Goal: Information Seeking & Learning: Check status

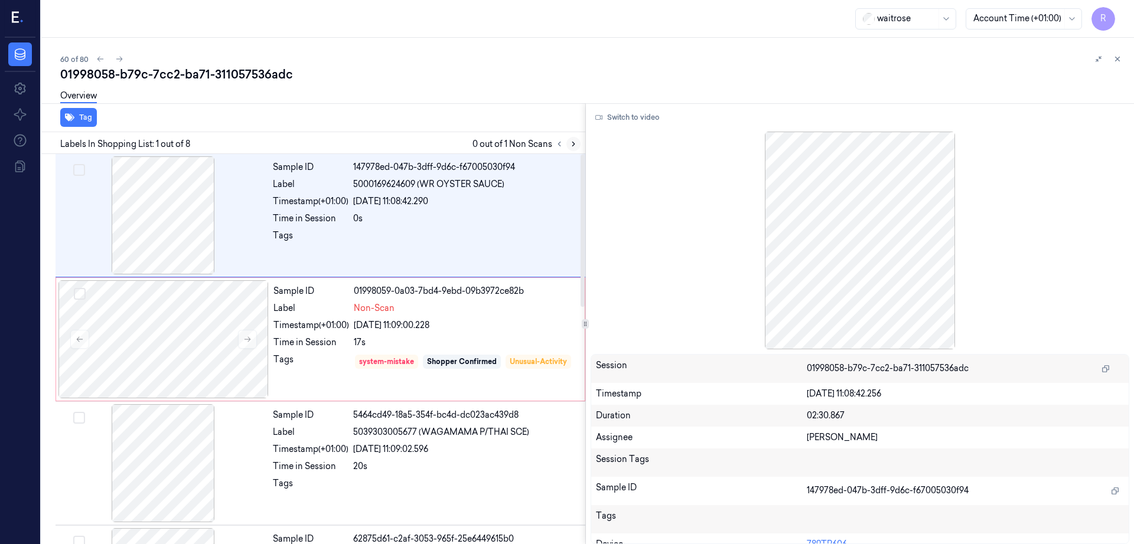
click at [577, 142] on icon at bounding box center [573, 144] width 8 height 8
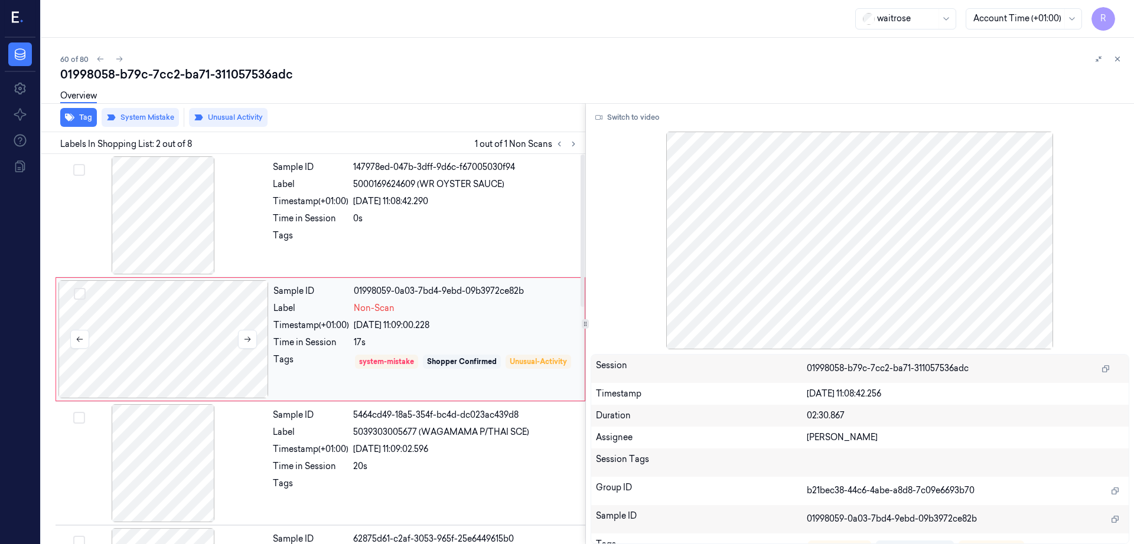
click at [210, 358] on div at bounding box center [163, 339] width 210 height 118
click at [160, 235] on div at bounding box center [163, 215] width 210 height 118
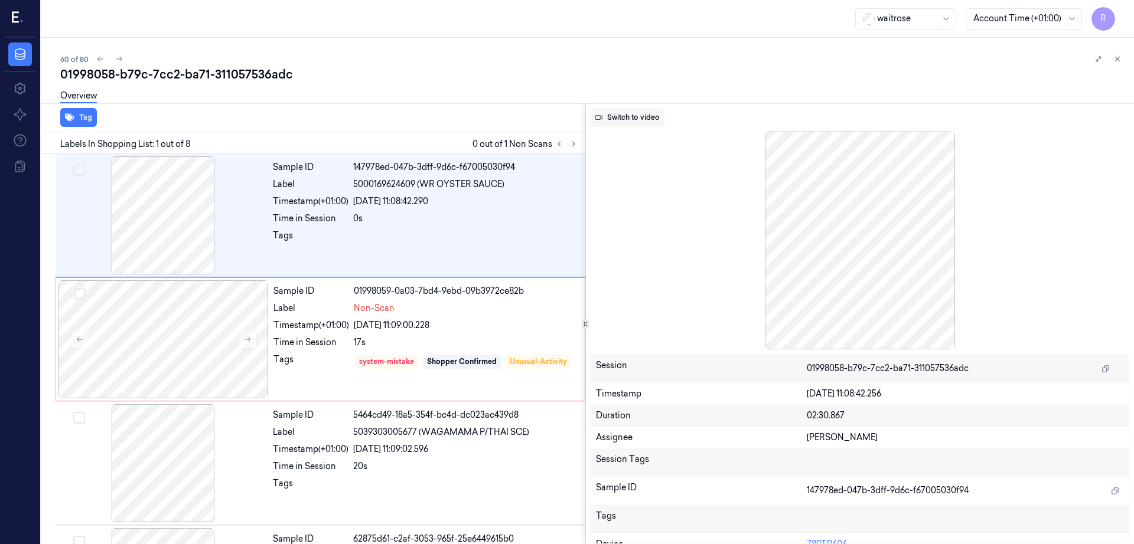
click at [657, 118] on button "Switch to video" at bounding box center [627, 117] width 74 height 19
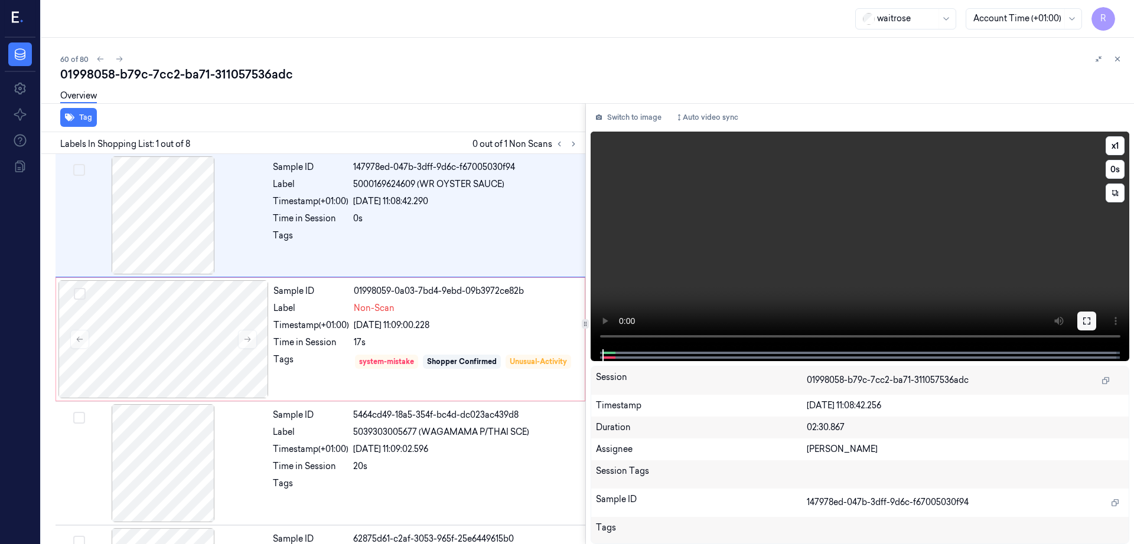
click at [1096, 325] on button at bounding box center [1086, 321] width 19 height 19
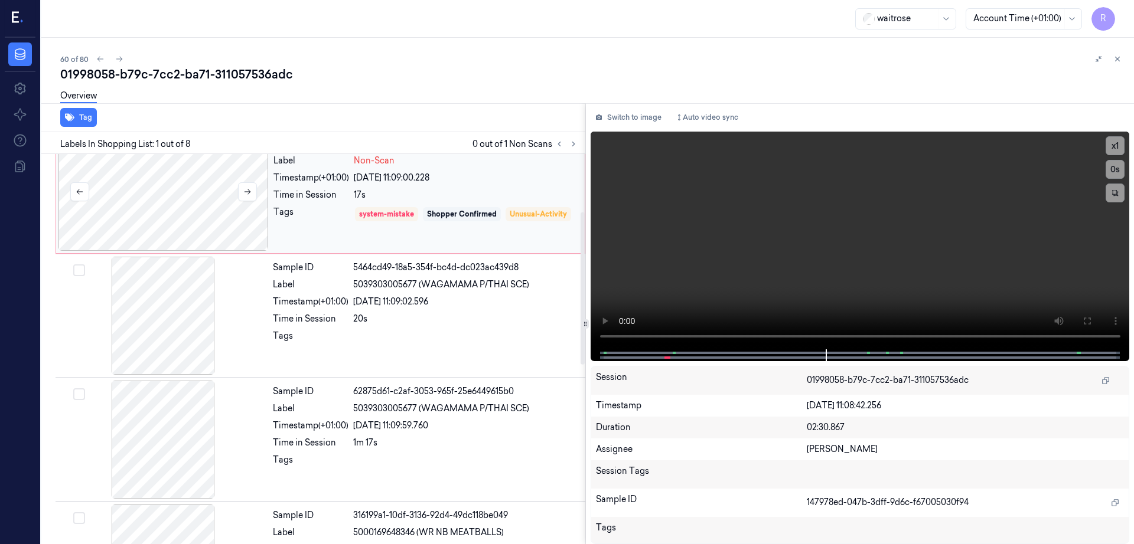
click at [211, 211] on div at bounding box center [163, 192] width 210 height 118
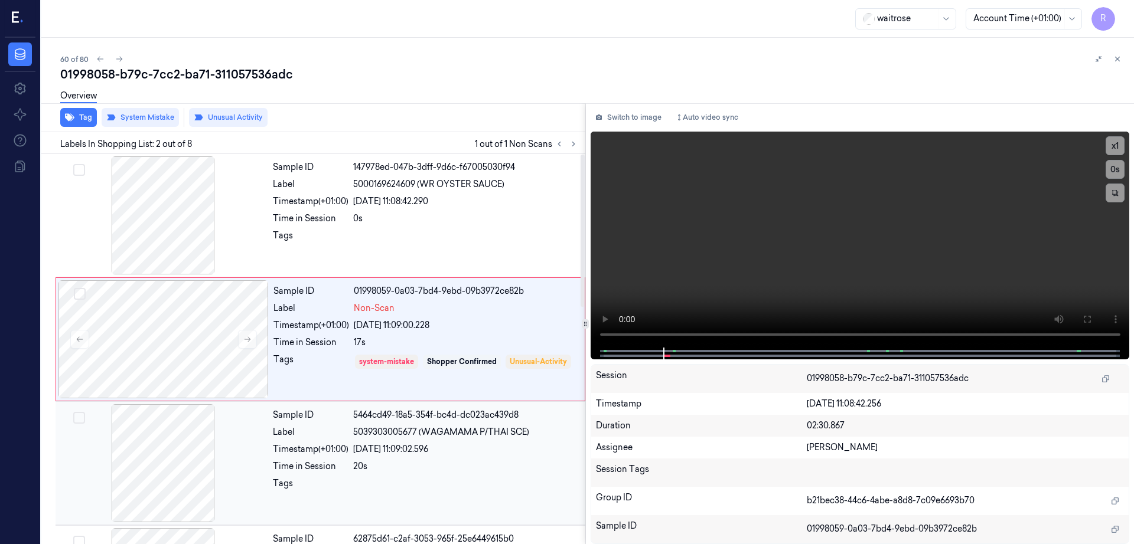
click at [158, 485] on div at bounding box center [163, 463] width 210 height 118
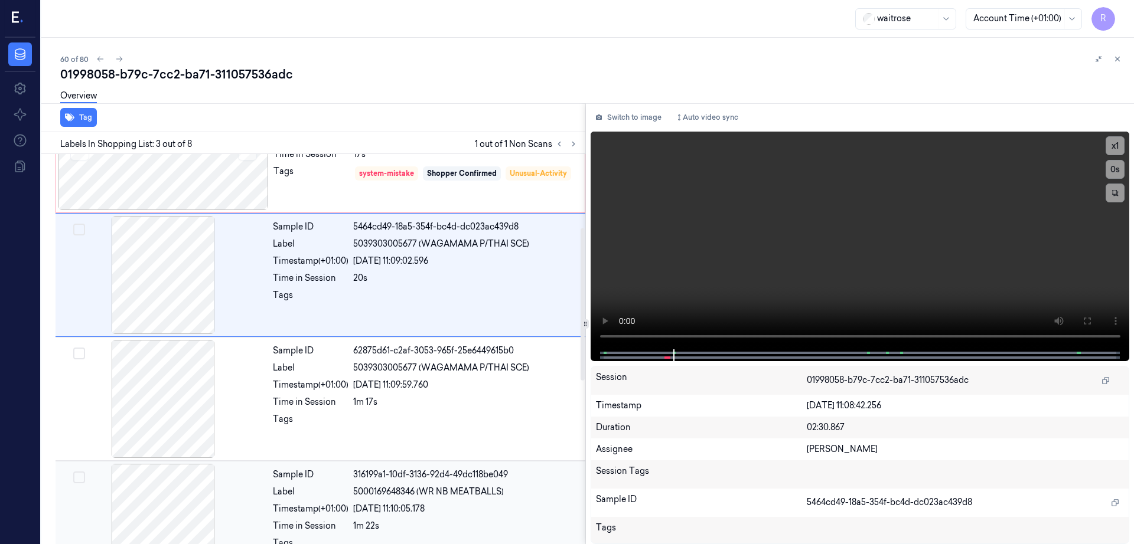
click at [158, 471] on div at bounding box center [163, 523] width 210 height 118
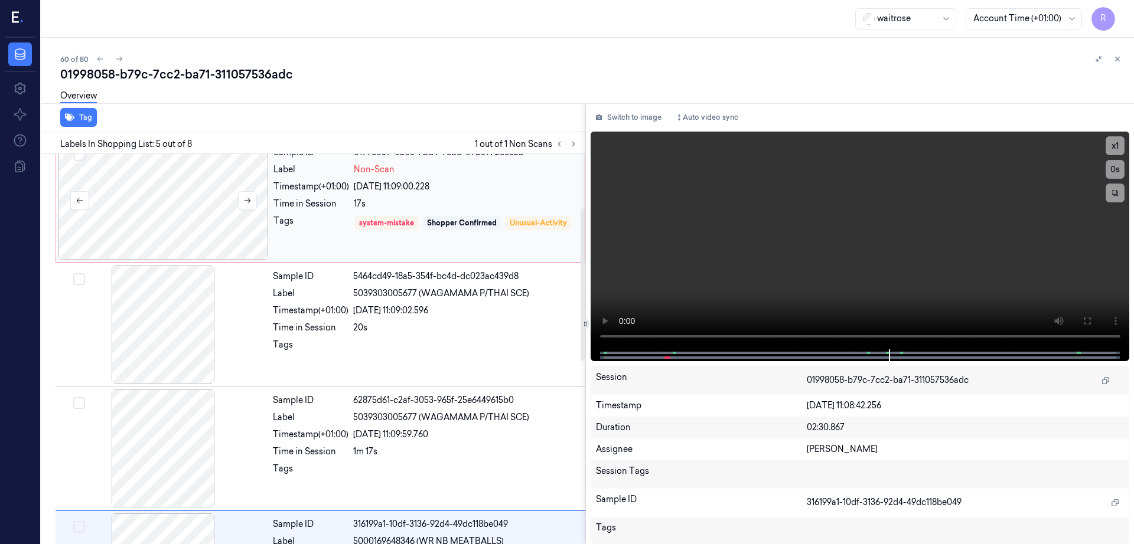
click at [143, 226] on div at bounding box center [163, 201] width 210 height 118
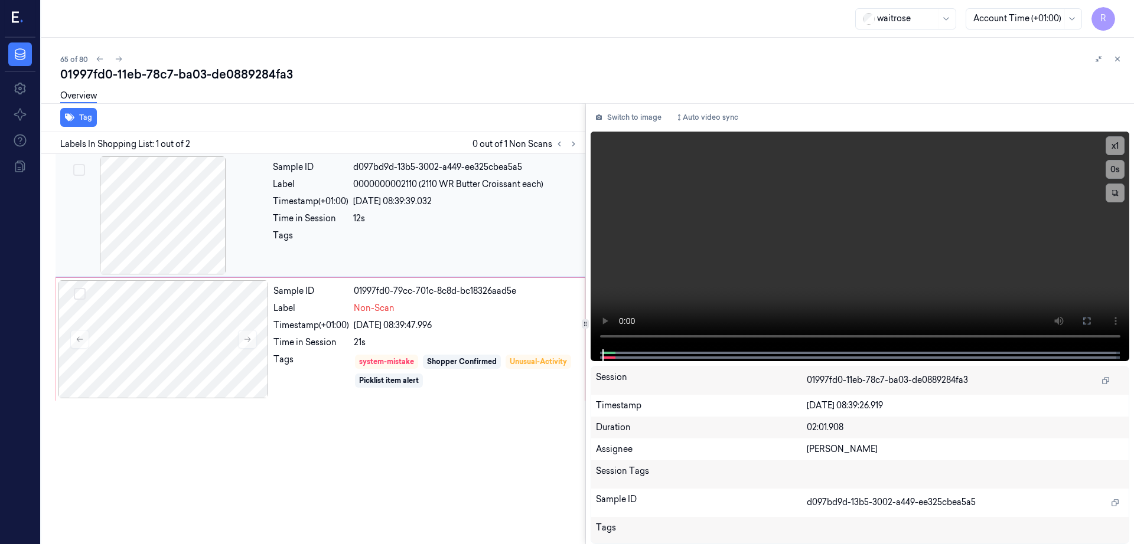
click at [173, 225] on div at bounding box center [163, 215] width 210 height 118
click at [205, 350] on div at bounding box center [163, 339] width 210 height 118
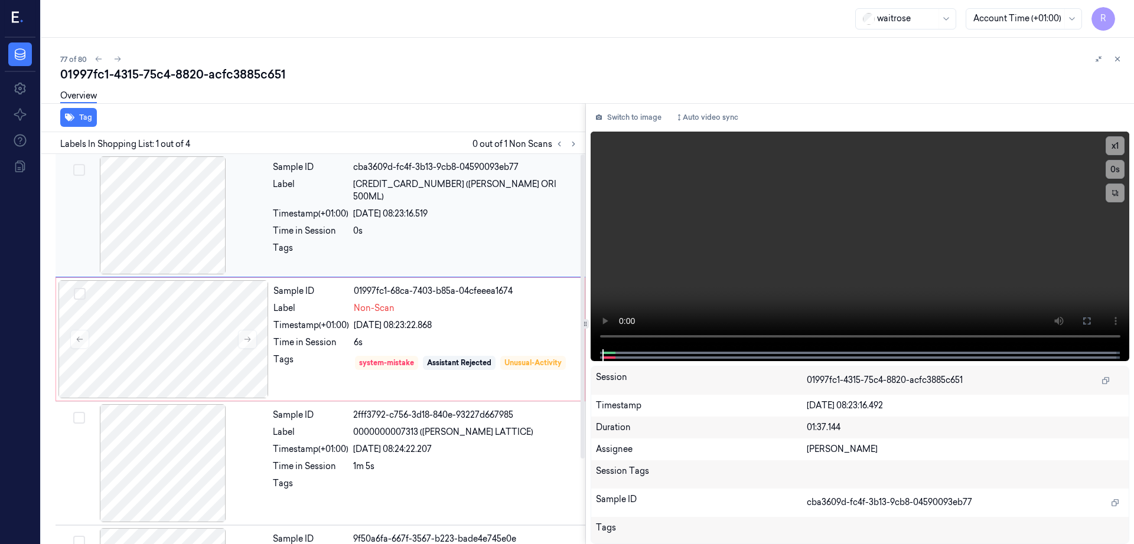
click at [196, 209] on div at bounding box center [163, 215] width 210 height 118
click at [156, 319] on div at bounding box center [163, 339] width 210 height 118
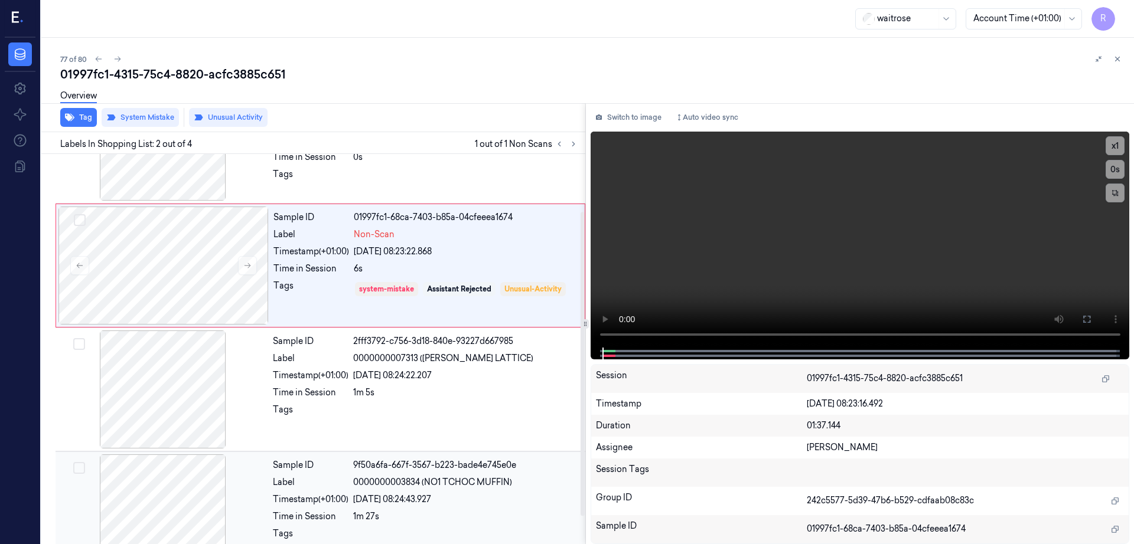
click at [179, 460] on div at bounding box center [163, 514] width 210 height 118
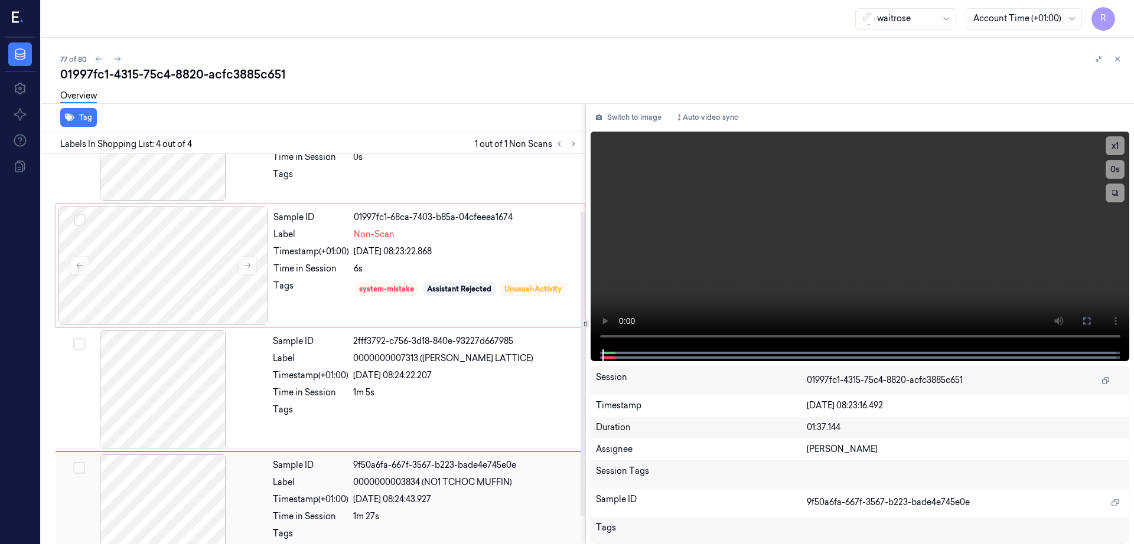
scroll to position [109, 0]
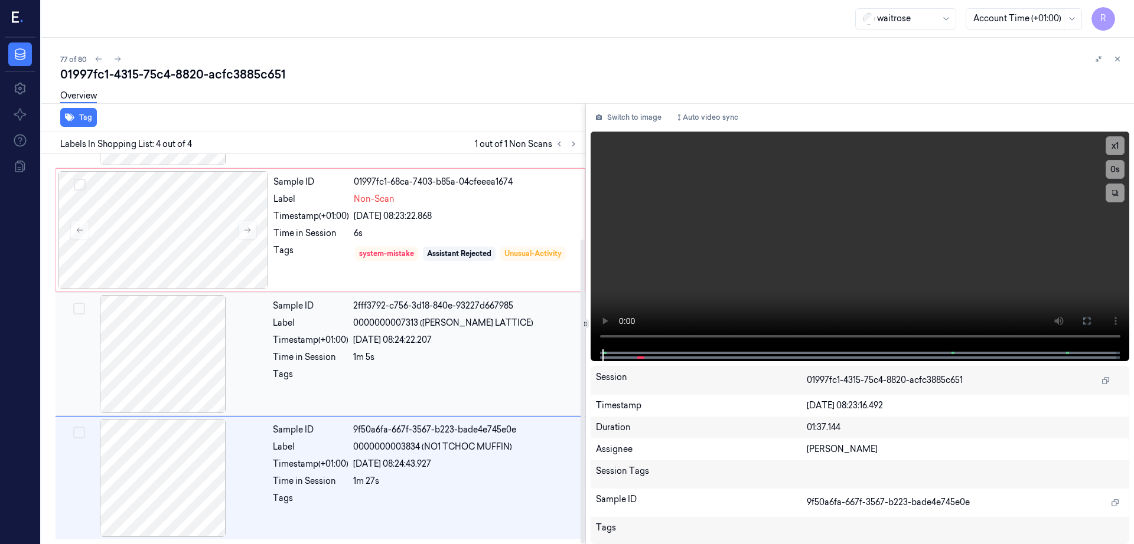
click at [187, 360] on div at bounding box center [163, 354] width 210 height 118
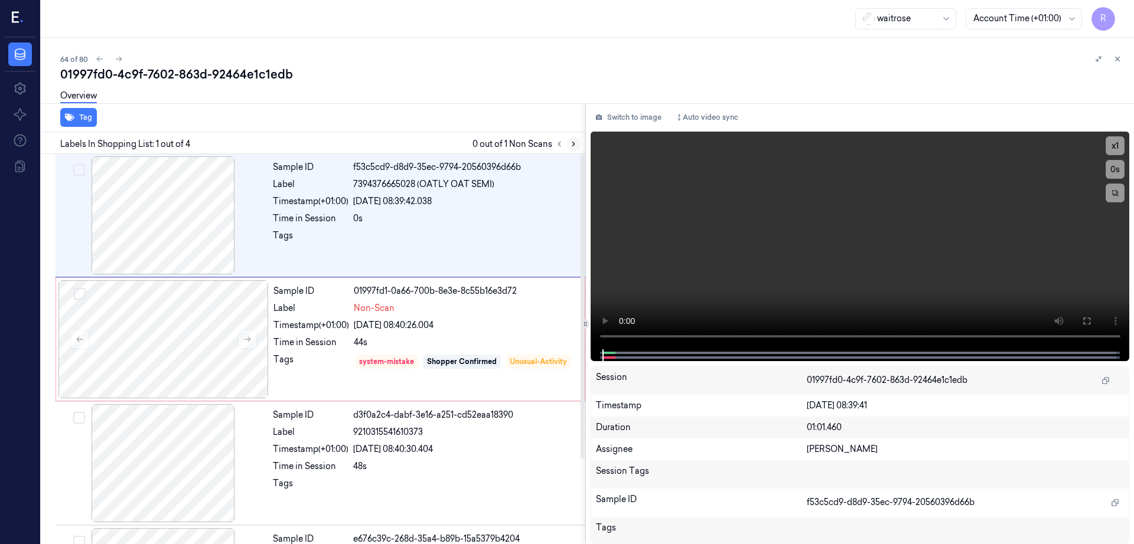
click at [577, 141] on icon at bounding box center [573, 144] width 8 height 8
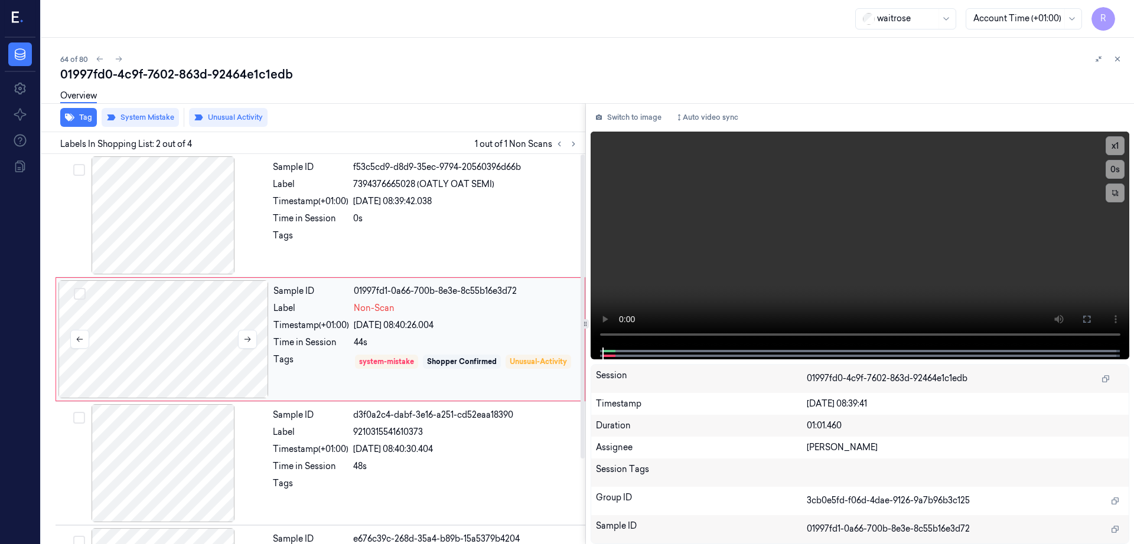
click at [159, 345] on div at bounding box center [163, 339] width 210 height 118
click at [151, 227] on div at bounding box center [163, 215] width 210 height 118
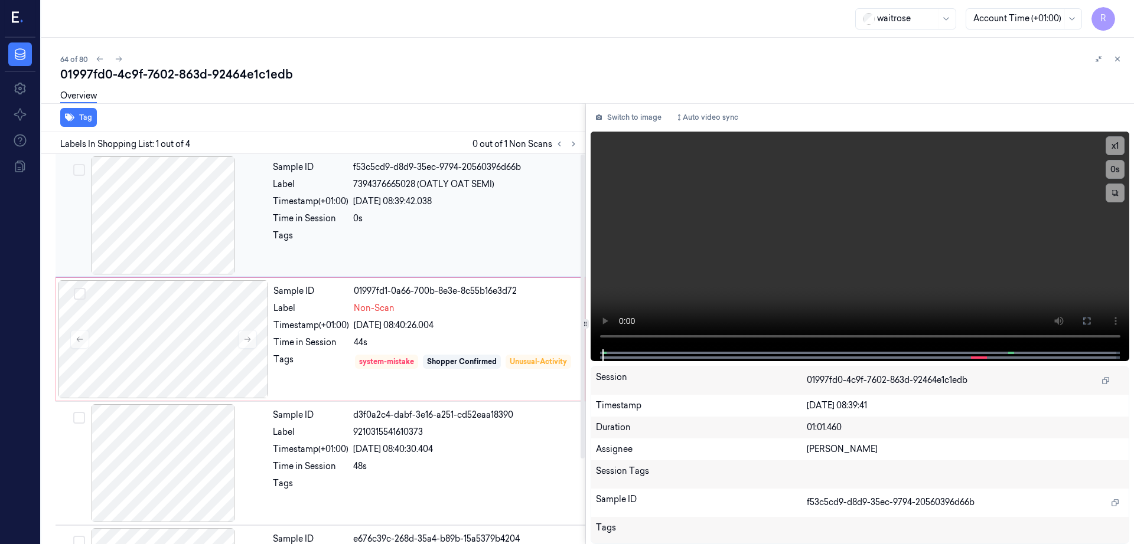
click at [151, 227] on div at bounding box center [163, 215] width 210 height 118
click at [1091, 318] on icon at bounding box center [1086, 320] width 9 height 9
click at [194, 352] on div at bounding box center [163, 339] width 210 height 118
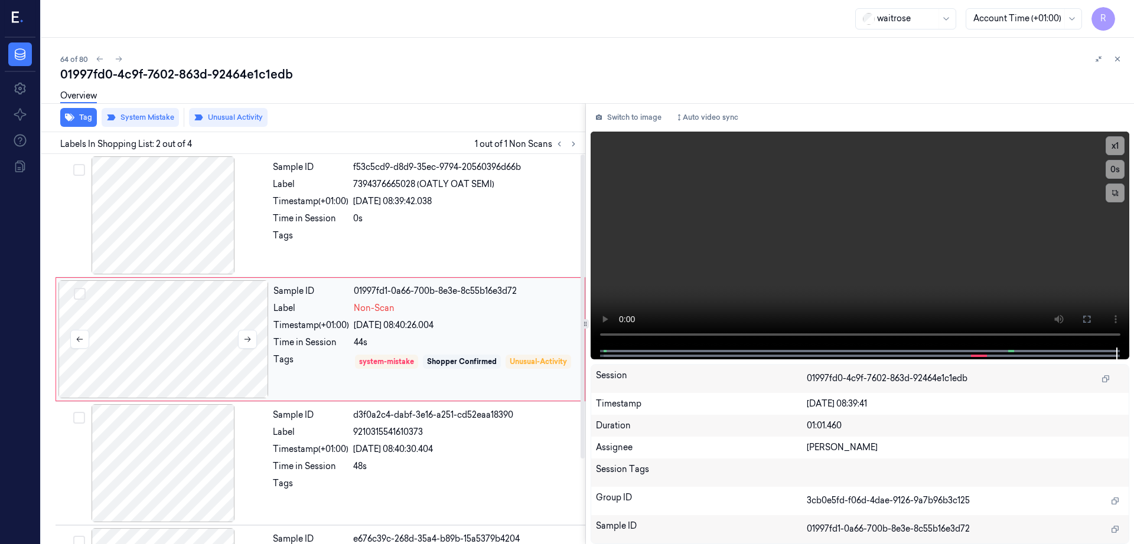
click at [145, 357] on div at bounding box center [163, 339] width 210 height 118
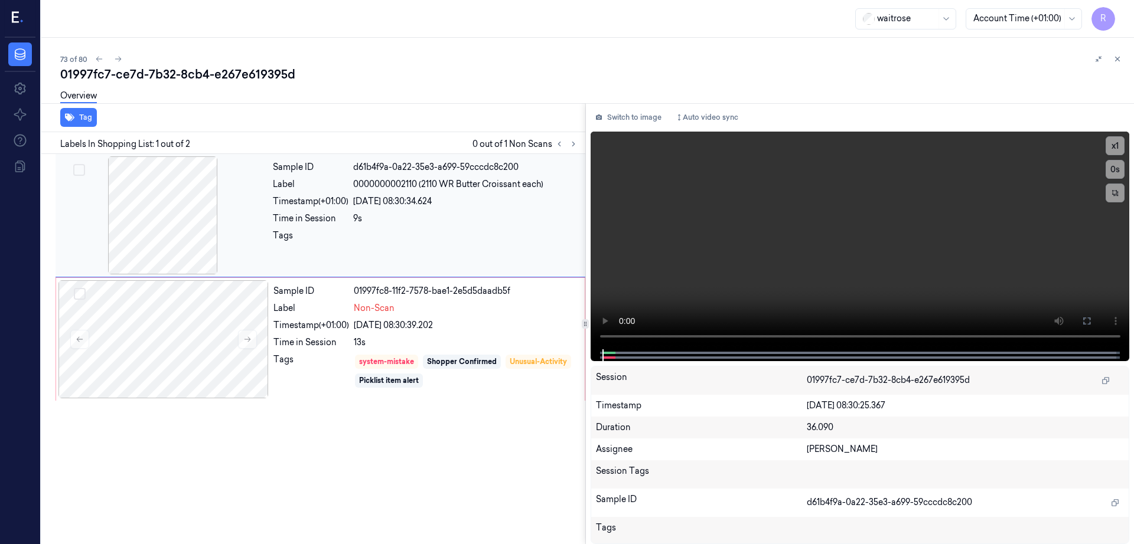
click at [190, 211] on div at bounding box center [163, 215] width 210 height 118
click at [181, 299] on div at bounding box center [163, 339] width 210 height 118
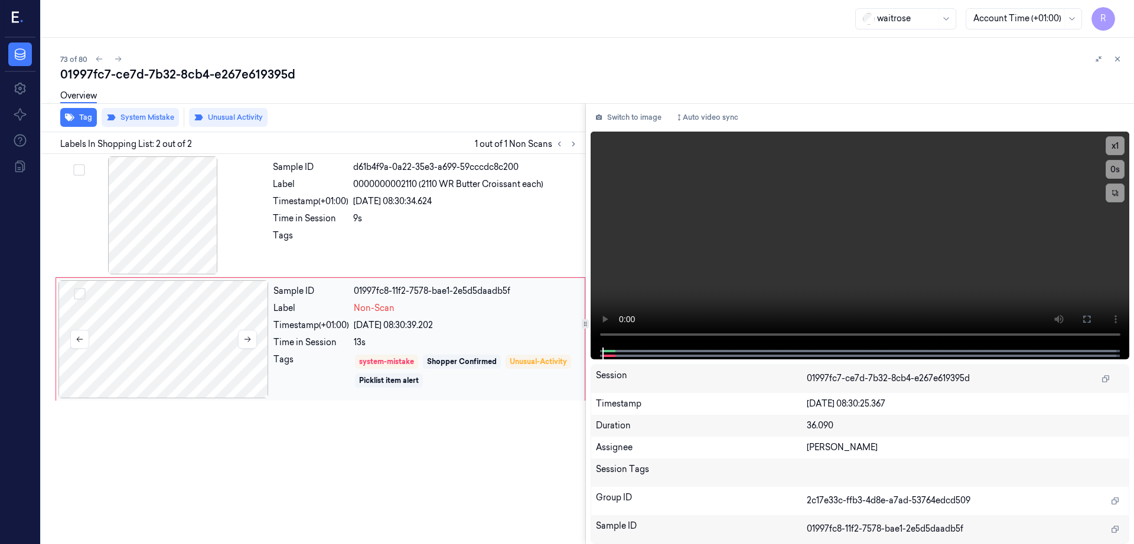
drag, startPoint x: 177, startPoint y: 338, endPoint x: 192, endPoint y: 378, distance: 42.4
click at [177, 338] on div at bounding box center [163, 339] width 210 height 118
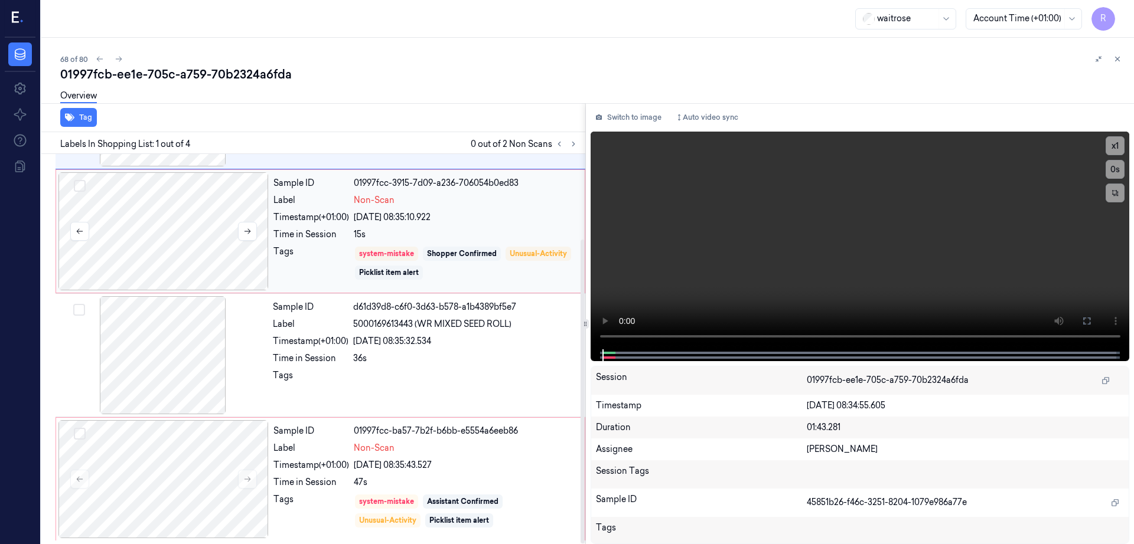
scroll to position [109, 0]
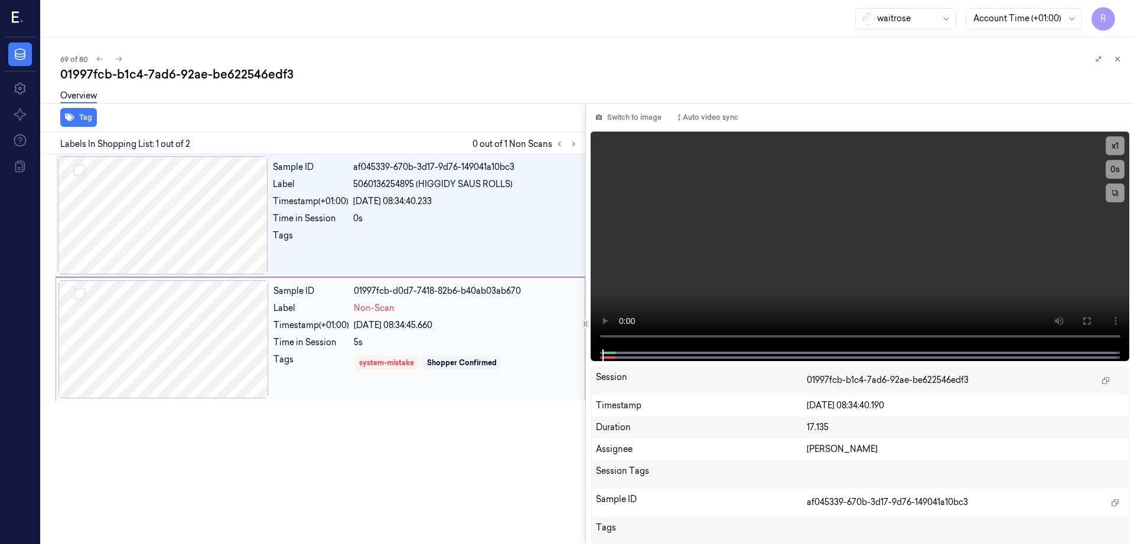
click at [207, 365] on div at bounding box center [163, 339] width 210 height 118
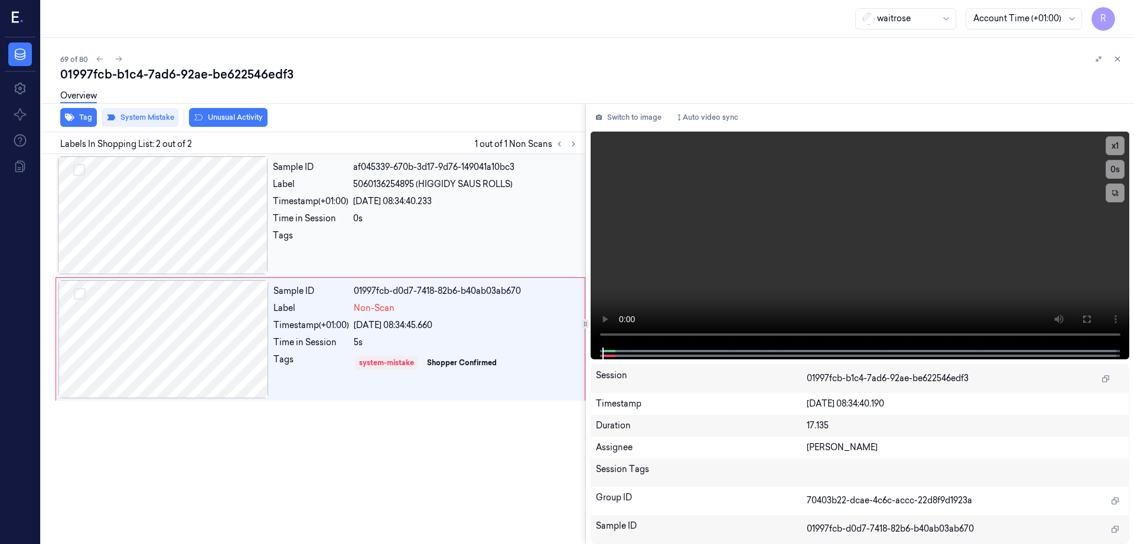
click at [178, 243] on div at bounding box center [163, 215] width 210 height 118
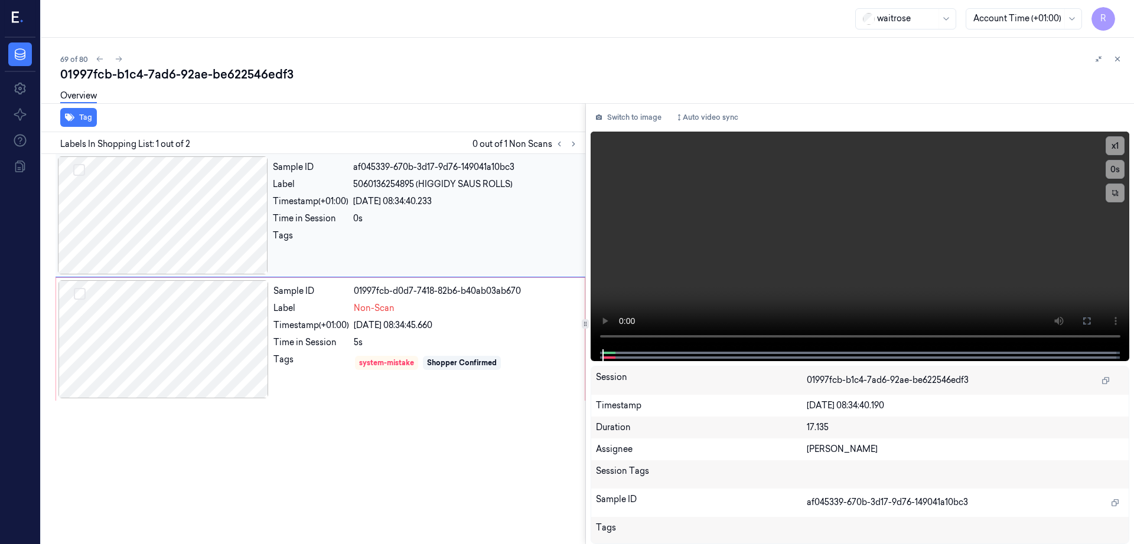
click at [167, 234] on div at bounding box center [163, 215] width 210 height 118
click at [149, 348] on div at bounding box center [163, 339] width 210 height 118
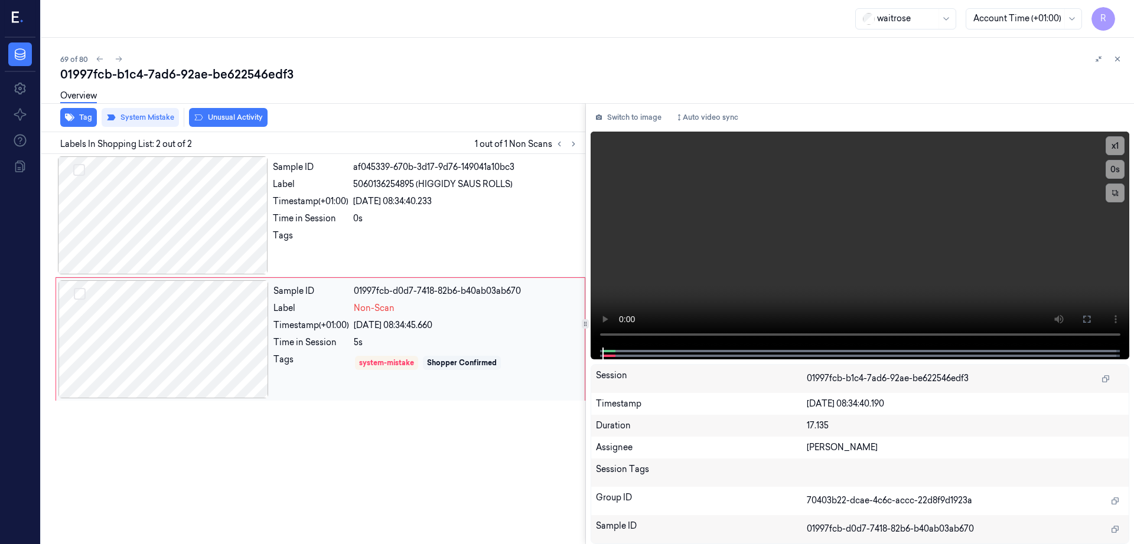
click at [149, 348] on div at bounding box center [163, 339] width 210 height 118
click at [108, 219] on div at bounding box center [163, 215] width 210 height 118
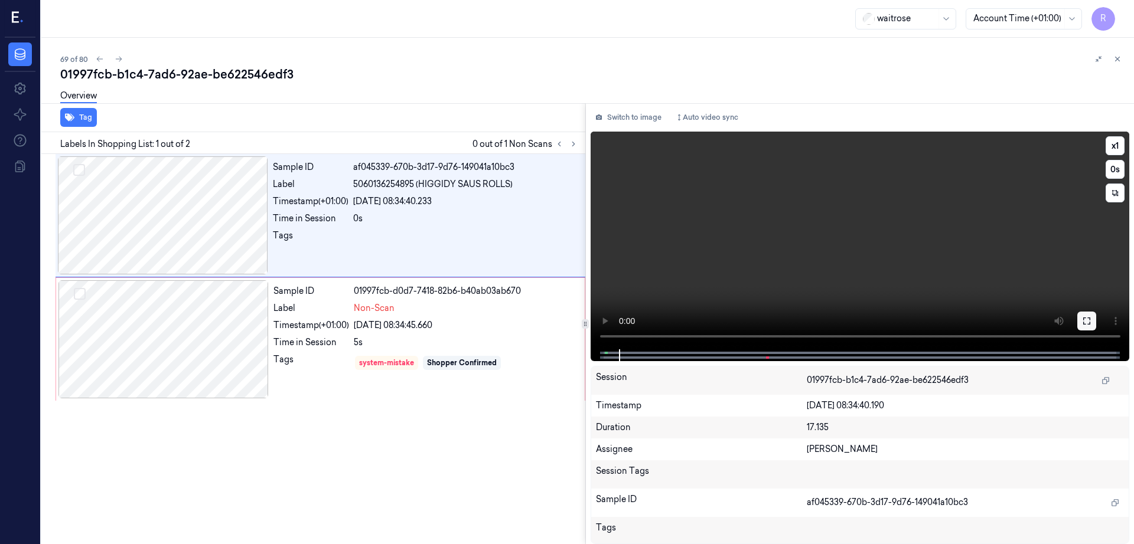
click at [1090, 320] on icon at bounding box center [1086, 321] width 7 height 7
click at [201, 260] on div at bounding box center [163, 215] width 210 height 118
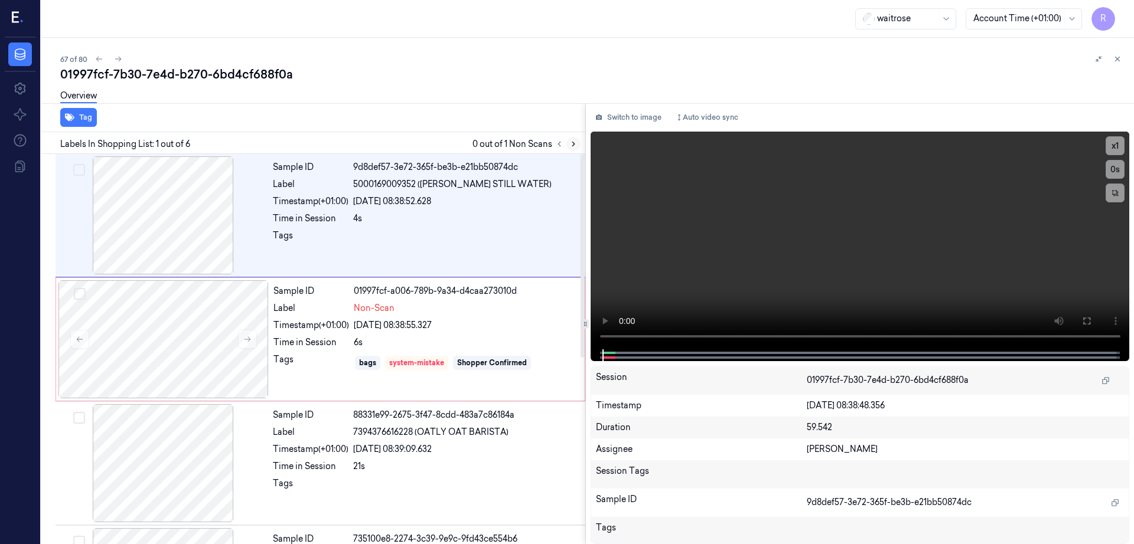
click at [577, 143] on icon at bounding box center [573, 144] width 8 height 8
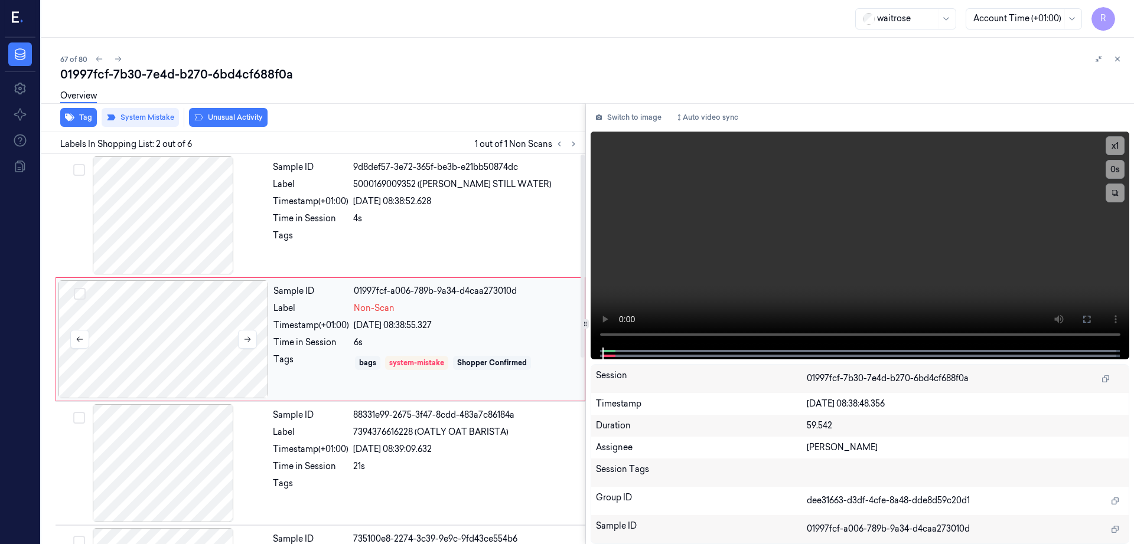
click at [175, 341] on div at bounding box center [163, 339] width 210 height 118
click at [180, 409] on div at bounding box center [163, 463] width 210 height 118
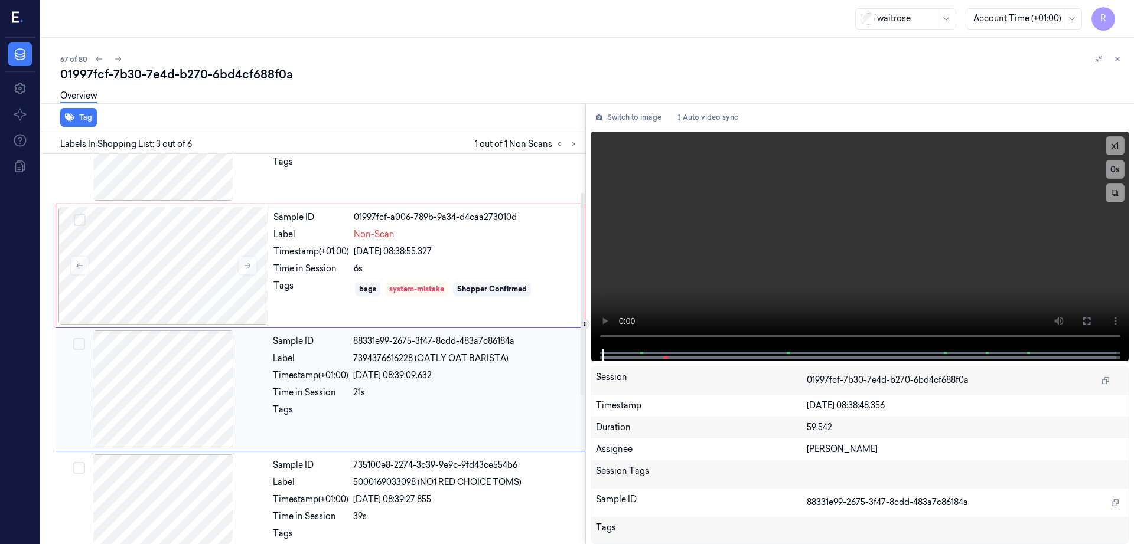
click at [208, 399] on div at bounding box center [163, 390] width 210 height 118
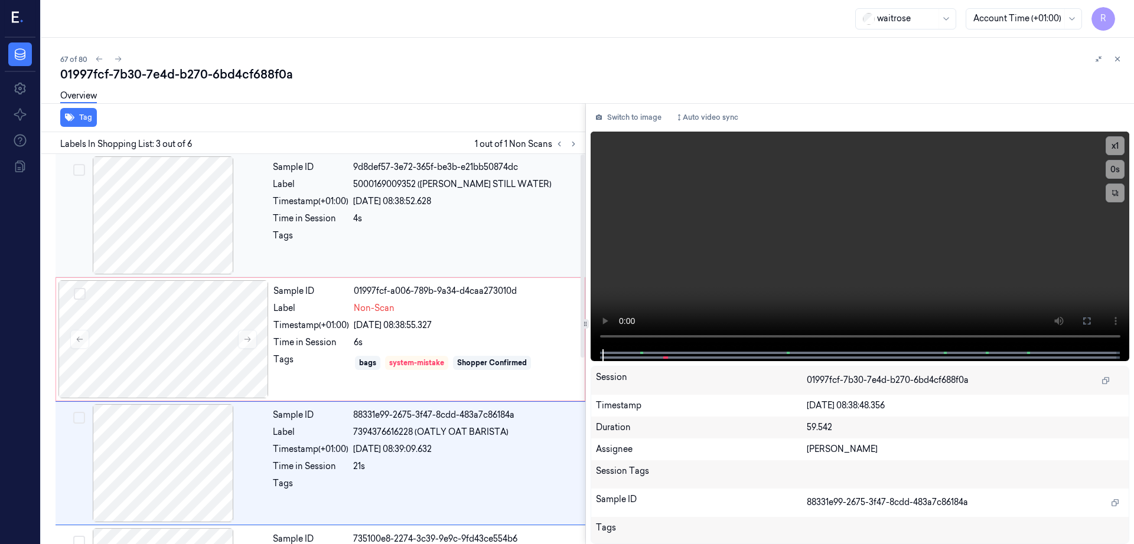
click at [187, 247] on div at bounding box center [163, 215] width 210 height 118
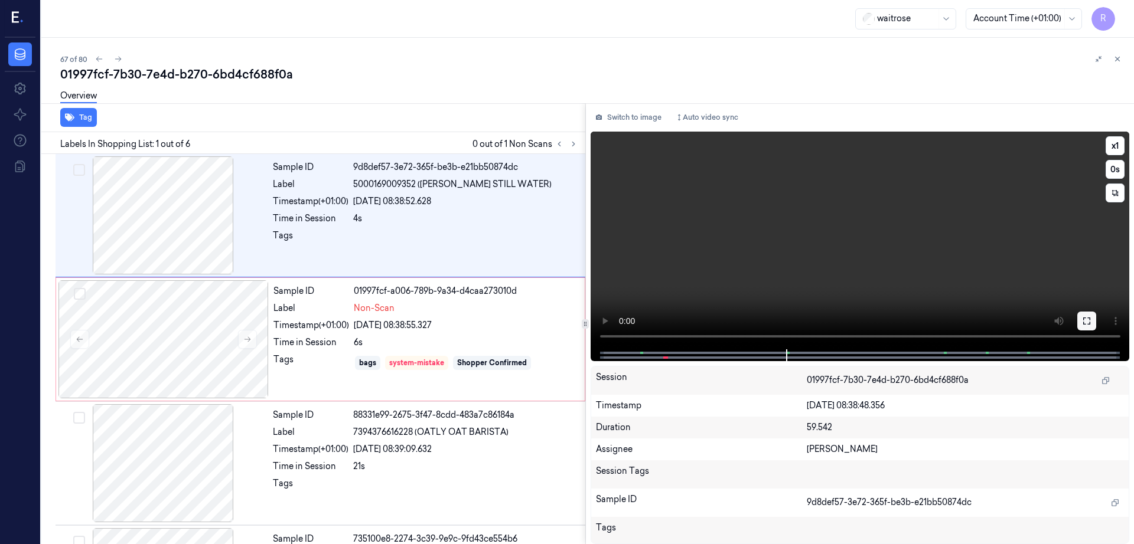
click at [1090, 318] on icon at bounding box center [1086, 321] width 7 height 7
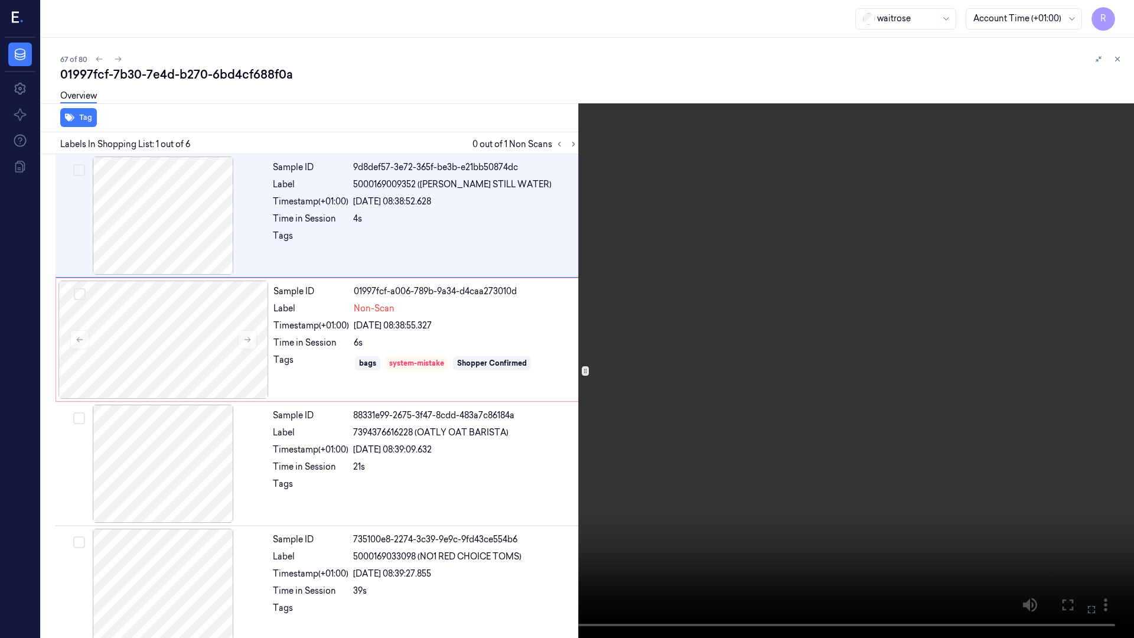
click at [700, 315] on video at bounding box center [567, 319] width 1134 height 638
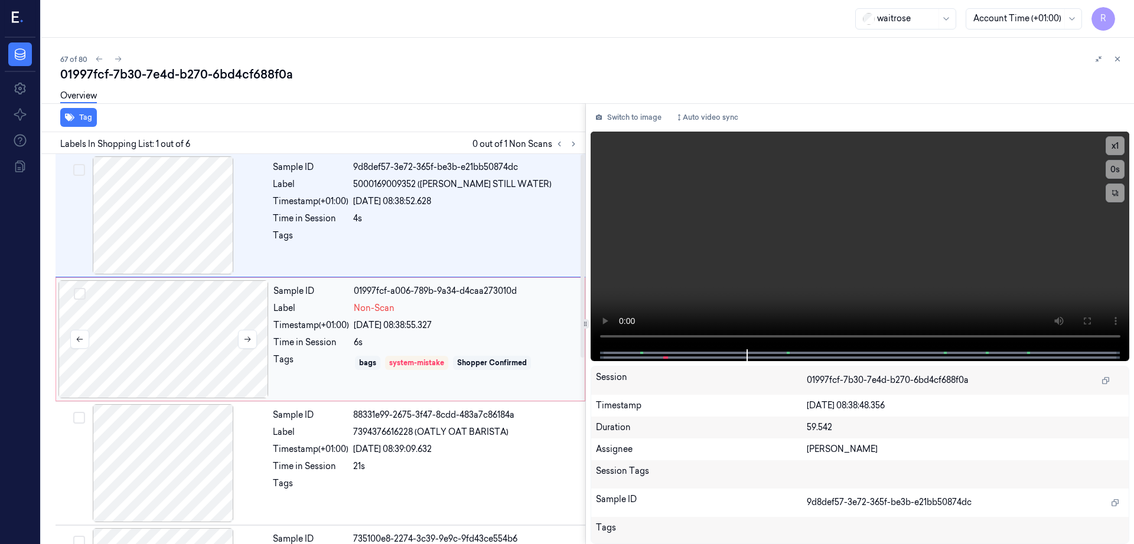
click at [165, 363] on div at bounding box center [163, 339] width 210 height 118
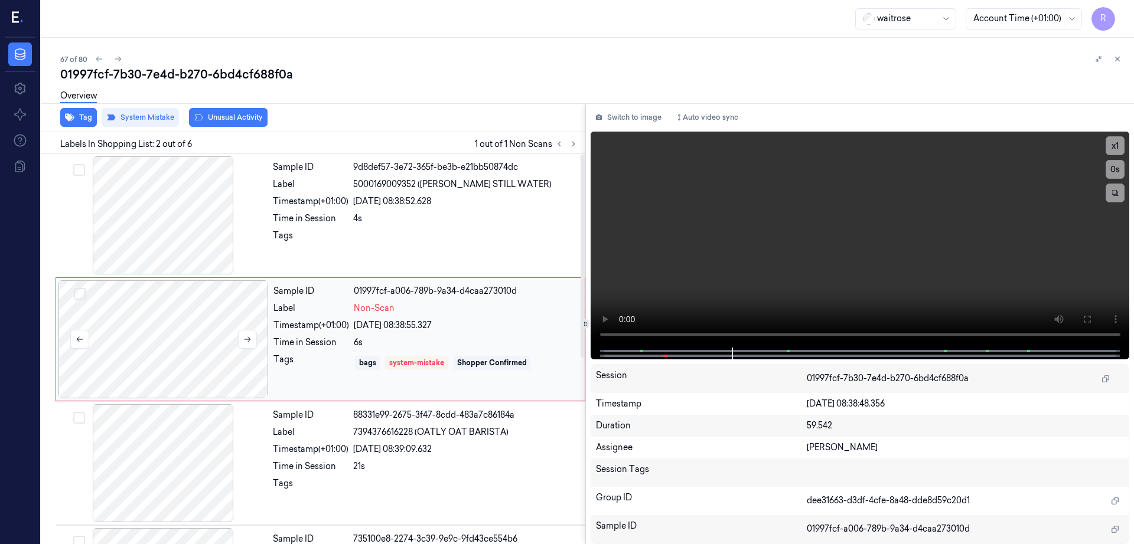
click at [165, 363] on div at bounding box center [163, 339] width 210 height 118
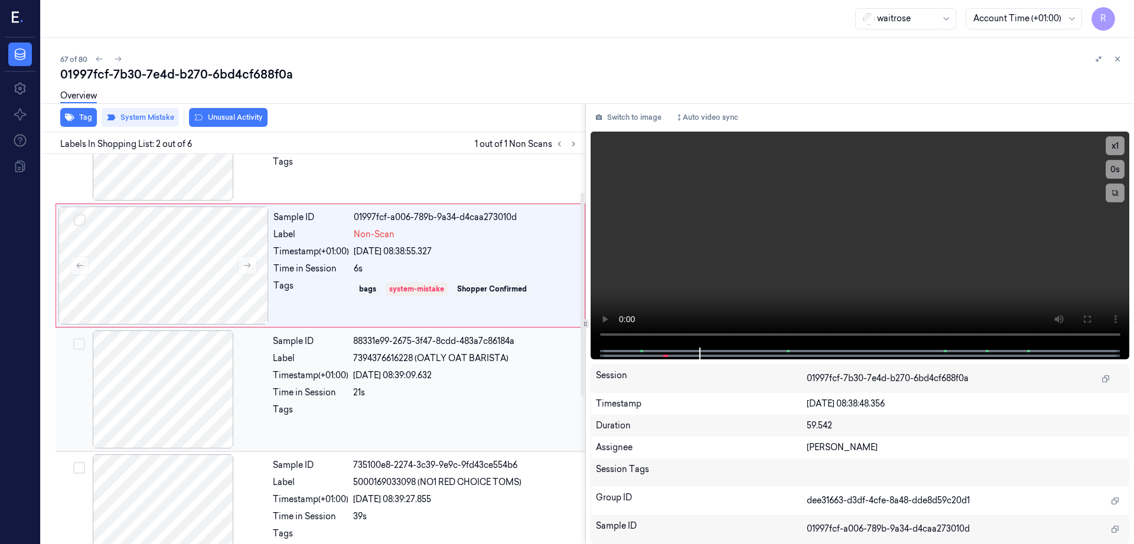
click at [168, 367] on div at bounding box center [163, 390] width 210 height 118
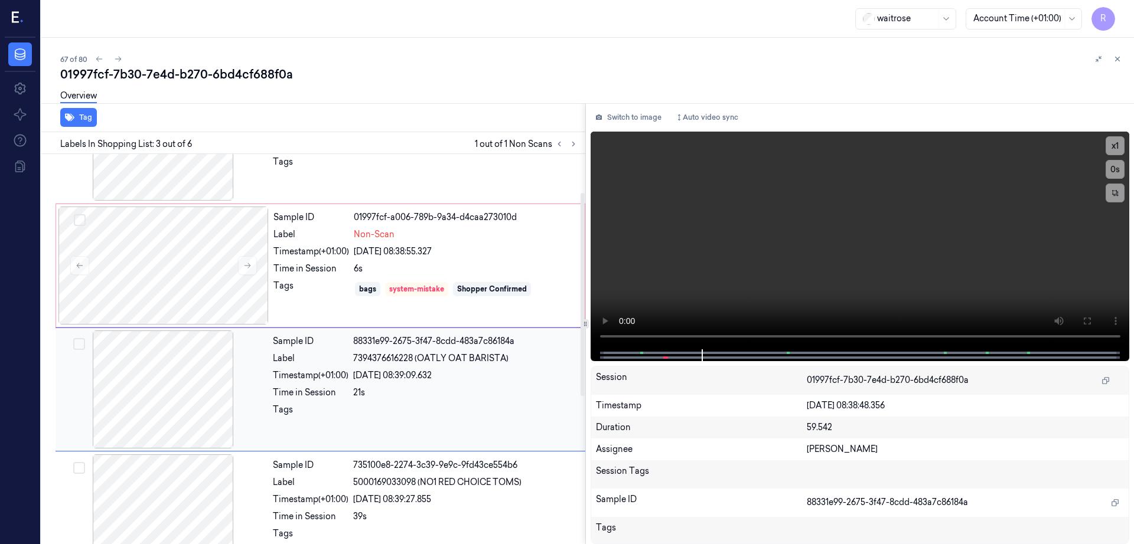
scroll to position [115, 0]
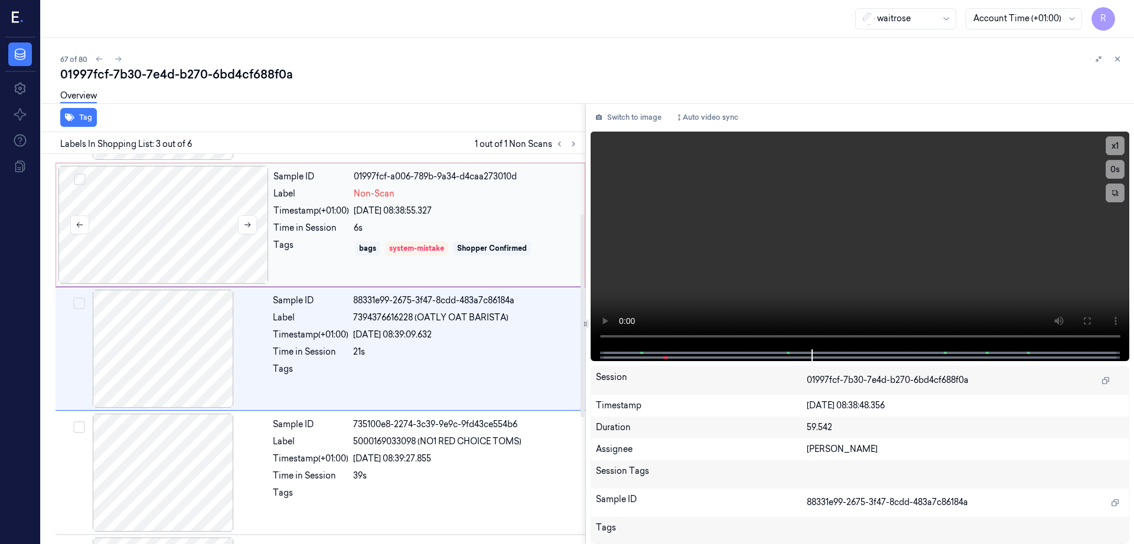
click at [161, 214] on div at bounding box center [163, 225] width 210 height 118
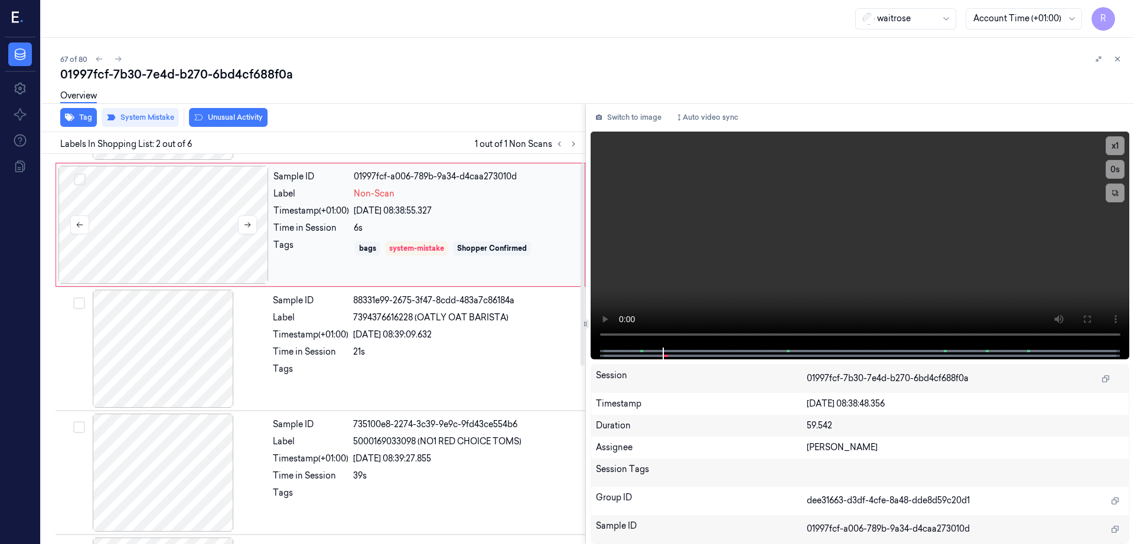
scroll to position [0, 0]
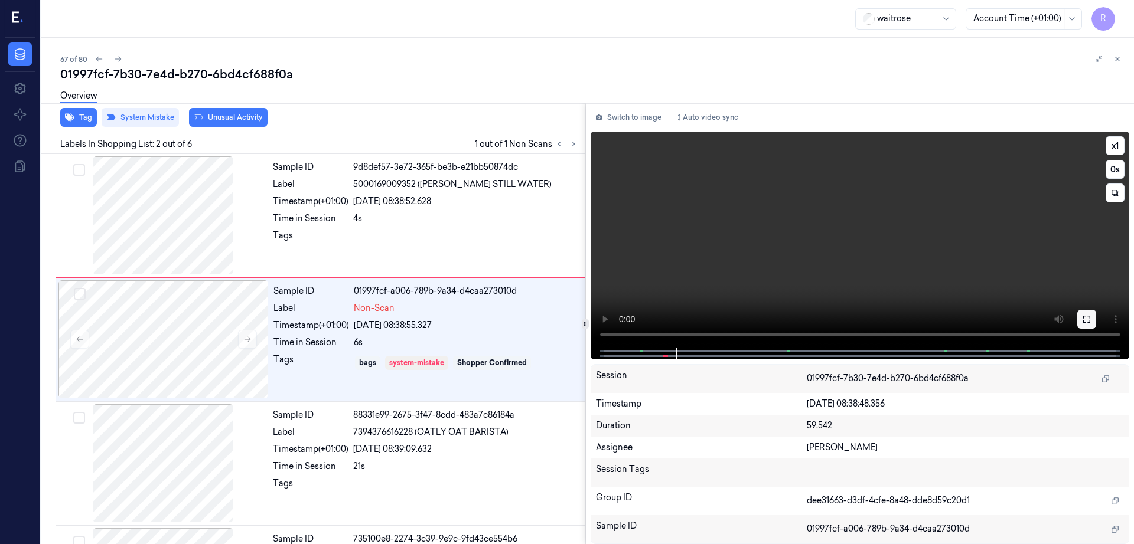
click at [1091, 319] on icon at bounding box center [1086, 319] width 9 height 9
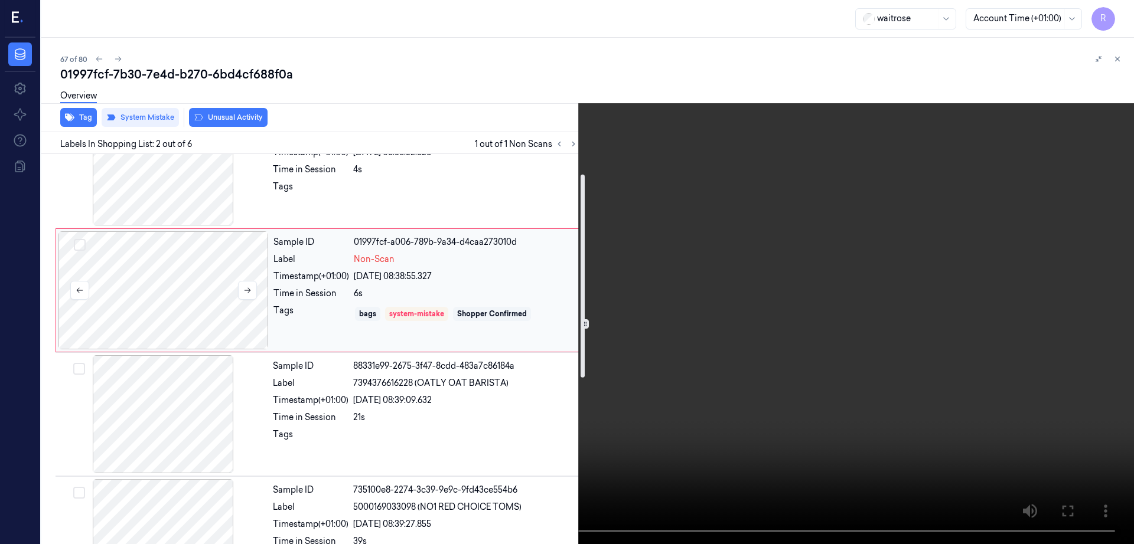
scroll to position [74, 0]
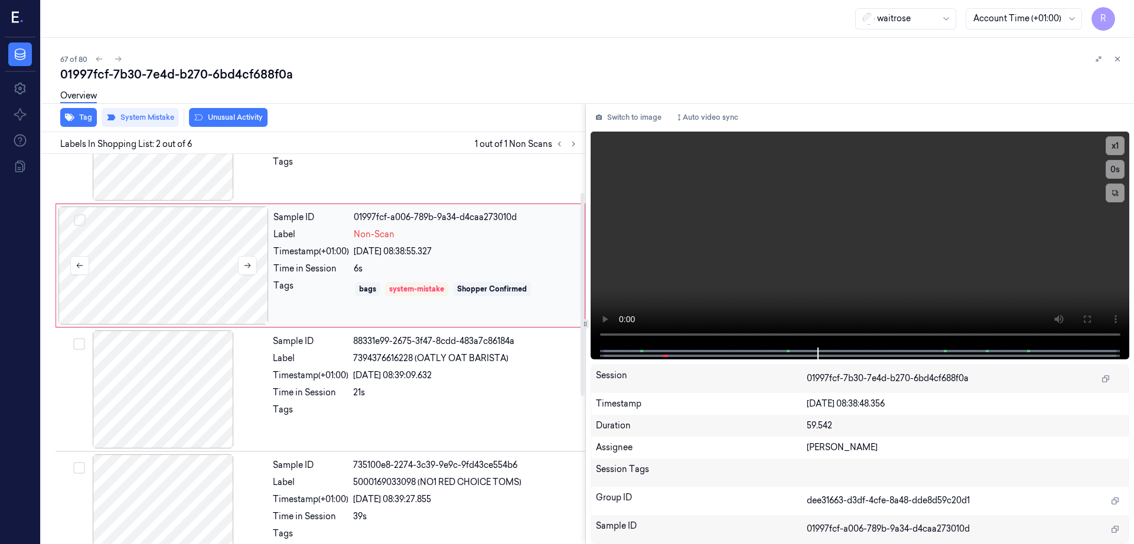
click at [159, 259] on div at bounding box center [163, 266] width 210 height 118
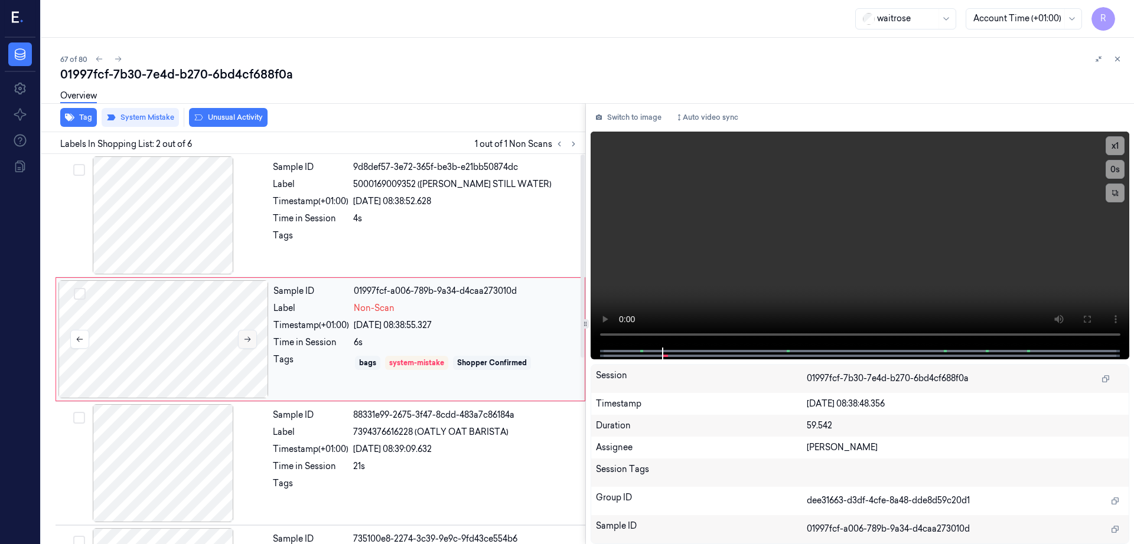
click at [241, 345] on button at bounding box center [247, 339] width 19 height 19
click at [623, 117] on button "Switch to image" at bounding box center [628, 117] width 76 height 19
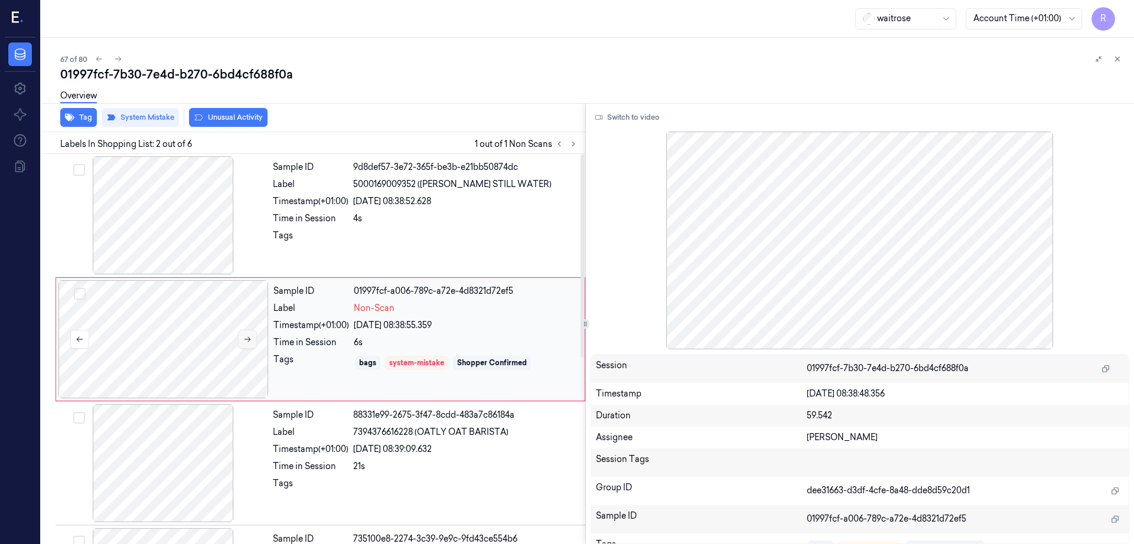
click at [247, 335] on icon at bounding box center [247, 339] width 8 height 8
click at [187, 341] on div at bounding box center [163, 339] width 210 height 118
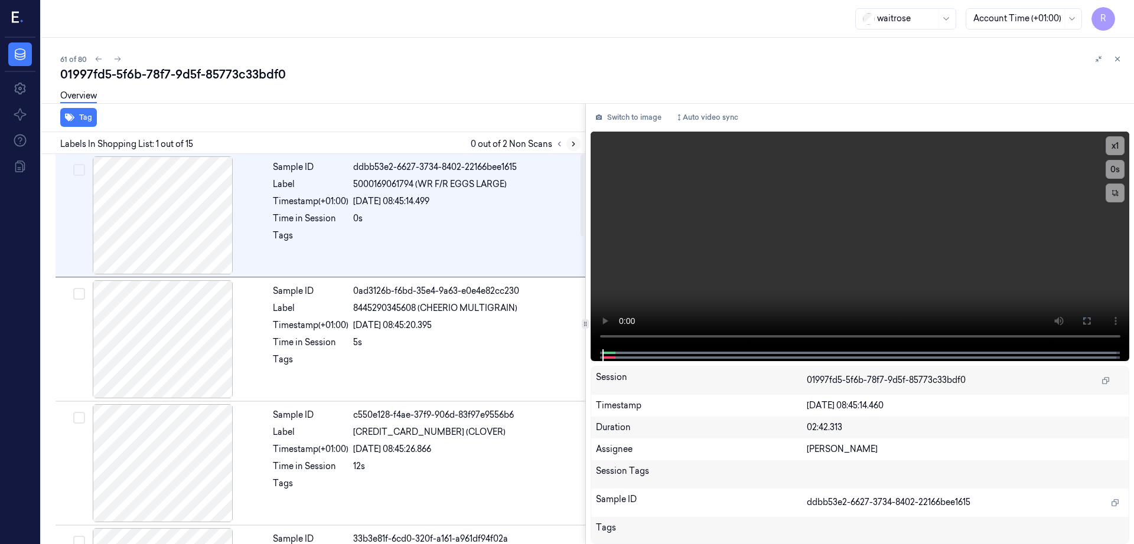
click at [574, 143] on icon at bounding box center [573, 144] width 2 height 4
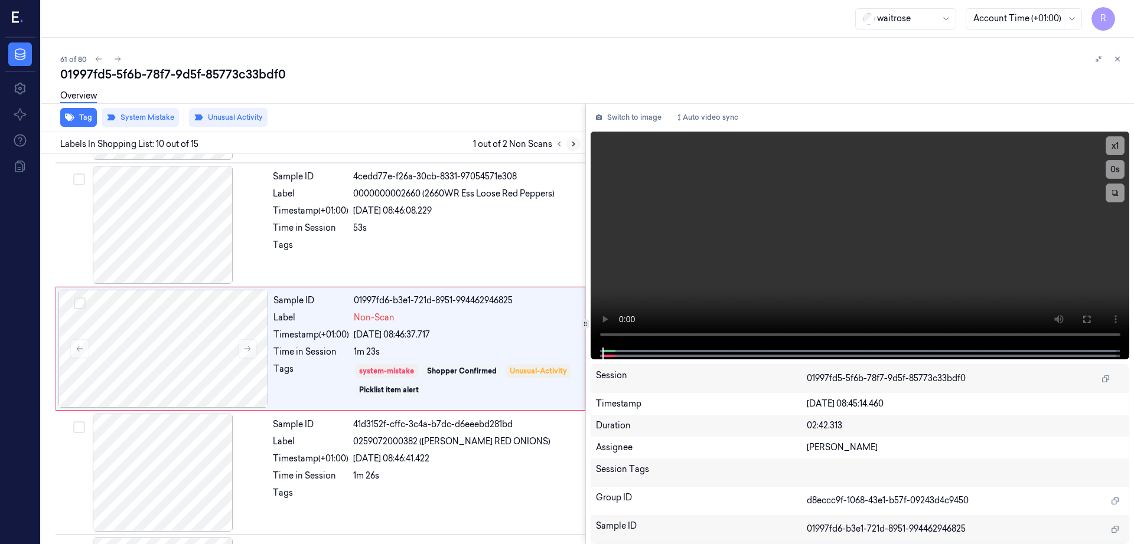
click at [577, 142] on icon at bounding box center [573, 144] width 8 height 8
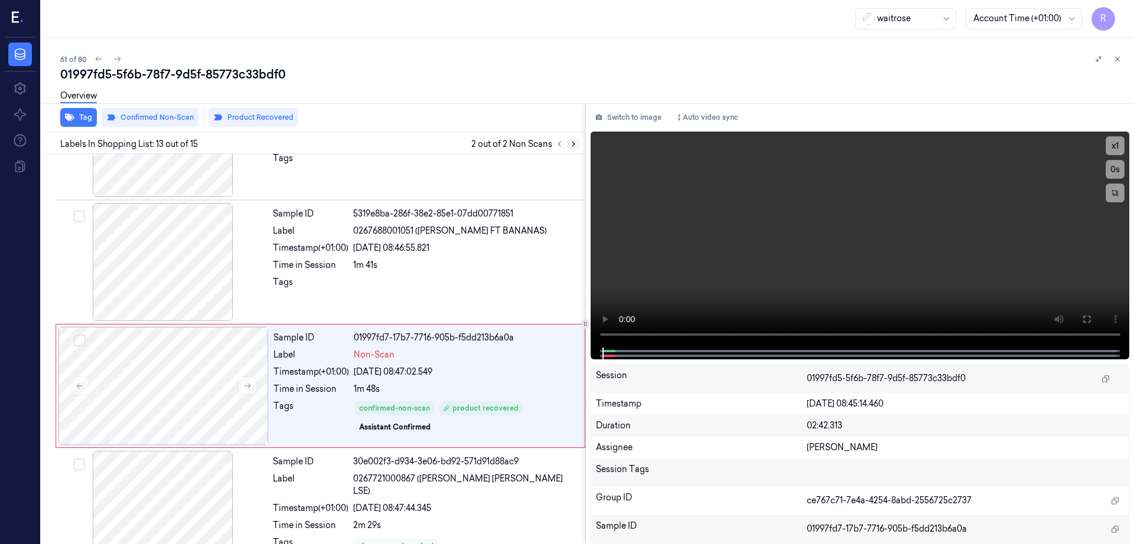
scroll to position [1354, 0]
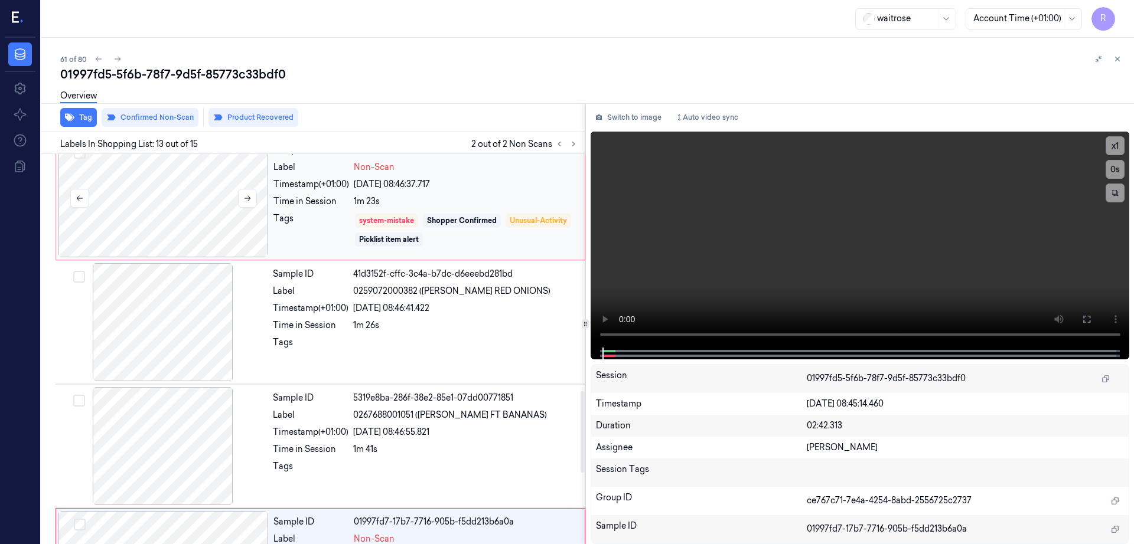
click at [158, 220] on div at bounding box center [163, 198] width 210 height 118
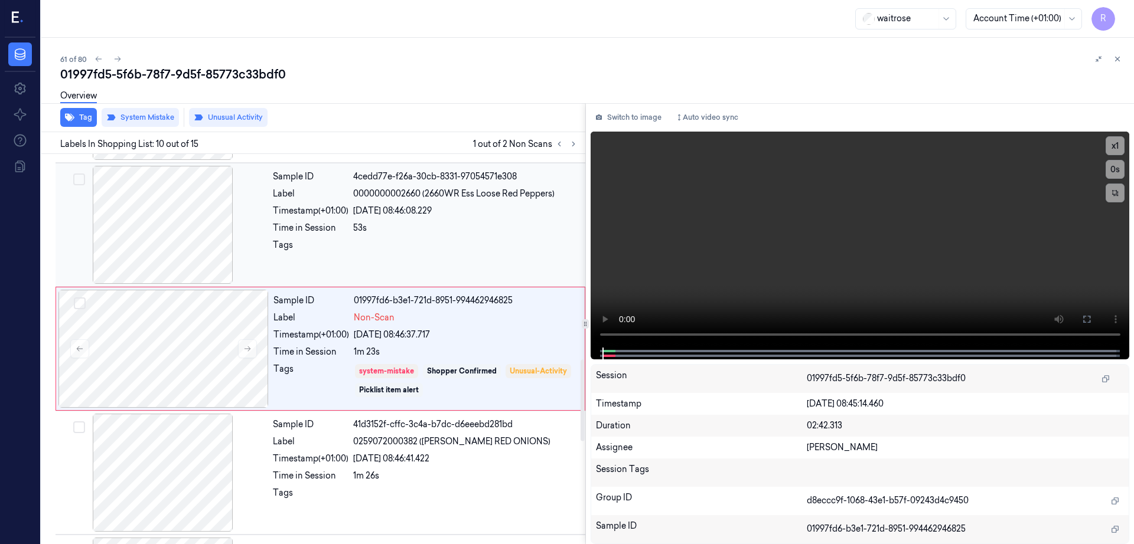
click at [183, 245] on div at bounding box center [163, 225] width 210 height 118
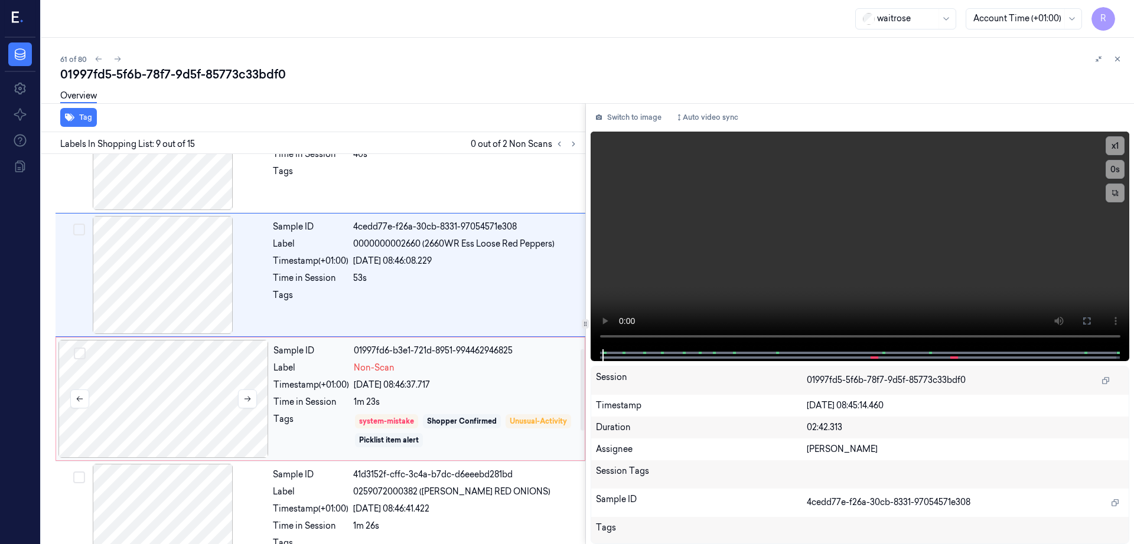
click at [152, 400] on div at bounding box center [163, 399] width 210 height 118
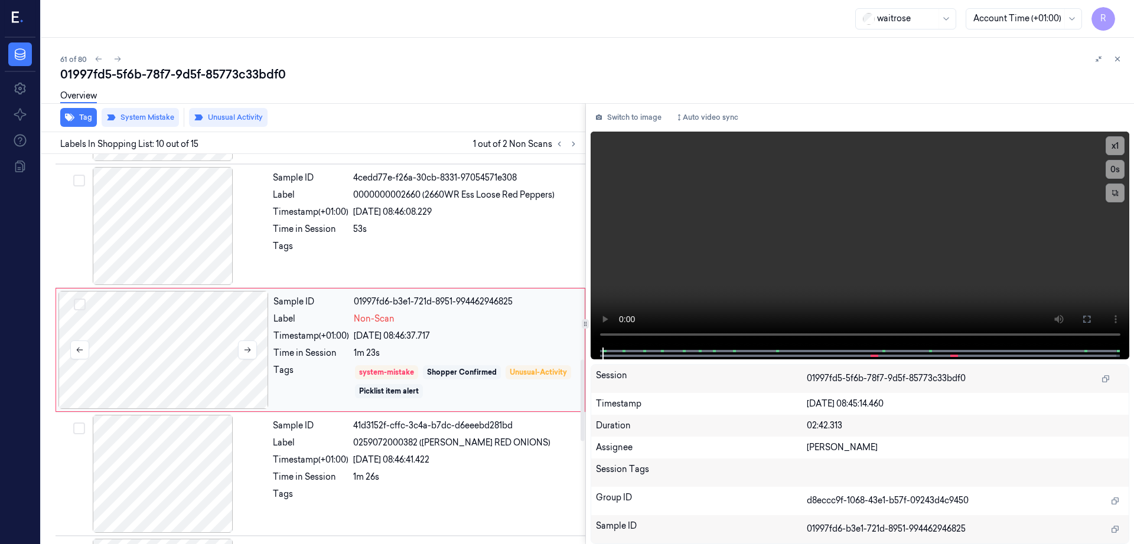
scroll to position [982, 0]
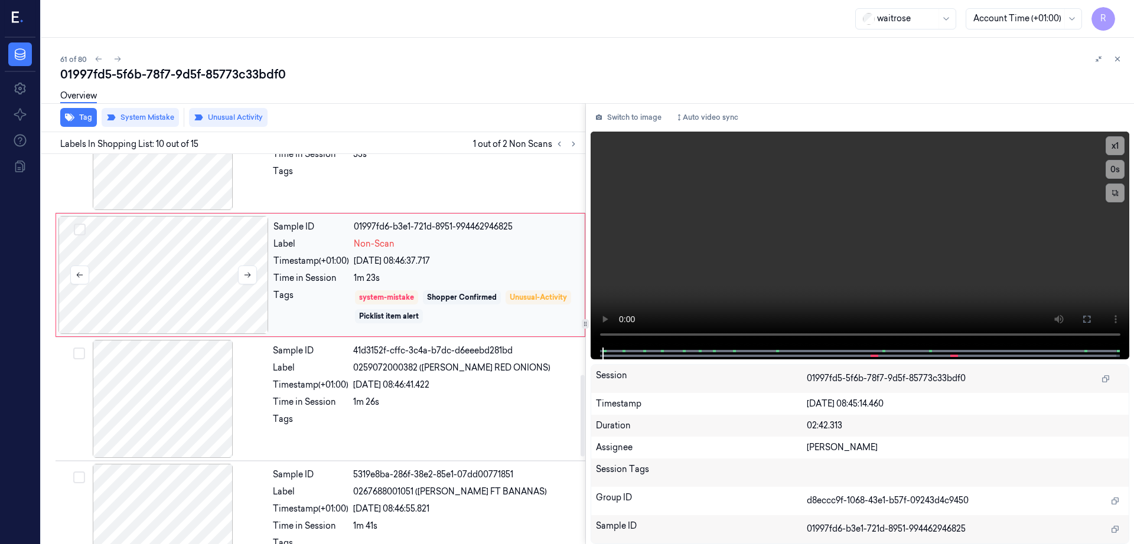
click at [152, 400] on div at bounding box center [163, 399] width 210 height 118
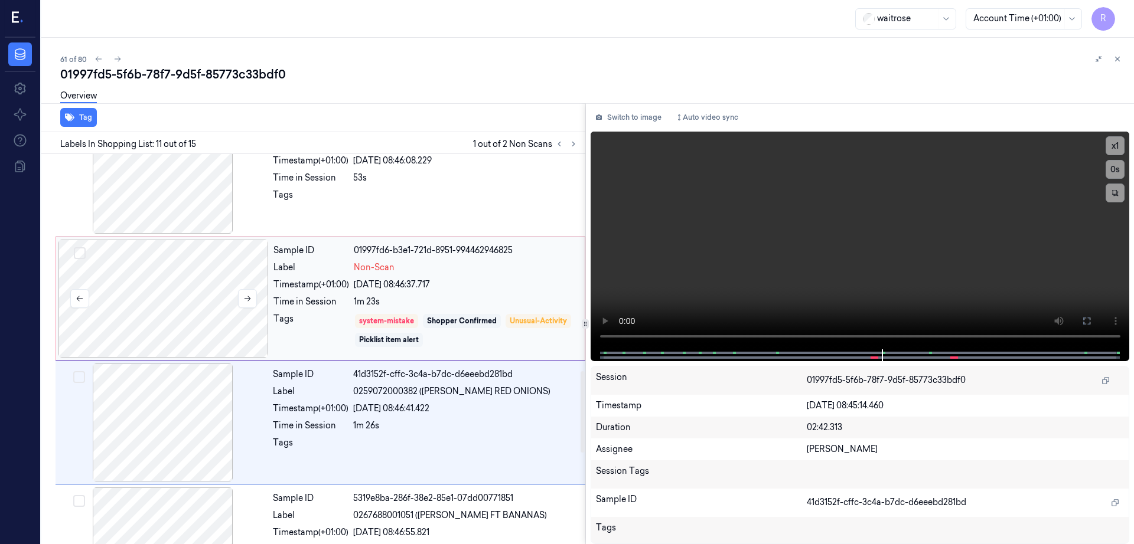
scroll to position [1106, 0]
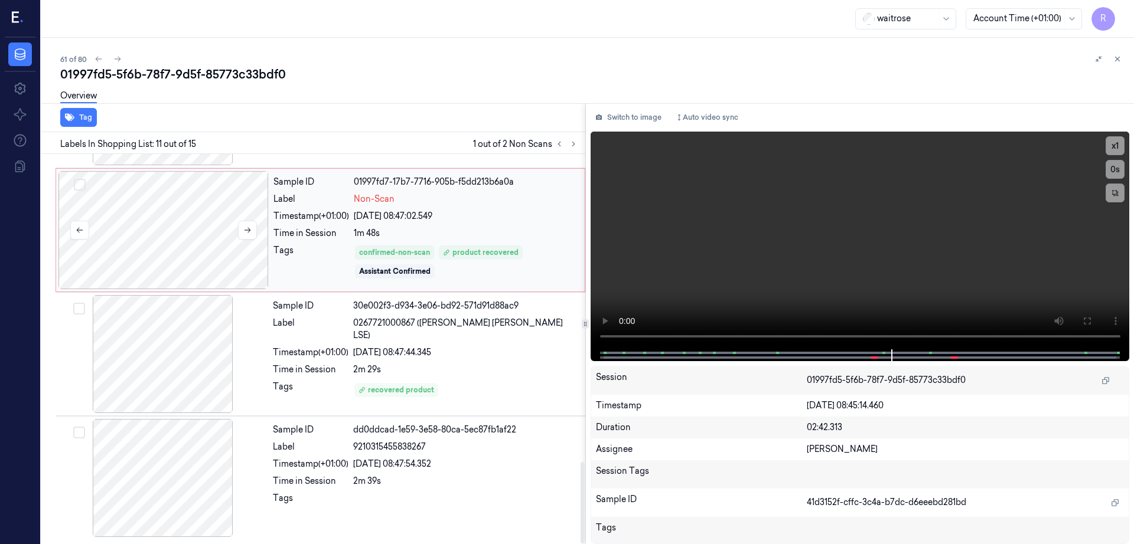
click at [181, 238] on div at bounding box center [163, 230] width 210 height 118
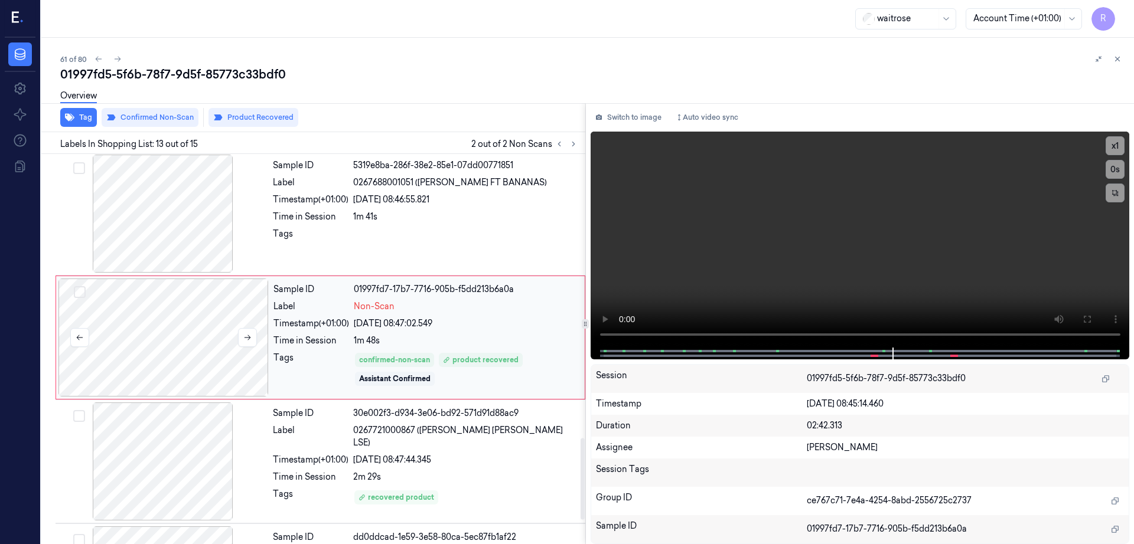
scroll to position [1354, 0]
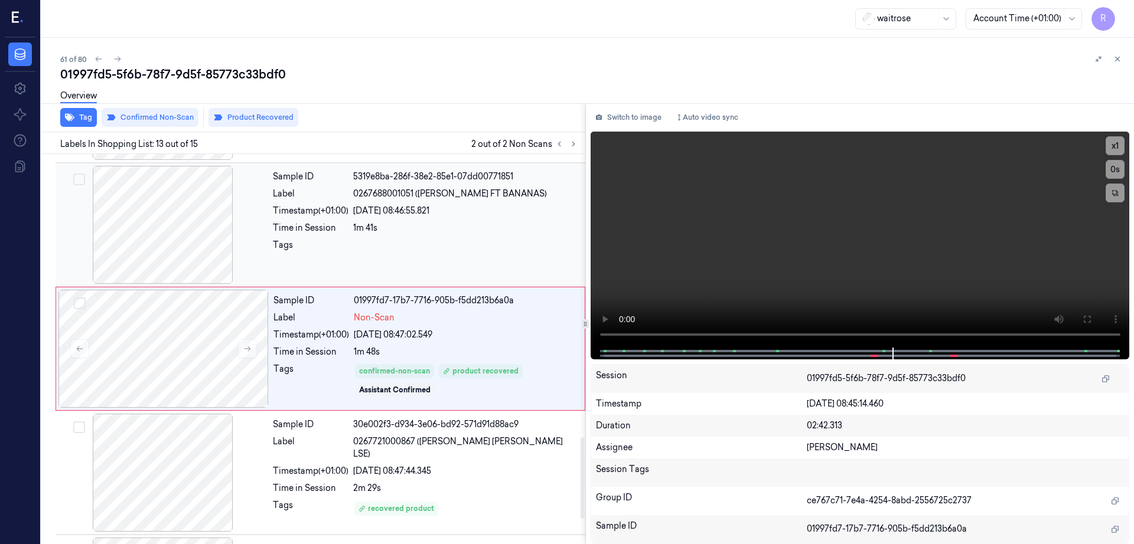
click at [165, 166] on div at bounding box center [163, 225] width 210 height 118
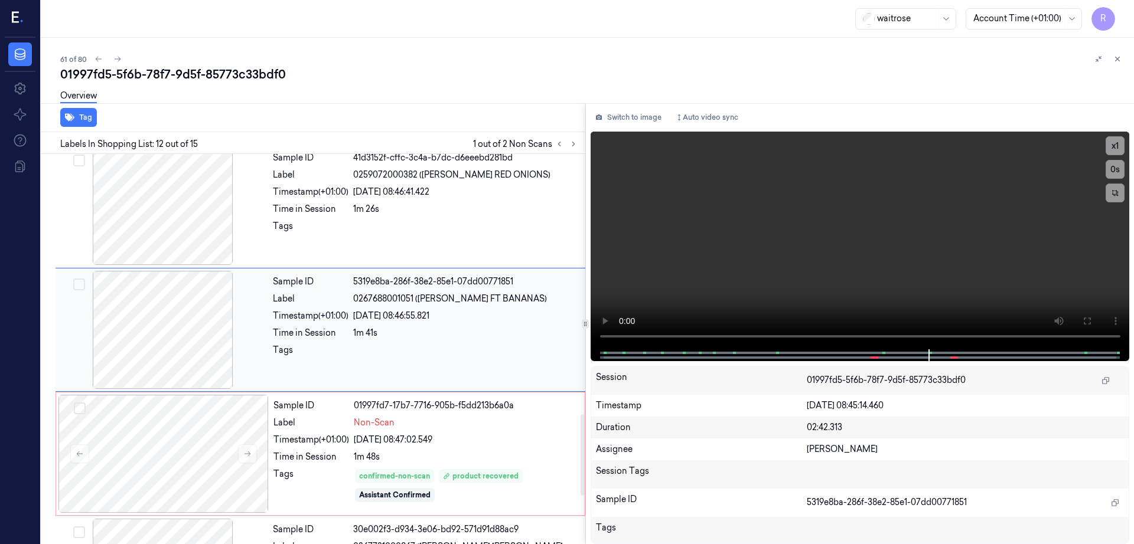
scroll to position [1230, 0]
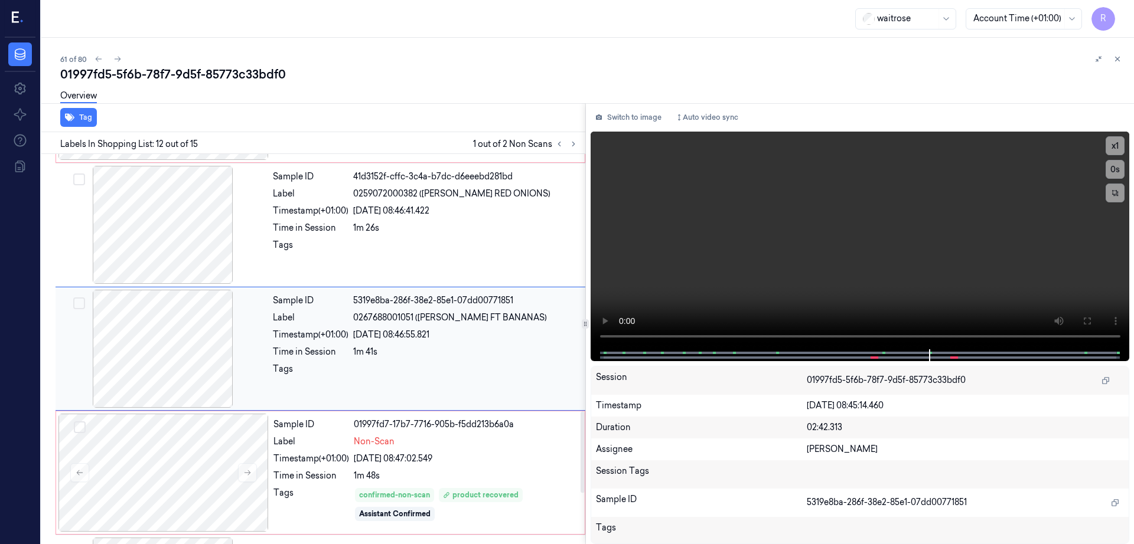
click at [179, 338] on div at bounding box center [163, 349] width 210 height 118
click at [1091, 322] on icon at bounding box center [1086, 320] width 9 height 9
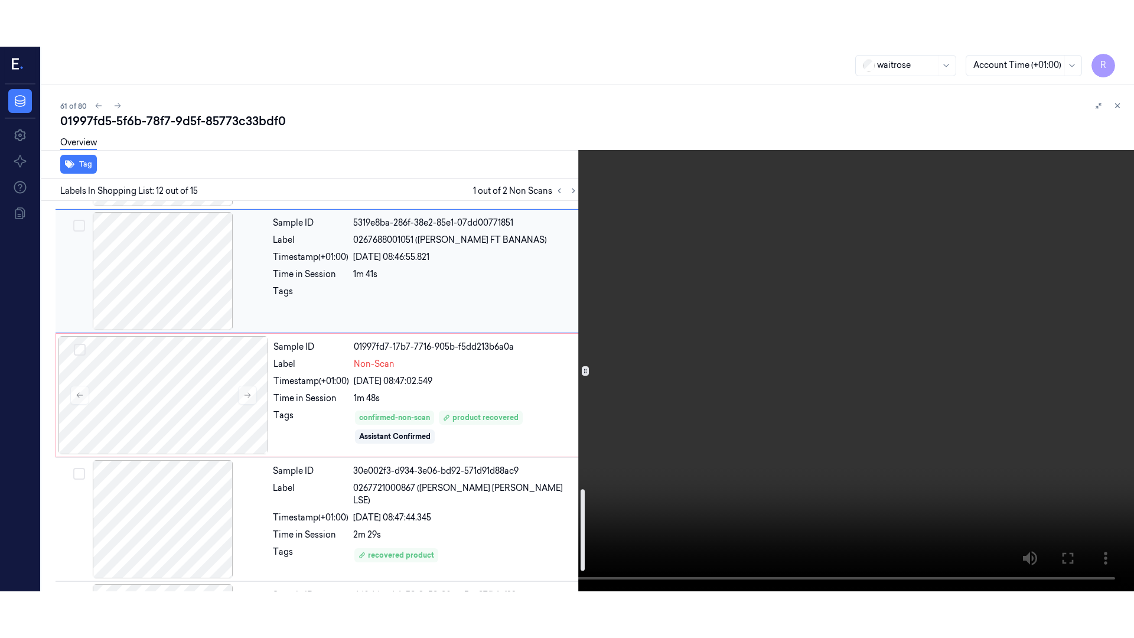
scroll to position [1378, 0]
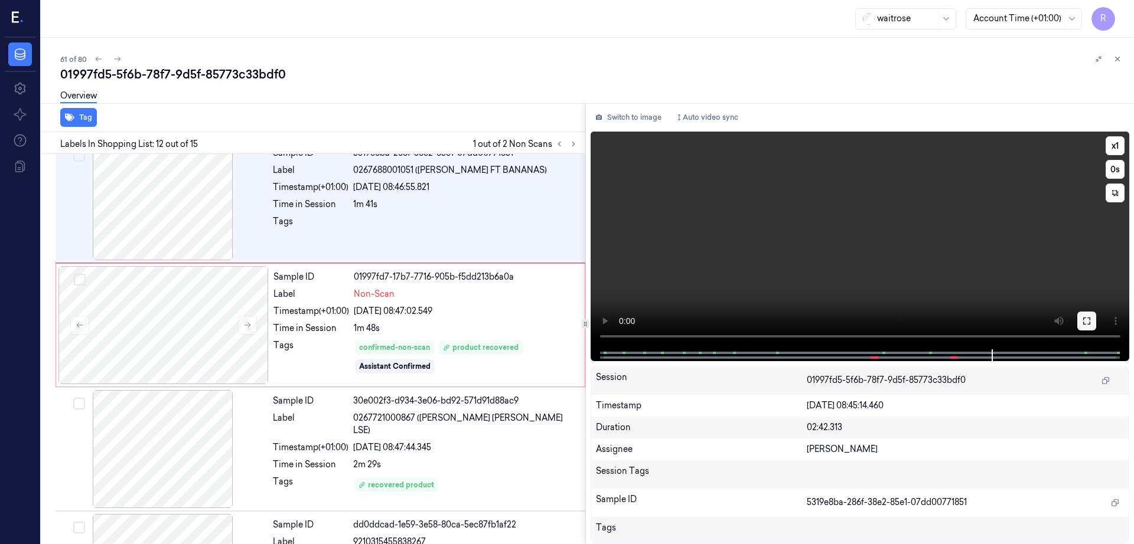
click at [1091, 322] on icon at bounding box center [1086, 320] width 9 height 9
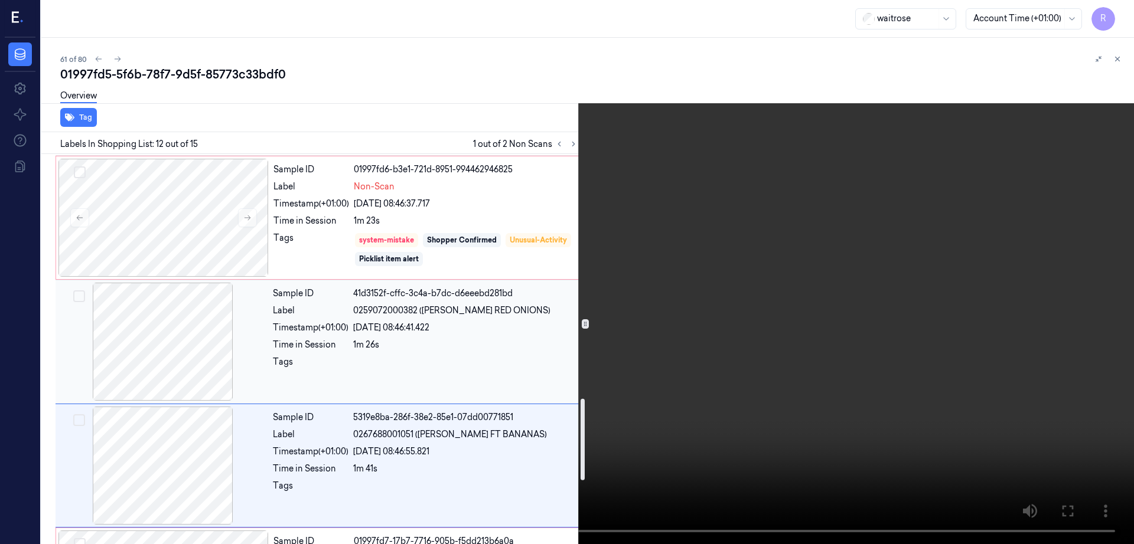
scroll to position [1036, 0]
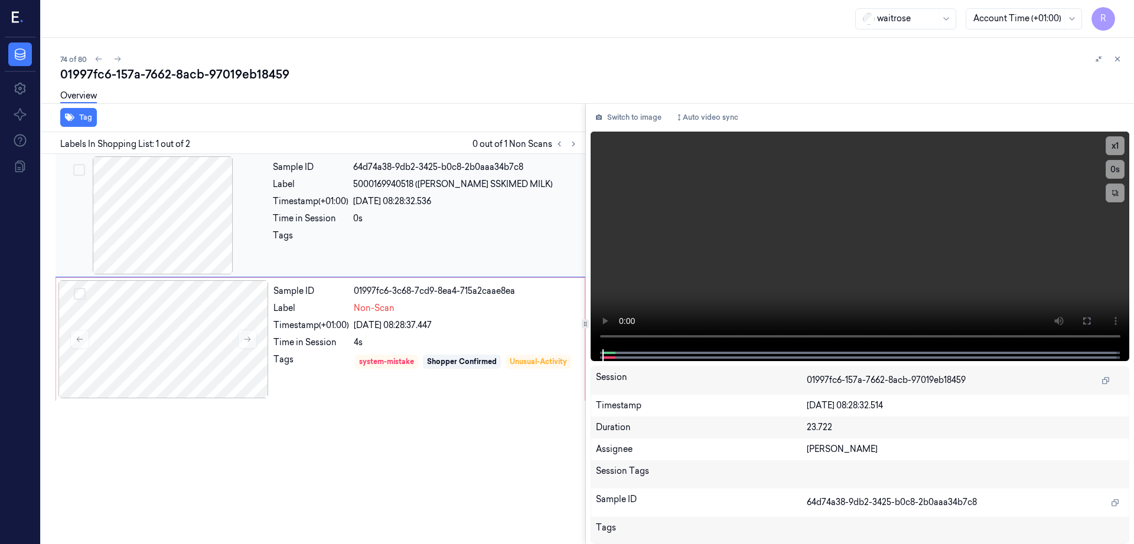
click at [163, 230] on div at bounding box center [163, 215] width 210 height 118
click at [167, 335] on div at bounding box center [163, 339] width 210 height 118
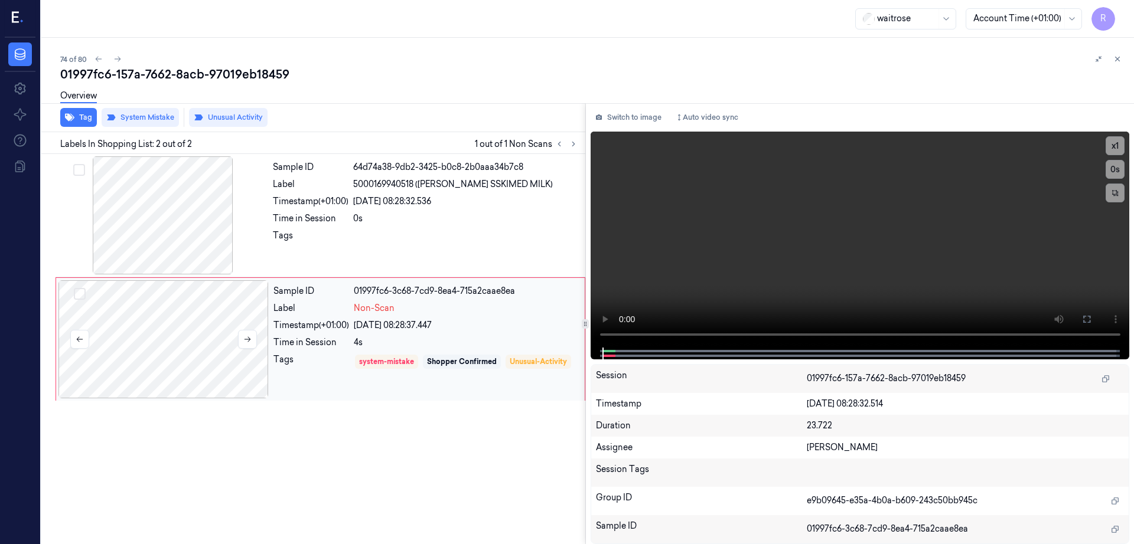
click at [167, 335] on div at bounding box center [163, 339] width 210 height 118
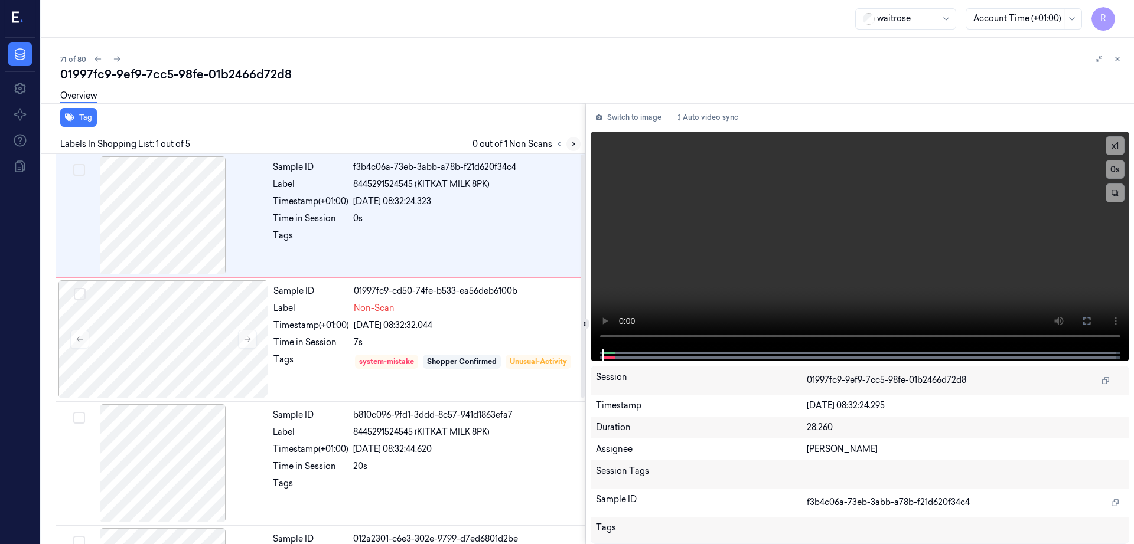
click at [580, 146] on button at bounding box center [573, 144] width 14 height 14
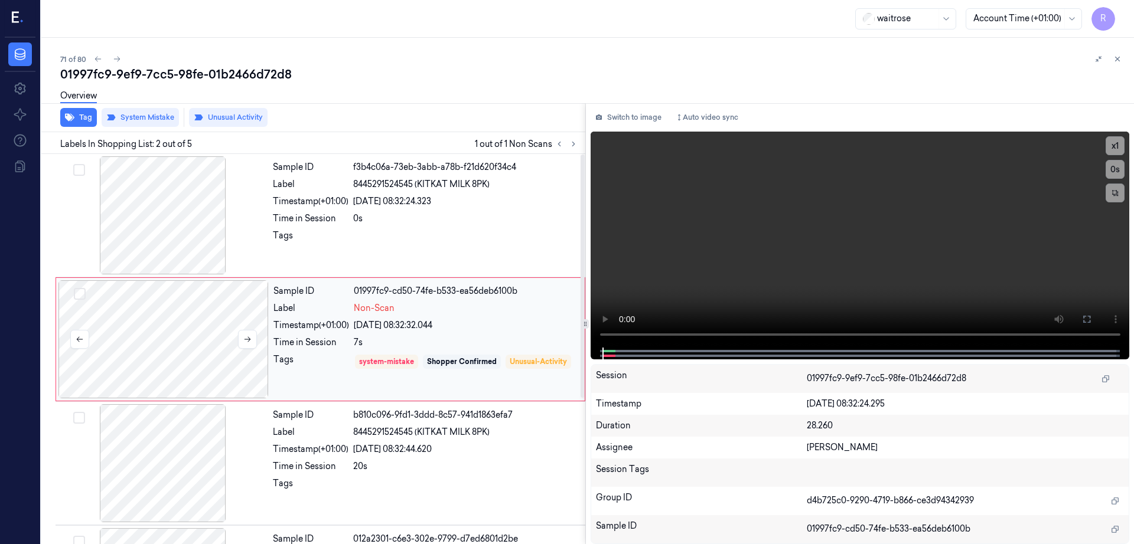
click at [191, 324] on div at bounding box center [163, 339] width 210 height 118
click at [155, 201] on div at bounding box center [163, 215] width 210 height 118
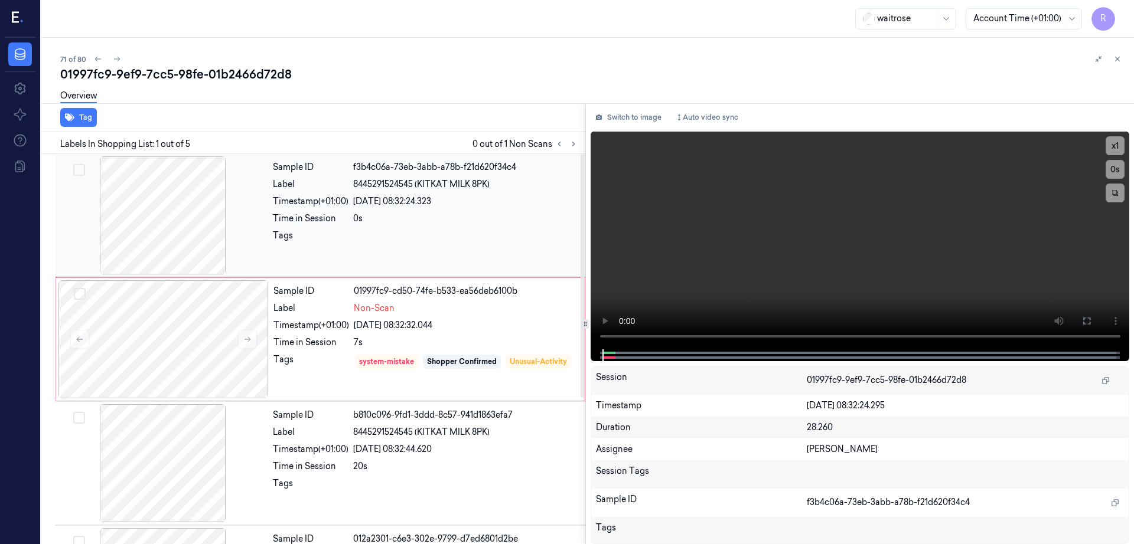
click at [155, 201] on div at bounding box center [163, 215] width 210 height 118
click at [180, 217] on div at bounding box center [163, 215] width 210 height 118
click at [141, 327] on div at bounding box center [163, 339] width 210 height 118
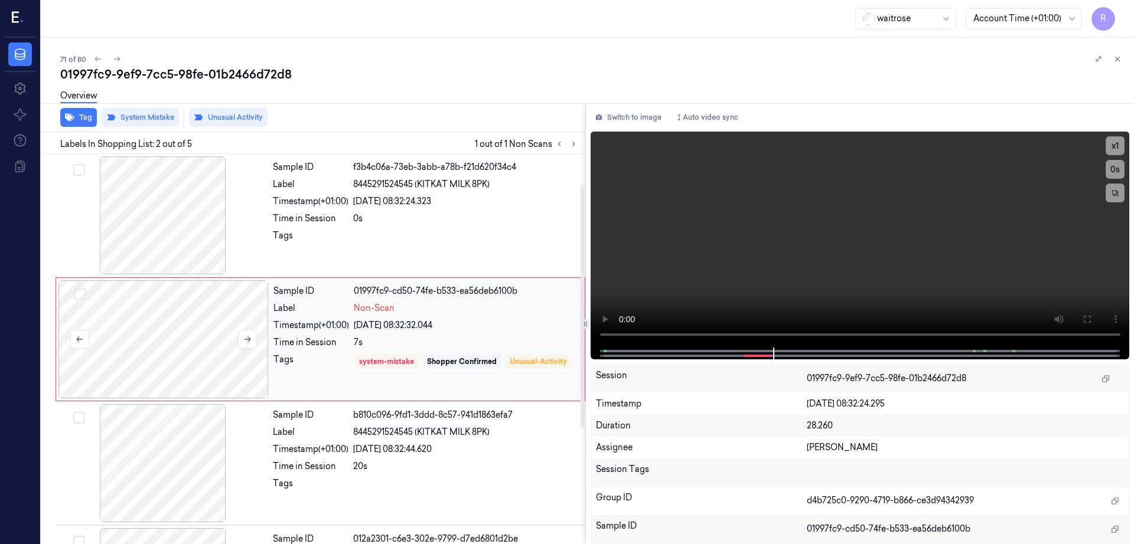
scroll to position [148, 0]
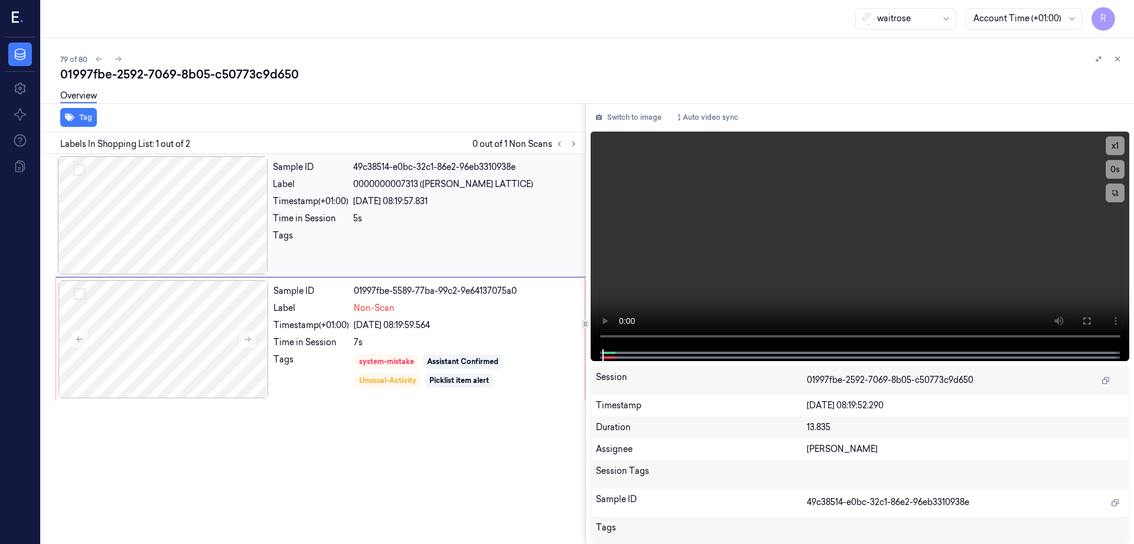
click at [147, 258] on div at bounding box center [163, 215] width 210 height 118
click at [174, 210] on div at bounding box center [163, 215] width 210 height 118
click at [191, 307] on div at bounding box center [163, 339] width 210 height 118
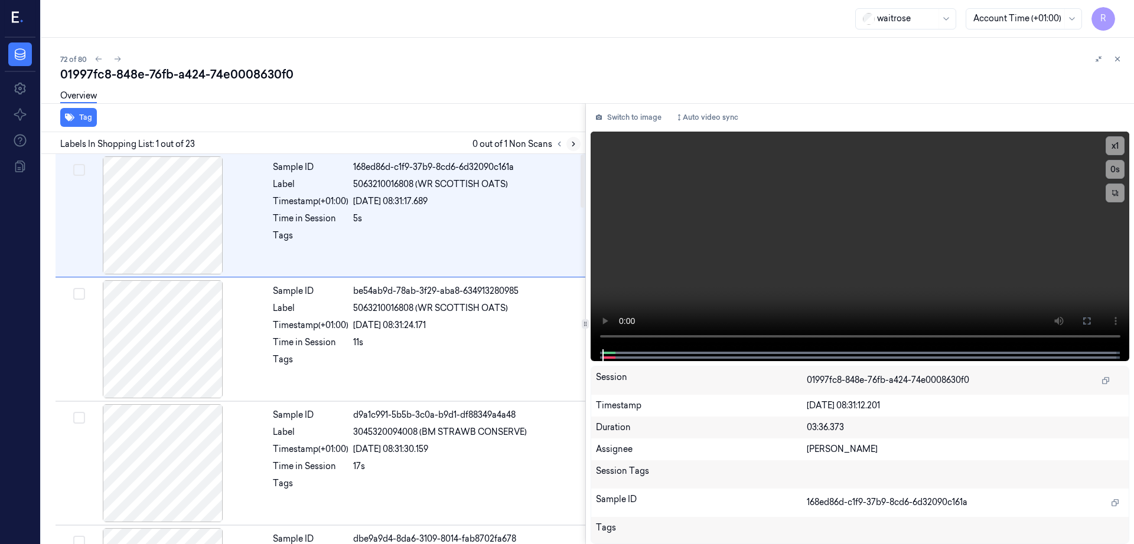
click at [580, 148] on button at bounding box center [573, 144] width 14 height 14
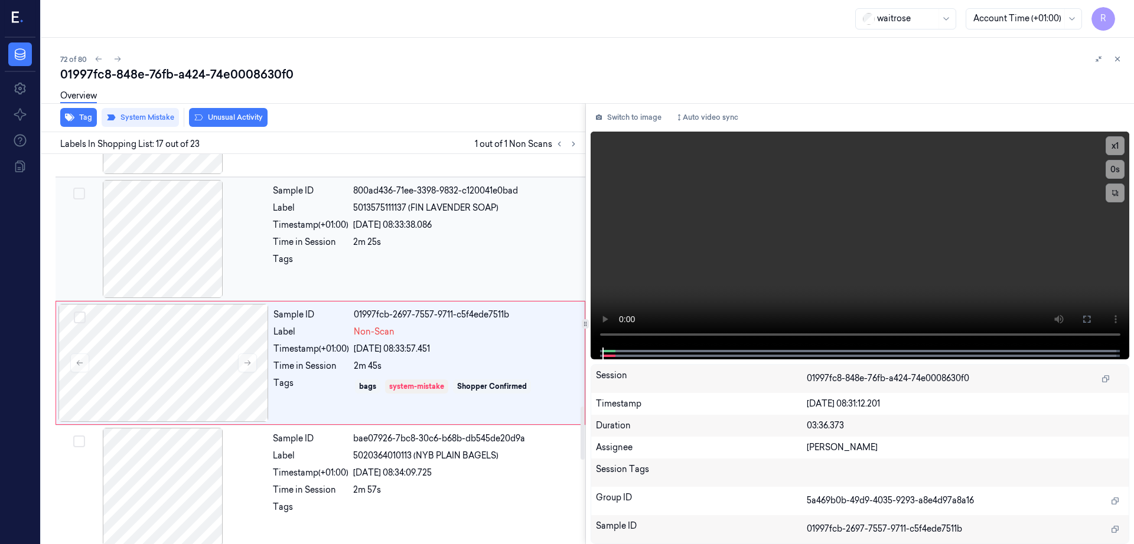
scroll to position [1850, 0]
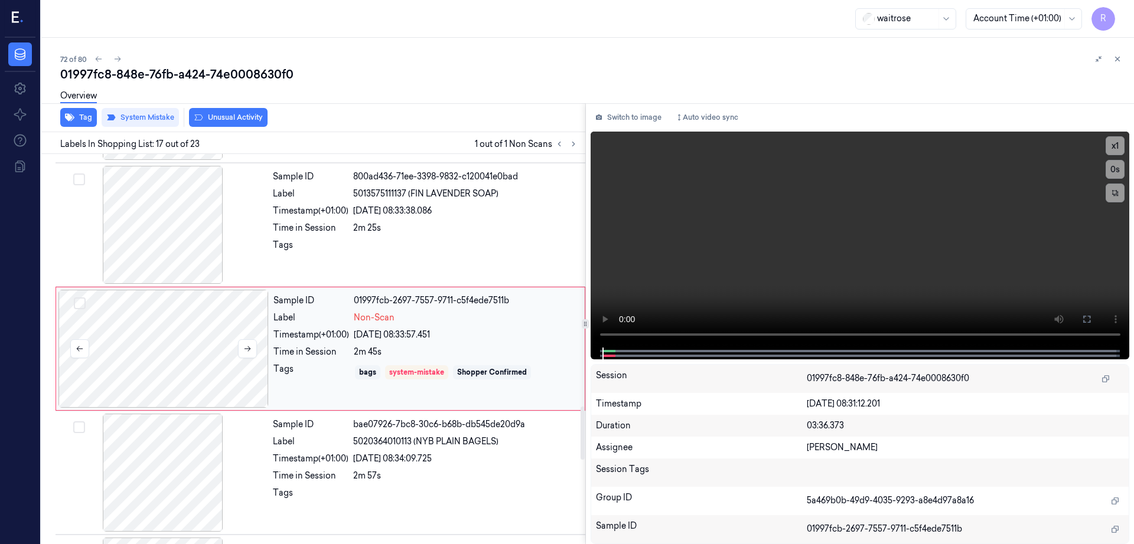
click at [116, 344] on div at bounding box center [163, 349] width 210 height 118
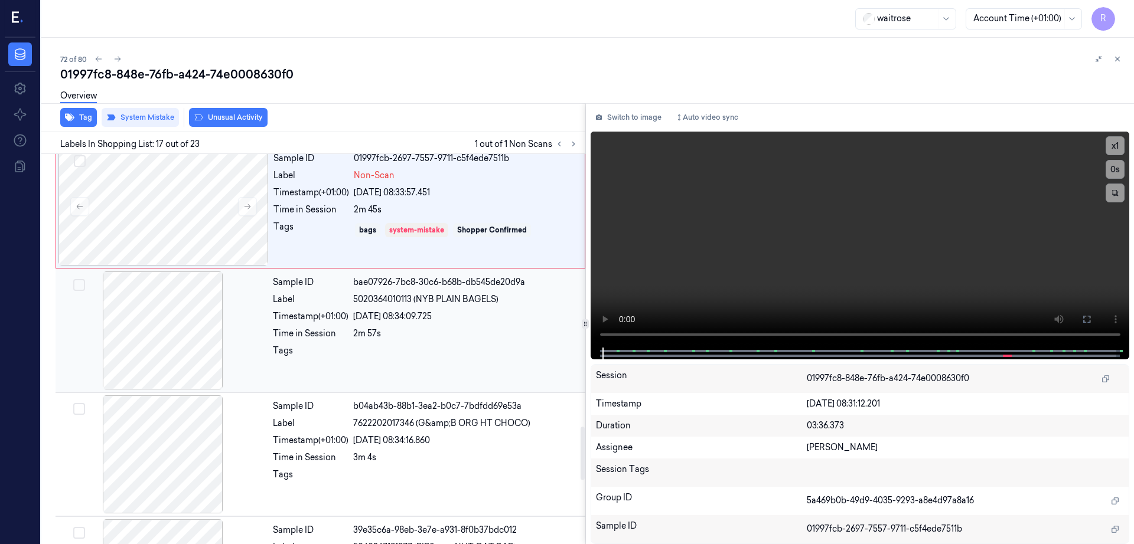
scroll to position [1998, 0]
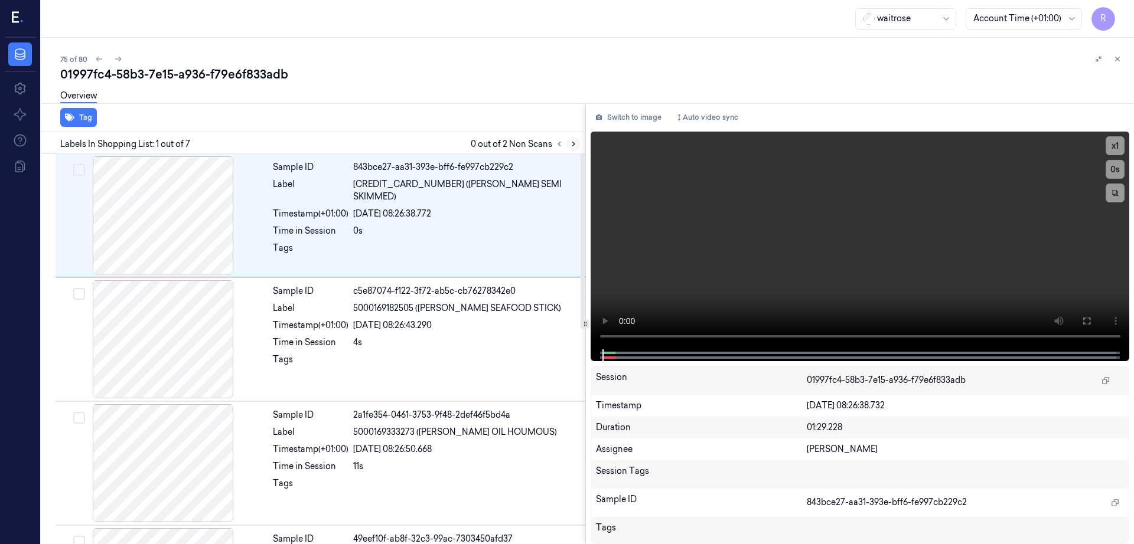
click at [580, 138] on button at bounding box center [573, 144] width 14 height 14
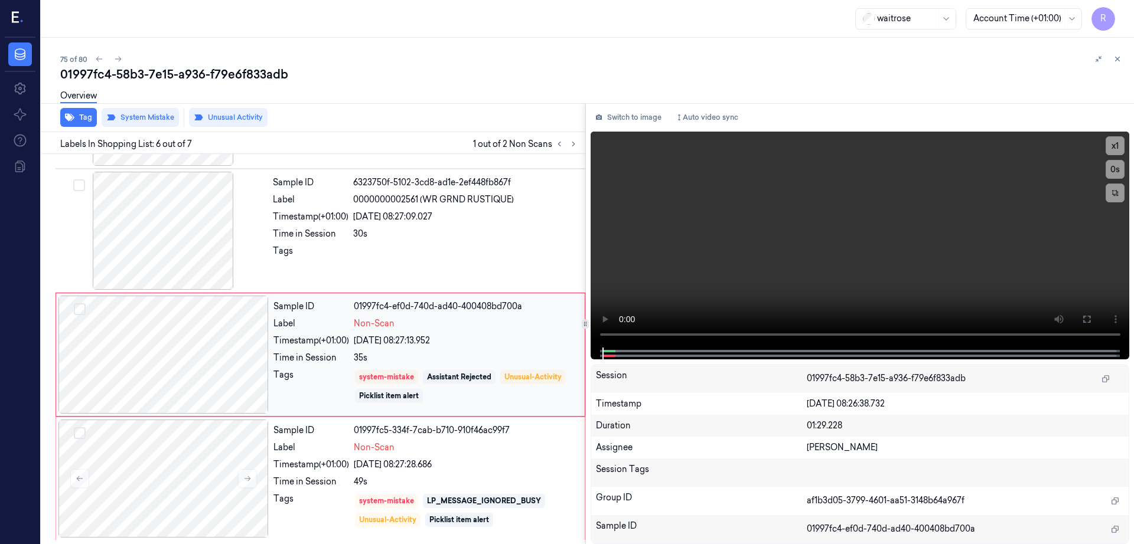
scroll to position [481, 0]
click at [178, 369] on div at bounding box center [163, 354] width 210 height 118
click at [204, 469] on div at bounding box center [163, 478] width 210 height 118
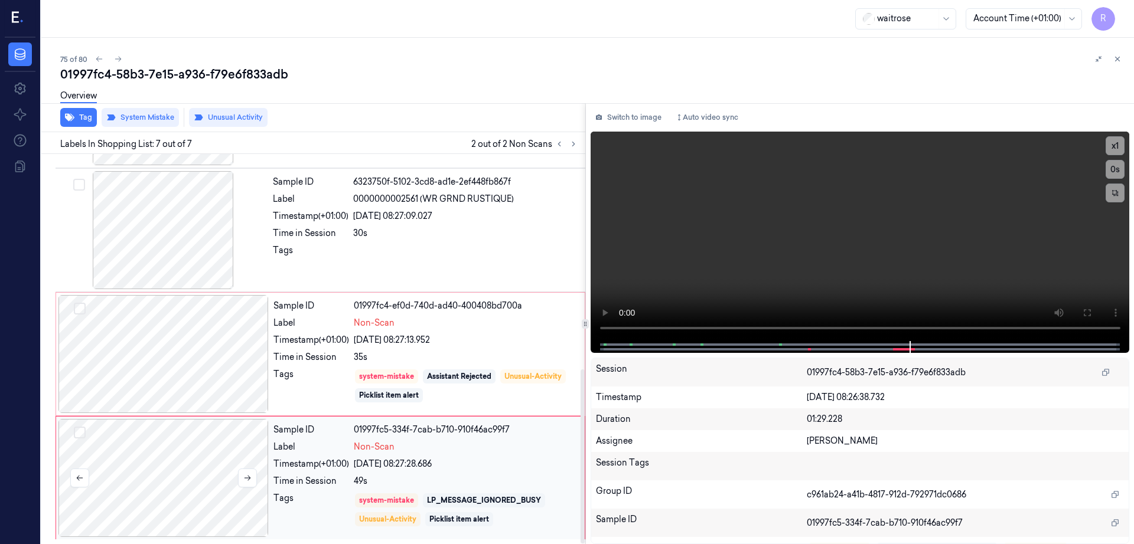
click at [204, 469] on div at bounding box center [163, 478] width 210 height 118
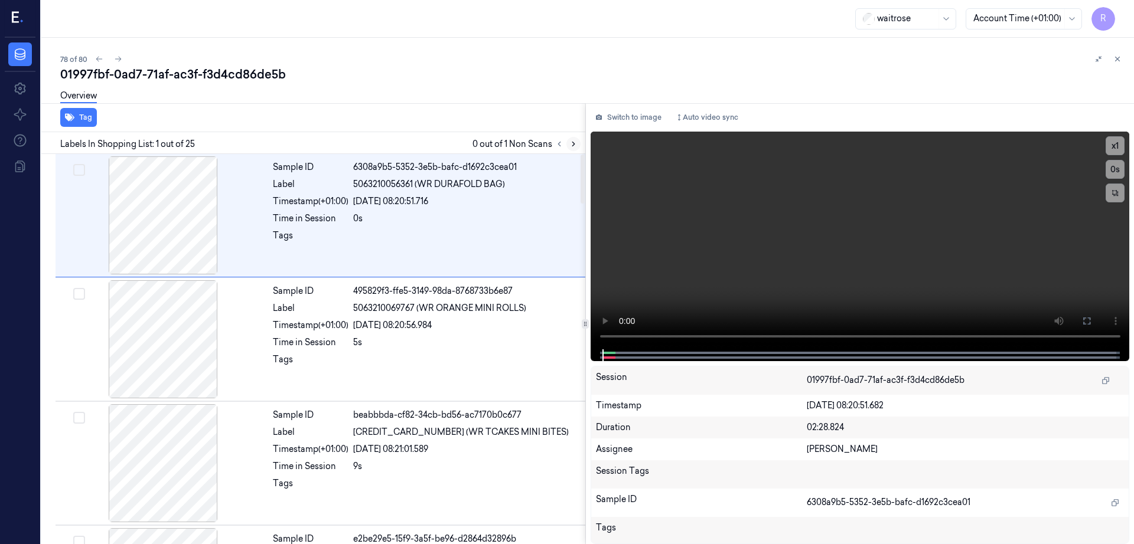
click at [580, 142] on button at bounding box center [573, 144] width 14 height 14
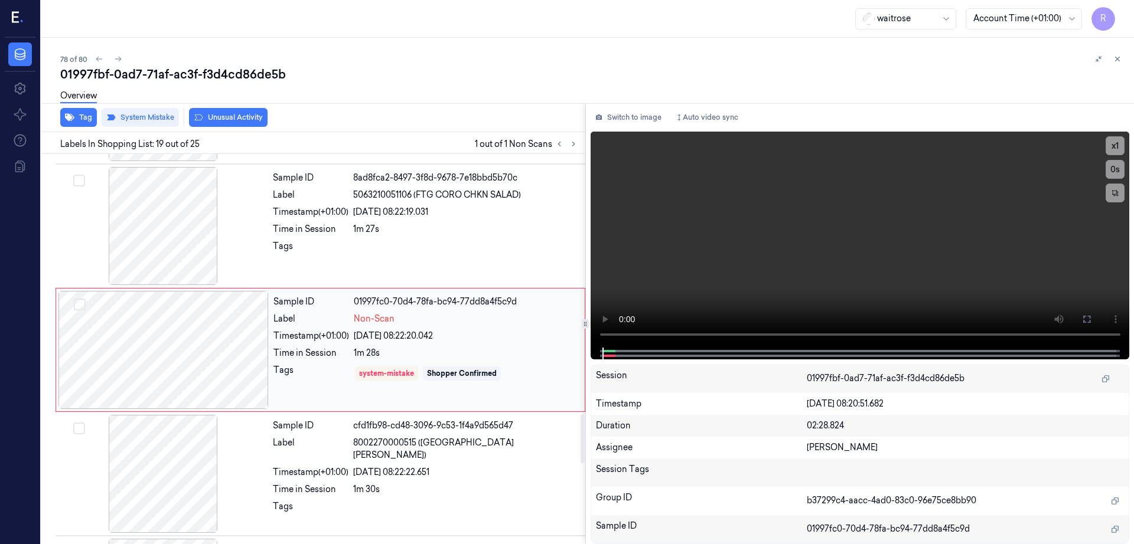
scroll to position [2098, 0]
click at [140, 371] on div at bounding box center [163, 349] width 210 height 118
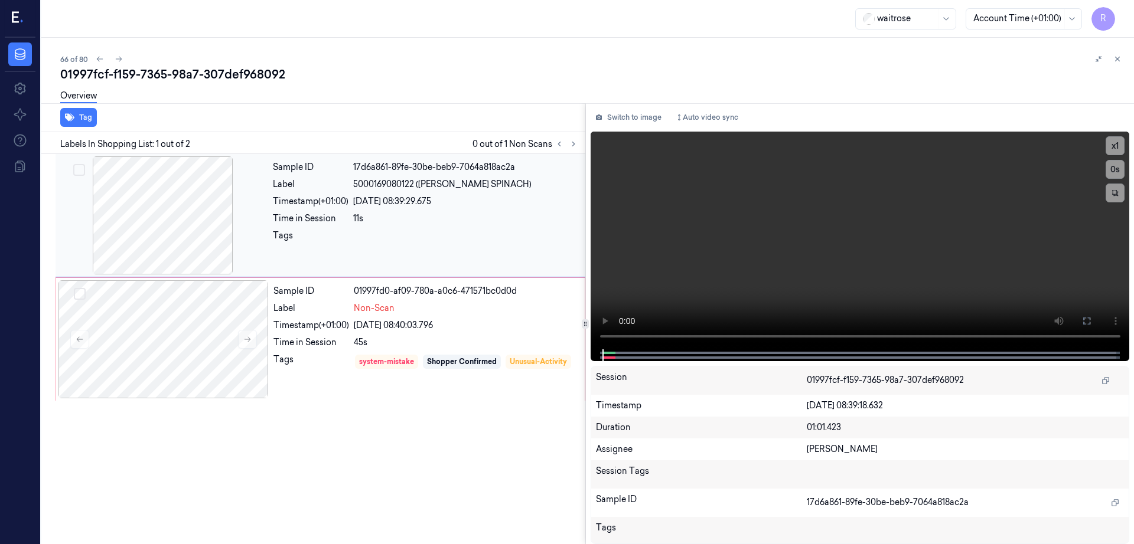
click at [179, 222] on div at bounding box center [163, 215] width 210 height 118
click at [178, 362] on div at bounding box center [163, 339] width 210 height 118
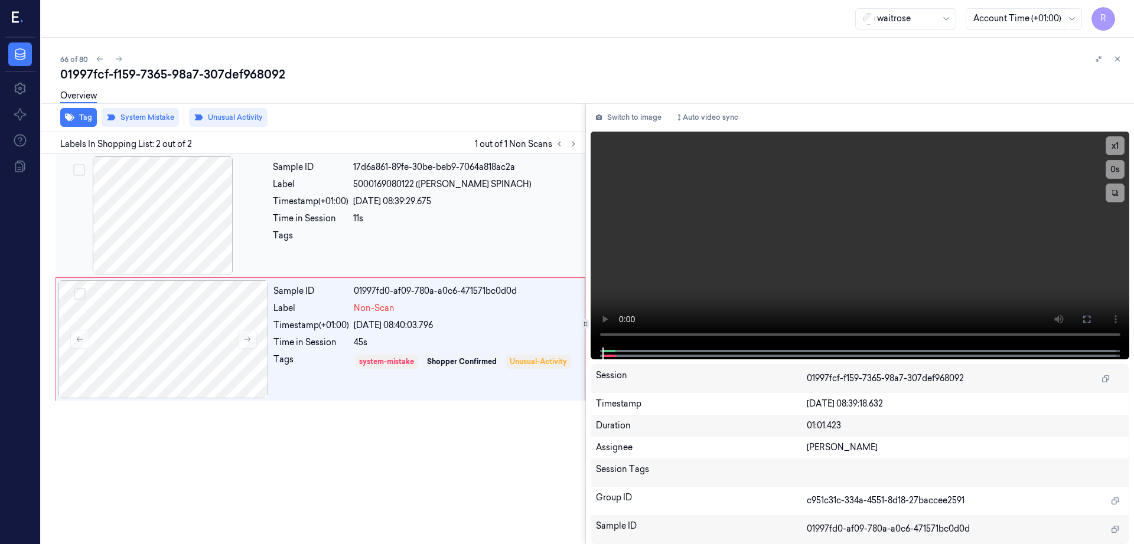
click at [159, 218] on div at bounding box center [163, 215] width 210 height 118
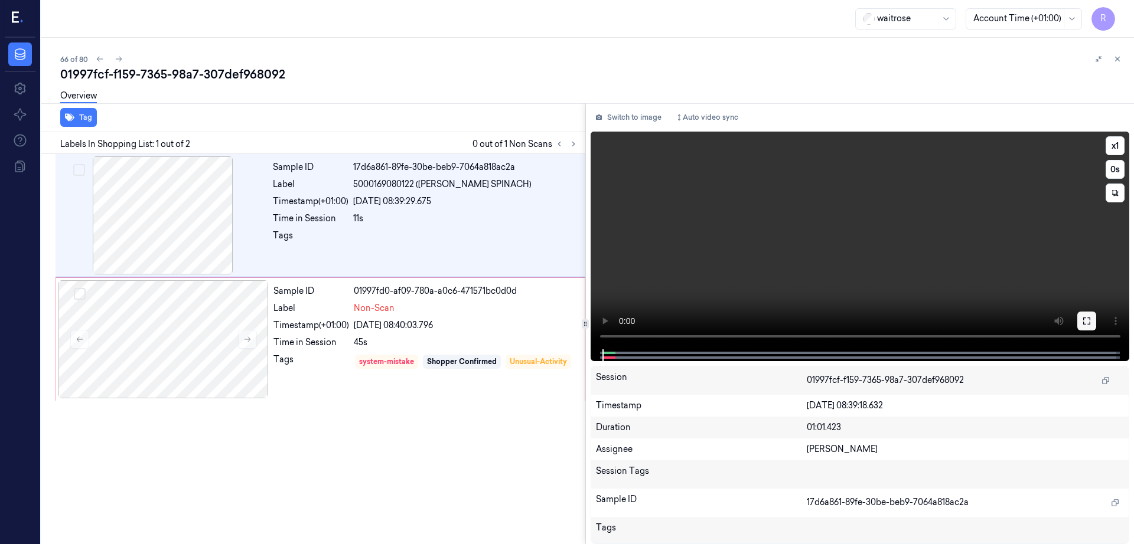
click at [1091, 320] on icon at bounding box center [1086, 320] width 9 height 9
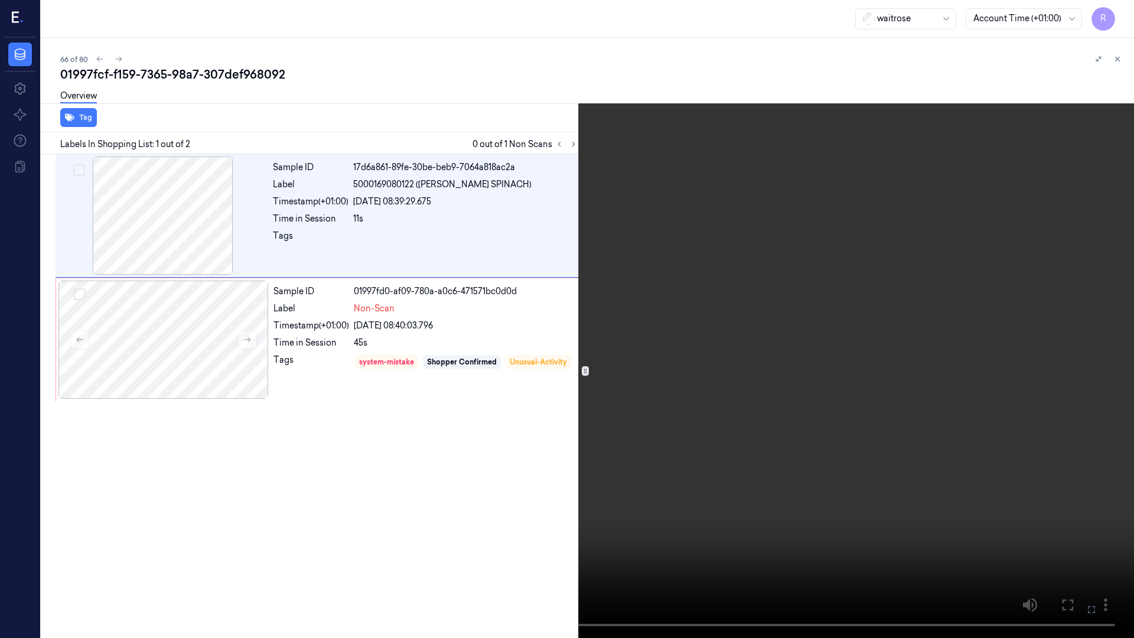
click at [731, 377] on video at bounding box center [567, 319] width 1134 height 638
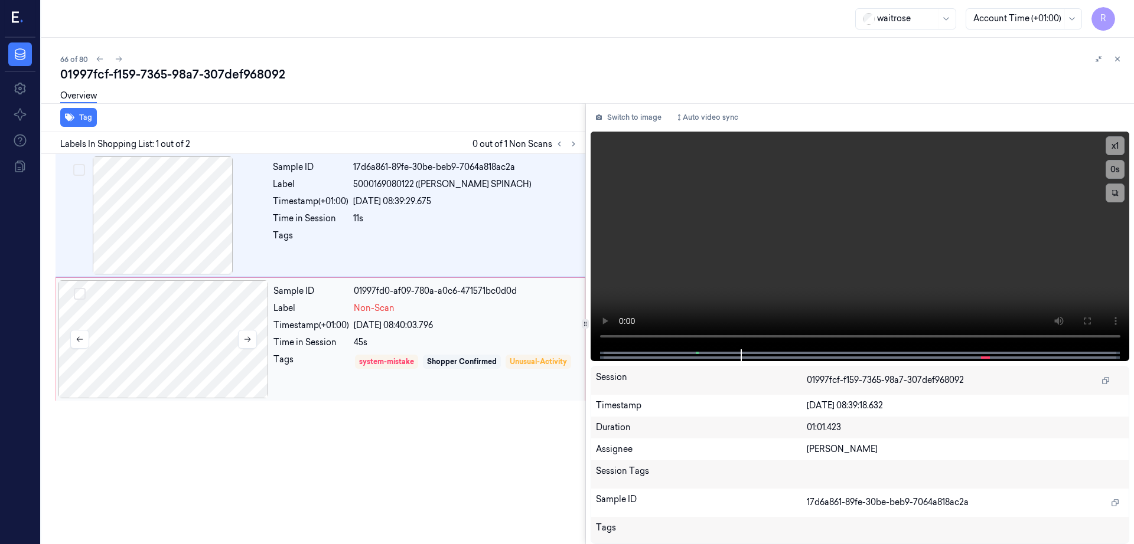
click at [209, 298] on div at bounding box center [163, 339] width 210 height 118
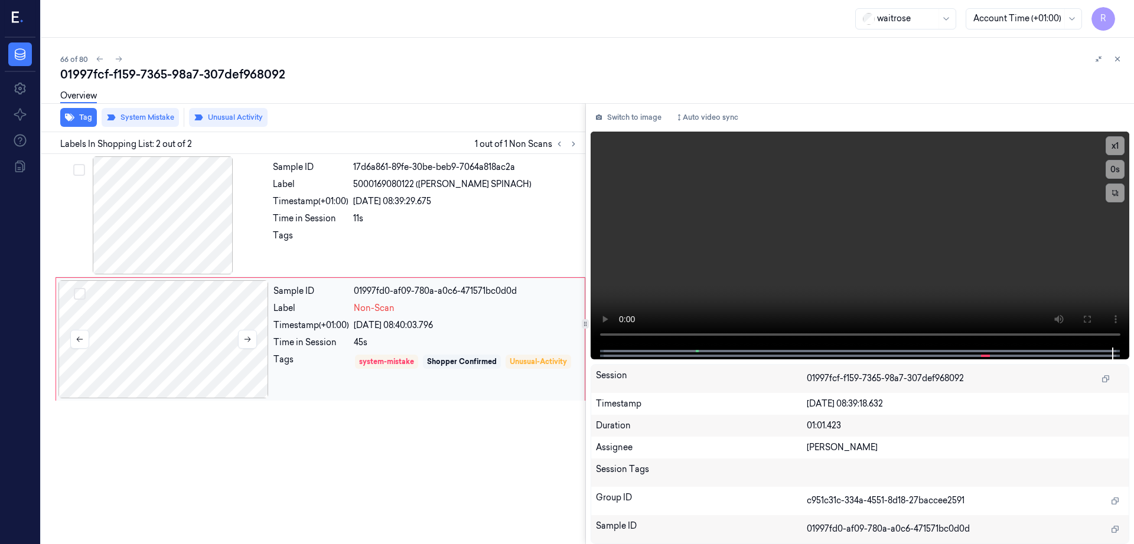
click at [205, 389] on div at bounding box center [163, 339] width 210 height 118
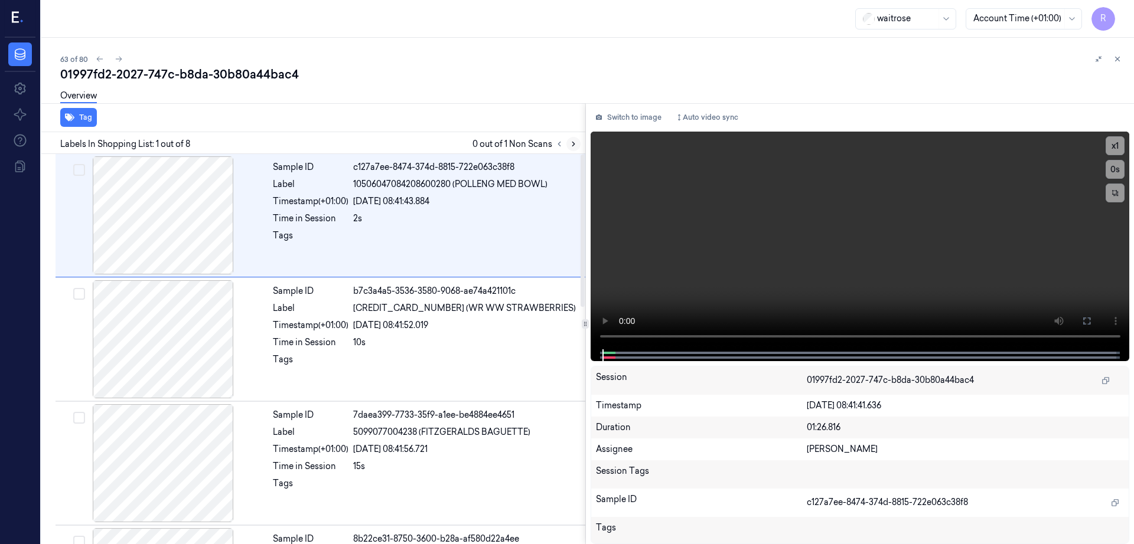
click at [580, 143] on button at bounding box center [573, 144] width 14 height 14
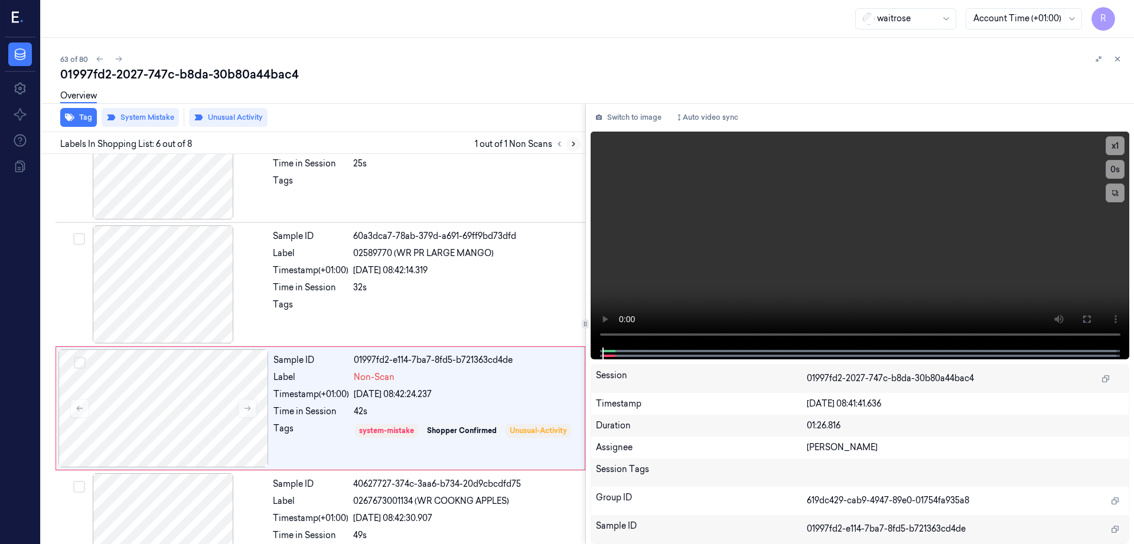
scroll to position [487, 0]
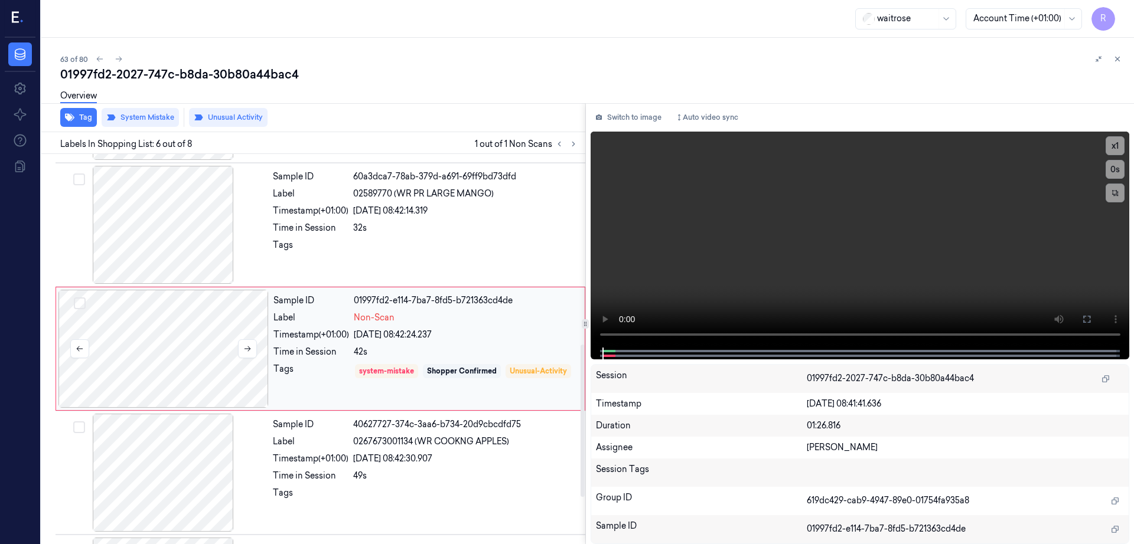
click at [174, 372] on div at bounding box center [163, 349] width 210 height 118
click at [184, 257] on div at bounding box center [163, 225] width 210 height 118
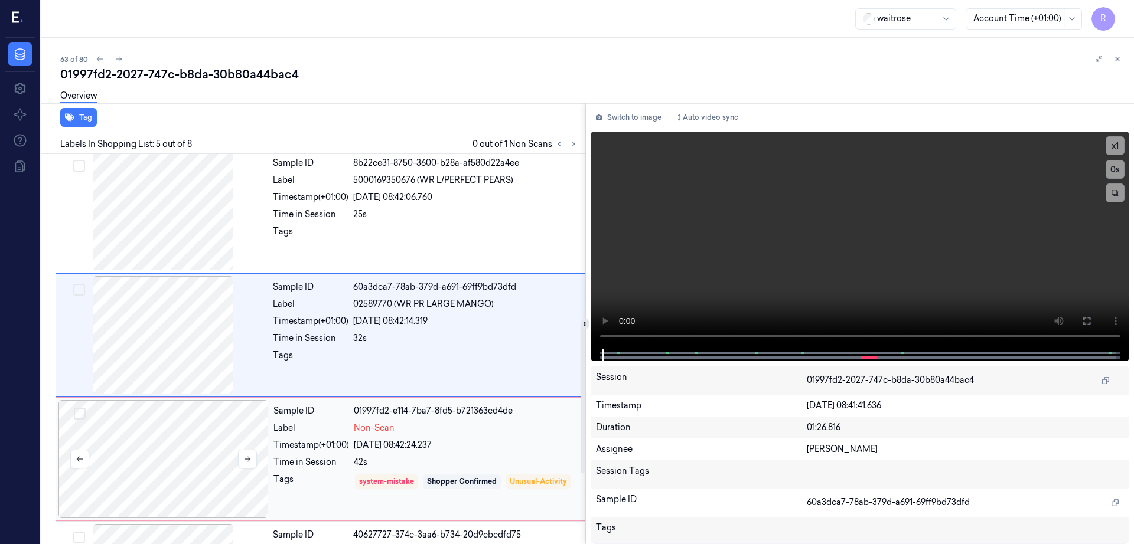
scroll to position [363, 0]
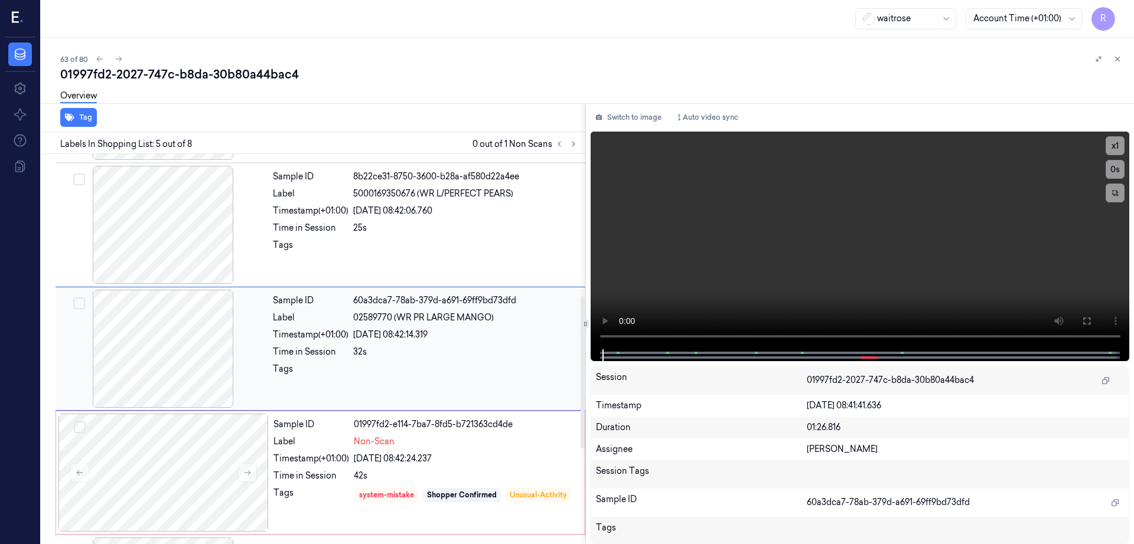
click at [153, 342] on div at bounding box center [163, 349] width 210 height 118
click at [1096, 313] on button at bounding box center [1086, 321] width 19 height 19
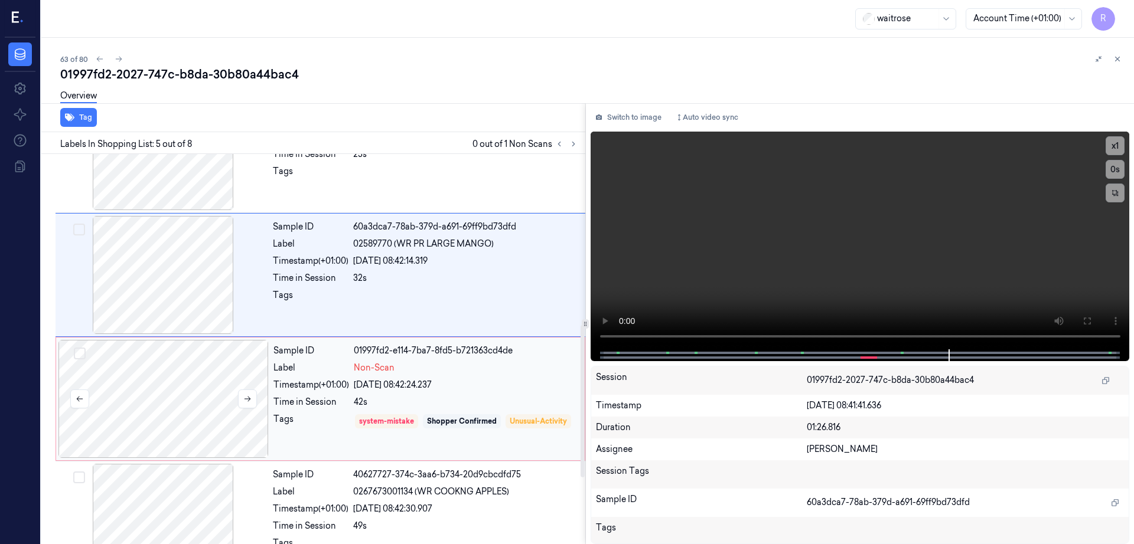
click at [203, 393] on div at bounding box center [163, 399] width 210 height 118
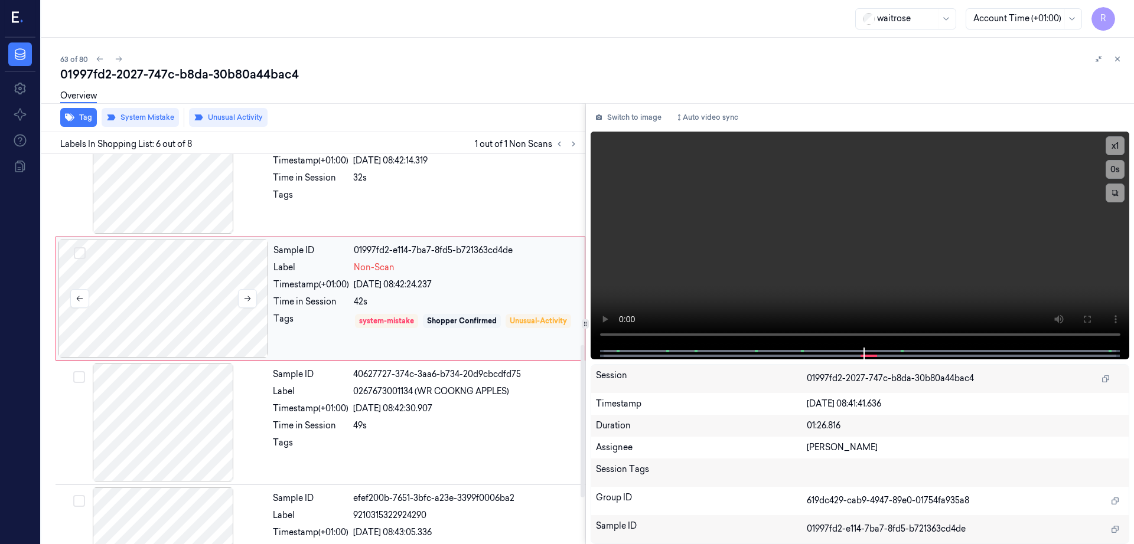
scroll to position [560, 0]
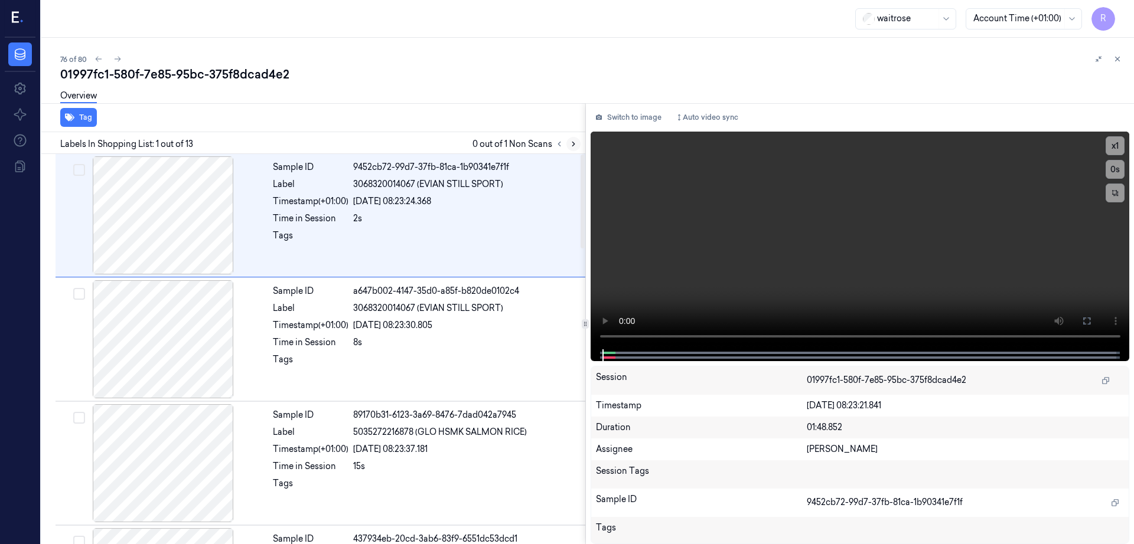
click at [577, 142] on icon at bounding box center [573, 144] width 8 height 8
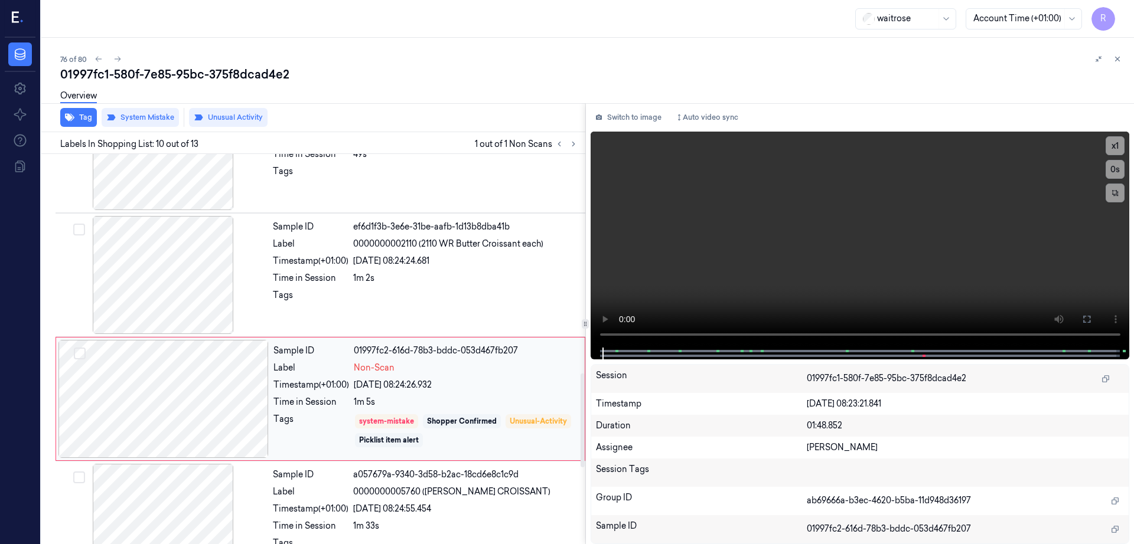
scroll to position [909, 0]
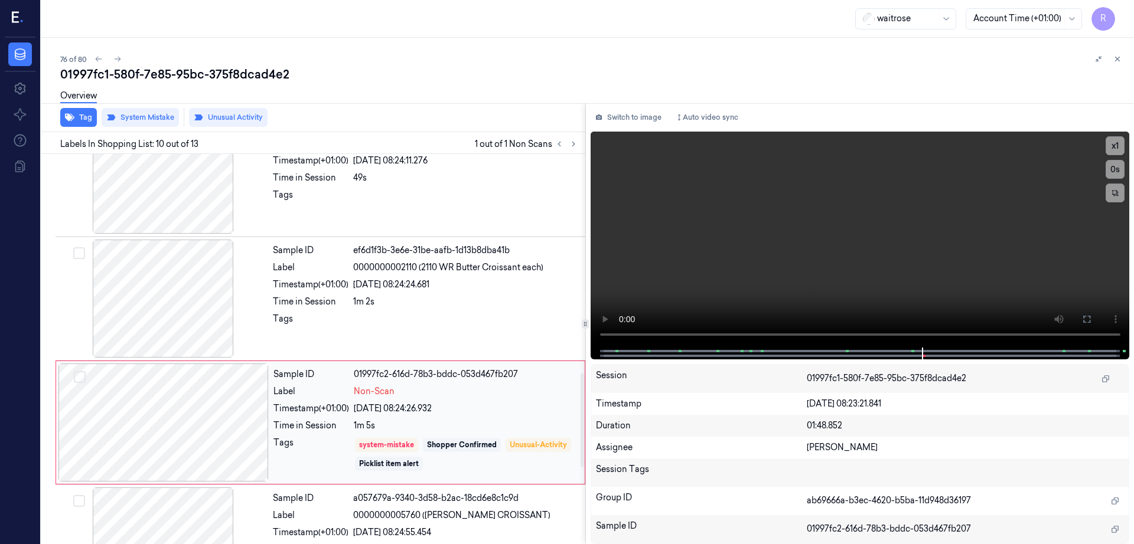
click at [194, 410] on div at bounding box center [163, 423] width 210 height 118
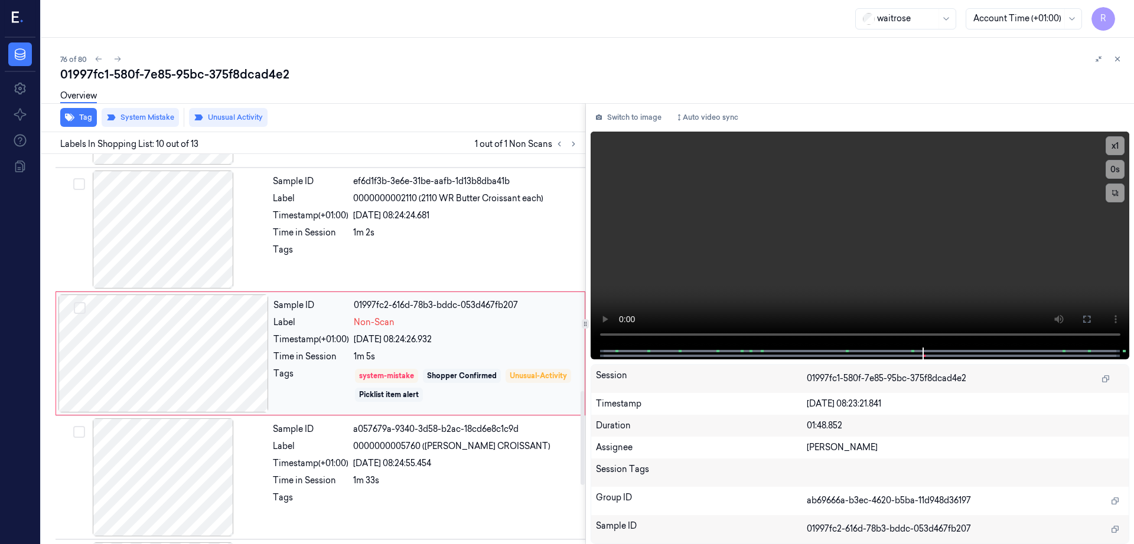
scroll to position [982, 0]
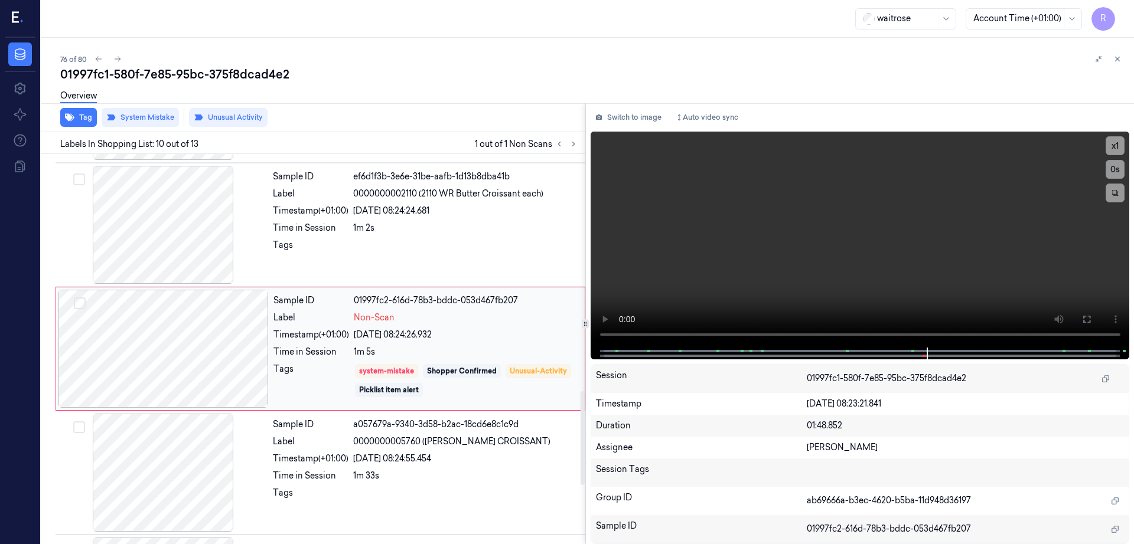
click at [194, 410] on div "Sample ID 01997fc2-616d-78b3-bddc-053d467fb207 Label Non-Scan Timestamp (+01:00…" at bounding box center [321, 349] width 530 height 124
click at [200, 449] on div at bounding box center [163, 473] width 210 height 118
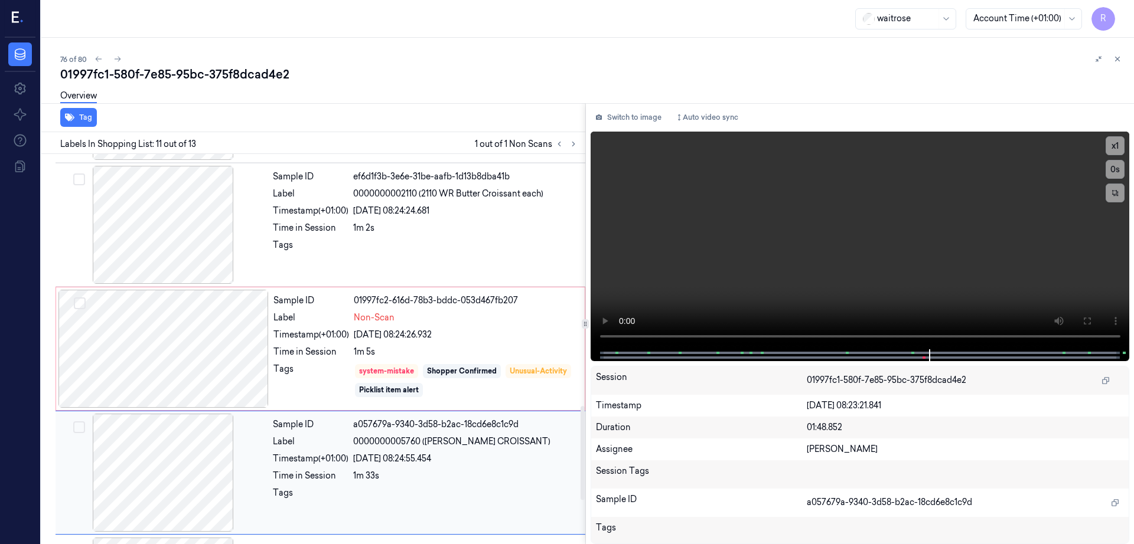
scroll to position [1106, 0]
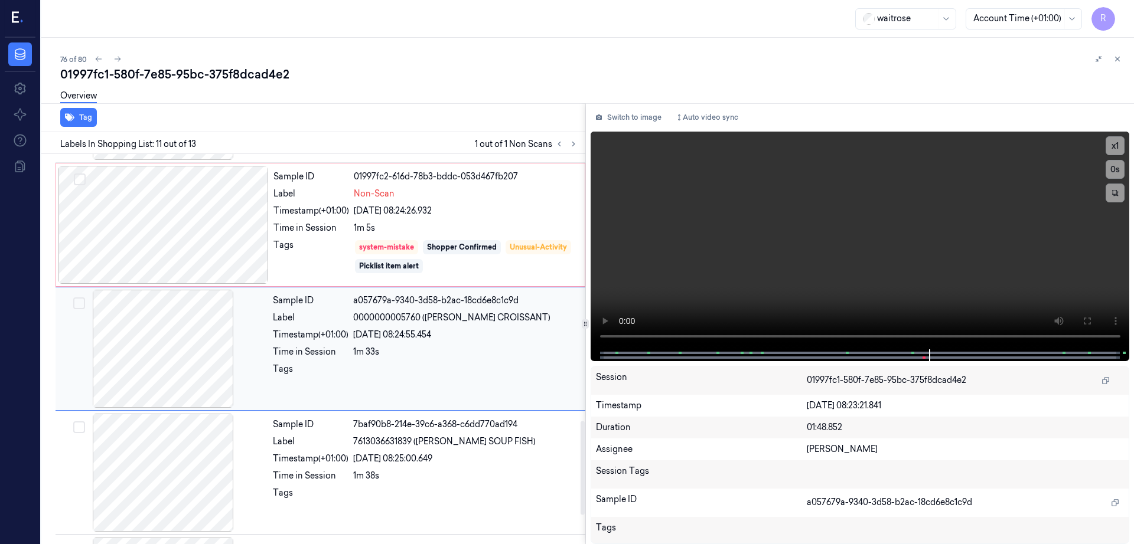
click at [194, 301] on div at bounding box center [163, 349] width 210 height 118
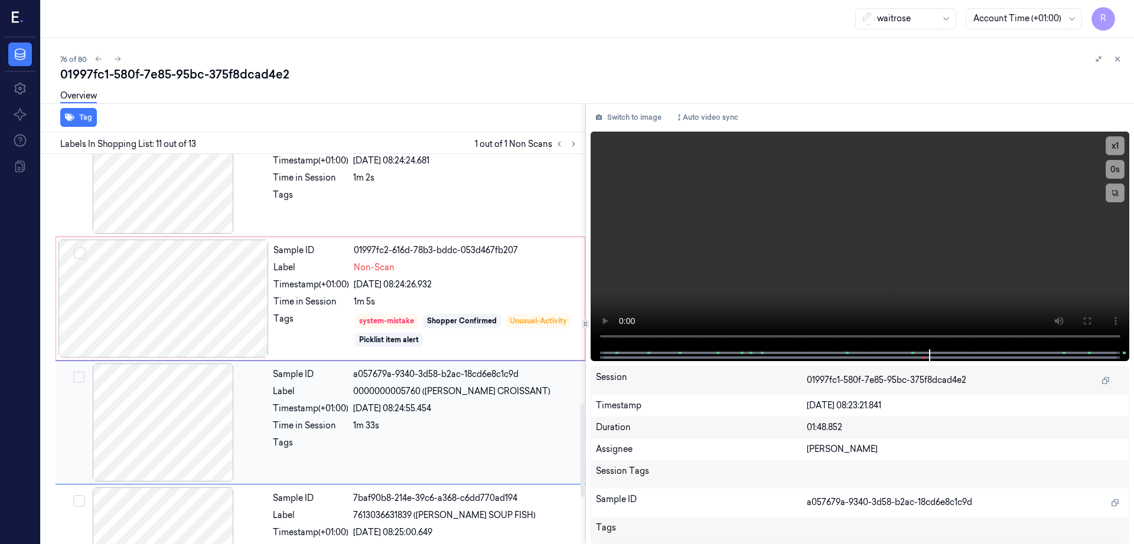
click at [193, 299] on div at bounding box center [163, 299] width 210 height 118
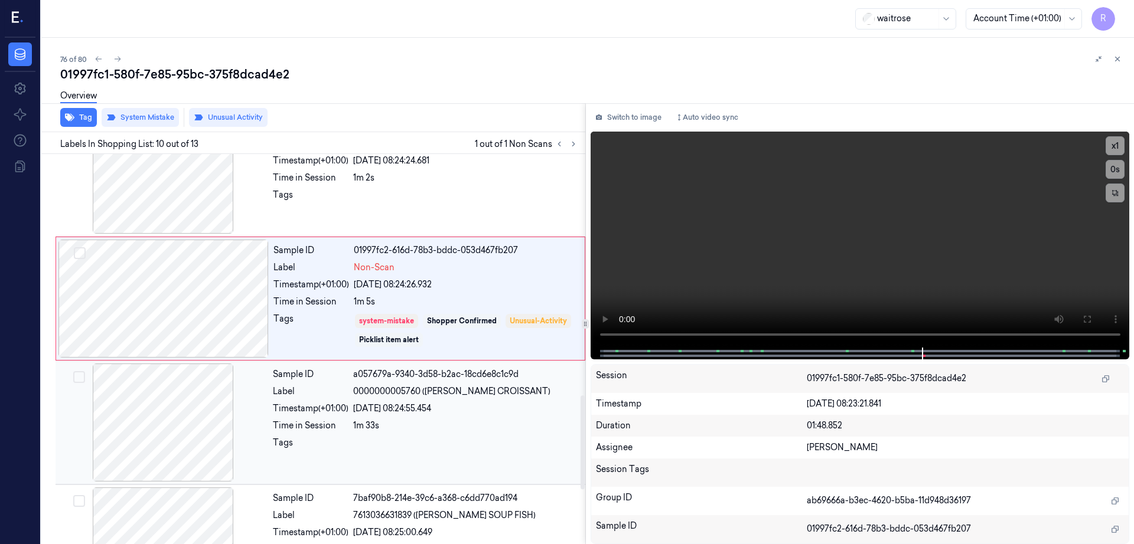
scroll to position [982, 0]
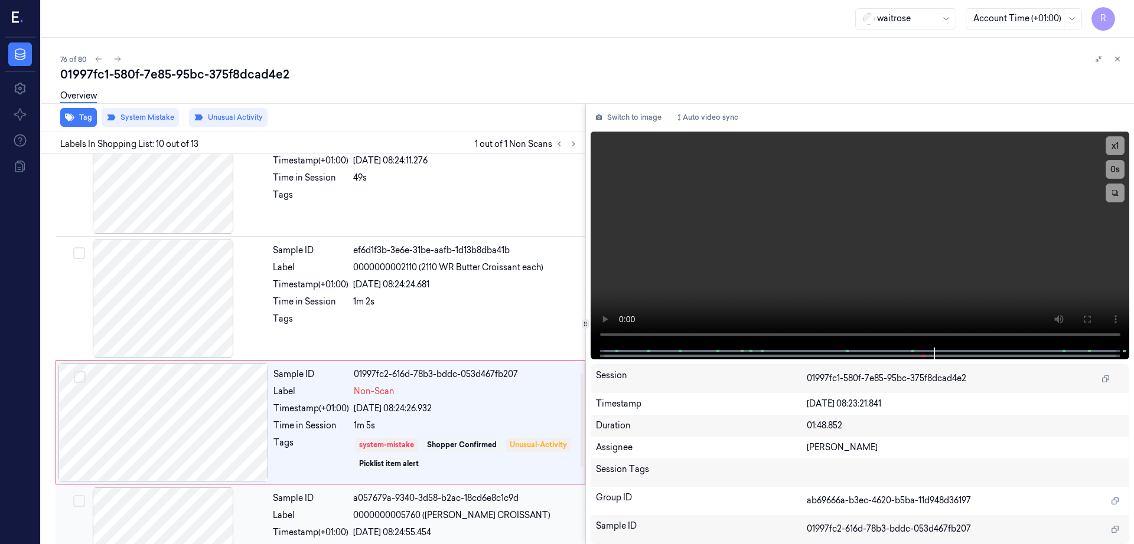
click at [193, 299] on div at bounding box center [163, 299] width 210 height 118
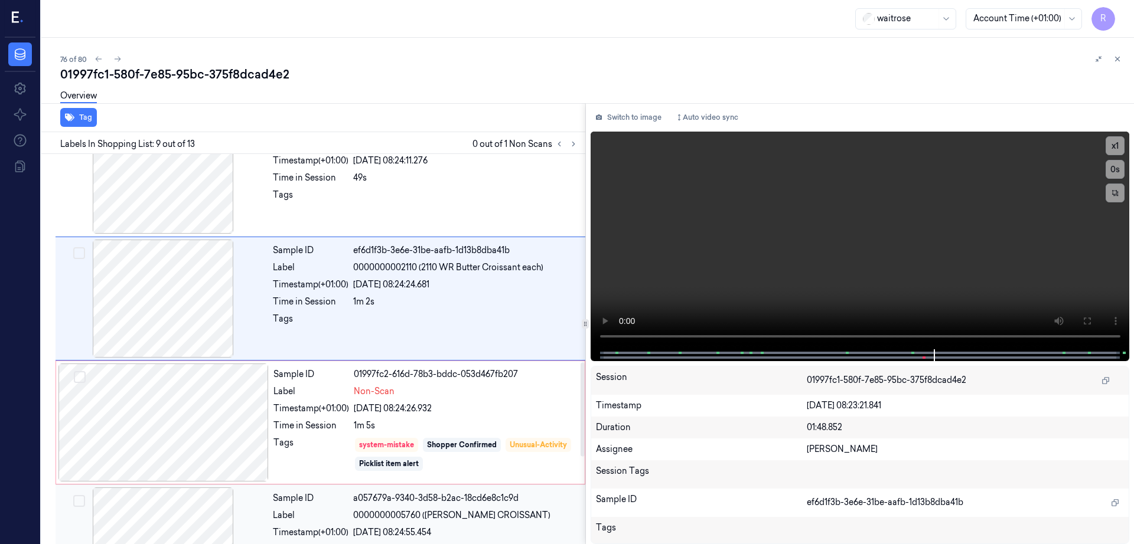
scroll to position [858, 0]
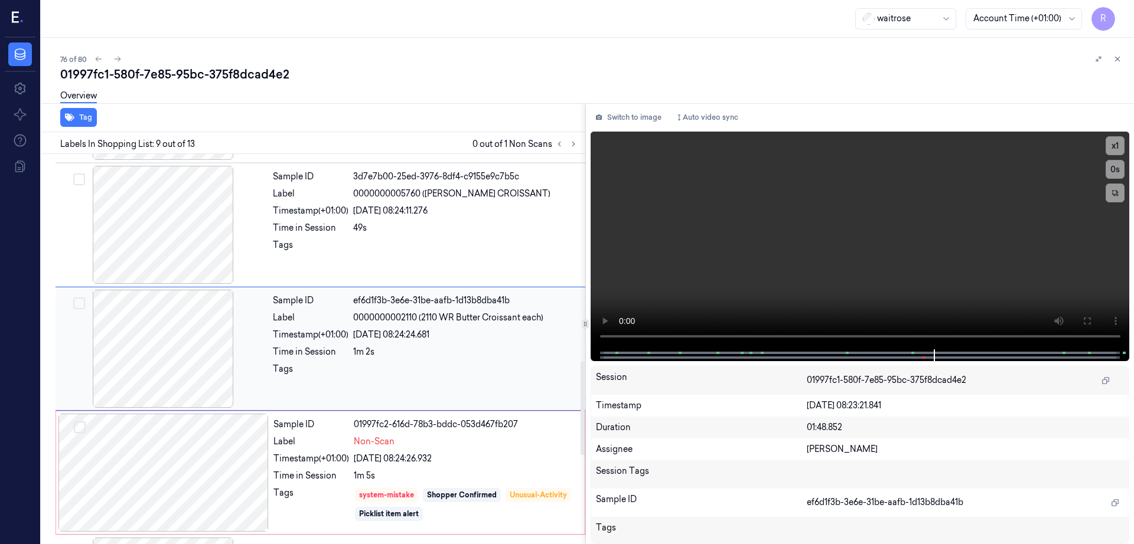
click at [203, 349] on div at bounding box center [163, 349] width 210 height 118
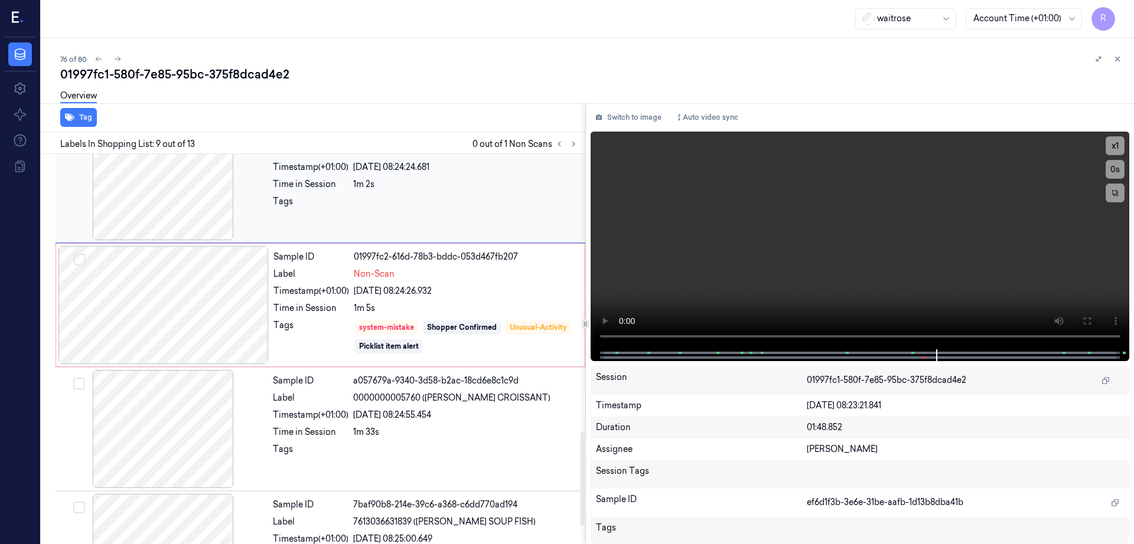
scroll to position [1154, 0]
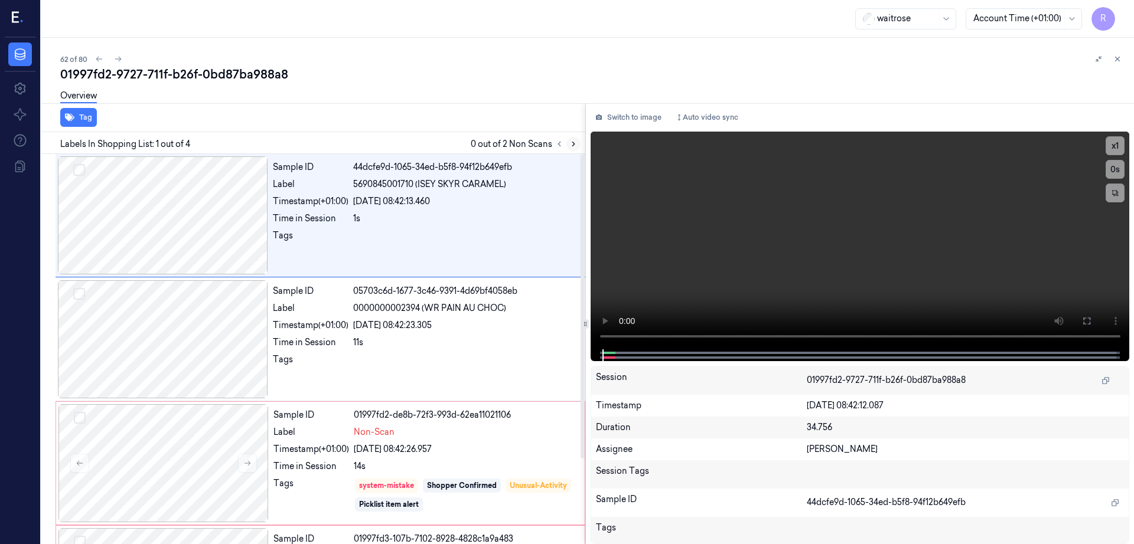
click at [577, 141] on icon at bounding box center [573, 144] width 8 height 8
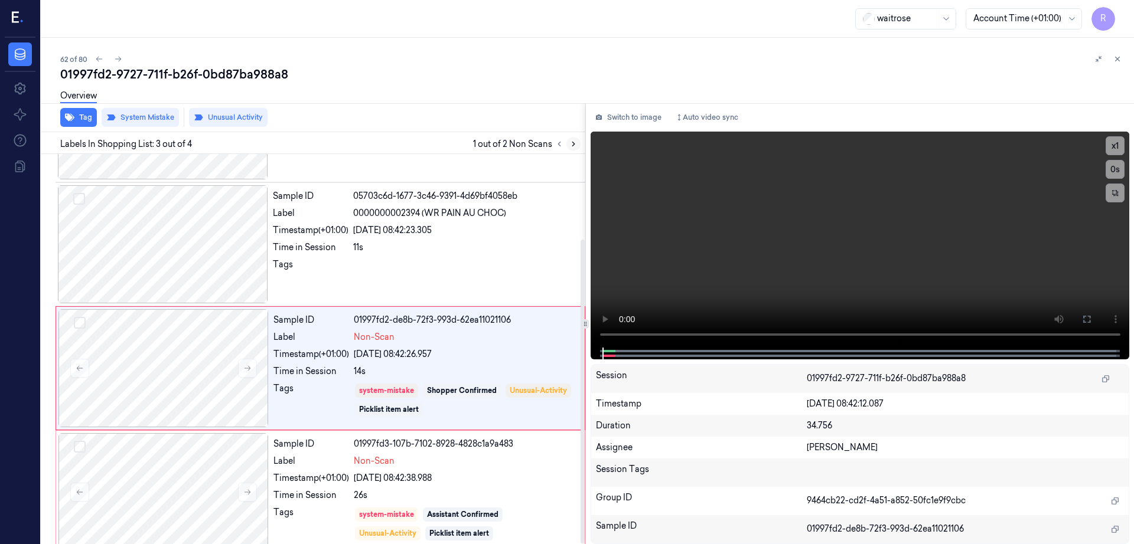
scroll to position [109, 0]
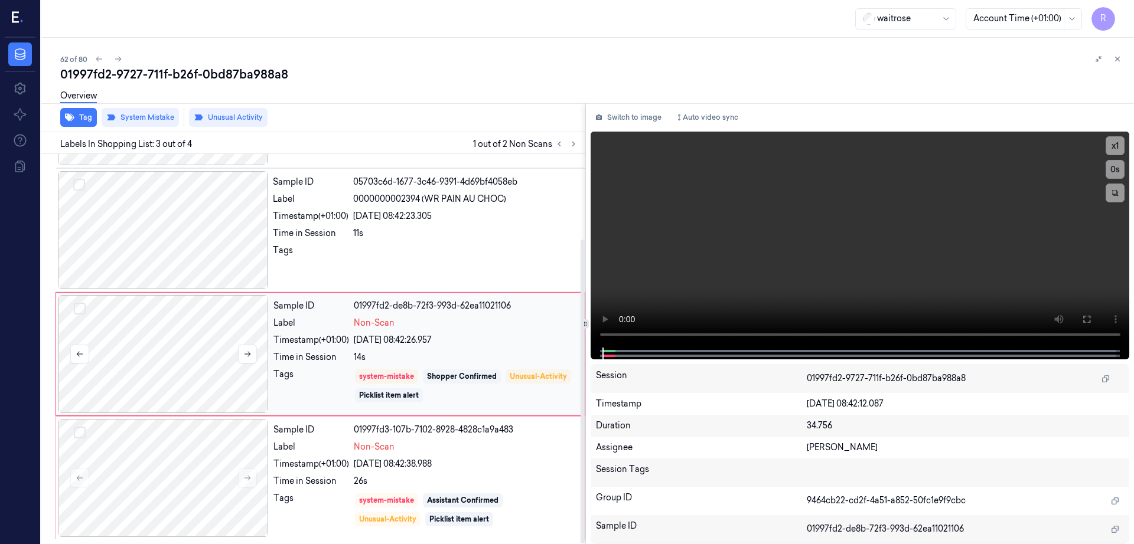
click at [197, 354] on div at bounding box center [163, 354] width 210 height 118
click at [165, 238] on div at bounding box center [163, 230] width 210 height 118
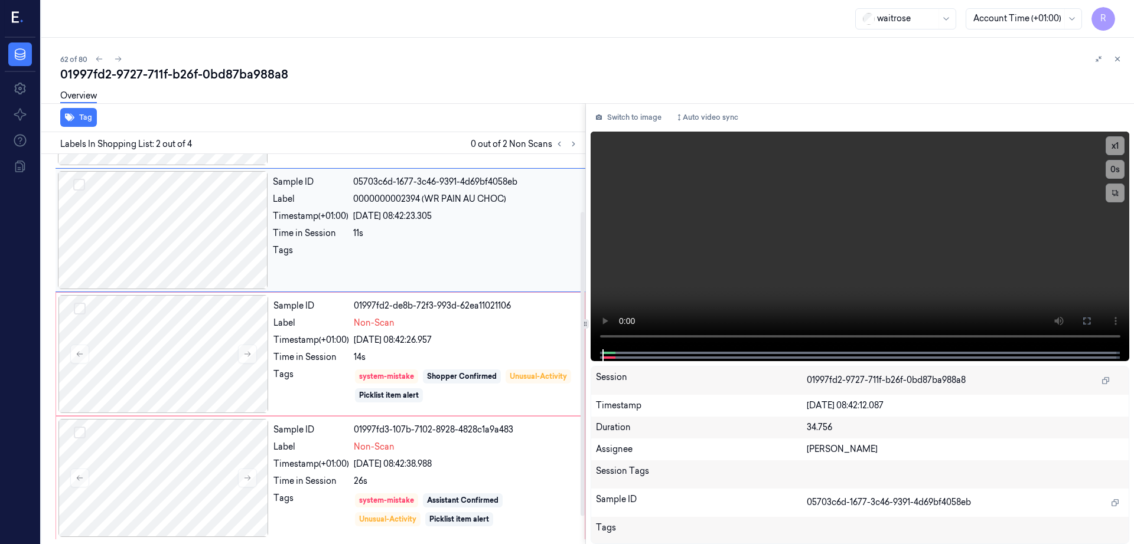
scroll to position [35, 0]
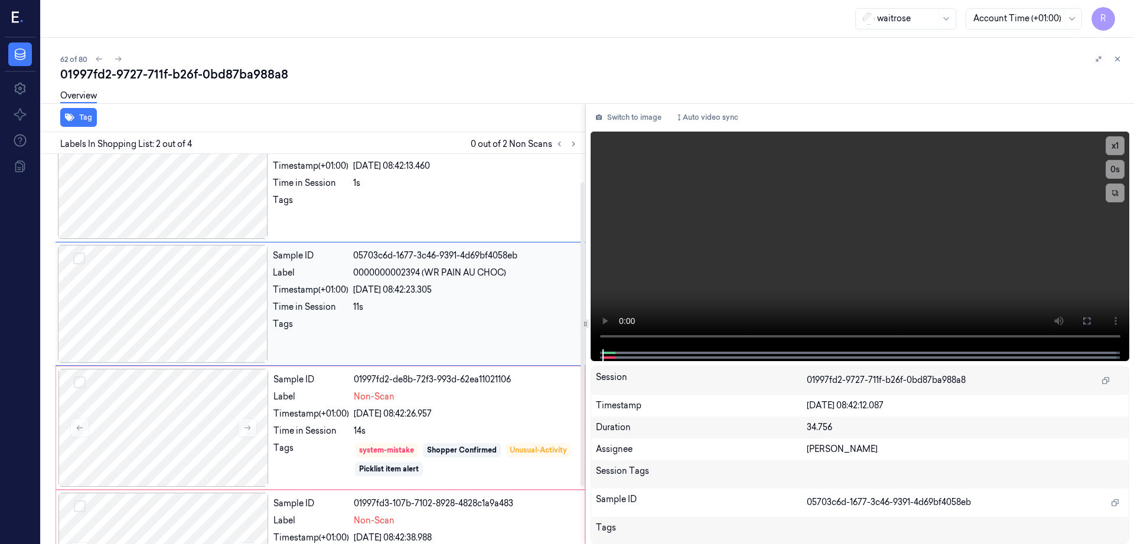
click at [172, 263] on div at bounding box center [163, 304] width 210 height 118
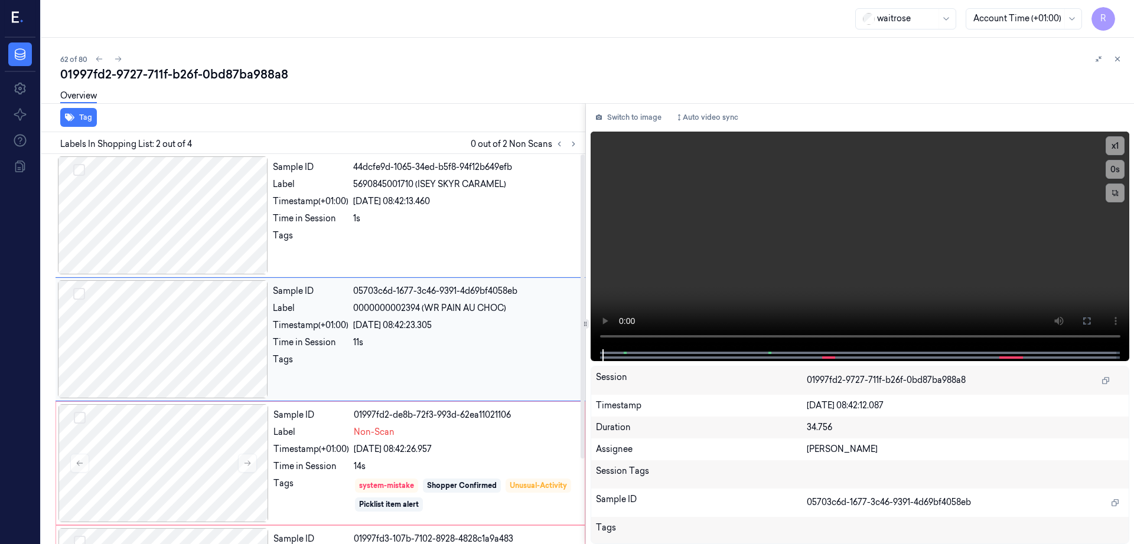
click at [179, 321] on div at bounding box center [163, 339] width 210 height 118
click at [1096, 316] on button at bounding box center [1086, 321] width 19 height 19
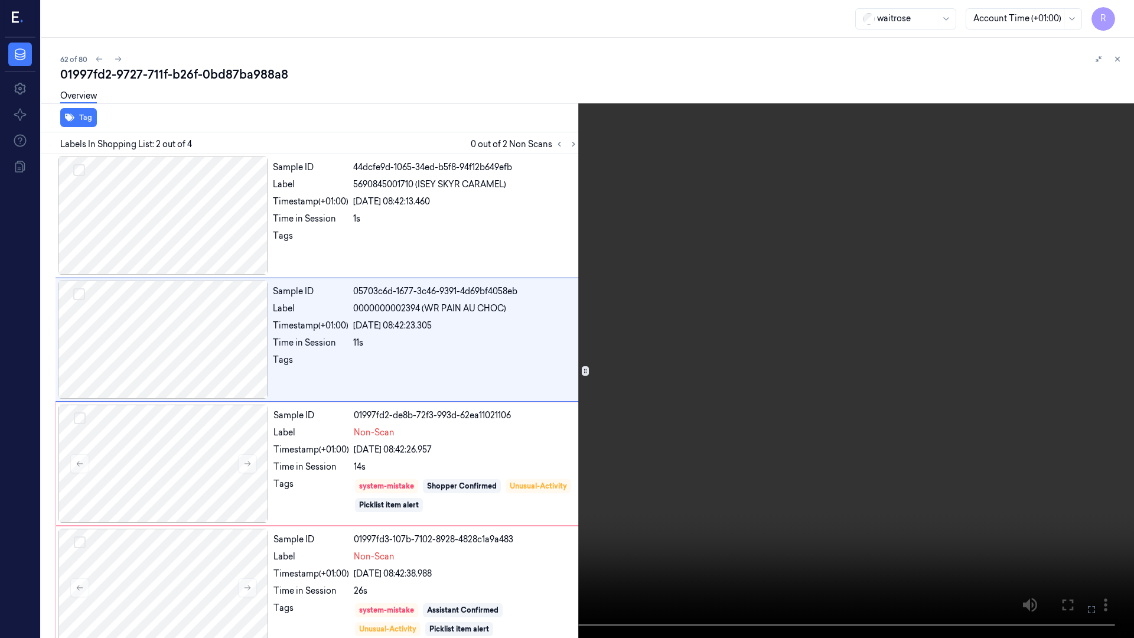
click at [857, 380] on video at bounding box center [567, 319] width 1134 height 638
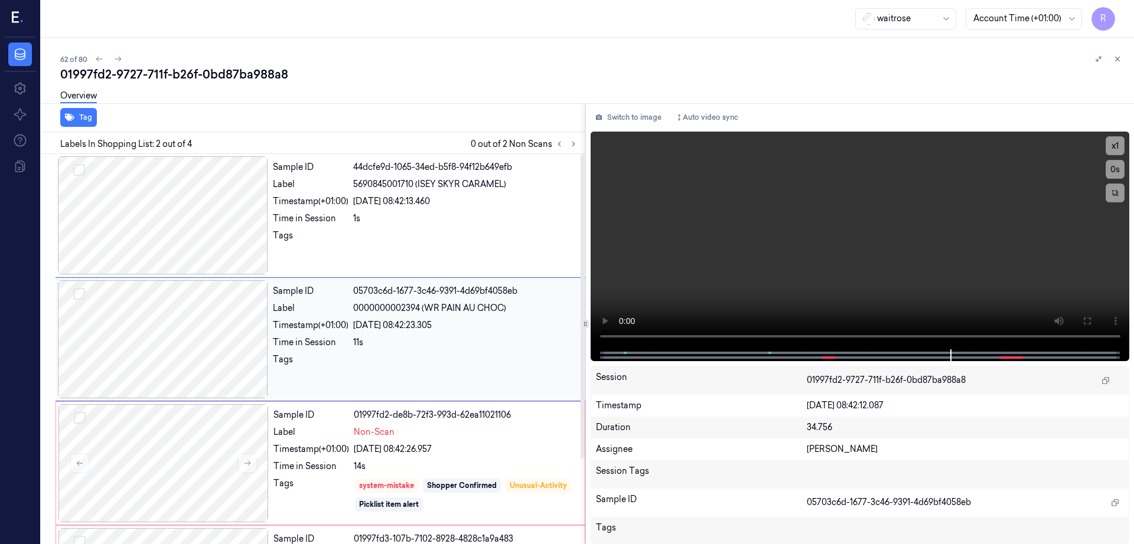
click at [198, 337] on div at bounding box center [163, 339] width 210 height 118
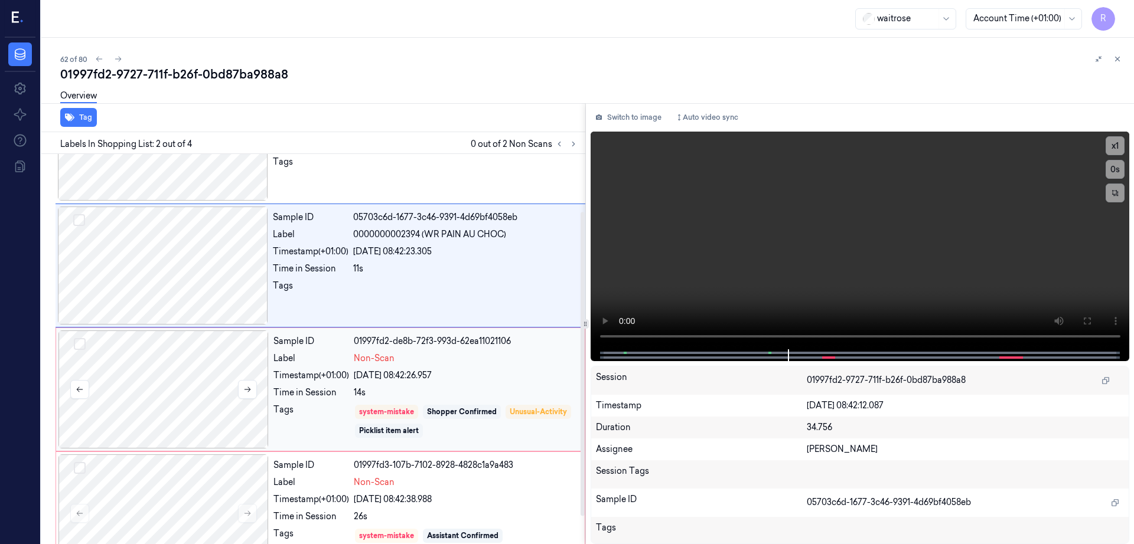
click at [207, 416] on div at bounding box center [163, 390] width 210 height 118
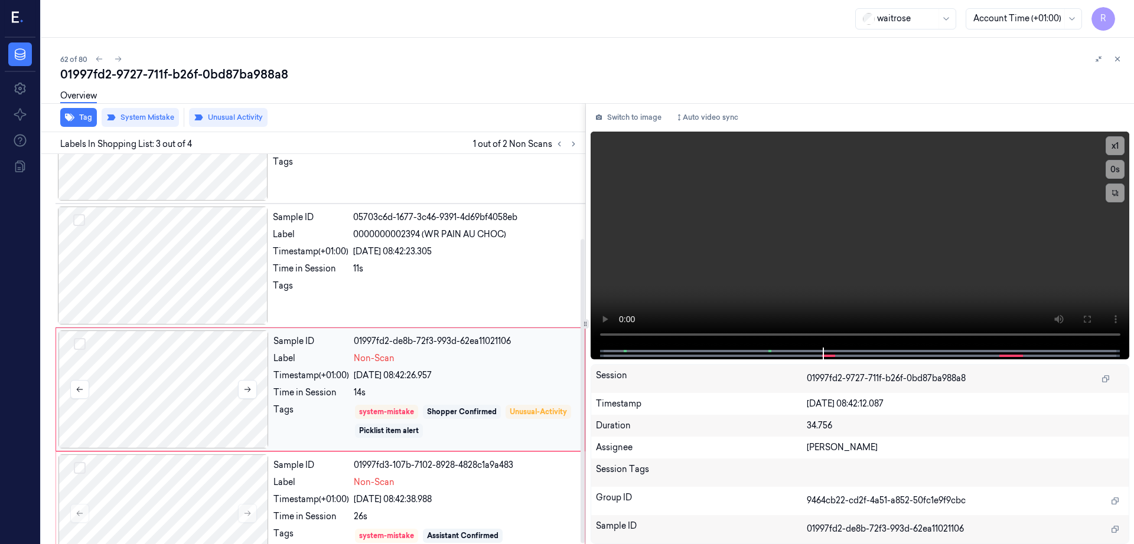
scroll to position [109, 0]
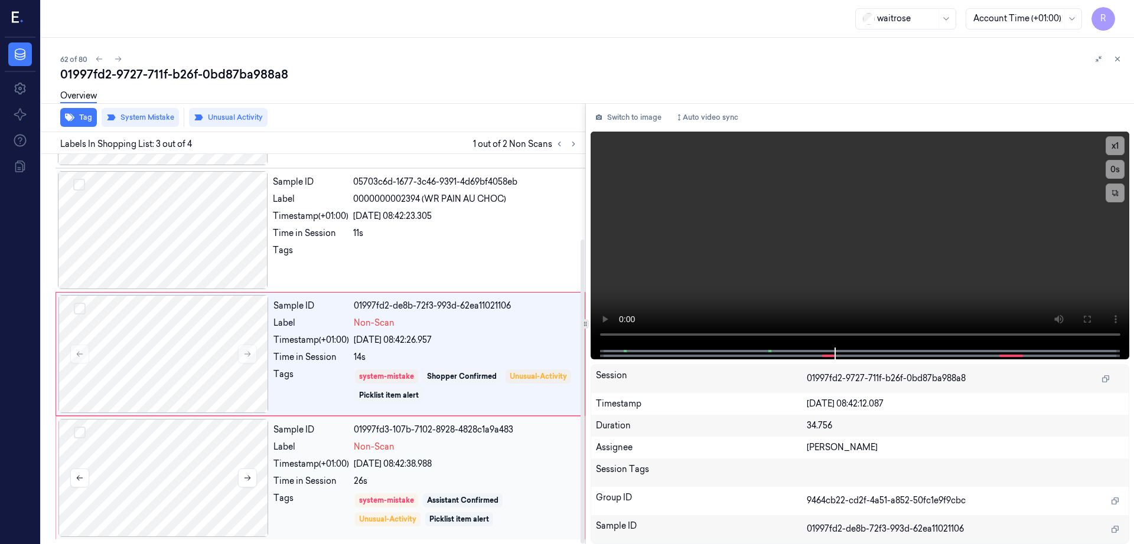
click at [175, 484] on div at bounding box center [163, 478] width 210 height 118
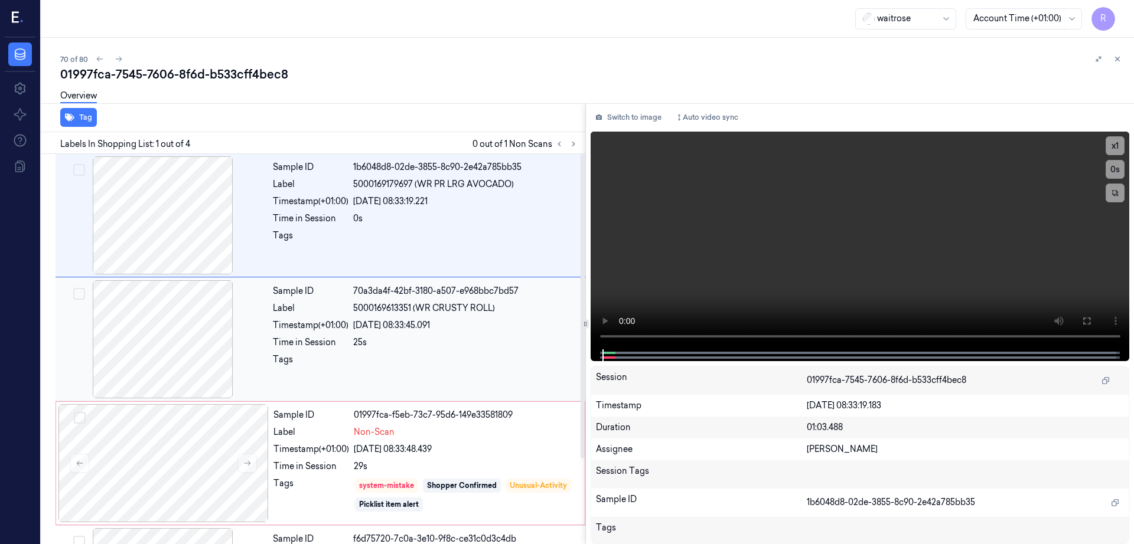
click at [176, 355] on div at bounding box center [163, 339] width 210 height 118
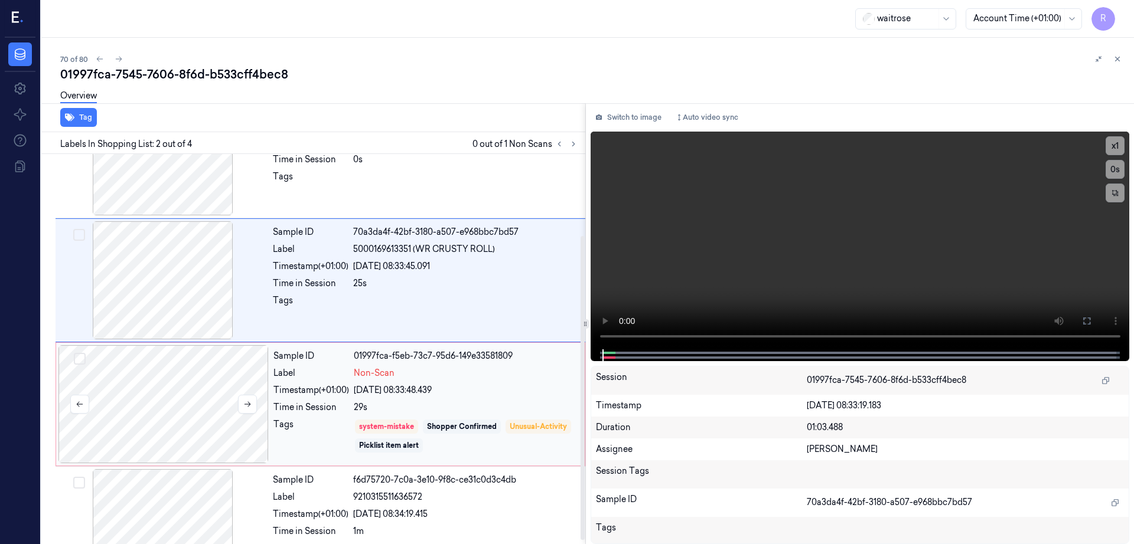
scroll to position [109, 0]
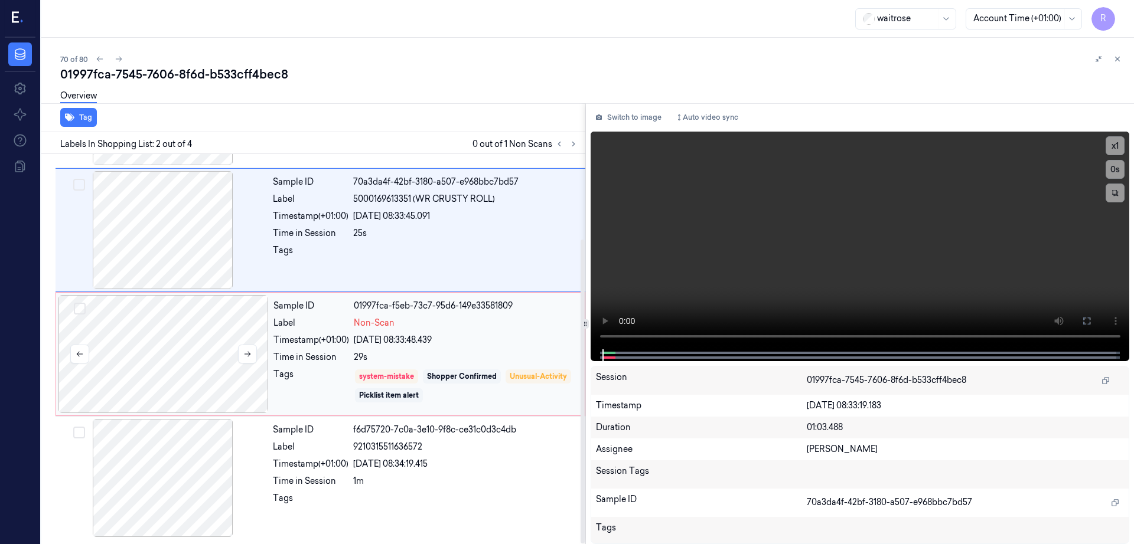
click at [195, 328] on div at bounding box center [163, 354] width 210 height 118
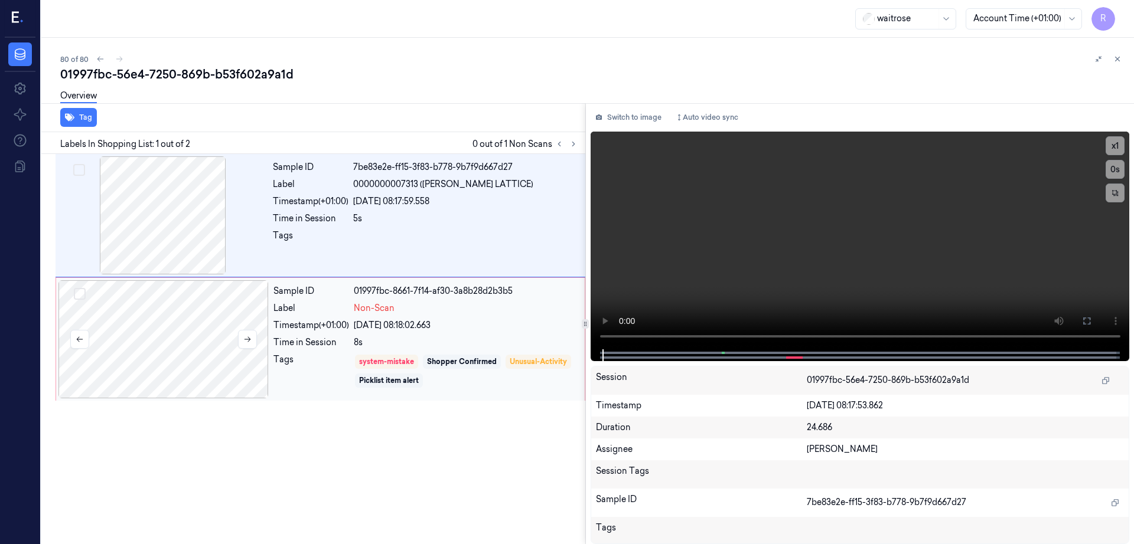
click at [193, 366] on div at bounding box center [163, 339] width 210 height 118
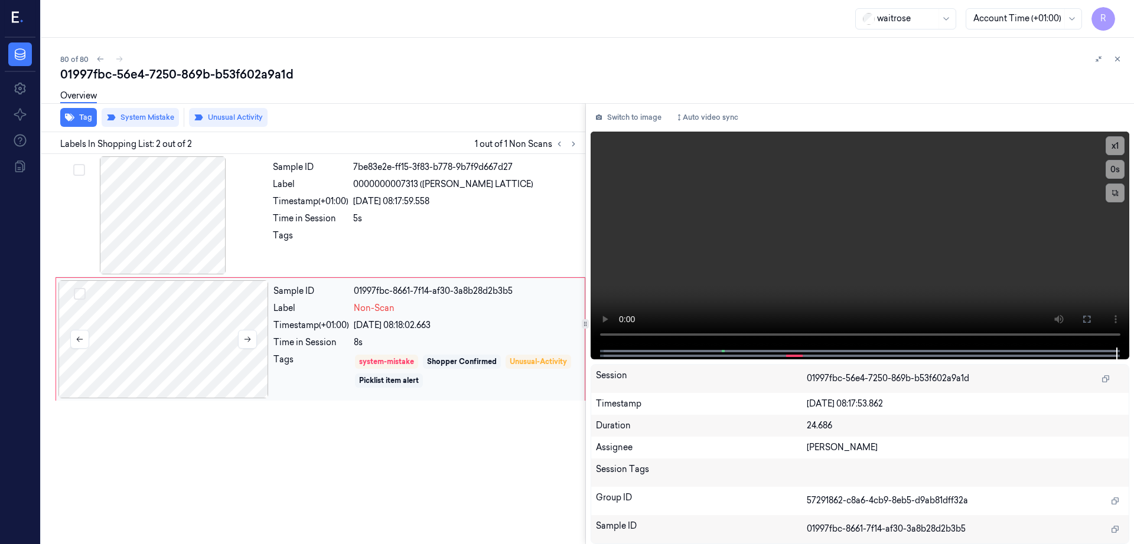
click at [198, 361] on div at bounding box center [163, 339] width 210 height 118
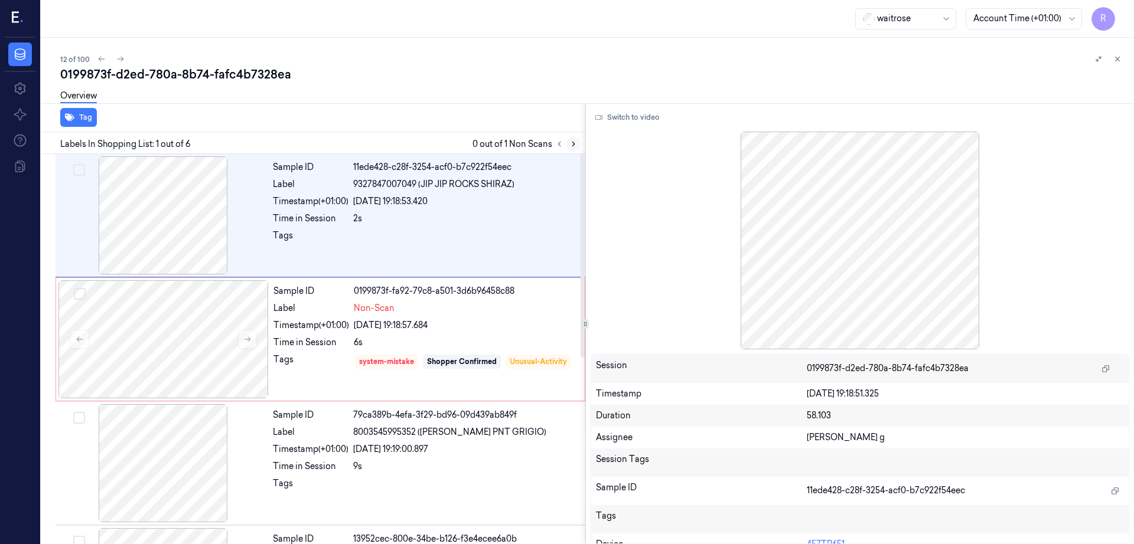
click at [577, 143] on icon at bounding box center [573, 144] width 8 height 8
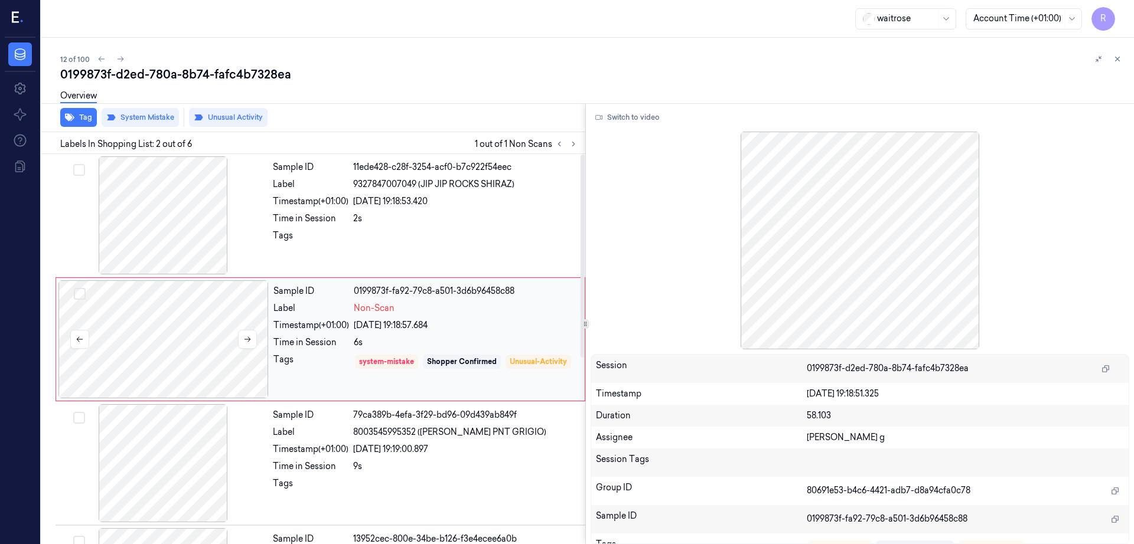
click at [170, 330] on div at bounding box center [163, 339] width 210 height 118
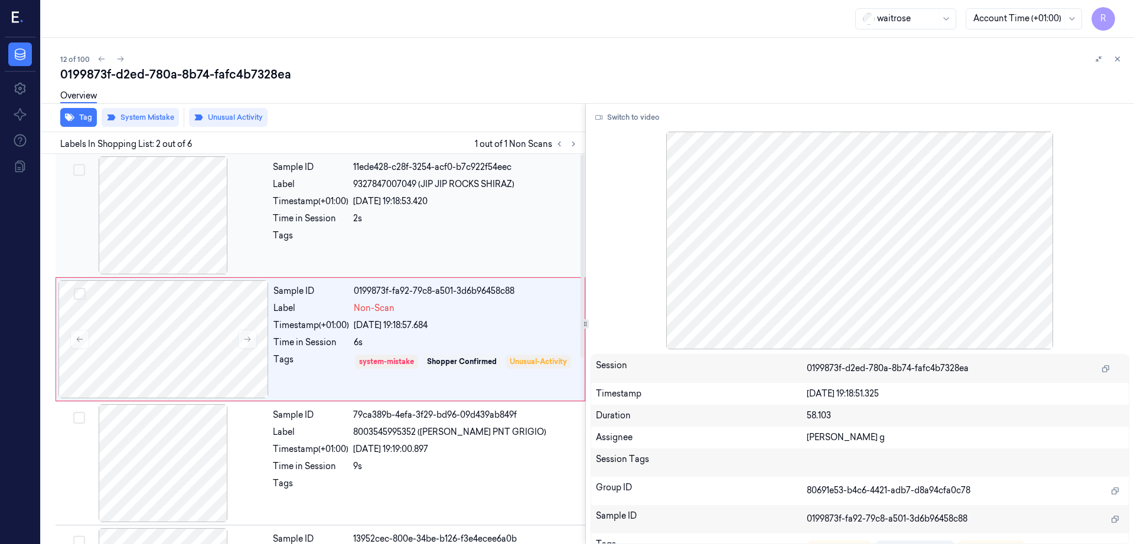
click at [179, 224] on div at bounding box center [163, 215] width 210 height 118
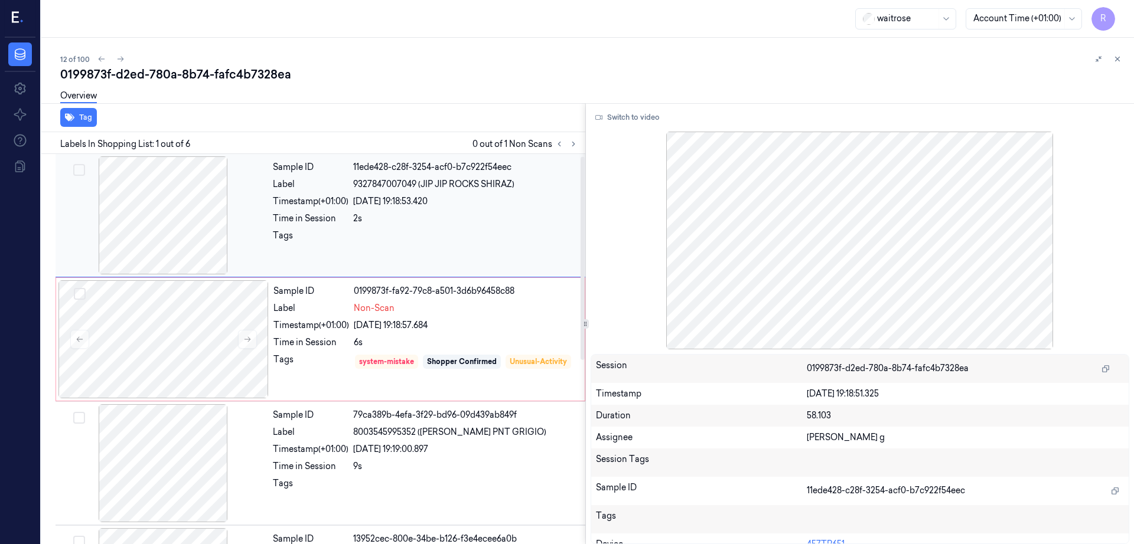
scroll to position [74, 0]
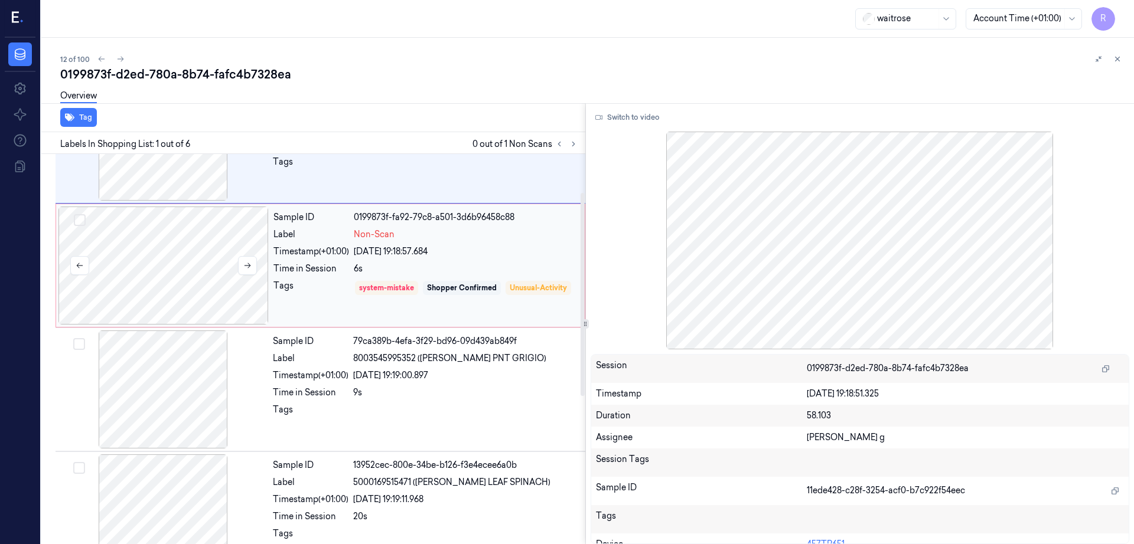
click at [201, 284] on div at bounding box center [163, 266] width 210 height 118
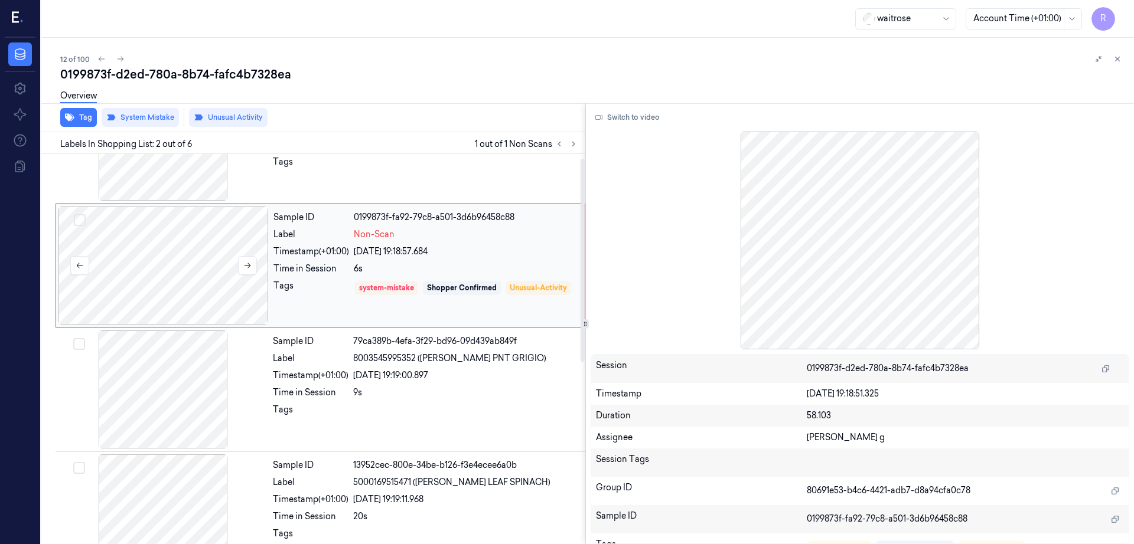
scroll to position [0, 0]
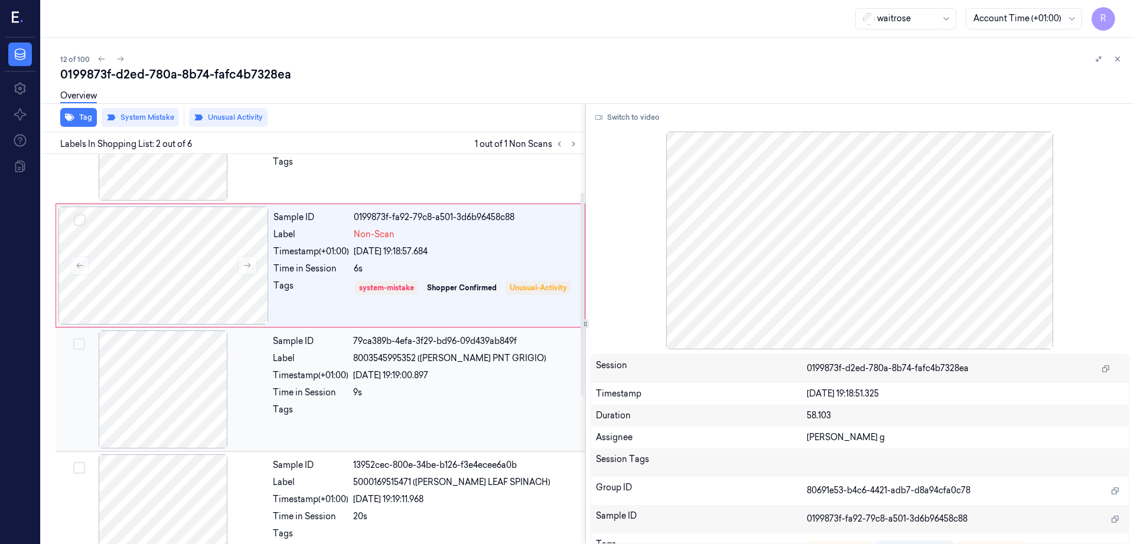
click at [193, 367] on div at bounding box center [163, 390] width 210 height 118
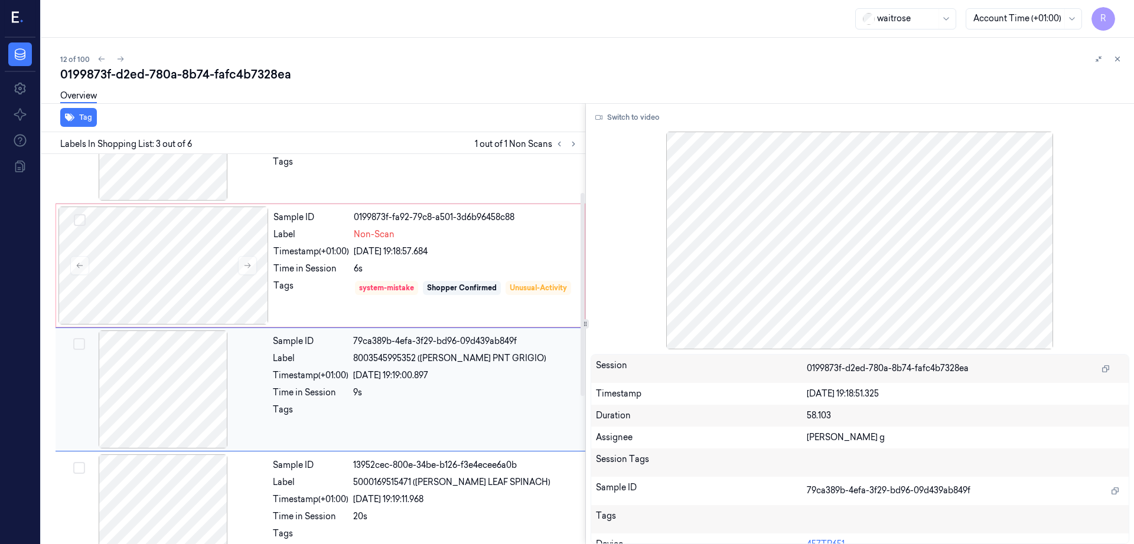
scroll to position [115, 0]
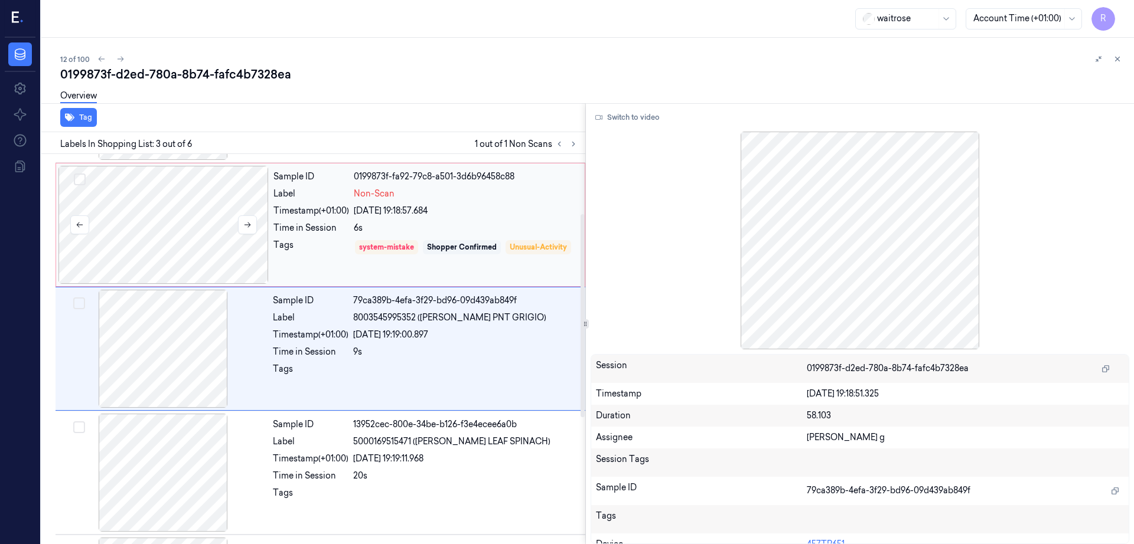
click at [154, 259] on div at bounding box center [163, 225] width 210 height 118
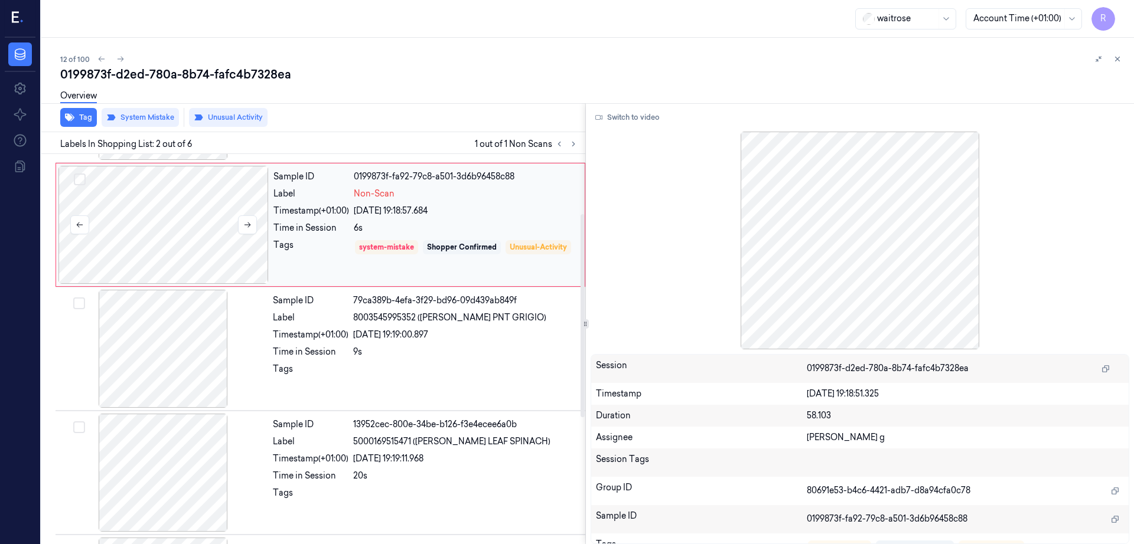
scroll to position [0, 0]
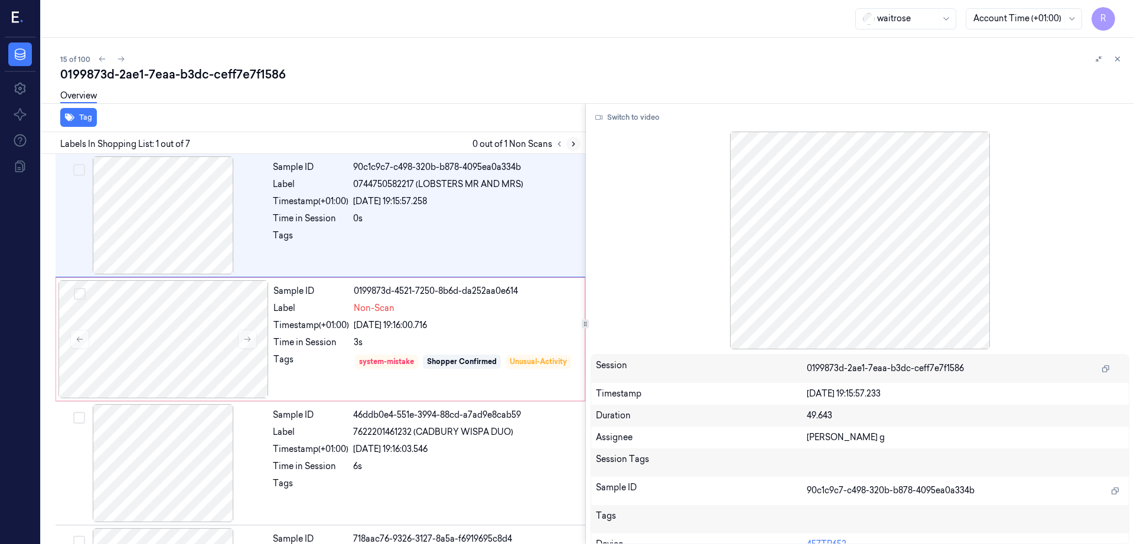
click at [577, 145] on icon at bounding box center [573, 144] width 8 height 8
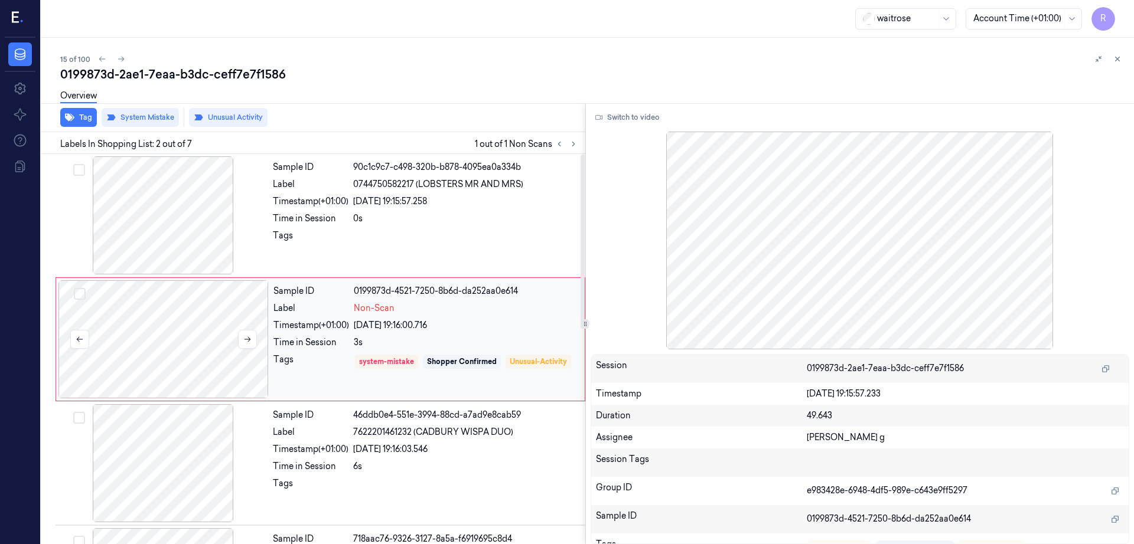
click at [200, 350] on div at bounding box center [163, 339] width 210 height 118
click at [203, 221] on div at bounding box center [163, 215] width 210 height 118
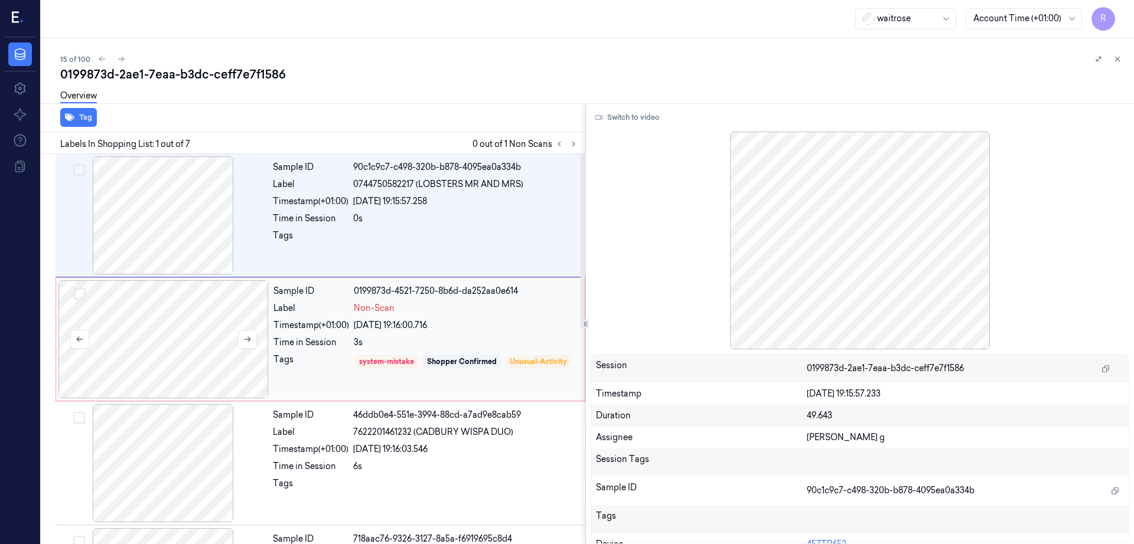
click at [220, 299] on div at bounding box center [163, 339] width 210 height 118
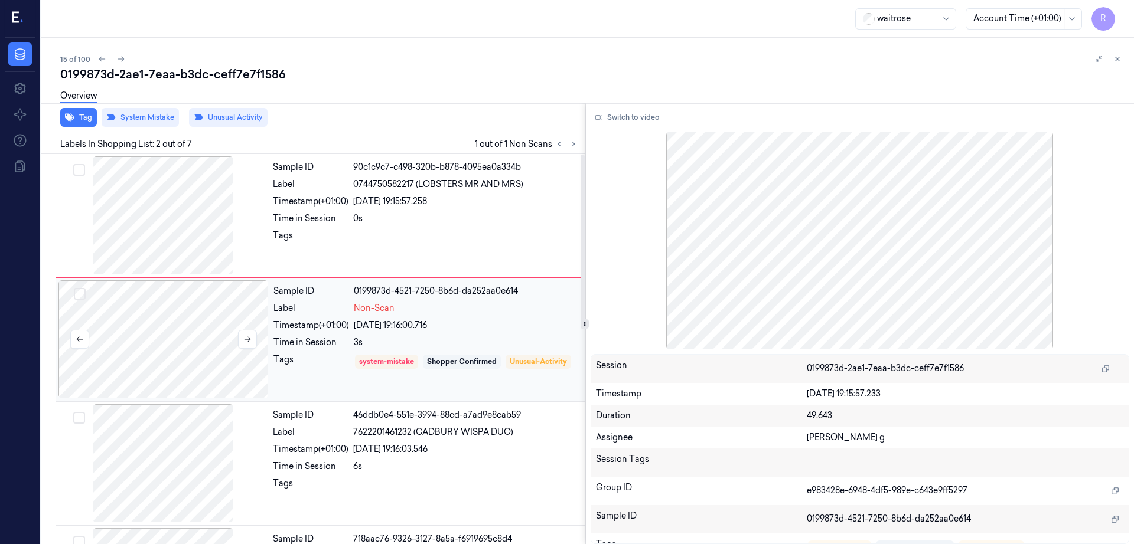
click at [220, 299] on div at bounding box center [163, 339] width 210 height 118
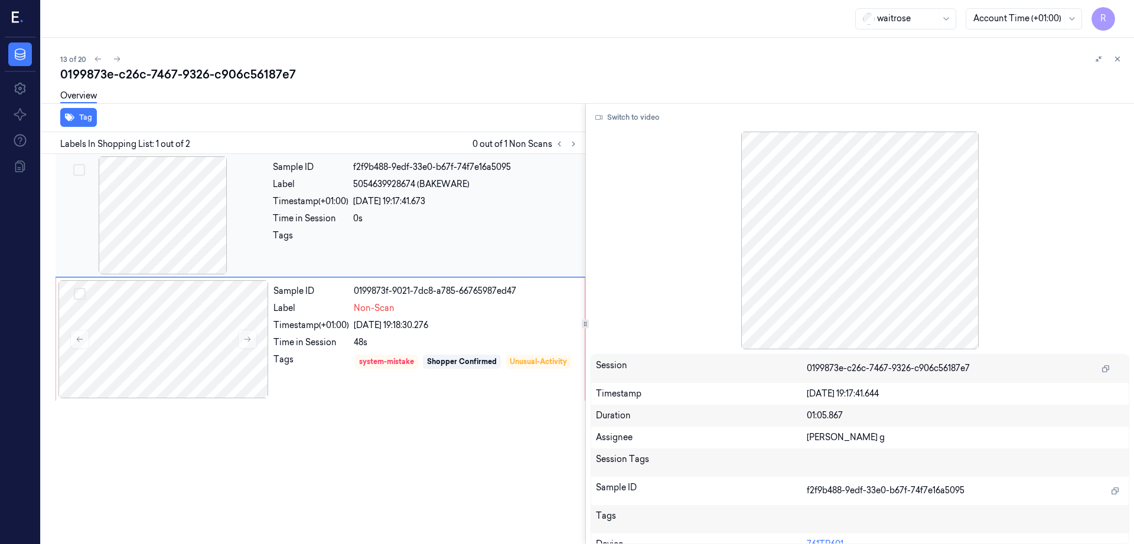
click at [158, 221] on div at bounding box center [163, 215] width 210 height 118
click at [175, 319] on div at bounding box center [163, 339] width 210 height 118
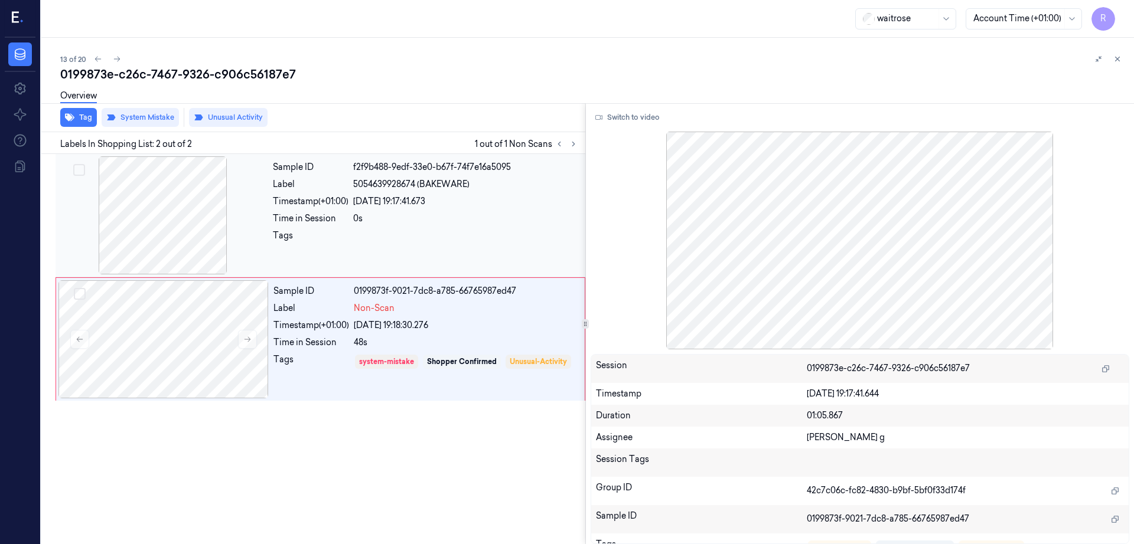
click at [172, 234] on div at bounding box center [163, 215] width 210 height 118
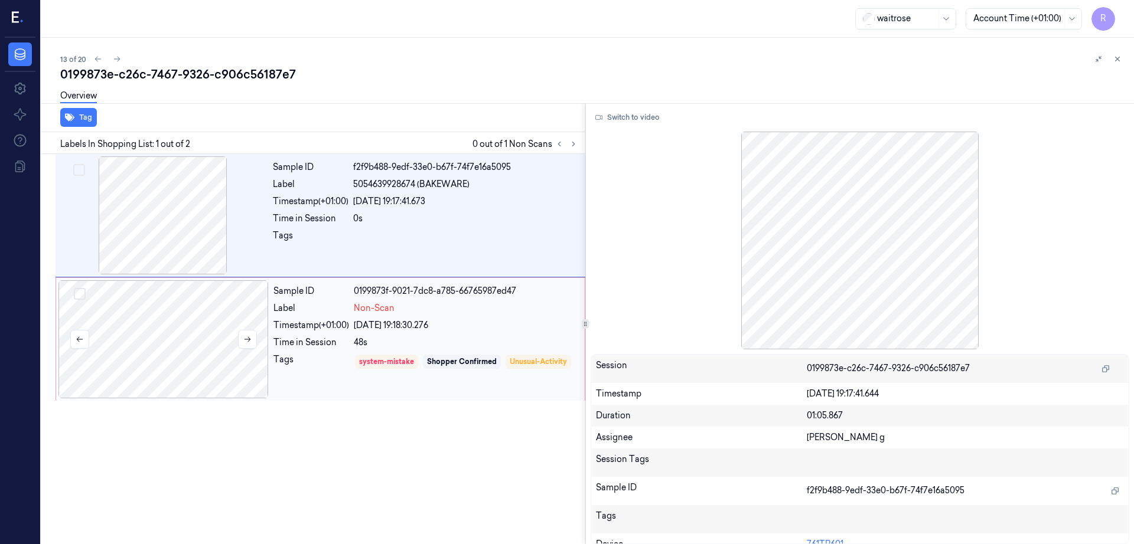
click at [193, 364] on div at bounding box center [163, 339] width 210 height 118
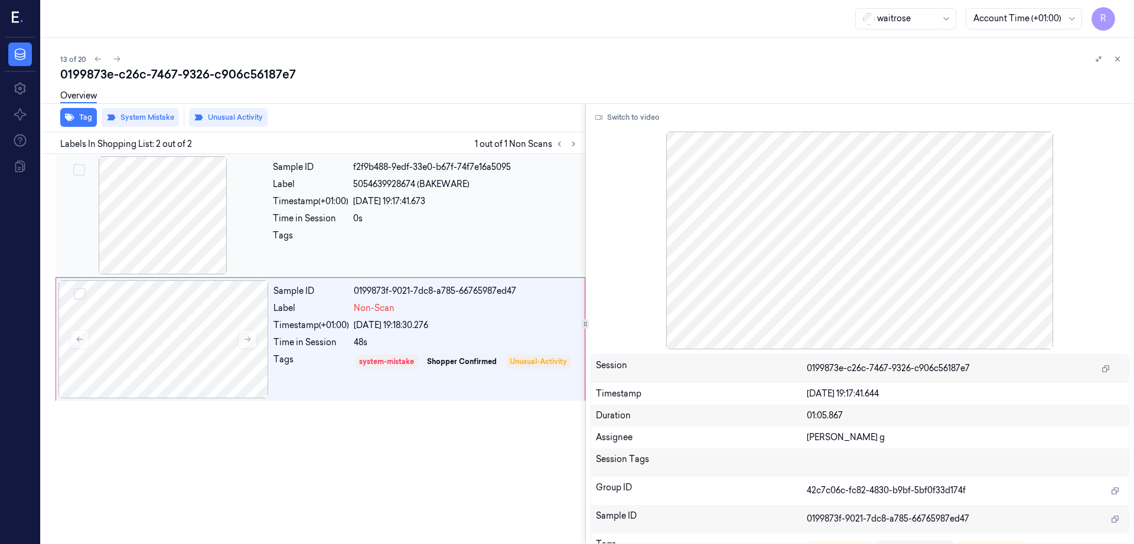
click at [177, 232] on div at bounding box center [163, 215] width 210 height 118
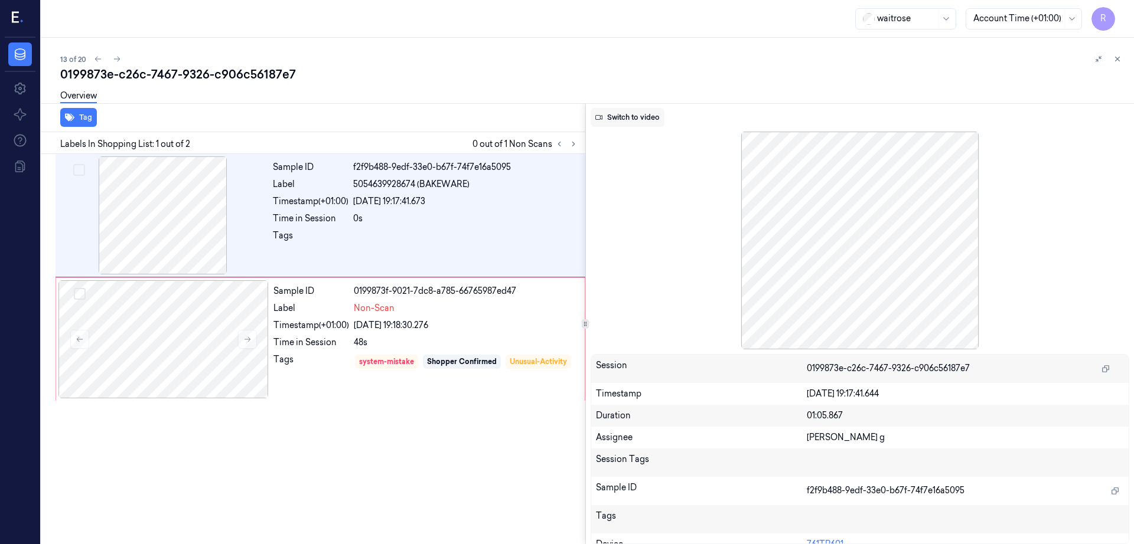
click at [614, 118] on button "Switch to video" at bounding box center [627, 117] width 74 height 19
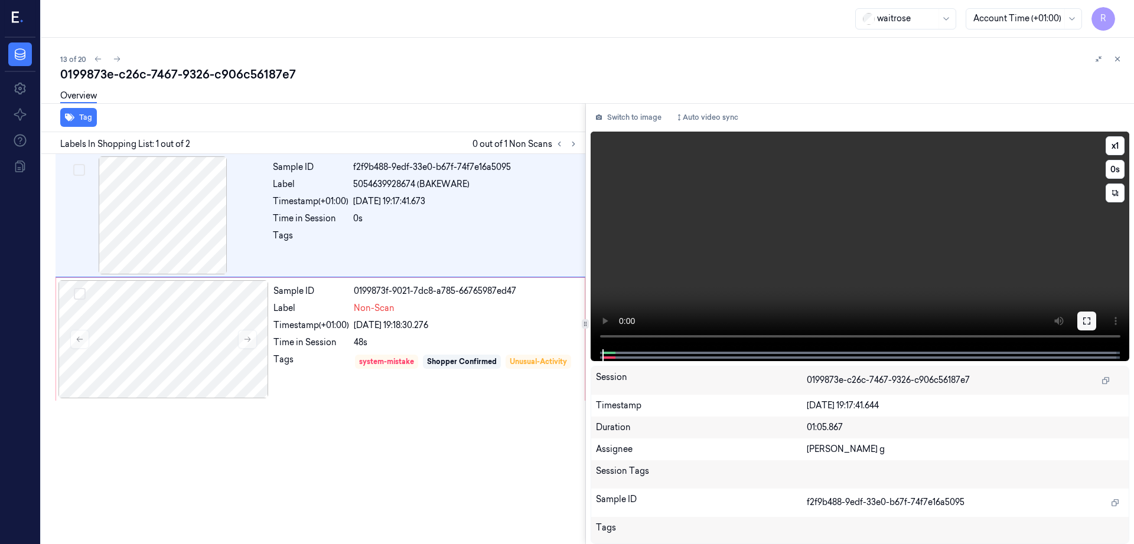
click at [1096, 330] on button at bounding box center [1086, 321] width 19 height 19
click at [168, 333] on div at bounding box center [163, 339] width 210 height 118
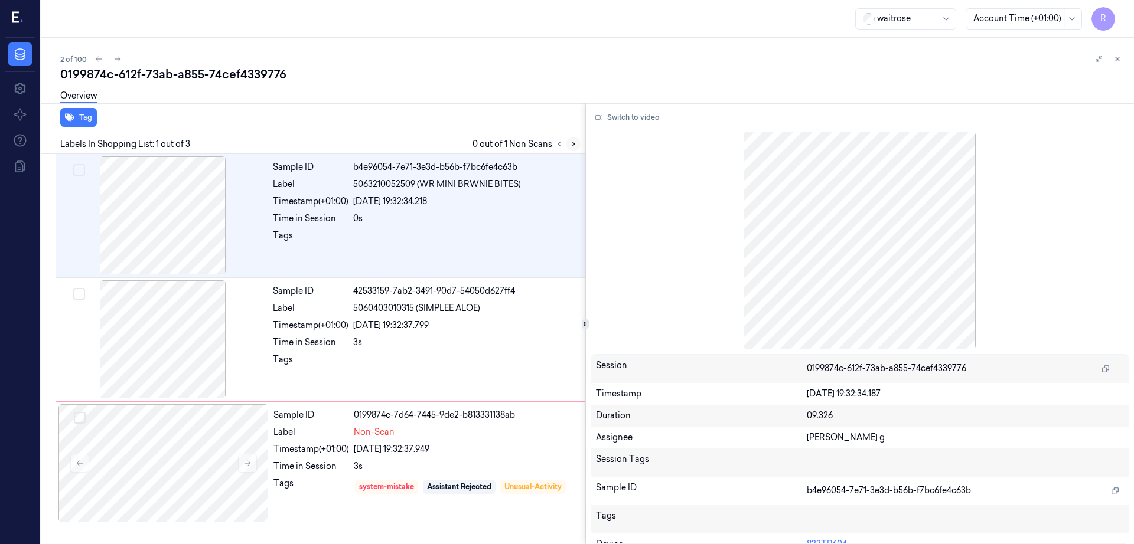
click at [577, 146] on icon at bounding box center [573, 144] width 8 height 8
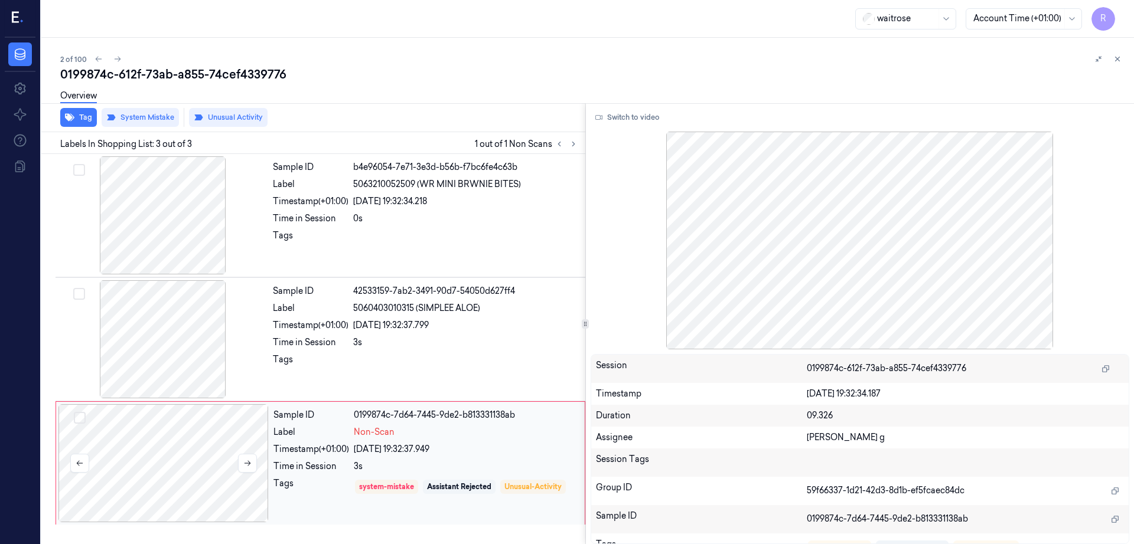
click at [177, 447] on div at bounding box center [163, 463] width 210 height 118
click at [178, 327] on div at bounding box center [163, 339] width 210 height 118
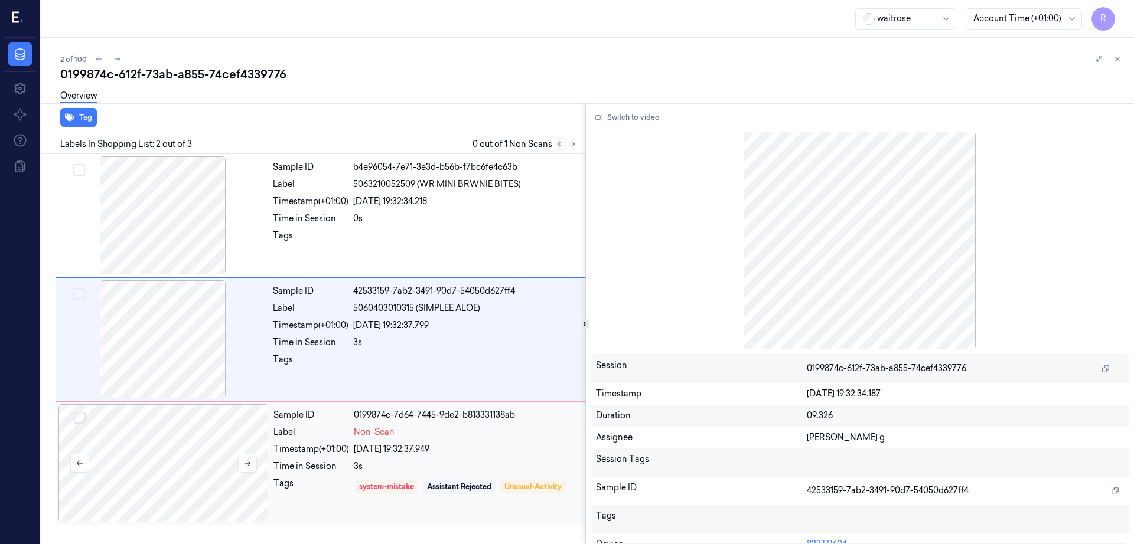
click at [200, 432] on div at bounding box center [163, 463] width 210 height 118
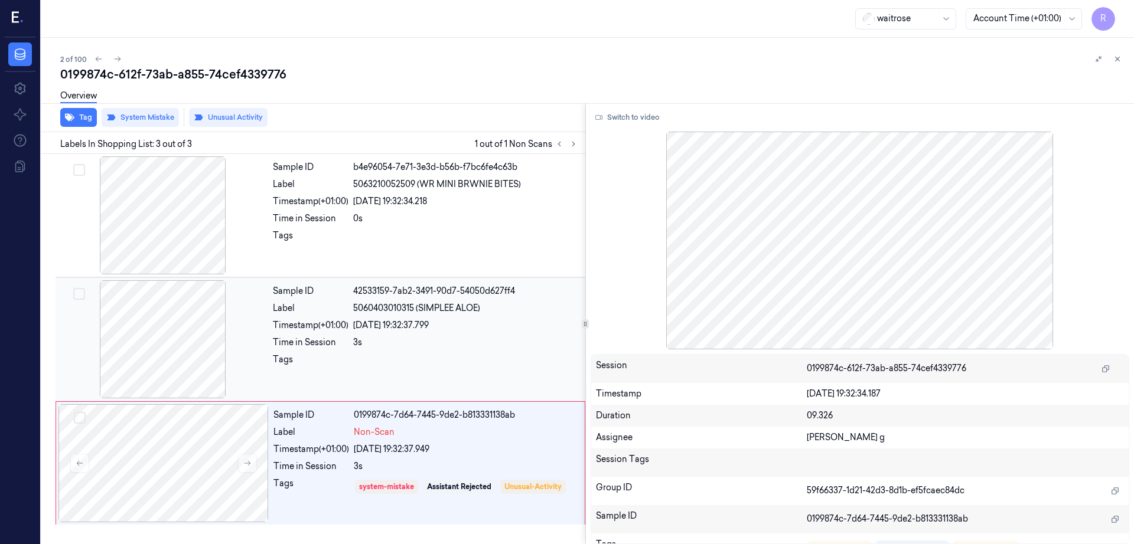
click at [178, 355] on div at bounding box center [163, 339] width 210 height 118
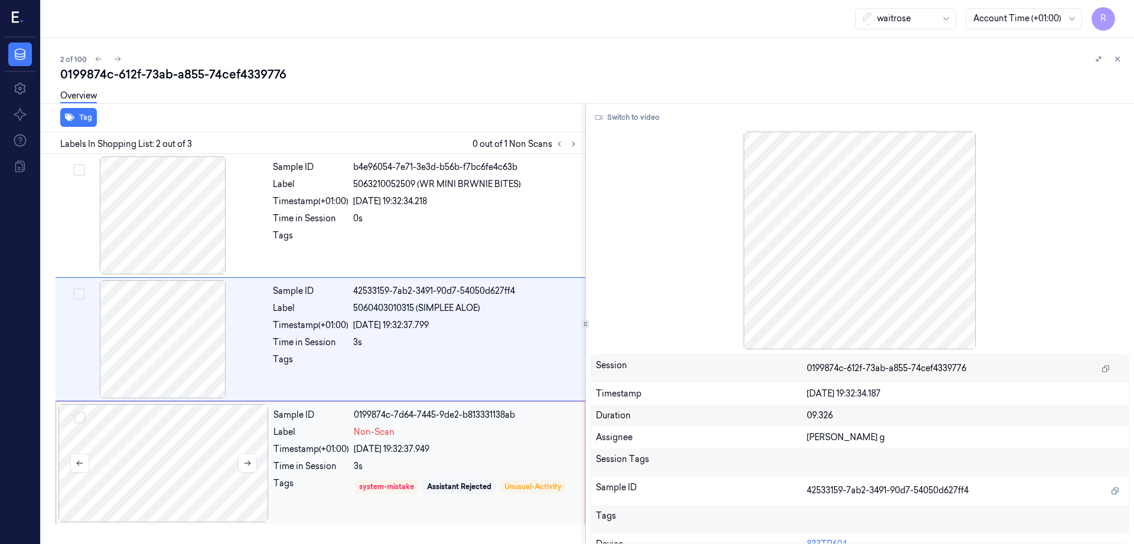
click at [175, 427] on div at bounding box center [163, 463] width 210 height 118
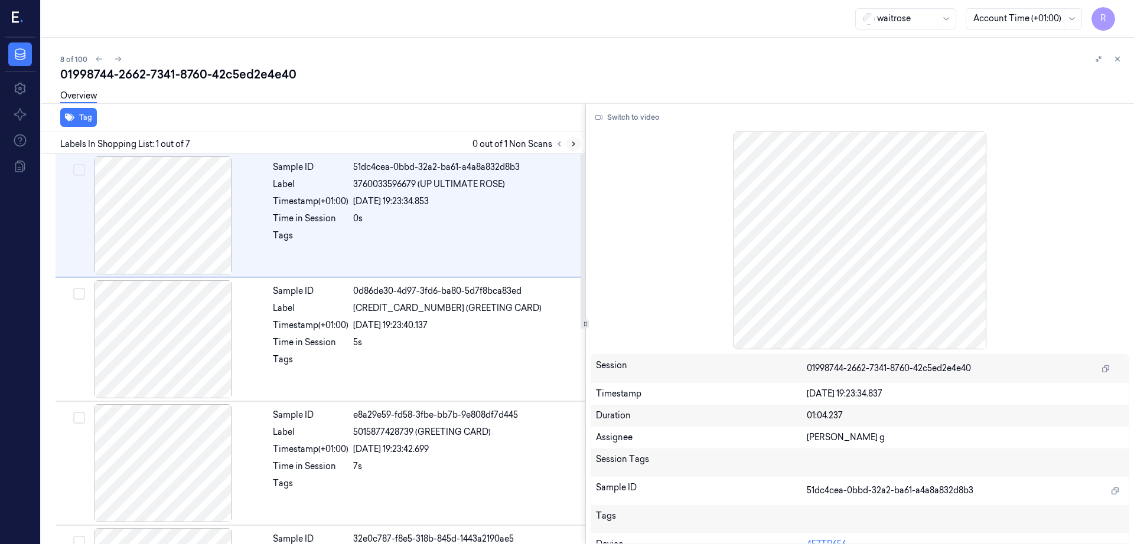
click at [577, 143] on icon at bounding box center [573, 144] width 8 height 8
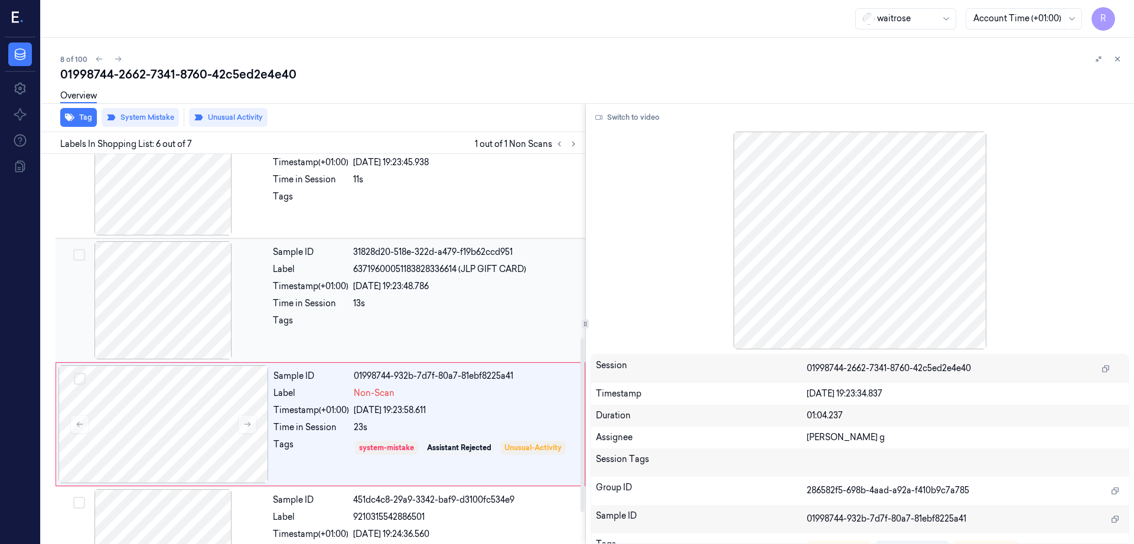
scroll to position [481, 0]
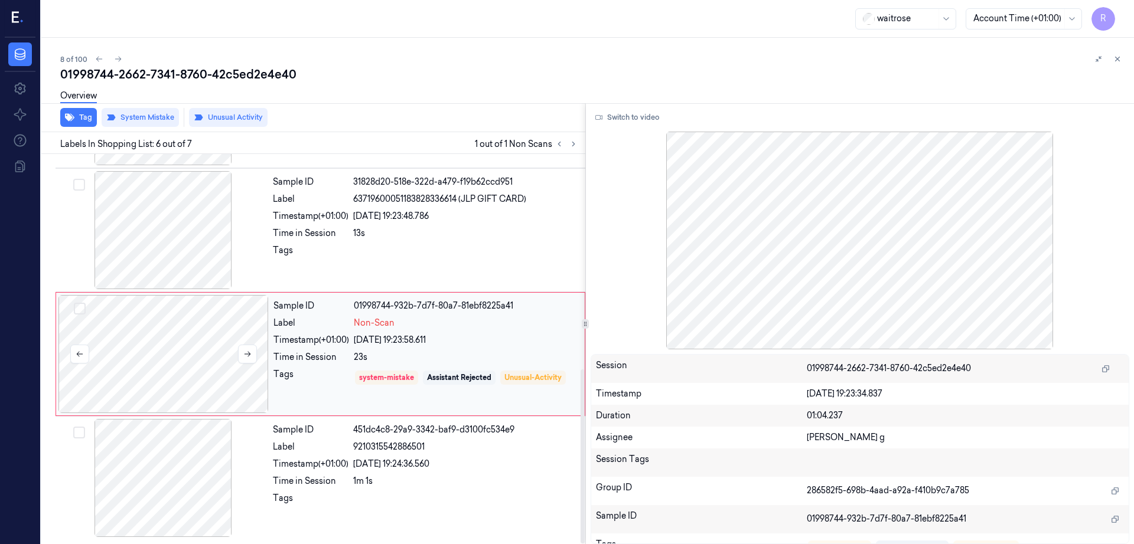
click at [182, 373] on div at bounding box center [163, 354] width 210 height 118
click at [164, 252] on div at bounding box center [163, 230] width 210 height 118
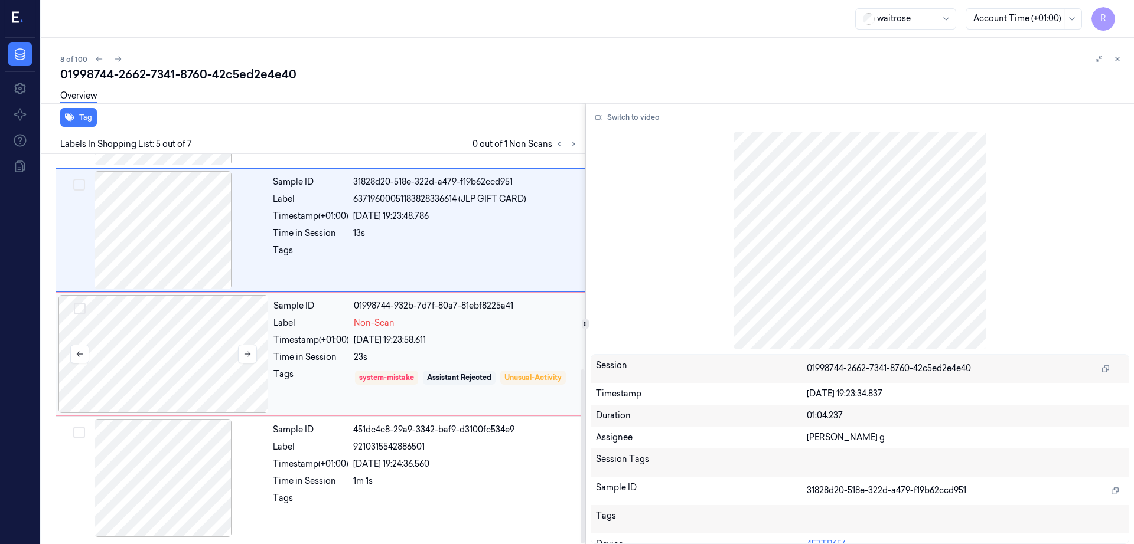
click at [191, 325] on div at bounding box center [163, 354] width 210 height 118
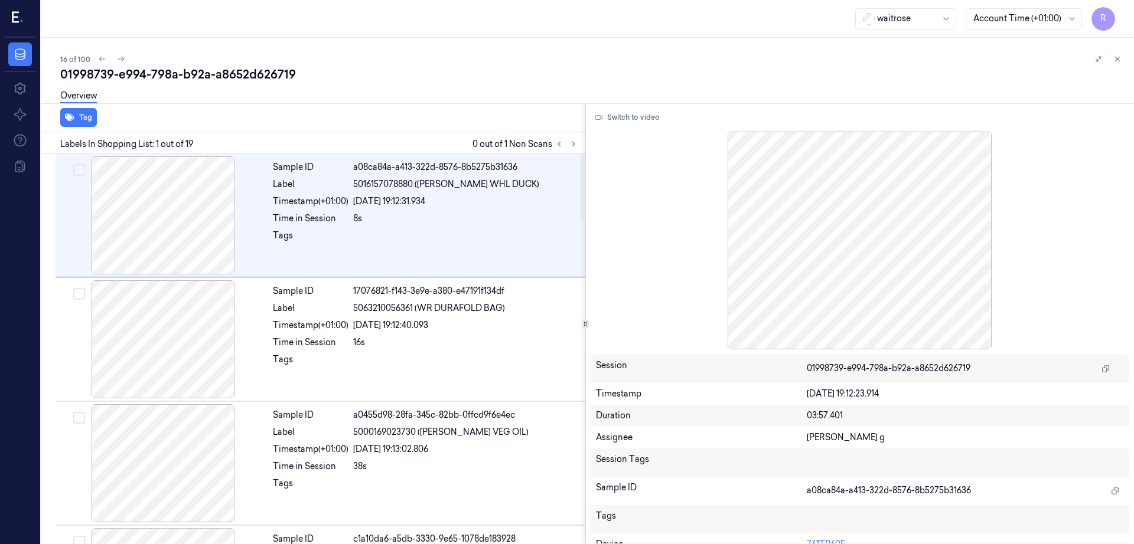
click at [577, 145] on icon at bounding box center [573, 144] width 8 height 8
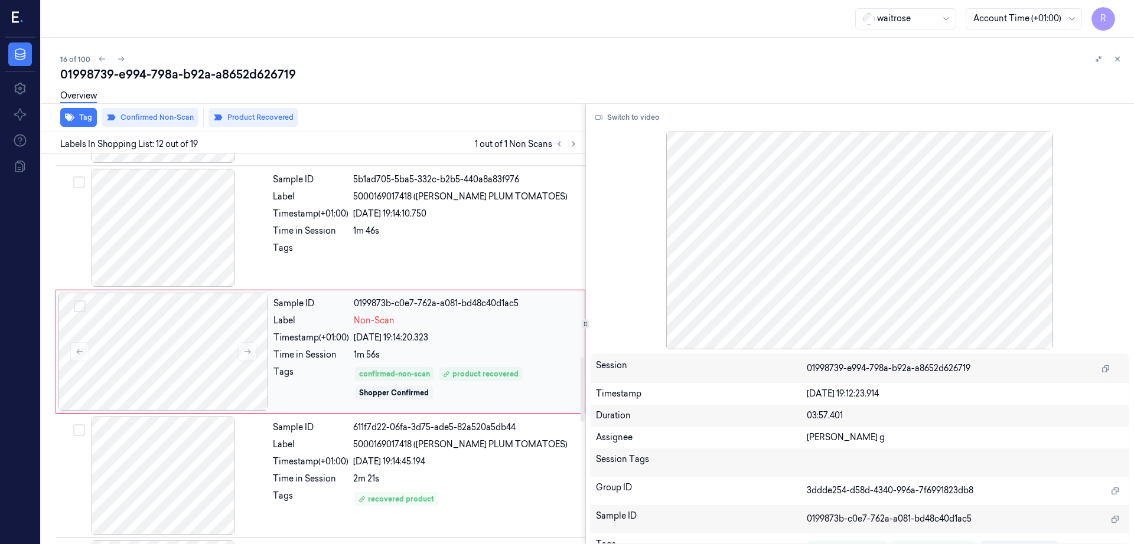
scroll to position [1230, 0]
click at [200, 348] on div at bounding box center [163, 349] width 210 height 118
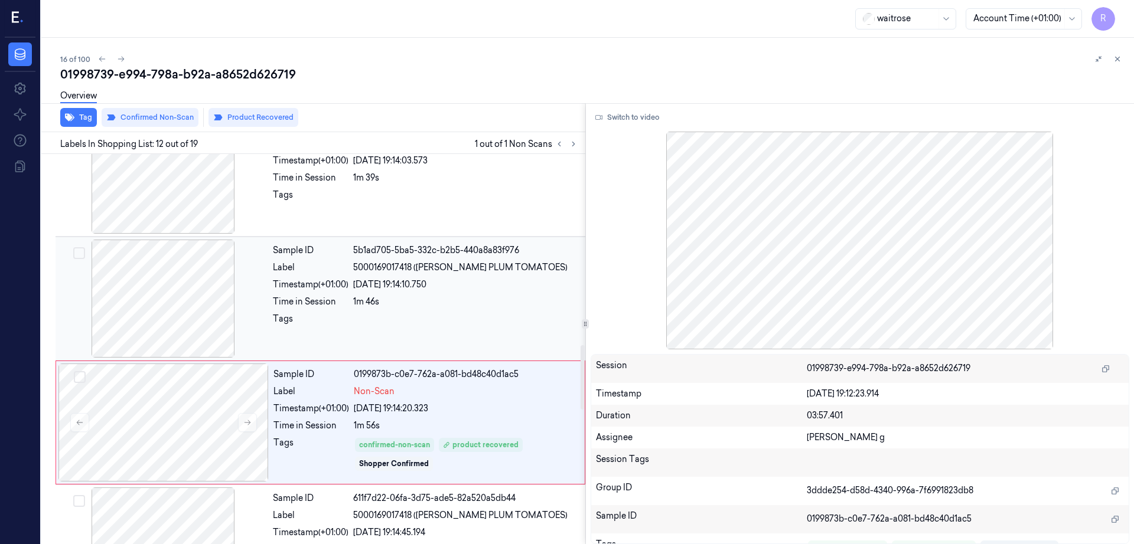
click at [184, 283] on div at bounding box center [163, 299] width 210 height 118
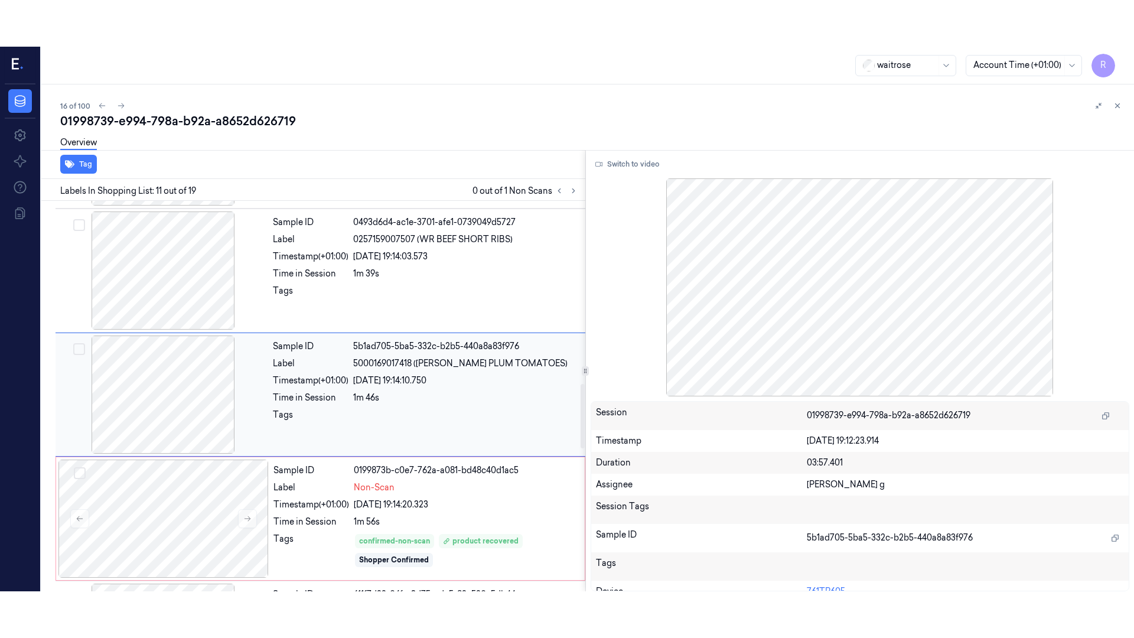
scroll to position [1106, 0]
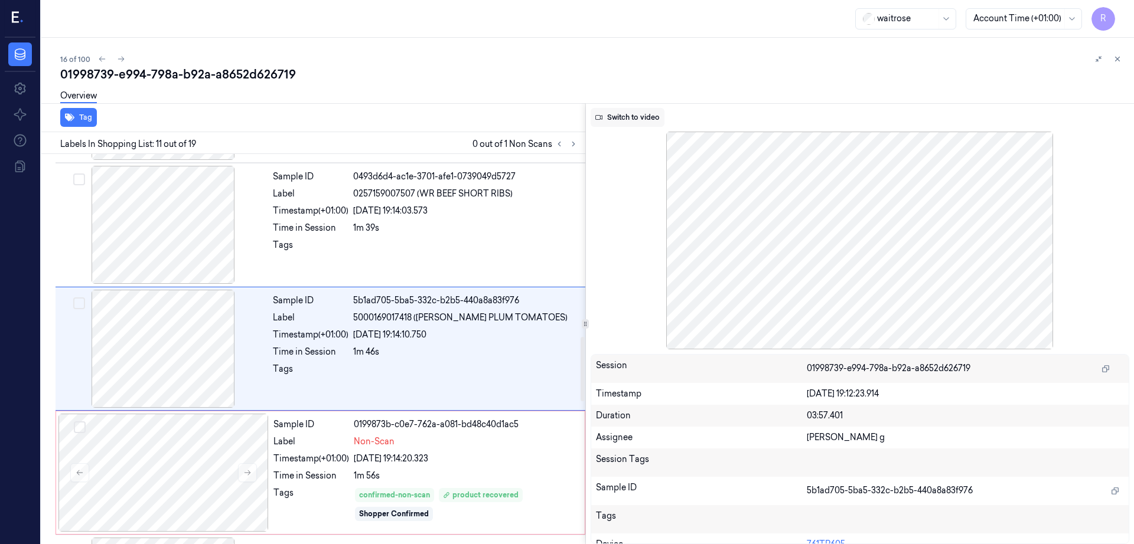
click at [634, 116] on button "Switch to video" at bounding box center [627, 117] width 74 height 19
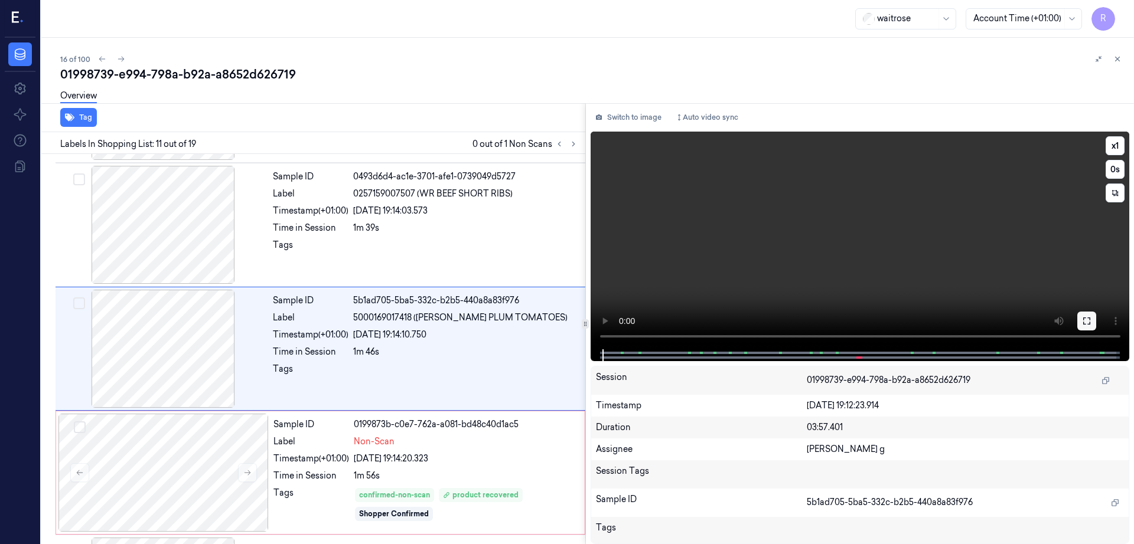
click at [1096, 317] on button at bounding box center [1086, 321] width 19 height 19
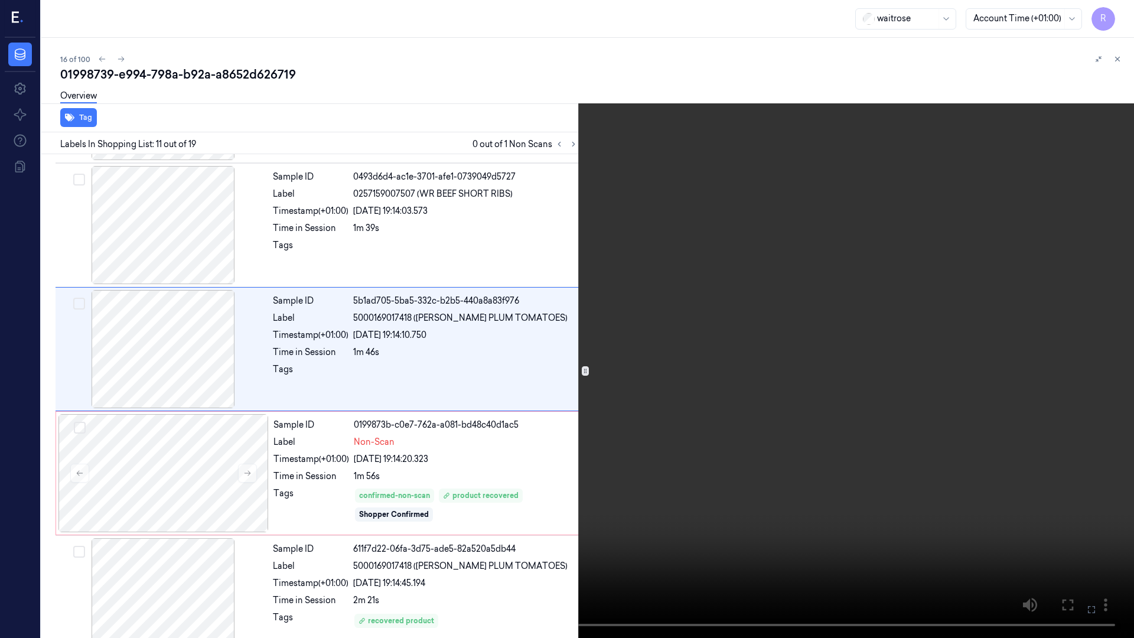
click at [900, 345] on video at bounding box center [567, 319] width 1134 height 638
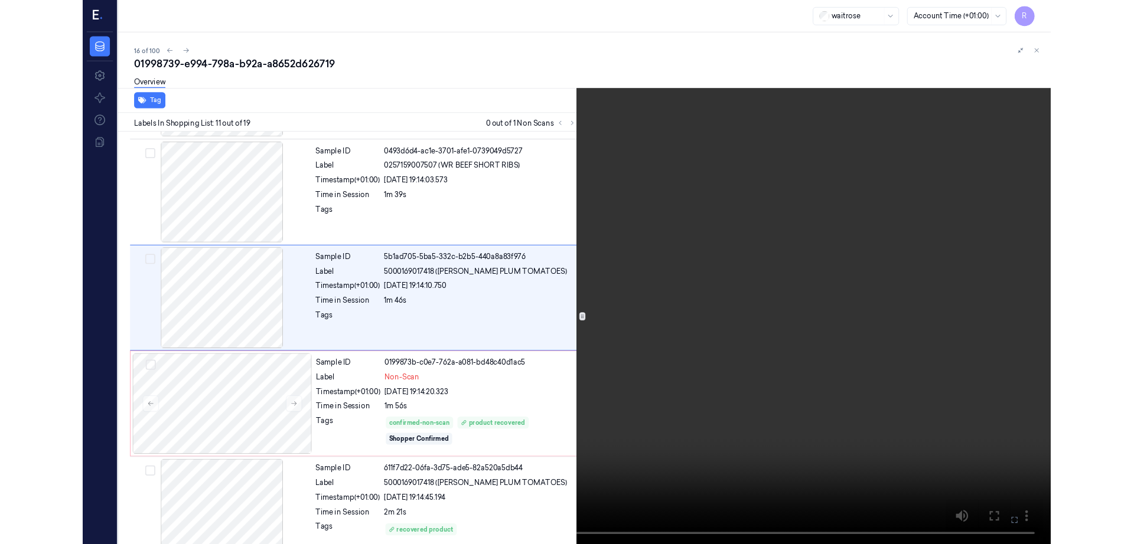
scroll to position [1060, 0]
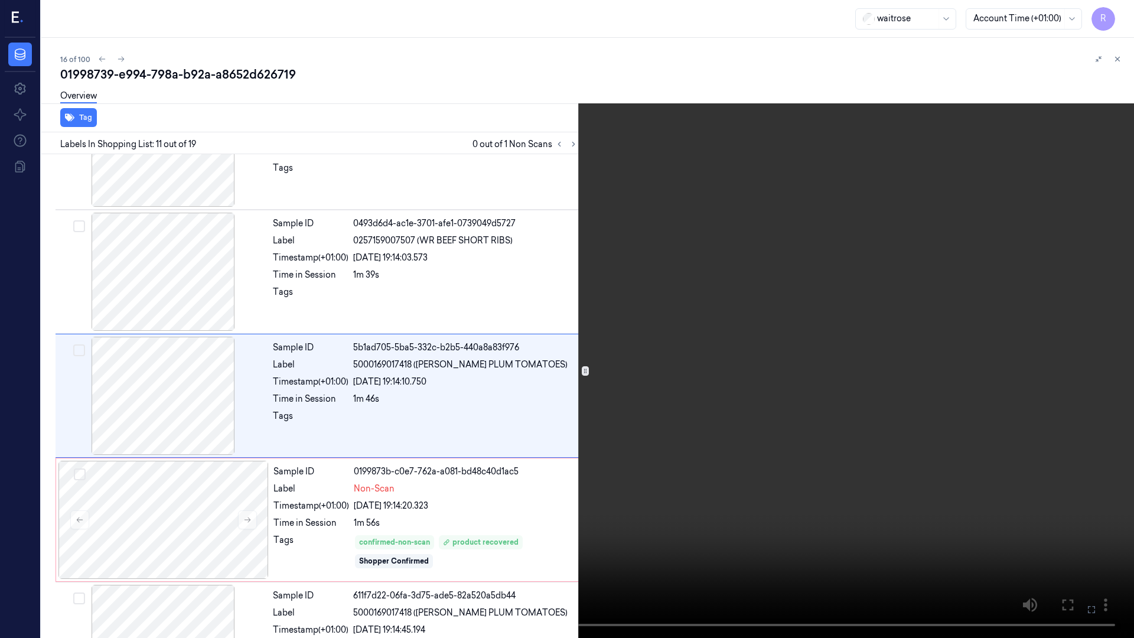
click at [909, 339] on video at bounding box center [567, 319] width 1134 height 638
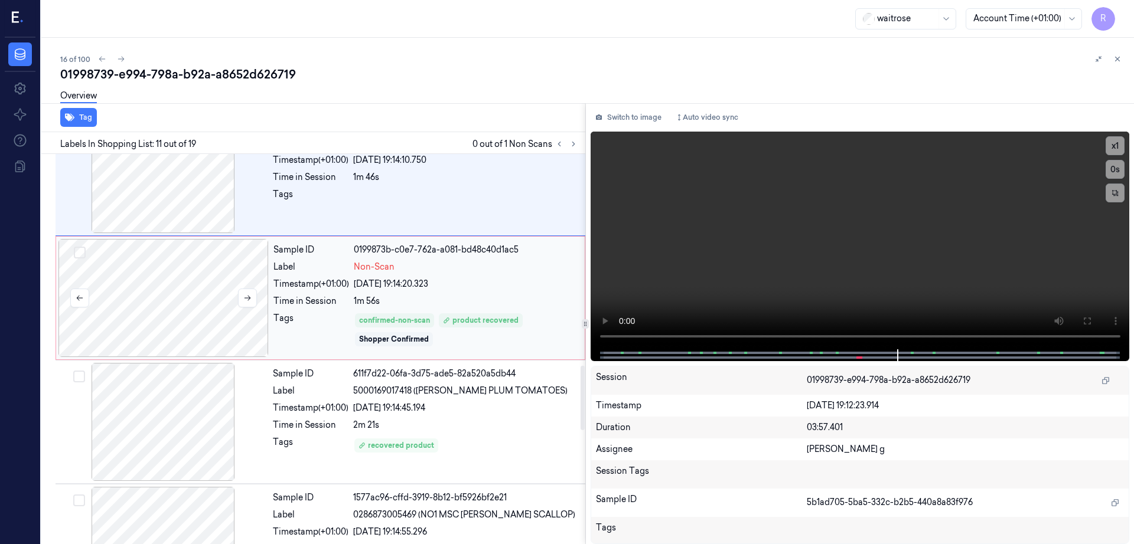
click at [214, 326] on div at bounding box center [163, 298] width 210 height 118
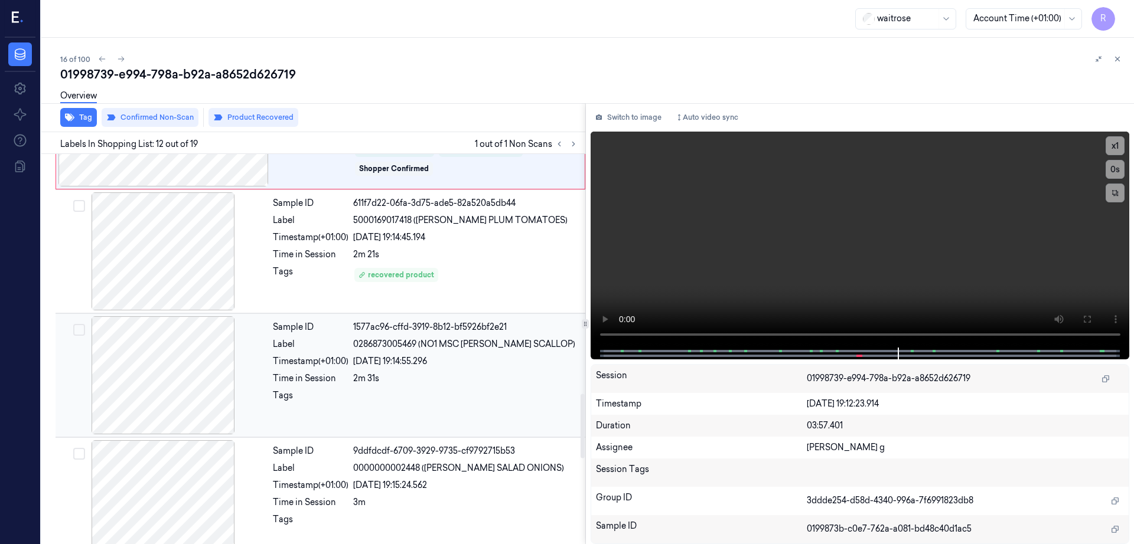
click at [167, 391] on div at bounding box center [163, 375] width 210 height 118
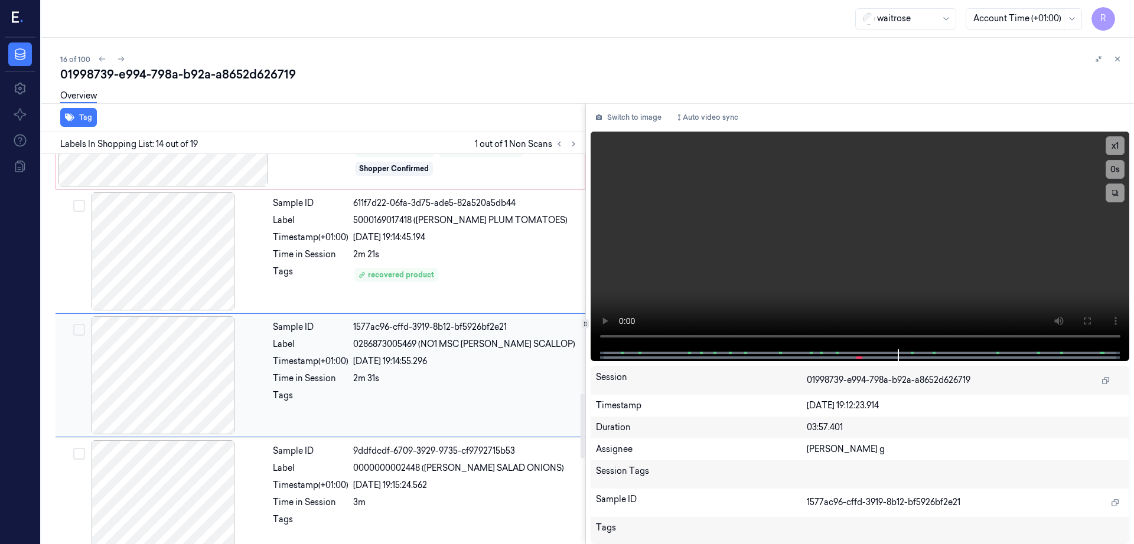
scroll to position [1478, 0]
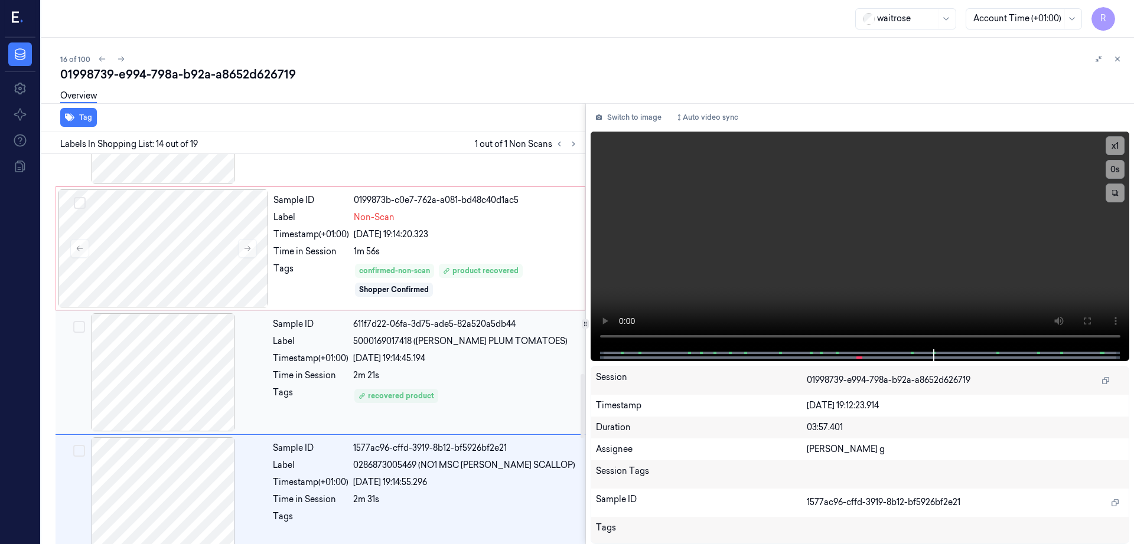
click at [169, 362] on div at bounding box center [163, 373] width 210 height 118
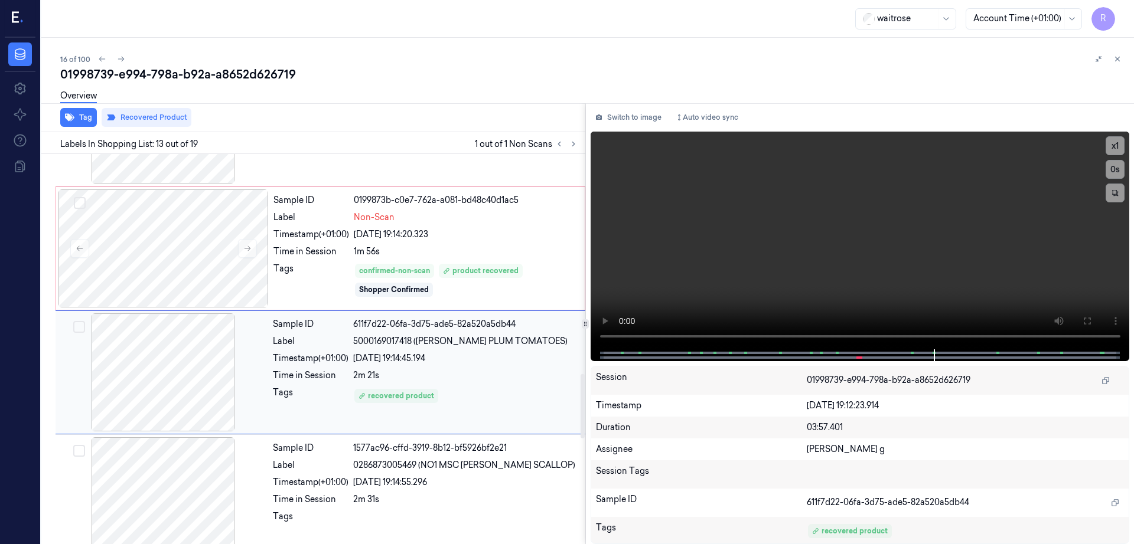
scroll to position [1354, 0]
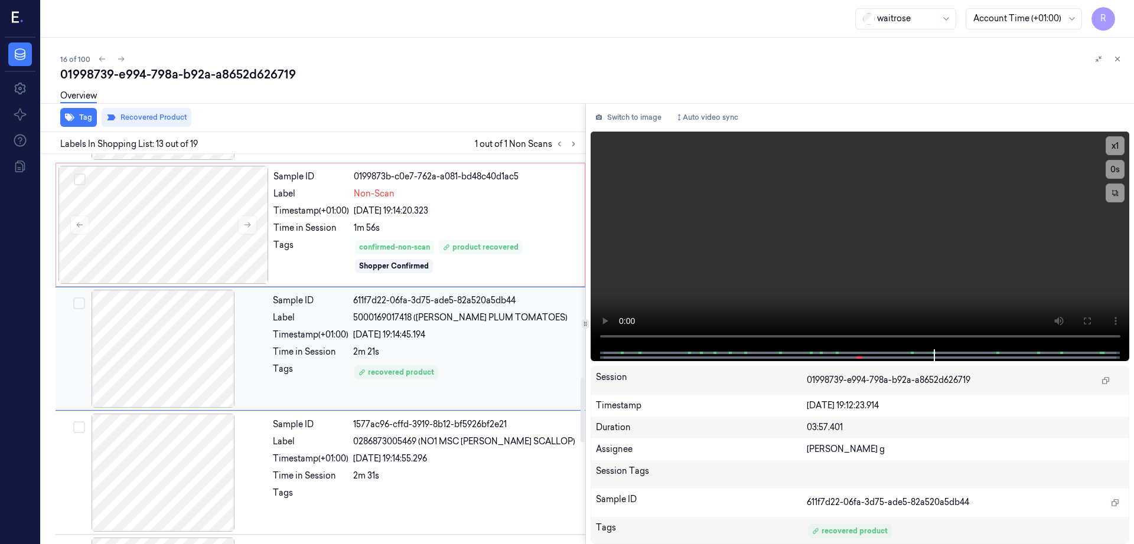
click at [169, 362] on div at bounding box center [163, 349] width 210 height 118
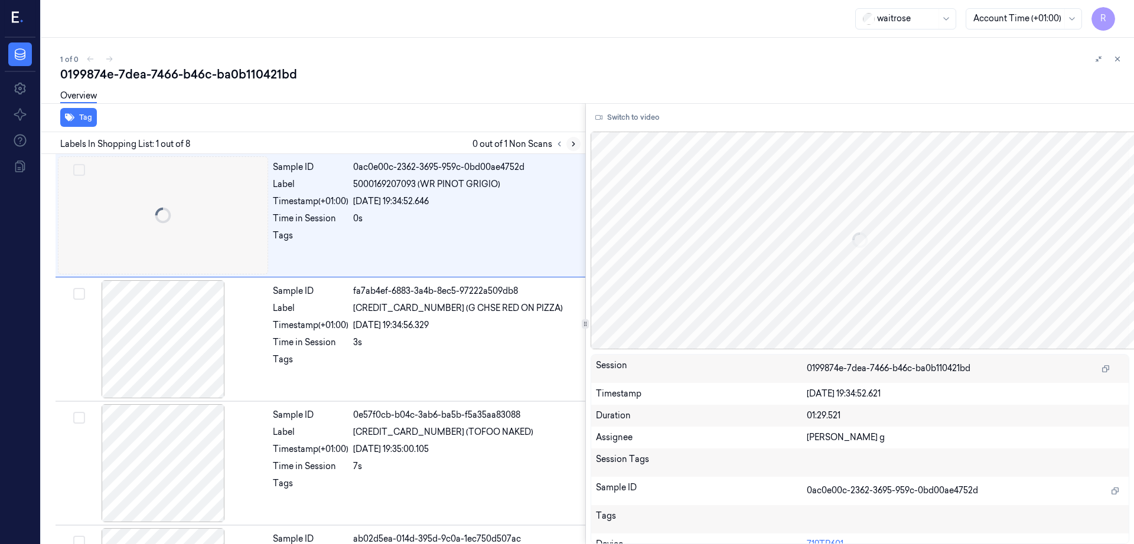
click at [577, 145] on icon at bounding box center [573, 144] width 8 height 8
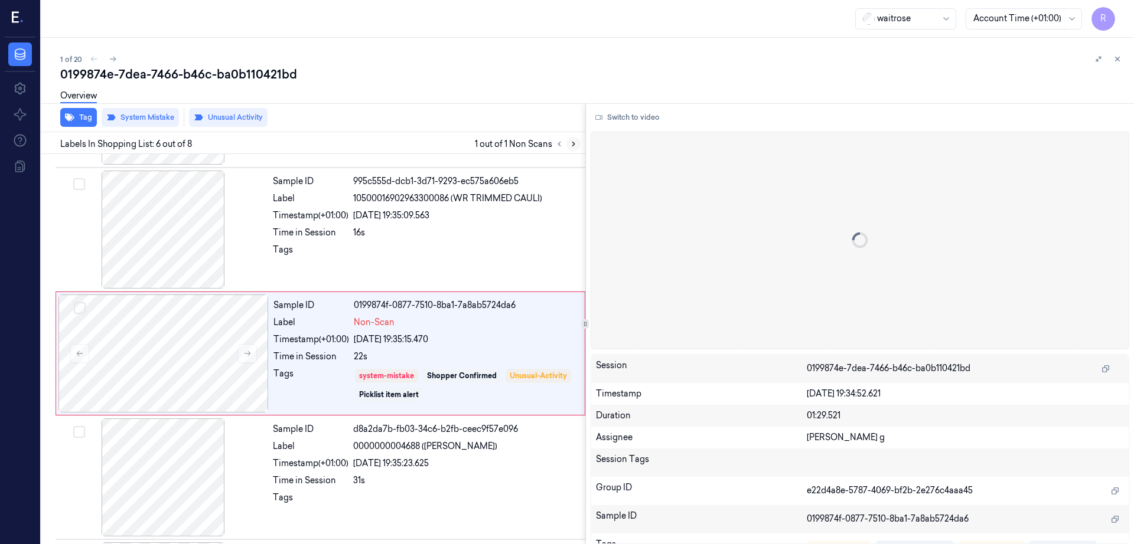
scroll to position [487, 0]
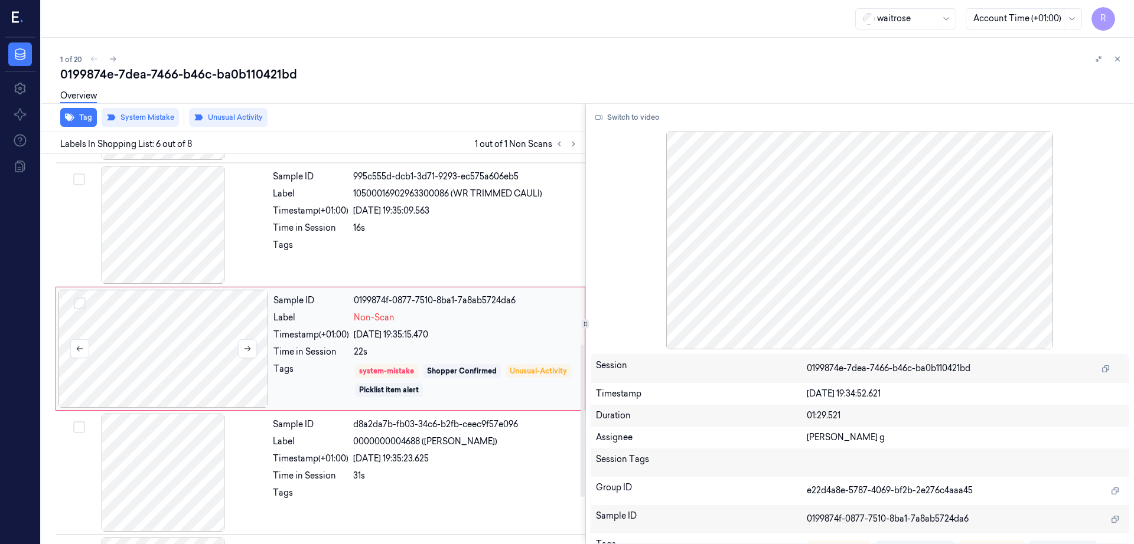
click at [208, 351] on div at bounding box center [163, 349] width 210 height 118
click at [183, 228] on div at bounding box center [163, 225] width 210 height 118
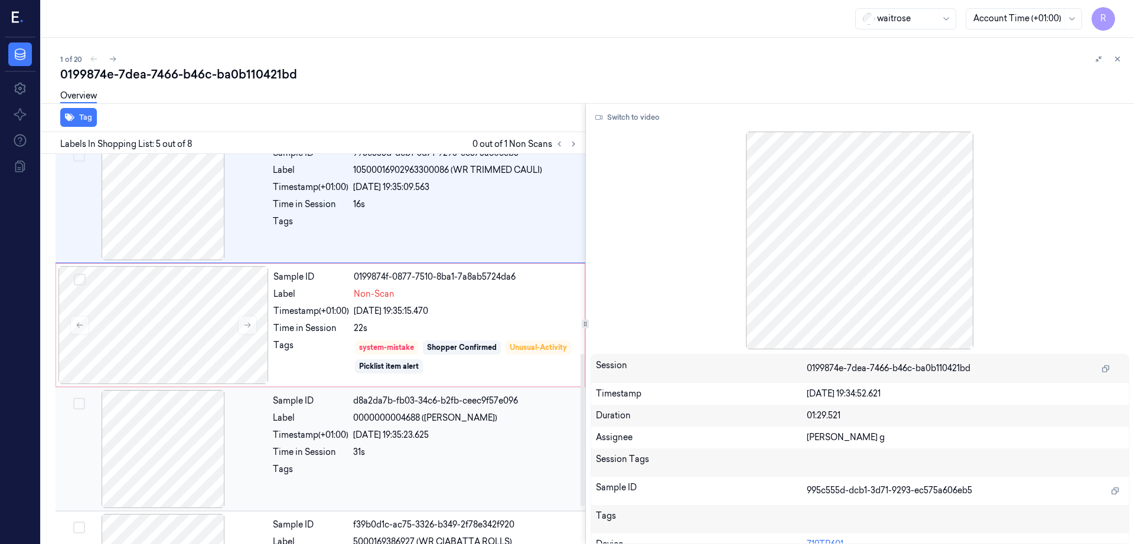
click at [161, 430] on div at bounding box center [163, 449] width 210 height 118
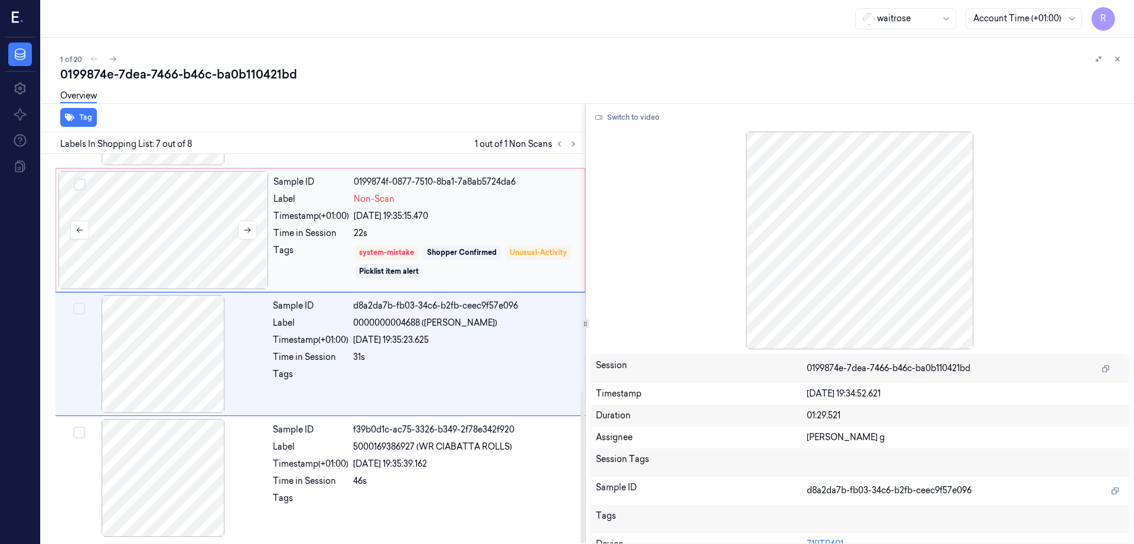
click at [193, 243] on div at bounding box center [163, 230] width 210 height 118
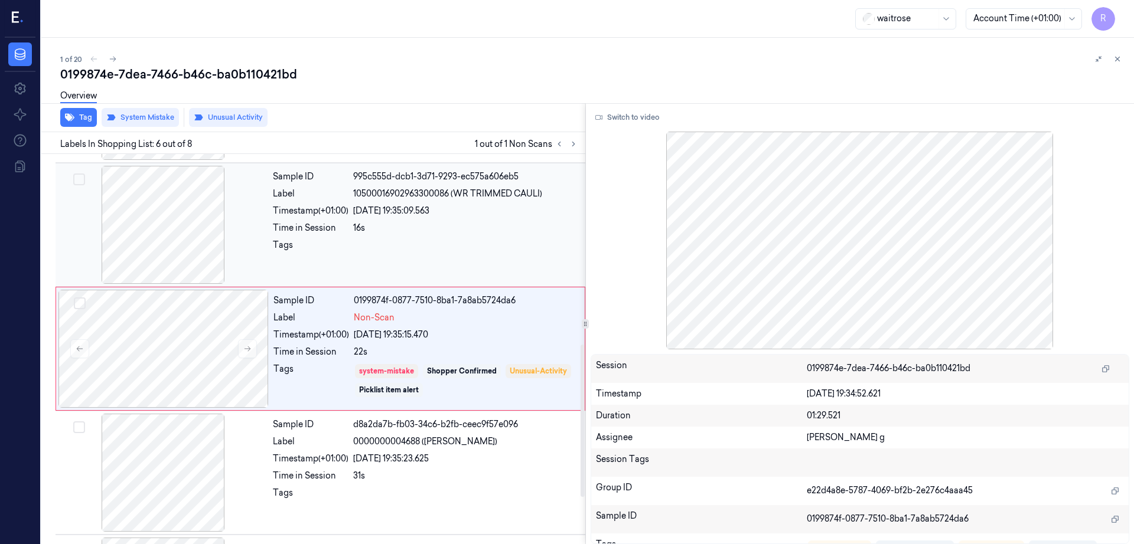
click at [182, 248] on div at bounding box center [163, 225] width 210 height 118
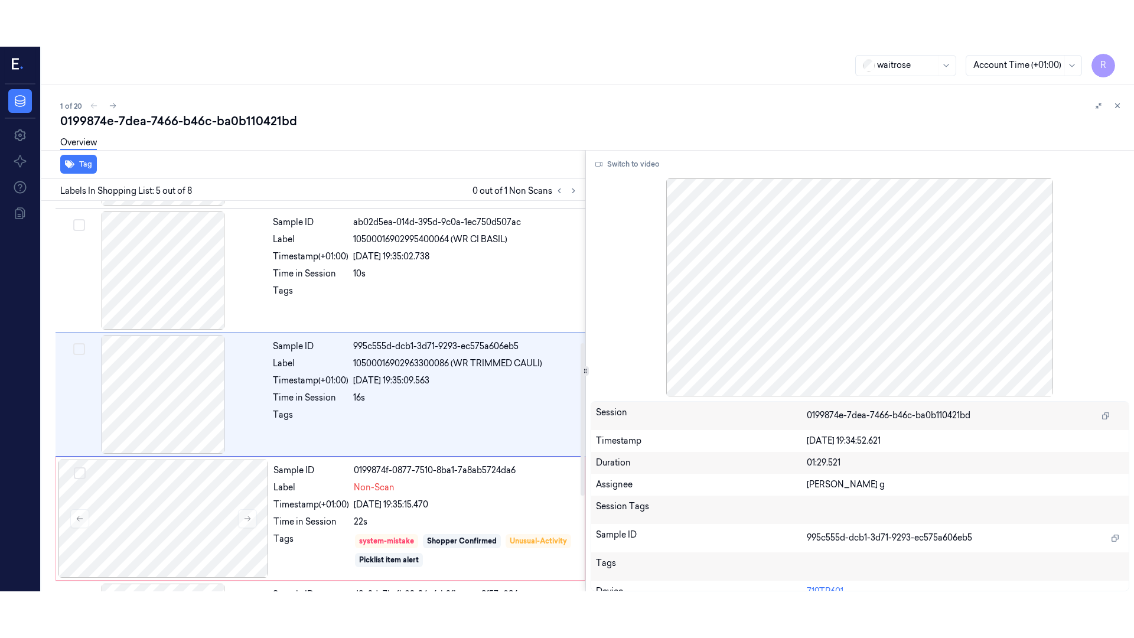
scroll to position [363, 0]
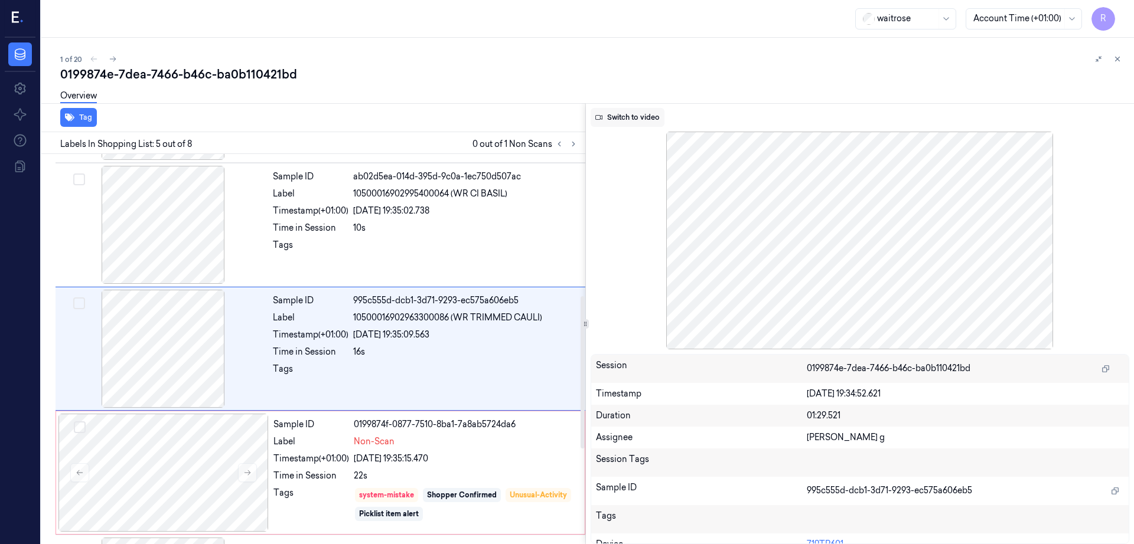
click at [650, 122] on button "Switch to video" at bounding box center [627, 117] width 74 height 19
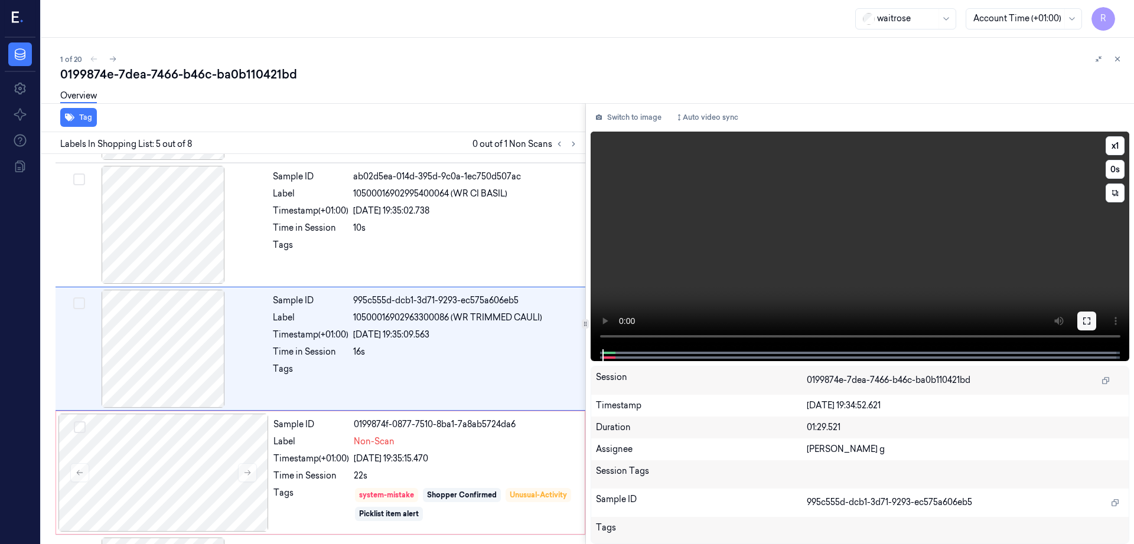
click at [1096, 315] on button at bounding box center [1086, 321] width 19 height 19
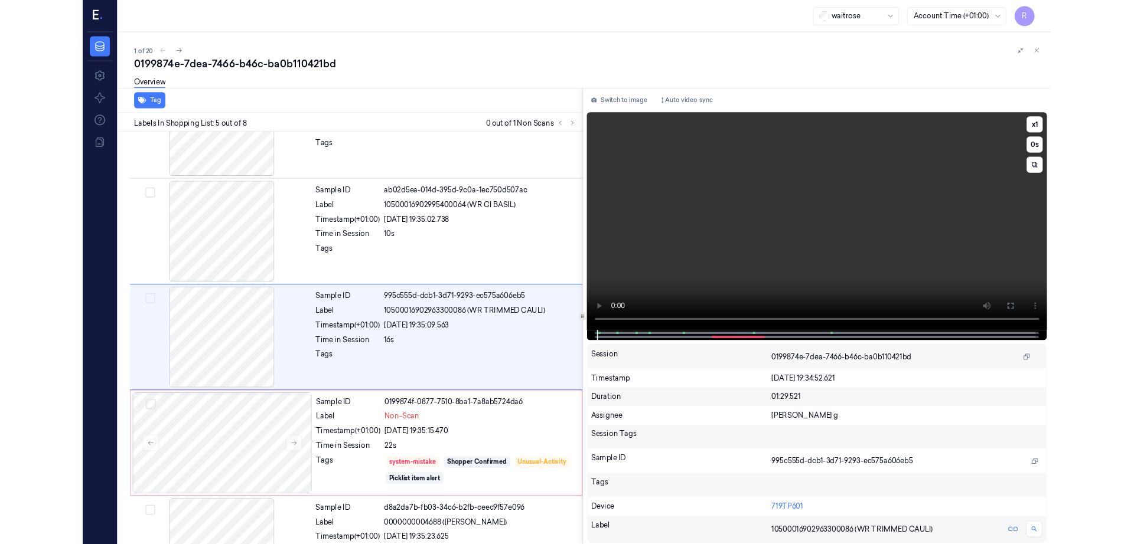
scroll to position [316, 0]
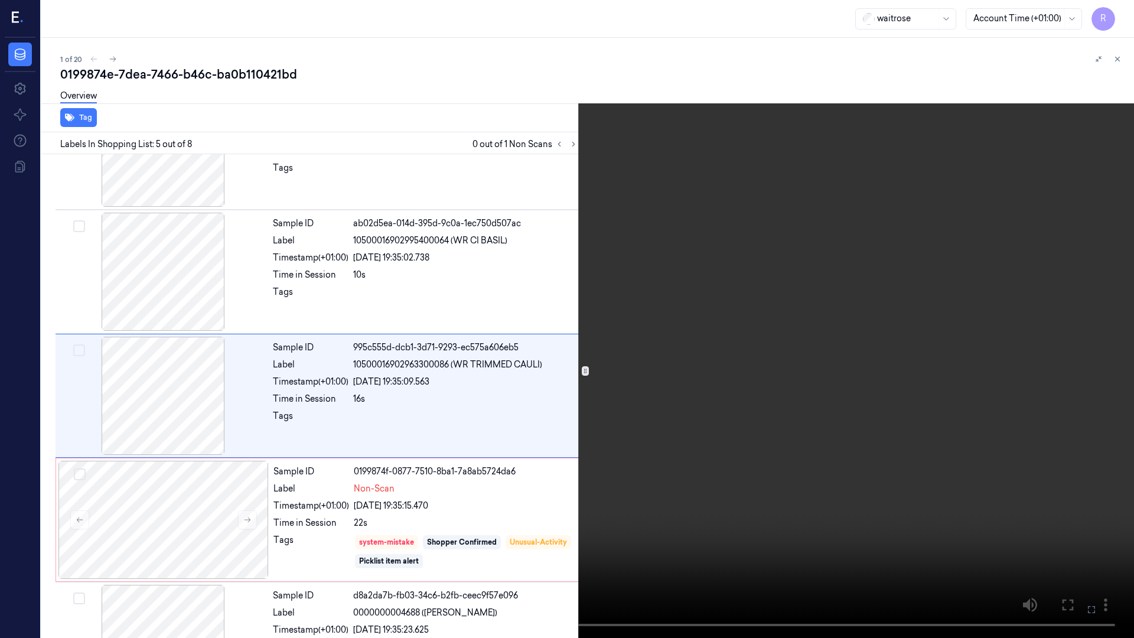
click at [1126, 369] on video at bounding box center [567, 319] width 1134 height 638
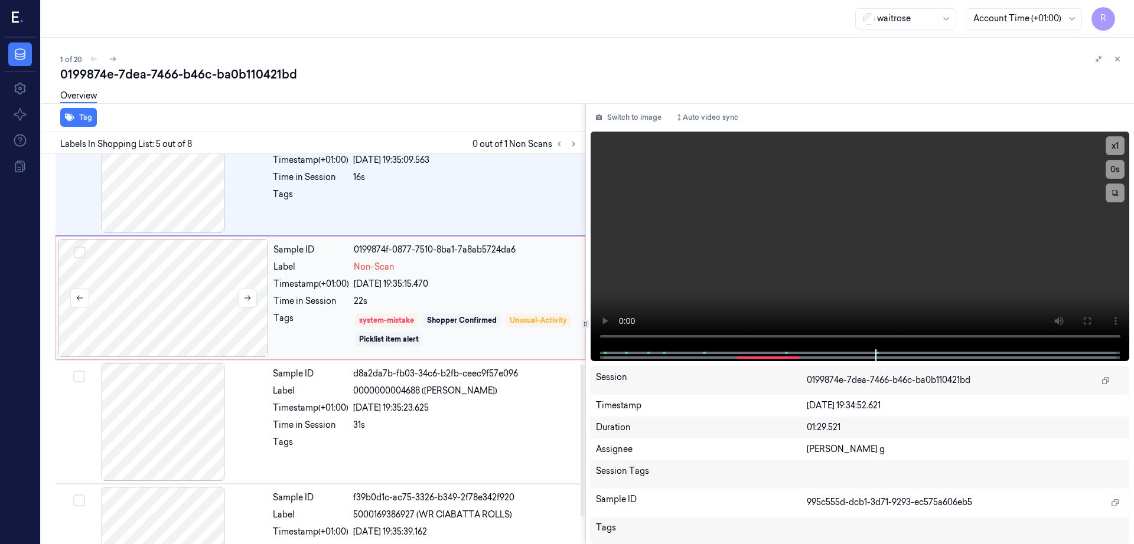
click at [154, 325] on div at bounding box center [163, 298] width 210 height 118
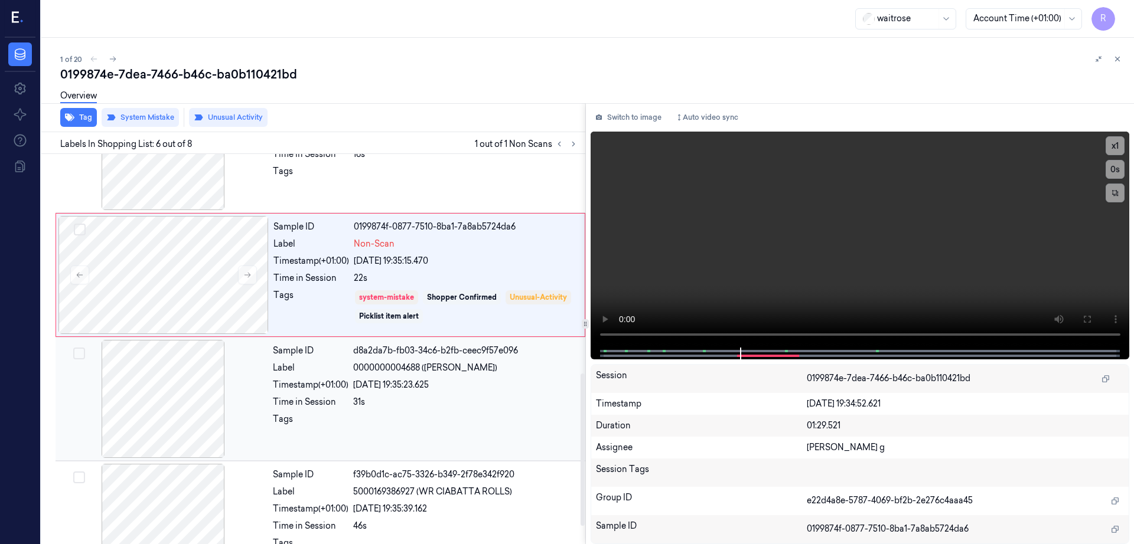
click at [157, 371] on div at bounding box center [163, 399] width 210 height 118
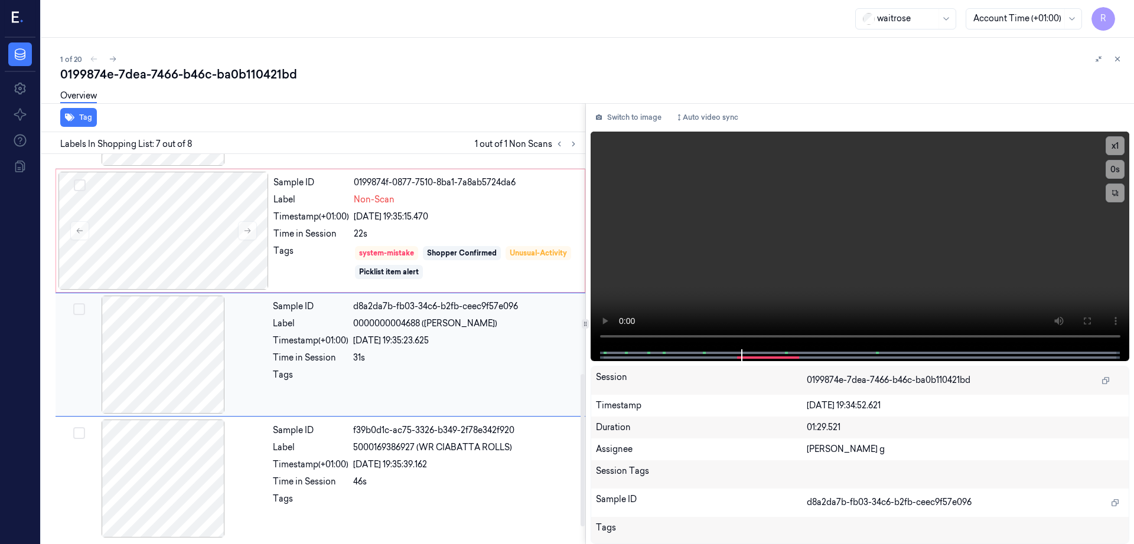
scroll to position [605, 0]
click at [184, 360] on div at bounding box center [163, 354] width 210 height 118
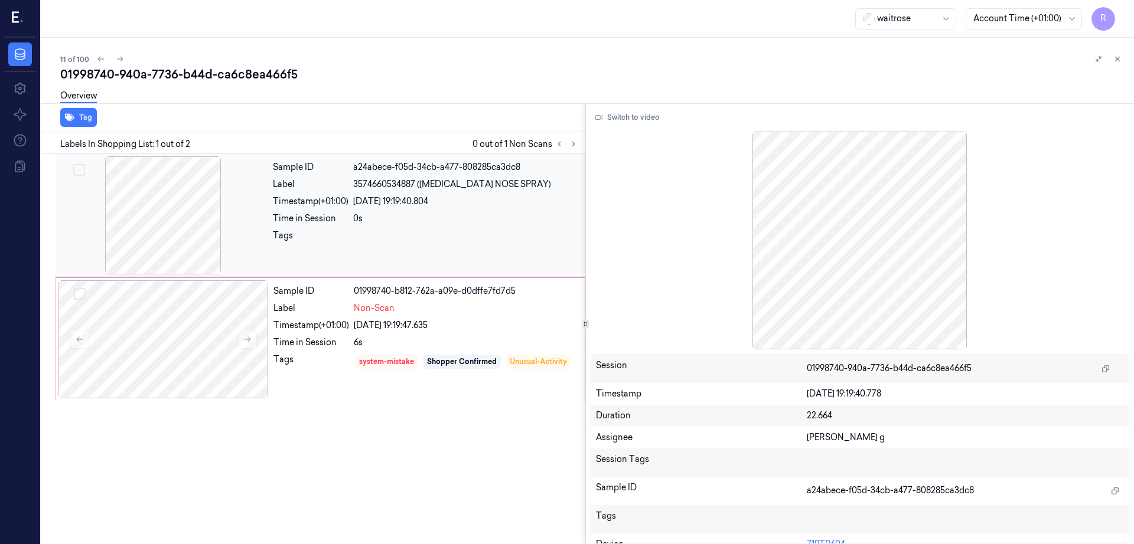
click at [213, 215] on div at bounding box center [163, 215] width 210 height 118
click at [167, 330] on div at bounding box center [163, 339] width 210 height 118
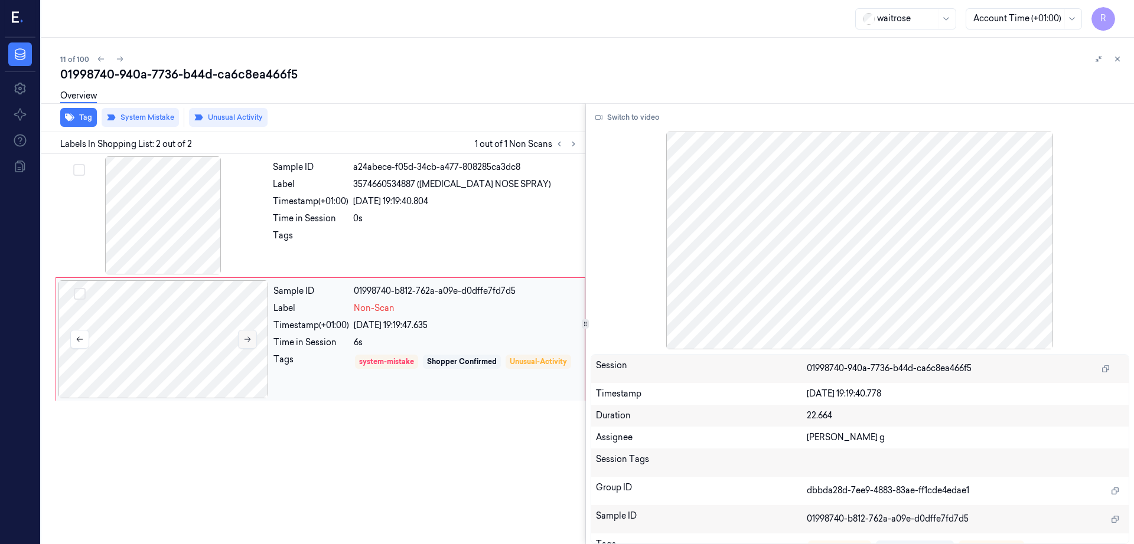
click at [250, 343] on icon at bounding box center [247, 339] width 8 height 8
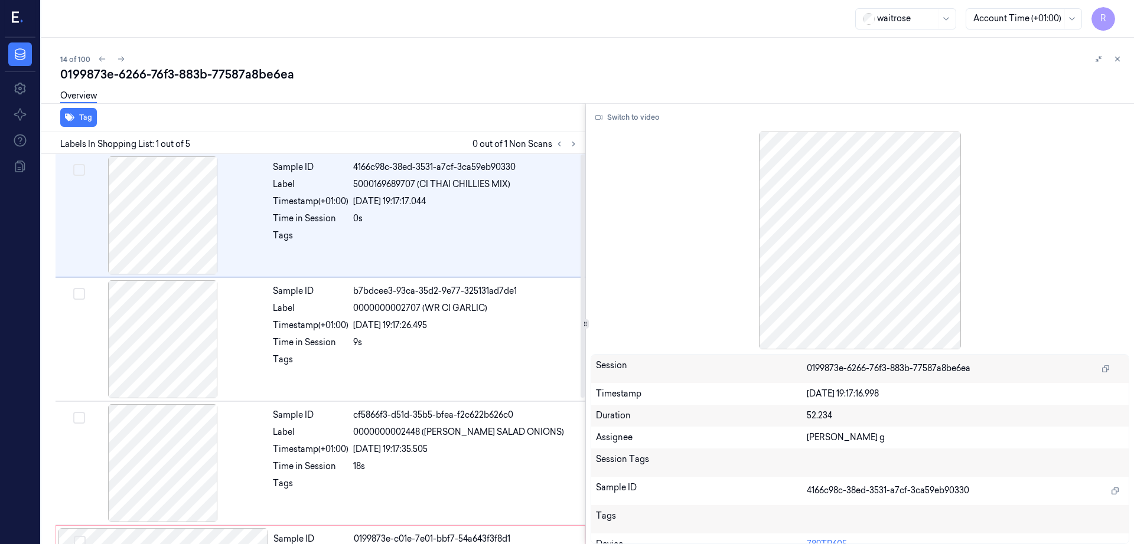
click at [580, 149] on div at bounding box center [566, 144] width 28 height 14
click at [577, 143] on icon at bounding box center [573, 144] width 8 height 8
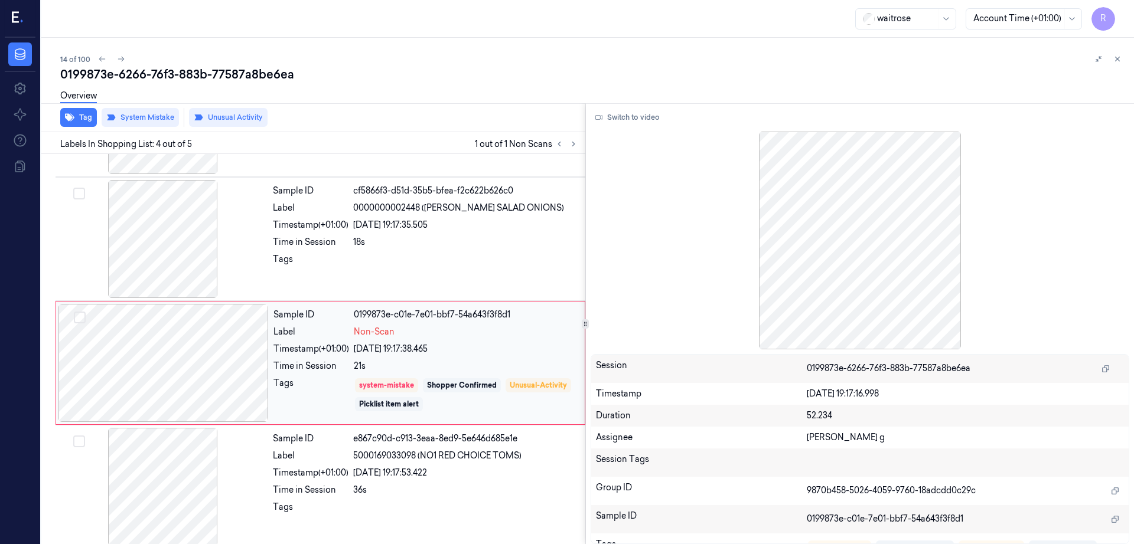
scroll to position [233, 0]
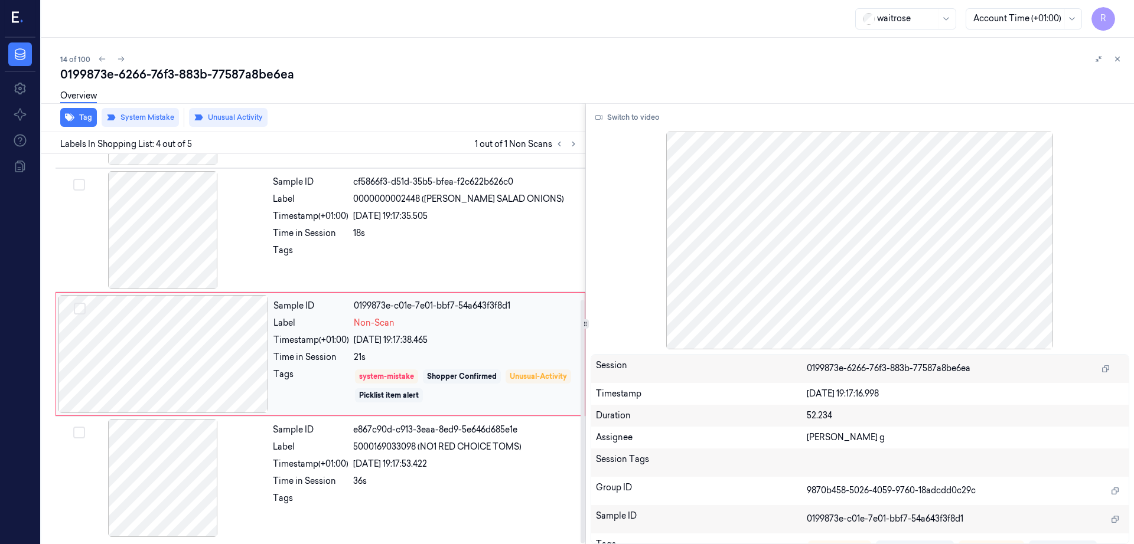
click at [155, 364] on div at bounding box center [163, 354] width 210 height 118
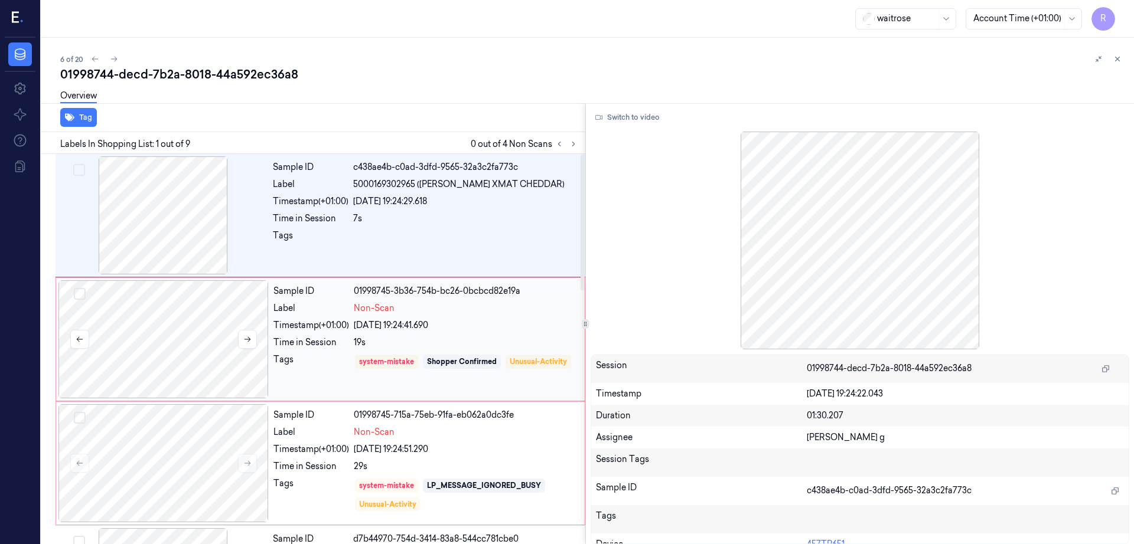
click at [167, 352] on div at bounding box center [163, 339] width 210 height 118
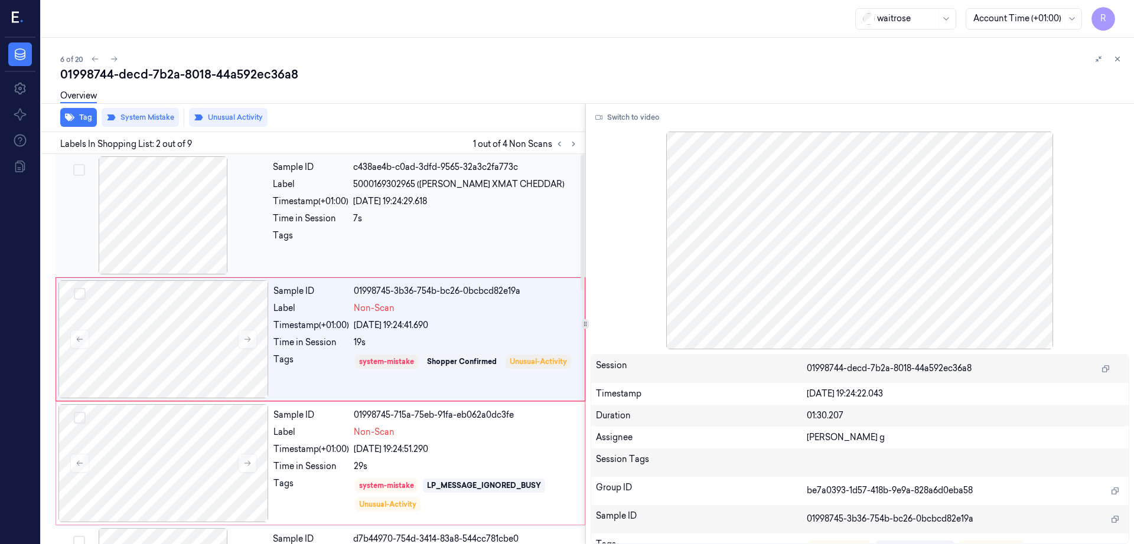
click at [145, 223] on div at bounding box center [163, 215] width 210 height 118
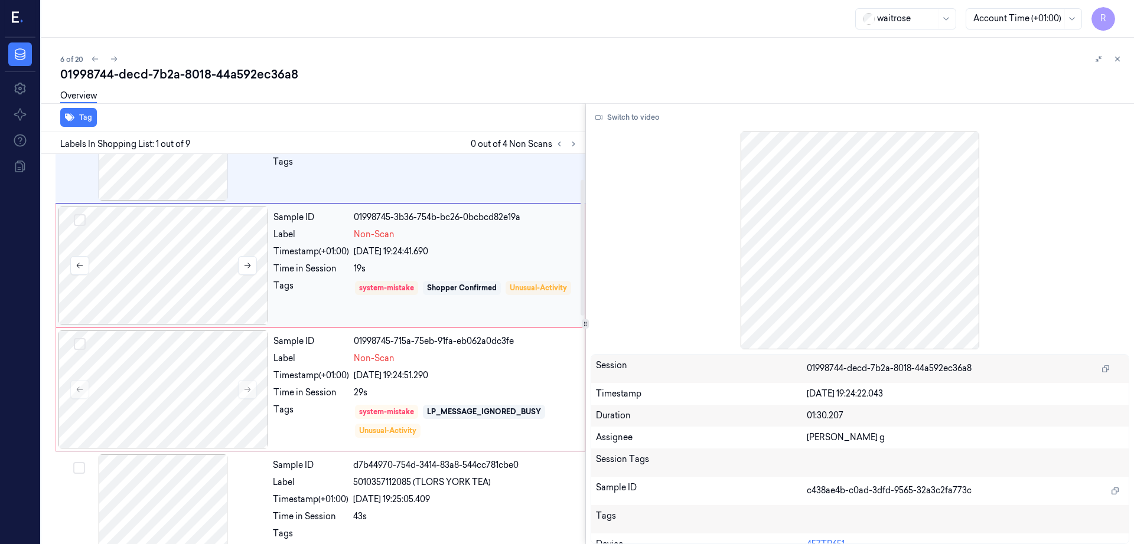
click at [168, 290] on div at bounding box center [163, 266] width 210 height 118
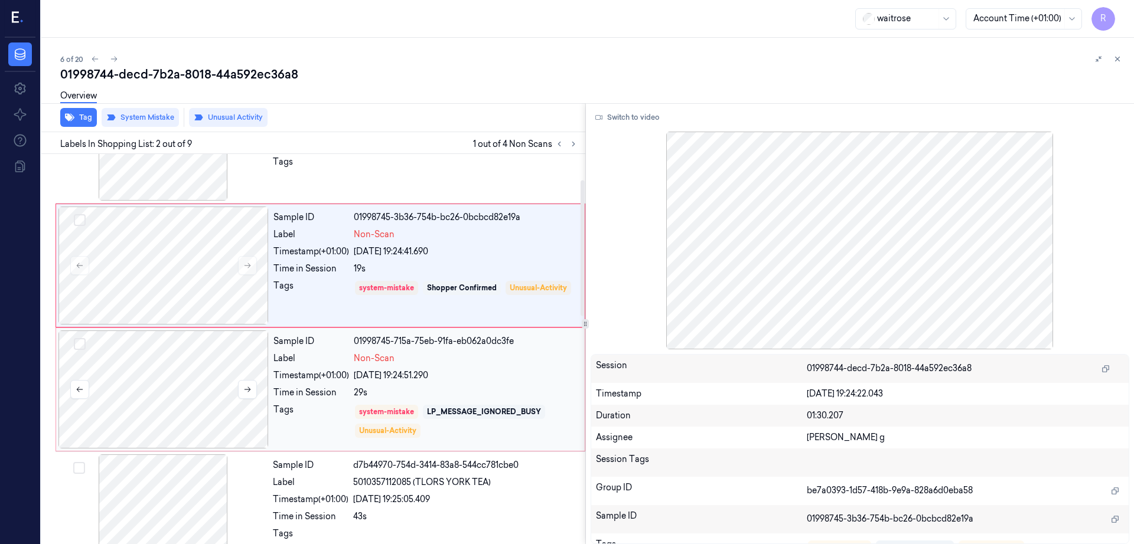
click at [167, 331] on div at bounding box center [163, 390] width 210 height 118
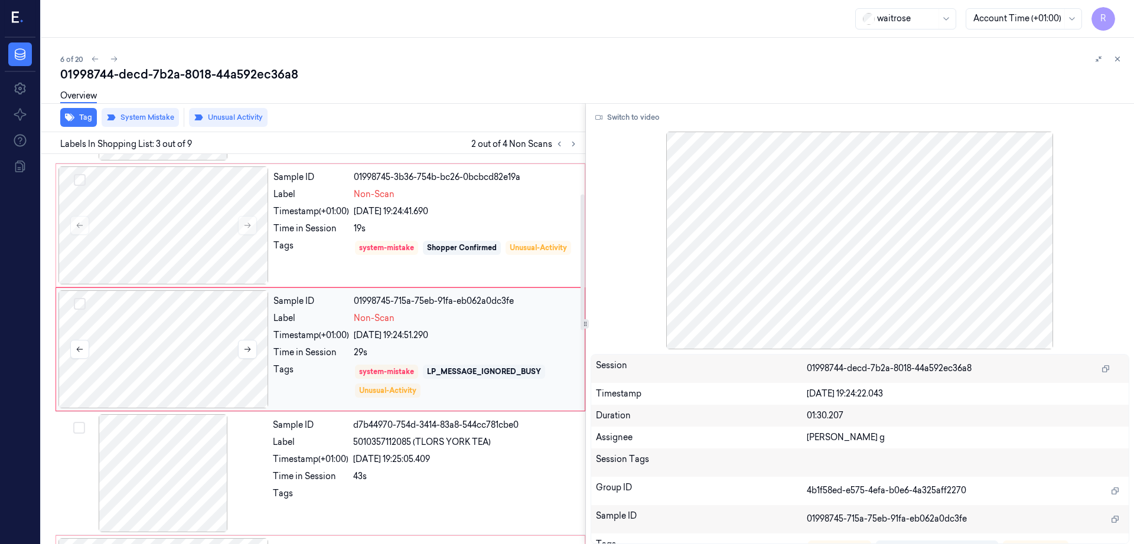
scroll to position [115, 0]
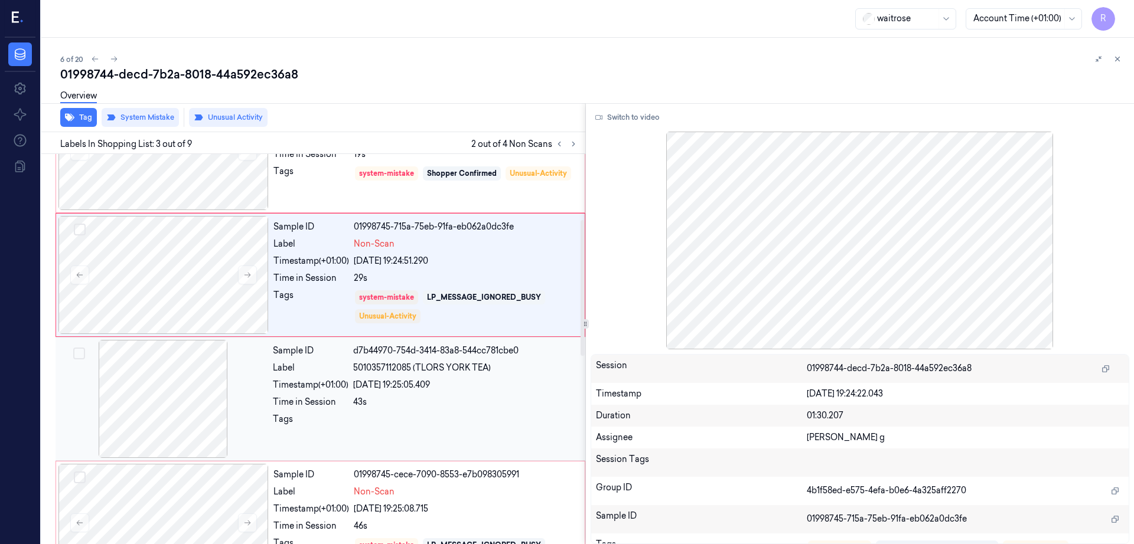
click at [173, 408] on div at bounding box center [163, 399] width 210 height 118
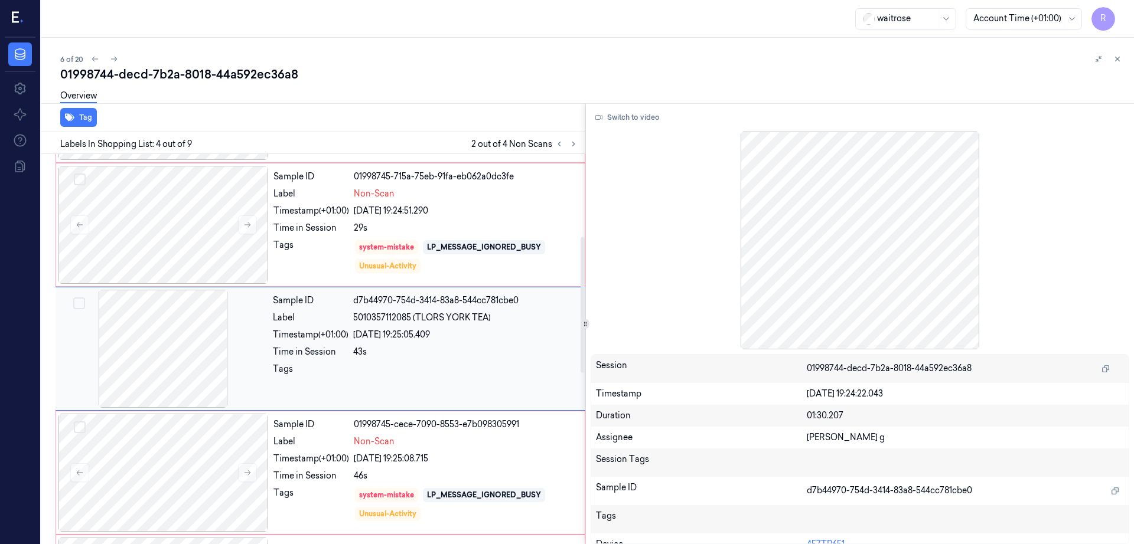
scroll to position [0, 0]
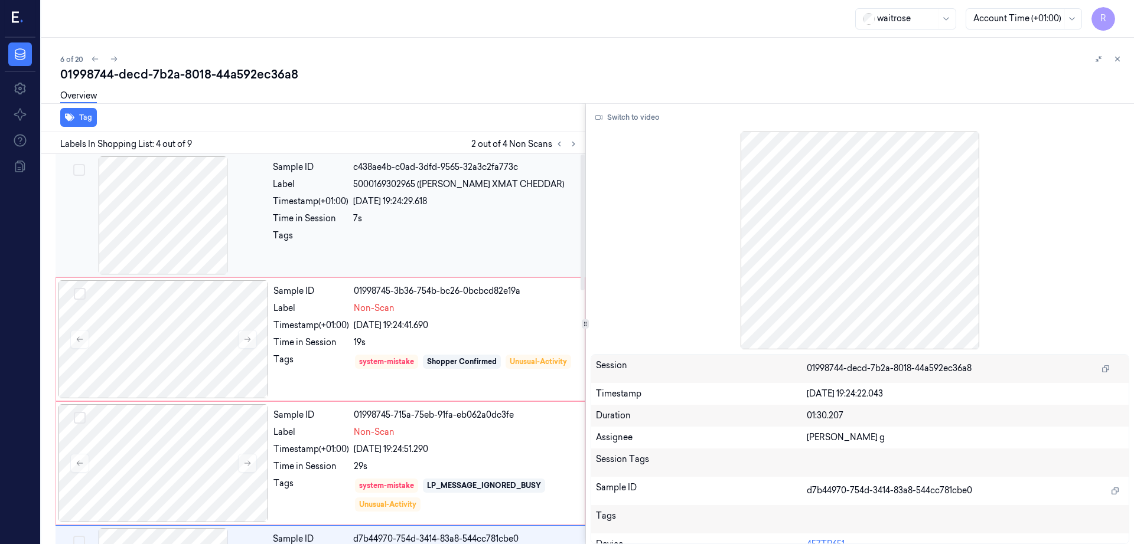
click at [157, 270] on div at bounding box center [163, 215] width 210 height 118
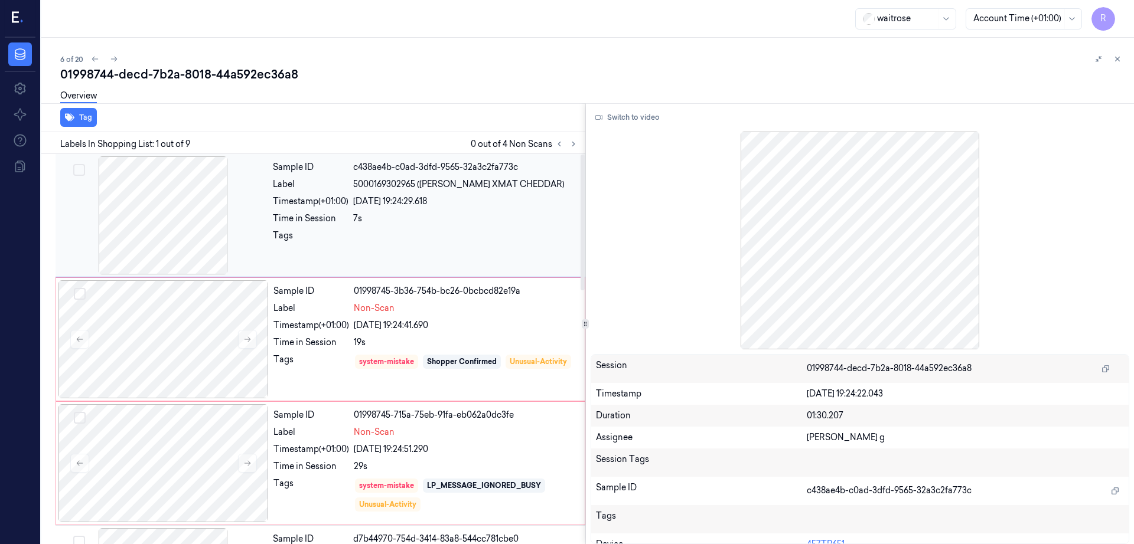
click at [149, 241] on div at bounding box center [163, 215] width 210 height 118
click at [636, 127] on div "Switch to video Session 01998744-decd-7b2a-8018-44a592ec36a8 Timestamp 26/09/20…" at bounding box center [860, 323] width 549 height 441
click at [648, 117] on button "Switch to video" at bounding box center [627, 117] width 74 height 19
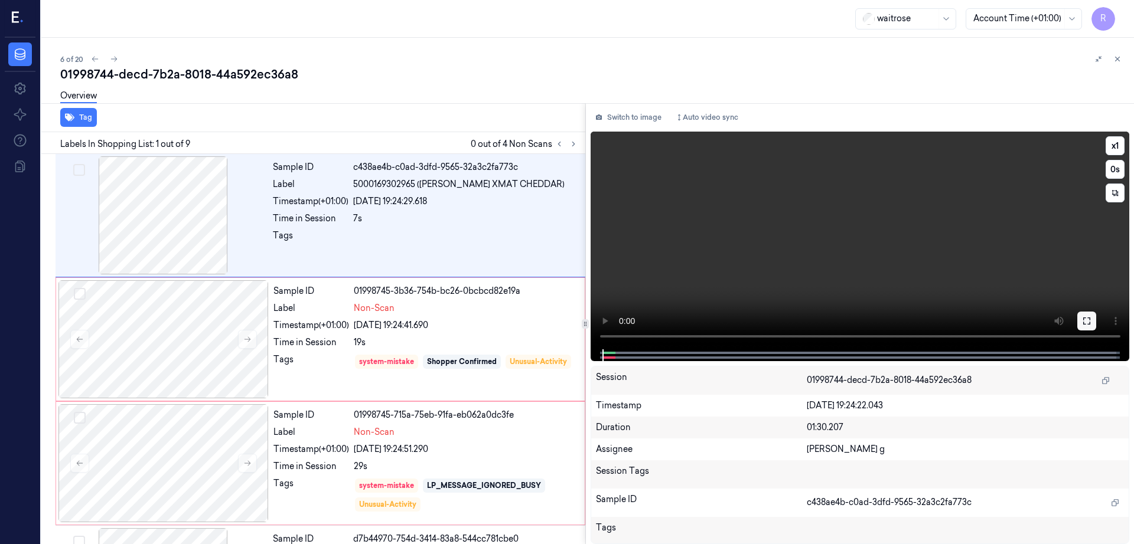
click at [1091, 325] on icon at bounding box center [1086, 320] width 9 height 9
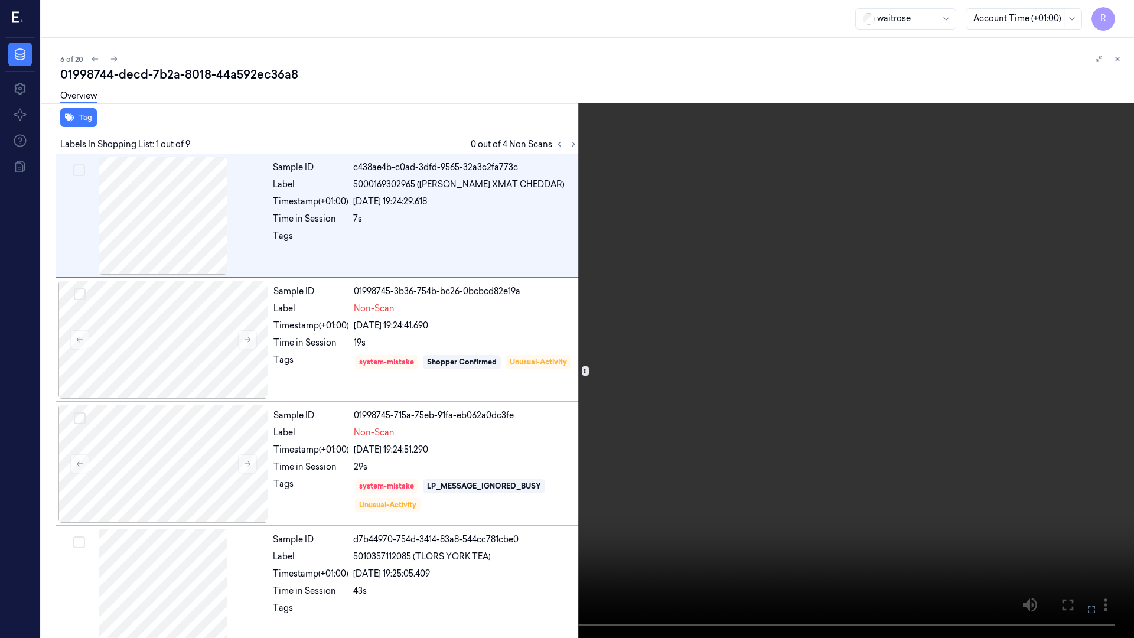
click at [506, 517] on video at bounding box center [567, 319] width 1134 height 638
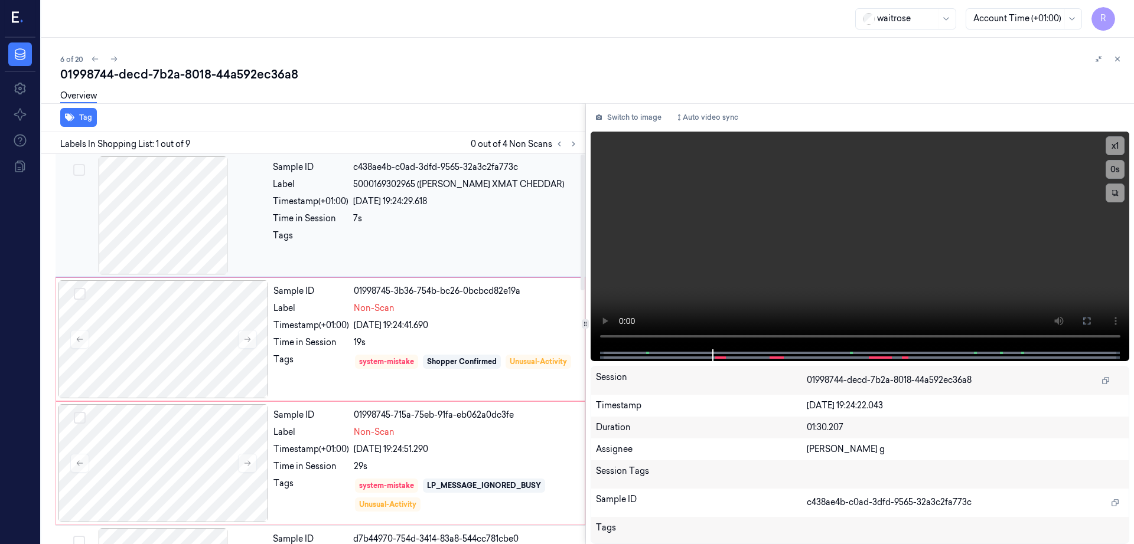
click at [174, 217] on div at bounding box center [163, 215] width 210 height 118
click at [184, 342] on div at bounding box center [163, 339] width 210 height 118
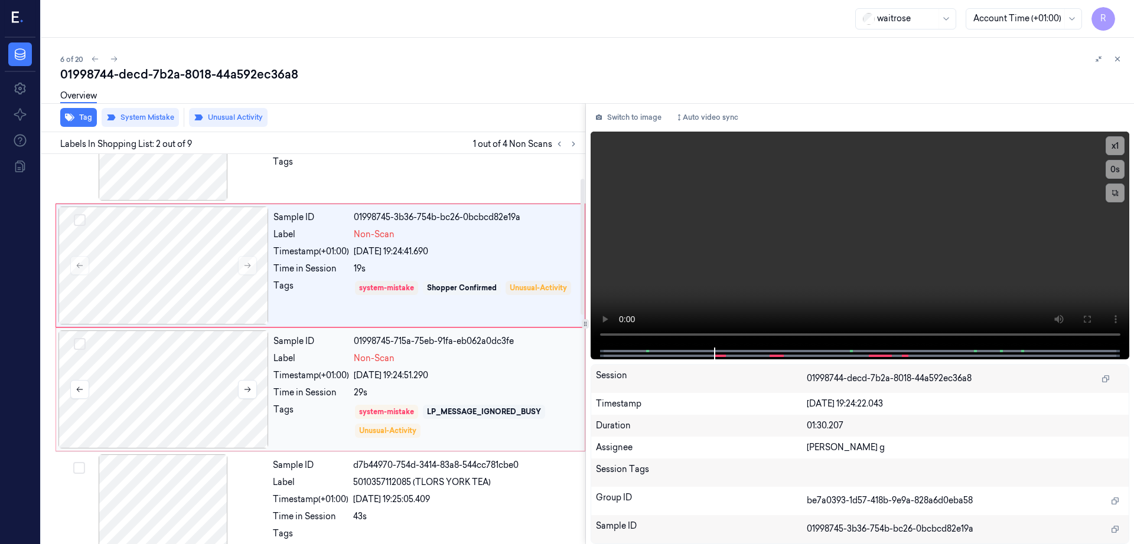
click at [178, 378] on div at bounding box center [163, 390] width 210 height 118
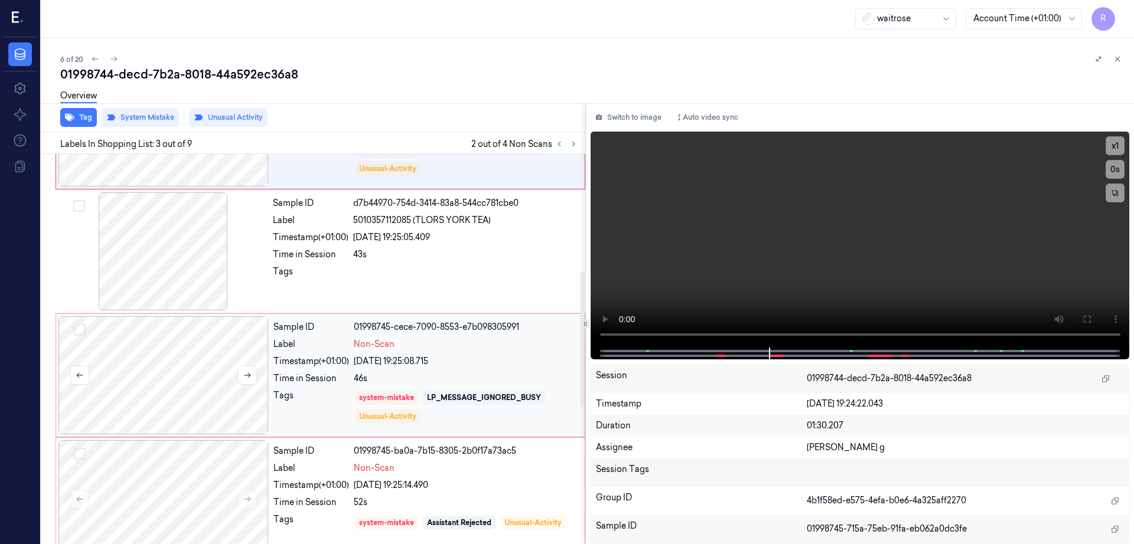
click at [175, 371] on div at bounding box center [163, 375] width 210 height 118
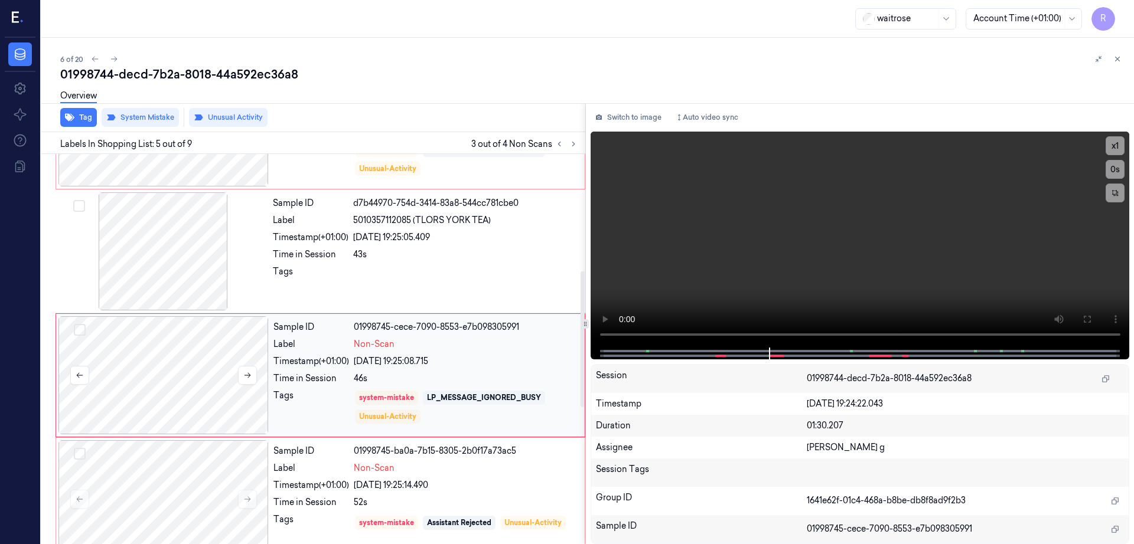
scroll to position [363, 0]
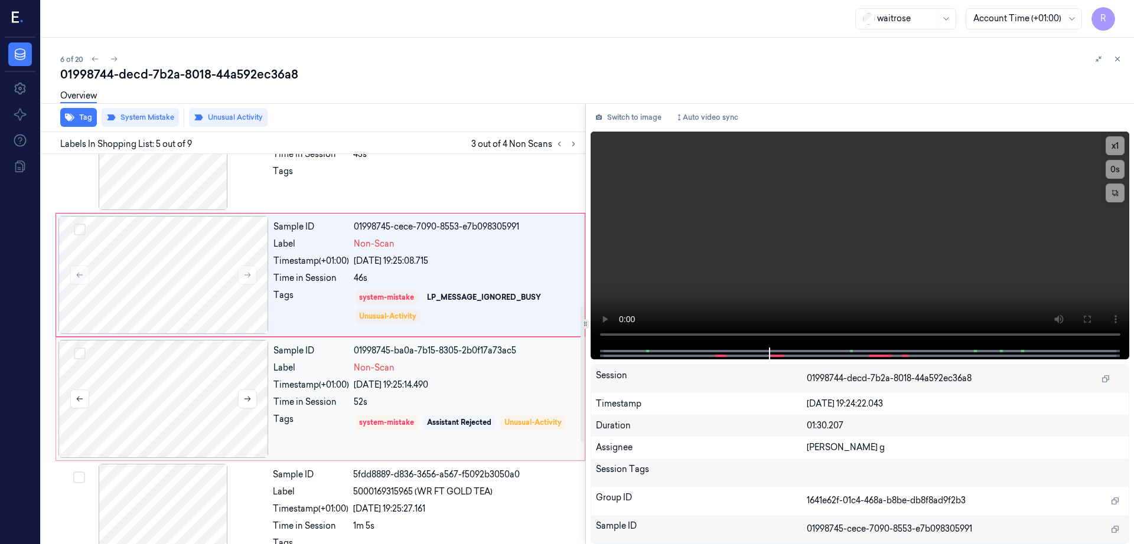
click at [173, 371] on div at bounding box center [163, 399] width 210 height 118
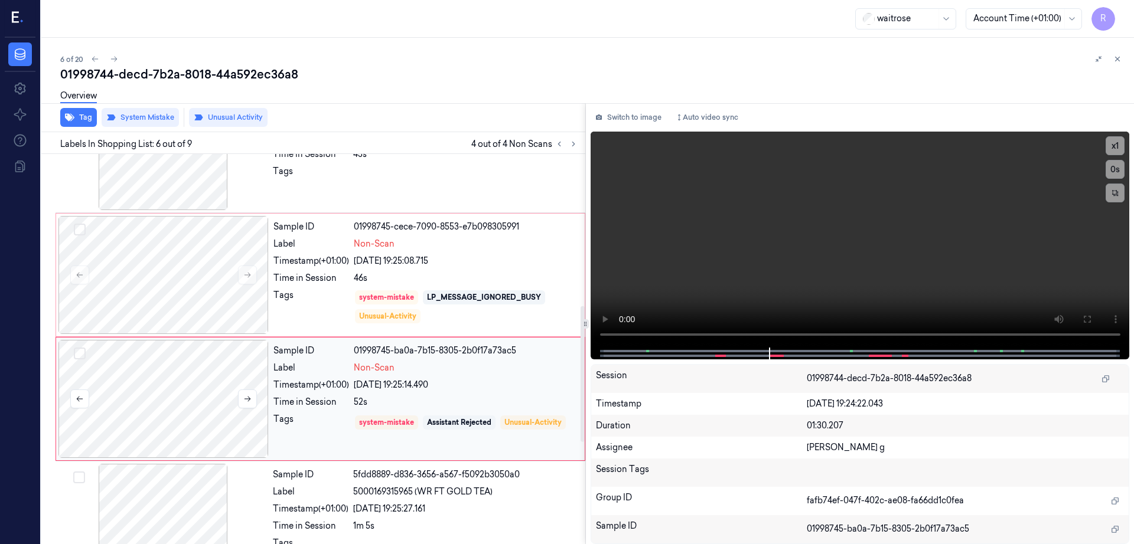
scroll to position [487, 0]
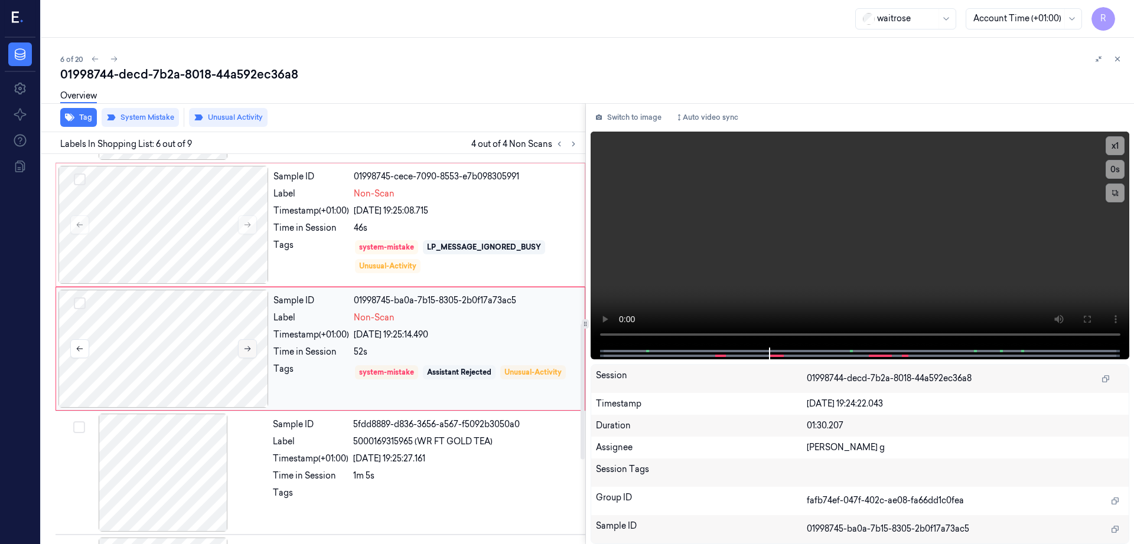
click at [249, 341] on button at bounding box center [247, 348] width 19 height 19
click at [249, 342] on button at bounding box center [247, 348] width 19 height 19
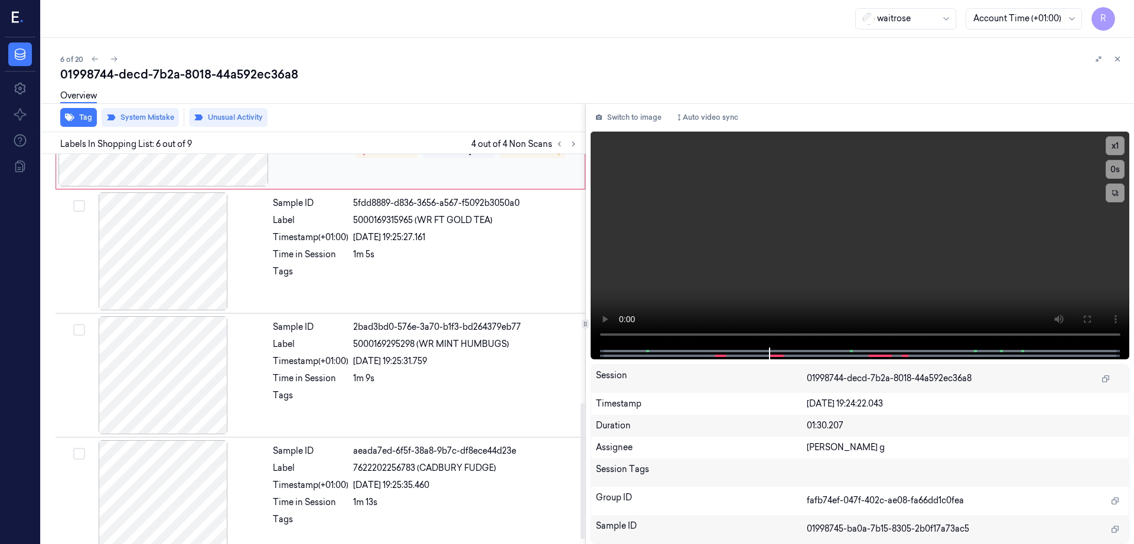
scroll to position [729, 0]
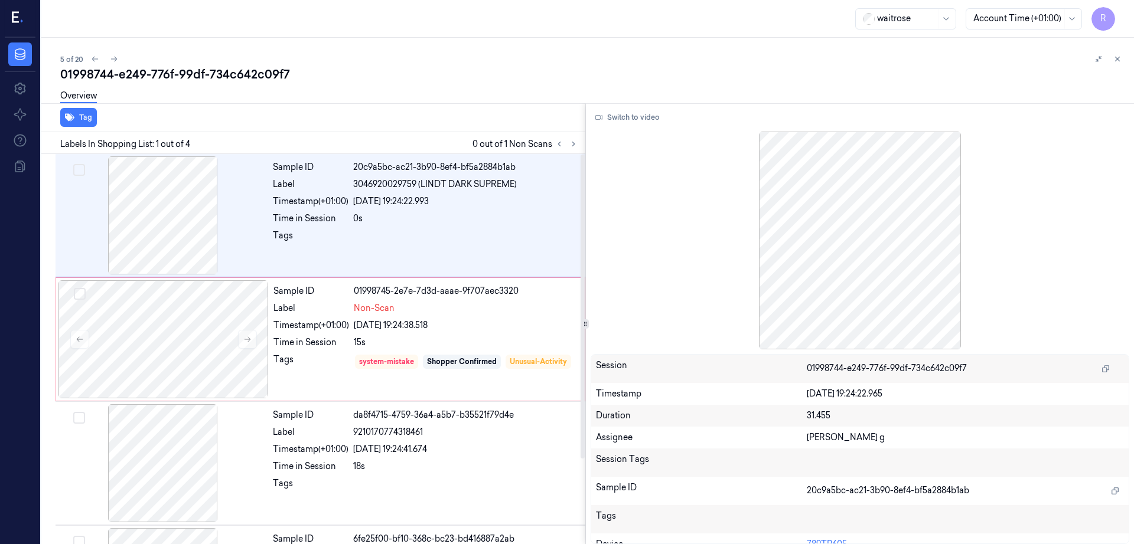
click at [585, 151] on div "Labels In Shopping List: 1 out of 4 0 out of 1 Non Scans" at bounding box center [311, 143] width 549 height 22
click at [577, 141] on icon at bounding box center [573, 144] width 8 height 8
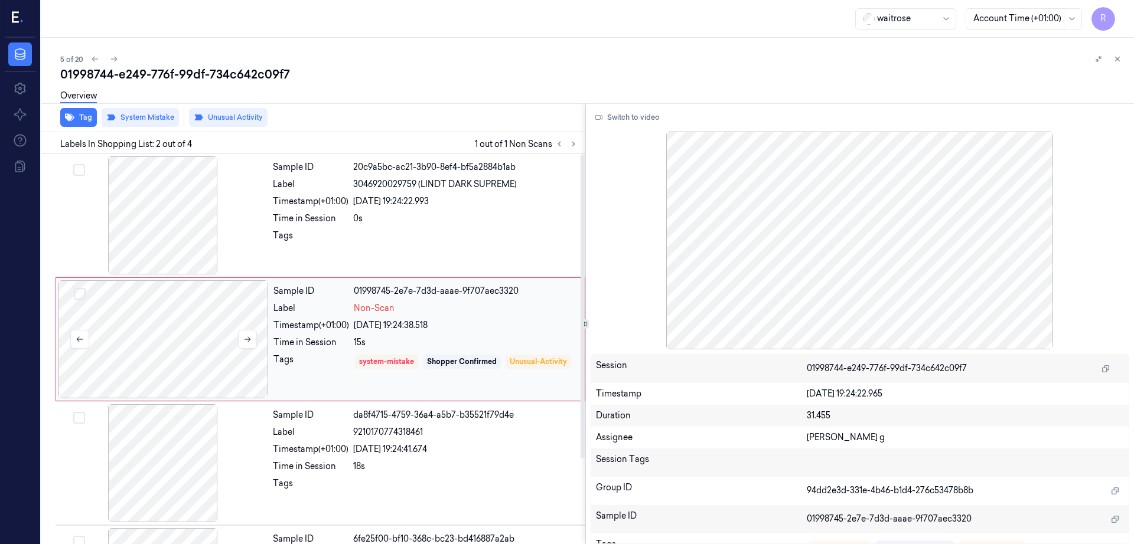
click at [148, 353] on div at bounding box center [163, 339] width 210 height 118
click at [188, 248] on div at bounding box center [163, 215] width 210 height 118
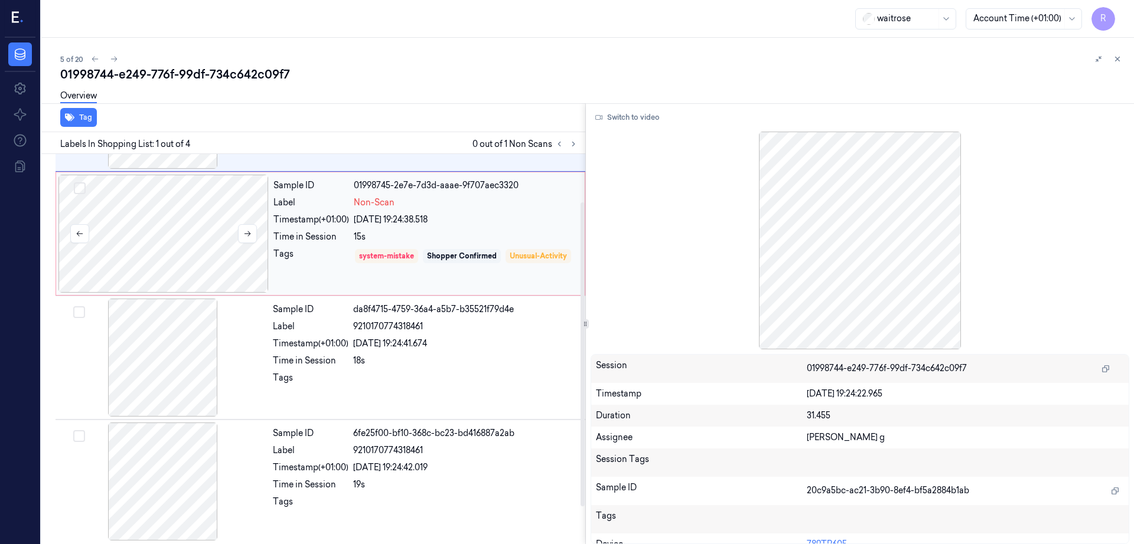
scroll to position [109, 0]
click at [185, 231] on div at bounding box center [163, 230] width 210 height 118
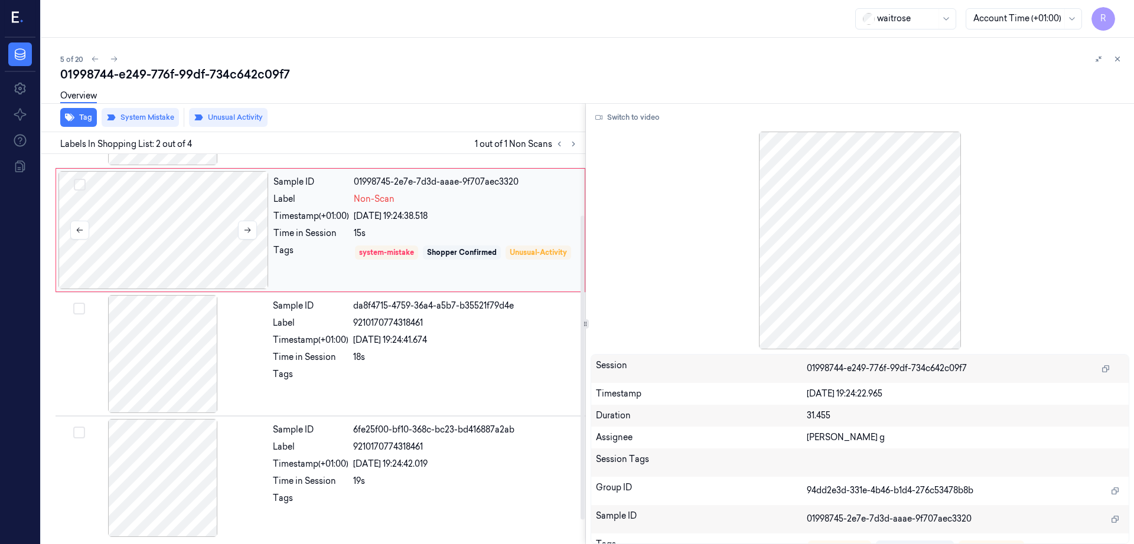
scroll to position [0, 0]
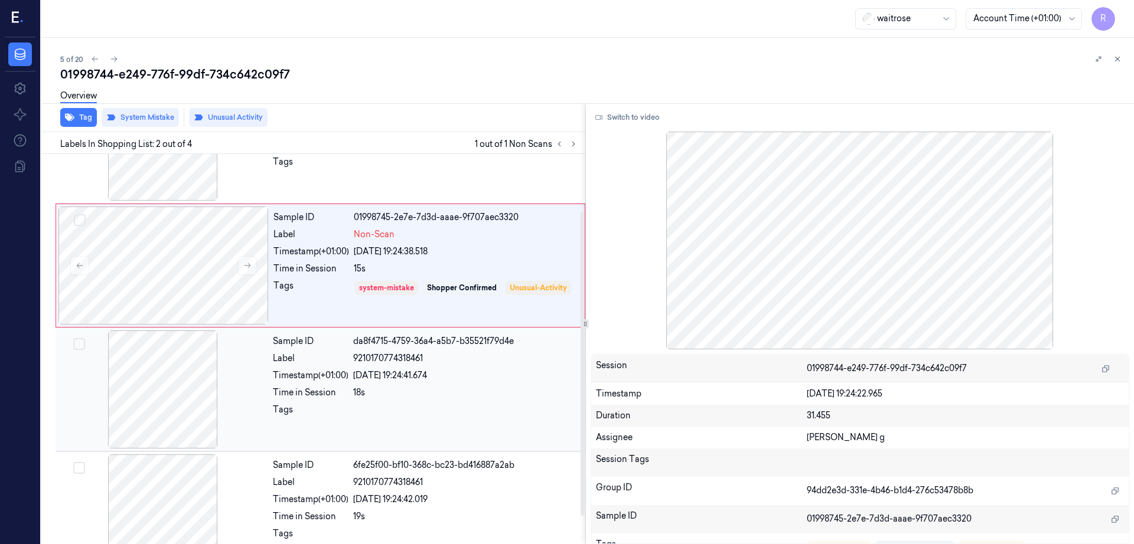
click at [171, 382] on div at bounding box center [163, 390] width 210 height 118
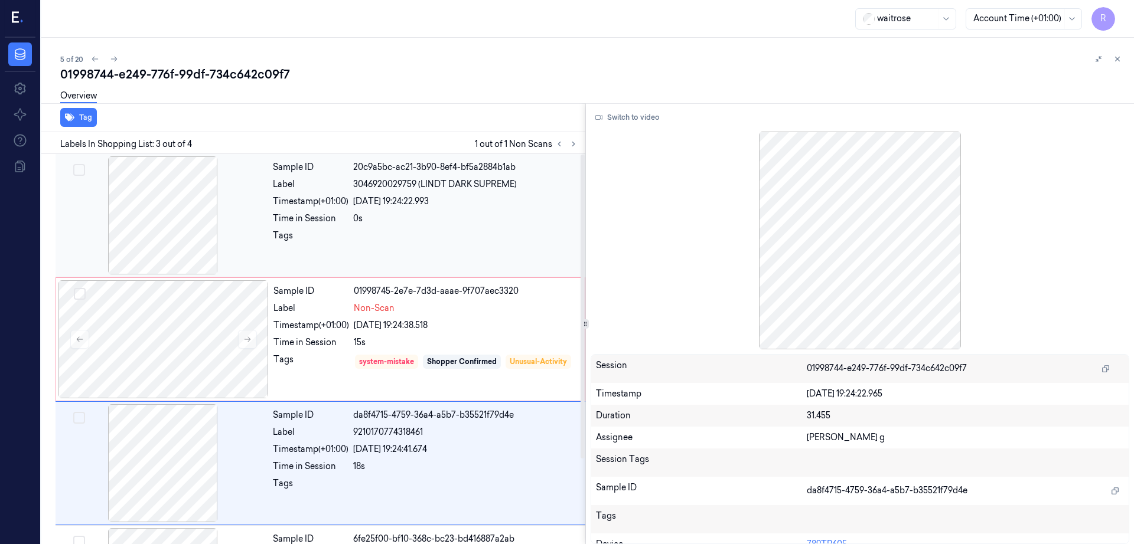
click at [165, 224] on div at bounding box center [163, 215] width 210 height 118
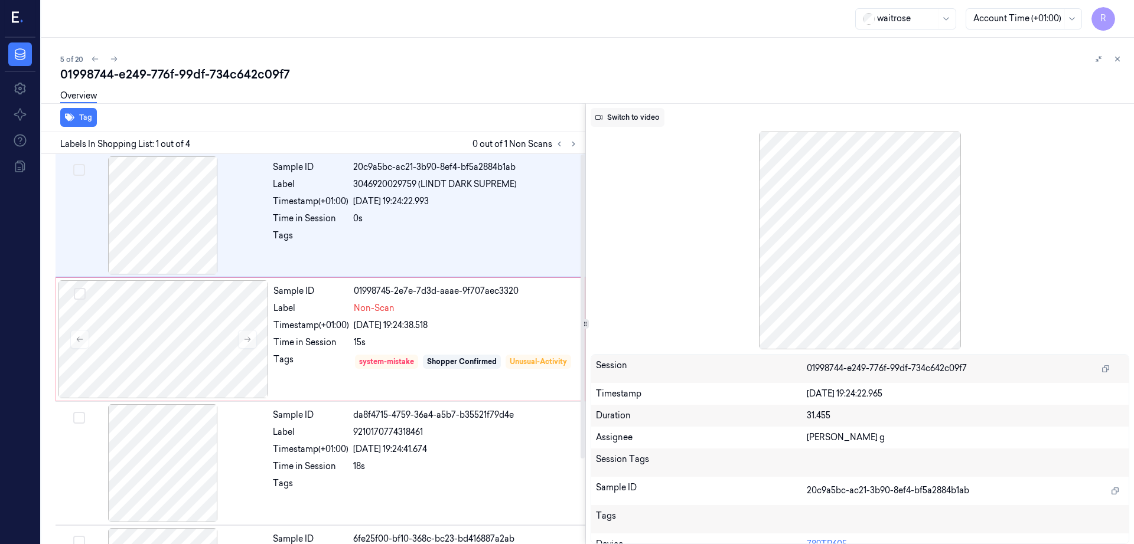
click at [626, 113] on button "Switch to video" at bounding box center [627, 117] width 74 height 19
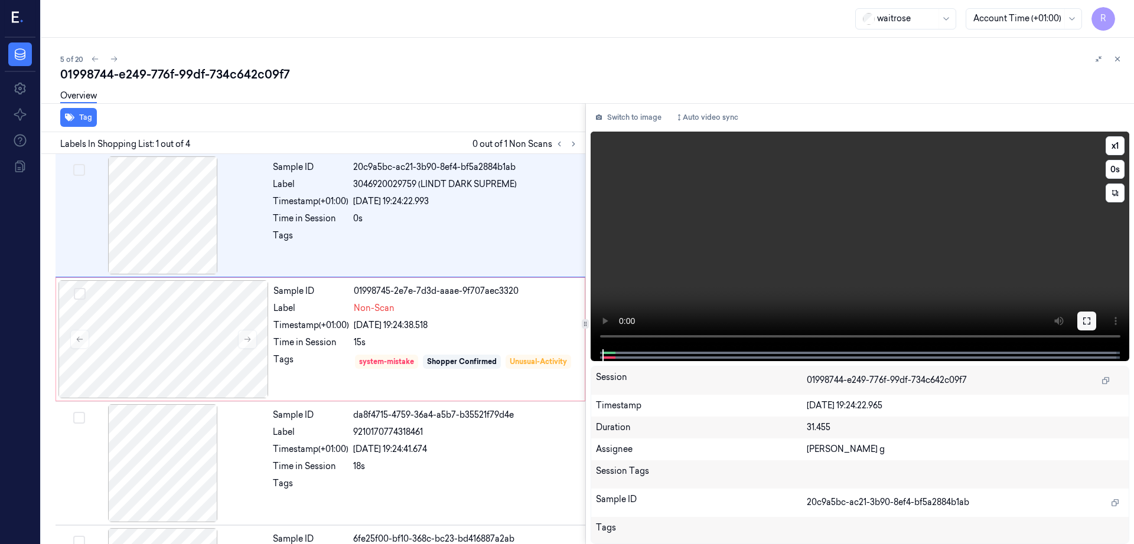
click at [1090, 324] on icon at bounding box center [1086, 321] width 7 height 7
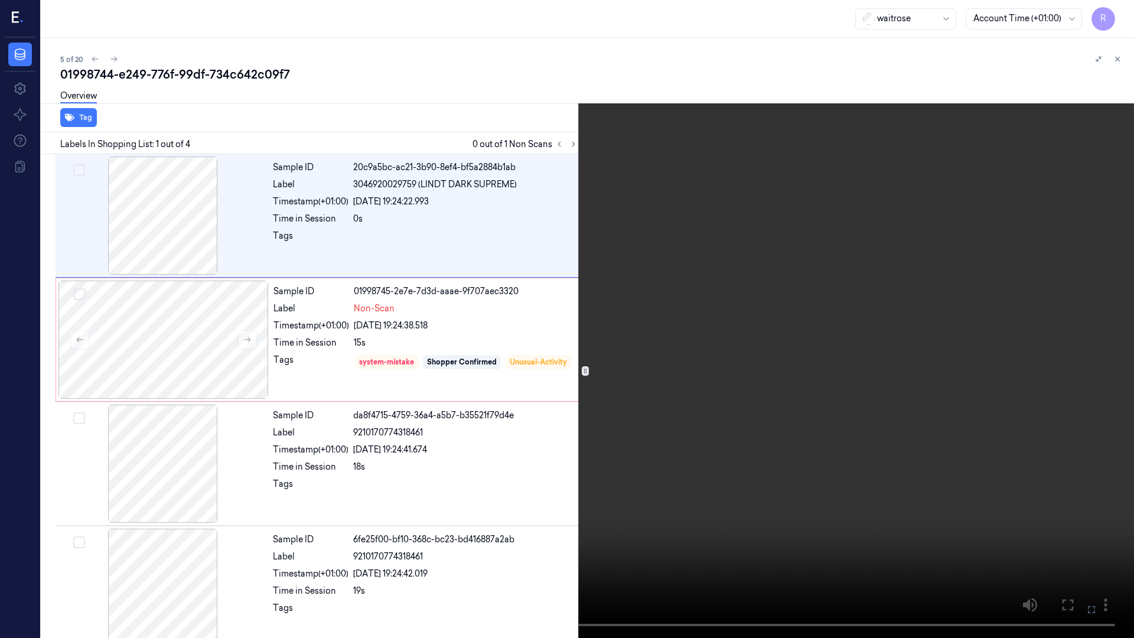
click at [646, 394] on video at bounding box center [567, 319] width 1134 height 638
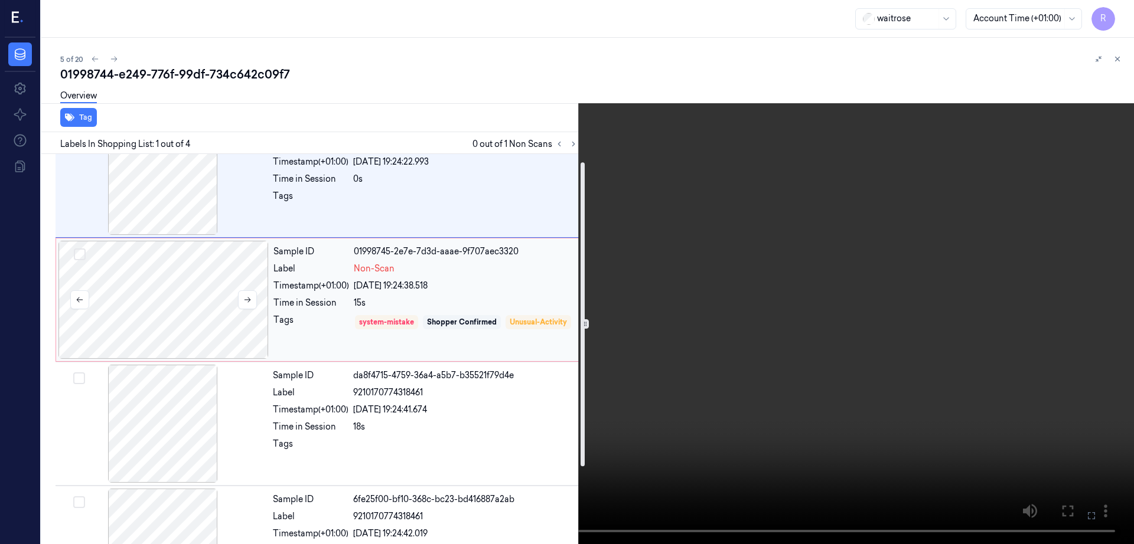
scroll to position [74, 0]
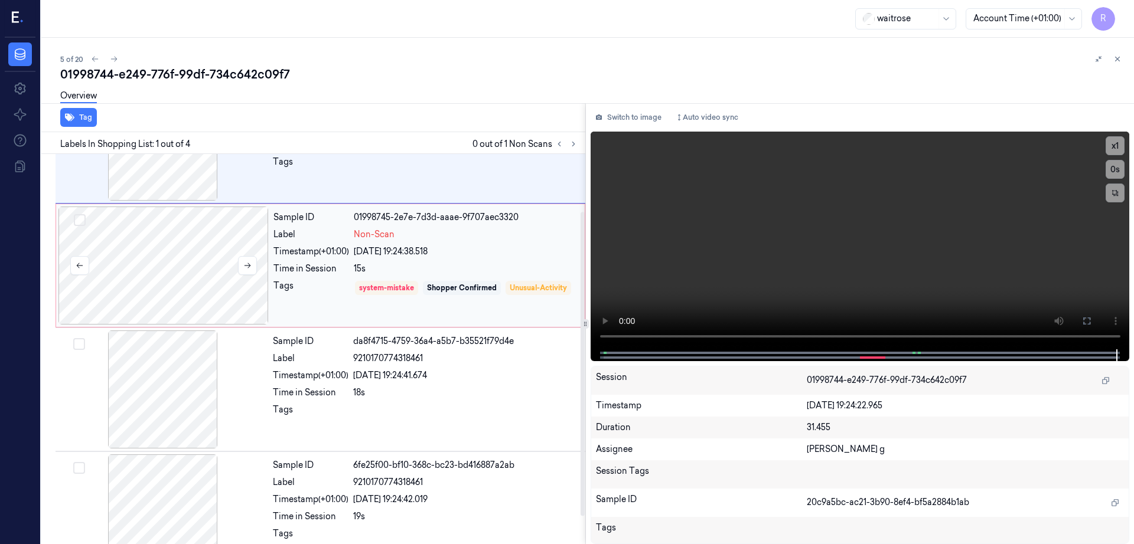
click at [156, 273] on div at bounding box center [163, 266] width 210 height 118
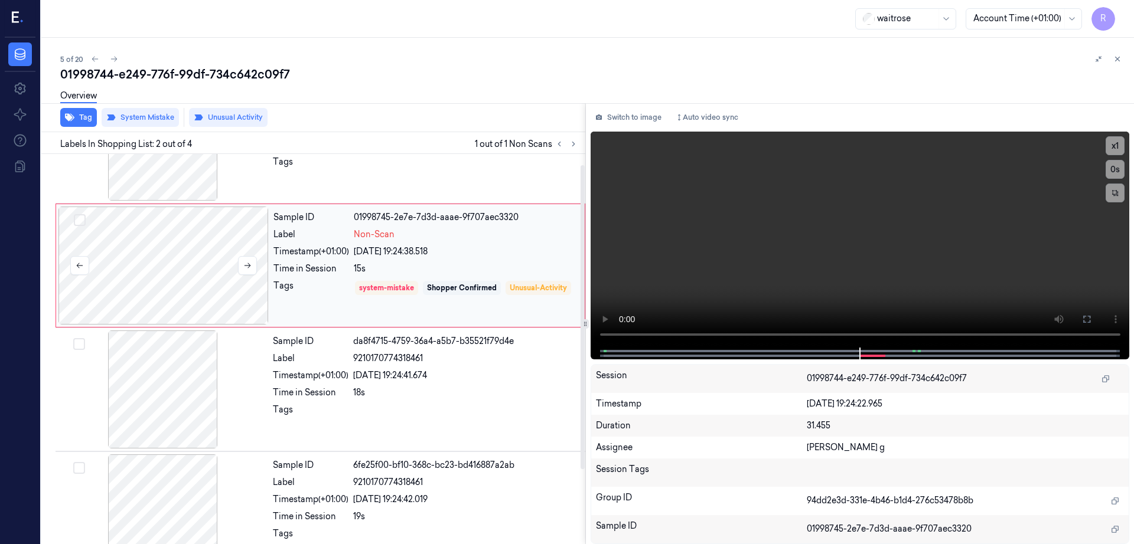
scroll to position [0, 0]
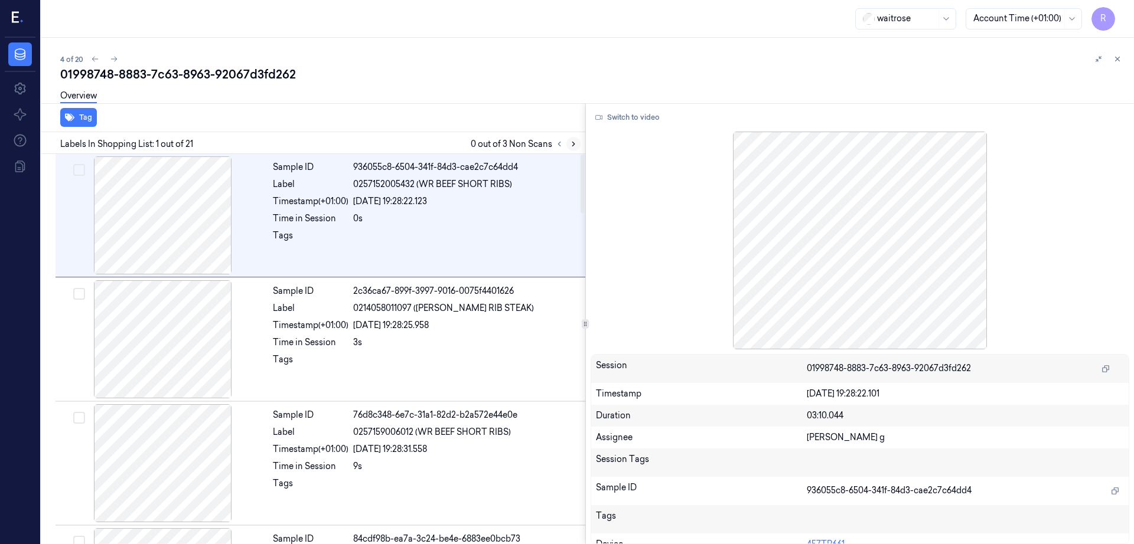
click at [580, 139] on button at bounding box center [573, 144] width 14 height 14
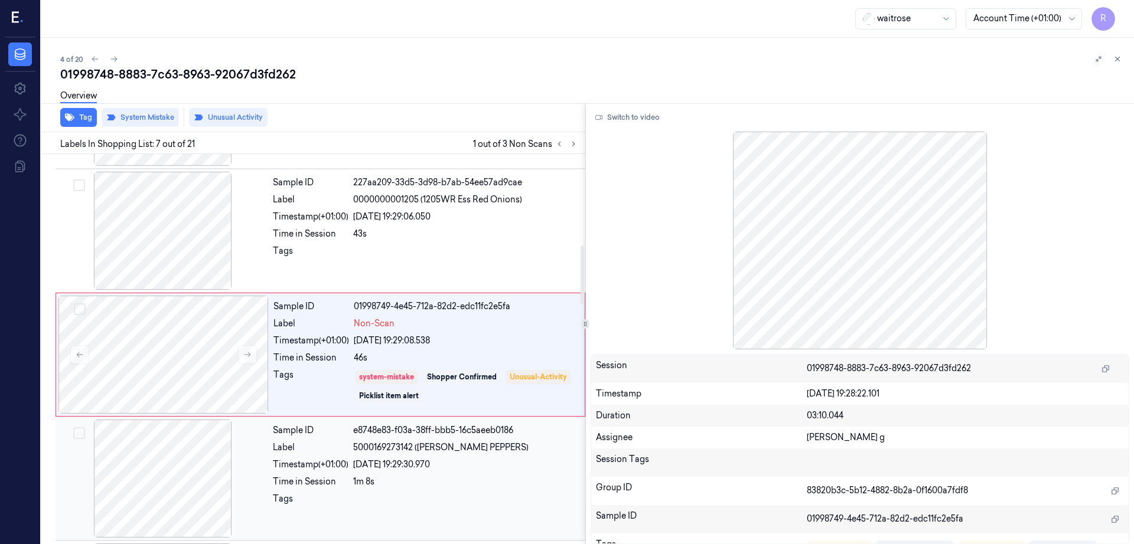
scroll to position [611, 0]
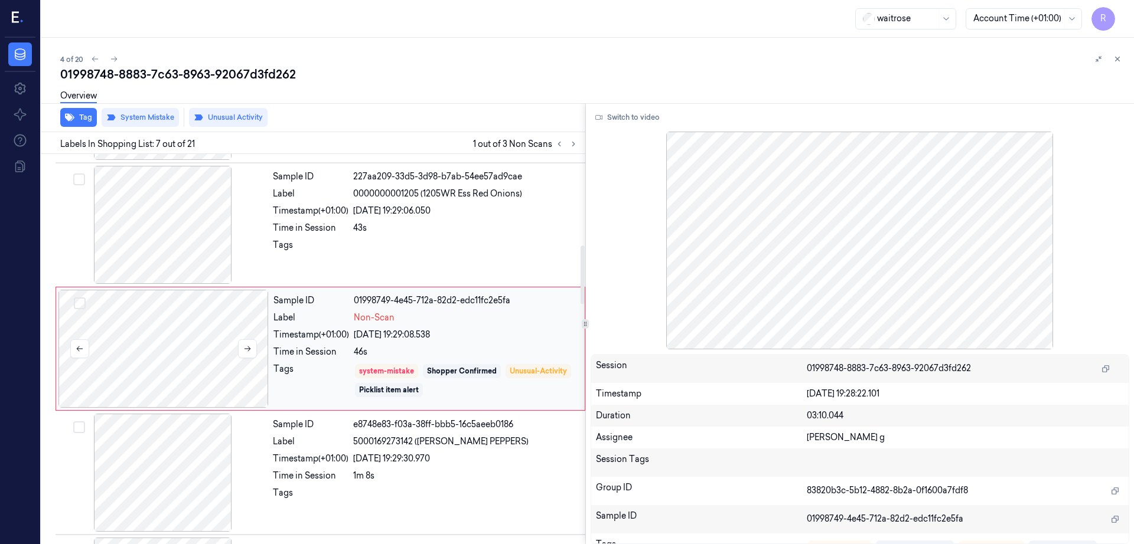
click at [171, 368] on div at bounding box center [163, 349] width 210 height 118
click at [193, 279] on div at bounding box center [163, 225] width 210 height 118
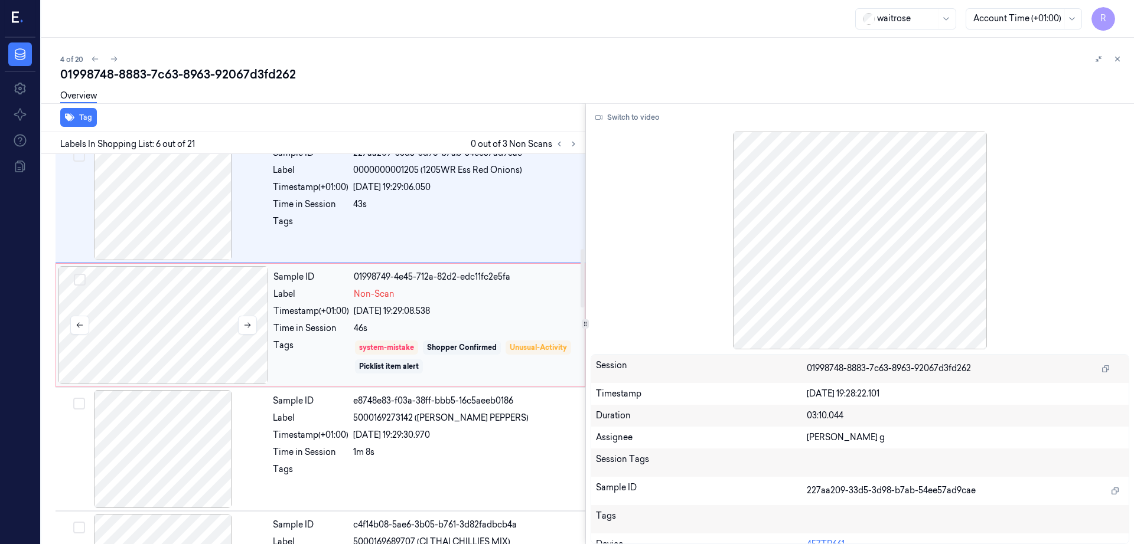
click at [209, 335] on div at bounding box center [163, 325] width 210 height 118
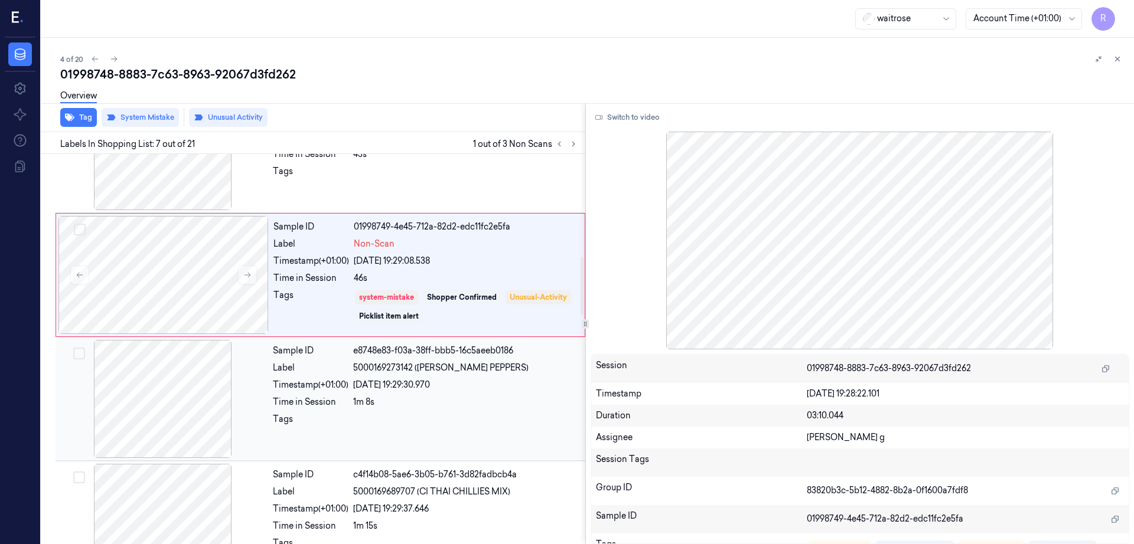
click at [185, 407] on div at bounding box center [163, 399] width 210 height 118
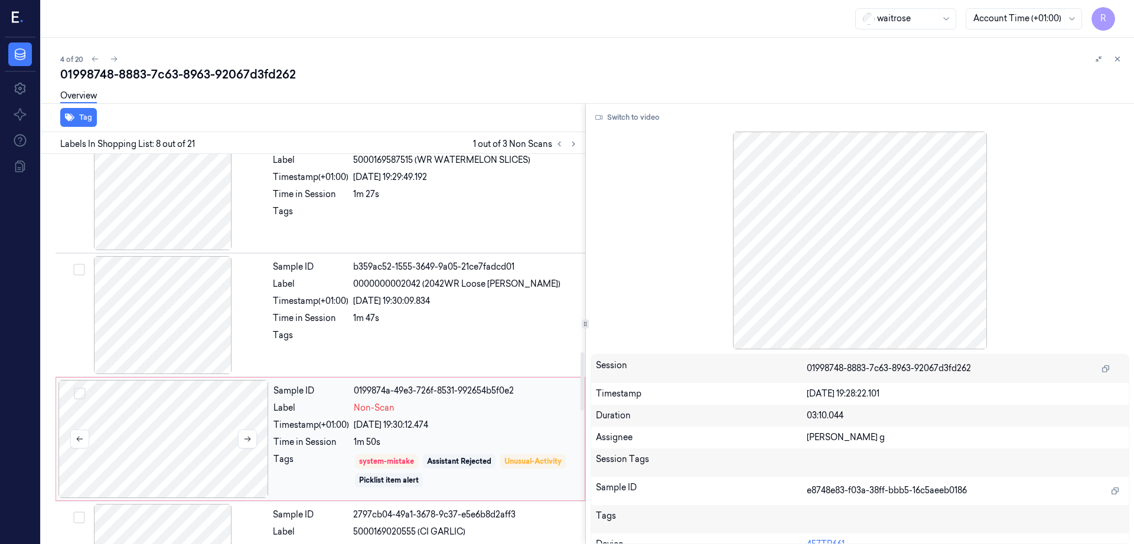
scroll to position [1325, 0]
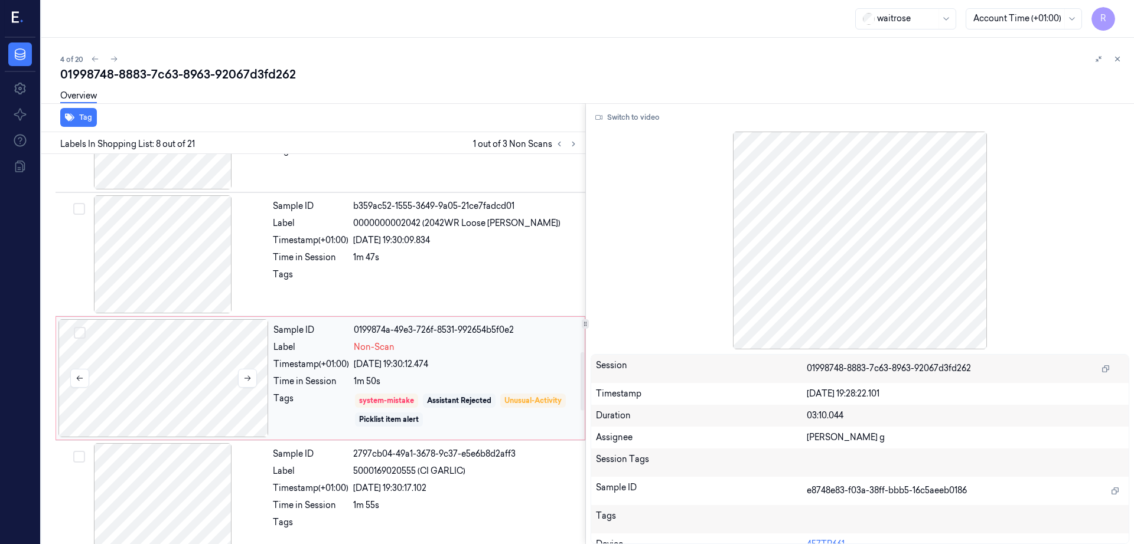
click at [198, 373] on div at bounding box center [163, 378] width 210 height 118
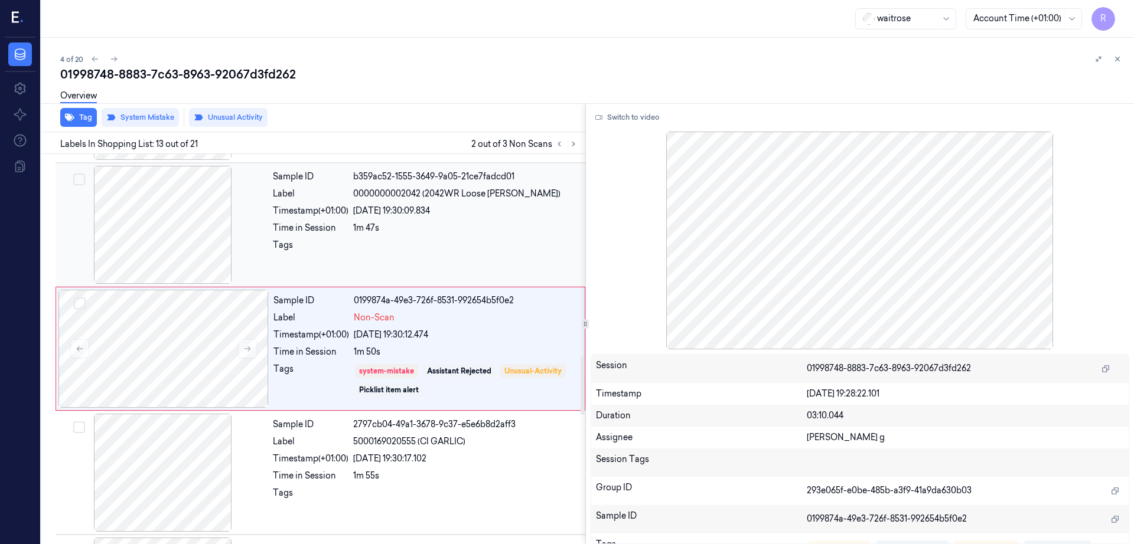
click at [203, 250] on div at bounding box center [163, 225] width 210 height 118
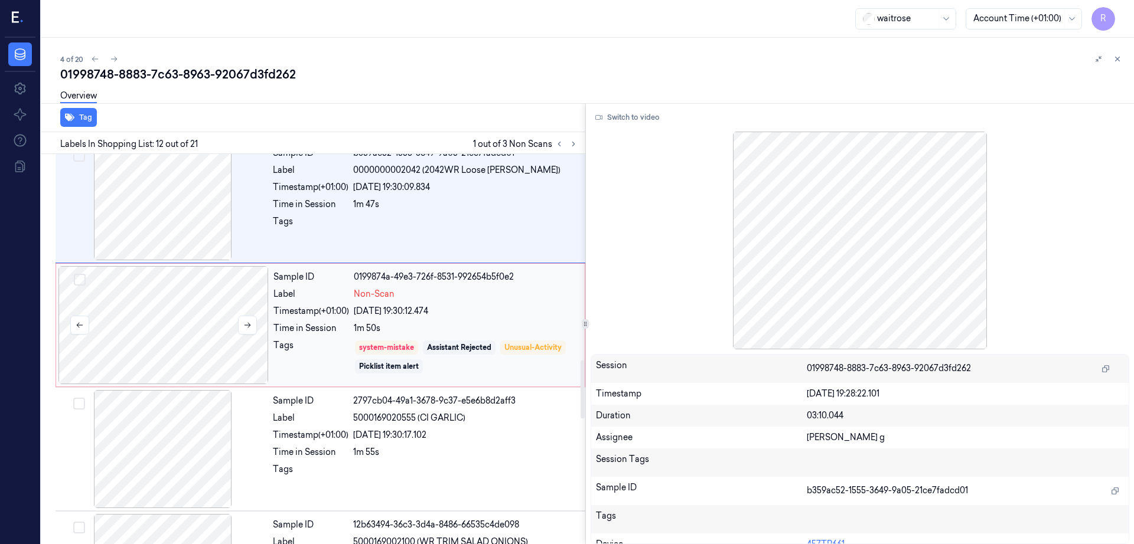
click at [197, 314] on div at bounding box center [163, 325] width 210 height 118
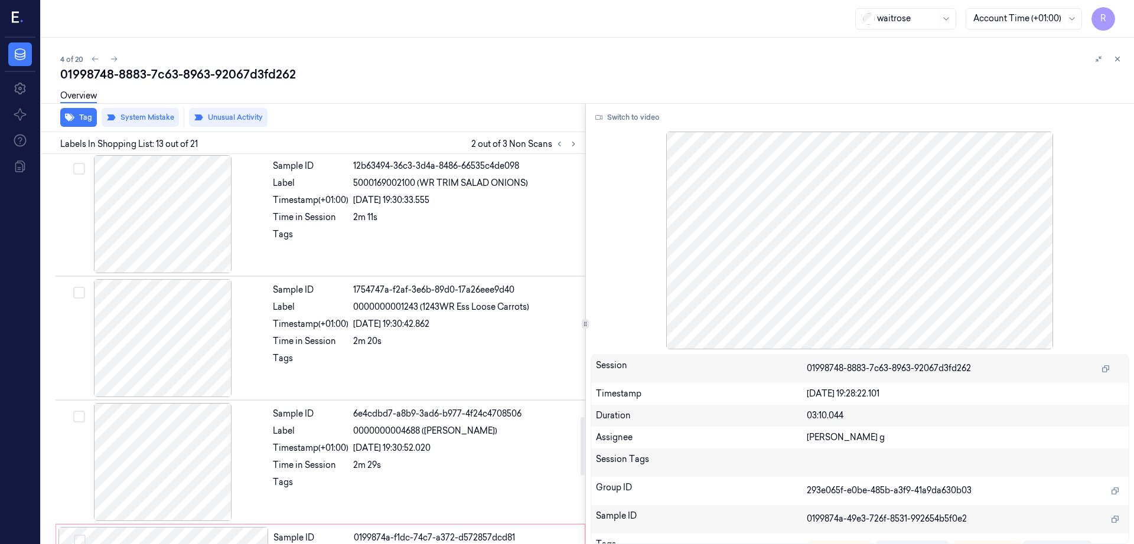
scroll to position [1797, 0]
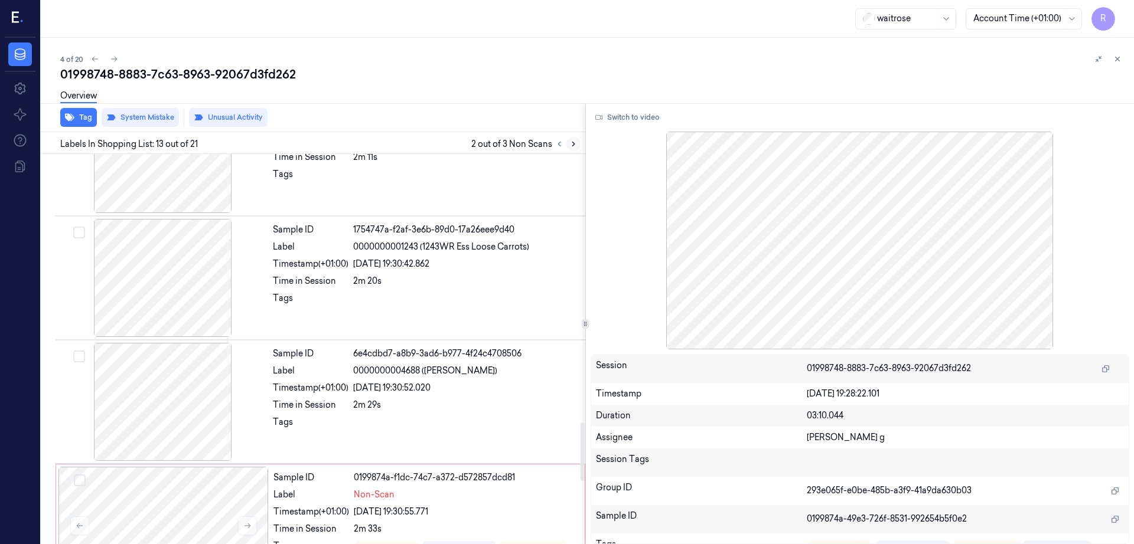
click at [580, 138] on button at bounding box center [573, 144] width 14 height 14
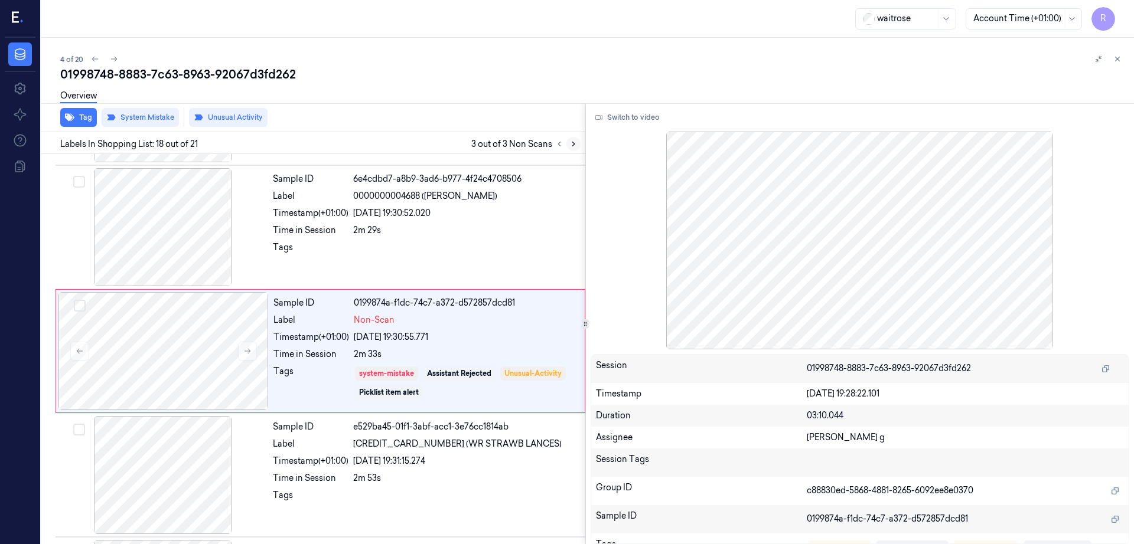
scroll to position [1974, 0]
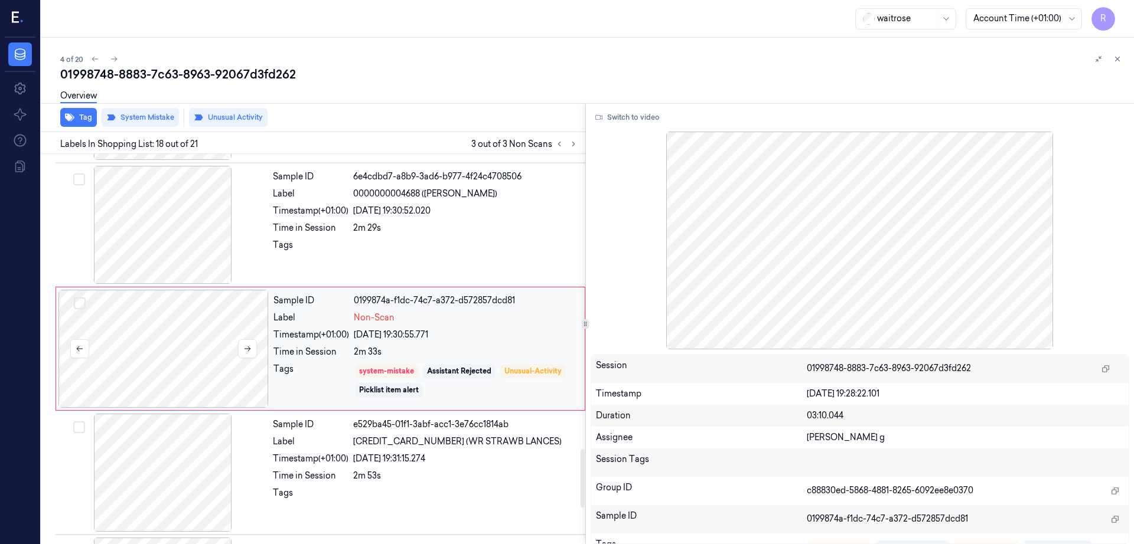
click at [198, 355] on div at bounding box center [163, 349] width 210 height 118
click at [168, 234] on div at bounding box center [163, 225] width 210 height 118
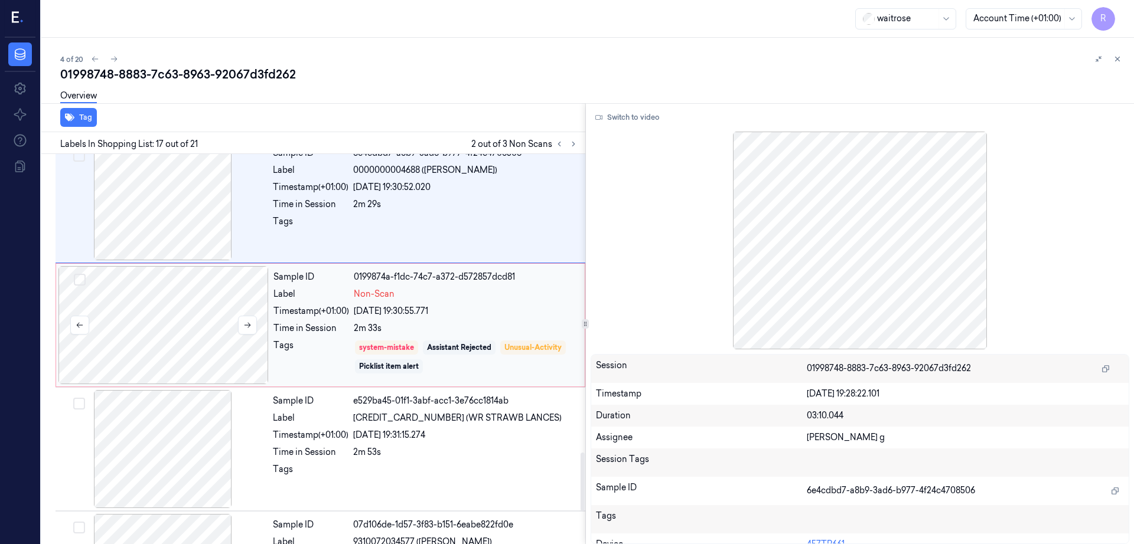
click at [177, 338] on div at bounding box center [163, 325] width 210 height 118
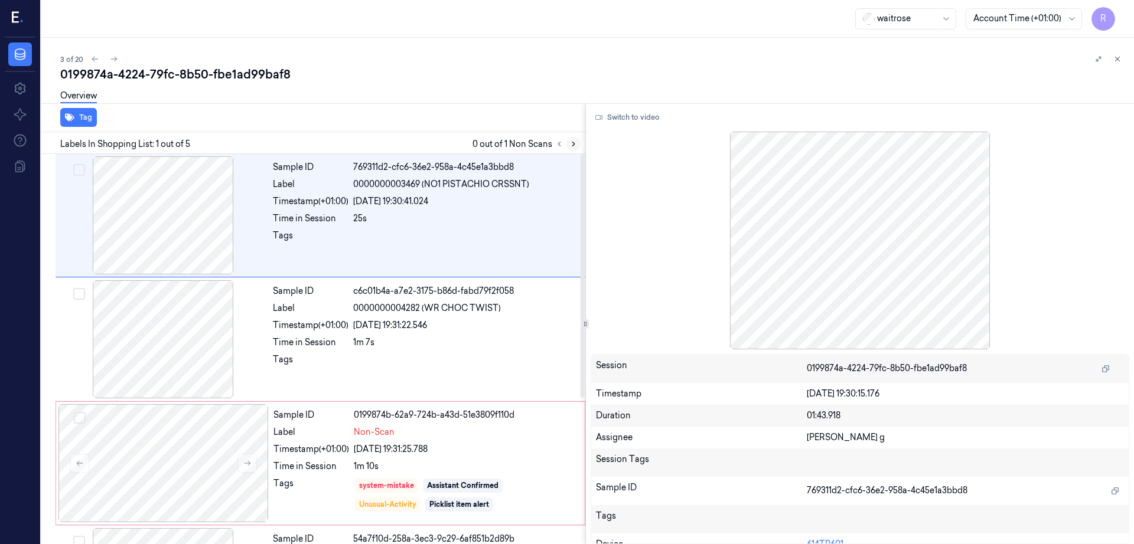
click at [577, 146] on icon at bounding box center [573, 144] width 8 height 8
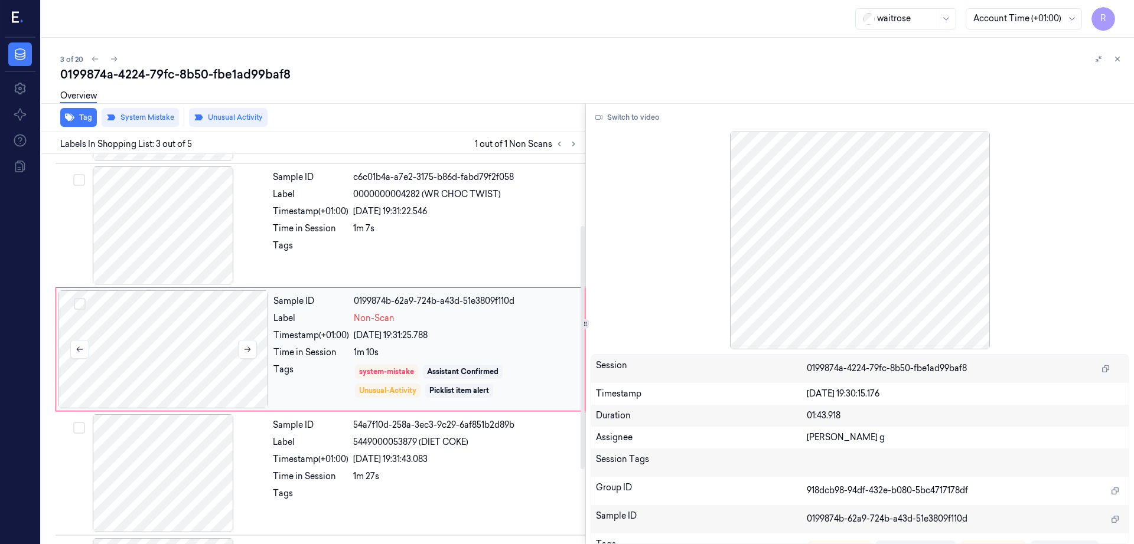
scroll to position [115, 0]
click at [204, 341] on div at bounding box center [163, 349] width 210 height 118
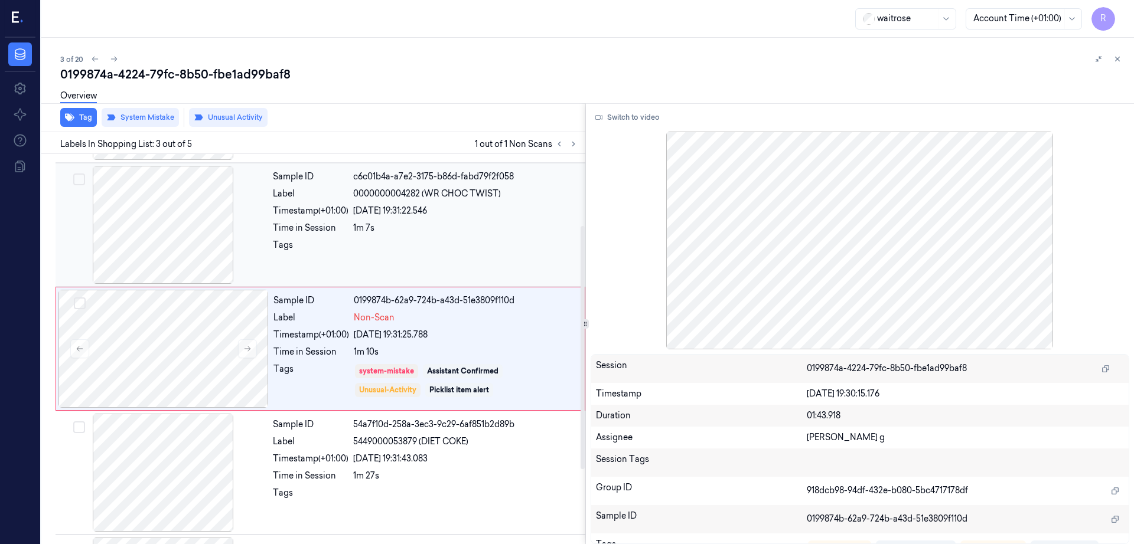
click at [160, 266] on div at bounding box center [163, 225] width 210 height 118
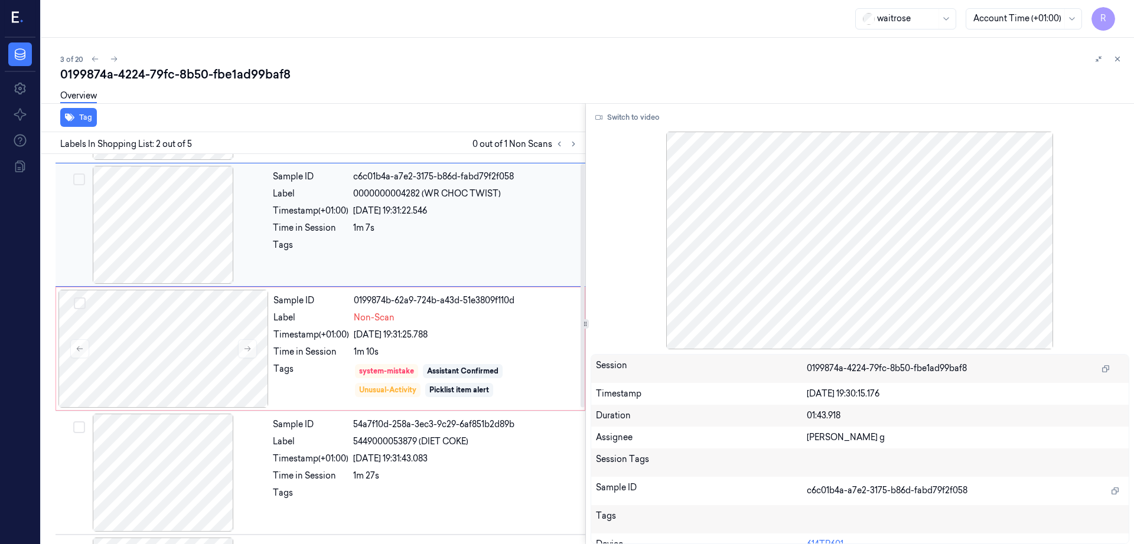
scroll to position [0, 0]
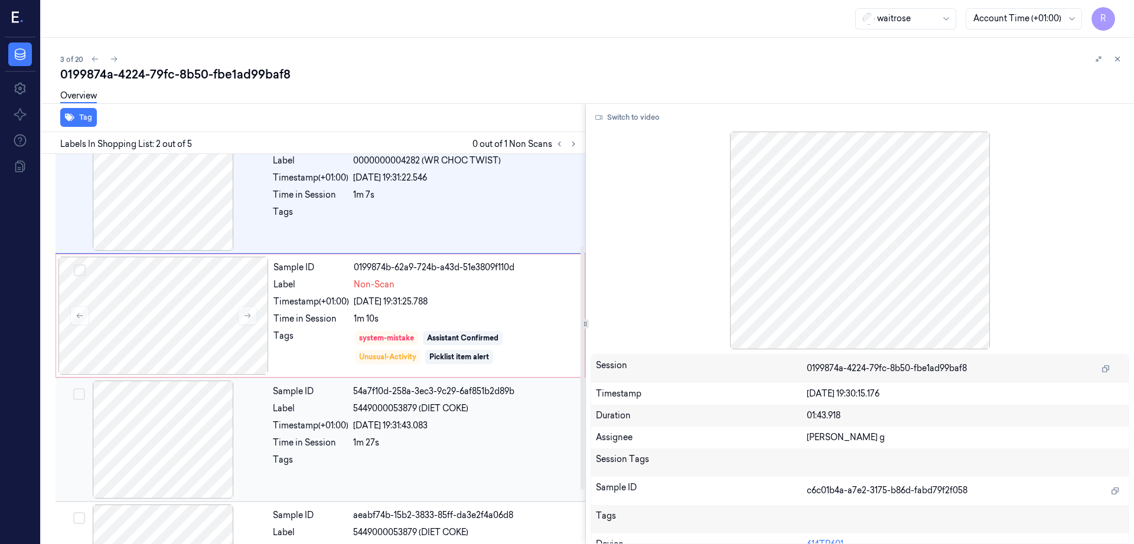
click at [168, 447] on div at bounding box center [163, 440] width 210 height 118
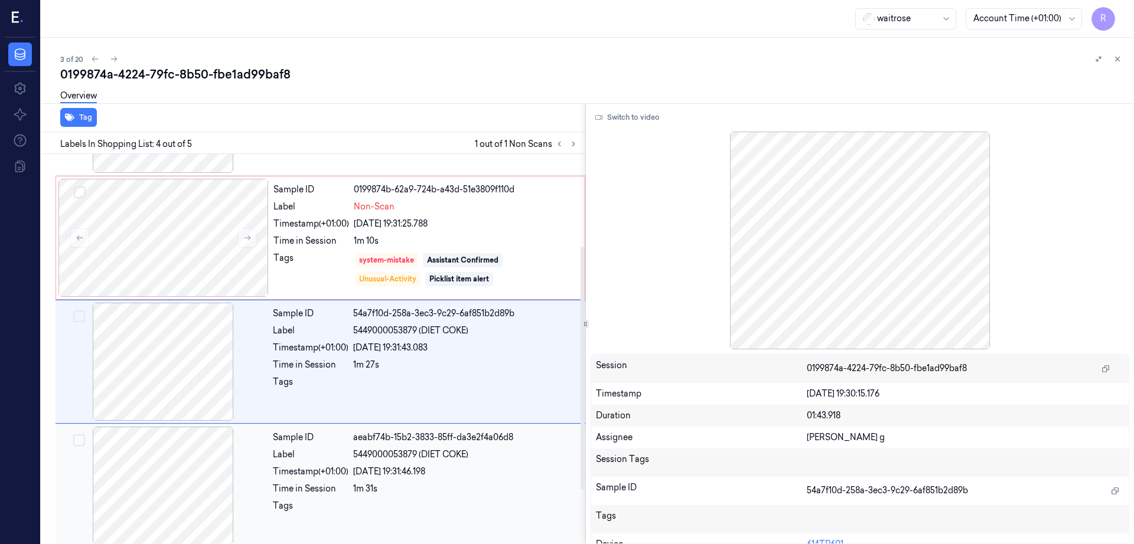
scroll to position [233, 0]
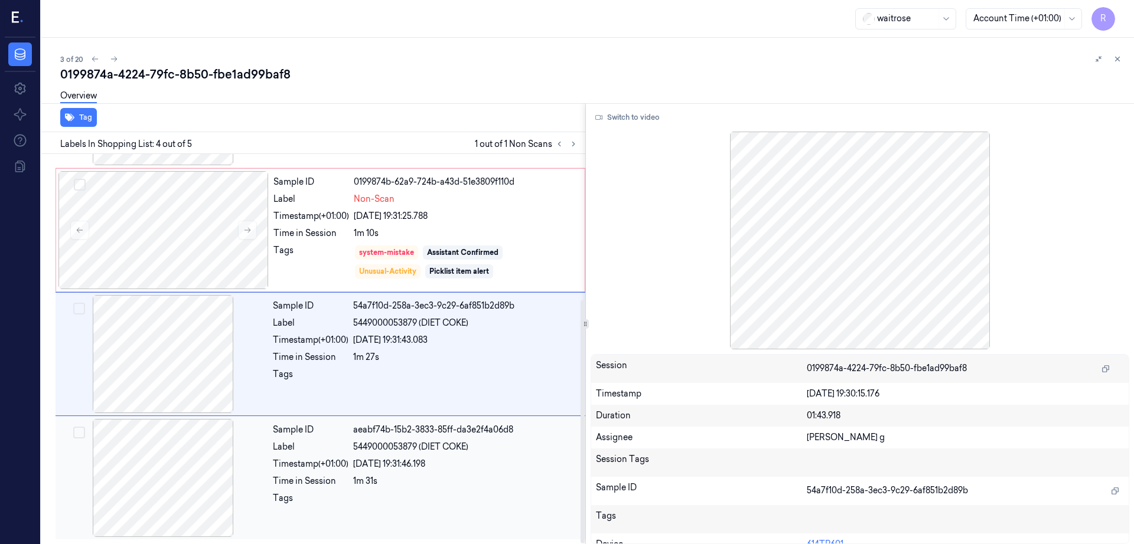
click at [167, 445] on div at bounding box center [163, 478] width 210 height 118
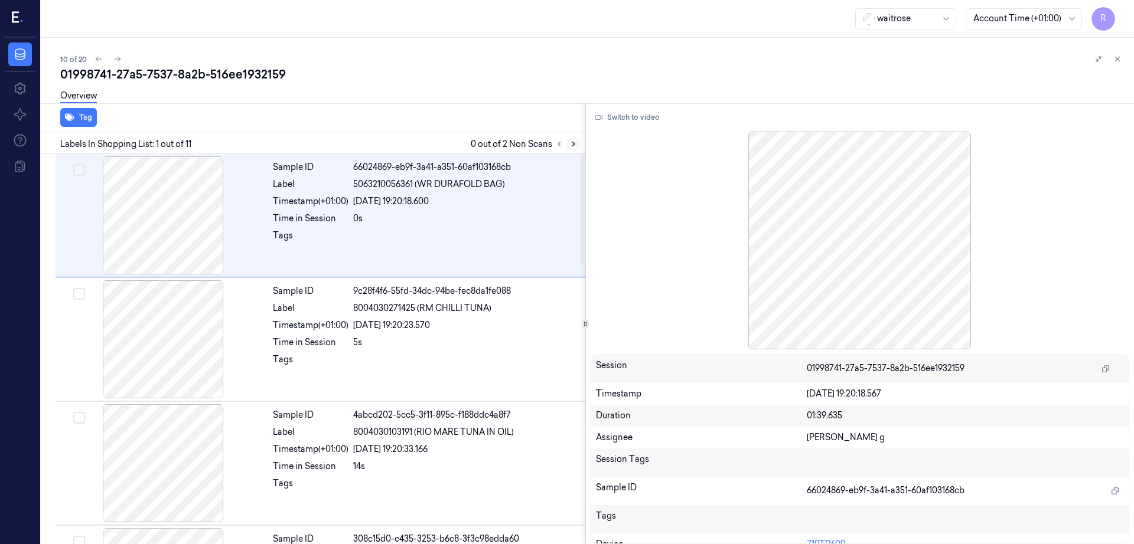
click at [580, 143] on button at bounding box center [573, 144] width 14 height 14
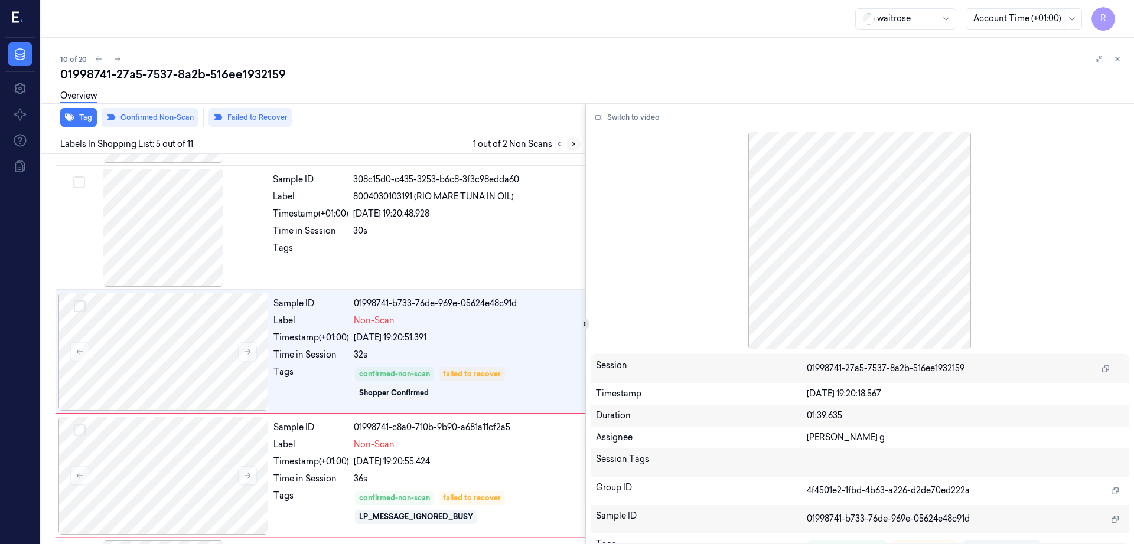
scroll to position [363, 0]
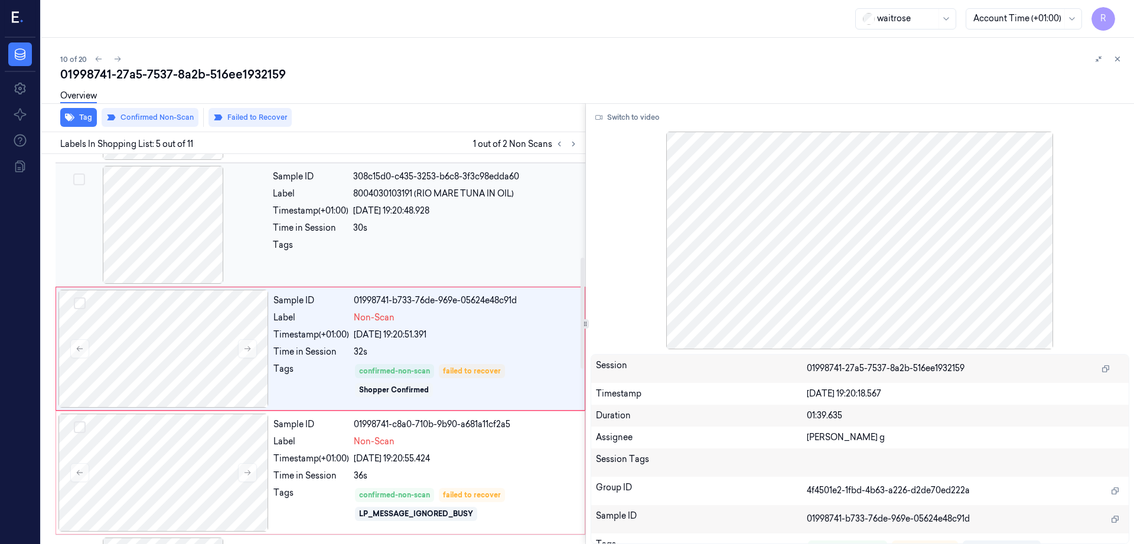
click at [298, 245] on div "Tags" at bounding box center [311, 248] width 76 height 19
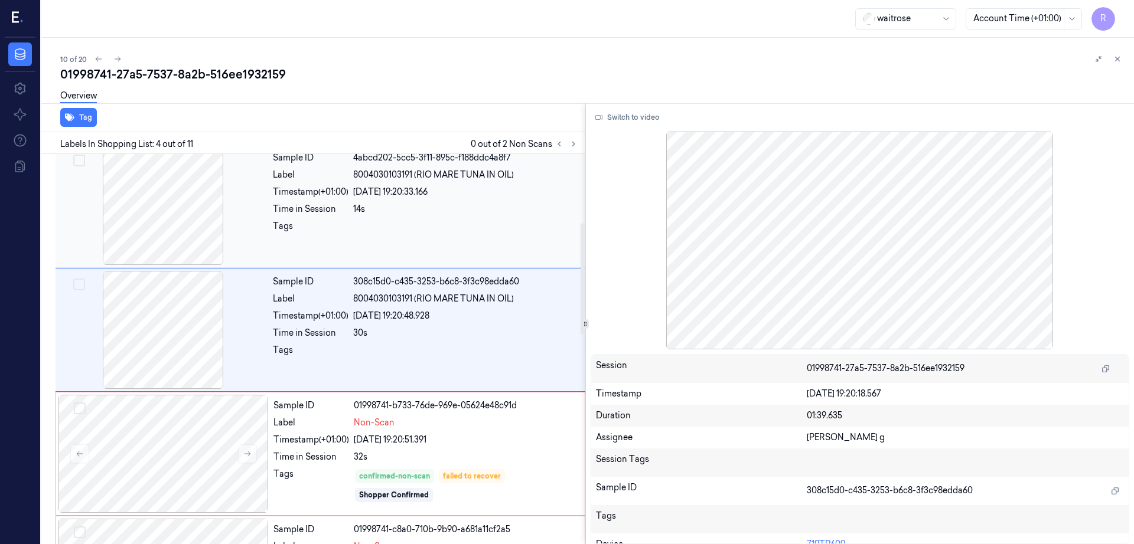
scroll to position [239, 0]
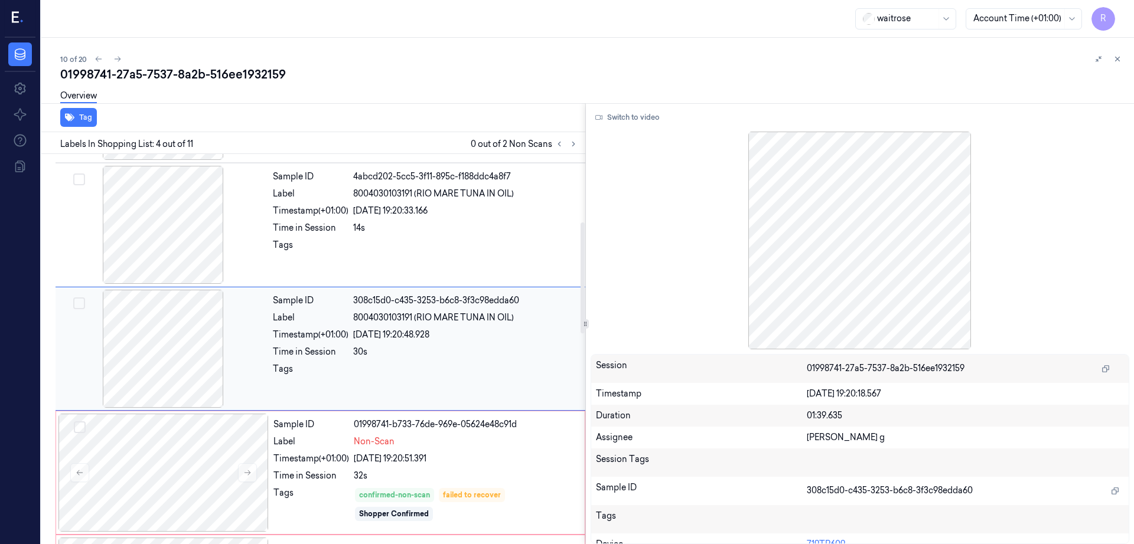
click at [205, 349] on div at bounding box center [163, 349] width 210 height 118
click at [187, 249] on div at bounding box center [163, 225] width 210 height 118
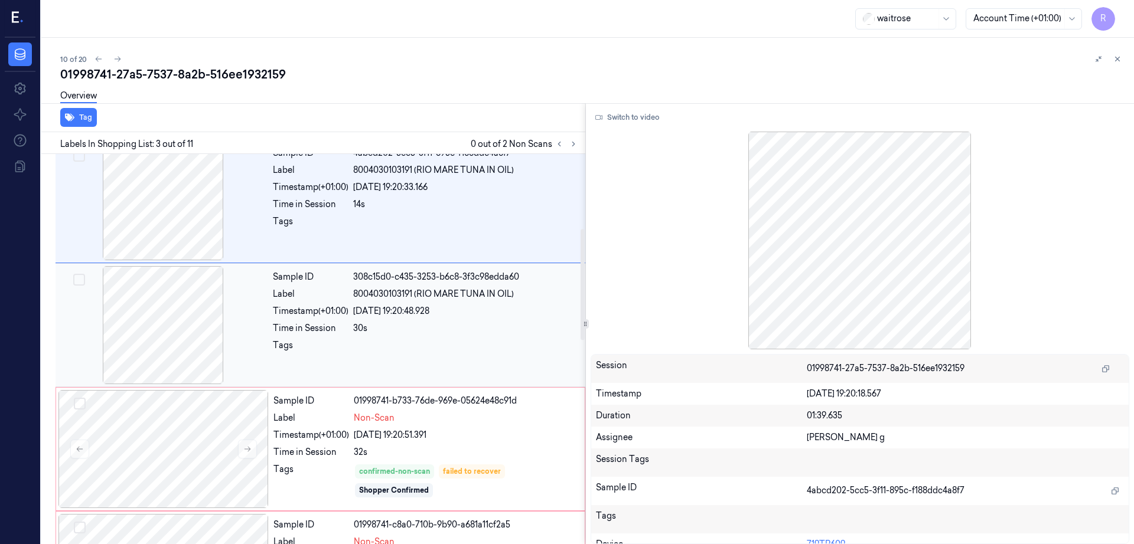
click at [187, 279] on div at bounding box center [163, 325] width 210 height 118
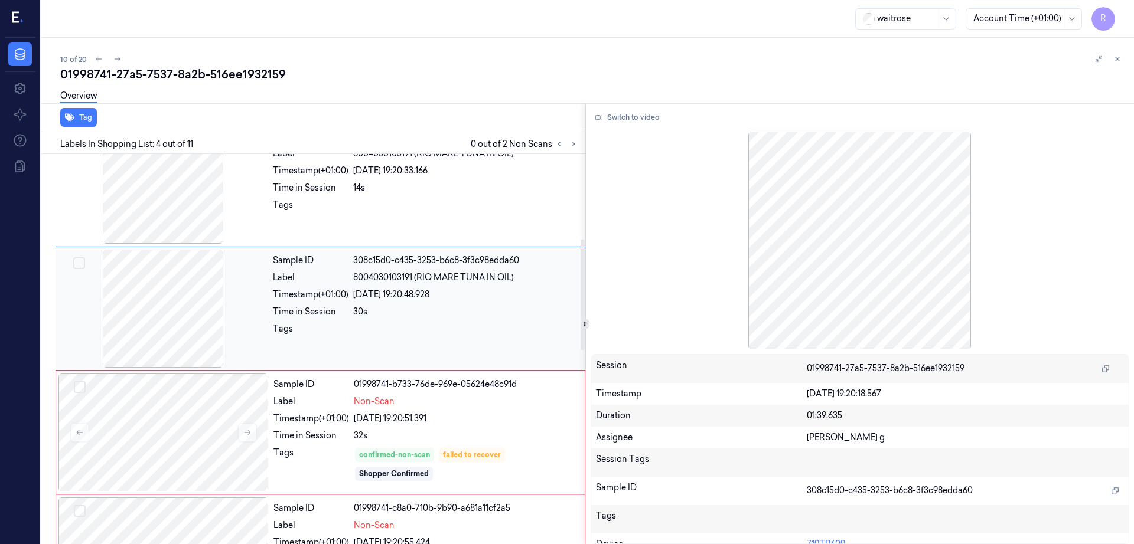
scroll to position [312, 0]
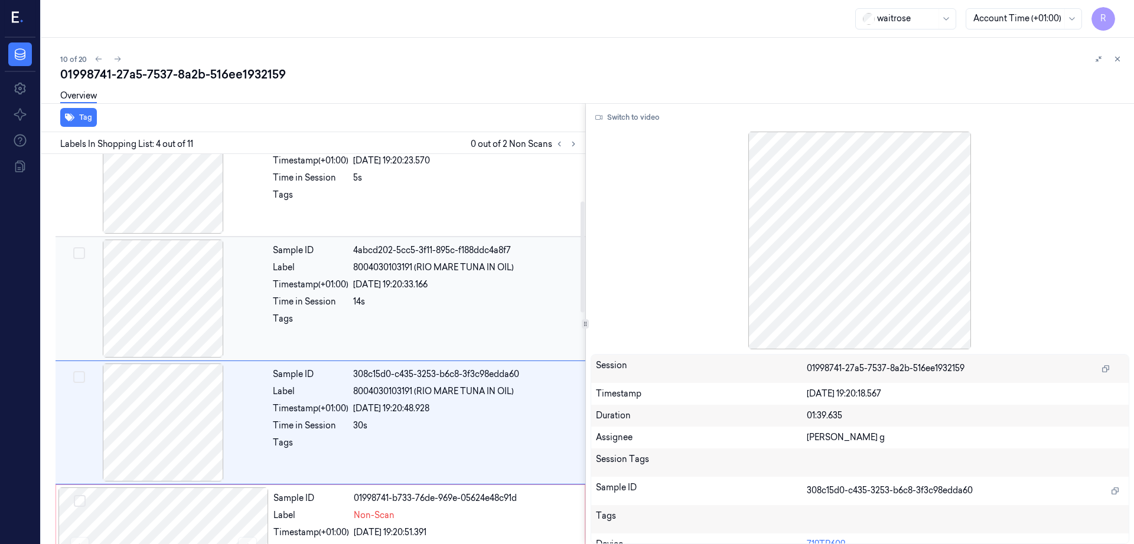
click at [198, 319] on div at bounding box center [163, 299] width 210 height 118
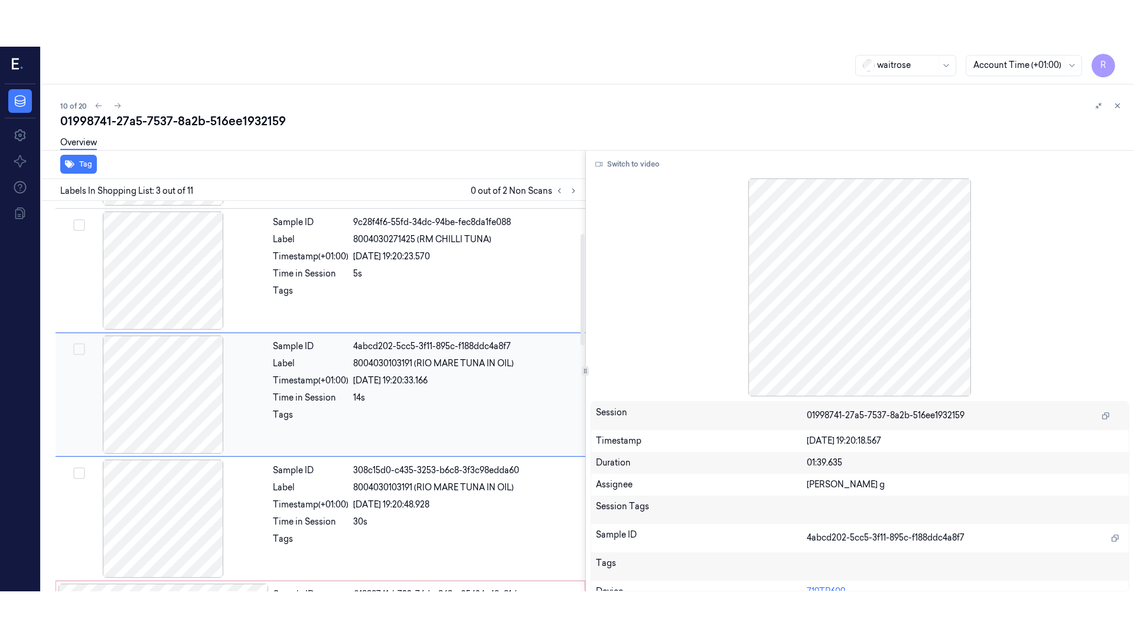
scroll to position [115, 0]
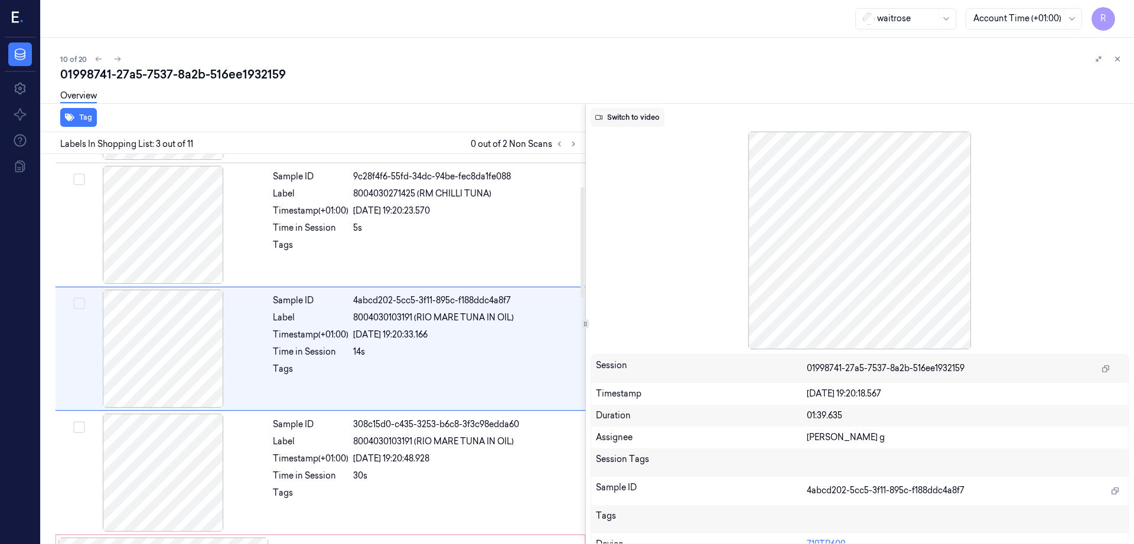
click at [638, 109] on button "Switch to video" at bounding box center [627, 117] width 74 height 19
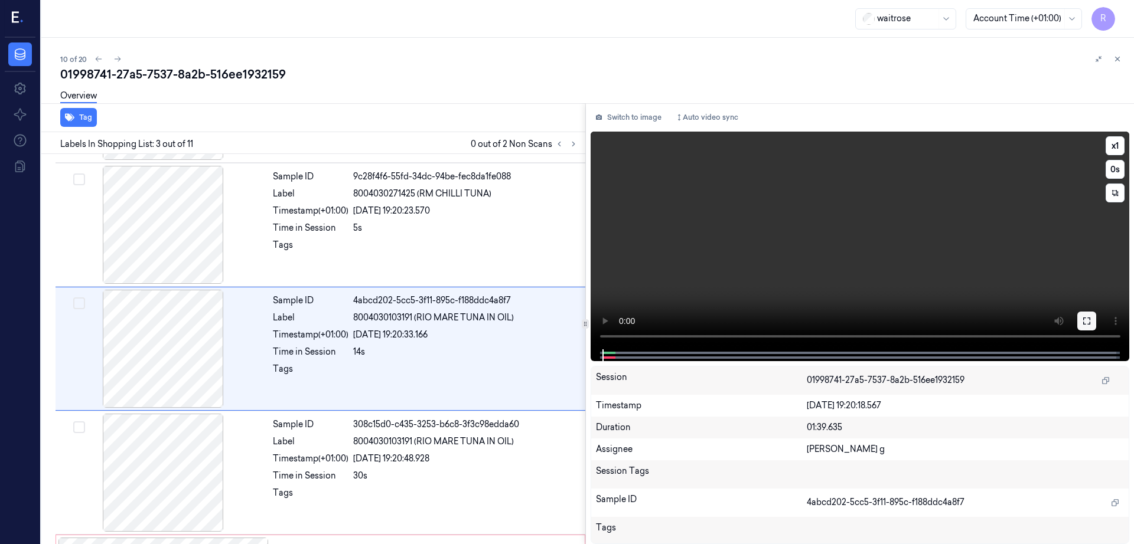
click at [1091, 320] on icon at bounding box center [1086, 320] width 9 height 9
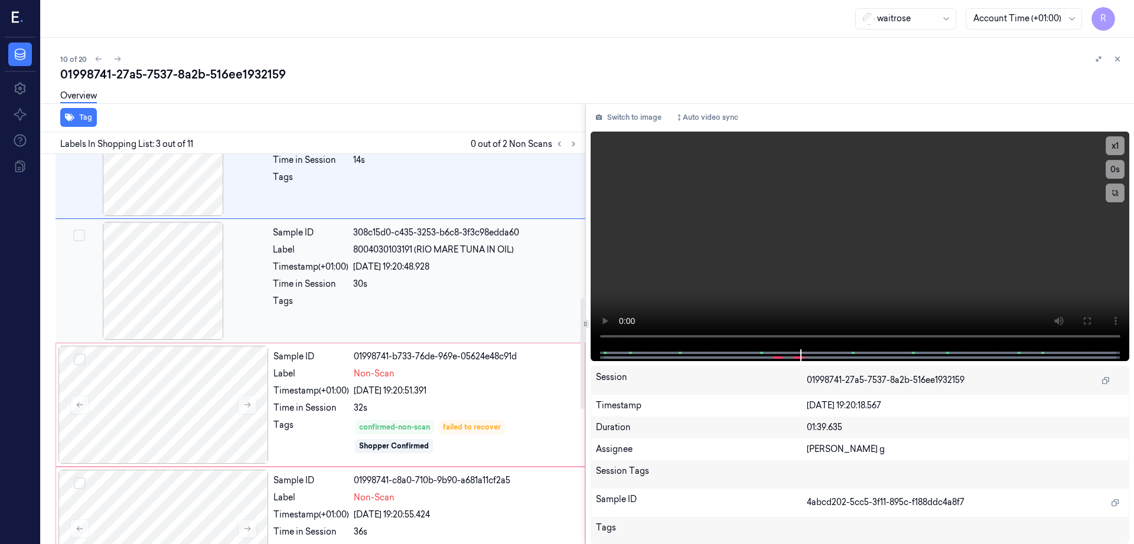
scroll to position [517, 0]
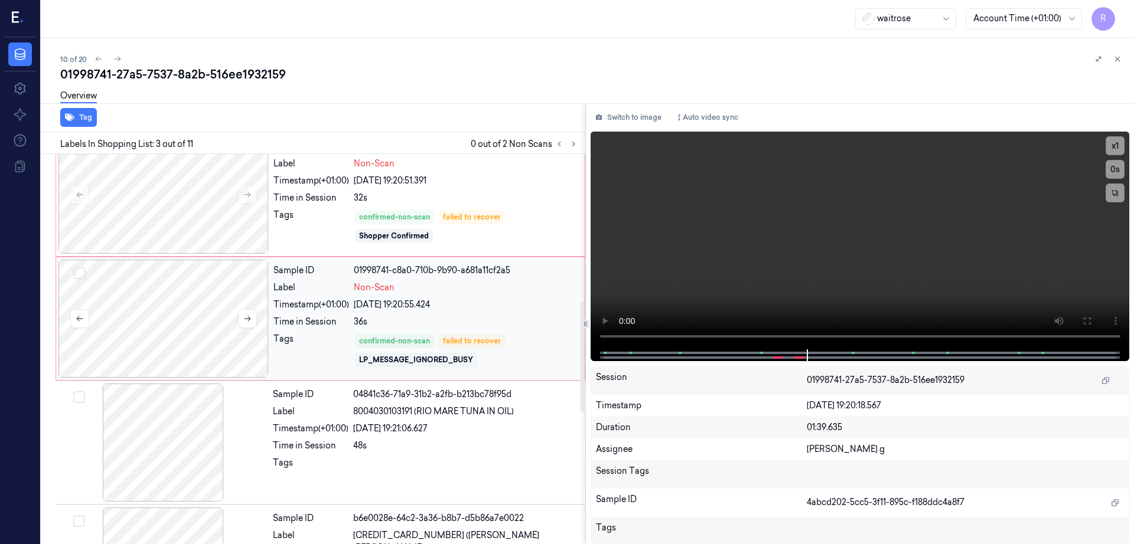
click at [162, 316] on div at bounding box center [163, 319] width 210 height 118
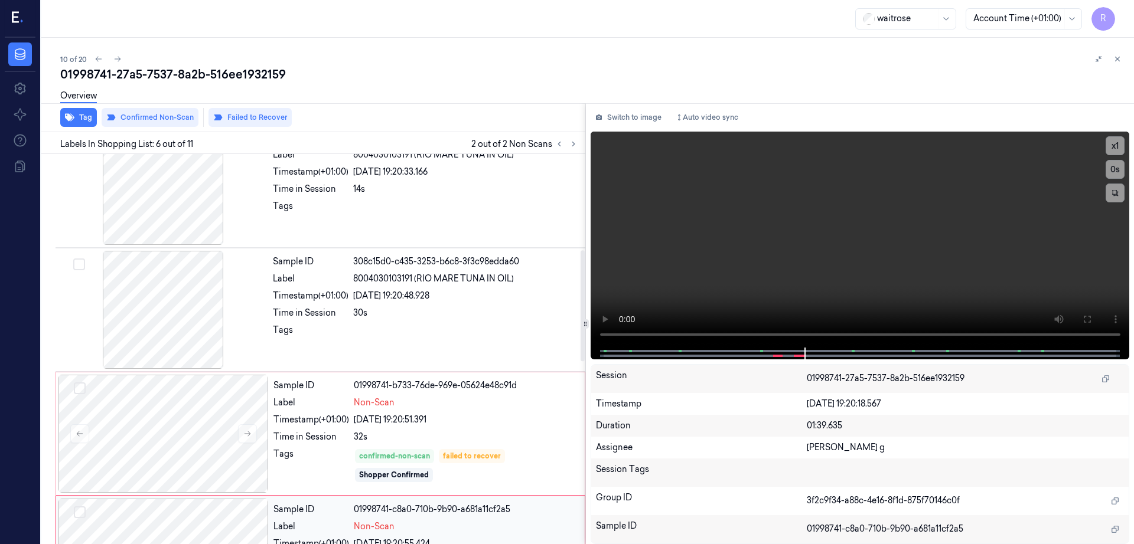
scroll to position [265, 0]
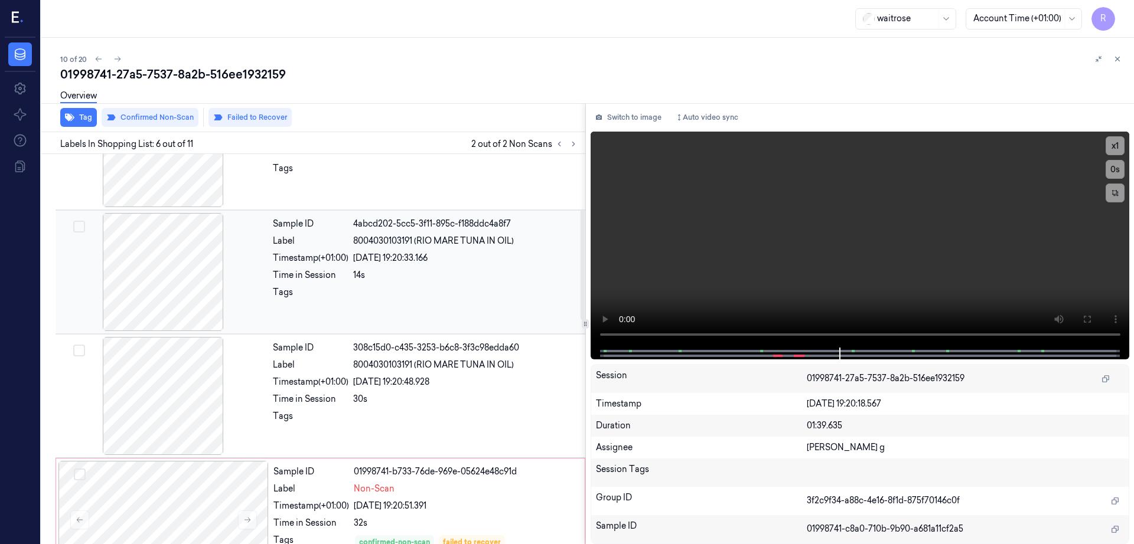
click at [177, 293] on div at bounding box center [163, 272] width 210 height 118
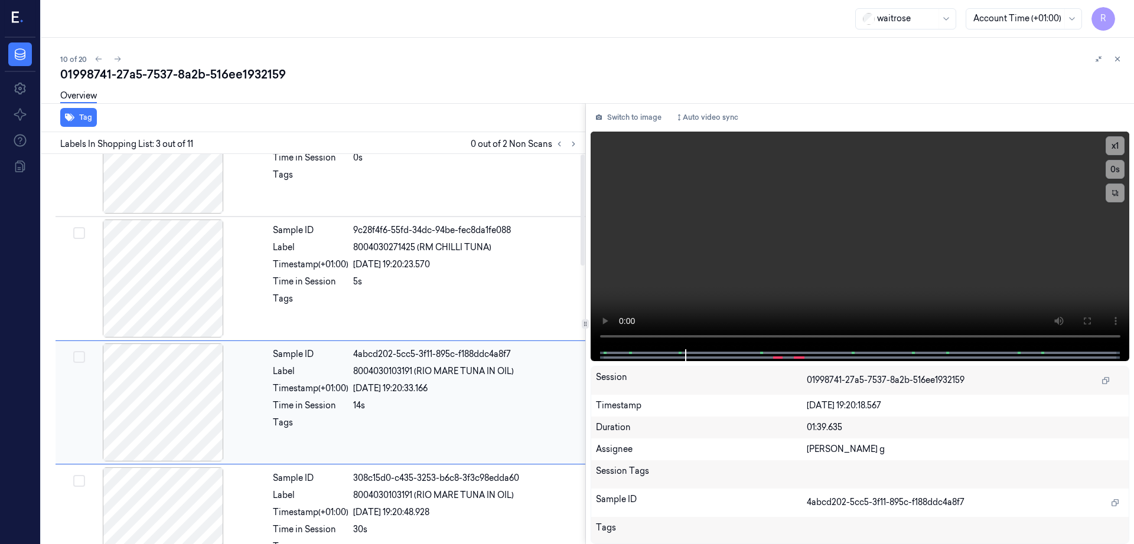
scroll to position [0, 0]
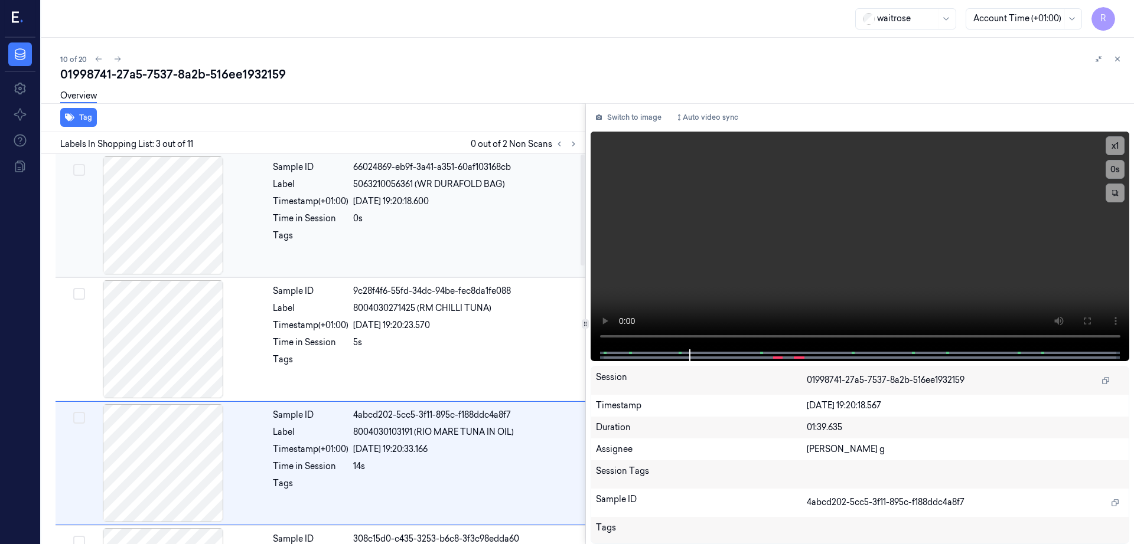
click at [186, 189] on div at bounding box center [163, 215] width 210 height 118
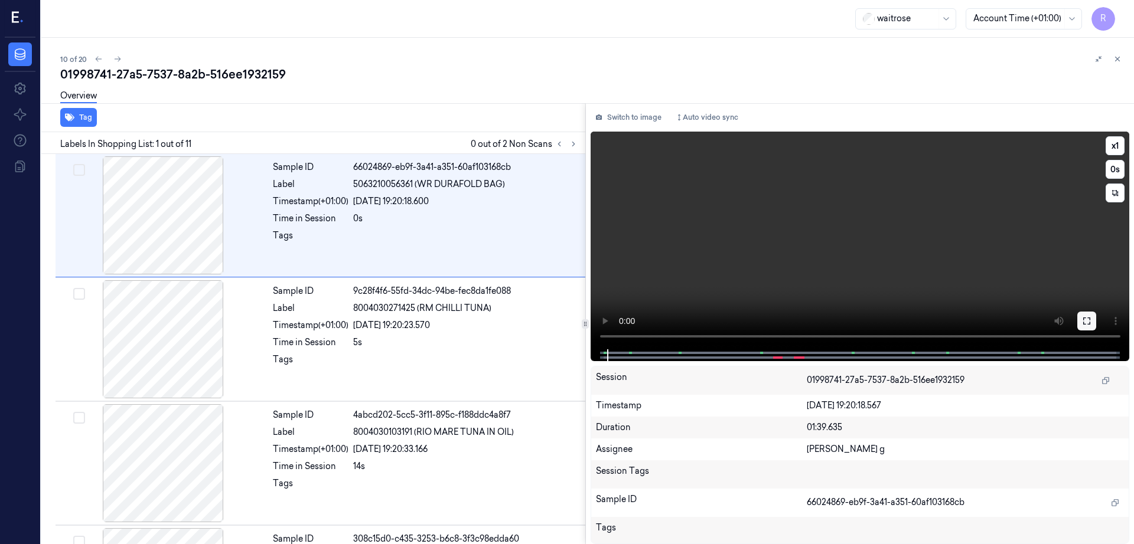
click at [1091, 321] on icon at bounding box center [1086, 320] width 9 height 9
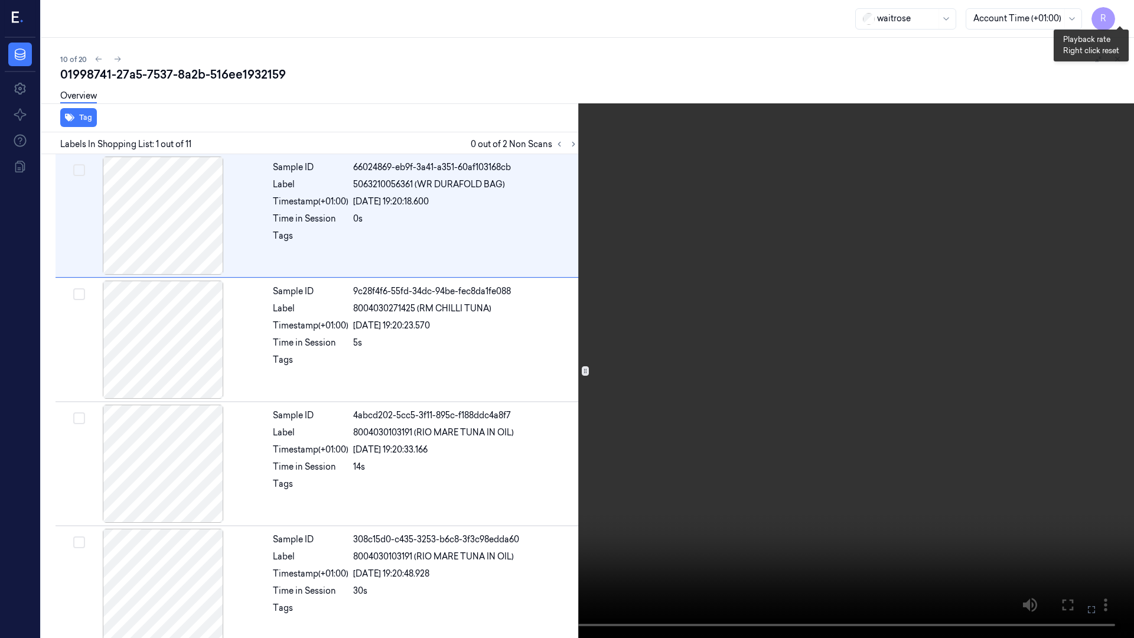
click at [1124, 15] on button "x 1" at bounding box center [1119, 14] width 19 height 19
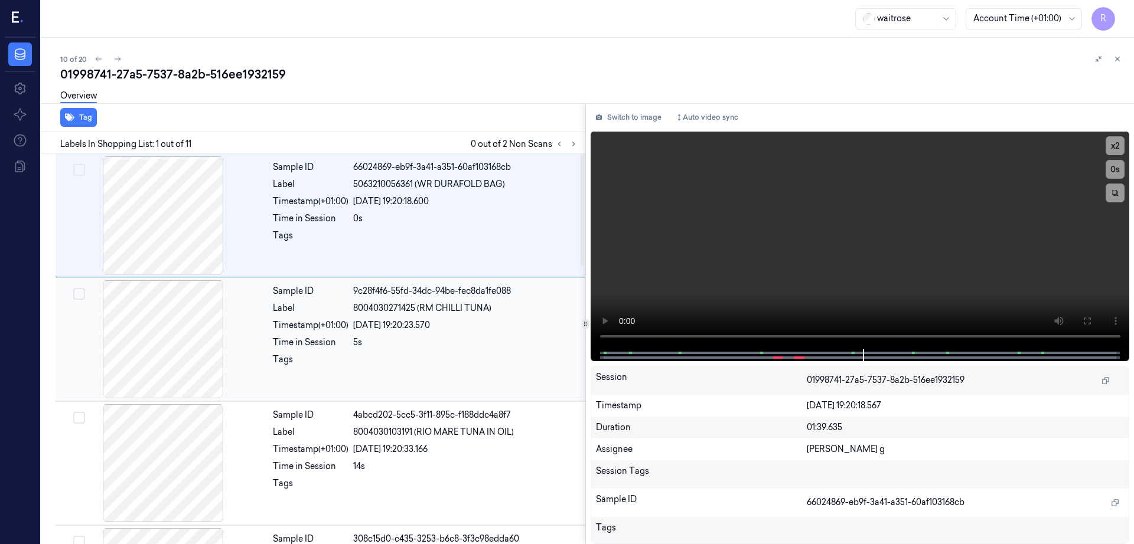
click at [185, 368] on div at bounding box center [163, 339] width 210 height 118
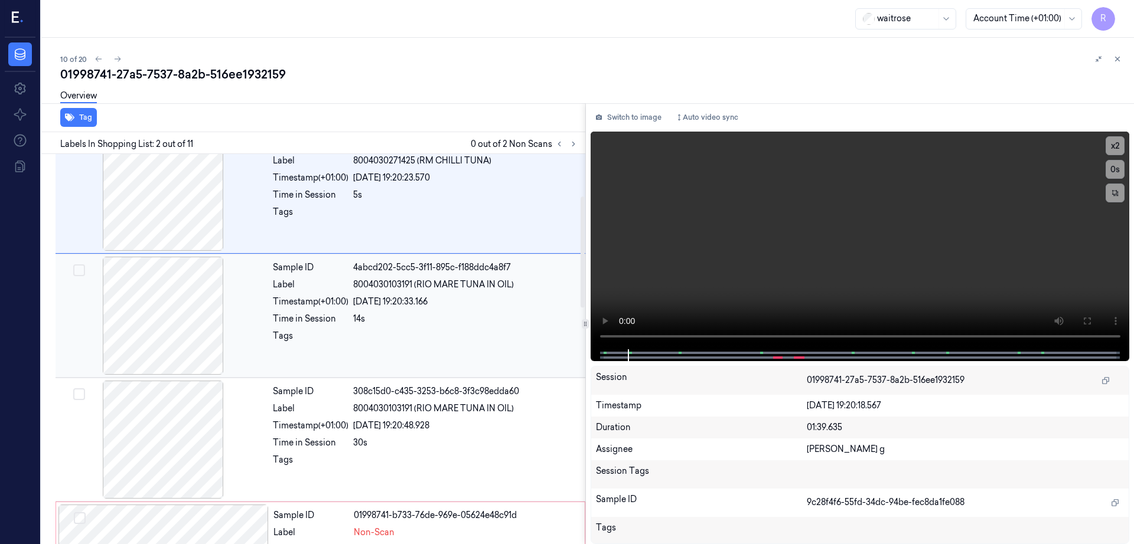
click at [174, 350] on div at bounding box center [163, 316] width 210 height 118
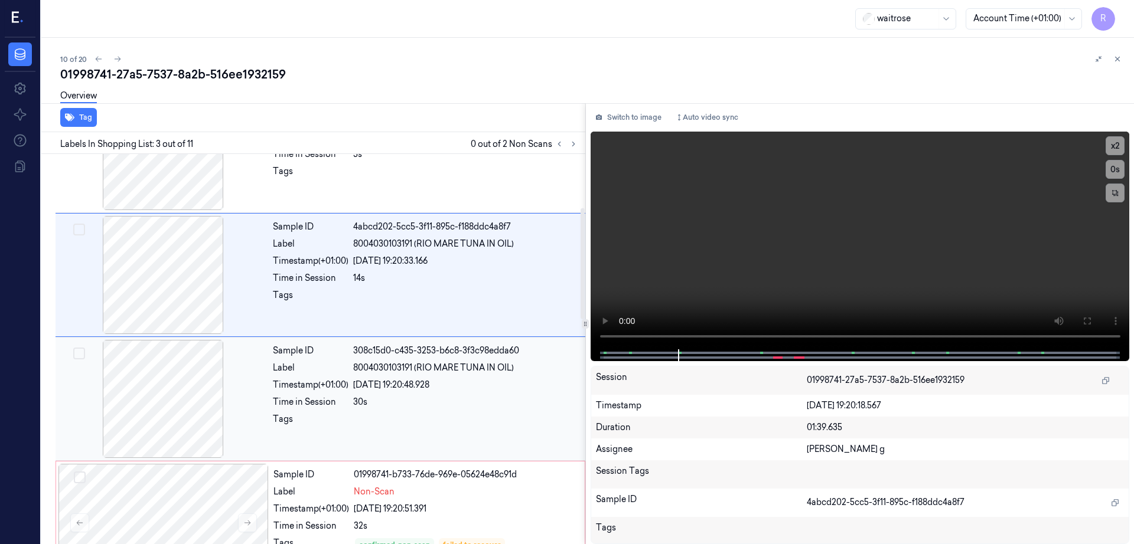
click at [178, 385] on div at bounding box center [163, 399] width 210 height 118
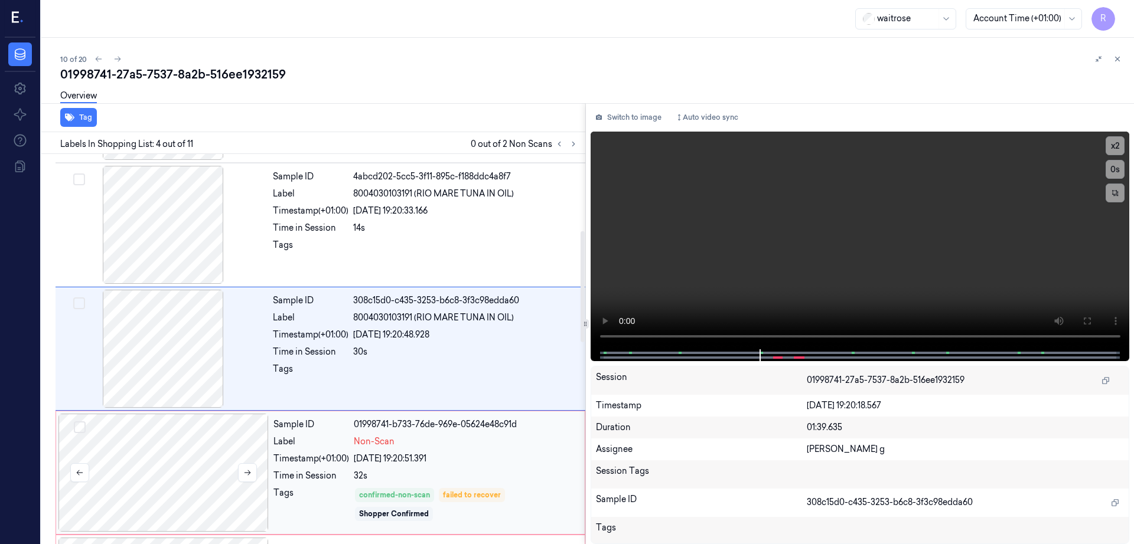
scroll to position [312, 0]
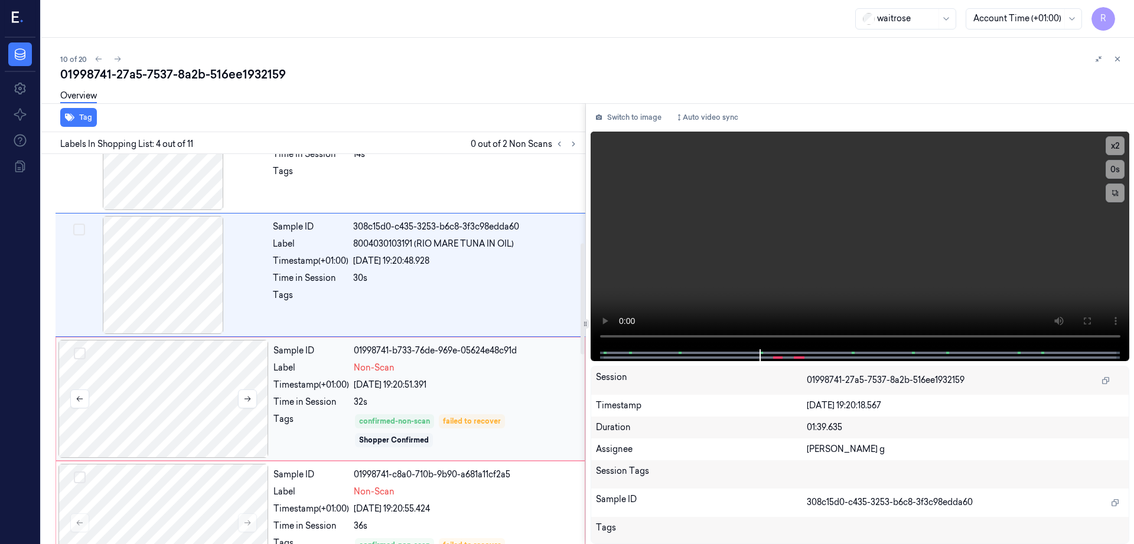
click at [185, 384] on div at bounding box center [163, 399] width 210 height 118
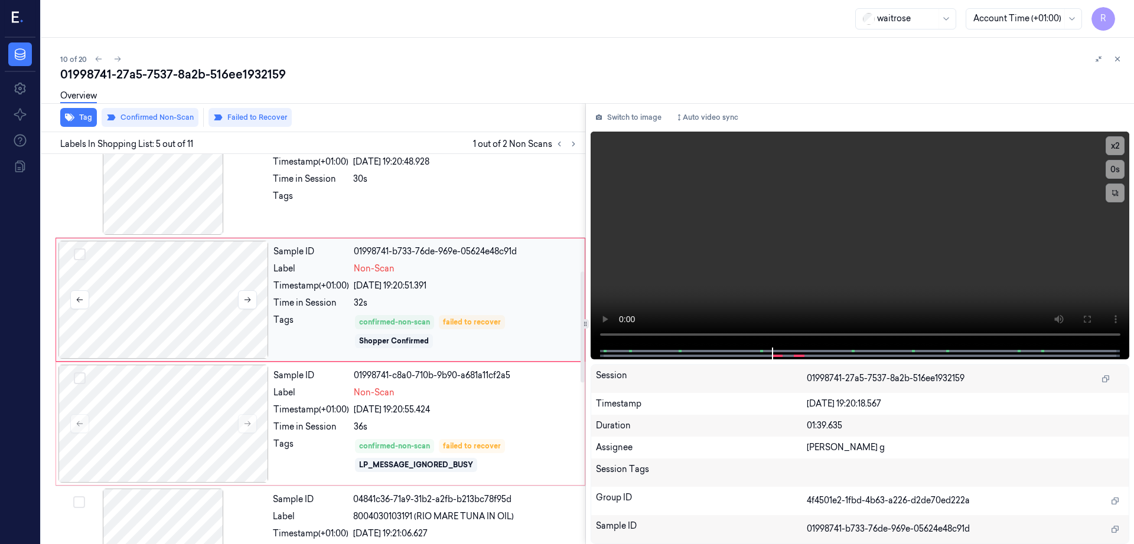
scroll to position [436, 0]
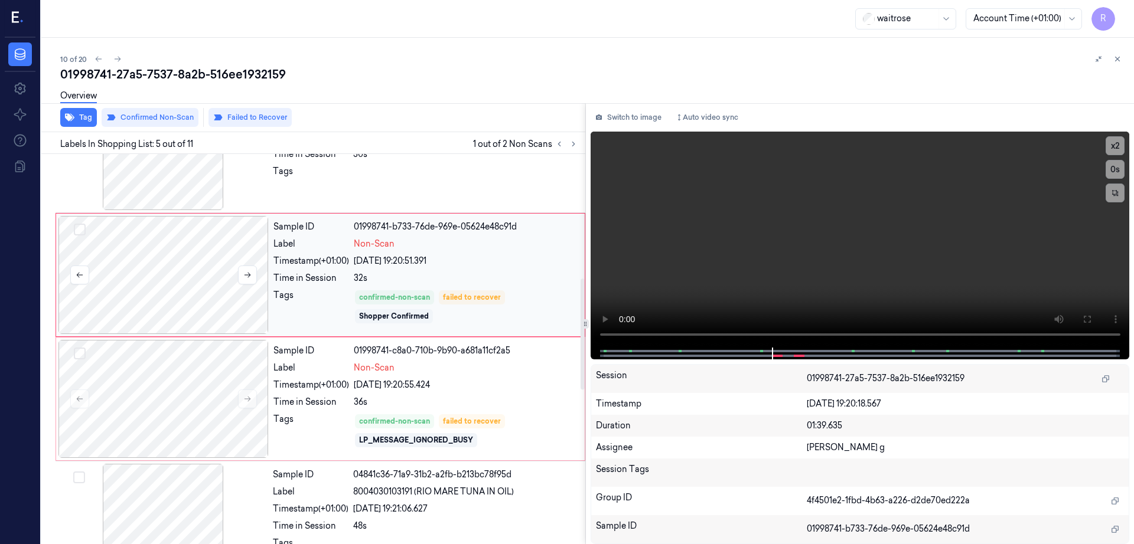
click at [185, 384] on div at bounding box center [163, 399] width 210 height 118
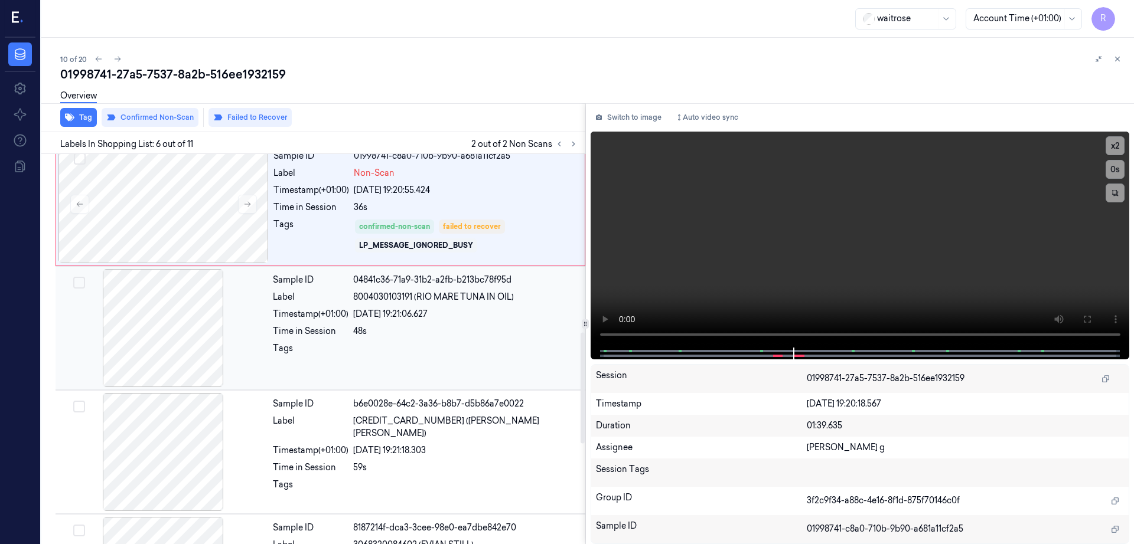
scroll to position [634, 0]
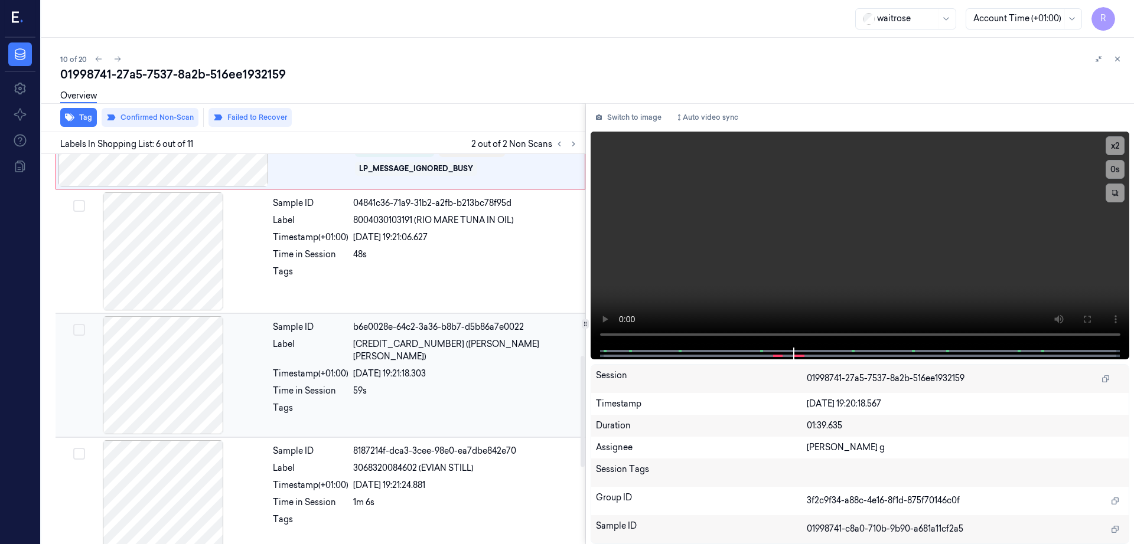
click at [174, 394] on div at bounding box center [163, 375] width 210 height 118
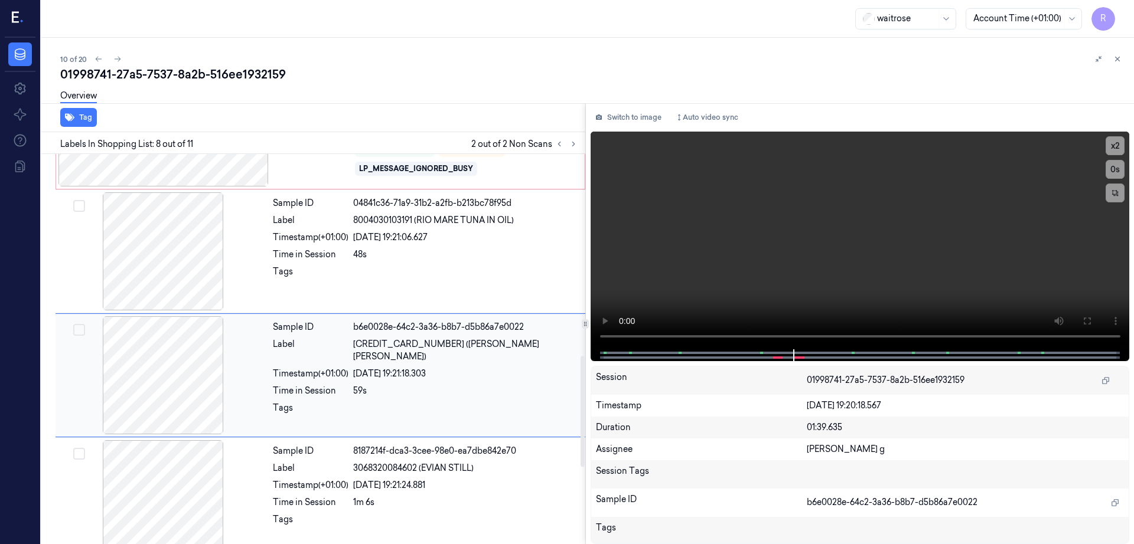
scroll to position [734, 0]
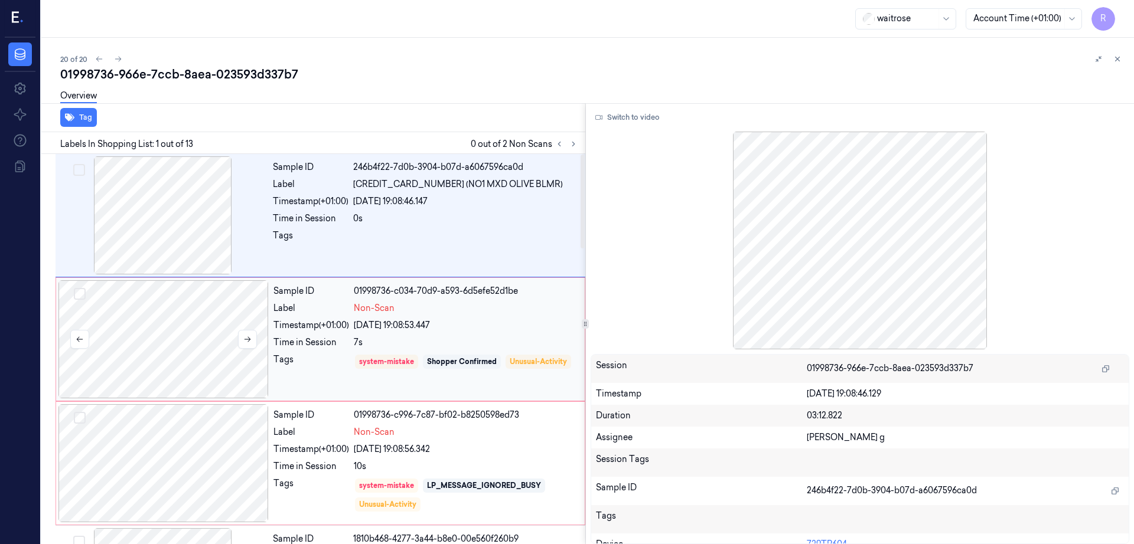
click at [201, 342] on div at bounding box center [163, 339] width 210 height 118
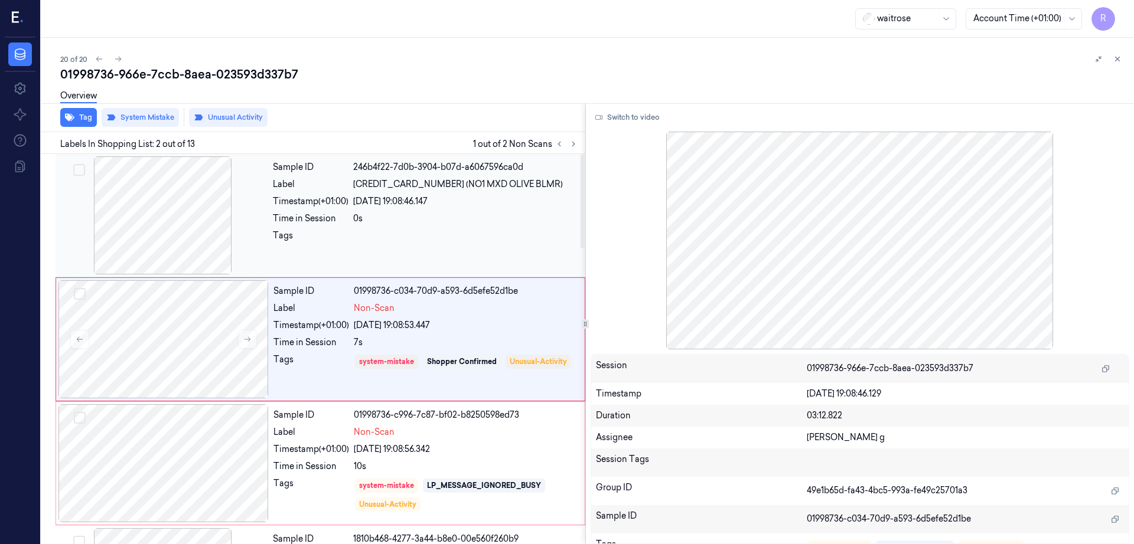
click at [171, 260] on div at bounding box center [163, 215] width 210 height 118
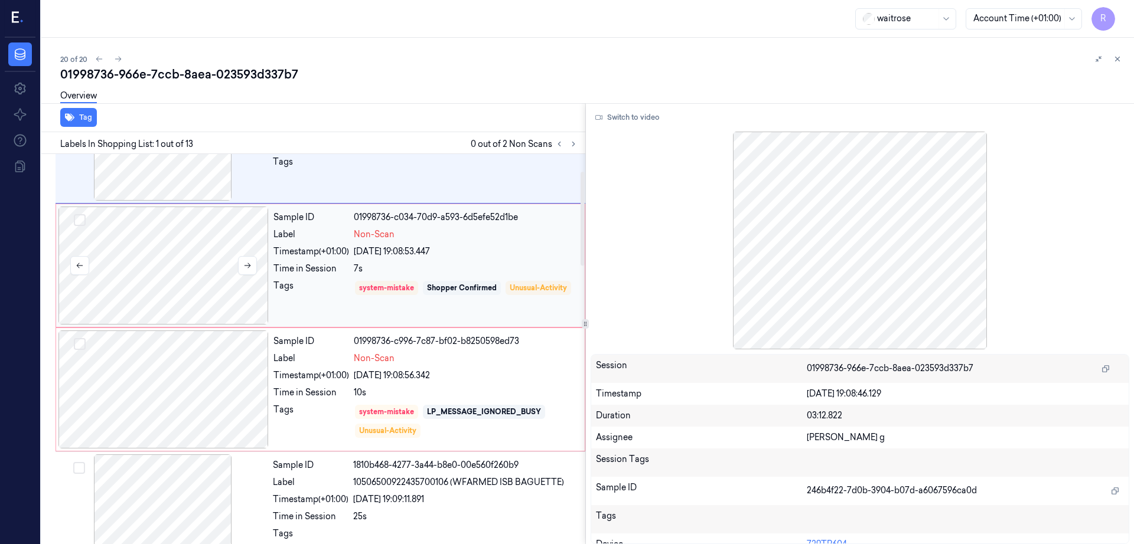
click at [173, 265] on div at bounding box center [163, 266] width 210 height 118
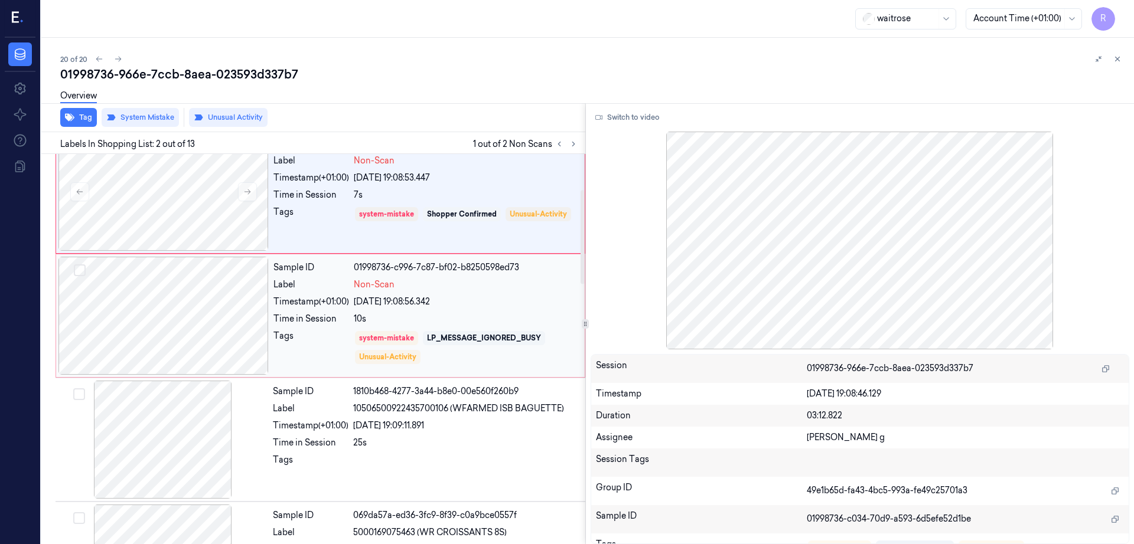
click at [177, 318] on div at bounding box center [163, 316] width 210 height 118
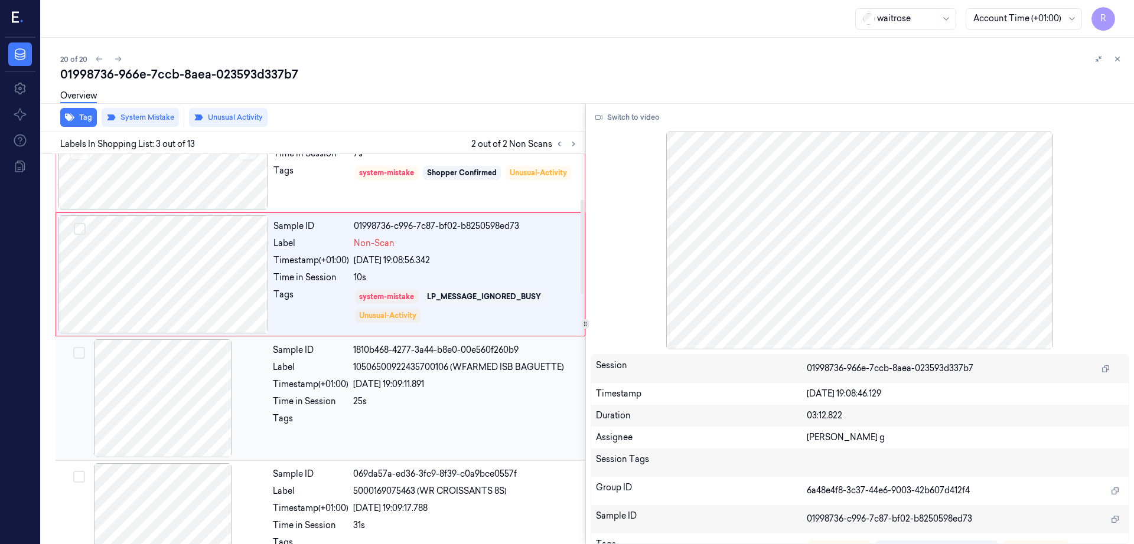
scroll to position [188, 0]
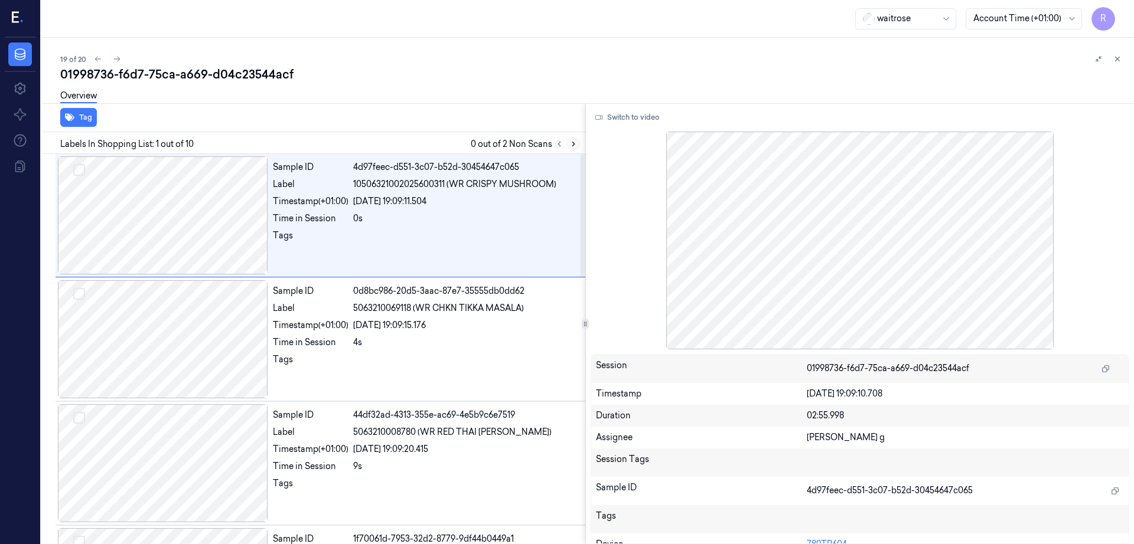
click at [580, 138] on button at bounding box center [573, 144] width 14 height 14
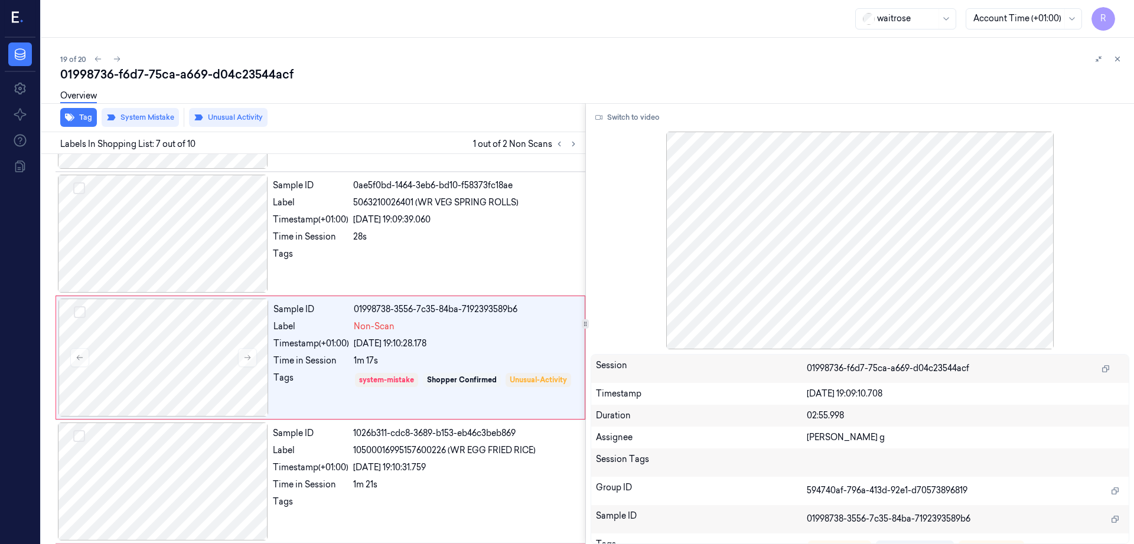
scroll to position [611, 0]
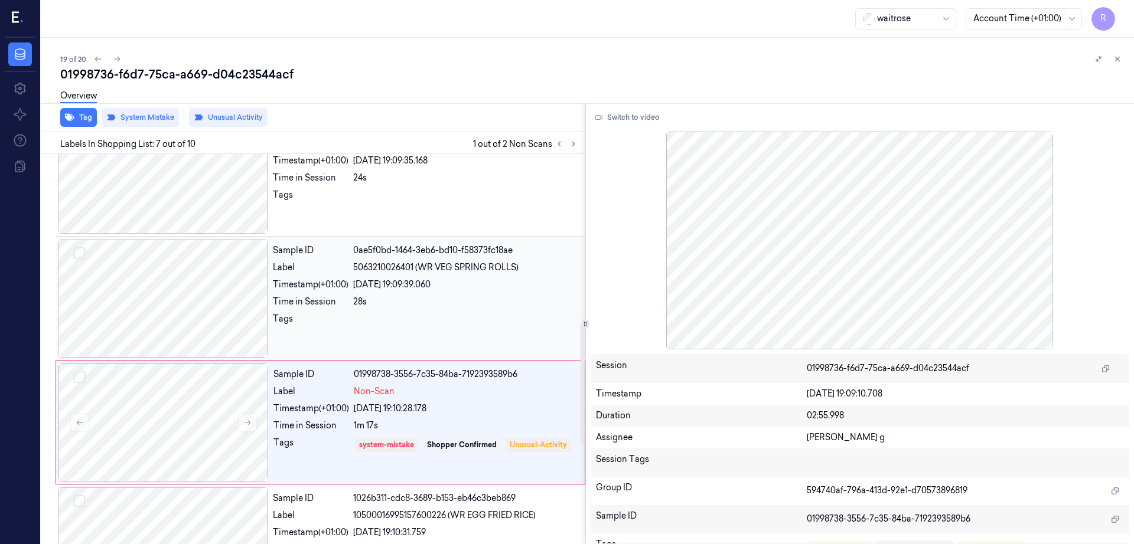
click at [156, 294] on div at bounding box center [163, 299] width 210 height 118
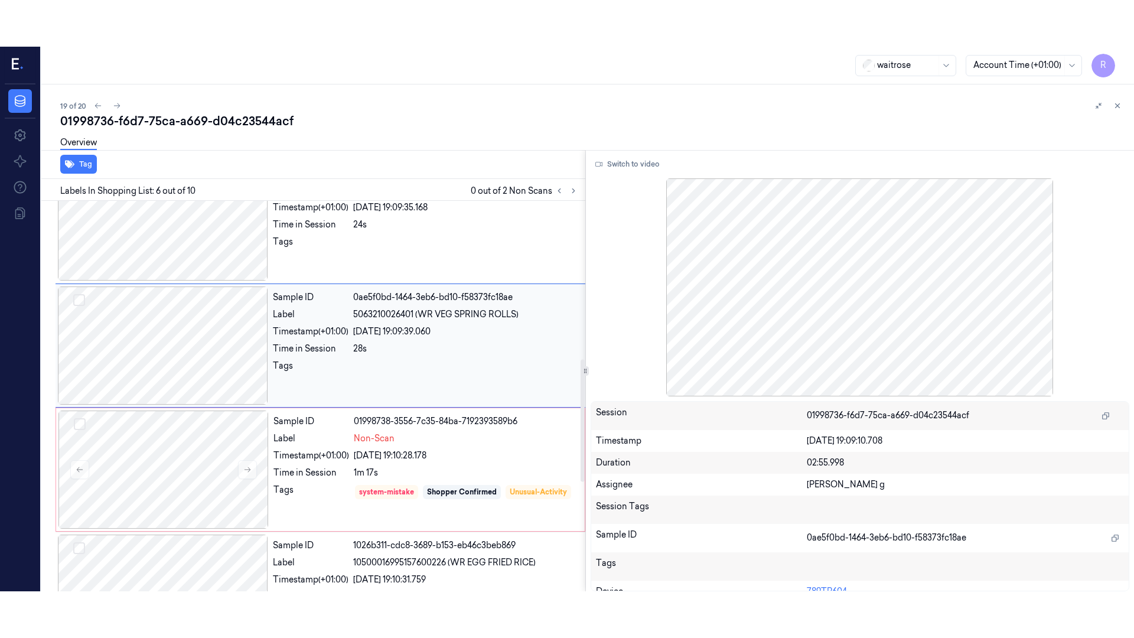
scroll to position [487, 0]
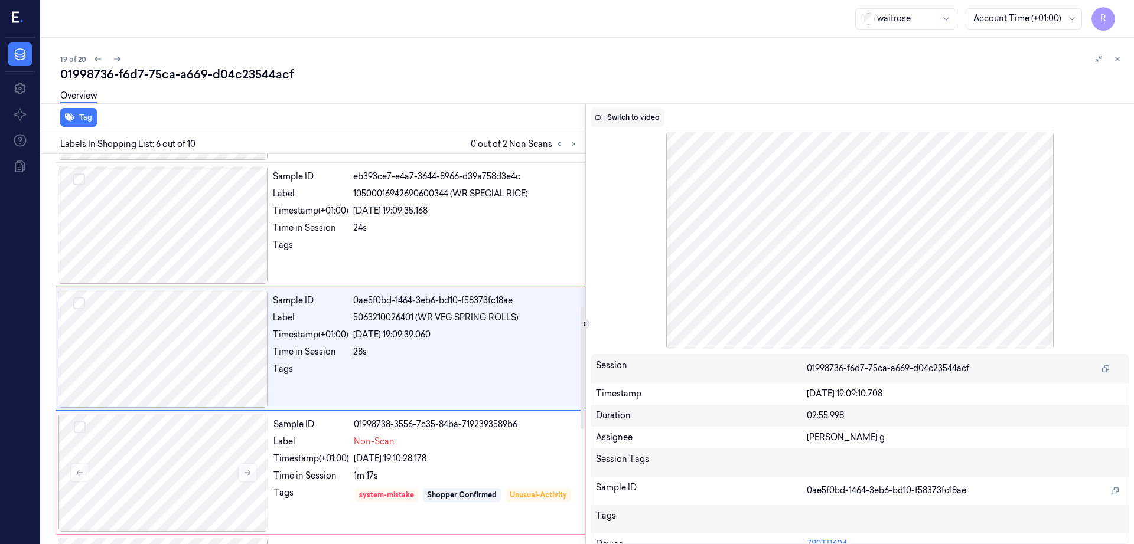
click at [627, 111] on button "Switch to video" at bounding box center [627, 117] width 74 height 19
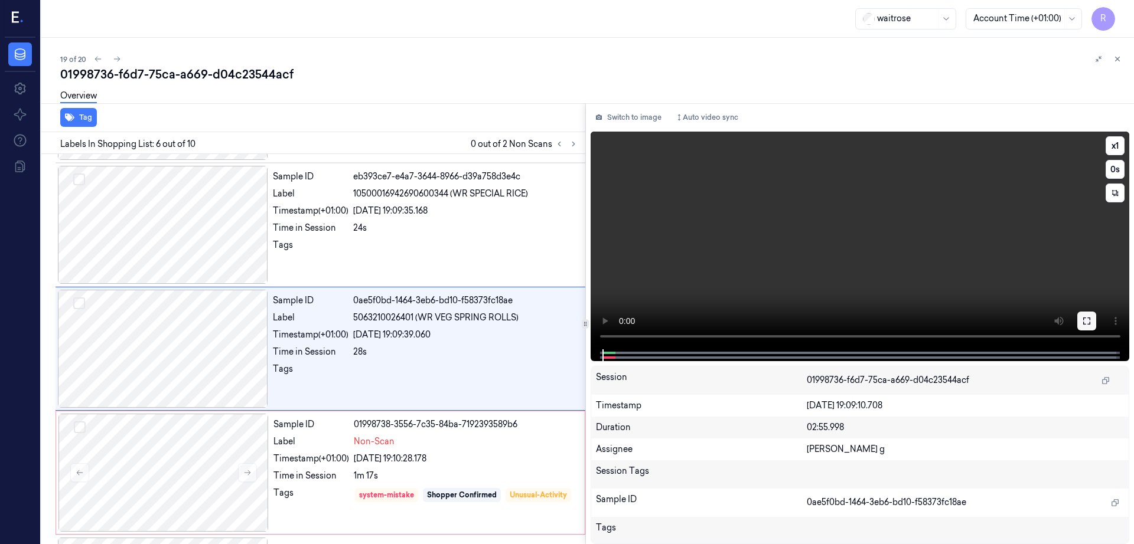
click at [1096, 314] on button at bounding box center [1086, 321] width 19 height 19
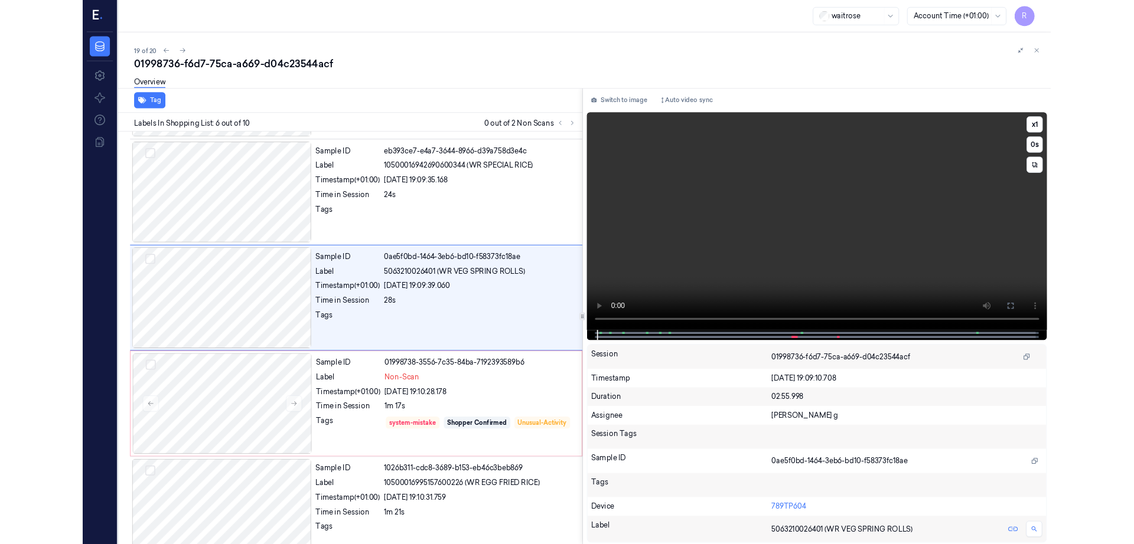
scroll to position [440, 0]
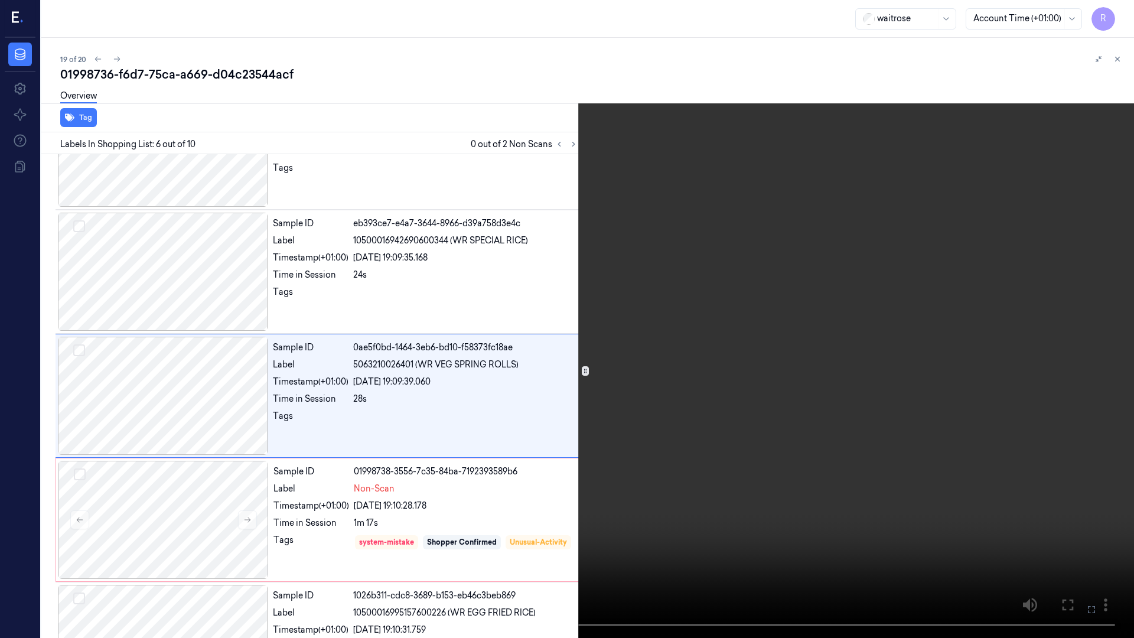
click at [580, 430] on video at bounding box center [567, 319] width 1134 height 638
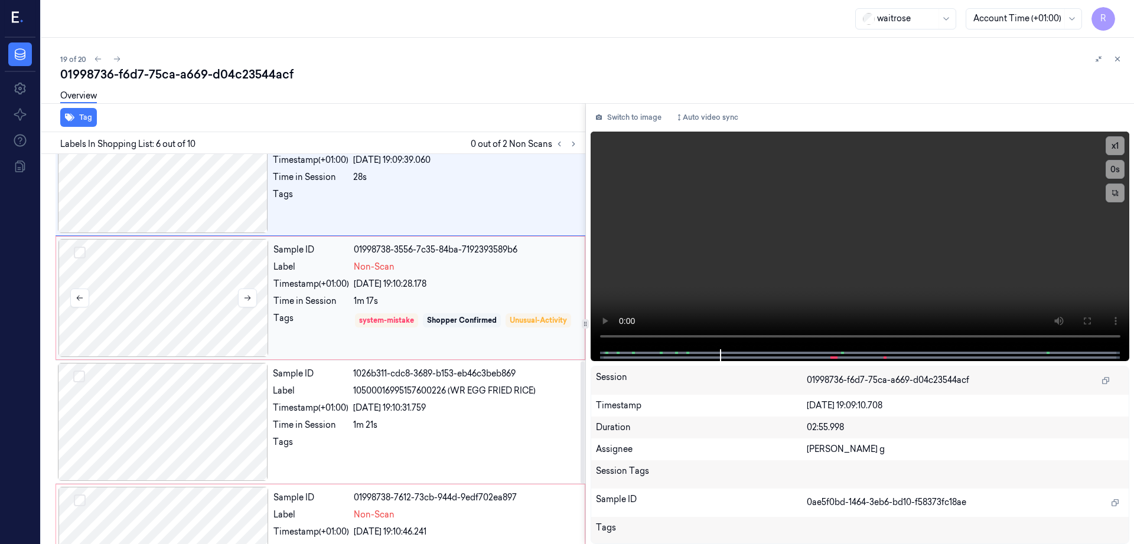
click at [186, 320] on div at bounding box center [163, 298] width 210 height 118
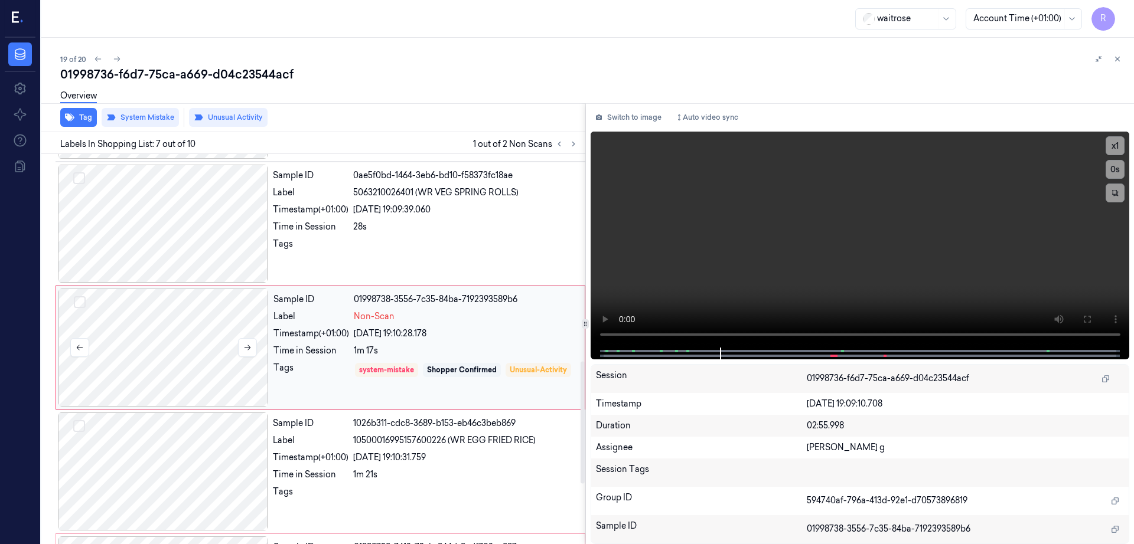
scroll to position [611, 0]
click at [246, 347] on icon at bounding box center [247, 349] width 8 height 8
click at [246, 346] on icon at bounding box center [247, 349] width 8 height 8
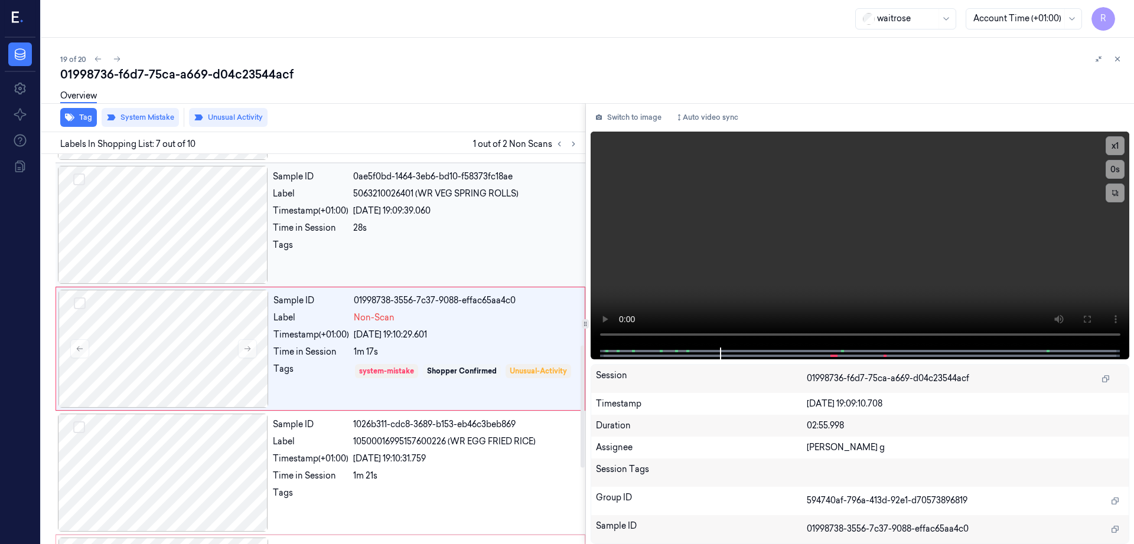
click at [153, 250] on div at bounding box center [163, 225] width 210 height 118
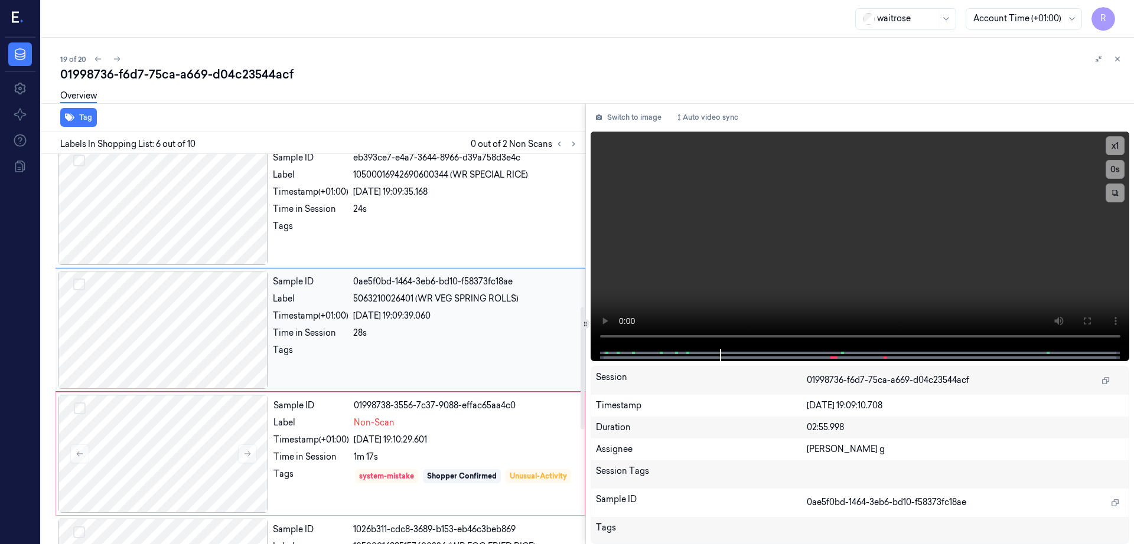
scroll to position [487, 0]
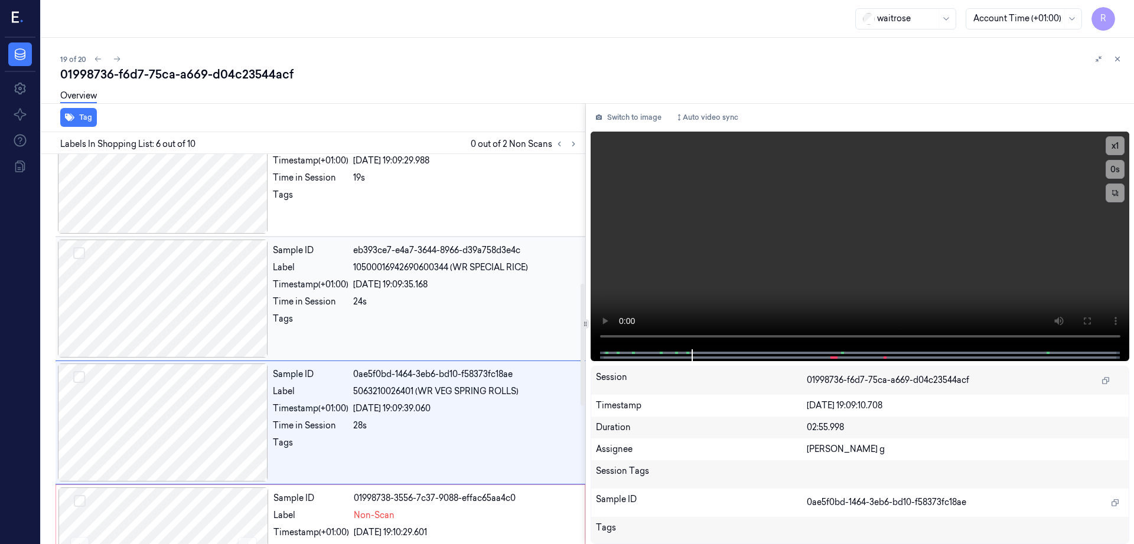
click at [166, 311] on div at bounding box center [163, 299] width 210 height 118
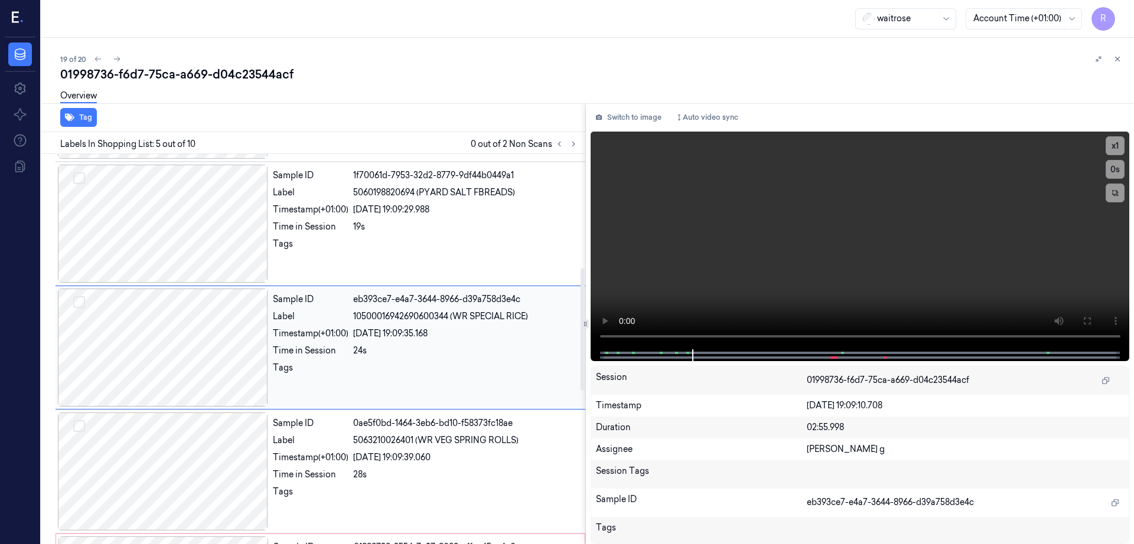
scroll to position [363, 0]
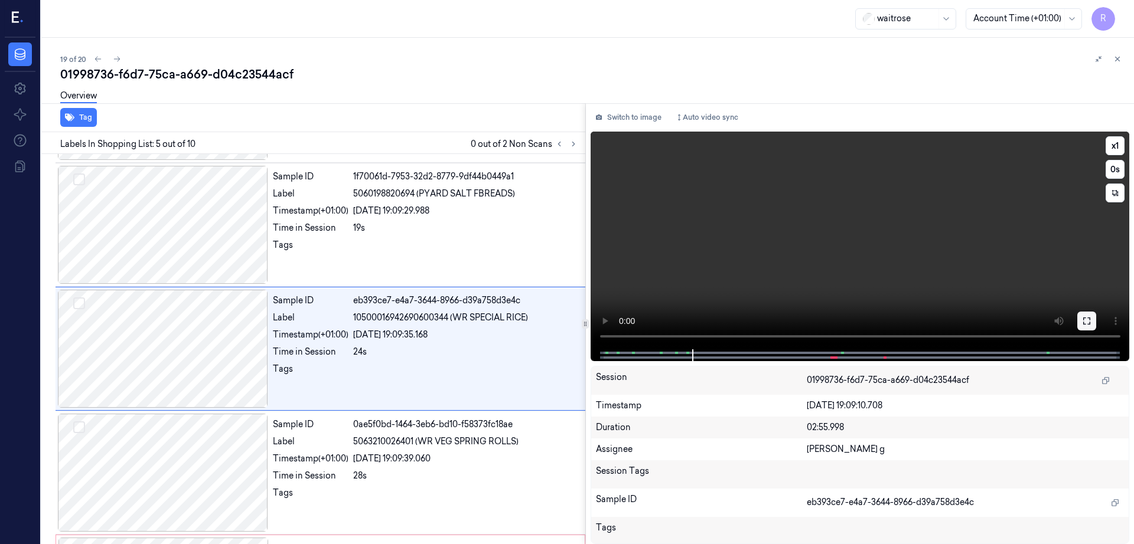
click at [1091, 321] on icon at bounding box center [1086, 320] width 9 height 9
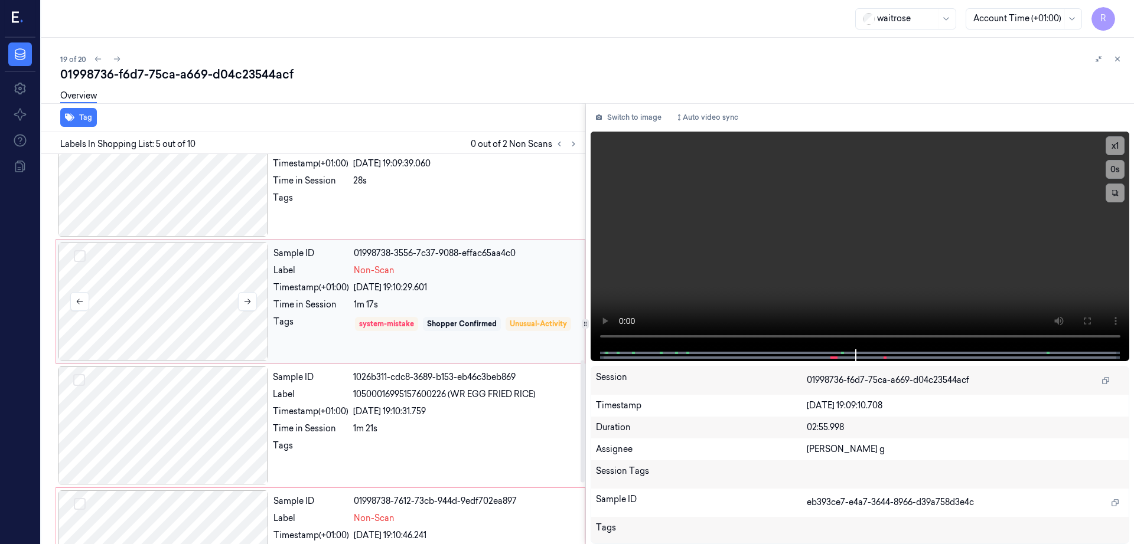
click at [173, 302] on div at bounding box center [163, 302] width 210 height 118
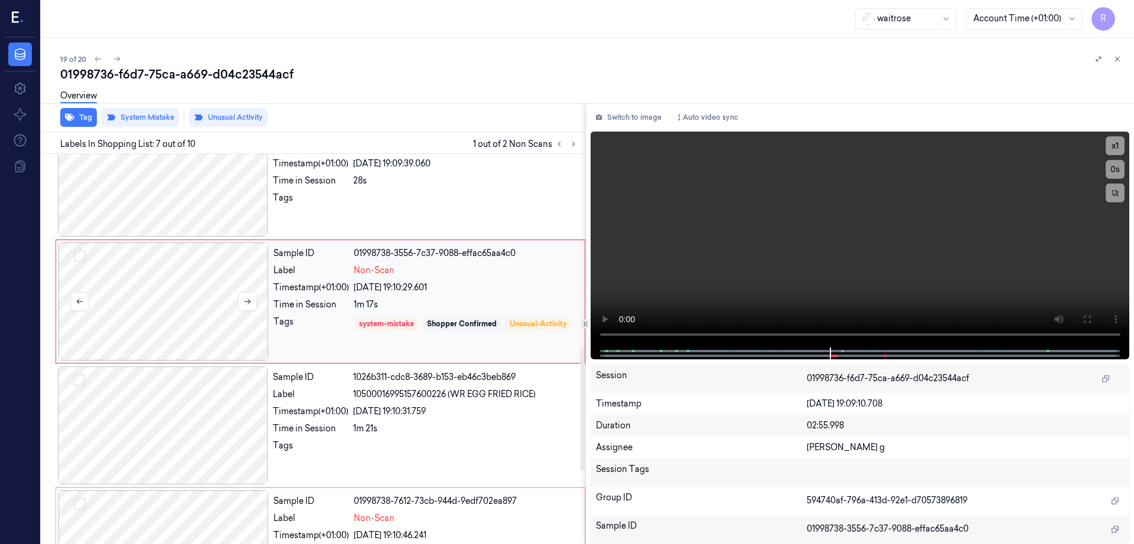
scroll to position [611, 0]
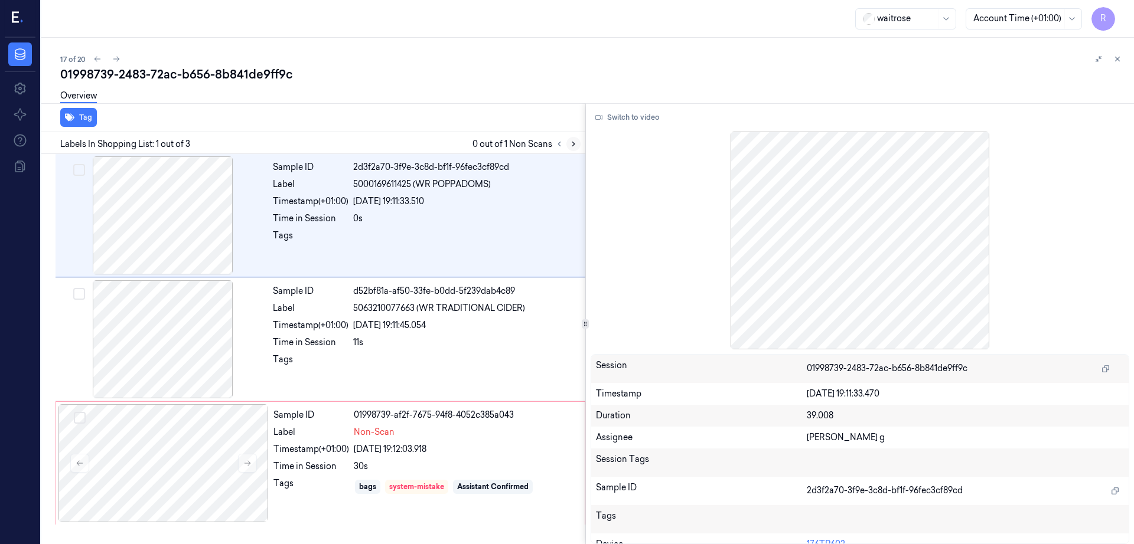
click at [577, 142] on icon at bounding box center [573, 144] width 8 height 8
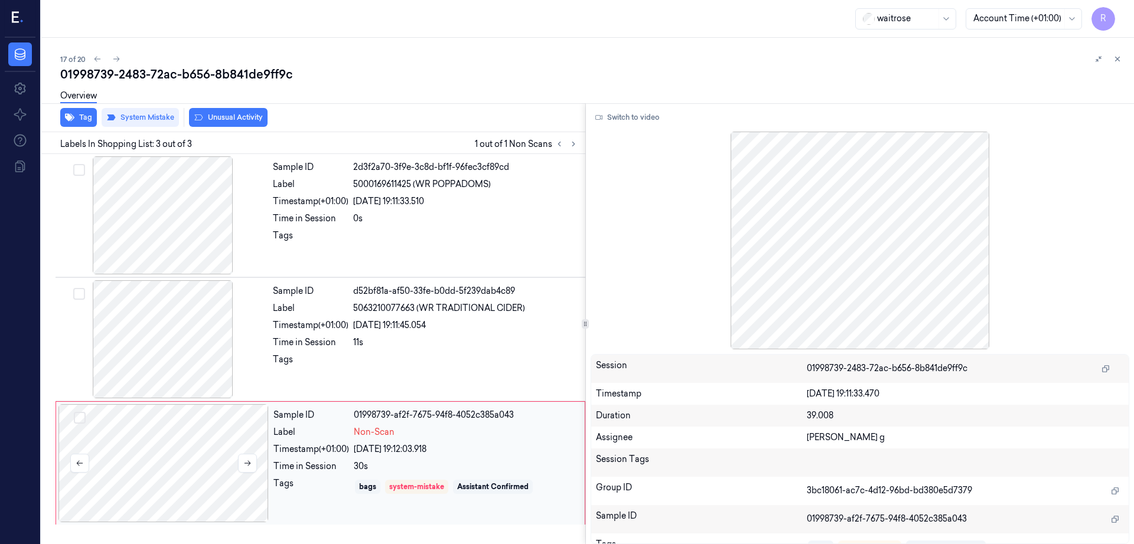
click at [190, 447] on div at bounding box center [163, 463] width 210 height 118
click at [213, 439] on div at bounding box center [163, 463] width 210 height 118
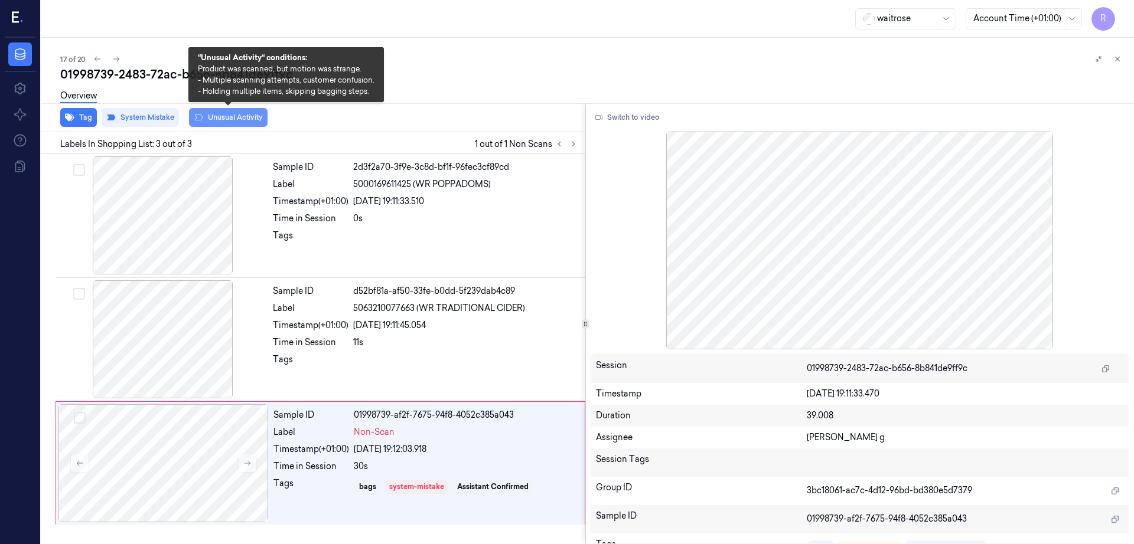
click at [230, 120] on button "Unusual Activity" at bounding box center [228, 117] width 79 height 19
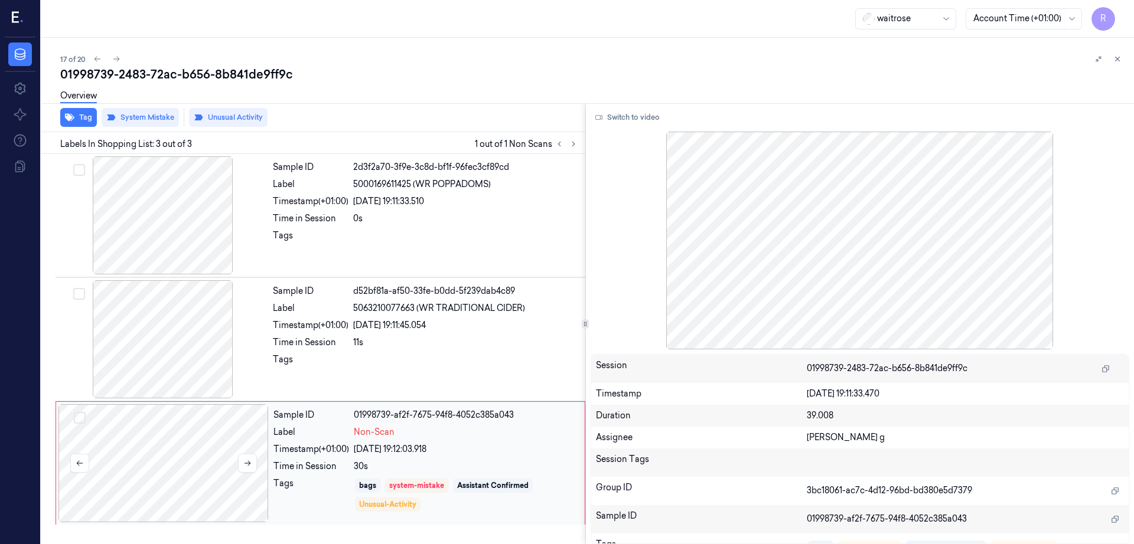
click at [192, 508] on div at bounding box center [163, 463] width 210 height 118
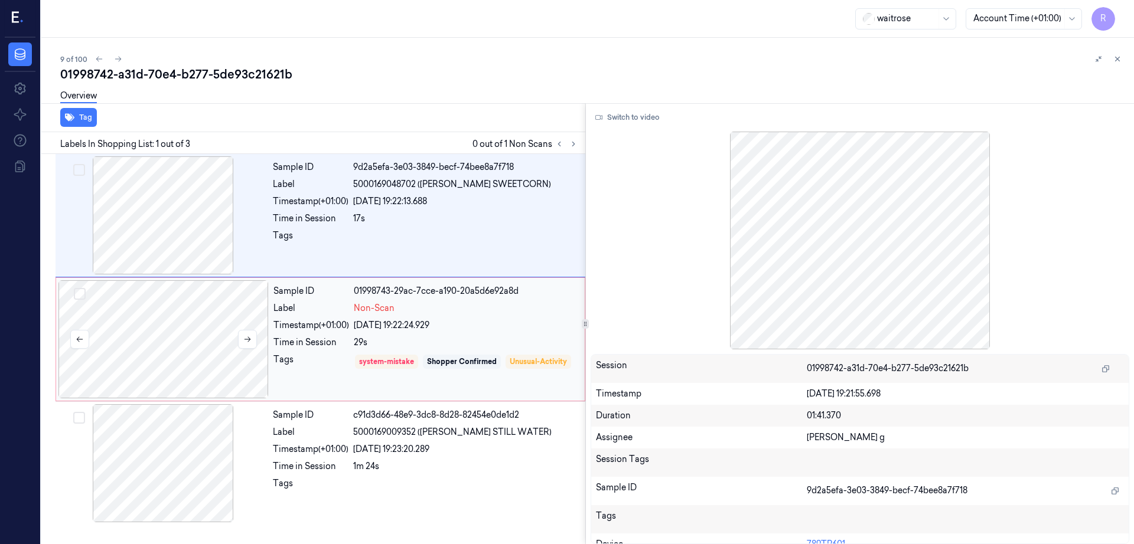
click at [191, 335] on div at bounding box center [163, 339] width 210 height 118
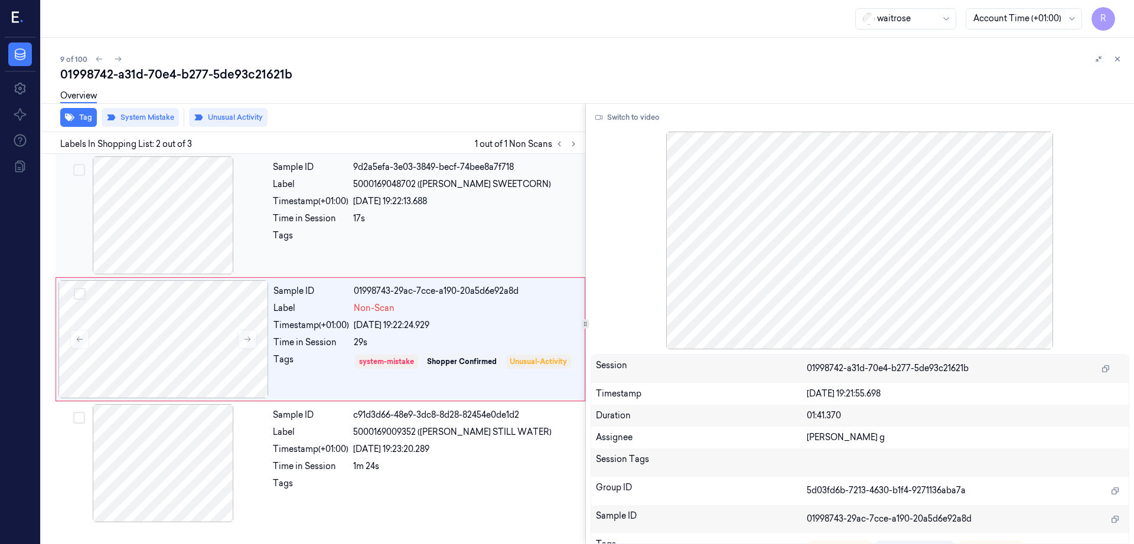
click at [141, 220] on div at bounding box center [163, 215] width 210 height 118
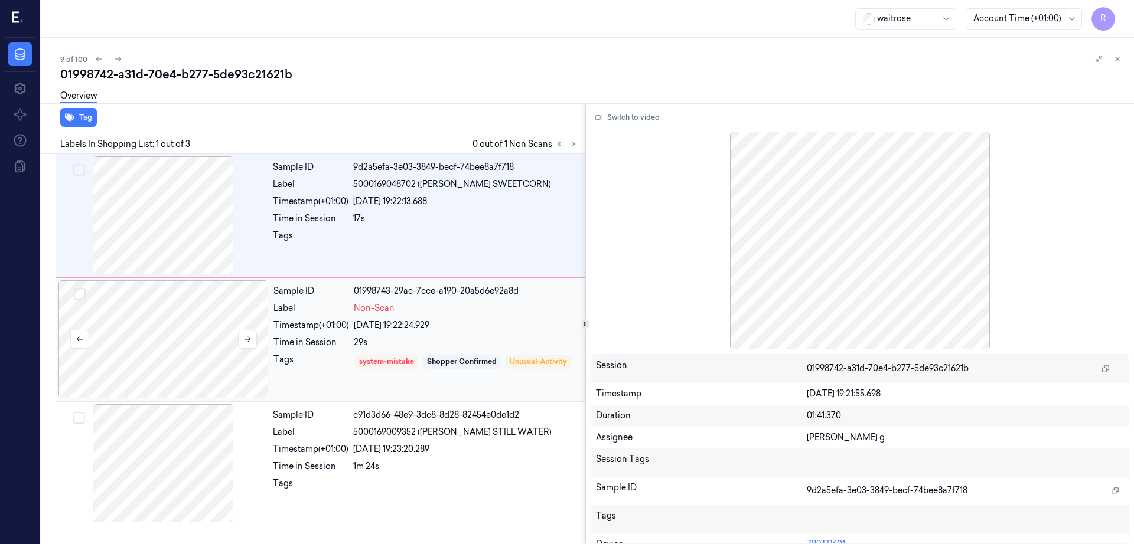
click at [186, 316] on div at bounding box center [163, 339] width 210 height 118
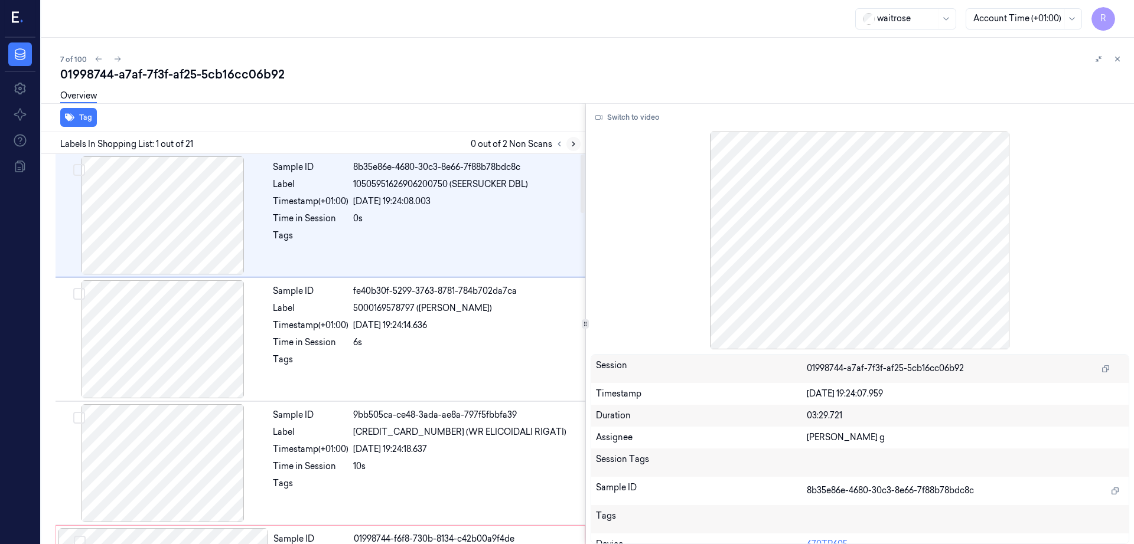
click at [574, 142] on icon at bounding box center [573, 144] width 2 height 4
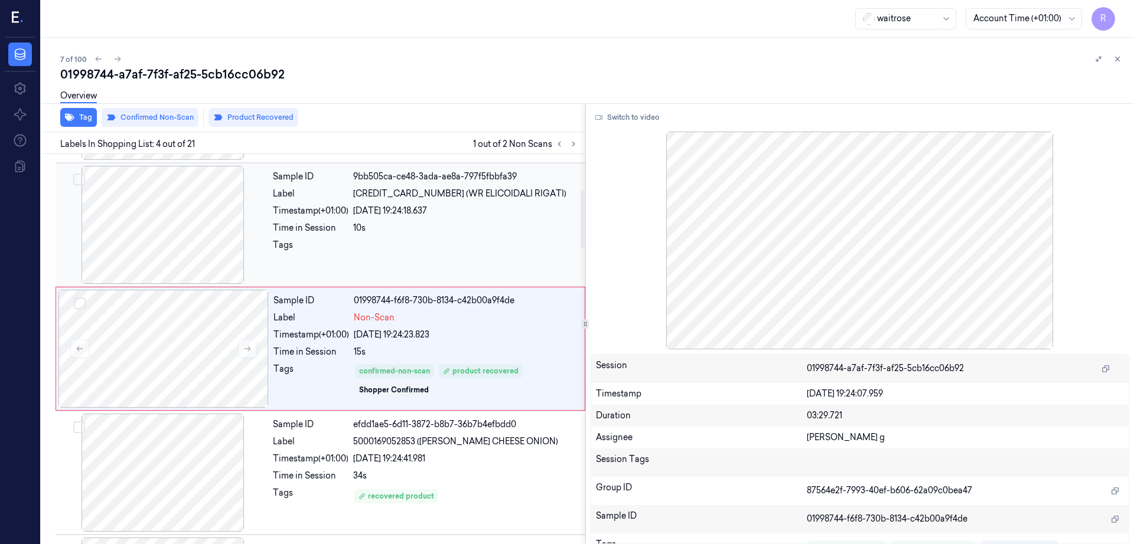
click at [165, 212] on div at bounding box center [163, 225] width 210 height 118
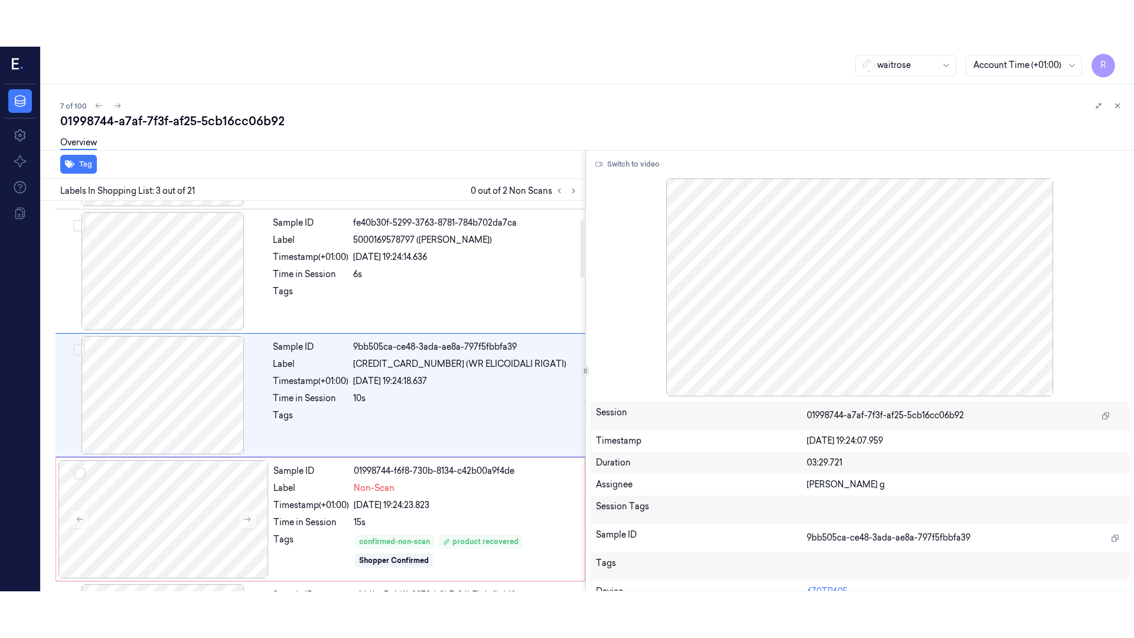
scroll to position [115, 0]
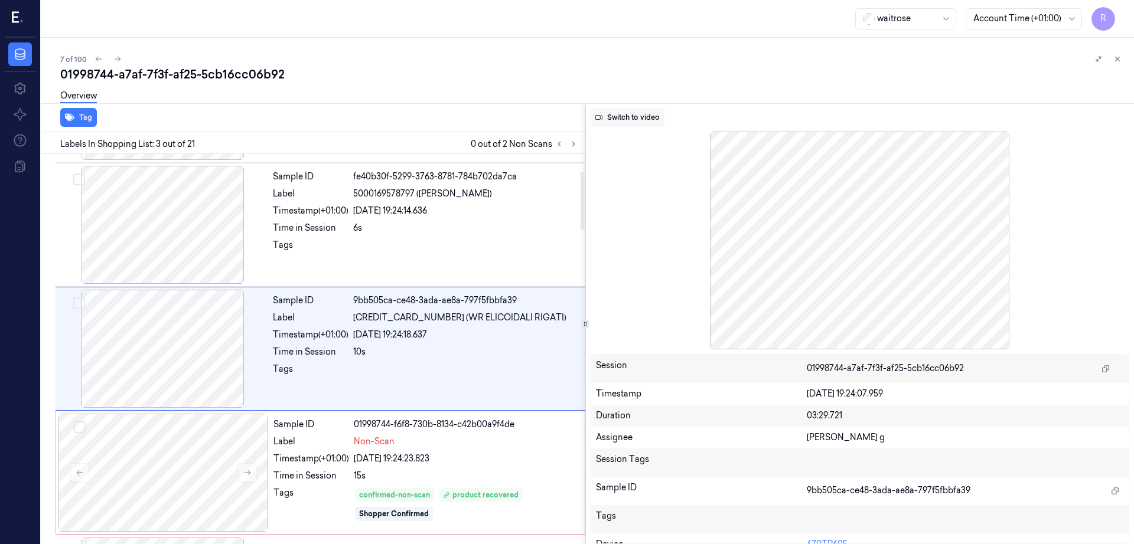
click at [631, 115] on button "Switch to video" at bounding box center [627, 117] width 74 height 19
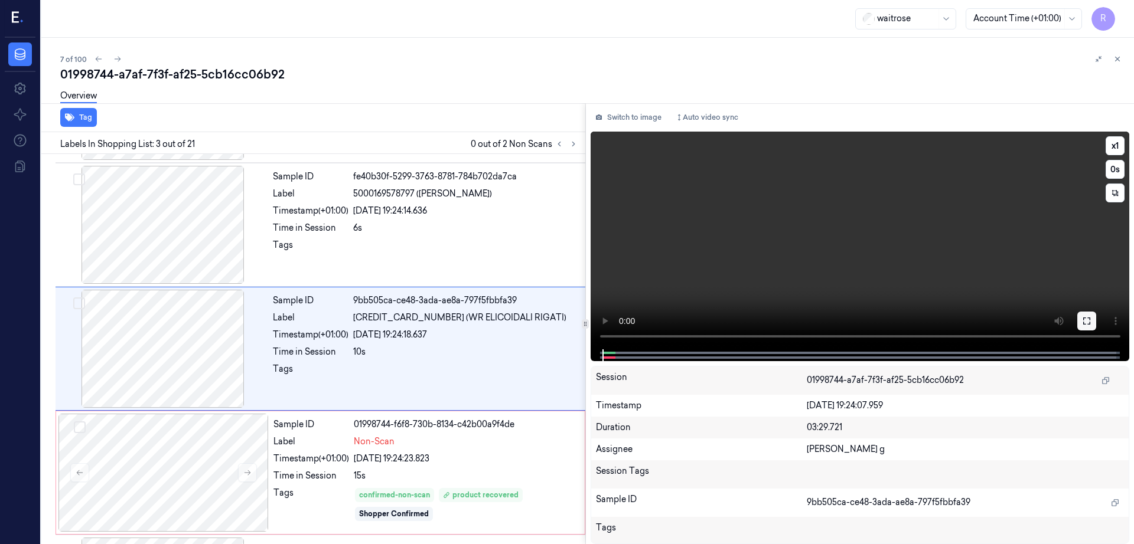
click at [1091, 317] on icon at bounding box center [1086, 320] width 9 height 9
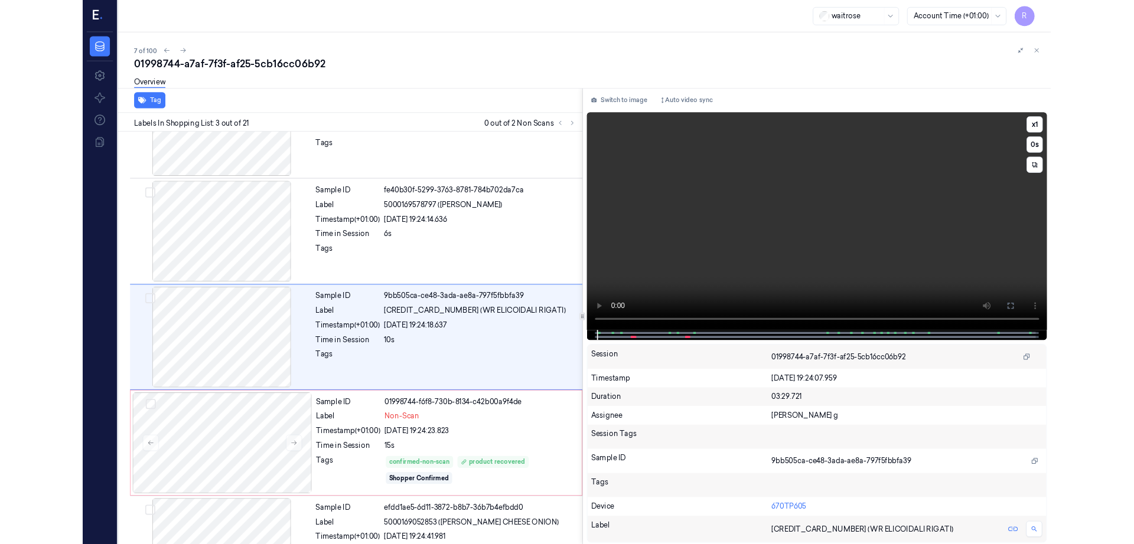
scroll to position [68, 0]
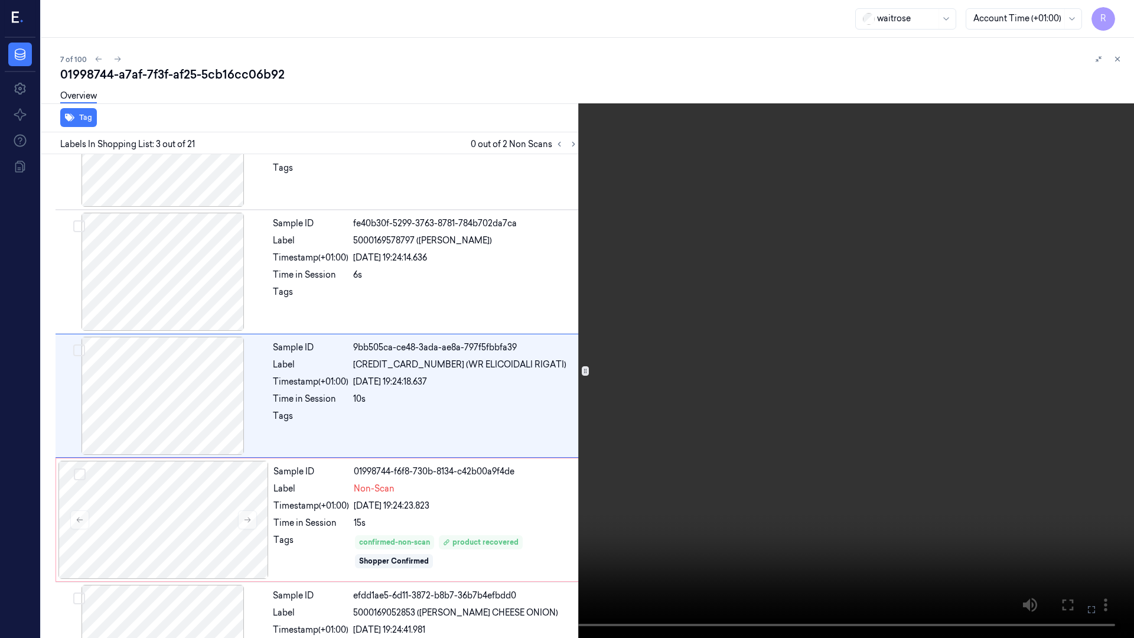
click at [585, 367] on video at bounding box center [567, 319] width 1134 height 638
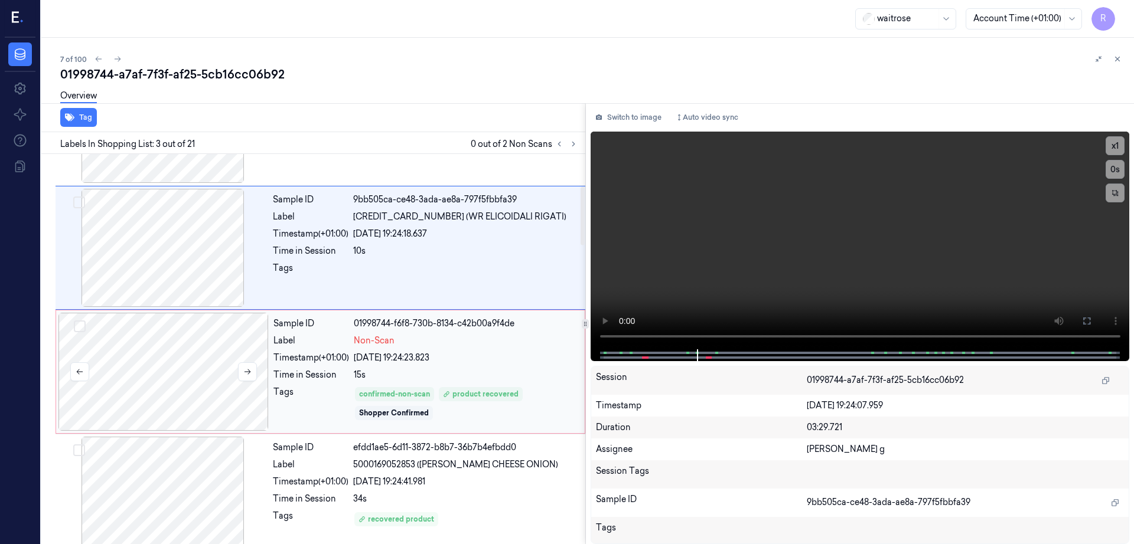
click at [174, 396] on div at bounding box center [163, 372] width 210 height 118
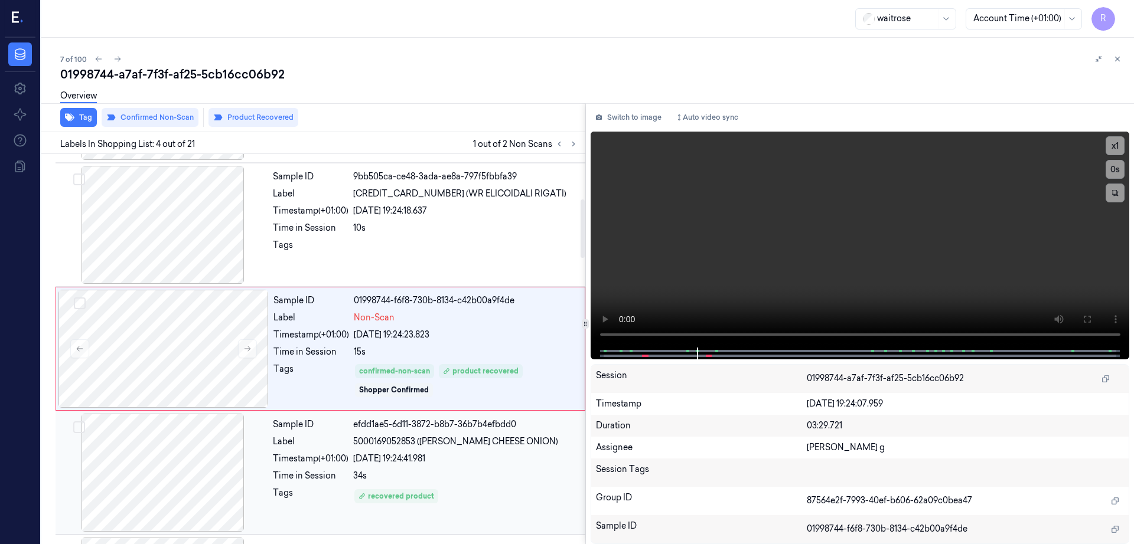
scroll to position [386, 0]
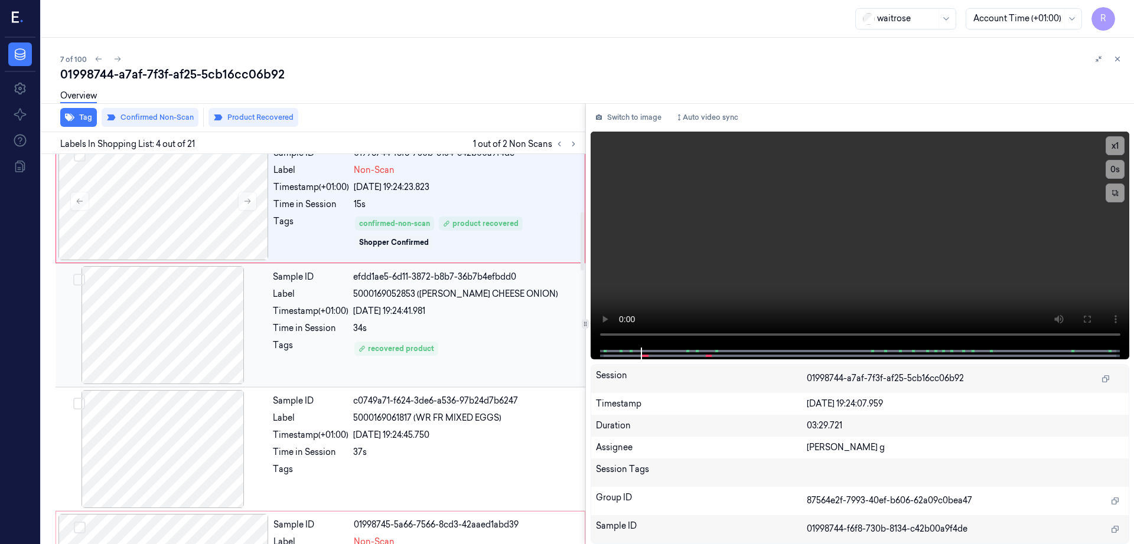
click at [191, 337] on div at bounding box center [163, 325] width 210 height 118
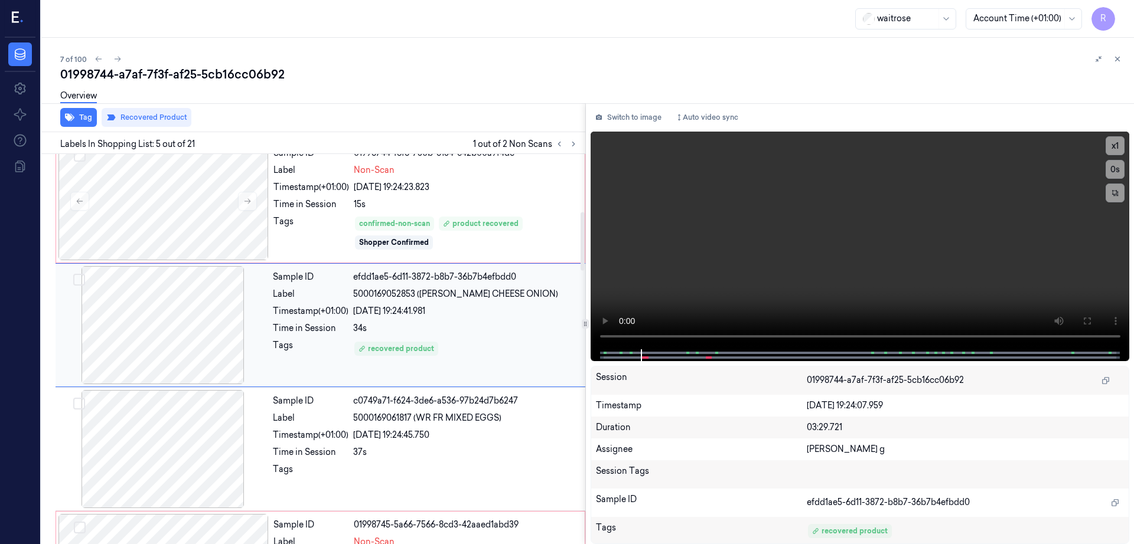
scroll to position [363, 0]
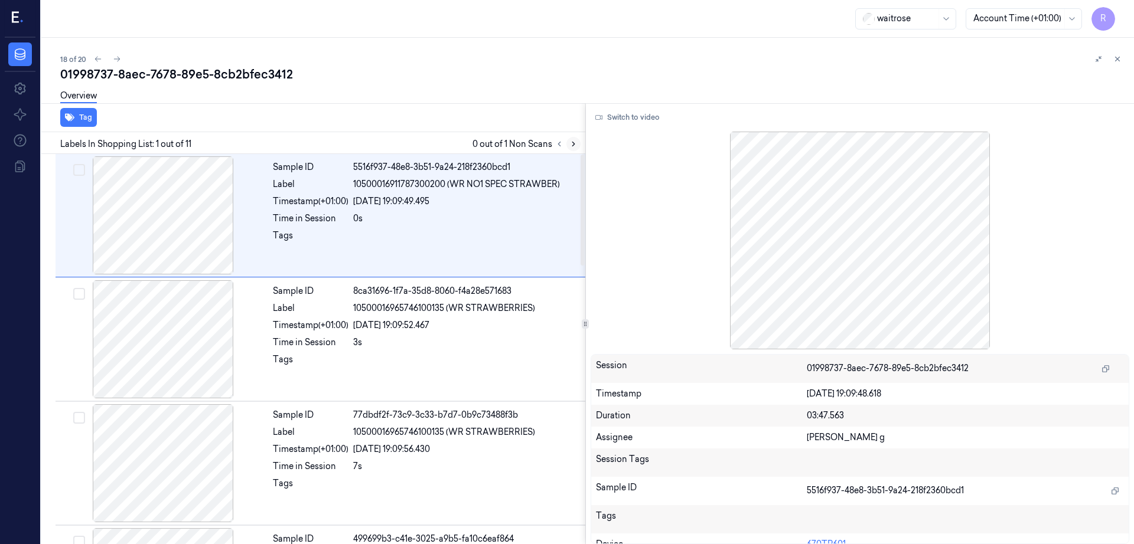
click at [577, 140] on icon at bounding box center [573, 144] width 8 height 8
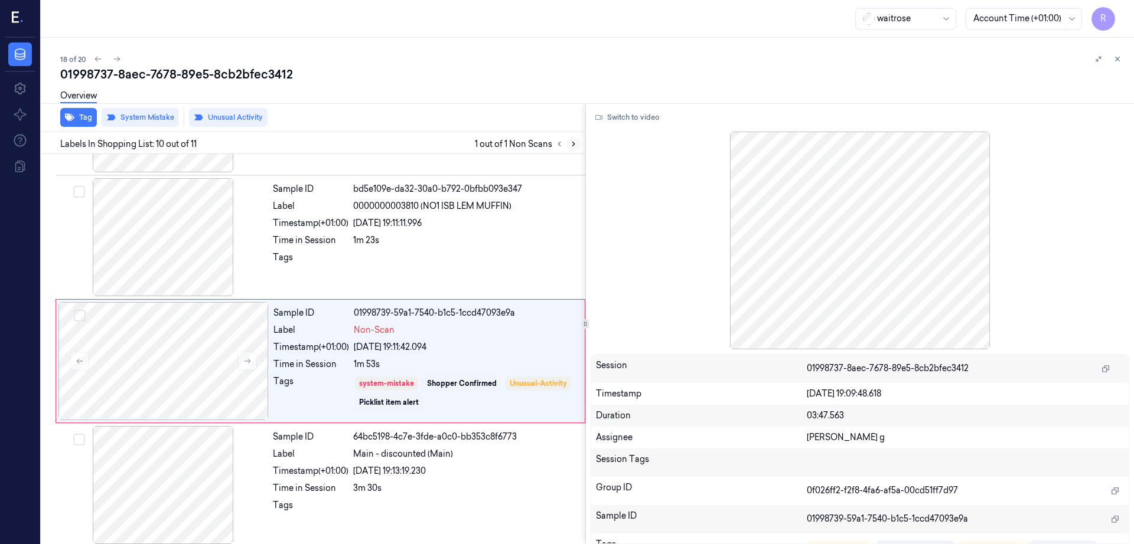
scroll to position [977, 0]
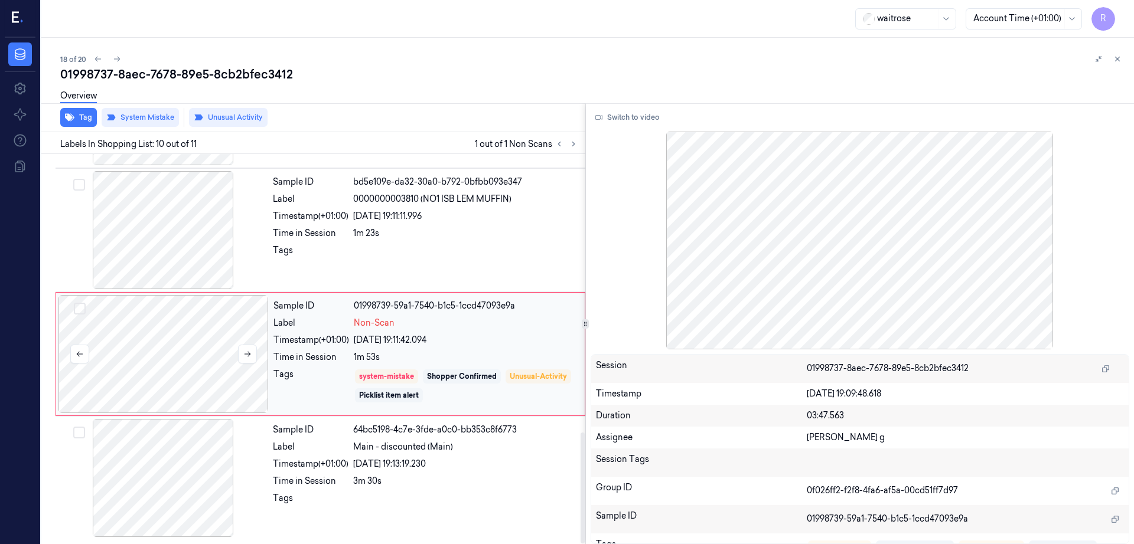
click at [164, 350] on div at bounding box center [163, 354] width 210 height 118
click at [165, 234] on div at bounding box center [163, 230] width 210 height 118
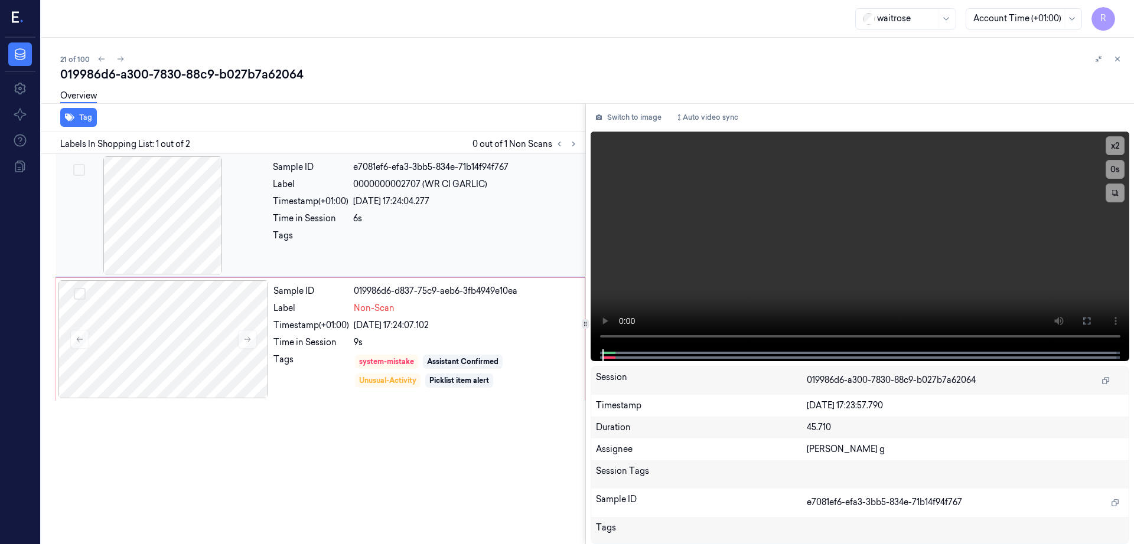
click at [158, 218] on div at bounding box center [163, 215] width 210 height 118
click at [179, 337] on div at bounding box center [163, 339] width 210 height 118
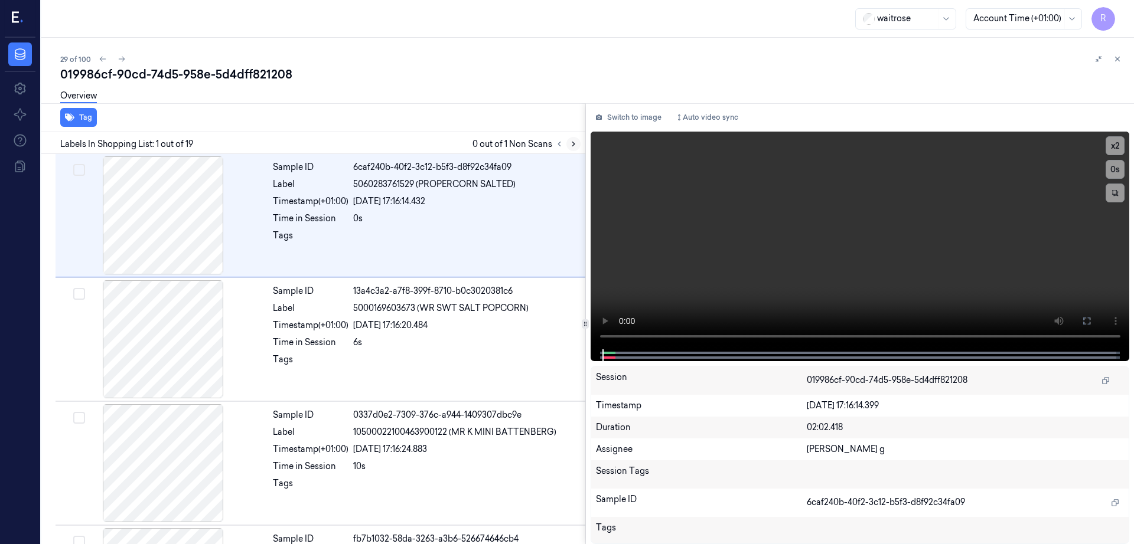
click at [574, 143] on icon at bounding box center [573, 144] width 2 height 4
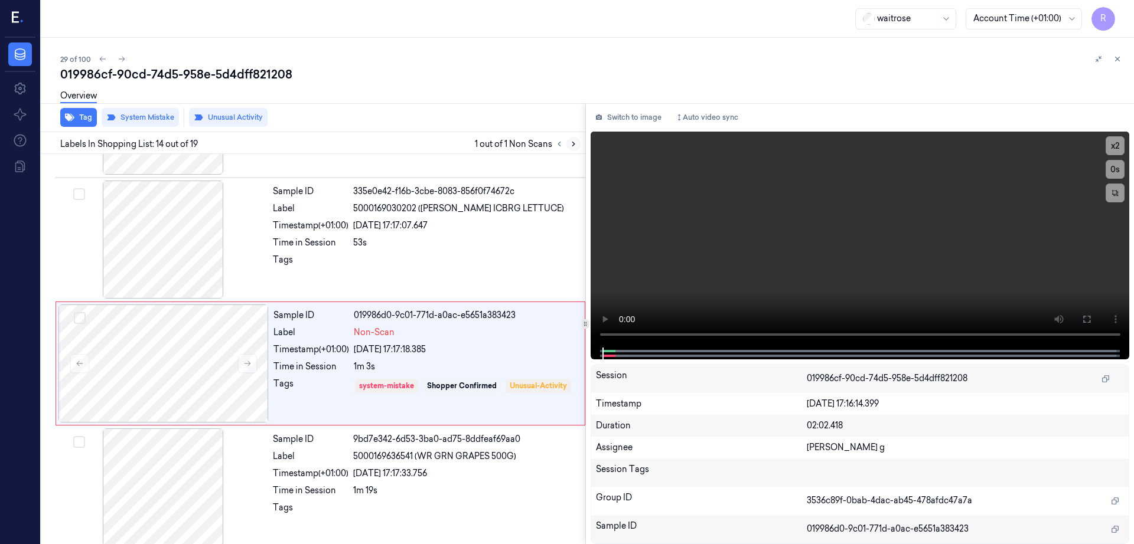
scroll to position [1478, 0]
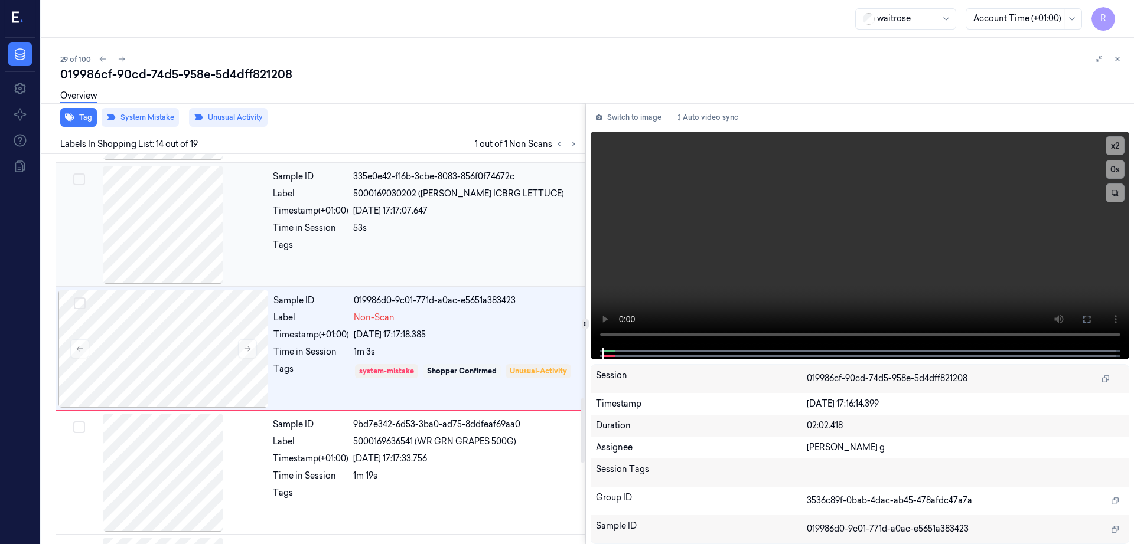
click at [187, 269] on div at bounding box center [163, 225] width 210 height 118
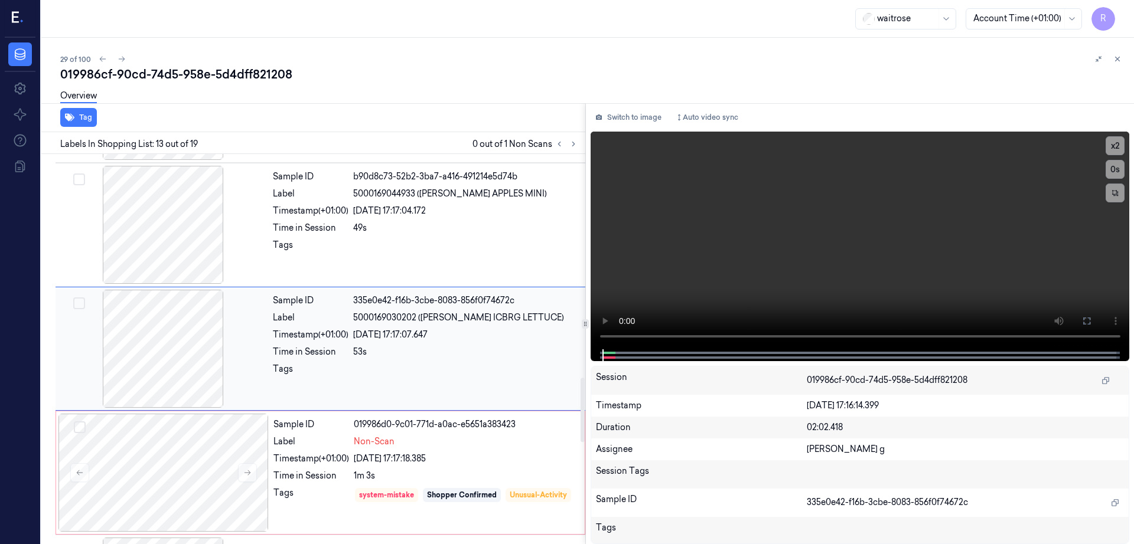
scroll to position [1502, 0]
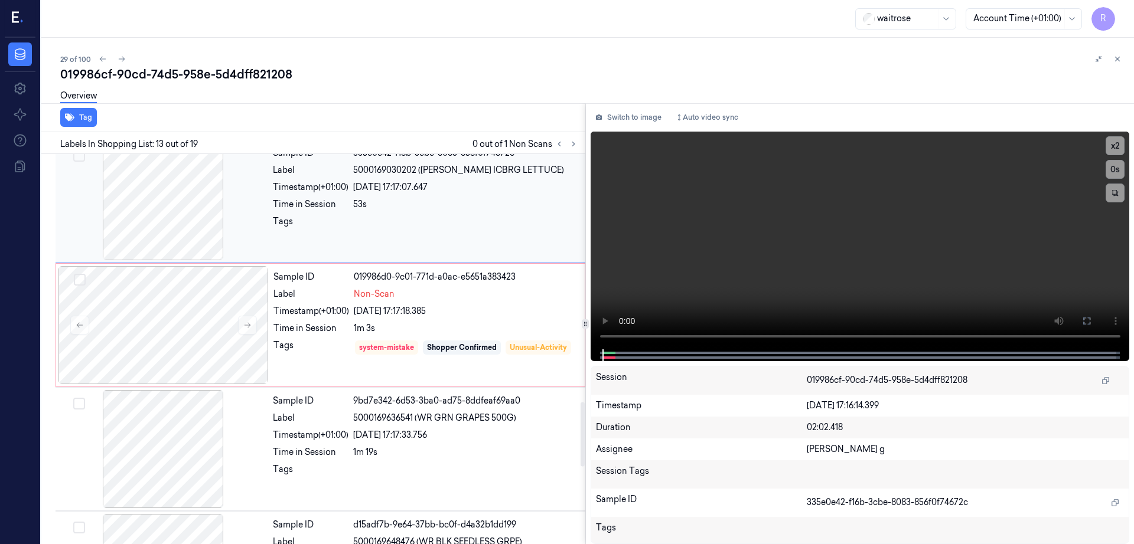
click at [182, 204] on div at bounding box center [163, 201] width 210 height 118
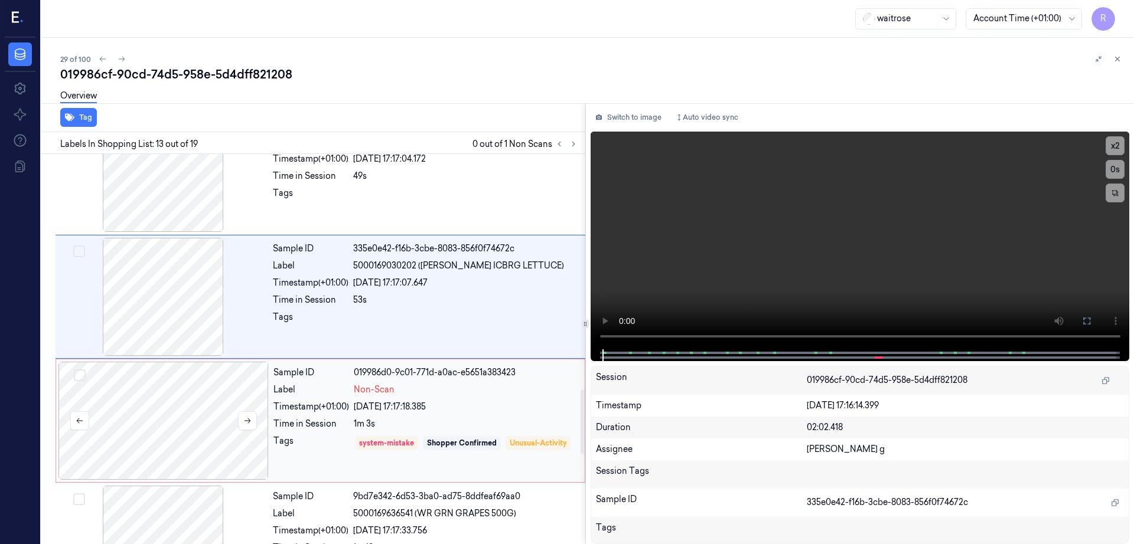
scroll to position [1428, 0]
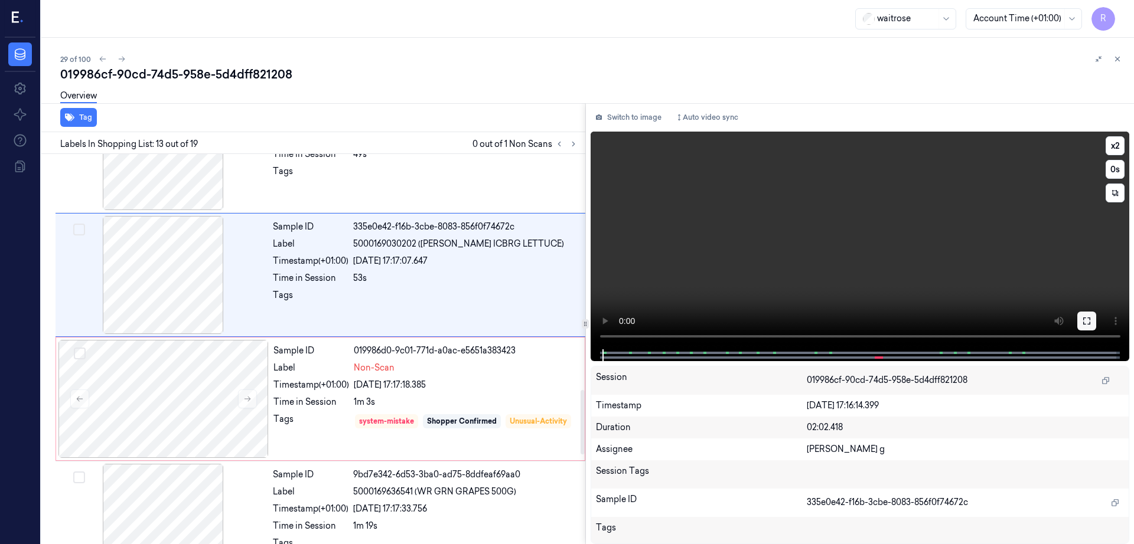
click at [1091, 321] on icon at bounding box center [1086, 320] width 9 height 9
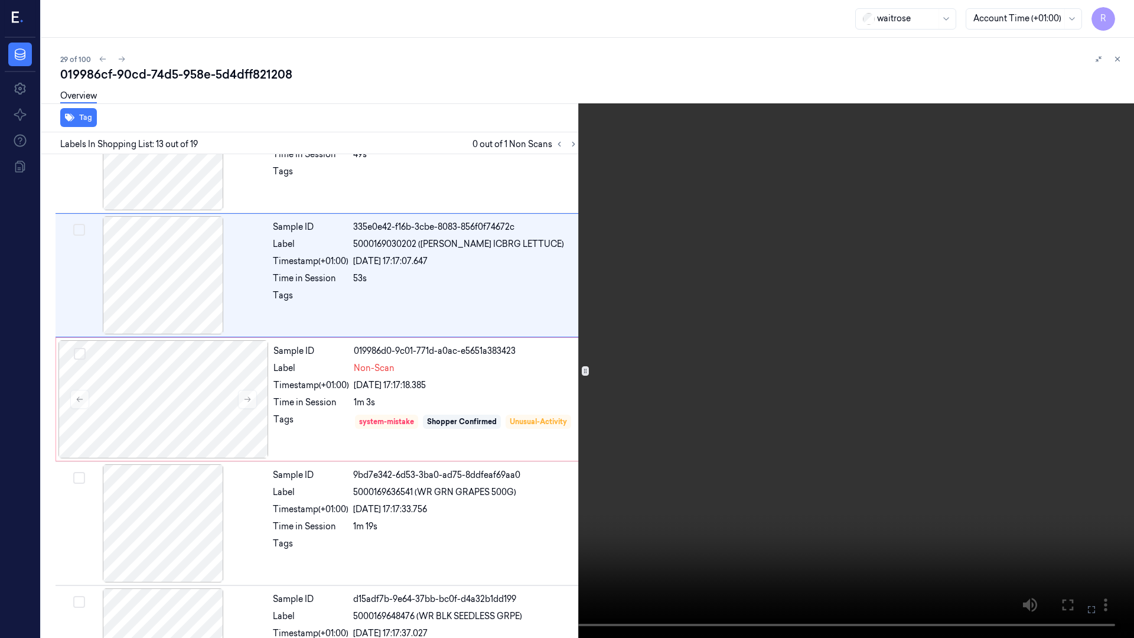
click at [756, 416] on video at bounding box center [567, 319] width 1134 height 638
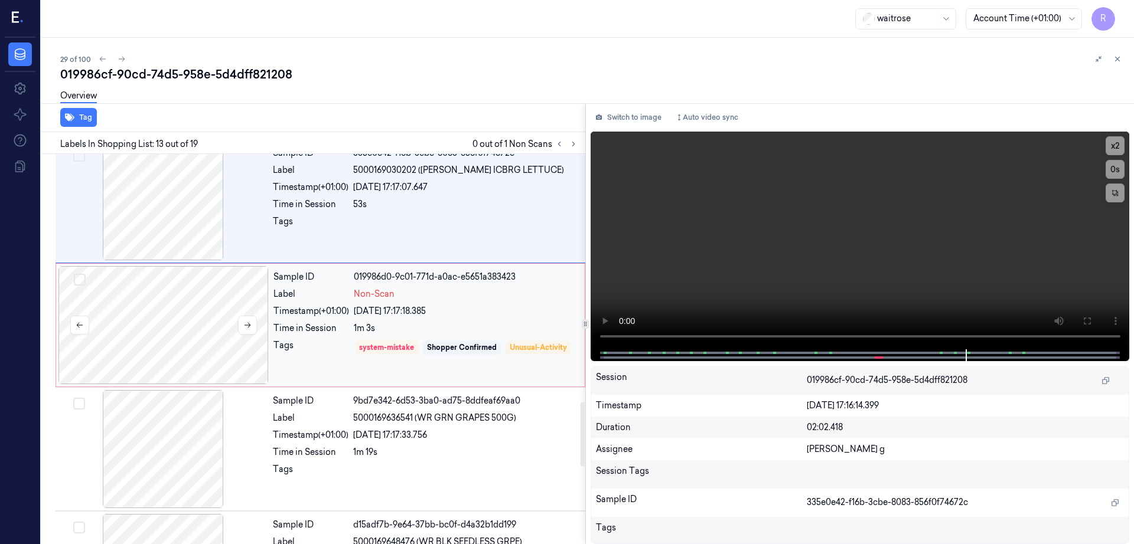
click at [253, 308] on div at bounding box center [163, 325] width 210 height 118
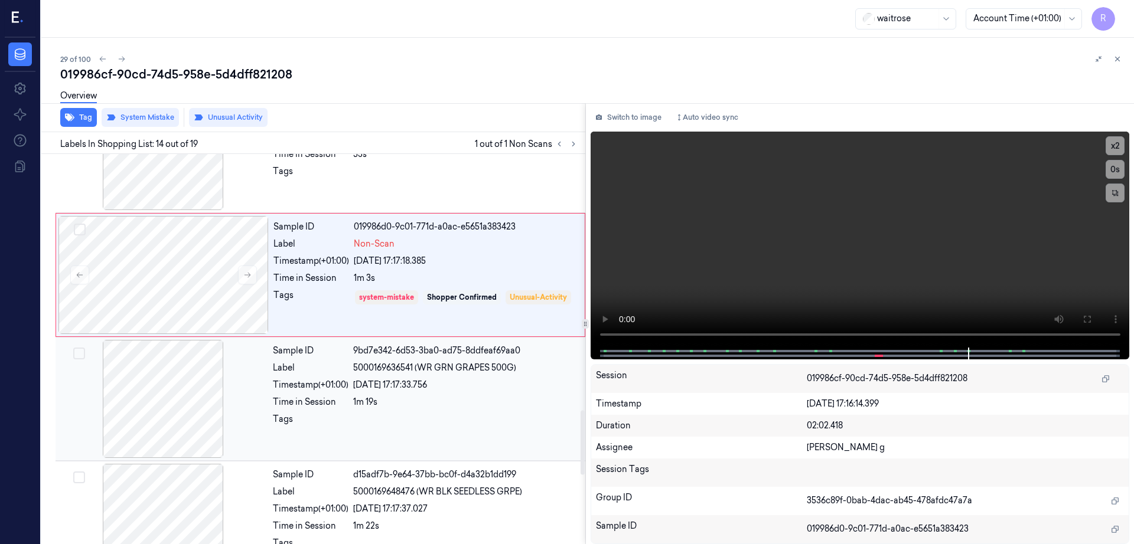
click at [189, 418] on div at bounding box center [163, 399] width 210 height 118
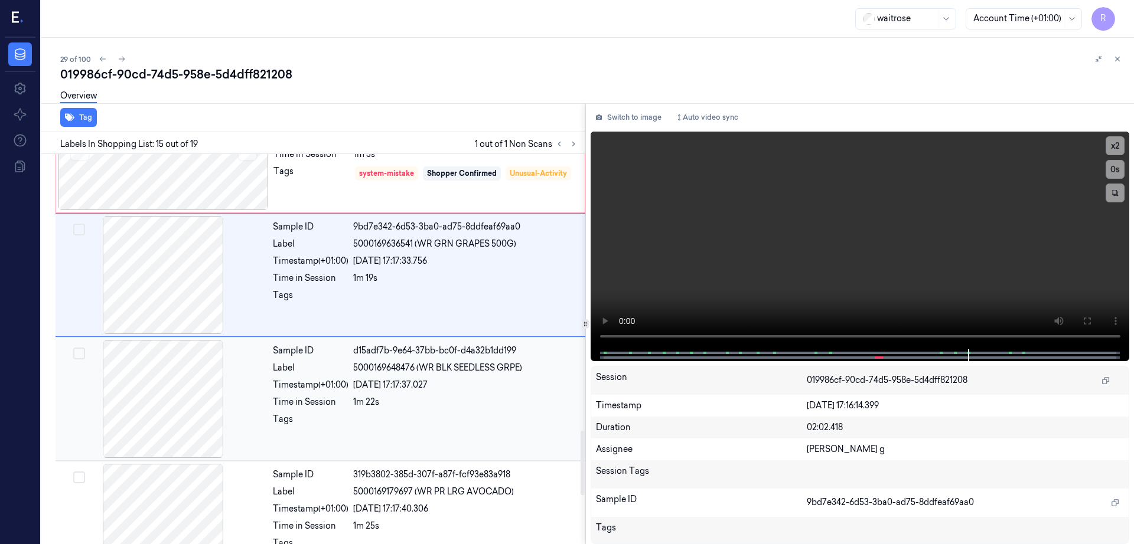
click at [188, 418] on div at bounding box center [163, 399] width 210 height 118
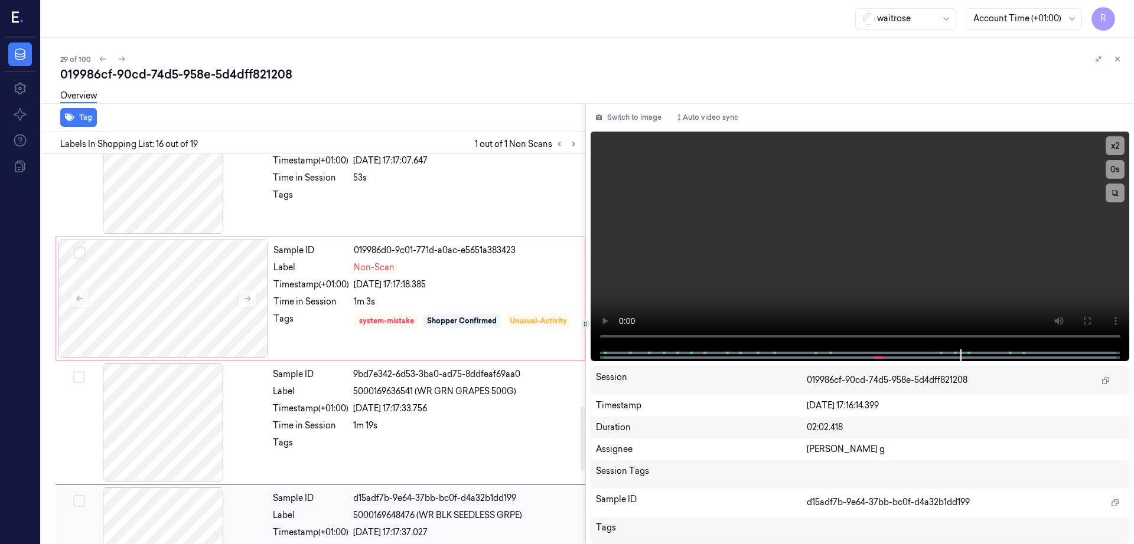
scroll to position [1431, 0]
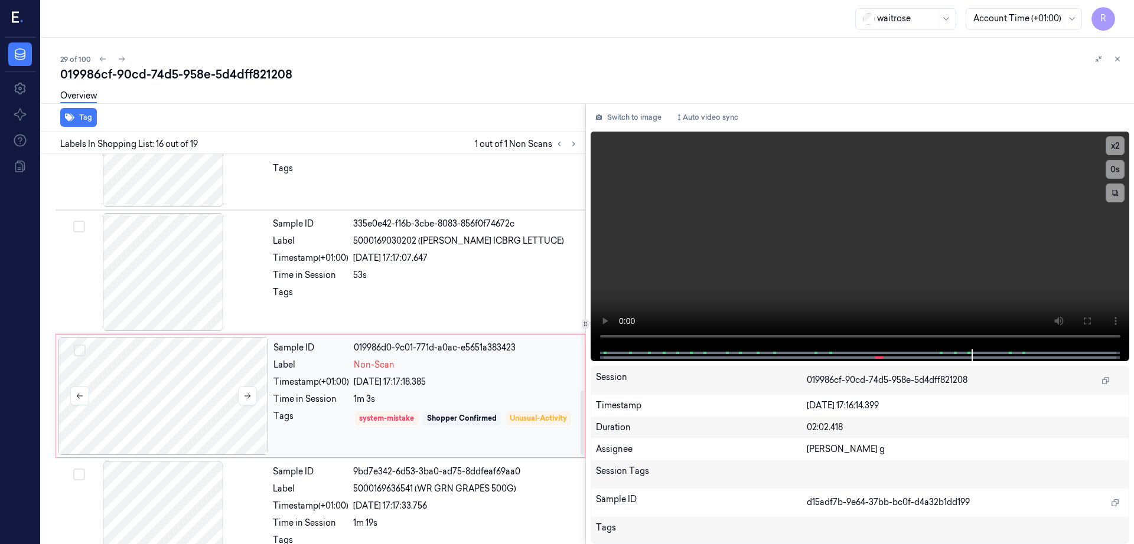
click at [184, 400] on div at bounding box center [163, 396] width 210 height 118
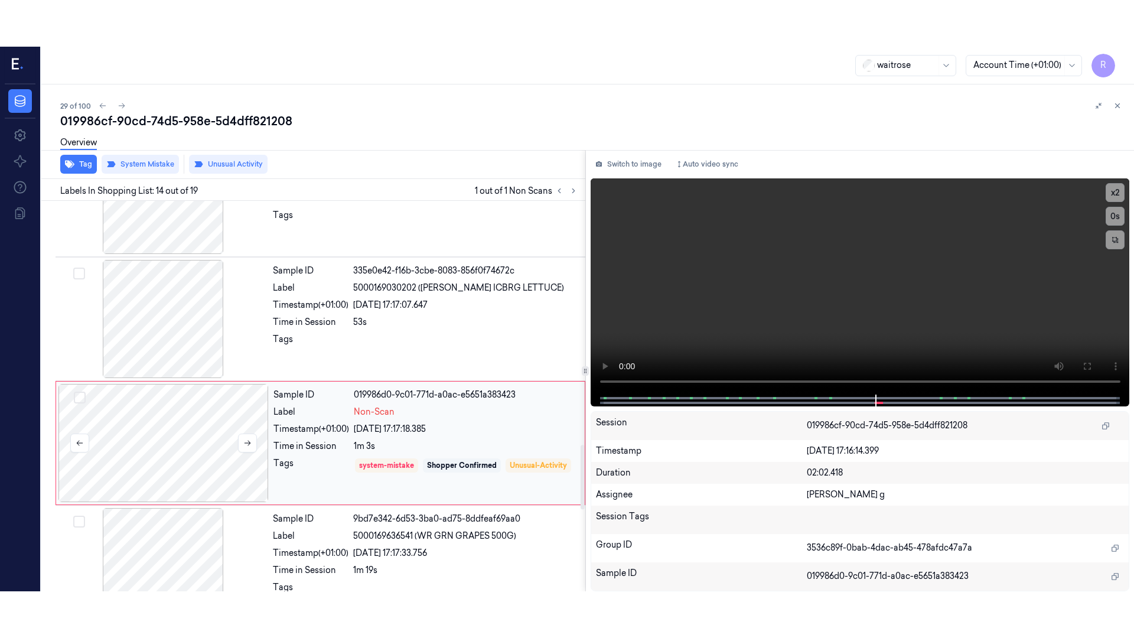
scroll to position [1478, 0]
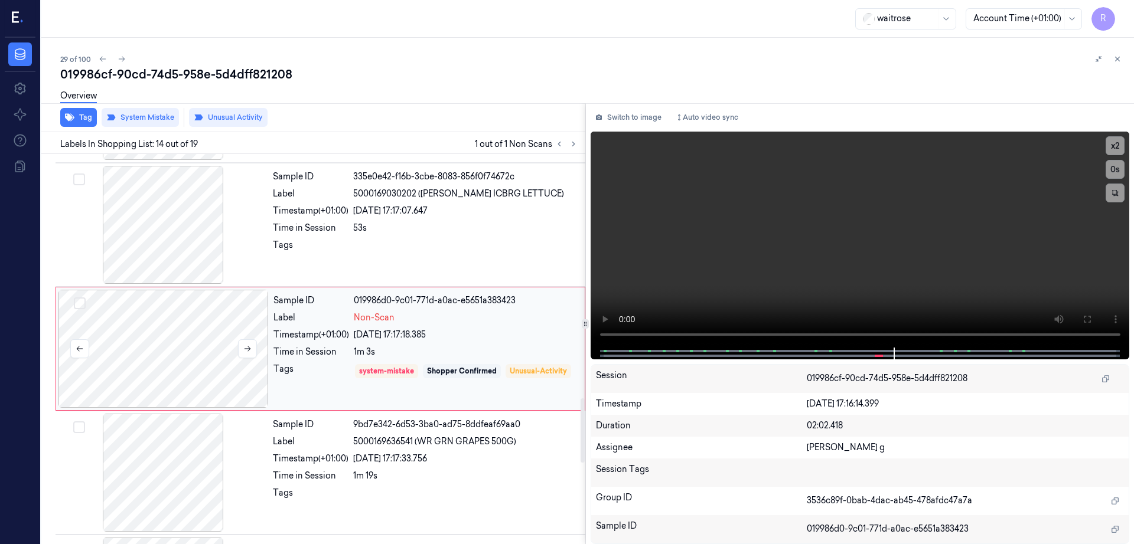
click at [184, 400] on div at bounding box center [163, 349] width 210 height 118
click at [1096, 319] on button at bounding box center [1086, 319] width 19 height 19
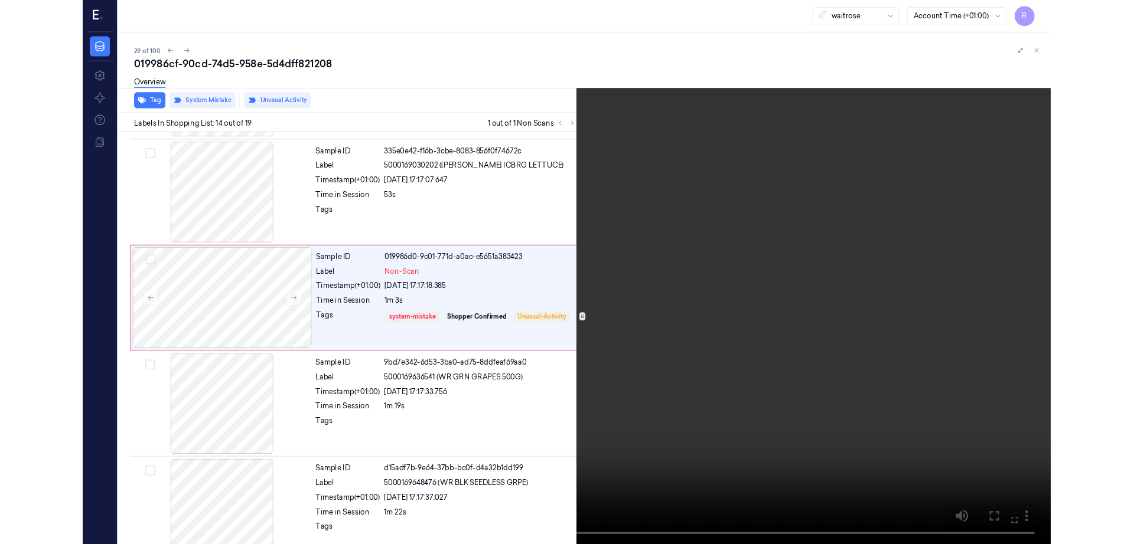
scroll to position [1432, 0]
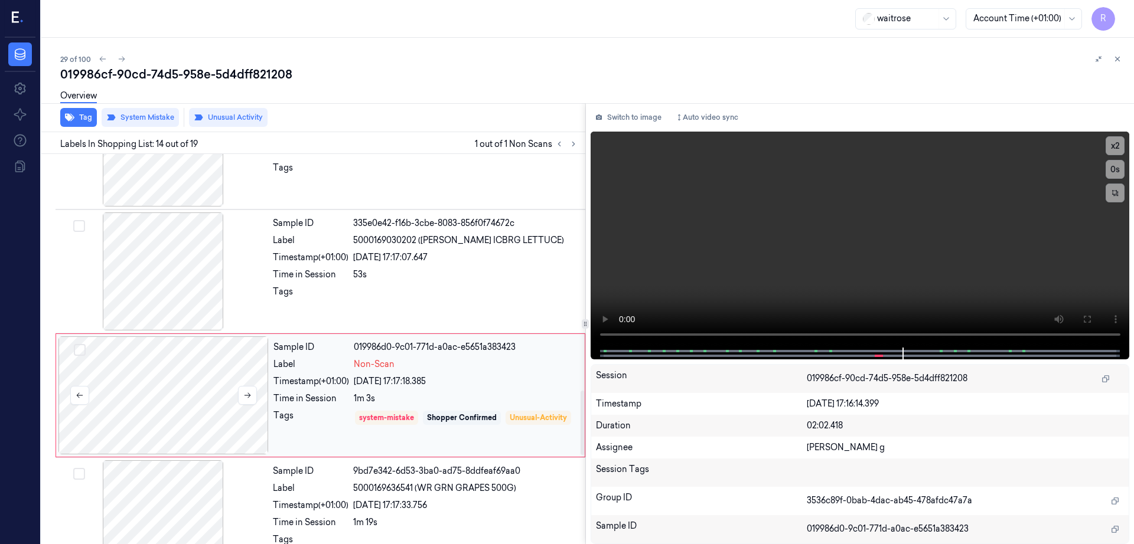
click at [136, 410] on div at bounding box center [163, 396] width 210 height 118
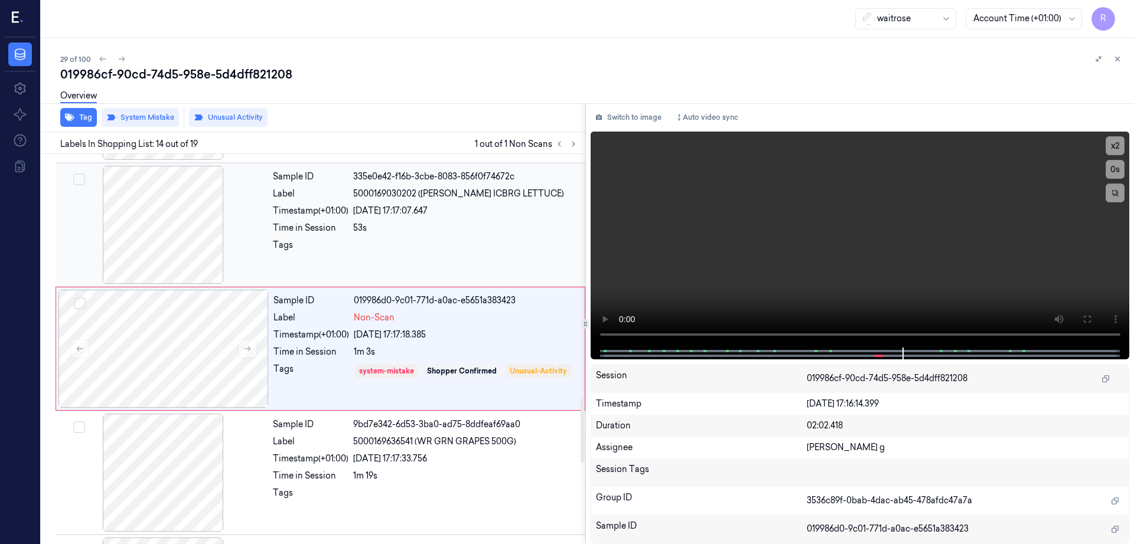
click at [133, 252] on div at bounding box center [163, 225] width 210 height 118
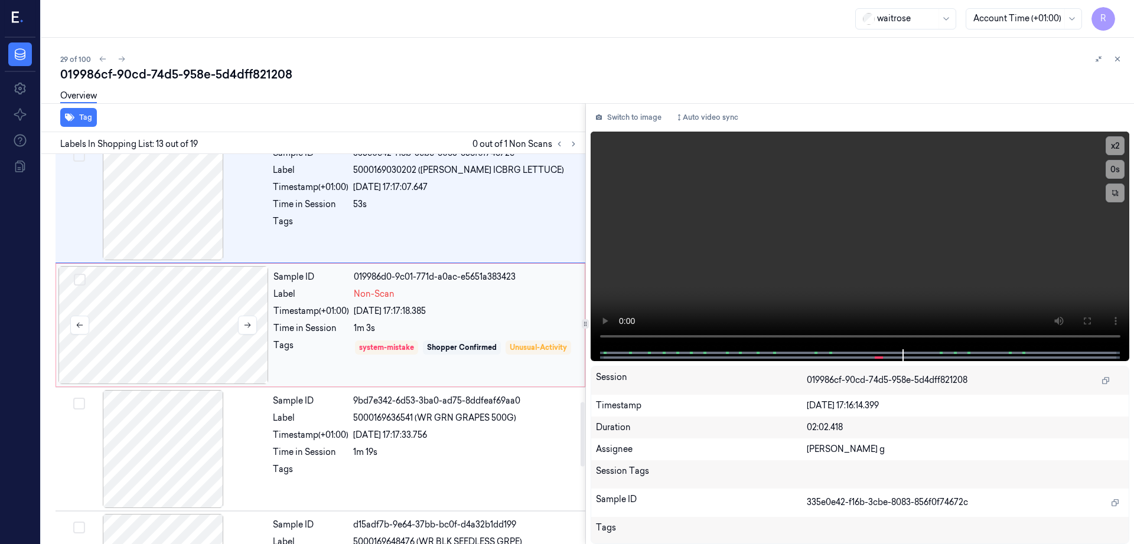
click at [185, 335] on div at bounding box center [163, 325] width 210 height 118
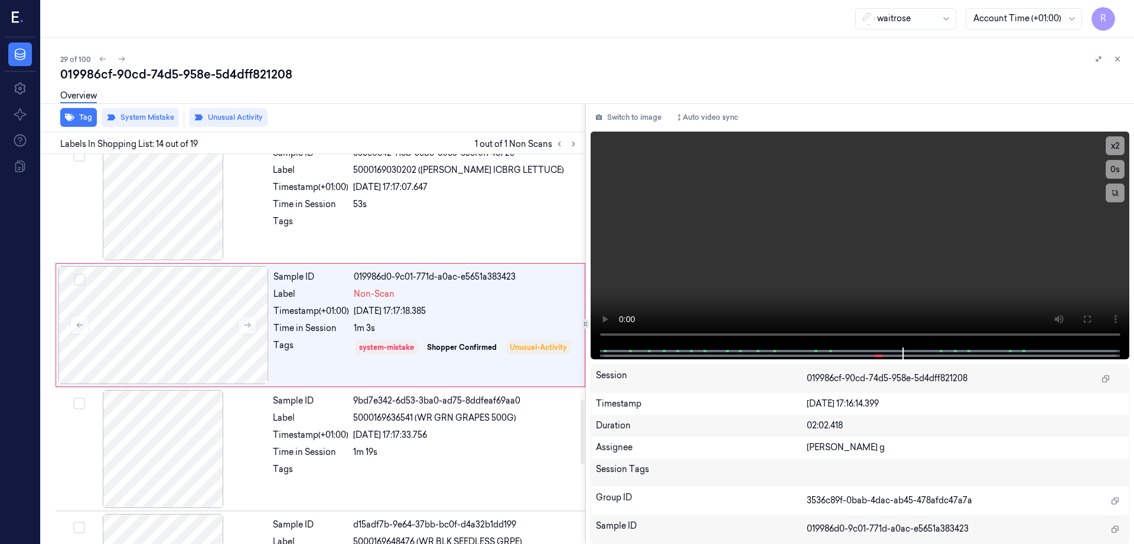
scroll to position [1478, 0]
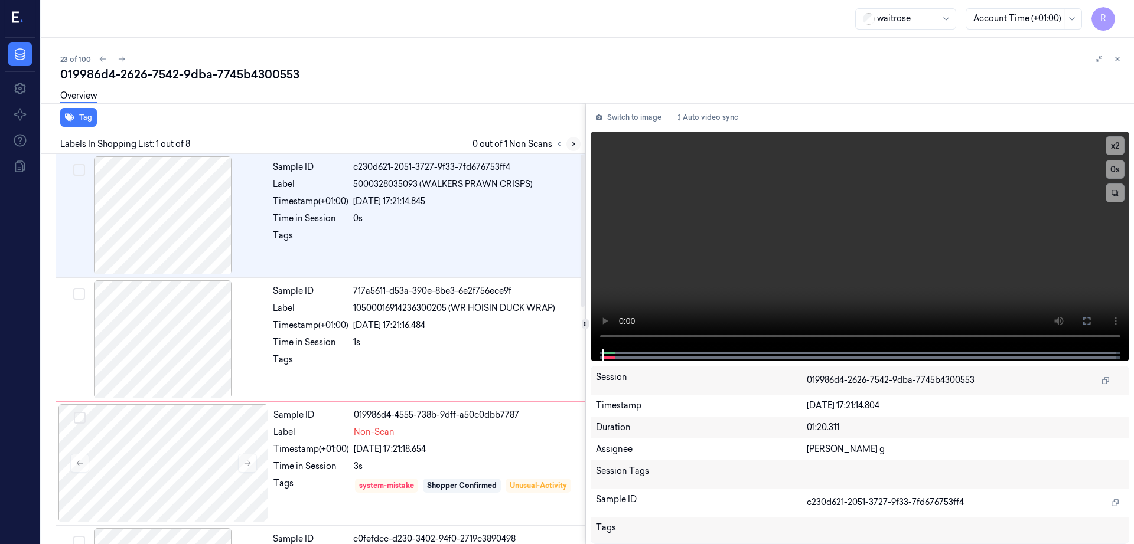
click at [580, 145] on button at bounding box center [573, 144] width 14 height 14
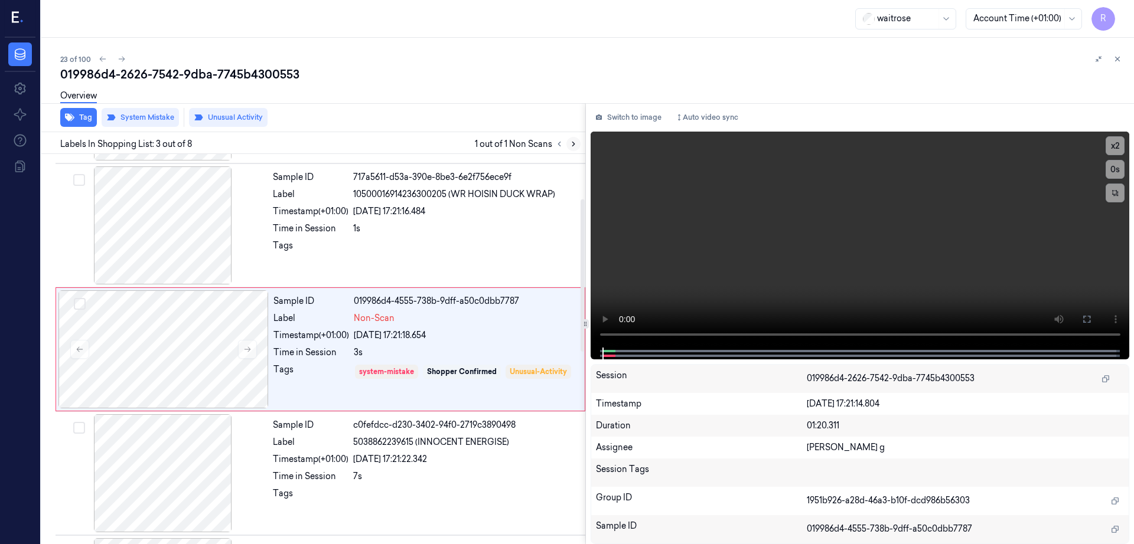
scroll to position [115, 0]
click at [208, 351] on div at bounding box center [163, 349] width 210 height 118
click at [246, 352] on icon at bounding box center [247, 349] width 8 height 8
click at [175, 246] on div at bounding box center [163, 225] width 210 height 118
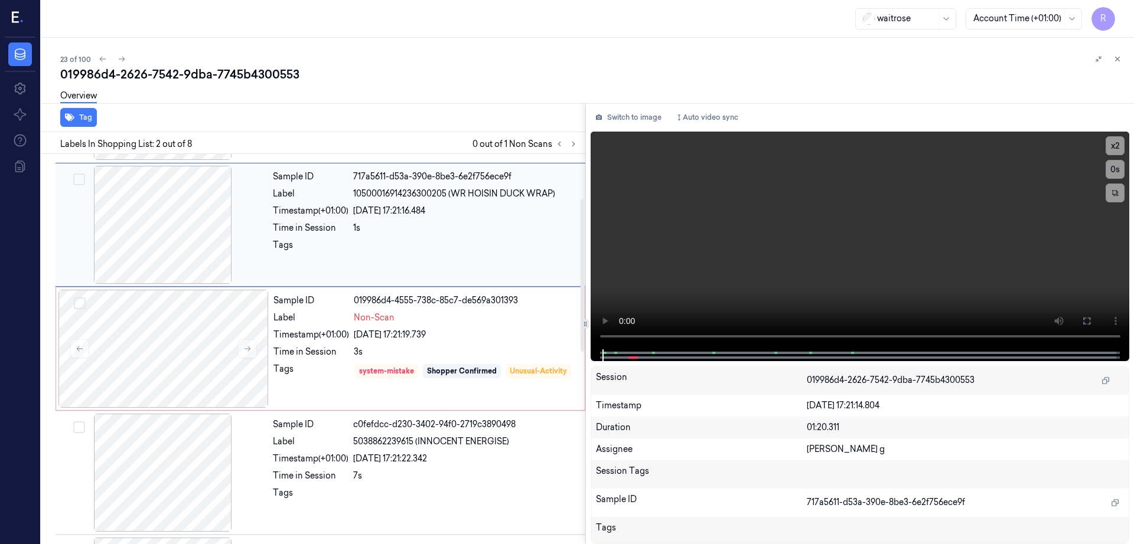
scroll to position [0, 0]
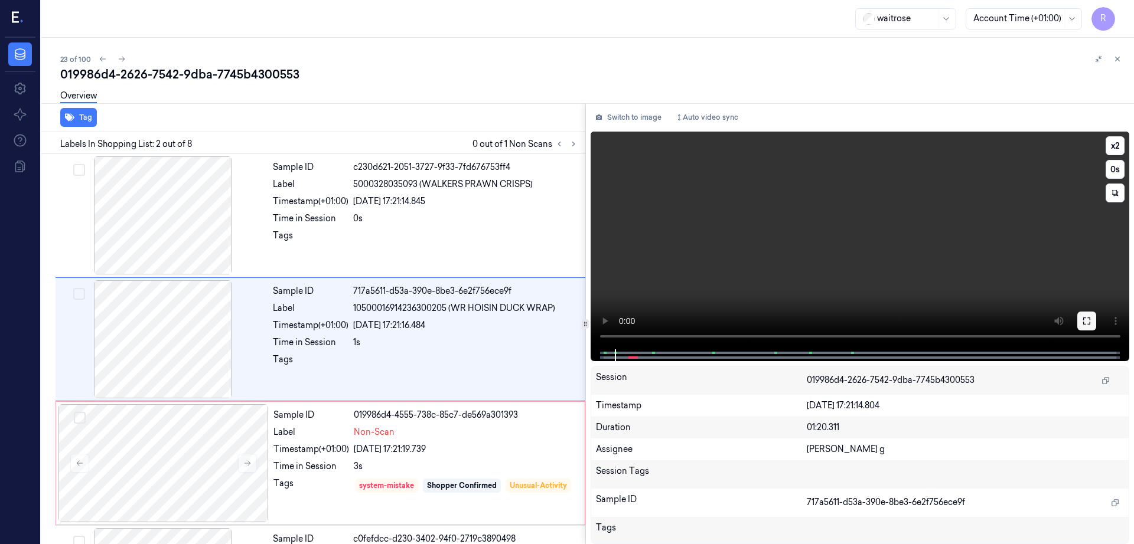
click at [1096, 318] on button at bounding box center [1086, 321] width 19 height 19
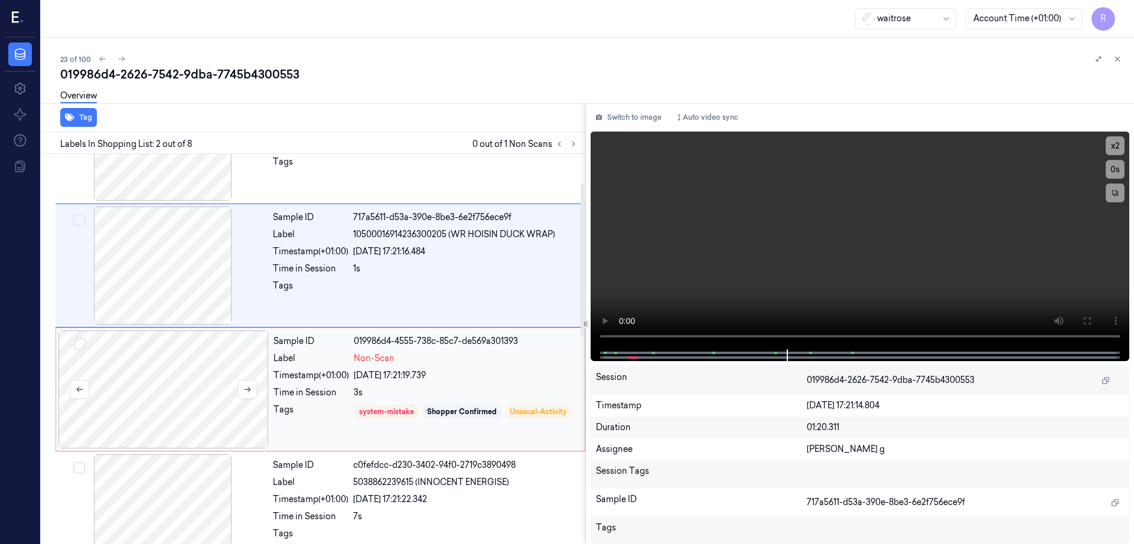
click at [154, 434] on div at bounding box center [163, 390] width 210 height 118
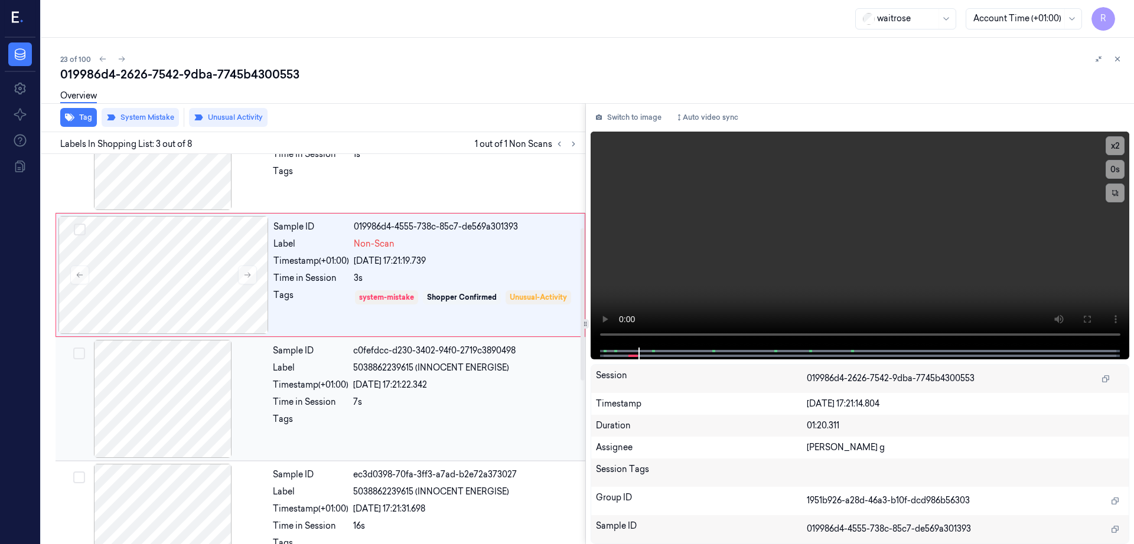
click at [159, 415] on div at bounding box center [163, 399] width 210 height 118
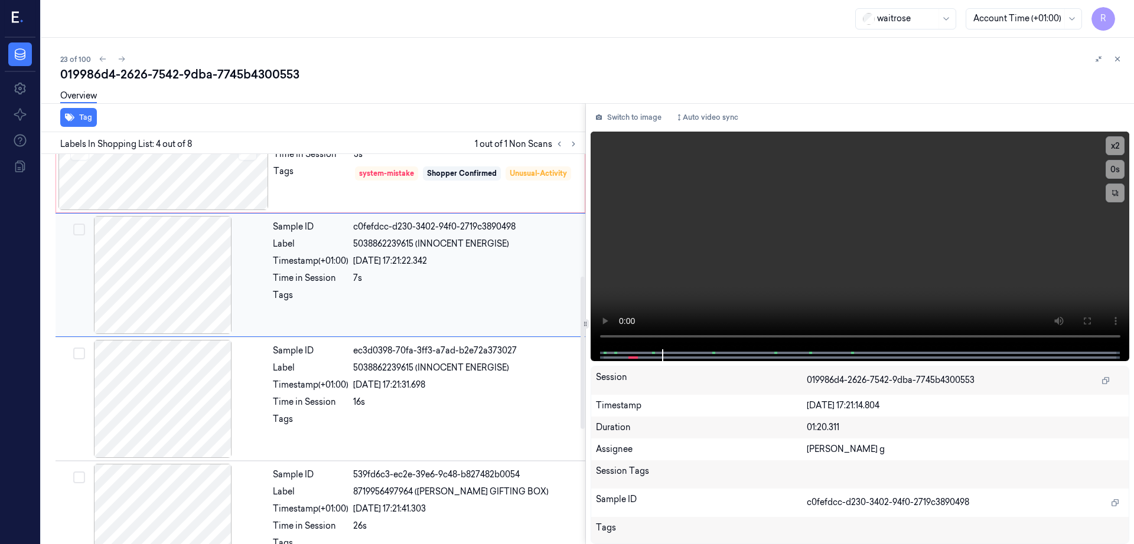
click at [161, 303] on div at bounding box center [163, 275] width 210 height 118
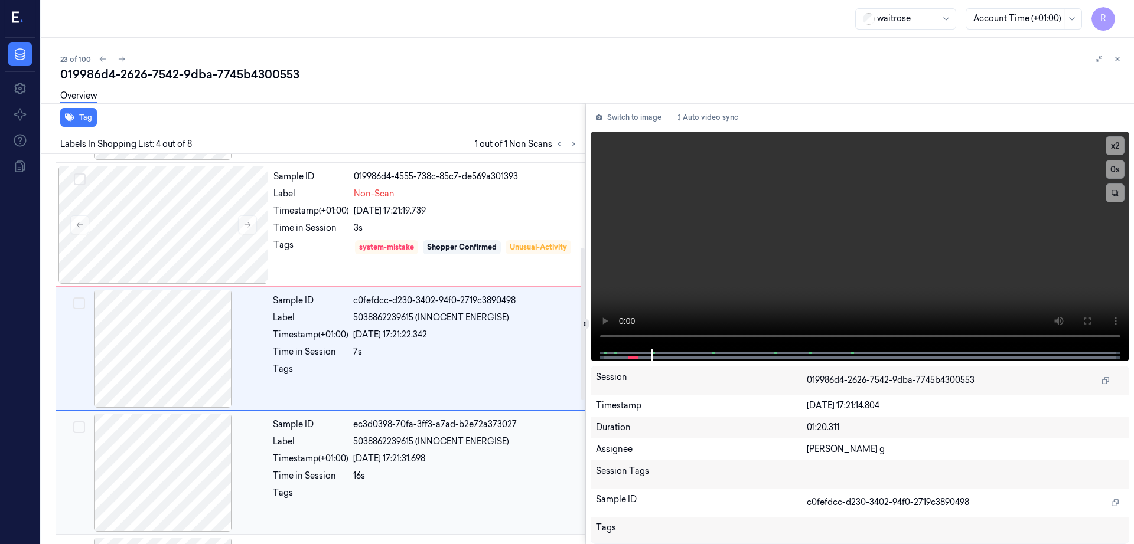
click at [191, 415] on div at bounding box center [163, 473] width 210 height 118
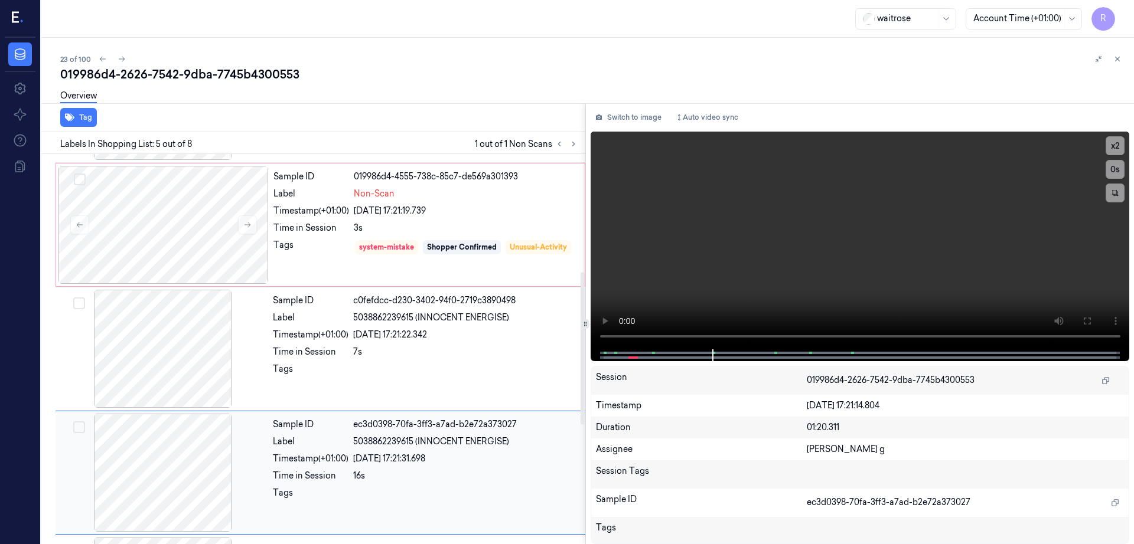
scroll to position [363, 0]
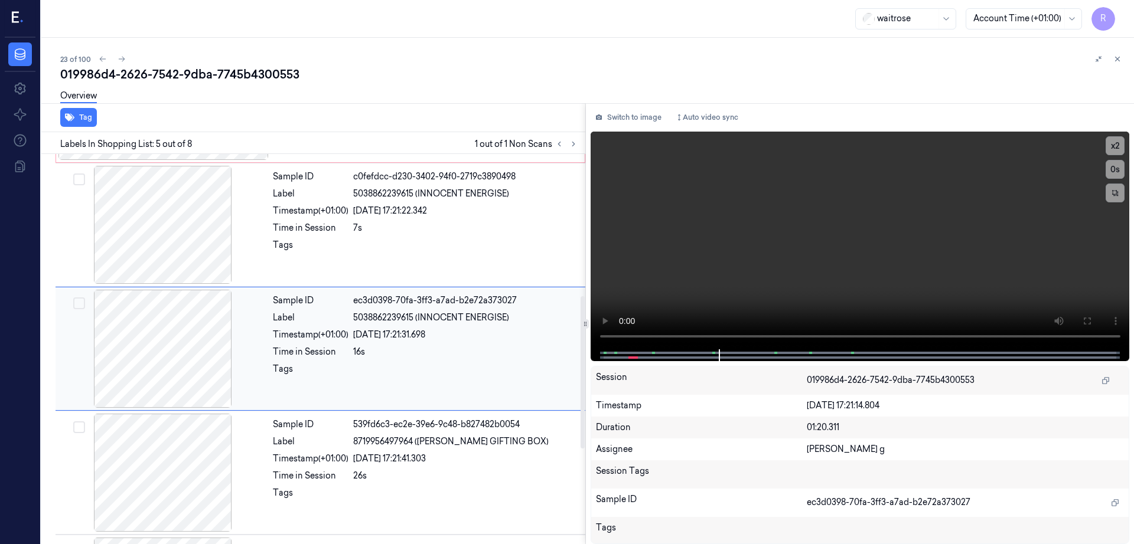
click at [192, 342] on div at bounding box center [163, 349] width 210 height 118
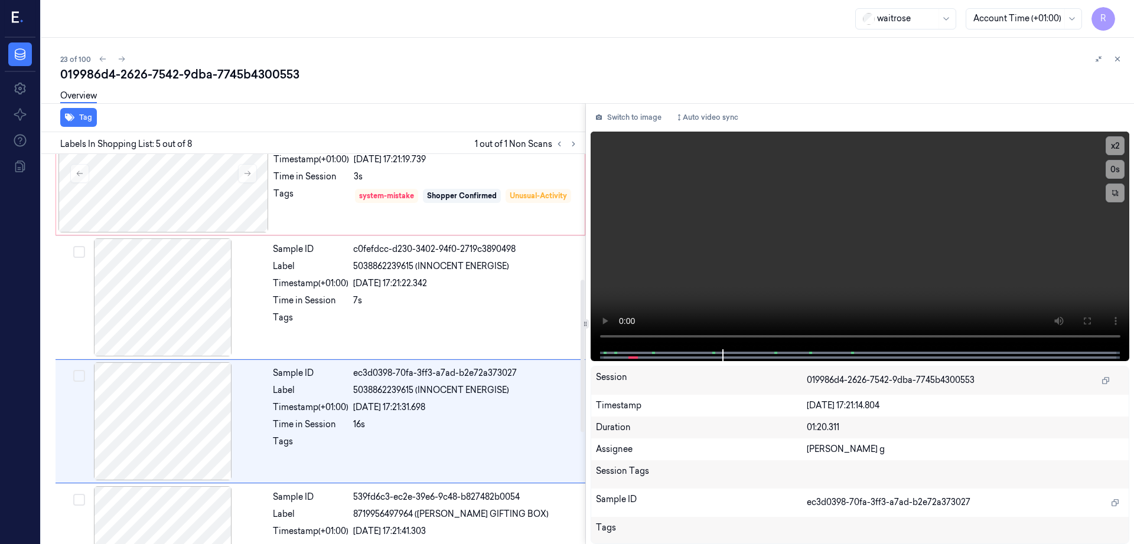
scroll to position [289, 0]
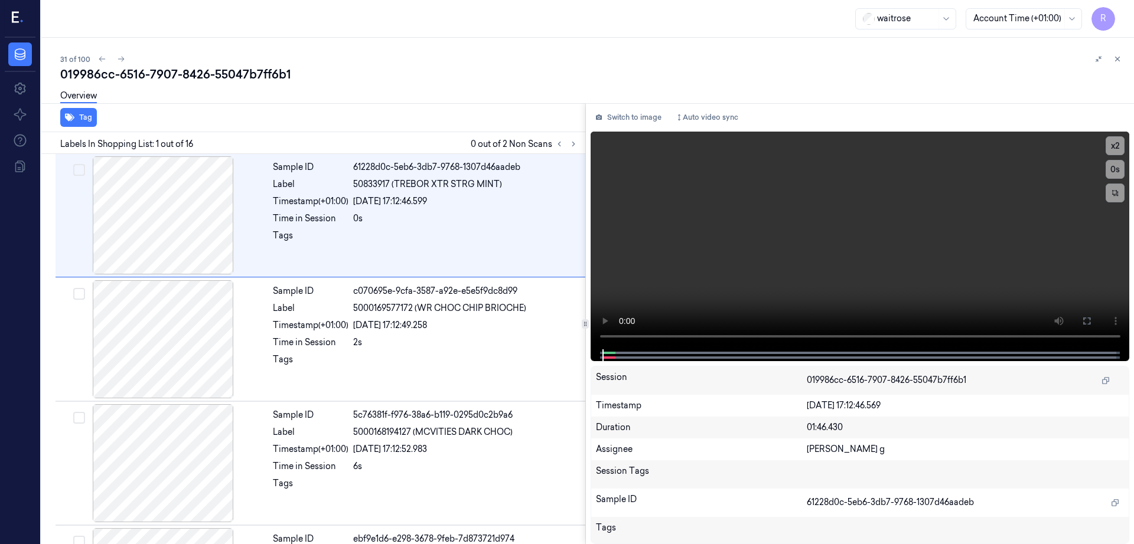
click at [580, 151] on div at bounding box center [566, 144] width 28 height 14
click at [580, 146] on button at bounding box center [573, 144] width 14 height 14
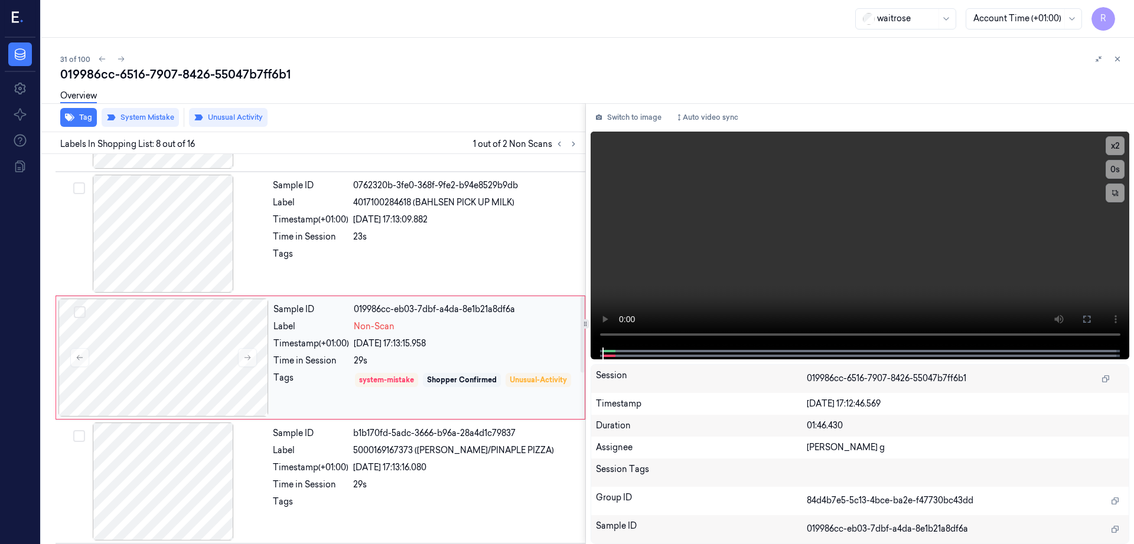
scroll to position [734, 0]
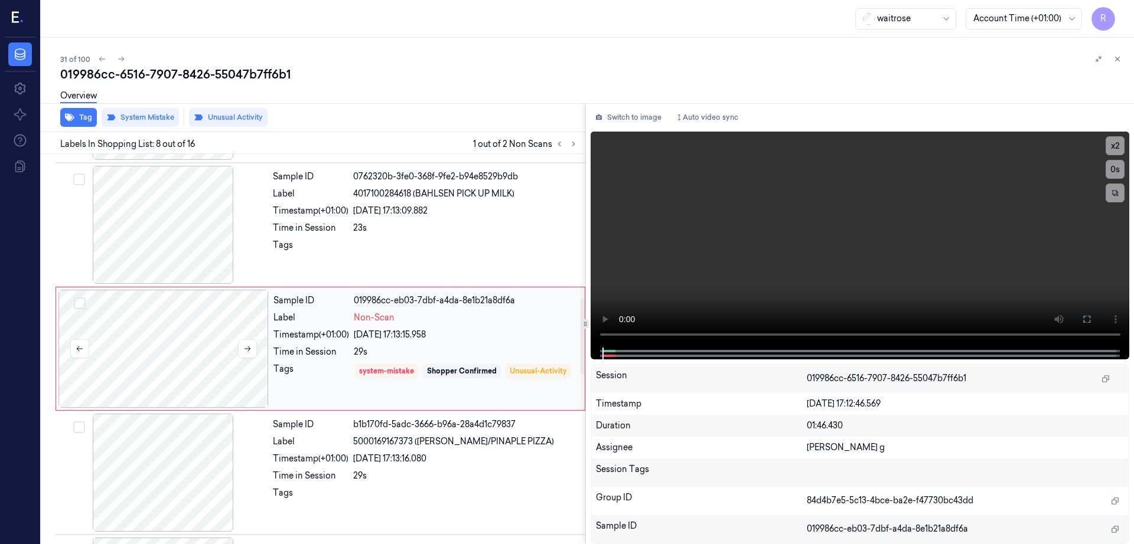
click at [194, 353] on div at bounding box center [163, 349] width 210 height 118
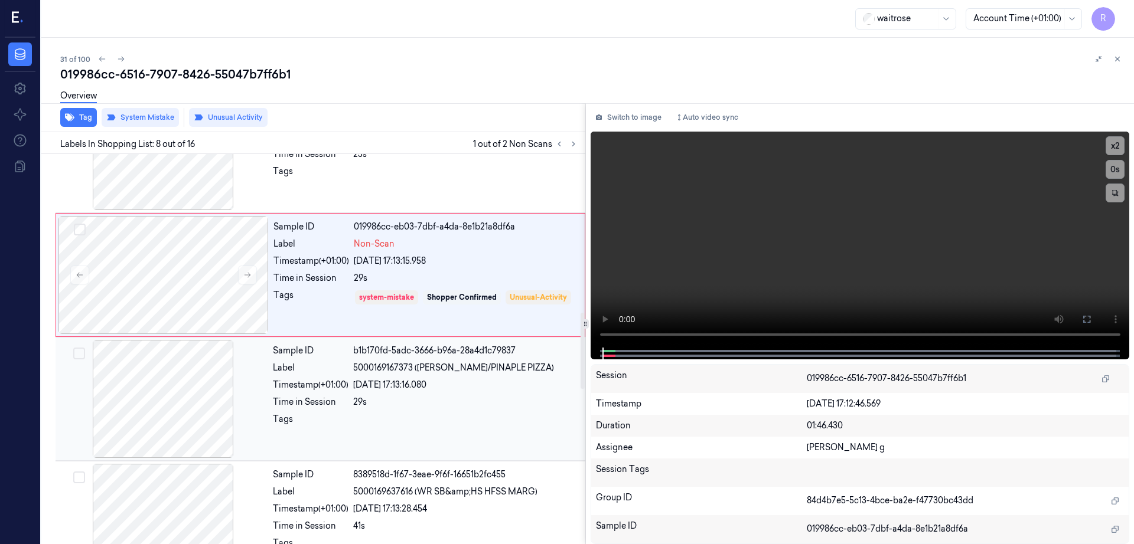
click at [178, 401] on div at bounding box center [163, 399] width 210 height 118
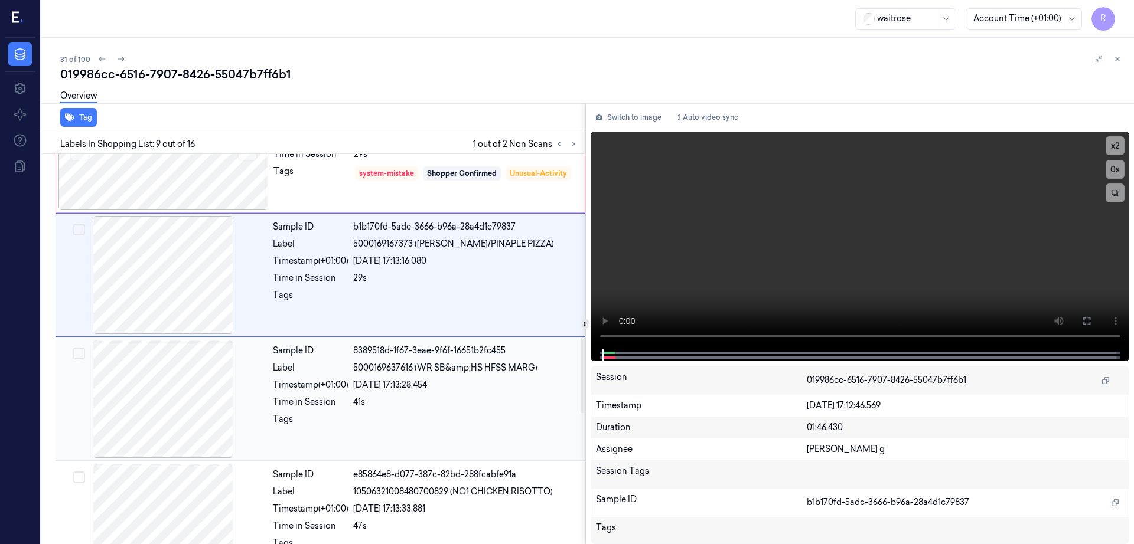
click at [185, 413] on div at bounding box center [163, 399] width 210 height 118
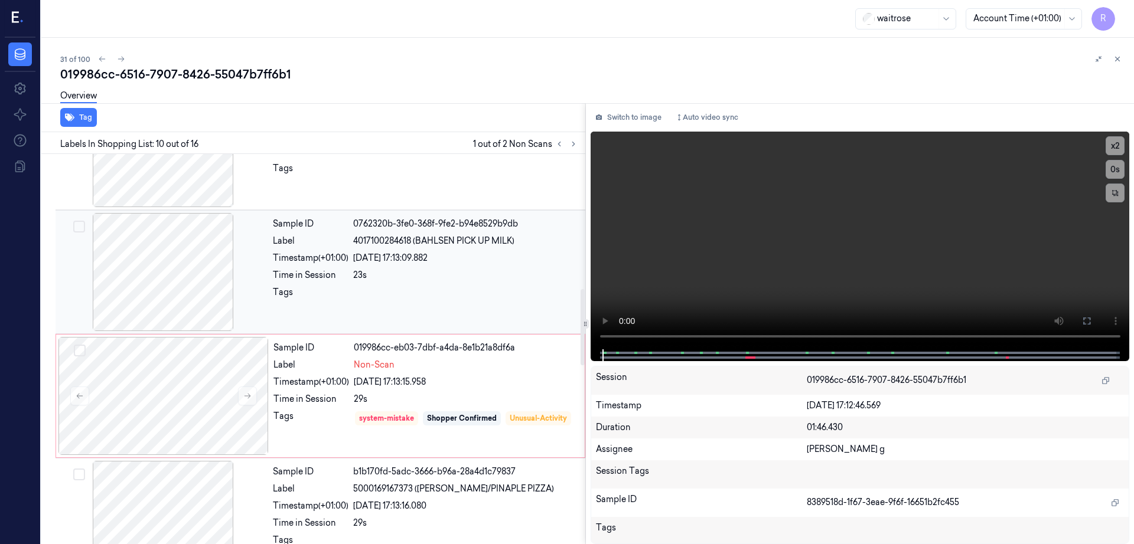
click at [184, 272] on div at bounding box center [163, 272] width 210 height 118
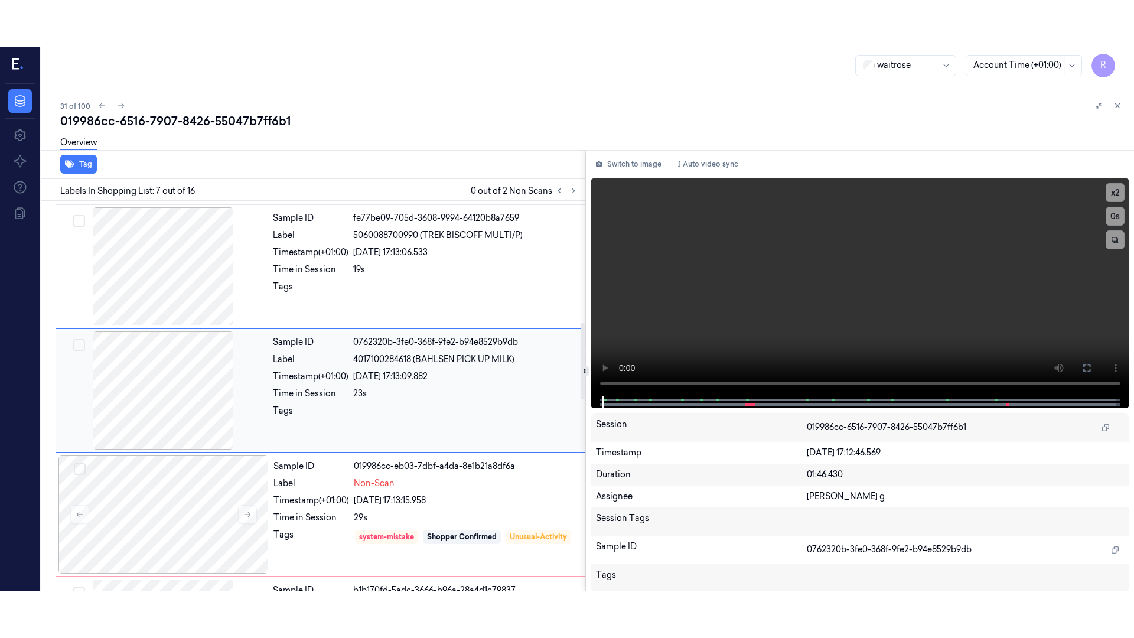
scroll to position [611, 0]
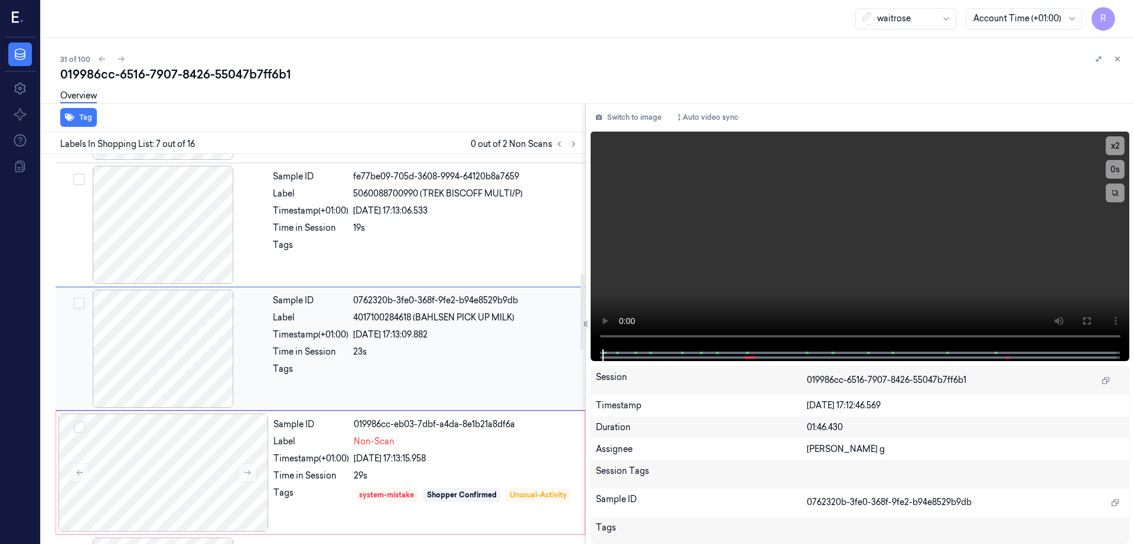
click at [192, 348] on div at bounding box center [163, 349] width 210 height 118
click at [192, 347] on div at bounding box center [163, 349] width 210 height 118
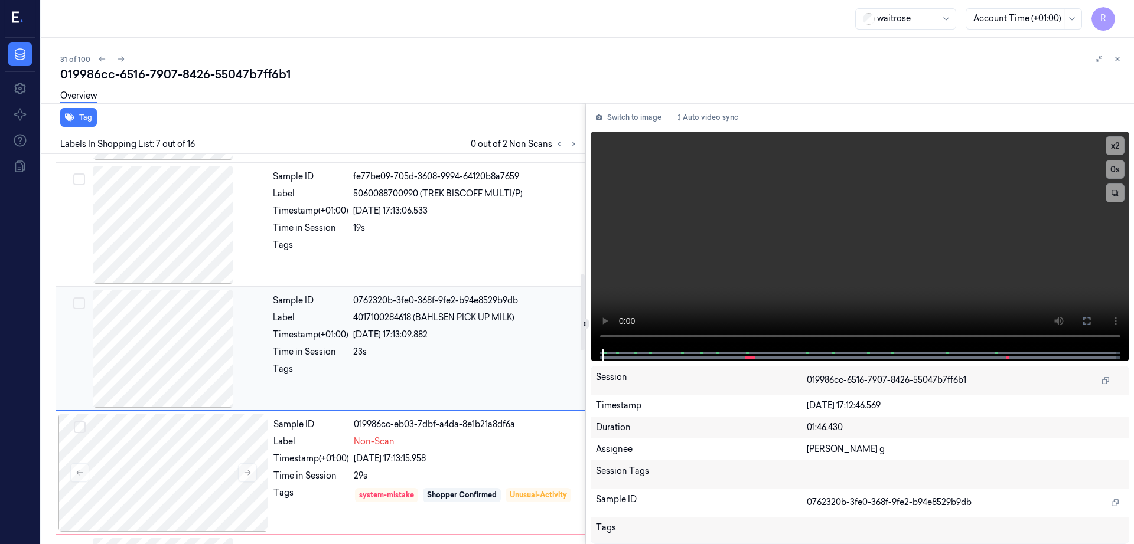
click at [192, 343] on div at bounding box center [163, 349] width 210 height 118
click at [1091, 322] on icon at bounding box center [1086, 320] width 9 height 9
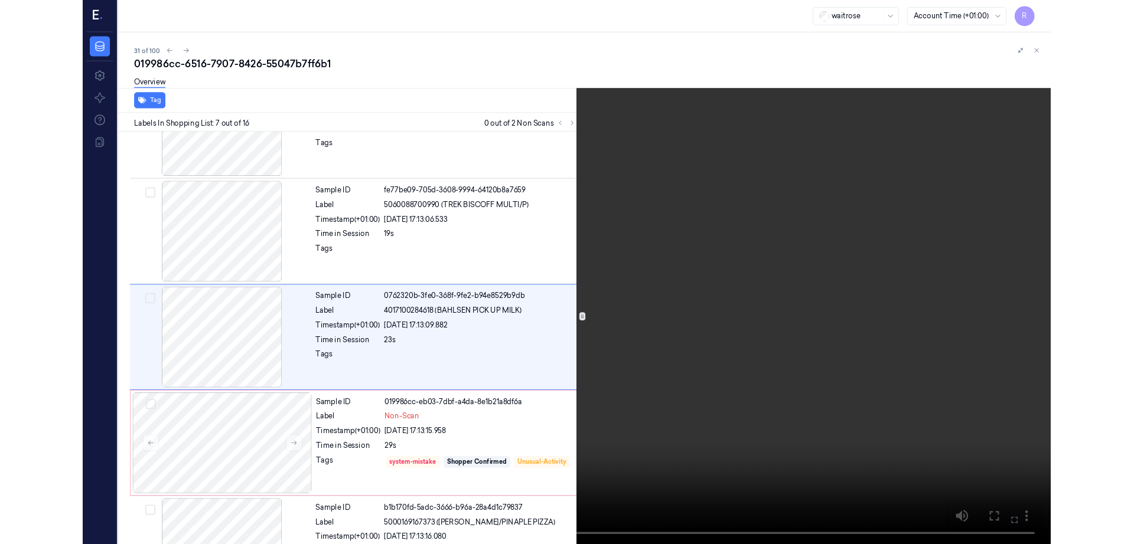
scroll to position [564, 0]
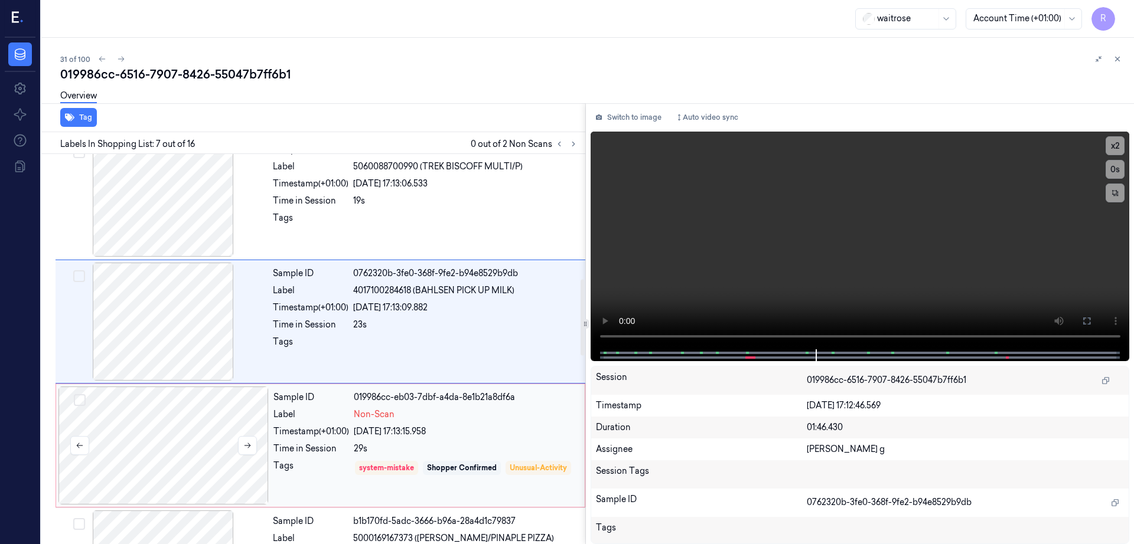
click at [174, 405] on div at bounding box center [163, 446] width 210 height 118
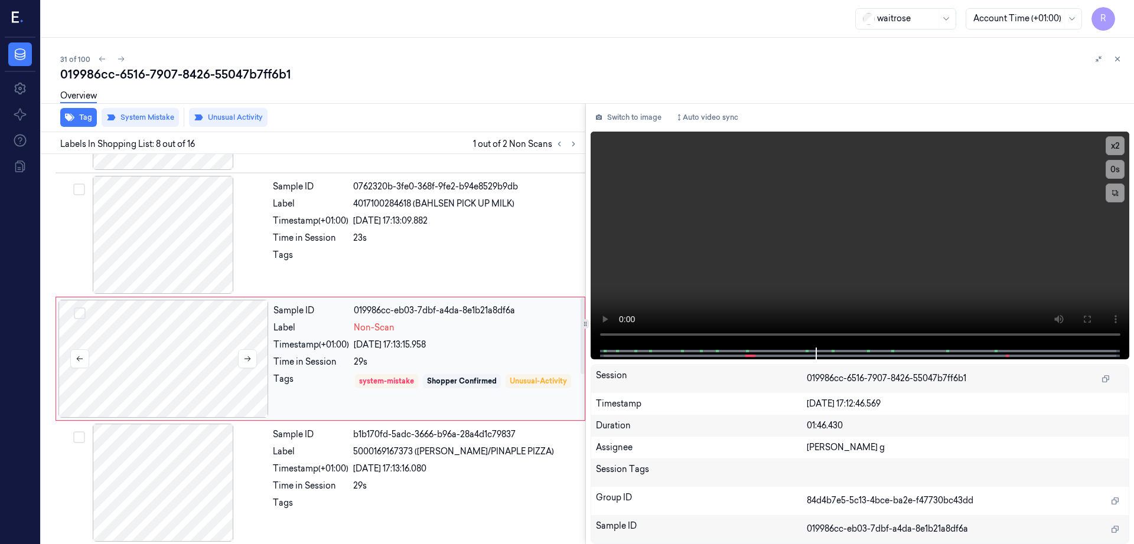
scroll to position [734, 0]
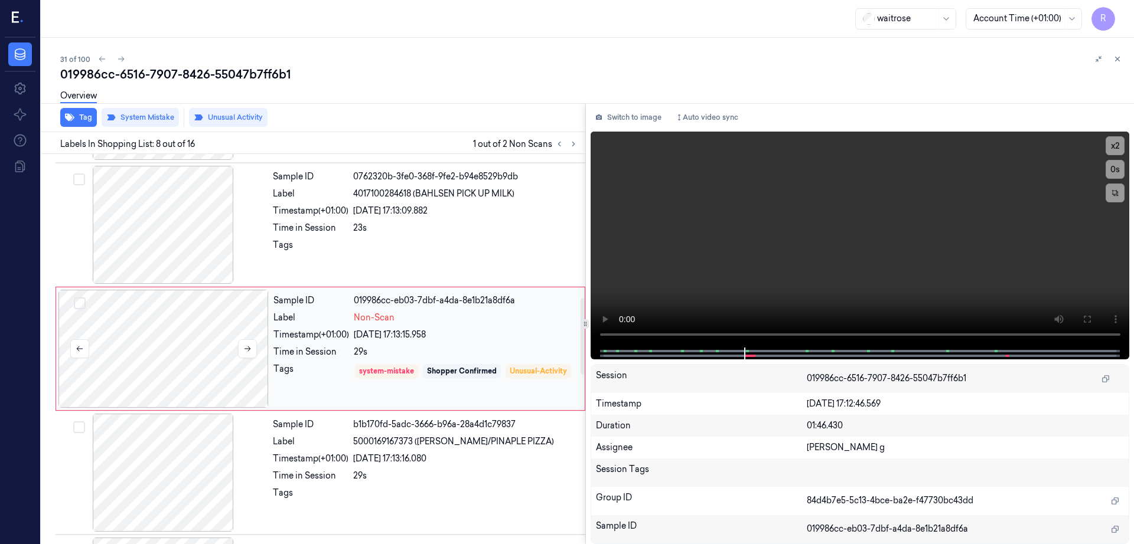
click at [201, 354] on div at bounding box center [163, 349] width 210 height 118
click at [189, 481] on div at bounding box center [163, 473] width 210 height 118
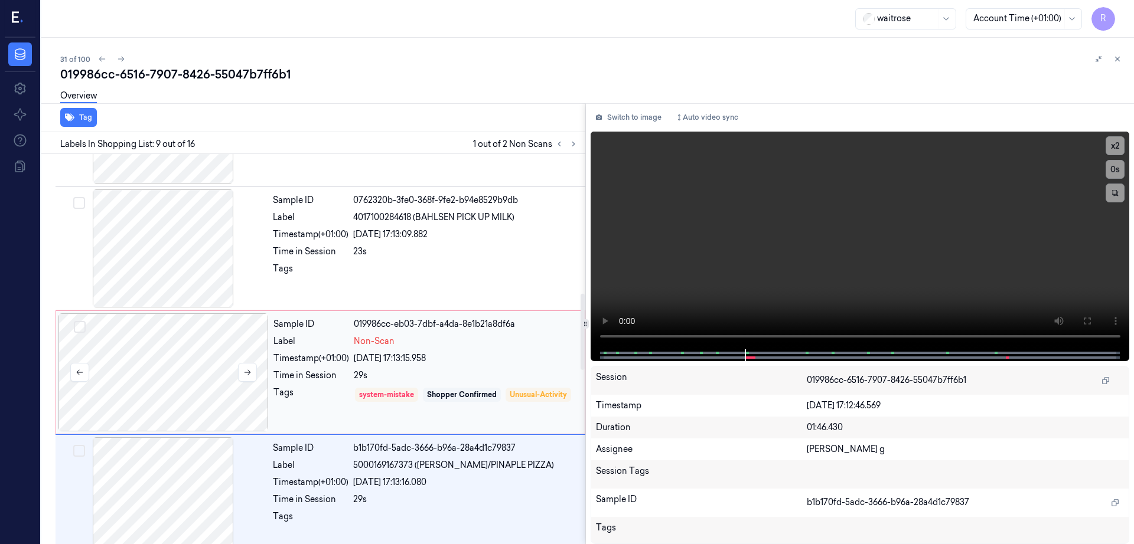
click at [190, 372] on div at bounding box center [163, 373] width 210 height 118
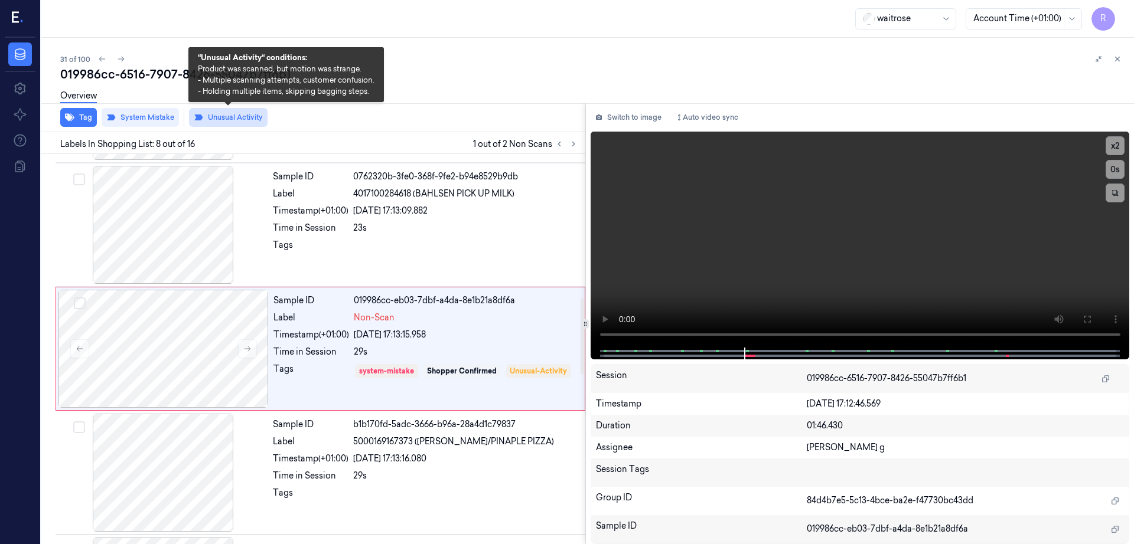
click at [218, 117] on button "Unusual Activity" at bounding box center [228, 117] width 79 height 19
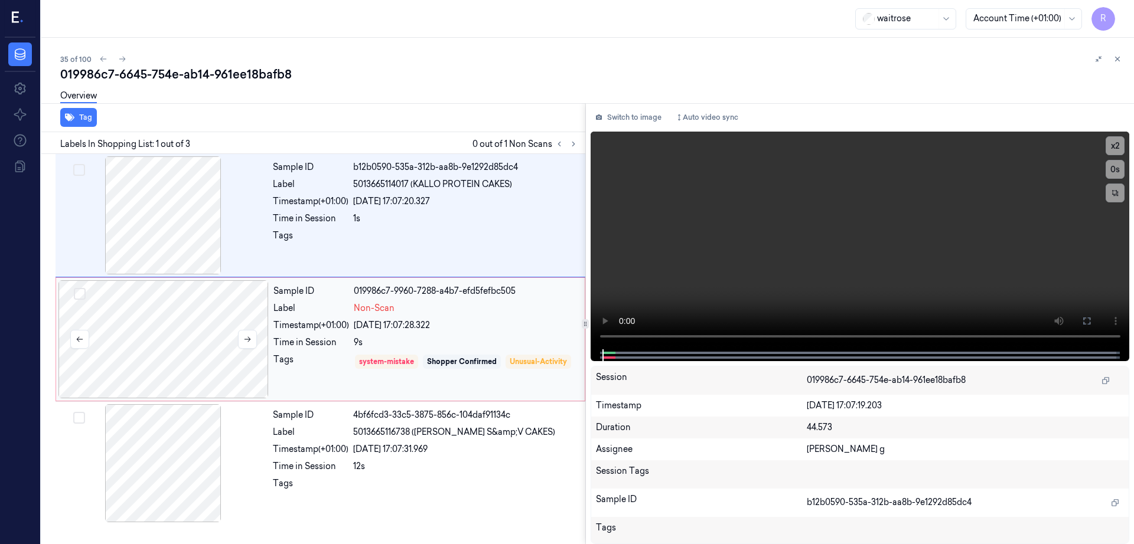
click at [174, 343] on div at bounding box center [163, 339] width 210 height 118
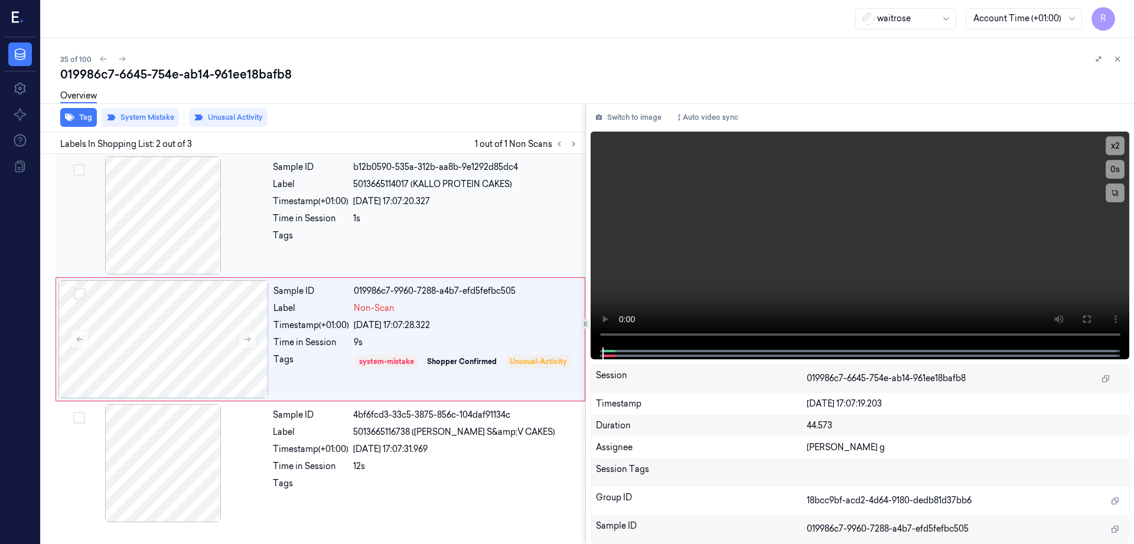
click at [137, 246] on div at bounding box center [163, 215] width 210 height 118
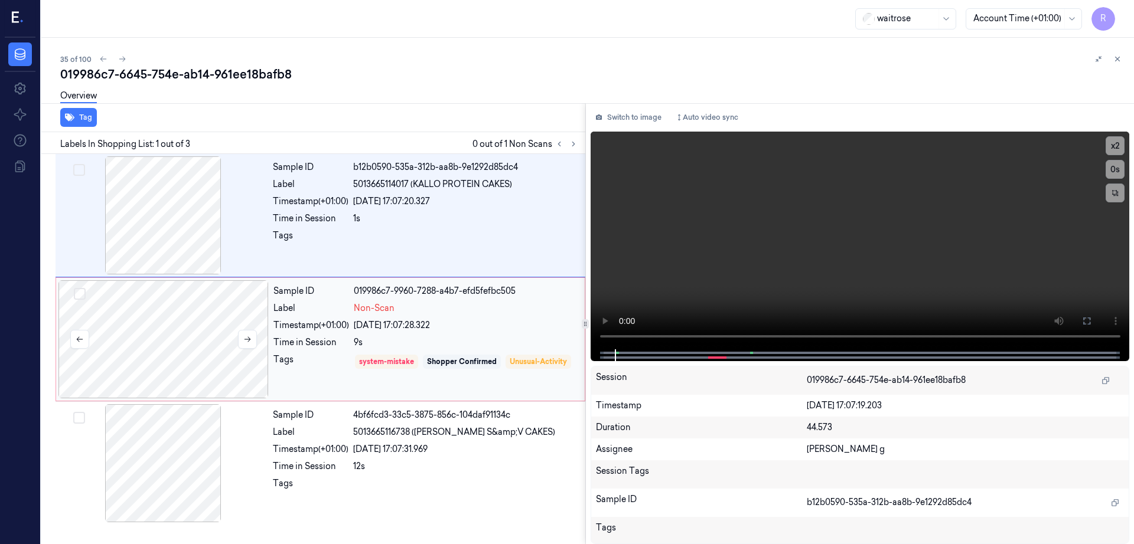
click at [147, 314] on div at bounding box center [163, 339] width 210 height 118
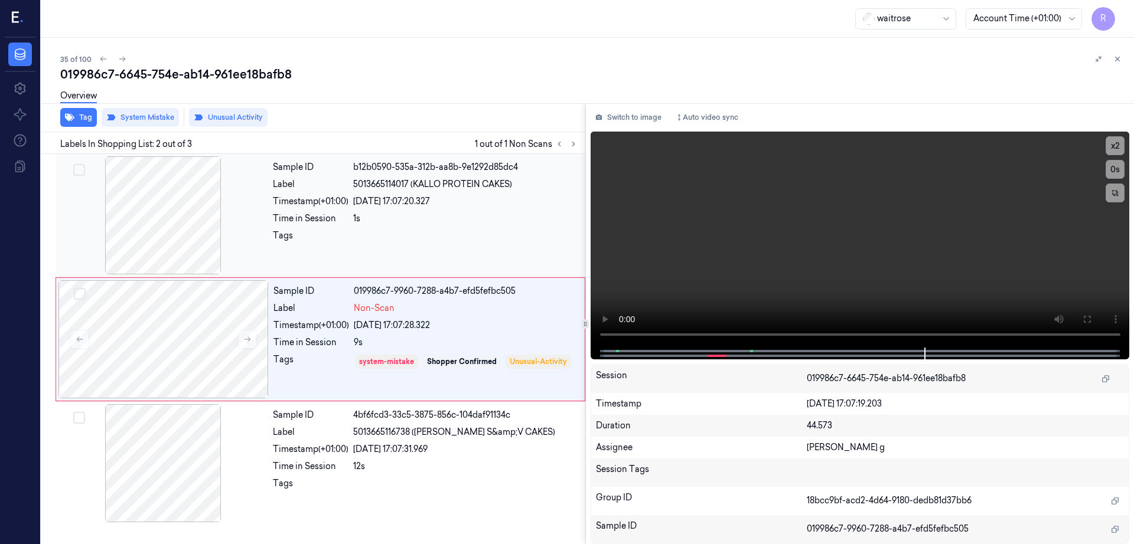
click at [186, 234] on div at bounding box center [163, 215] width 210 height 118
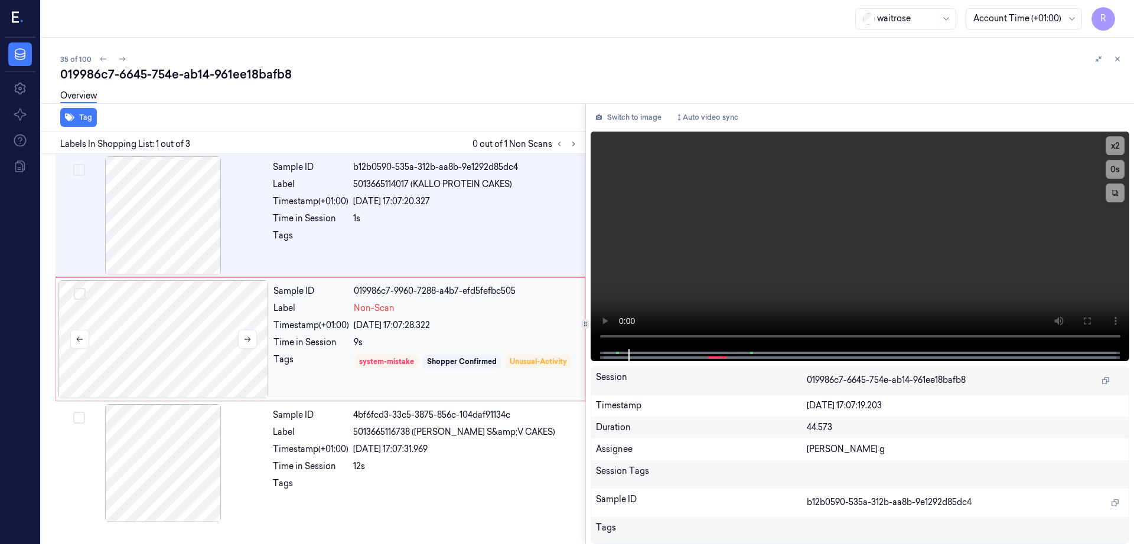
click at [169, 340] on div at bounding box center [163, 339] width 210 height 118
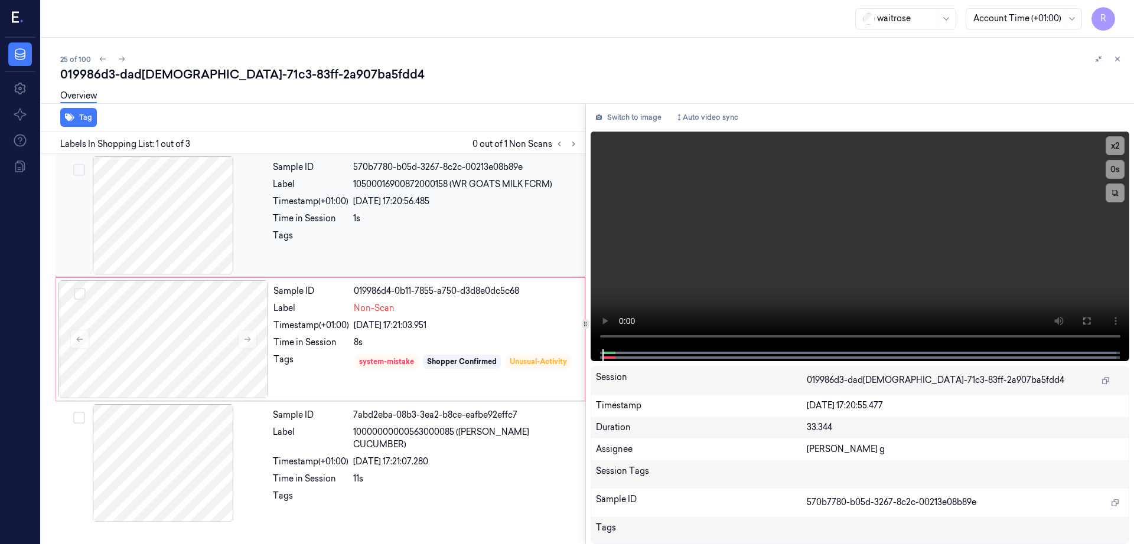
click at [190, 208] on div at bounding box center [163, 215] width 210 height 118
click at [181, 358] on div at bounding box center [163, 339] width 210 height 118
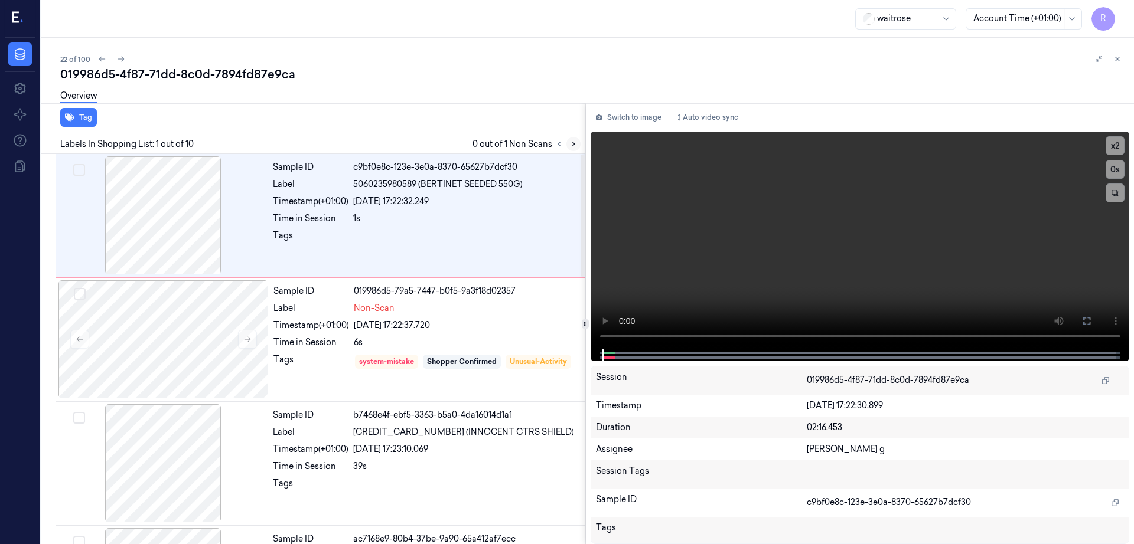
click at [577, 146] on icon at bounding box center [573, 144] width 8 height 8
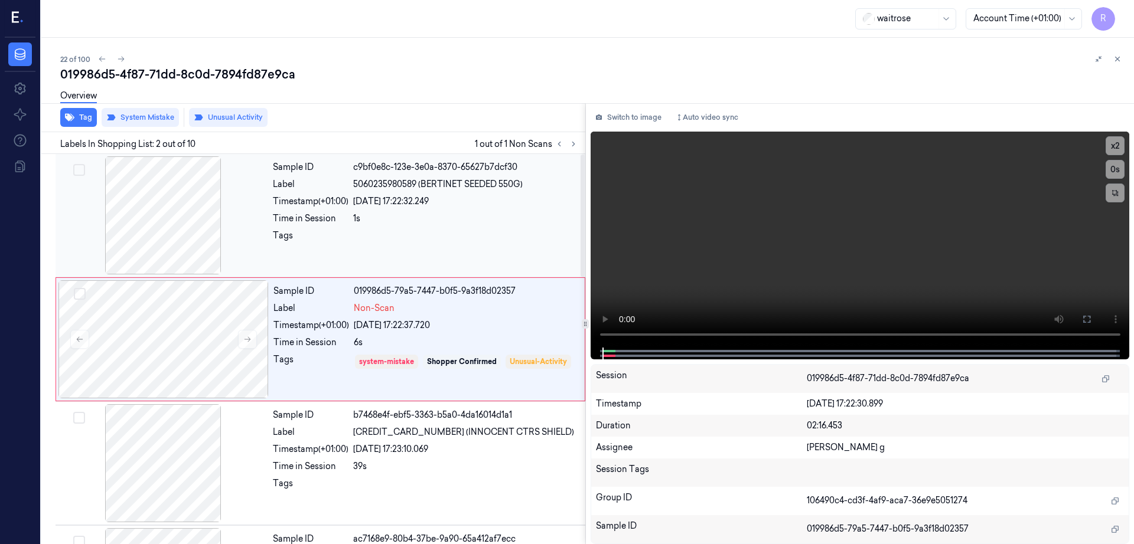
click at [139, 211] on div at bounding box center [163, 215] width 210 height 118
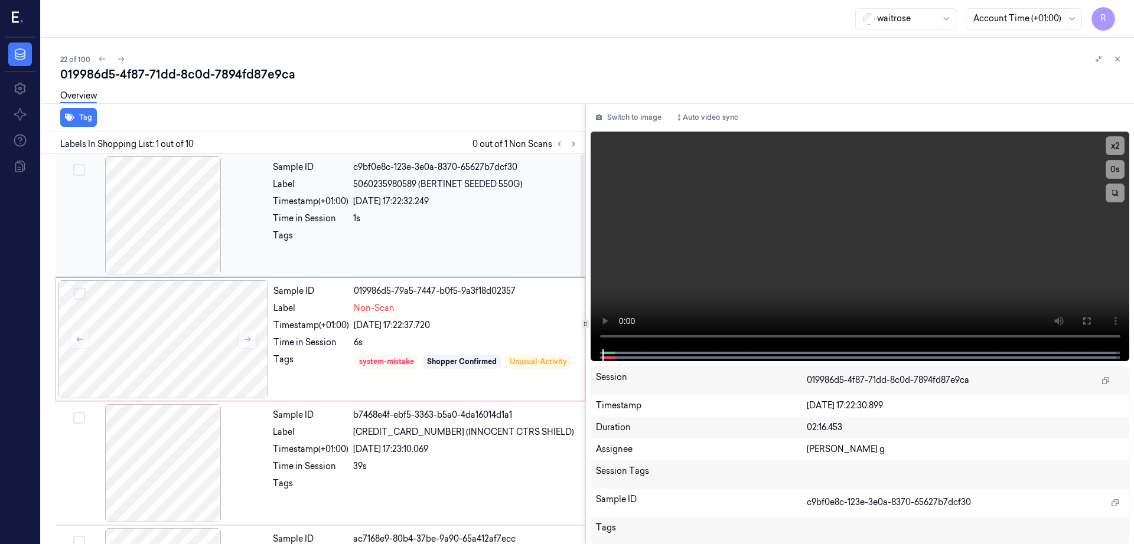
click at [139, 211] on div at bounding box center [163, 215] width 210 height 118
click at [197, 346] on div at bounding box center [163, 339] width 210 height 118
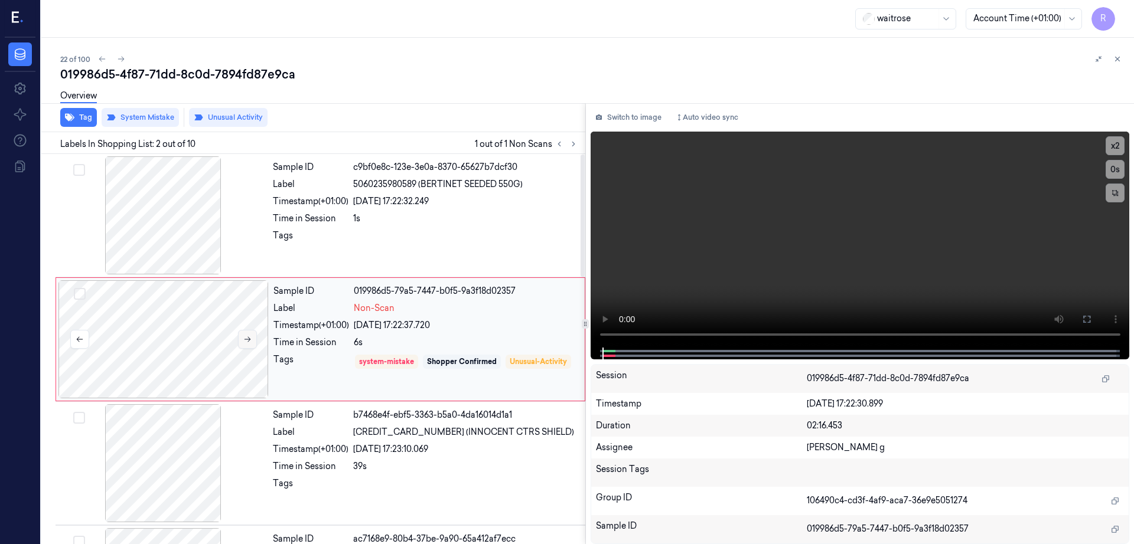
click at [246, 337] on icon at bounding box center [247, 339] width 8 height 8
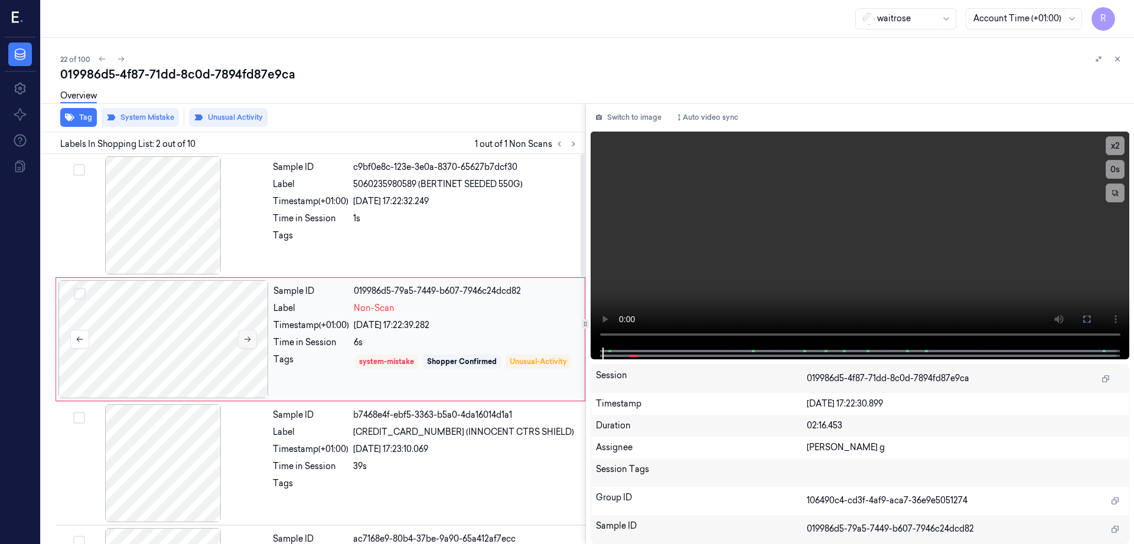
click at [246, 337] on icon at bounding box center [247, 339] width 8 height 8
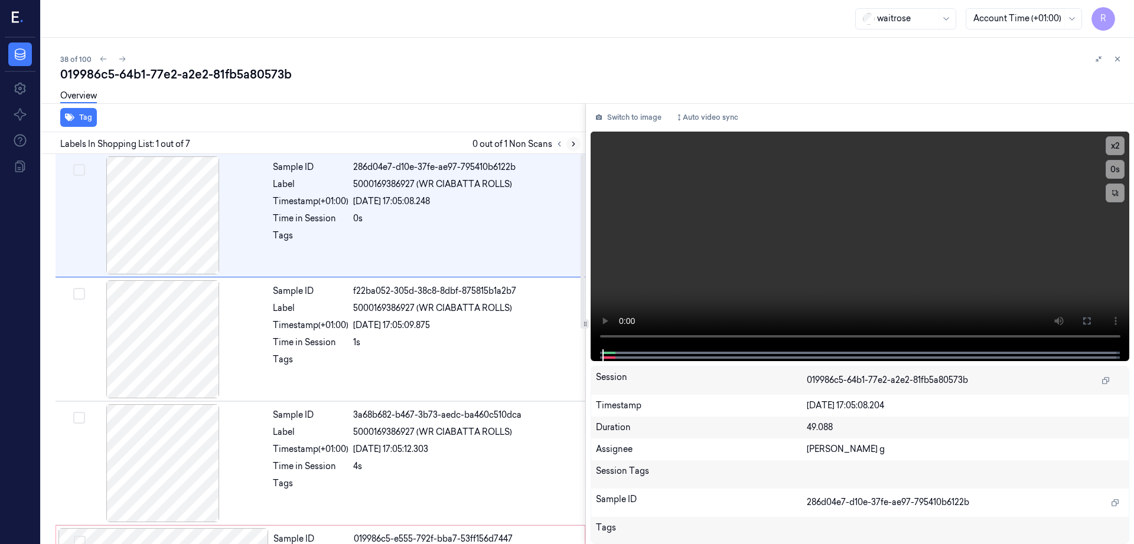
click at [577, 141] on icon at bounding box center [573, 144] width 8 height 8
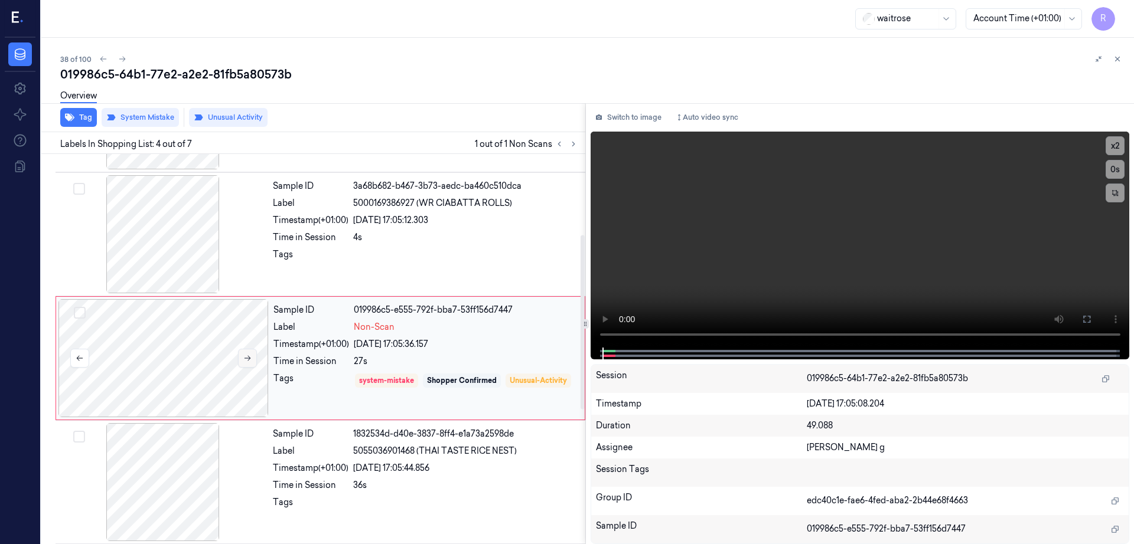
scroll to position [239, 0]
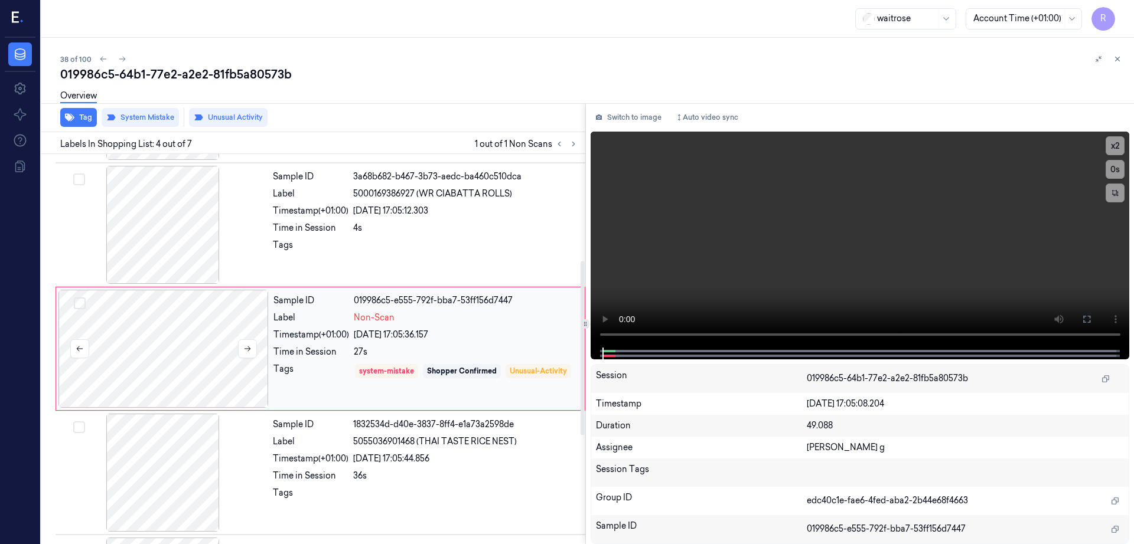
click at [179, 353] on div at bounding box center [163, 349] width 210 height 118
click at [188, 237] on div at bounding box center [163, 225] width 210 height 118
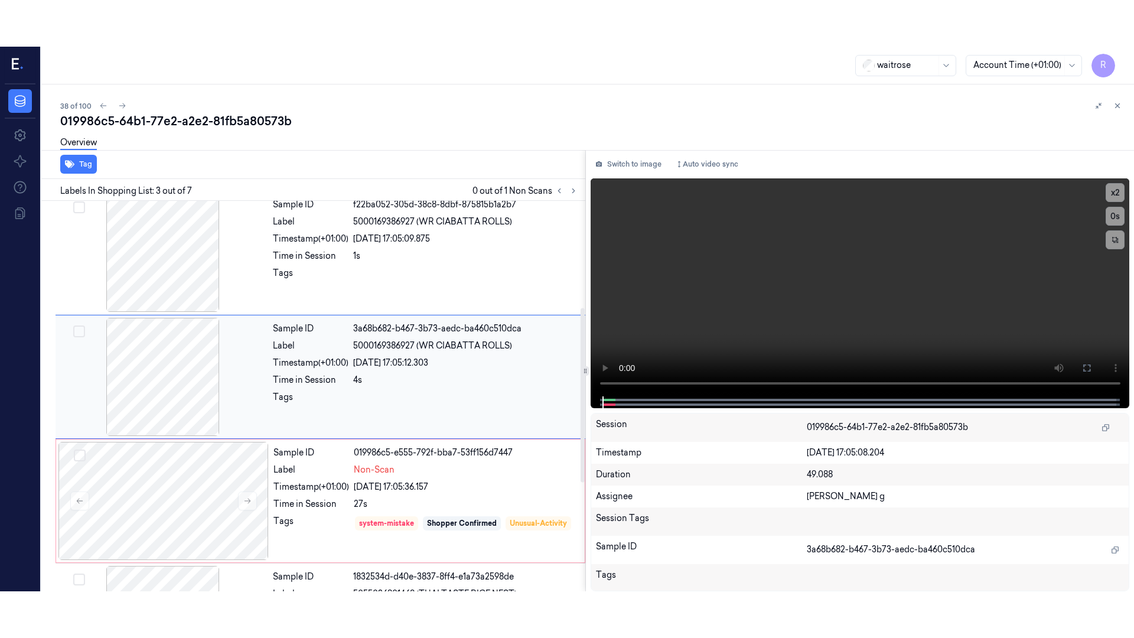
scroll to position [115, 0]
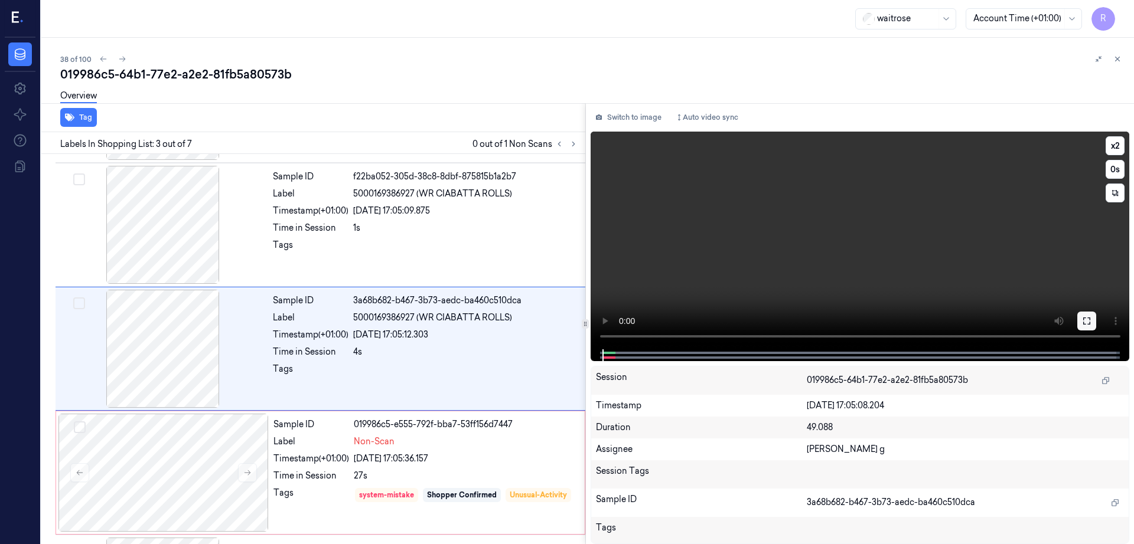
click at [1091, 317] on icon at bounding box center [1086, 320] width 9 height 9
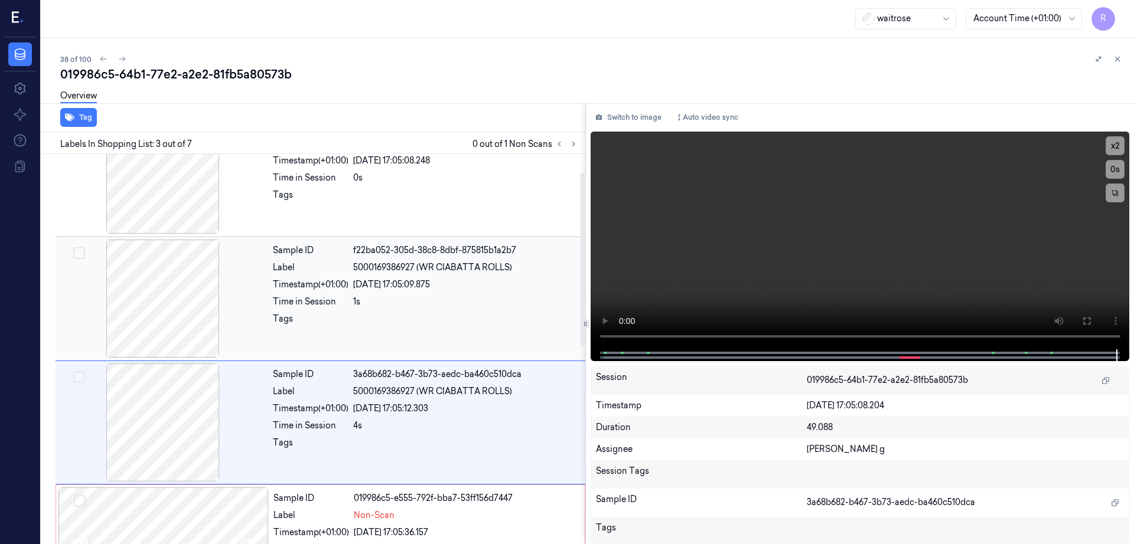
click at [160, 325] on div at bounding box center [163, 299] width 210 height 118
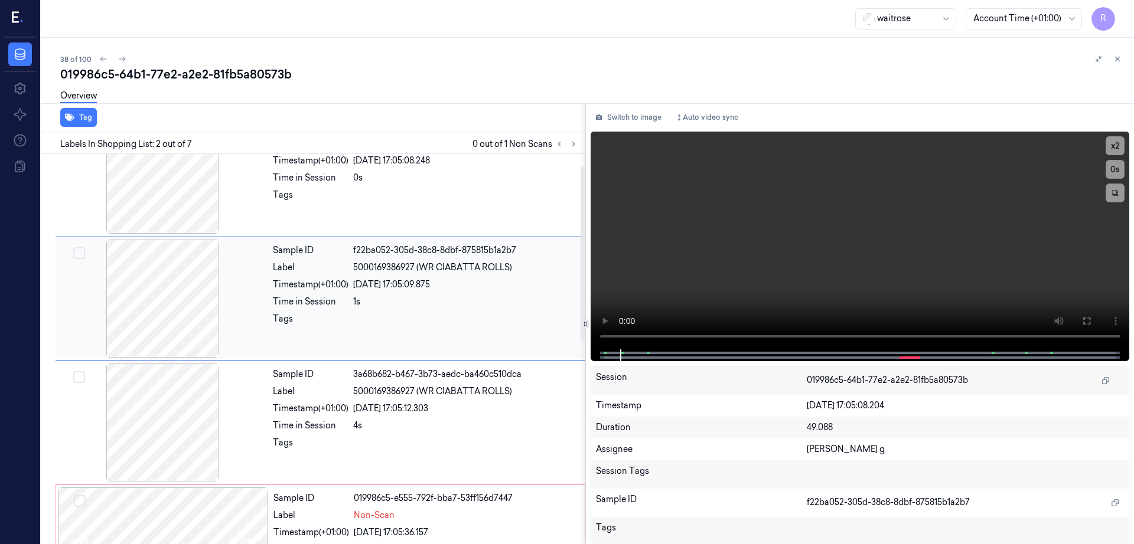
scroll to position [0, 0]
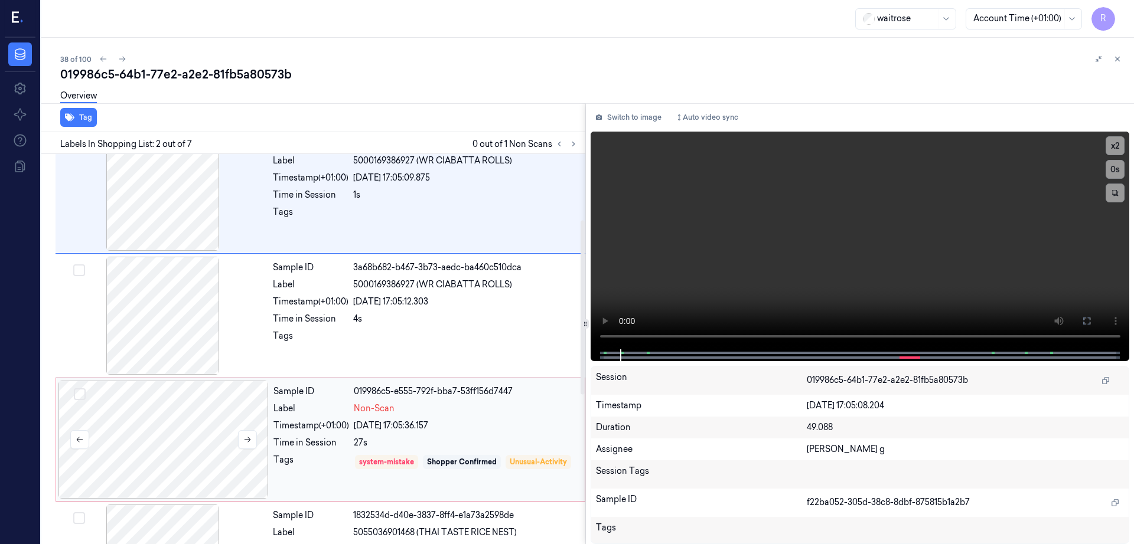
click at [197, 455] on div at bounding box center [163, 440] width 210 height 118
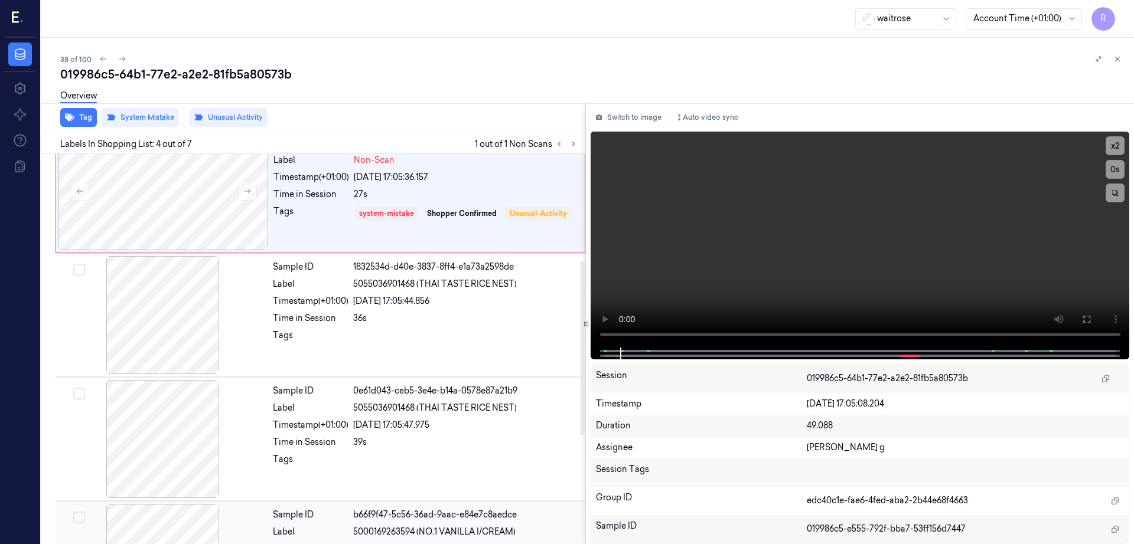
scroll to position [481, 0]
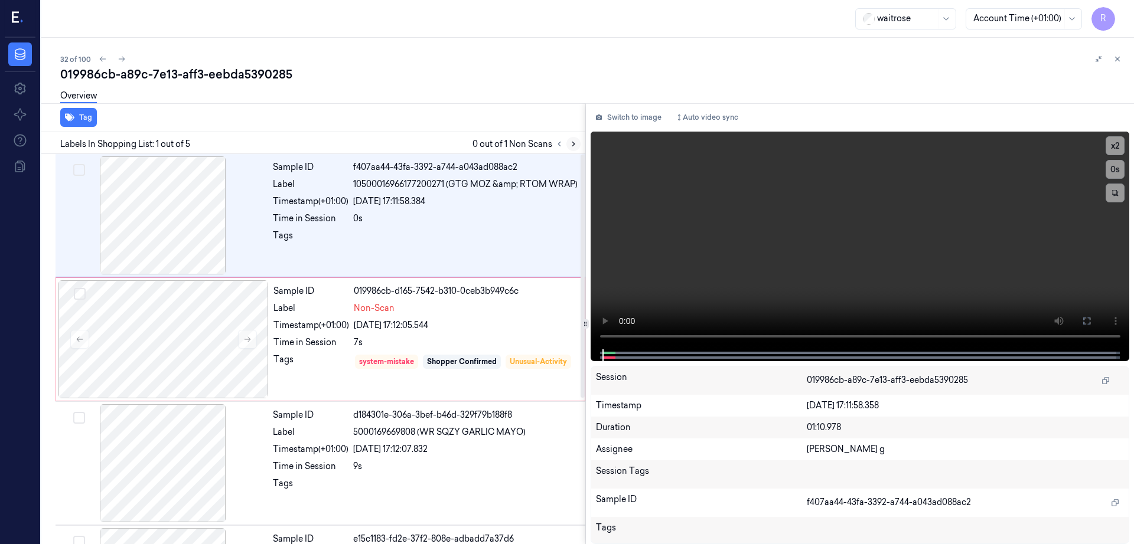
click at [580, 139] on button at bounding box center [573, 144] width 14 height 14
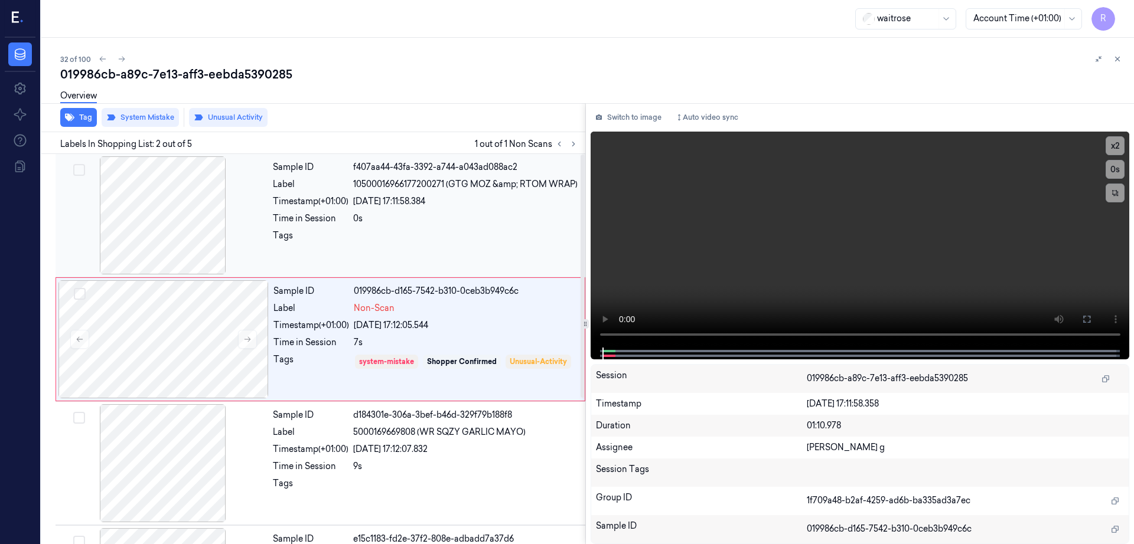
click at [165, 252] on div at bounding box center [163, 215] width 210 height 118
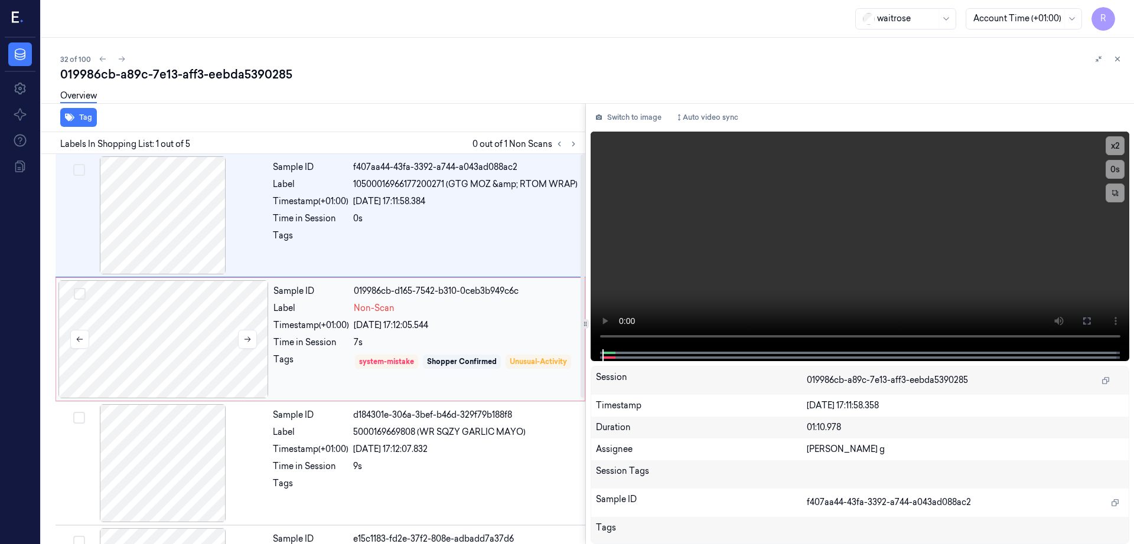
click at [167, 365] on div at bounding box center [163, 339] width 210 height 118
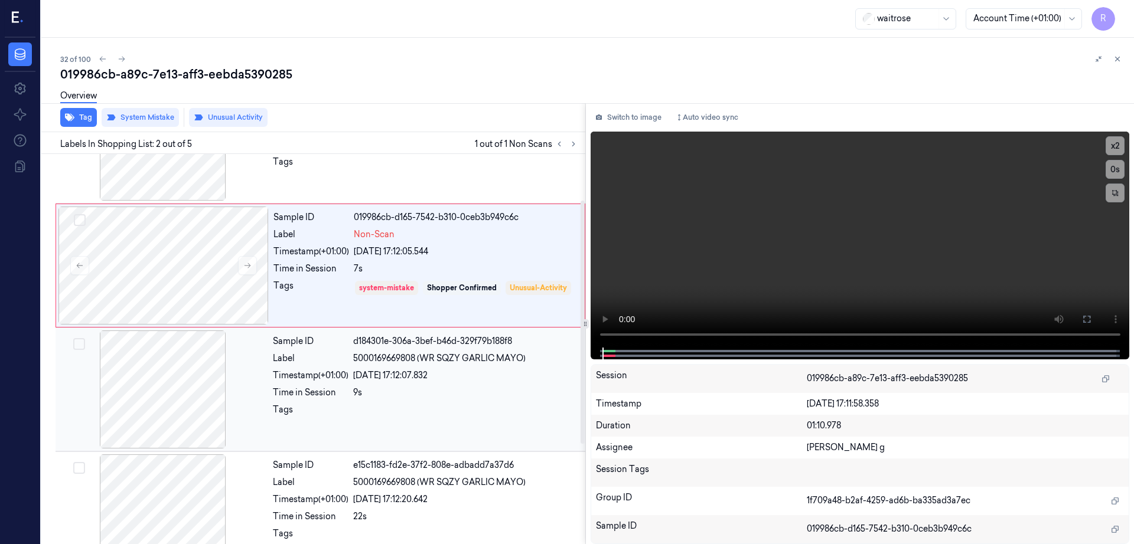
click at [169, 422] on div at bounding box center [163, 390] width 210 height 118
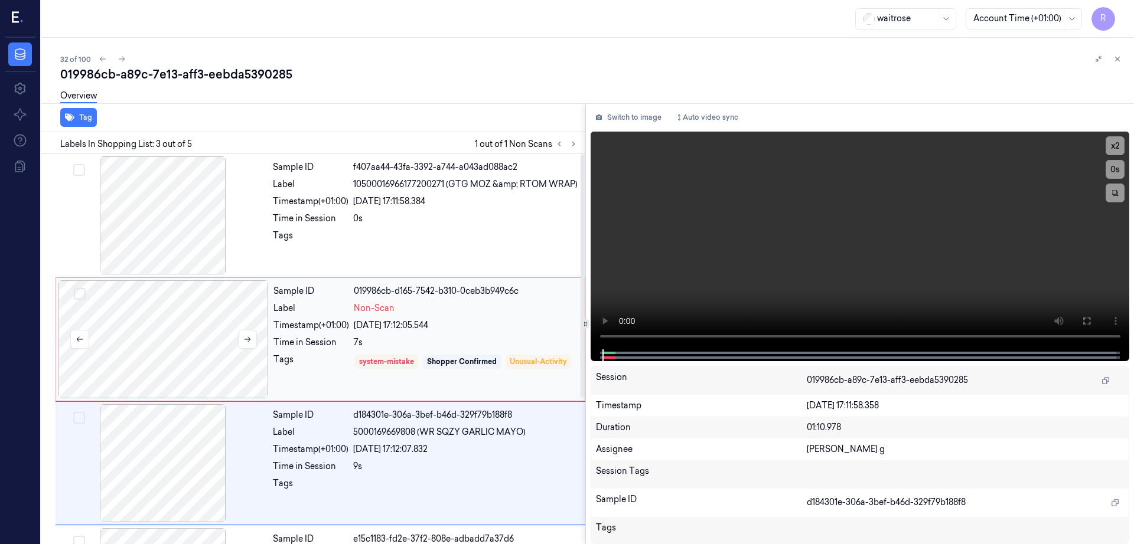
click at [202, 325] on div at bounding box center [163, 339] width 210 height 118
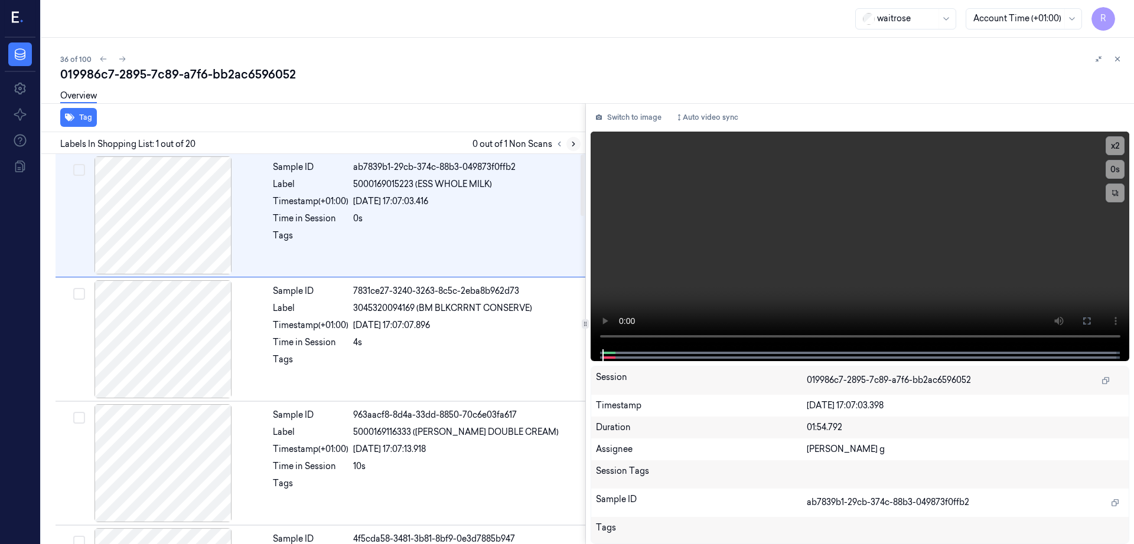
click at [577, 141] on icon at bounding box center [573, 144] width 8 height 8
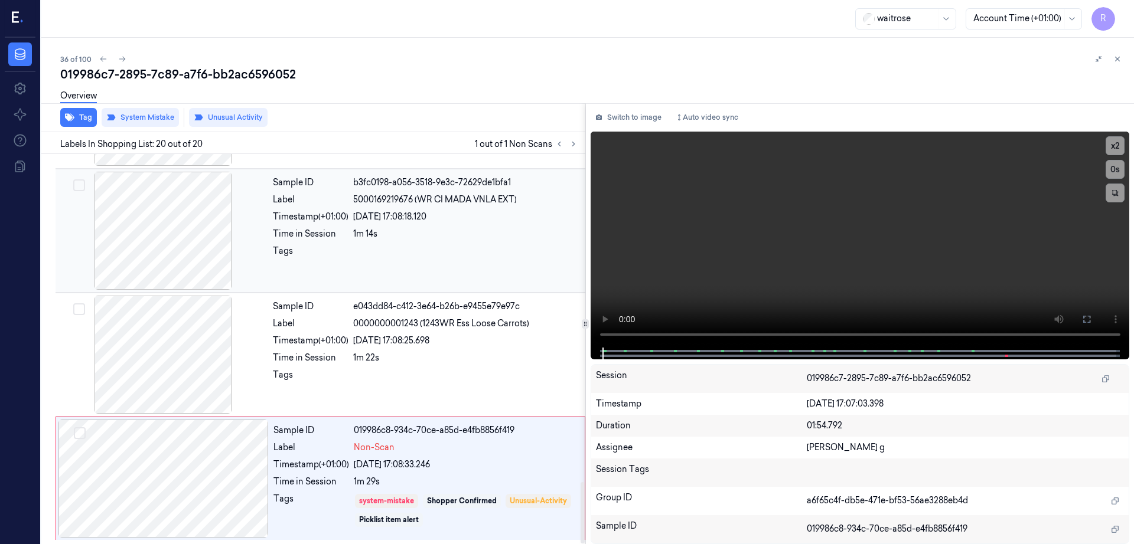
scroll to position [2093, 0]
click at [126, 488] on div at bounding box center [163, 478] width 210 height 118
click at [149, 352] on div at bounding box center [163, 354] width 210 height 118
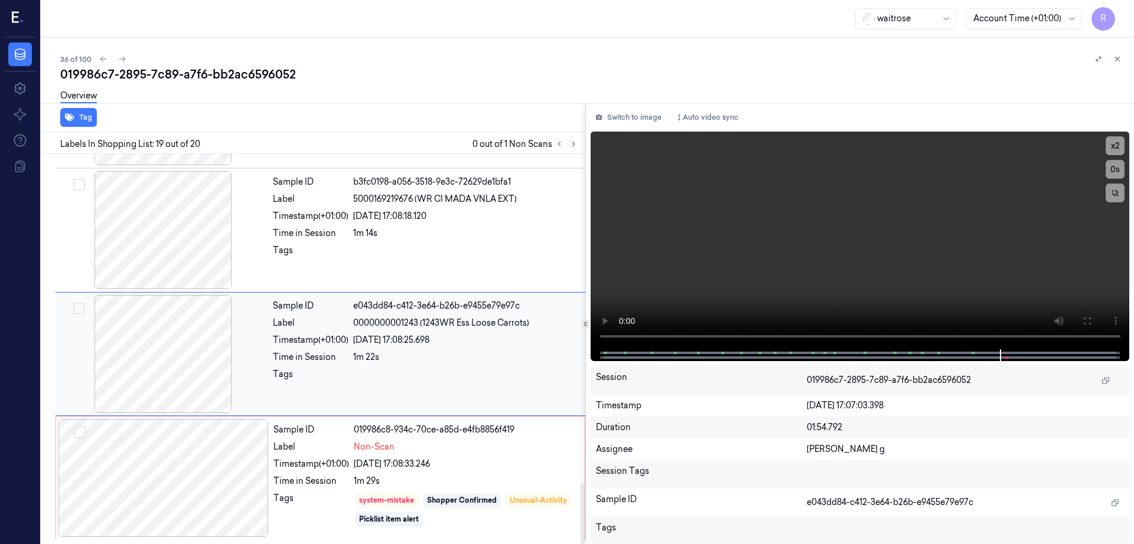
click at [146, 348] on div at bounding box center [163, 354] width 210 height 118
click at [169, 472] on div at bounding box center [163, 478] width 210 height 118
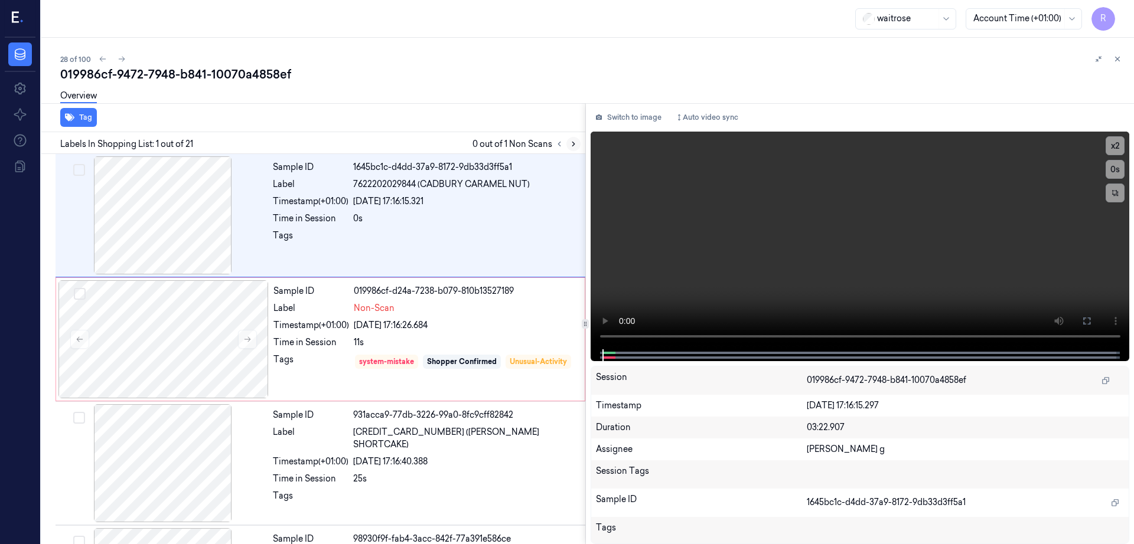
click at [577, 145] on icon at bounding box center [573, 144] width 8 height 8
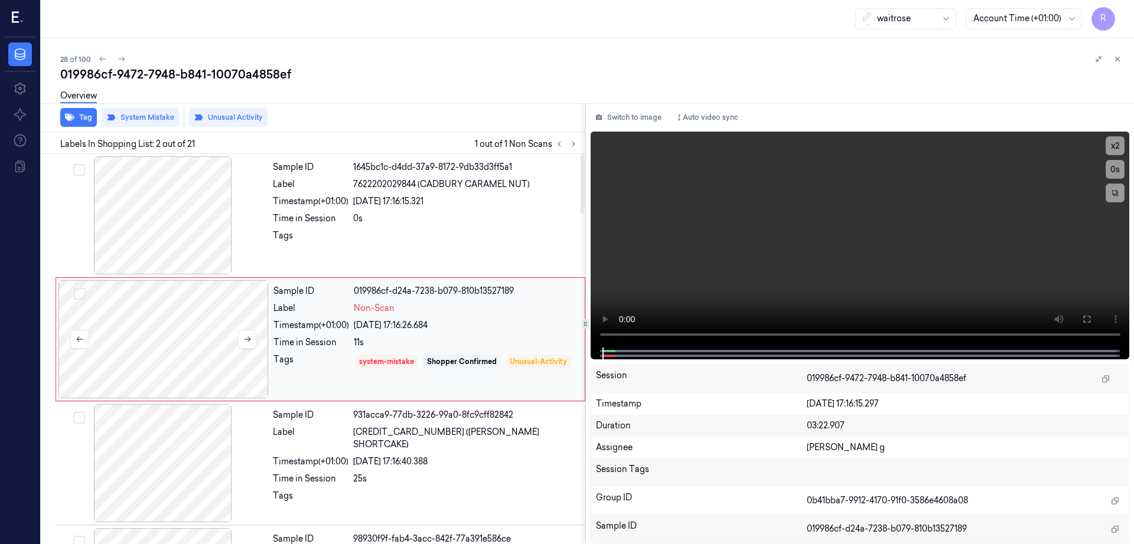
drag, startPoint x: 182, startPoint y: 346, endPoint x: 184, endPoint y: 355, distance: 8.9
click at [184, 352] on div at bounding box center [163, 339] width 210 height 118
click at [168, 316] on div at bounding box center [163, 339] width 210 height 118
click at [247, 335] on icon at bounding box center [247, 339] width 8 height 8
click at [247, 328] on div at bounding box center [163, 339] width 210 height 118
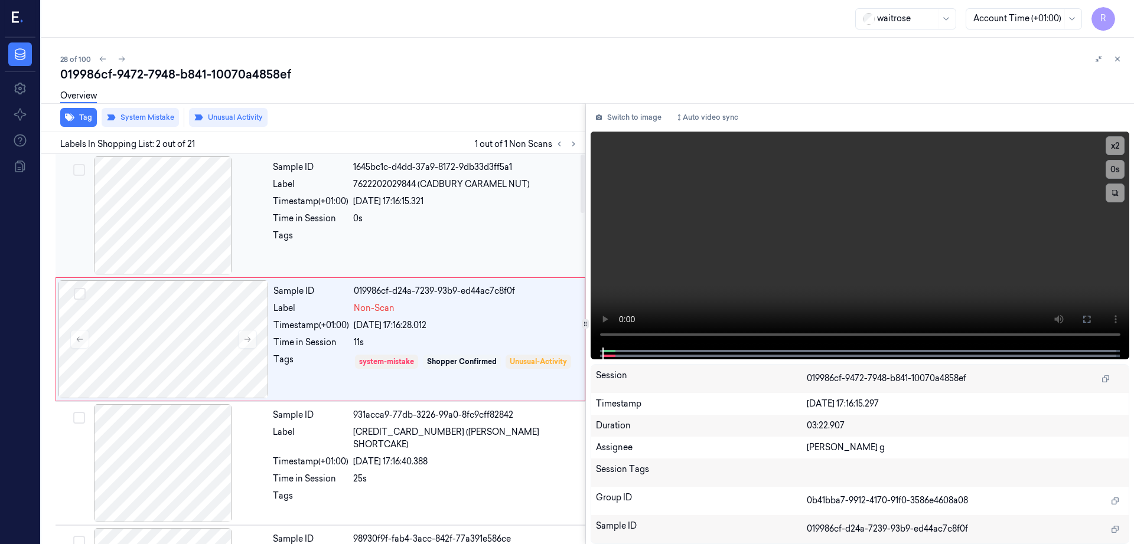
click at [181, 230] on div at bounding box center [163, 215] width 210 height 118
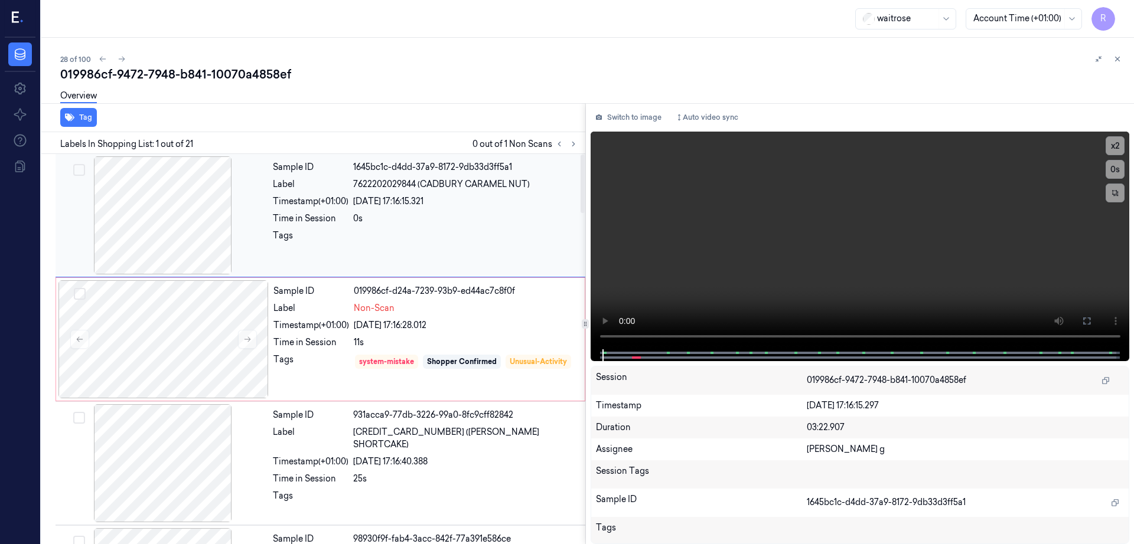
click at [181, 230] on div at bounding box center [163, 215] width 210 height 118
click at [1091, 319] on icon at bounding box center [1086, 320] width 9 height 9
click at [168, 341] on div at bounding box center [163, 339] width 210 height 118
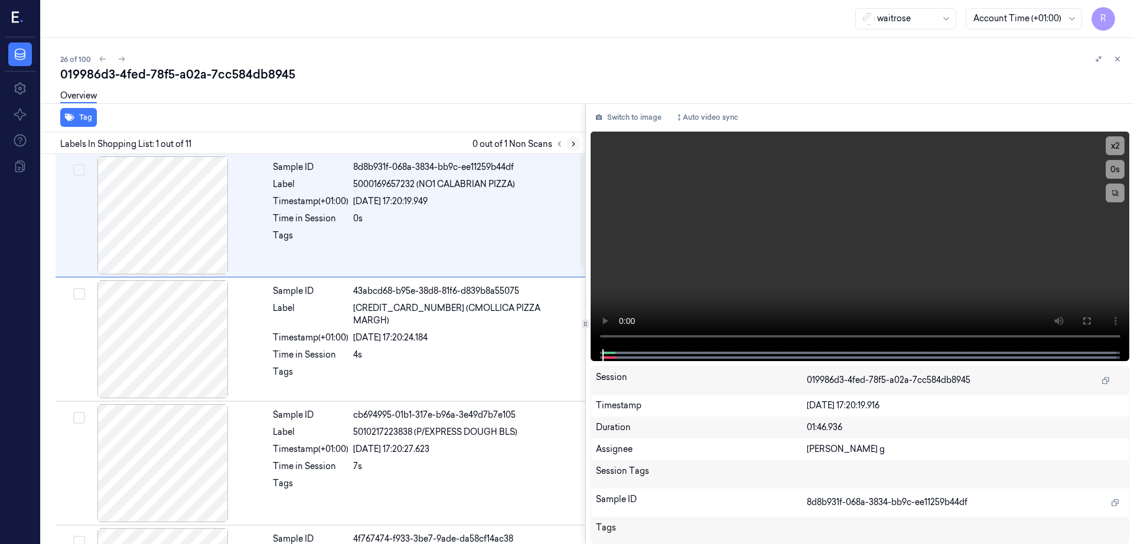
click at [577, 145] on icon at bounding box center [573, 144] width 8 height 8
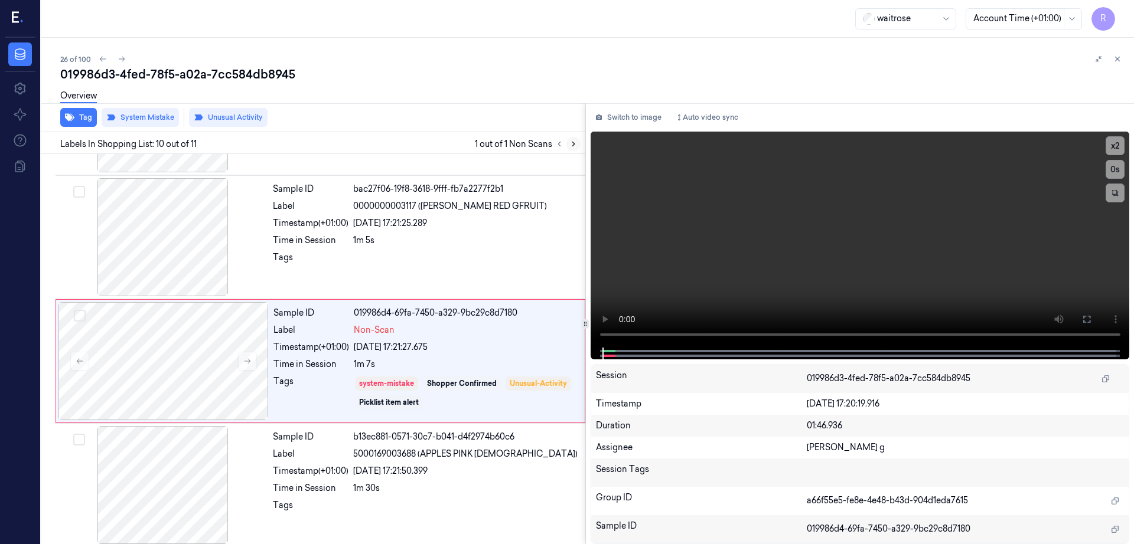
scroll to position [977, 0]
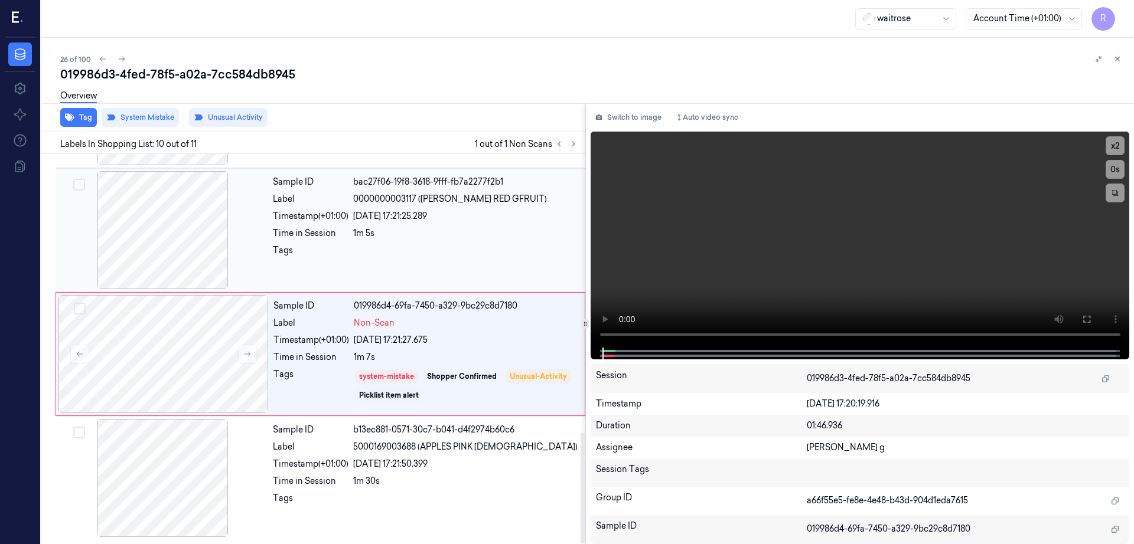
click at [189, 234] on div at bounding box center [163, 230] width 210 height 118
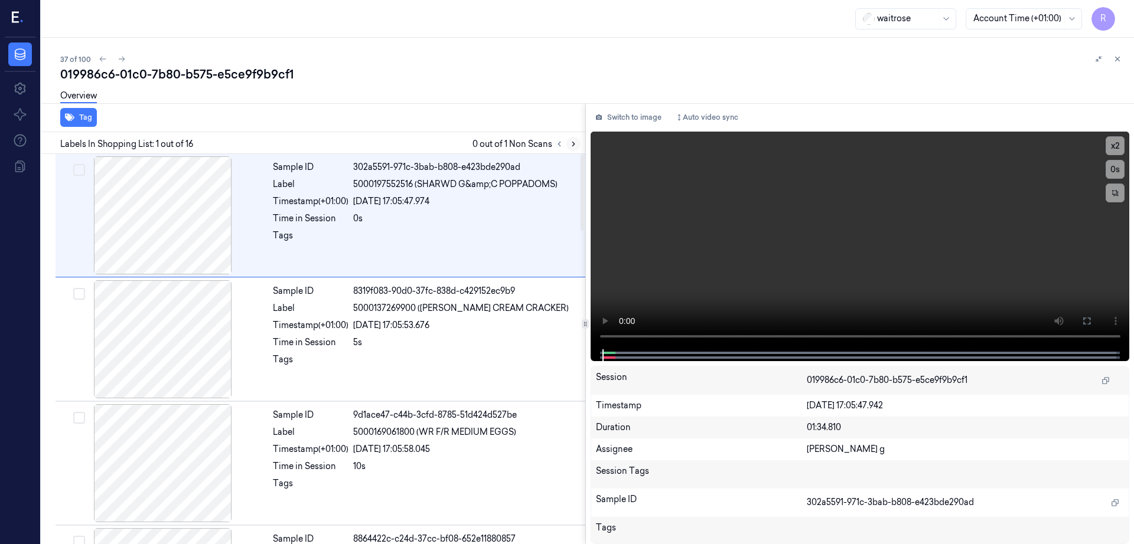
click at [577, 143] on icon at bounding box center [573, 144] width 8 height 8
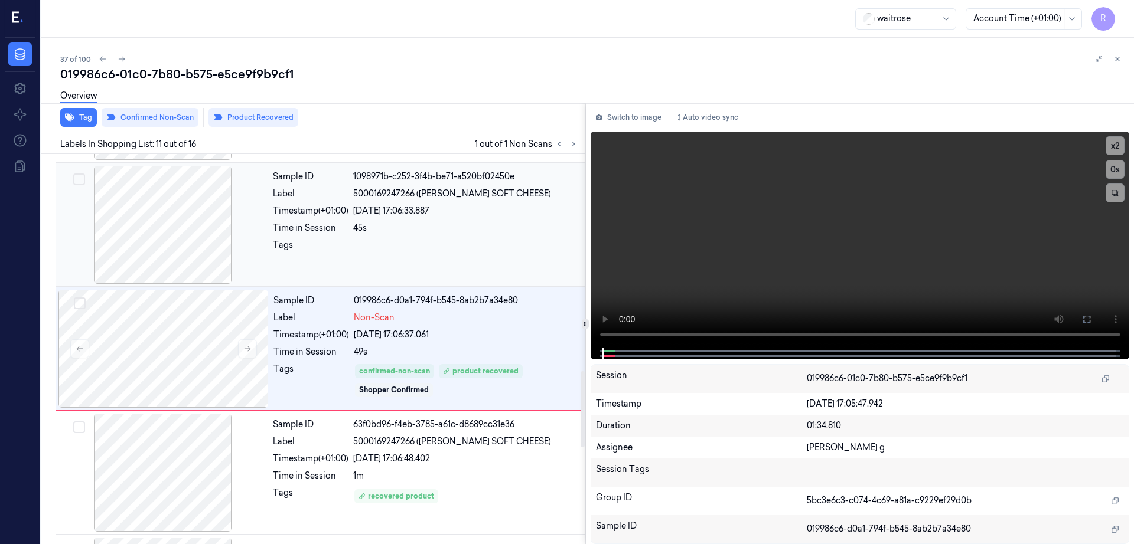
click at [175, 230] on div at bounding box center [163, 225] width 210 height 118
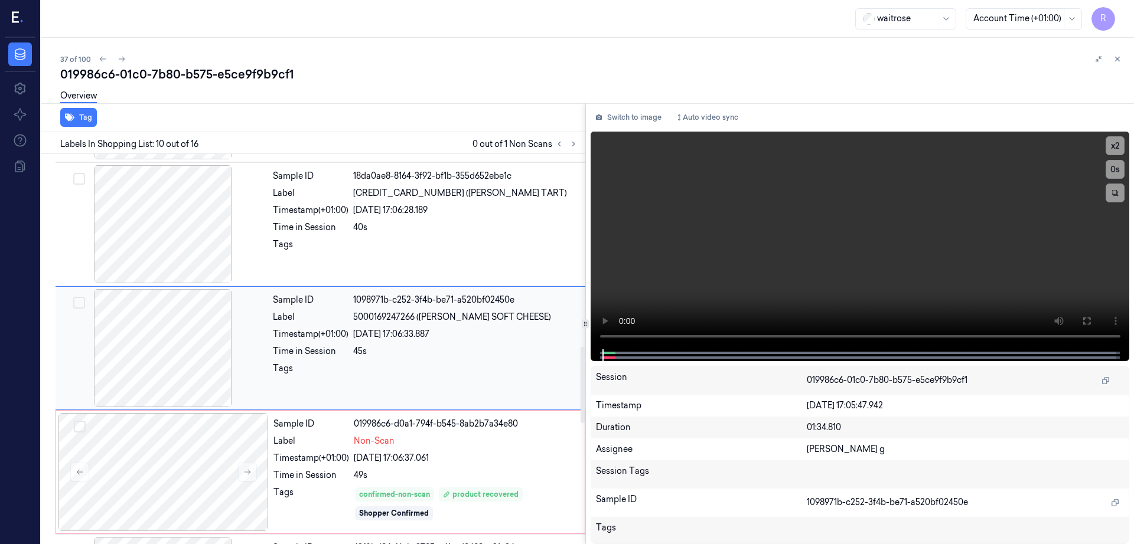
scroll to position [982, 0]
click at [191, 228] on div at bounding box center [163, 225] width 210 height 118
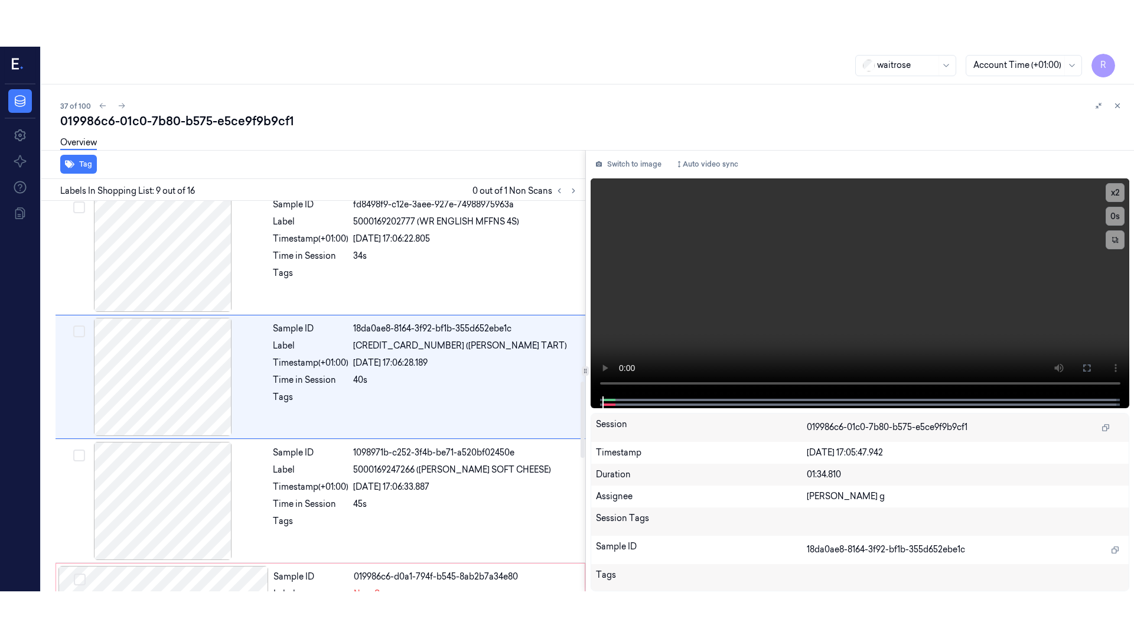
scroll to position [858, 0]
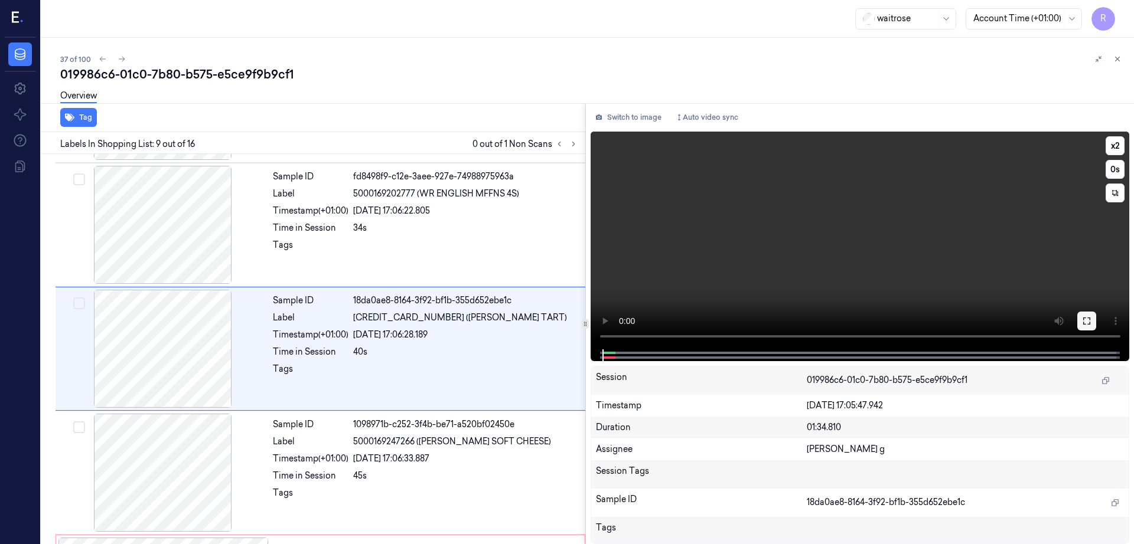
click at [1090, 324] on icon at bounding box center [1086, 321] width 7 height 7
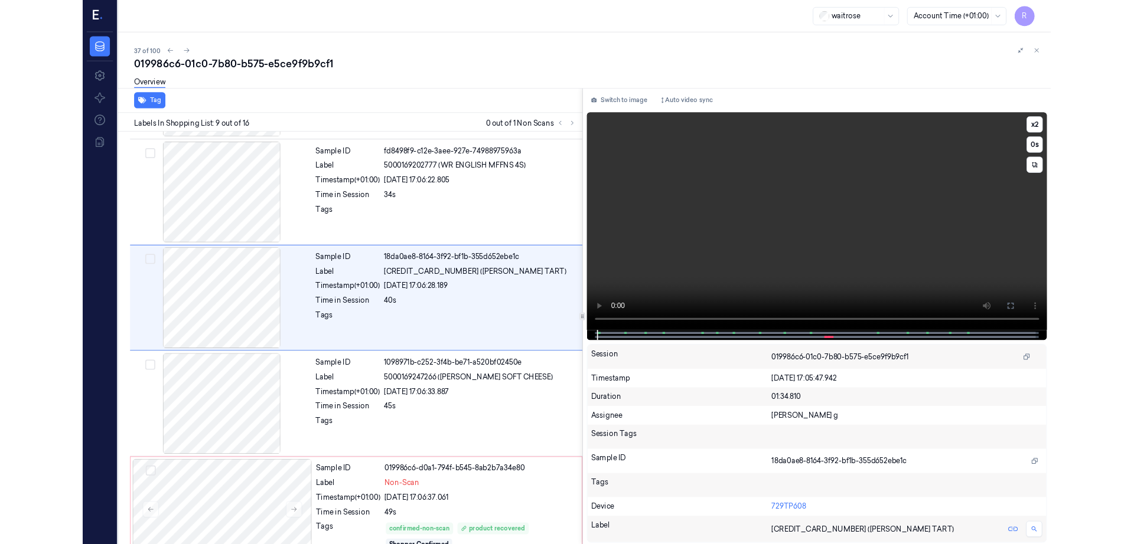
scroll to position [812, 0]
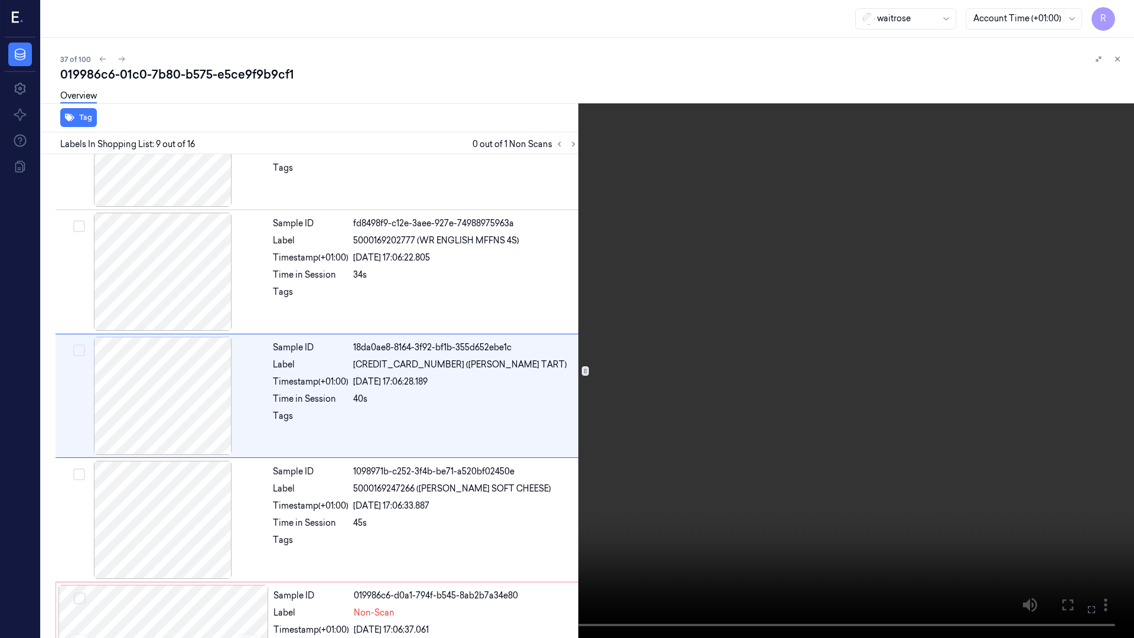
click at [429, 472] on video at bounding box center [567, 319] width 1134 height 638
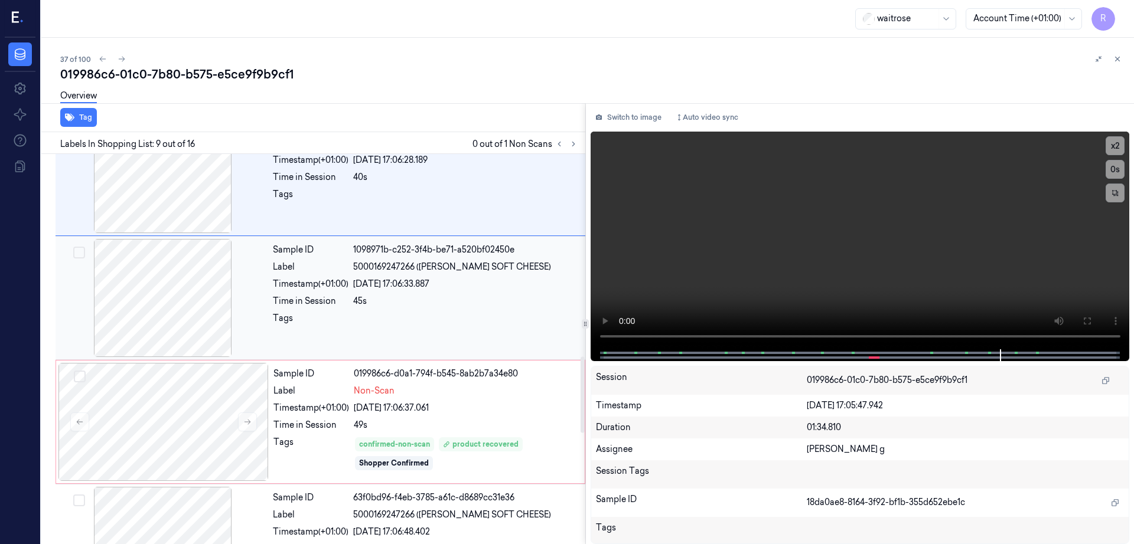
click at [153, 302] on div at bounding box center [163, 298] width 210 height 118
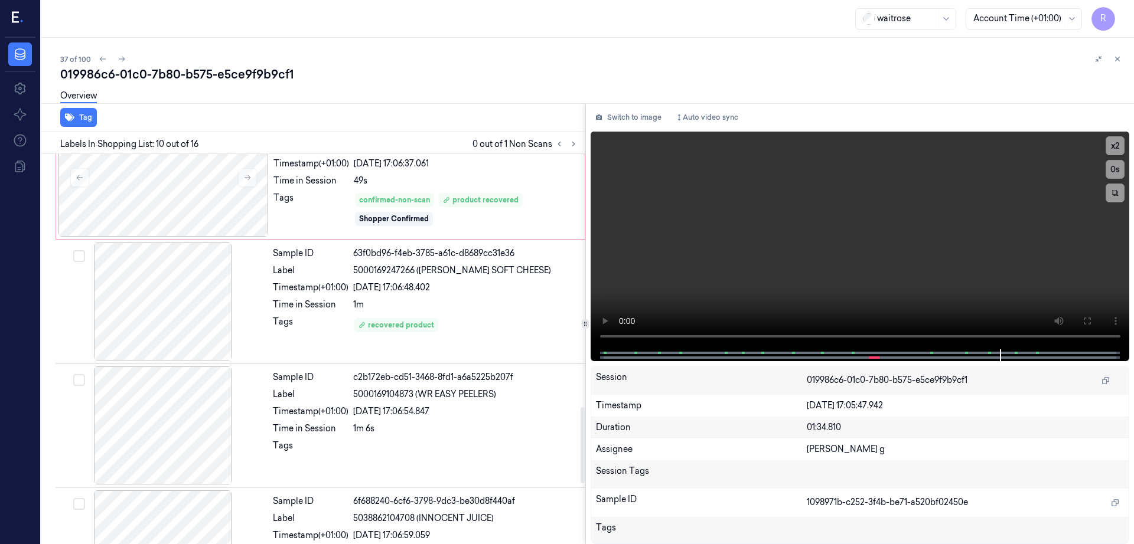
scroll to position [1352, 0]
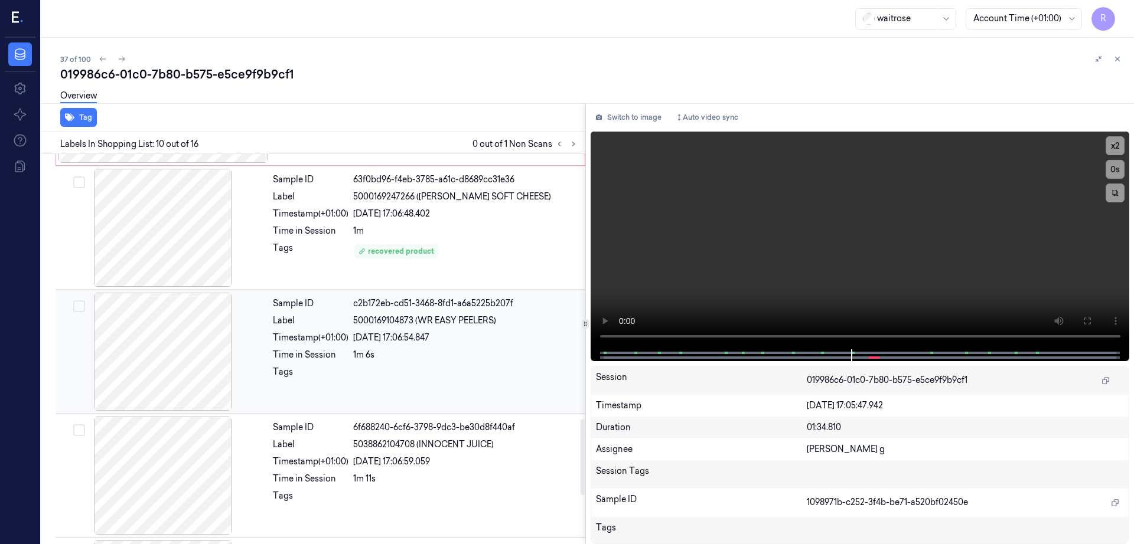
click at [139, 355] on div at bounding box center [163, 352] width 210 height 118
click at [191, 364] on div at bounding box center [163, 349] width 210 height 118
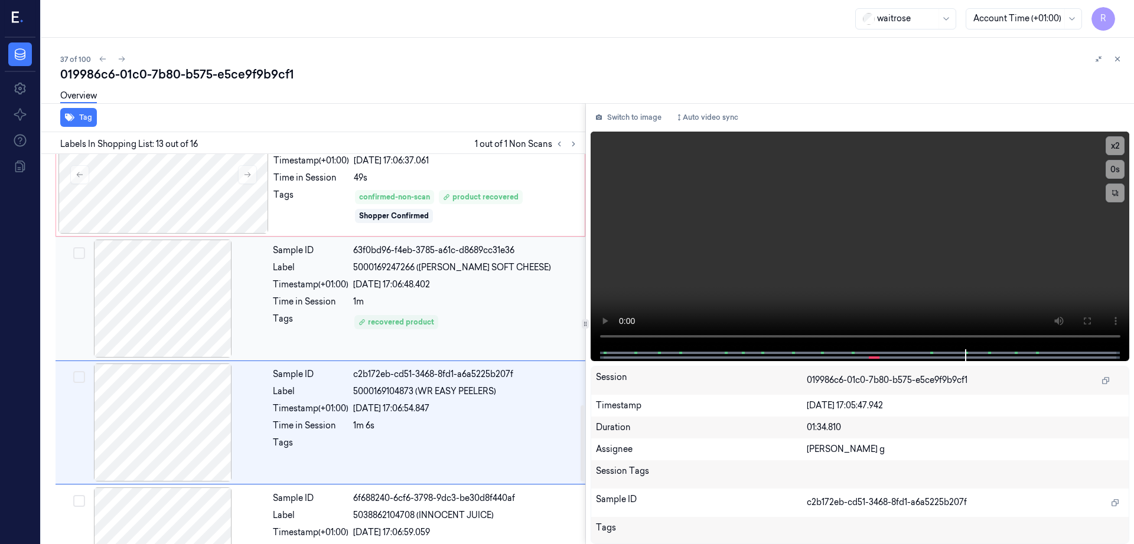
click at [211, 299] on div at bounding box center [163, 299] width 210 height 118
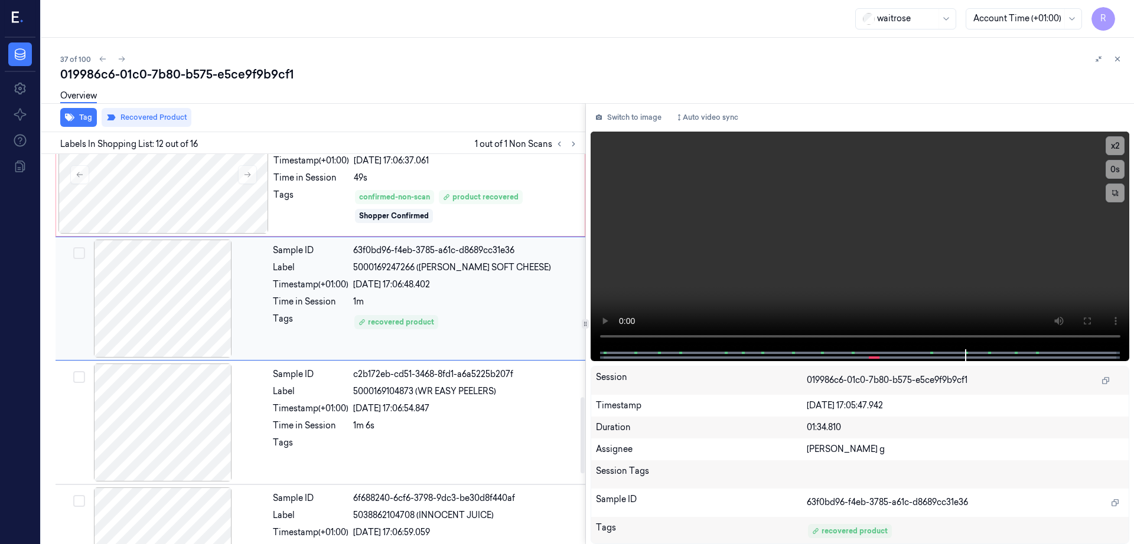
scroll to position [1230, 0]
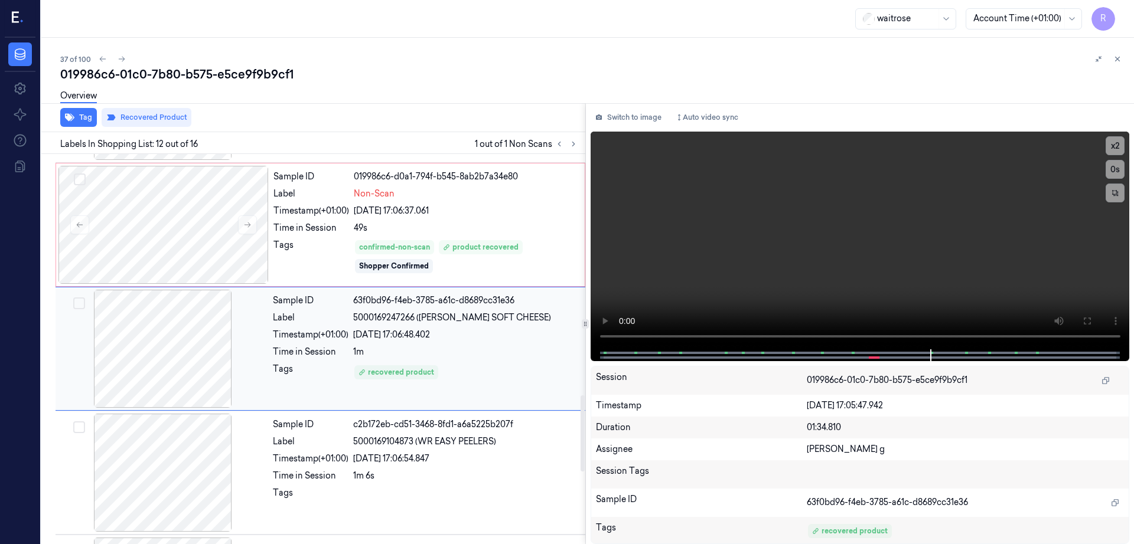
click at [198, 305] on div at bounding box center [163, 349] width 210 height 118
click at [177, 252] on div at bounding box center [163, 225] width 210 height 118
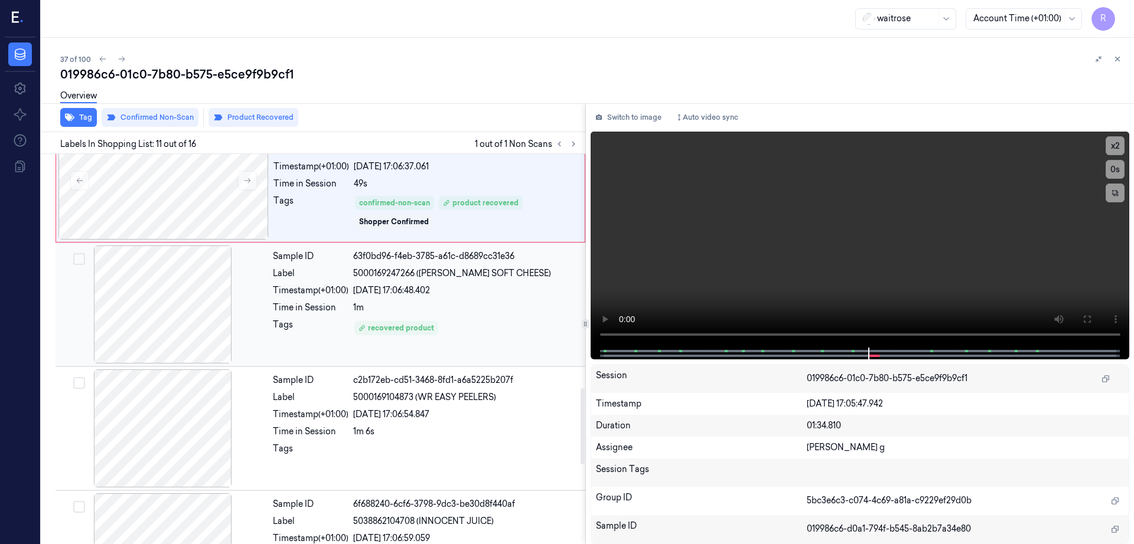
scroll to position [1402, 0]
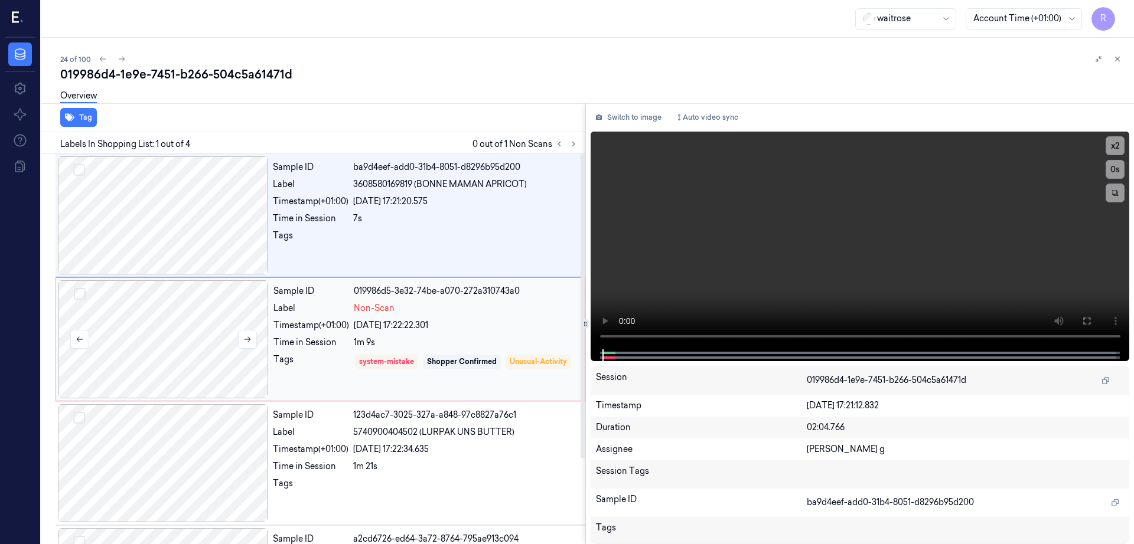
click at [171, 309] on div at bounding box center [163, 339] width 210 height 118
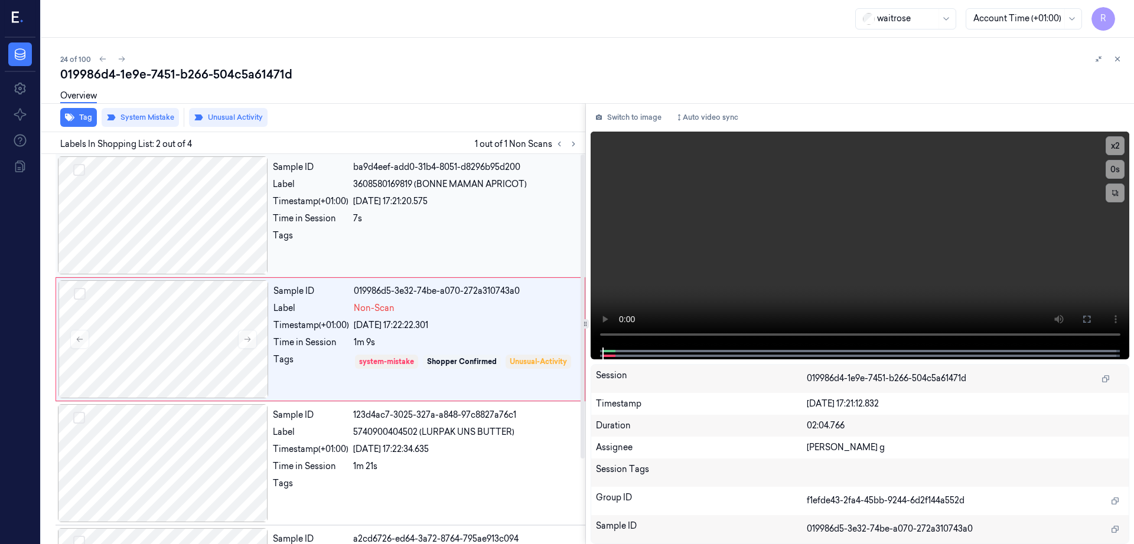
click at [163, 220] on div at bounding box center [163, 215] width 210 height 118
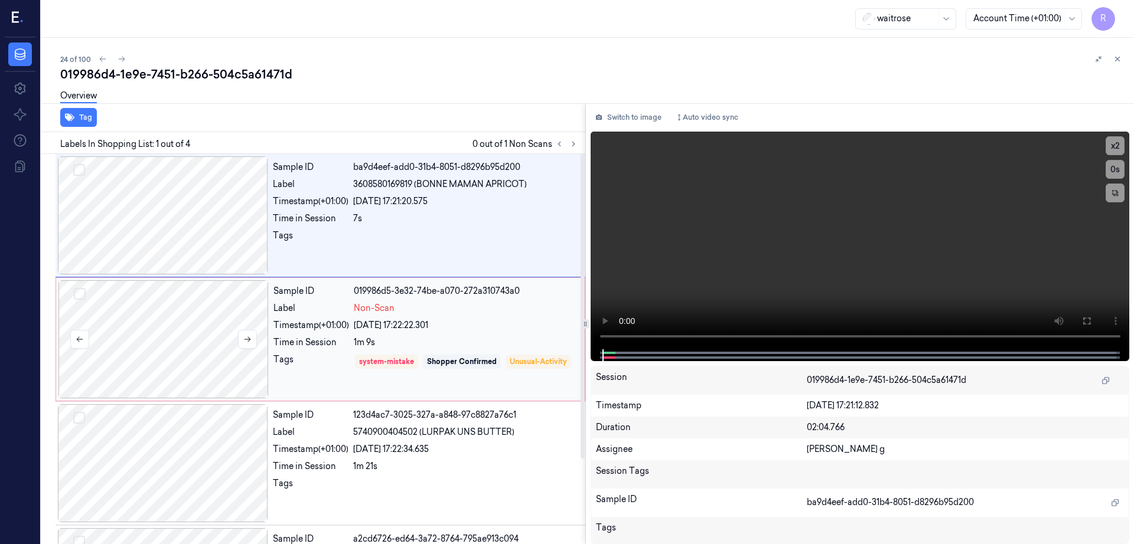
click at [165, 341] on div at bounding box center [163, 339] width 210 height 118
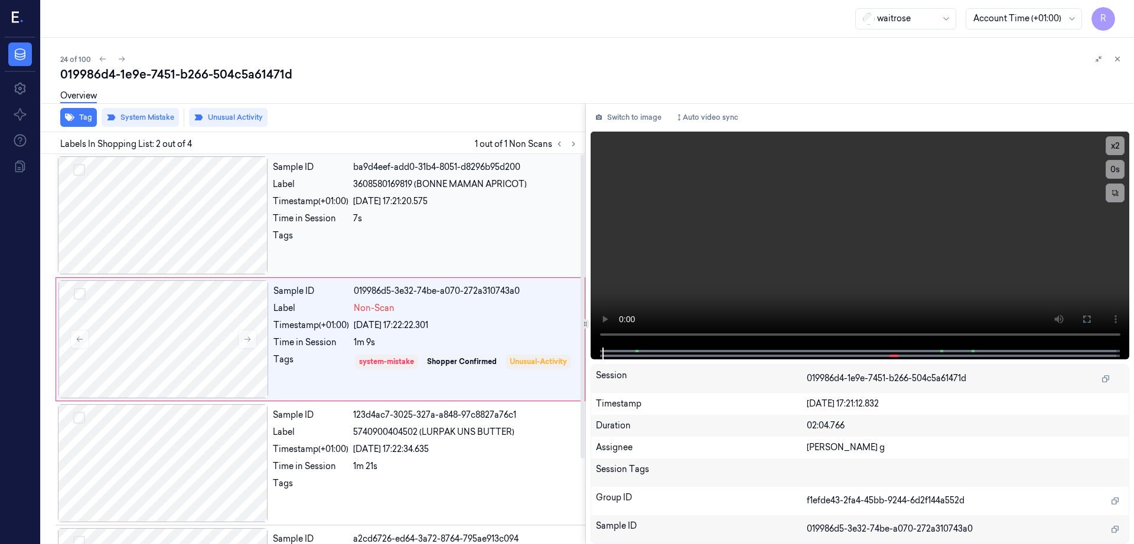
click at [126, 254] on div at bounding box center [163, 215] width 210 height 118
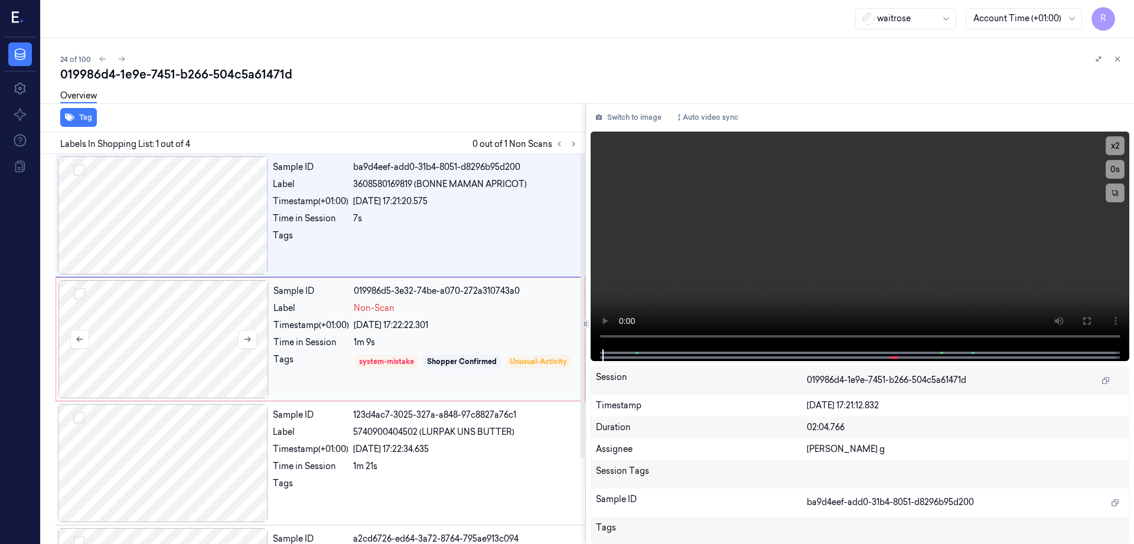
click at [172, 353] on div at bounding box center [163, 339] width 210 height 118
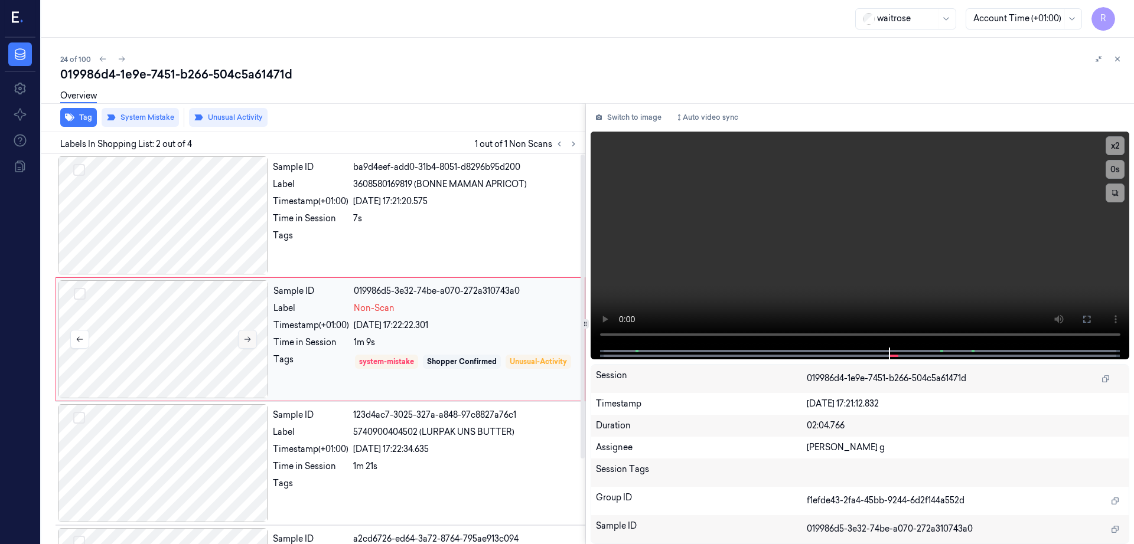
click at [246, 339] on icon at bounding box center [247, 339] width 6 height 5
click at [195, 359] on div at bounding box center [163, 339] width 210 height 118
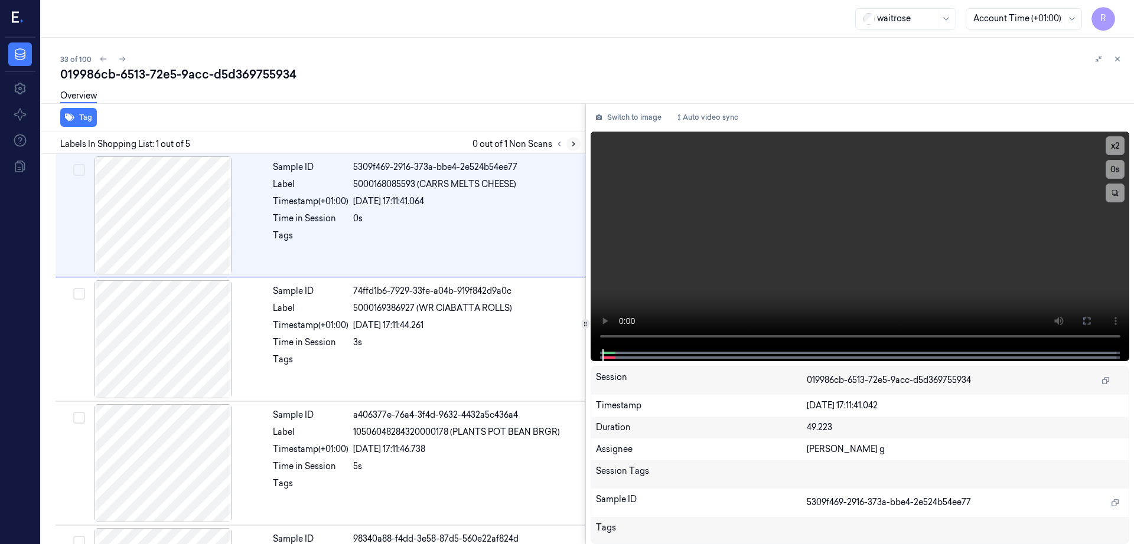
click at [580, 145] on button at bounding box center [573, 144] width 14 height 14
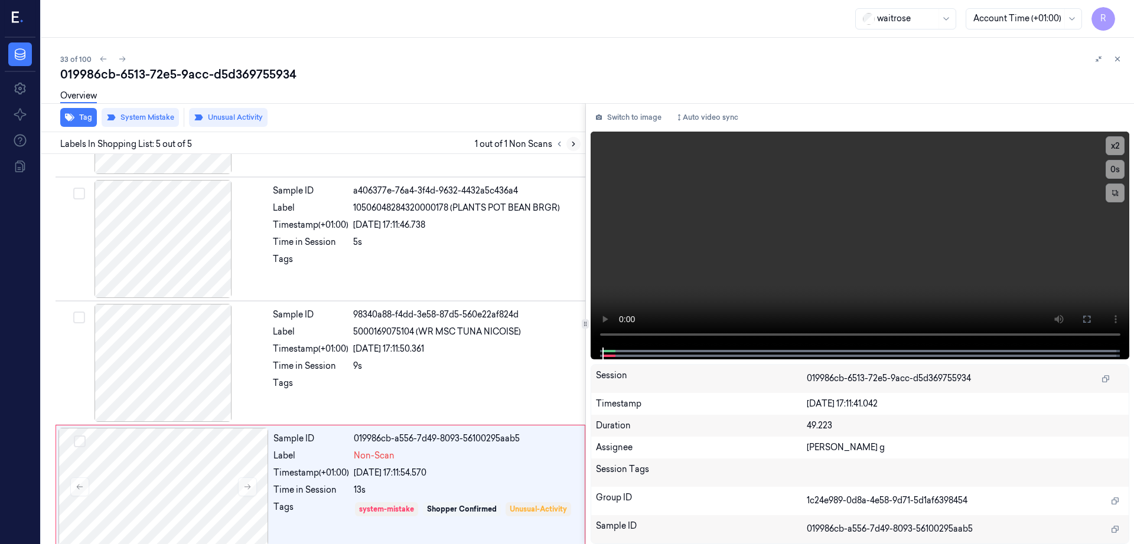
scroll to position [233, 0]
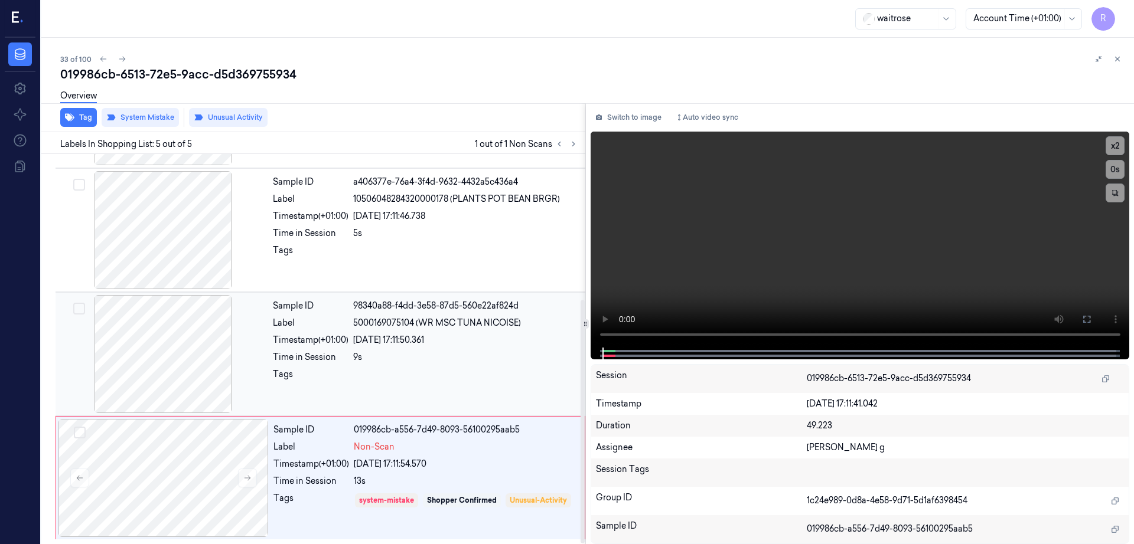
click at [195, 368] on div at bounding box center [163, 354] width 210 height 118
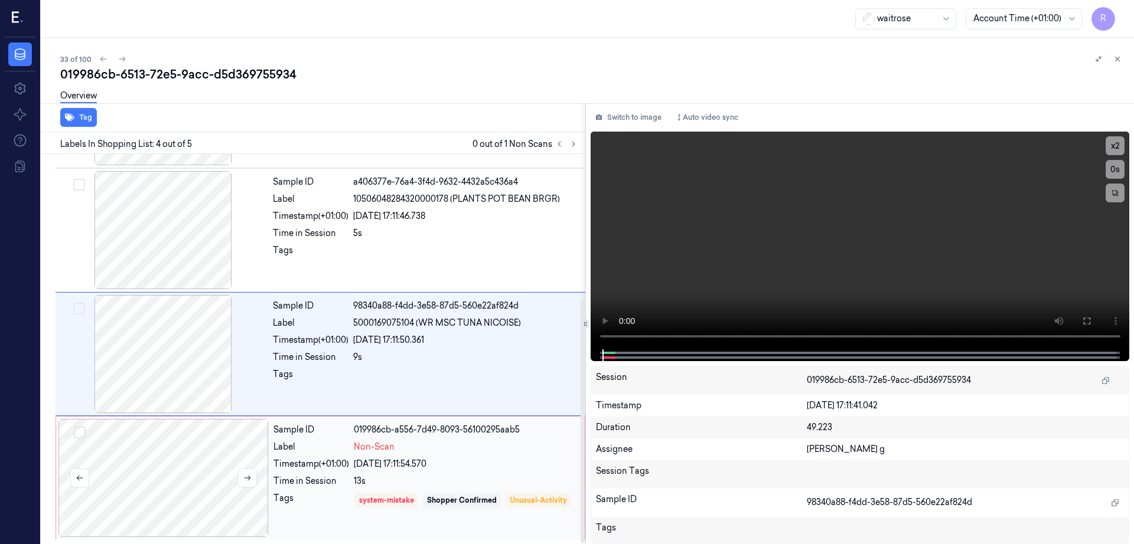
click at [213, 463] on div at bounding box center [163, 478] width 210 height 118
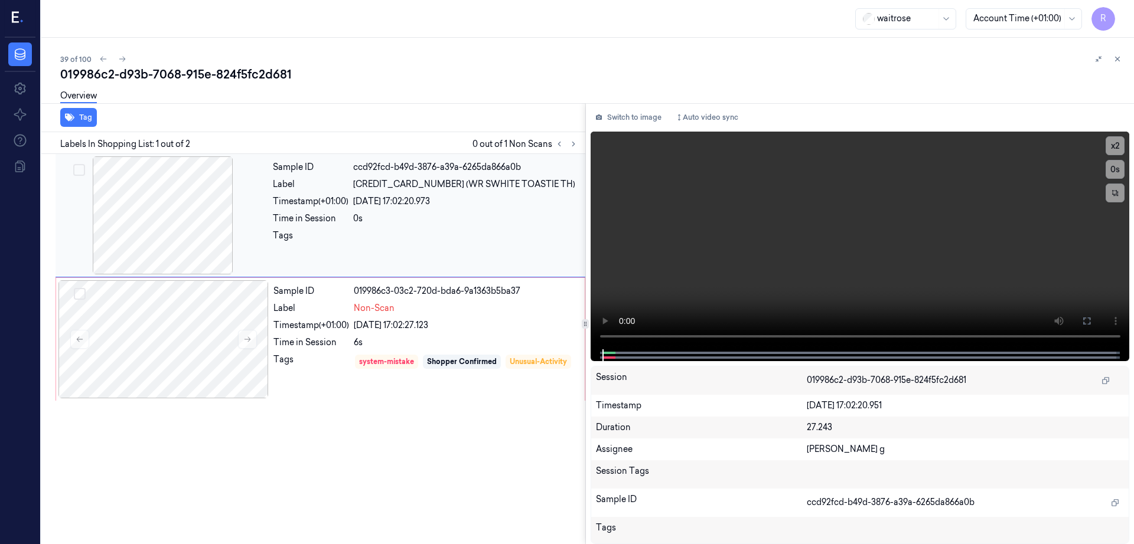
click at [178, 226] on div at bounding box center [163, 215] width 210 height 118
click at [166, 354] on div at bounding box center [163, 339] width 210 height 118
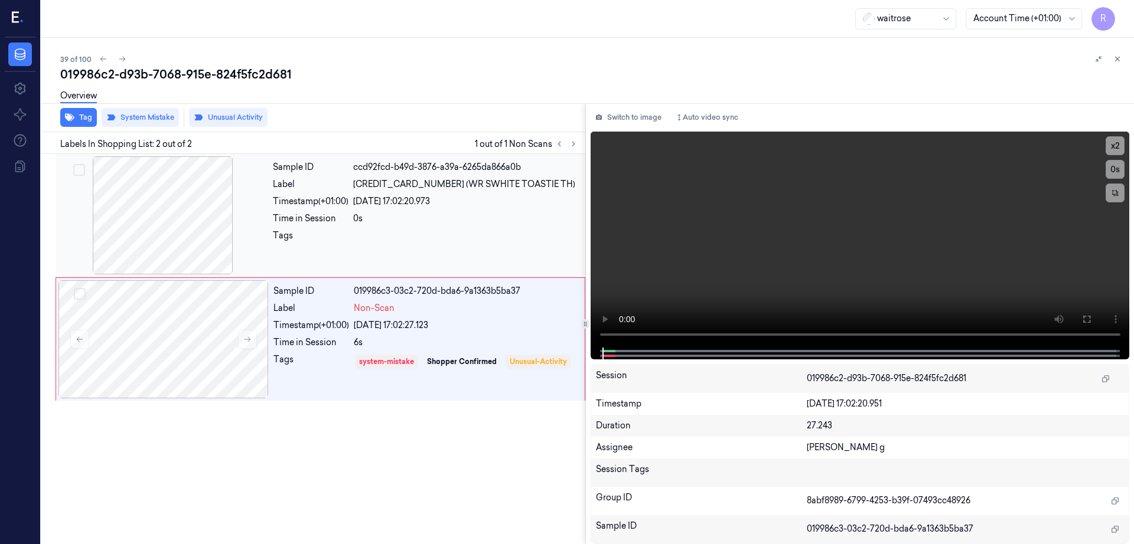
click at [168, 235] on div at bounding box center [163, 215] width 210 height 118
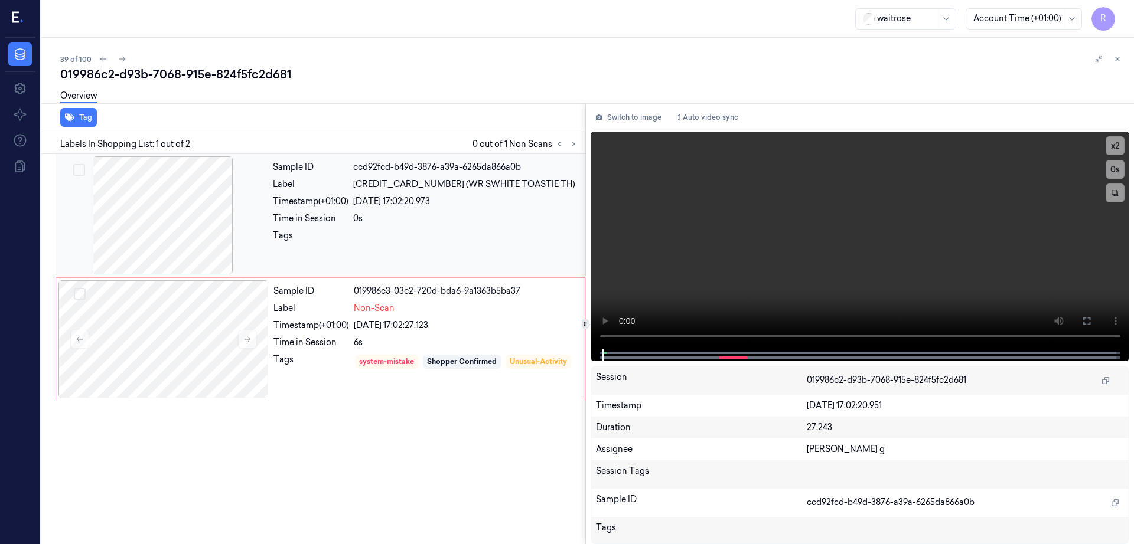
click at [177, 213] on div at bounding box center [163, 215] width 210 height 118
click at [1091, 322] on icon at bounding box center [1086, 320] width 9 height 9
click at [204, 359] on div at bounding box center [163, 339] width 210 height 118
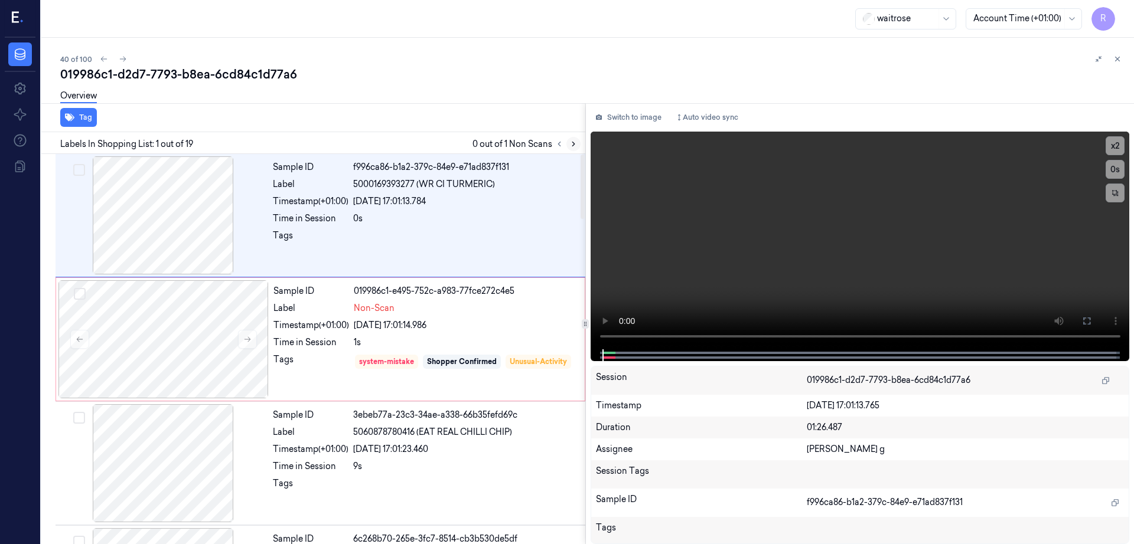
click at [577, 147] on icon at bounding box center [573, 144] width 8 height 8
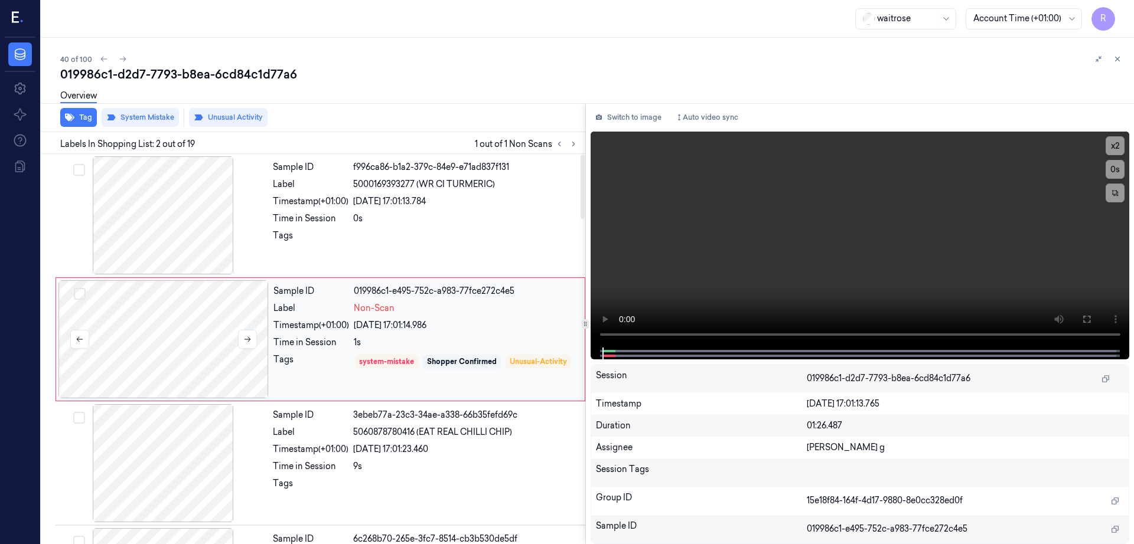
click at [203, 358] on div at bounding box center [163, 339] width 210 height 118
click at [202, 356] on div at bounding box center [163, 339] width 210 height 118
click at [169, 254] on div at bounding box center [163, 215] width 210 height 118
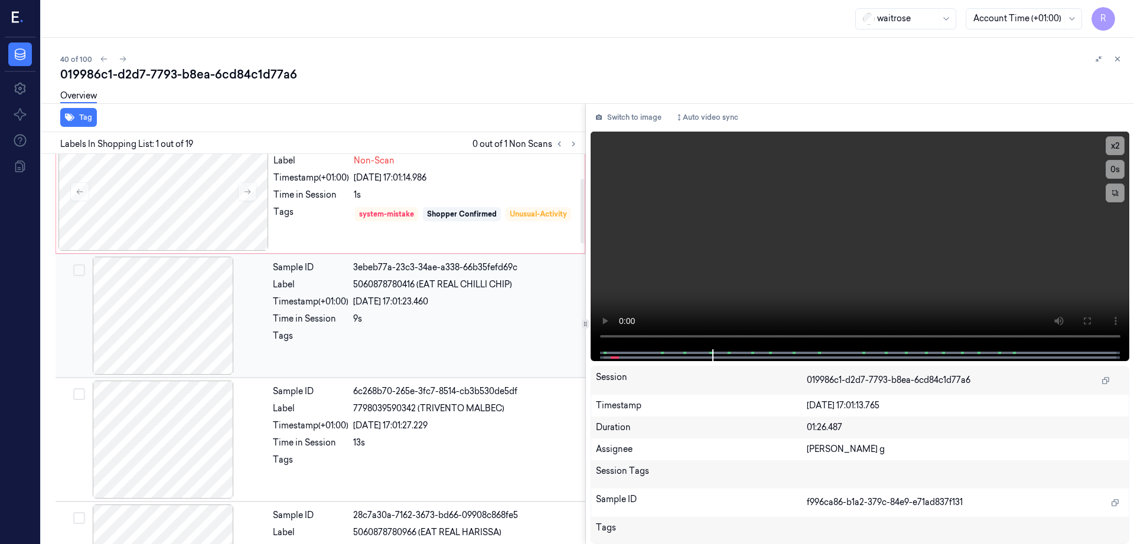
click at [163, 289] on div at bounding box center [163, 316] width 210 height 118
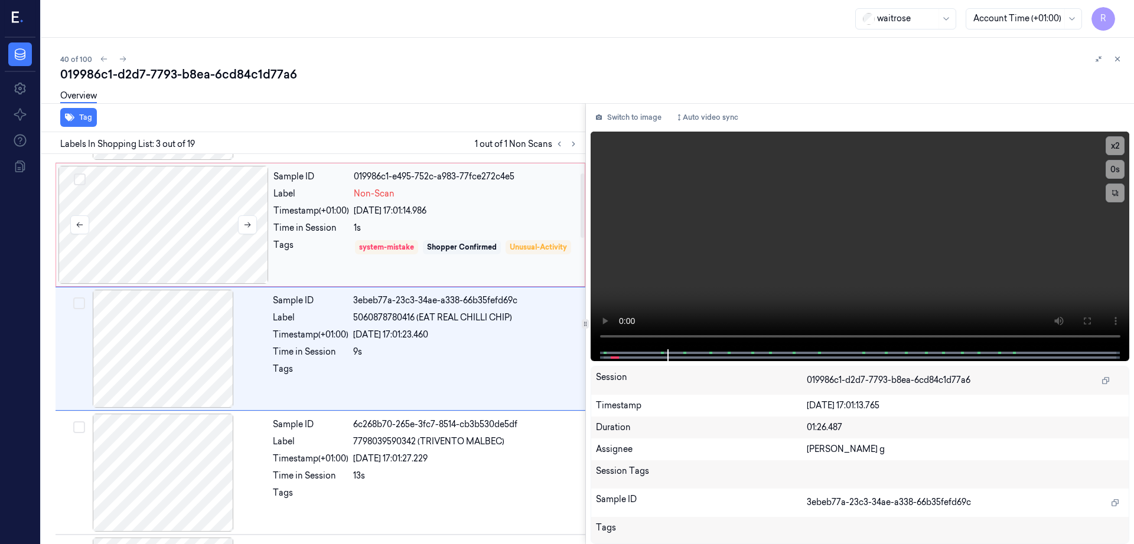
click at [175, 266] on div at bounding box center [163, 225] width 210 height 118
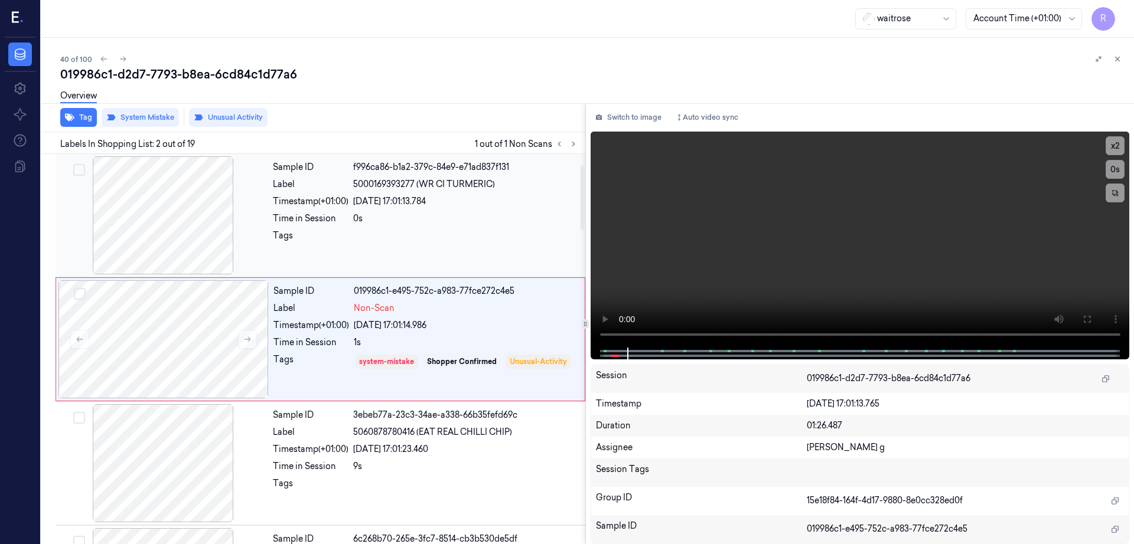
scroll to position [221, 0]
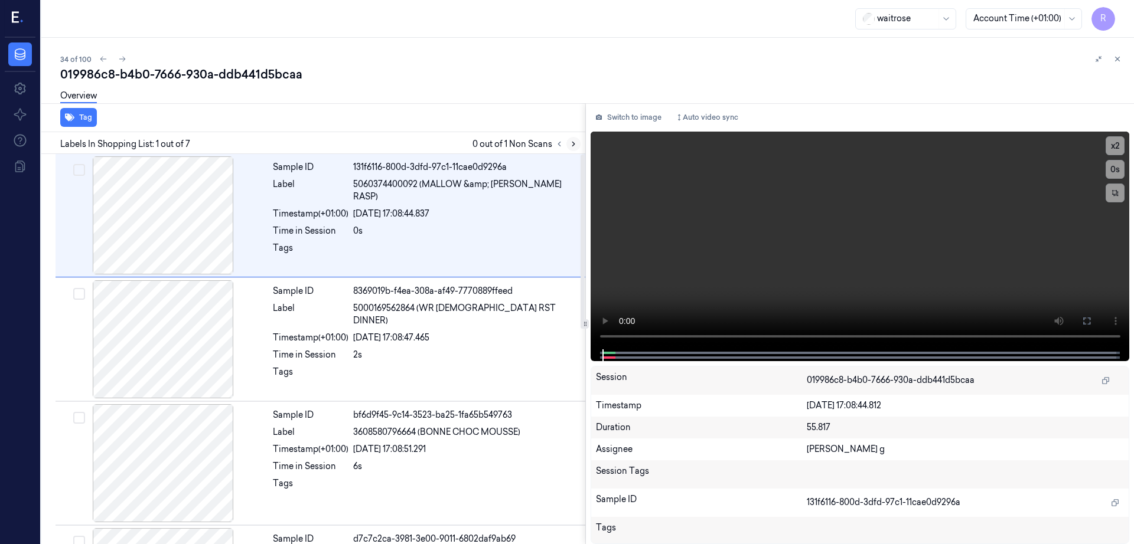
click at [577, 146] on icon at bounding box center [573, 144] width 8 height 8
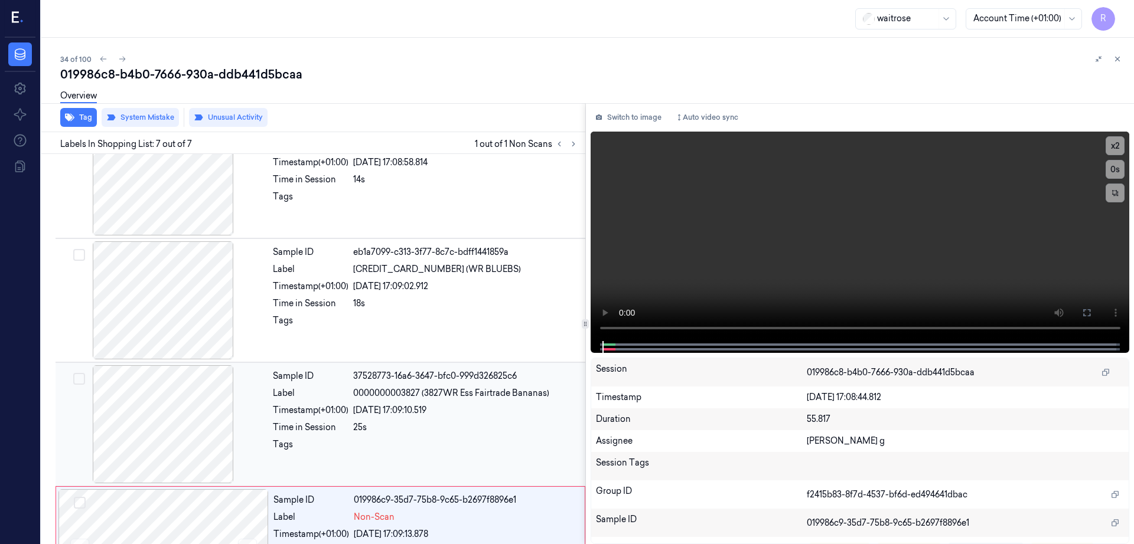
scroll to position [481, 0]
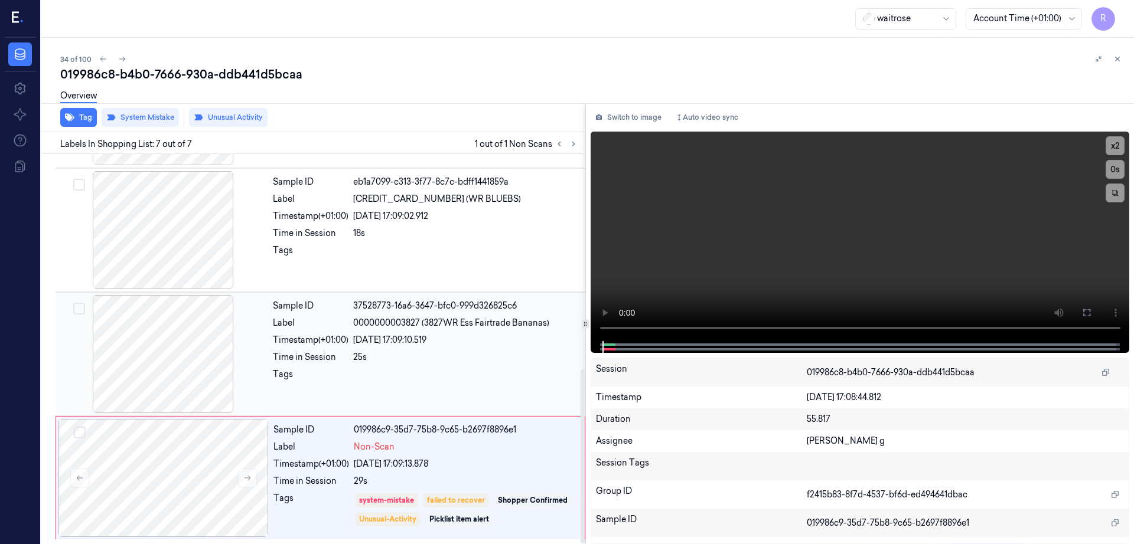
click at [179, 374] on div at bounding box center [163, 354] width 210 height 118
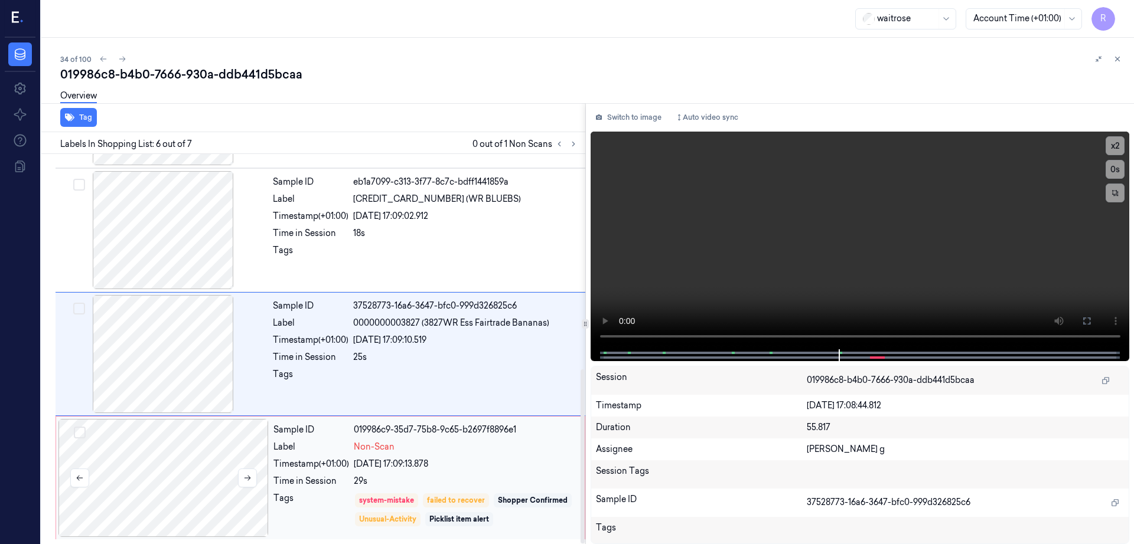
click at [179, 501] on div at bounding box center [163, 478] width 210 height 118
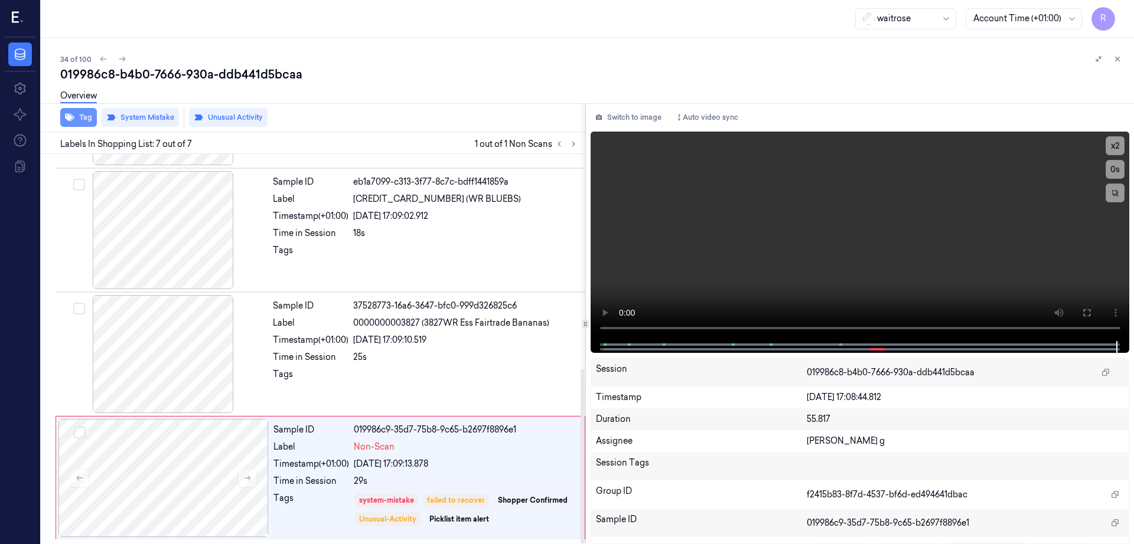
click at [74, 117] on button "Tag" at bounding box center [78, 117] width 37 height 19
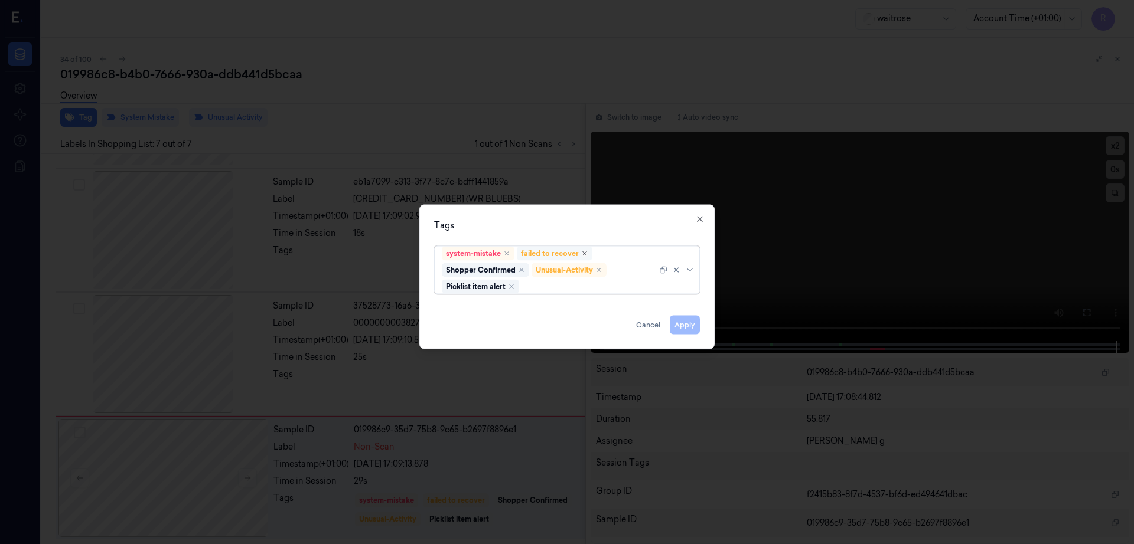
click at [584, 255] on icon "Remove ,failed to recover" at bounding box center [584, 253] width 7 height 7
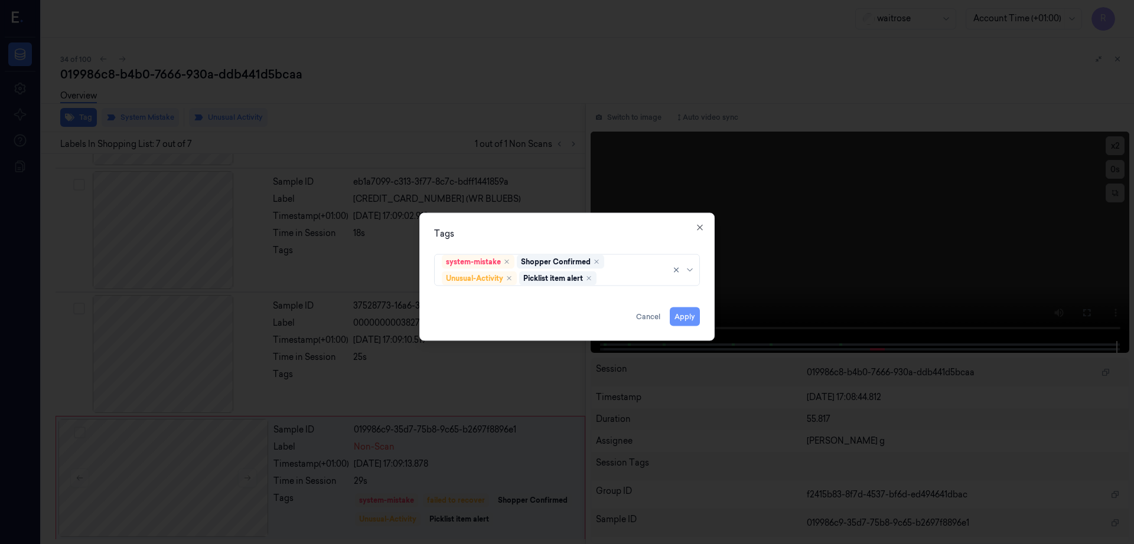
click at [683, 314] on button "Apply" at bounding box center [685, 317] width 30 height 19
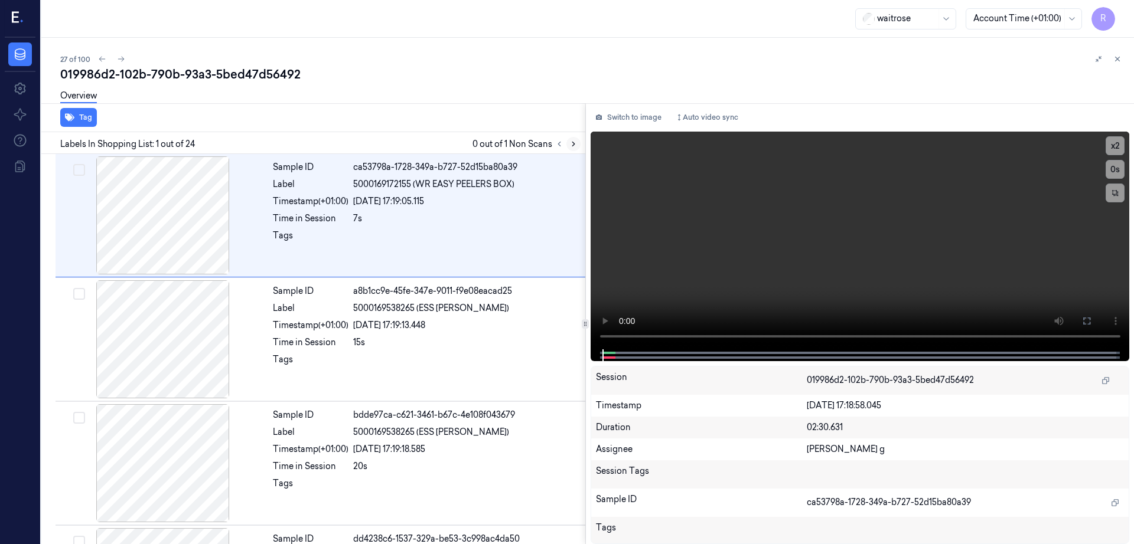
click at [577, 142] on icon at bounding box center [573, 144] width 8 height 8
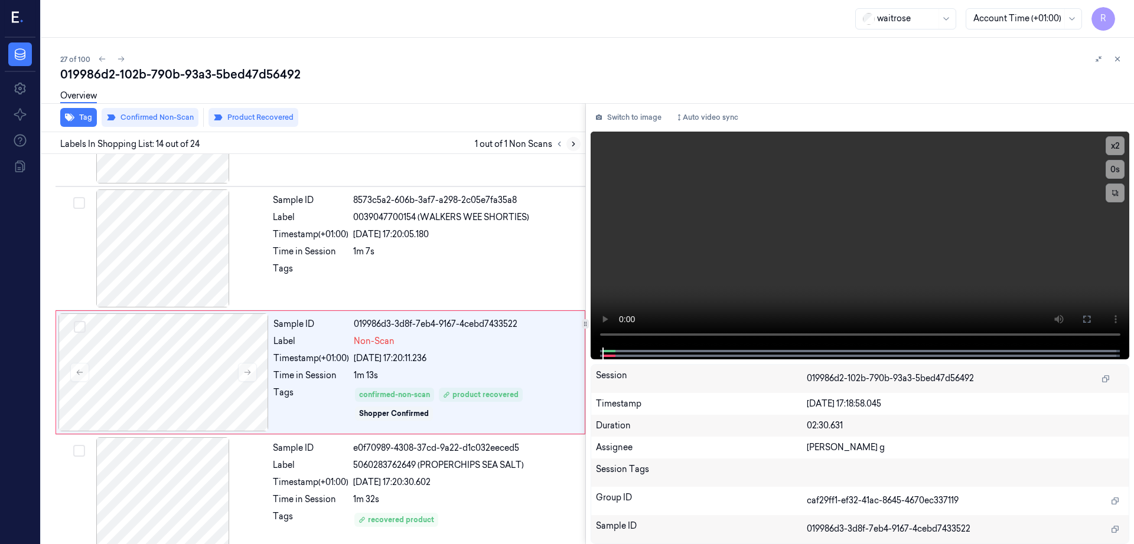
scroll to position [1478, 0]
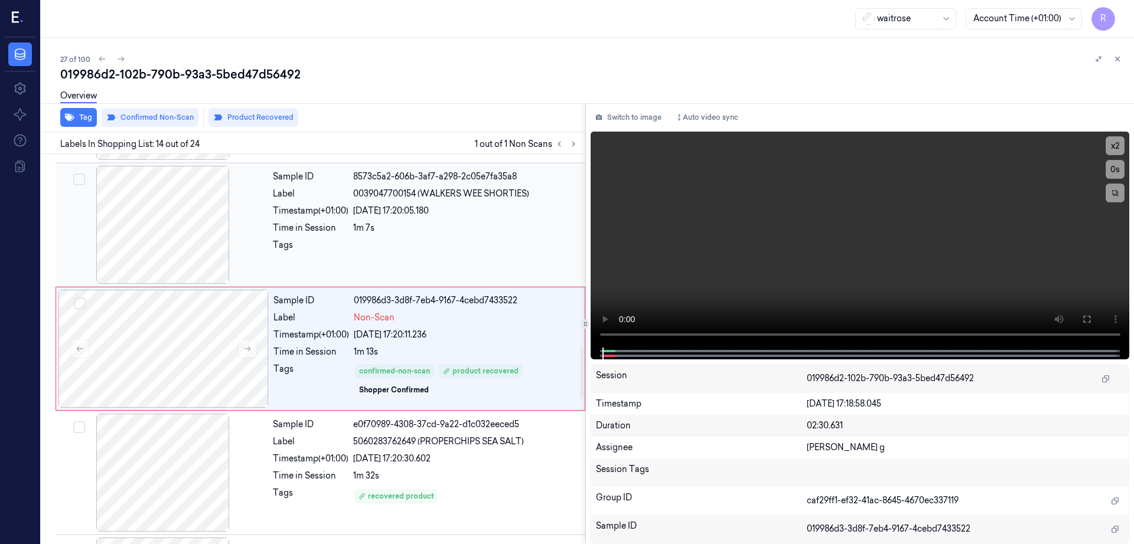
click at [201, 231] on div at bounding box center [163, 225] width 210 height 118
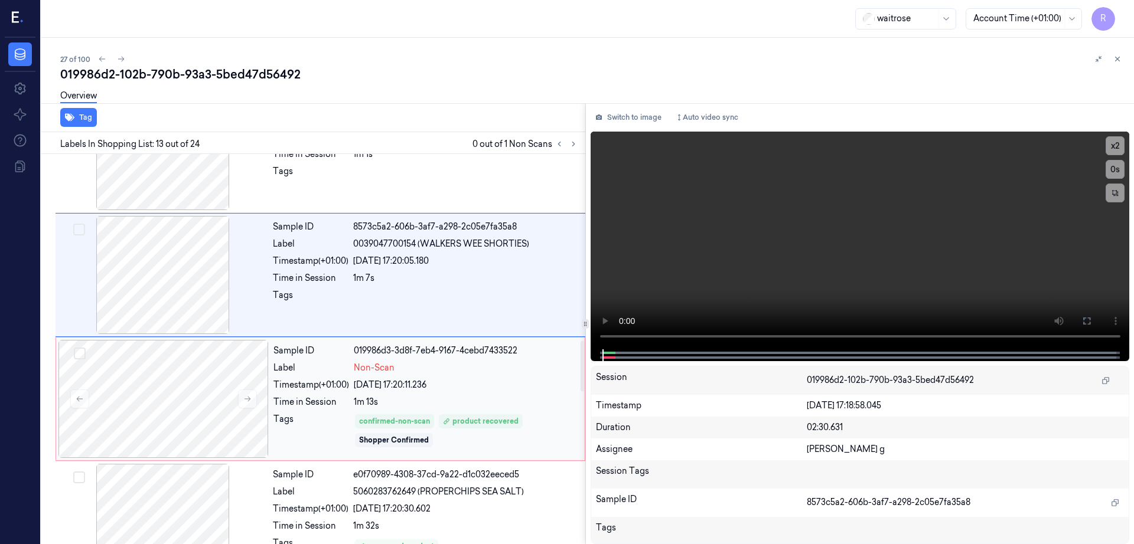
scroll to position [1354, 0]
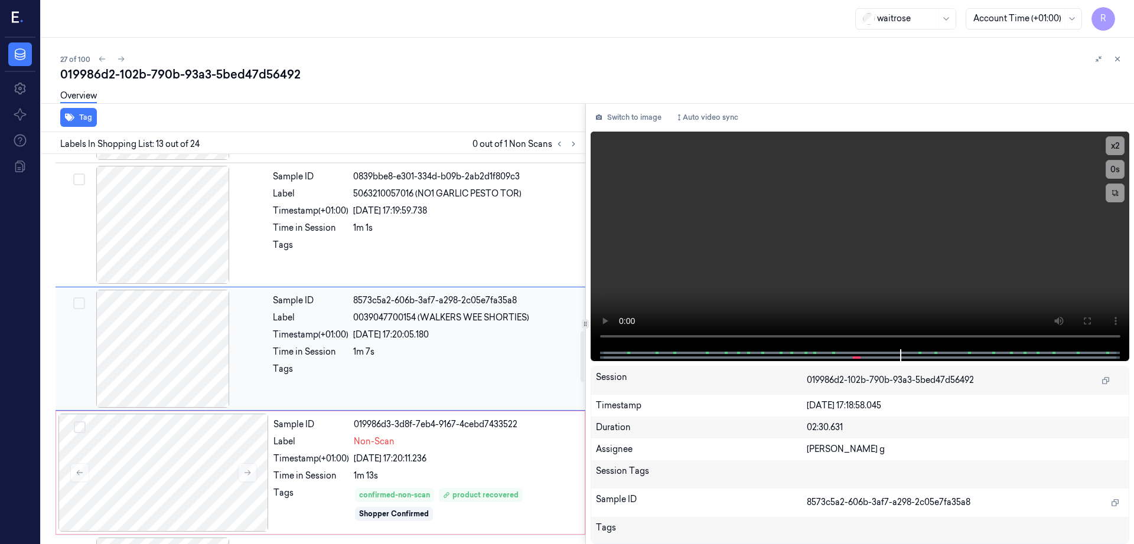
click at [193, 346] on div at bounding box center [163, 349] width 210 height 118
click at [1096, 314] on button at bounding box center [1086, 321] width 19 height 19
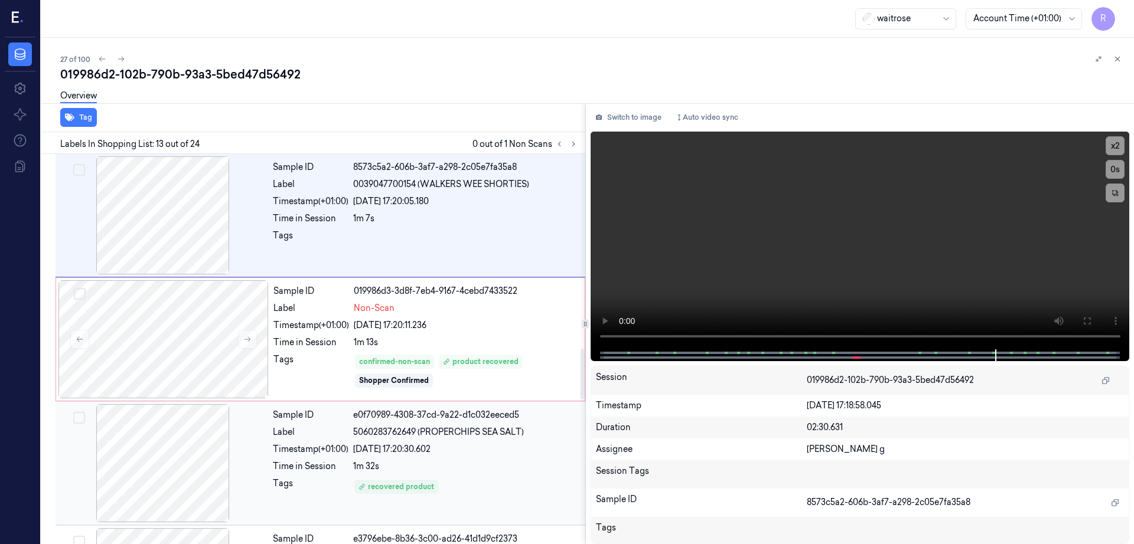
scroll to position [1576, 0]
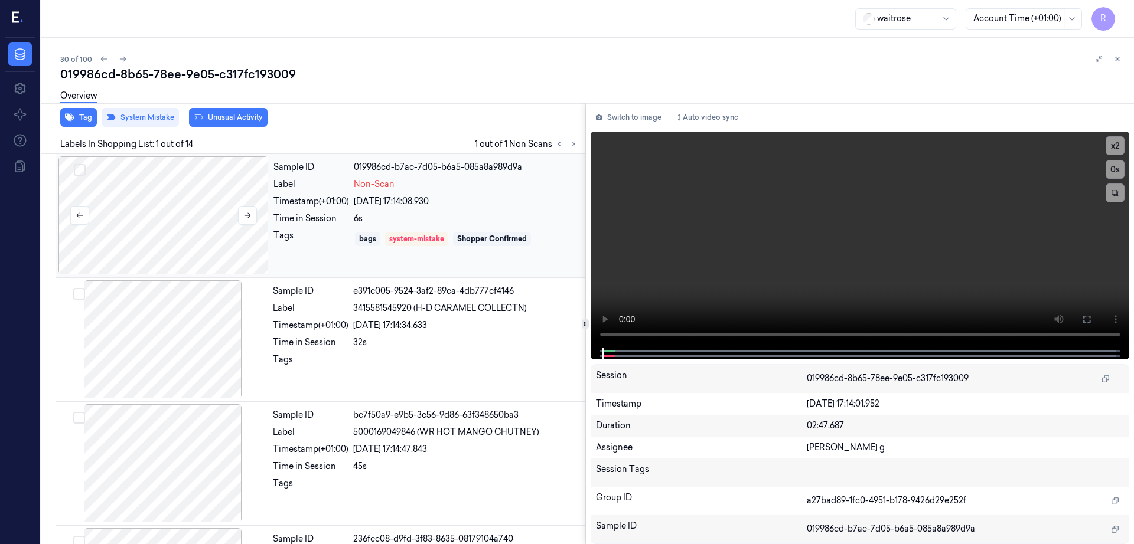
click at [192, 226] on div at bounding box center [163, 215] width 210 height 118
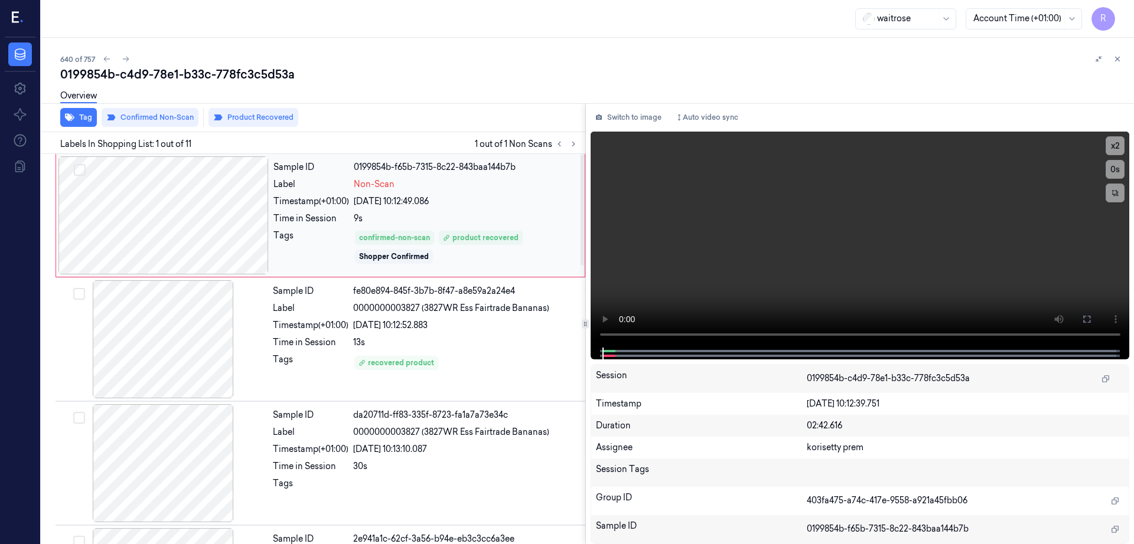
click at [162, 220] on div at bounding box center [163, 215] width 210 height 118
click at [1096, 327] on button at bounding box center [1086, 319] width 19 height 19
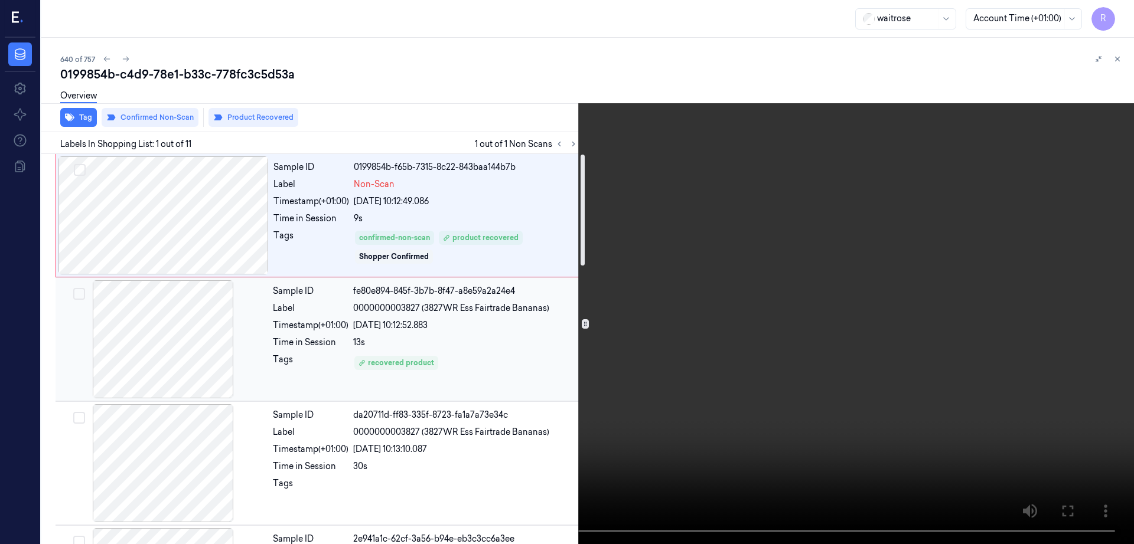
scroll to position [74, 0]
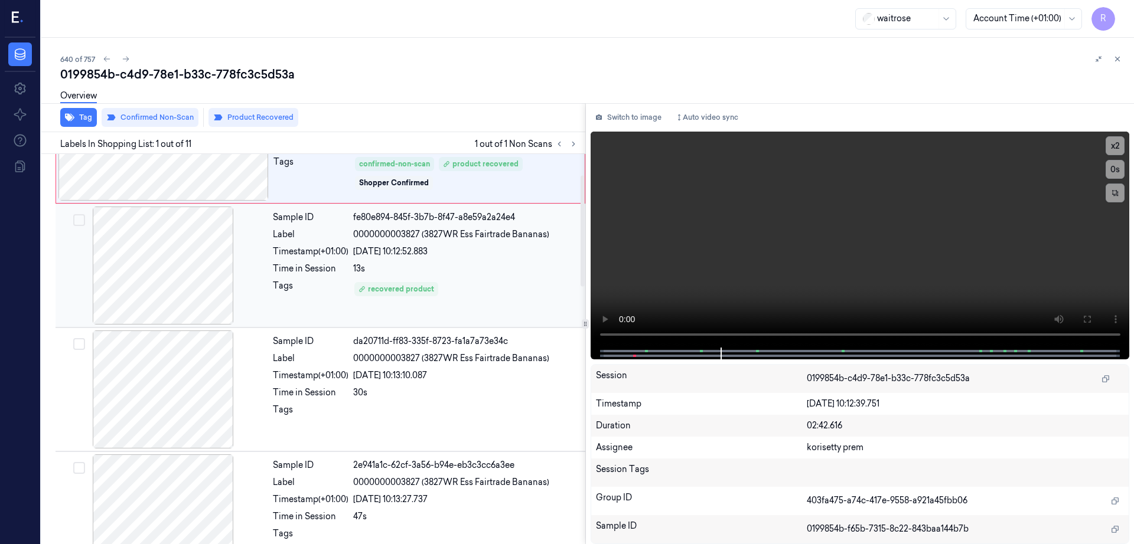
click at [206, 273] on div at bounding box center [163, 266] width 210 height 118
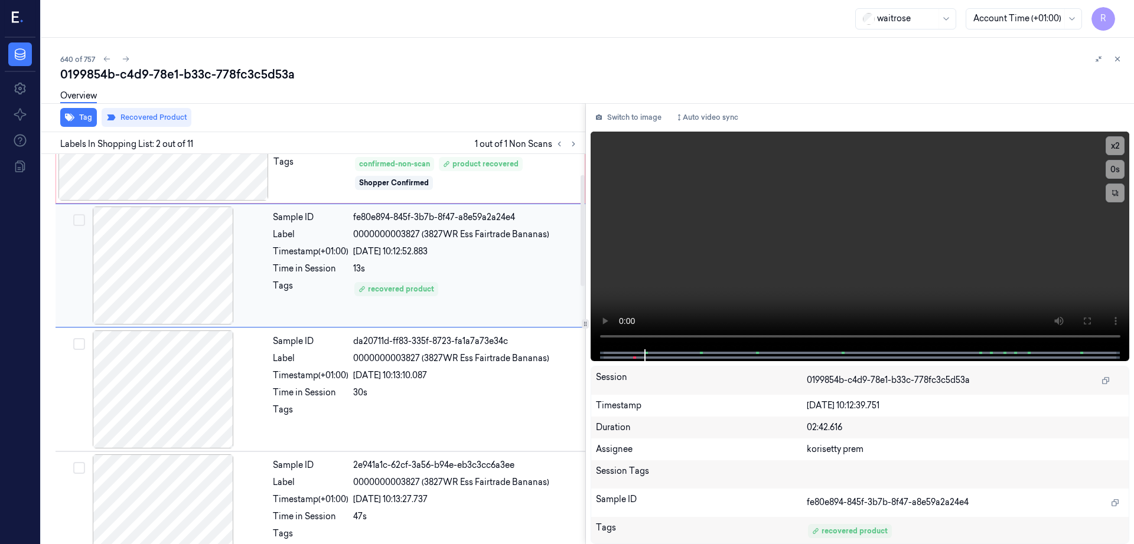
scroll to position [0, 0]
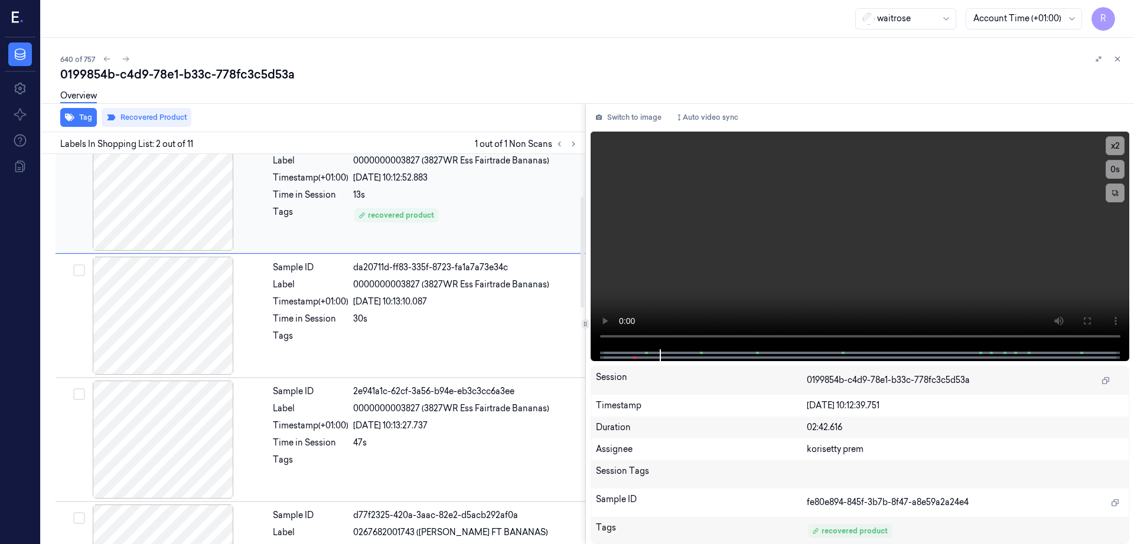
click at [176, 200] on div at bounding box center [163, 192] width 210 height 118
click at [205, 294] on div at bounding box center [163, 316] width 210 height 118
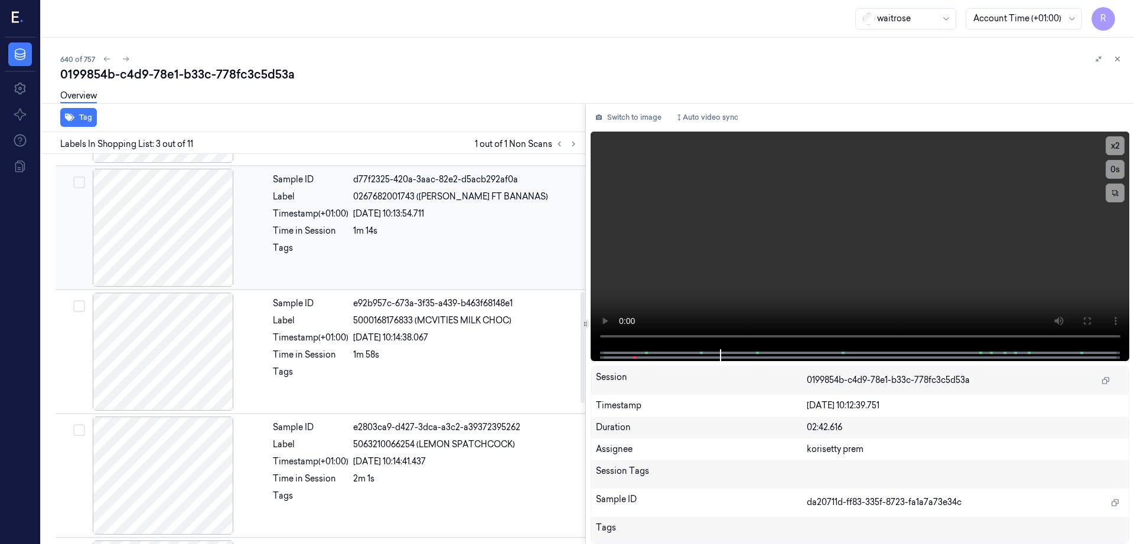
click at [182, 254] on div at bounding box center [163, 228] width 210 height 118
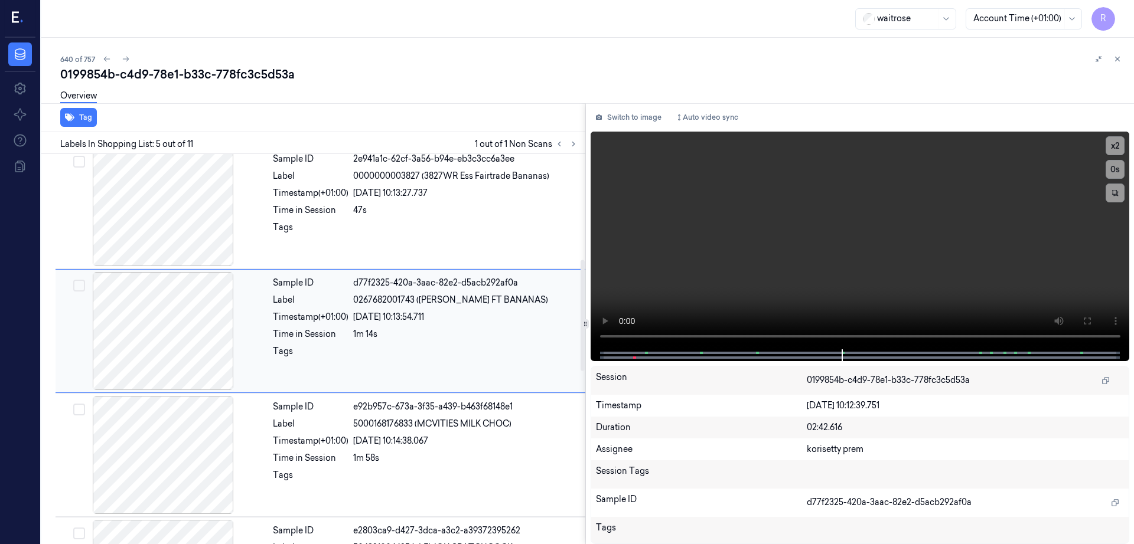
scroll to position [363, 0]
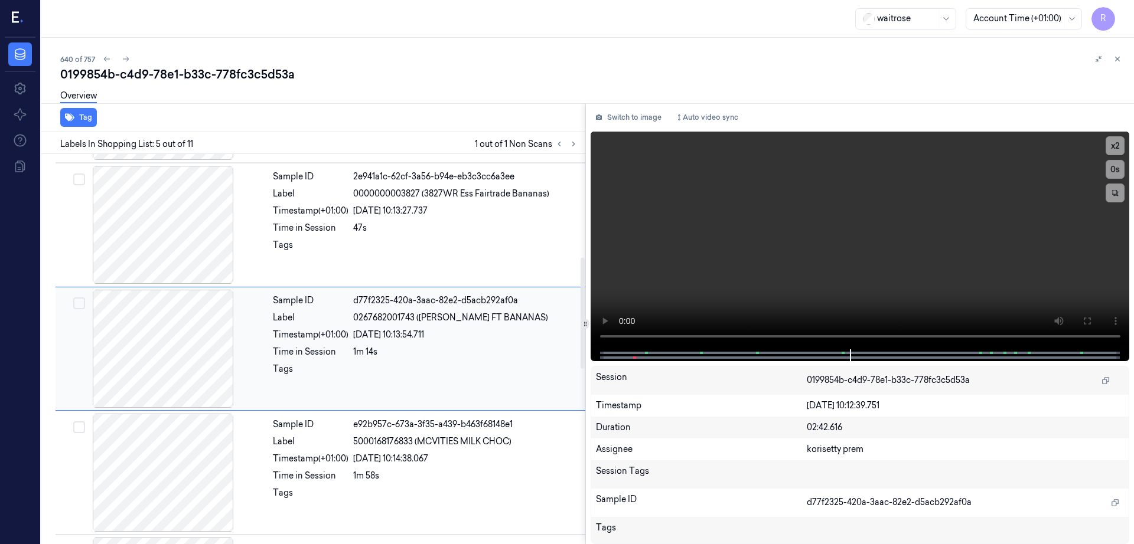
click at [182, 363] on div at bounding box center [163, 349] width 210 height 118
click at [648, 353] on span at bounding box center [648, 353] width 2 height 6
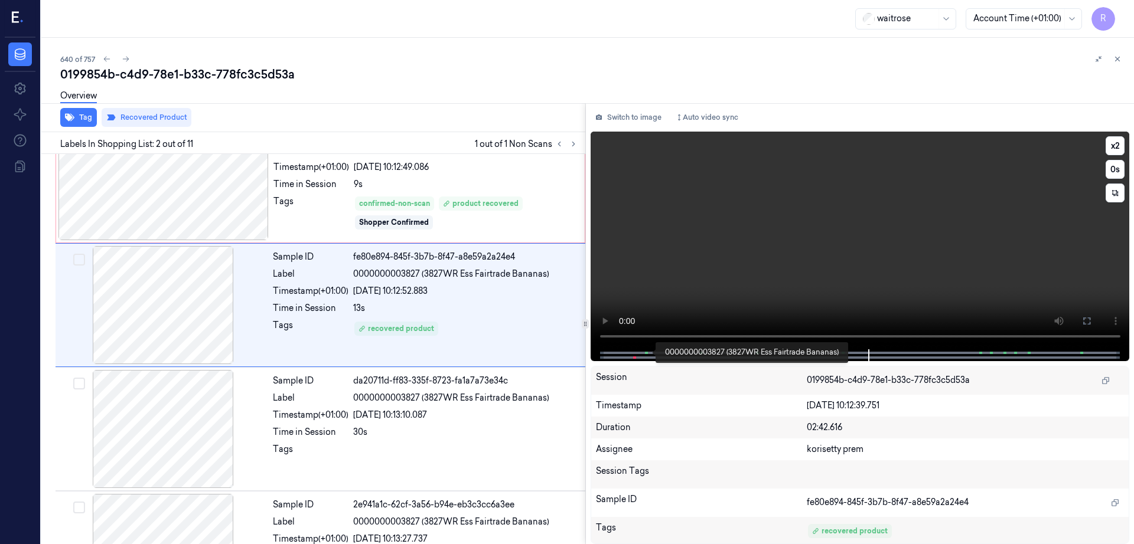
scroll to position [0, 0]
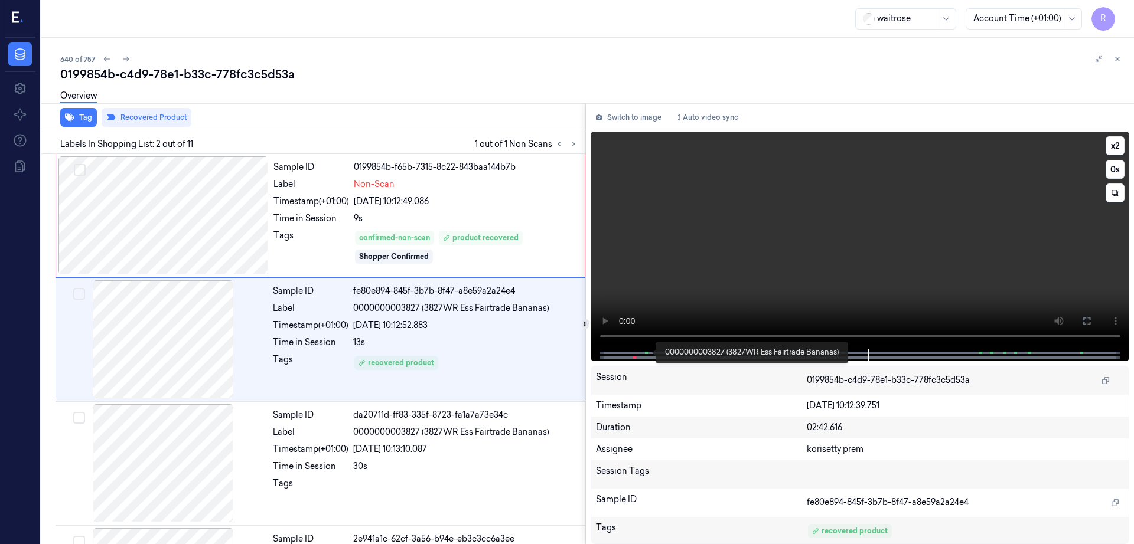
click at [648, 353] on span at bounding box center [648, 353] width 2 height 6
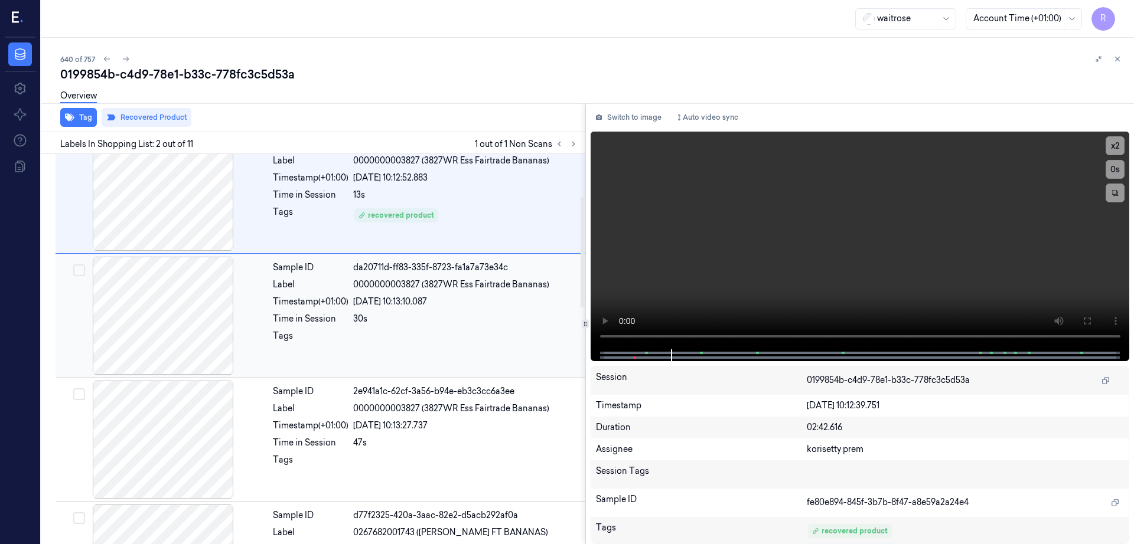
click at [174, 346] on div at bounding box center [163, 316] width 210 height 118
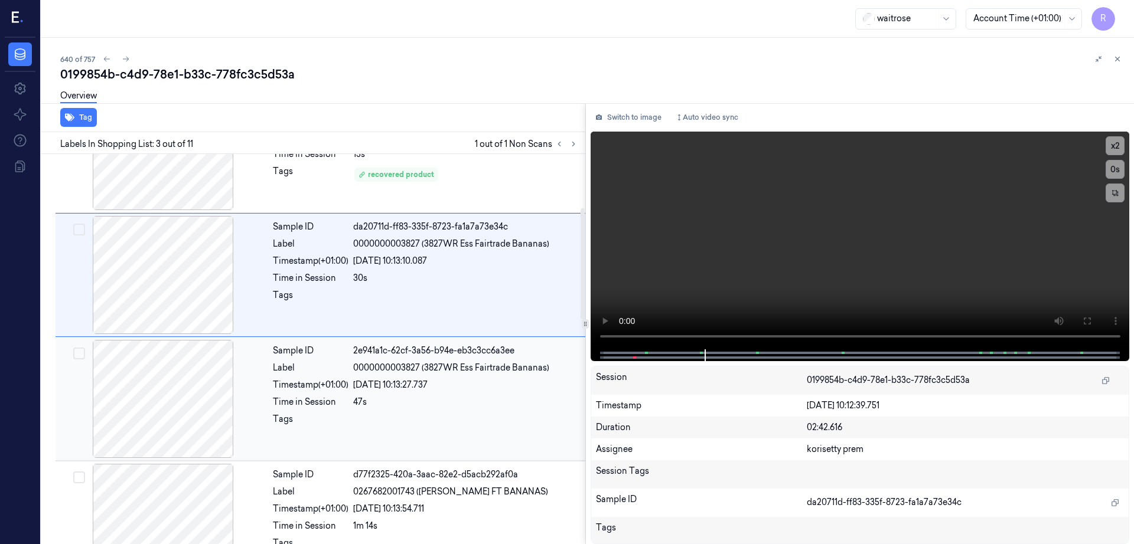
click at [172, 353] on div at bounding box center [163, 399] width 210 height 118
click at [167, 389] on div at bounding box center [163, 399] width 210 height 118
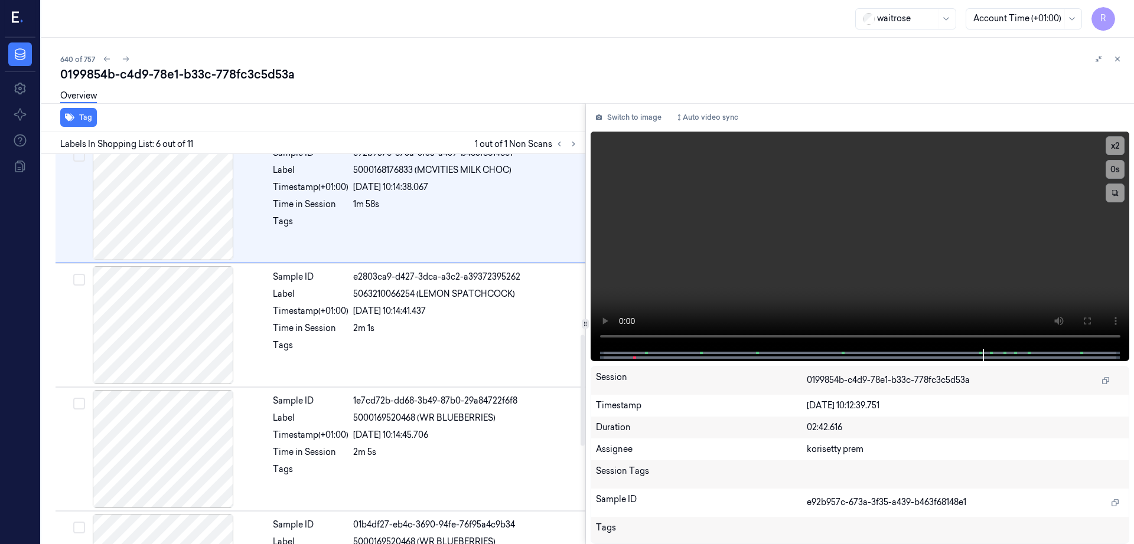
click at [167, 389] on div "Sample ID 1e7cd72b-dd68-3b49-87b0-29a84722f6f8 Label 5000169520468 (WR BLUEBERR…" at bounding box center [321, 449] width 530 height 124
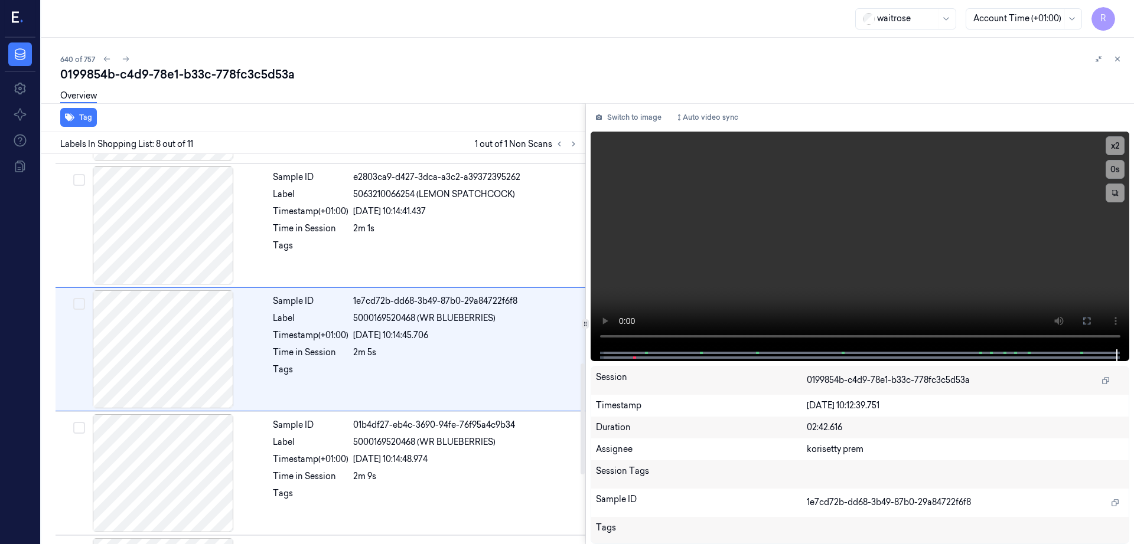
scroll to position [734, 0]
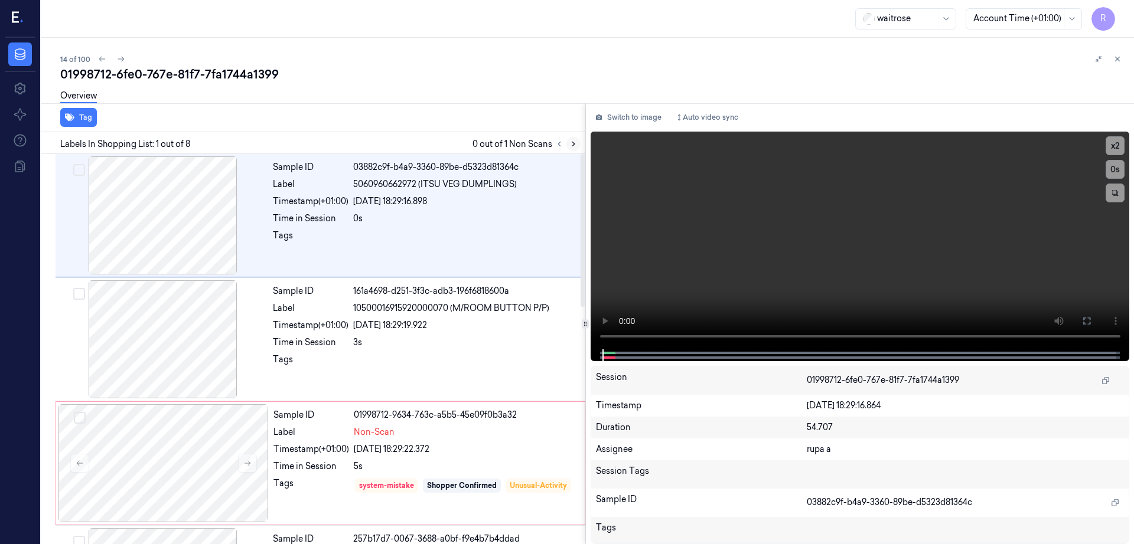
click at [580, 146] on button at bounding box center [573, 144] width 14 height 14
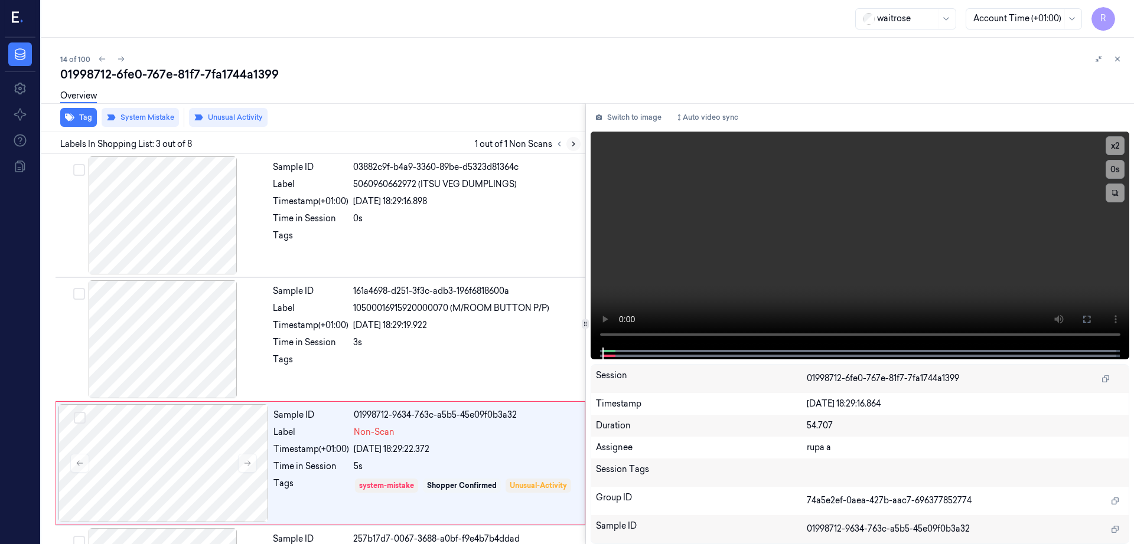
scroll to position [115, 0]
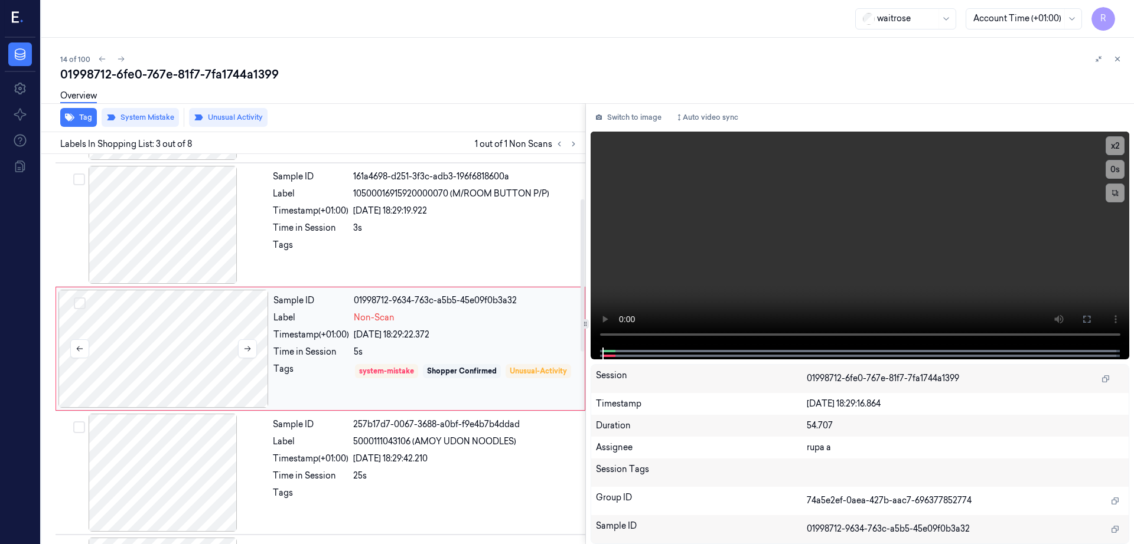
click at [181, 376] on div at bounding box center [163, 349] width 210 height 118
click at [175, 237] on div at bounding box center [163, 225] width 210 height 118
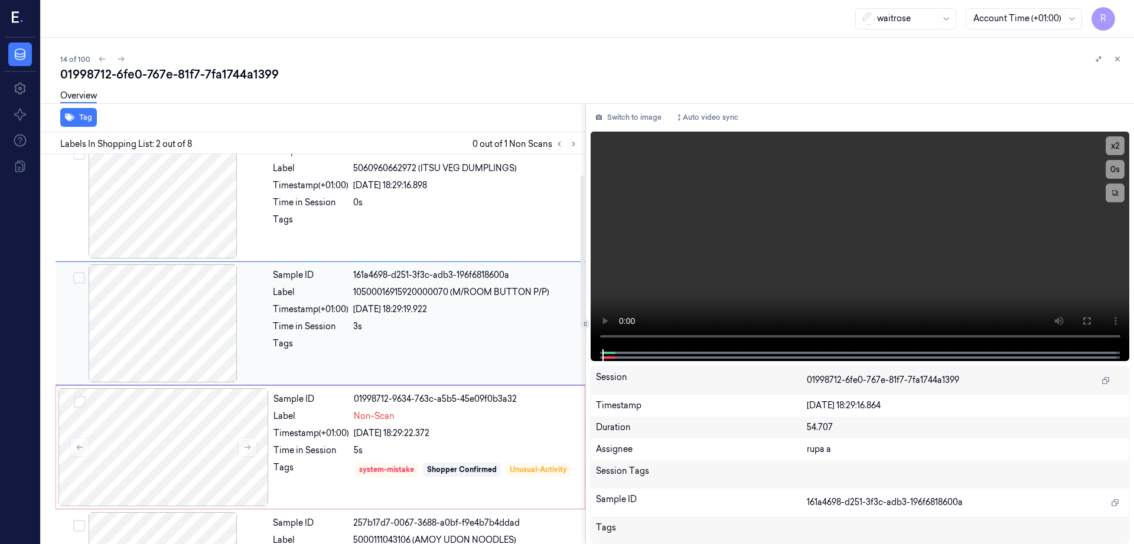
scroll to position [0, 0]
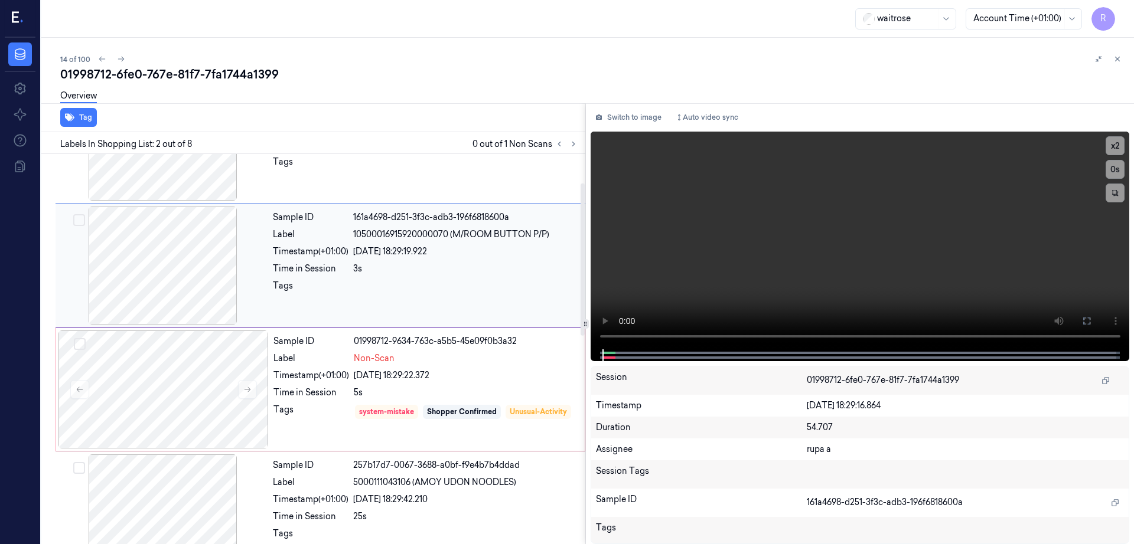
click at [175, 236] on div at bounding box center [163, 266] width 210 height 118
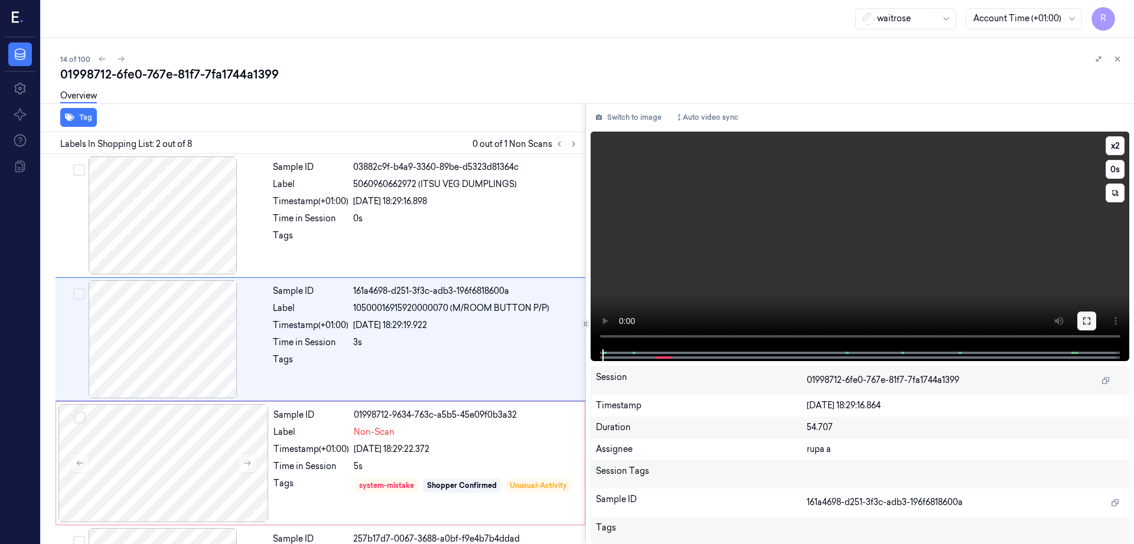
click at [1096, 323] on button at bounding box center [1086, 321] width 19 height 19
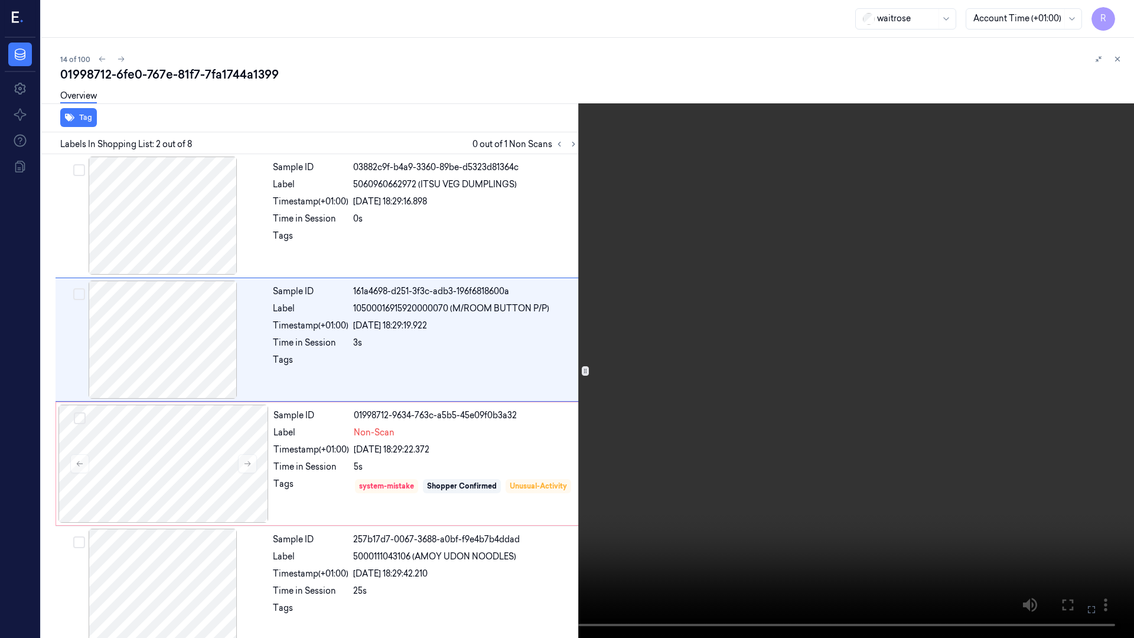
click at [586, 402] on video at bounding box center [567, 319] width 1134 height 638
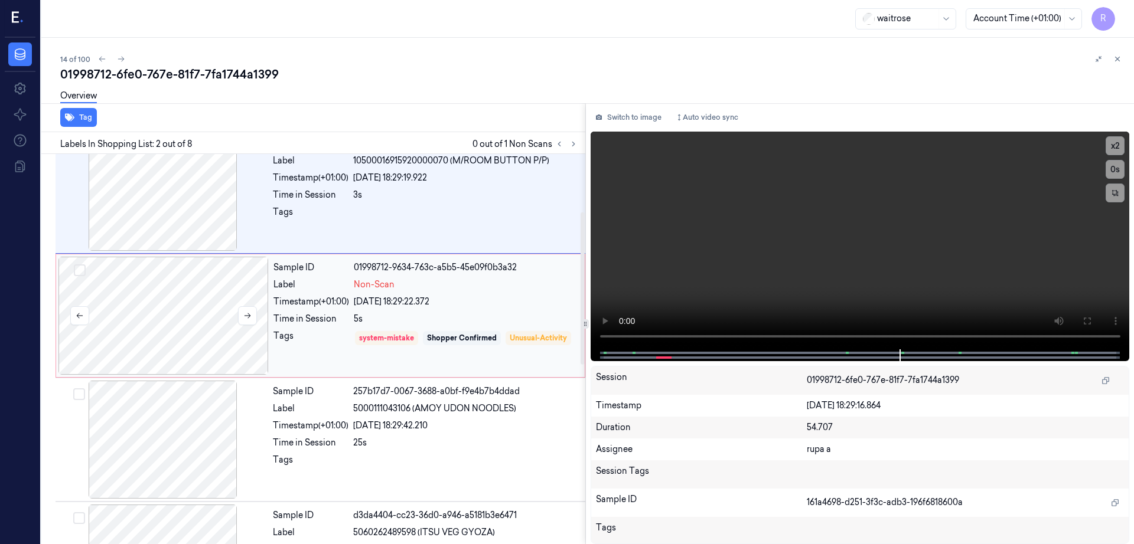
click at [197, 326] on div at bounding box center [163, 316] width 210 height 118
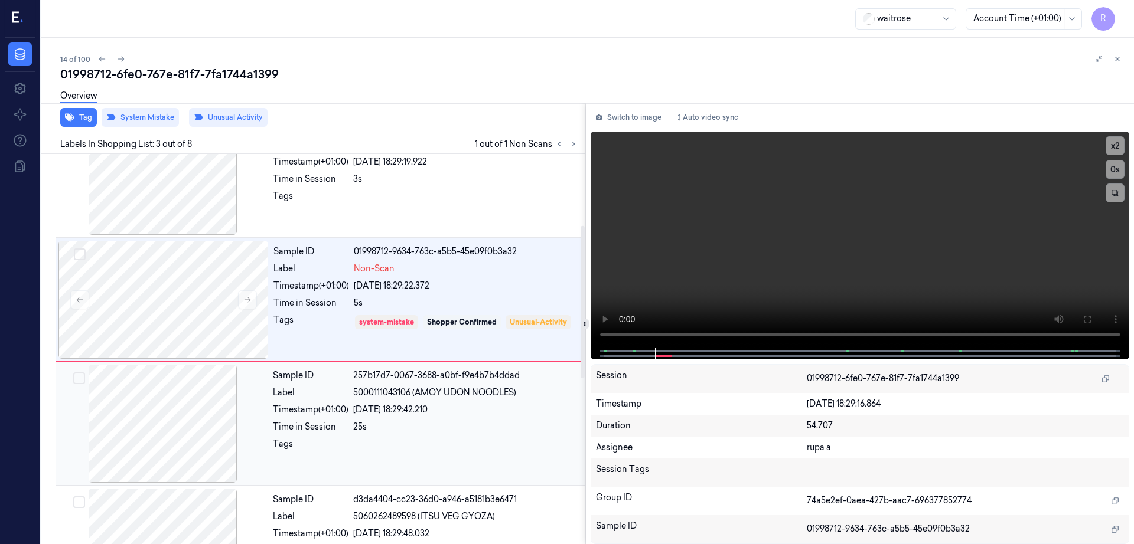
scroll to position [262, 0]
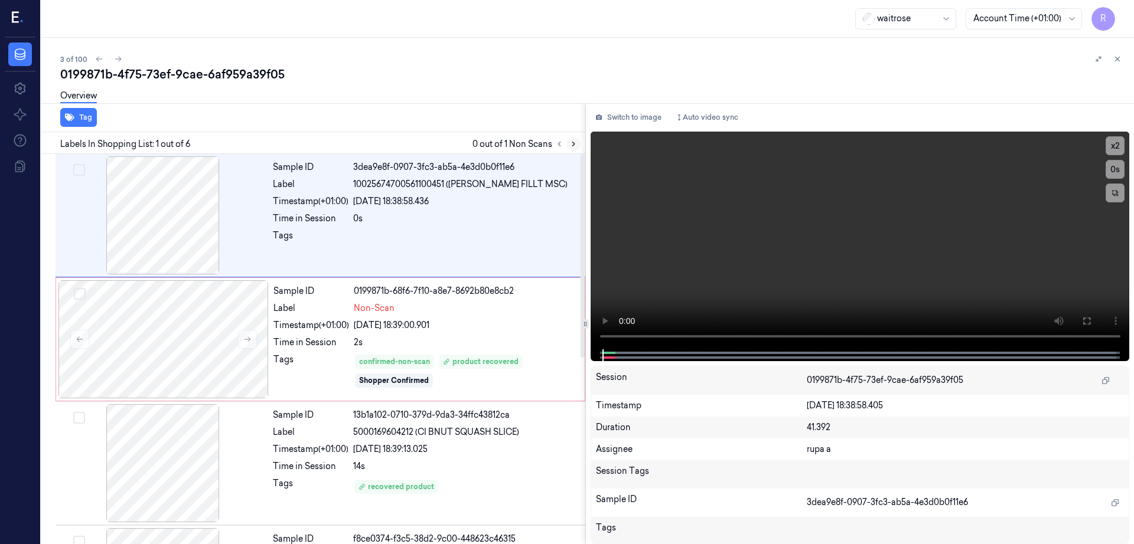
click at [577, 144] on icon at bounding box center [573, 144] width 8 height 8
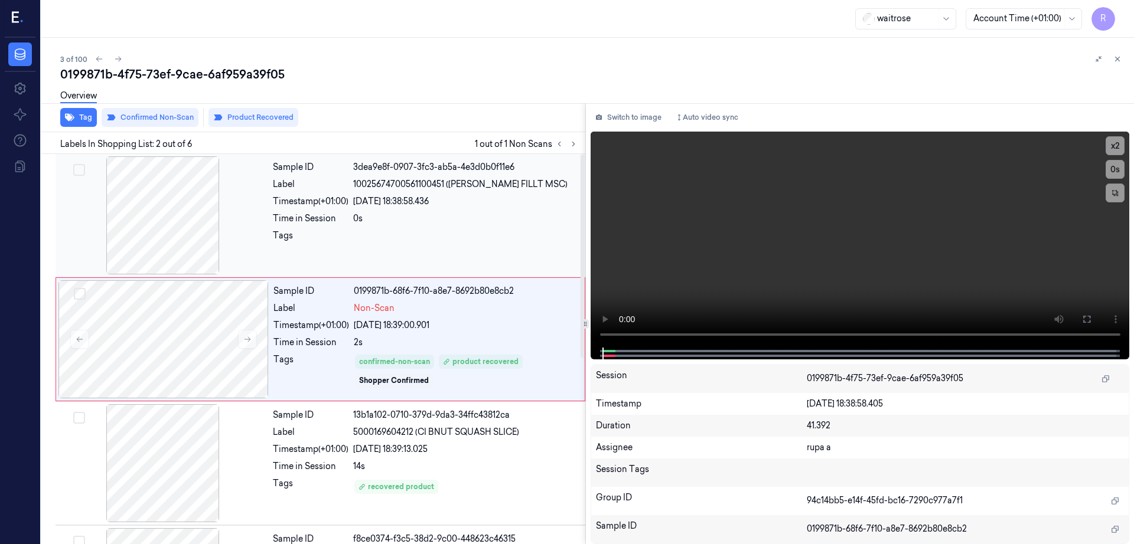
click at [175, 226] on div at bounding box center [163, 215] width 210 height 118
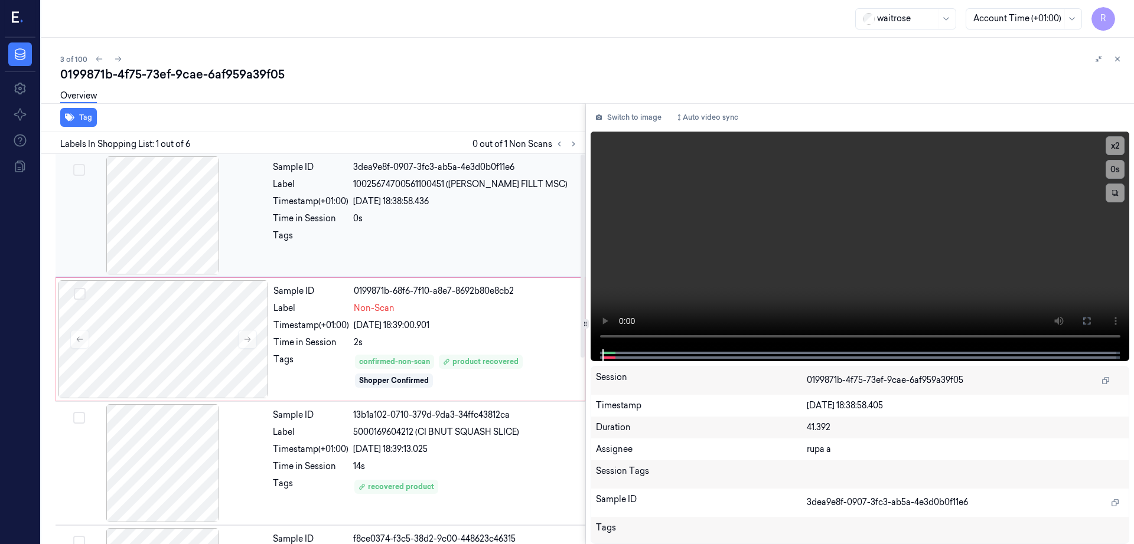
click at [175, 226] on div at bounding box center [163, 215] width 210 height 118
click at [175, 225] on div at bounding box center [163, 215] width 210 height 118
click at [1091, 321] on icon at bounding box center [1086, 320] width 9 height 9
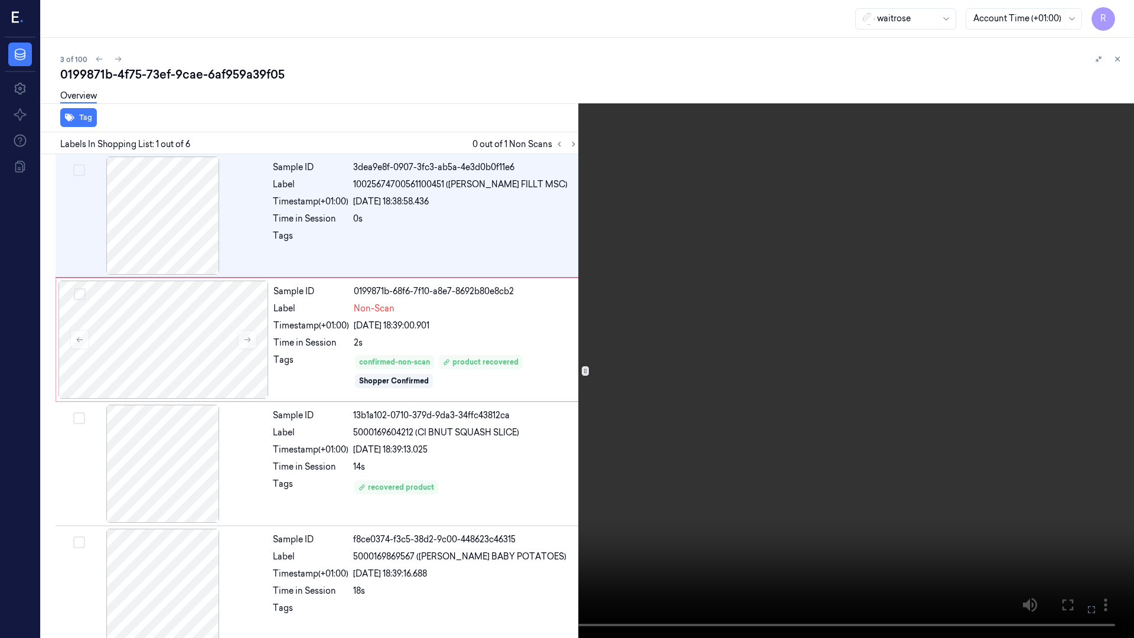
click at [523, 416] on video at bounding box center [567, 319] width 1134 height 638
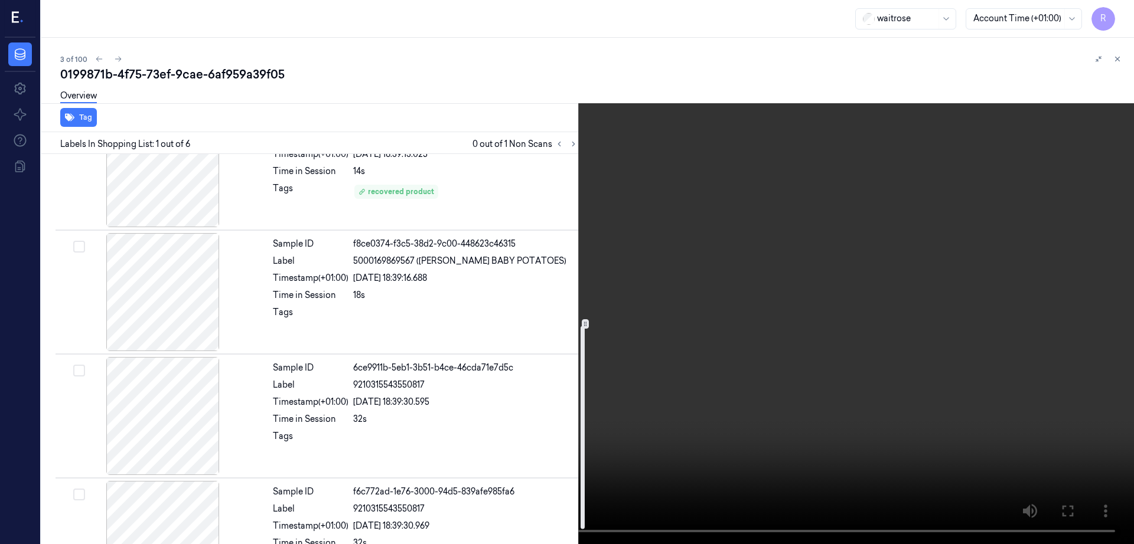
scroll to position [357, 0]
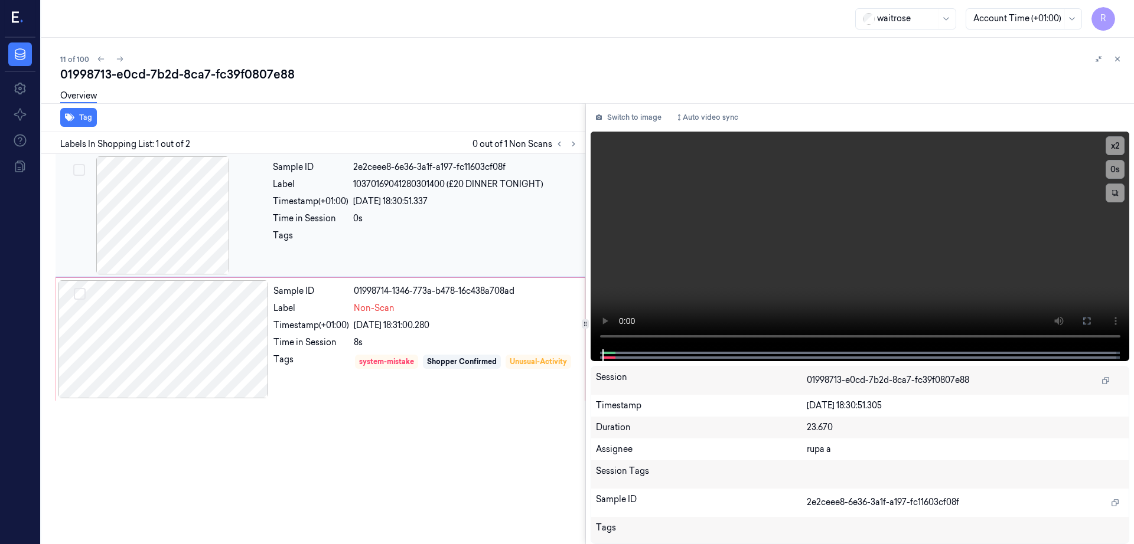
click at [146, 224] on div at bounding box center [163, 215] width 210 height 118
click at [182, 315] on div at bounding box center [163, 339] width 210 height 118
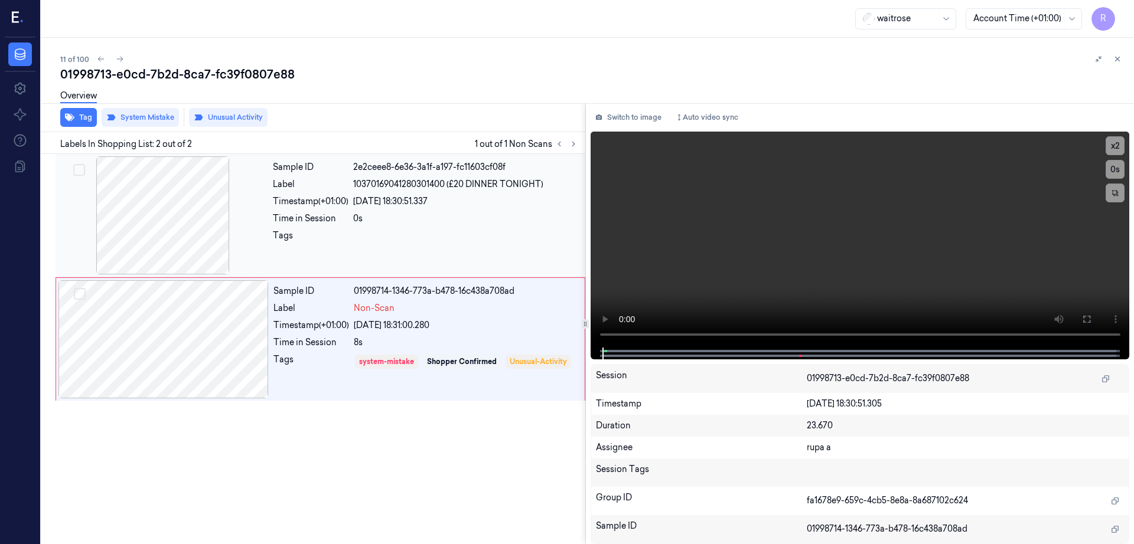
click at [148, 228] on div at bounding box center [163, 215] width 210 height 118
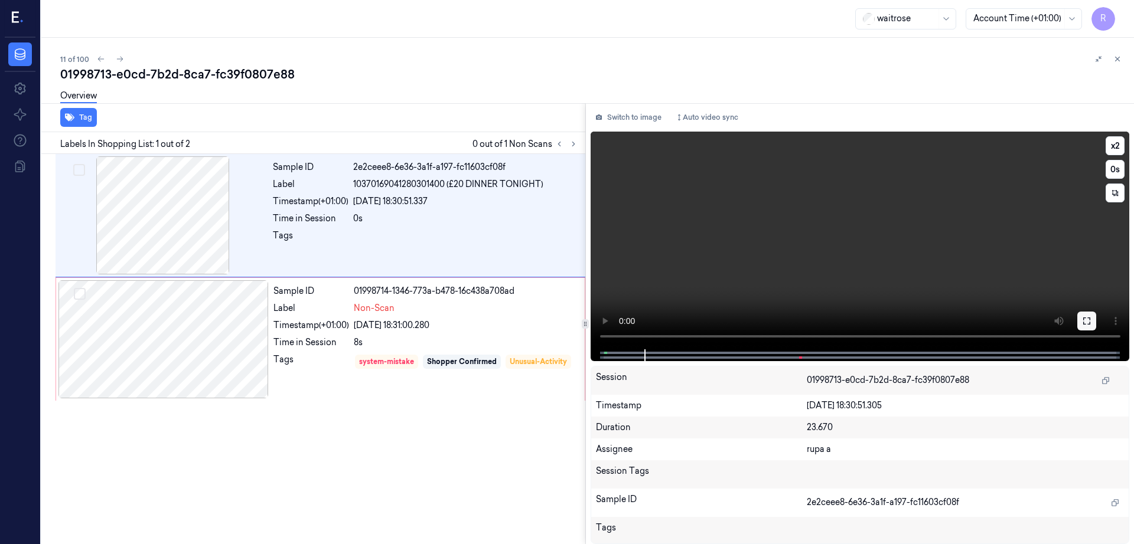
click at [1091, 317] on icon at bounding box center [1086, 320] width 9 height 9
click at [214, 321] on div at bounding box center [163, 339] width 210 height 118
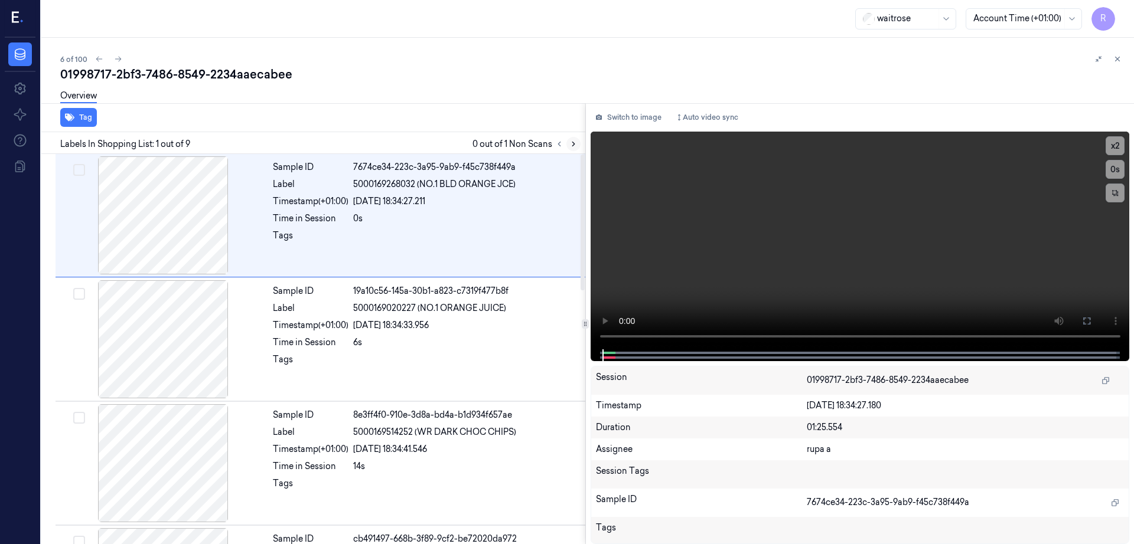
click at [577, 140] on icon at bounding box center [573, 144] width 8 height 8
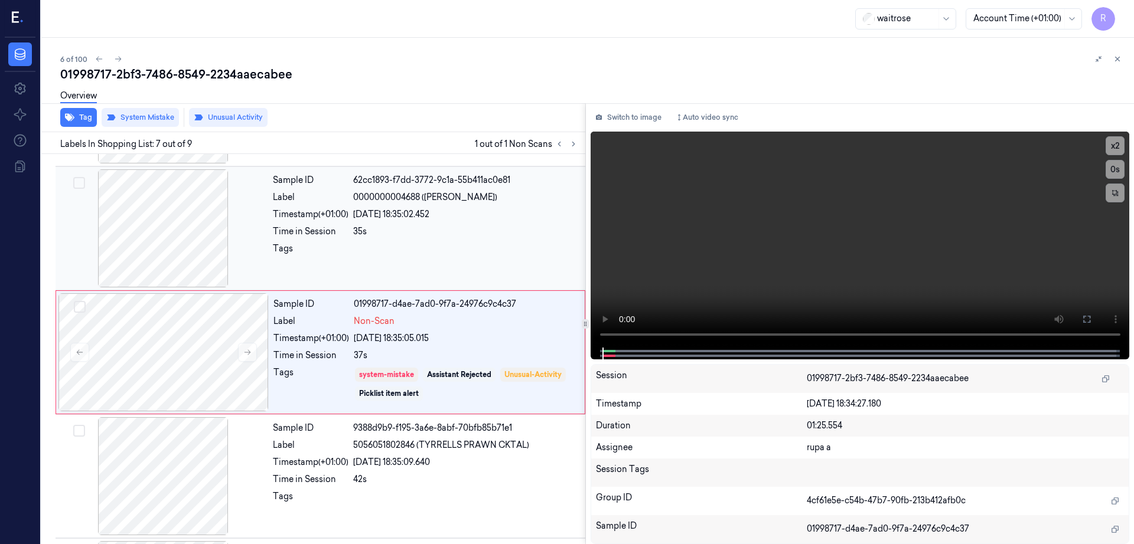
scroll to position [611, 0]
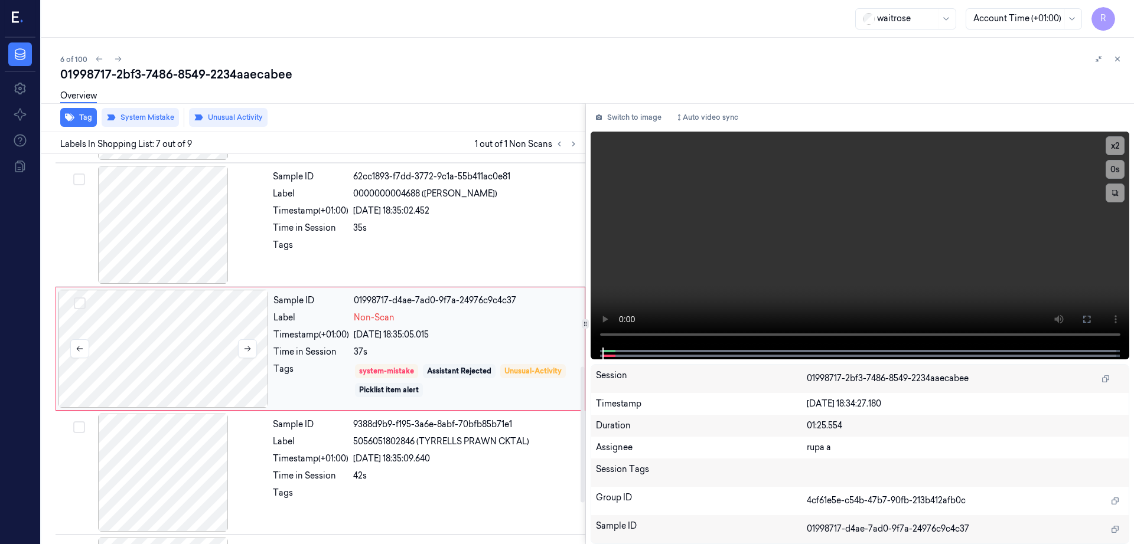
click at [165, 346] on div at bounding box center [163, 349] width 210 height 118
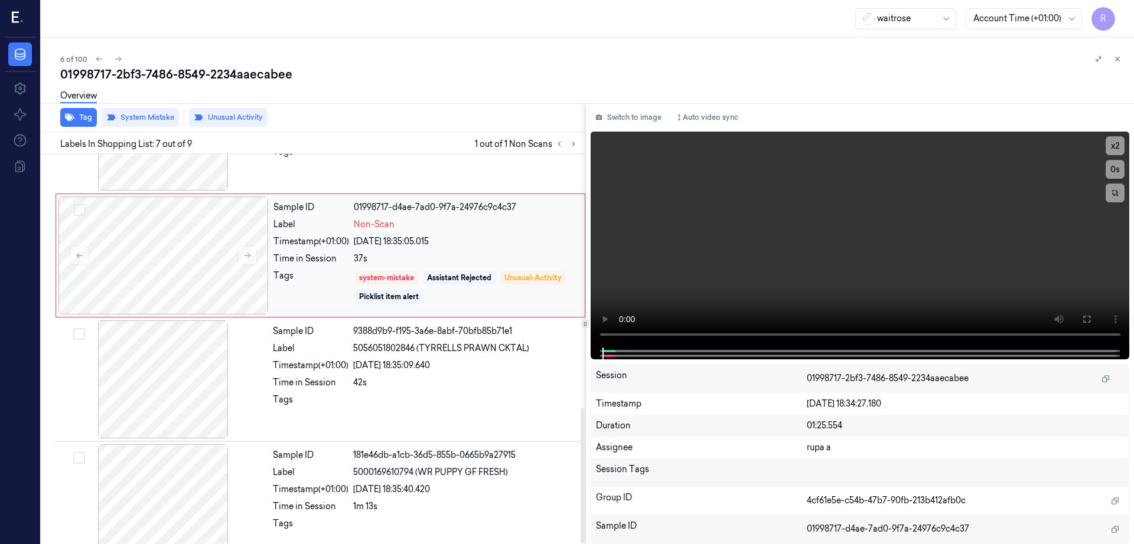
scroll to position [729, 0]
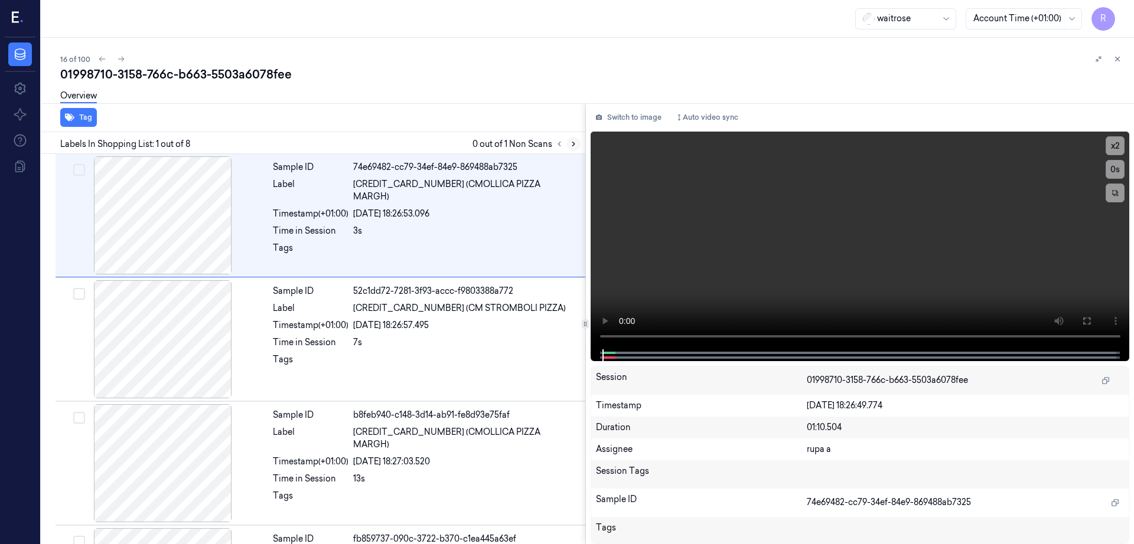
click at [577, 141] on icon at bounding box center [573, 144] width 8 height 8
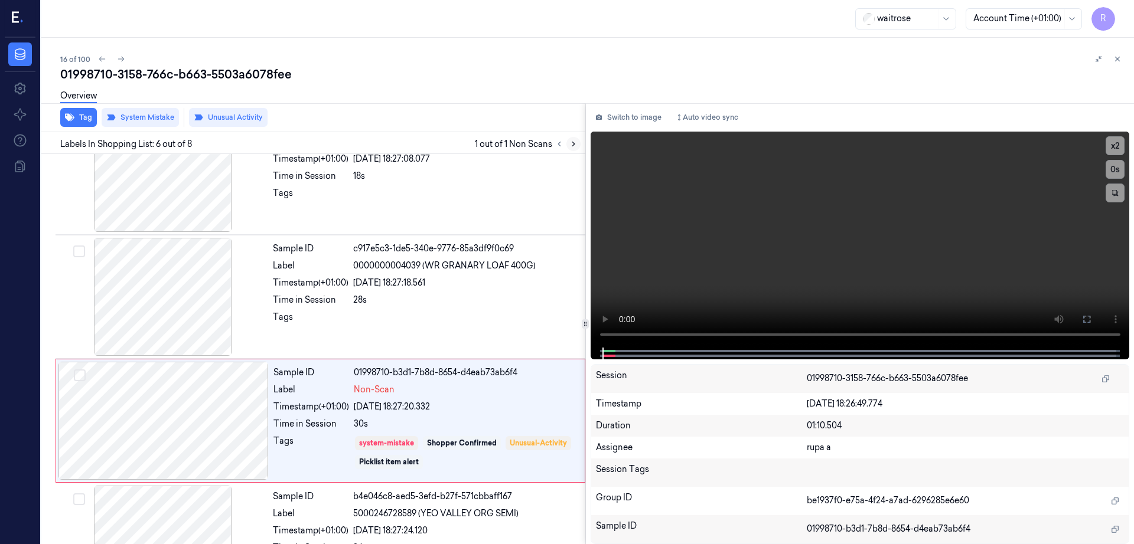
scroll to position [487, 0]
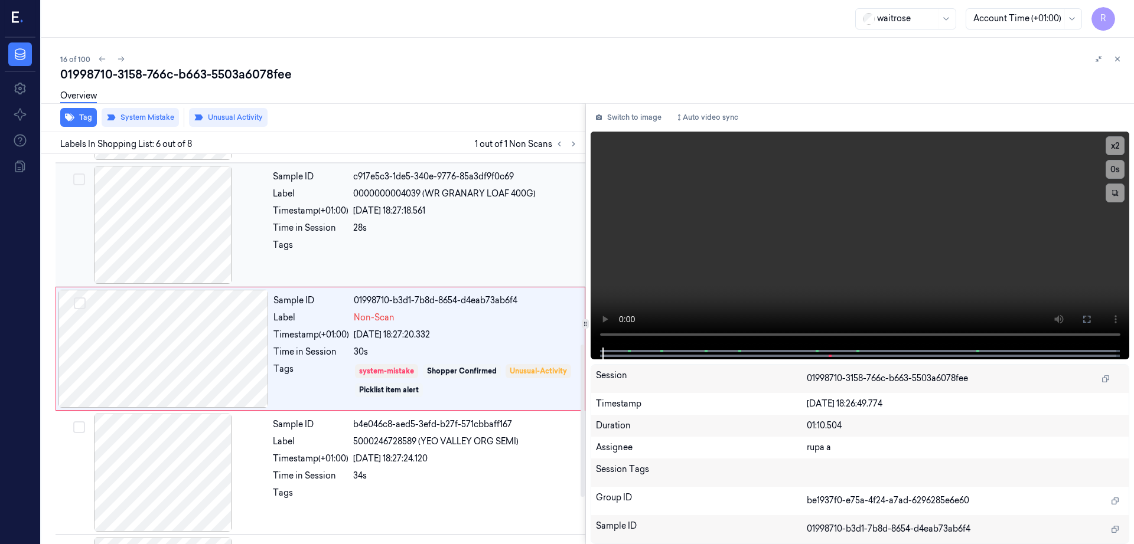
click at [164, 230] on div at bounding box center [163, 225] width 210 height 118
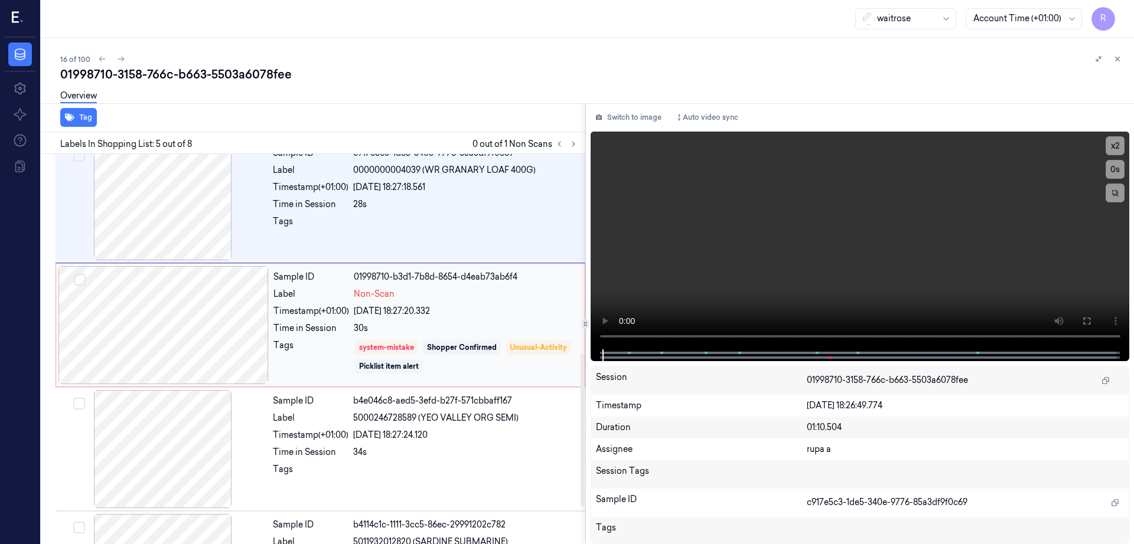
click at [178, 330] on div at bounding box center [163, 325] width 210 height 118
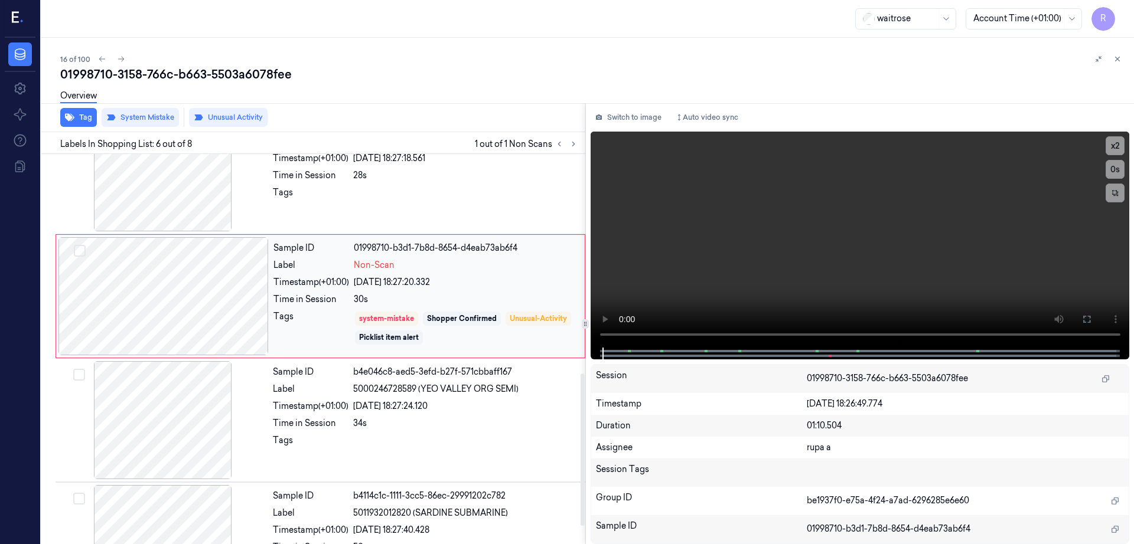
scroll to position [560, 0]
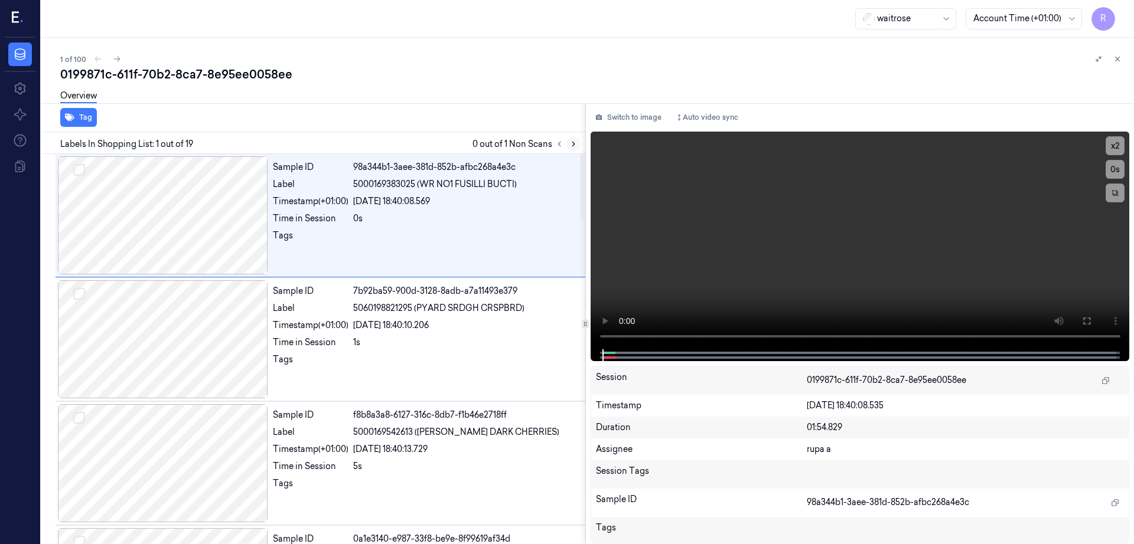
click at [577, 144] on icon at bounding box center [573, 144] width 8 height 8
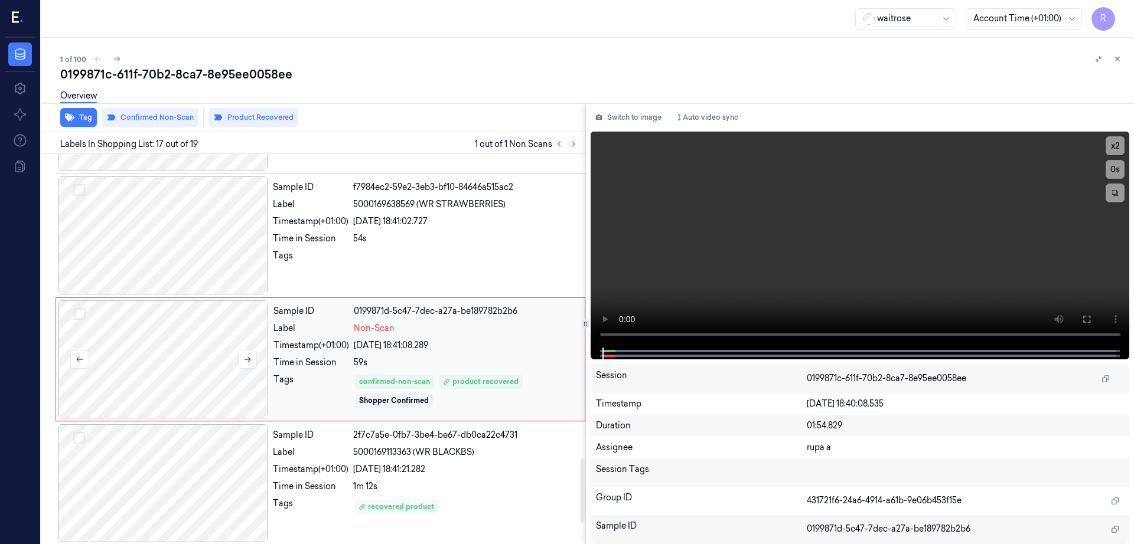
scroll to position [1850, 0]
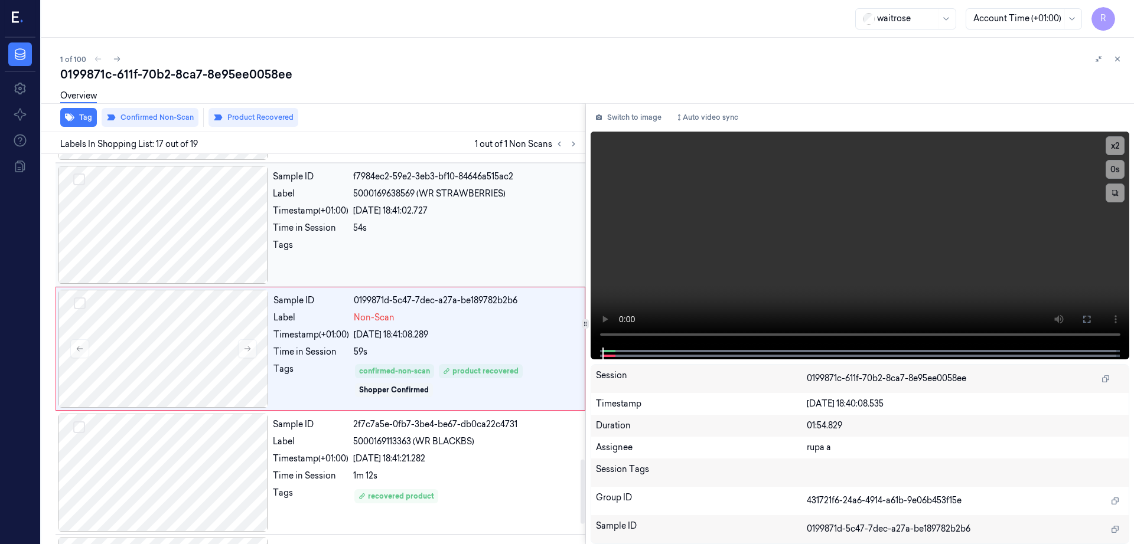
click at [161, 245] on div at bounding box center [163, 225] width 210 height 118
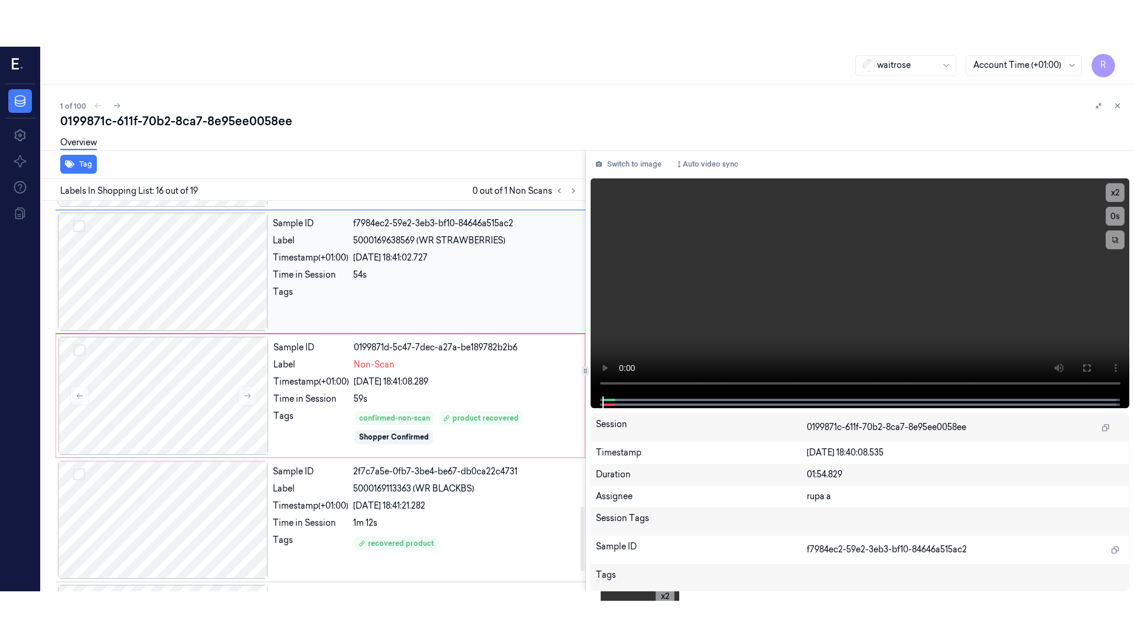
scroll to position [1726, 0]
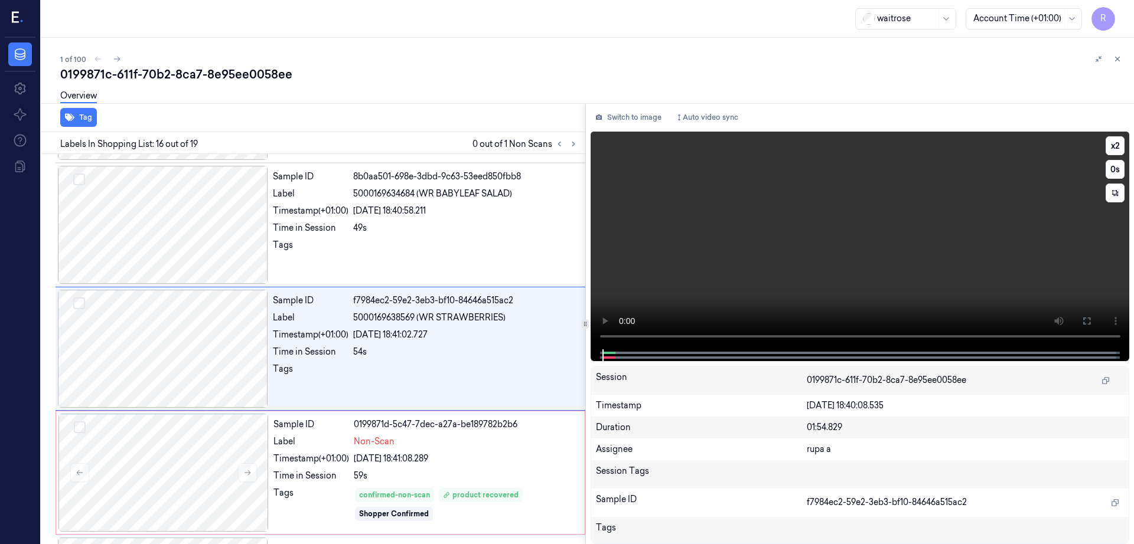
click at [1096, 319] on button at bounding box center [1086, 321] width 19 height 19
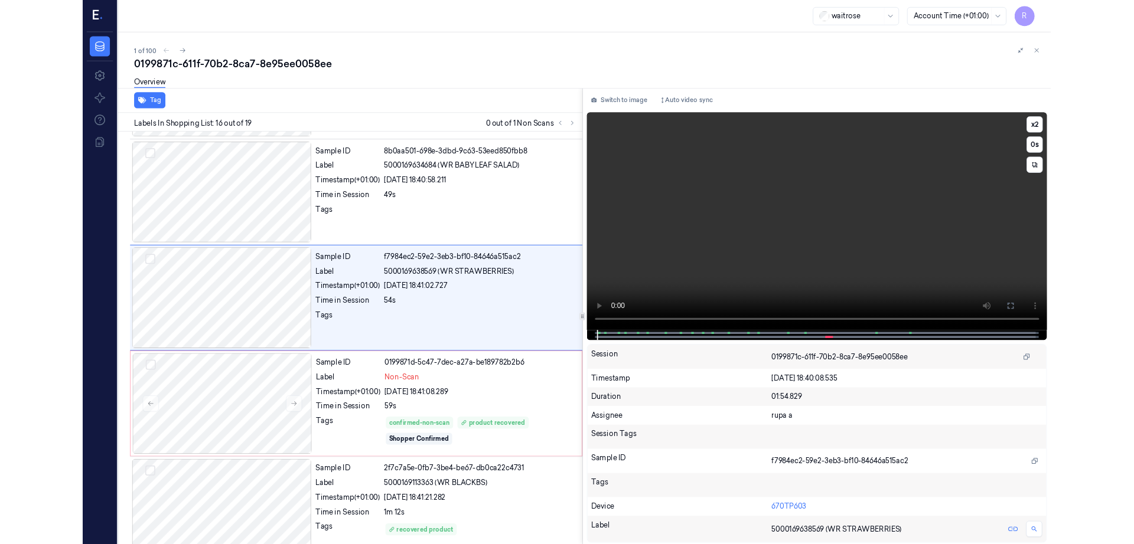
scroll to position [1680, 0]
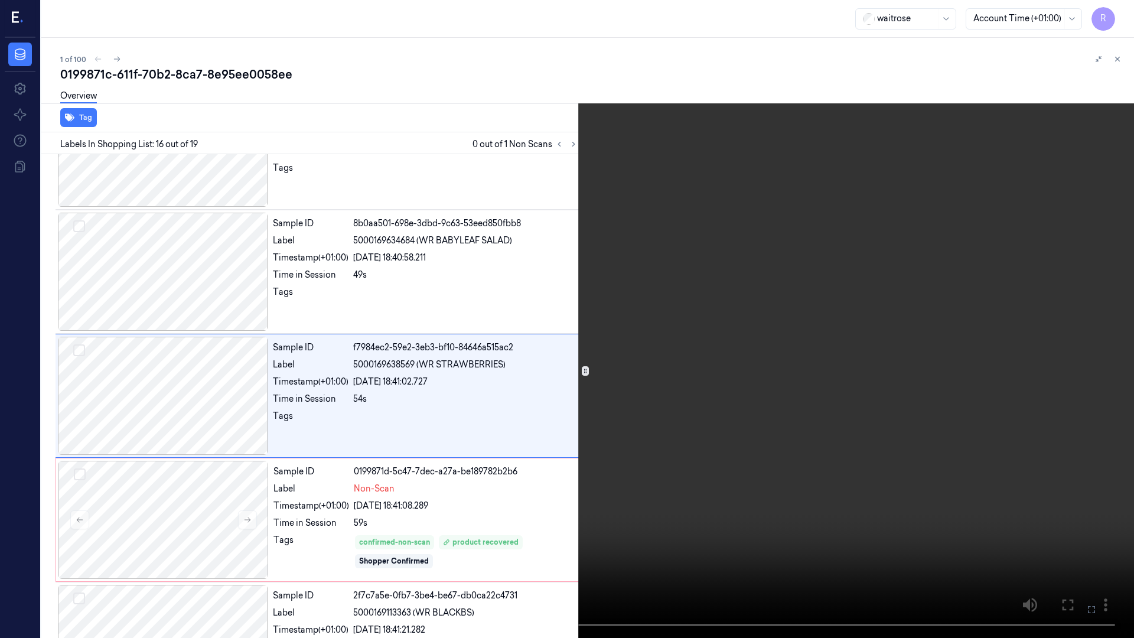
click at [623, 368] on video at bounding box center [567, 319] width 1134 height 638
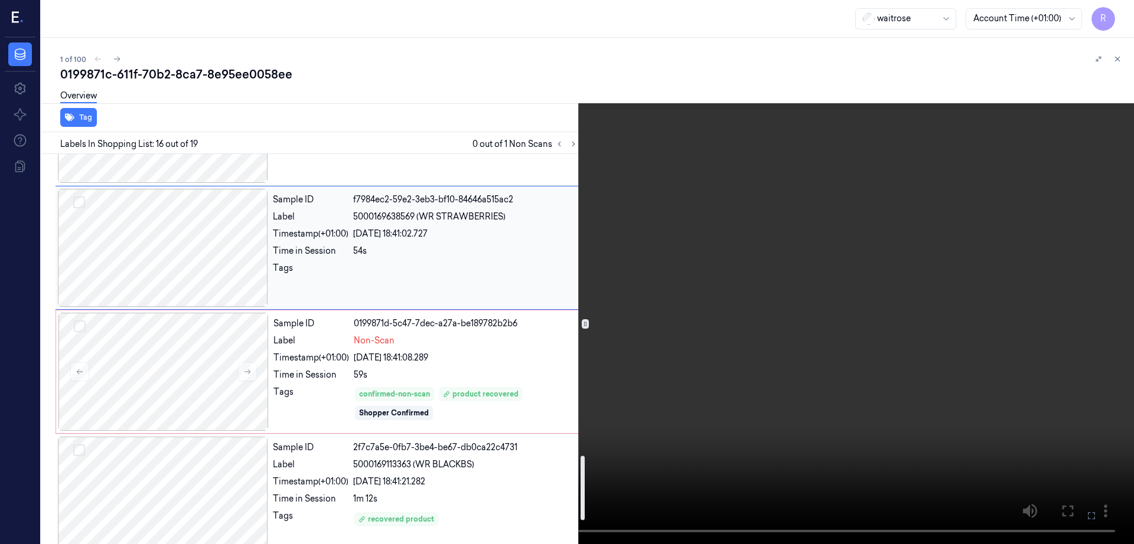
scroll to position [1726, 0]
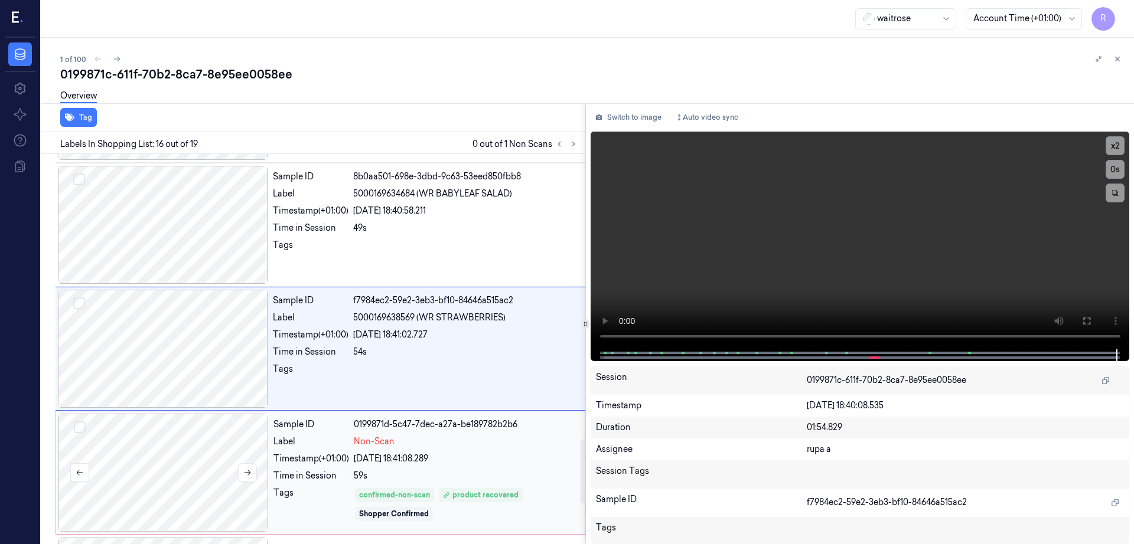
click at [188, 501] on div at bounding box center [163, 473] width 210 height 118
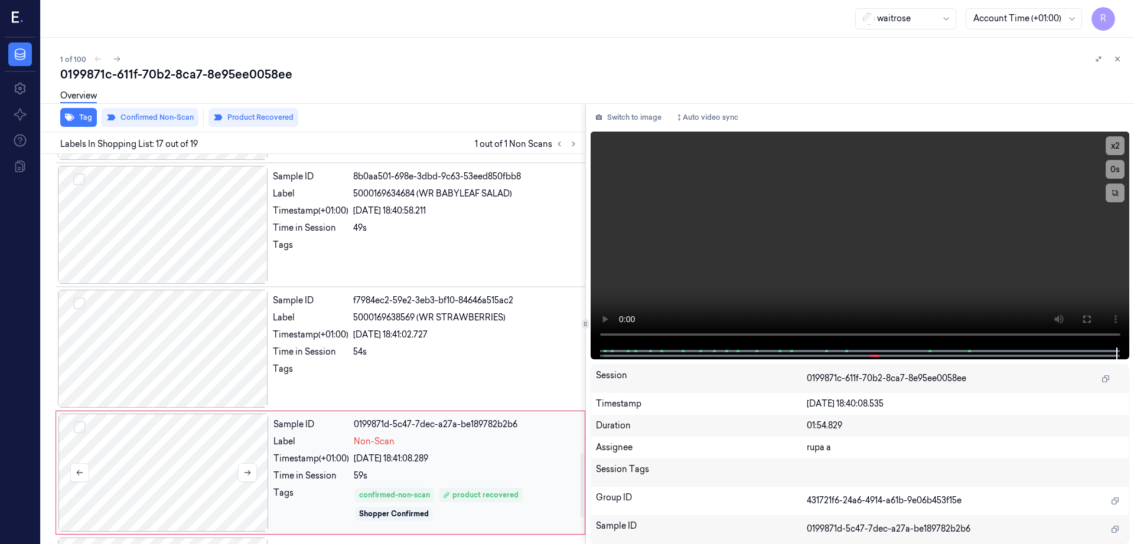
scroll to position [1850, 0]
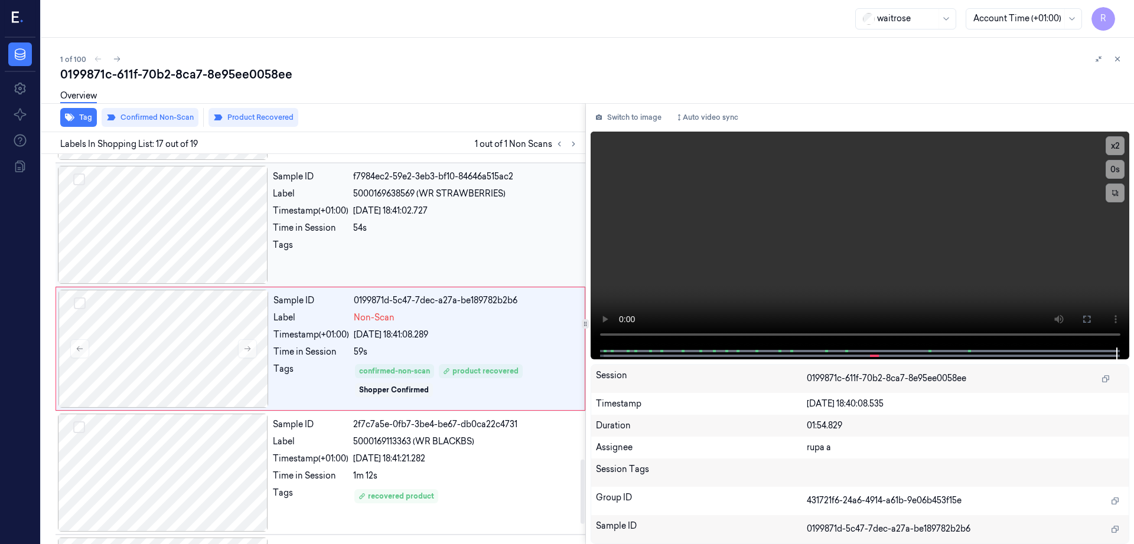
click at [164, 264] on div at bounding box center [163, 225] width 210 height 118
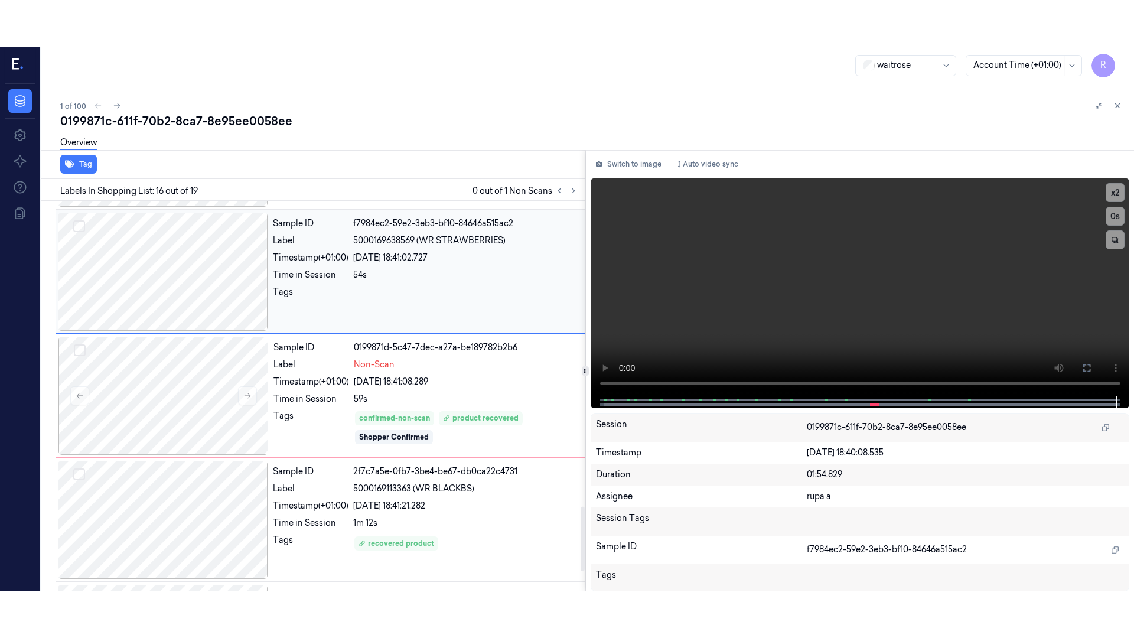
scroll to position [1726, 0]
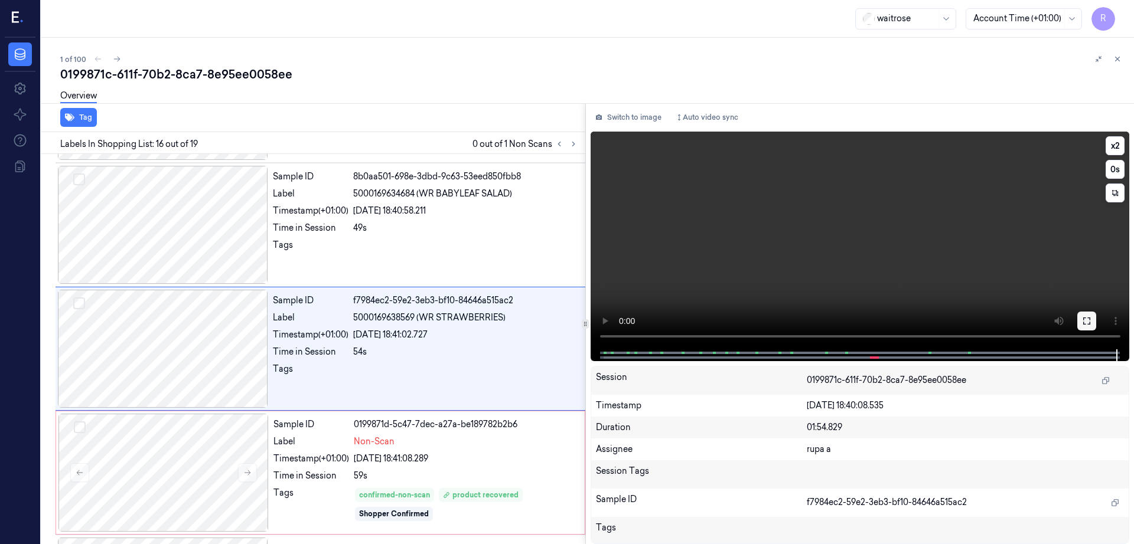
click at [1091, 317] on icon at bounding box center [1086, 320] width 9 height 9
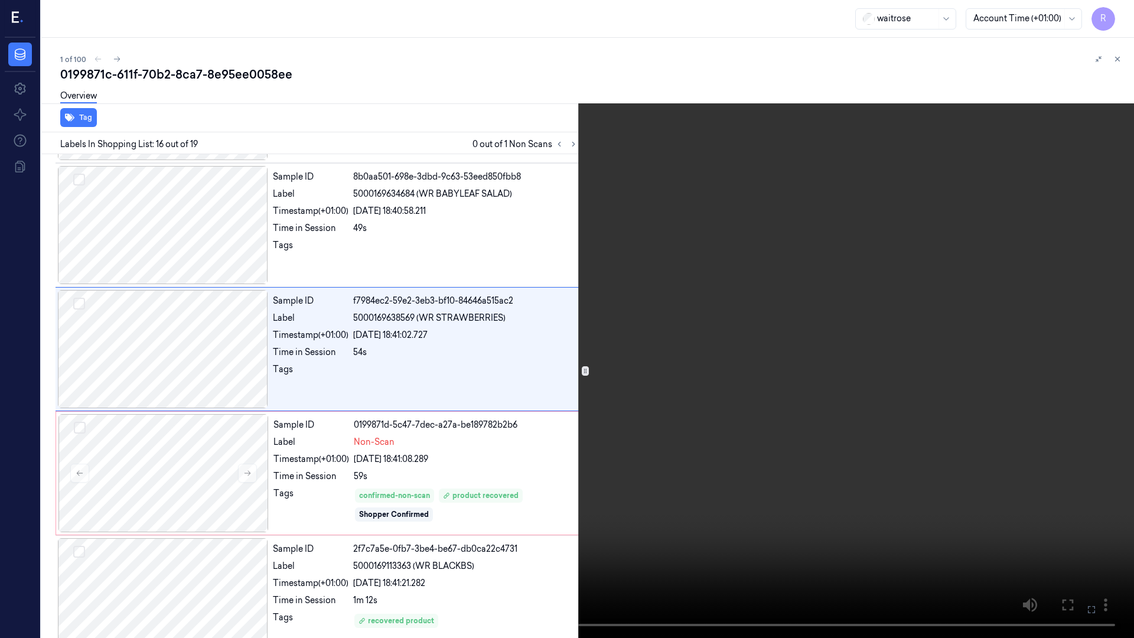
click at [690, 425] on video at bounding box center [567, 319] width 1134 height 638
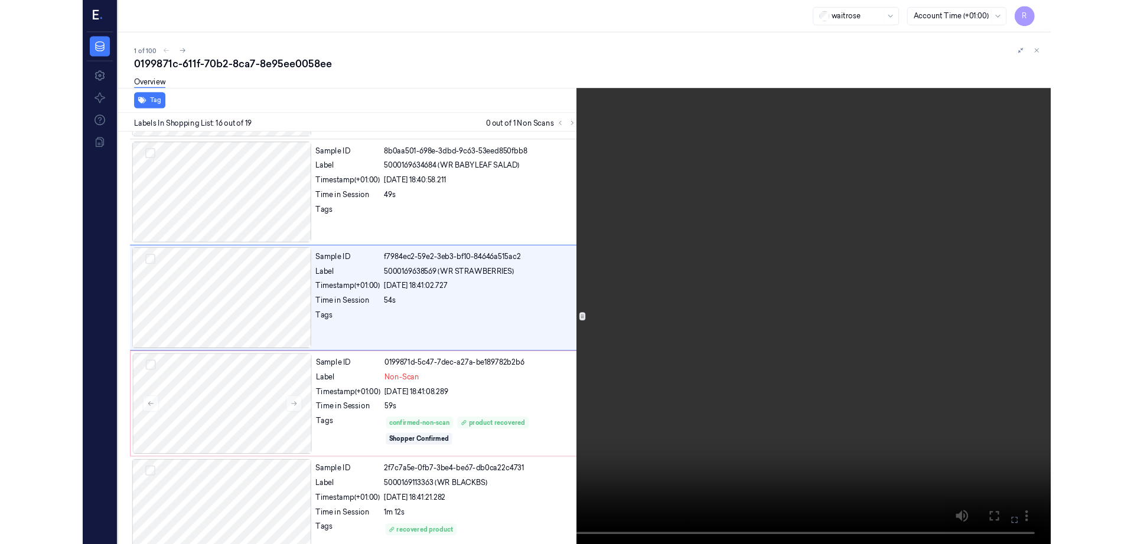
scroll to position [1680, 0]
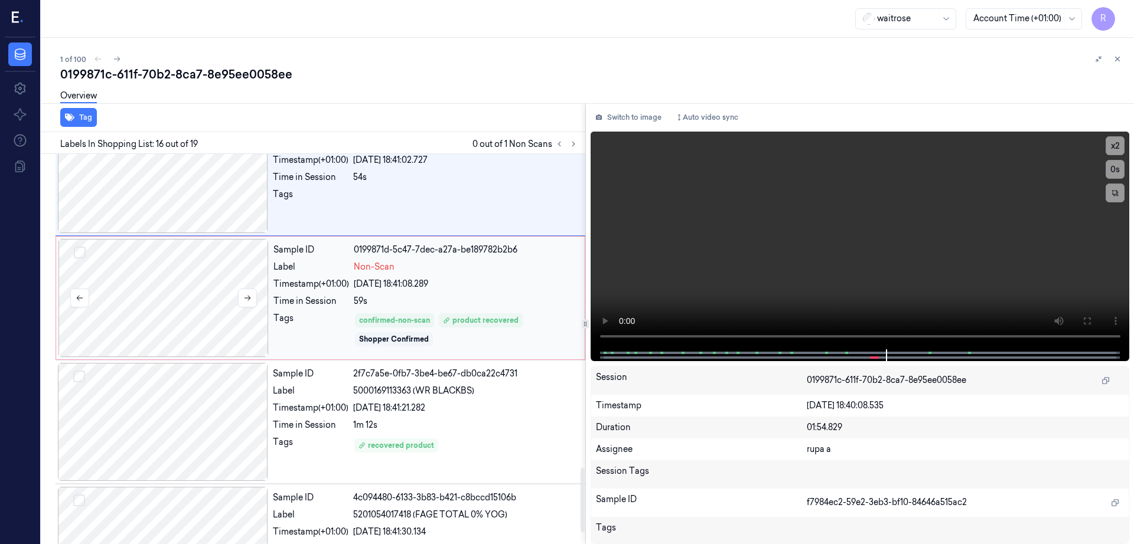
click at [203, 320] on div at bounding box center [163, 298] width 210 height 118
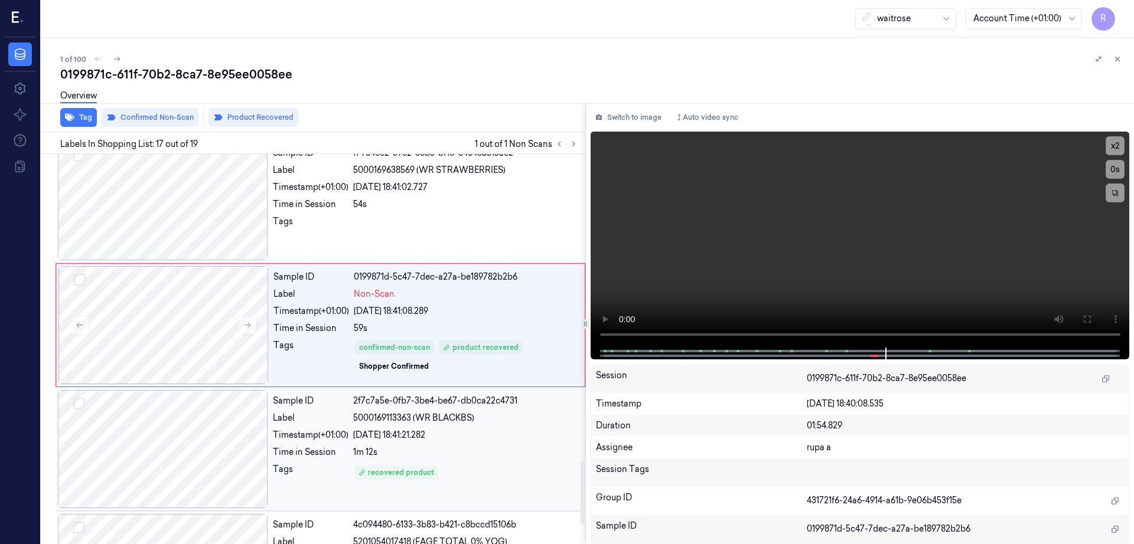
scroll to position [1850, 0]
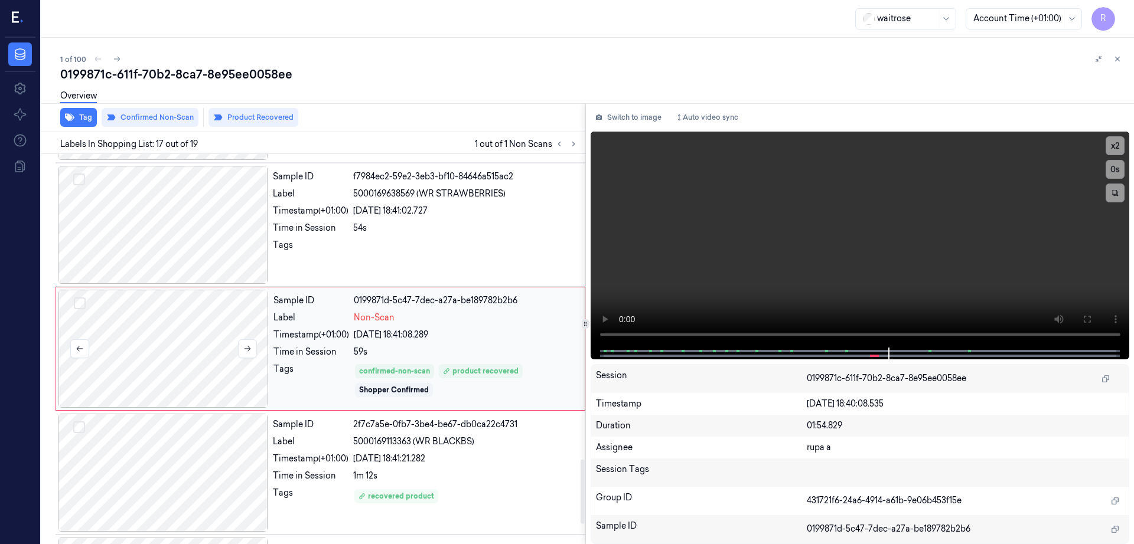
click at [175, 367] on div at bounding box center [163, 349] width 210 height 118
click at [191, 243] on div at bounding box center [163, 225] width 210 height 118
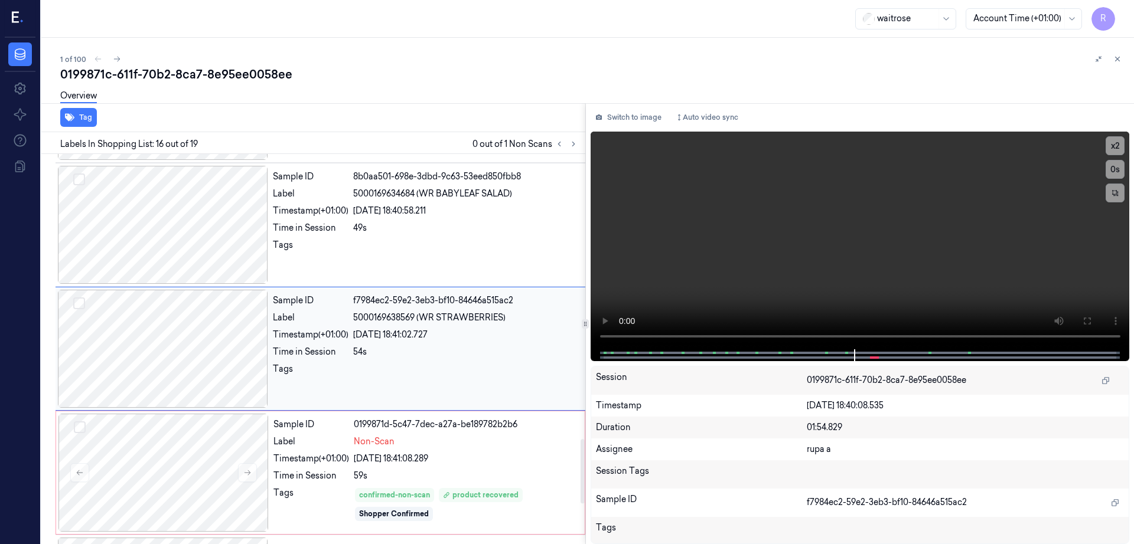
click at [191, 243] on div at bounding box center [163, 225] width 210 height 118
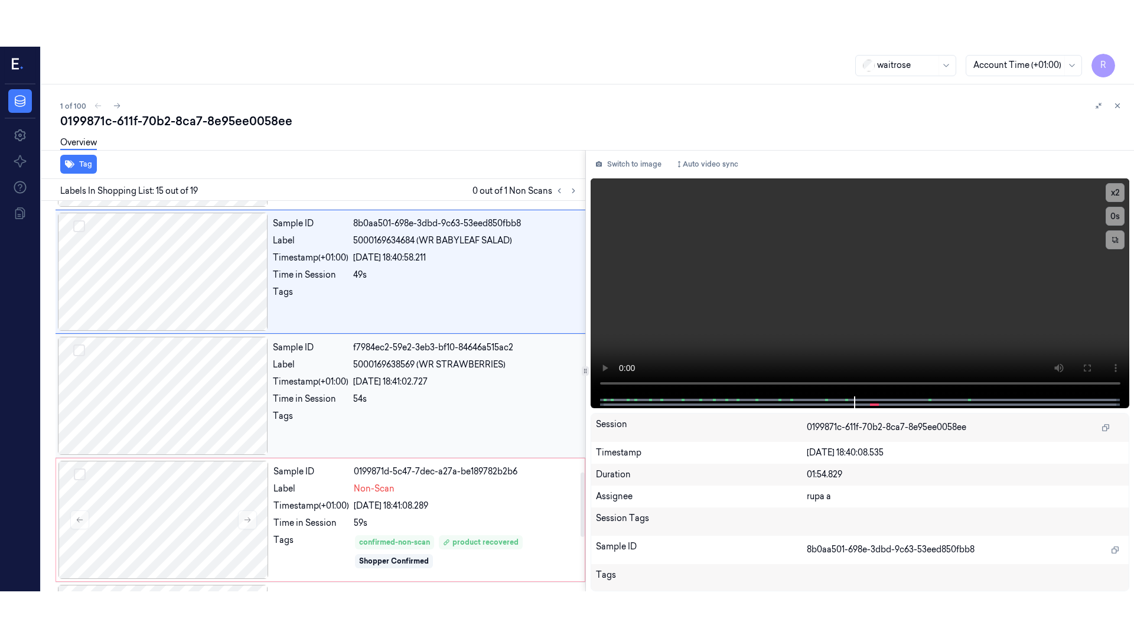
scroll to position [1602, 0]
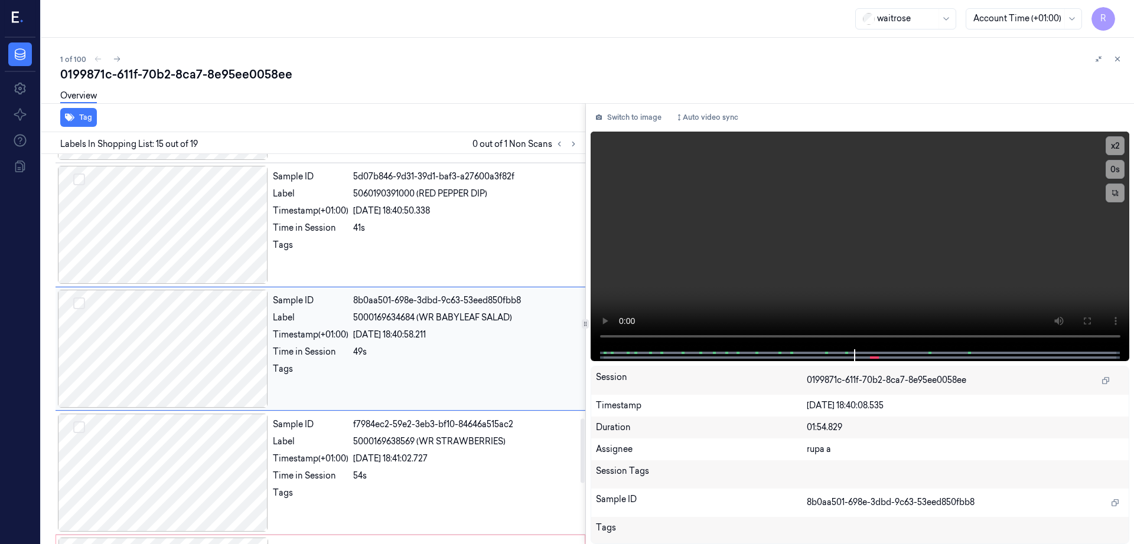
click at [208, 329] on div at bounding box center [163, 349] width 210 height 118
click at [1091, 317] on icon at bounding box center [1086, 320] width 9 height 9
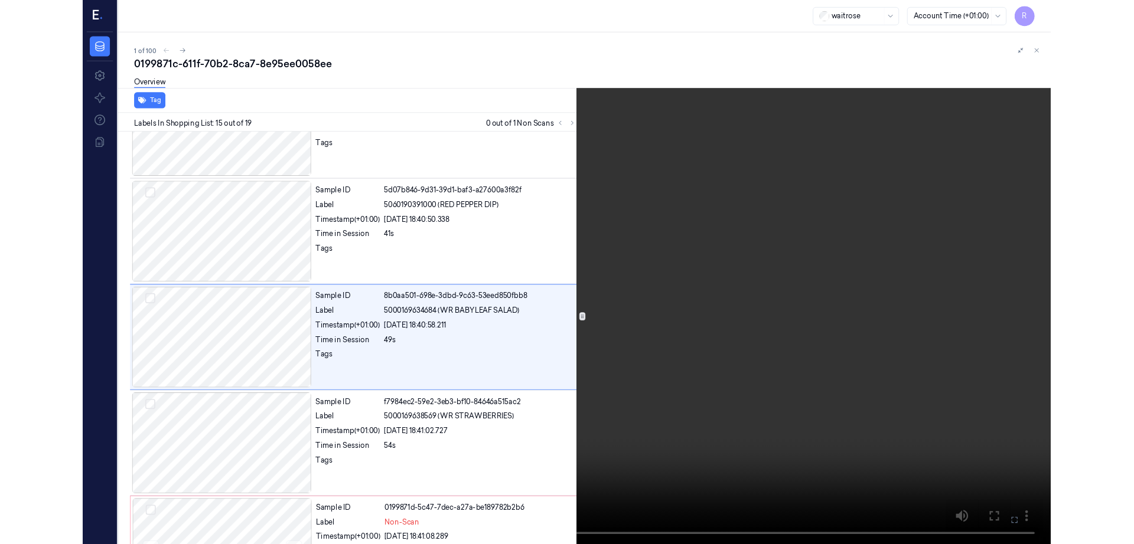
scroll to position [1556, 0]
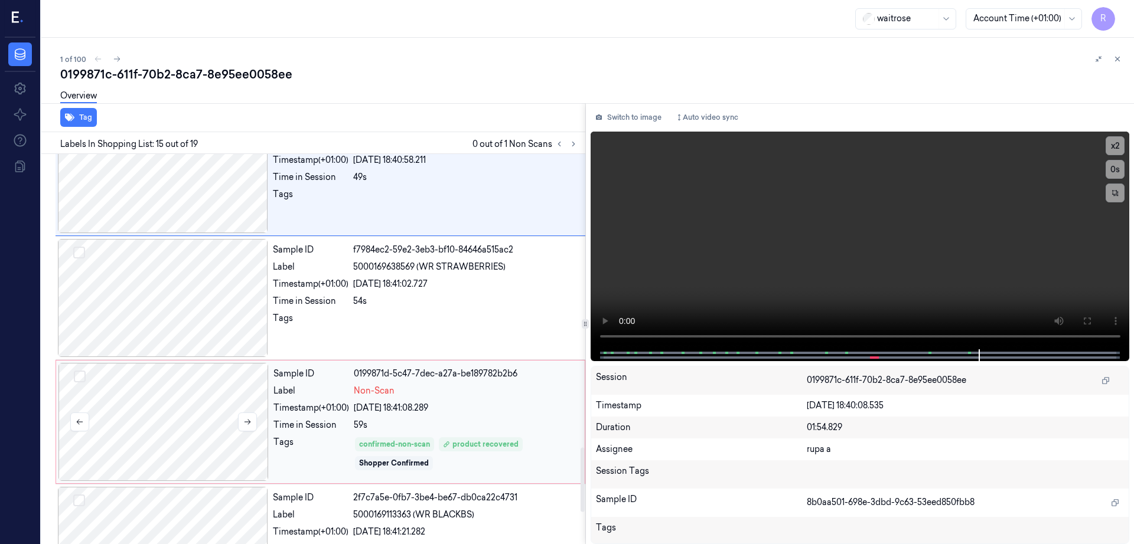
click at [206, 413] on div at bounding box center [163, 422] width 210 height 118
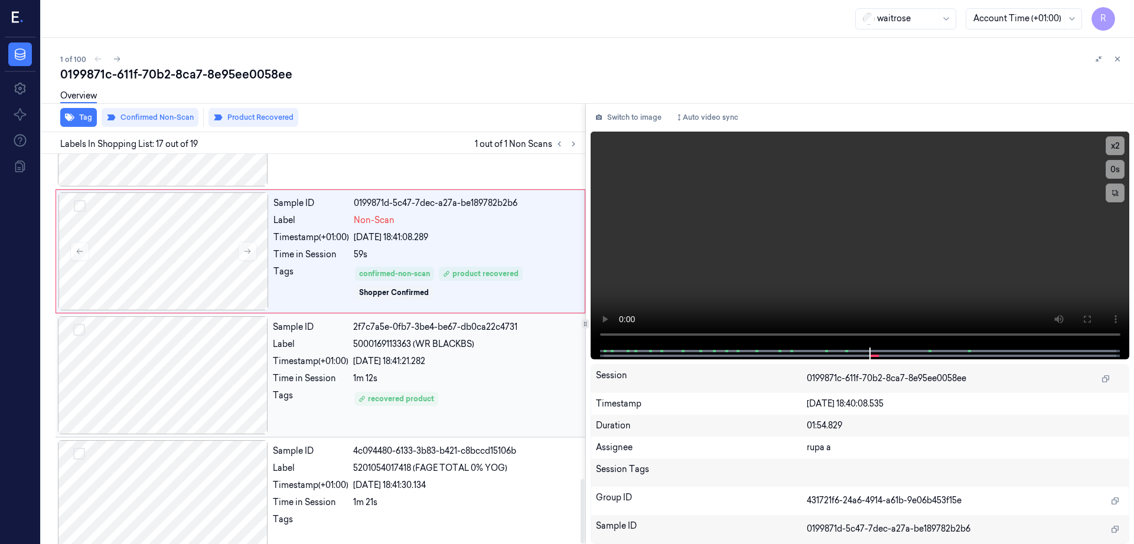
scroll to position [1969, 0]
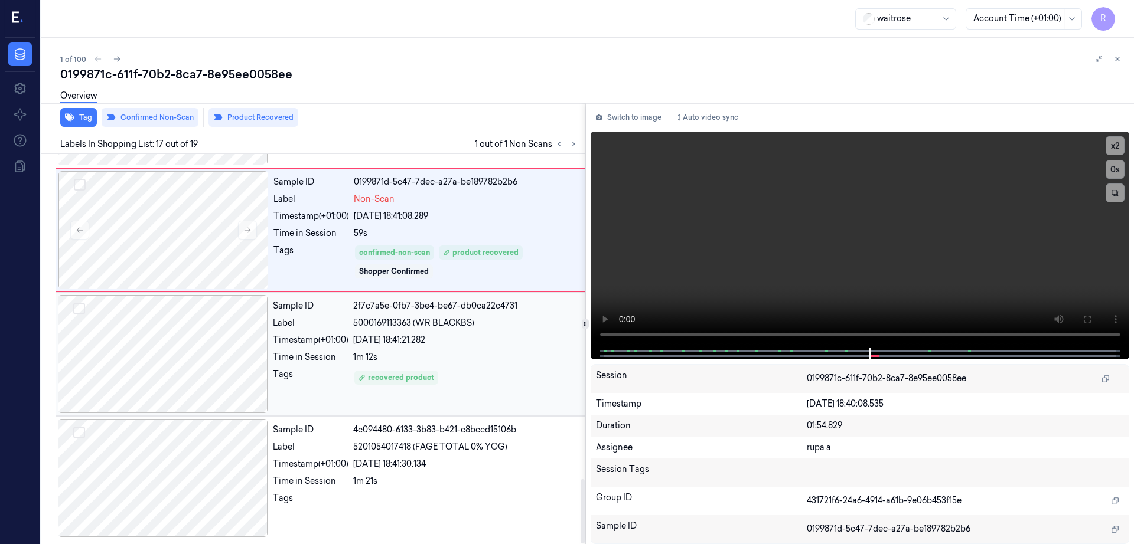
click at [187, 381] on div at bounding box center [163, 354] width 210 height 118
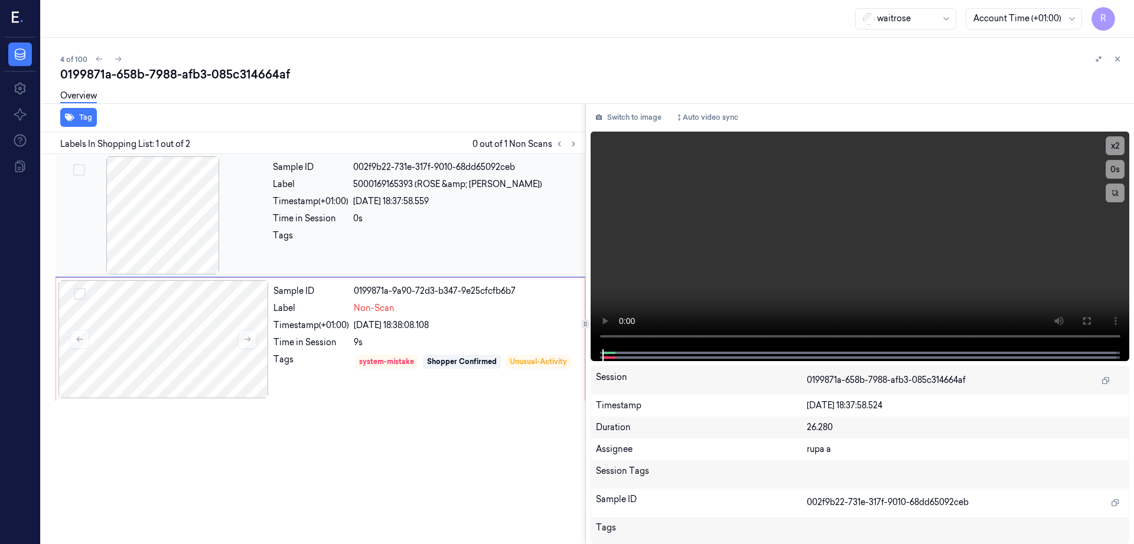
click at [168, 228] on div at bounding box center [163, 215] width 210 height 118
click at [172, 341] on div at bounding box center [163, 339] width 210 height 118
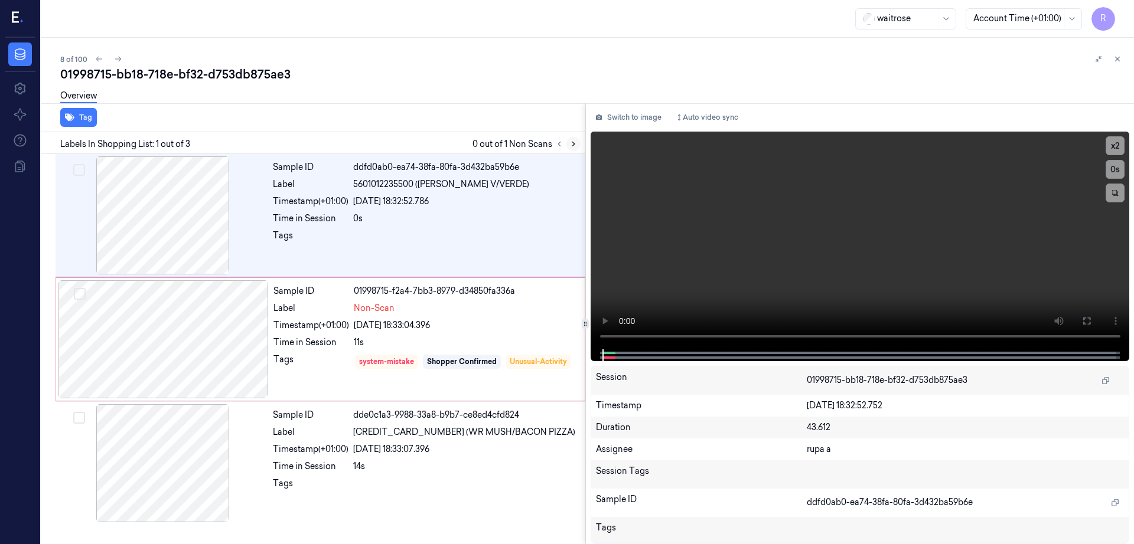
click at [577, 143] on icon at bounding box center [573, 144] width 8 height 8
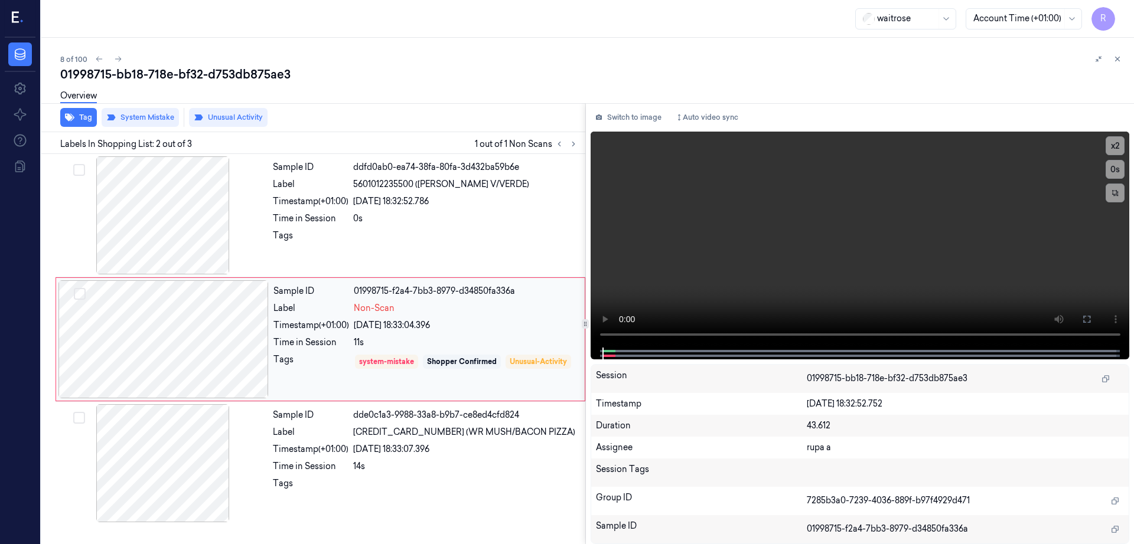
click at [126, 350] on div at bounding box center [163, 339] width 210 height 118
click at [181, 220] on div at bounding box center [163, 215] width 210 height 118
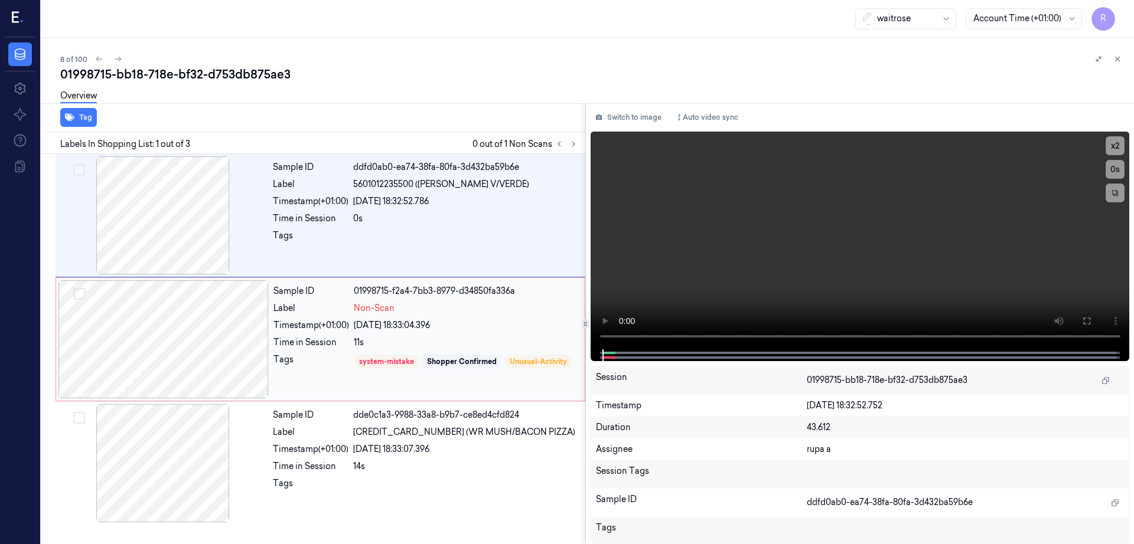
click at [174, 309] on div at bounding box center [163, 339] width 210 height 118
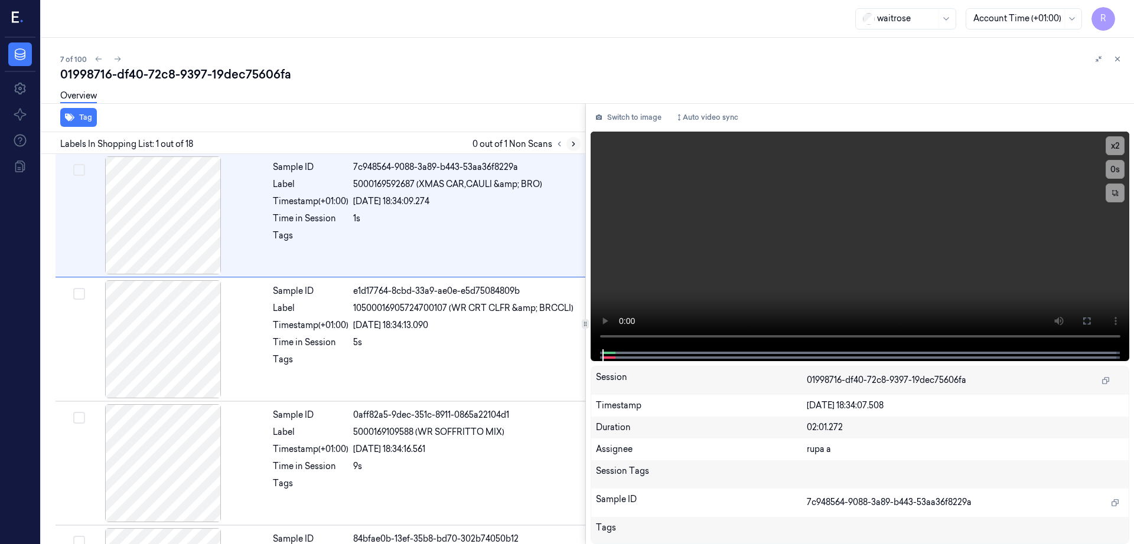
click at [580, 145] on button at bounding box center [573, 144] width 14 height 14
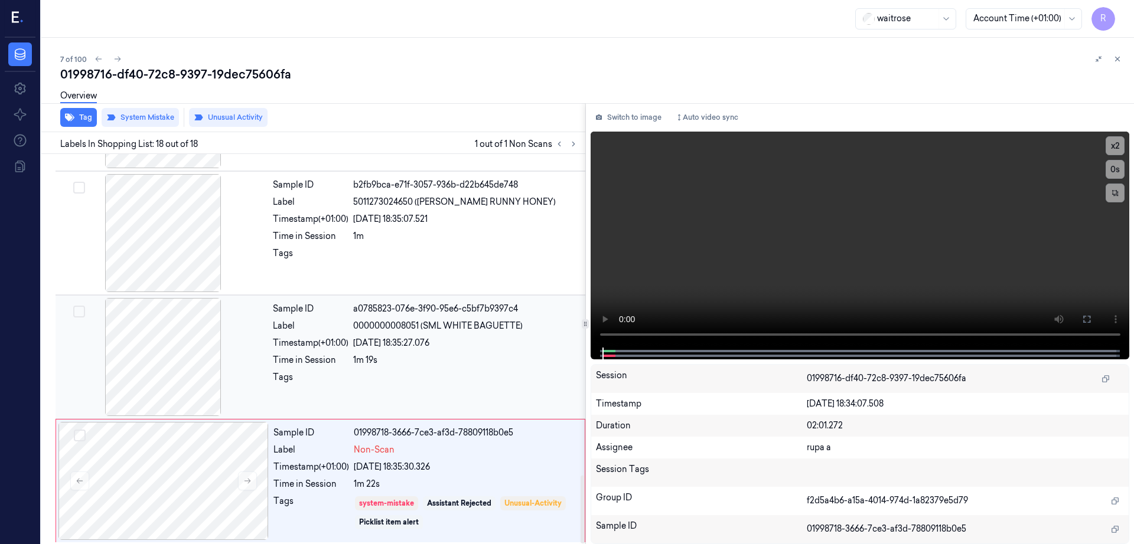
scroll to position [1845, 0]
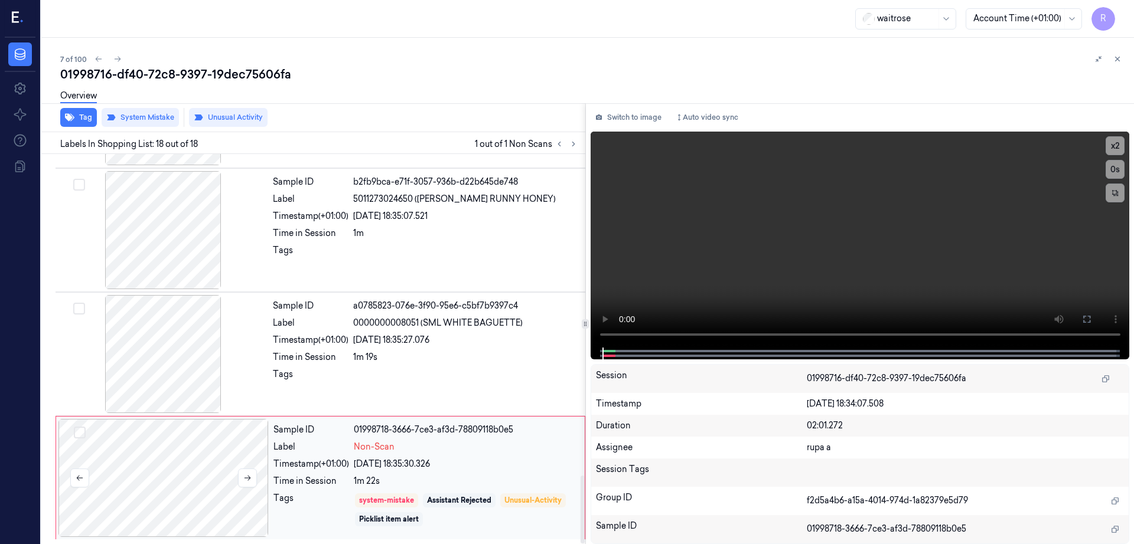
click at [161, 488] on div at bounding box center [163, 478] width 210 height 118
click at [169, 367] on div at bounding box center [163, 354] width 210 height 118
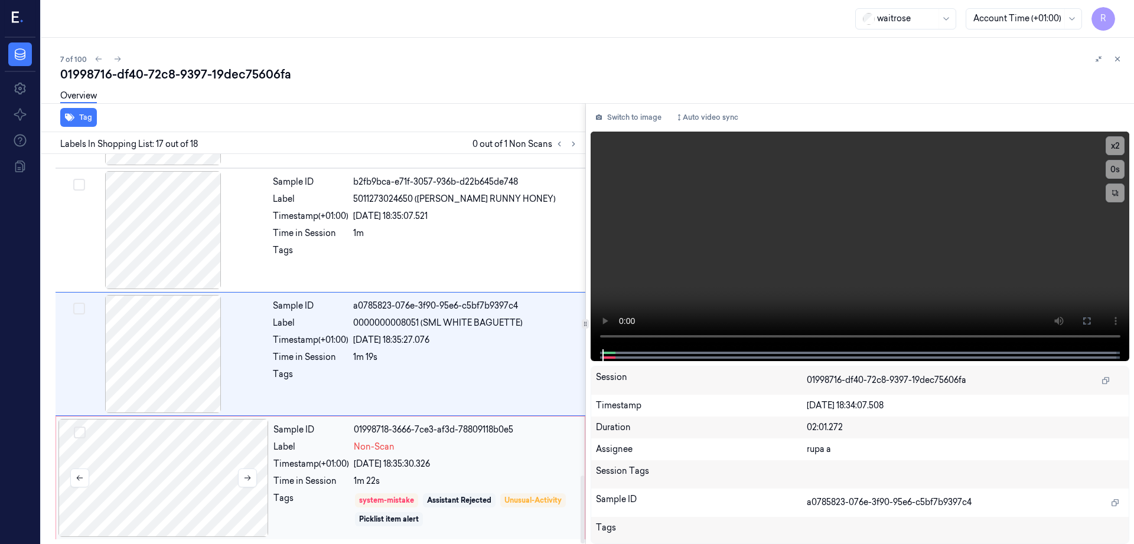
click at [184, 491] on div at bounding box center [163, 478] width 210 height 118
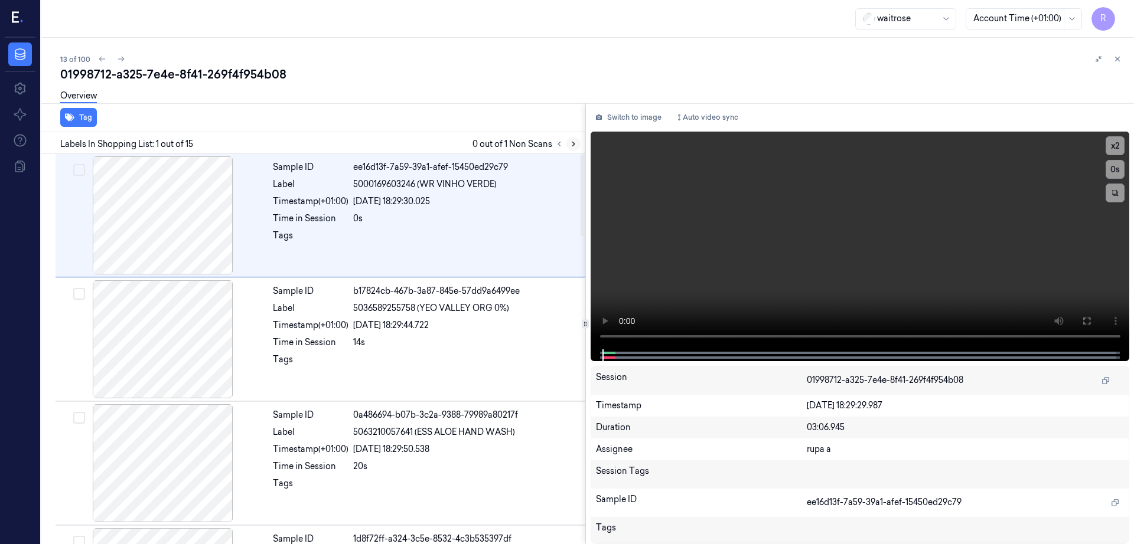
click at [577, 140] on icon at bounding box center [573, 144] width 8 height 8
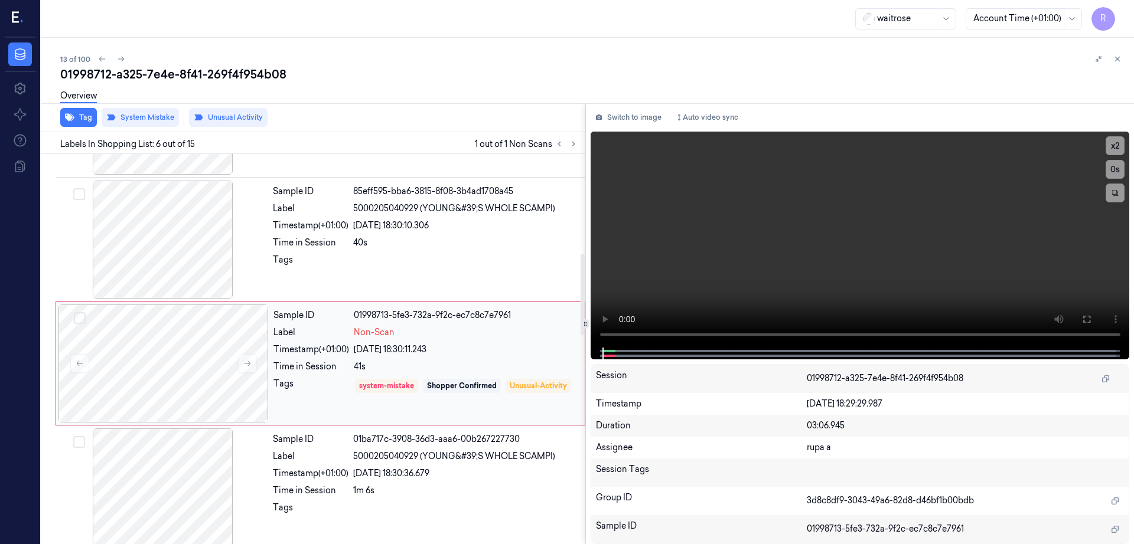
scroll to position [487, 0]
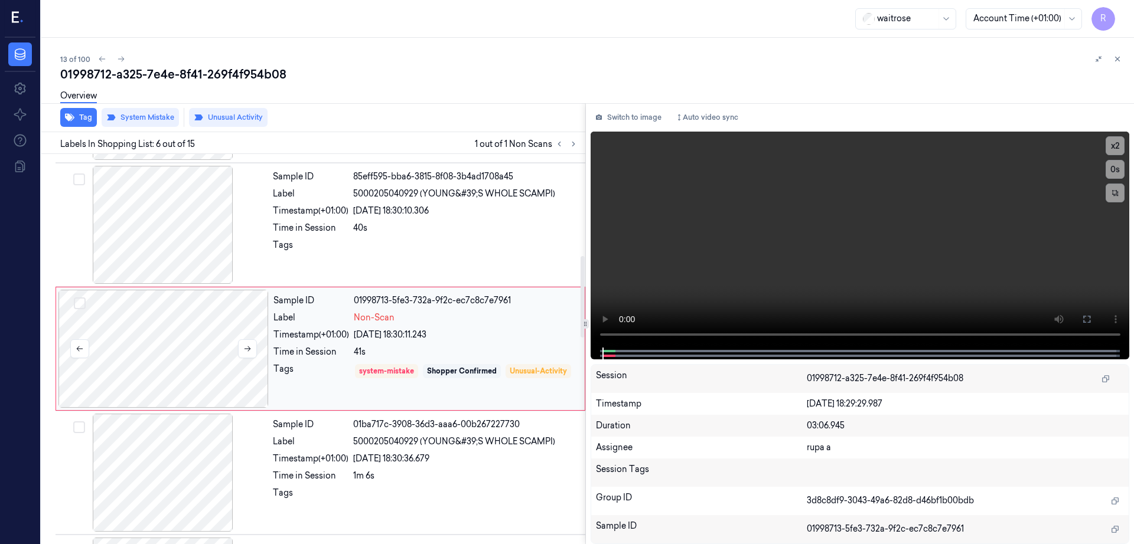
click at [182, 364] on div at bounding box center [163, 349] width 210 height 118
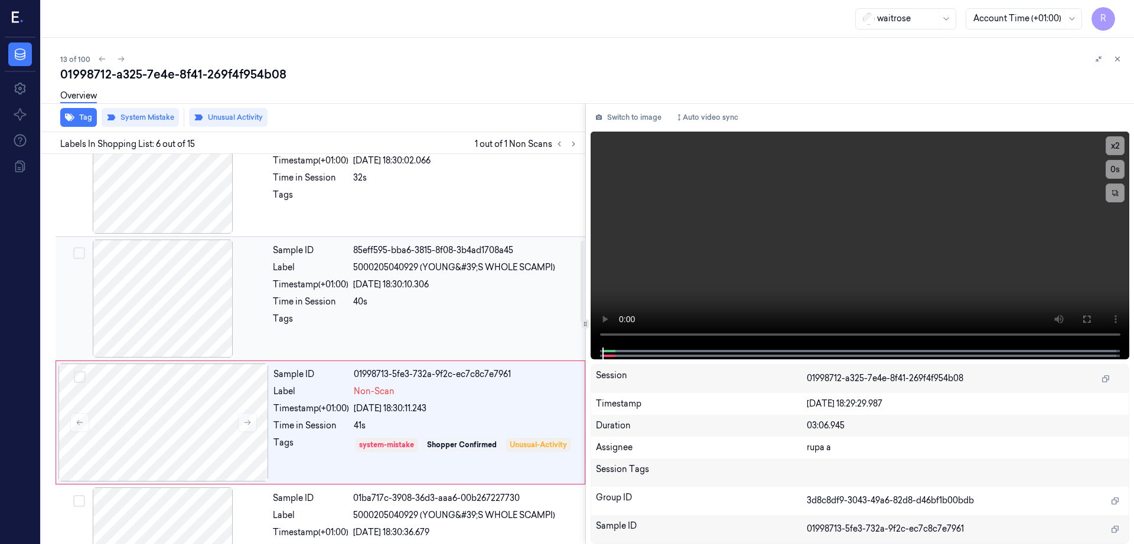
click at [163, 312] on div at bounding box center [163, 299] width 210 height 118
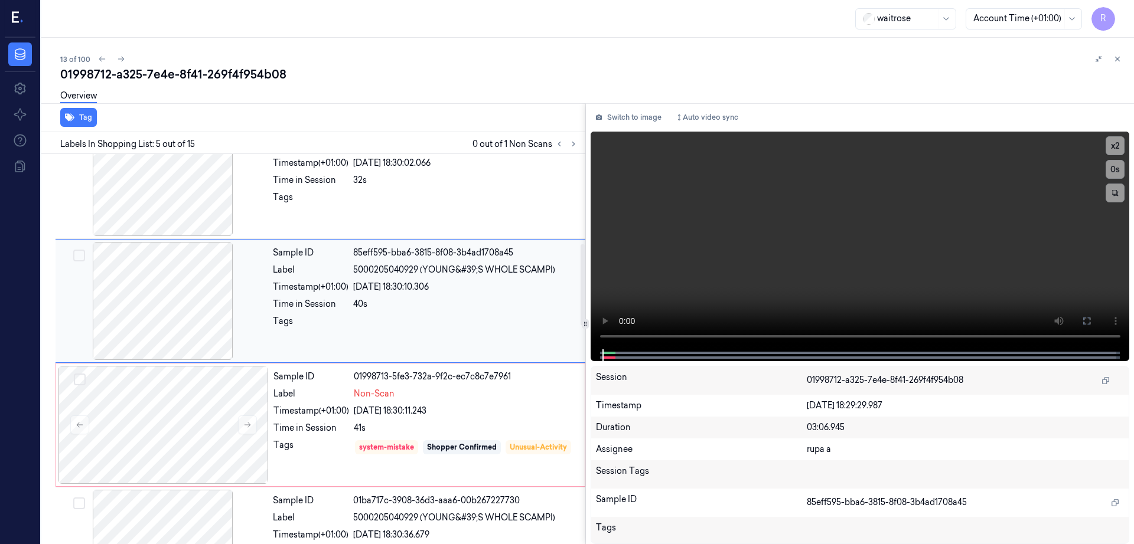
scroll to position [436, 0]
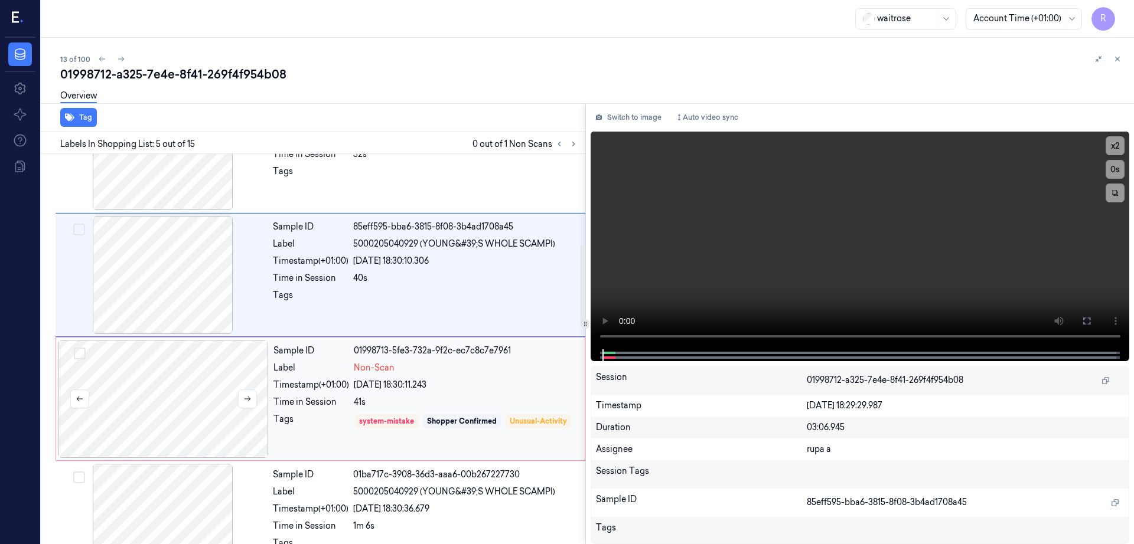
click at [178, 433] on div at bounding box center [163, 399] width 210 height 118
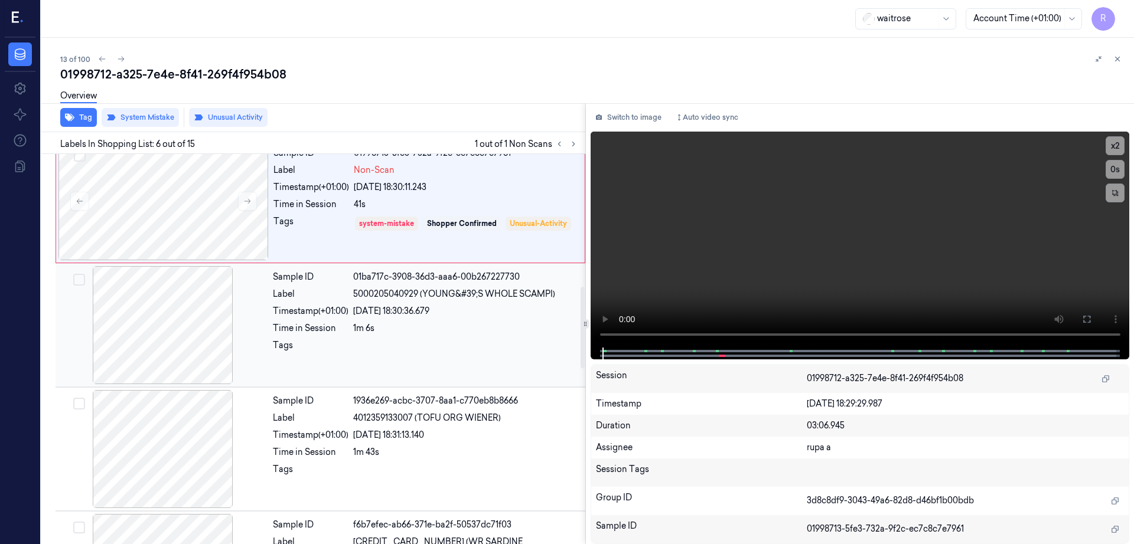
click at [164, 344] on div at bounding box center [163, 325] width 210 height 118
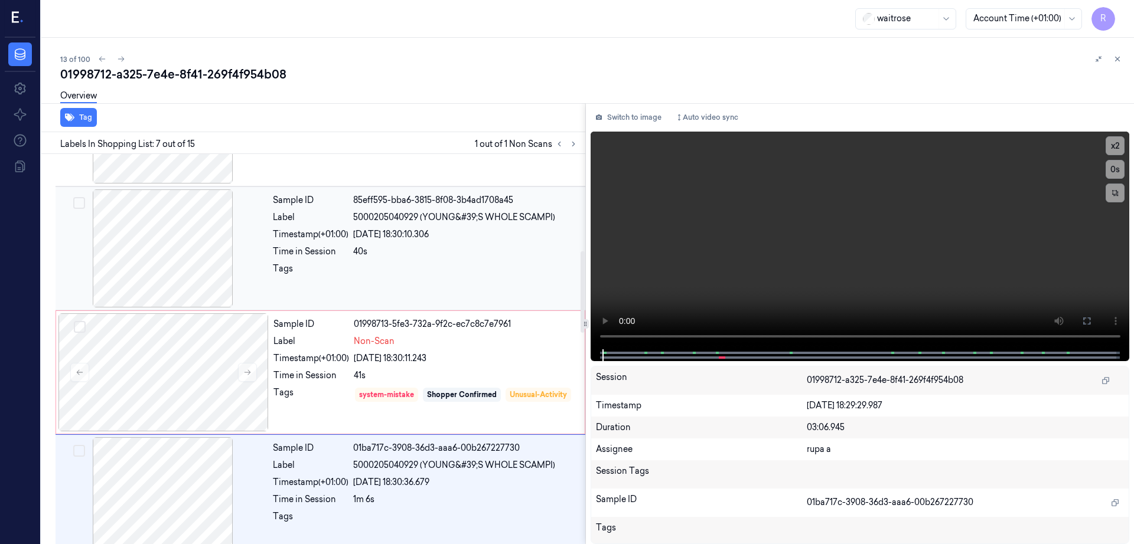
click at [162, 237] on div at bounding box center [163, 249] width 210 height 118
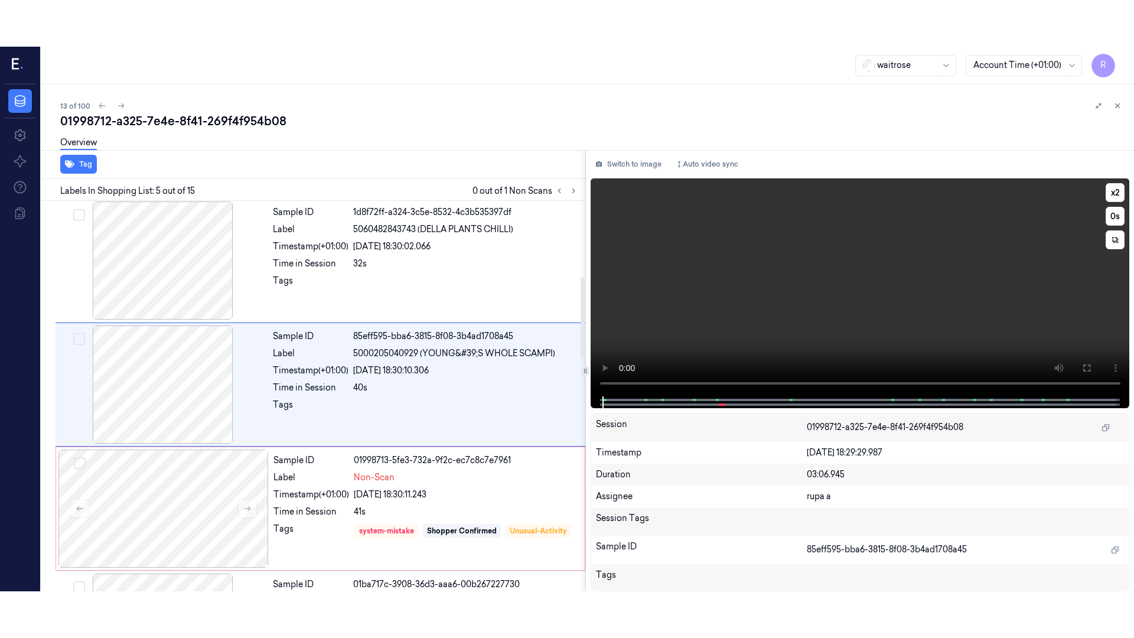
scroll to position [363, 0]
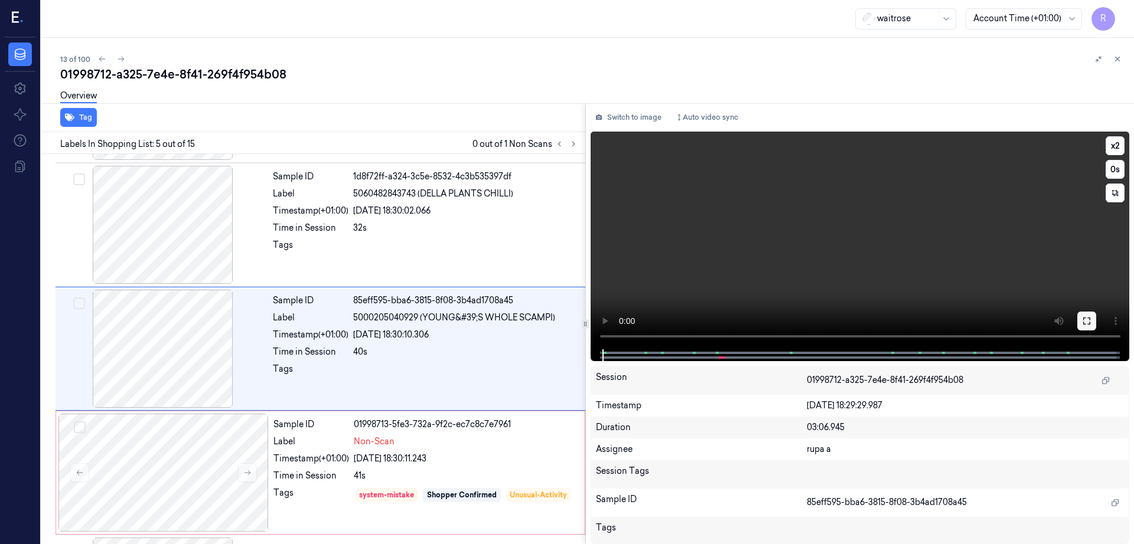
click at [1096, 312] on button at bounding box center [1086, 321] width 19 height 19
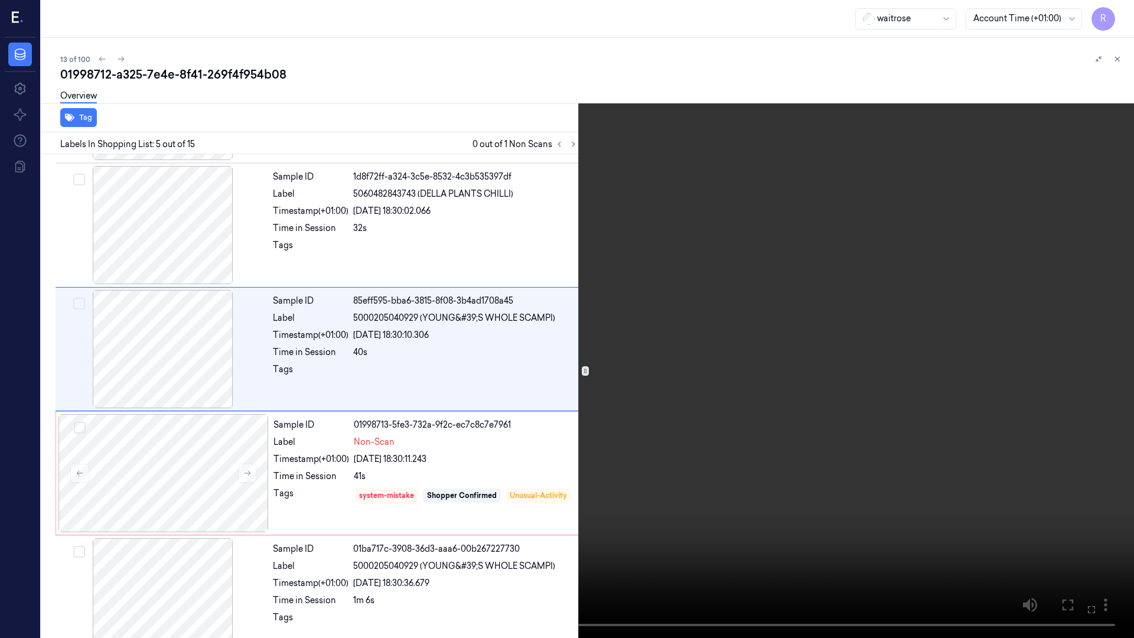
click at [767, 468] on video at bounding box center [567, 319] width 1134 height 638
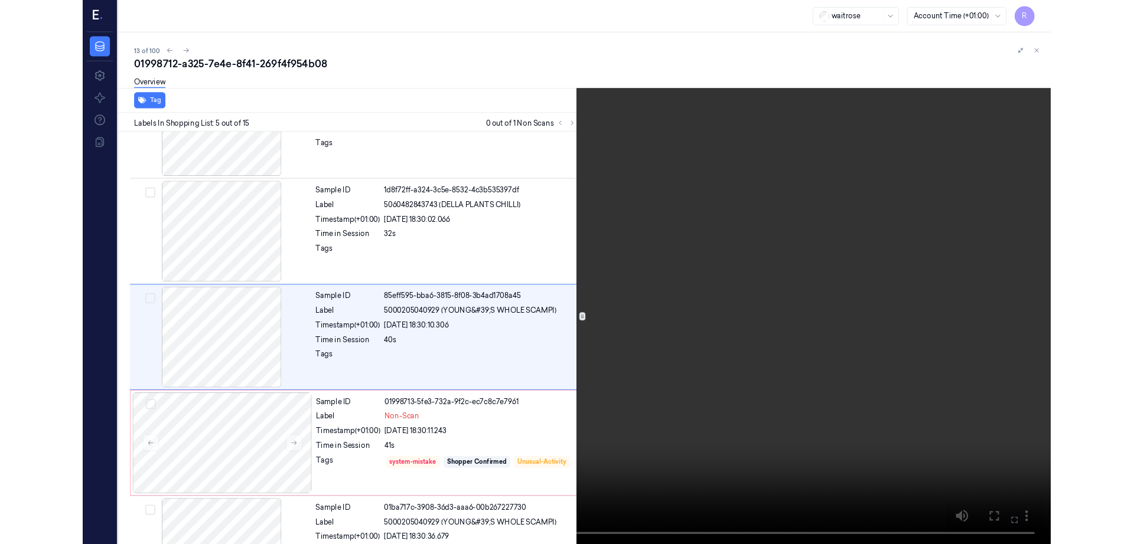
scroll to position [316, 0]
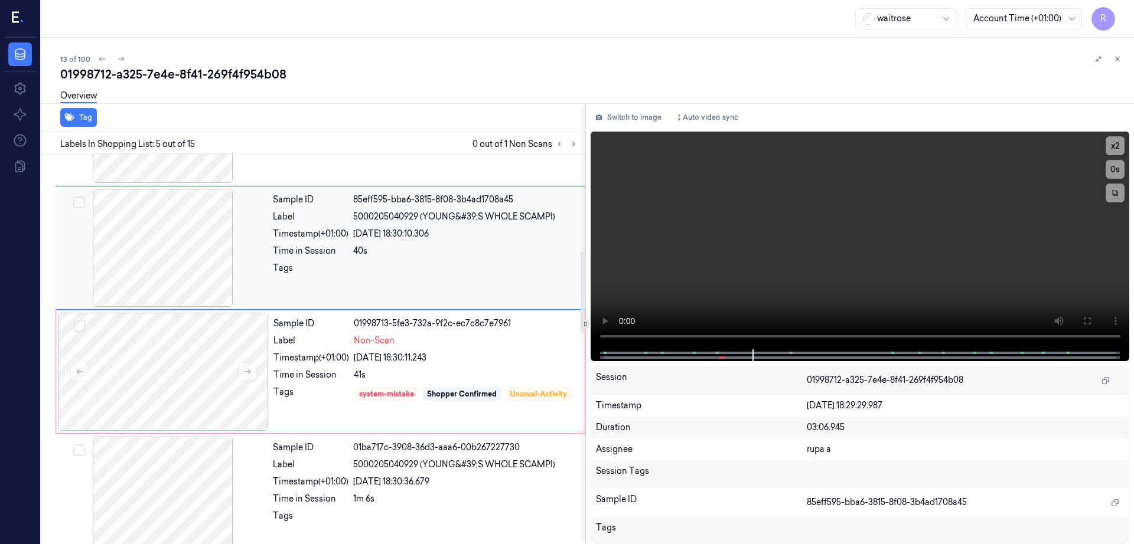
drag, startPoint x: 149, startPoint y: 296, endPoint x: 149, endPoint y: 308, distance: 12.4
click at [149, 296] on div at bounding box center [163, 248] width 210 height 118
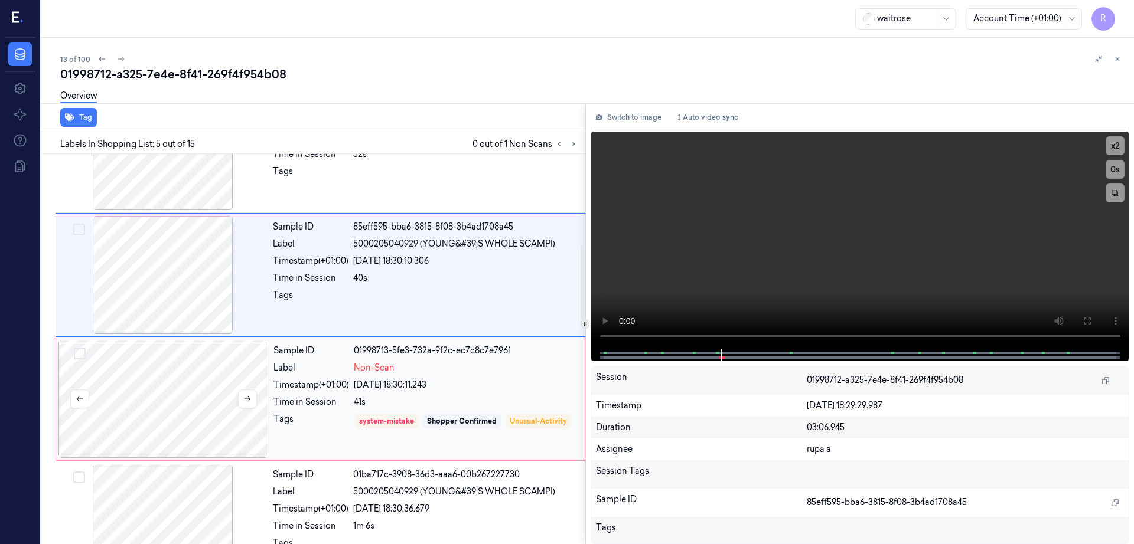
click at [148, 367] on div at bounding box center [163, 399] width 210 height 118
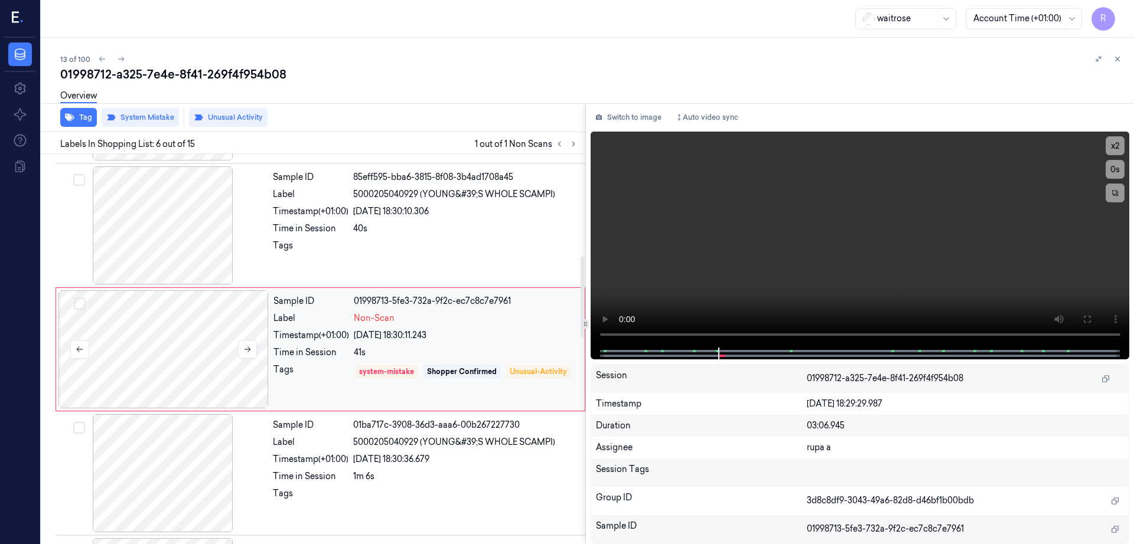
scroll to position [487, 0]
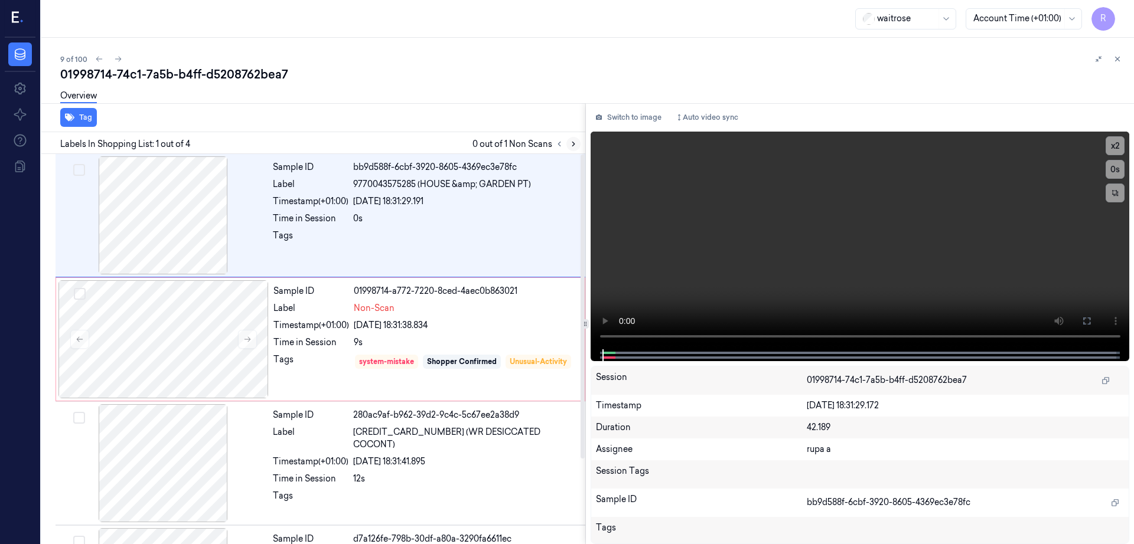
click at [580, 149] on button at bounding box center [573, 144] width 14 height 14
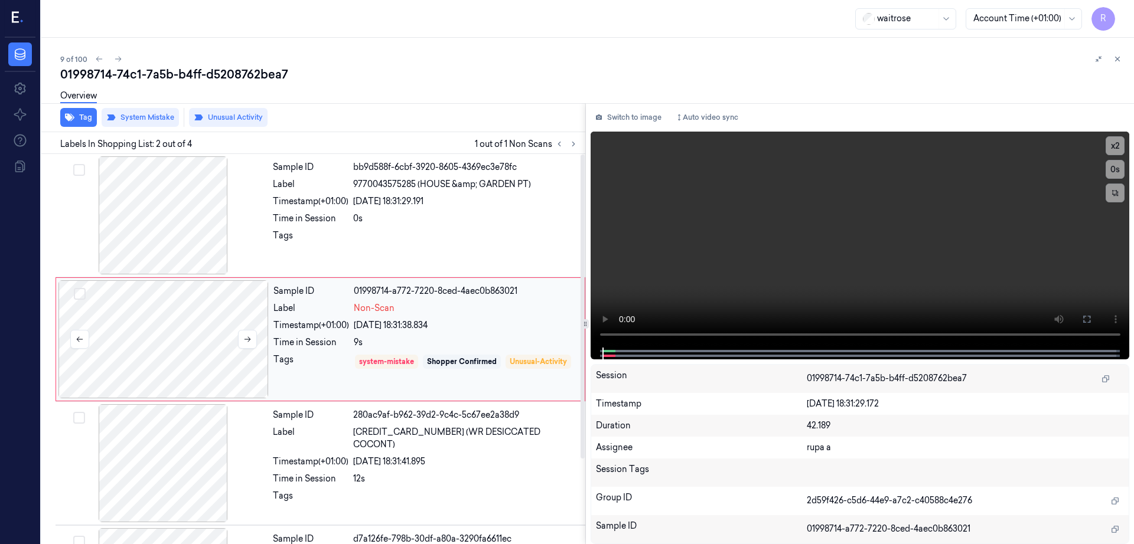
click at [216, 332] on div at bounding box center [163, 339] width 210 height 118
click at [185, 223] on div at bounding box center [163, 215] width 210 height 118
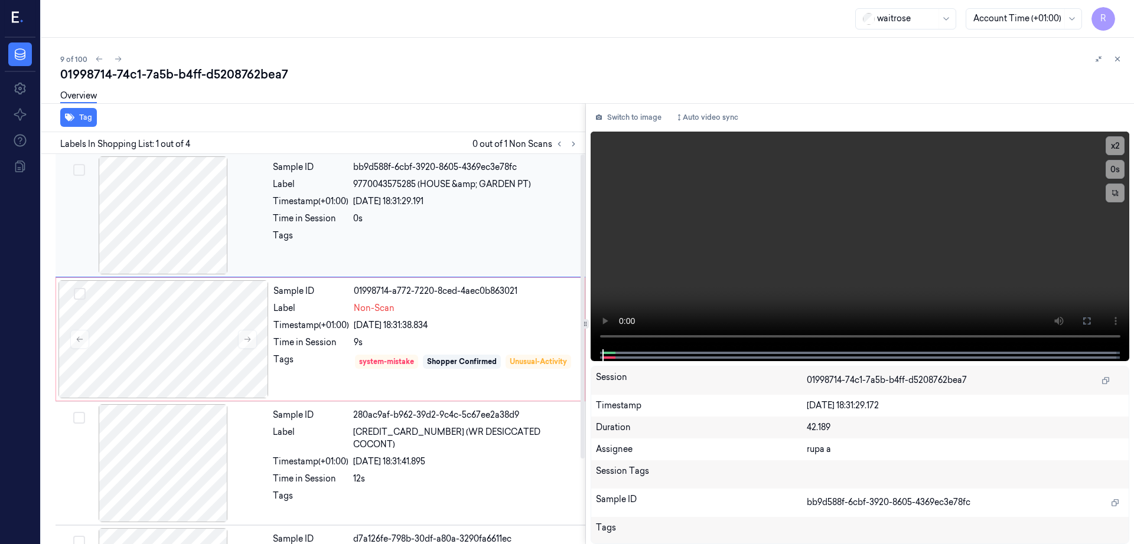
click at [185, 222] on div at bounding box center [163, 215] width 210 height 118
click at [1091, 316] on icon at bounding box center [1086, 320] width 9 height 9
click at [177, 363] on div at bounding box center [163, 339] width 210 height 118
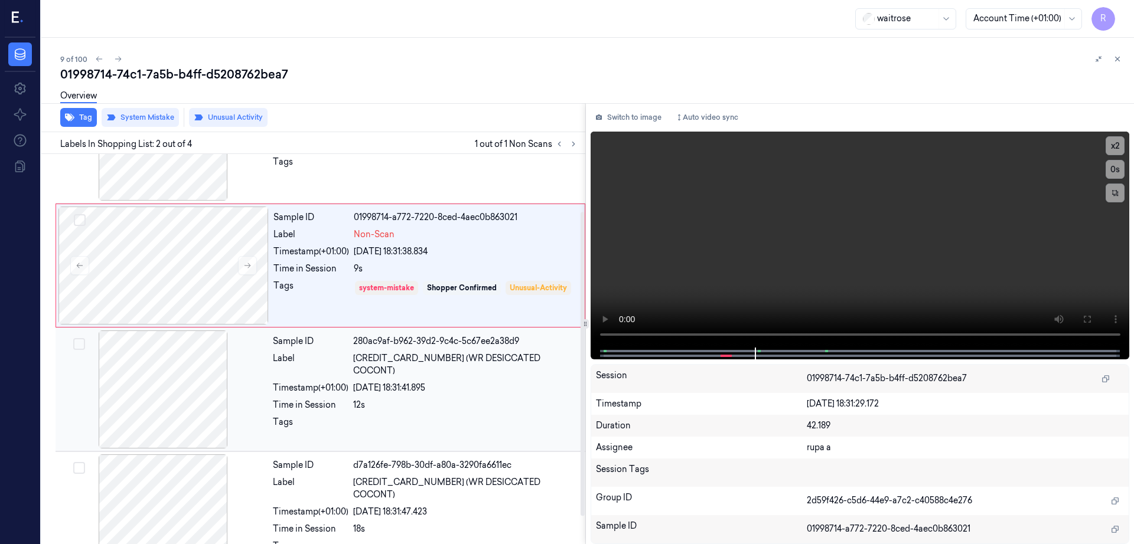
click at [174, 413] on div at bounding box center [163, 390] width 210 height 118
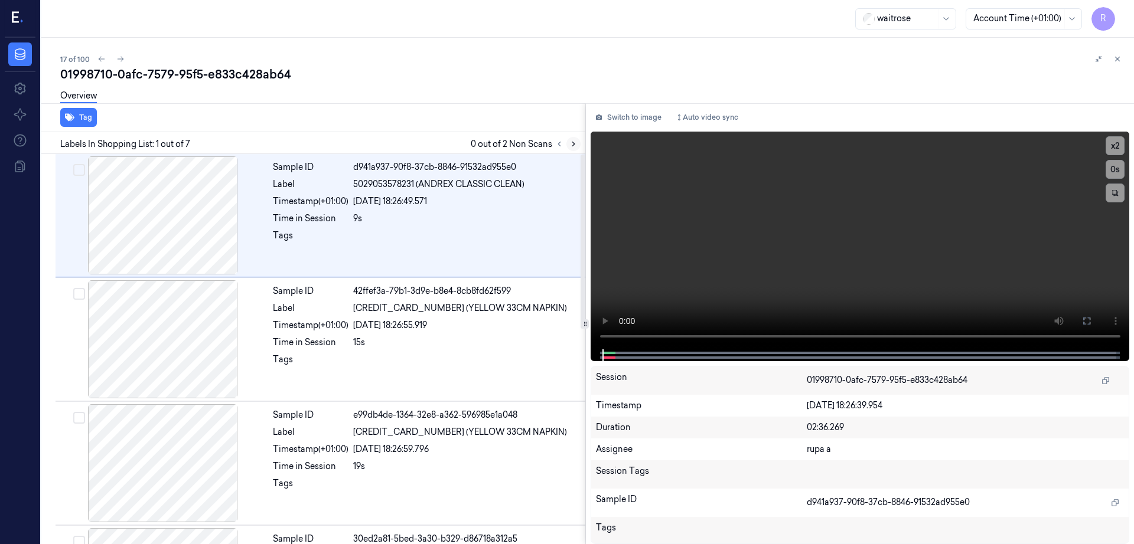
click at [577, 147] on icon at bounding box center [573, 144] width 8 height 8
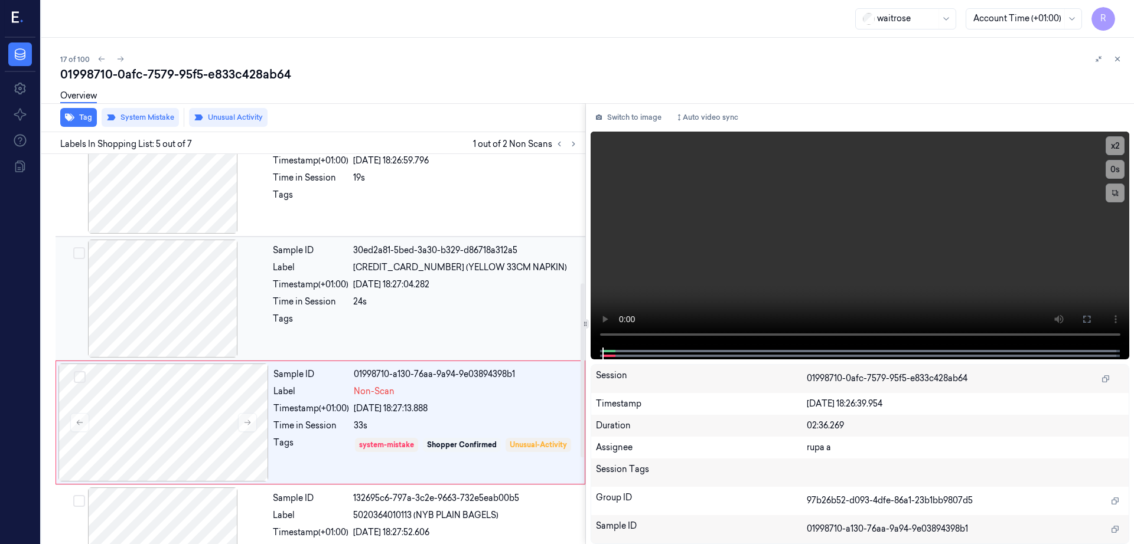
click at [186, 296] on div at bounding box center [163, 299] width 210 height 118
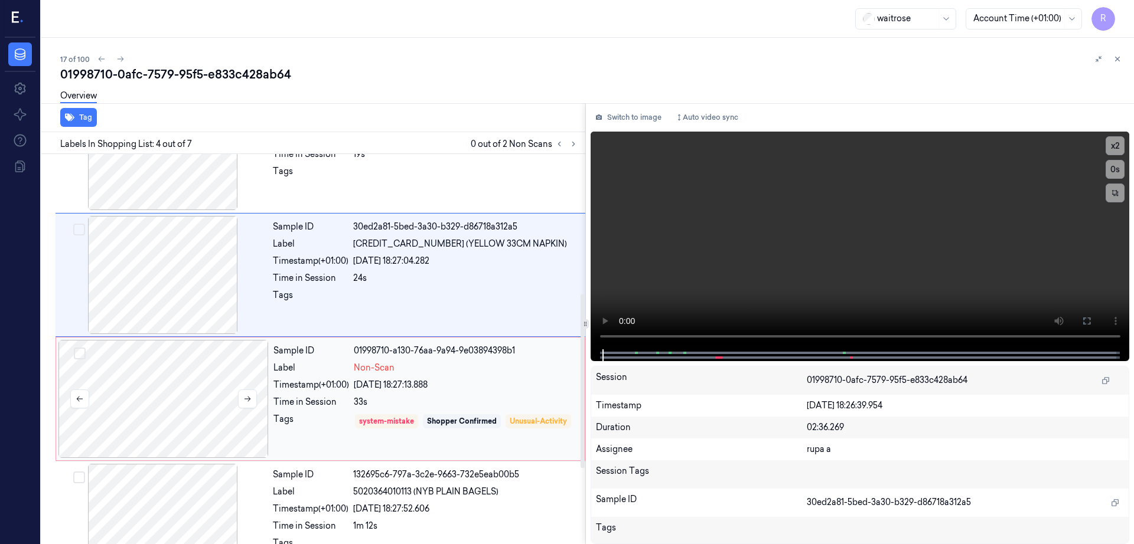
click at [188, 376] on div at bounding box center [163, 399] width 210 height 118
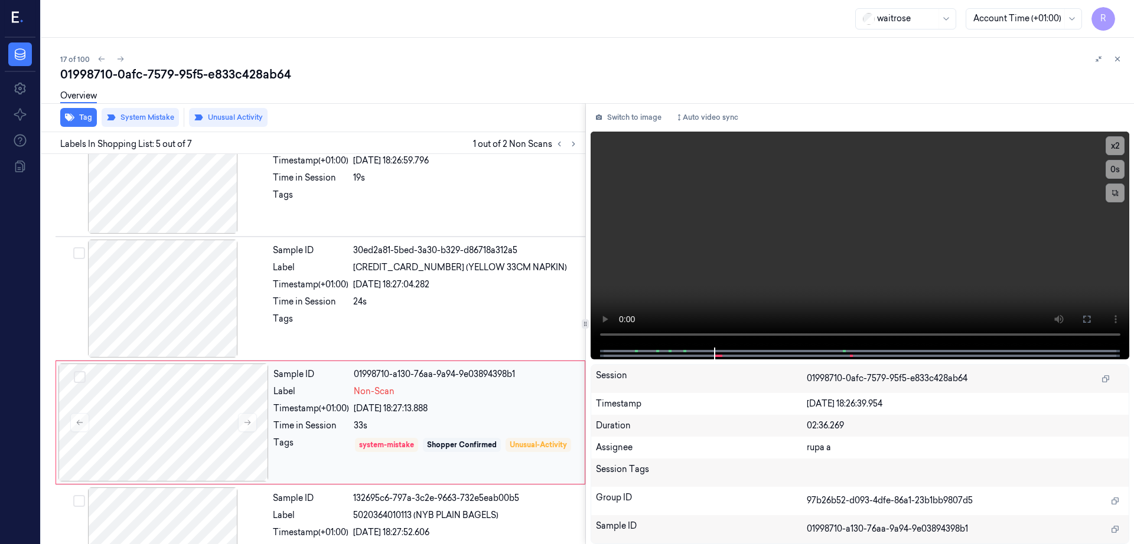
scroll to position [363, 0]
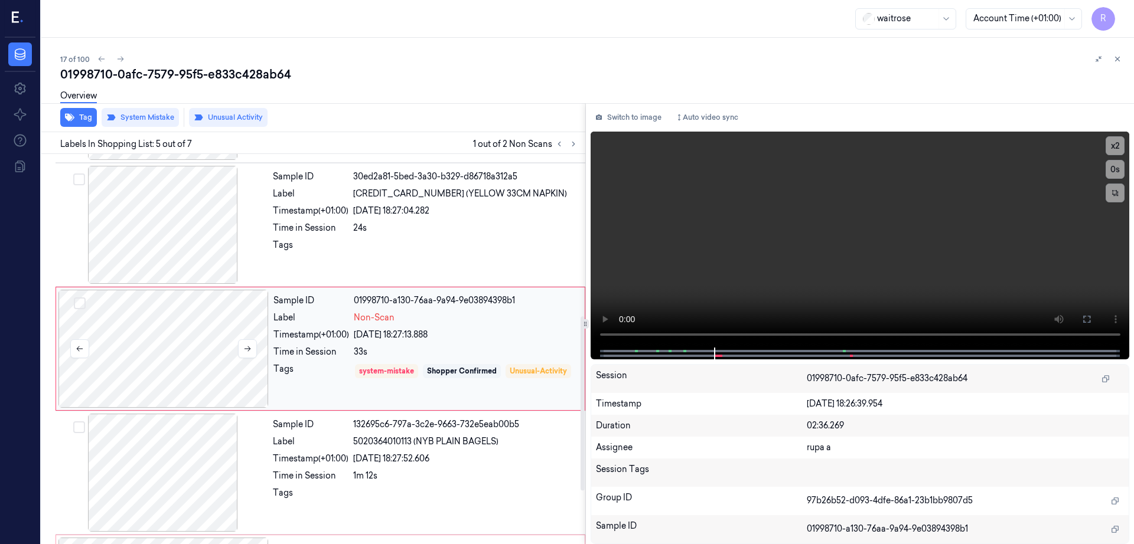
click at [188, 351] on div at bounding box center [163, 349] width 210 height 118
click at [197, 249] on div at bounding box center [163, 225] width 210 height 118
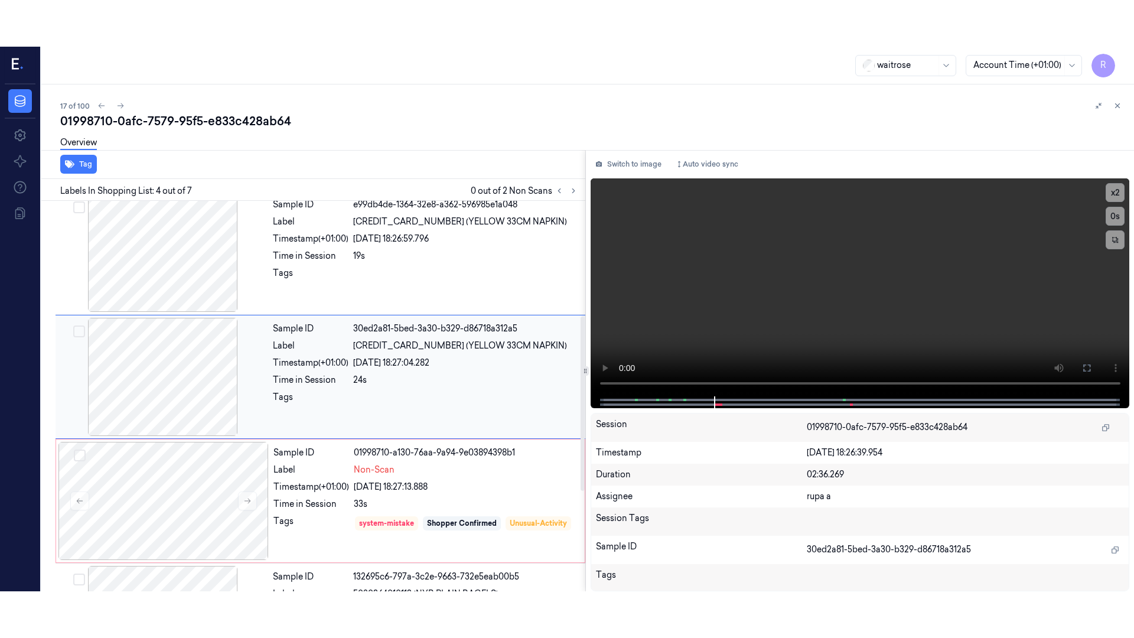
scroll to position [239, 0]
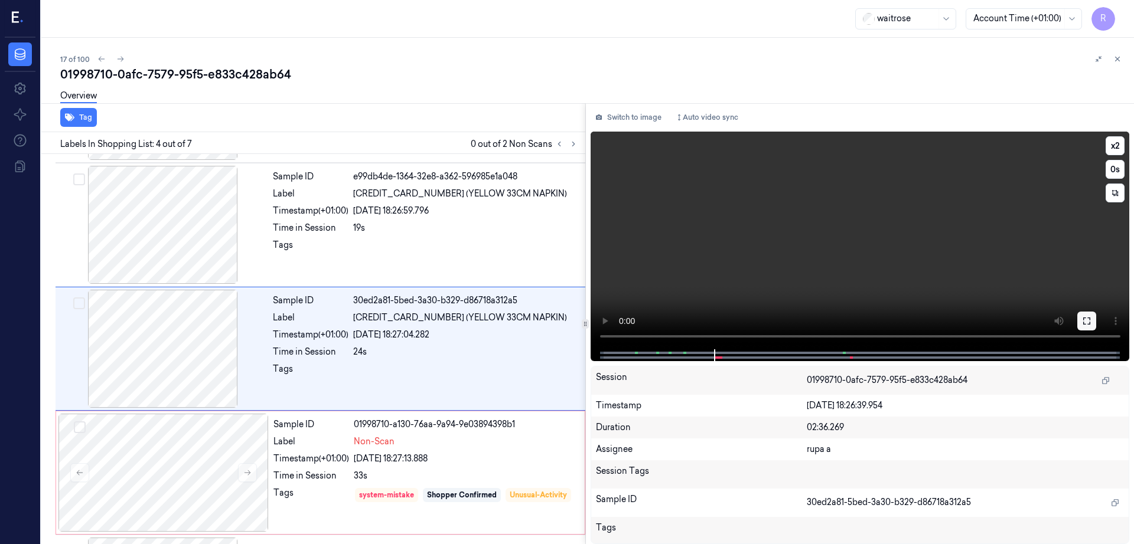
click at [1096, 317] on button at bounding box center [1086, 321] width 19 height 19
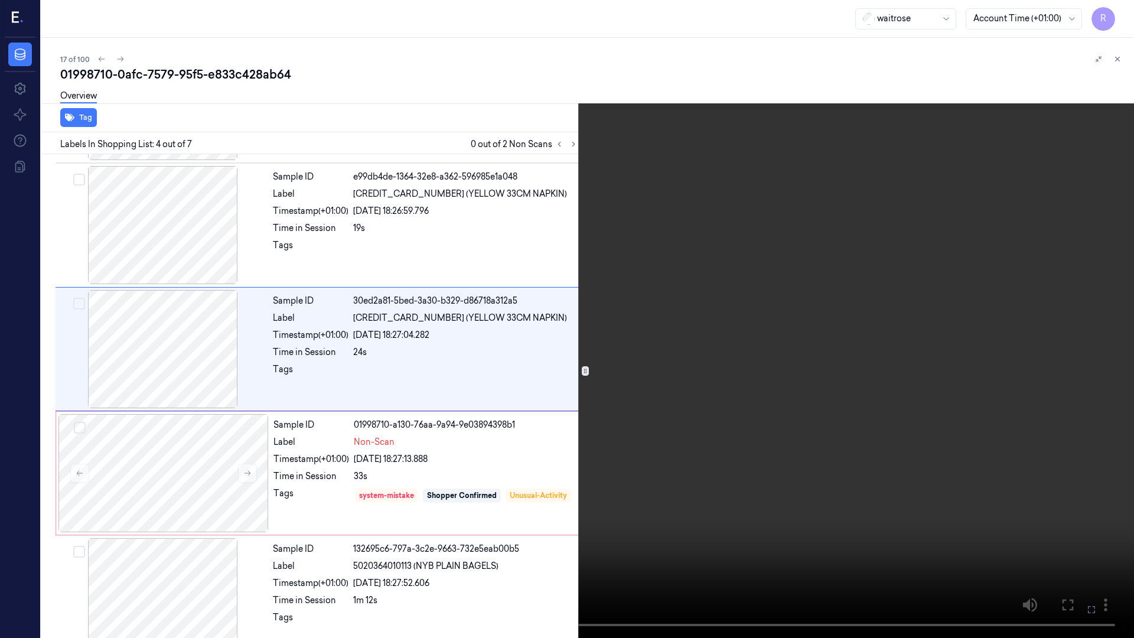
click at [724, 357] on video at bounding box center [567, 319] width 1134 height 638
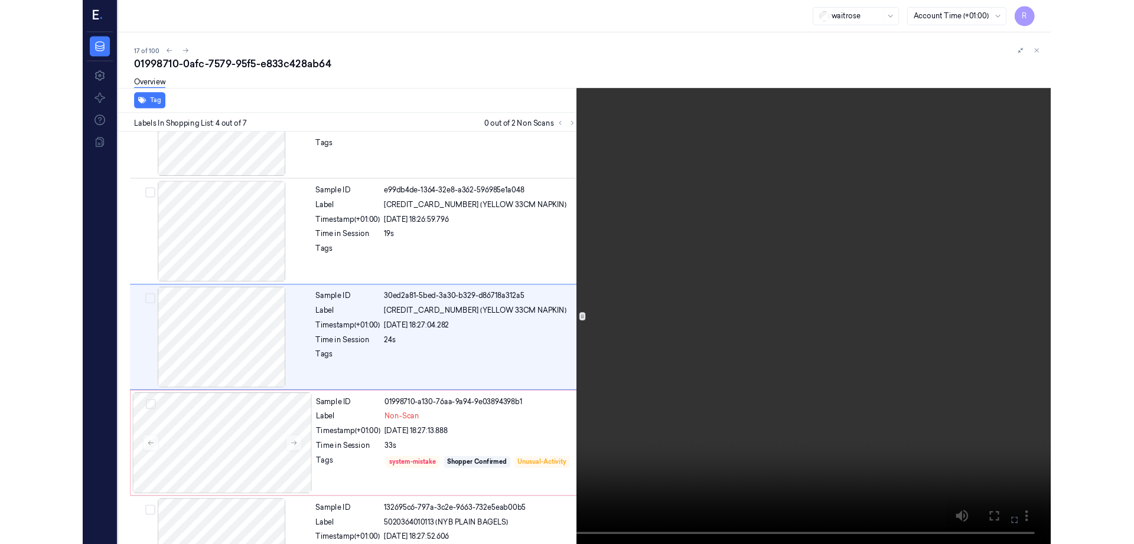
scroll to position [192, 0]
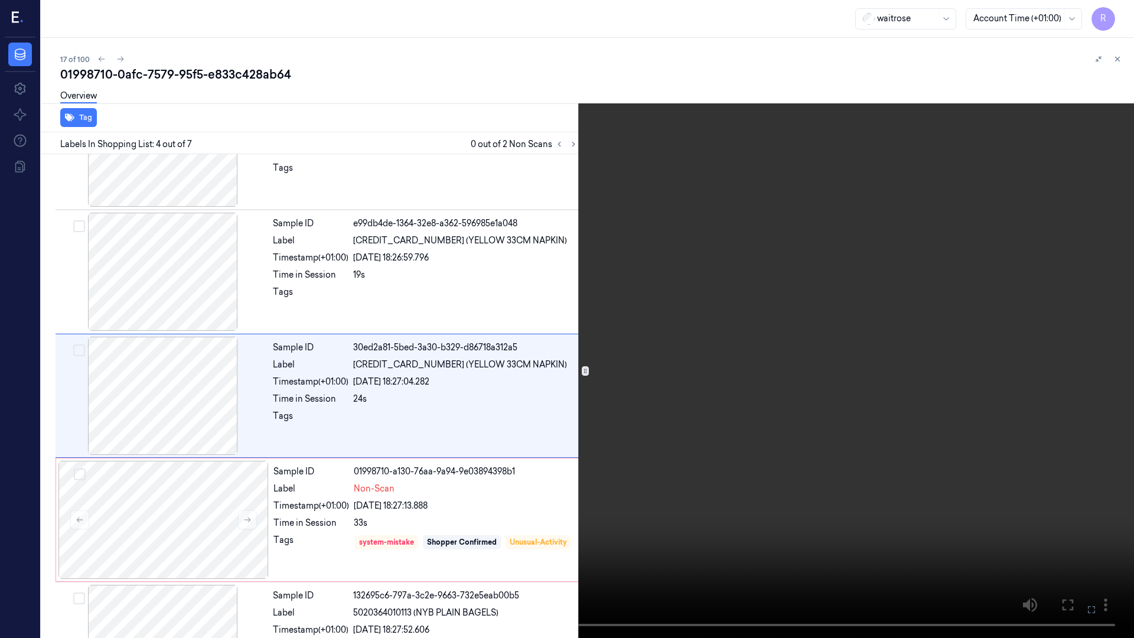
click at [723, 357] on video at bounding box center [567, 319] width 1134 height 638
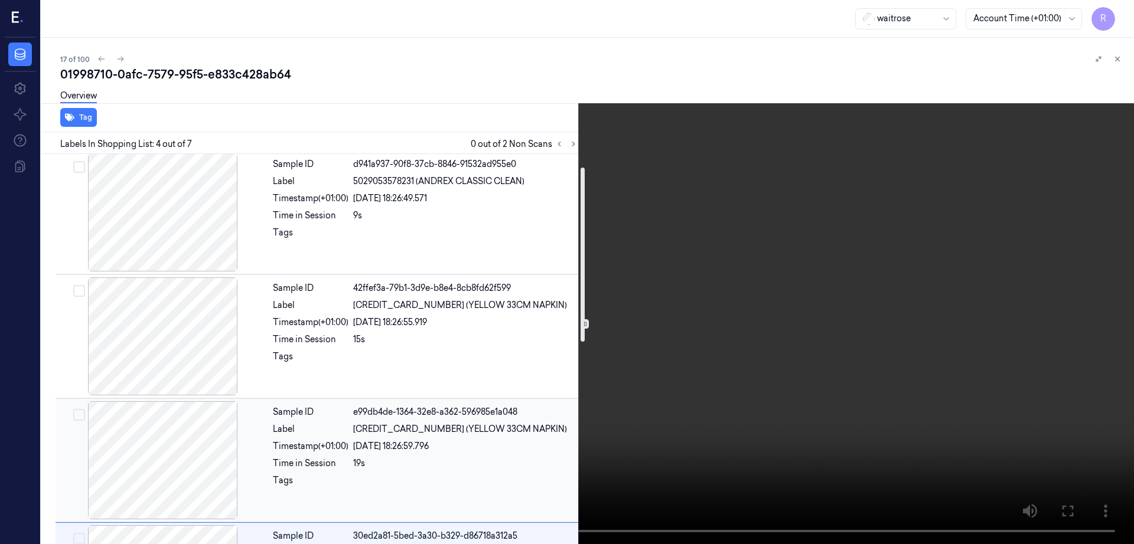
scroll to position [0, 0]
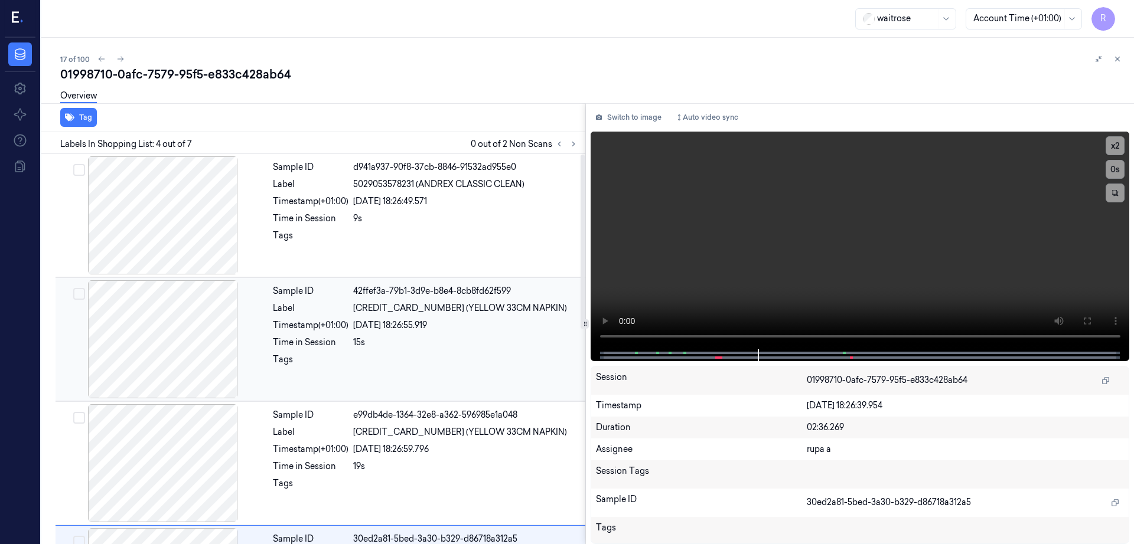
click at [158, 322] on div at bounding box center [163, 339] width 210 height 118
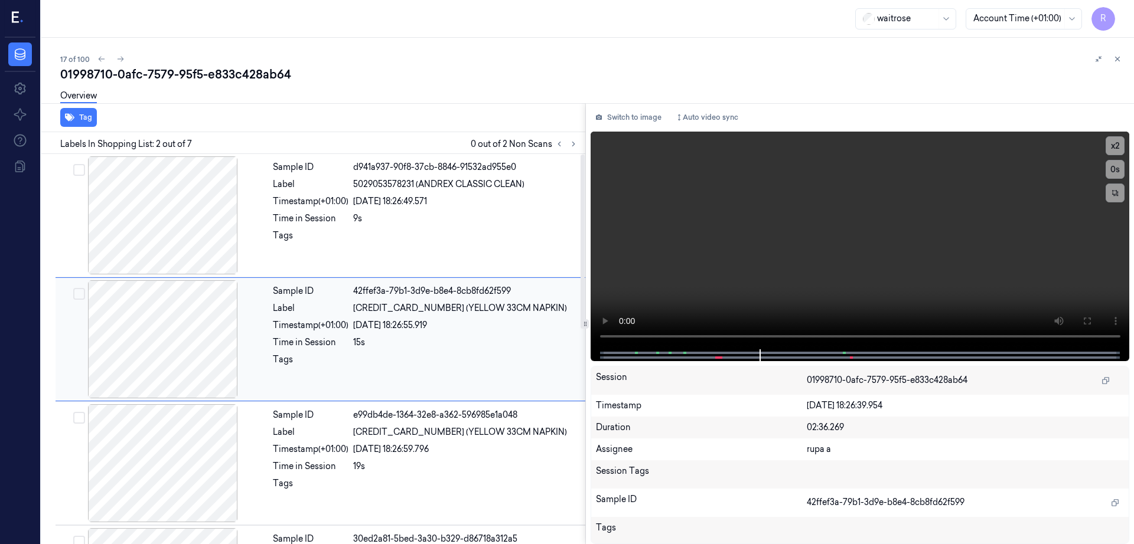
click at [148, 323] on div at bounding box center [163, 339] width 210 height 118
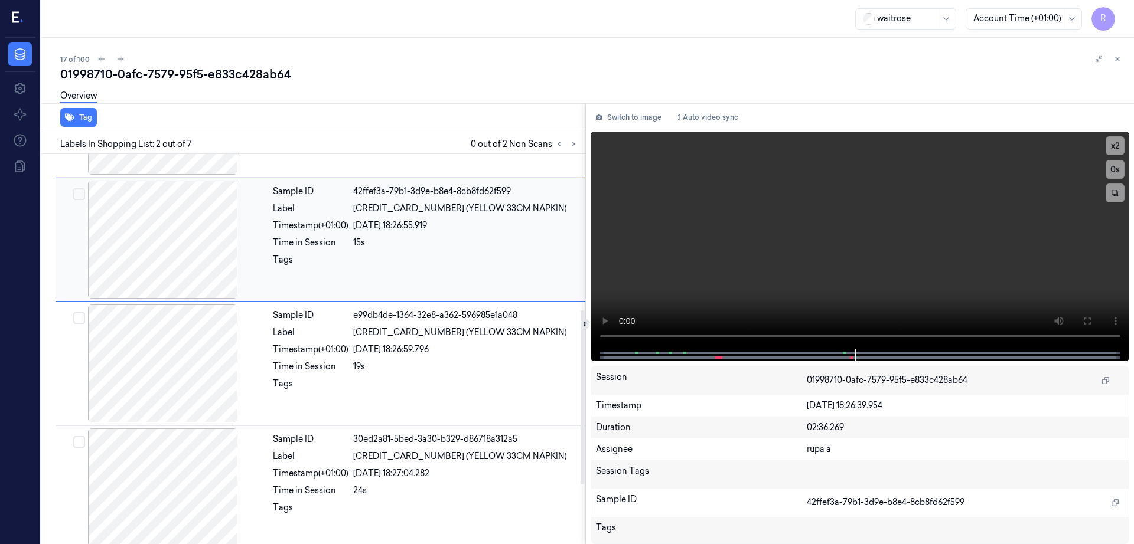
scroll to position [369, 0]
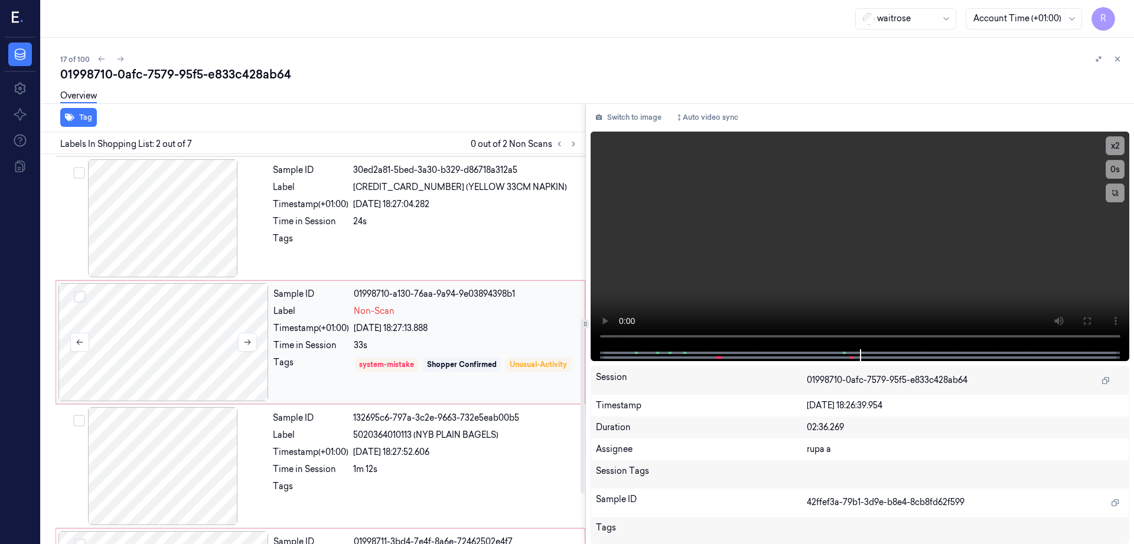
click at [178, 344] on div at bounding box center [163, 342] width 210 height 118
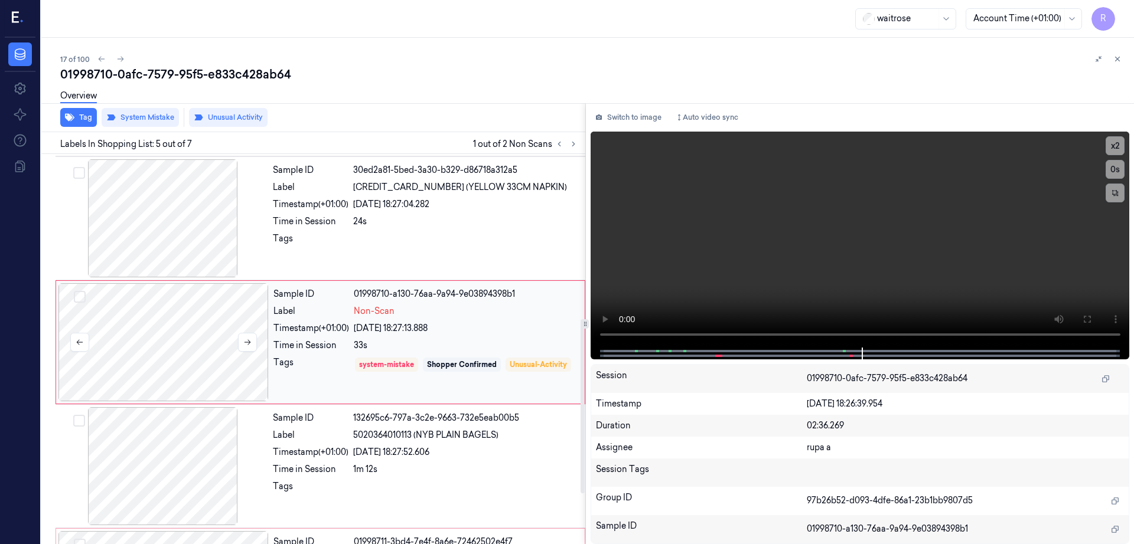
scroll to position [363, 0]
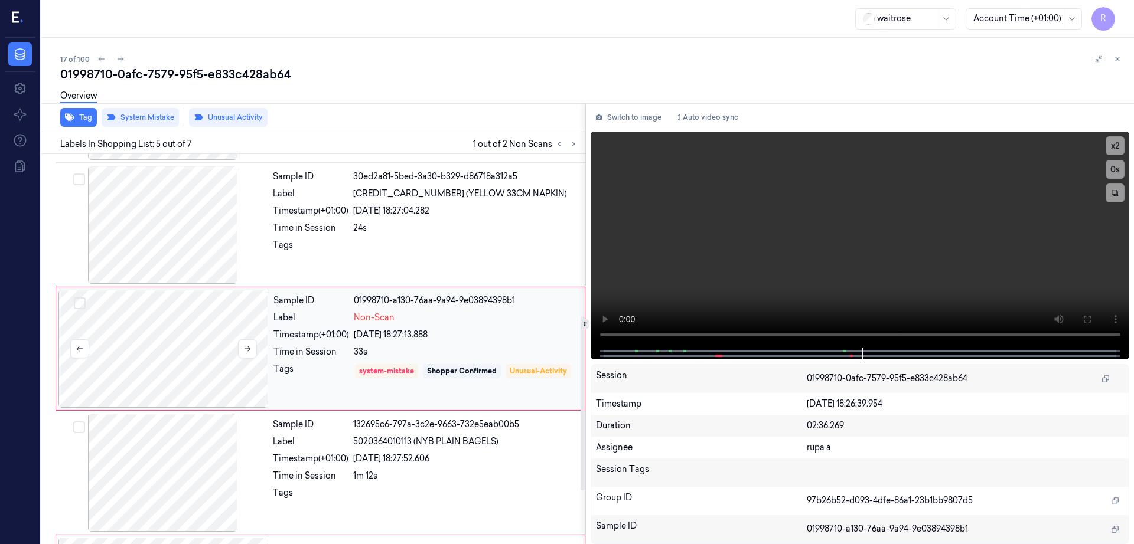
click at [178, 344] on div at bounding box center [163, 349] width 210 height 118
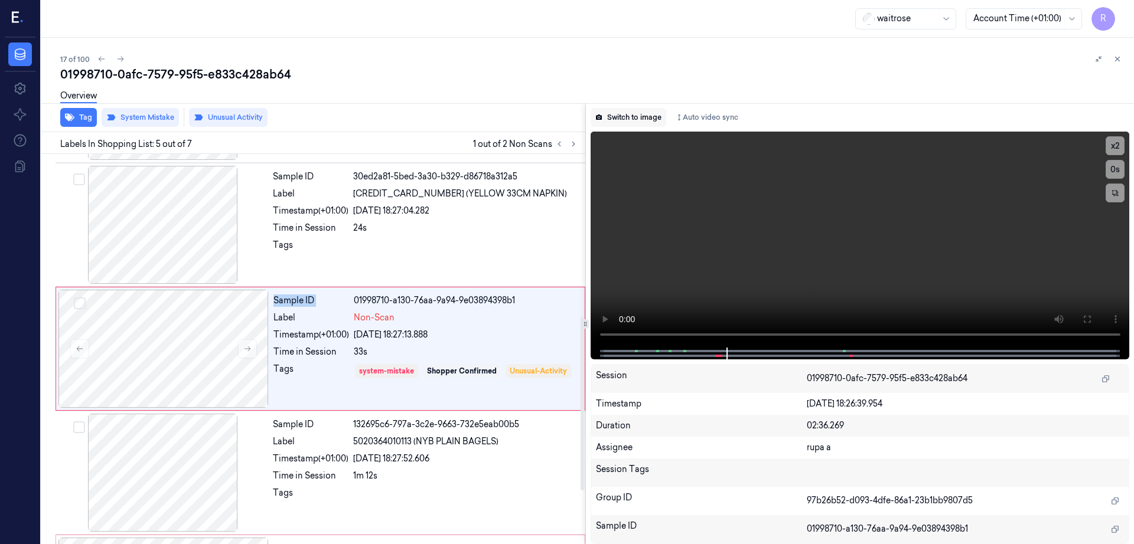
click at [638, 113] on button "Switch to image" at bounding box center [628, 117] width 76 height 19
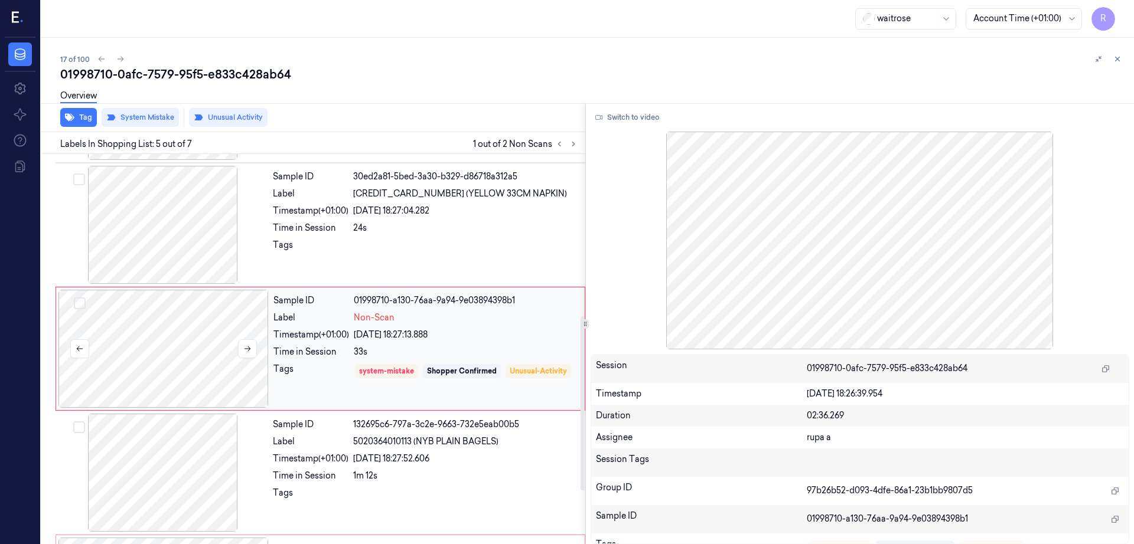
click at [216, 351] on div at bounding box center [163, 349] width 210 height 118
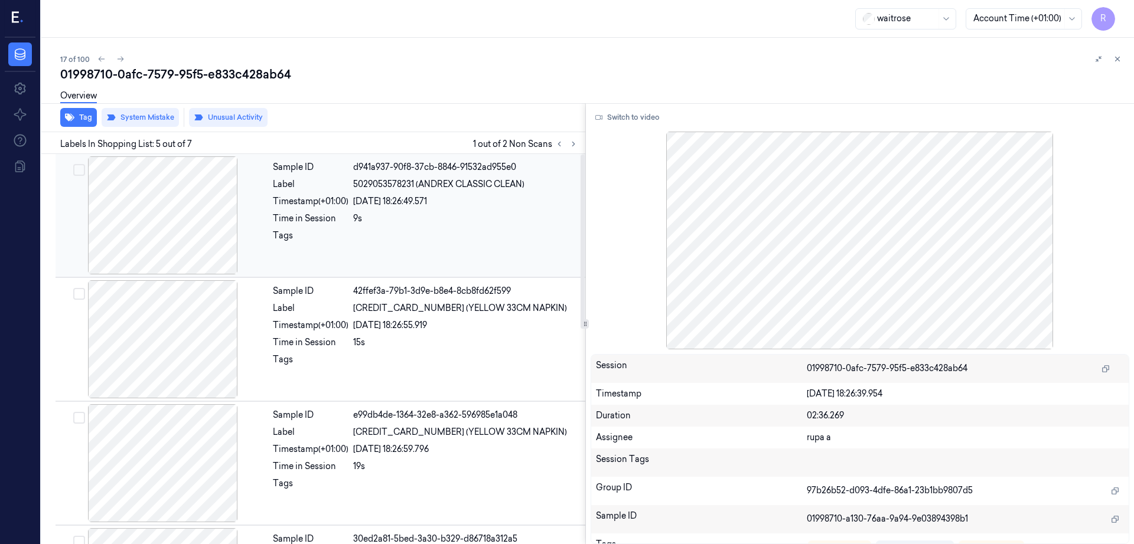
click at [174, 224] on div at bounding box center [163, 215] width 210 height 118
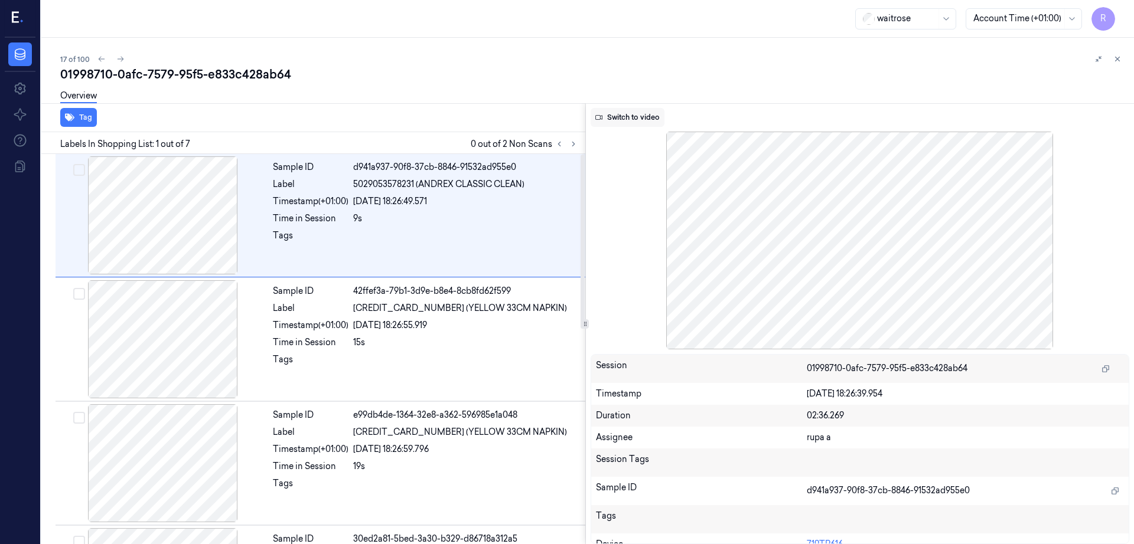
click at [602, 117] on icon at bounding box center [598, 117] width 7 height 5
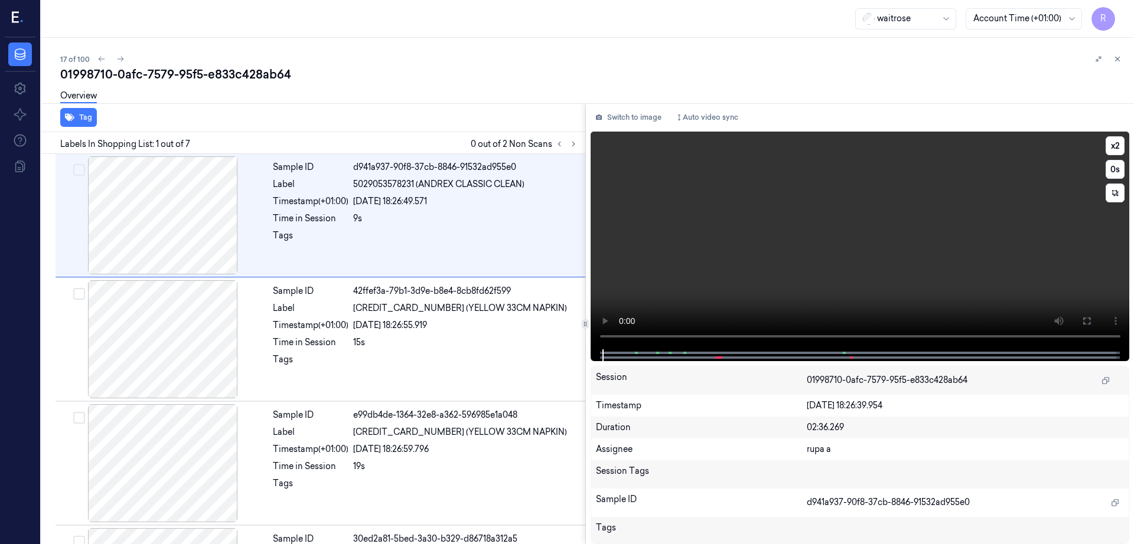
click at [1096, 321] on button at bounding box center [1086, 321] width 19 height 19
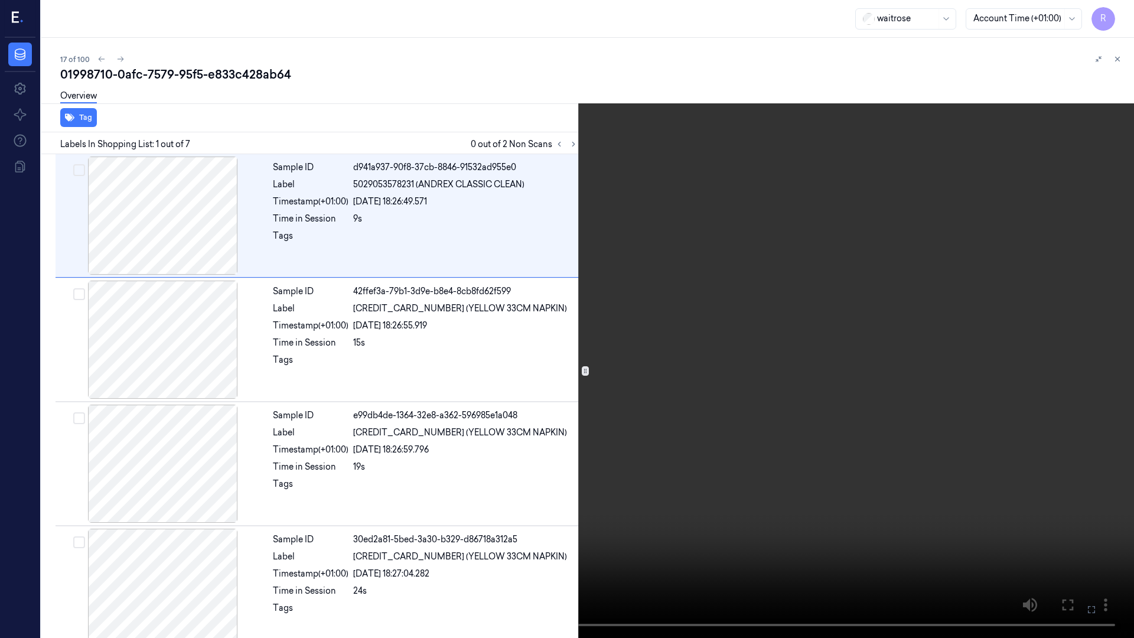
click at [732, 408] on video at bounding box center [567, 319] width 1134 height 638
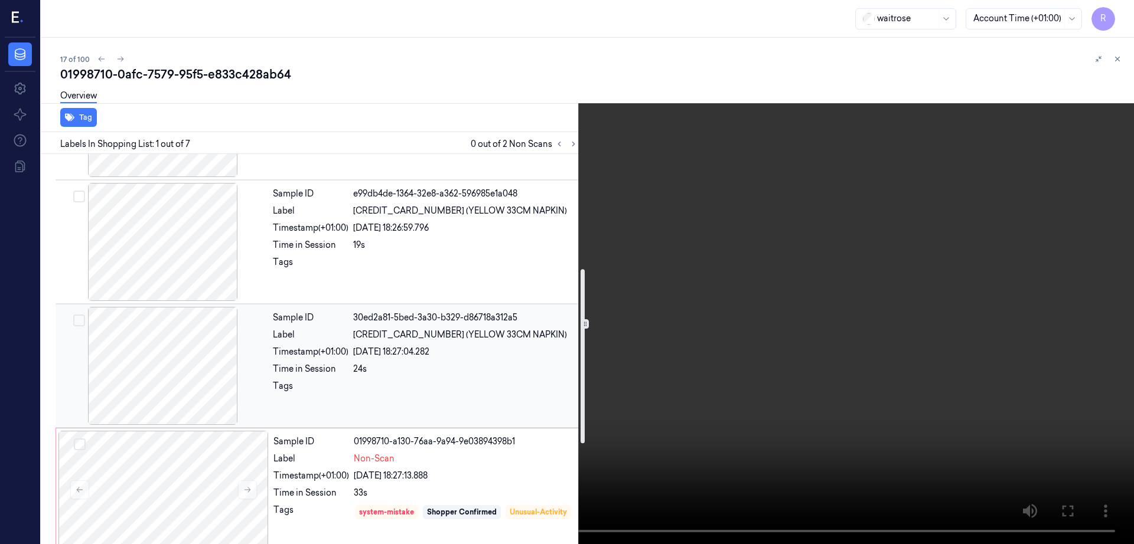
scroll to position [481, 0]
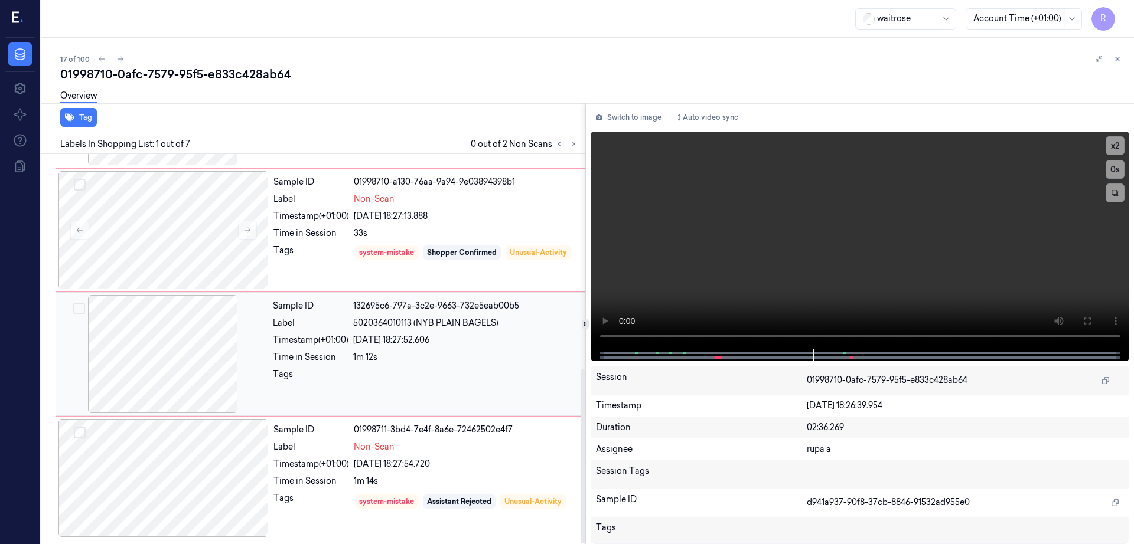
click at [158, 299] on div at bounding box center [163, 354] width 210 height 118
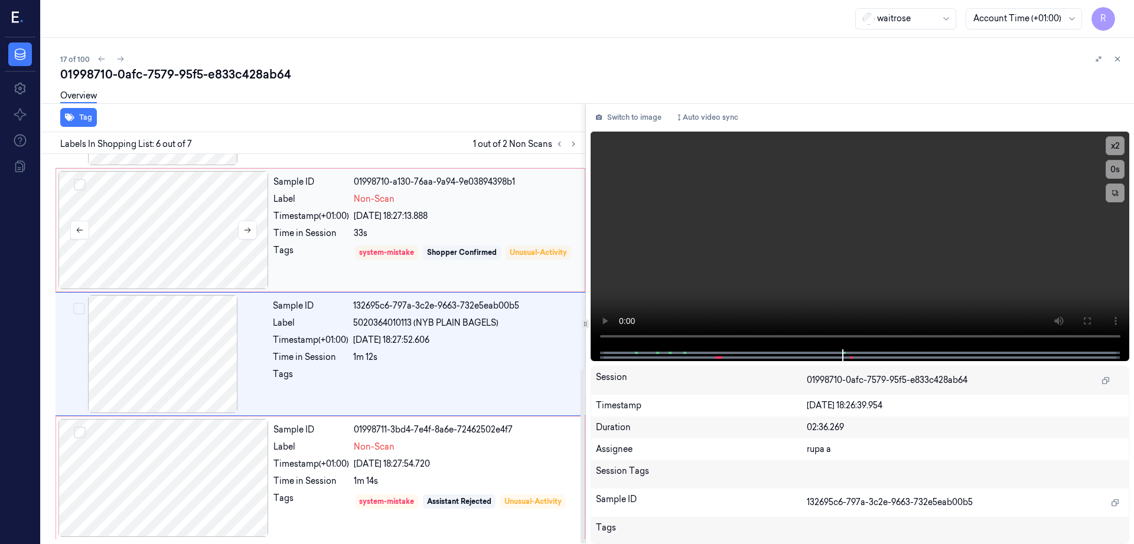
click at [153, 257] on div at bounding box center [163, 230] width 210 height 118
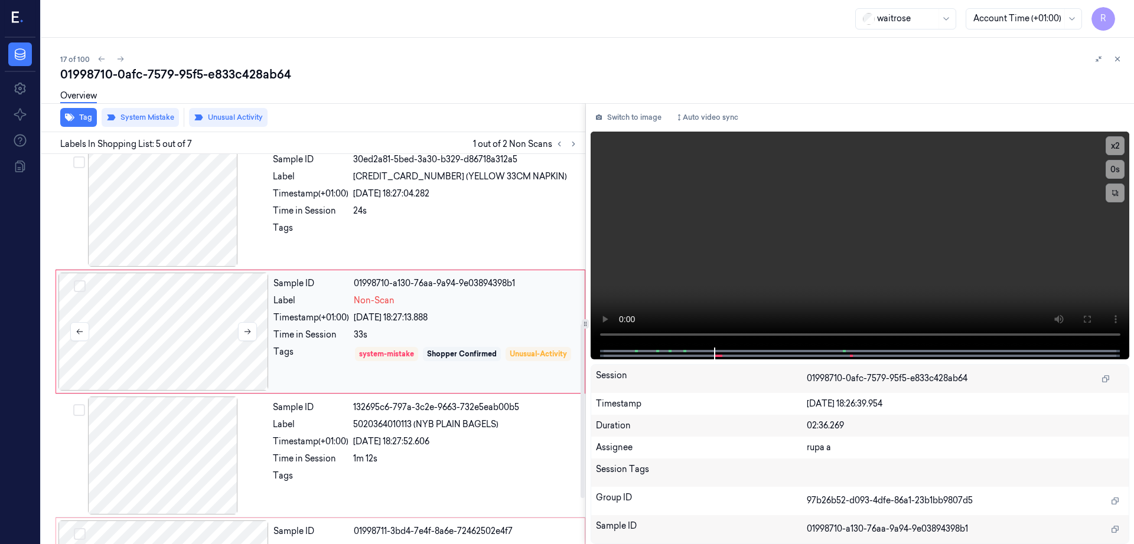
scroll to position [363, 0]
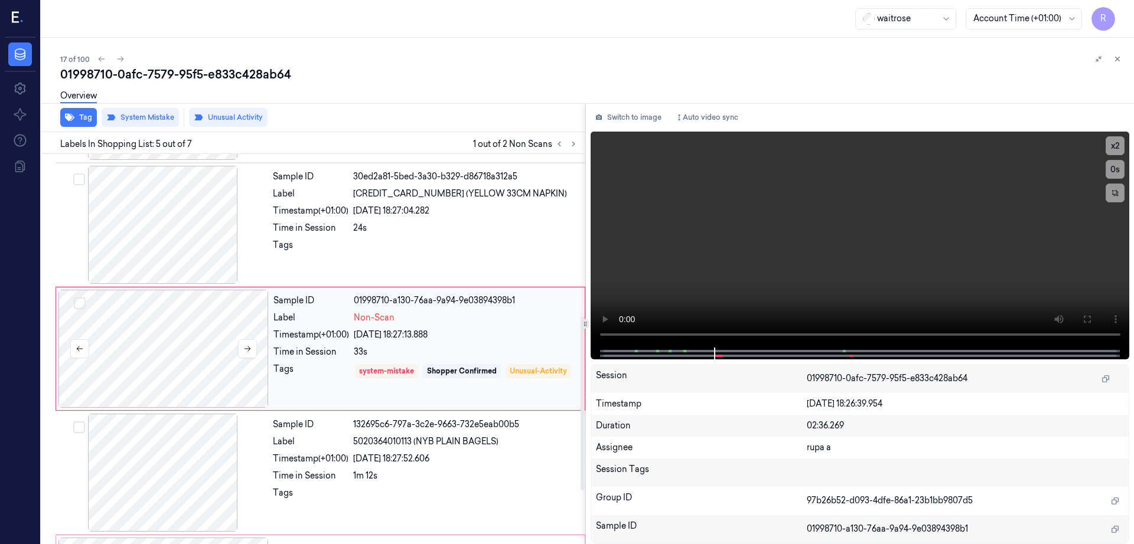
click at [183, 367] on div at bounding box center [163, 349] width 210 height 118
click at [250, 351] on icon at bounding box center [247, 349] width 8 height 8
click at [184, 348] on div at bounding box center [163, 349] width 210 height 118
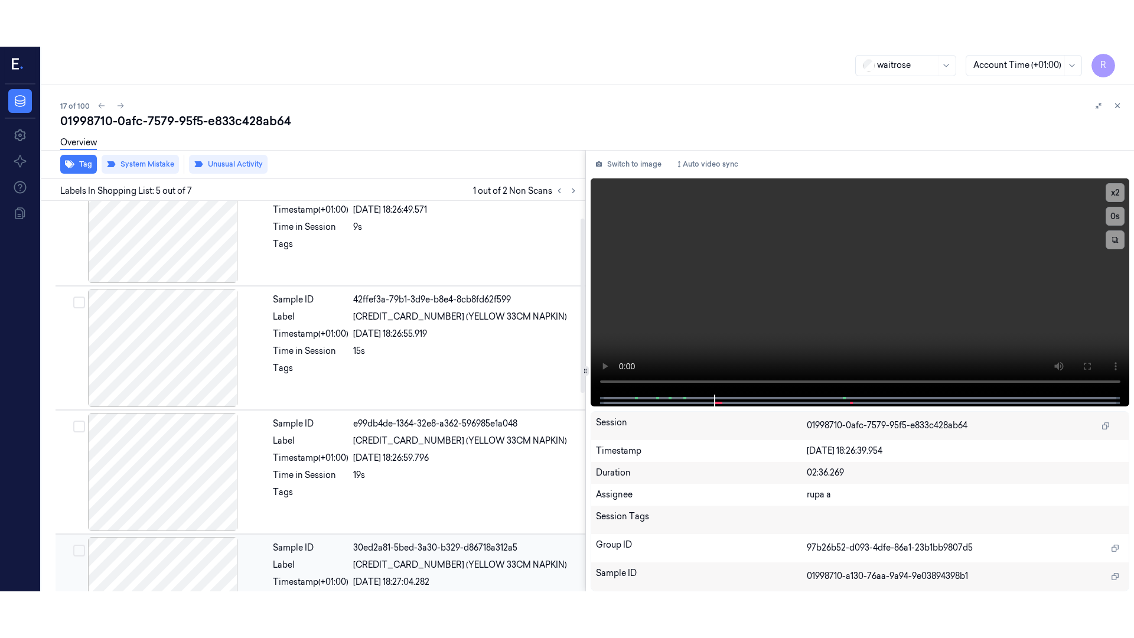
scroll to position [0, 0]
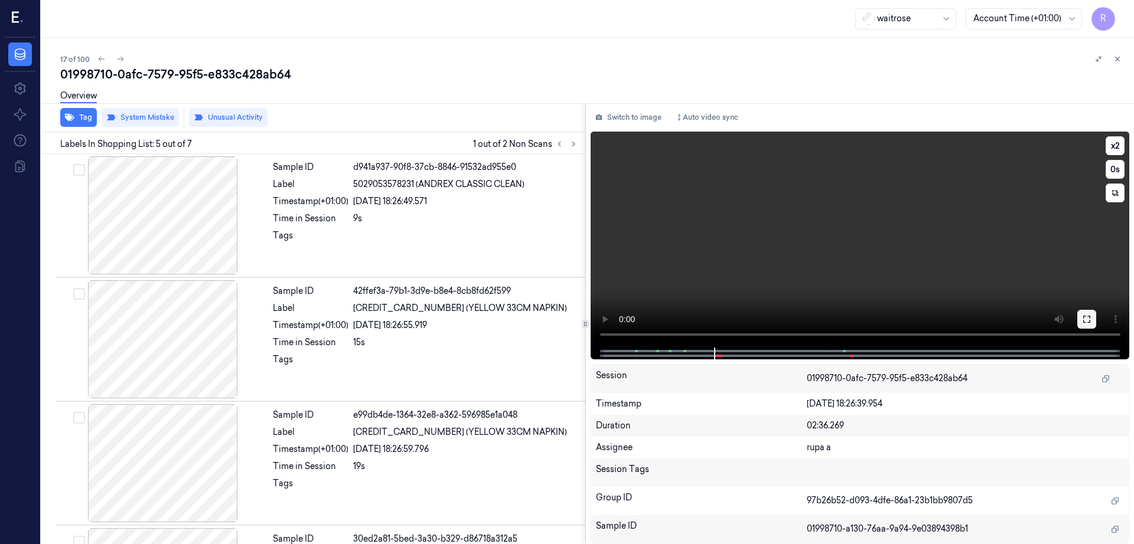
click at [1091, 324] on icon at bounding box center [1086, 319] width 9 height 9
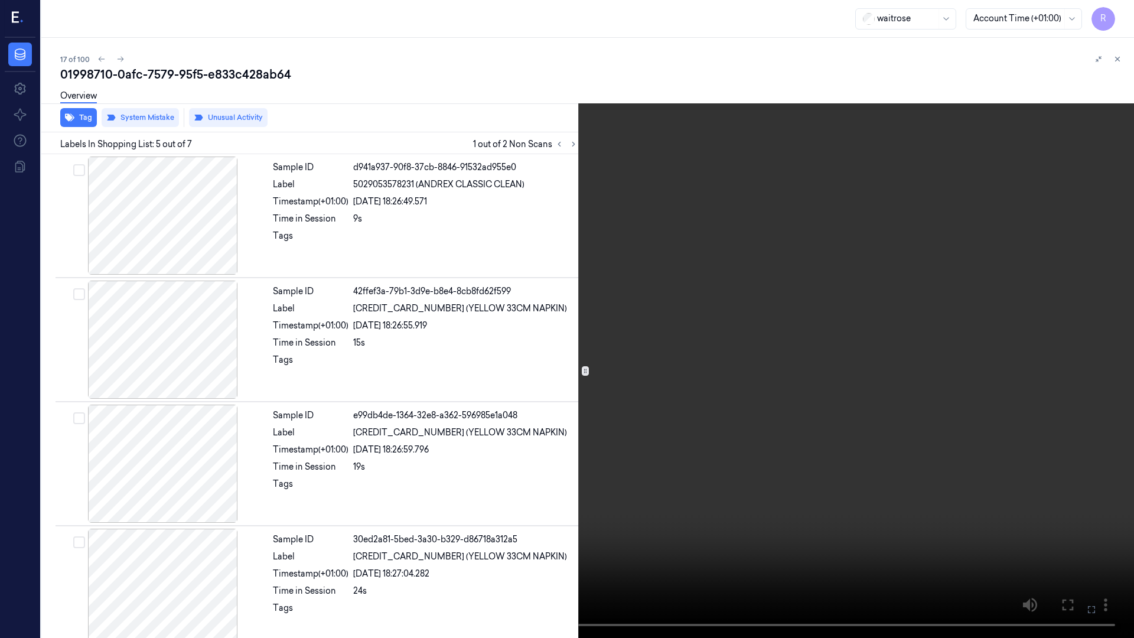
click at [661, 390] on video at bounding box center [567, 319] width 1134 height 638
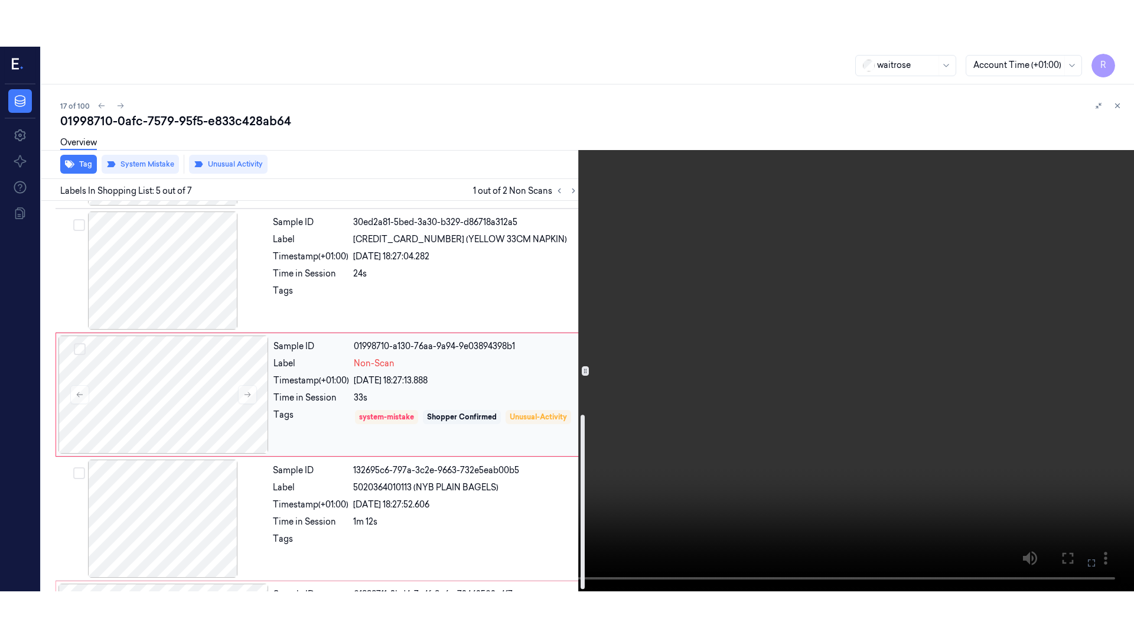
scroll to position [481, 0]
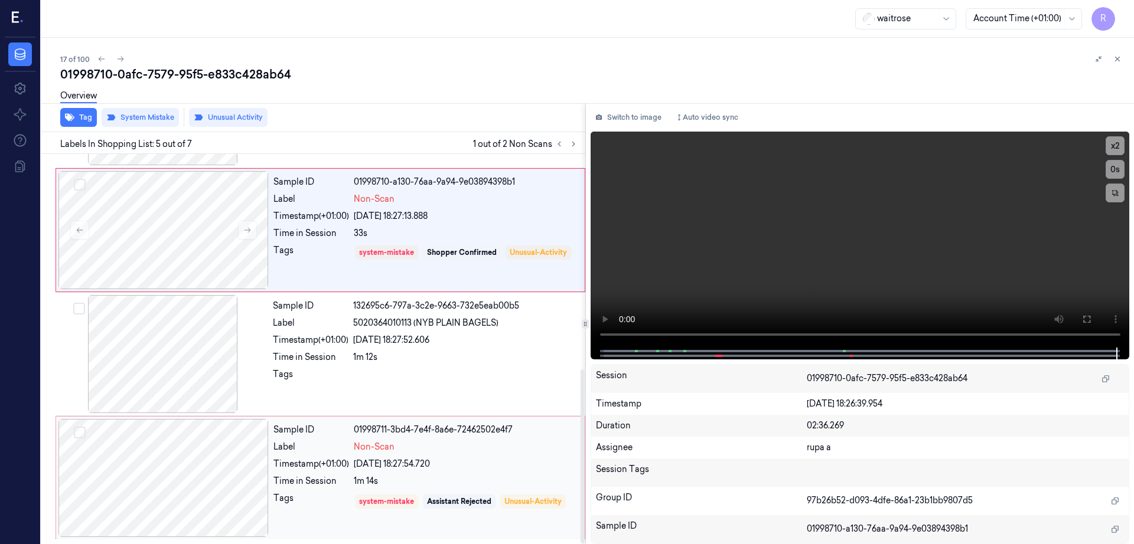
click at [177, 487] on div at bounding box center [163, 478] width 210 height 118
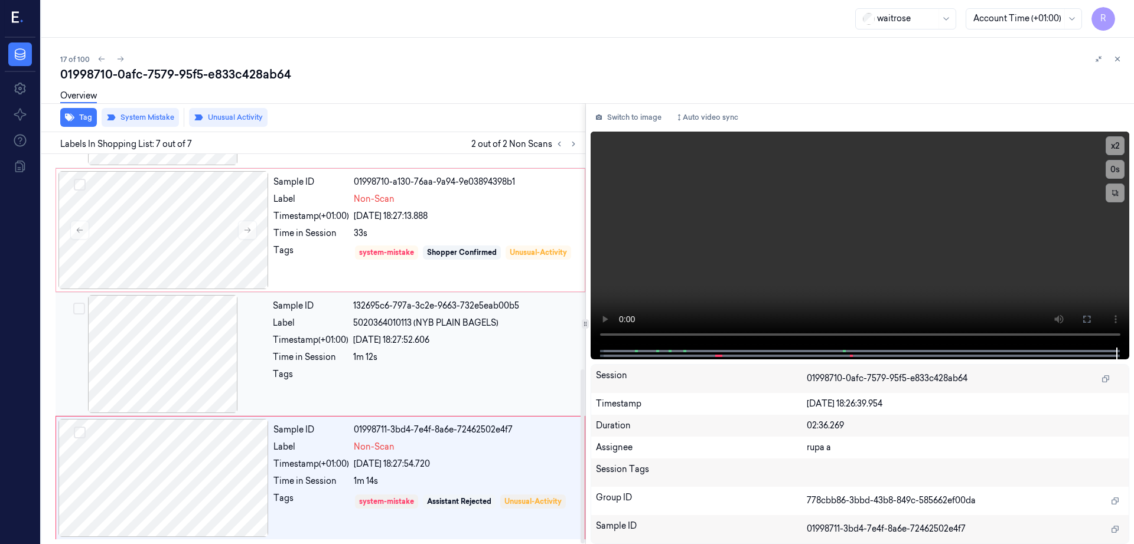
click at [182, 346] on div at bounding box center [163, 354] width 210 height 118
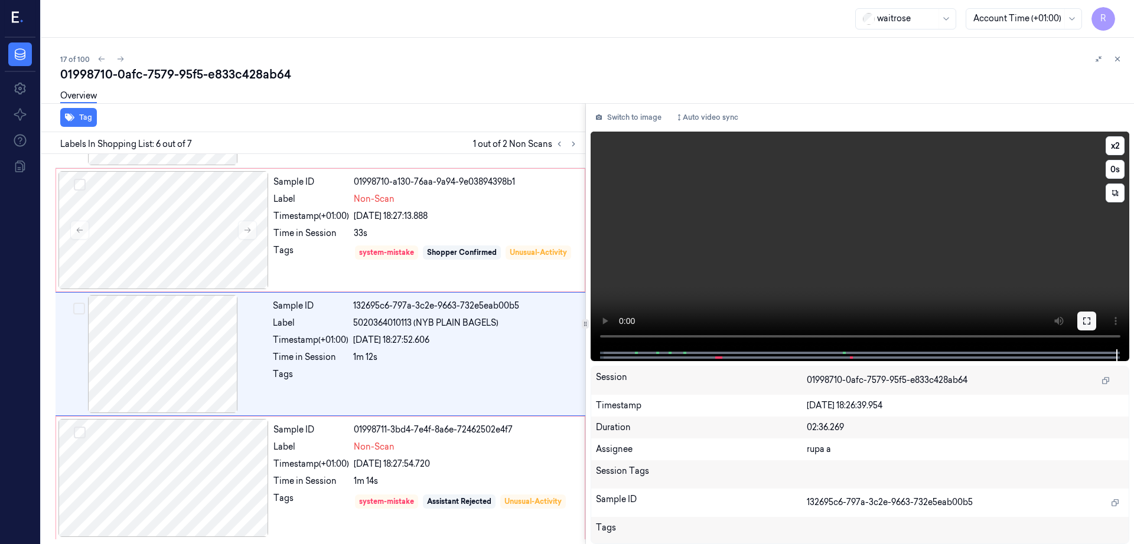
click at [1091, 323] on icon at bounding box center [1086, 320] width 9 height 9
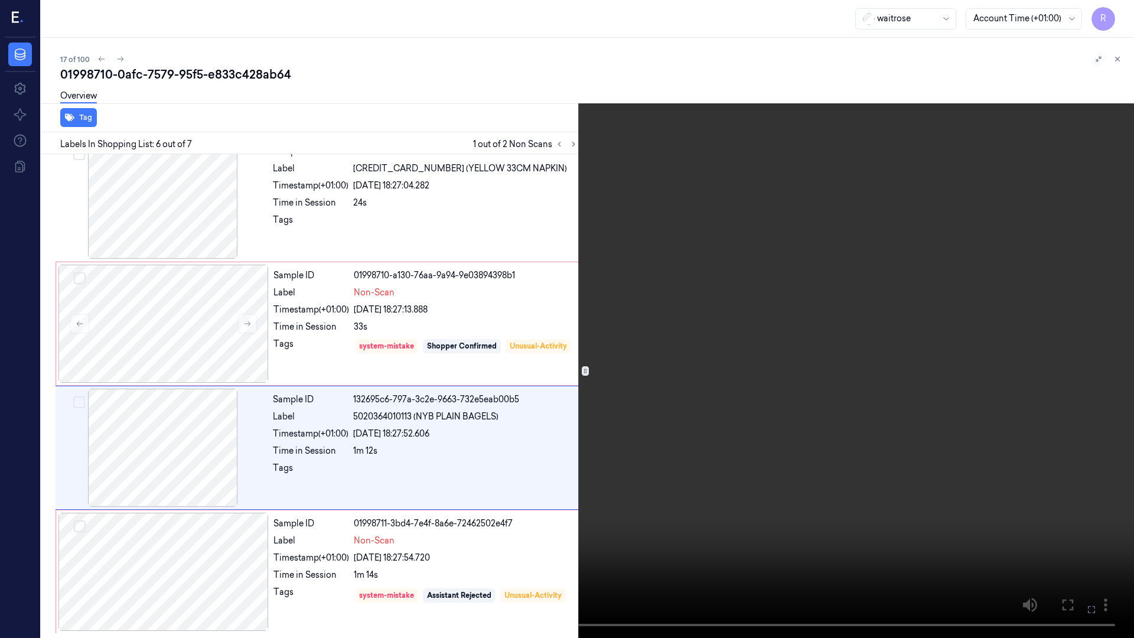
click at [886, 334] on video at bounding box center [567, 319] width 1134 height 638
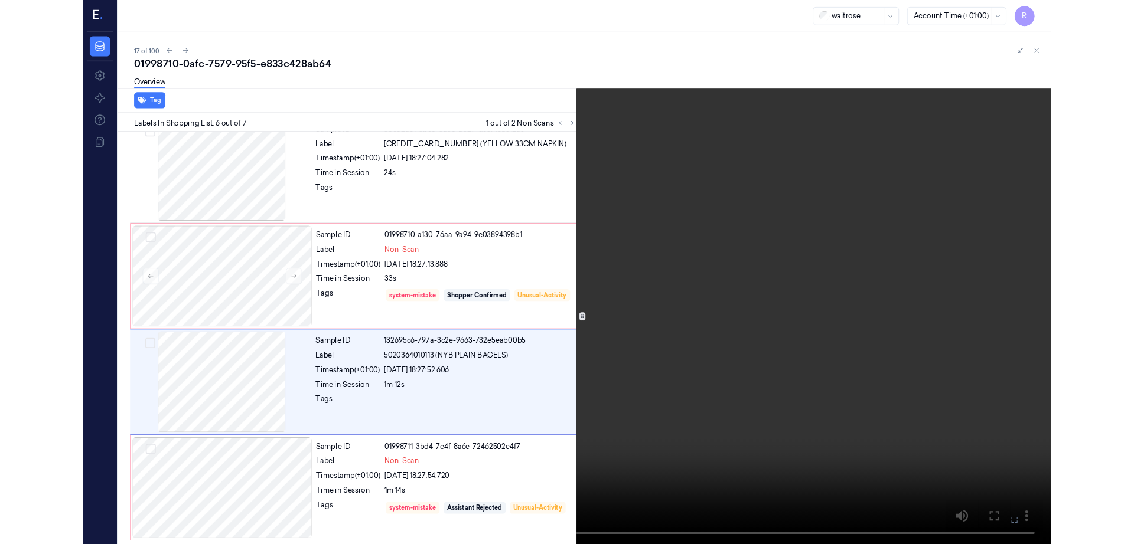
scroll to position [481, 0]
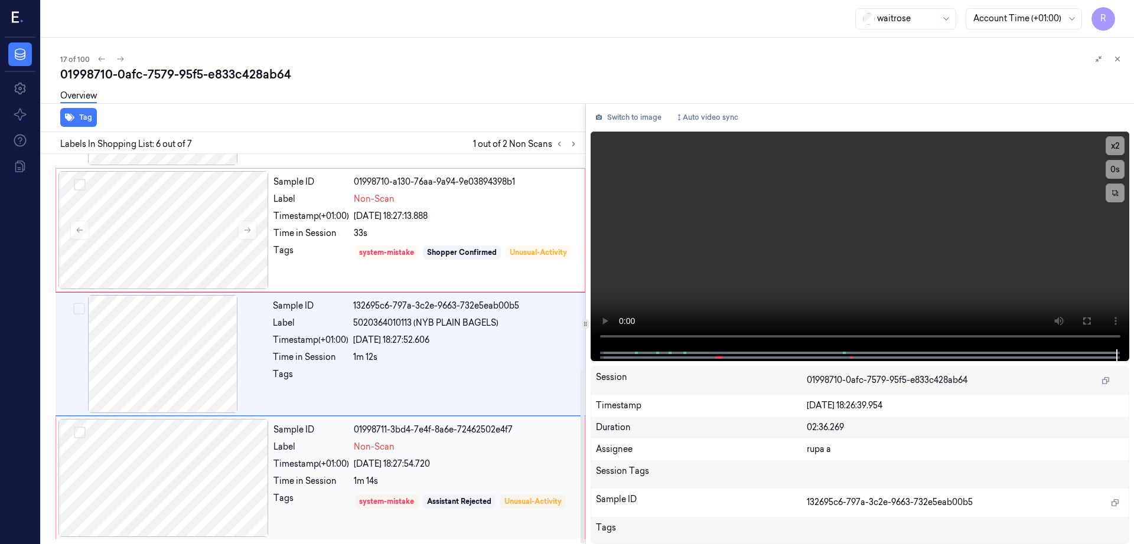
click at [168, 466] on div at bounding box center [163, 478] width 210 height 118
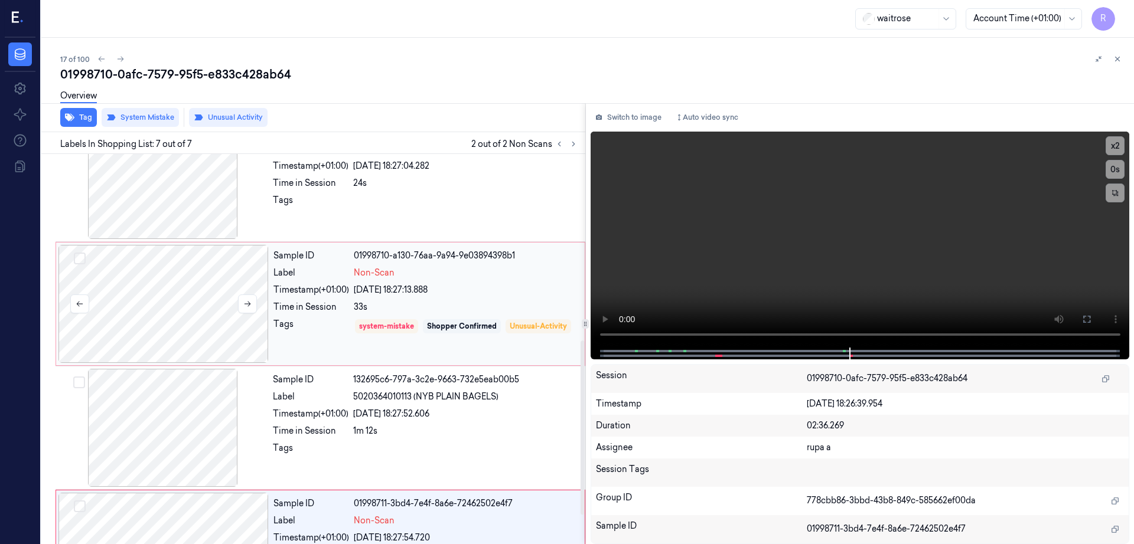
click at [180, 289] on div at bounding box center [163, 304] width 210 height 118
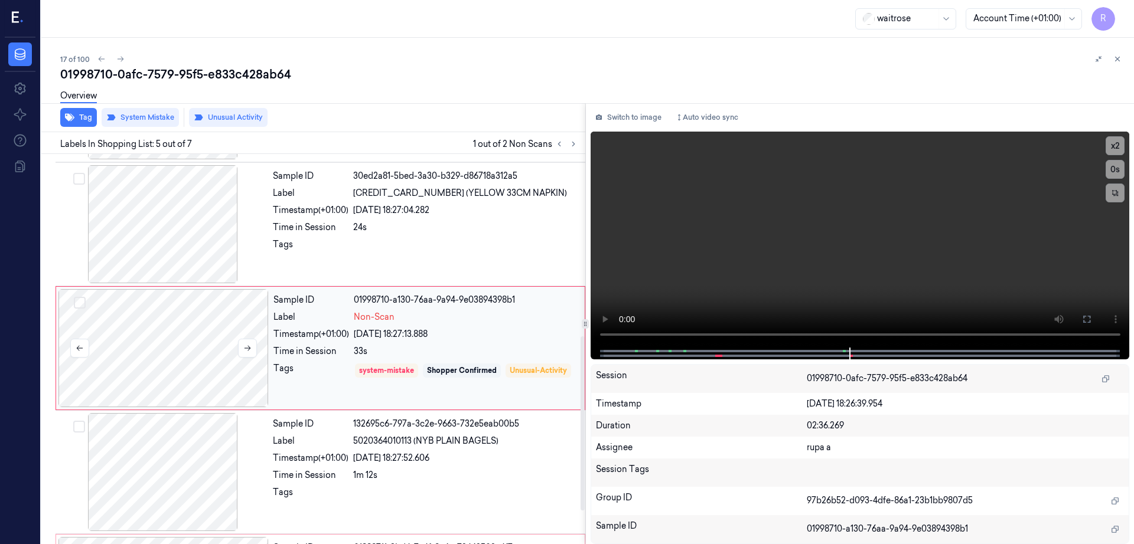
scroll to position [363, 0]
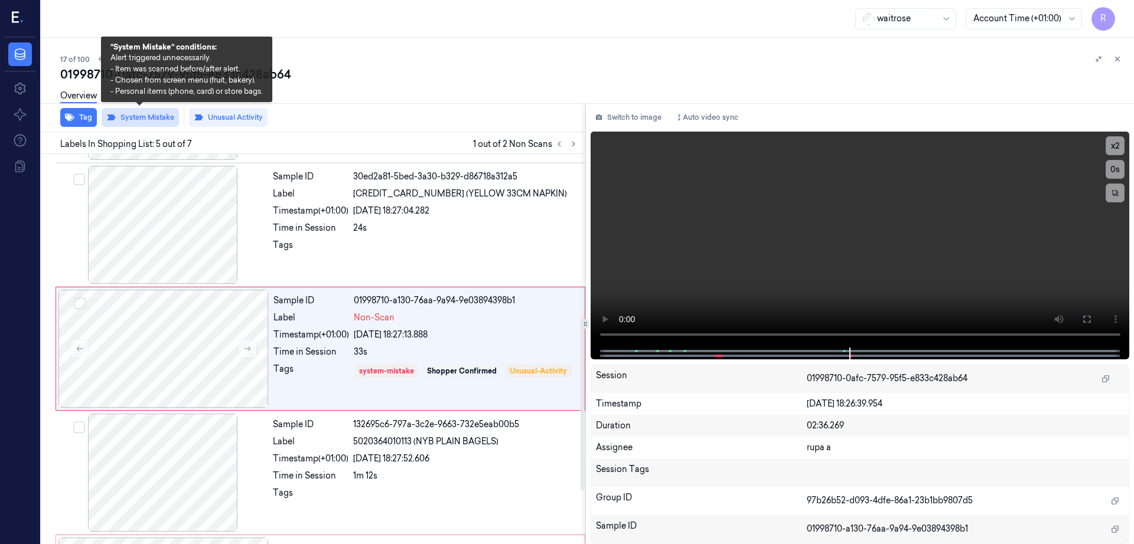
click at [148, 121] on button "System Mistake" at bounding box center [140, 117] width 77 height 19
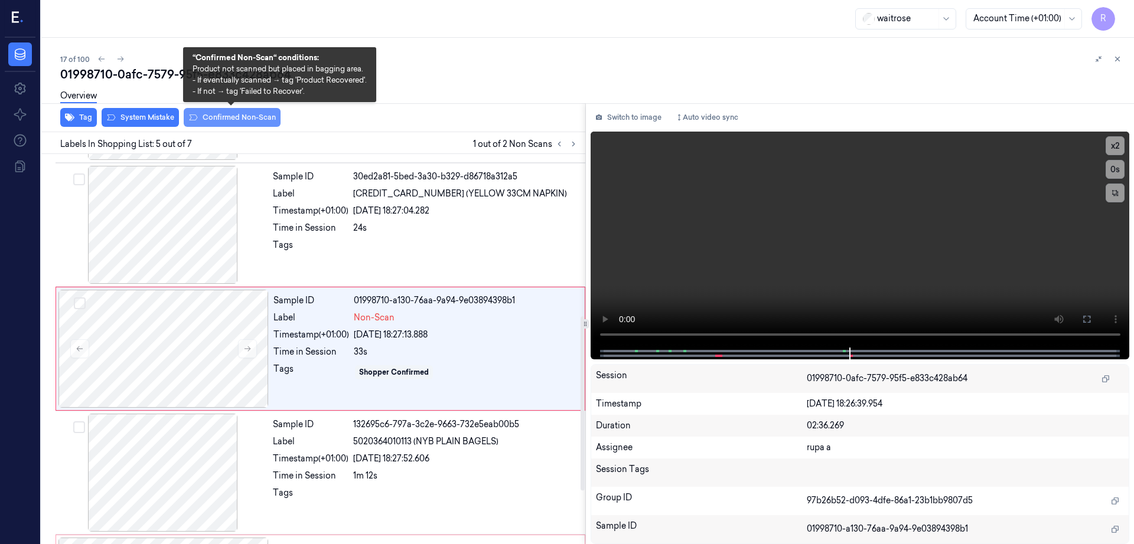
click at [217, 122] on button "Confirmed Non-Scan" at bounding box center [232, 117] width 97 height 19
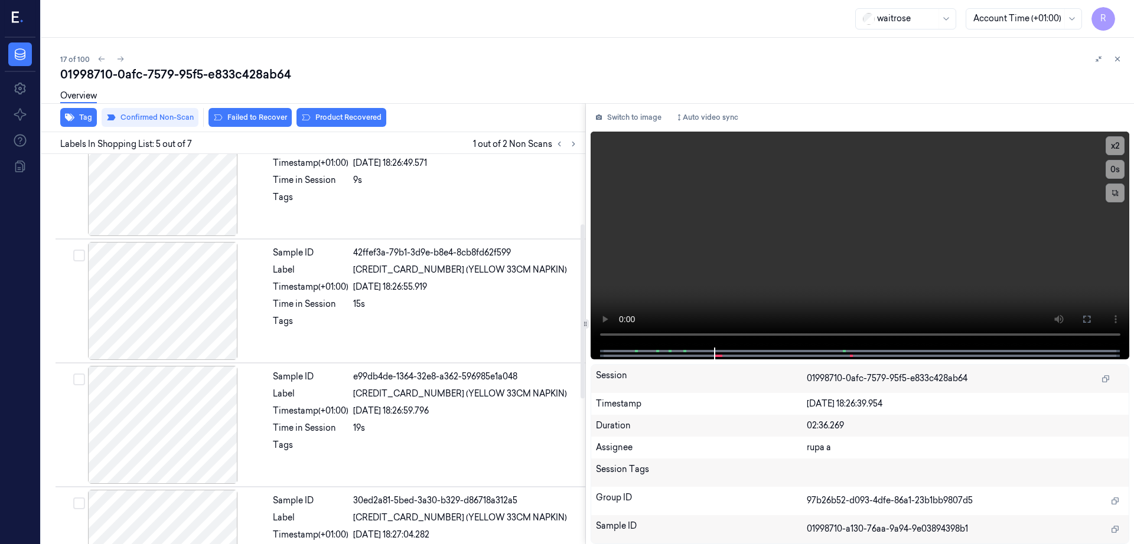
scroll to position [260, 0]
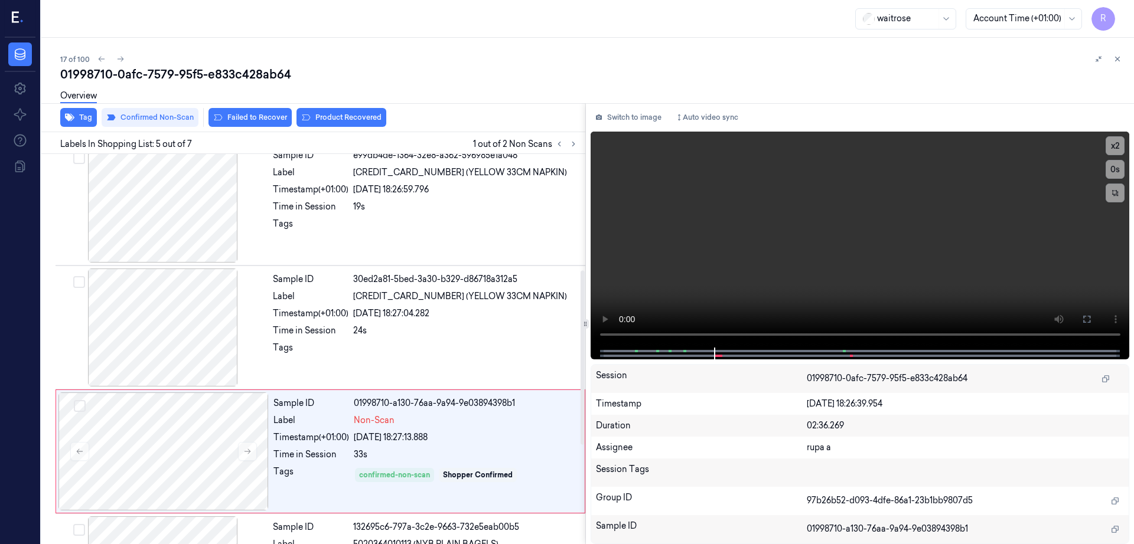
click at [259, 66] on div "01998710-0afc-7579-95f5-e833c428ab64" at bounding box center [592, 74] width 1064 height 17
copy div "e833c428ab64"
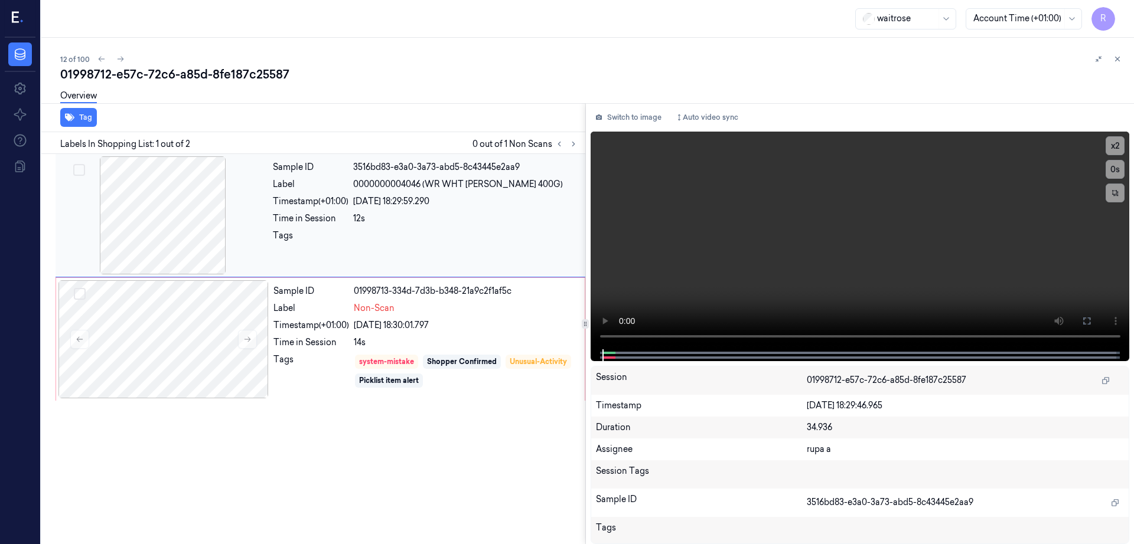
click at [182, 220] on div at bounding box center [163, 215] width 210 height 118
click at [181, 368] on div at bounding box center [163, 339] width 210 height 118
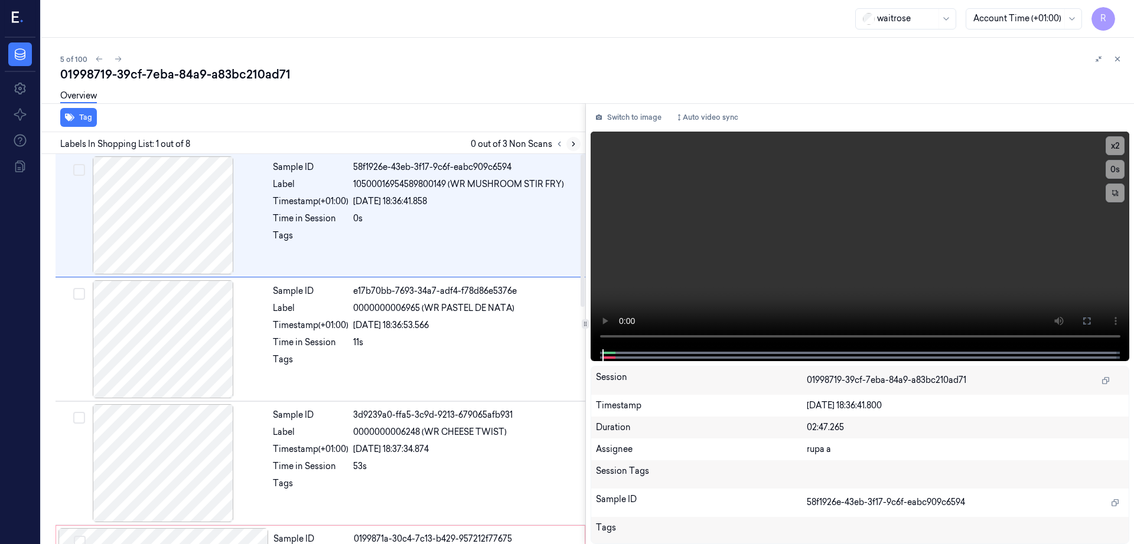
click at [577, 142] on icon at bounding box center [573, 144] width 8 height 8
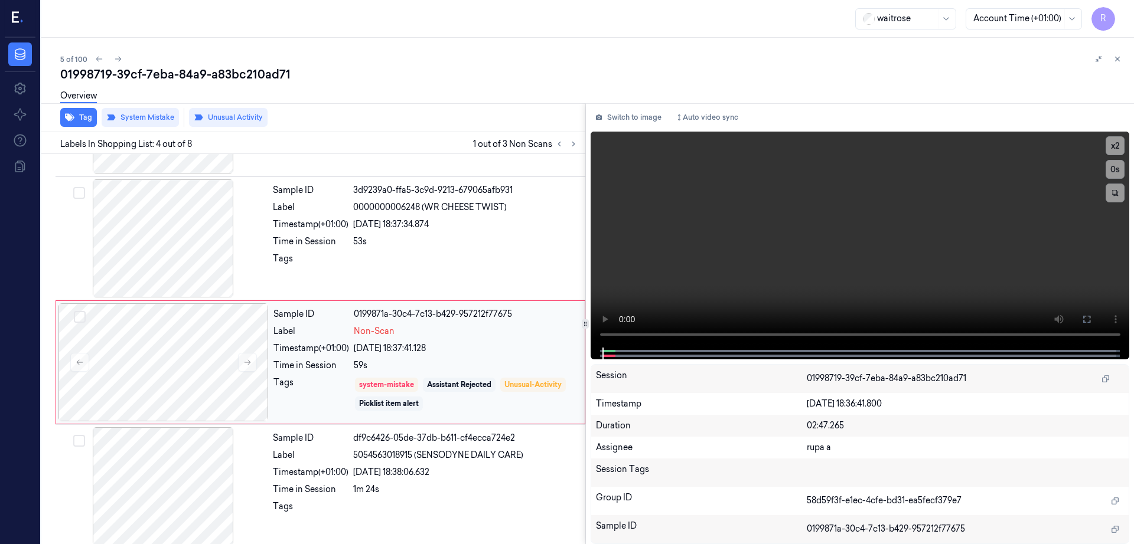
scroll to position [239, 0]
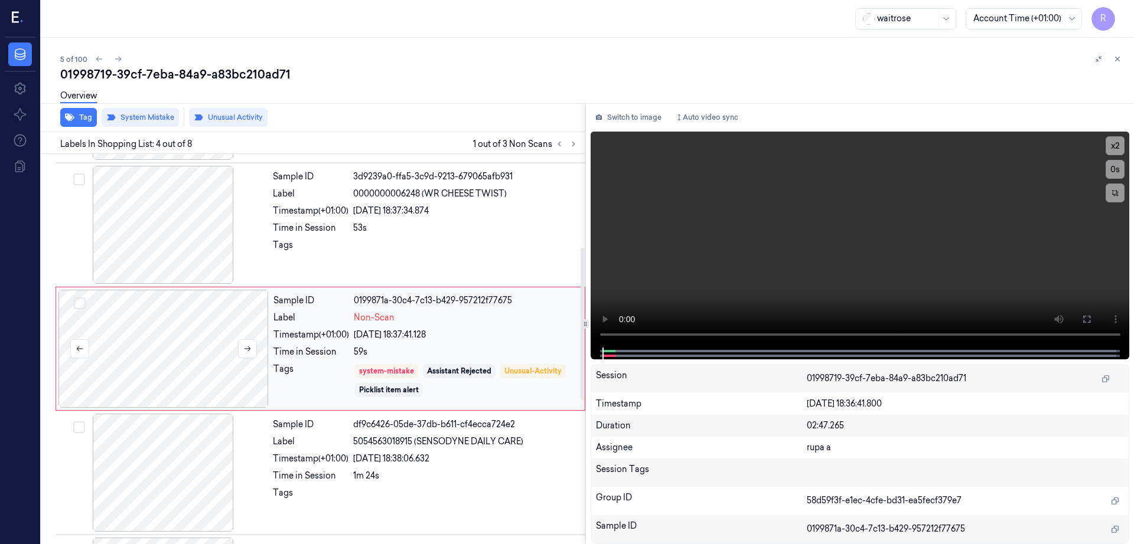
click at [180, 342] on div at bounding box center [163, 349] width 210 height 118
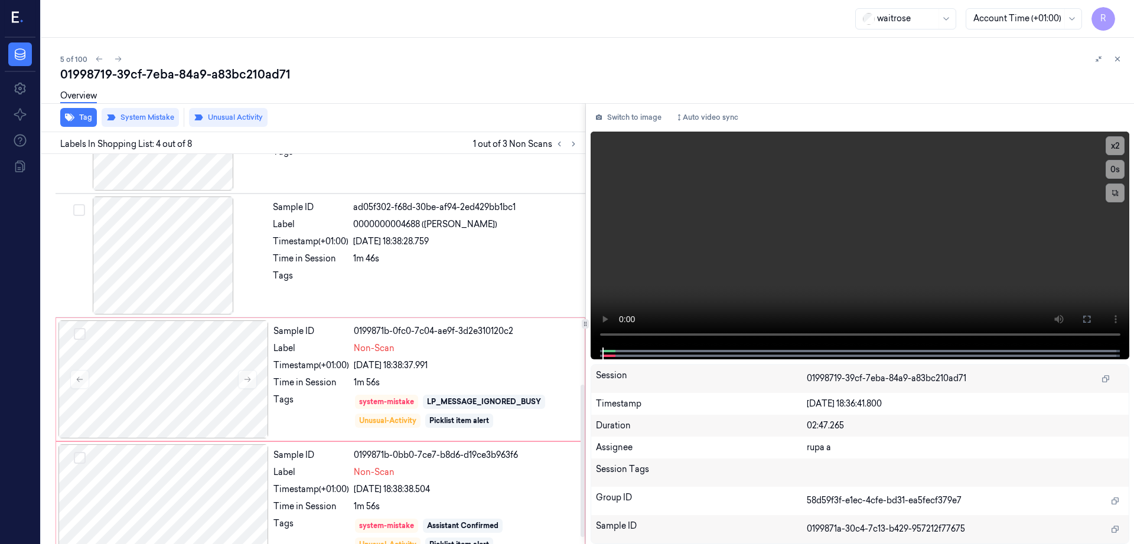
scroll to position [605, 0]
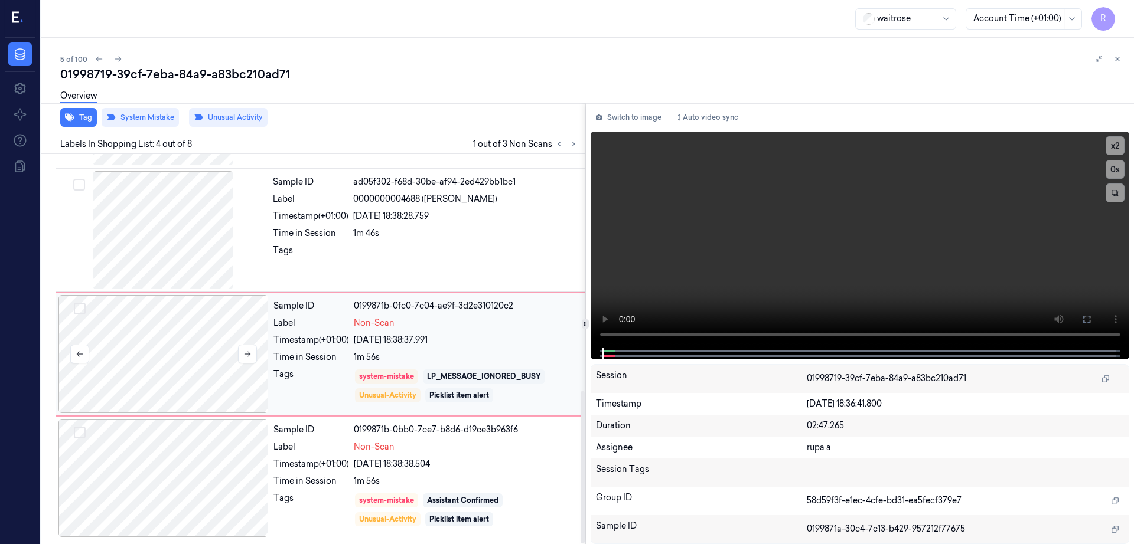
click at [167, 348] on div at bounding box center [163, 354] width 210 height 118
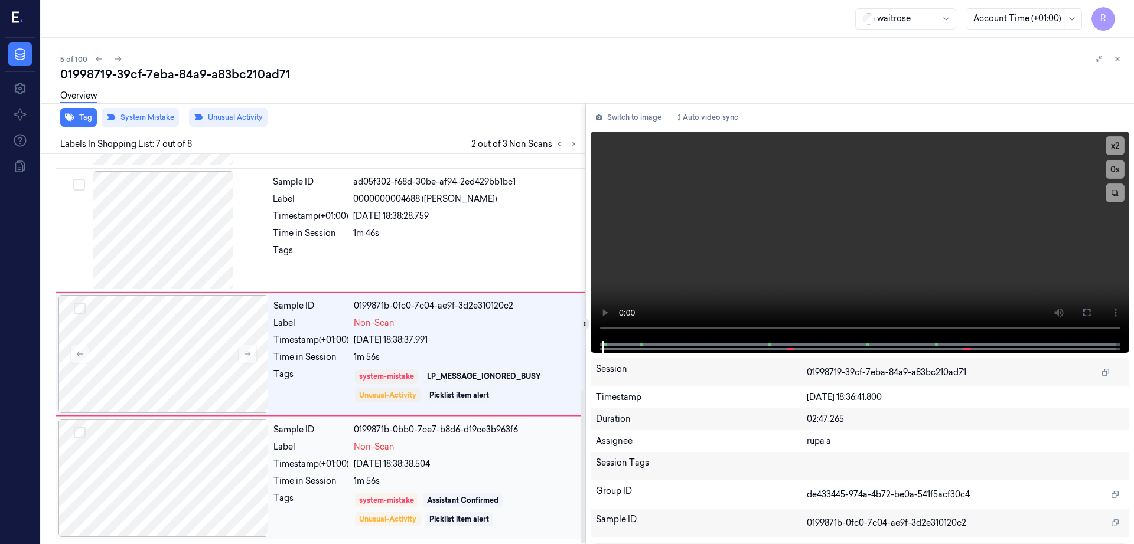
click at [189, 489] on div at bounding box center [163, 478] width 210 height 118
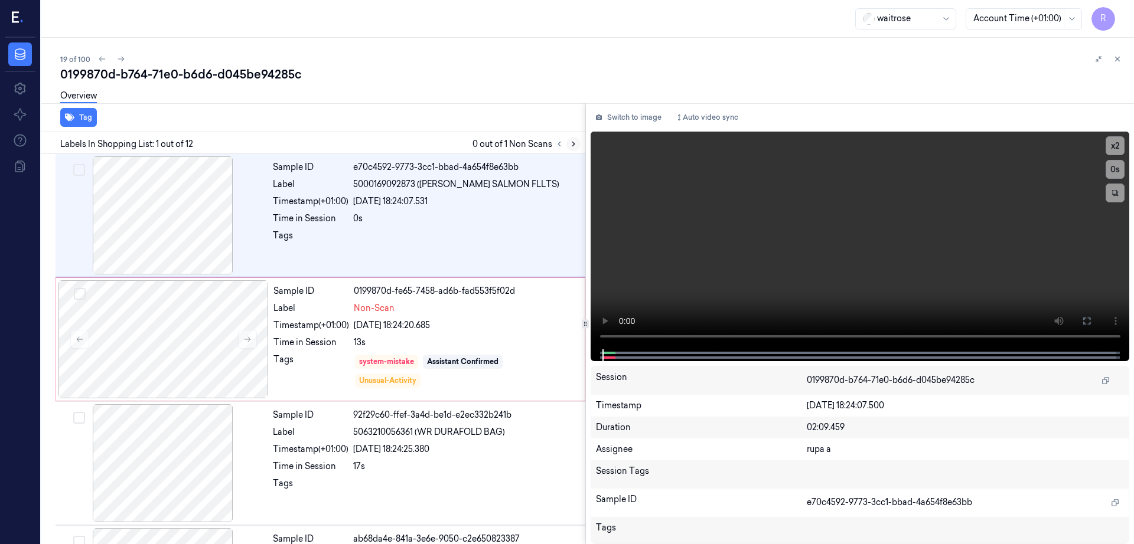
click at [580, 148] on button at bounding box center [573, 144] width 14 height 14
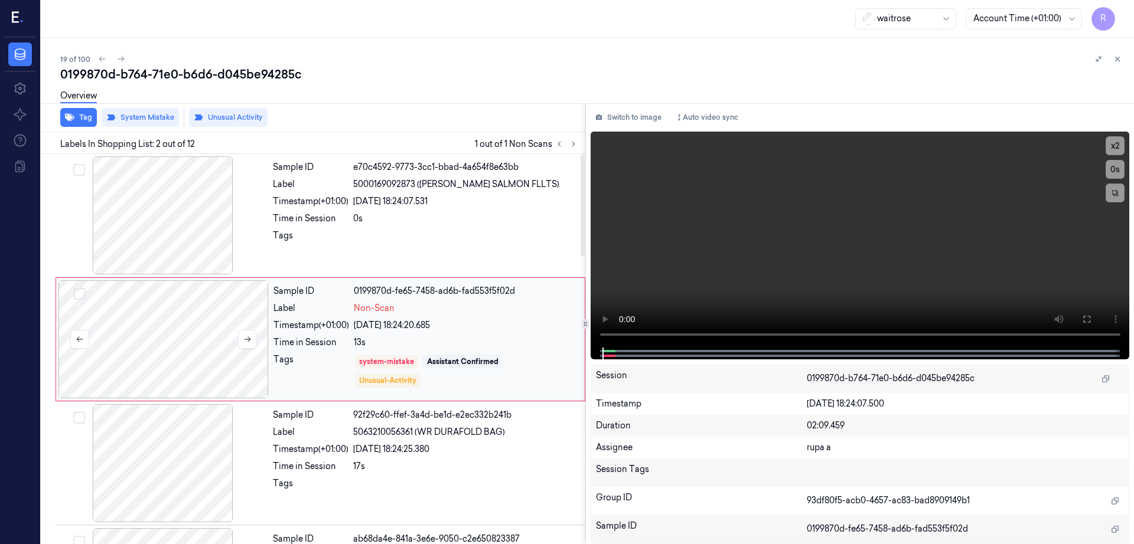
click at [194, 368] on div at bounding box center [163, 339] width 210 height 118
click at [171, 216] on div at bounding box center [163, 215] width 210 height 118
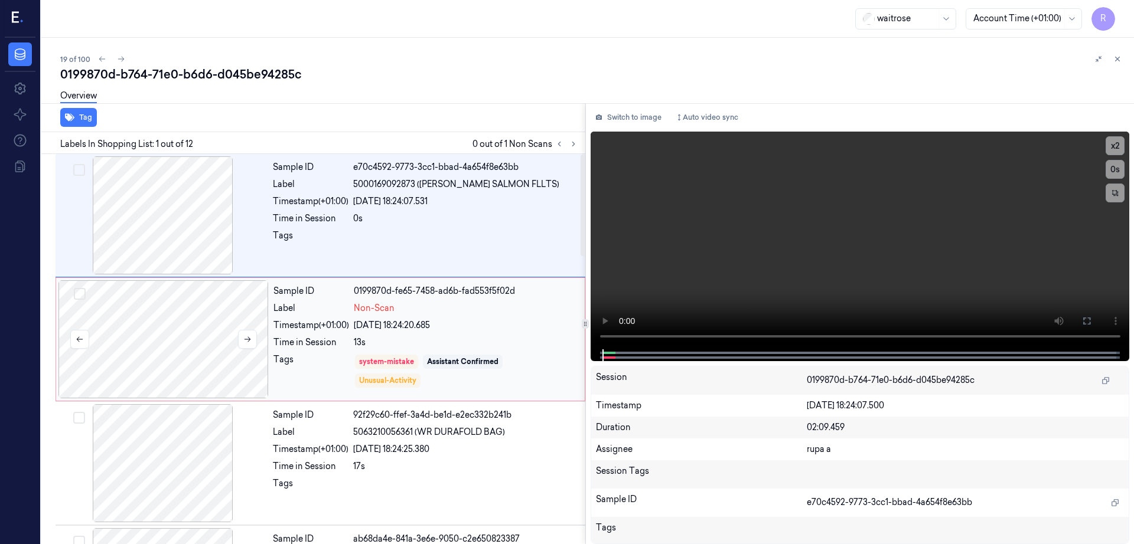
click at [186, 349] on div at bounding box center [163, 339] width 210 height 118
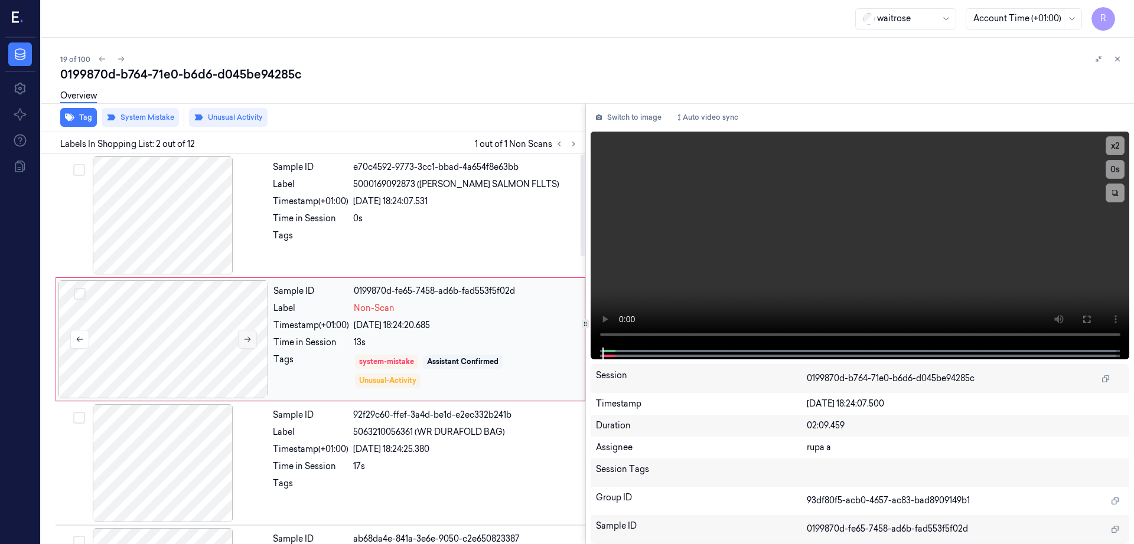
click at [252, 334] on button at bounding box center [247, 339] width 19 height 19
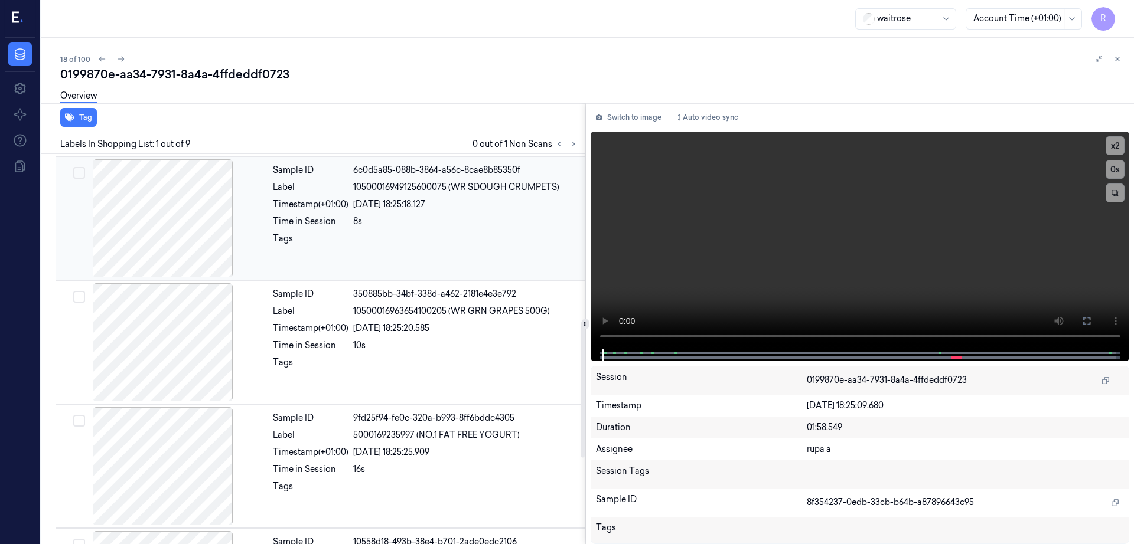
scroll to position [729, 0]
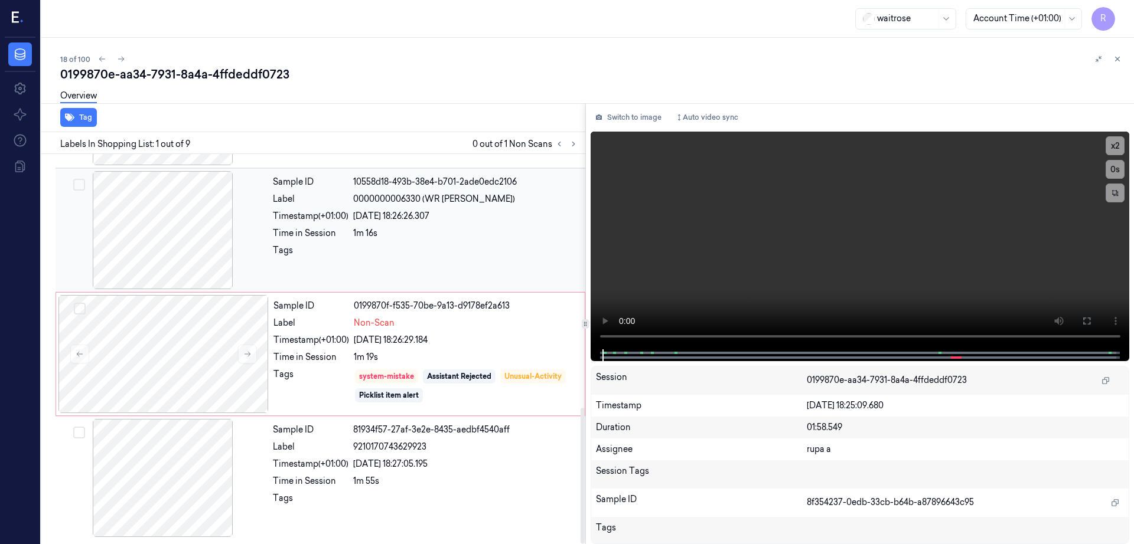
click at [143, 251] on div at bounding box center [163, 230] width 210 height 118
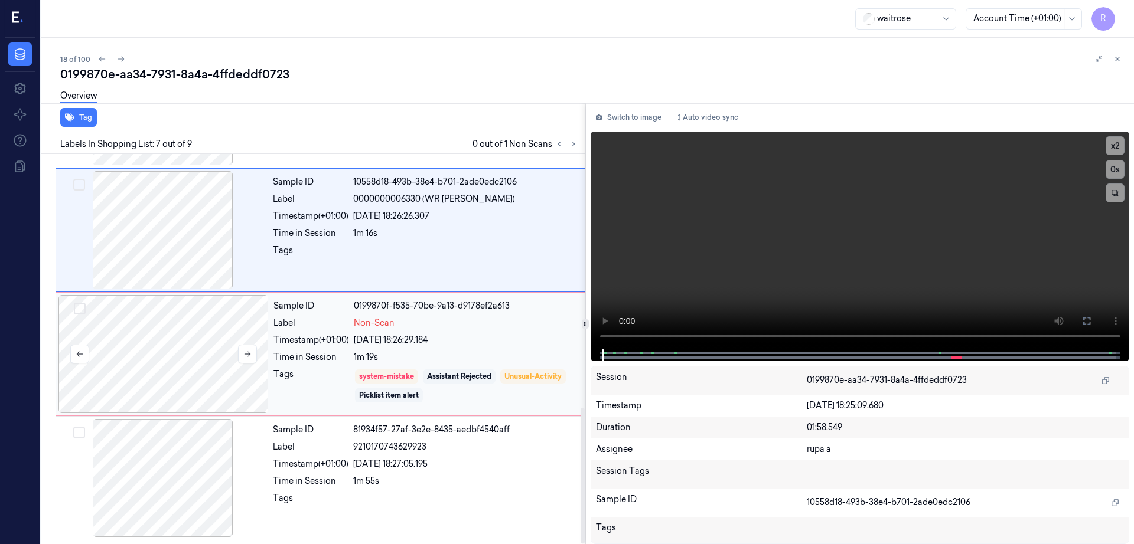
click at [169, 376] on div at bounding box center [163, 354] width 210 height 118
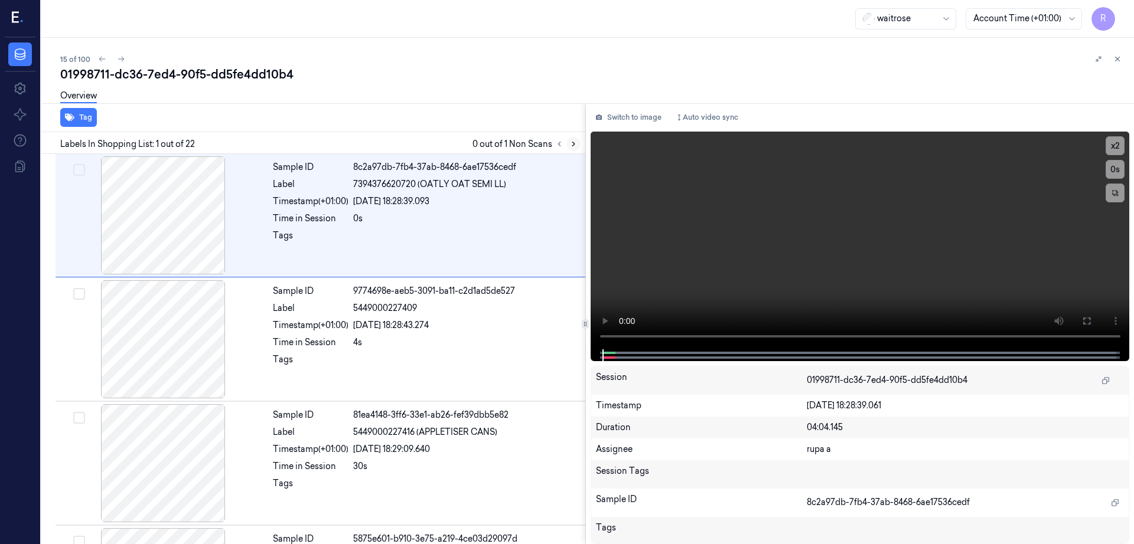
click at [577, 145] on icon at bounding box center [573, 144] width 8 height 8
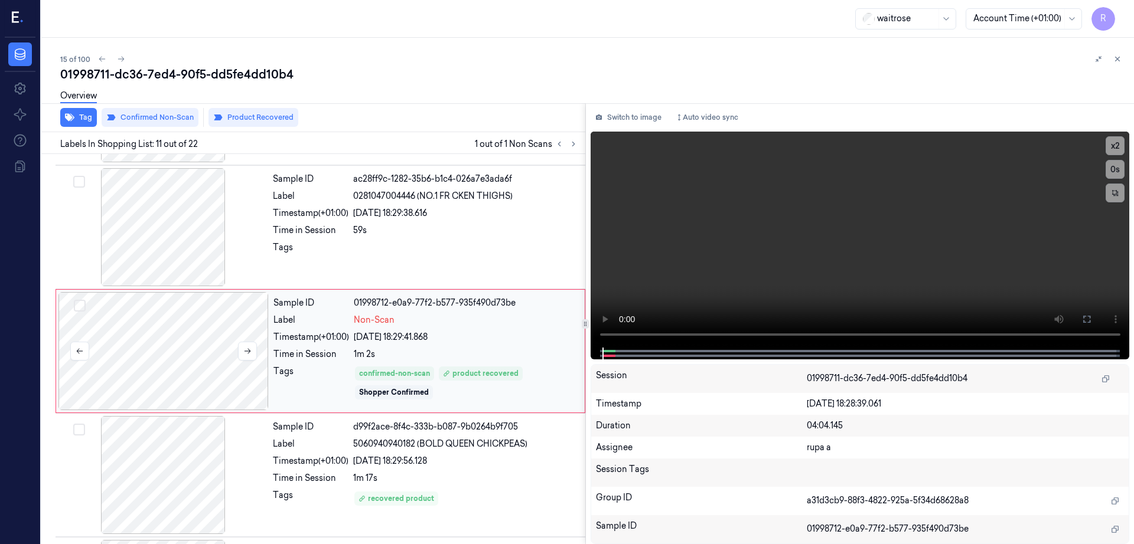
scroll to position [1106, 0]
click at [190, 353] on div at bounding box center [163, 349] width 210 height 118
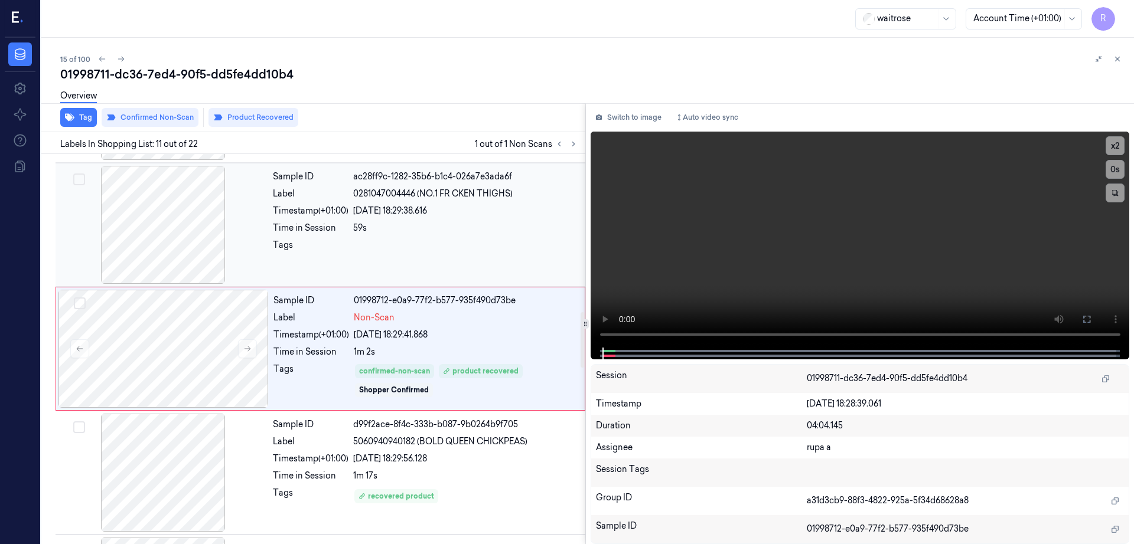
click at [169, 231] on div at bounding box center [163, 225] width 210 height 118
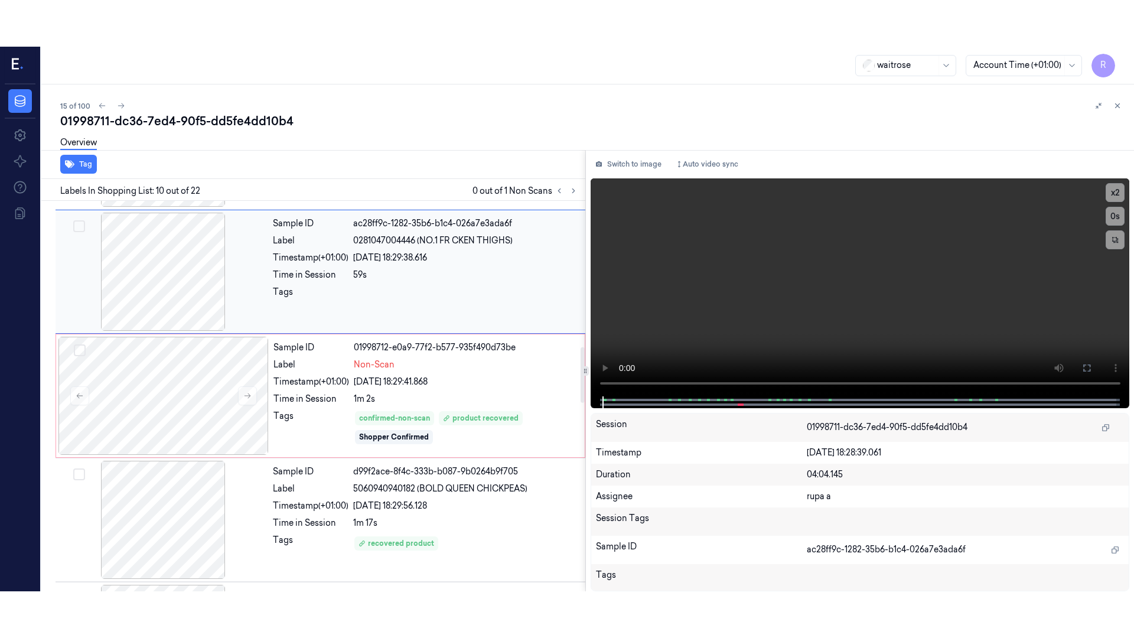
scroll to position [982, 0]
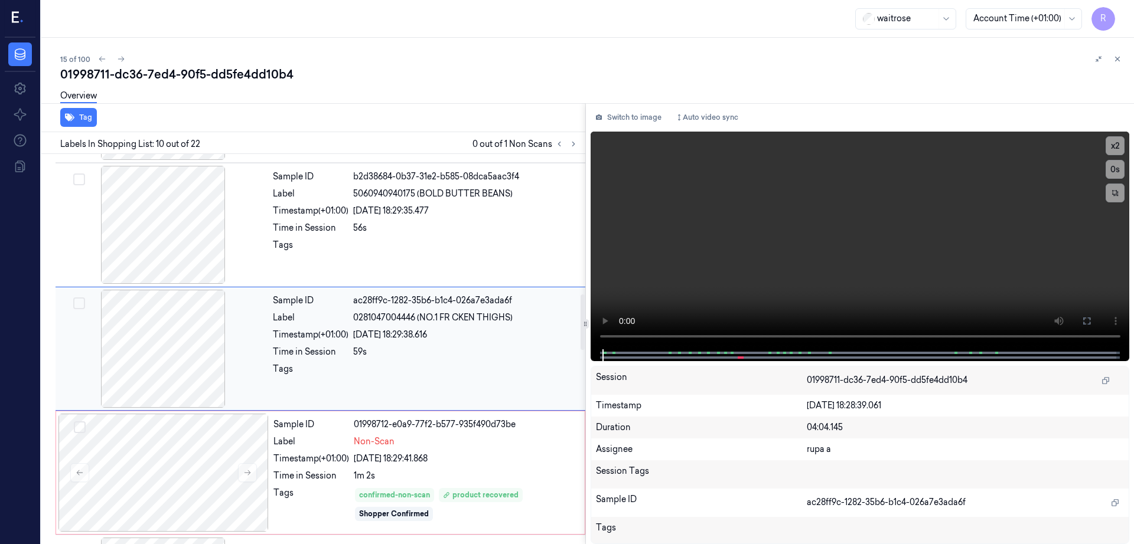
click at [189, 365] on div at bounding box center [163, 349] width 210 height 118
click at [1091, 318] on icon at bounding box center [1086, 320] width 9 height 9
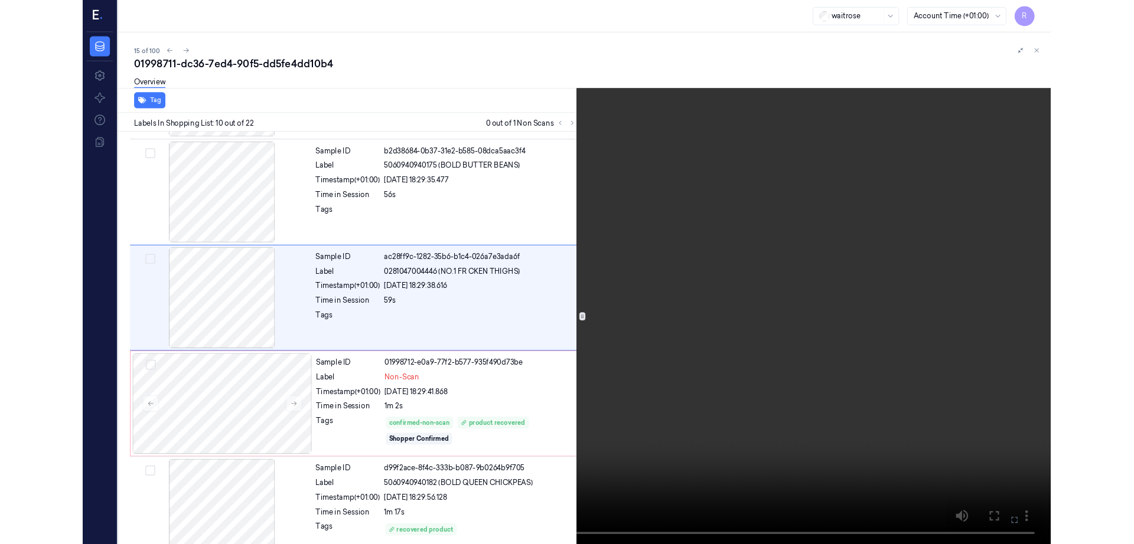
scroll to position [936, 0]
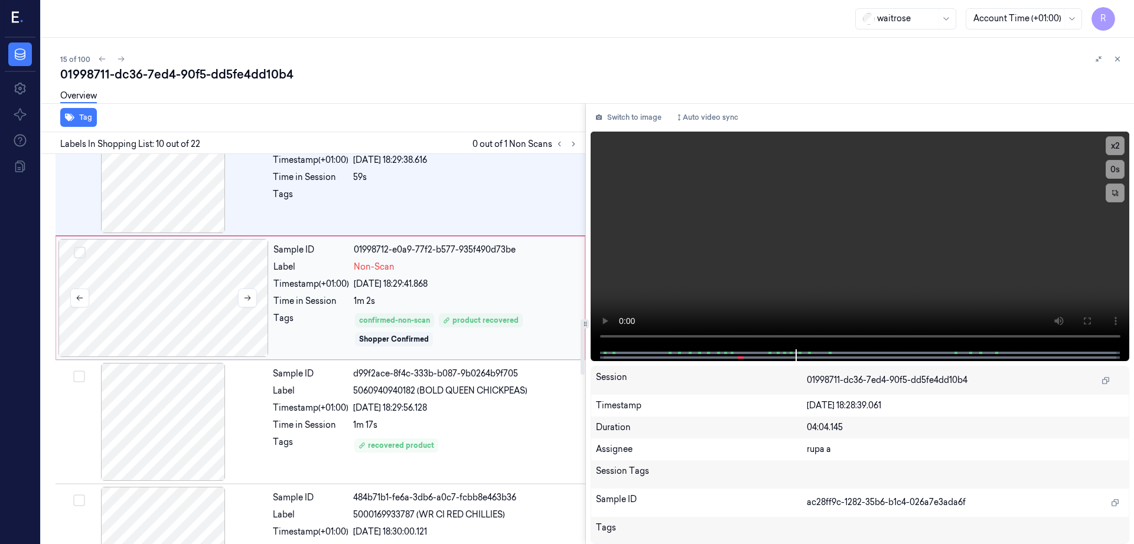
click at [182, 299] on div at bounding box center [163, 298] width 210 height 118
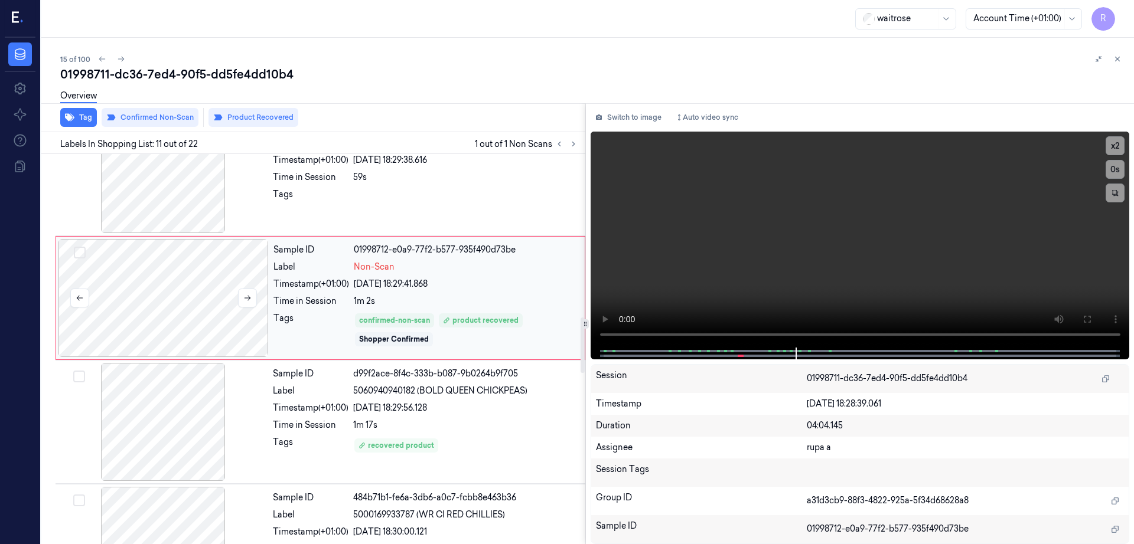
scroll to position [1106, 0]
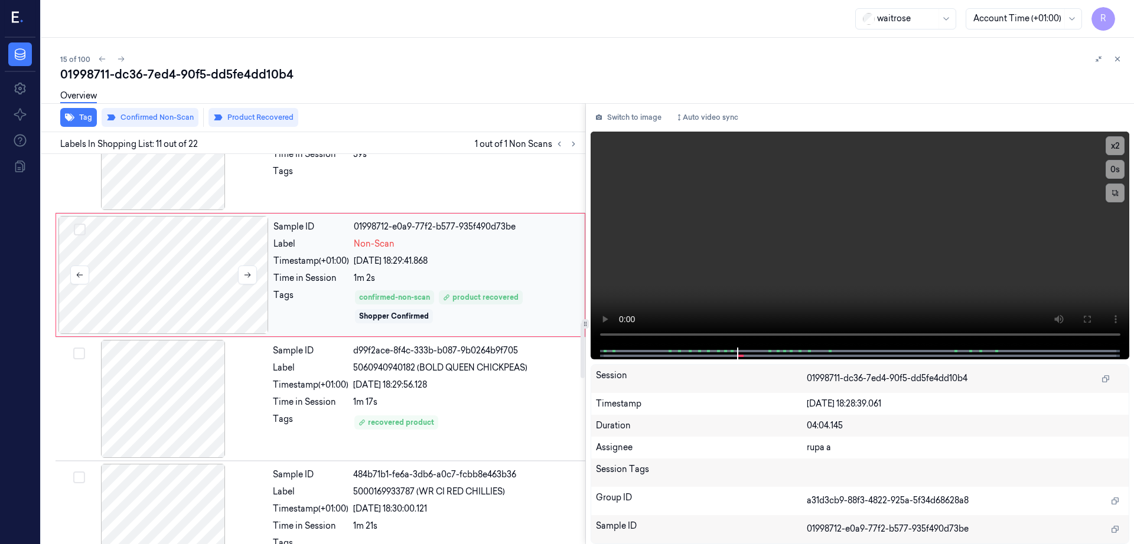
click at [144, 292] on div at bounding box center [163, 275] width 210 height 118
click at [158, 283] on div at bounding box center [163, 275] width 210 height 118
click at [156, 371] on div at bounding box center [163, 399] width 210 height 118
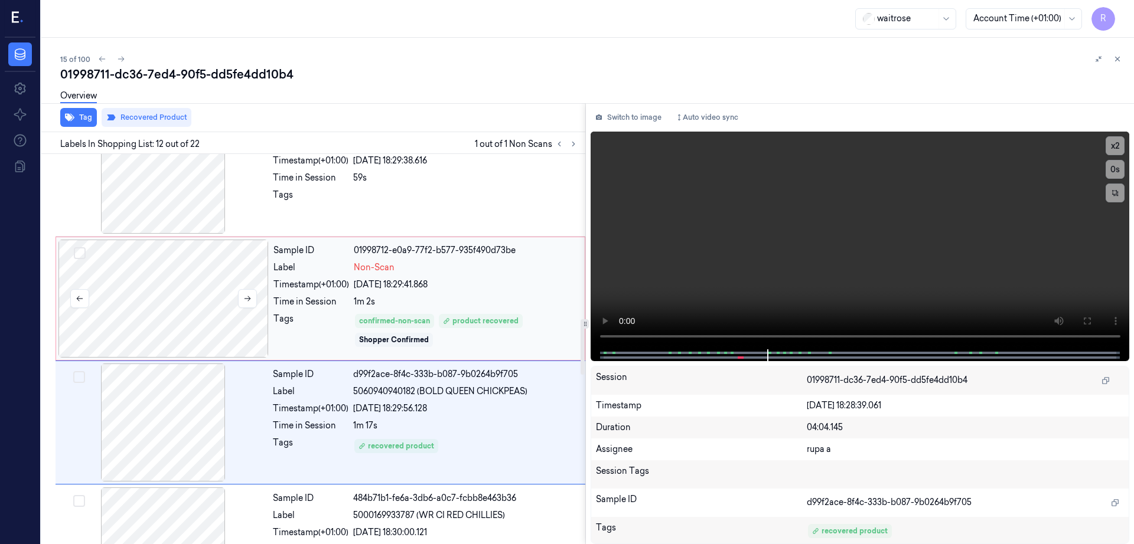
click at [168, 310] on div at bounding box center [163, 299] width 210 height 118
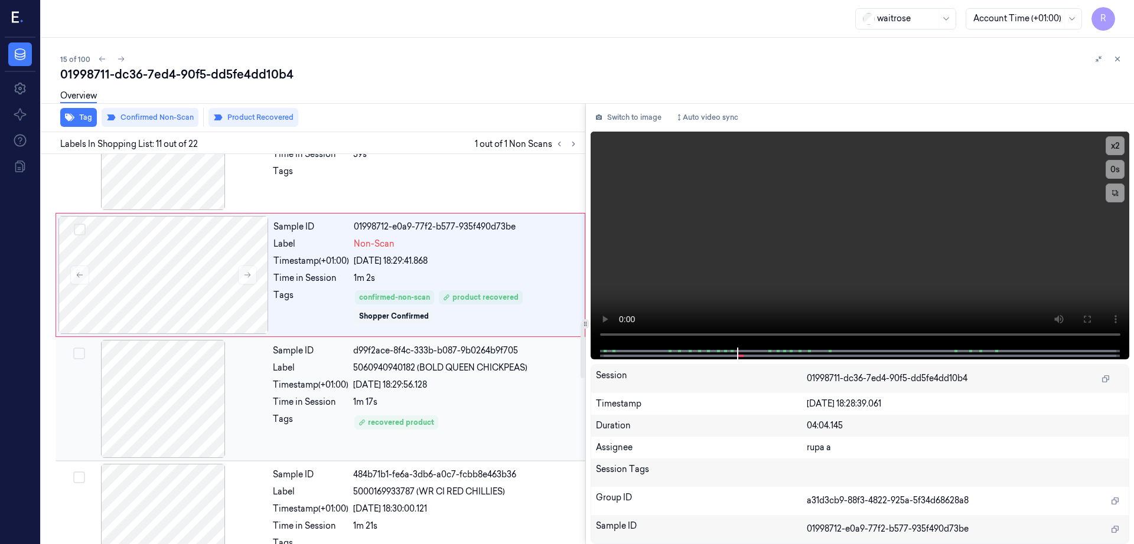
click at [174, 383] on div at bounding box center [163, 399] width 210 height 118
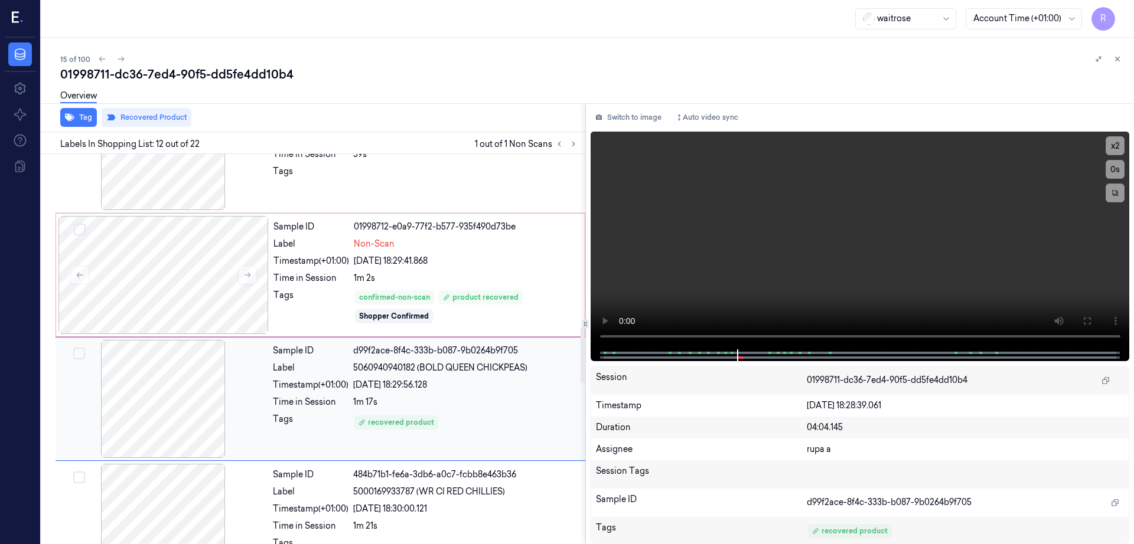
scroll to position [1230, 0]
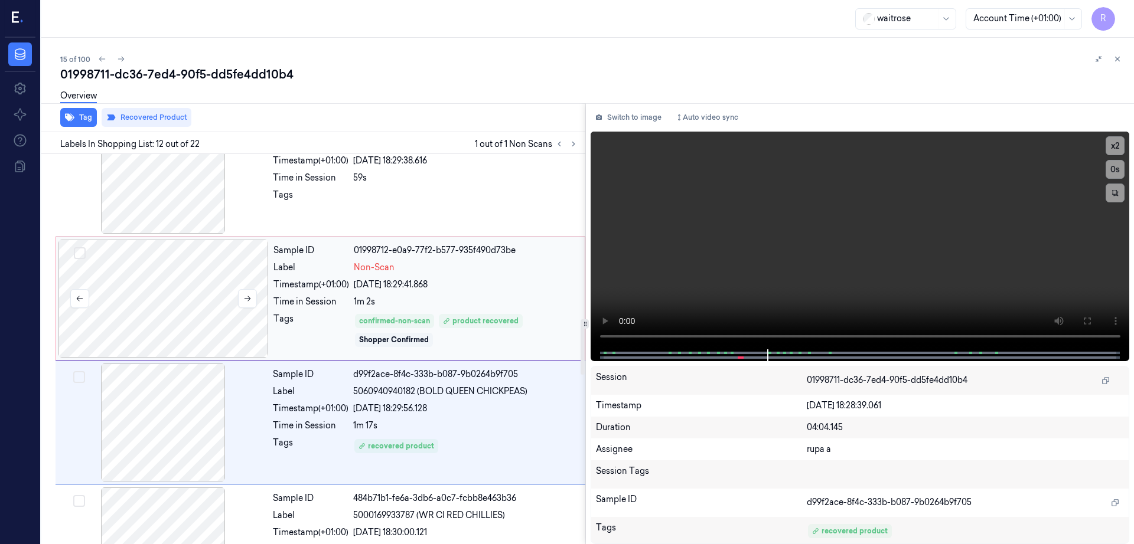
click at [197, 276] on div at bounding box center [163, 299] width 210 height 118
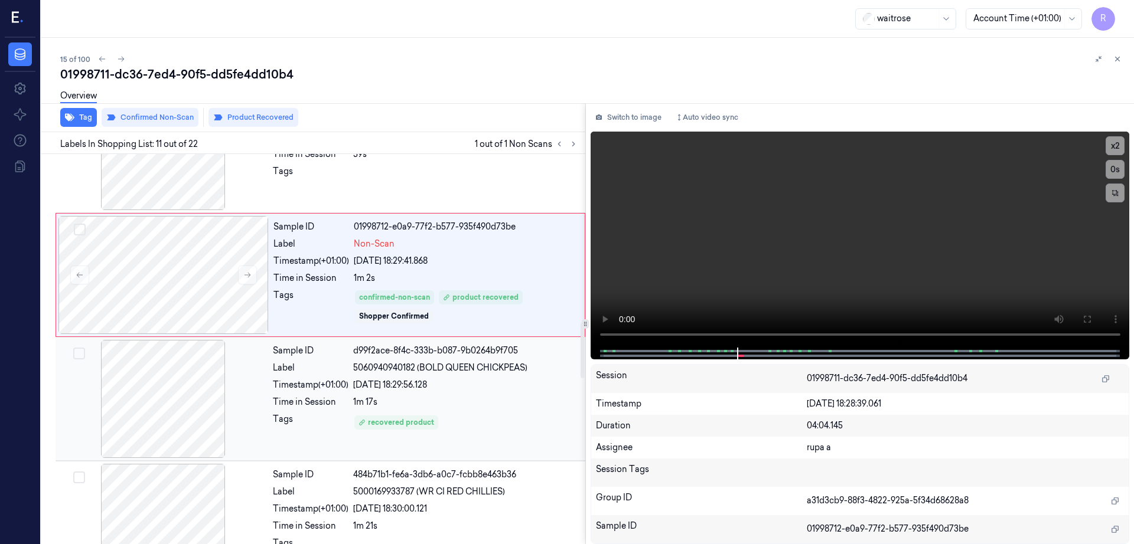
click at [177, 363] on div at bounding box center [163, 399] width 210 height 118
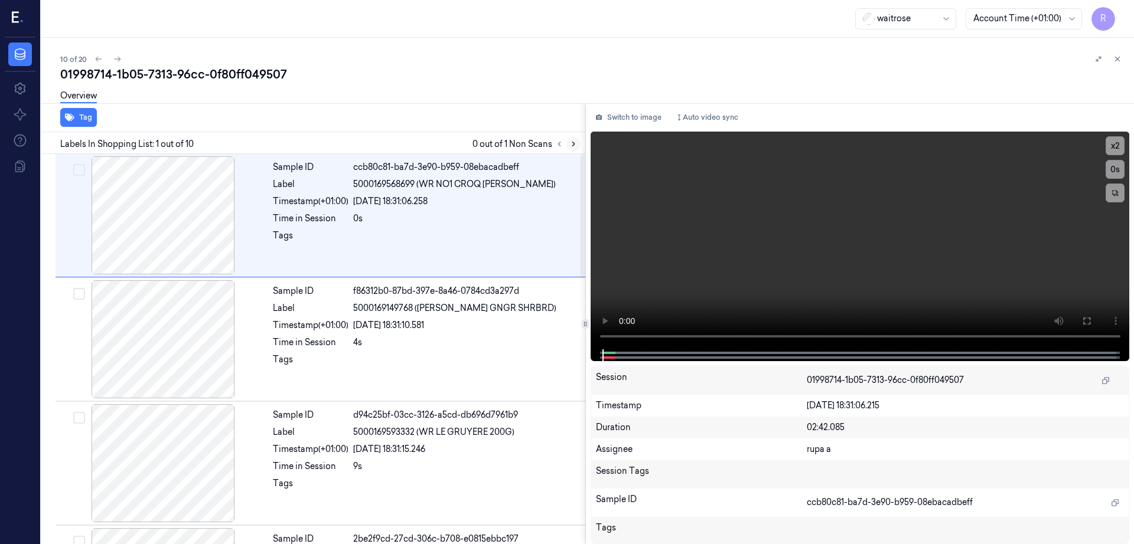
click at [580, 137] on button at bounding box center [573, 144] width 14 height 14
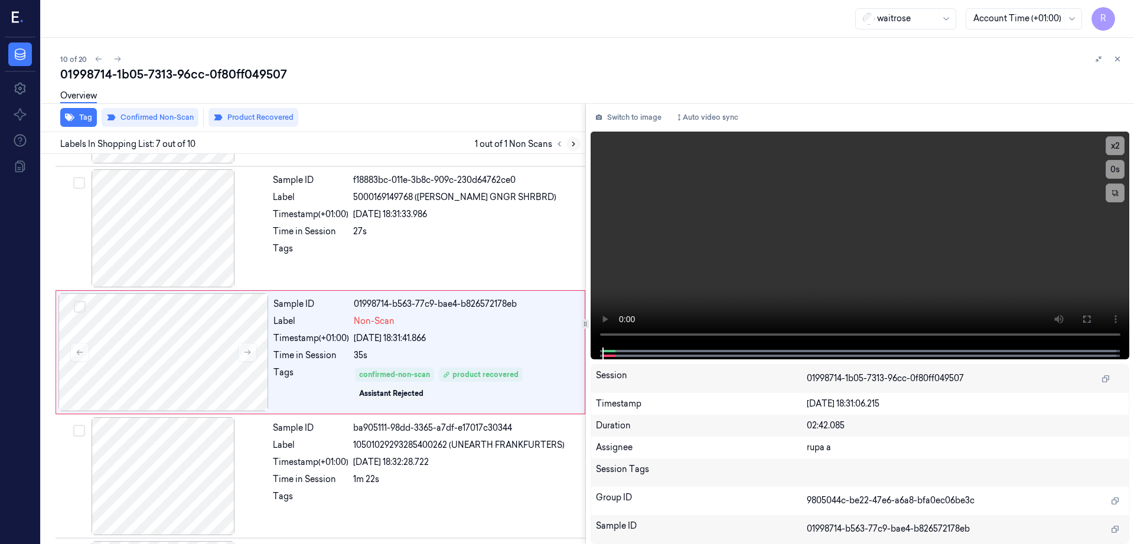
scroll to position [611, 0]
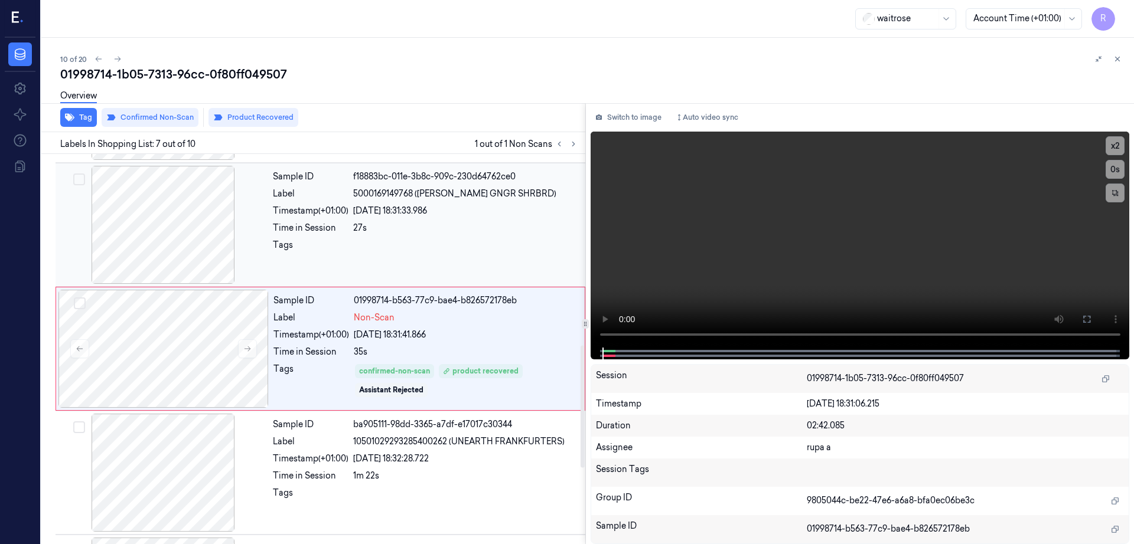
click at [151, 252] on div at bounding box center [163, 225] width 210 height 118
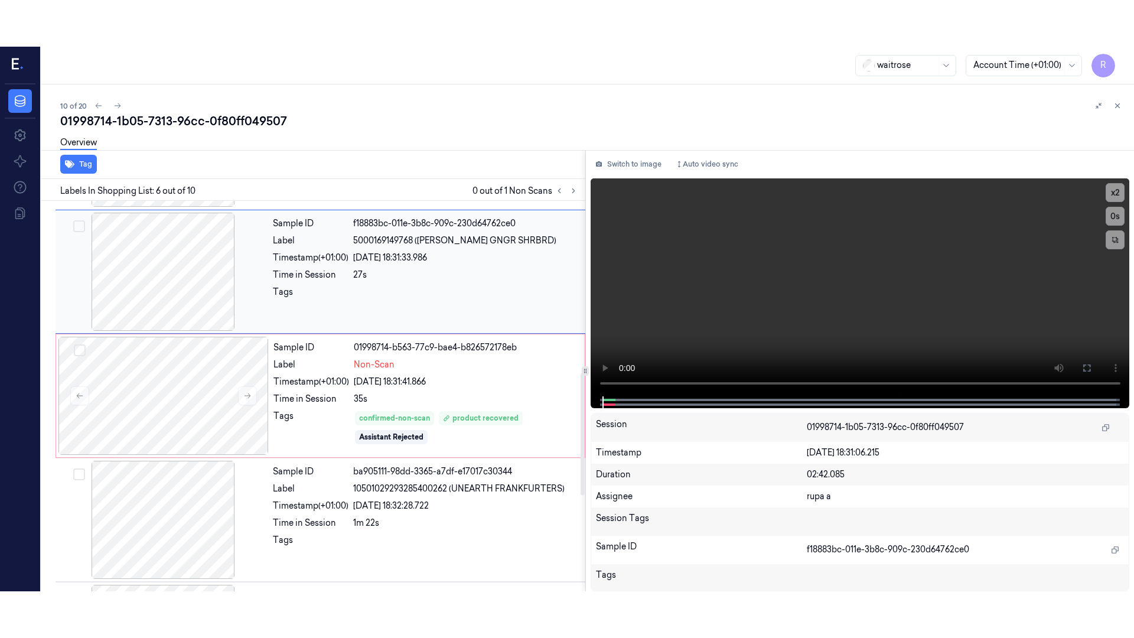
scroll to position [487, 0]
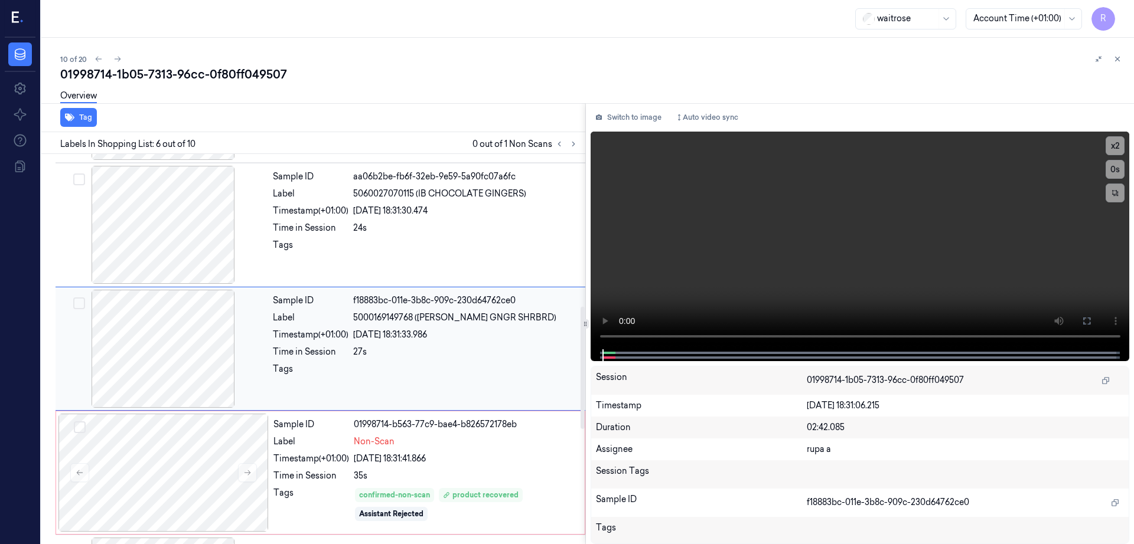
click at [166, 311] on div at bounding box center [163, 349] width 210 height 118
click at [165, 309] on div at bounding box center [163, 349] width 210 height 118
click at [1091, 316] on icon at bounding box center [1086, 320] width 9 height 9
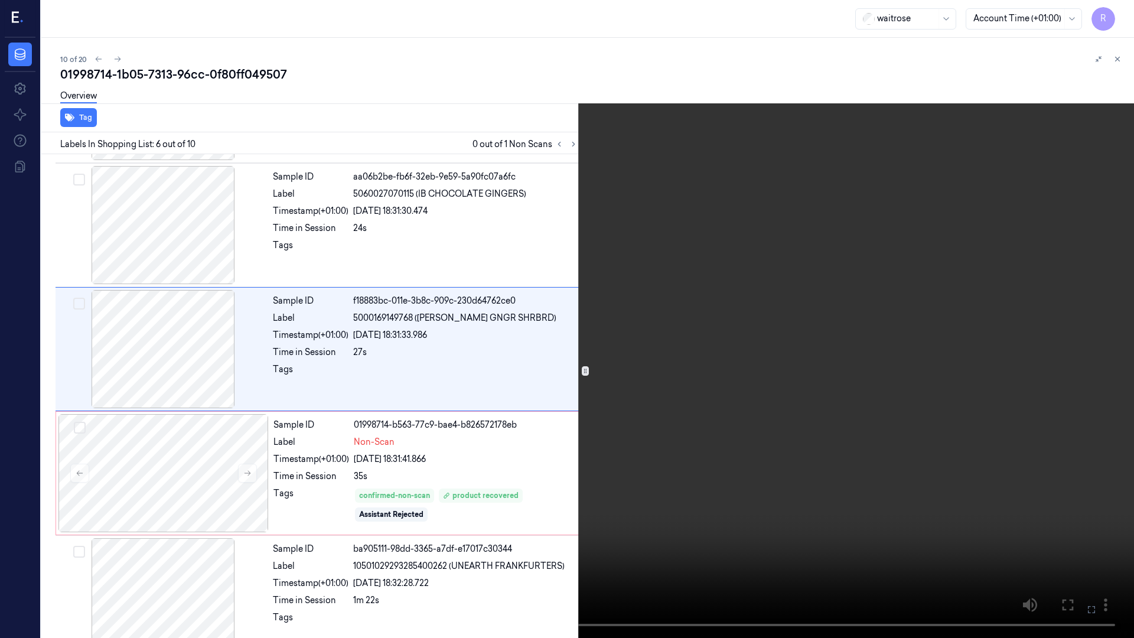
click at [742, 407] on video at bounding box center [567, 319] width 1134 height 638
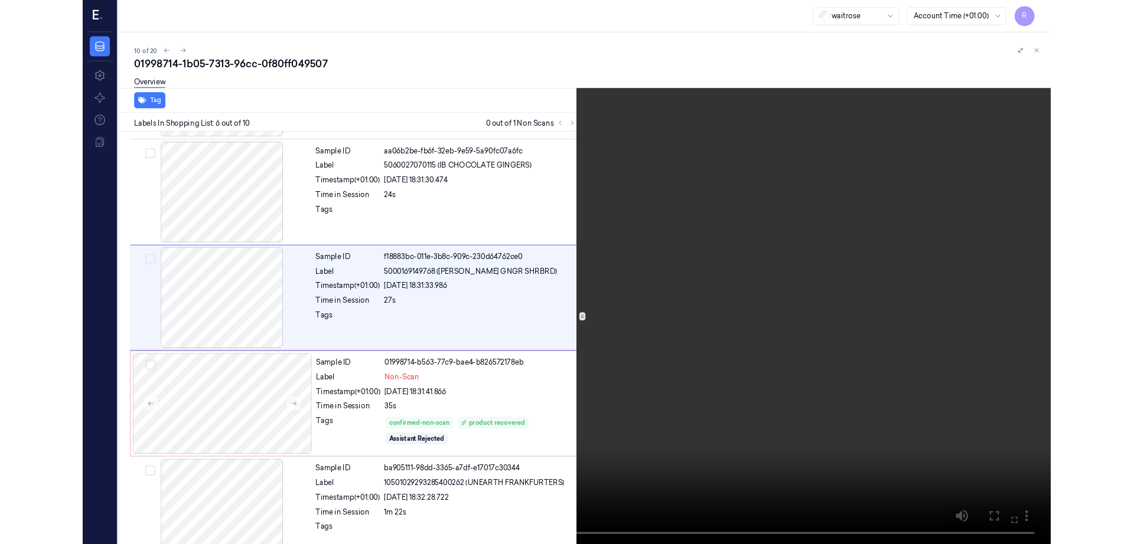
scroll to position [440, 0]
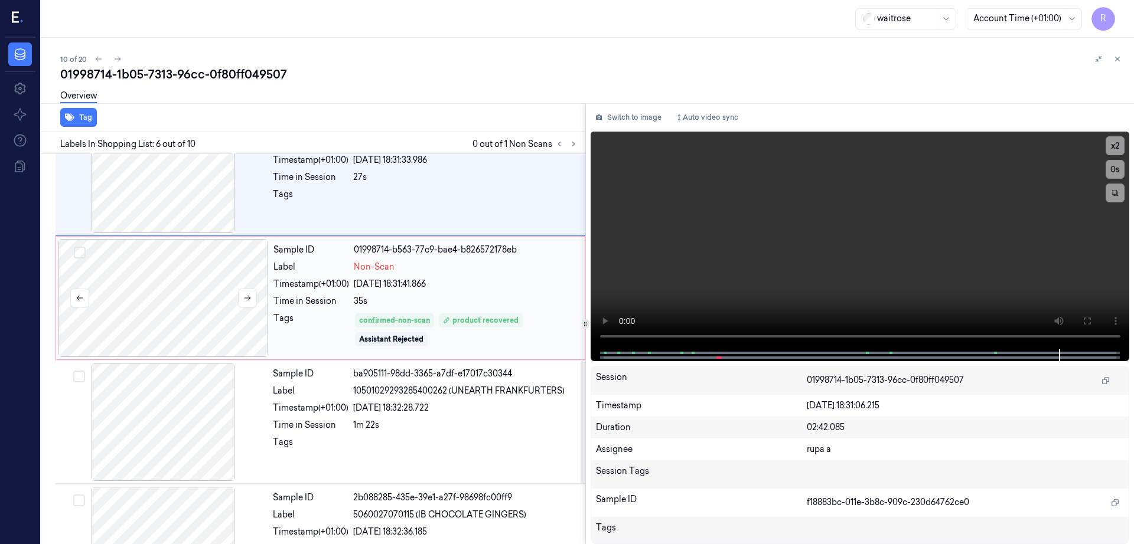
click at [203, 306] on div at bounding box center [163, 298] width 210 height 118
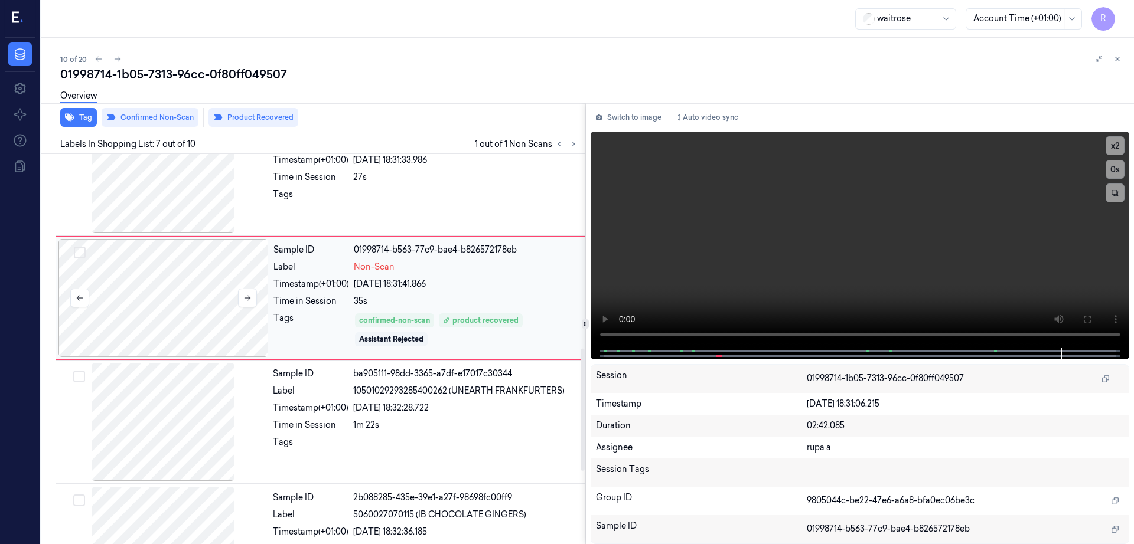
scroll to position [611, 0]
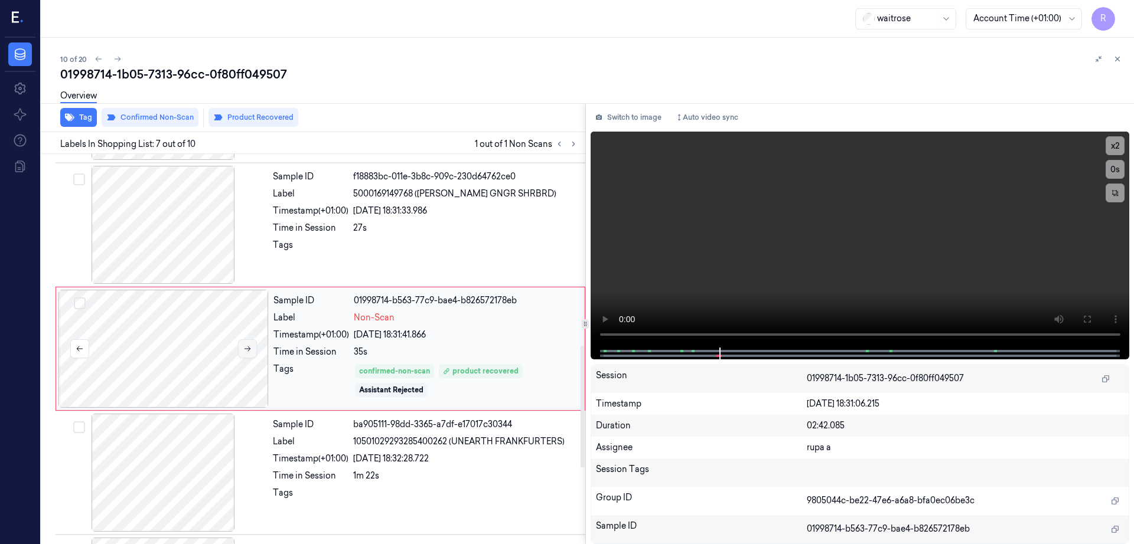
click at [247, 349] on icon at bounding box center [247, 349] width 6 height 5
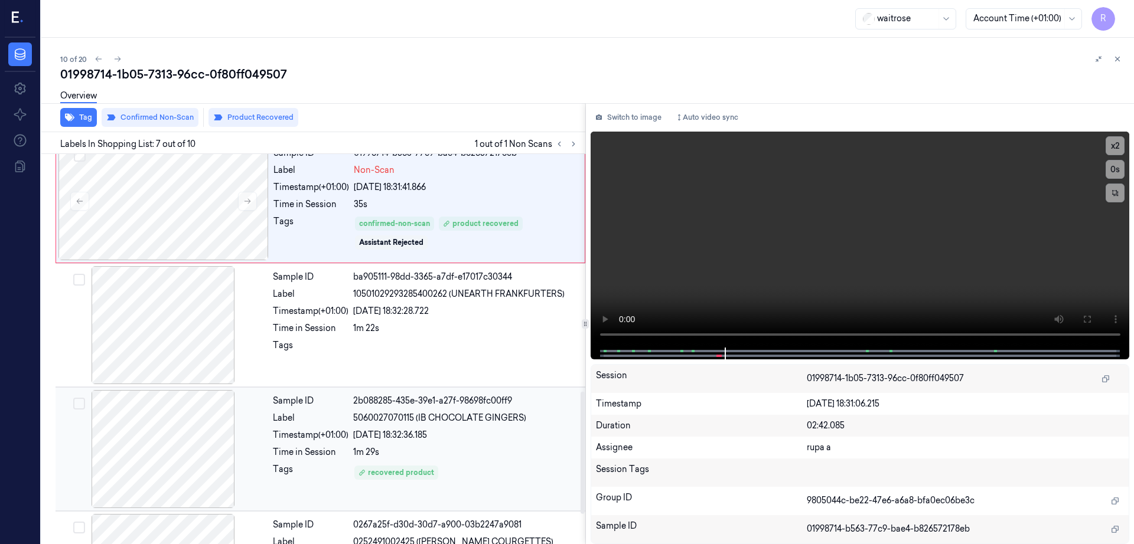
click at [179, 456] on div at bounding box center [163, 449] width 210 height 118
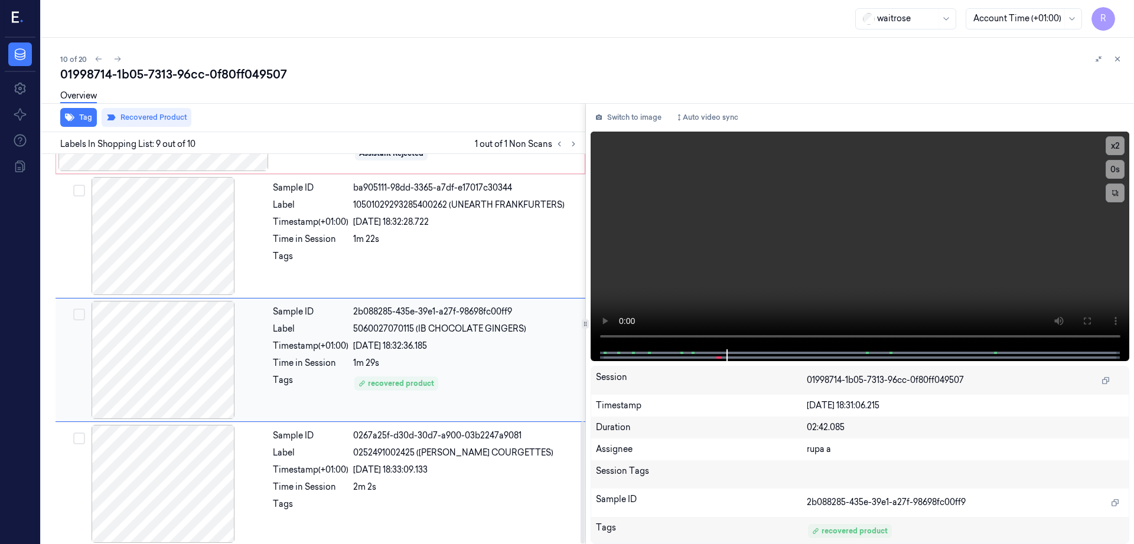
scroll to position [853, 0]
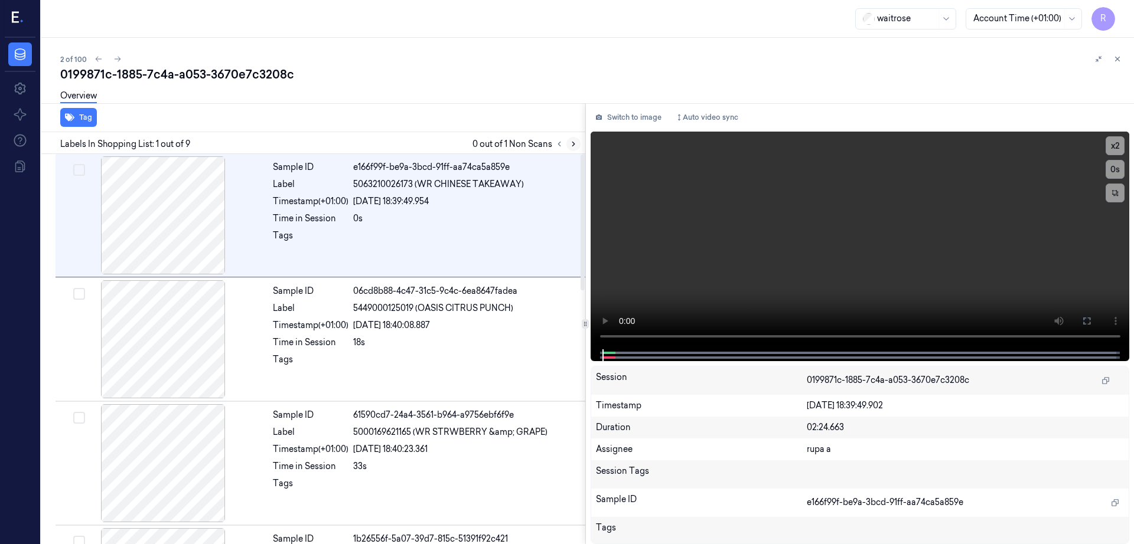
click at [577, 143] on icon at bounding box center [573, 144] width 8 height 8
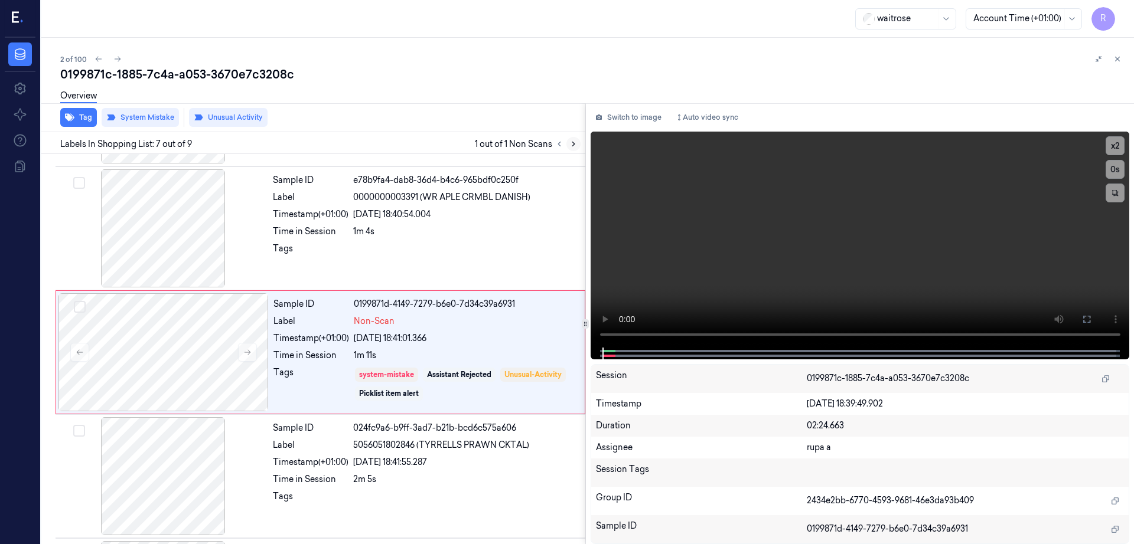
scroll to position [611, 0]
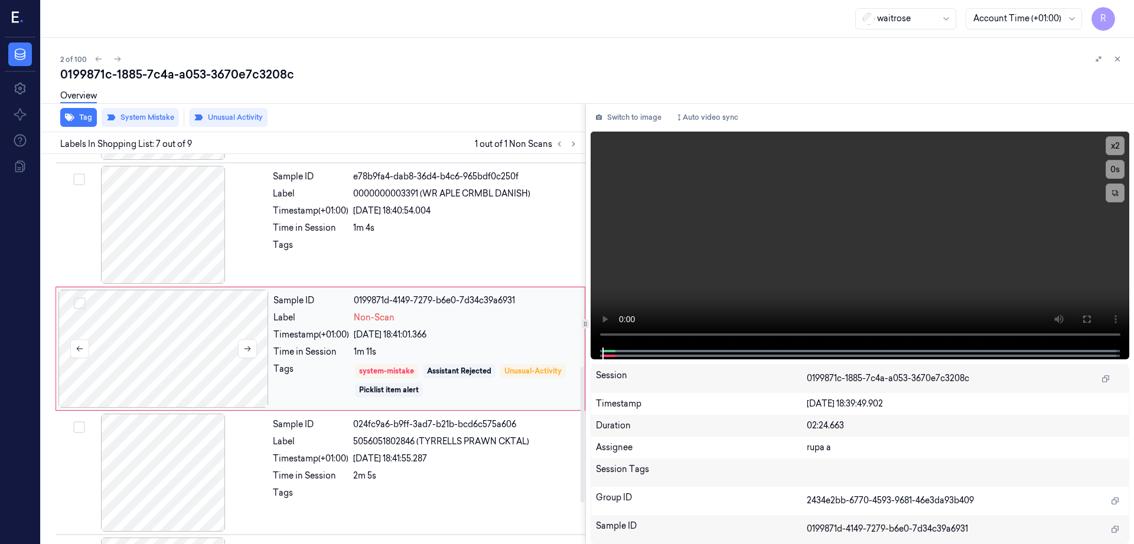
click at [193, 364] on div at bounding box center [163, 349] width 210 height 118
click at [181, 240] on div at bounding box center [163, 225] width 210 height 118
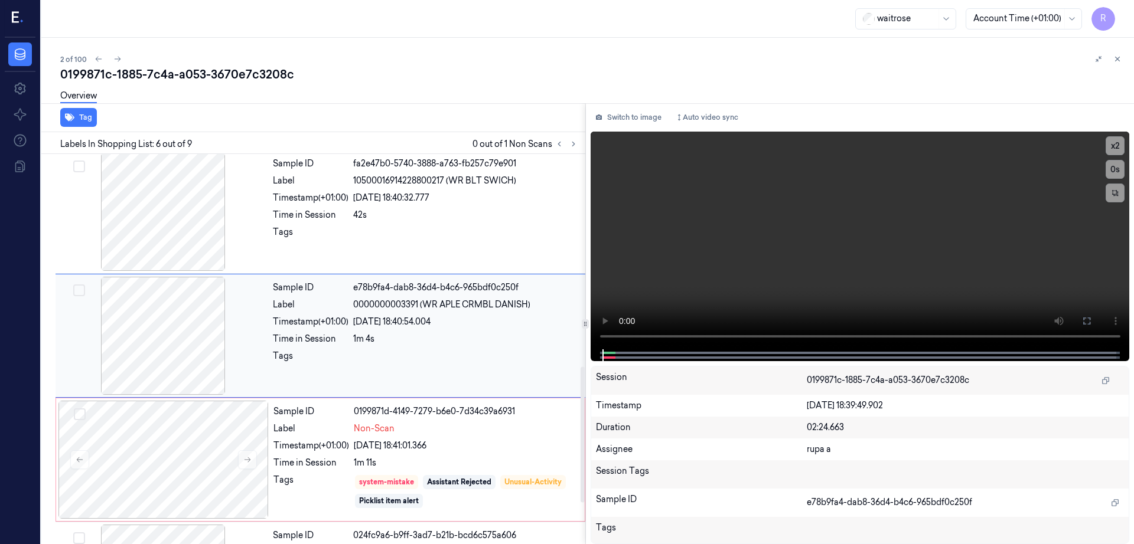
scroll to position [487, 0]
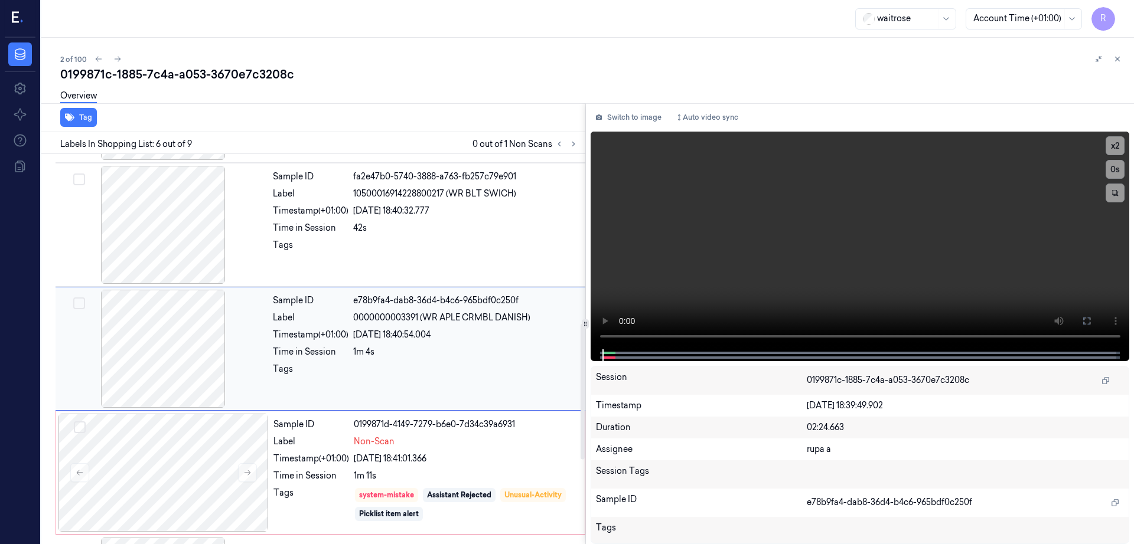
click at [187, 342] on div at bounding box center [163, 349] width 210 height 118
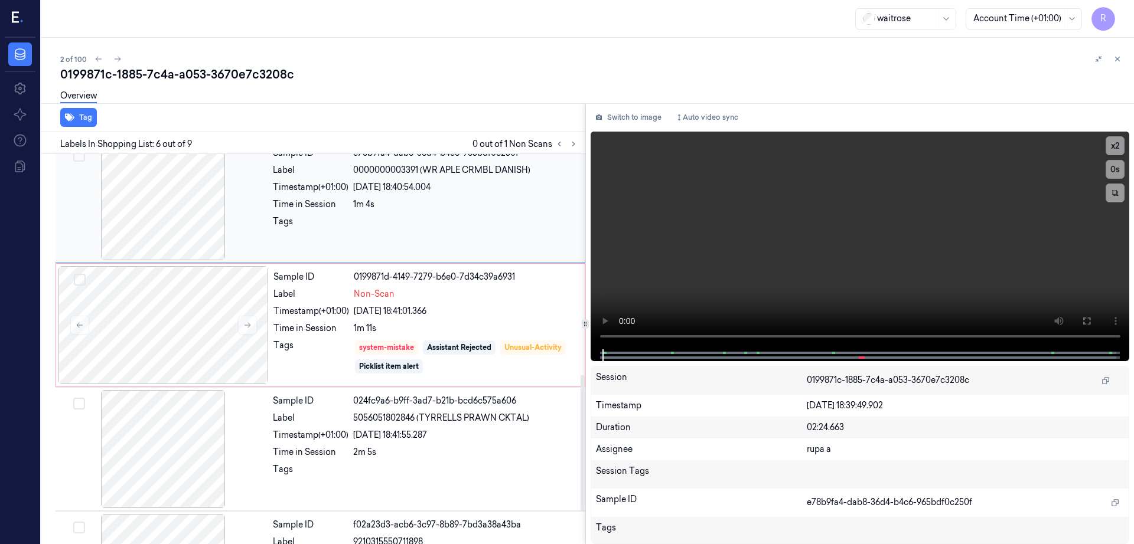
click at [187, 342] on div at bounding box center [163, 325] width 210 height 118
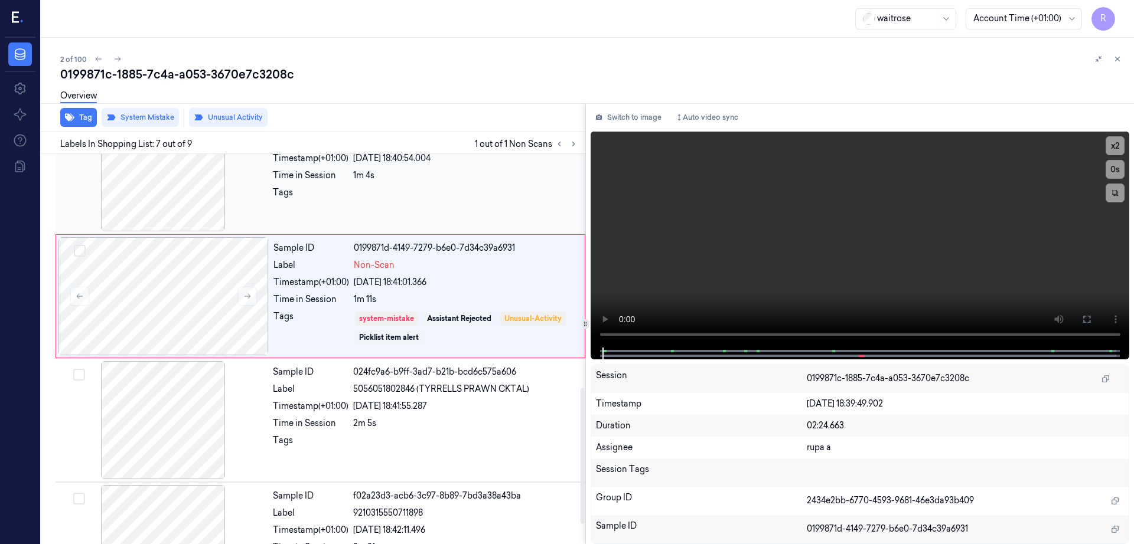
scroll to position [684, 0]
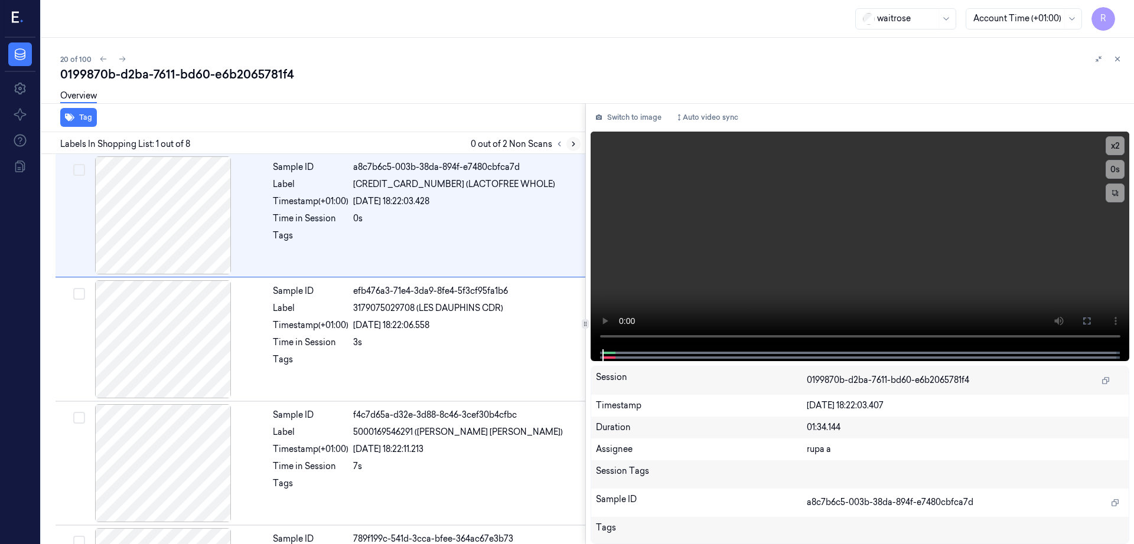
click at [577, 145] on icon at bounding box center [573, 144] width 8 height 8
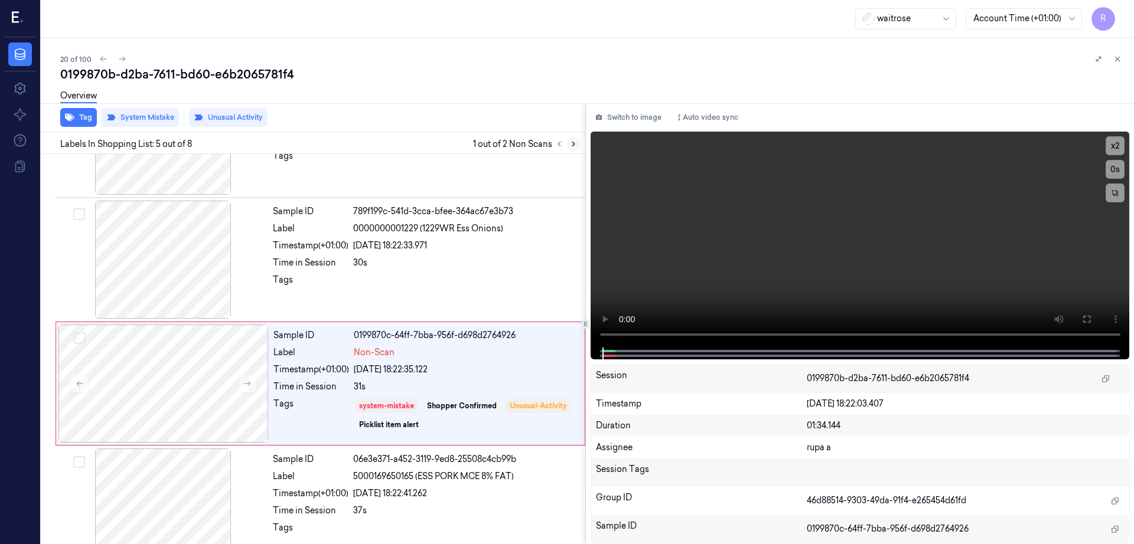
scroll to position [363, 0]
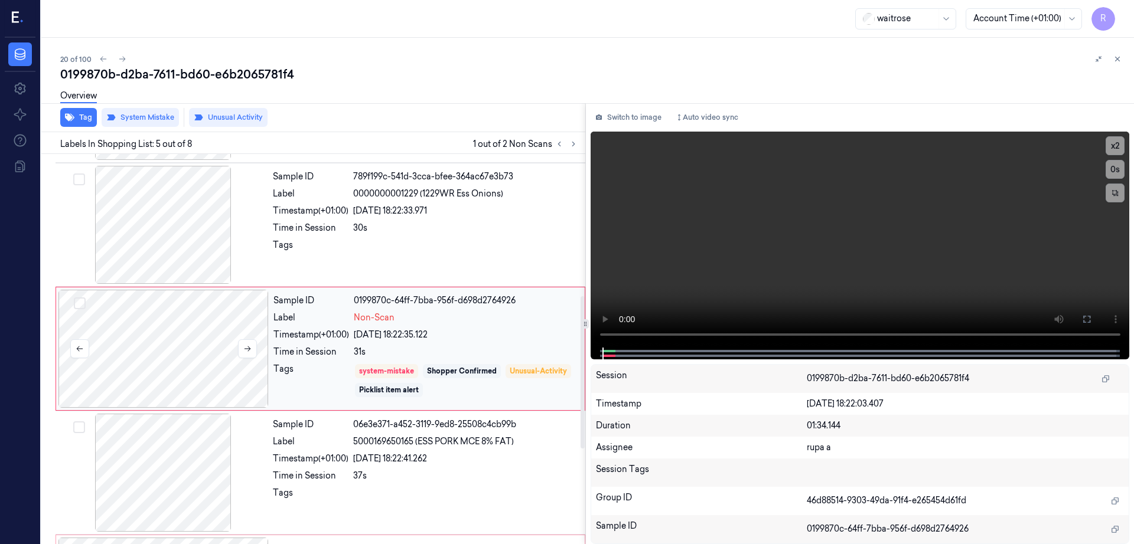
click at [198, 351] on div at bounding box center [163, 349] width 210 height 118
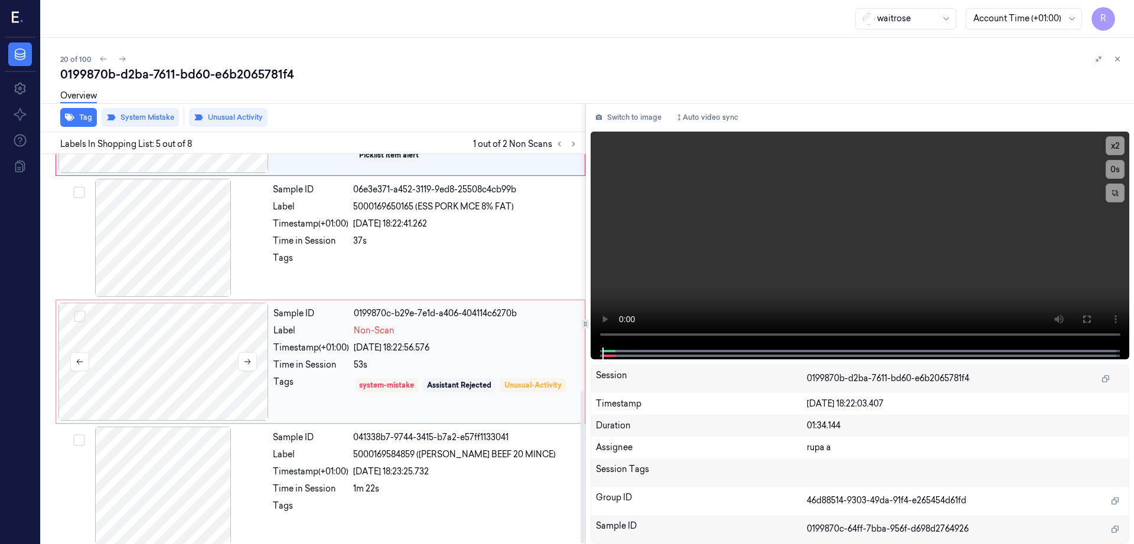
scroll to position [605, 0]
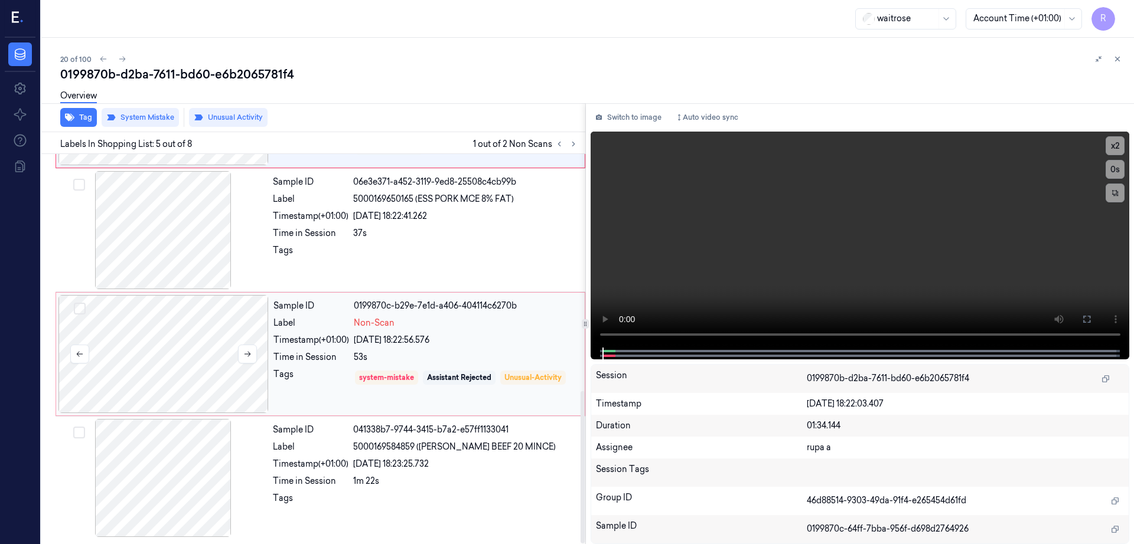
click at [183, 383] on div at bounding box center [163, 354] width 210 height 118
click at [190, 265] on div at bounding box center [163, 230] width 210 height 118
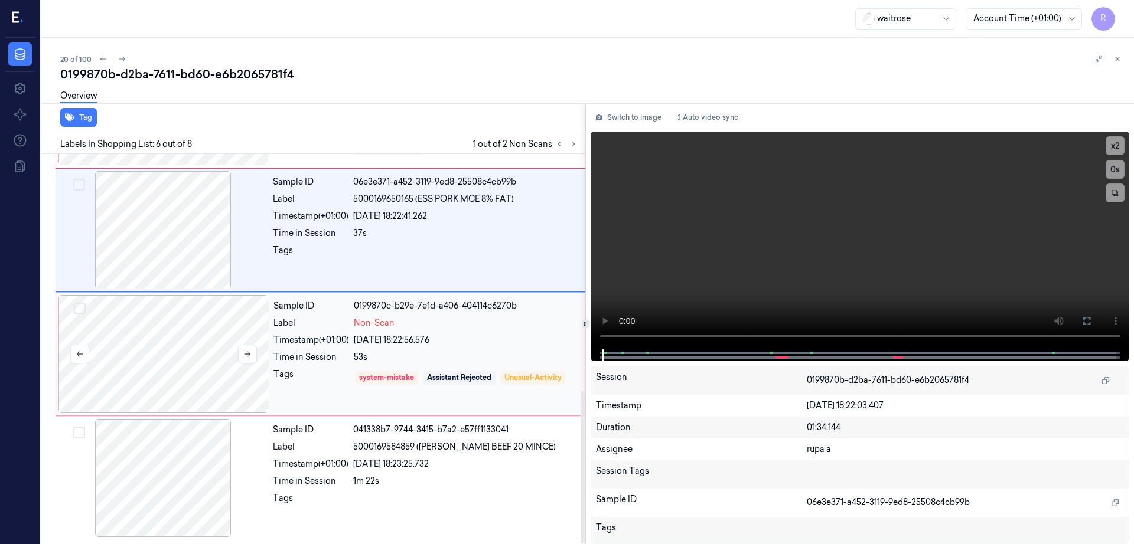
click at [186, 336] on div at bounding box center [163, 354] width 210 height 118
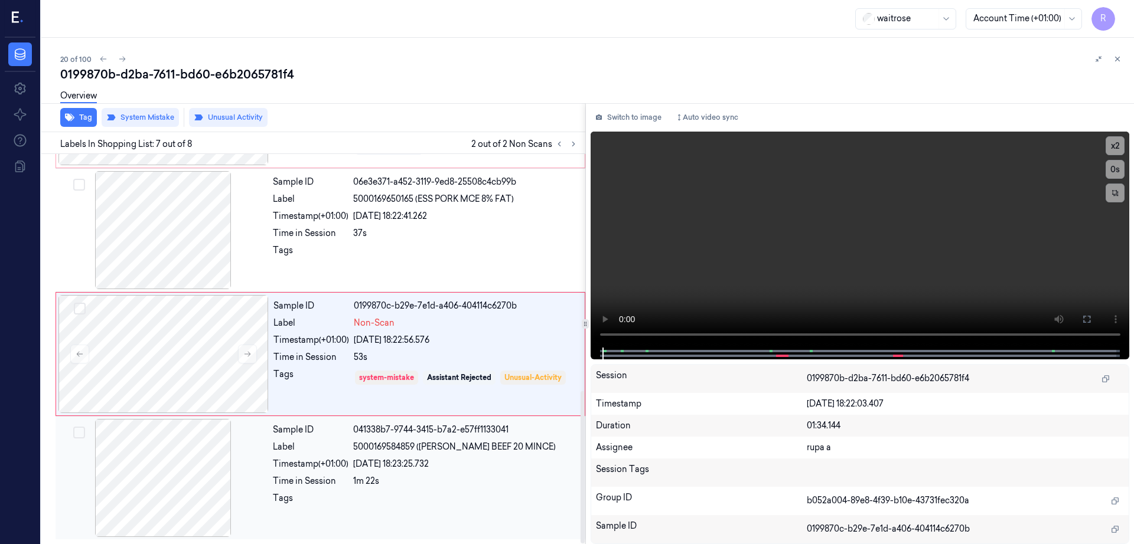
click at [175, 462] on div at bounding box center [163, 478] width 210 height 118
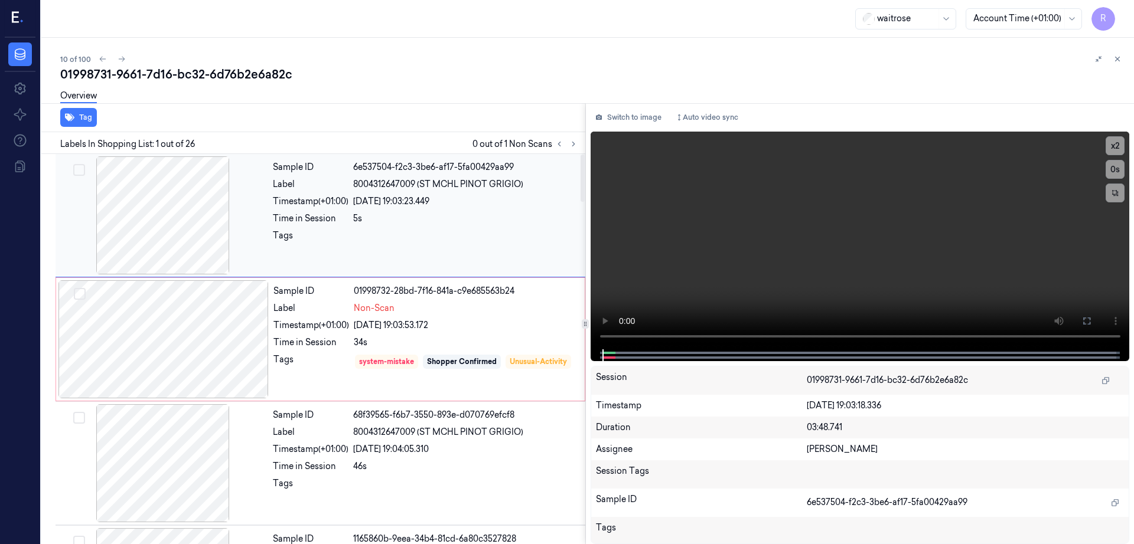
click at [157, 221] on div at bounding box center [163, 215] width 210 height 118
click at [214, 381] on div at bounding box center [163, 339] width 210 height 118
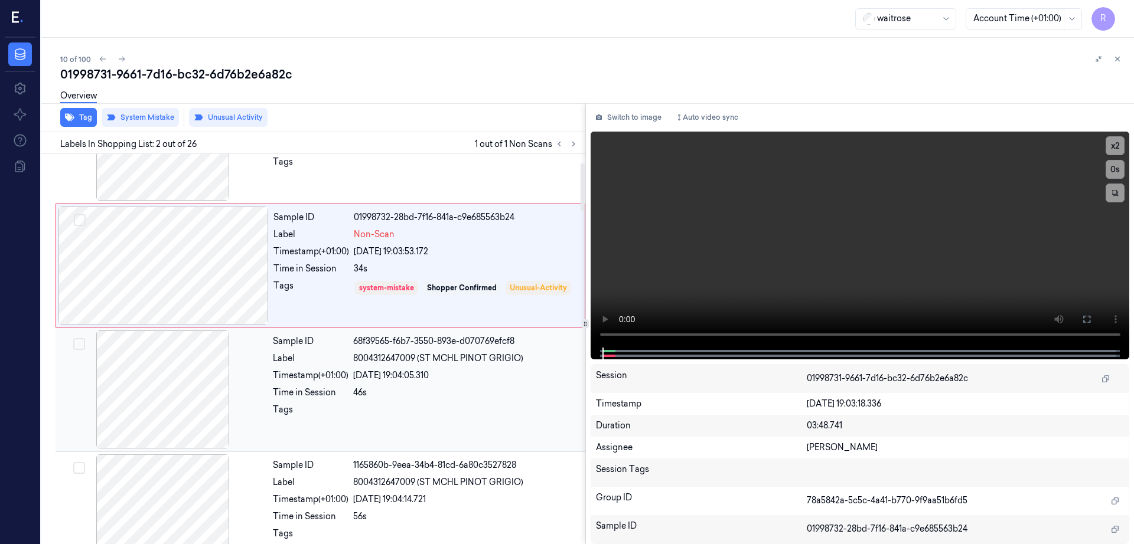
click at [177, 413] on div at bounding box center [163, 390] width 210 height 118
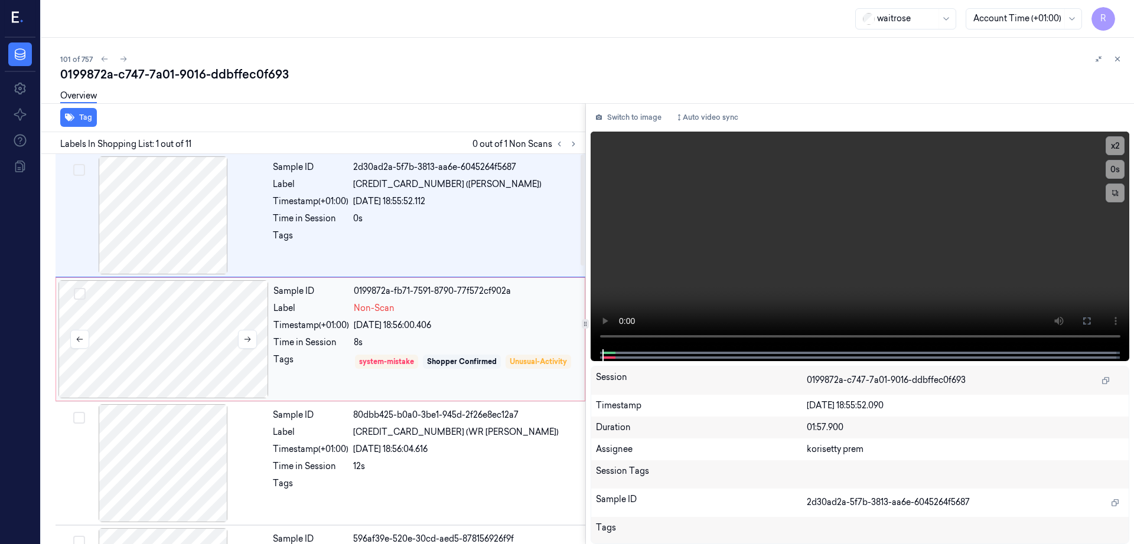
click at [198, 328] on div at bounding box center [163, 339] width 210 height 118
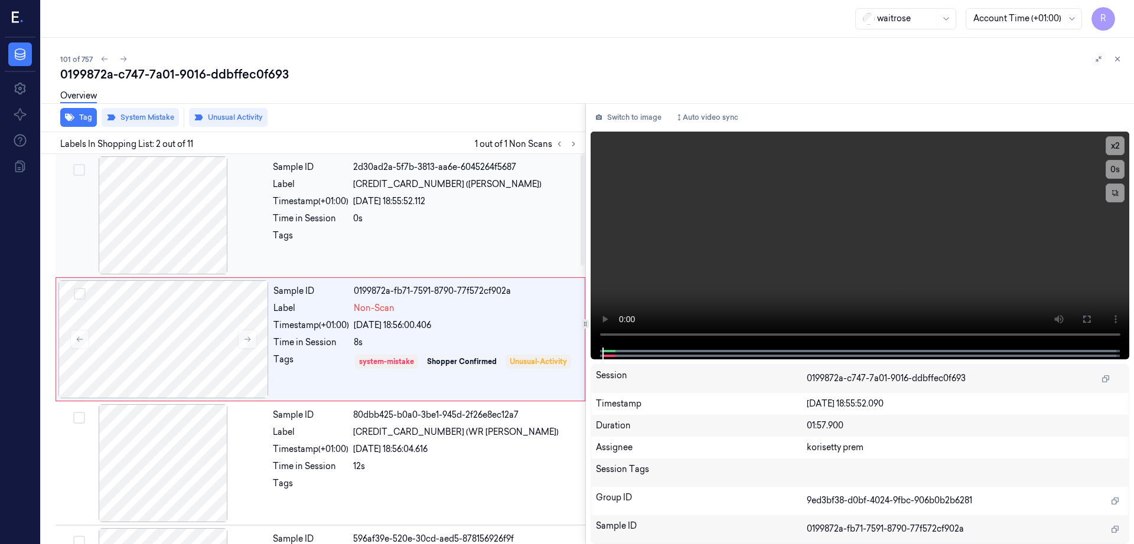
click at [174, 252] on div at bounding box center [163, 215] width 210 height 118
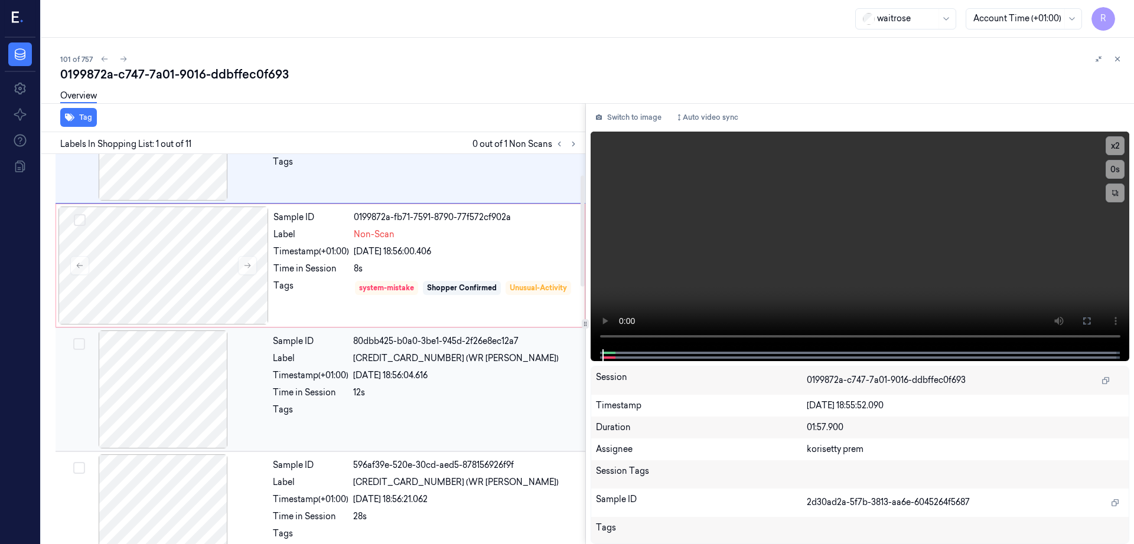
click at [172, 386] on div at bounding box center [163, 390] width 210 height 118
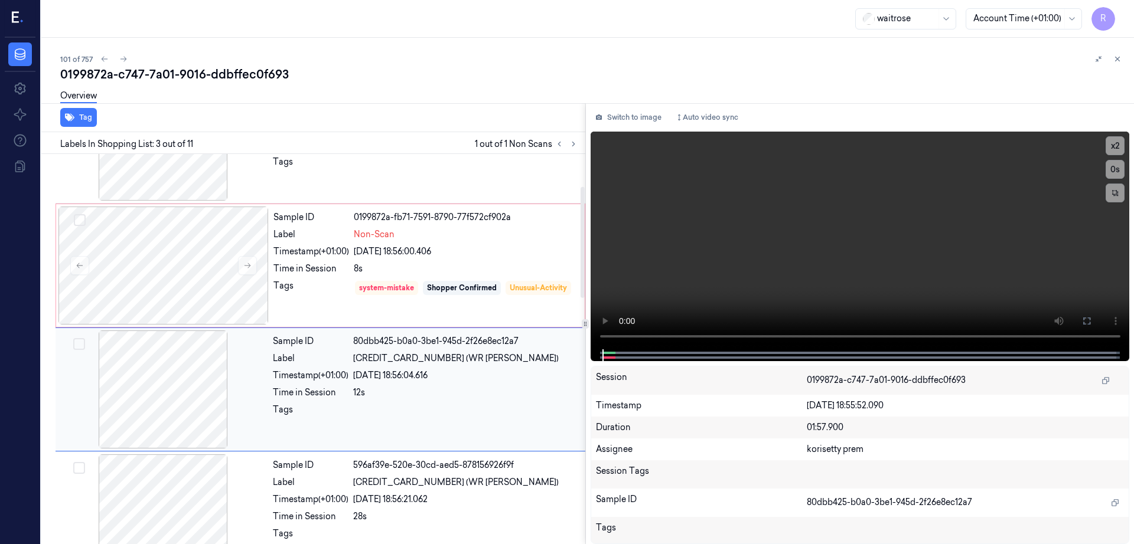
scroll to position [115, 0]
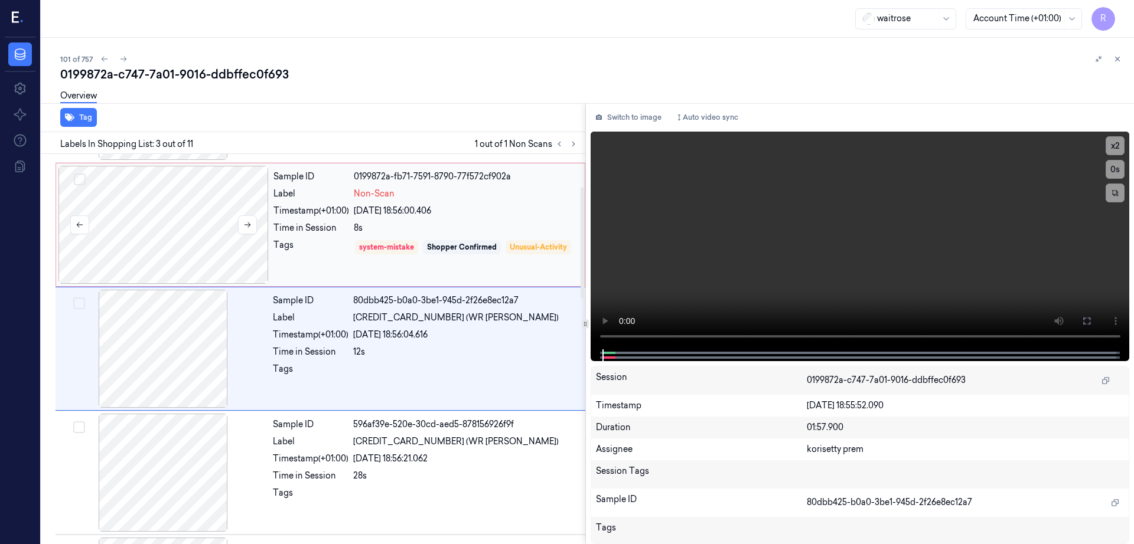
click at [210, 255] on div at bounding box center [163, 225] width 210 height 118
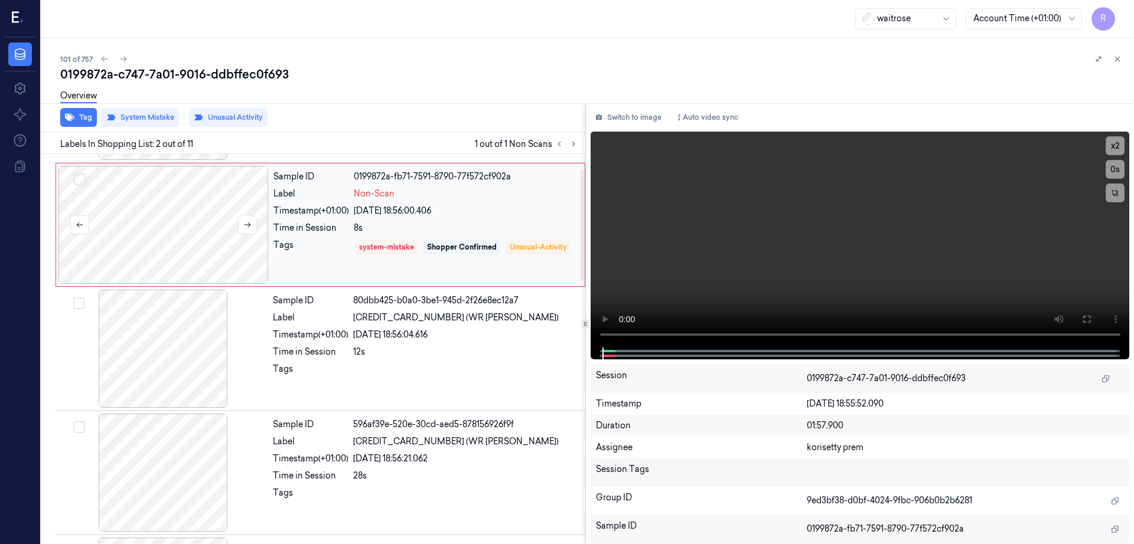
scroll to position [0, 0]
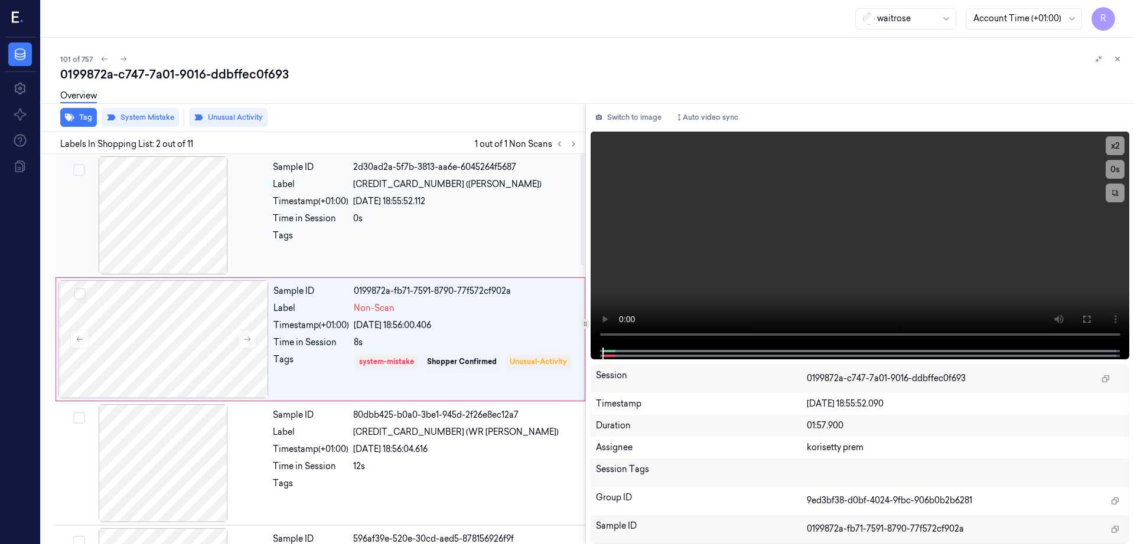
click at [184, 222] on div at bounding box center [163, 215] width 210 height 118
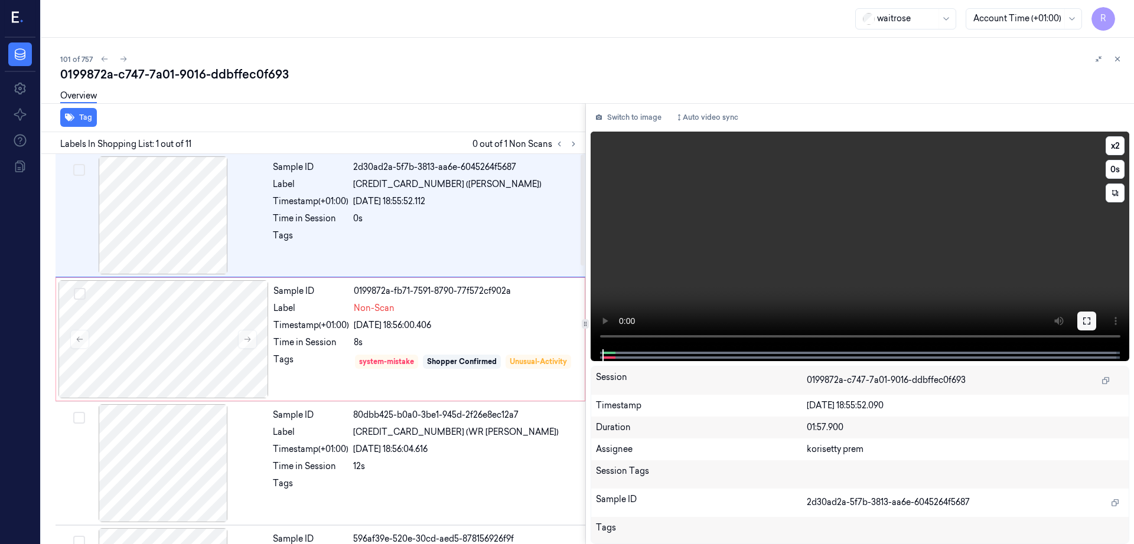
click at [1096, 319] on button at bounding box center [1086, 321] width 19 height 19
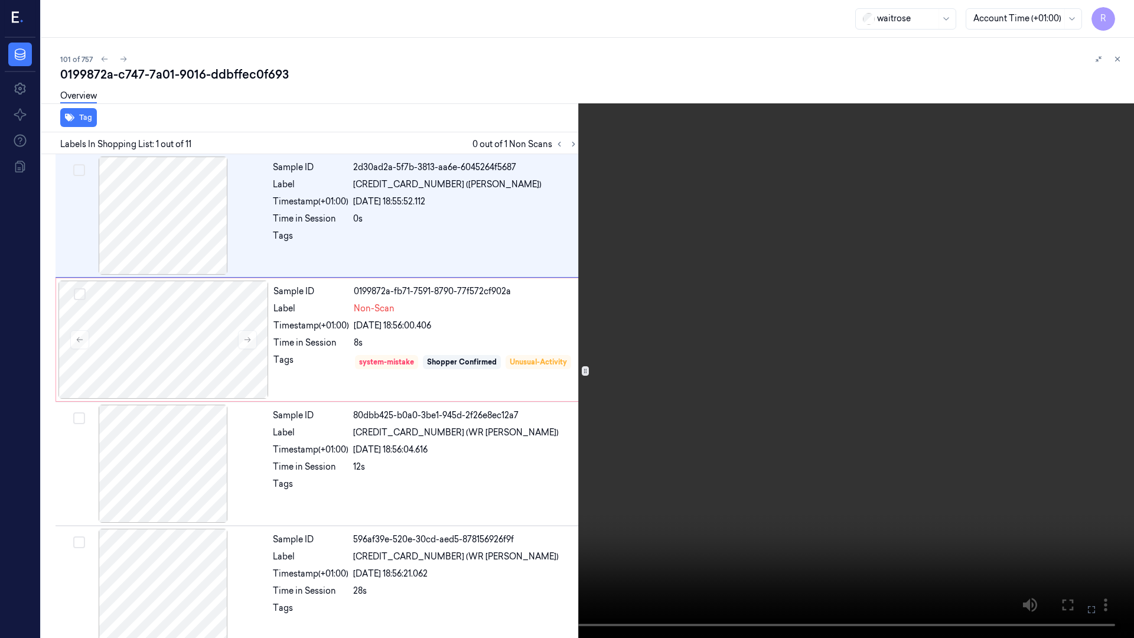
click at [438, 466] on video at bounding box center [567, 319] width 1134 height 638
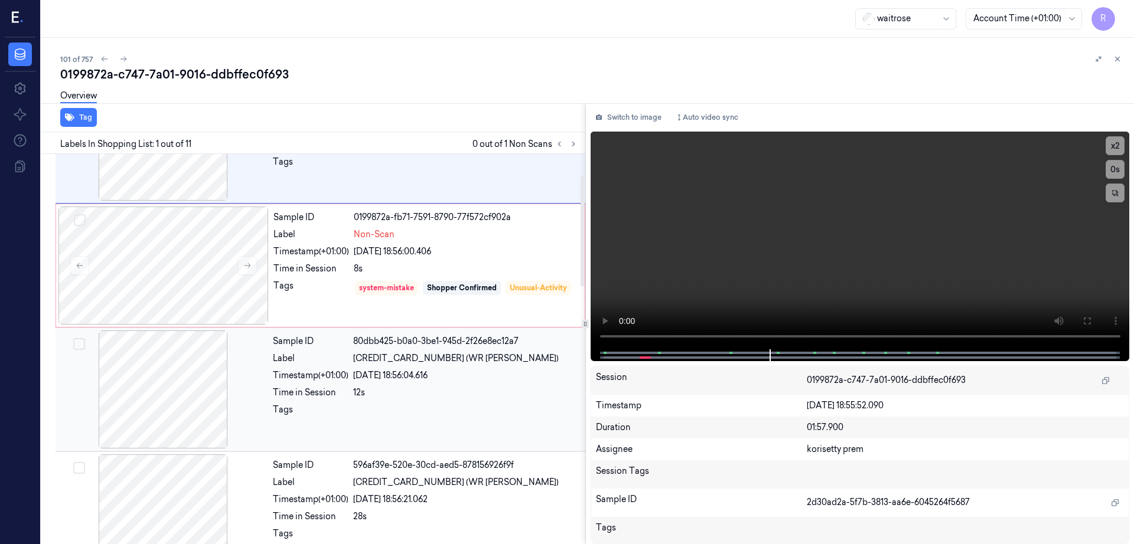
click at [185, 392] on div at bounding box center [163, 390] width 210 height 118
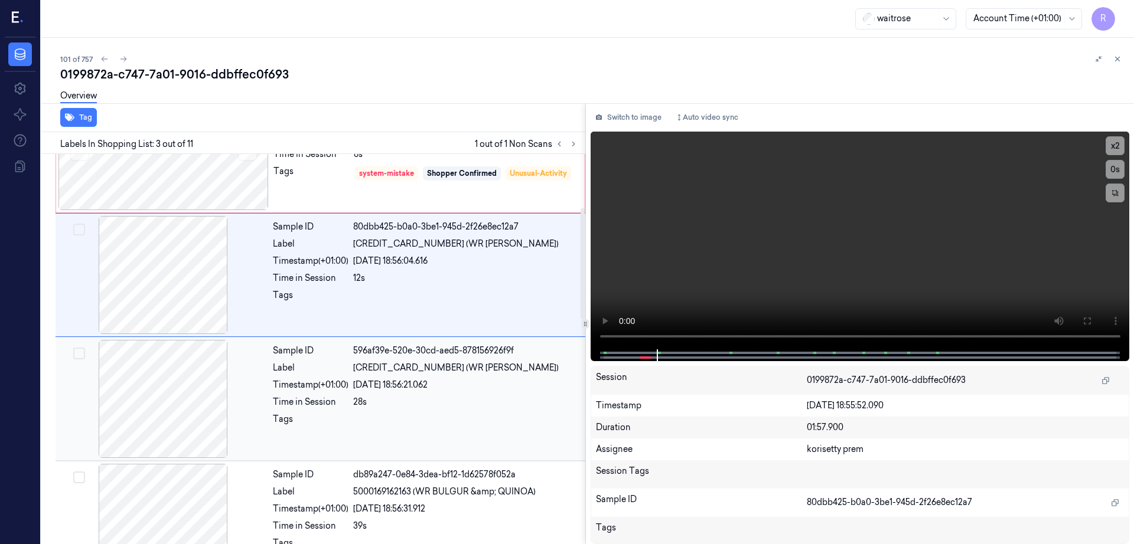
click at [165, 427] on div at bounding box center [163, 399] width 210 height 118
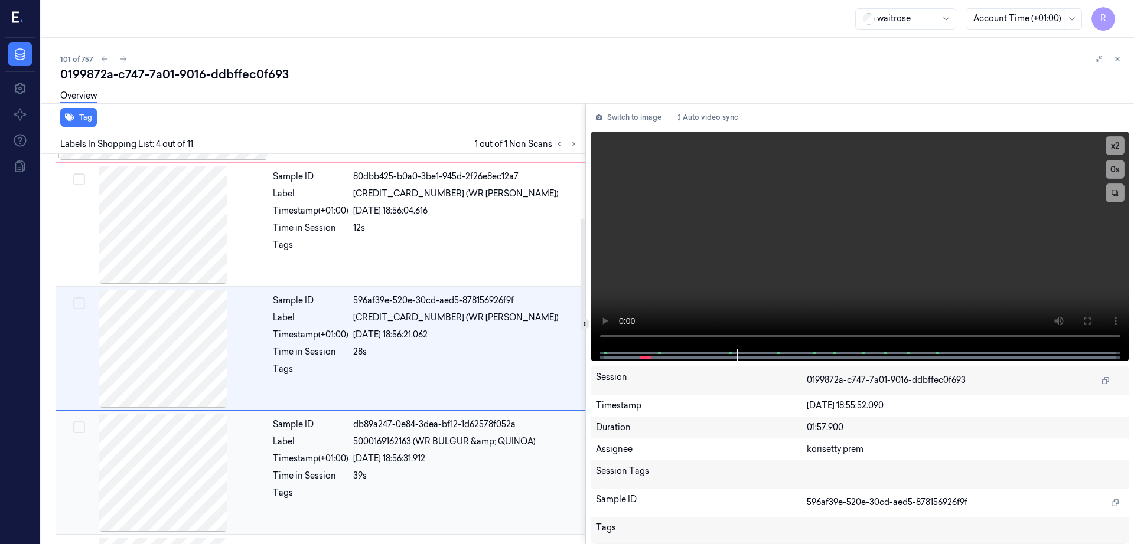
scroll to position [91, 0]
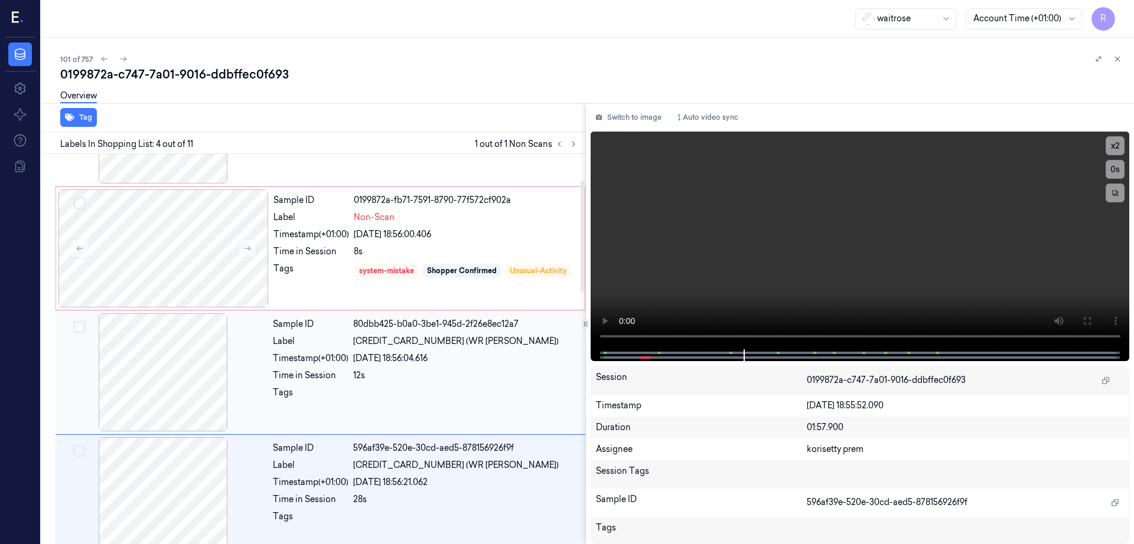
click at [161, 367] on div at bounding box center [163, 373] width 210 height 118
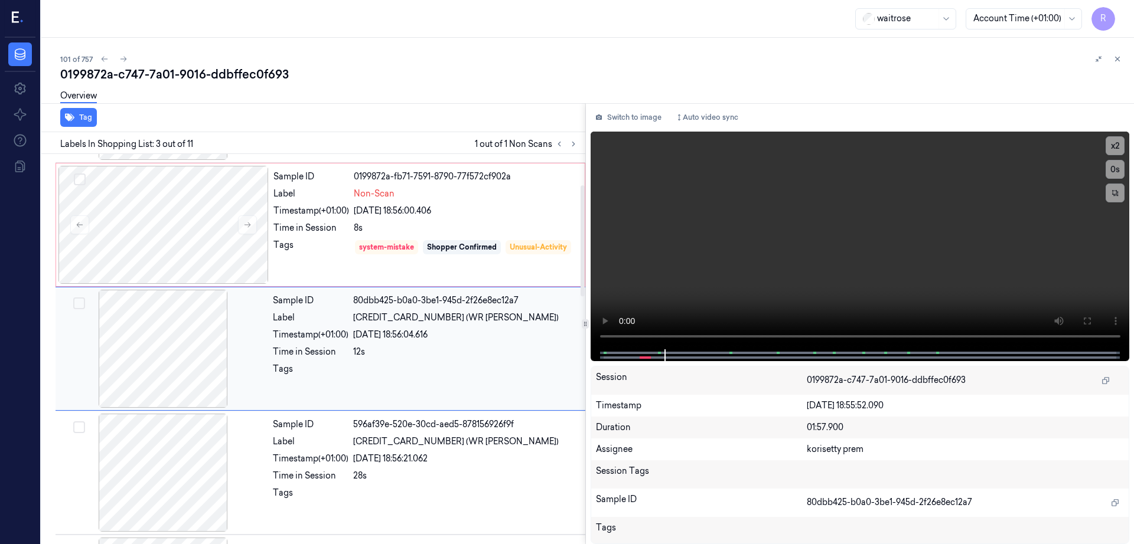
scroll to position [0, 0]
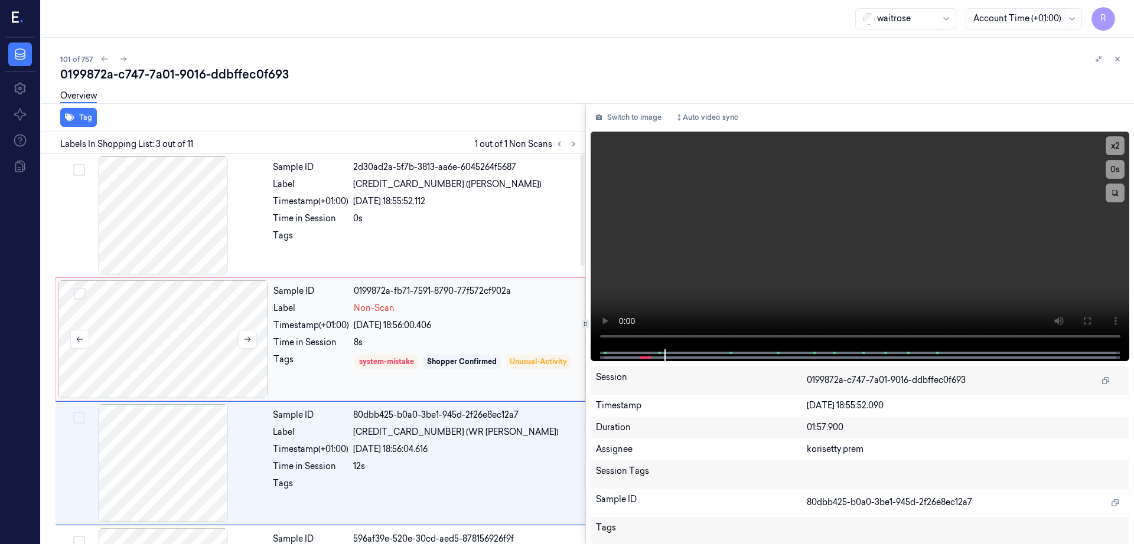
click at [168, 352] on div at bounding box center [163, 339] width 210 height 118
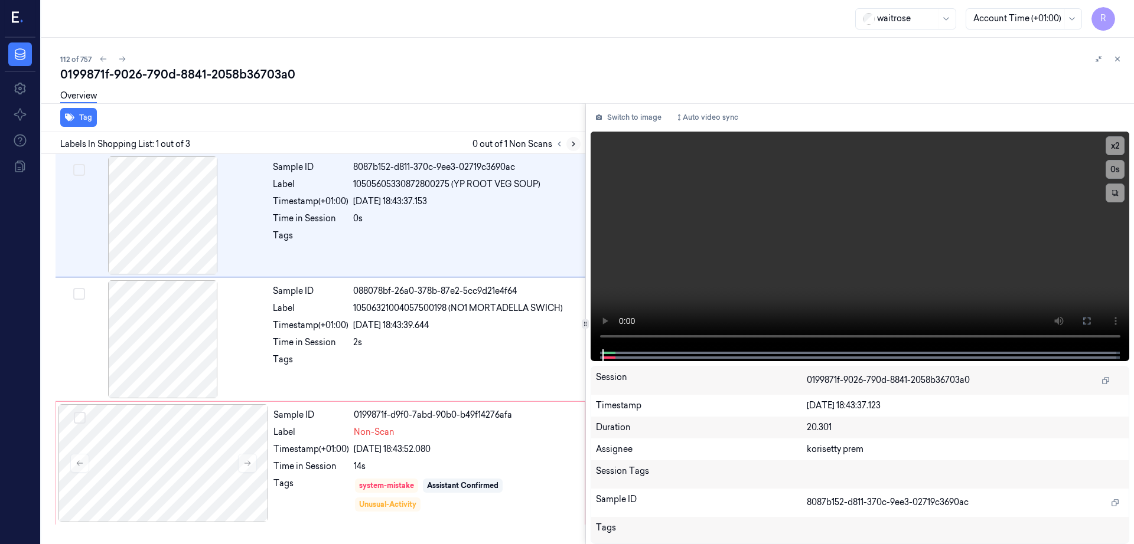
click at [577, 143] on icon at bounding box center [573, 144] width 8 height 8
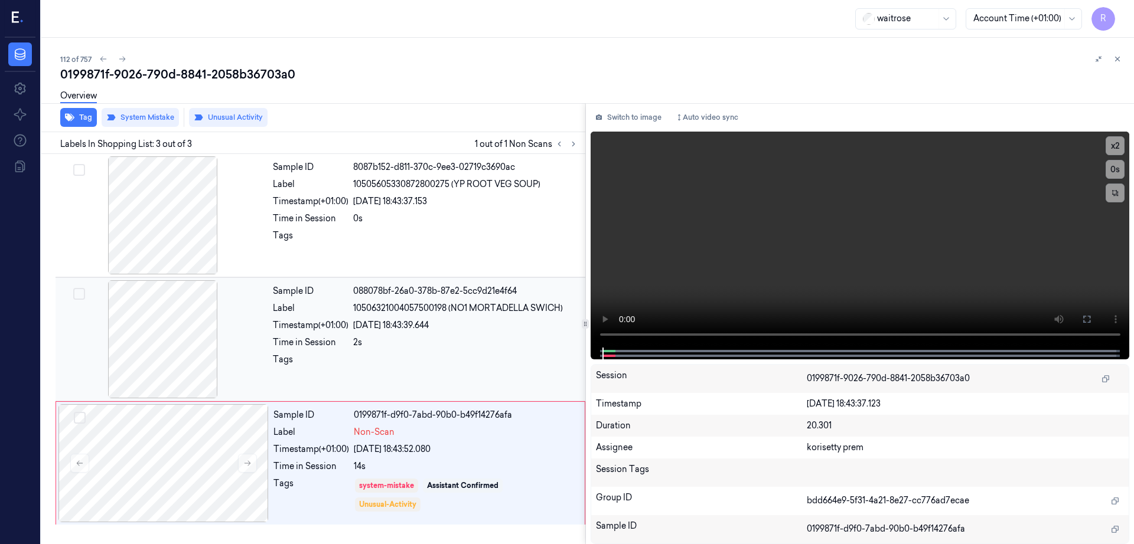
click at [198, 327] on div at bounding box center [163, 339] width 210 height 118
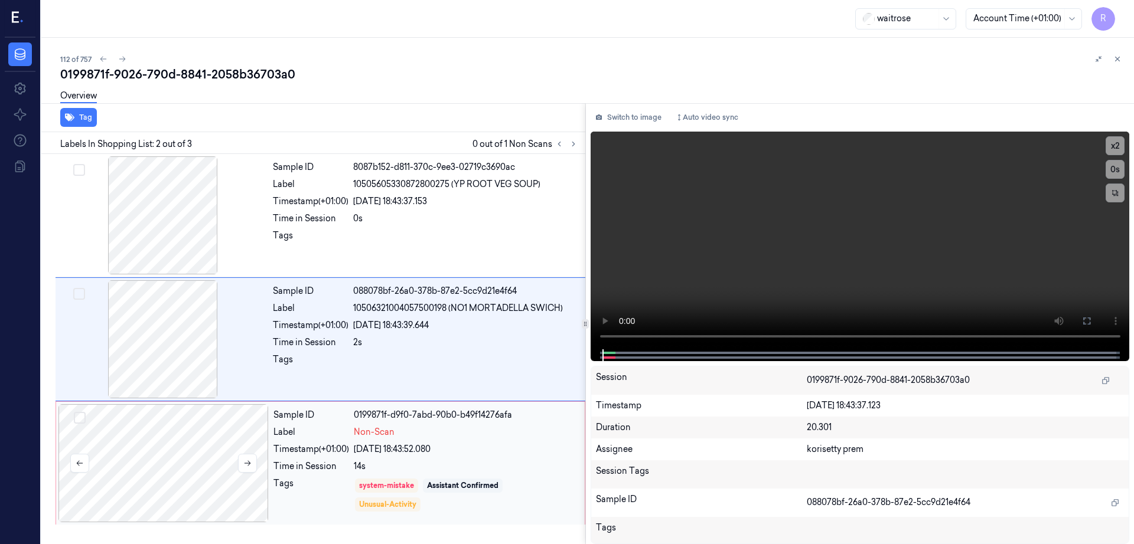
click at [214, 451] on div at bounding box center [163, 463] width 210 height 118
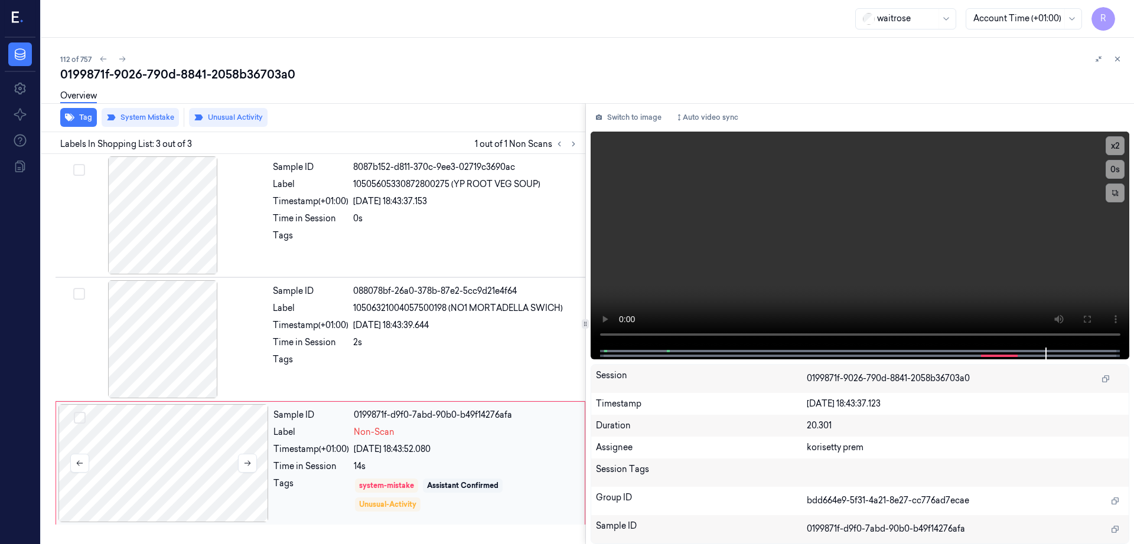
click at [216, 457] on div at bounding box center [163, 463] width 210 height 118
click at [1091, 322] on icon at bounding box center [1086, 319] width 9 height 9
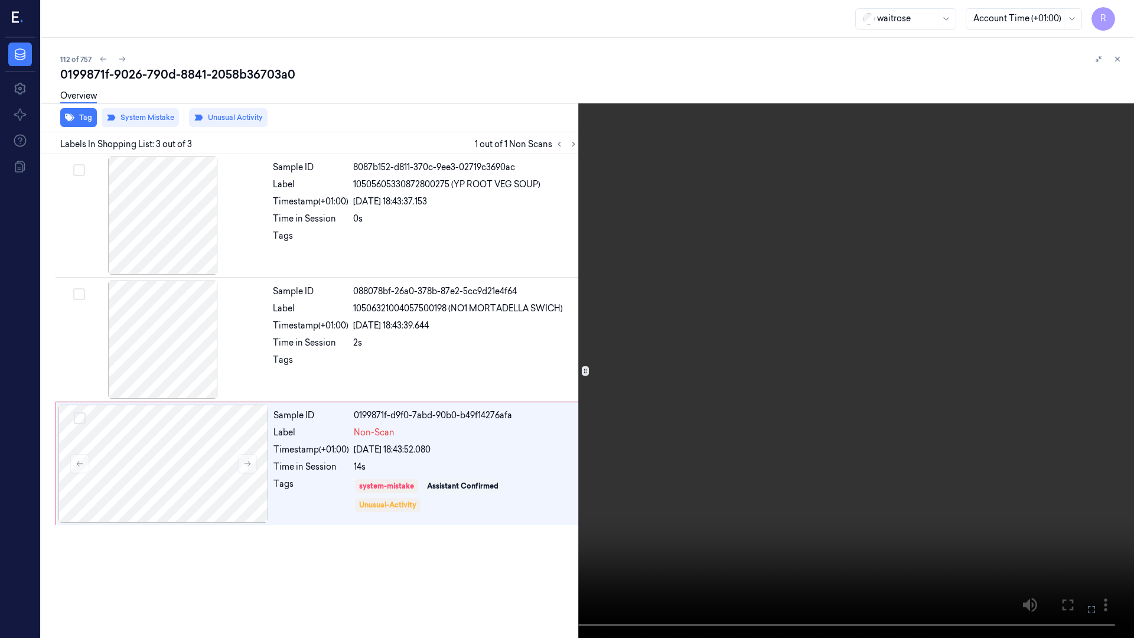
click at [662, 382] on video at bounding box center [567, 319] width 1134 height 638
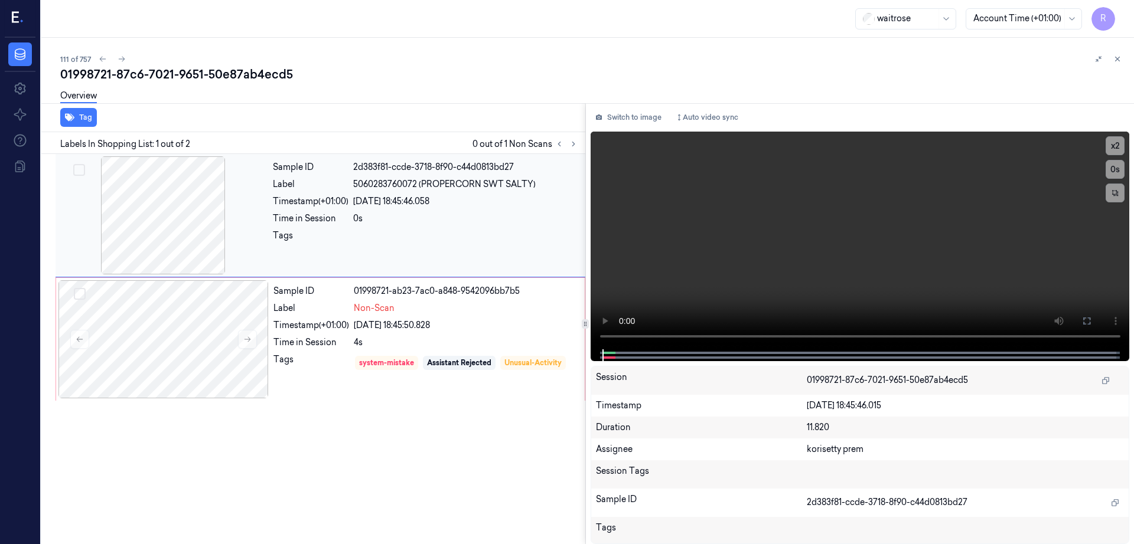
click at [219, 237] on div at bounding box center [163, 215] width 210 height 118
click at [195, 343] on div at bounding box center [163, 339] width 210 height 118
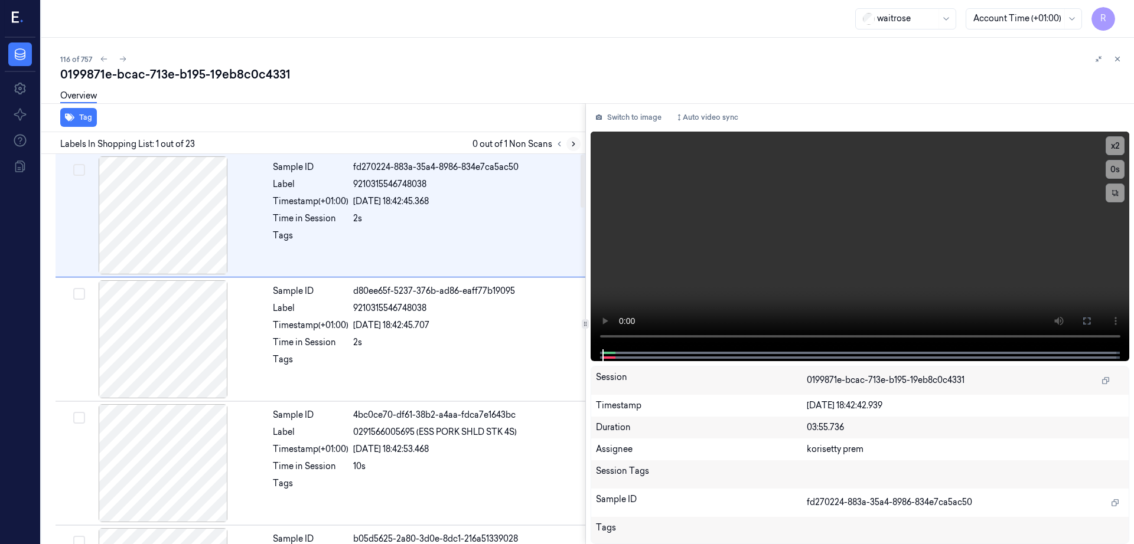
click at [580, 148] on button at bounding box center [573, 144] width 14 height 14
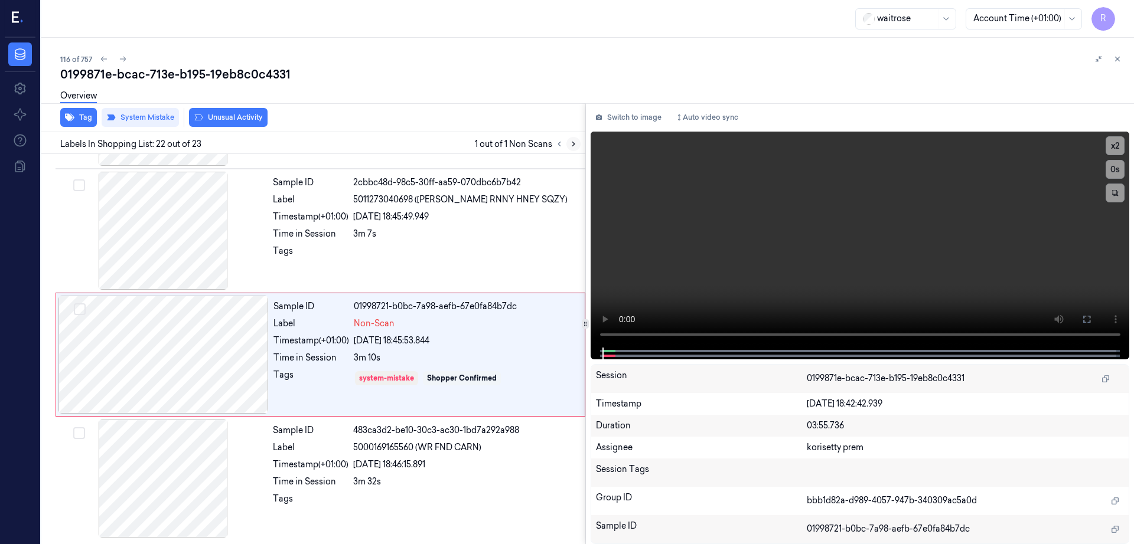
scroll to position [2465, 0]
click at [563, 214] on div "26/09/2025 18:45:49.949" at bounding box center [465, 216] width 225 height 12
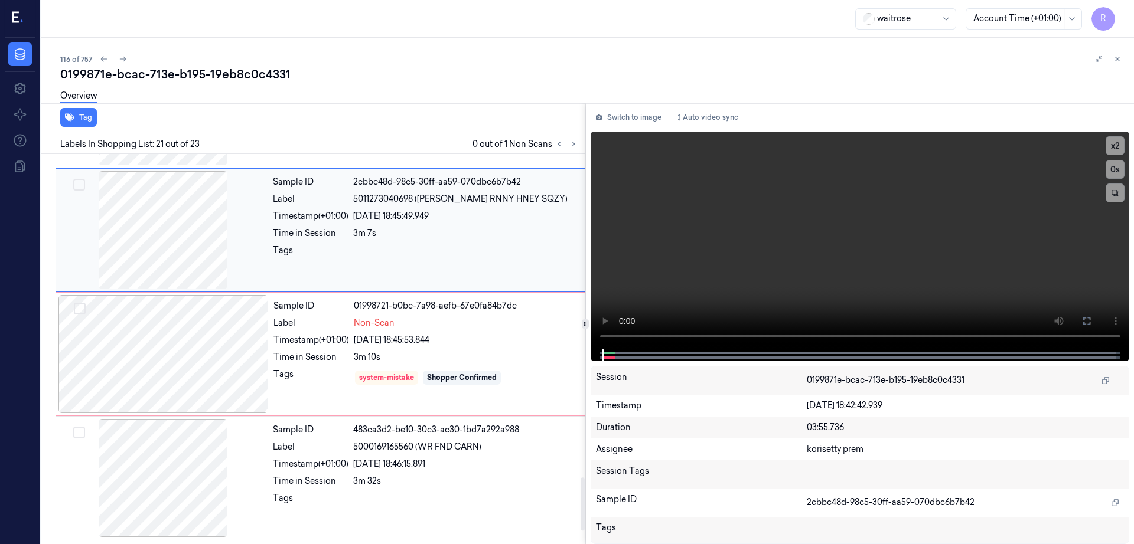
scroll to position [2346, 0]
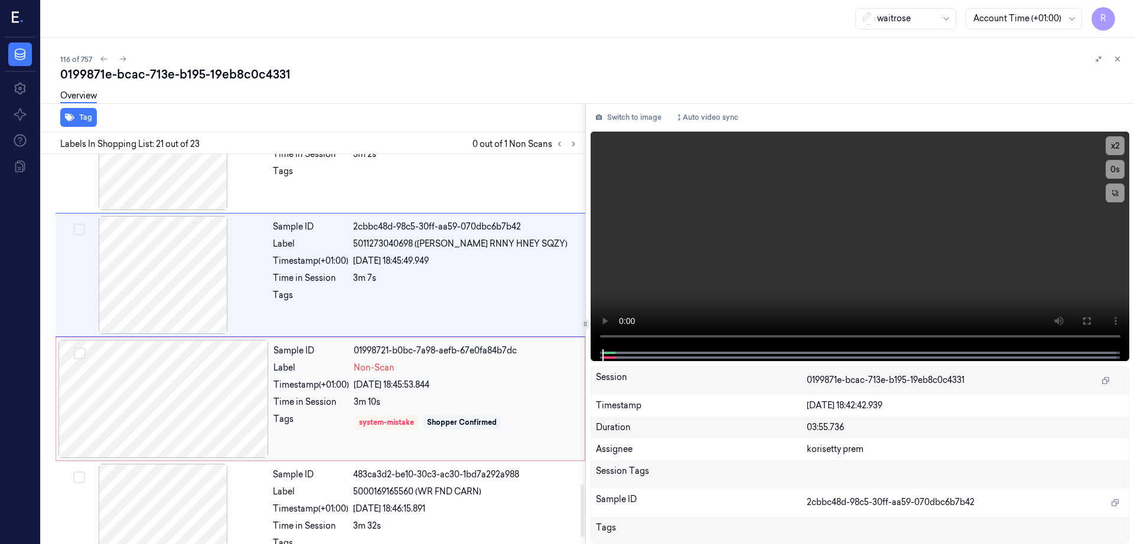
click at [168, 388] on div at bounding box center [163, 399] width 210 height 118
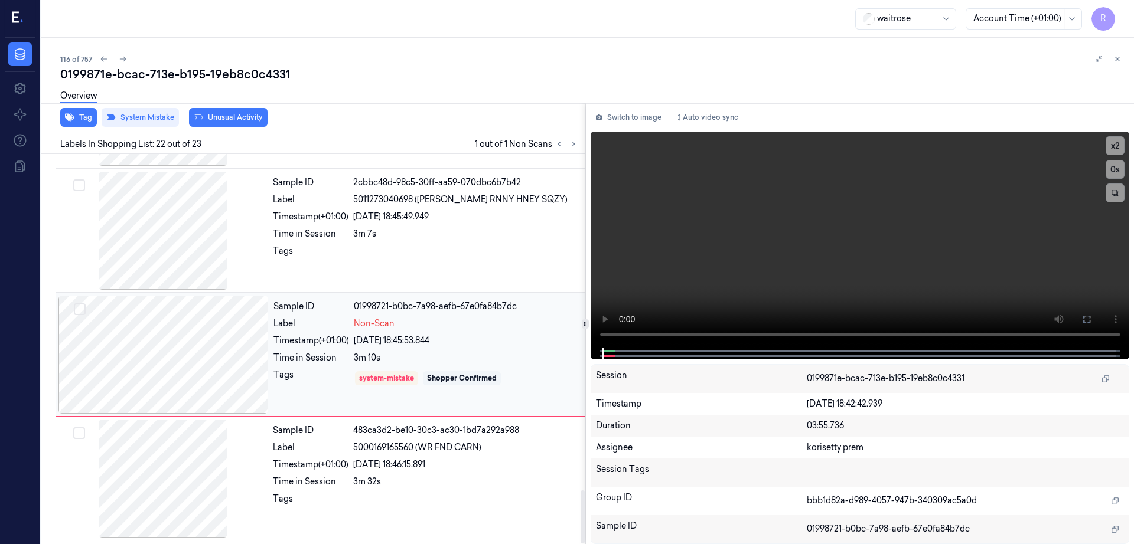
scroll to position [2465, 0]
click at [197, 227] on div at bounding box center [163, 230] width 210 height 118
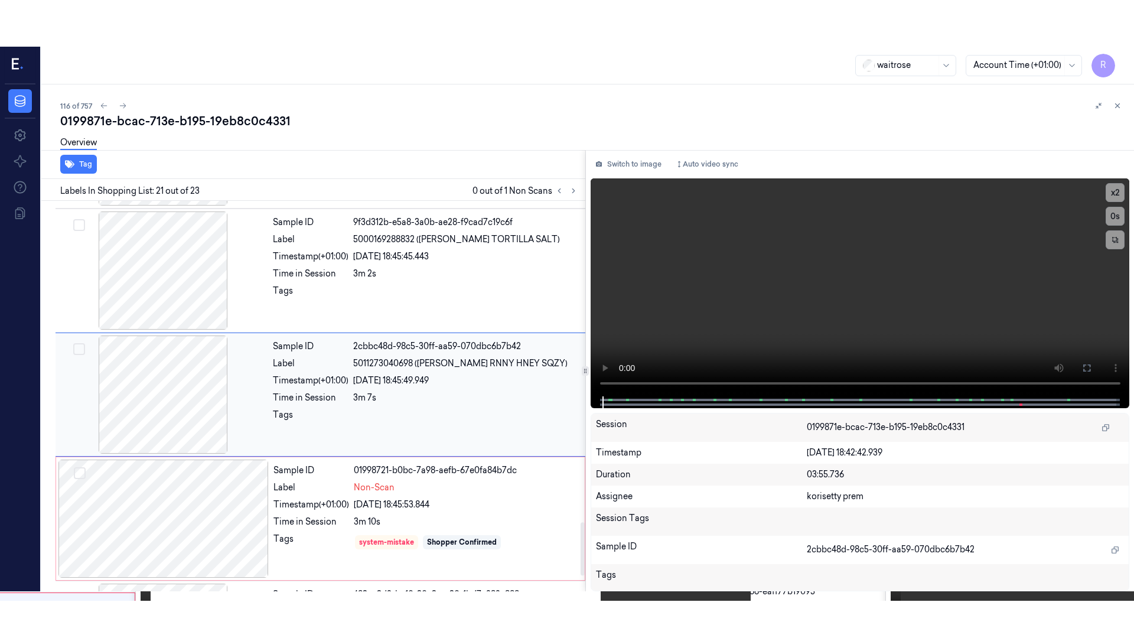
scroll to position [2346, 0]
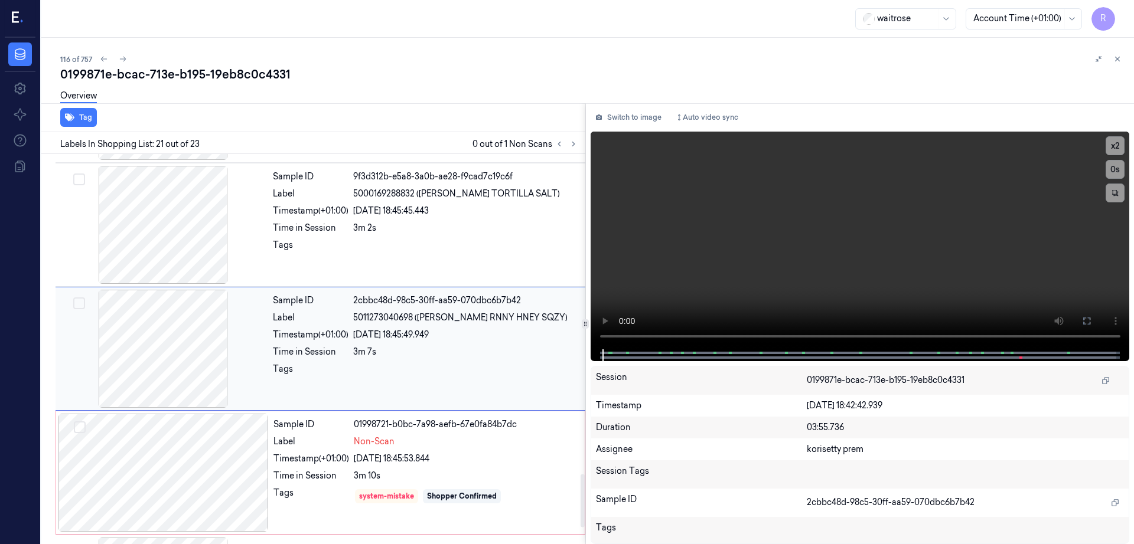
click at [216, 353] on div at bounding box center [163, 349] width 210 height 118
click at [1096, 327] on button at bounding box center [1086, 321] width 19 height 19
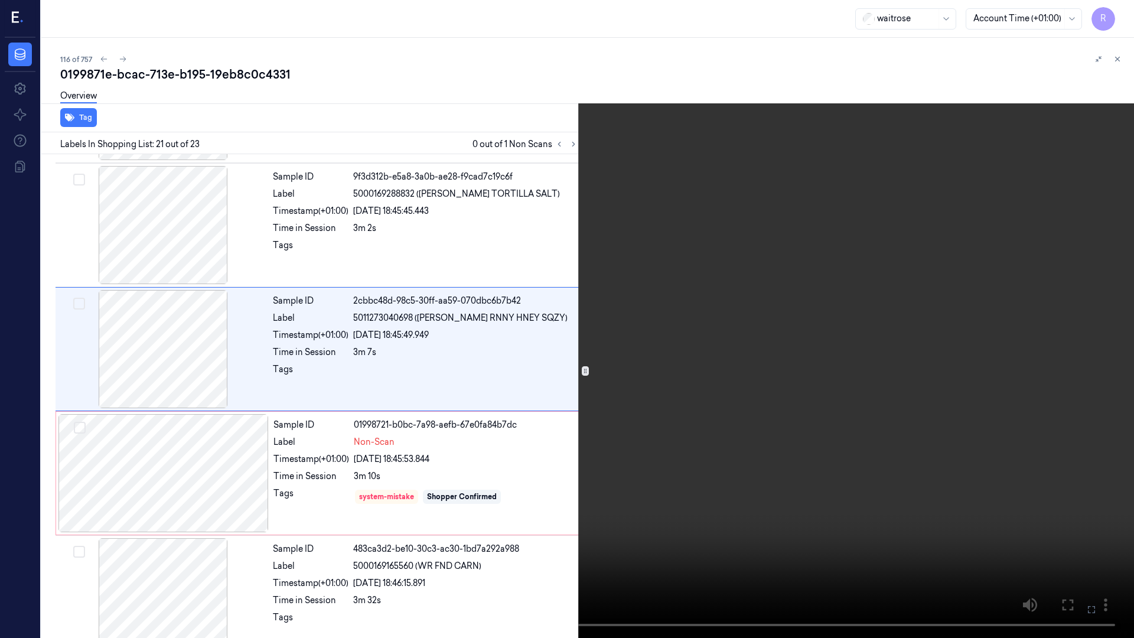
click at [891, 333] on video at bounding box center [567, 319] width 1134 height 638
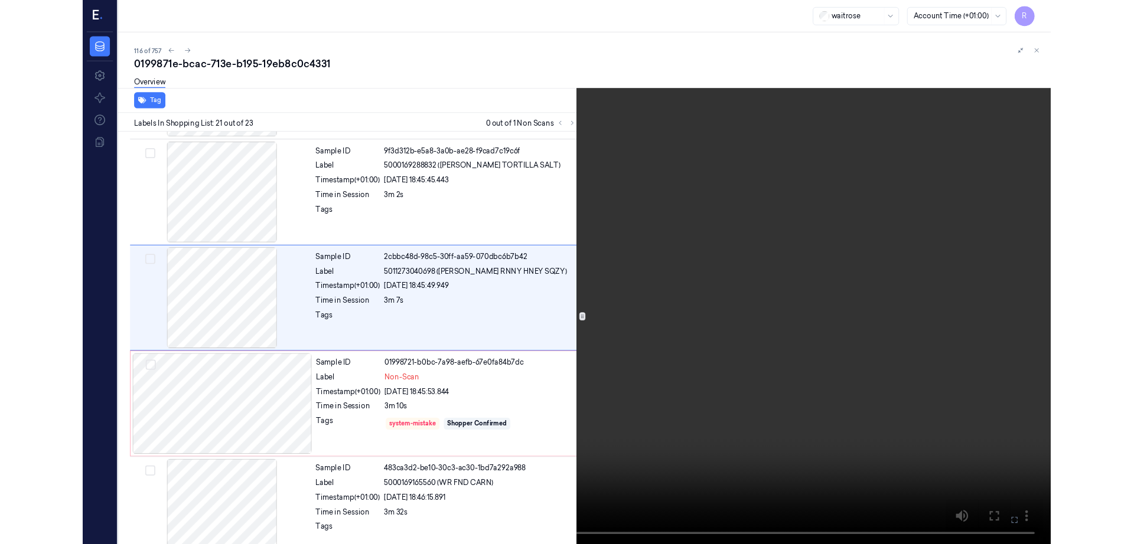
scroll to position [2300, 0]
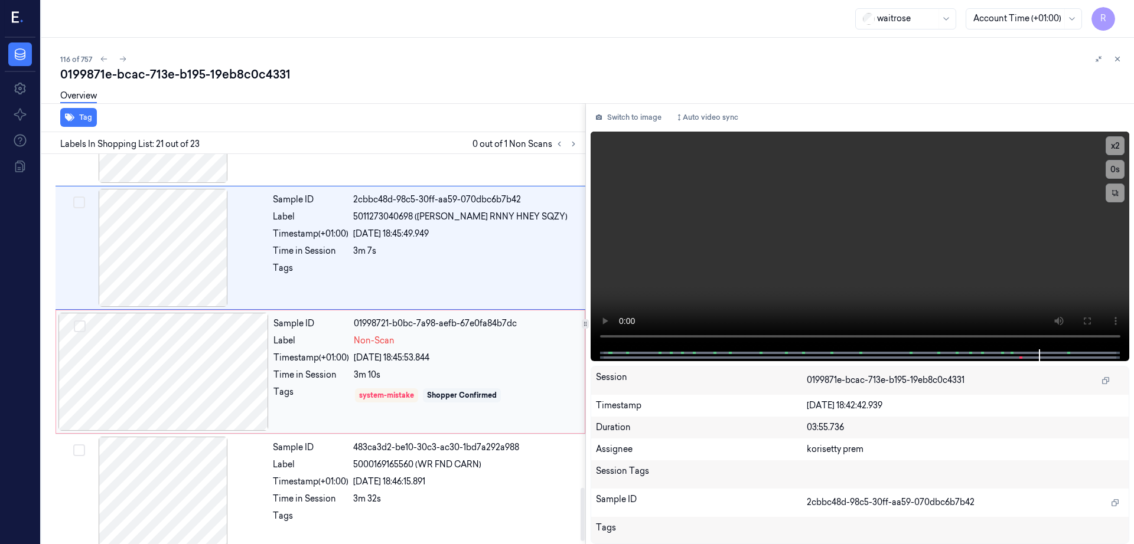
click at [210, 356] on div at bounding box center [163, 372] width 210 height 118
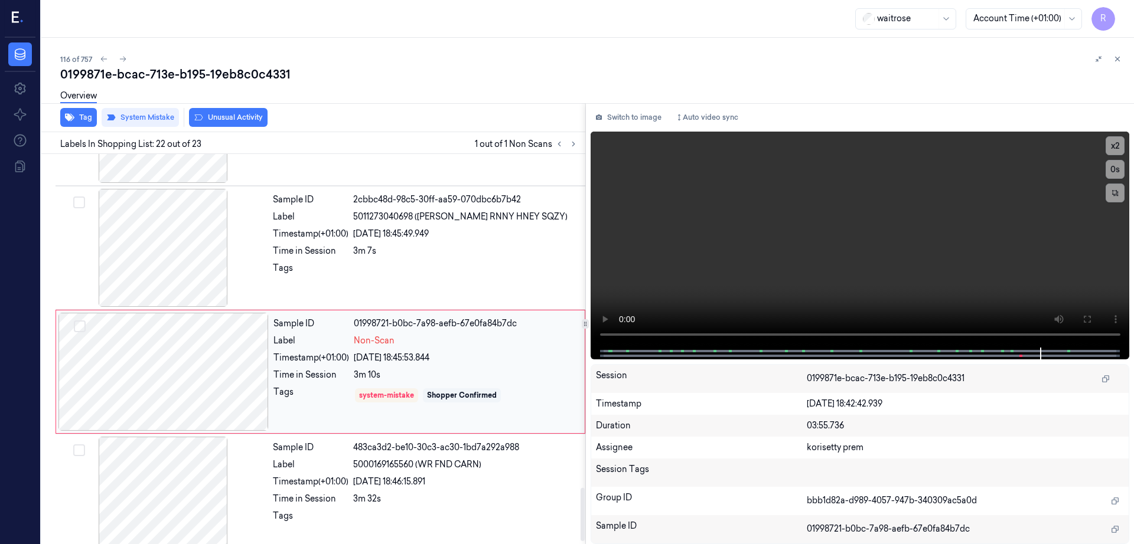
scroll to position [2465, 0]
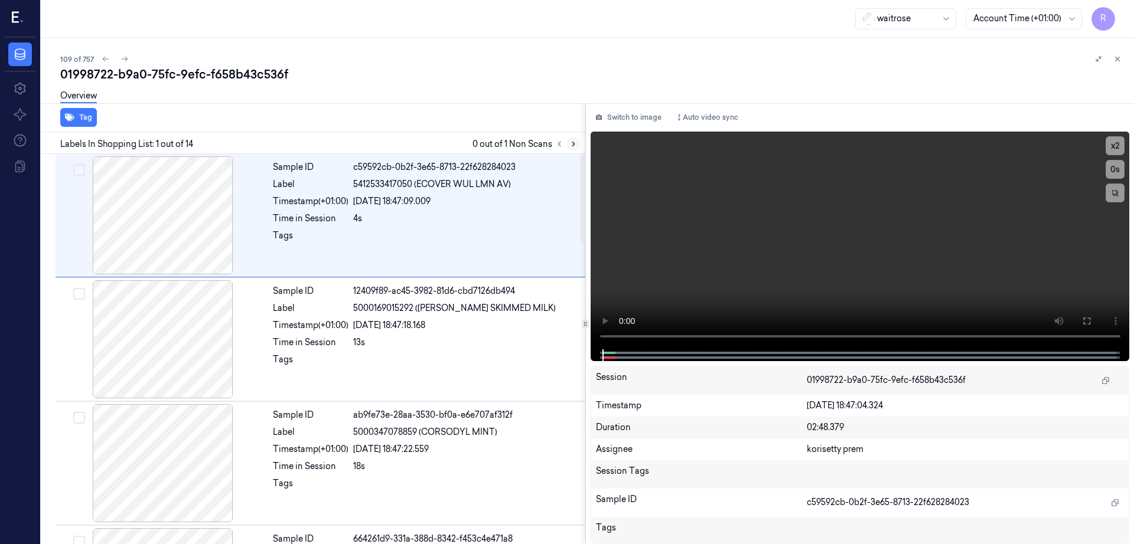
click at [580, 143] on button at bounding box center [573, 144] width 14 height 14
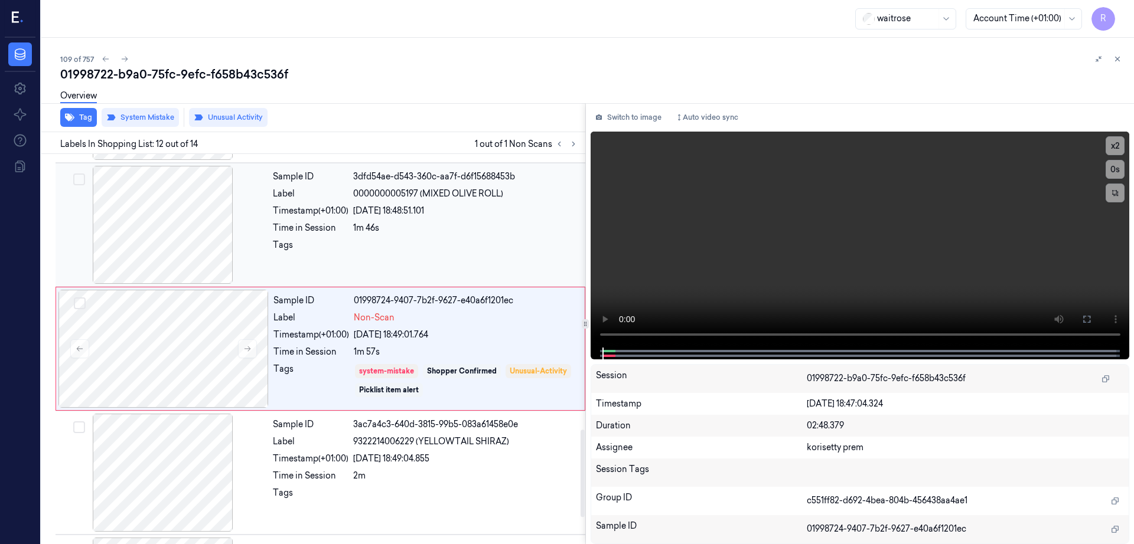
click at [168, 247] on div at bounding box center [163, 225] width 210 height 118
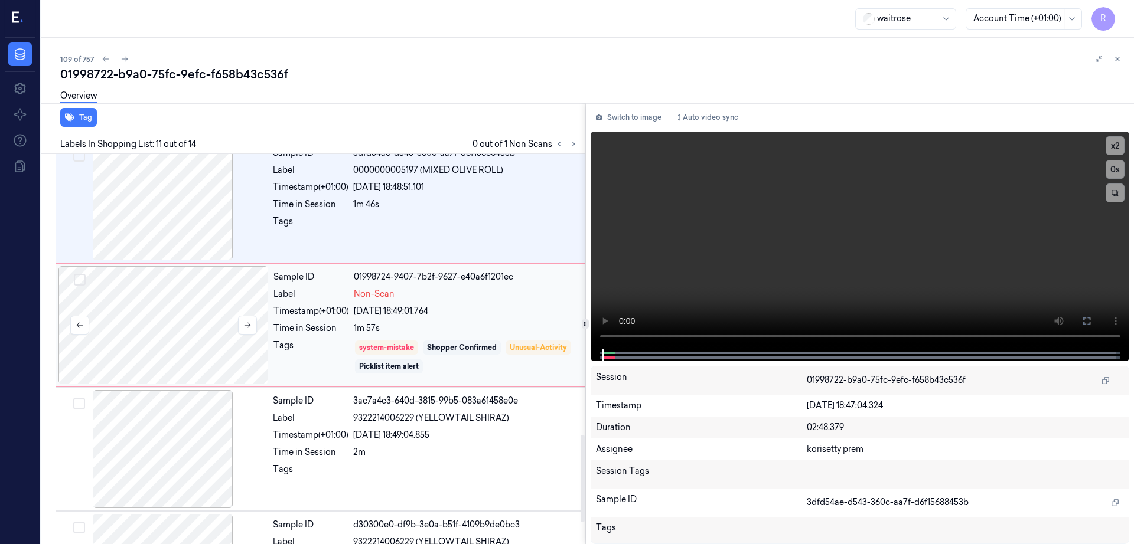
click at [175, 345] on div at bounding box center [163, 325] width 210 height 118
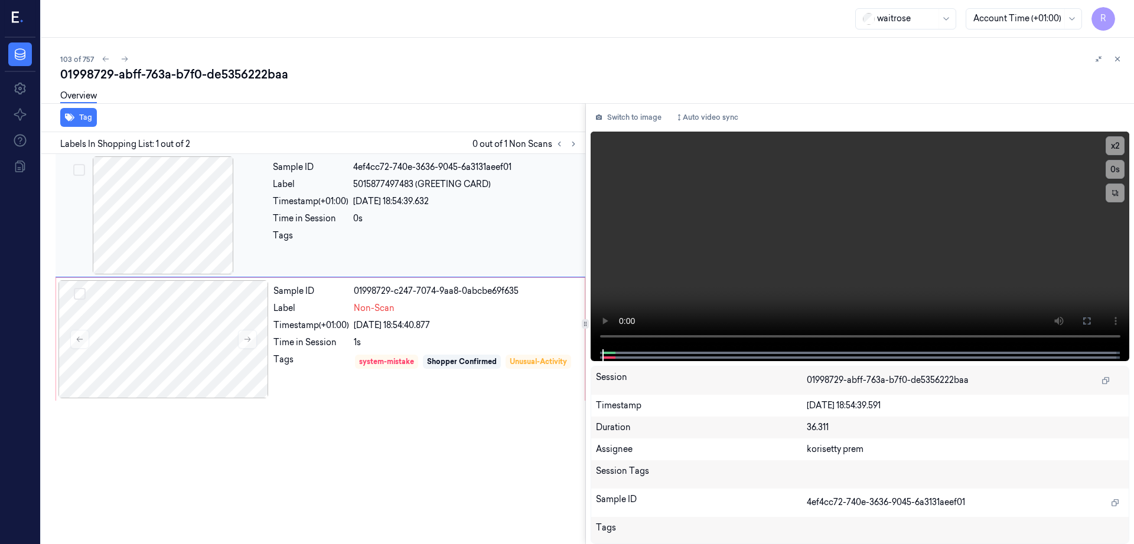
click at [172, 243] on div at bounding box center [163, 215] width 210 height 118
click at [174, 363] on div at bounding box center [163, 339] width 210 height 118
click at [577, 146] on icon at bounding box center [573, 144] width 8 height 8
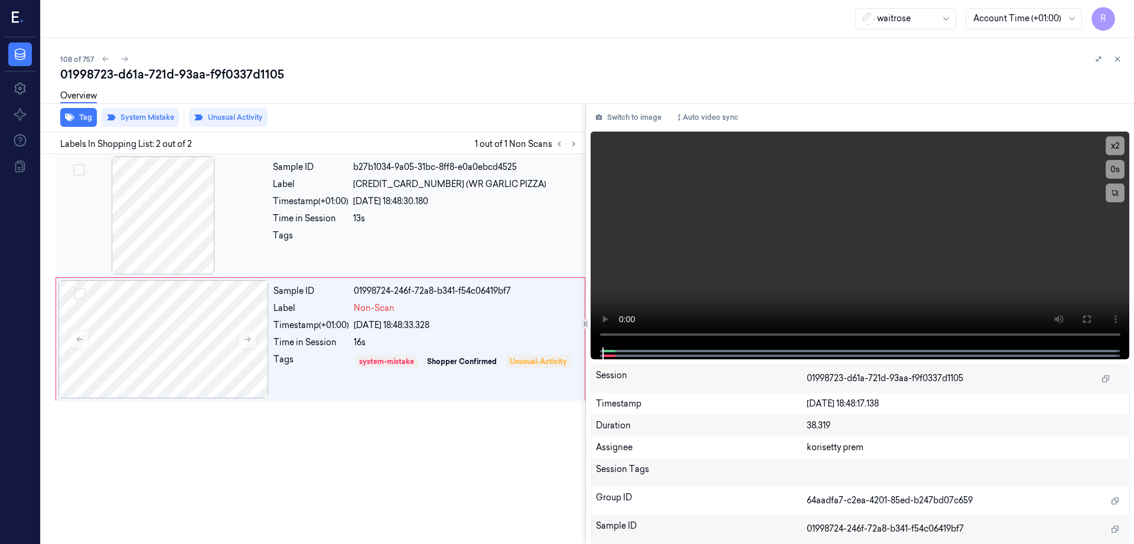
click at [168, 207] on div at bounding box center [163, 215] width 210 height 118
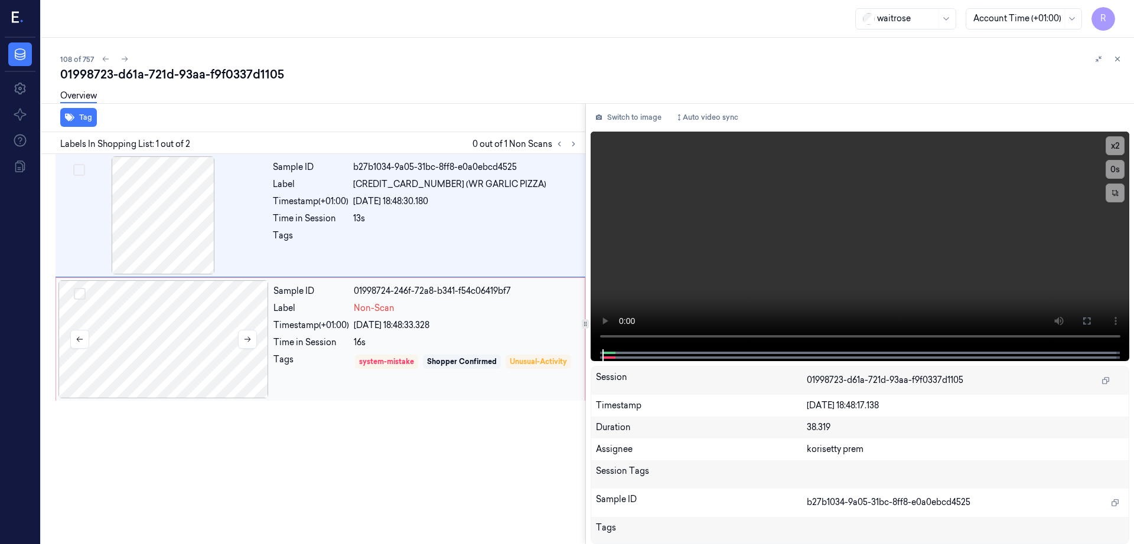
click at [184, 314] on div at bounding box center [163, 339] width 210 height 118
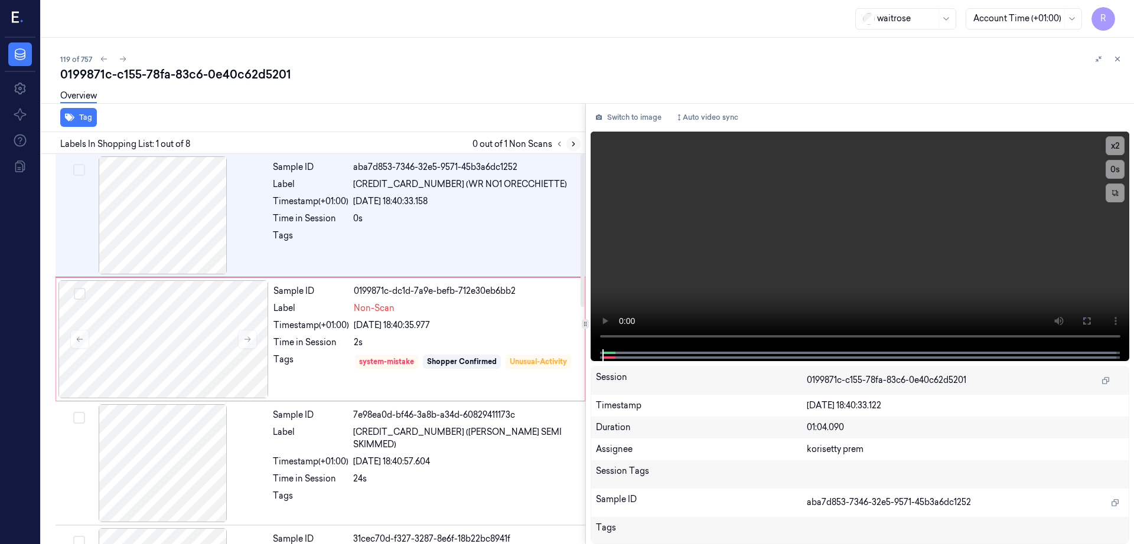
click at [577, 141] on icon at bounding box center [573, 144] width 8 height 8
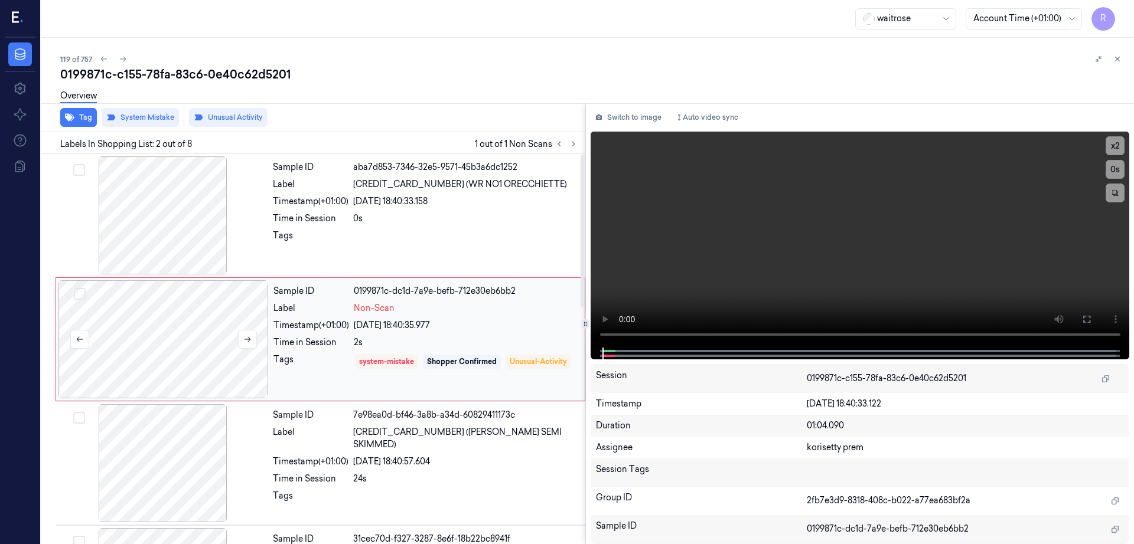
click at [192, 340] on div at bounding box center [163, 339] width 210 height 118
click at [178, 208] on div at bounding box center [163, 215] width 210 height 118
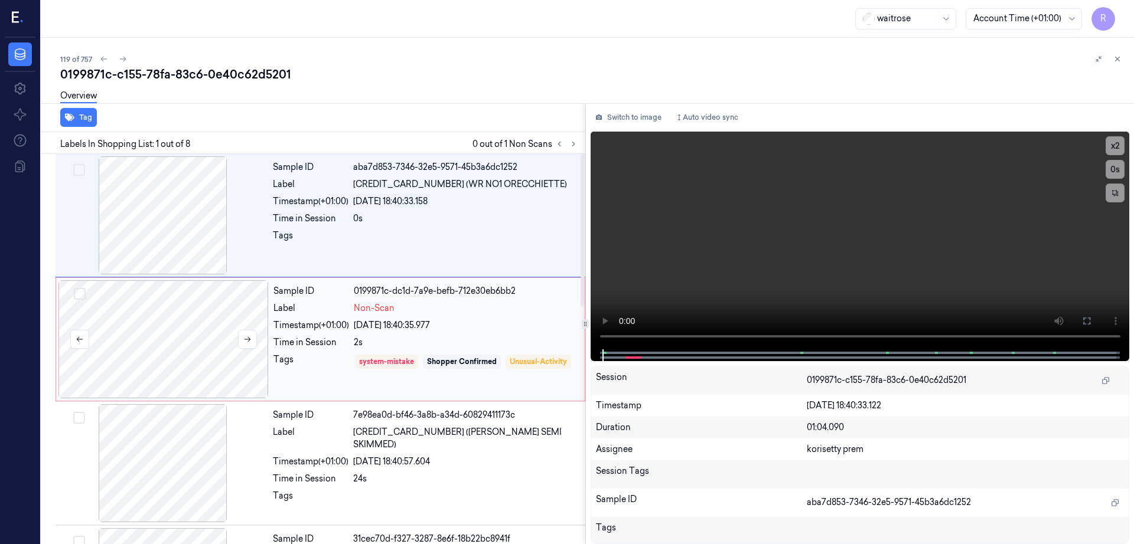
click at [197, 342] on div at bounding box center [163, 339] width 210 height 118
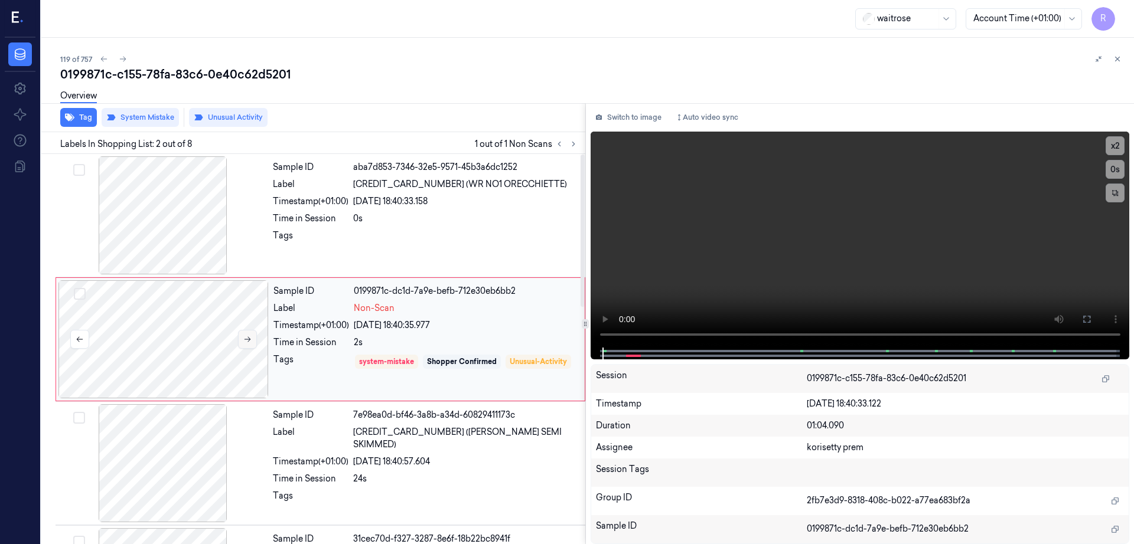
click at [243, 340] on icon at bounding box center [247, 339] width 8 height 8
click at [194, 233] on div at bounding box center [163, 215] width 210 height 118
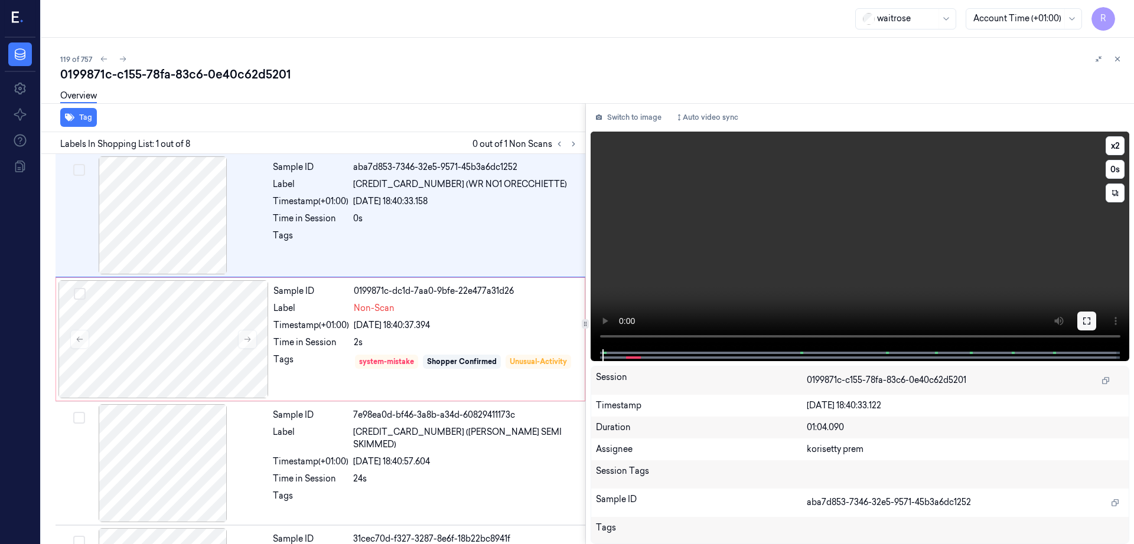
click at [1091, 322] on icon at bounding box center [1086, 320] width 9 height 9
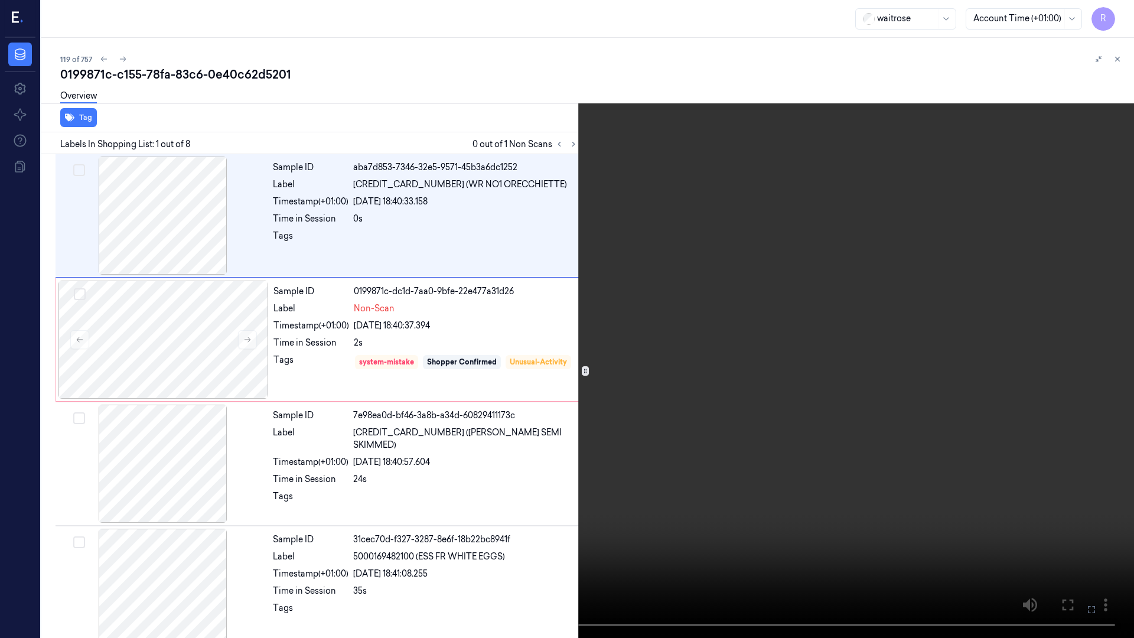
click at [744, 405] on video at bounding box center [567, 319] width 1134 height 638
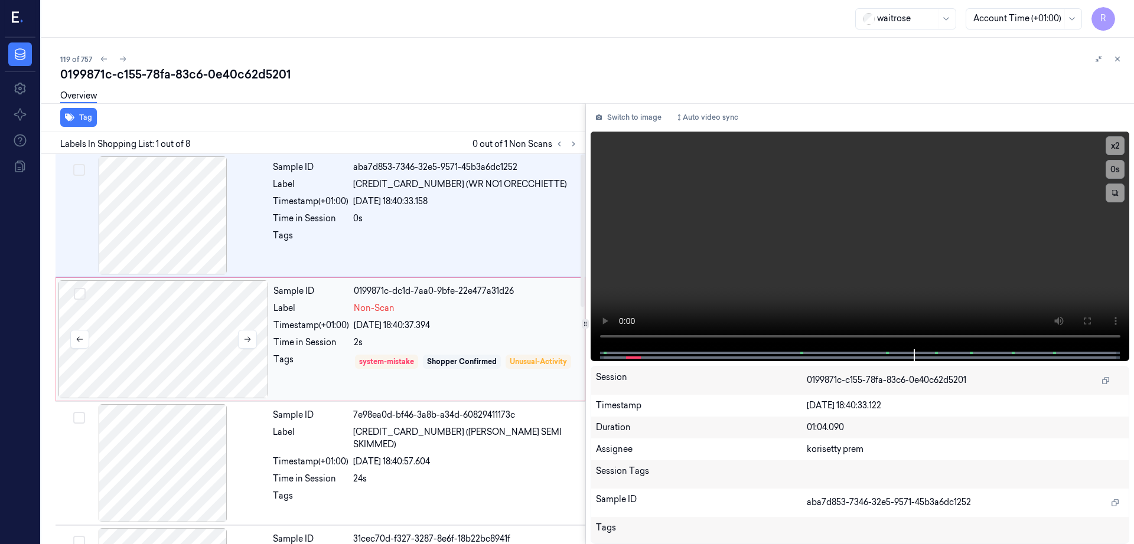
click at [195, 325] on div at bounding box center [163, 339] width 210 height 118
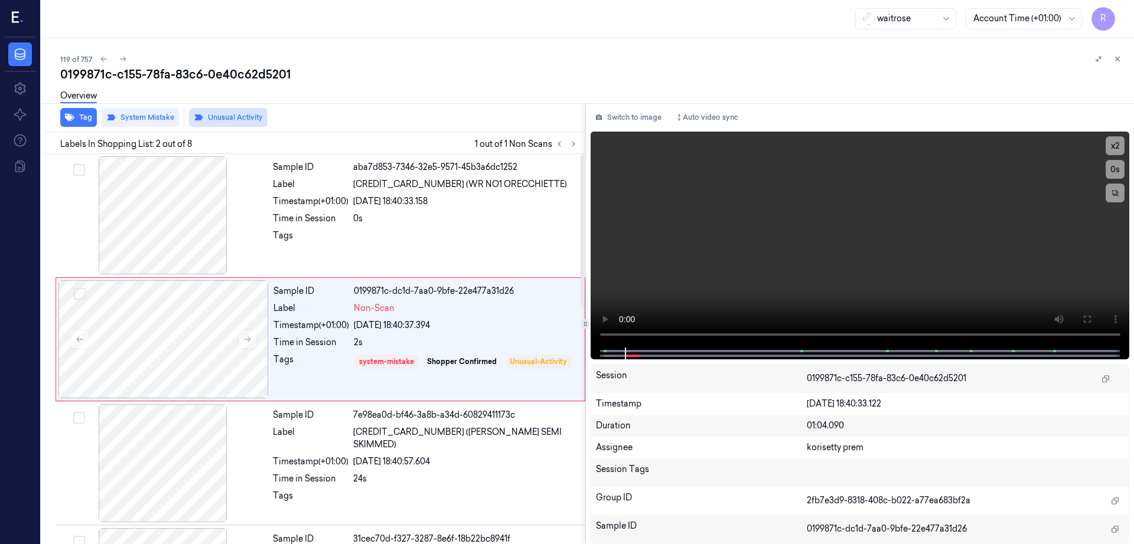
click at [236, 117] on button "Unusual Activity" at bounding box center [228, 117] width 79 height 19
click at [73, 117] on icon "button" at bounding box center [69, 117] width 9 height 9
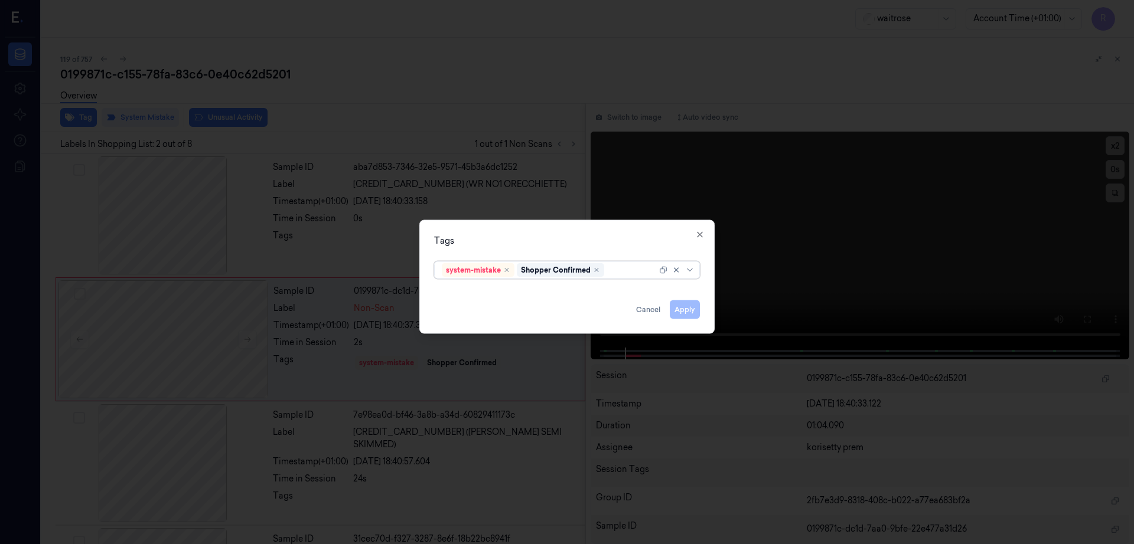
click at [621, 269] on div at bounding box center [631, 270] width 50 height 12
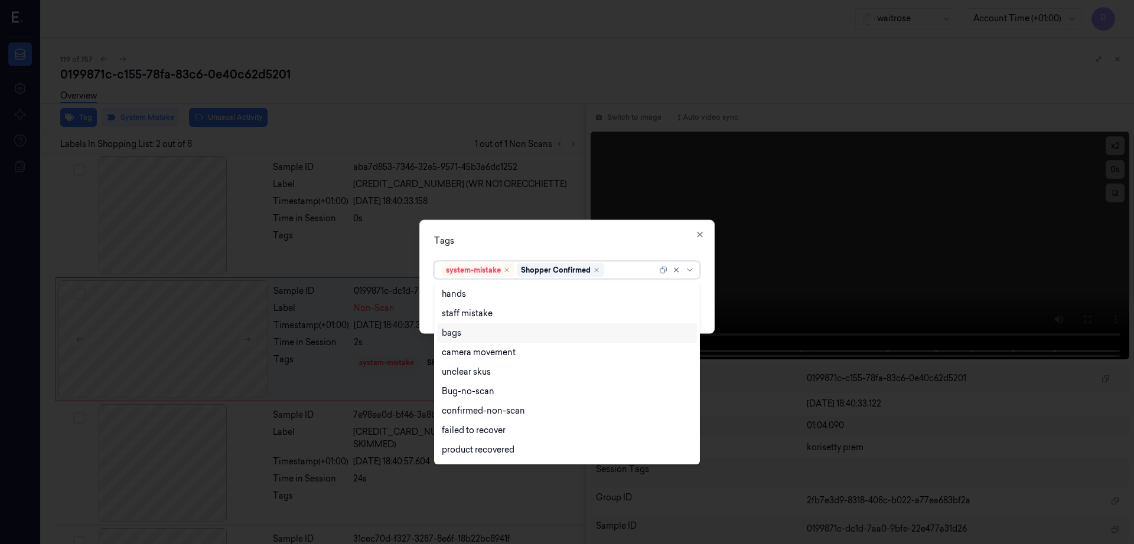
click at [476, 329] on div "bags" at bounding box center [567, 333] width 250 height 12
click at [539, 229] on div "Tags option bags, selected. 21 results available. Use Up and Down to choose opt…" at bounding box center [566, 277] width 295 height 114
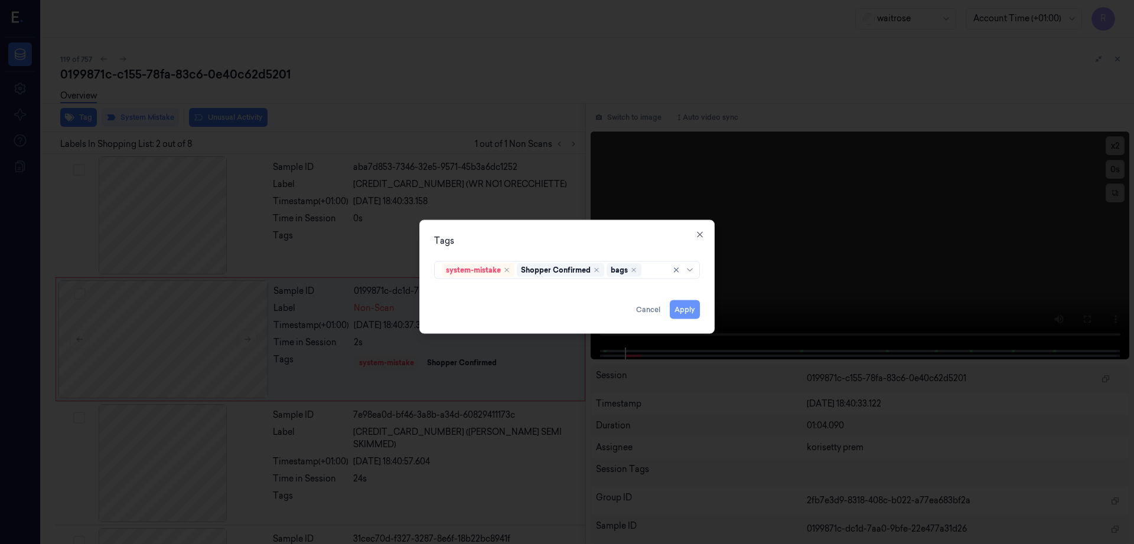
click at [692, 315] on button "Apply" at bounding box center [685, 310] width 30 height 19
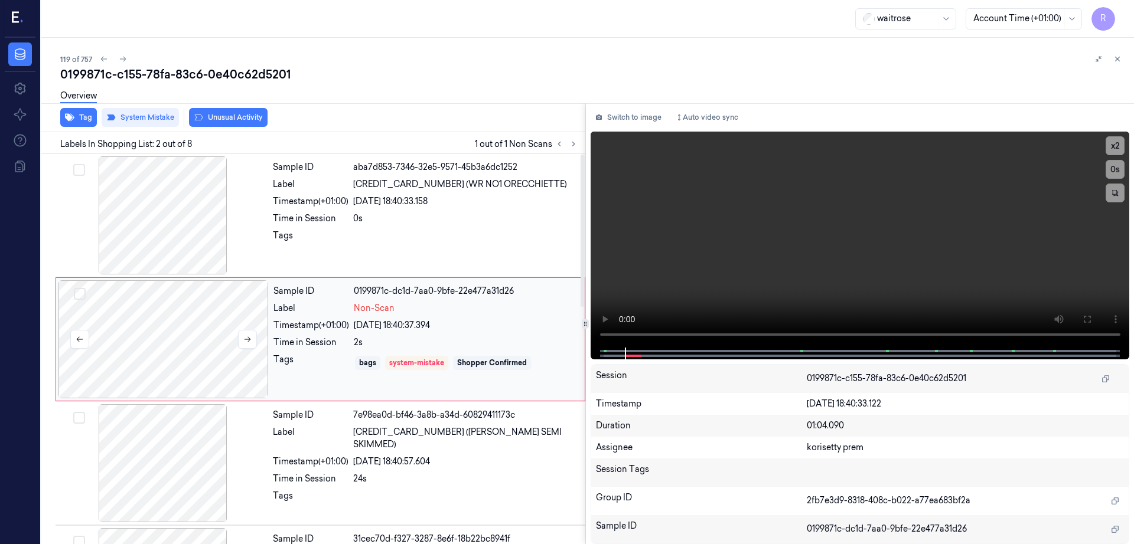
click at [162, 362] on div at bounding box center [163, 339] width 210 height 118
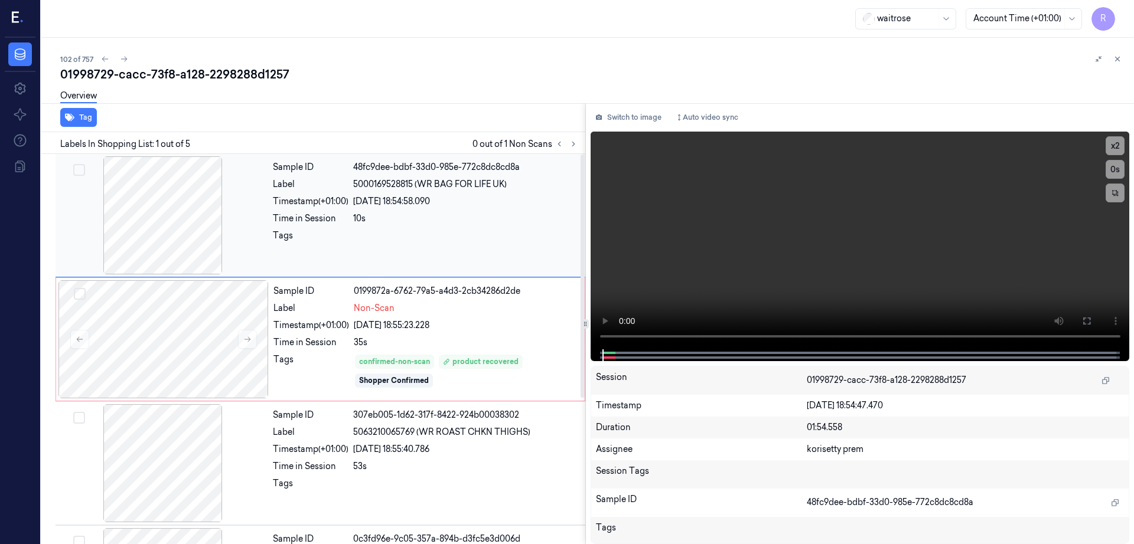
click at [169, 229] on div at bounding box center [163, 215] width 210 height 118
click at [195, 339] on div at bounding box center [163, 339] width 210 height 118
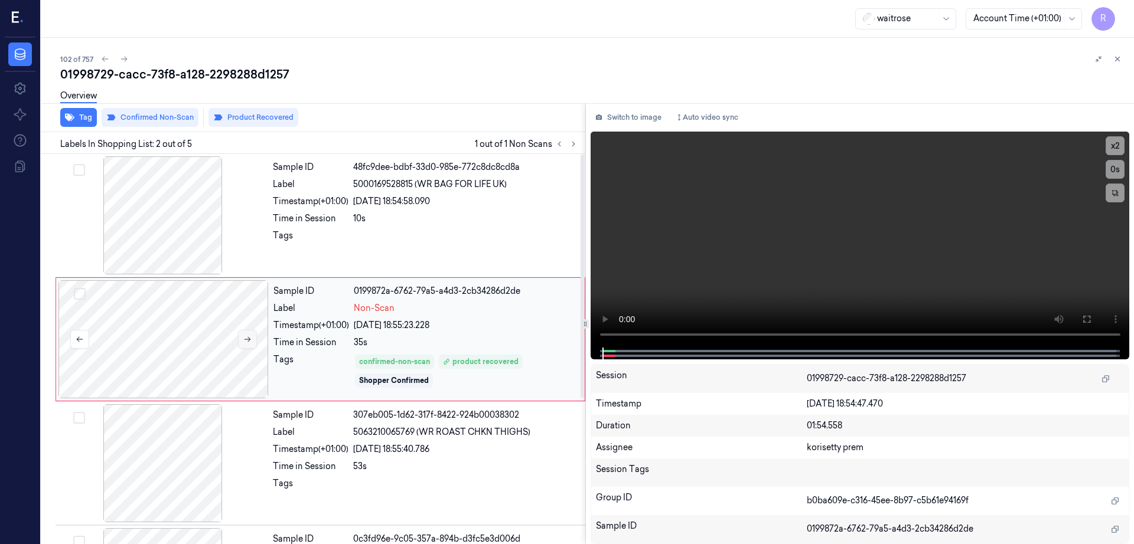
click at [241, 340] on button at bounding box center [247, 339] width 19 height 19
click at [129, 213] on div at bounding box center [163, 215] width 210 height 118
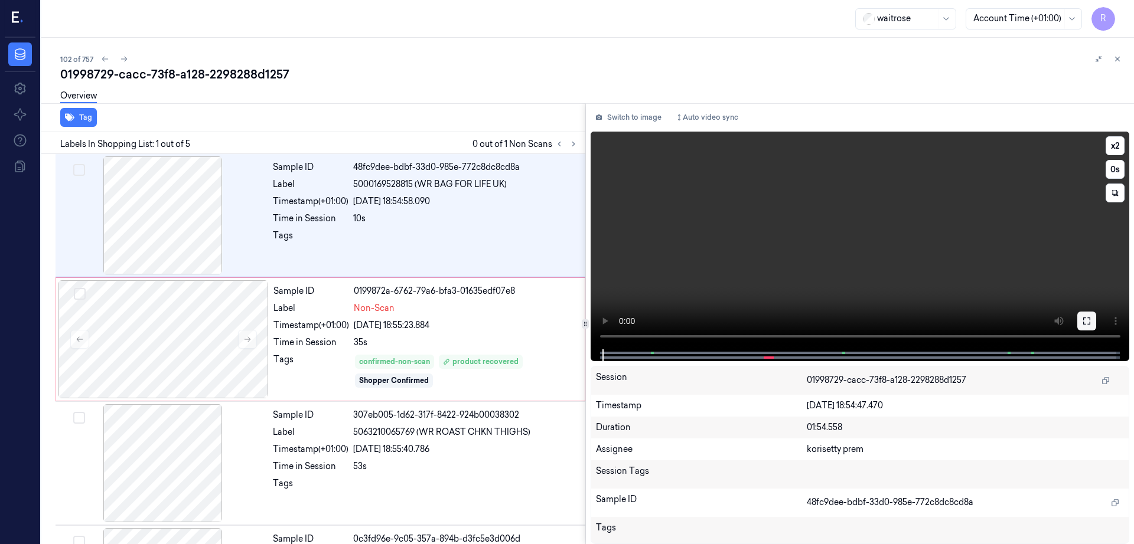
click at [1090, 319] on icon at bounding box center [1086, 321] width 7 height 7
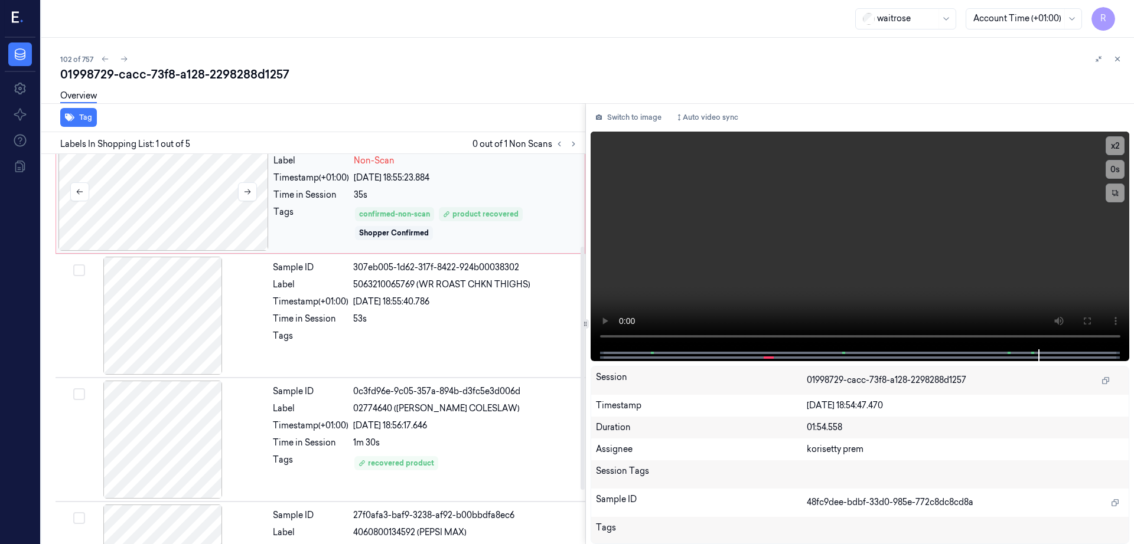
click at [201, 221] on div at bounding box center [163, 192] width 210 height 118
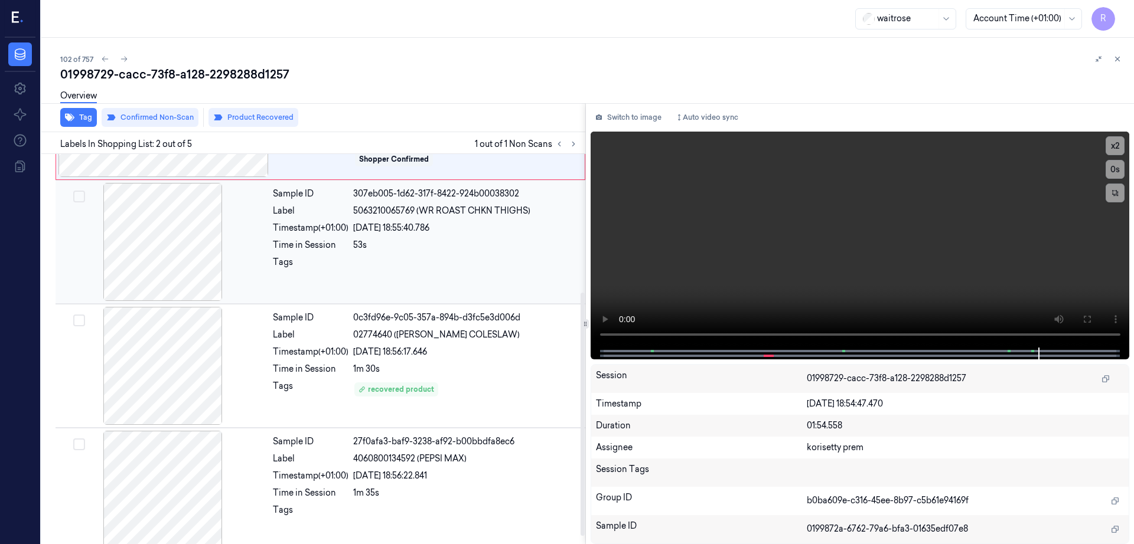
click at [184, 274] on div at bounding box center [163, 242] width 210 height 118
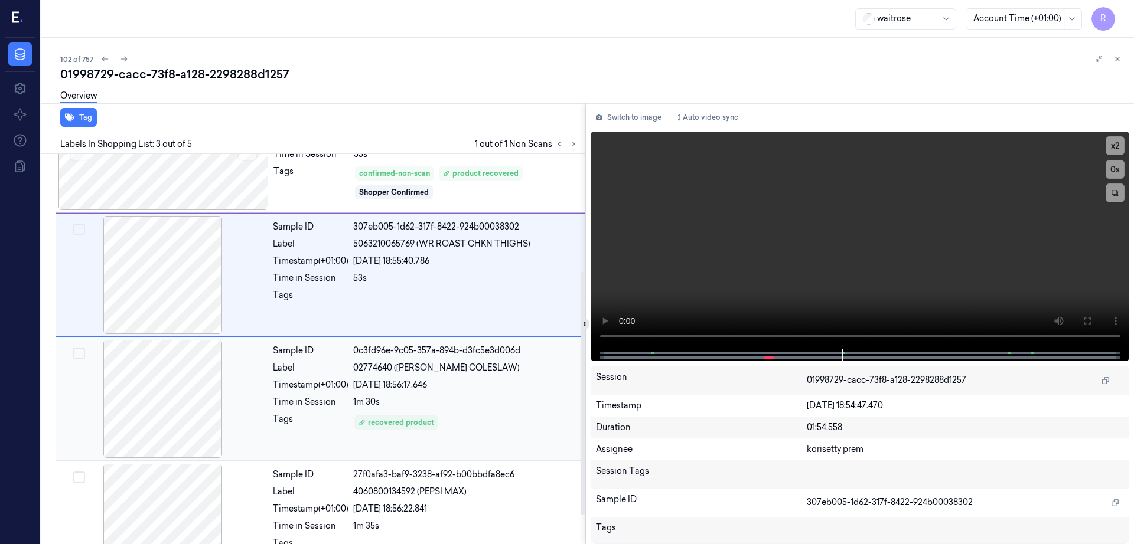
click at [180, 442] on div at bounding box center [163, 399] width 210 height 118
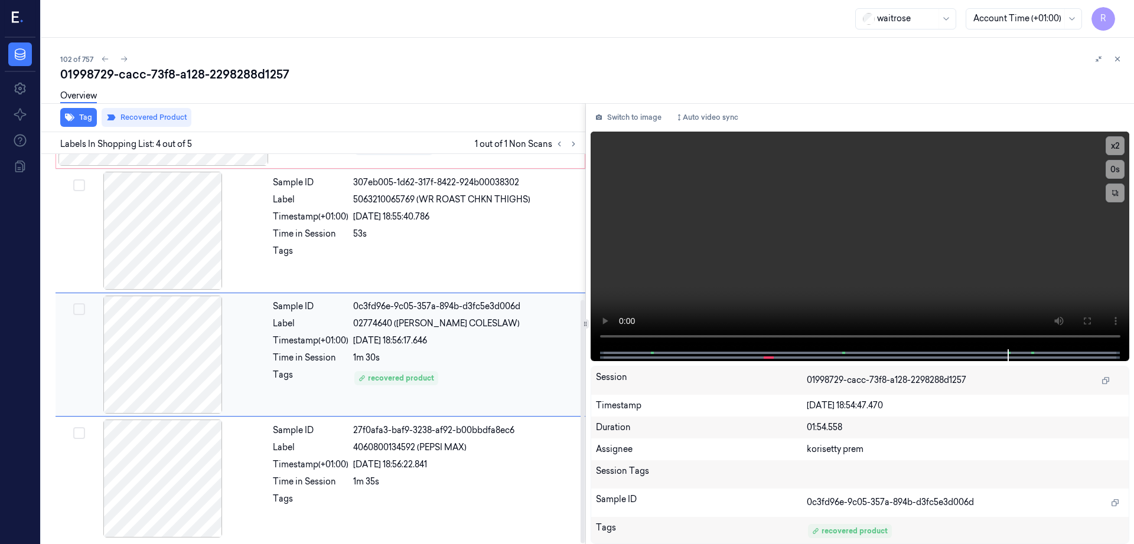
scroll to position [233, 0]
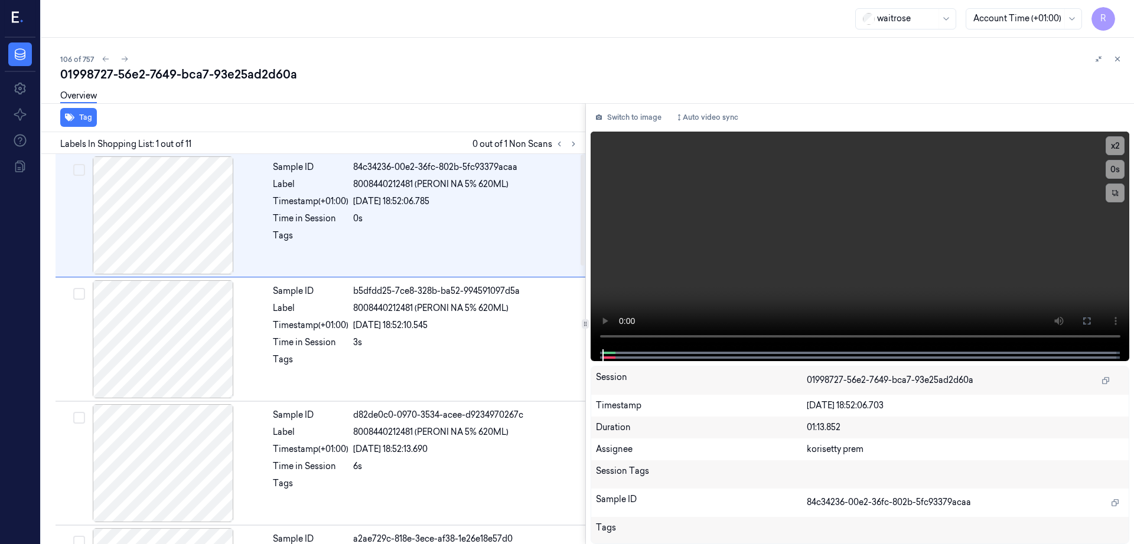
click at [580, 151] on div at bounding box center [566, 144] width 28 height 14
click at [574, 142] on icon at bounding box center [573, 144] width 2 height 4
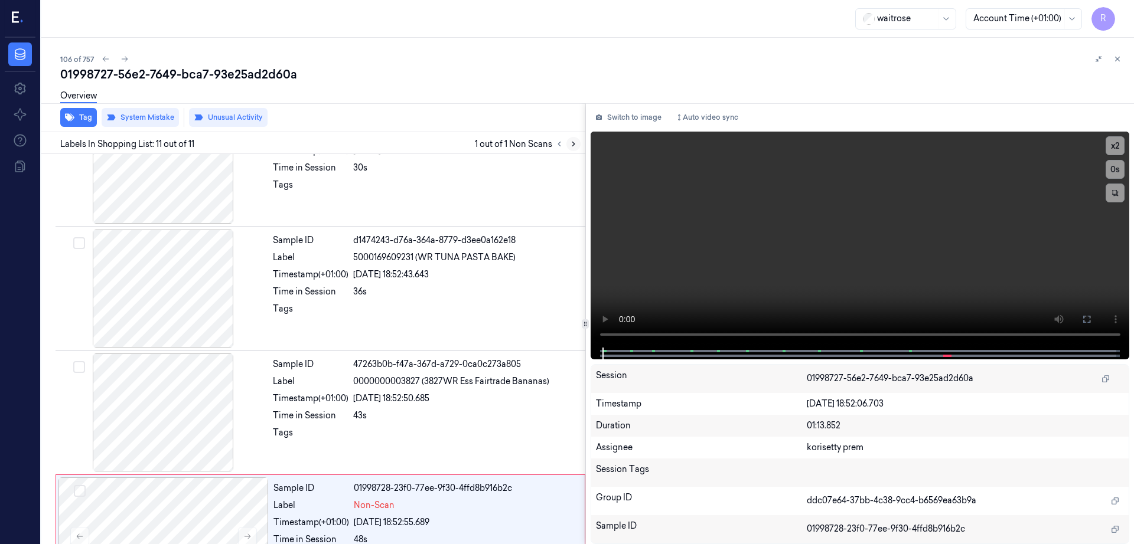
scroll to position [977, 0]
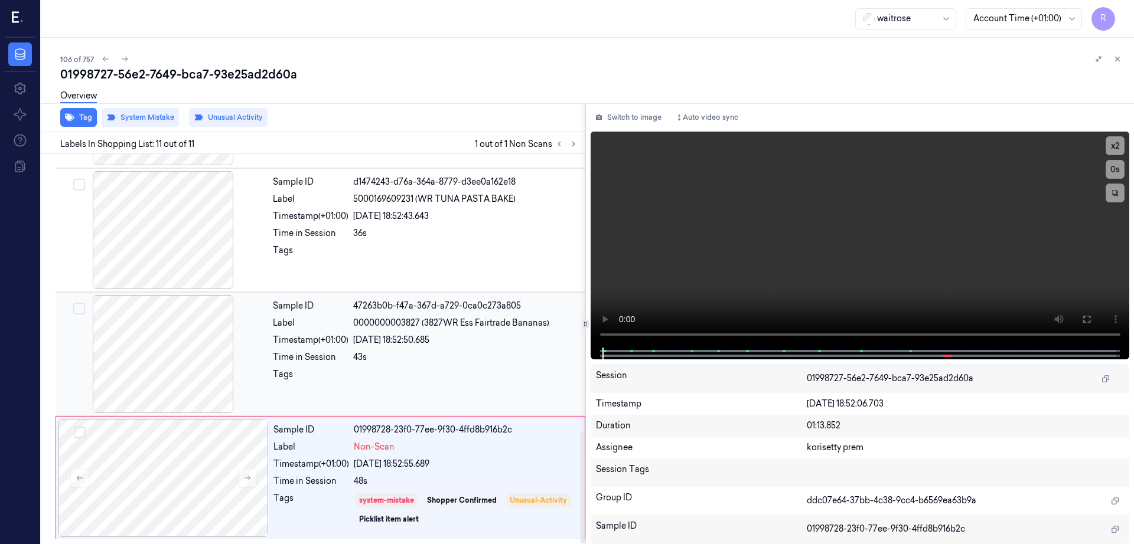
click at [172, 351] on div at bounding box center [163, 354] width 210 height 118
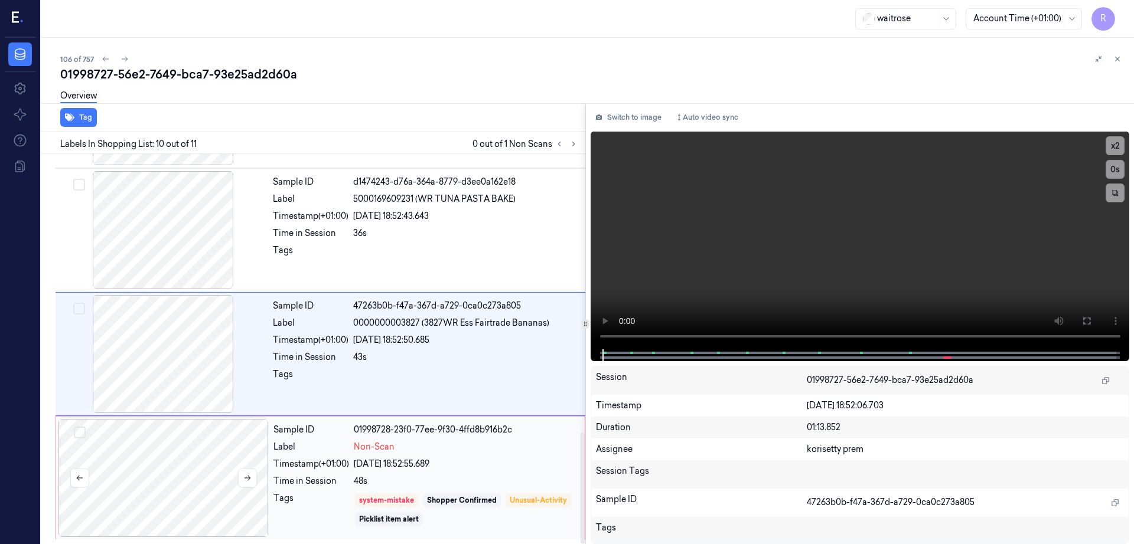
click at [204, 442] on div at bounding box center [163, 478] width 210 height 118
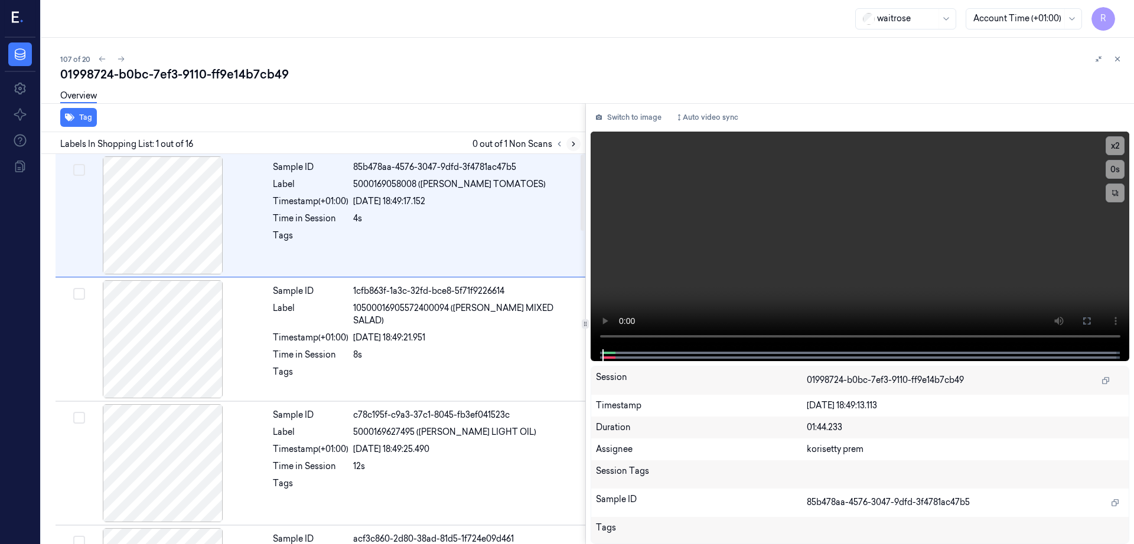
click at [580, 148] on button at bounding box center [573, 144] width 14 height 14
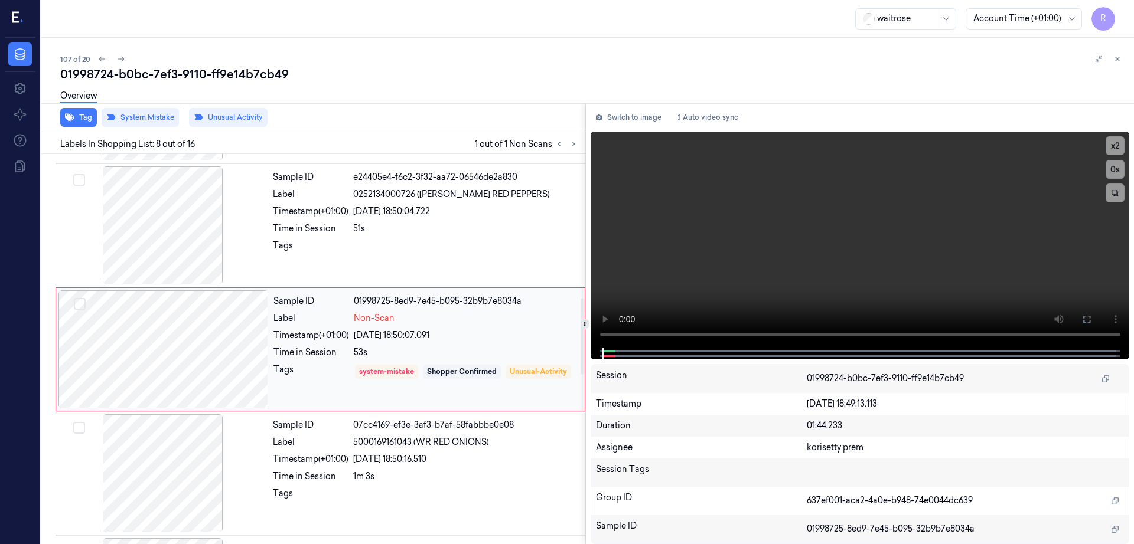
scroll to position [734, 0]
click at [188, 351] on div at bounding box center [163, 349] width 210 height 118
click at [187, 215] on div at bounding box center [163, 225] width 210 height 118
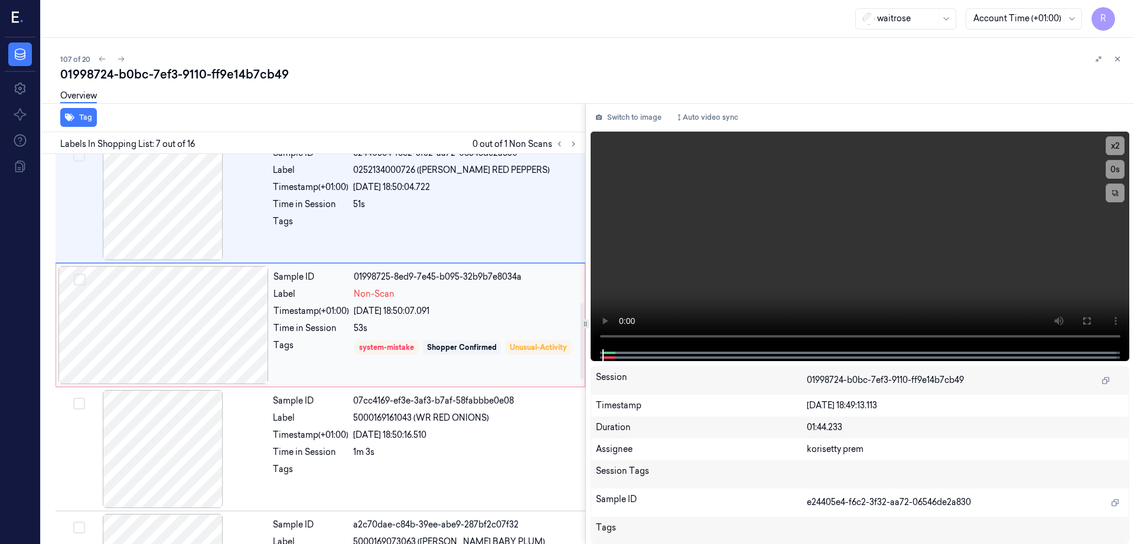
click at [240, 371] on div at bounding box center [163, 325] width 210 height 118
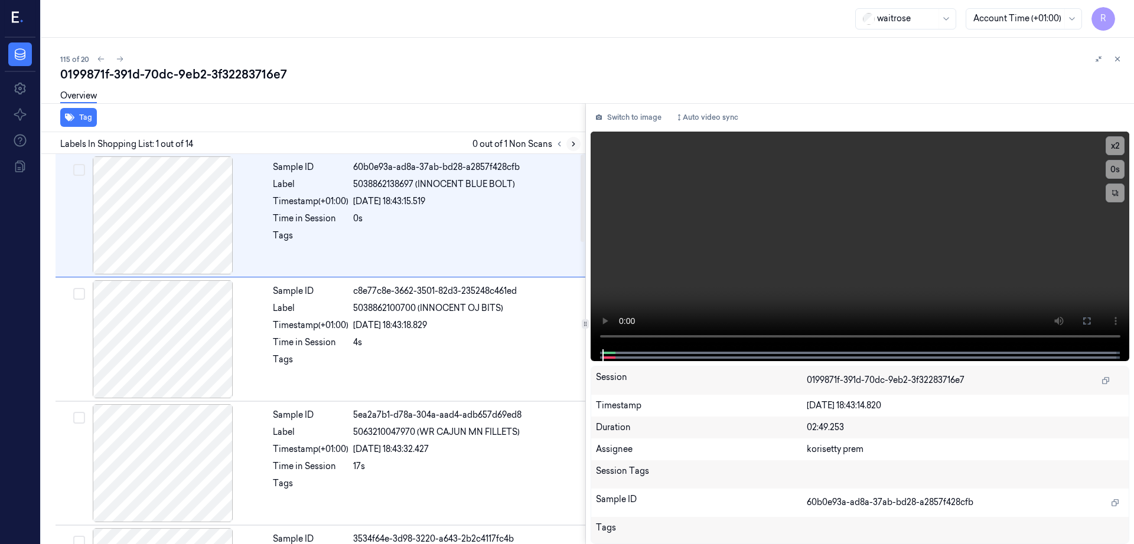
click at [580, 149] on button at bounding box center [573, 144] width 14 height 14
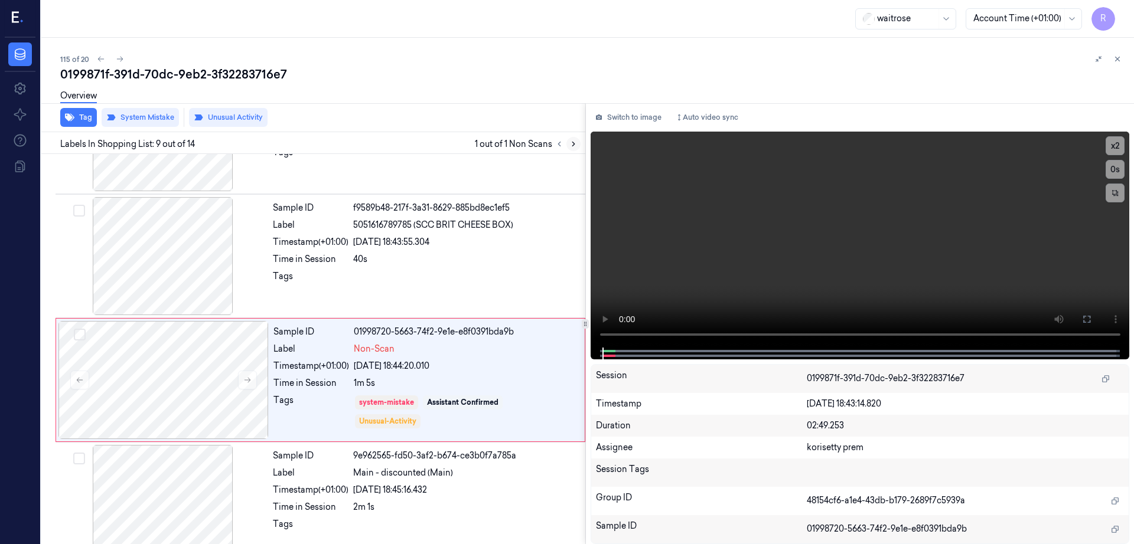
scroll to position [858, 0]
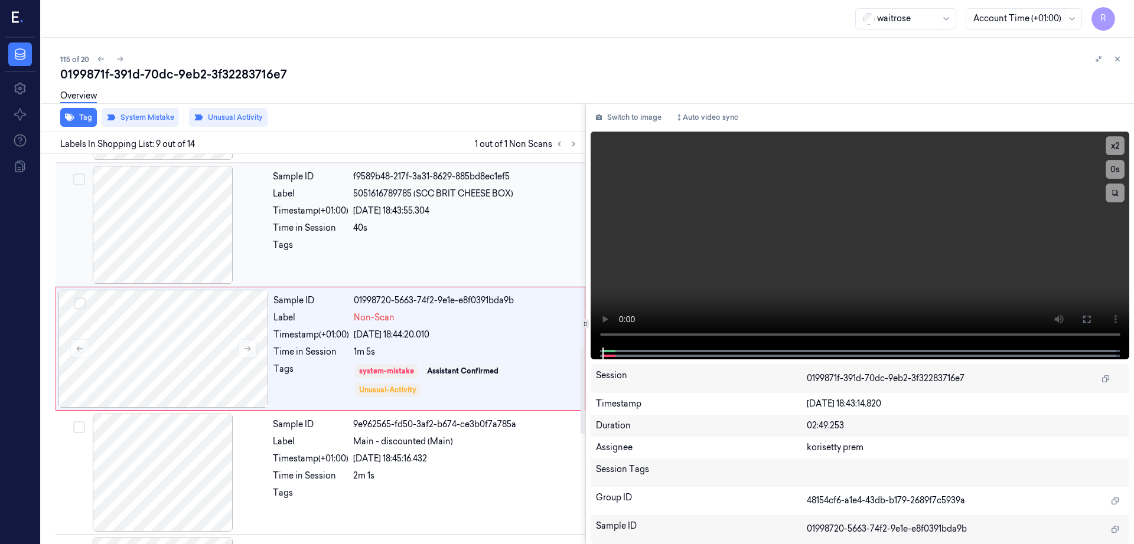
click at [185, 233] on div at bounding box center [163, 225] width 210 height 118
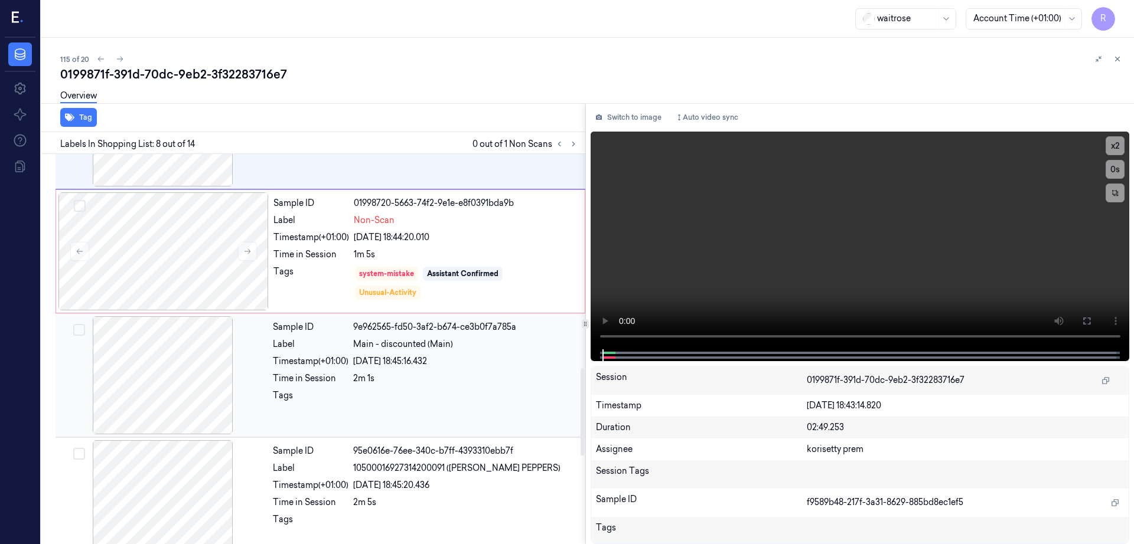
click at [176, 315] on div "Sample ID 9e962565-fd50-3af2-b674-ce3b0f7a785a Label Main - discounted (Main) T…" at bounding box center [321, 376] width 530 height 124
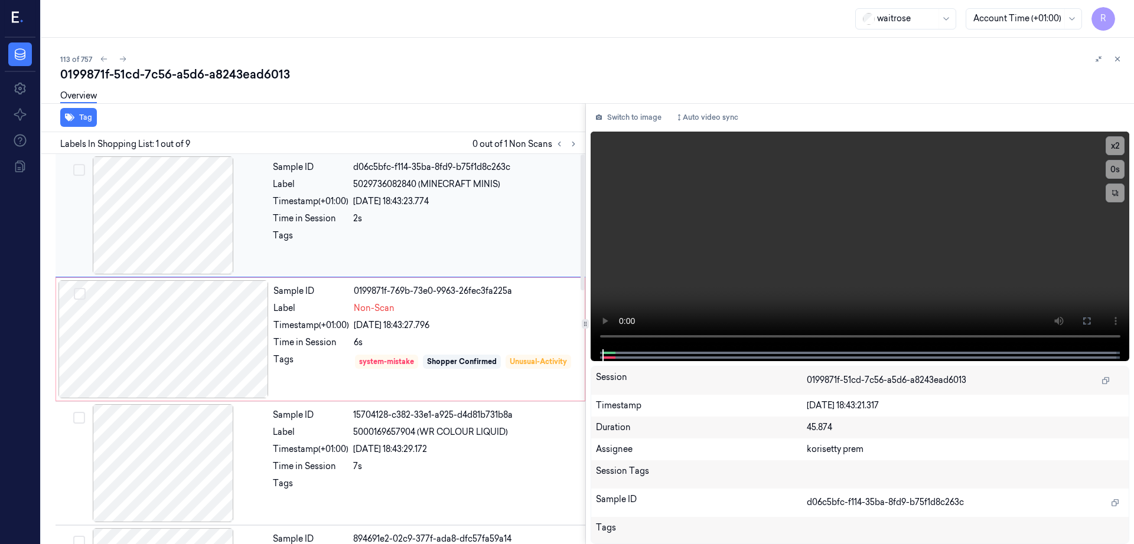
click at [194, 224] on div at bounding box center [163, 215] width 210 height 118
click at [1096, 319] on button at bounding box center [1086, 321] width 19 height 19
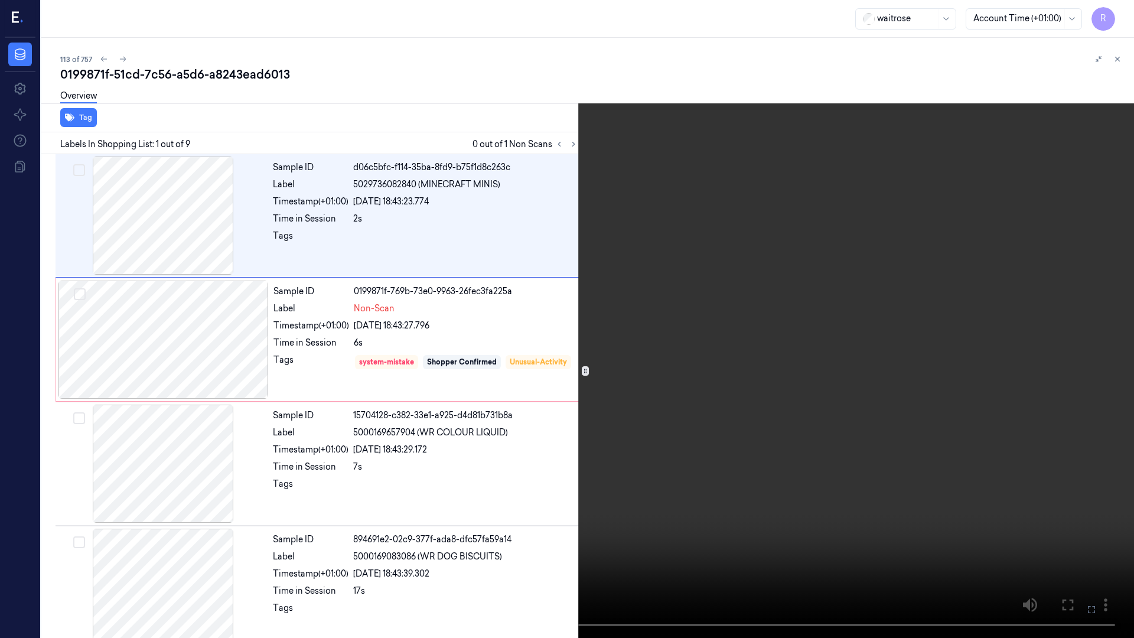
click at [811, 377] on video at bounding box center [567, 319] width 1134 height 638
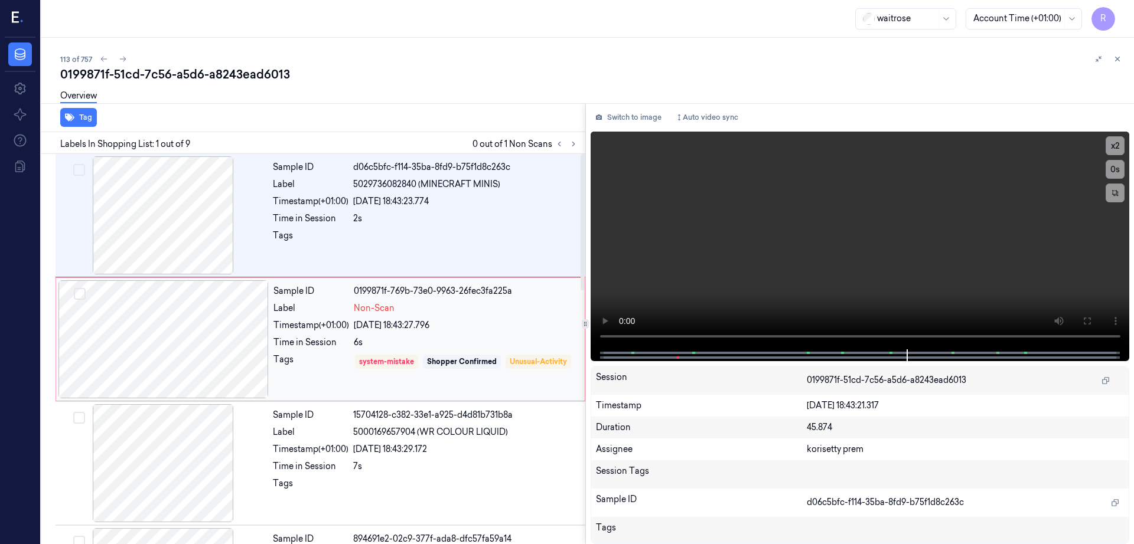
click at [131, 336] on div at bounding box center [163, 339] width 210 height 118
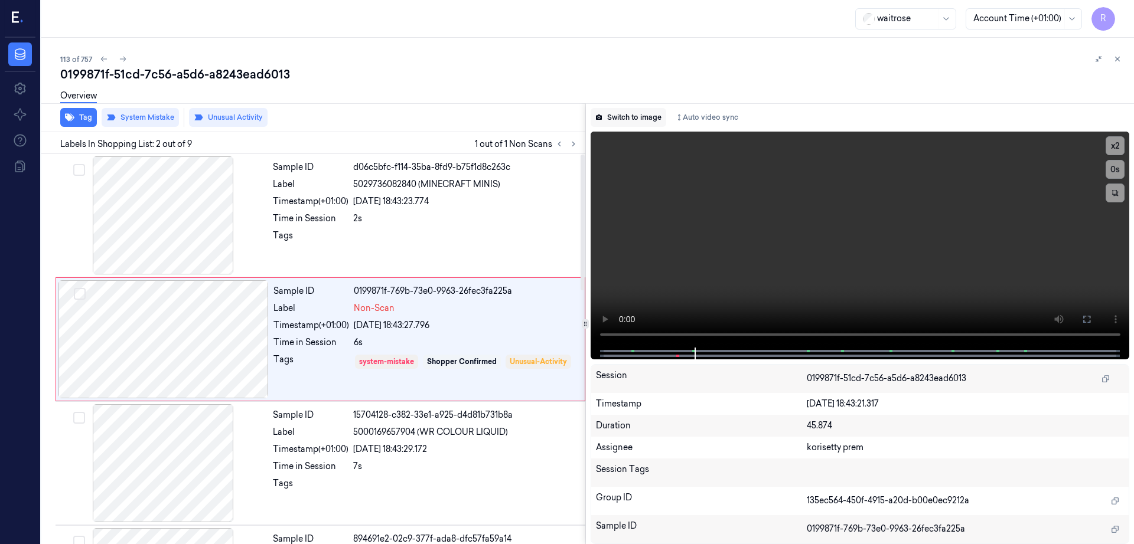
click at [655, 110] on button "Switch to image" at bounding box center [628, 117] width 76 height 19
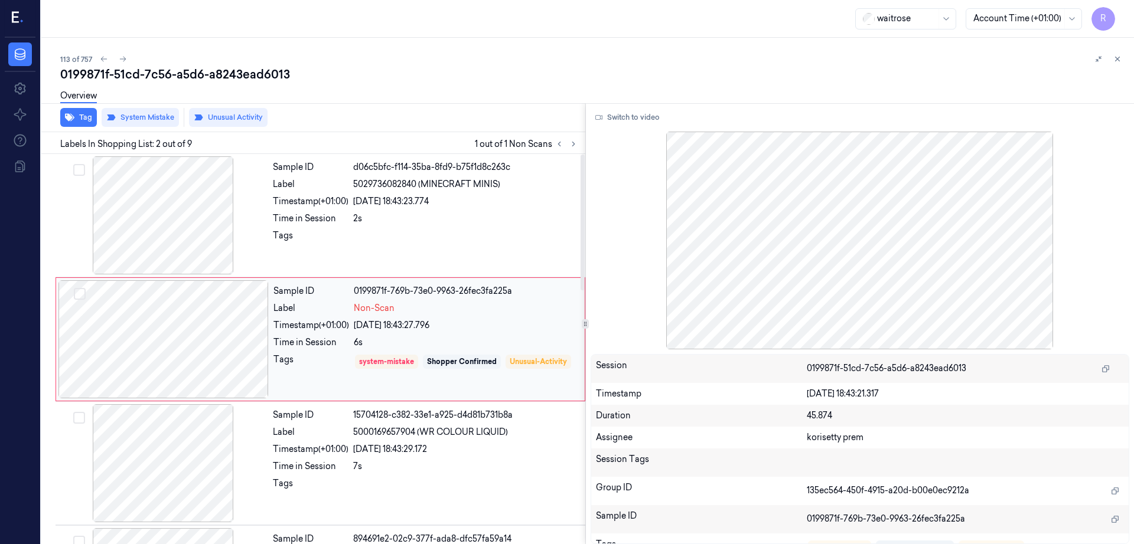
click at [214, 342] on div at bounding box center [163, 339] width 210 height 118
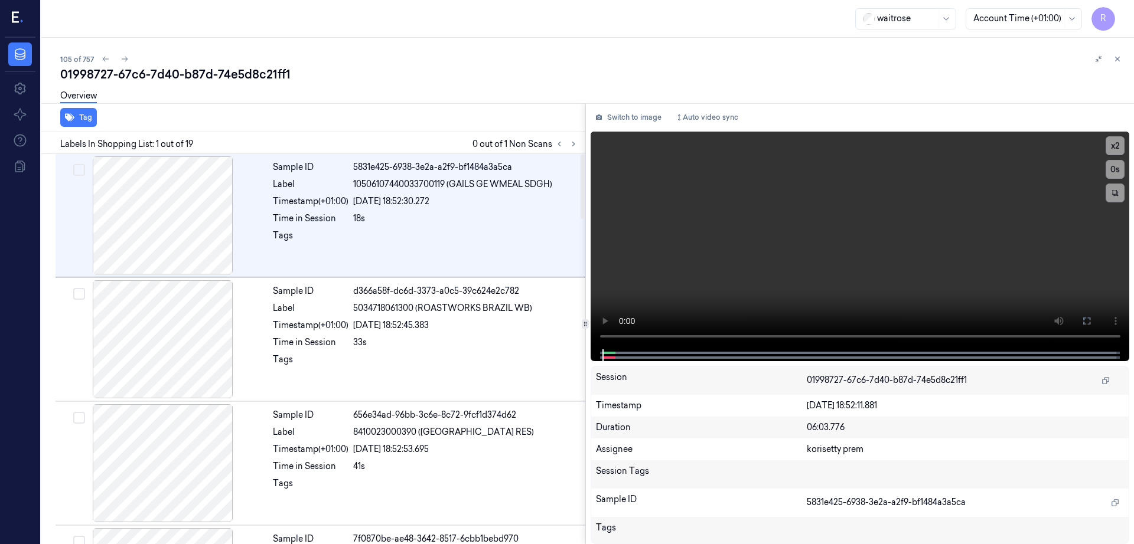
click at [585, 145] on div "Labels In Shopping List: 1 out of 19 0 out of 1 Non Scans" at bounding box center [311, 143] width 549 height 22
click at [580, 145] on button at bounding box center [573, 144] width 14 height 14
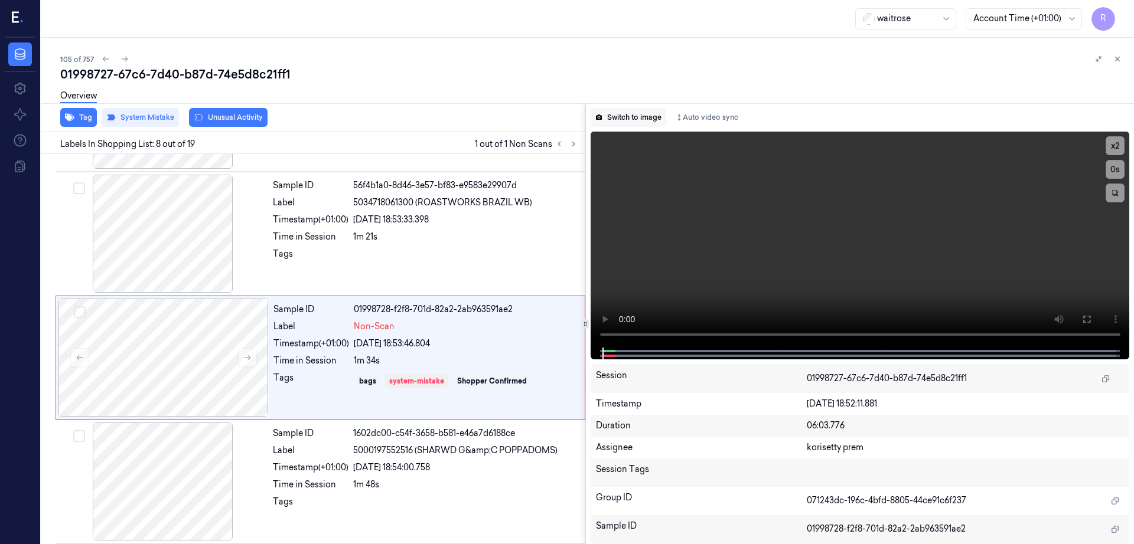
scroll to position [734, 0]
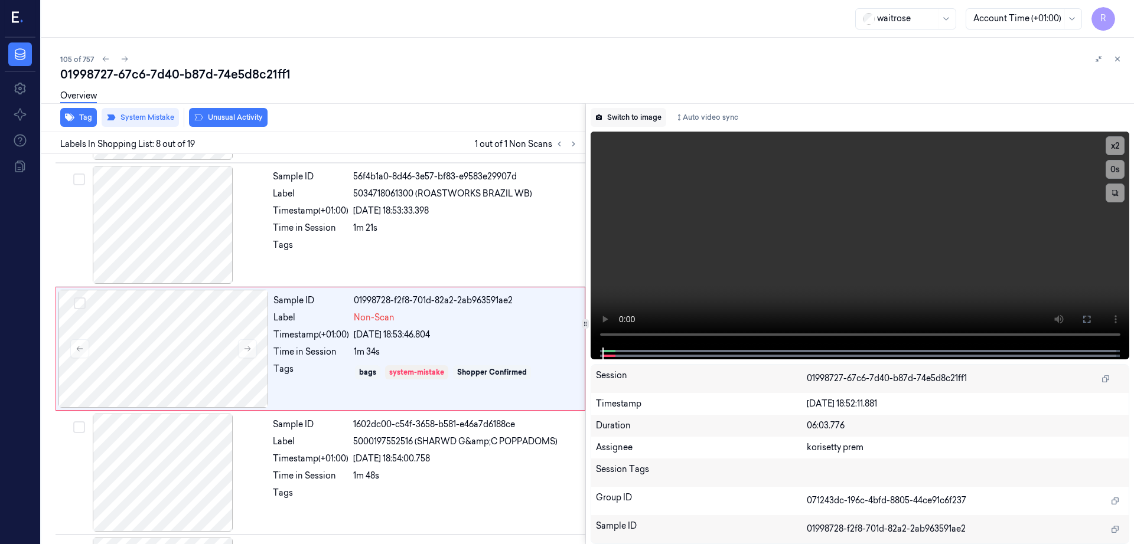
click at [650, 117] on button "Switch to image" at bounding box center [628, 117] width 76 height 19
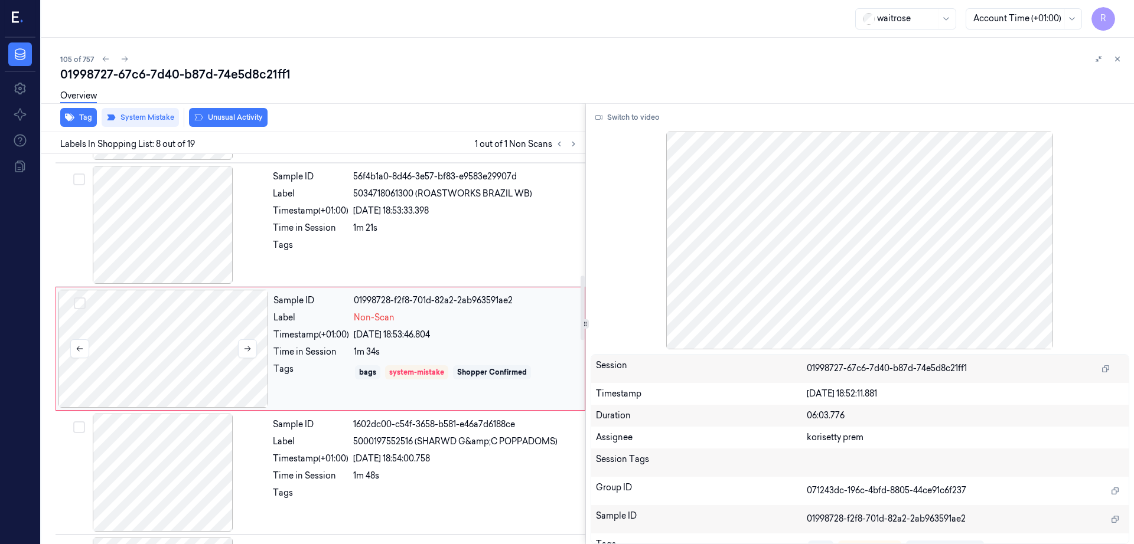
click at [162, 361] on div at bounding box center [163, 349] width 210 height 118
click at [145, 256] on div at bounding box center [163, 225] width 210 height 118
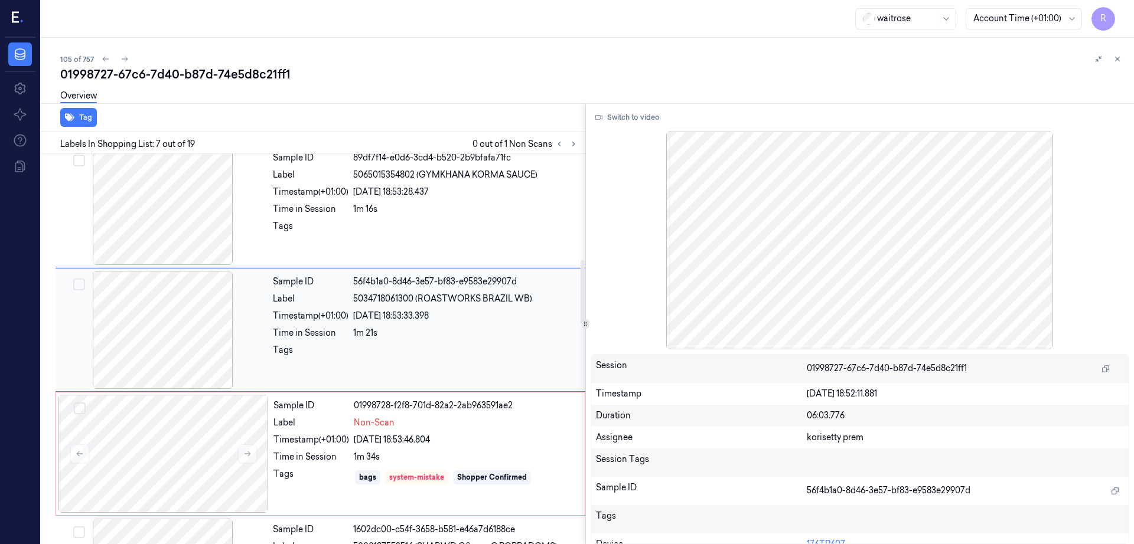
scroll to position [611, 0]
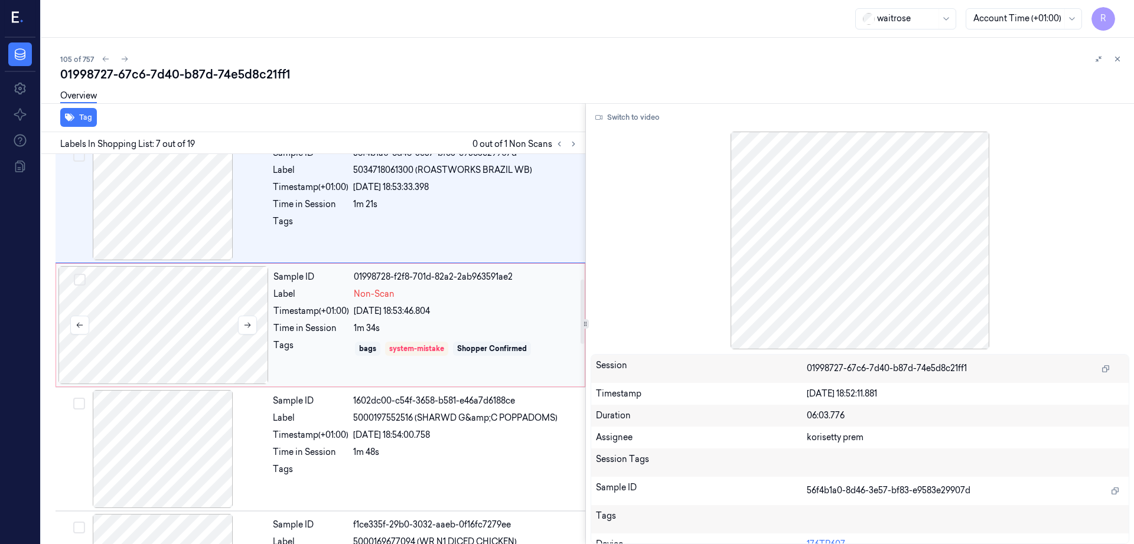
click at [165, 302] on div at bounding box center [163, 325] width 210 height 118
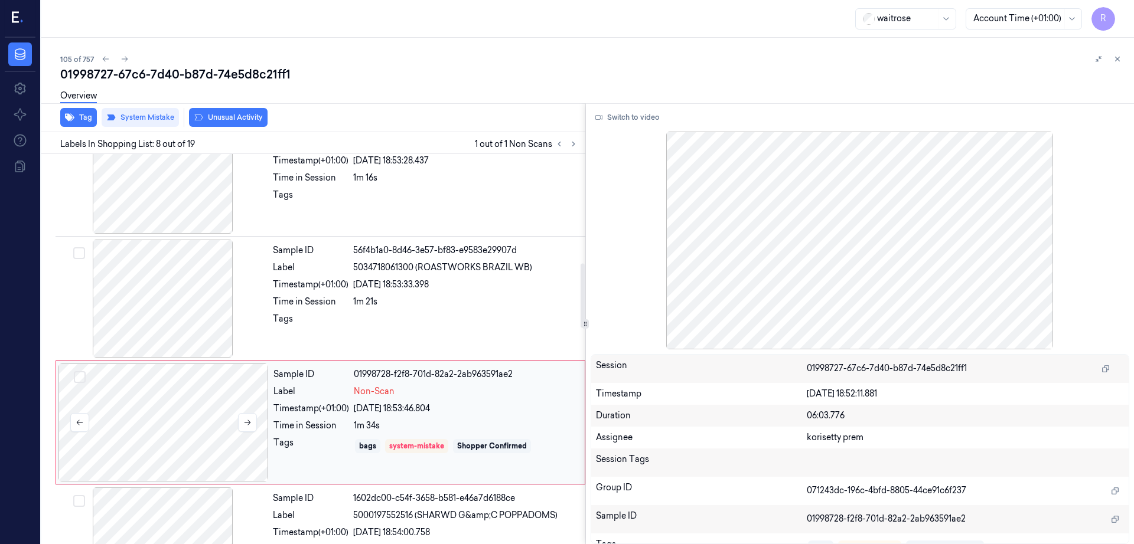
click at [165, 302] on div at bounding box center [163, 299] width 210 height 118
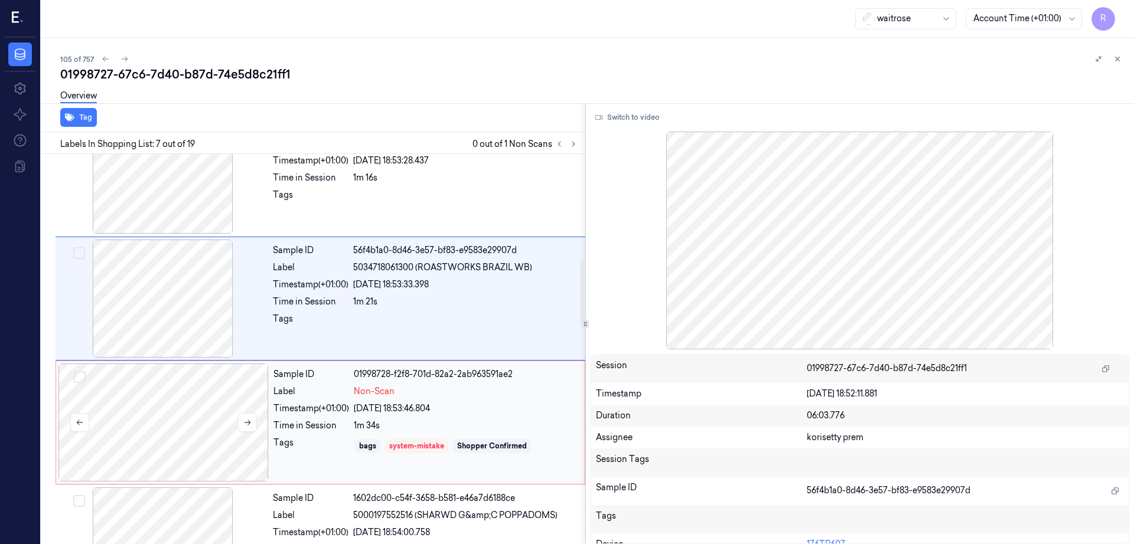
scroll to position [611, 0]
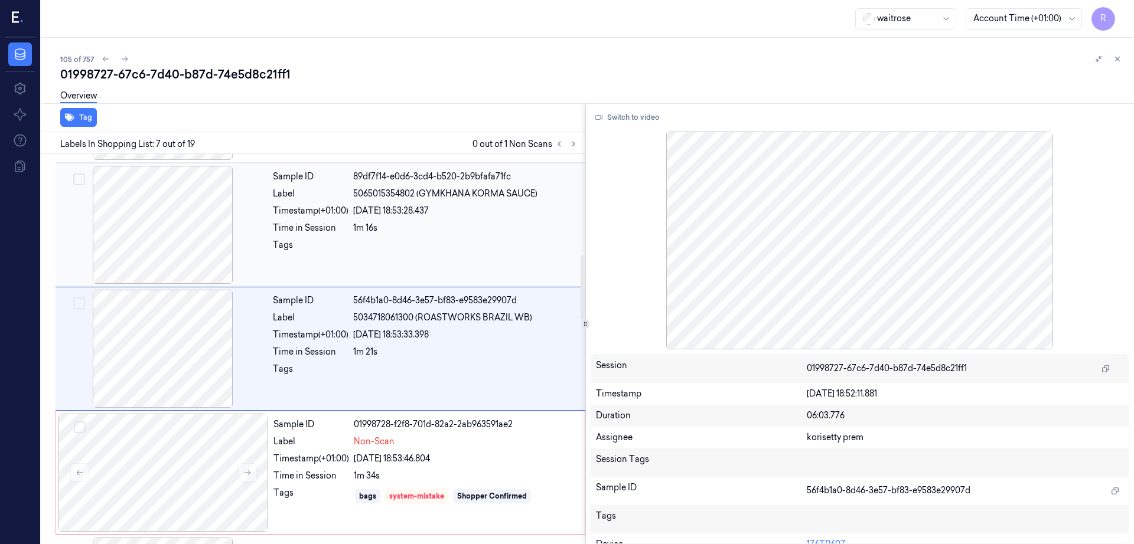
click at [148, 250] on div at bounding box center [163, 225] width 210 height 118
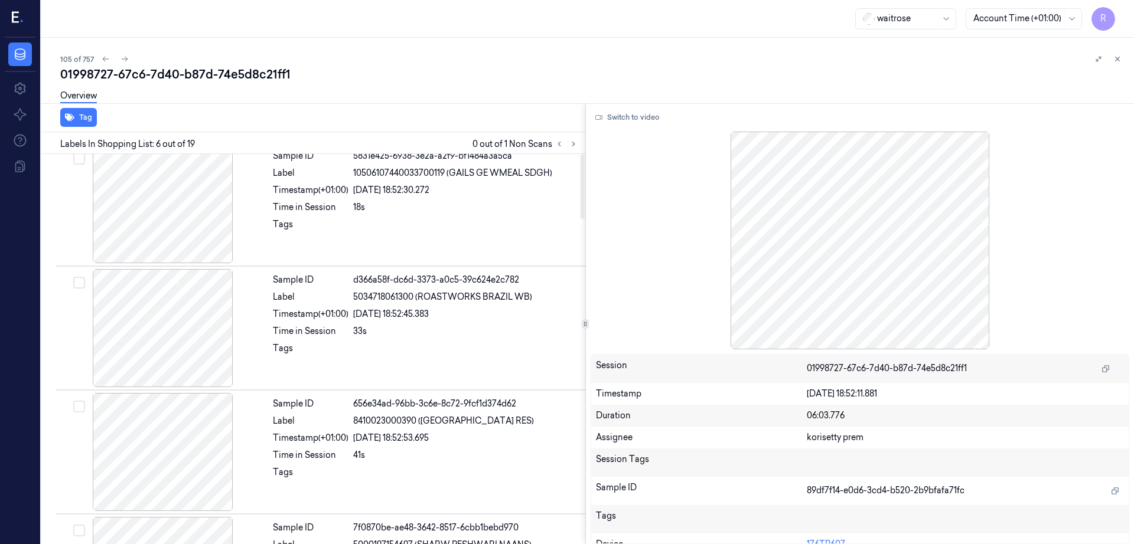
scroll to position [0, 0]
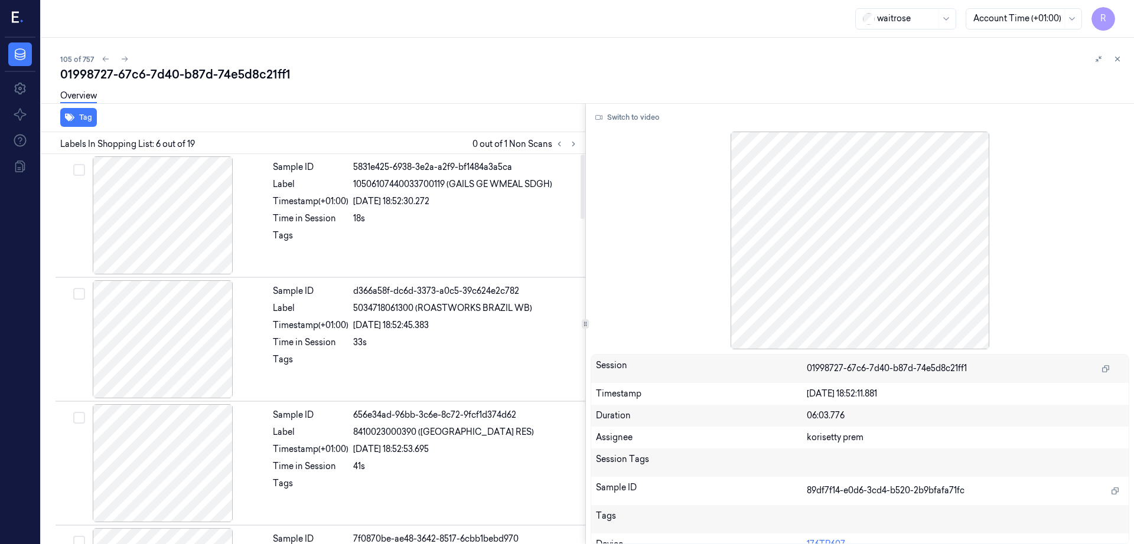
click at [148, 250] on div at bounding box center [163, 215] width 210 height 118
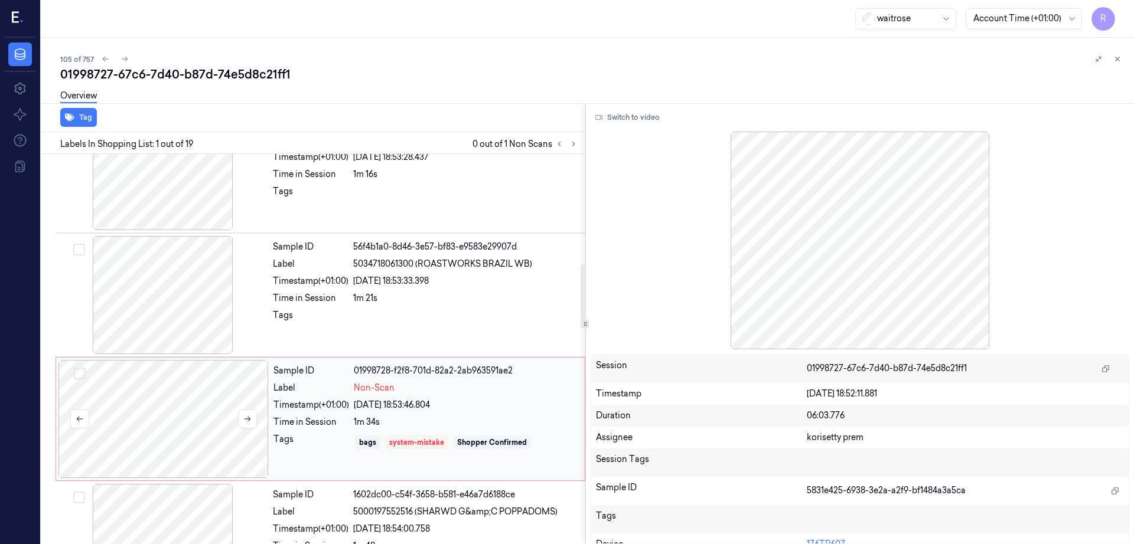
click at [199, 420] on div at bounding box center [163, 419] width 210 height 118
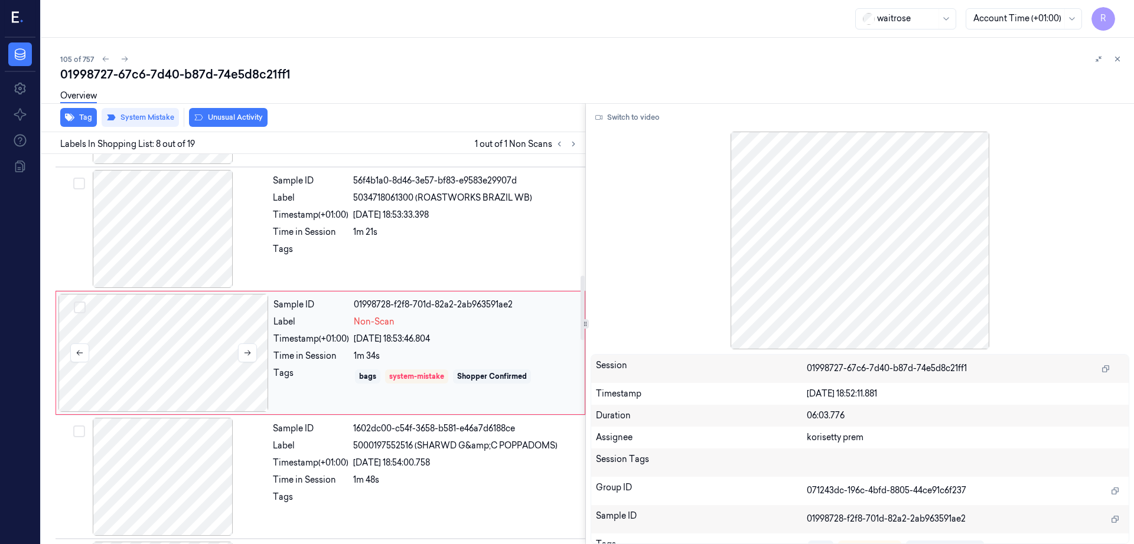
scroll to position [734, 0]
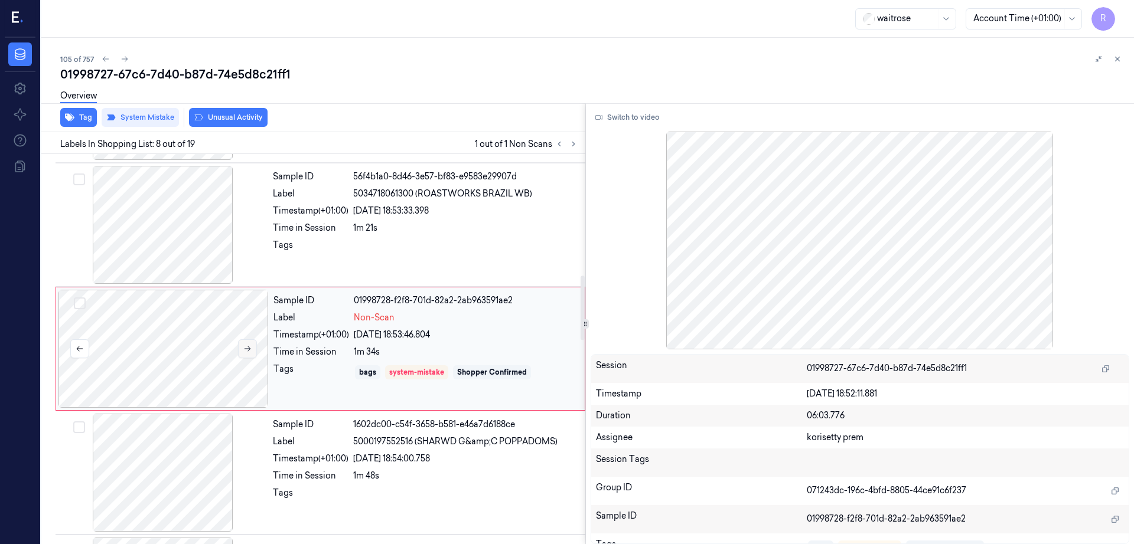
click at [246, 352] on icon at bounding box center [247, 349] width 8 height 8
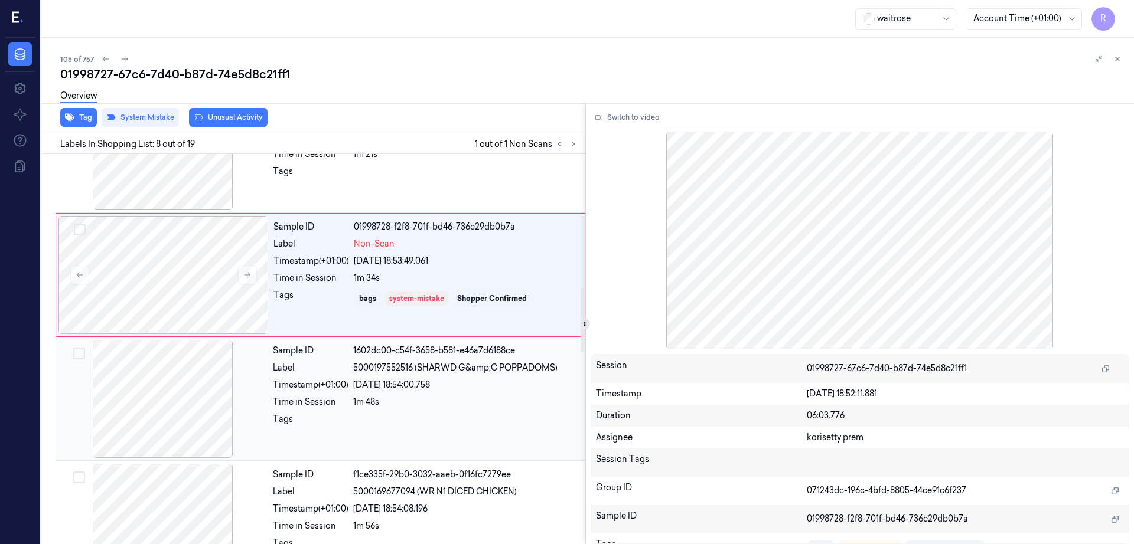
click at [214, 364] on div at bounding box center [163, 399] width 210 height 118
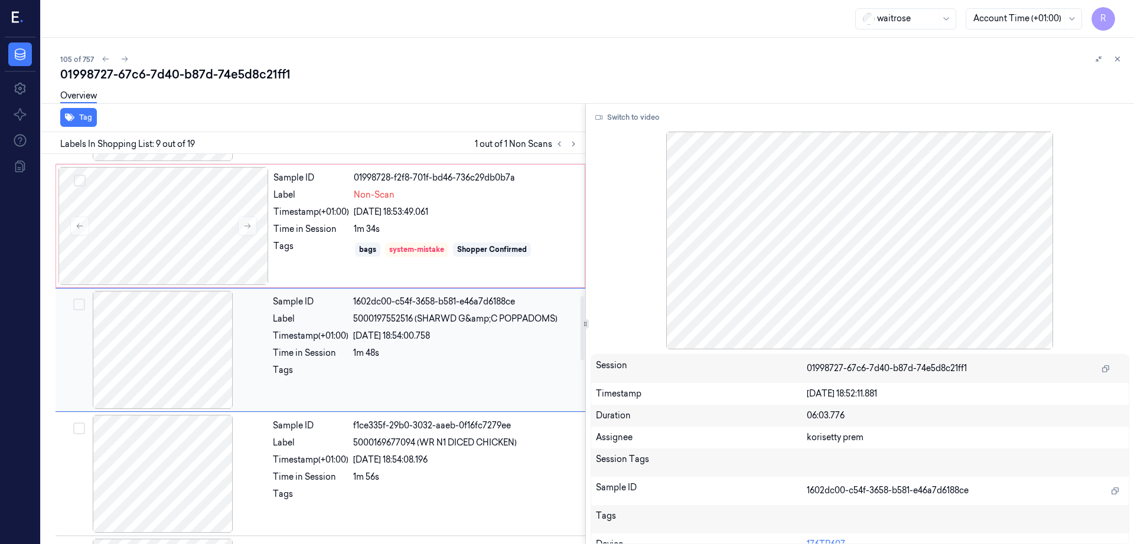
scroll to position [858, 0]
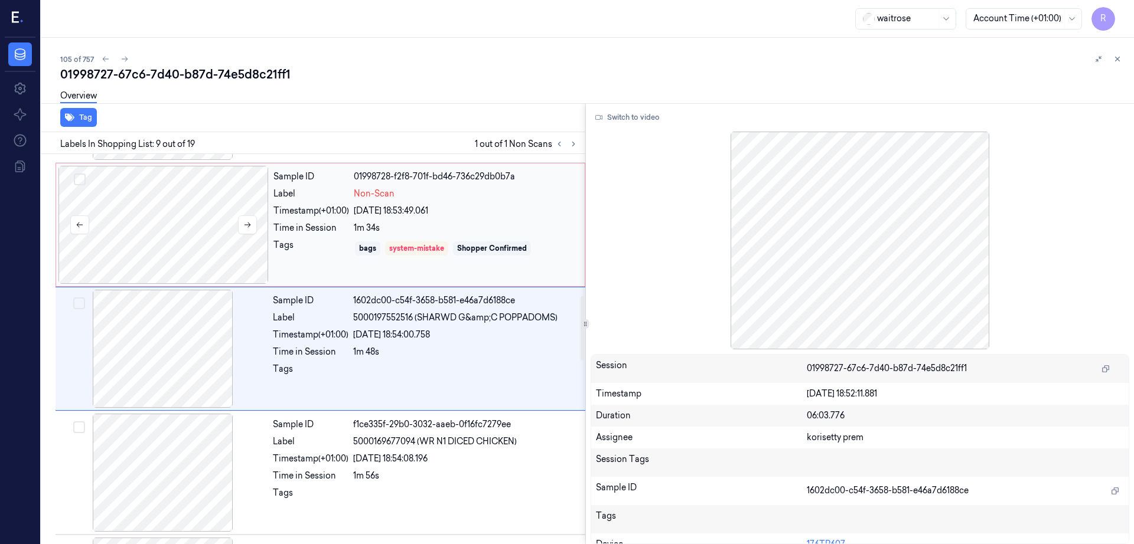
click at [125, 197] on div at bounding box center [163, 225] width 210 height 118
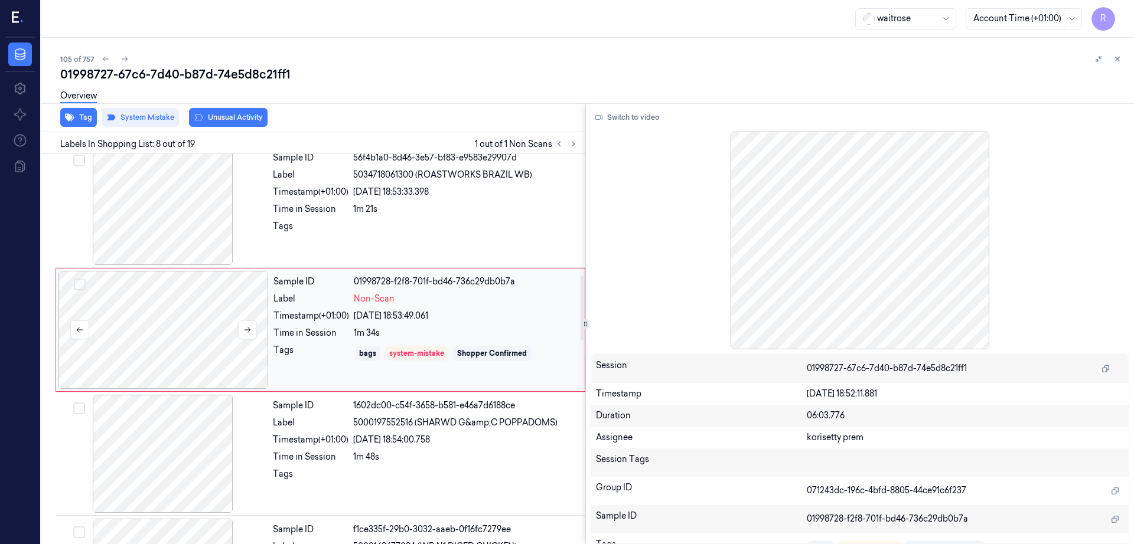
scroll to position [734, 0]
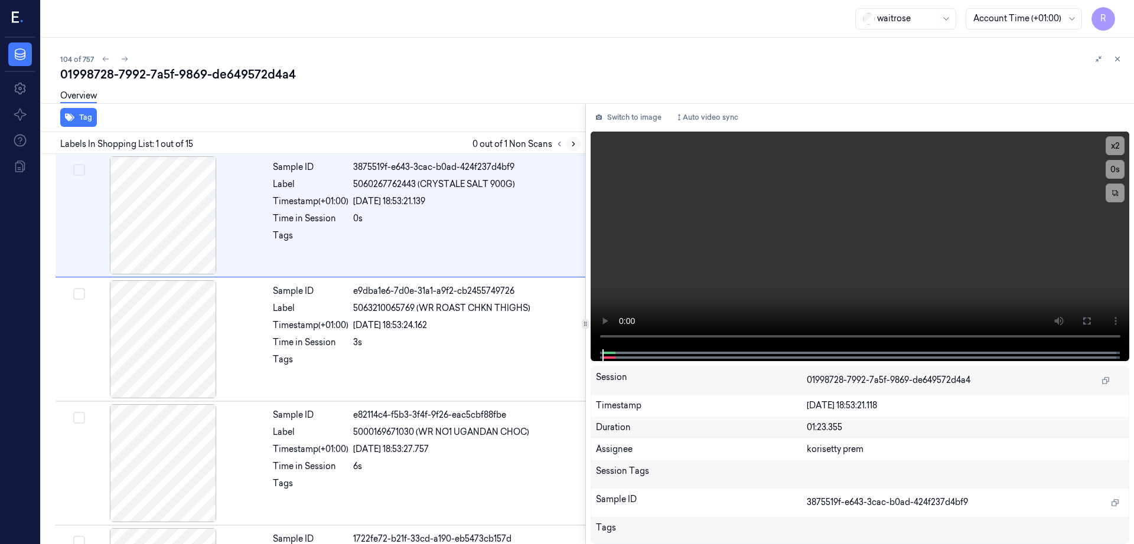
click at [577, 140] on icon at bounding box center [573, 144] width 8 height 8
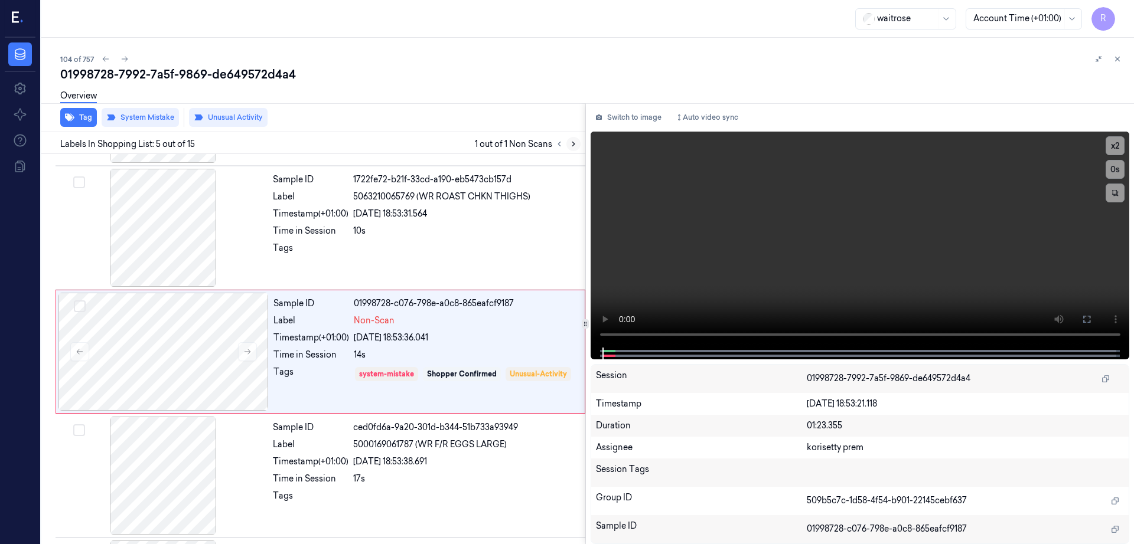
scroll to position [363, 0]
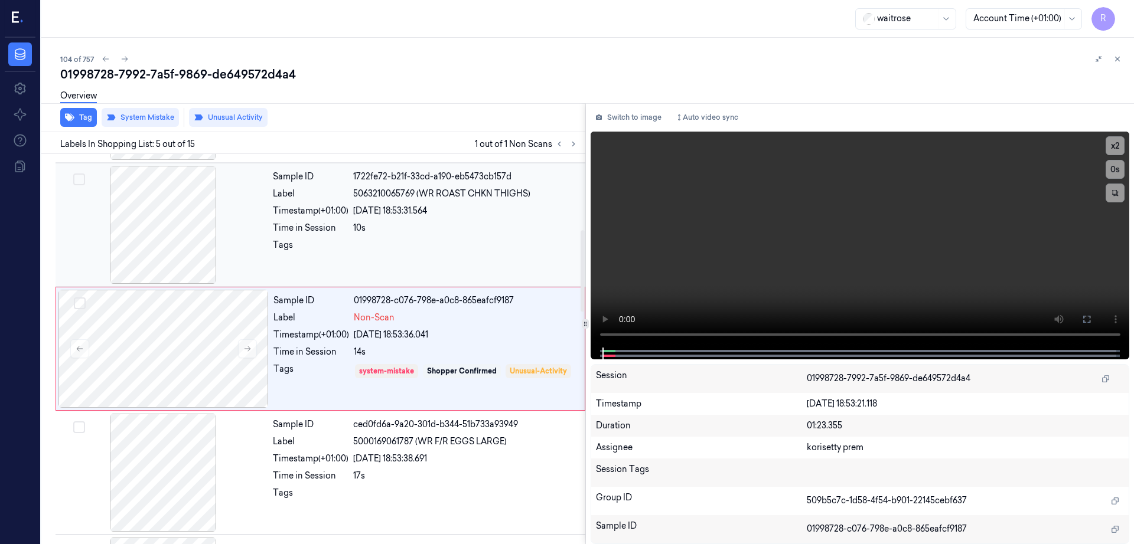
click at [175, 227] on div at bounding box center [163, 225] width 210 height 118
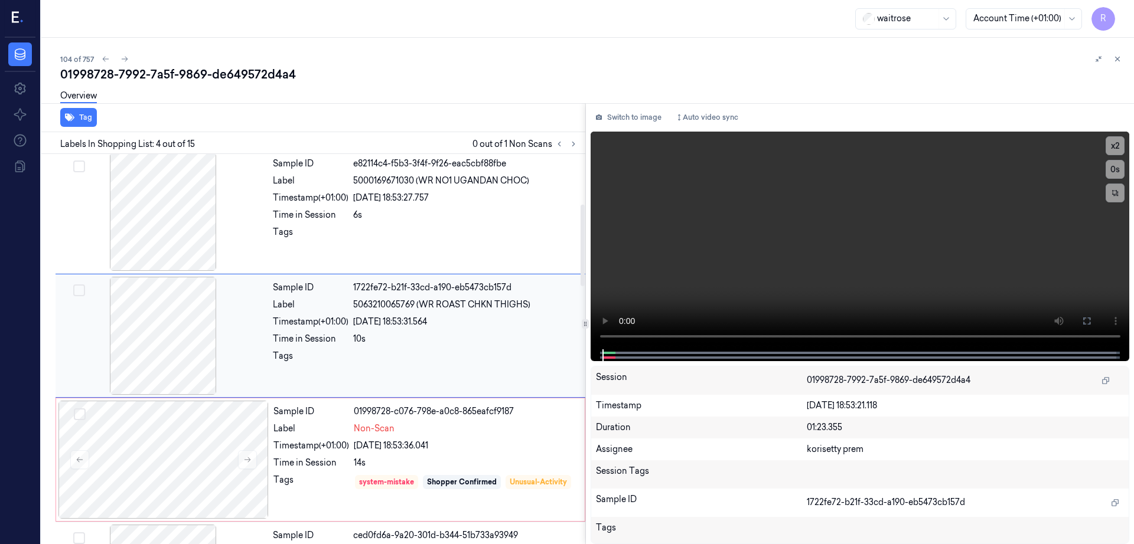
scroll to position [239, 0]
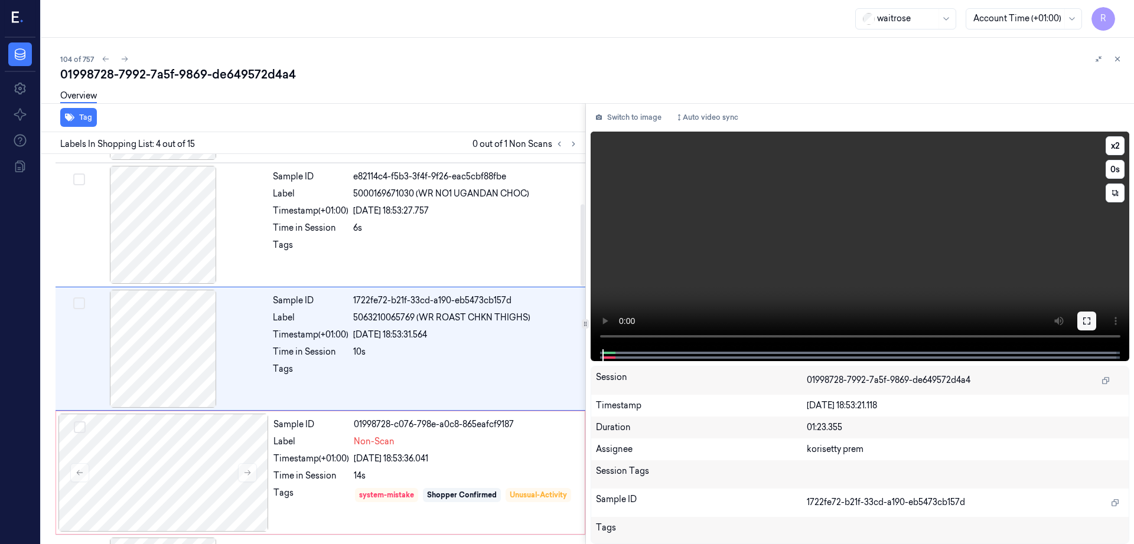
click at [1091, 325] on icon at bounding box center [1086, 320] width 9 height 9
click at [177, 322] on div at bounding box center [163, 349] width 210 height 118
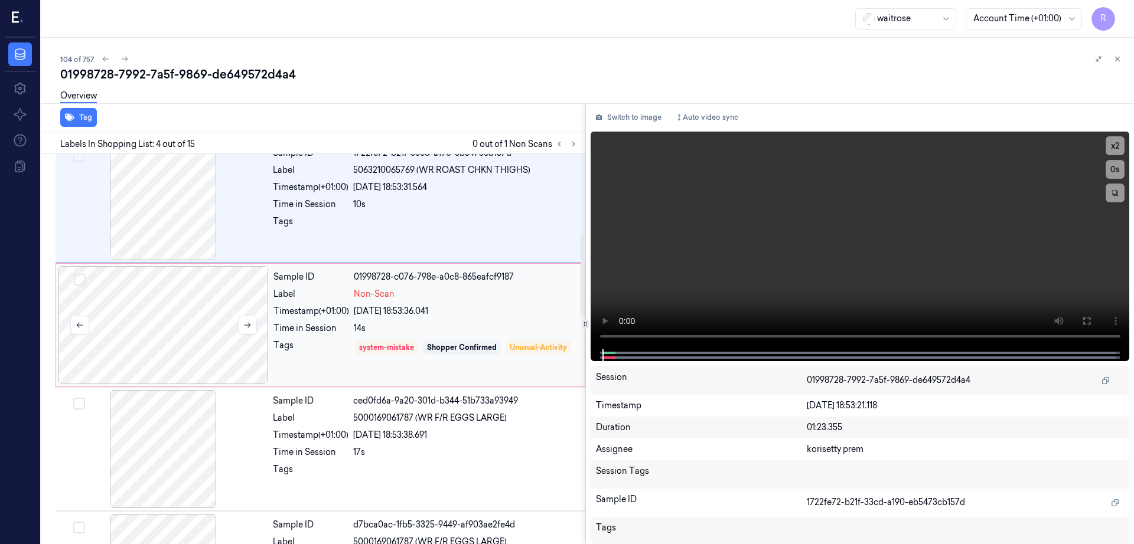
click at [185, 347] on div at bounding box center [163, 325] width 210 height 118
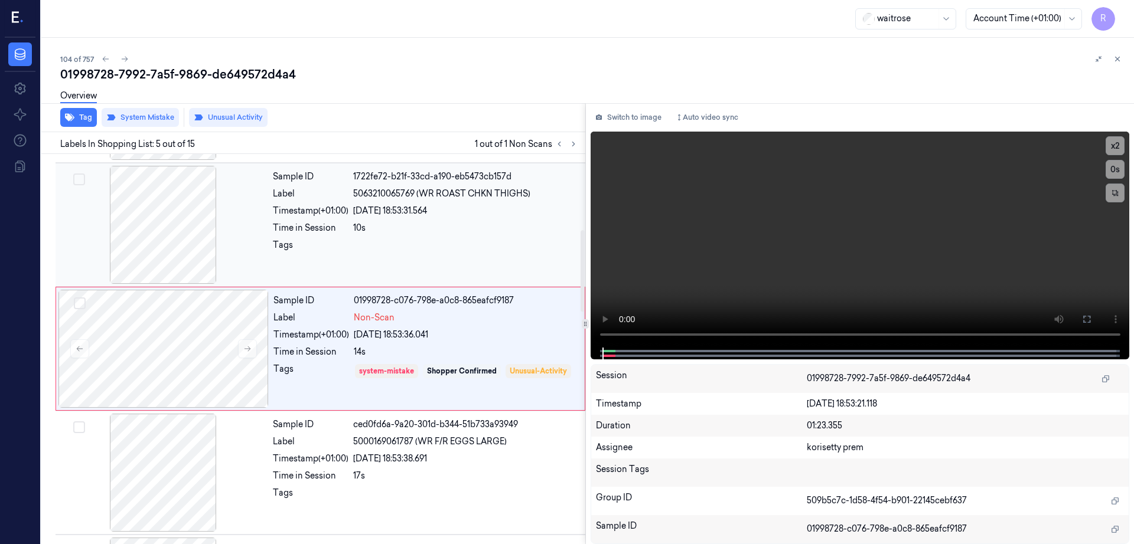
click at [197, 250] on div at bounding box center [163, 225] width 210 height 118
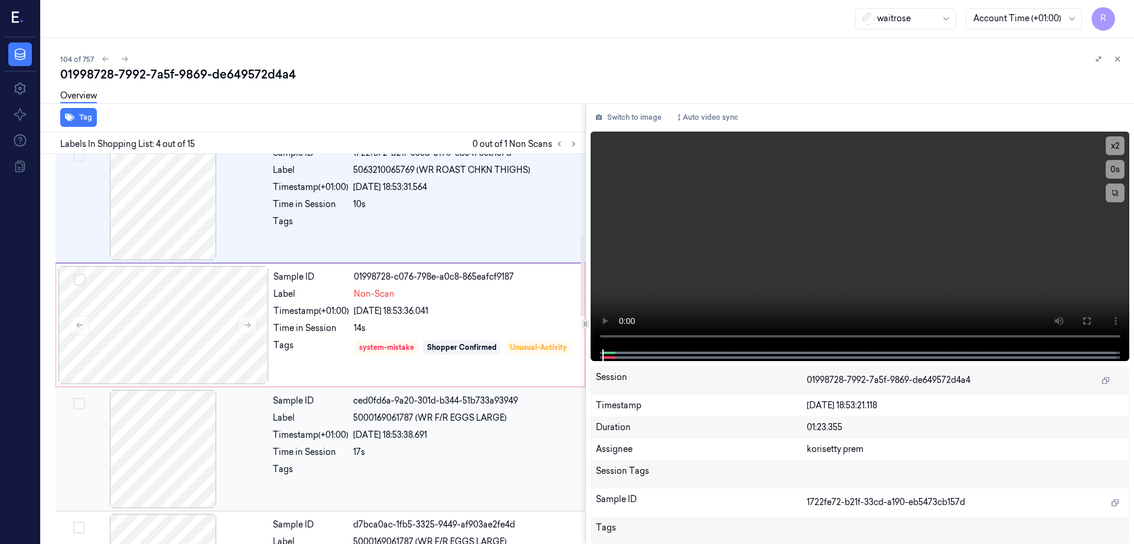
click at [174, 437] on div at bounding box center [163, 449] width 210 height 118
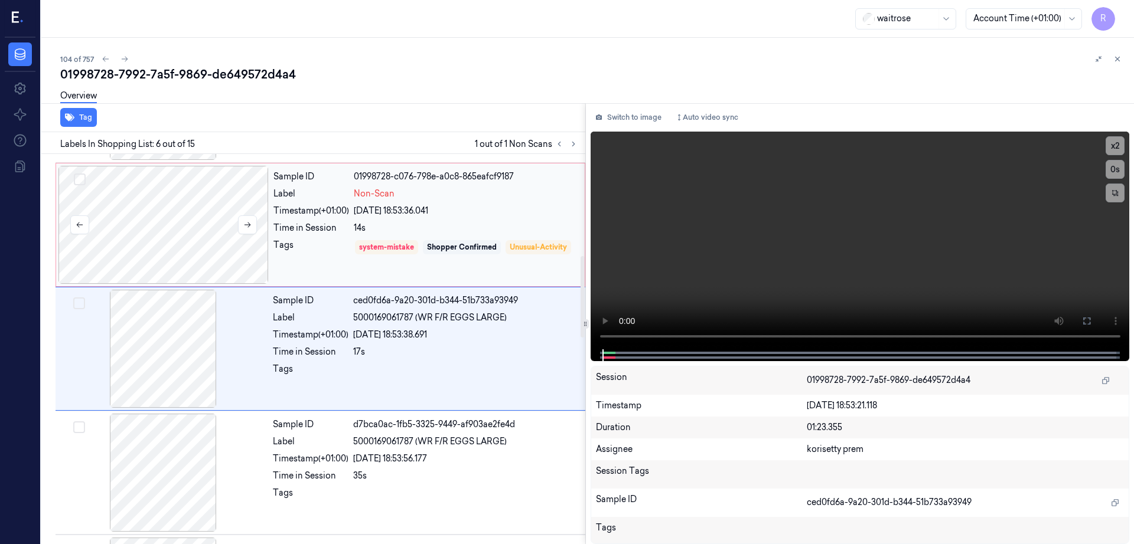
click at [161, 255] on div at bounding box center [163, 225] width 210 height 118
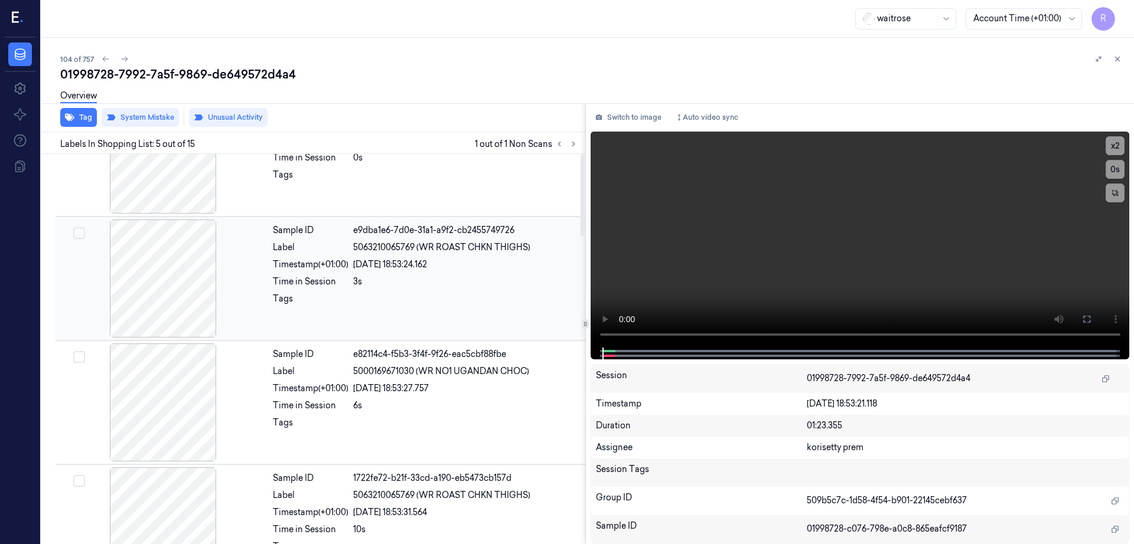
scroll to position [0, 0]
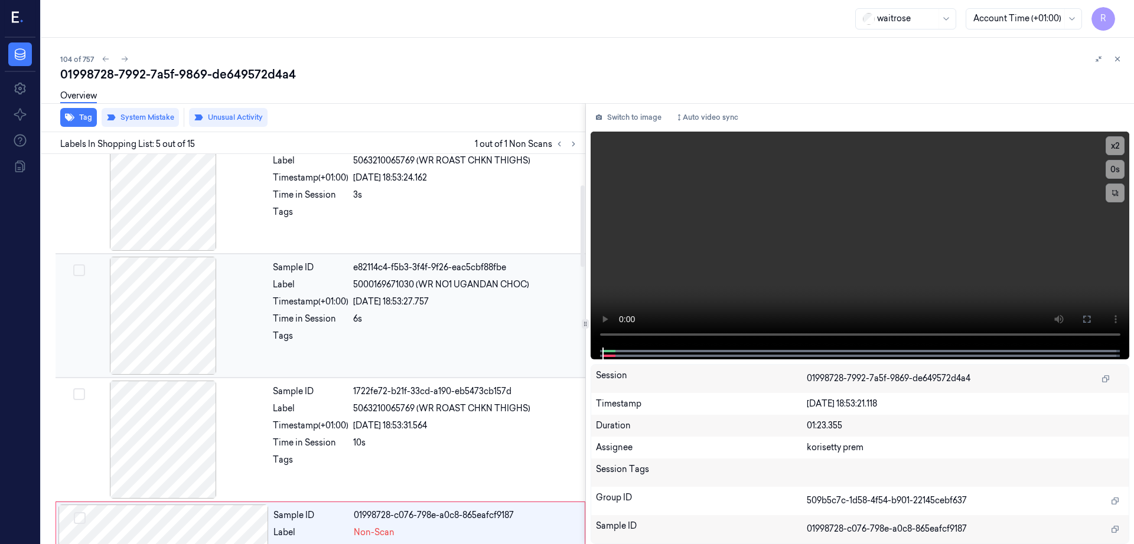
click at [185, 314] on div at bounding box center [163, 316] width 210 height 118
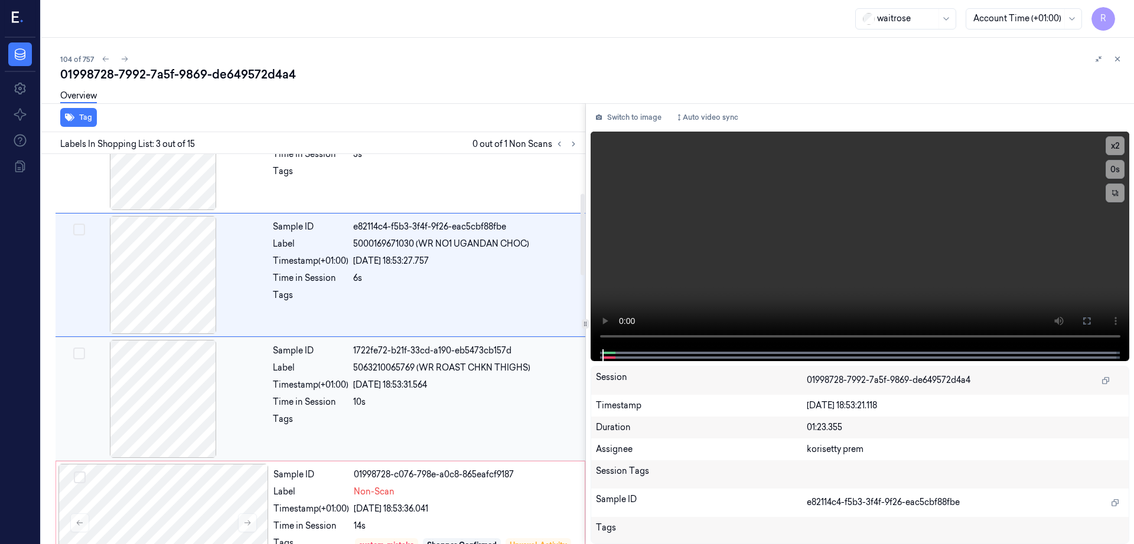
click at [177, 354] on div at bounding box center [163, 399] width 210 height 118
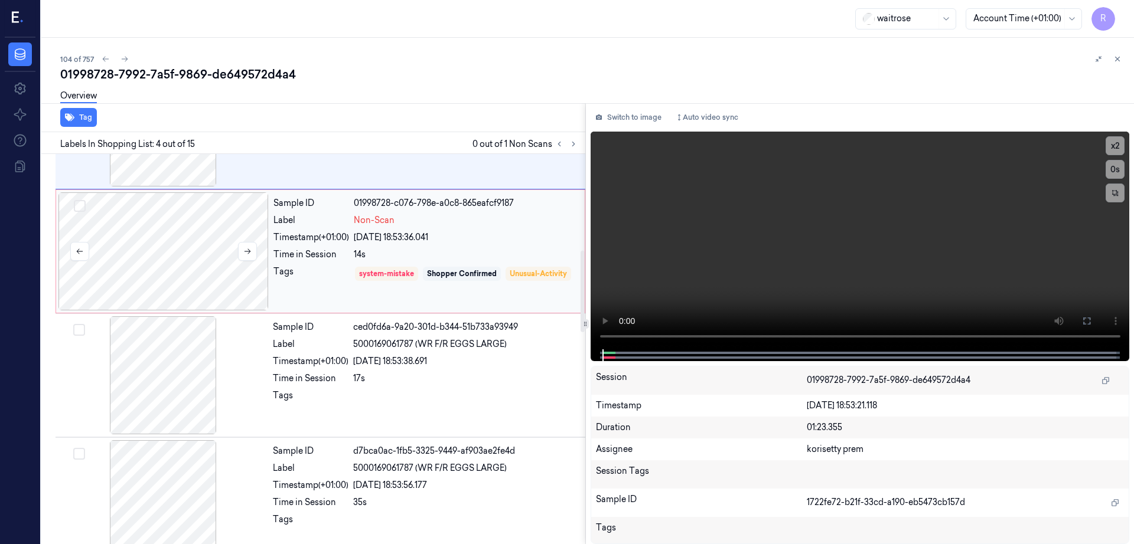
click at [130, 269] on div at bounding box center [163, 251] width 210 height 118
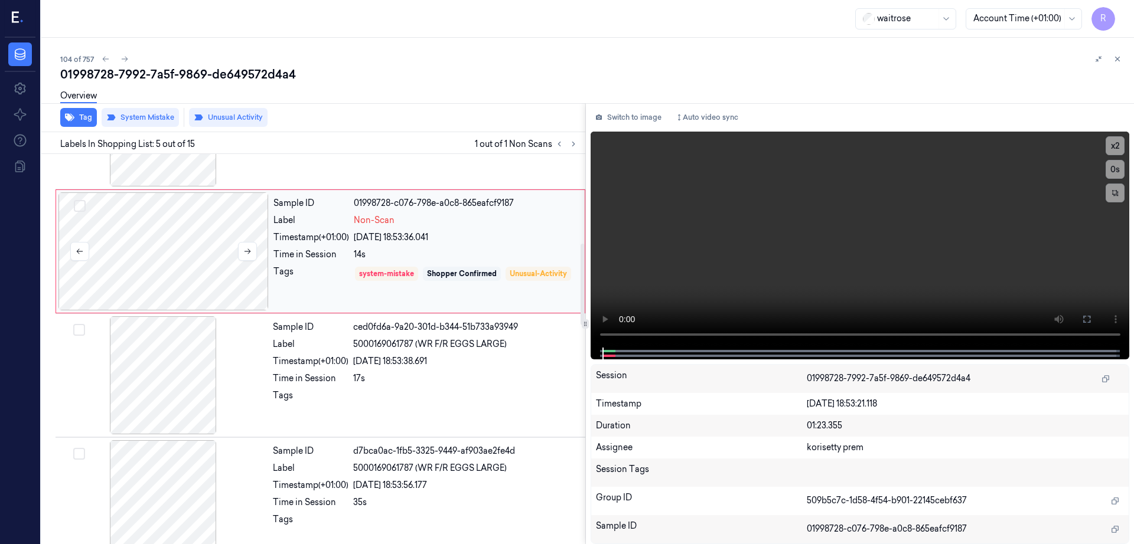
scroll to position [363, 0]
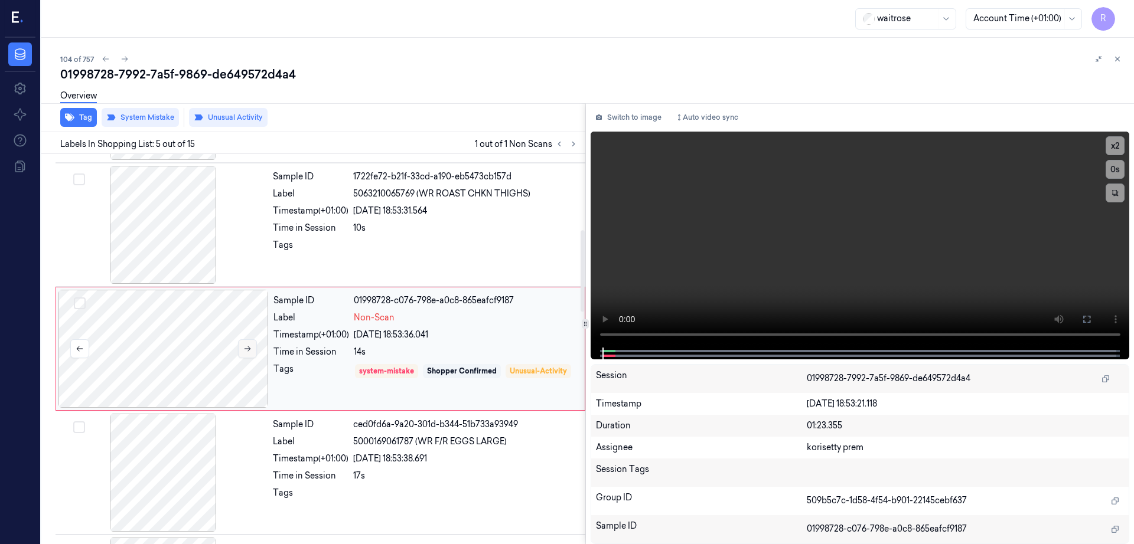
click at [253, 350] on button at bounding box center [247, 348] width 19 height 19
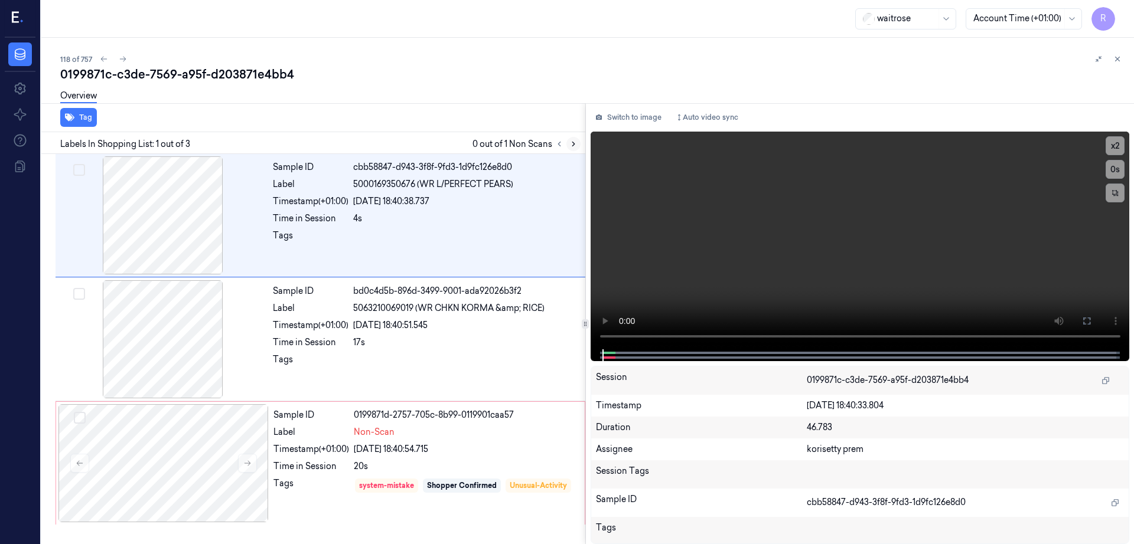
click at [580, 141] on button at bounding box center [573, 144] width 14 height 14
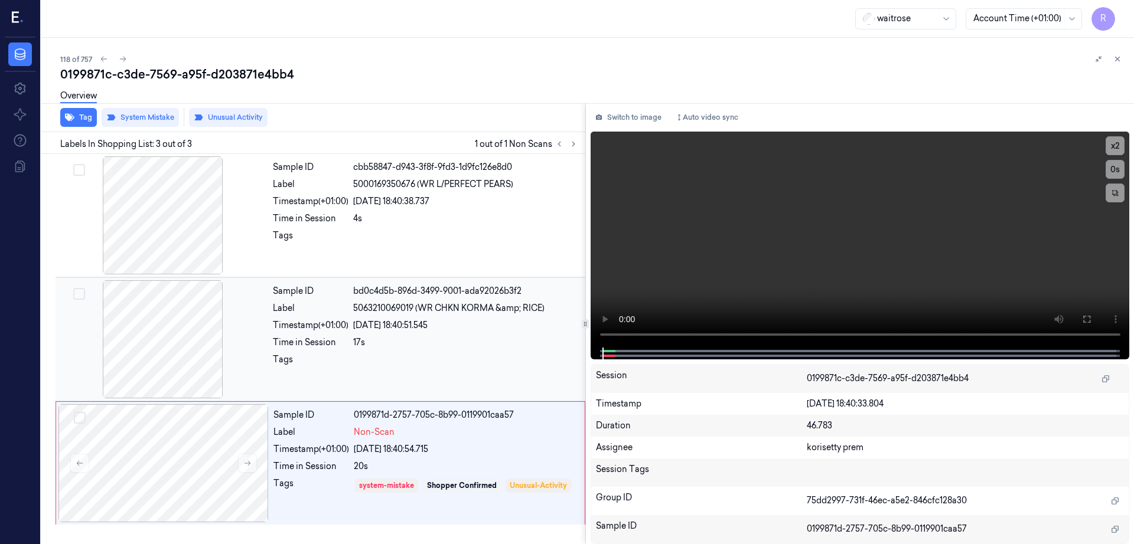
click at [167, 338] on div at bounding box center [163, 339] width 210 height 118
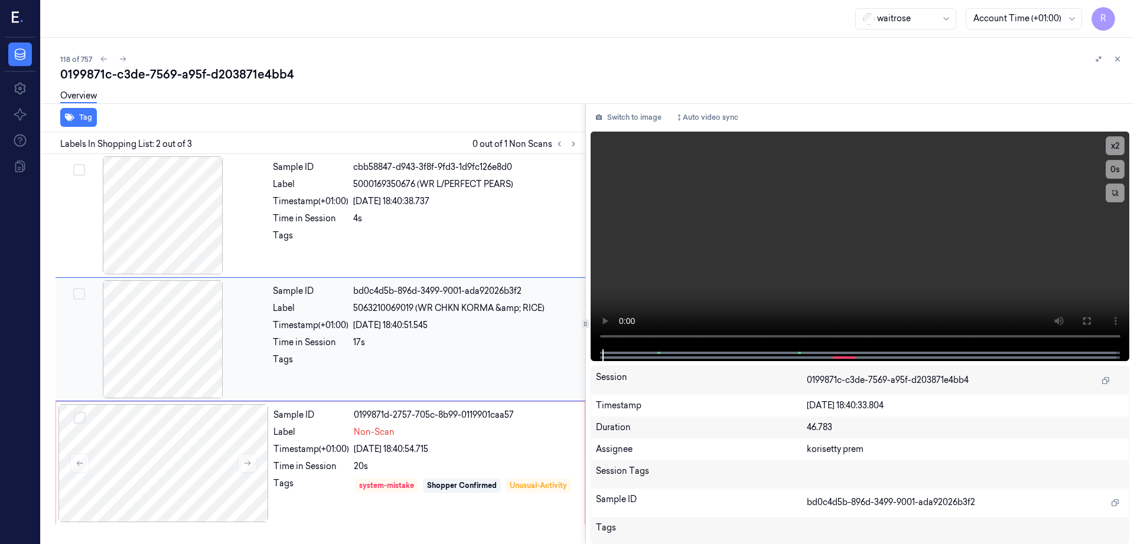
click at [167, 338] on div at bounding box center [163, 339] width 210 height 118
click at [171, 420] on div at bounding box center [163, 463] width 210 height 118
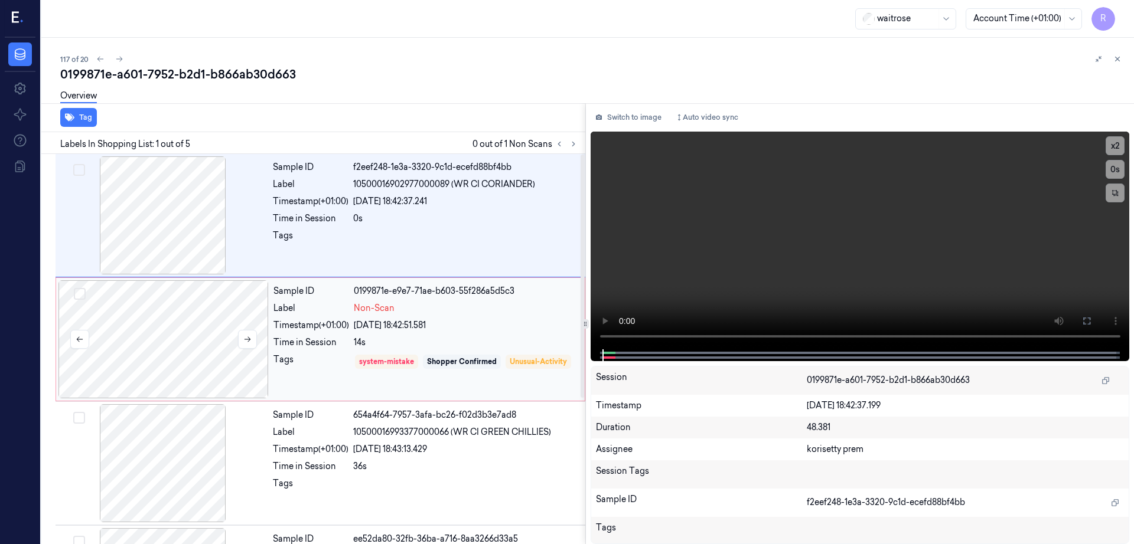
click at [150, 348] on div at bounding box center [163, 339] width 210 height 118
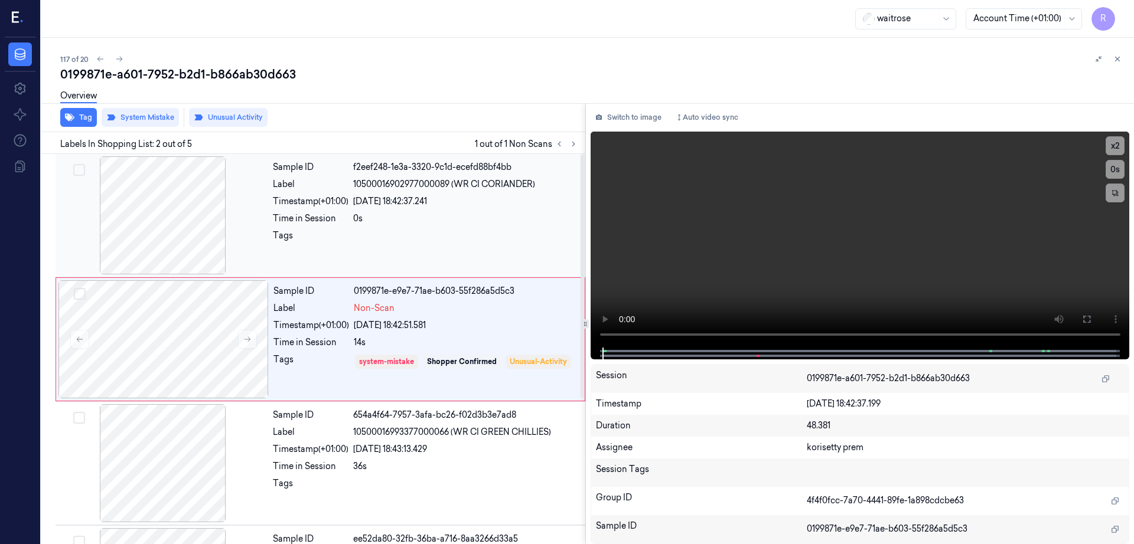
click at [140, 253] on div at bounding box center [163, 215] width 210 height 118
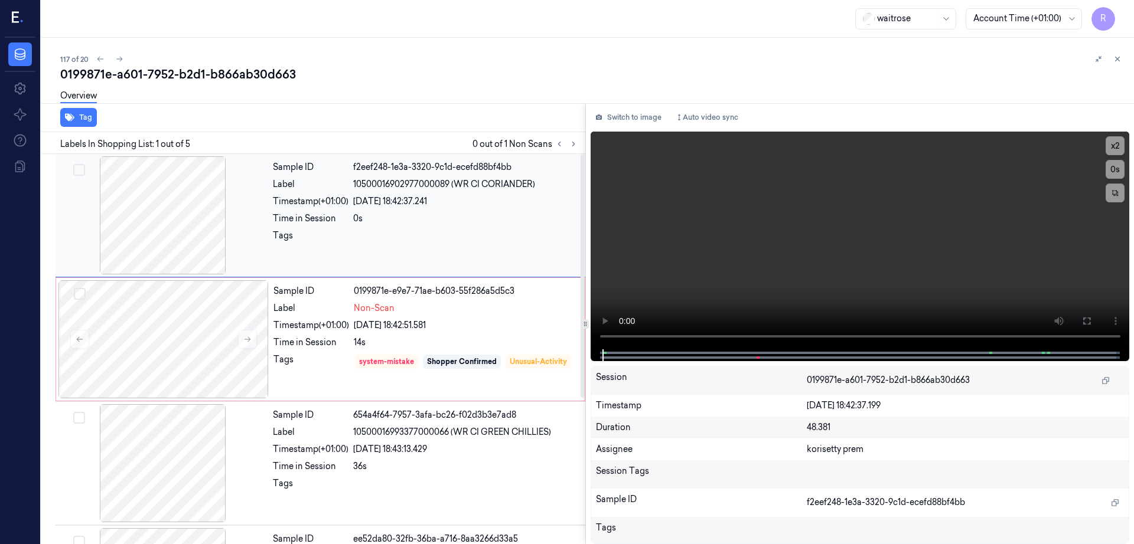
click at [181, 210] on div at bounding box center [163, 215] width 210 height 118
click at [1091, 322] on icon at bounding box center [1086, 320] width 9 height 9
click at [158, 298] on div at bounding box center [163, 339] width 210 height 118
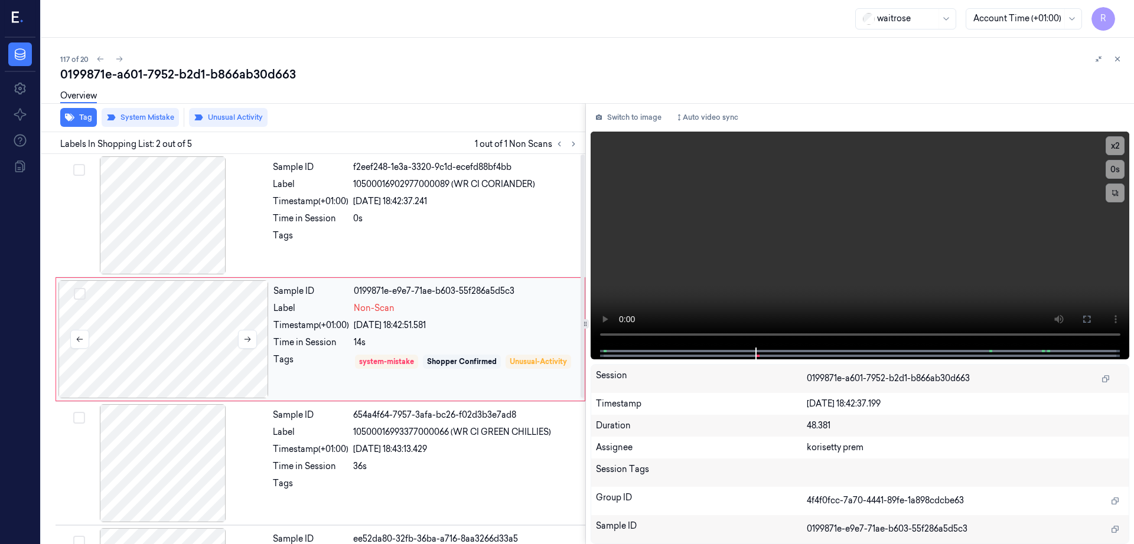
click at [162, 316] on div at bounding box center [163, 339] width 210 height 118
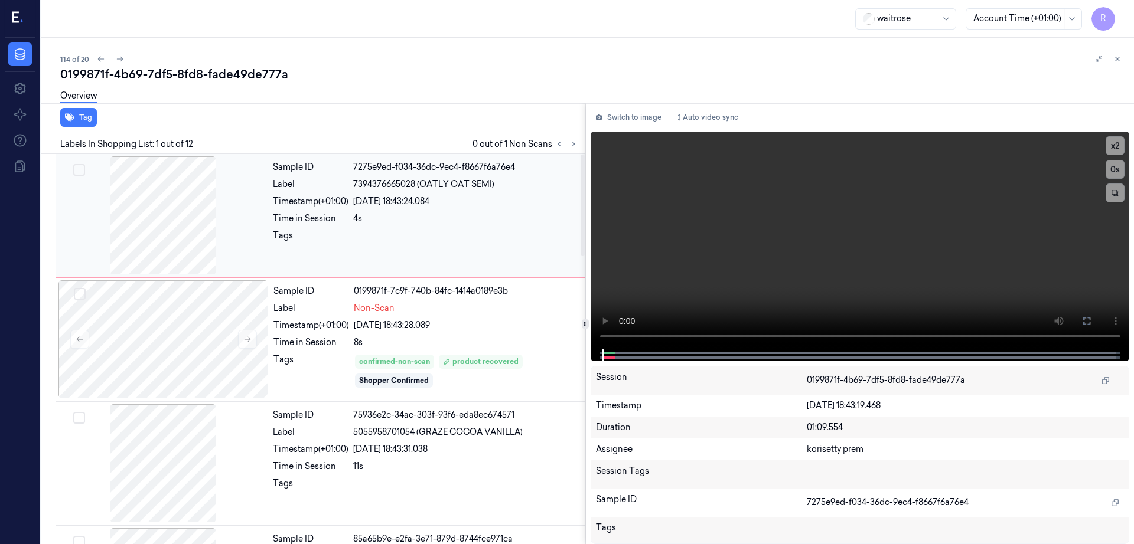
click at [167, 233] on div at bounding box center [163, 215] width 210 height 118
click at [207, 327] on div at bounding box center [163, 339] width 210 height 118
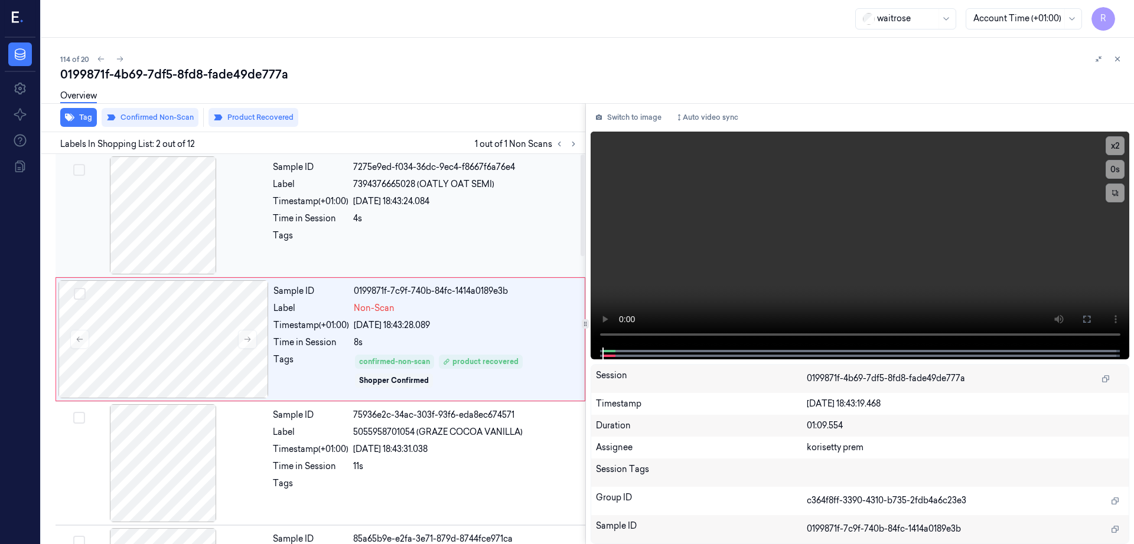
click at [177, 266] on div at bounding box center [163, 215] width 210 height 118
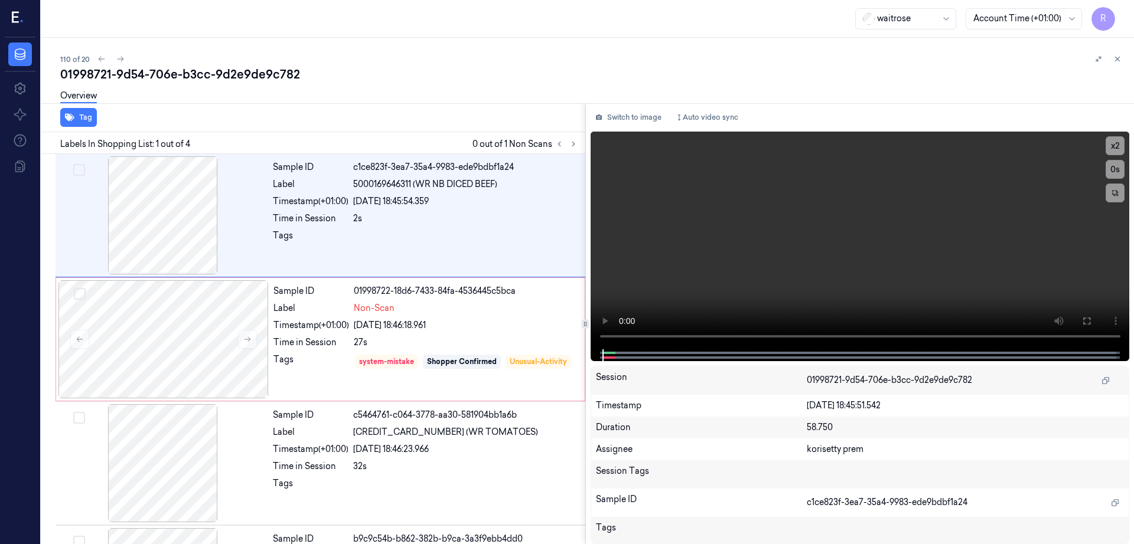
click at [585, 152] on div "Labels In Shopping List: 1 out of 4 0 out of 1 Non Scans" at bounding box center [311, 143] width 549 height 22
click at [577, 143] on icon at bounding box center [573, 144] width 8 height 8
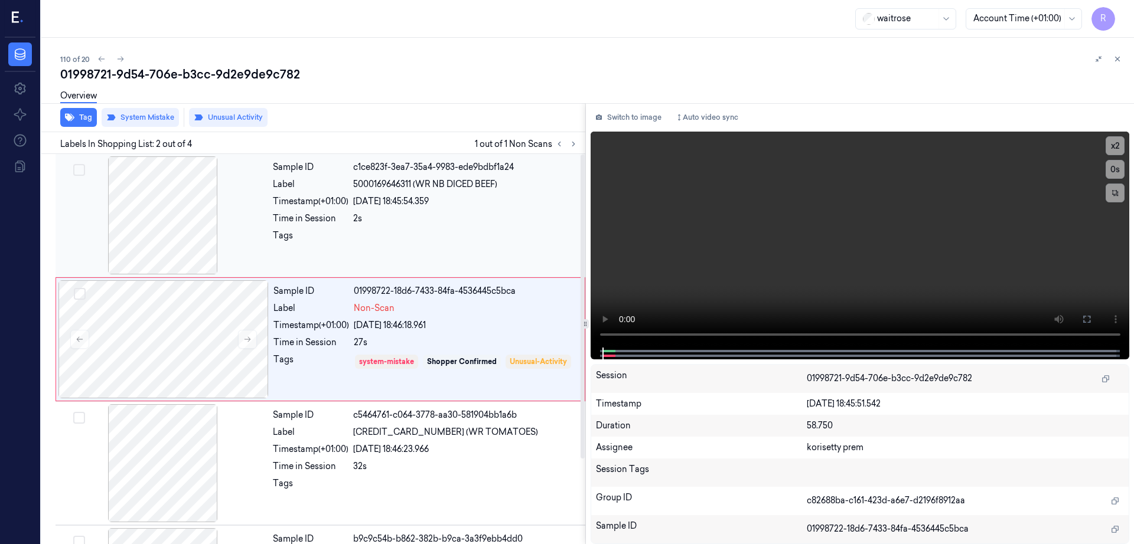
click at [183, 218] on div at bounding box center [163, 215] width 210 height 118
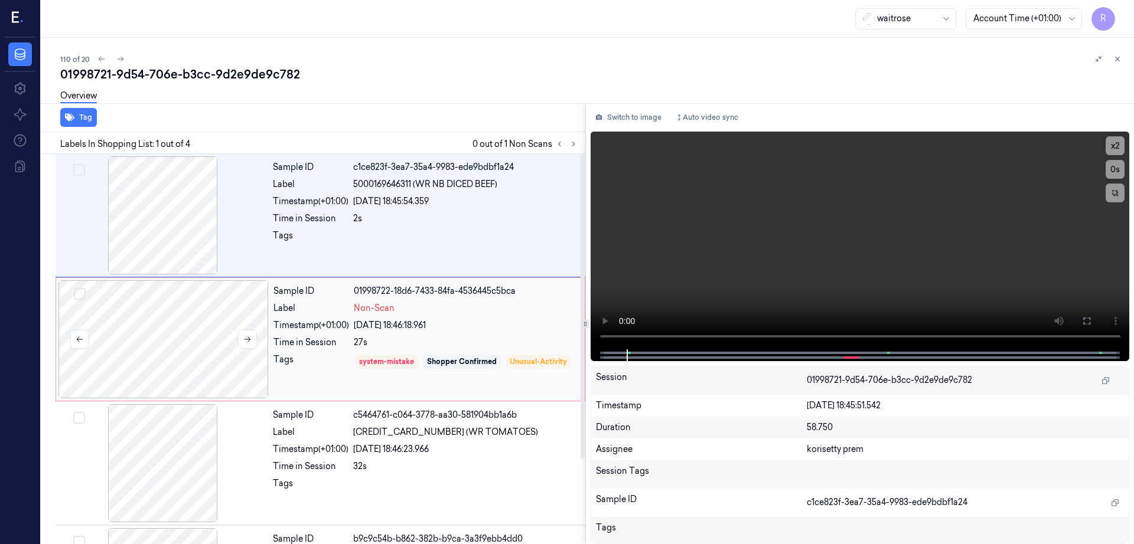
click at [177, 334] on div at bounding box center [163, 339] width 210 height 118
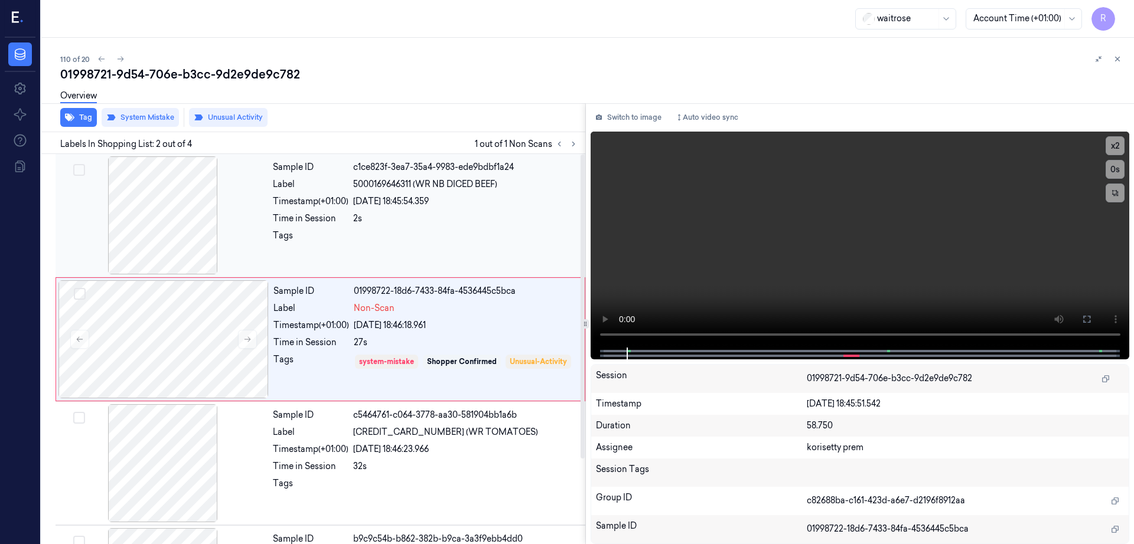
click at [198, 246] on div at bounding box center [163, 215] width 210 height 118
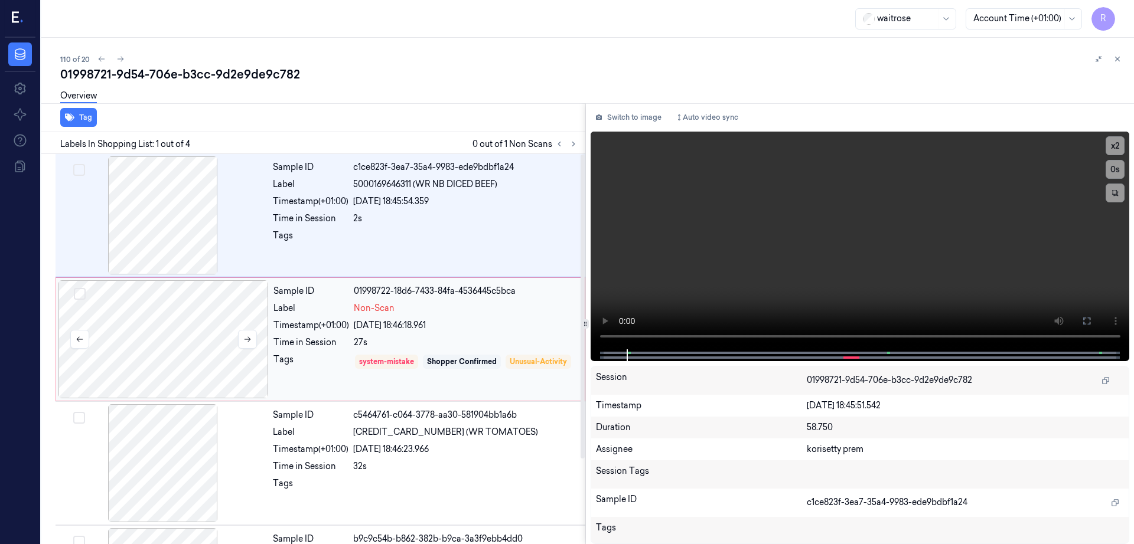
click at [177, 329] on div at bounding box center [163, 339] width 210 height 118
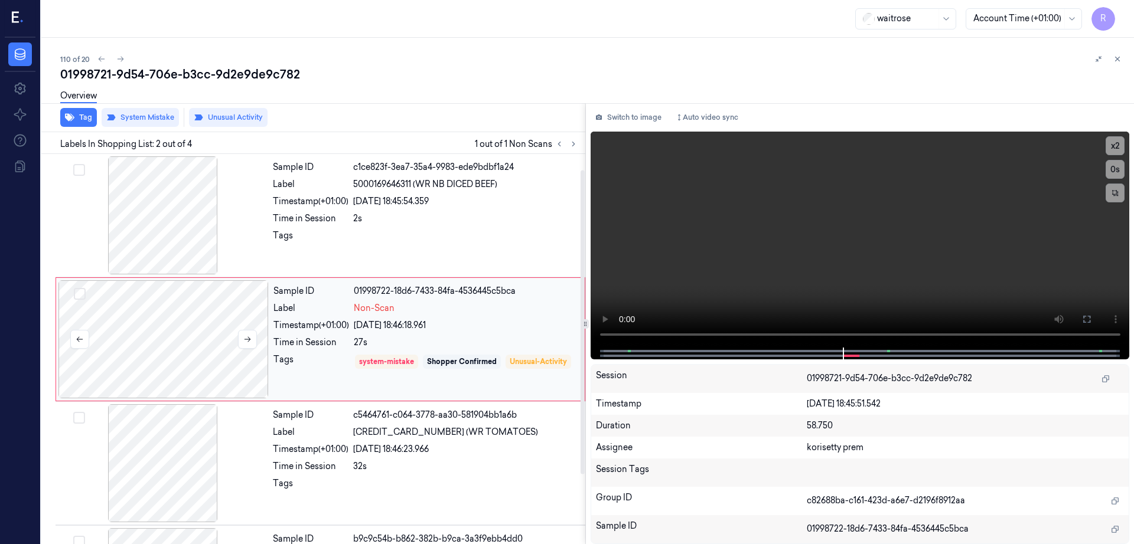
scroll to position [109, 0]
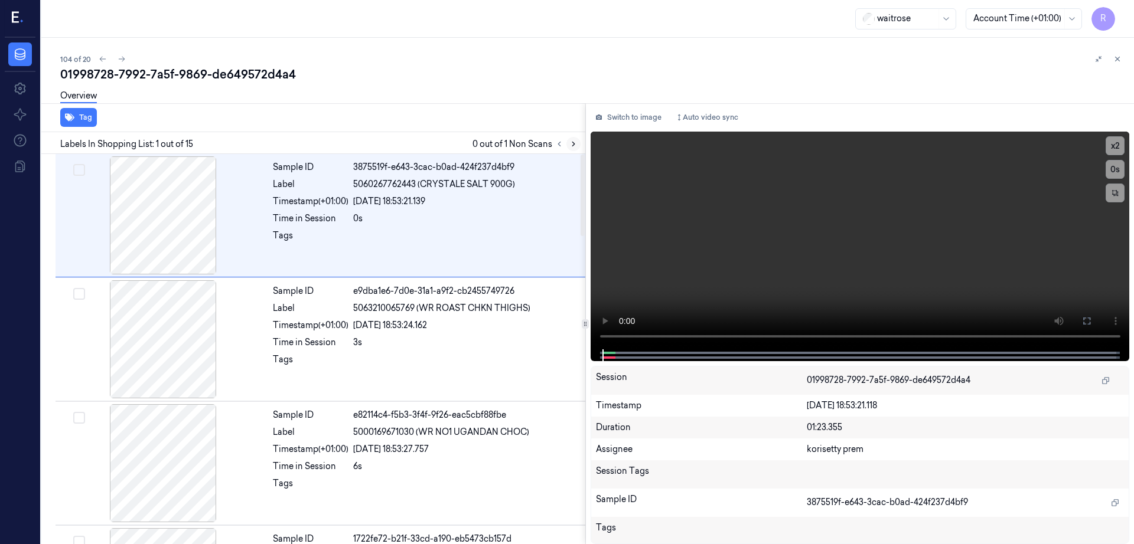
click at [577, 142] on icon at bounding box center [573, 144] width 8 height 8
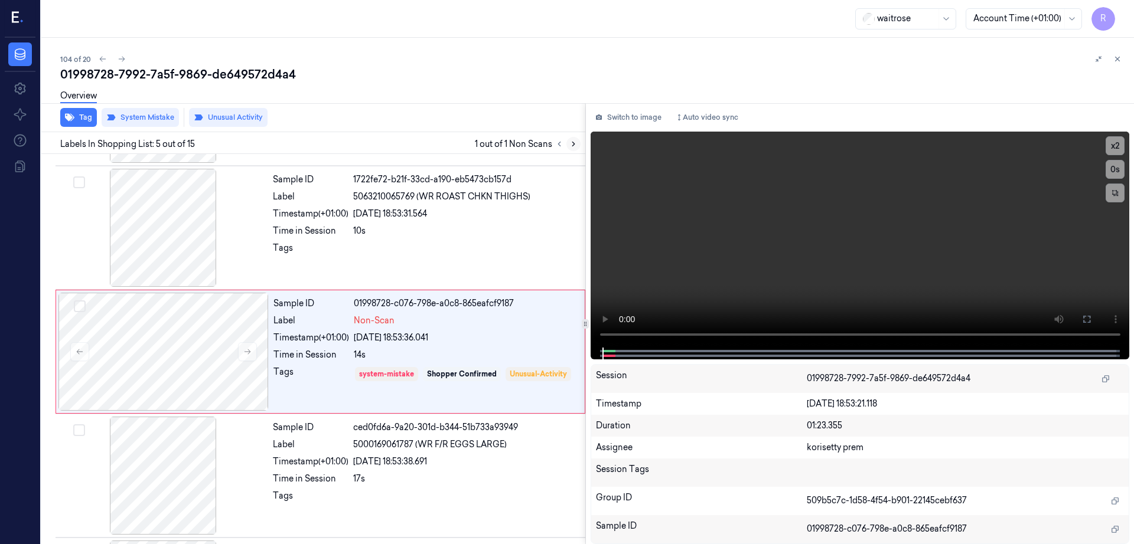
scroll to position [363, 0]
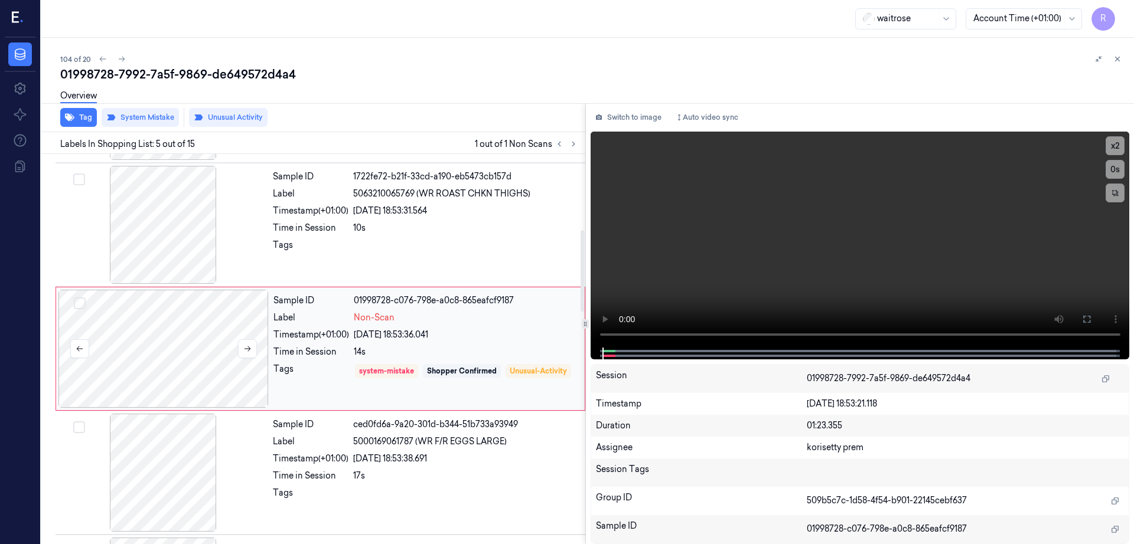
click at [162, 370] on div at bounding box center [163, 349] width 210 height 118
click at [182, 230] on div at bounding box center [163, 225] width 210 height 118
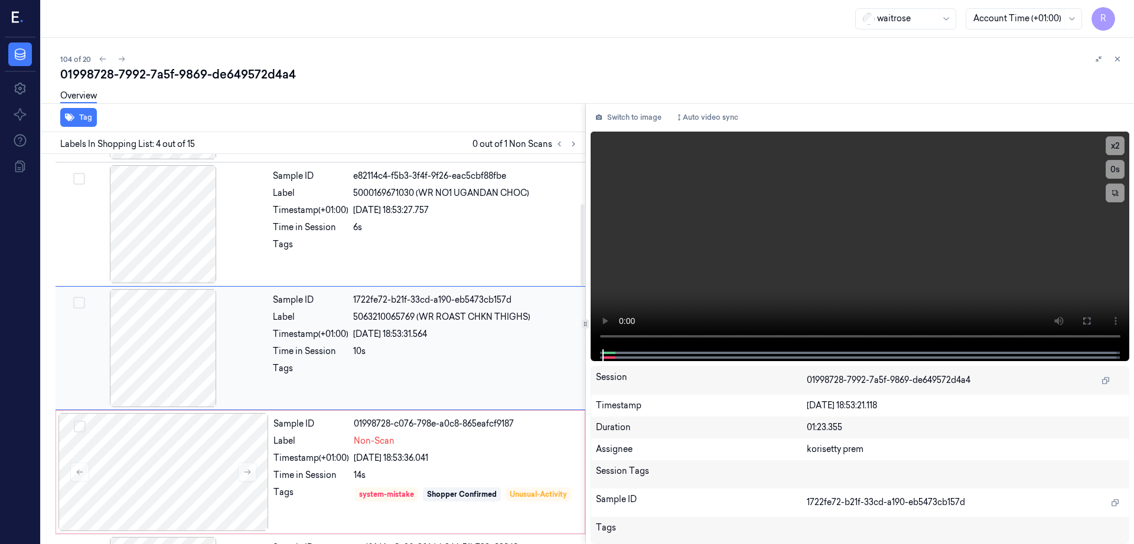
scroll to position [239, 0]
click at [204, 75] on div "01998728-7992-7a5f-9869-de649572d4a4" at bounding box center [592, 74] width 1064 height 17
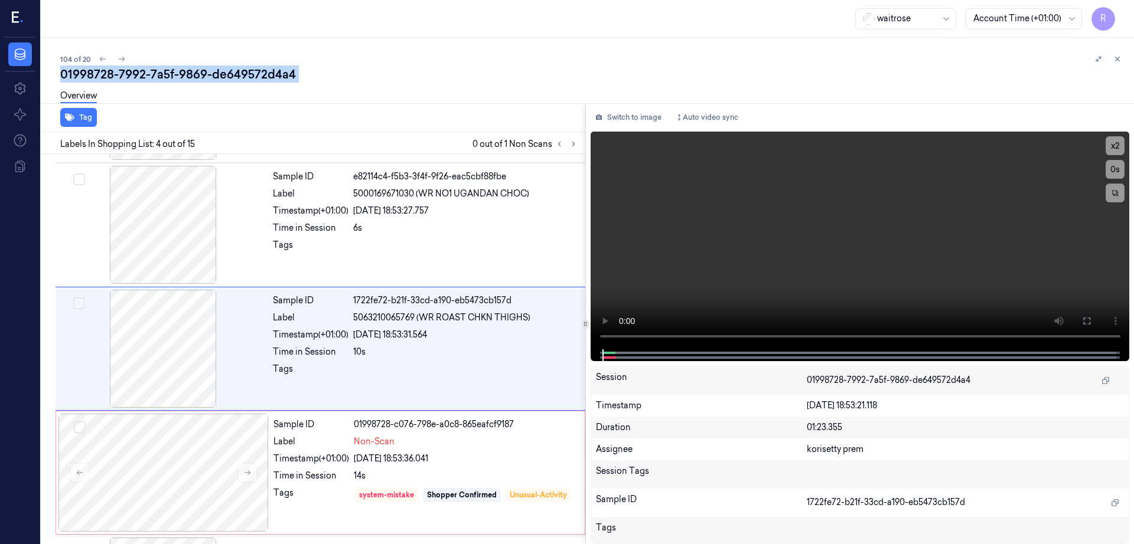
click at [204, 75] on div "01998728-7992-7a5f-9869-de649572d4a4" at bounding box center [592, 74] width 1064 height 17
copy div "-"
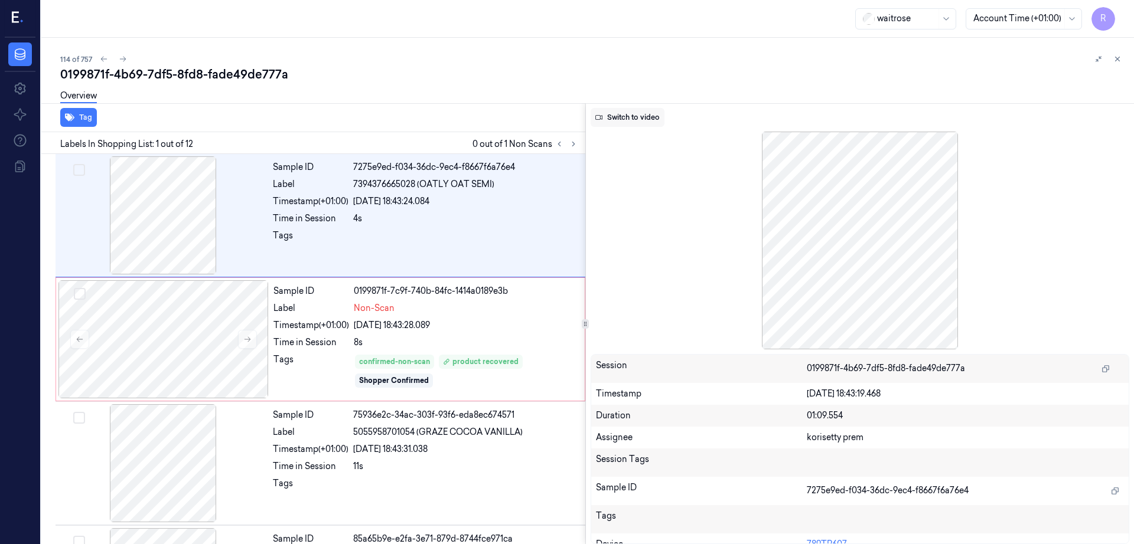
click at [641, 125] on button "Switch to video" at bounding box center [627, 117] width 74 height 19
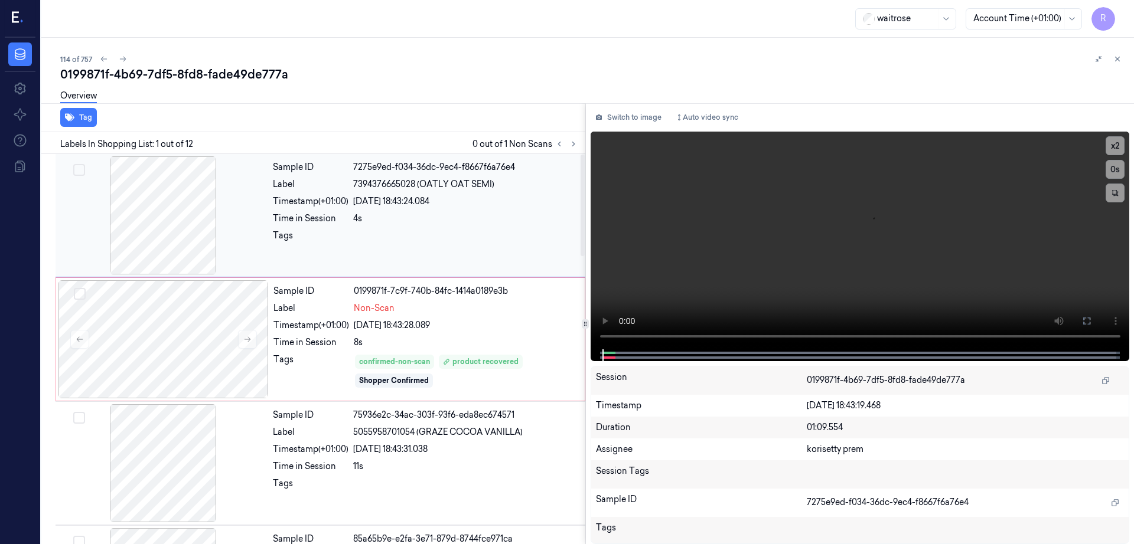
click at [192, 246] on div at bounding box center [163, 215] width 210 height 118
click at [666, 118] on button "Switch to image" at bounding box center [628, 117] width 76 height 19
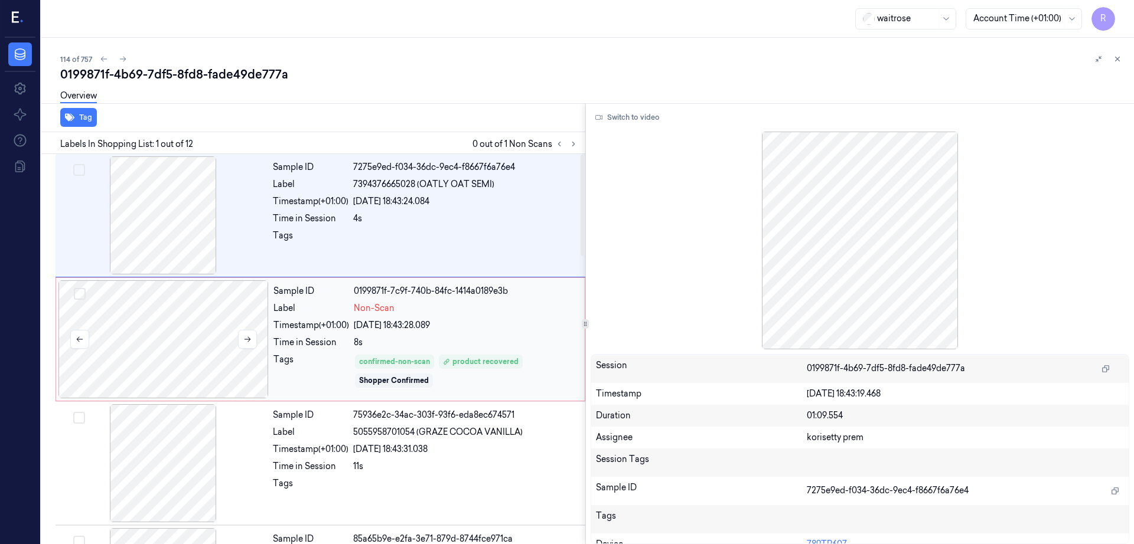
click at [218, 335] on div at bounding box center [163, 339] width 210 height 118
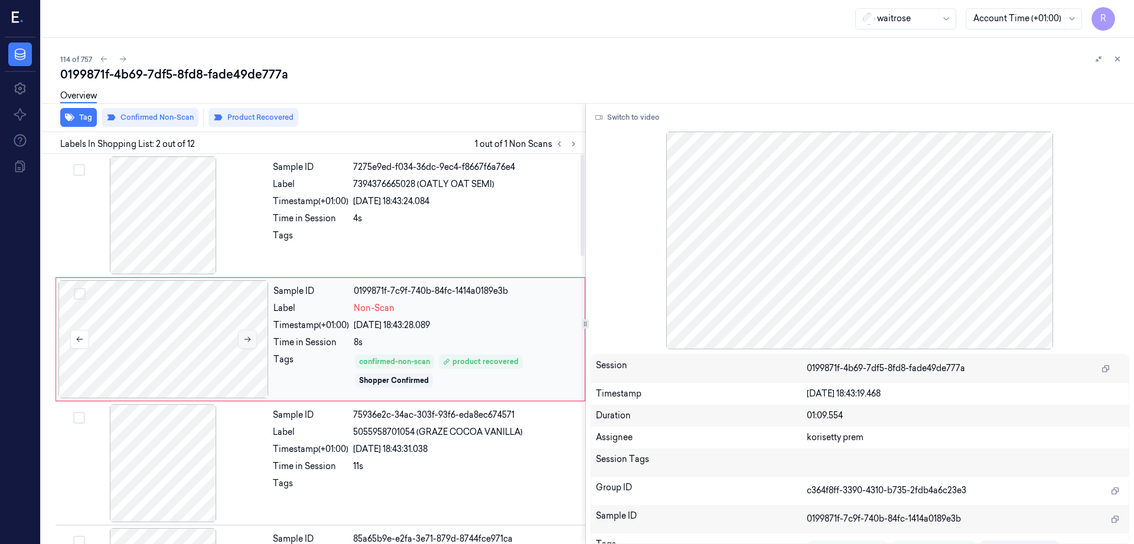
click at [245, 335] on icon at bounding box center [247, 339] width 8 height 8
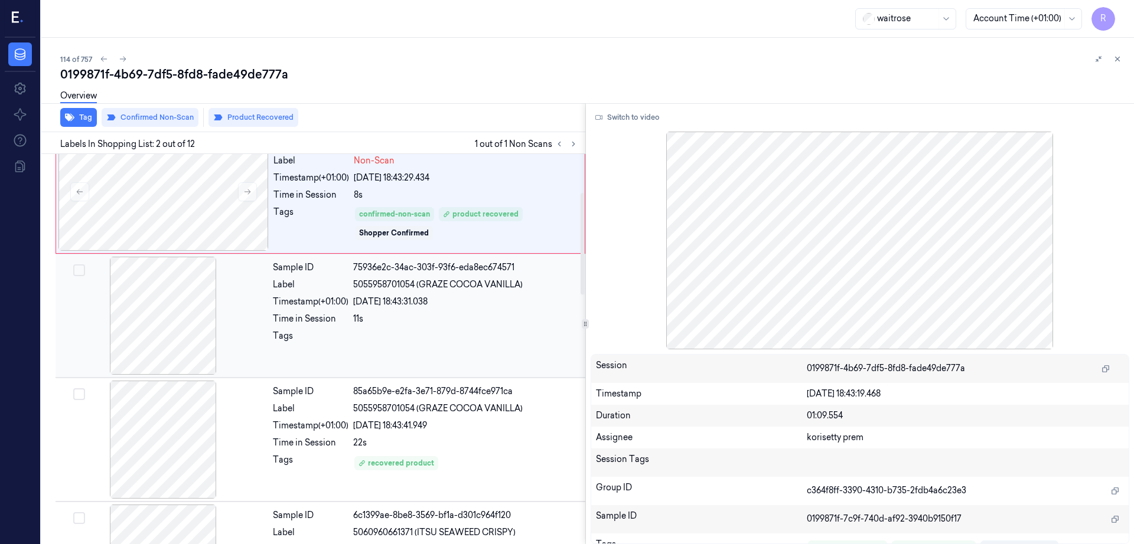
click at [169, 354] on div at bounding box center [163, 316] width 210 height 118
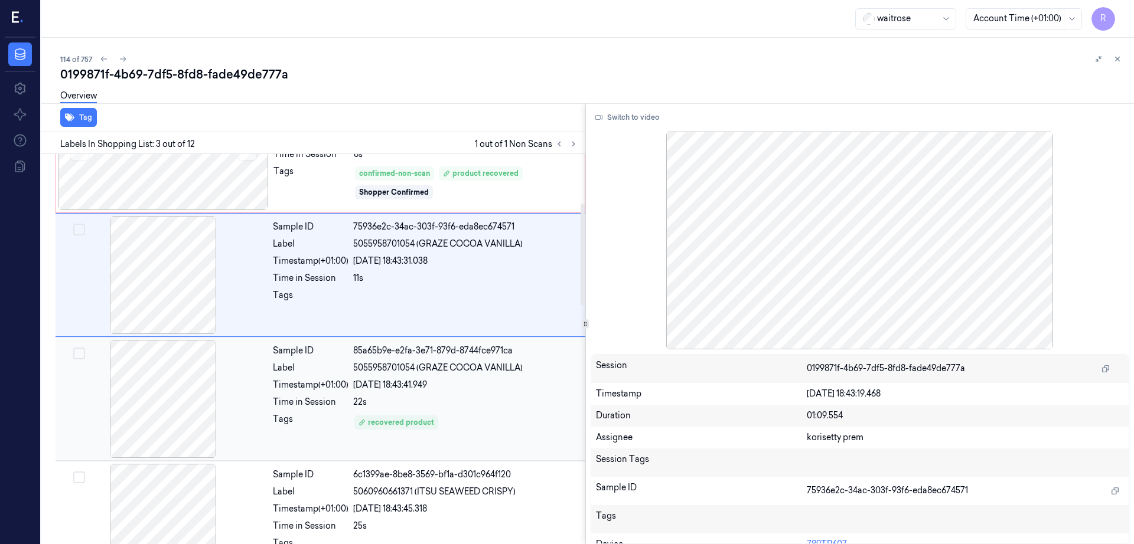
click at [177, 385] on div at bounding box center [163, 399] width 210 height 118
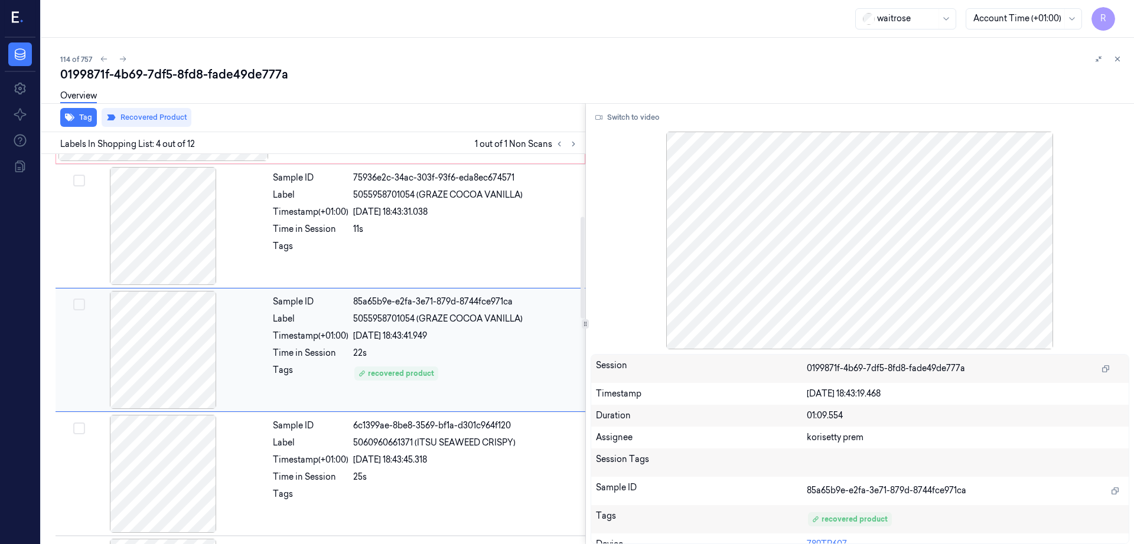
scroll to position [239, 0]
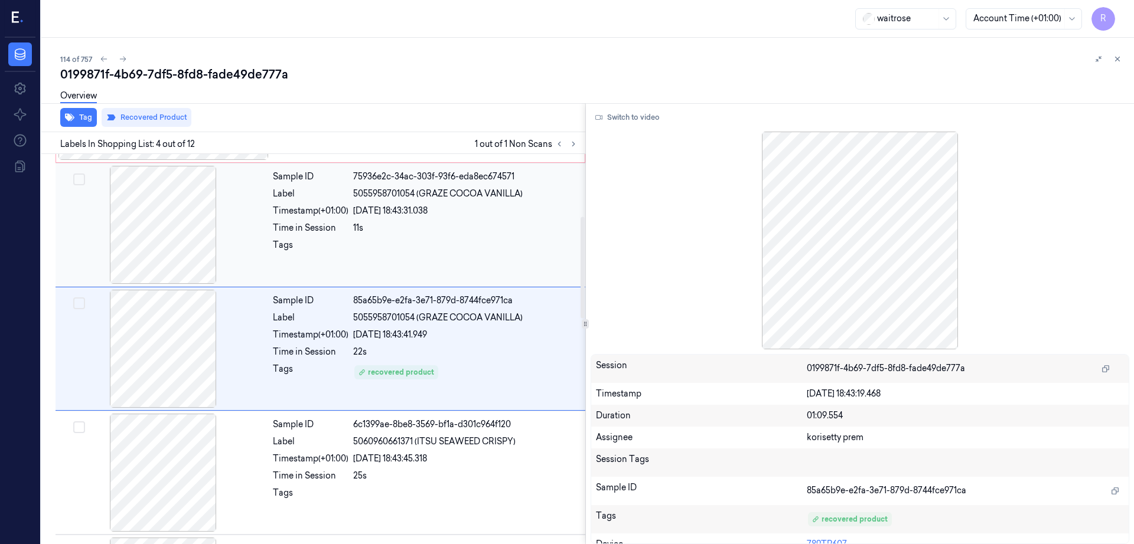
click at [210, 234] on div at bounding box center [163, 225] width 210 height 118
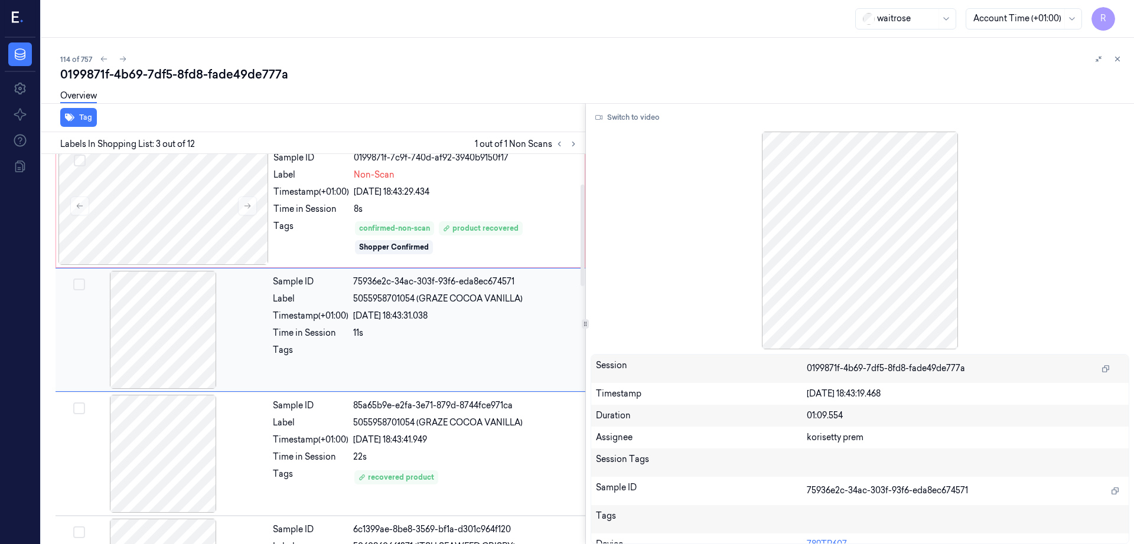
scroll to position [115, 0]
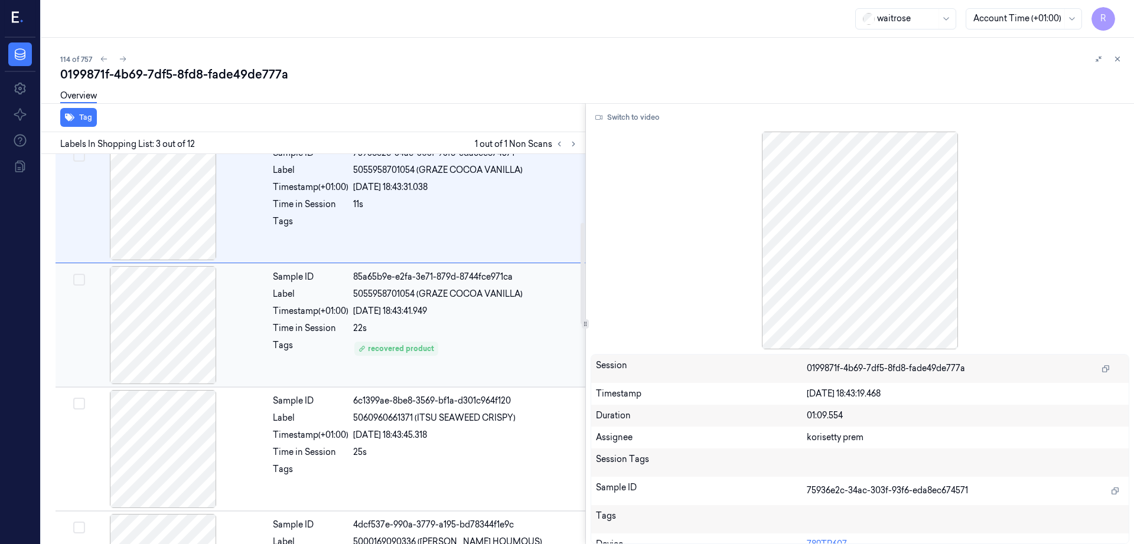
click at [187, 313] on div at bounding box center [163, 325] width 210 height 118
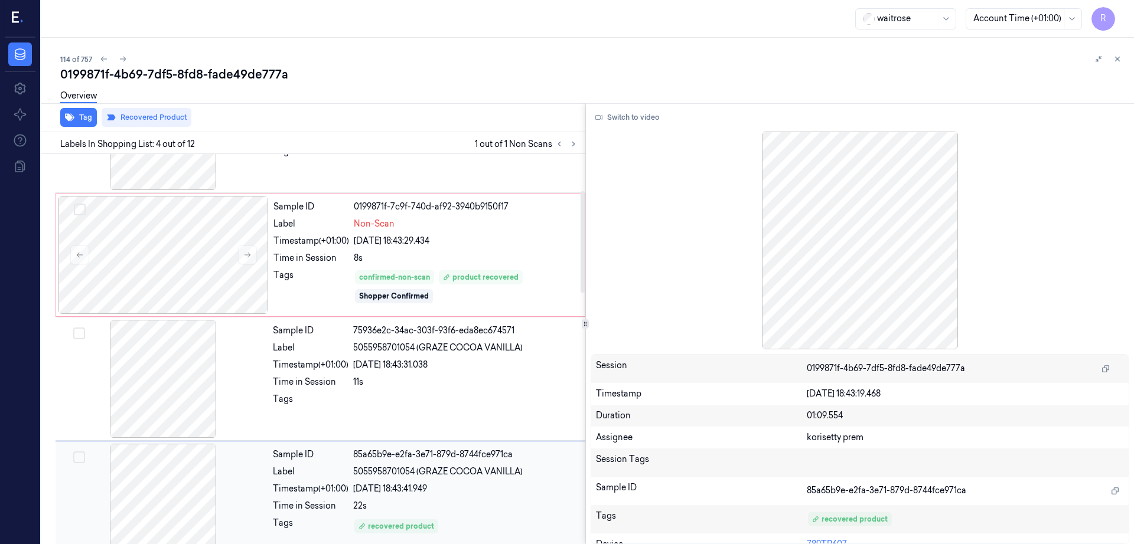
scroll to position [0, 0]
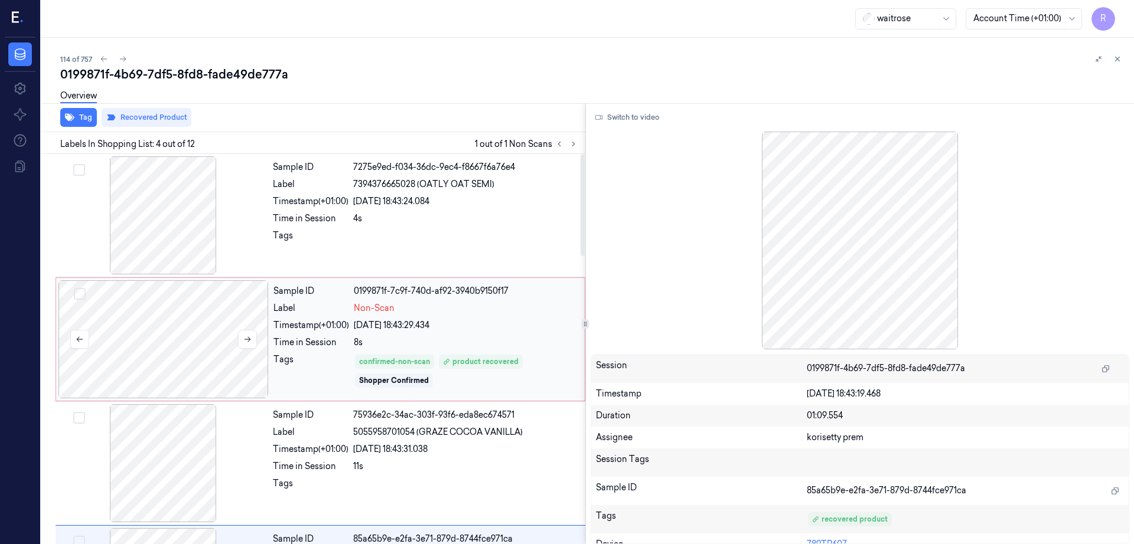
click at [172, 316] on div at bounding box center [163, 339] width 210 height 118
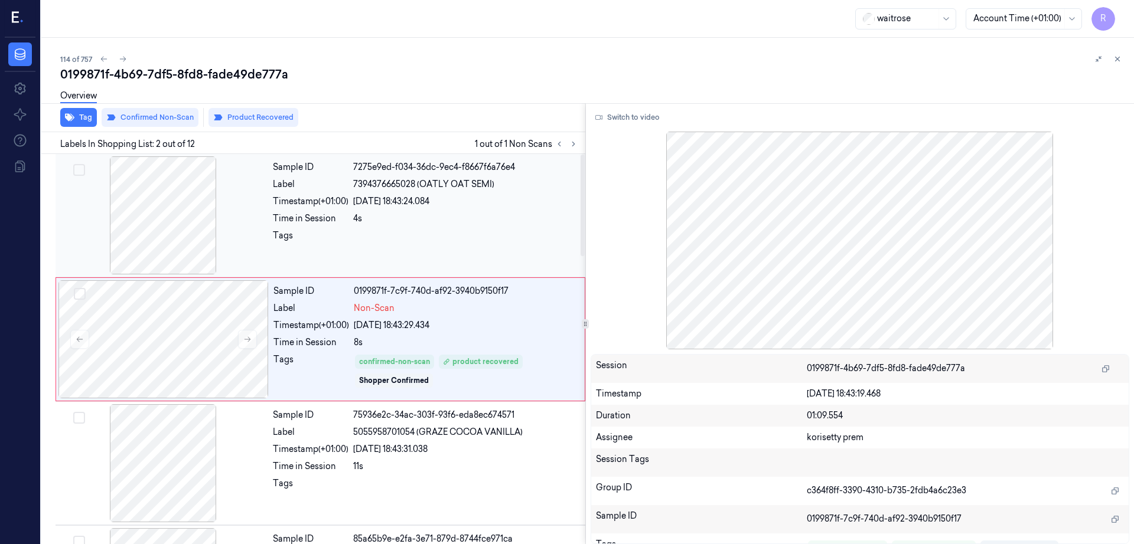
click at [156, 222] on div at bounding box center [163, 215] width 210 height 118
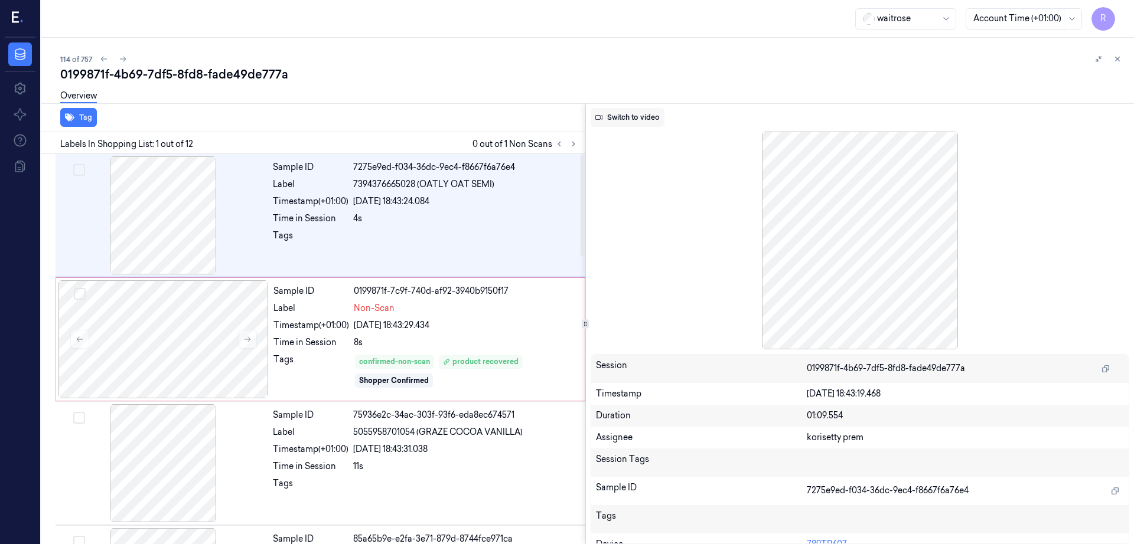
click at [625, 117] on button "Switch to video" at bounding box center [627, 117] width 74 height 19
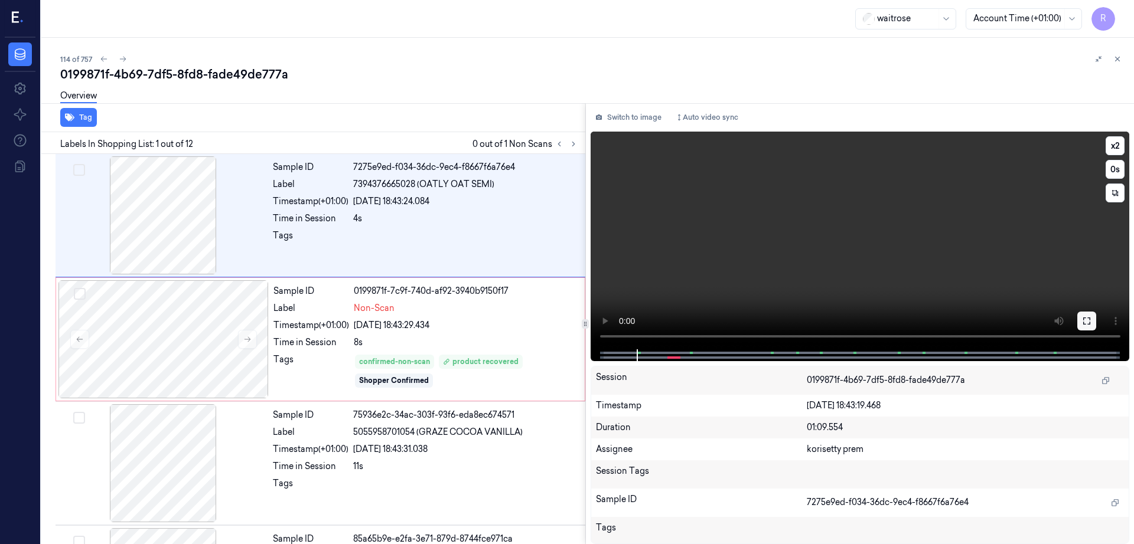
click at [1090, 318] on icon at bounding box center [1086, 321] width 7 height 7
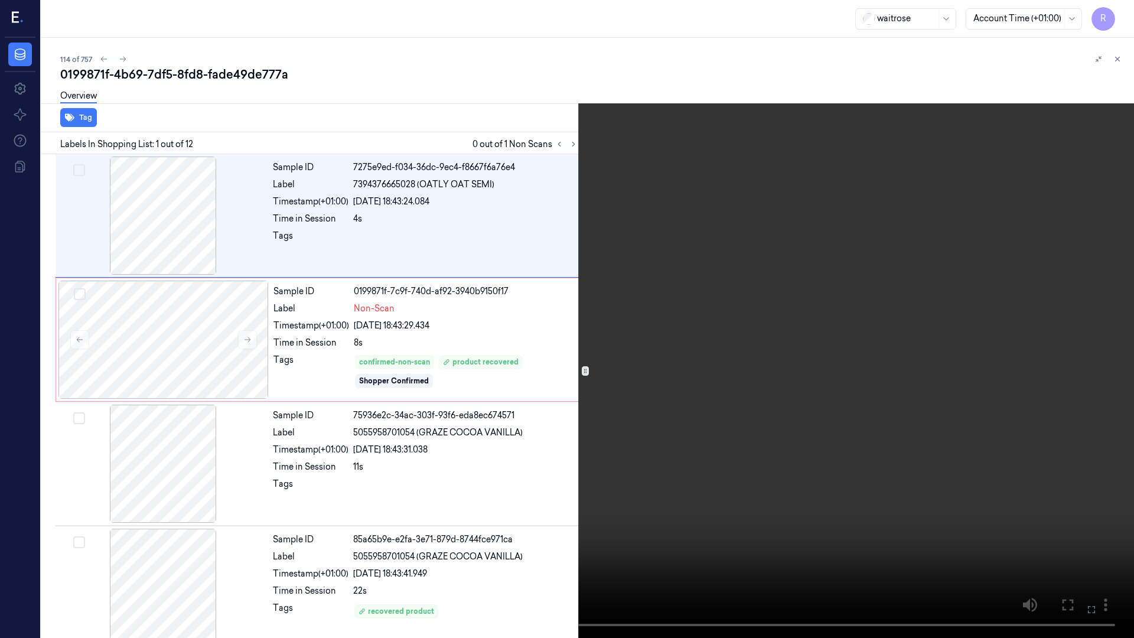
click at [742, 319] on video at bounding box center [567, 319] width 1134 height 638
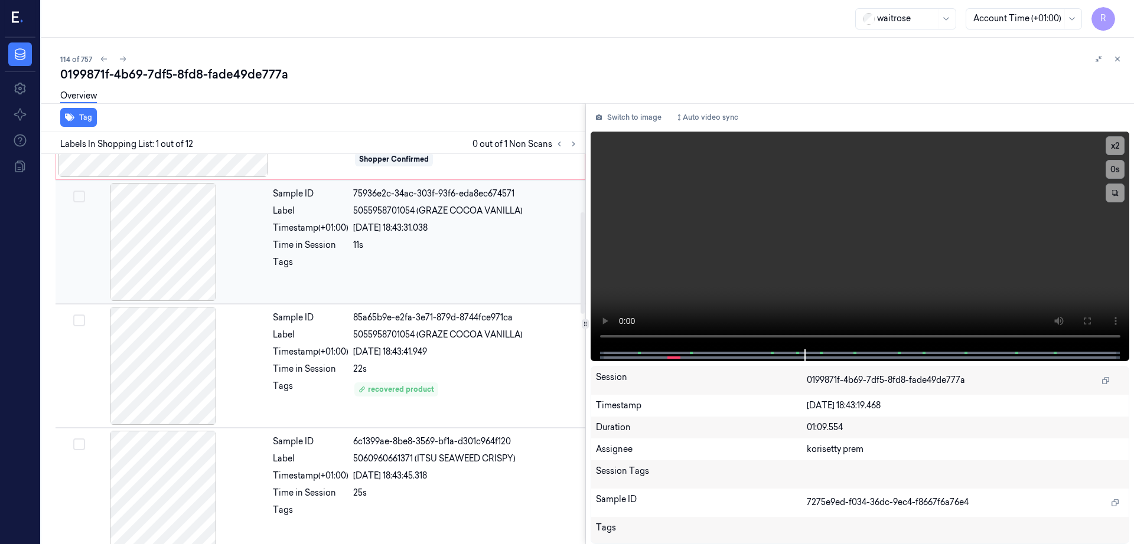
click at [194, 241] on div at bounding box center [163, 242] width 210 height 118
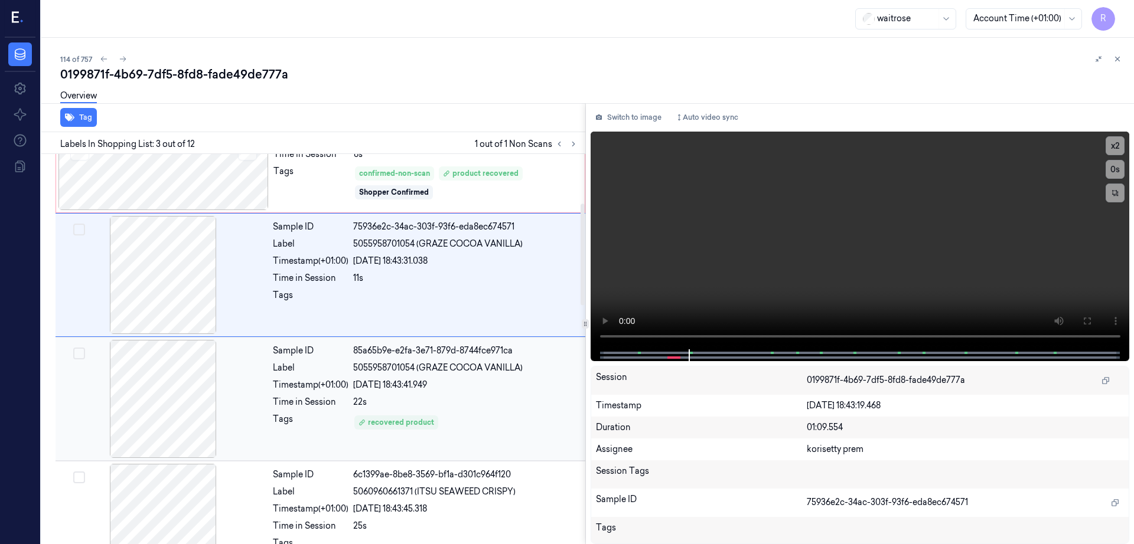
click at [177, 365] on div at bounding box center [163, 399] width 210 height 118
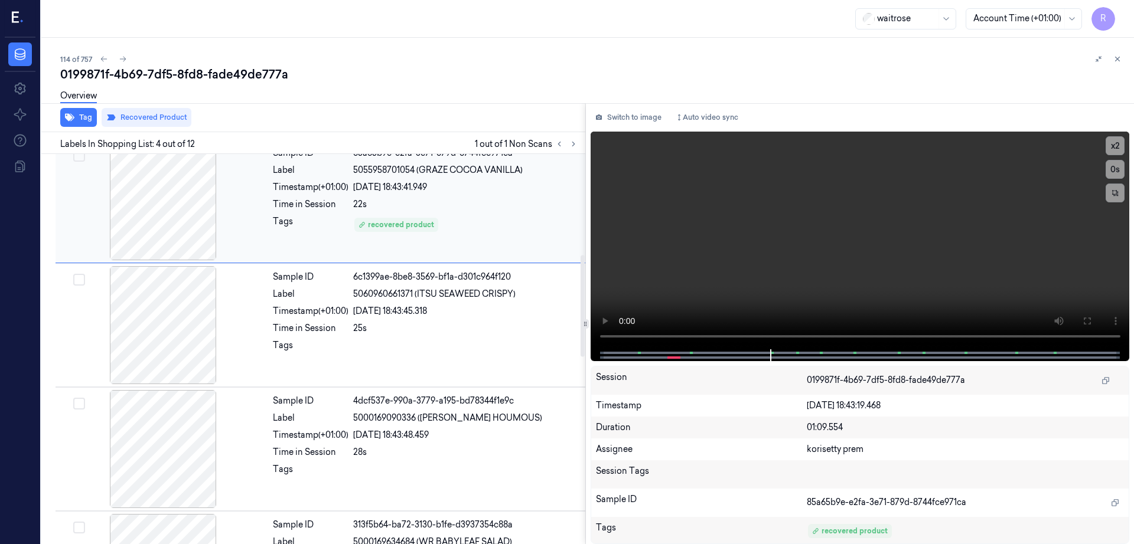
click at [177, 365] on div at bounding box center [163, 325] width 210 height 118
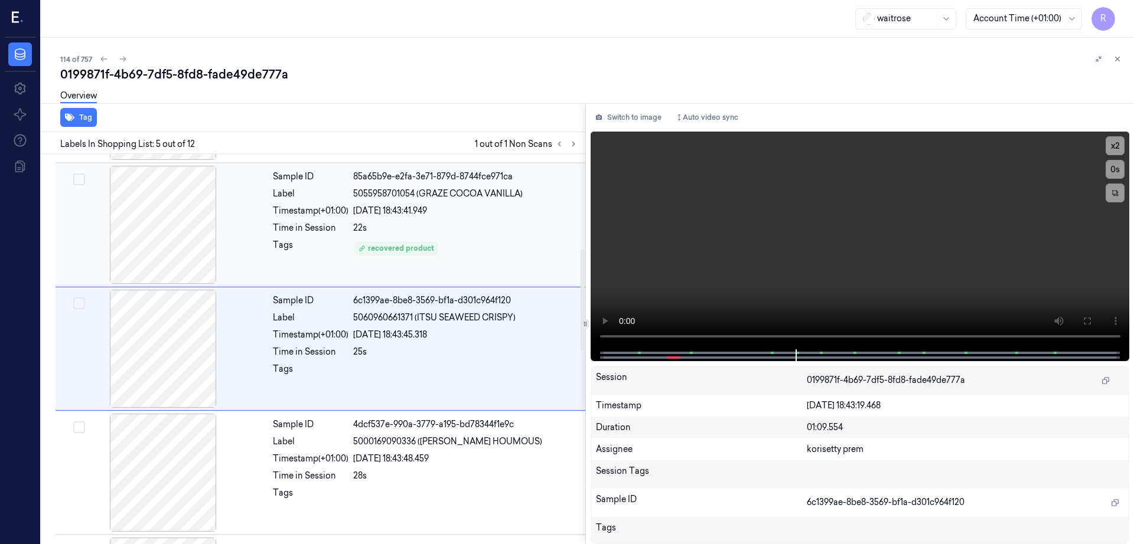
scroll to position [215, 0]
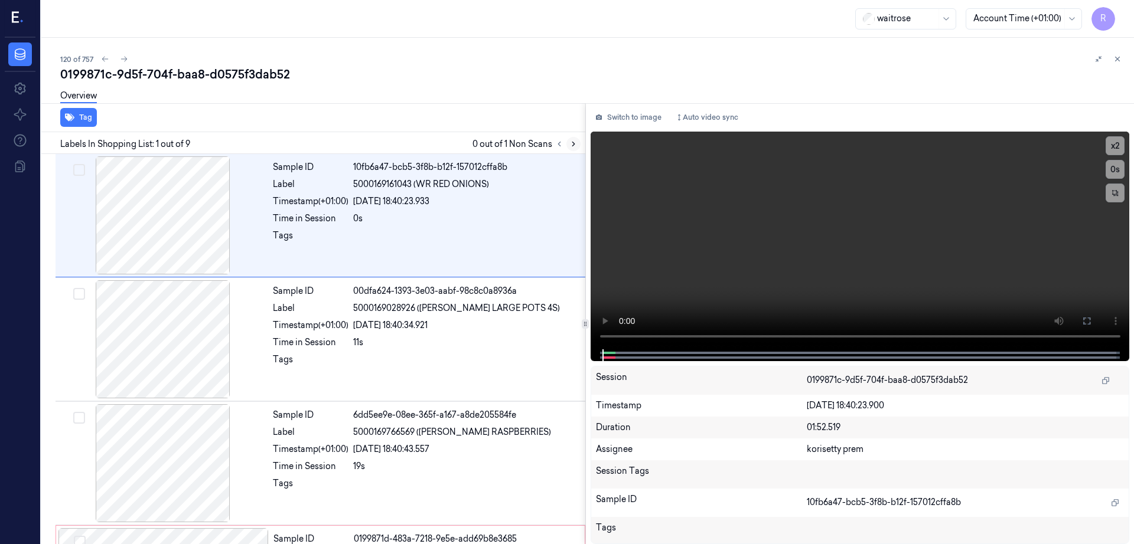
click at [577, 142] on icon at bounding box center [573, 144] width 8 height 8
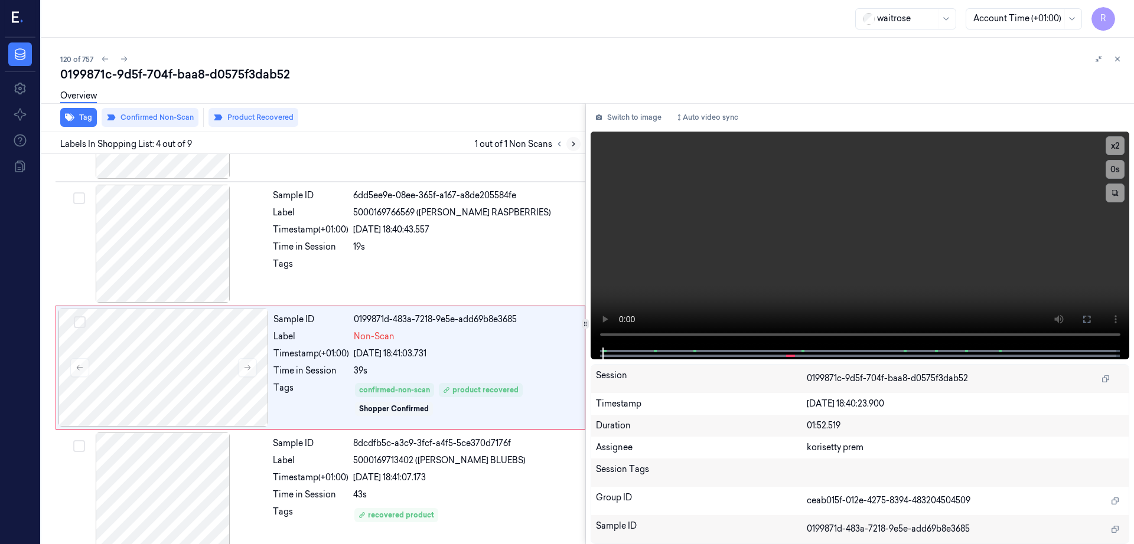
scroll to position [239, 0]
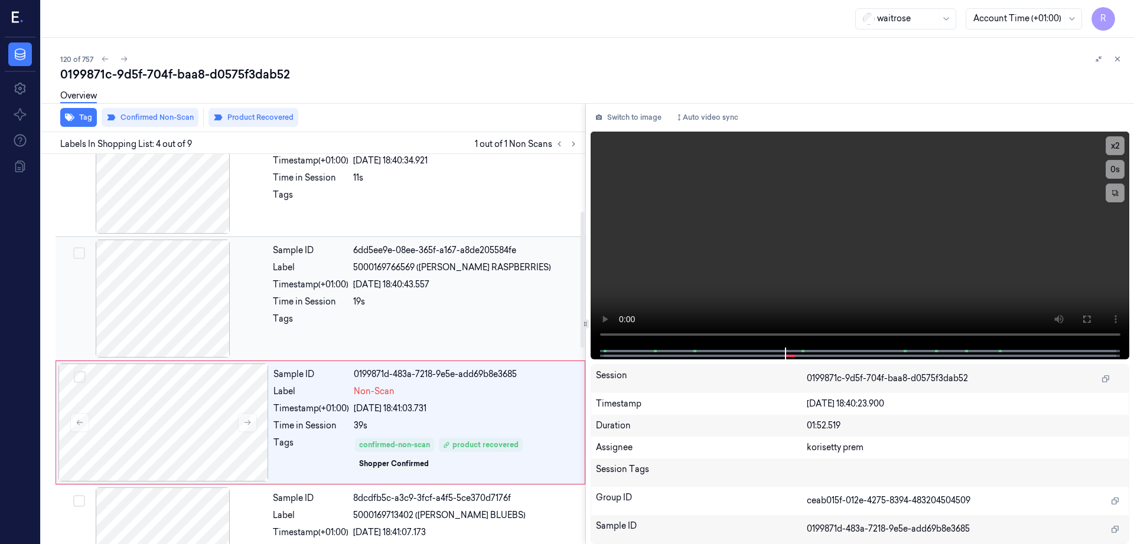
click at [157, 296] on div at bounding box center [163, 299] width 210 height 118
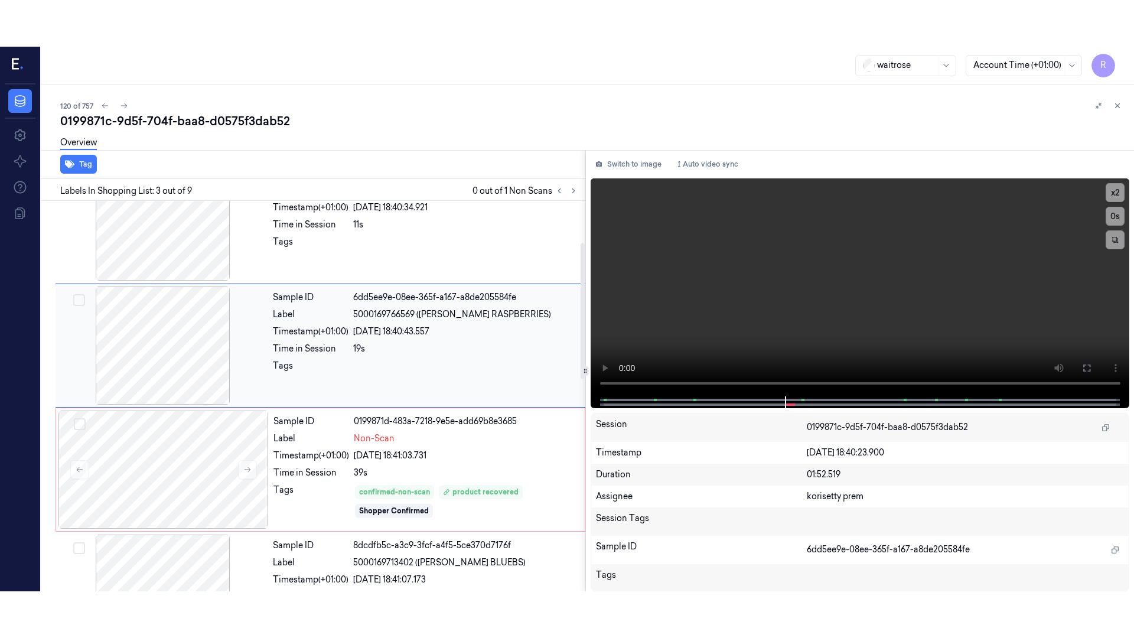
scroll to position [115, 0]
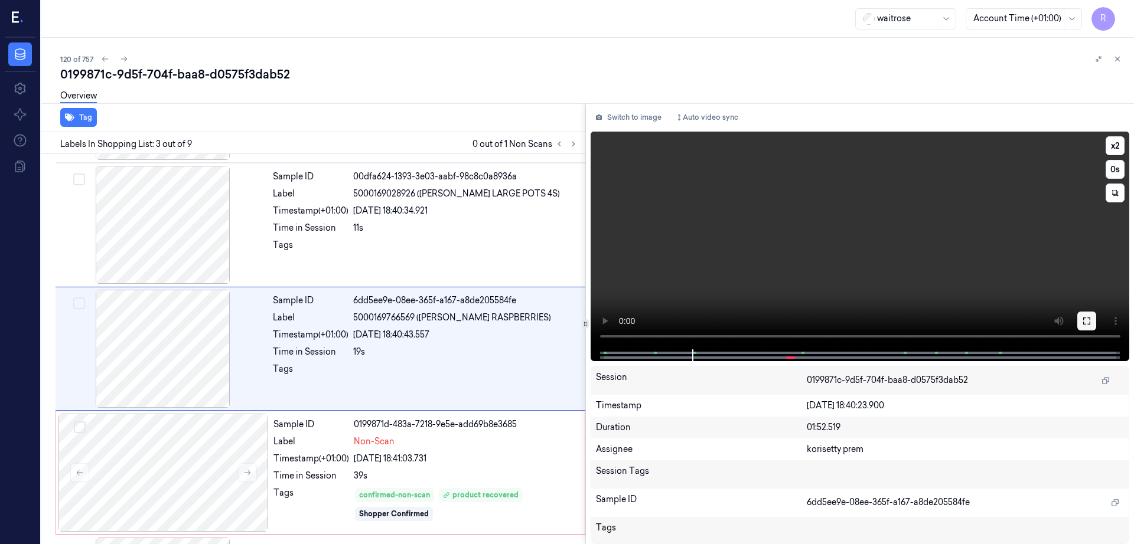
click at [1091, 317] on icon at bounding box center [1086, 320] width 9 height 9
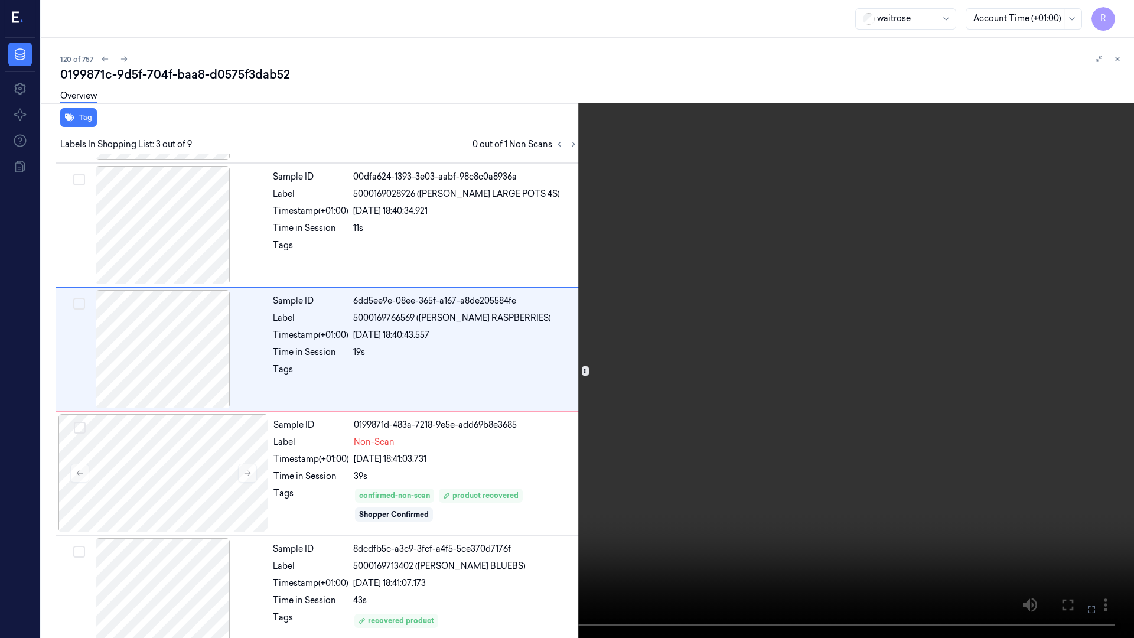
click at [625, 342] on video at bounding box center [567, 319] width 1134 height 638
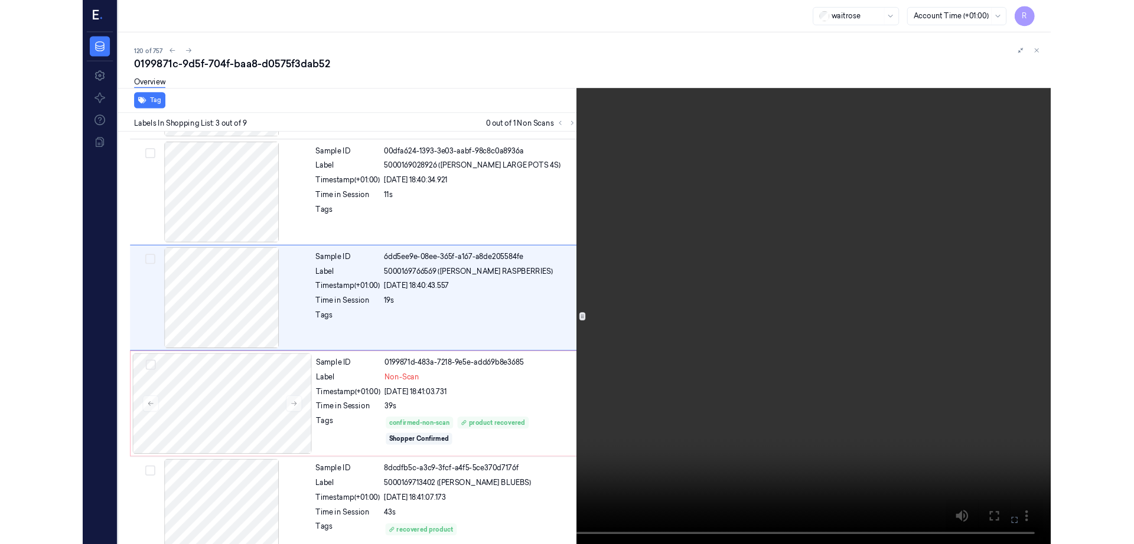
scroll to position [68, 0]
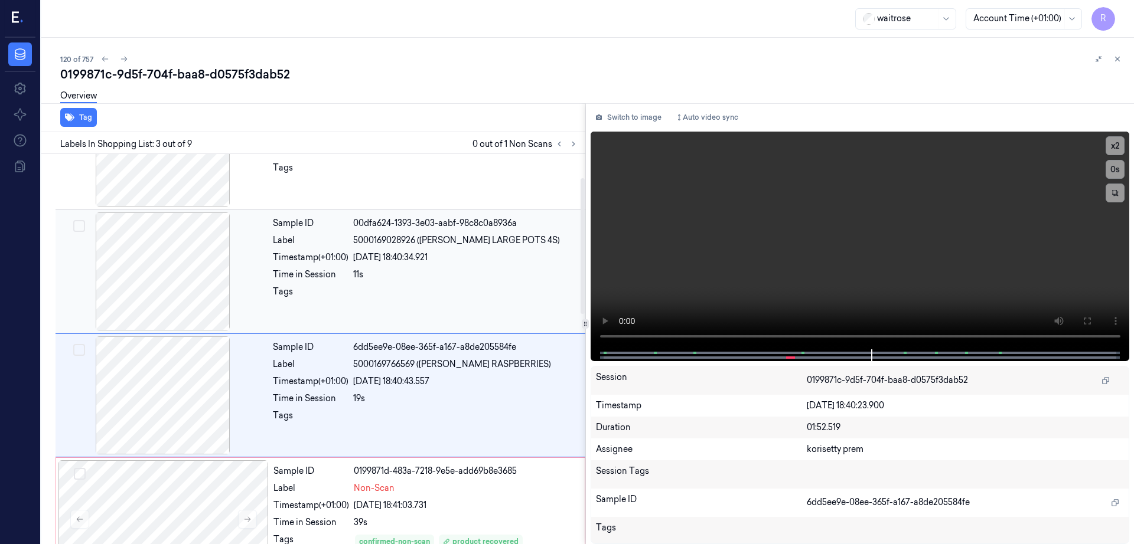
click at [211, 280] on div at bounding box center [163, 272] width 210 height 118
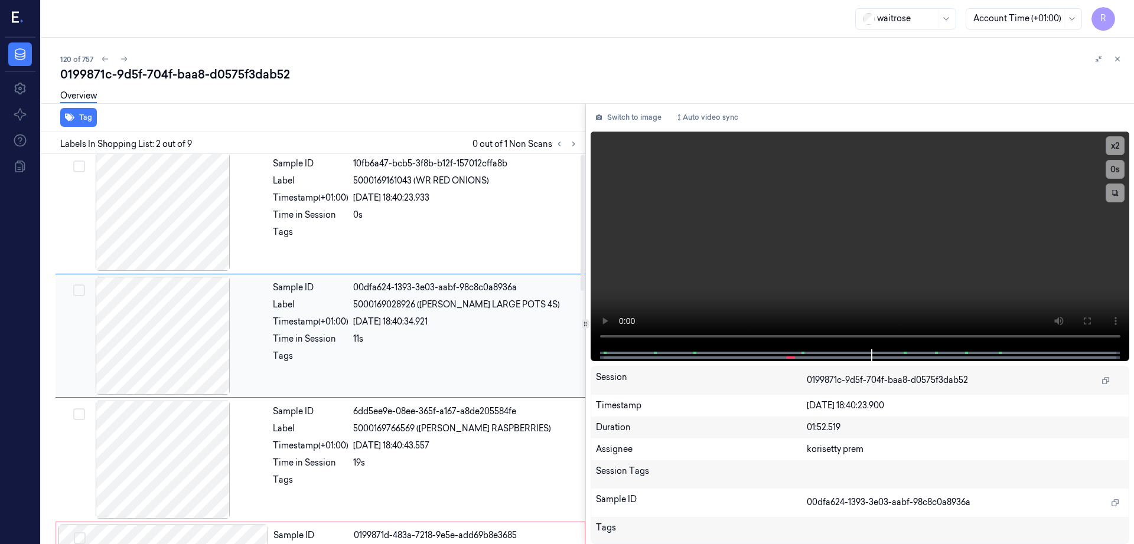
scroll to position [0, 0]
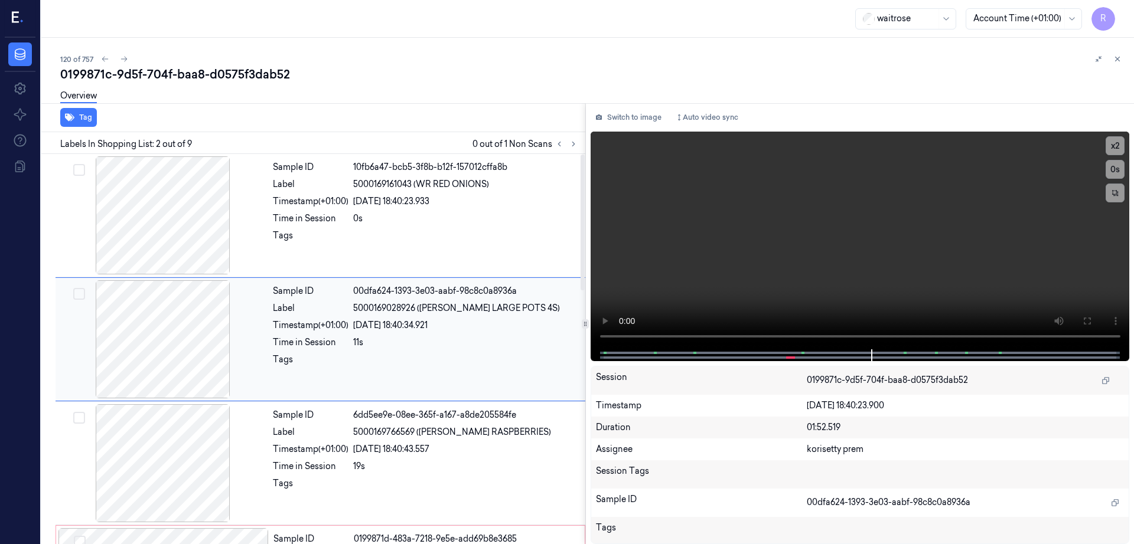
click at [207, 322] on div at bounding box center [163, 339] width 210 height 118
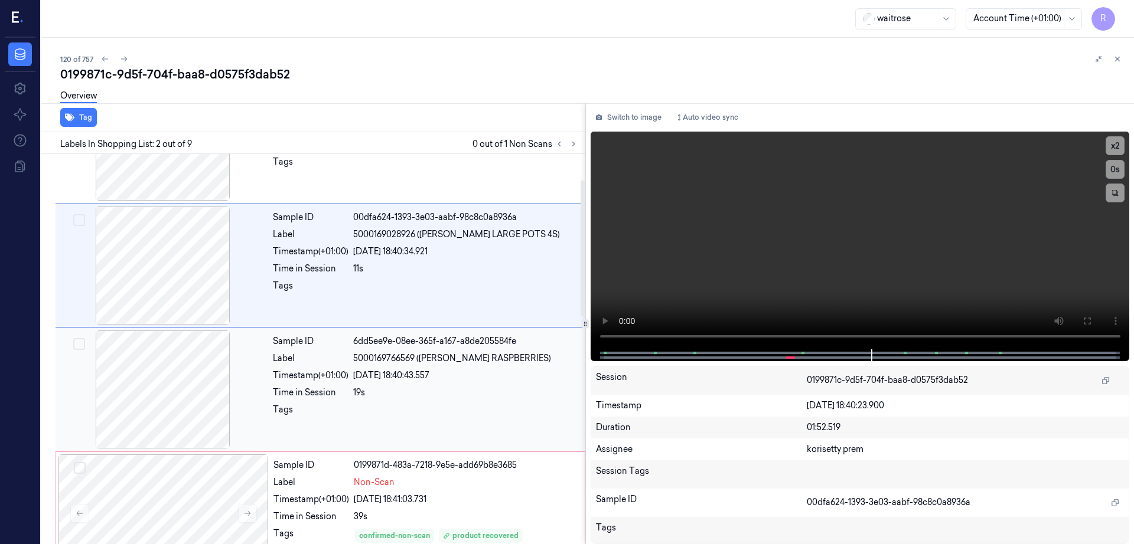
click at [178, 379] on div at bounding box center [163, 390] width 210 height 118
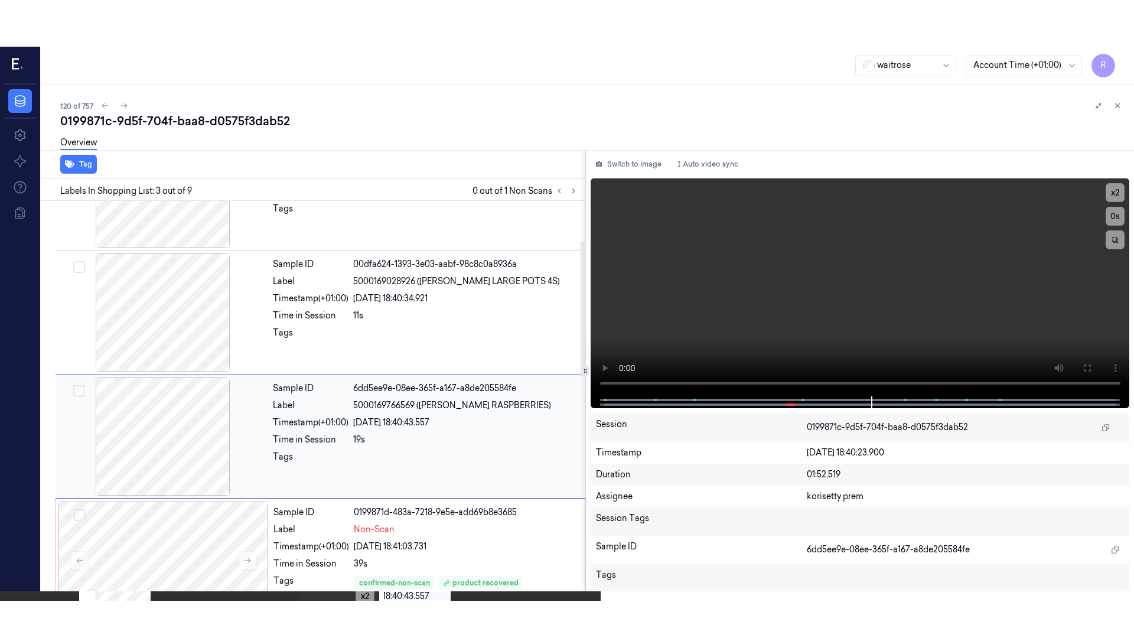
scroll to position [115, 0]
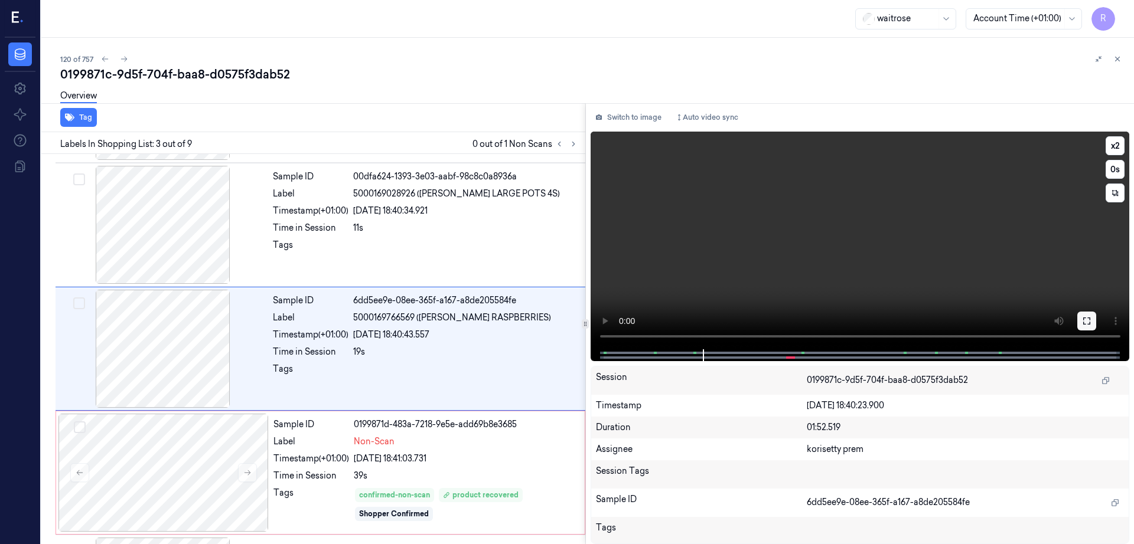
click at [1096, 314] on button at bounding box center [1086, 321] width 19 height 19
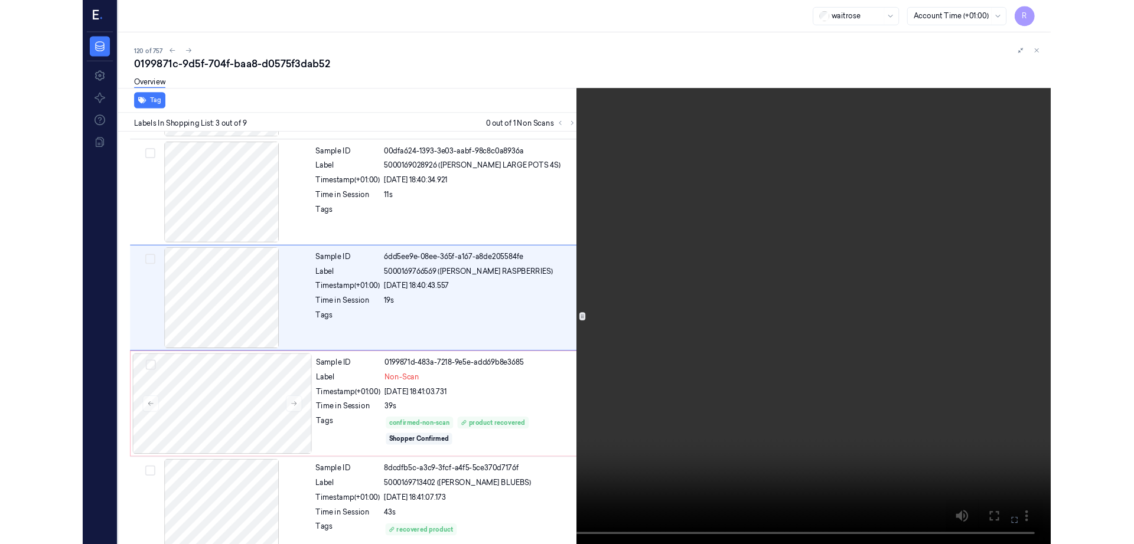
scroll to position [68, 0]
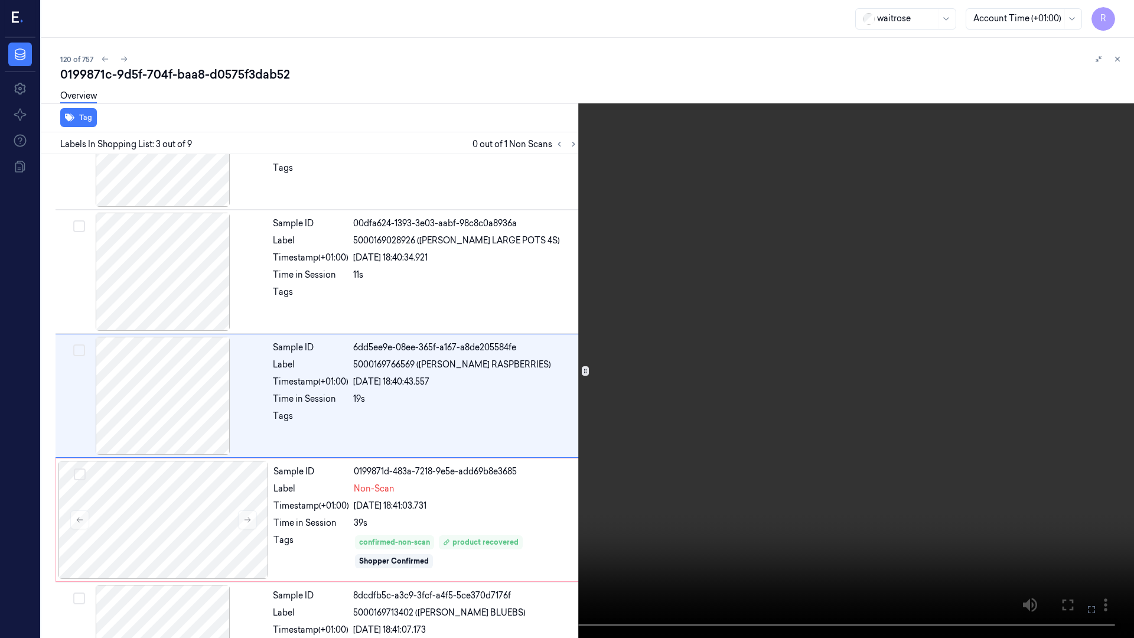
click at [560, 507] on video at bounding box center [567, 319] width 1134 height 638
click at [653, 479] on video at bounding box center [567, 319] width 1134 height 638
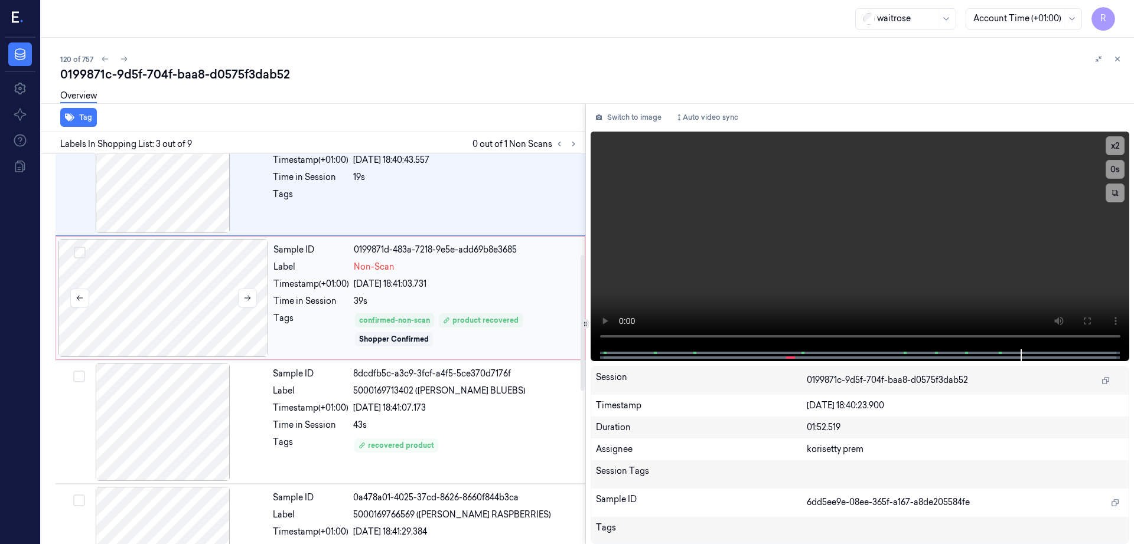
click at [156, 308] on div at bounding box center [163, 298] width 210 height 118
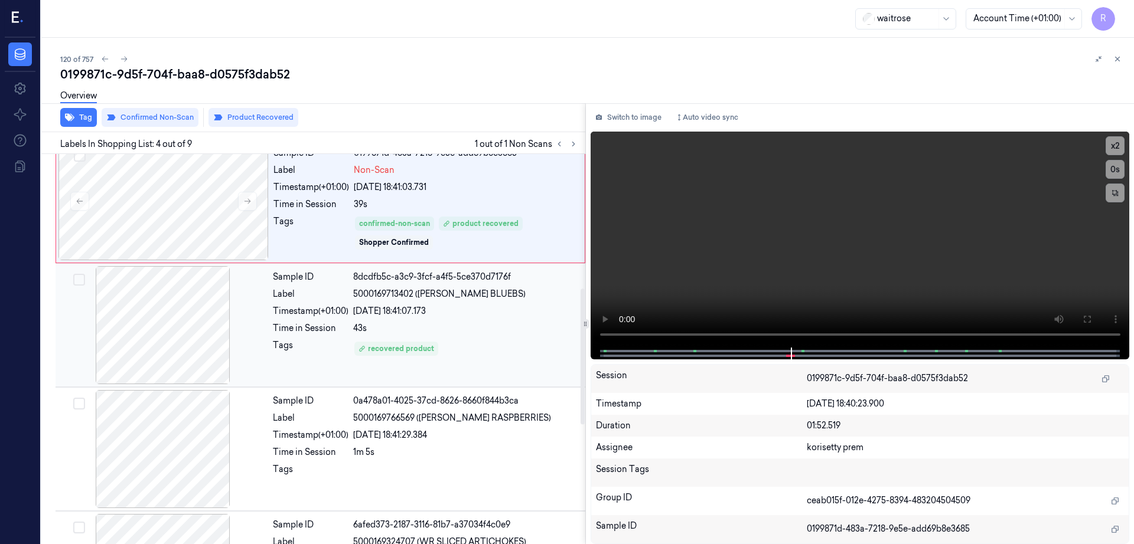
click at [164, 378] on div at bounding box center [163, 325] width 210 height 118
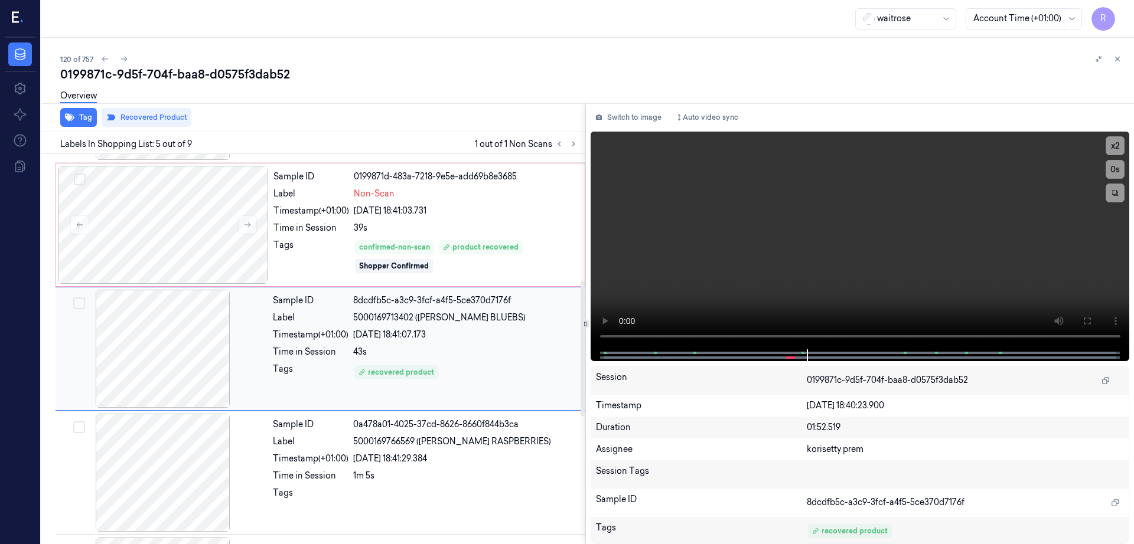
scroll to position [141, 0]
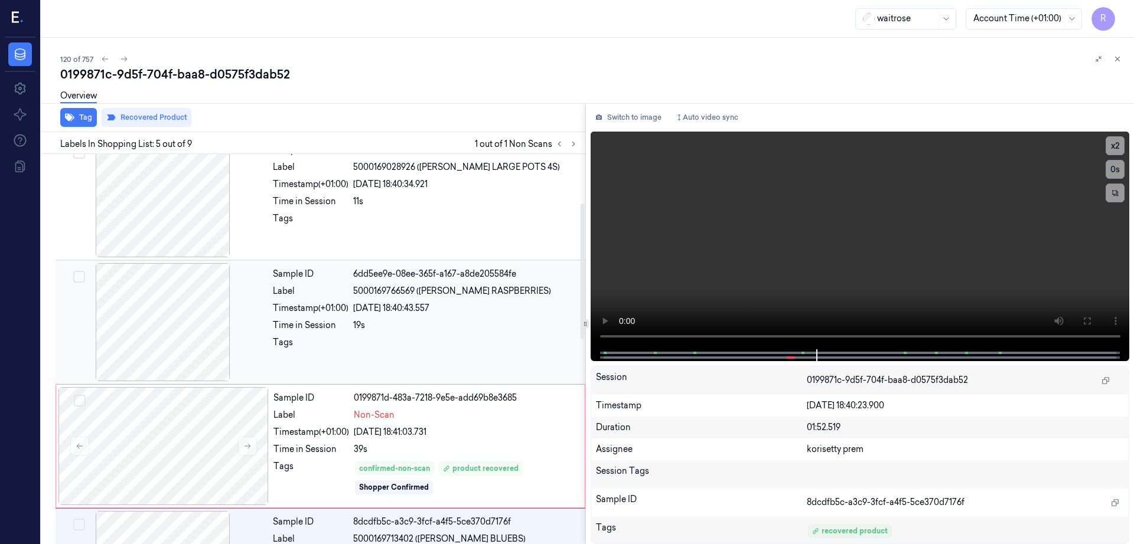
click at [165, 327] on div at bounding box center [163, 322] width 210 height 118
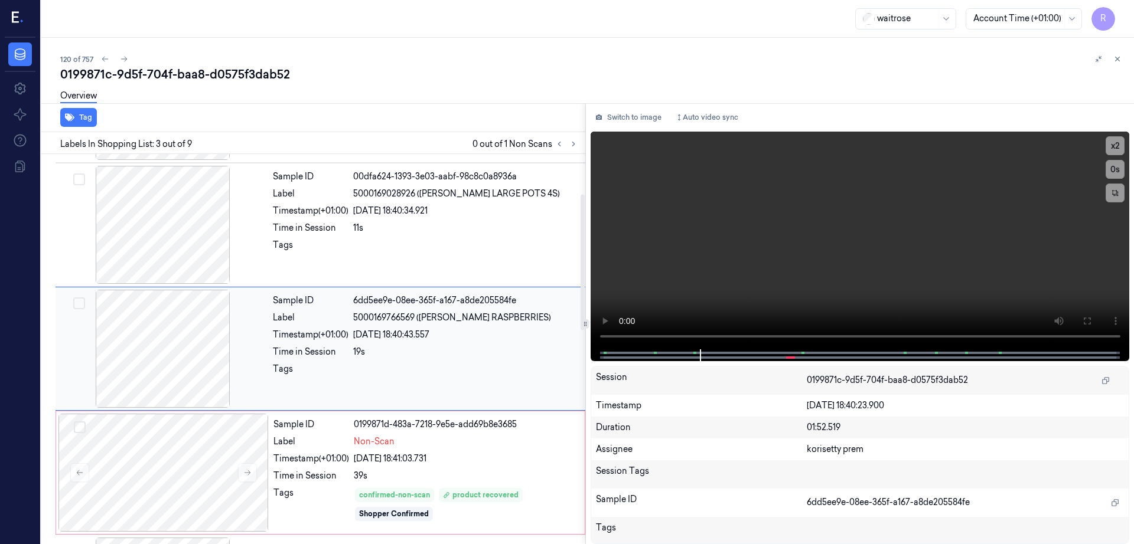
click at [181, 350] on div at bounding box center [163, 349] width 210 height 118
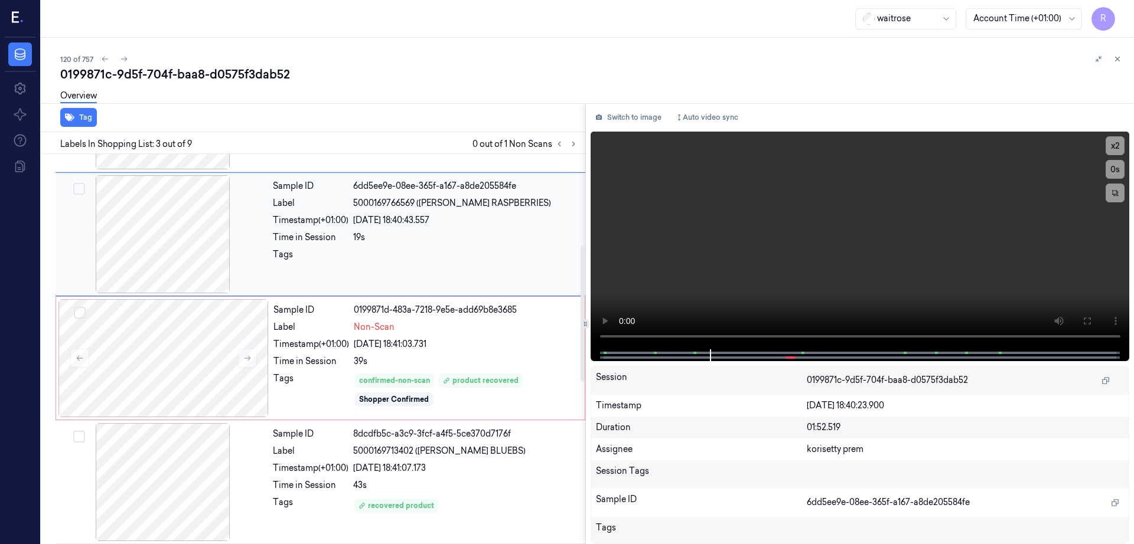
scroll to position [262, 0]
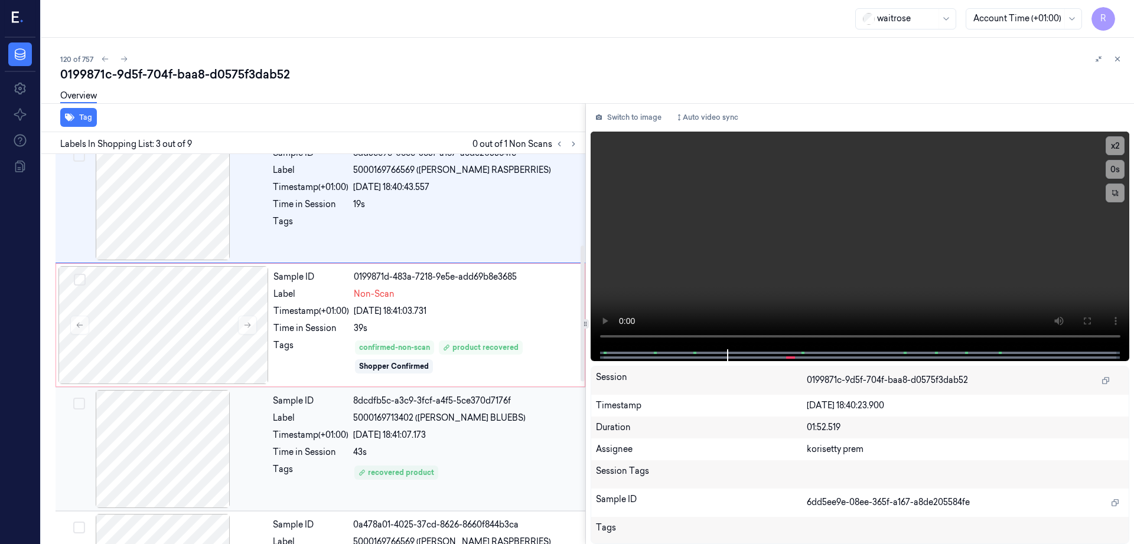
click at [190, 453] on div at bounding box center [163, 449] width 210 height 118
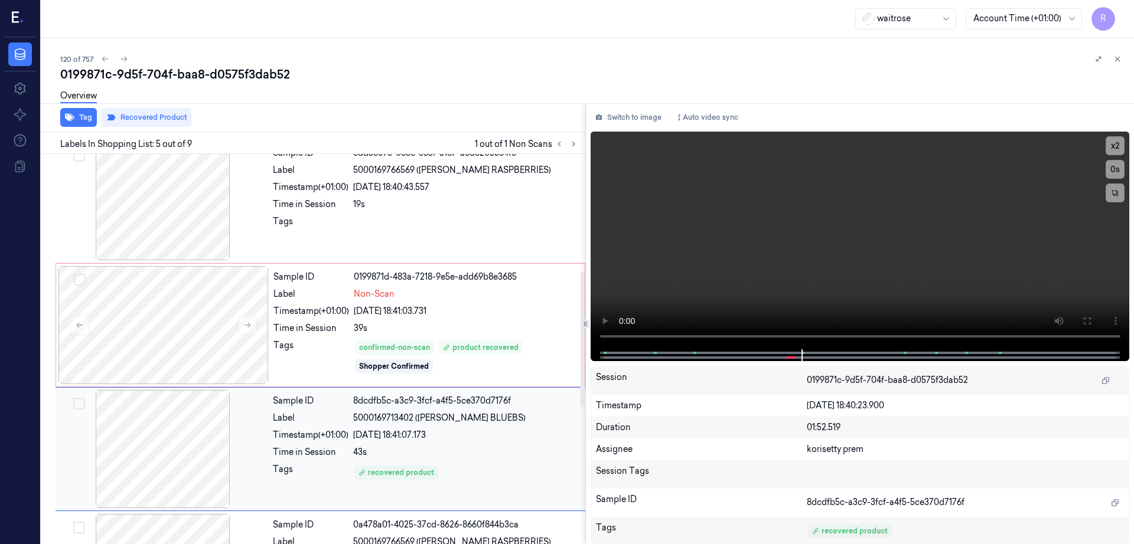
scroll to position [363, 0]
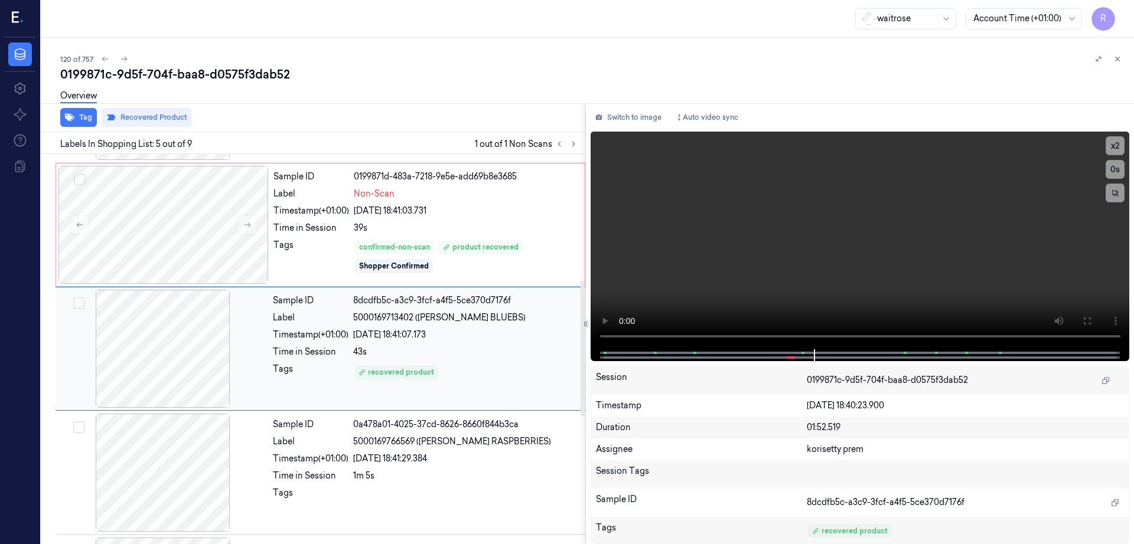
click at [190, 360] on div at bounding box center [163, 349] width 210 height 118
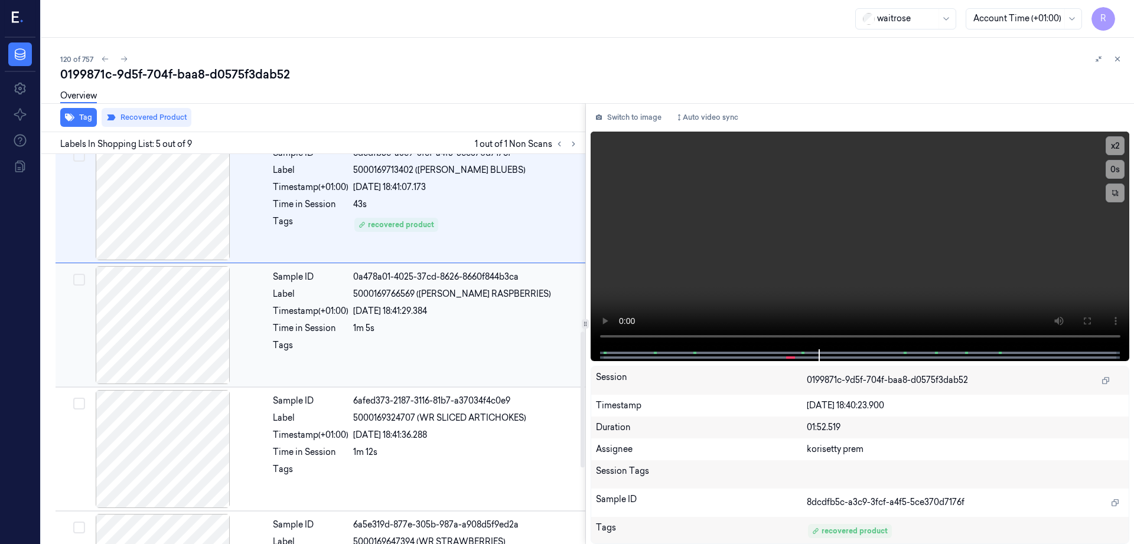
click at [191, 386] on div "Sample ID 0a478a01-4025-37cd-8626-8660f844b3ca Label 5000169766569 (WR DORG RAS…" at bounding box center [321, 325] width 530 height 124
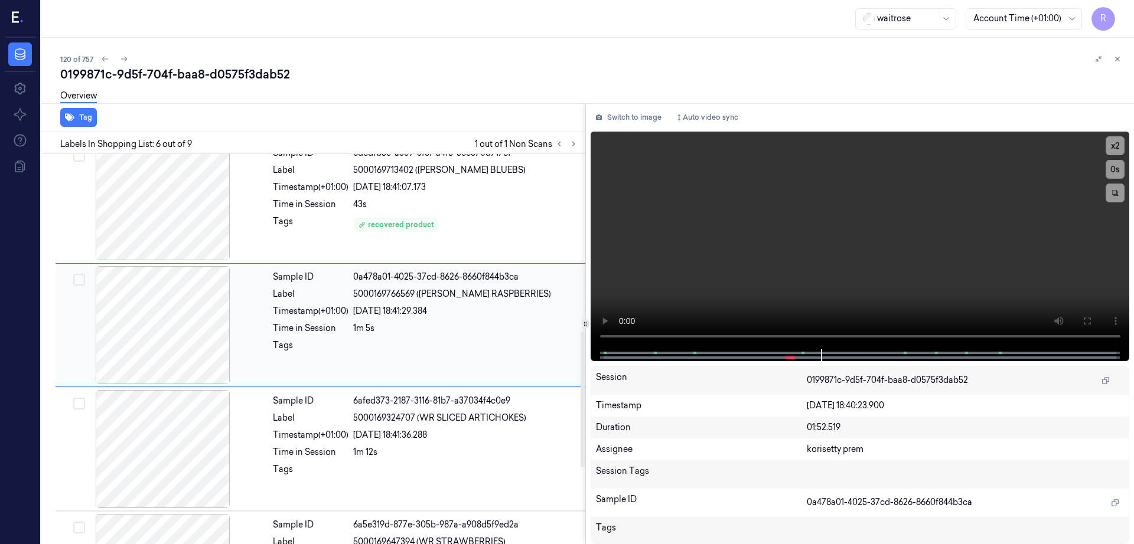
scroll to position [487, 0]
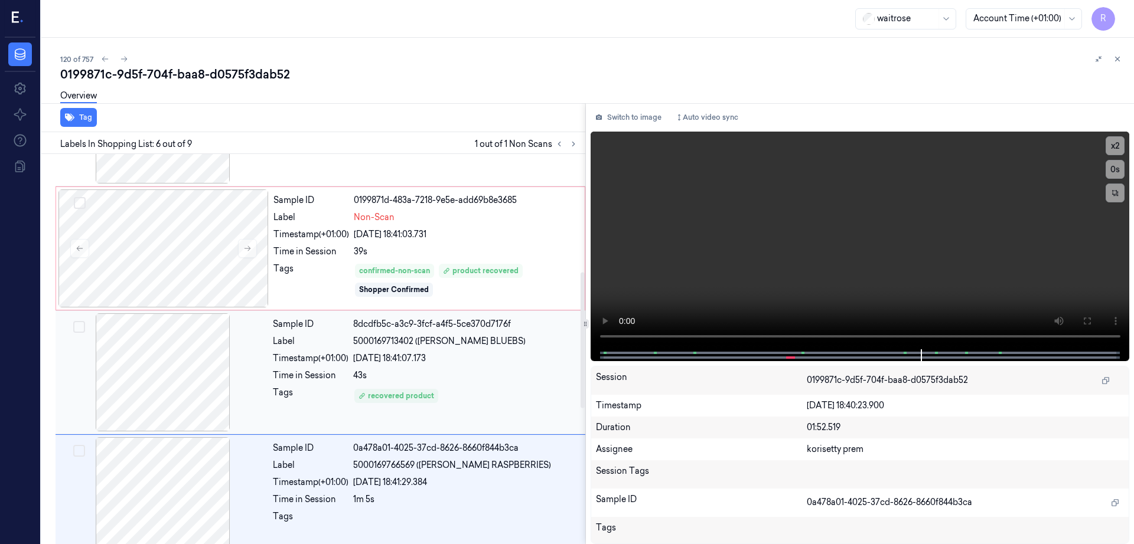
click at [172, 363] on div at bounding box center [163, 373] width 210 height 118
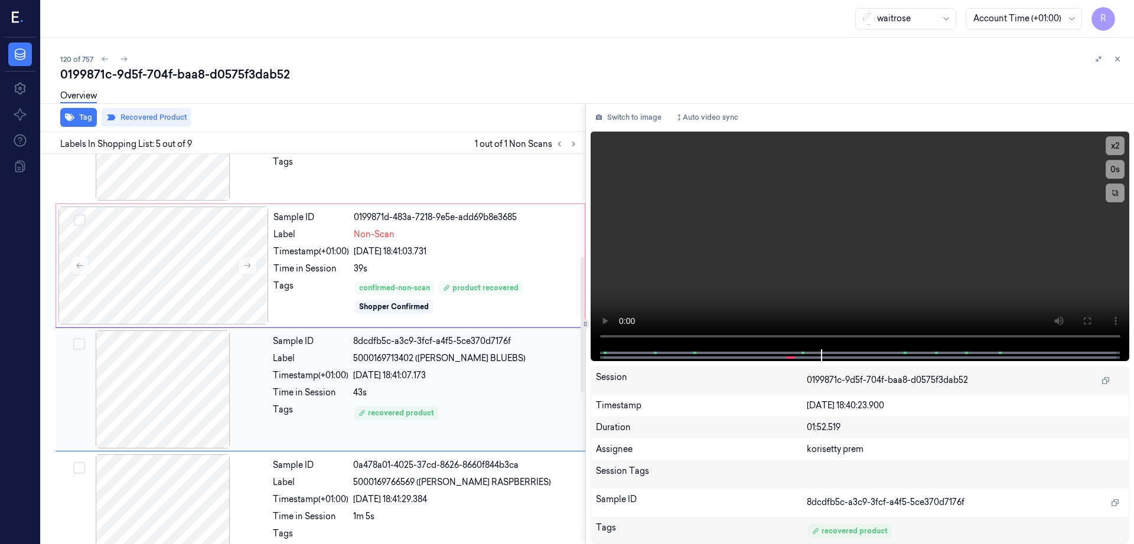
scroll to position [289, 0]
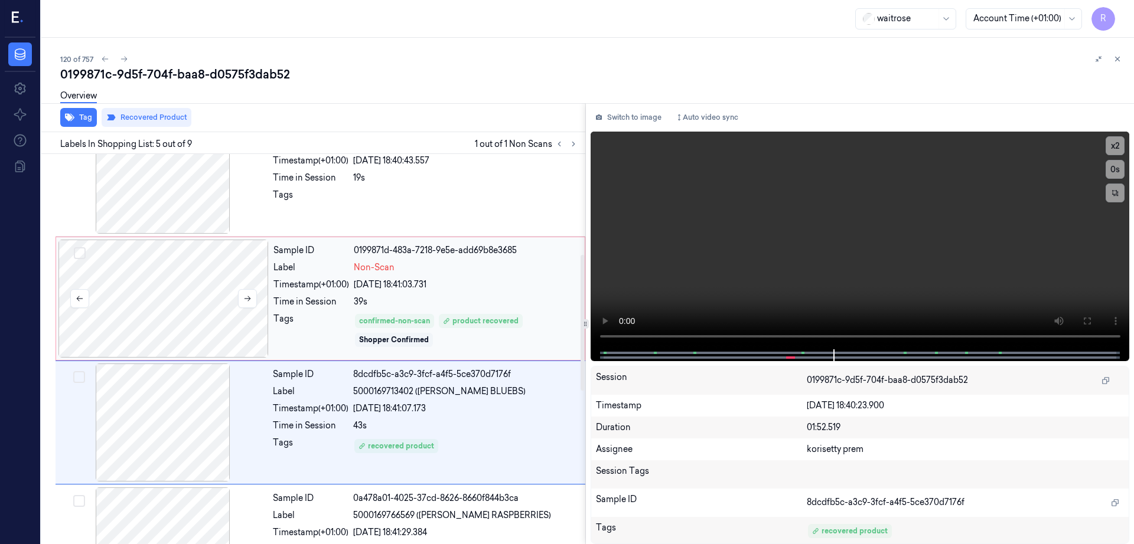
click at [182, 315] on div at bounding box center [163, 299] width 210 height 118
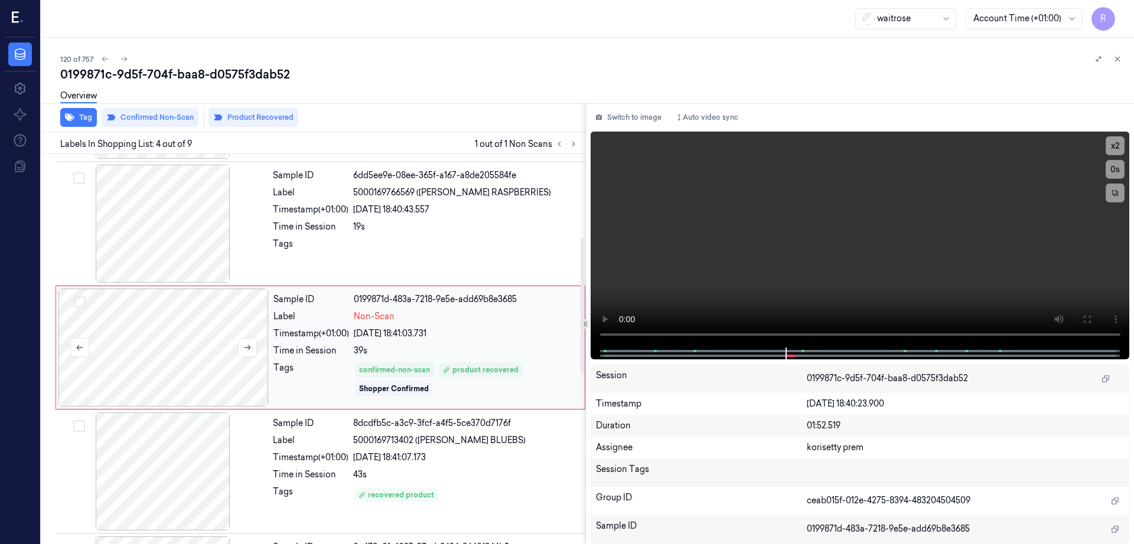
scroll to position [239, 0]
click at [182, 315] on div at bounding box center [163, 349] width 210 height 118
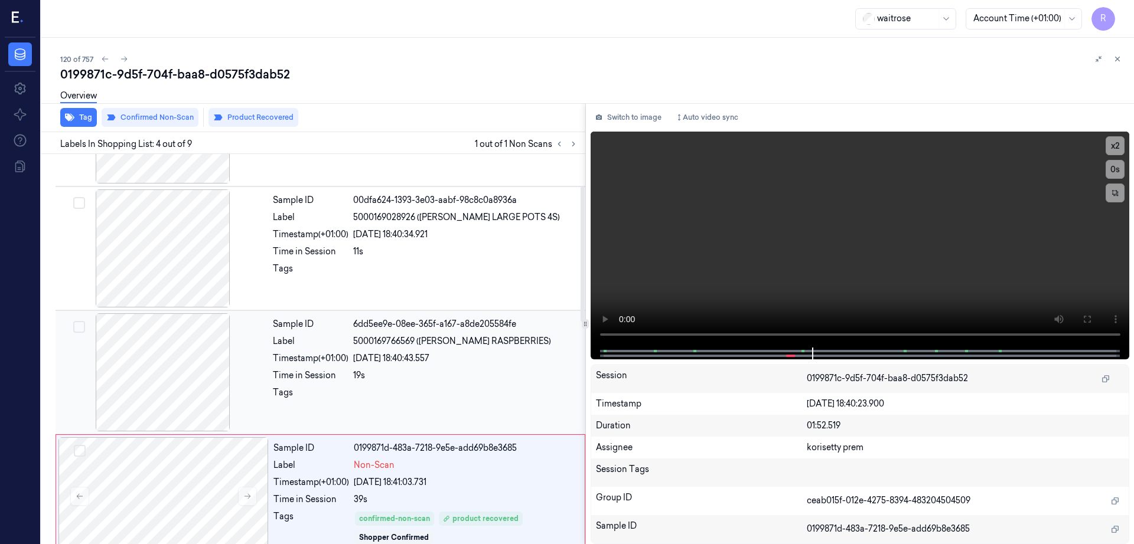
click at [182, 328] on div at bounding box center [163, 373] width 210 height 118
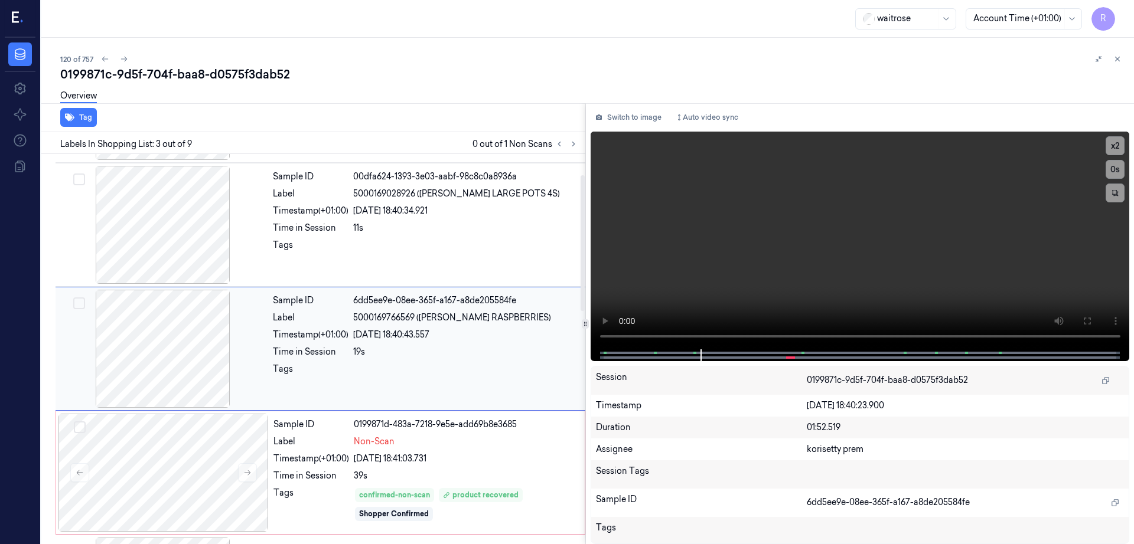
scroll to position [0, 0]
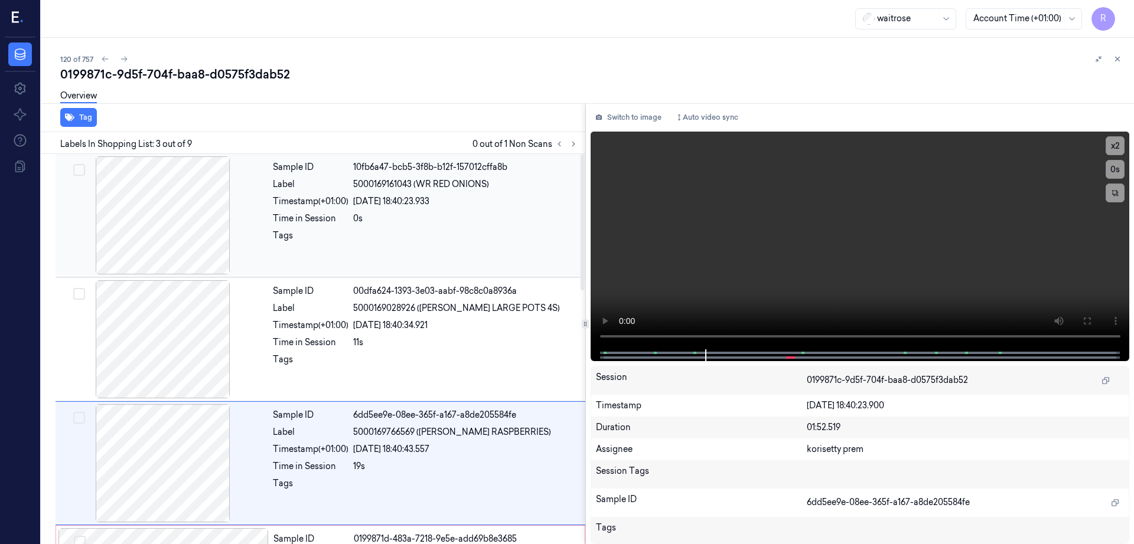
click at [174, 232] on div at bounding box center [163, 215] width 210 height 118
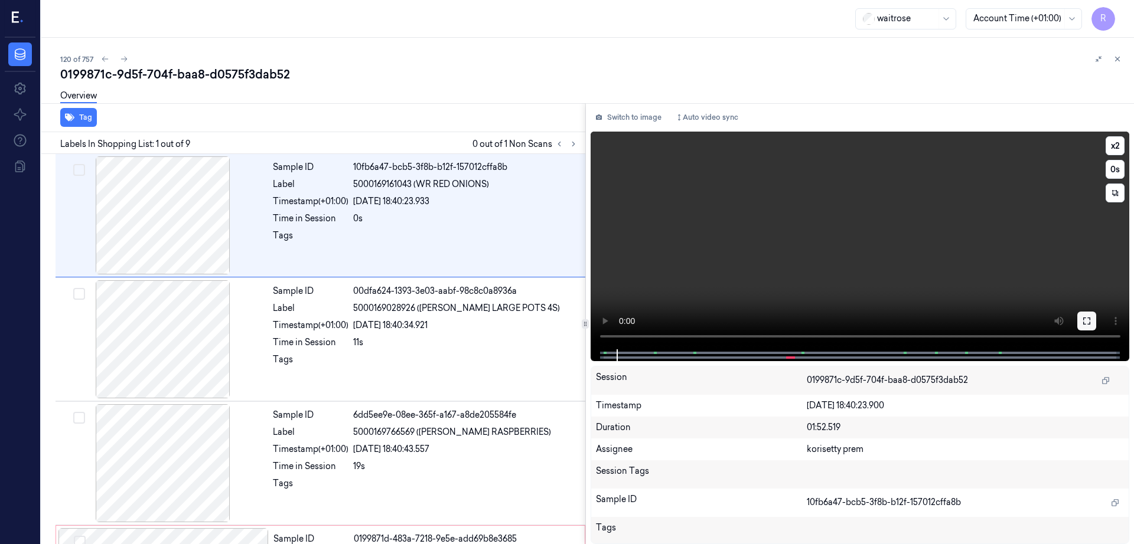
click at [1091, 320] on icon at bounding box center [1086, 320] width 9 height 9
click at [200, 73] on div "0199871c-9d5f-704f-baa8-d0575f3dab52" at bounding box center [592, 74] width 1064 height 17
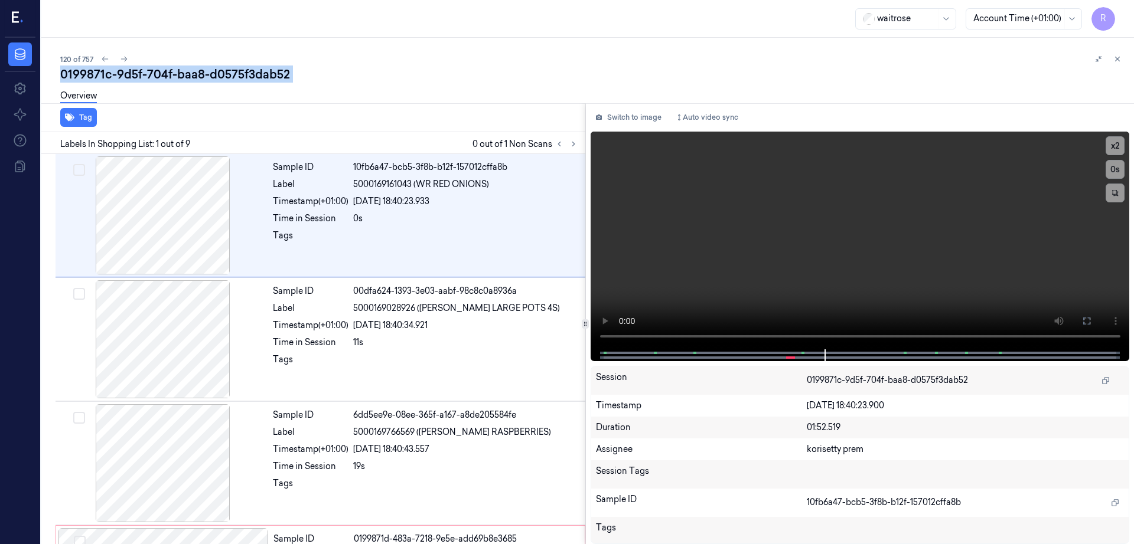
click at [200, 73] on div "0199871c-9d5f-704f-baa8-d0575f3dab52" at bounding box center [592, 74] width 1064 height 17
copy div "-"
click at [158, 249] on div at bounding box center [163, 215] width 210 height 118
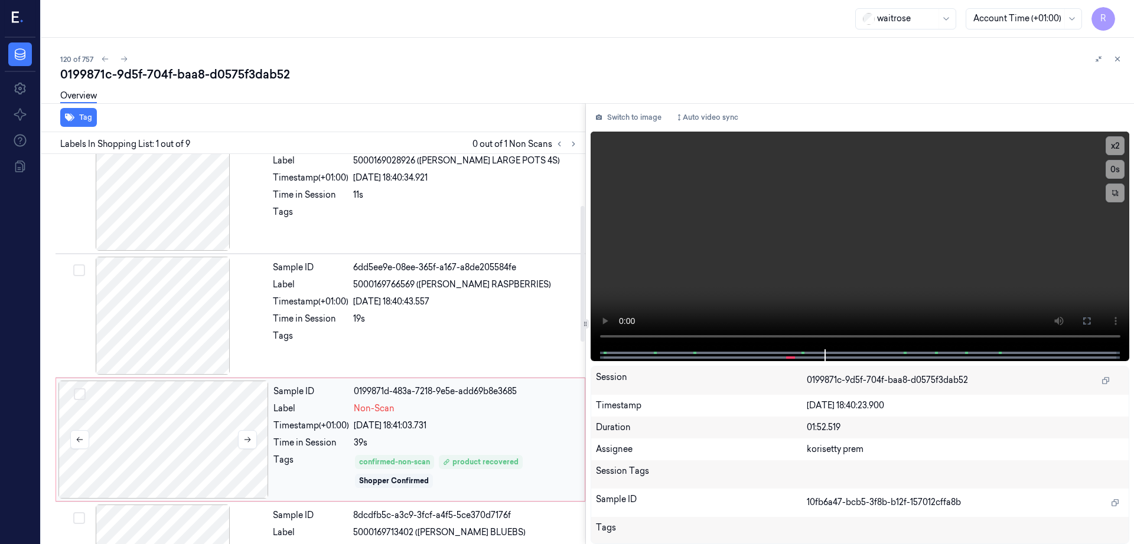
click at [170, 399] on div at bounding box center [163, 440] width 210 height 118
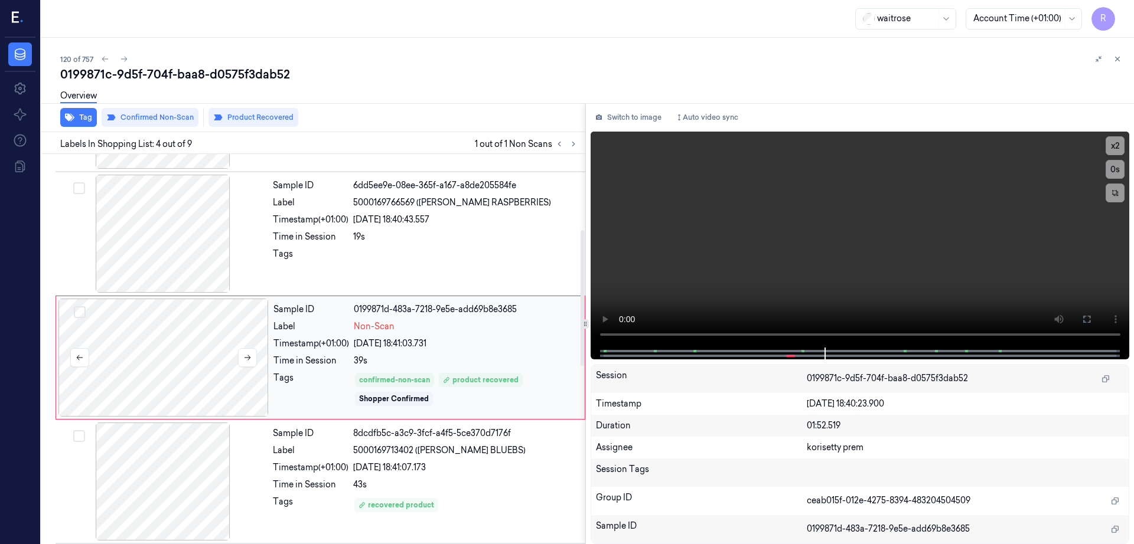
scroll to position [239, 0]
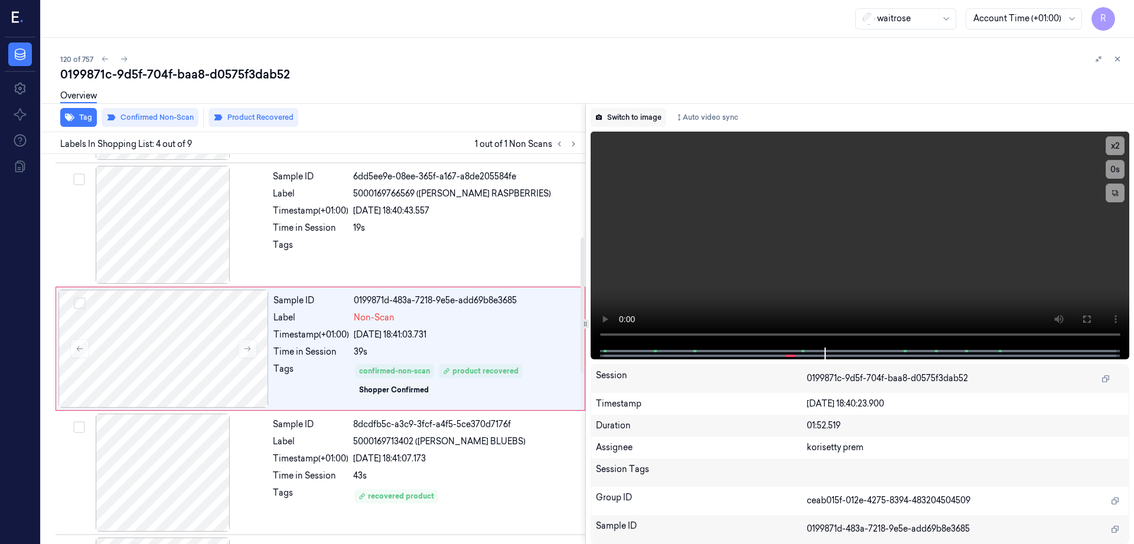
click at [652, 115] on button "Switch to image" at bounding box center [628, 117] width 76 height 19
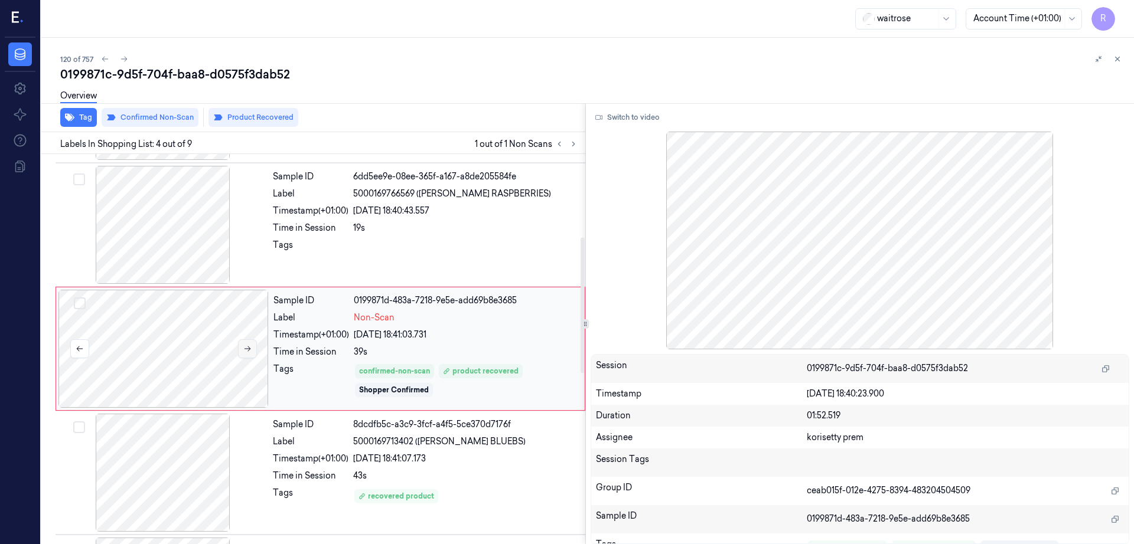
click at [249, 350] on icon at bounding box center [247, 349] width 8 height 8
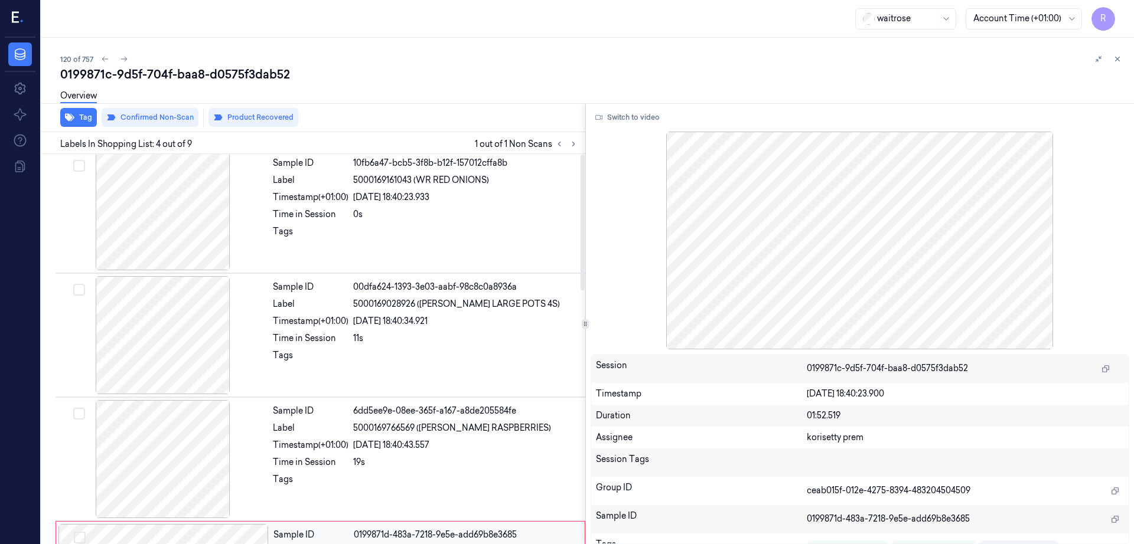
scroll to position [0, 0]
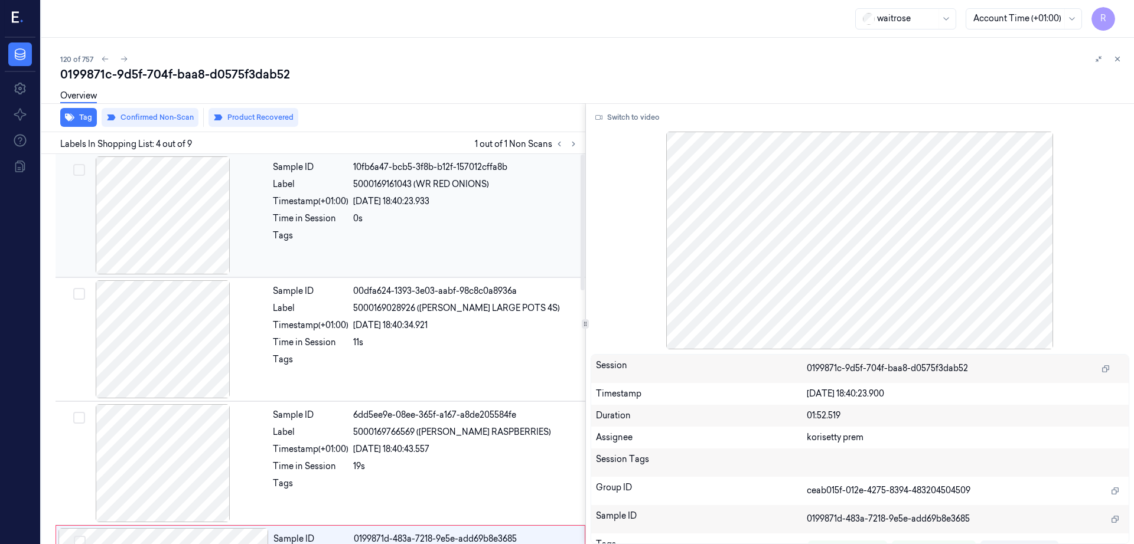
click at [179, 204] on div at bounding box center [163, 215] width 210 height 118
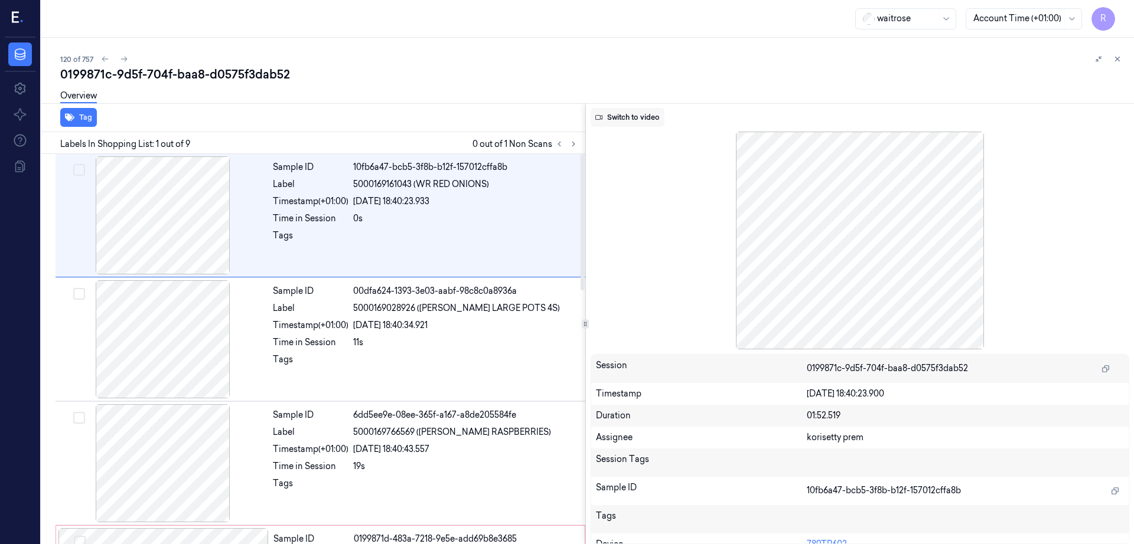
click at [636, 116] on button "Switch to video" at bounding box center [627, 117] width 74 height 19
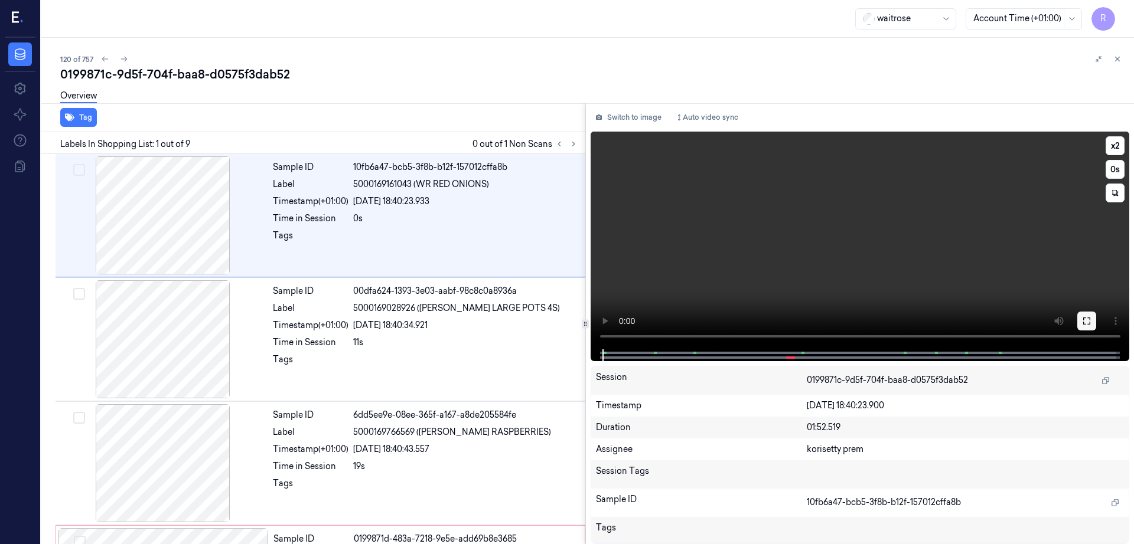
click at [1091, 321] on icon at bounding box center [1086, 320] width 9 height 9
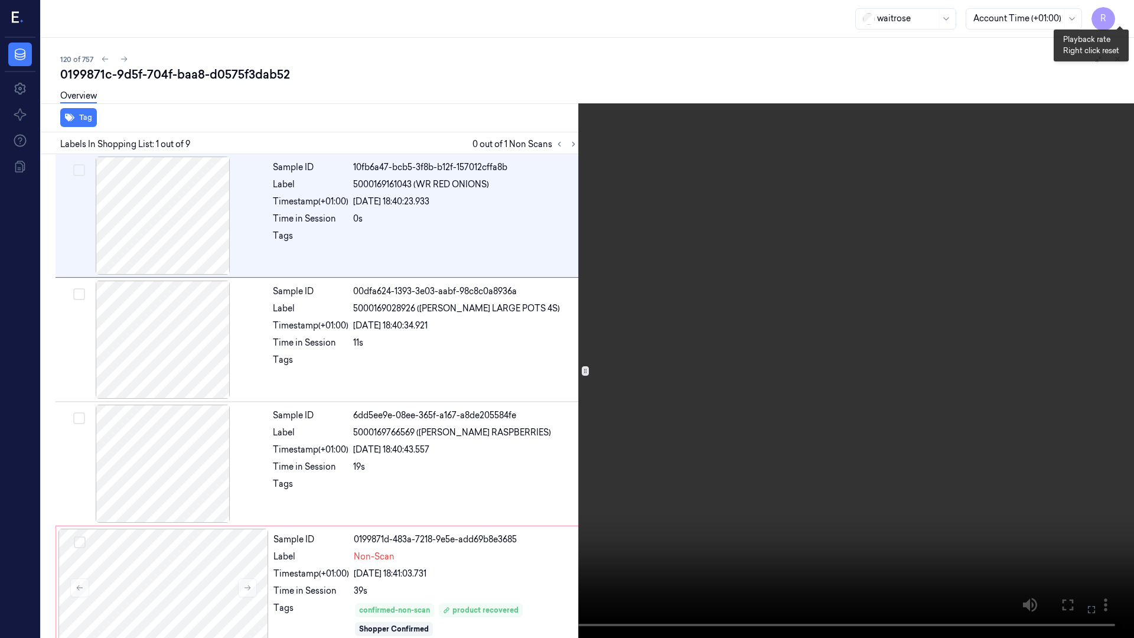
click at [1121, 7] on button "x 2" at bounding box center [1119, 14] width 19 height 19
click at [1125, 9] on button "x 4" at bounding box center [1119, 14] width 19 height 19
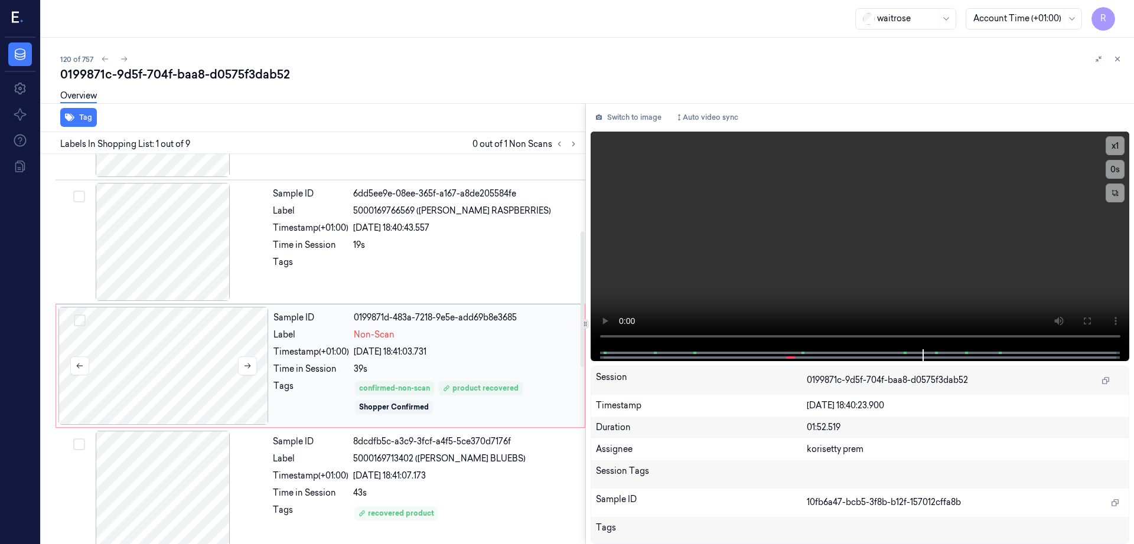
click at [227, 363] on div at bounding box center [163, 366] width 210 height 118
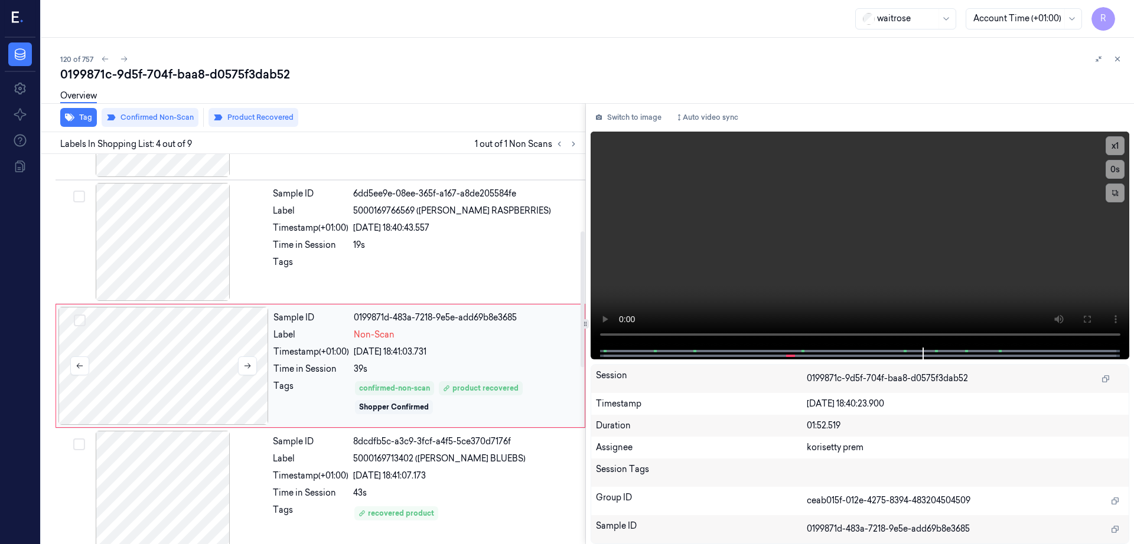
scroll to position [239, 0]
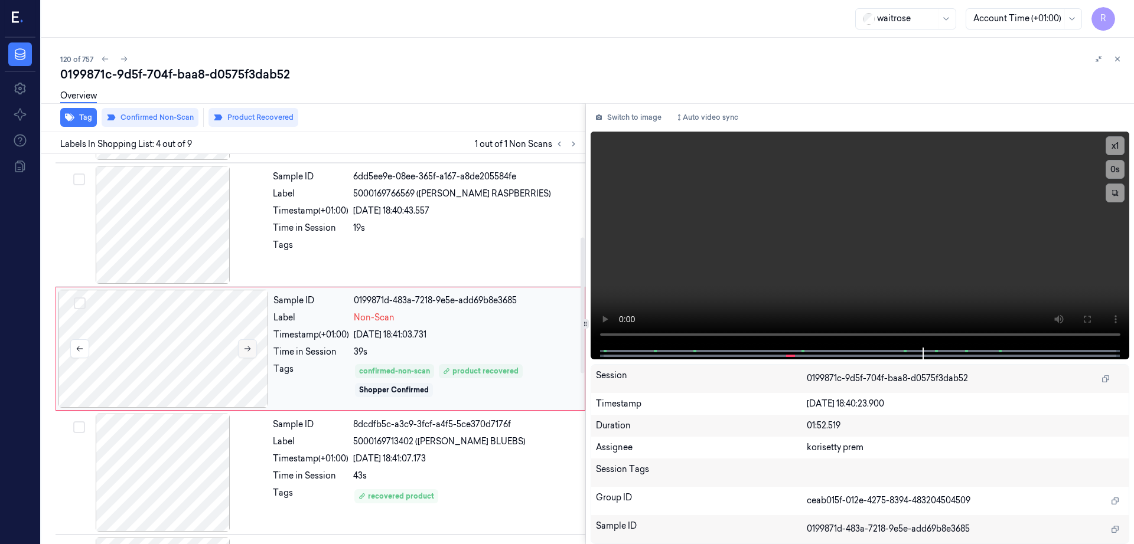
click at [252, 344] on button at bounding box center [247, 348] width 19 height 19
click at [251, 349] on icon at bounding box center [247, 349] width 8 height 8
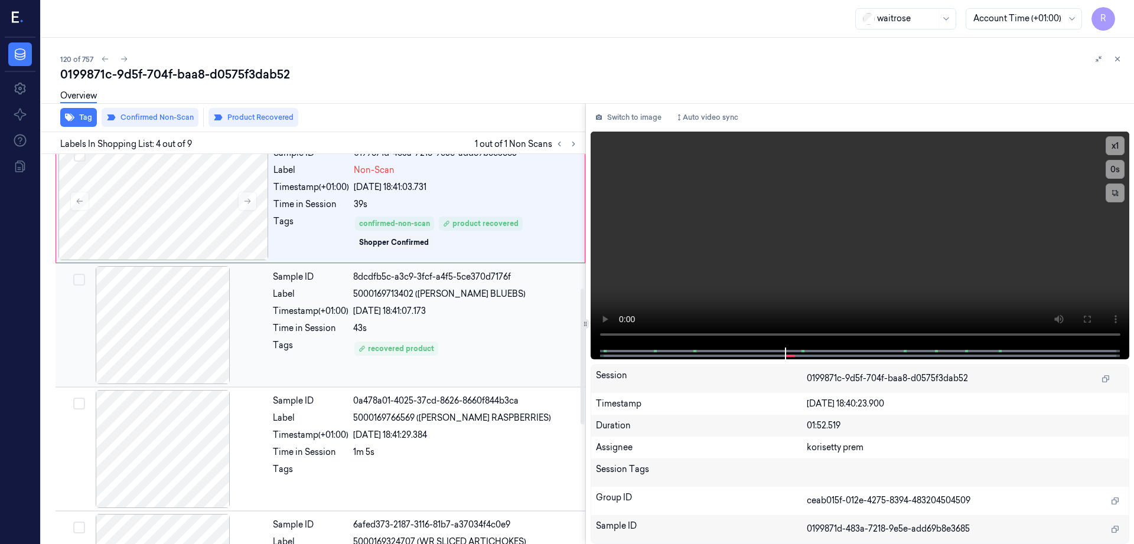
click at [190, 349] on div at bounding box center [163, 325] width 210 height 118
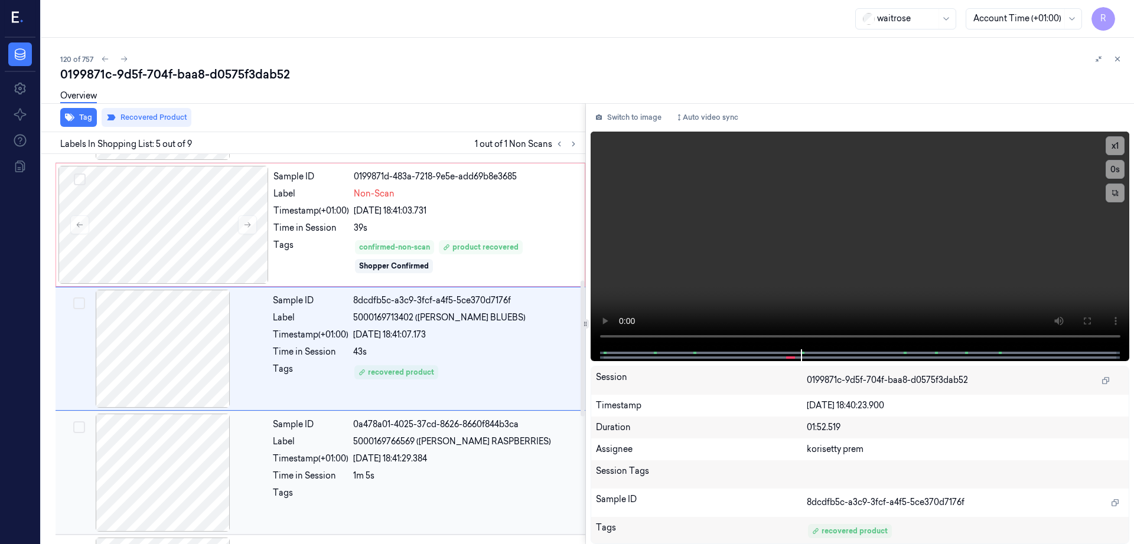
click at [190, 474] on div at bounding box center [163, 473] width 210 height 118
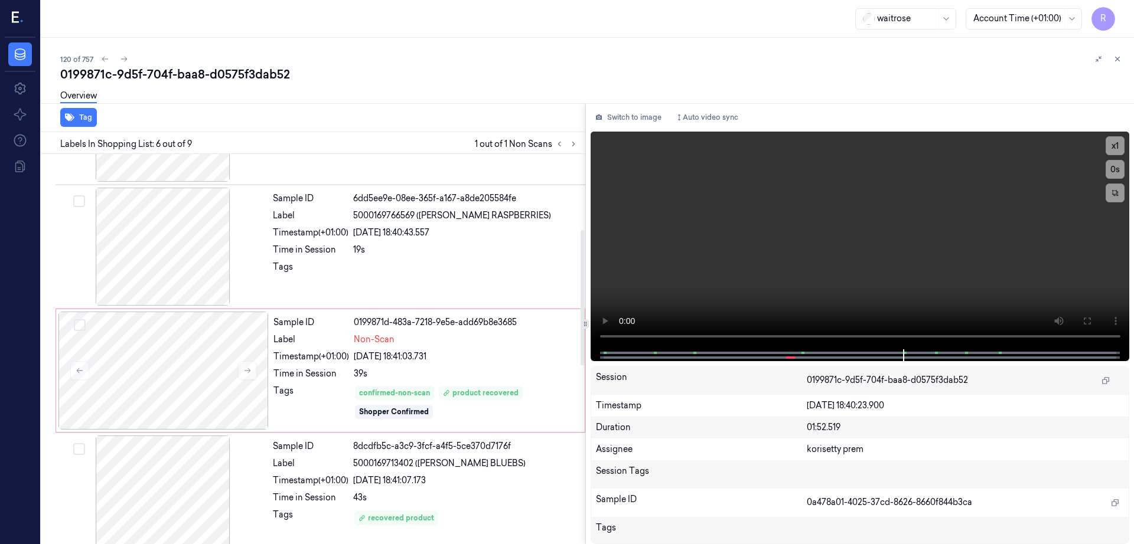
scroll to position [191, 0]
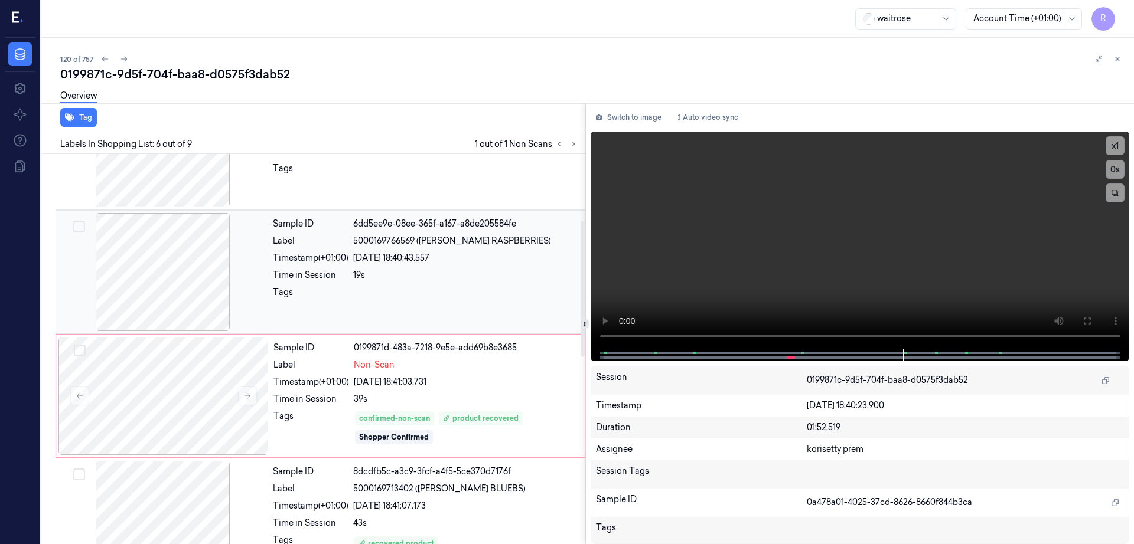
click at [393, 259] on div "26/09/2025 18:40:43.557" at bounding box center [465, 258] width 225 height 12
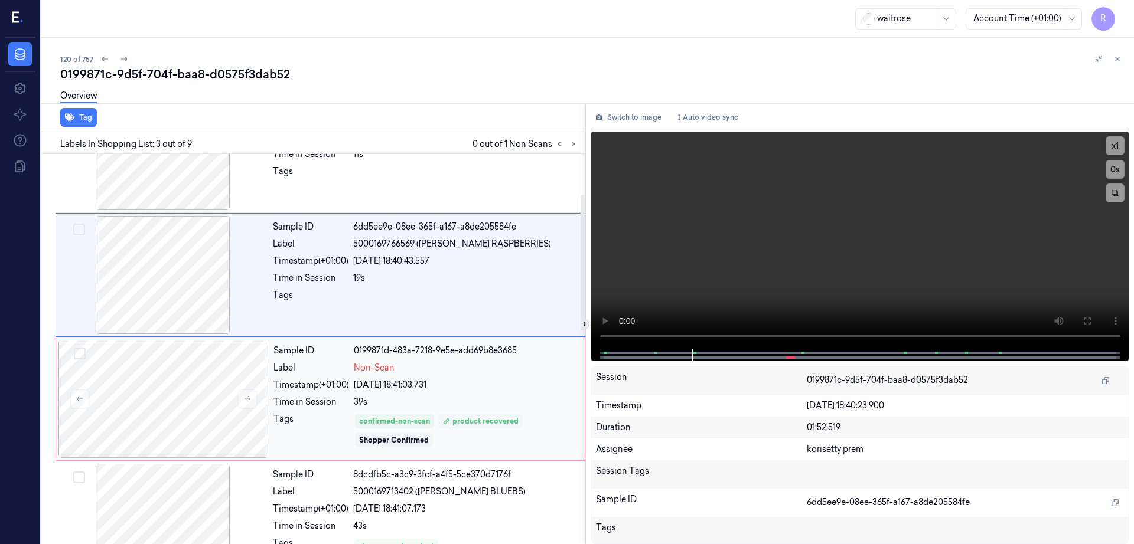
scroll to position [211, 0]
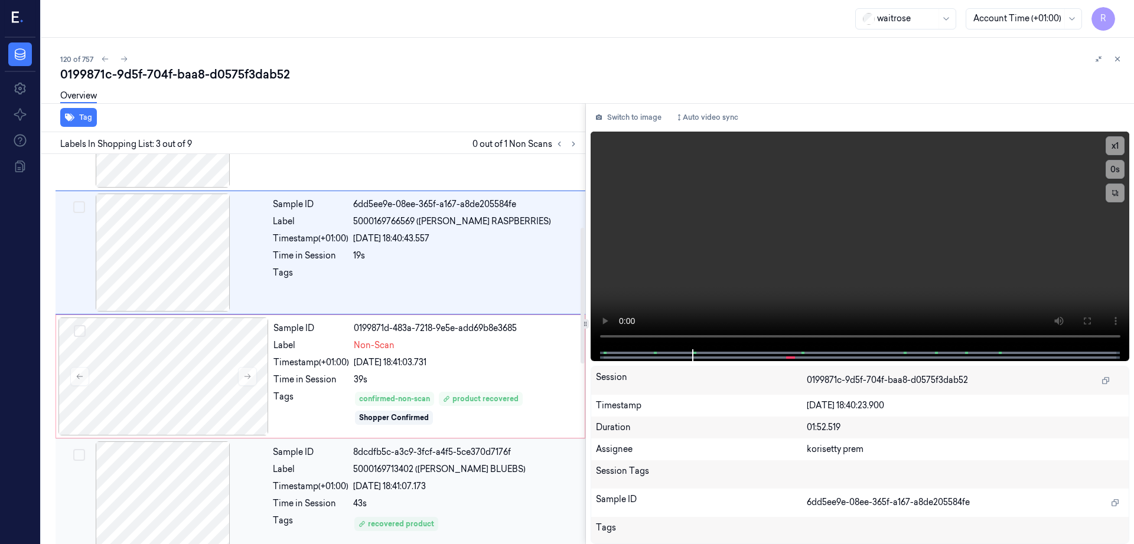
click at [510, 467] on div "5000169713402 (WR DORG BLUEBS)" at bounding box center [465, 469] width 225 height 12
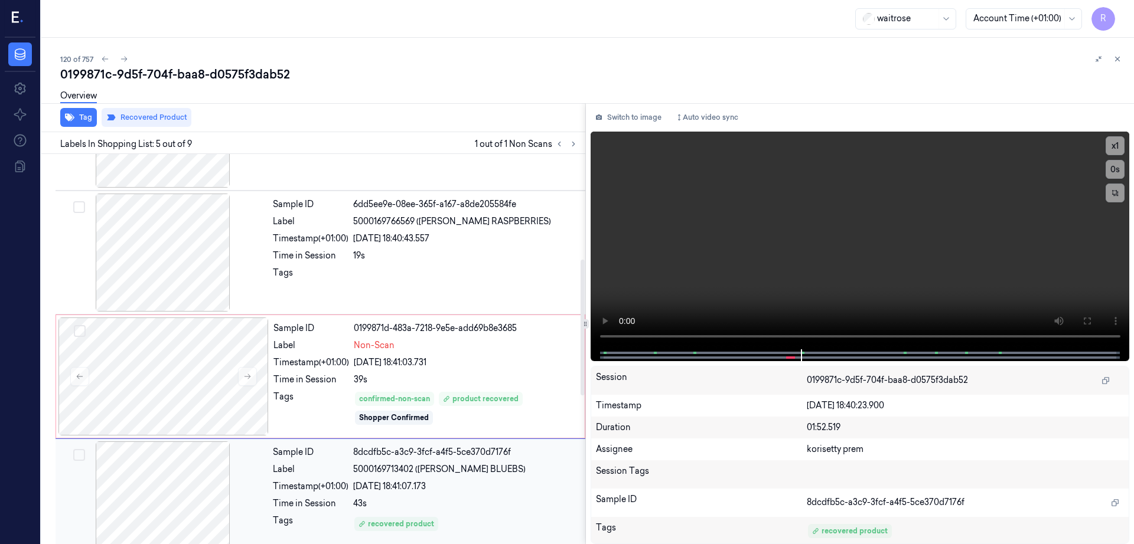
scroll to position [363, 0]
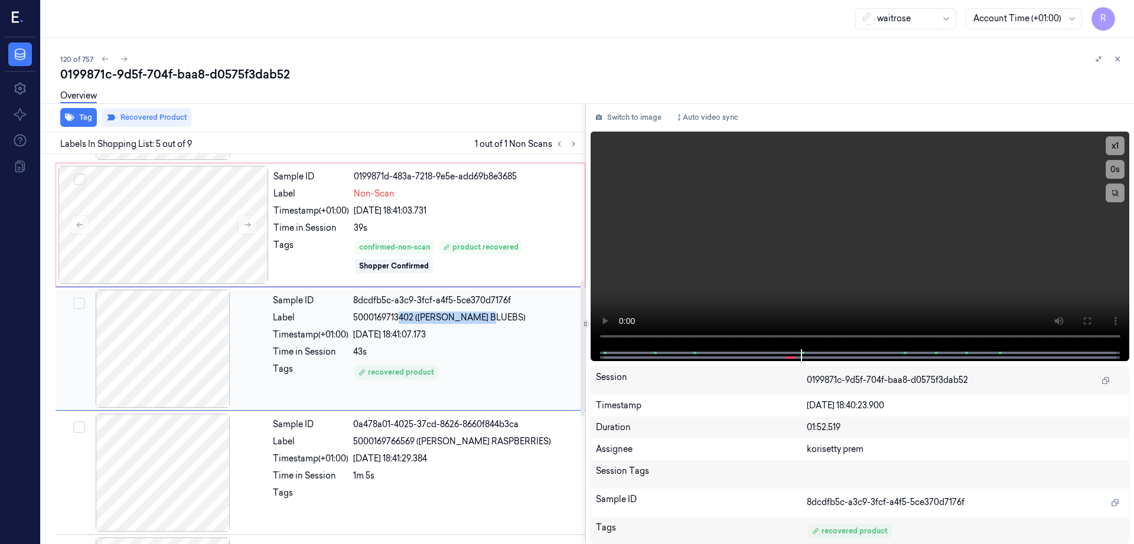
drag, startPoint x: 400, startPoint y: 316, endPoint x: 511, endPoint y: 318, distance: 111.6
click at [511, 318] on div "5000169713402 (WR DORG BLUEBS)" at bounding box center [465, 318] width 225 height 12
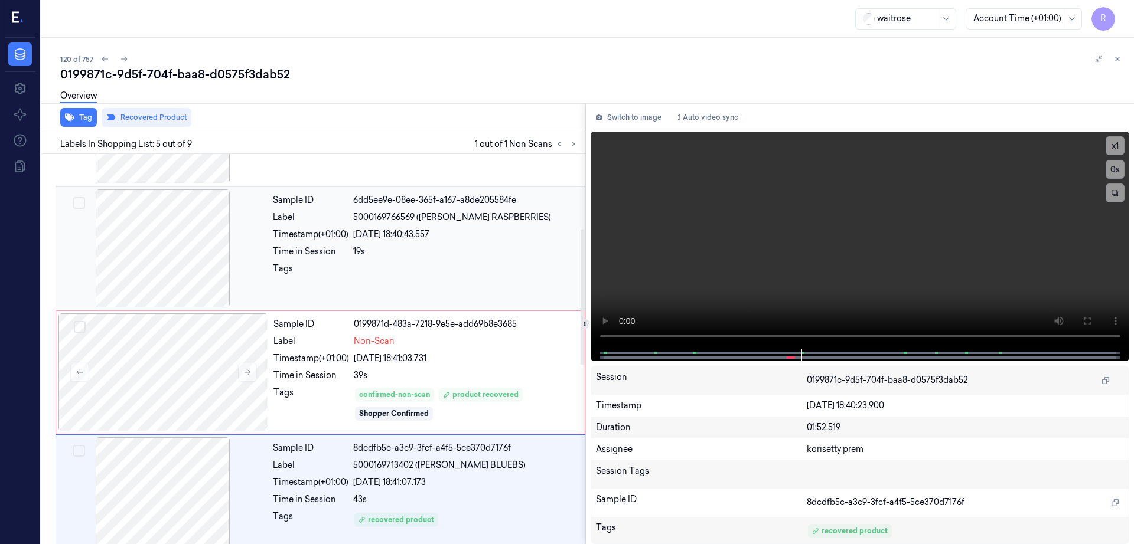
click at [480, 236] on div "26/09/2025 18:40:43.557" at bounding box center [465, 234] width 225 height 12
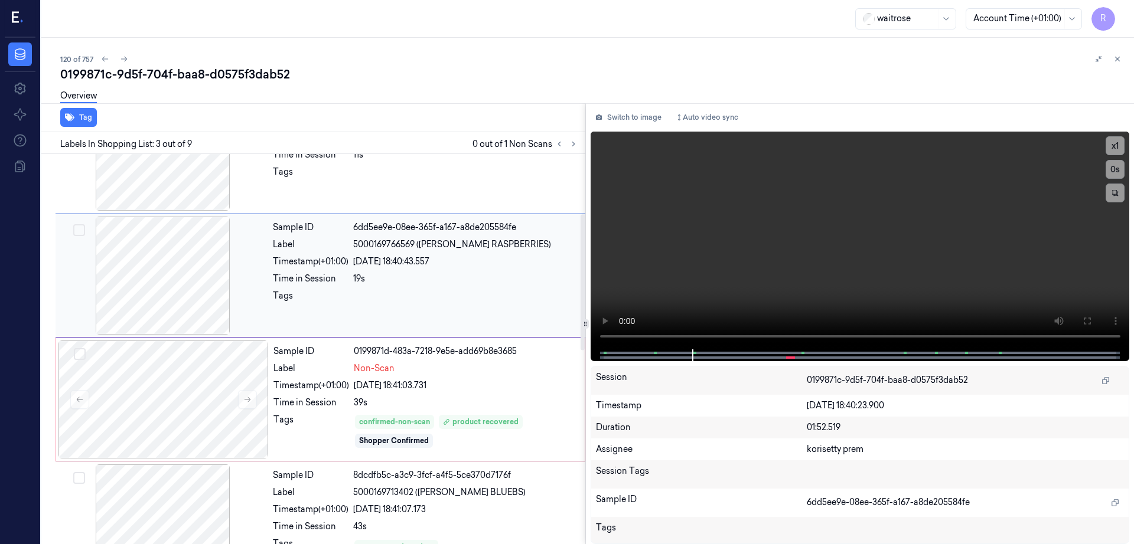
scroll to position [188, 0]
click at [479, 342] on div "Sample ID 0199871d-483a-7218-9e5e-add69b8e3685 Label Non-Scan Timestamp (+01:00…" at bounding box center [426, 399] width 314 height 118
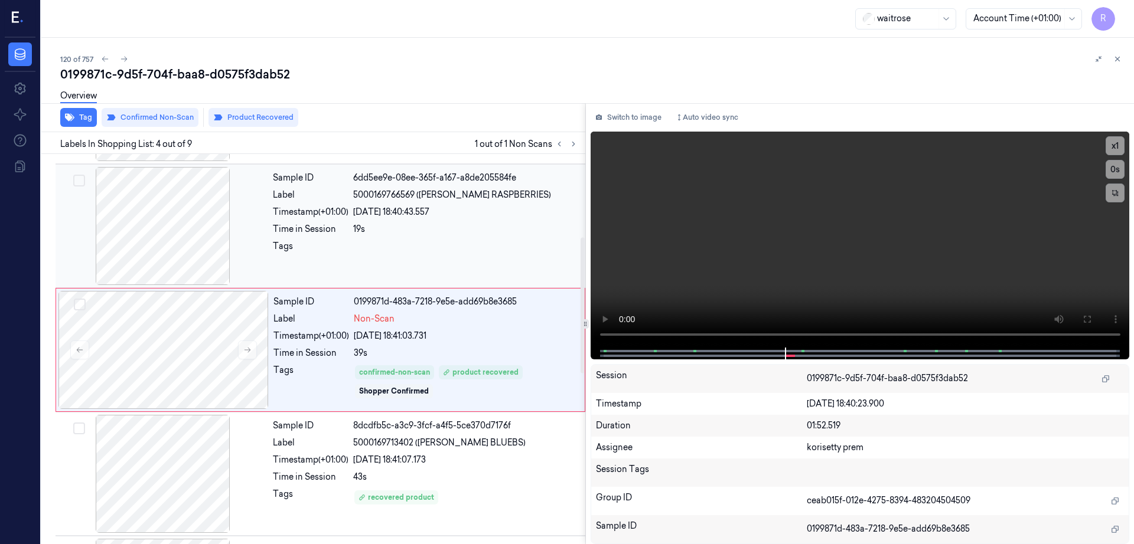
scroll to position [239, 0]
click at [479, 342] on div "Sample ID 0199871d-483a-7218-9e5e-add69b8e3685 Label Non-Scan Timestamp (+01:00…" at bounding box center [426, 349] width 314 height 118
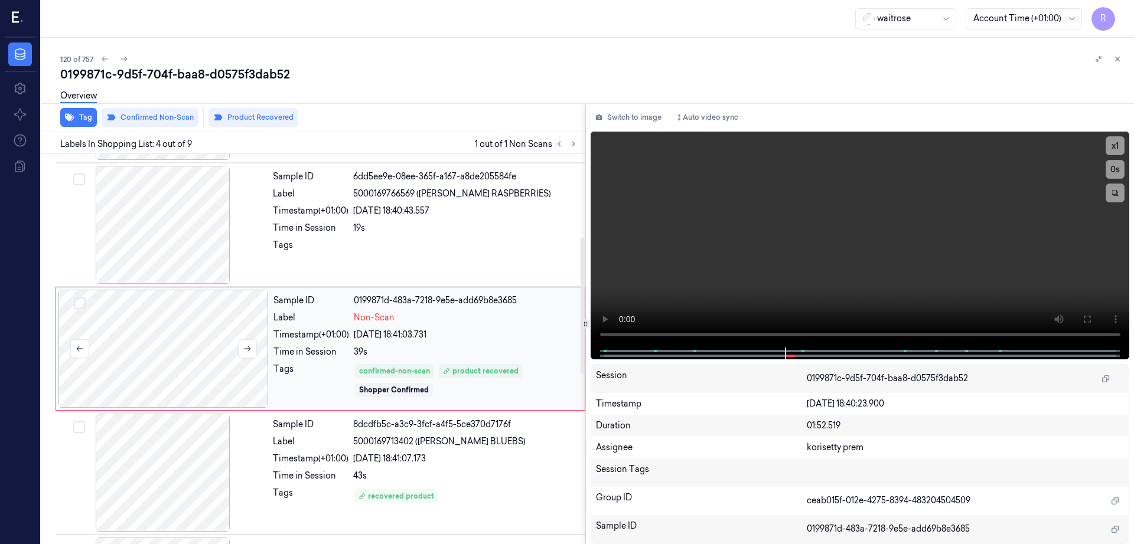
click at [235, 331] on div at bounding box center [163, 349] width 210 height 118
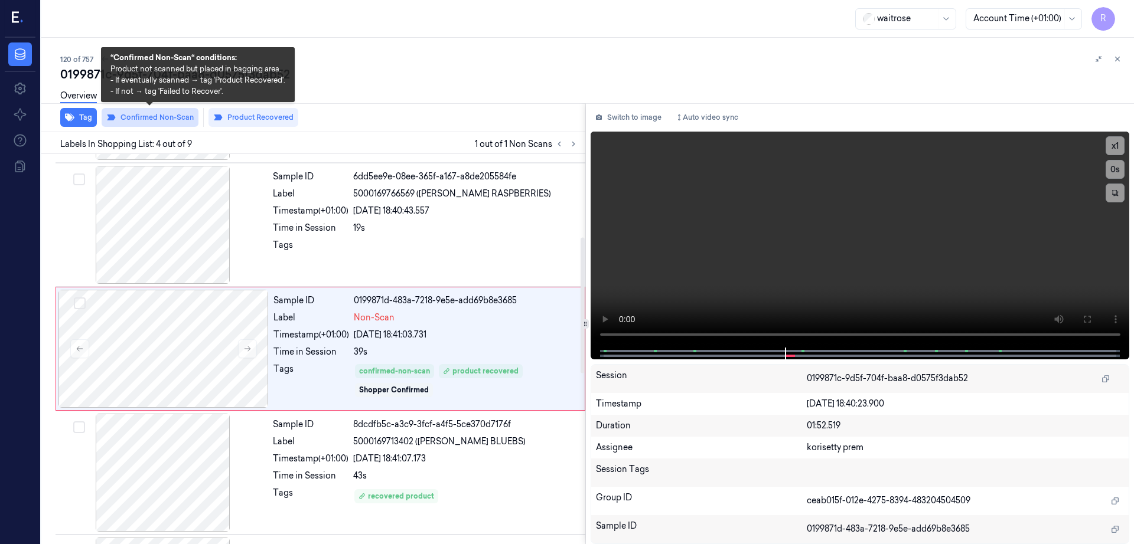
click at [165, 115] on button "Confirmed Non-Scan" at bounding box center [150, 117] width 97 height 19
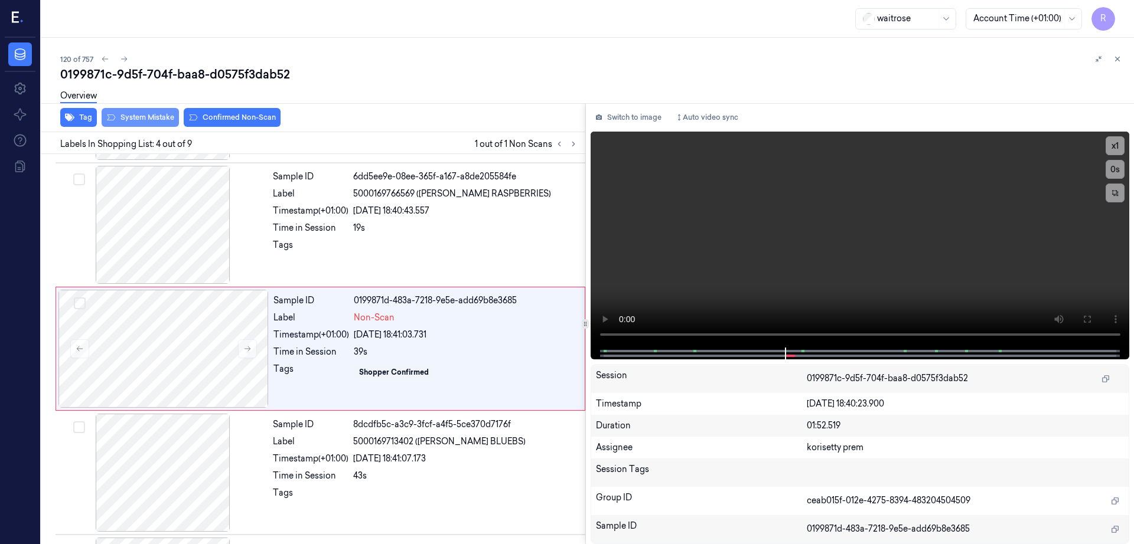
click at [146, 115] on button "System Mistake" at bounding box center [140, 117] width 77 height 19
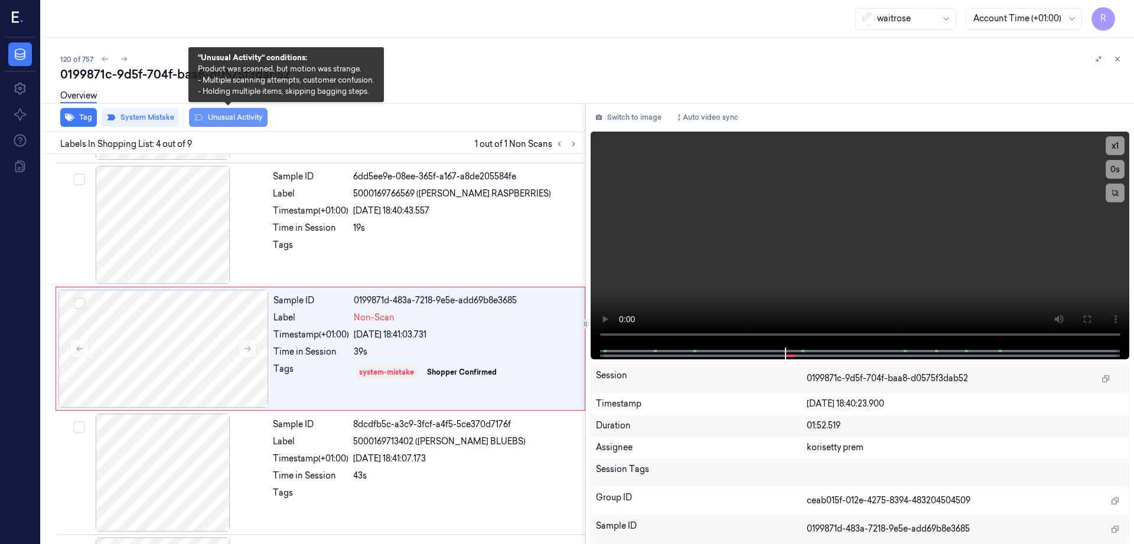
click at [226, 120] on button "Unusual Activity" at bounding box center [228, 117] width 79 height 19
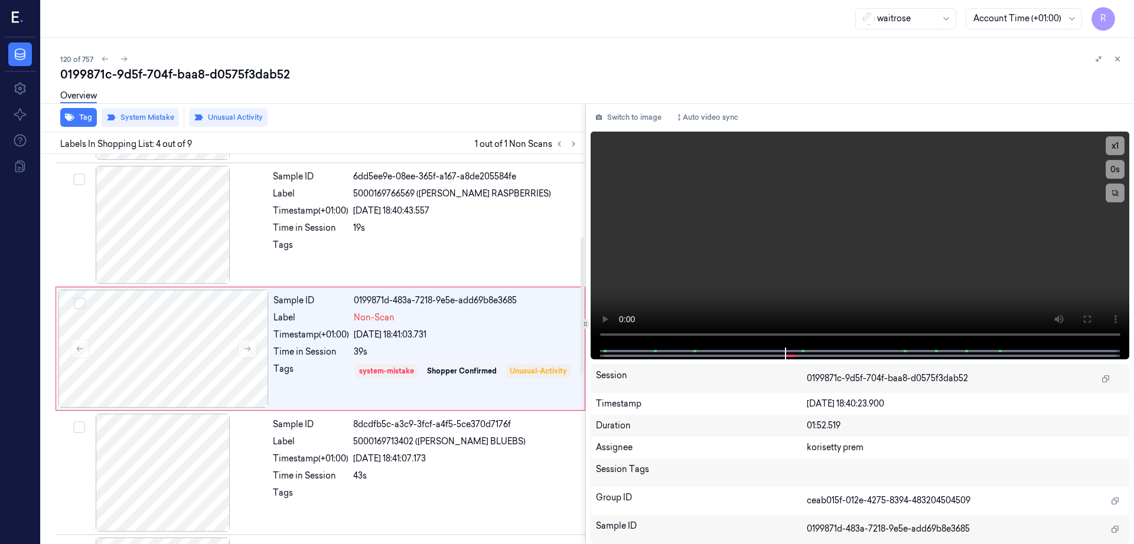
click at [161, 71] on div "0199871c-9d5f-704f-baa8-d0575f3dab52" at bounding box center [592, 74] width 1064 height 17
copy div "704f"
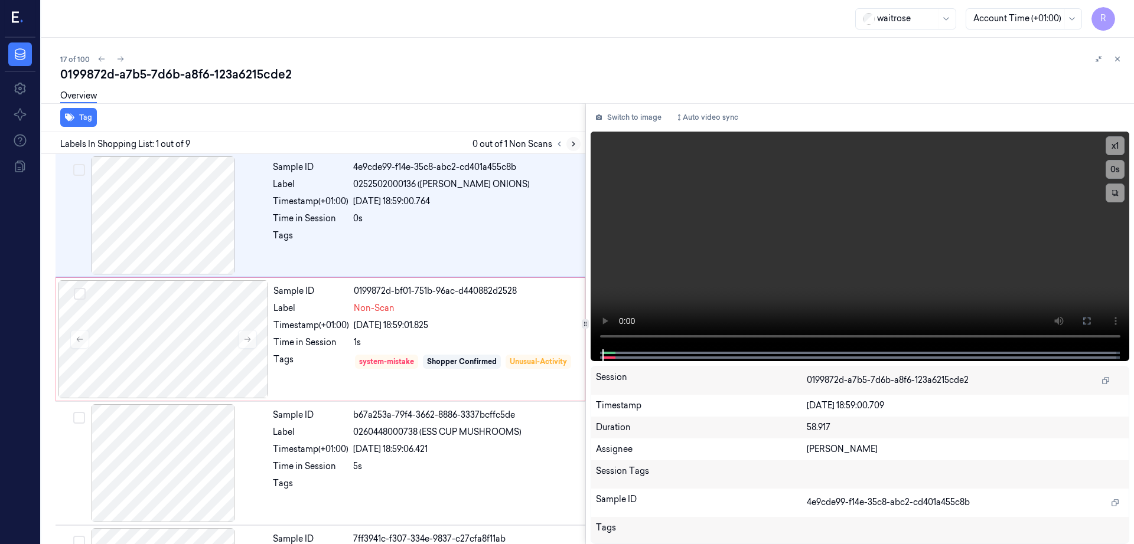
click at [574, 143] on icon at bounding box center [573, 144] width 2 height 4
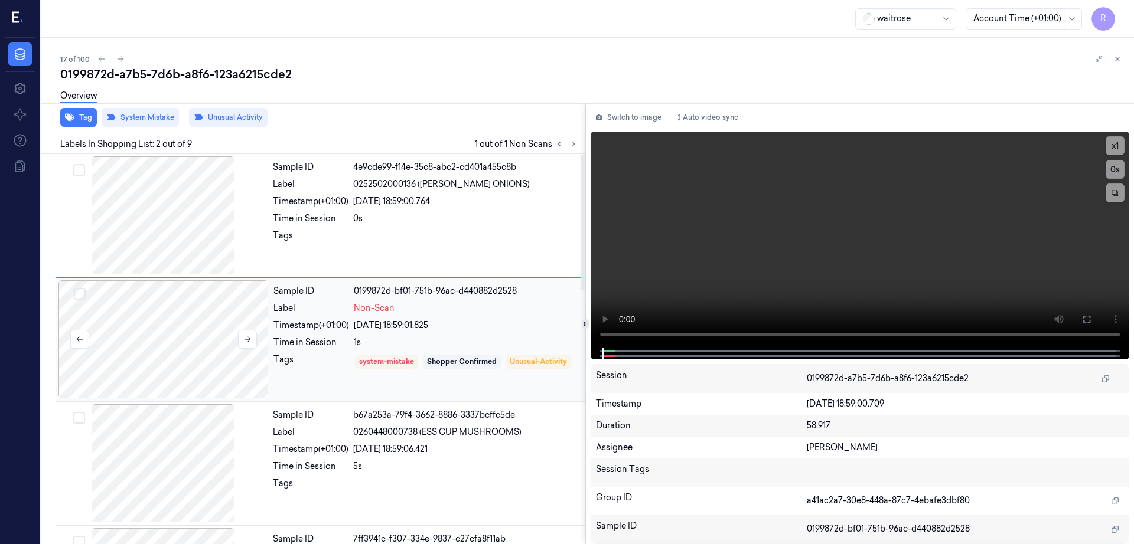
click at [164, 350] on div at bounding box center [163, 339] width 210 height 118
click at [195, 232] on div at bounding box center [163, 215] width 210 height 118
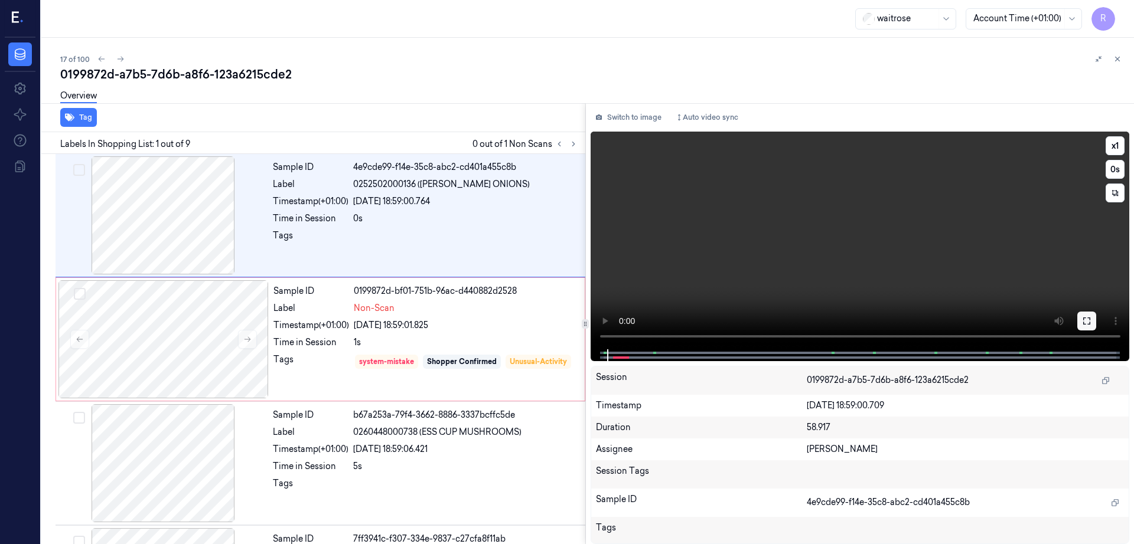
click at [1096, 316] on button at bounding box center [1086, 321] width 19 height 19
click at [178, 345] on div at bounding box center [163, 339] width 210 height 118
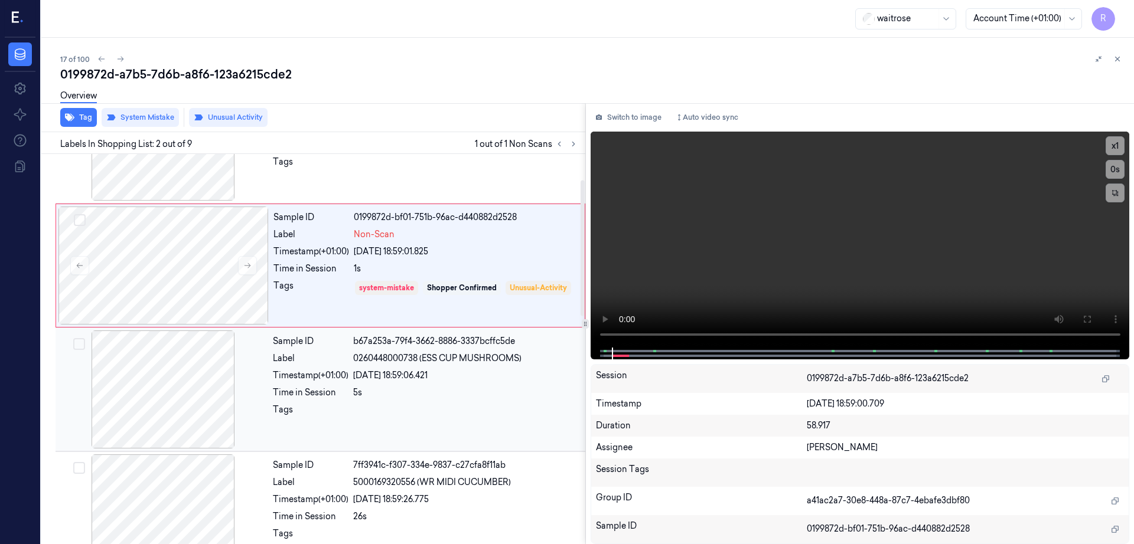
click at [177, 391] on div at bounding box center [163, 390] width 210 height 118
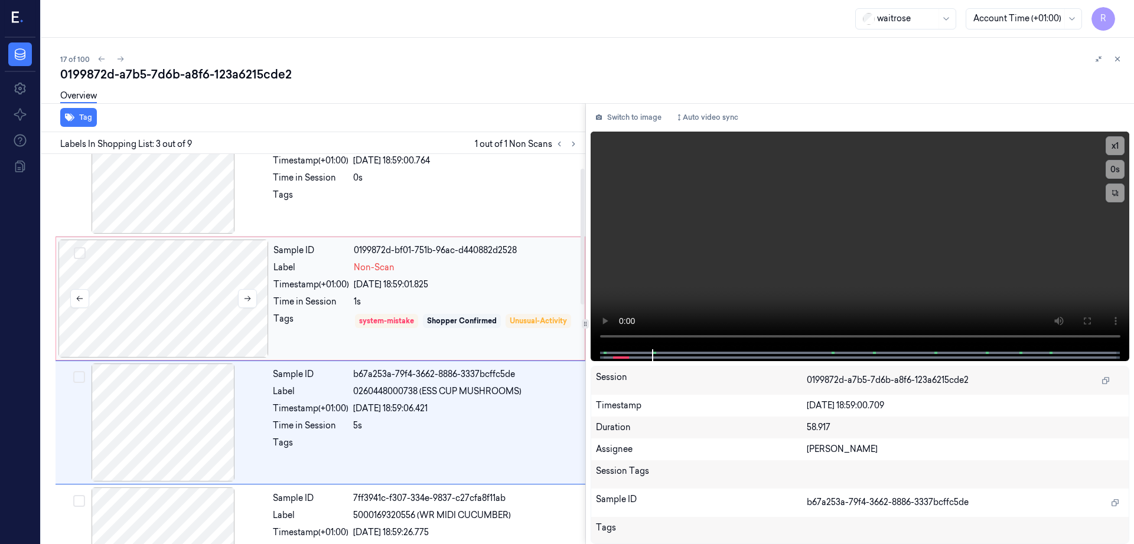
click at [169, 320] on div at bounding box center [163, 299] width 210 height 118
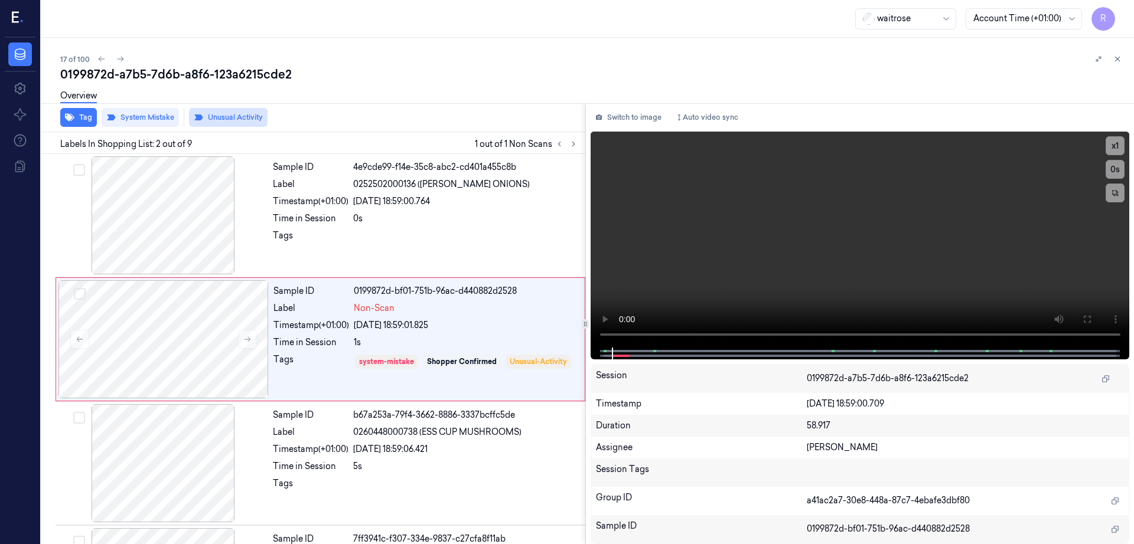
click at [214, 116] on button "Unusual Activity" at bounding box center [228, 117] width 79 height 19
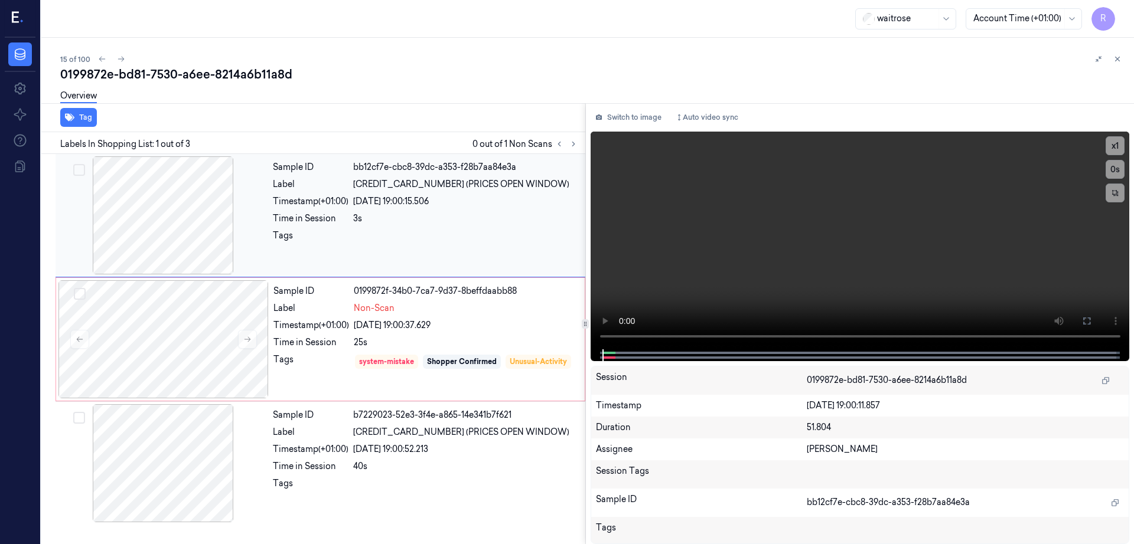
click at [216, 225] on div at bounding box center [163, 215] width 210 height 118
click at [196, 356] on div at bounding box center [163, 339] width 210 height 118
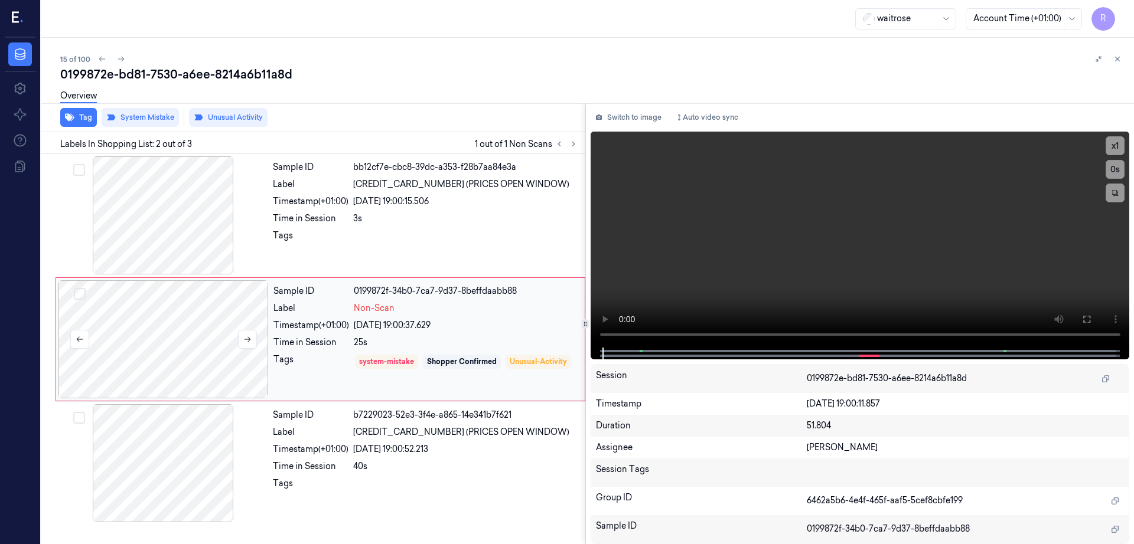
click at [223, 387] on div at bounding box center [163, 339] width 210 height 118
click at [1096, 321] on button at bounding box center [1086, 319] width 19 height 19
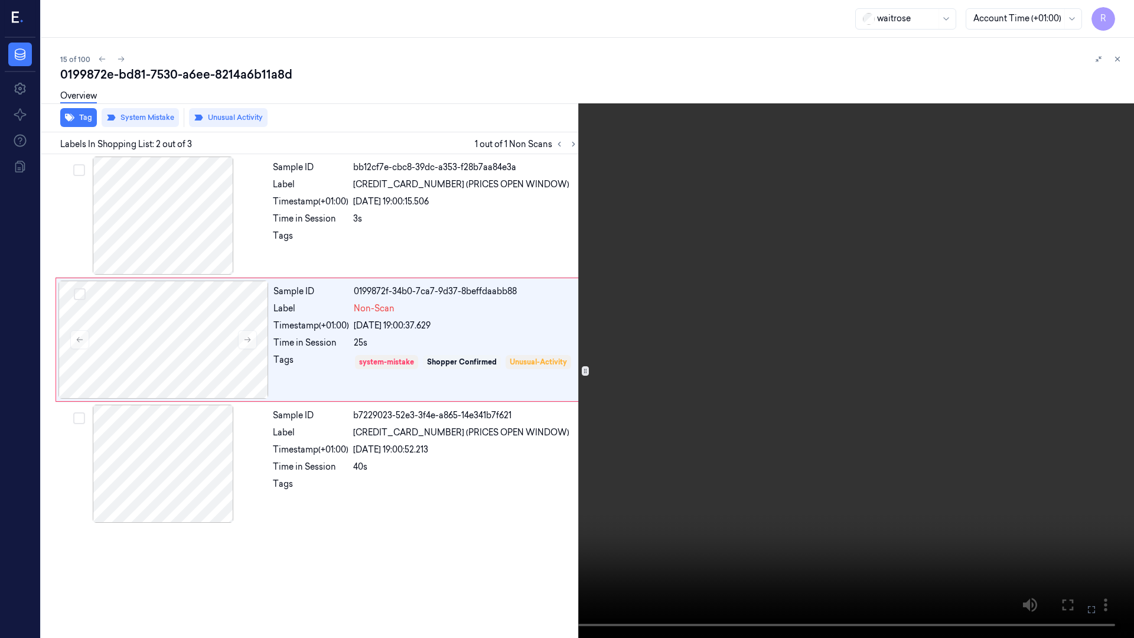
click at [495, 478] on video at bounding box center [567, 319] width 1134 height 638
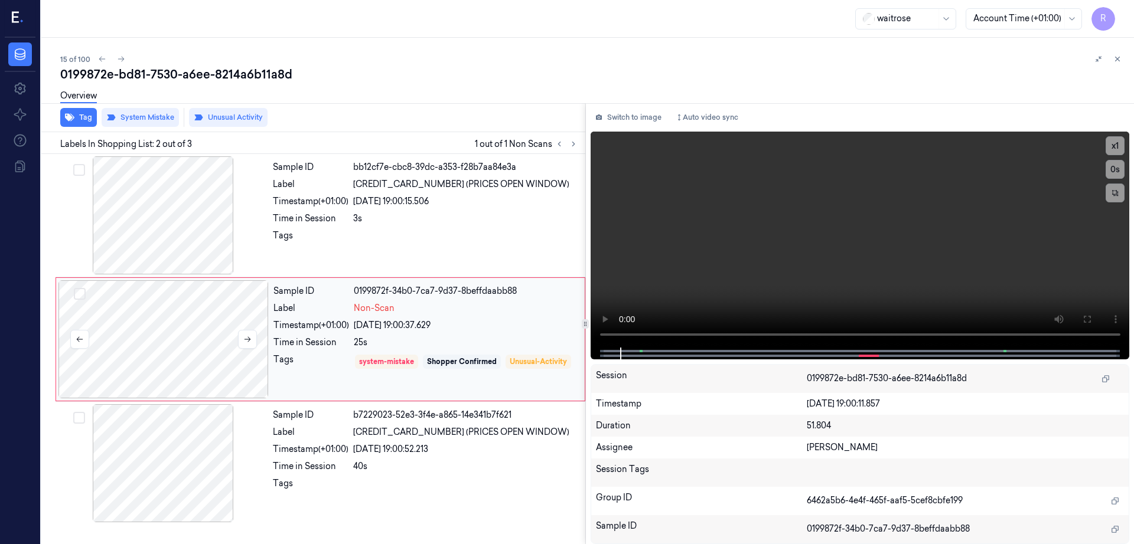
click at [214, 339] on div at bounding box center [163, 339] width 210 height 118
click at [180, 223] on div at bounding box center [163, 215] width 210 height 118
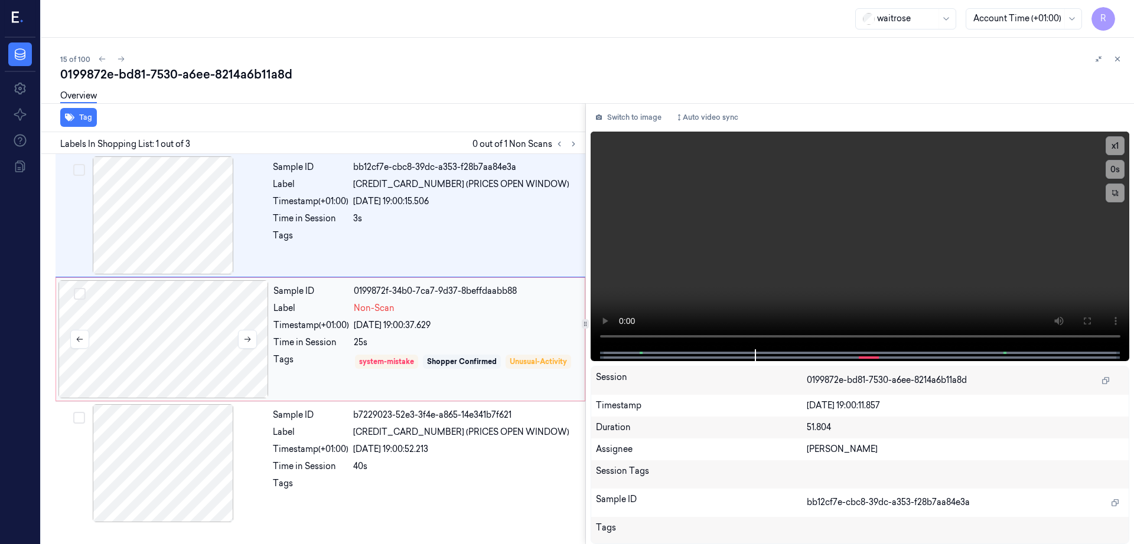
click at [188, 362] on div at bounding box center [163, 339] width 210 height 118
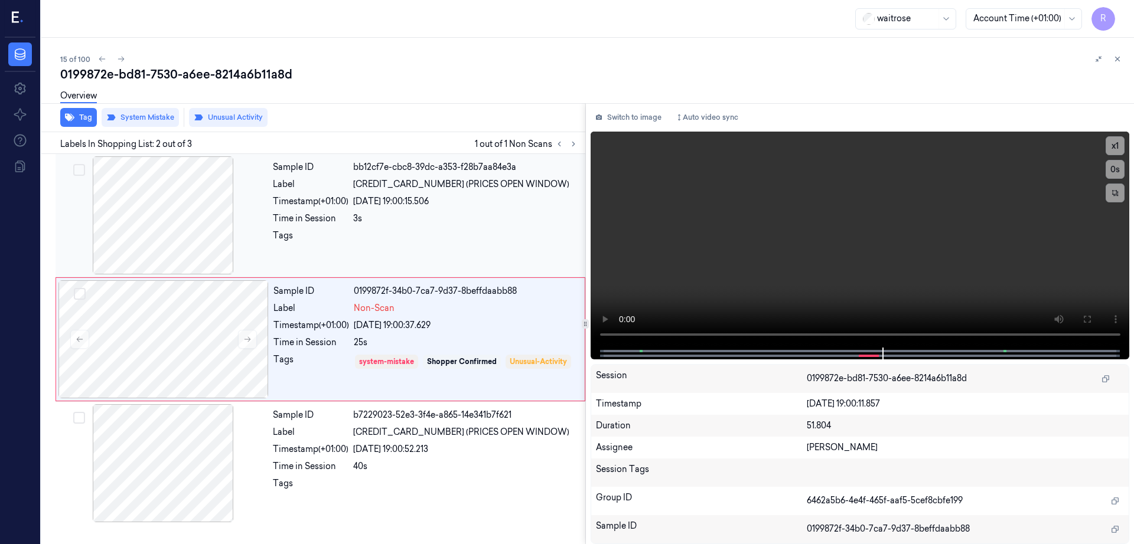
click at [180, 227] on div at bounding box center [163, 215] width 210 height 118
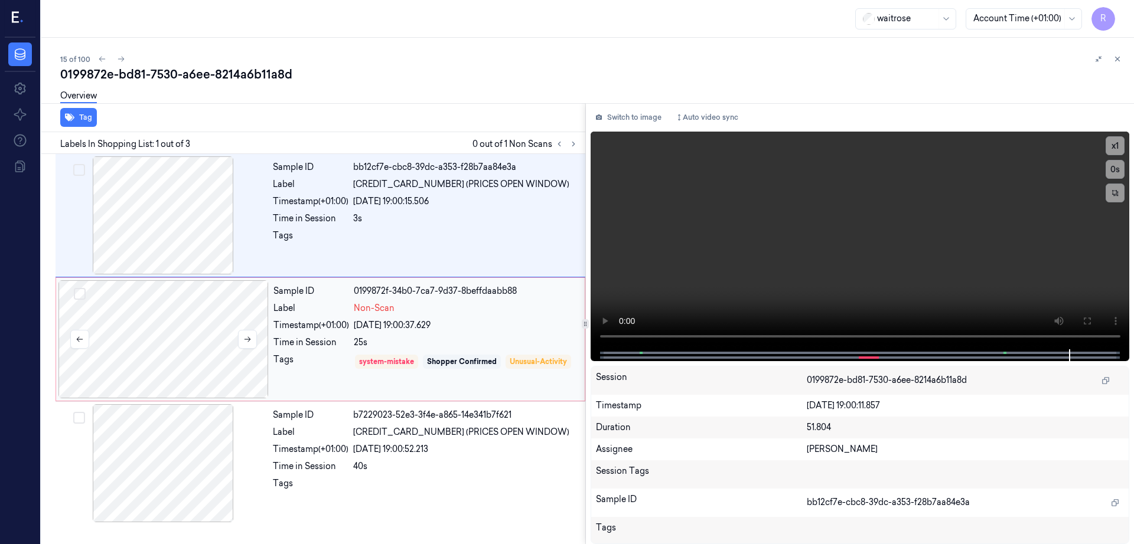
click at [195, 344] on div at bounding box center [163, 339] width 210 height 118
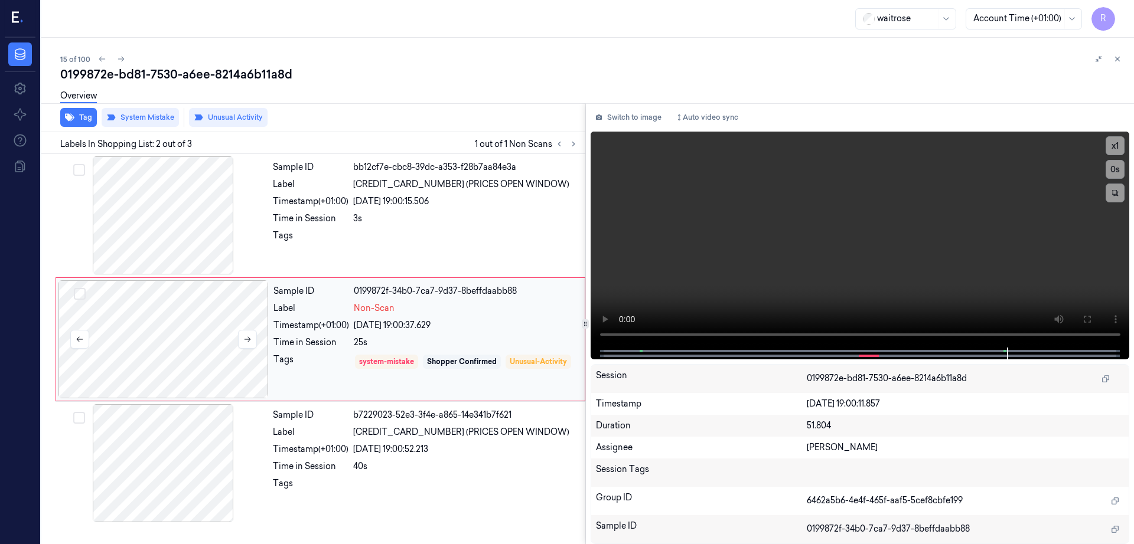
click at [195, 344] on div at bounding box center [163, 339] width 210 height 118
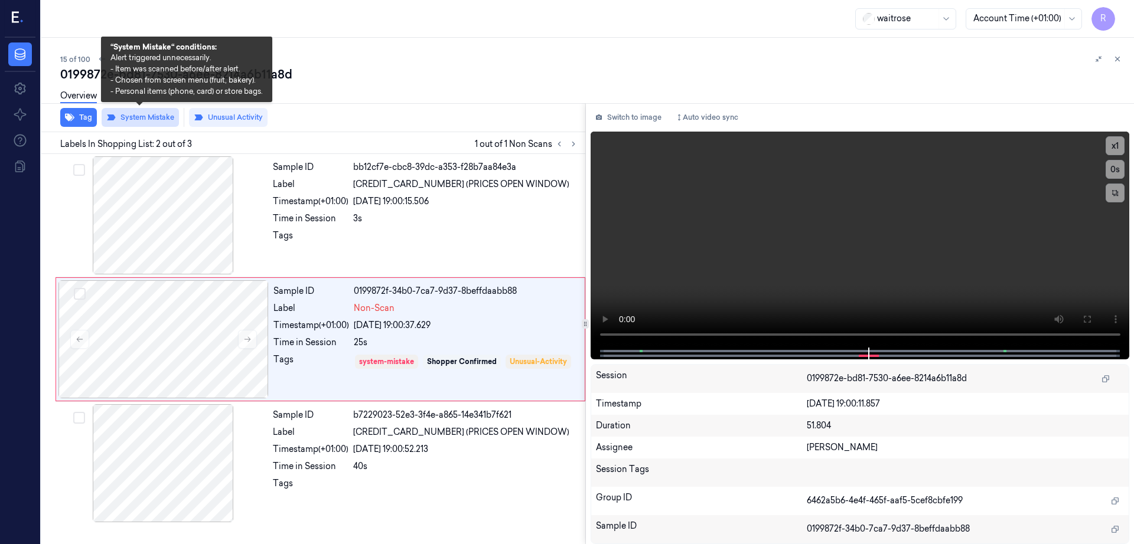
click at [136, 113] on button "System Mistake" at bounding box center [140, 117] width 77 height 19
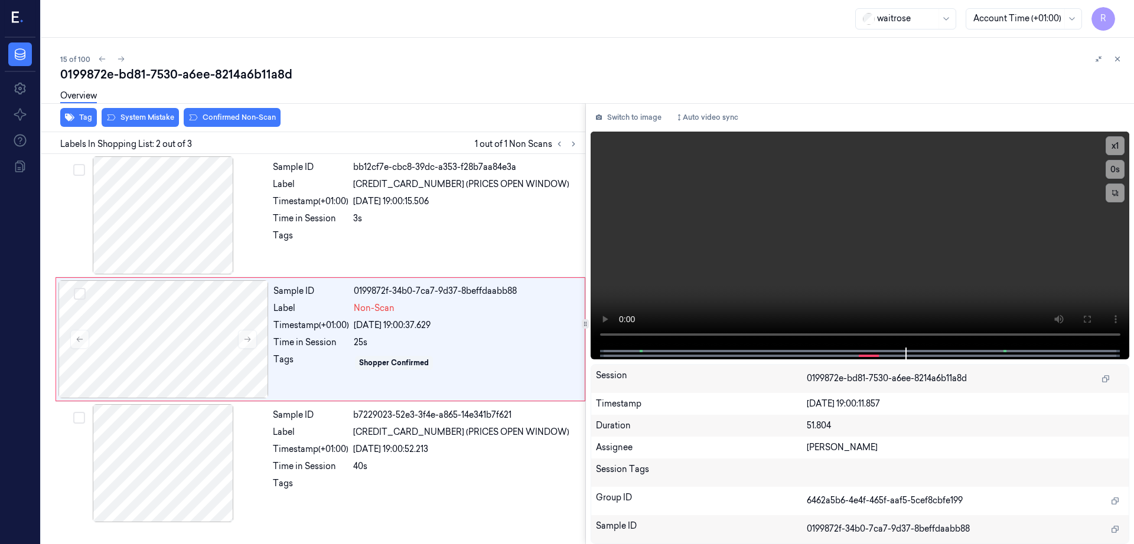
click at [223, 110] on div "Overview" at bounding box center [592, 98] width 1064 height 30
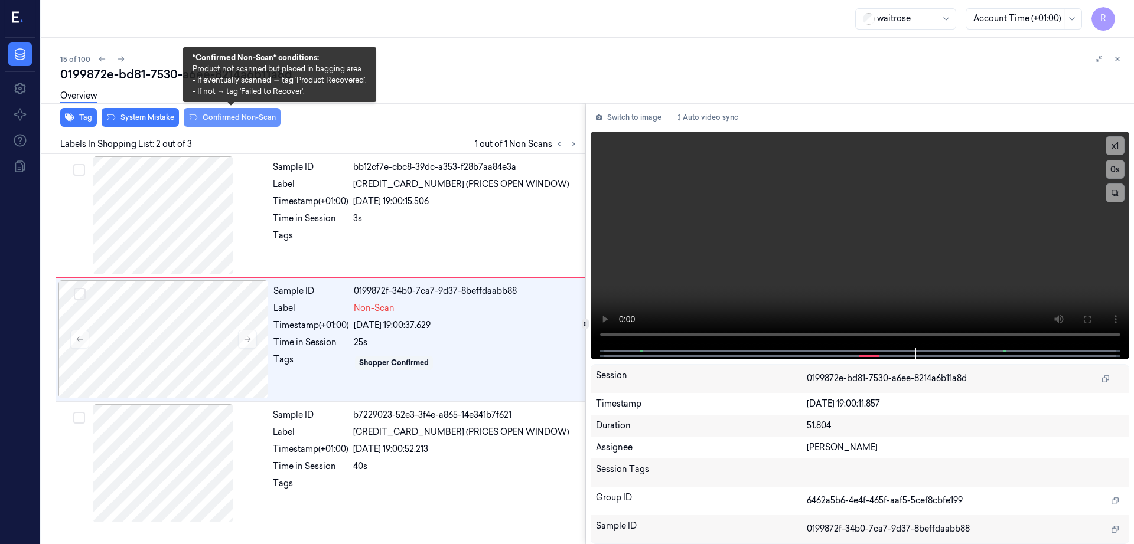
click at [226, 120] on button "Confirmed Non-Scan" at bounding box center [232, 117] width 97 height 19
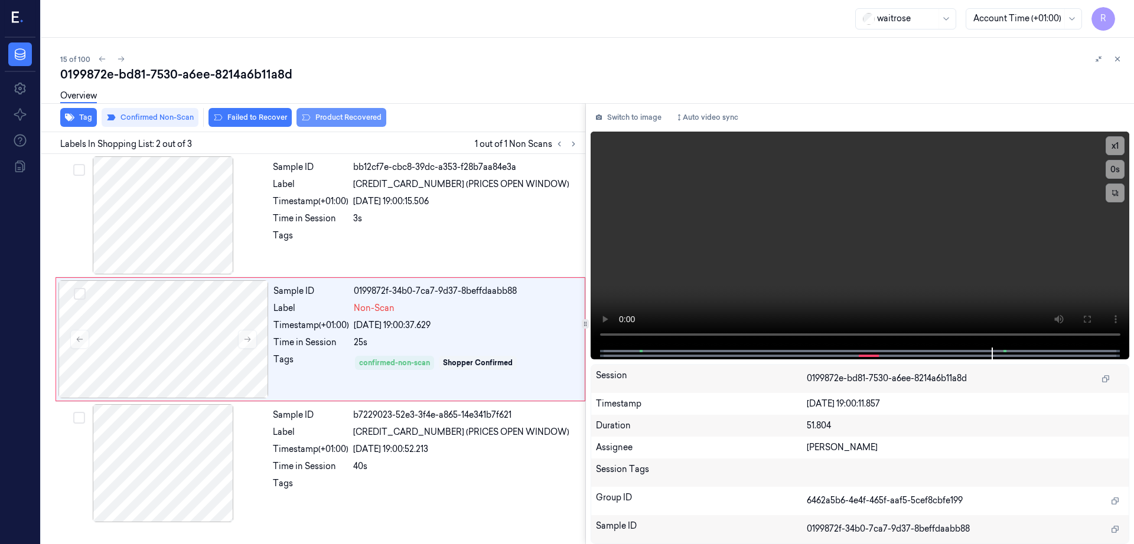
click at [339, 115] on button "Product Recovered" at bounding box center [341, 117] width 90 height 19
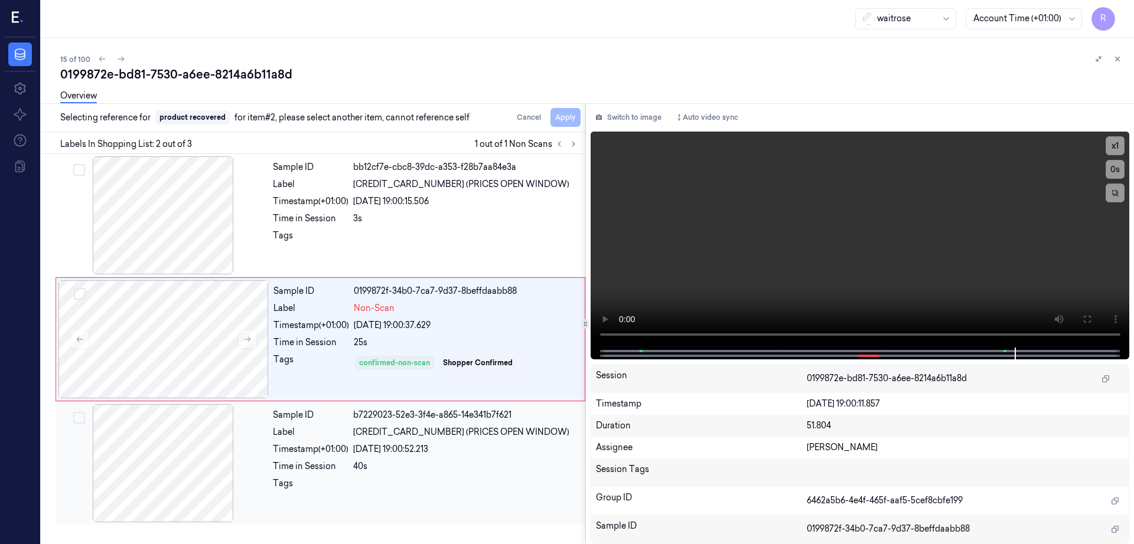
click at [213, 430] on div at bounding box center [163, 463] width 210 height 118
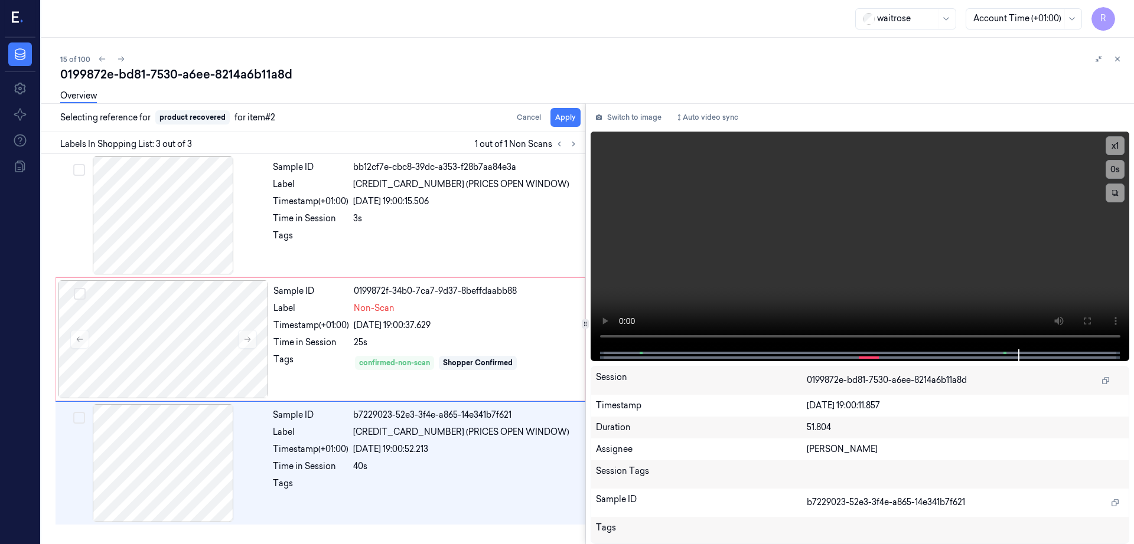
click at [587, 109] on div "Overview" at bounding box center [592, 98] width 1064 height 30
click at [580, 115] on button "Apply" at bounding box center [565, 117] width 30 height 19
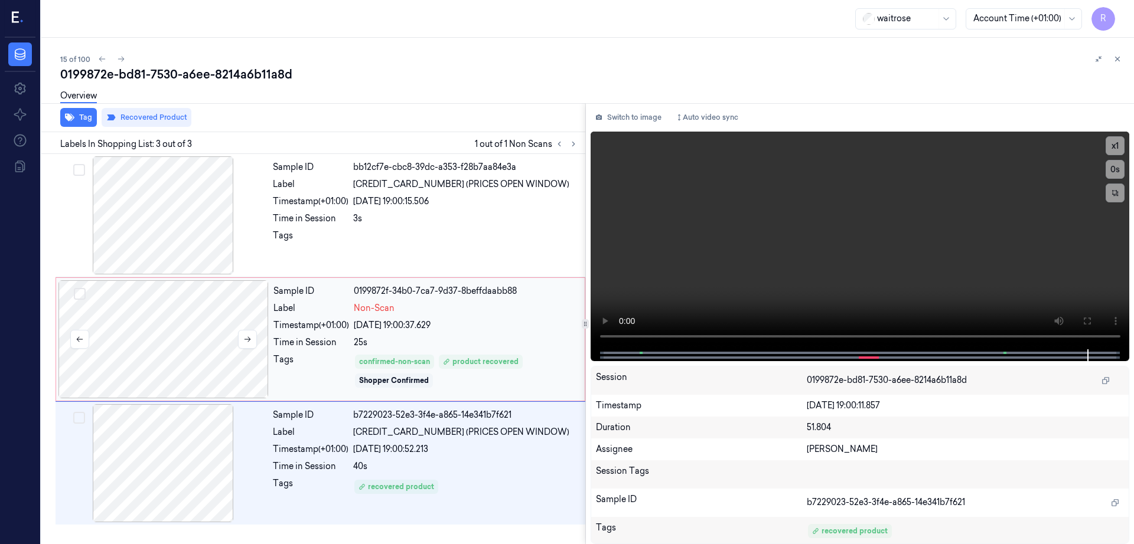
click at [182, 319] on div at bounding box center [163, 339] width 210 height 118
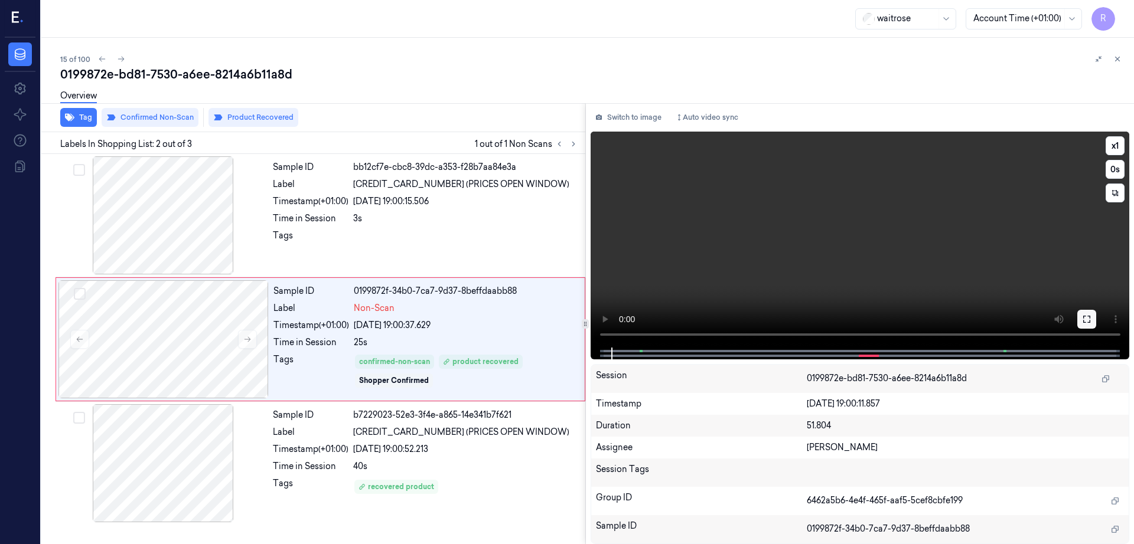
click at [1096, 321] on button at bounding box center [1086, 319] width 19 height 19
click at [154, 68] on div "0199872e-bd81-7530-a6ee-8214a6b11a8d" at bounding box center [592, 74] width 1064 height 17
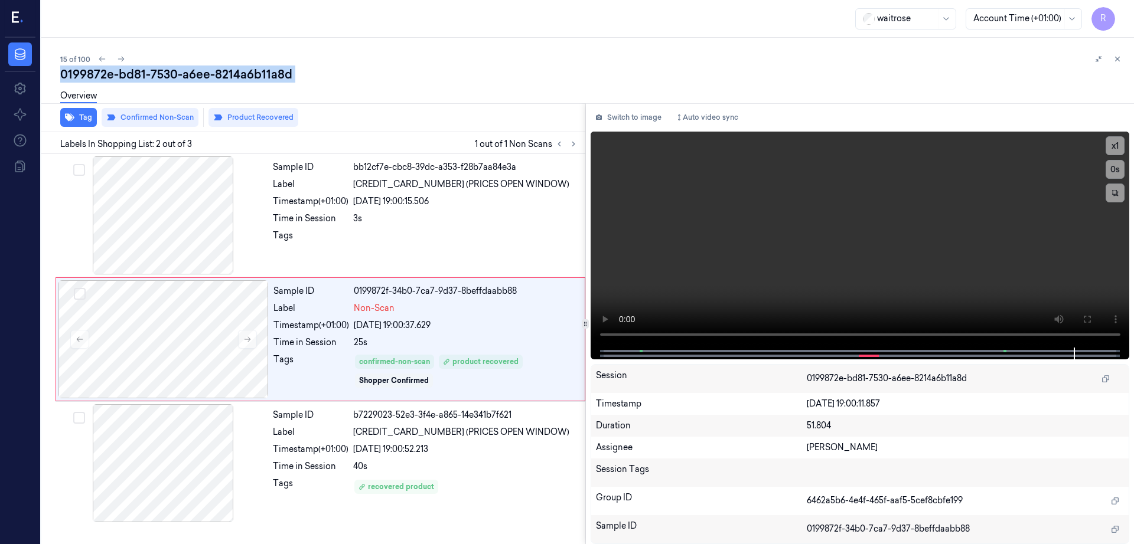
click at [154, 68] on div "0199872e-bd81-7530-a6ee-8214a6b11a8d" at bounding box center [592, 74] width 1064 height 17
copy div "7530"
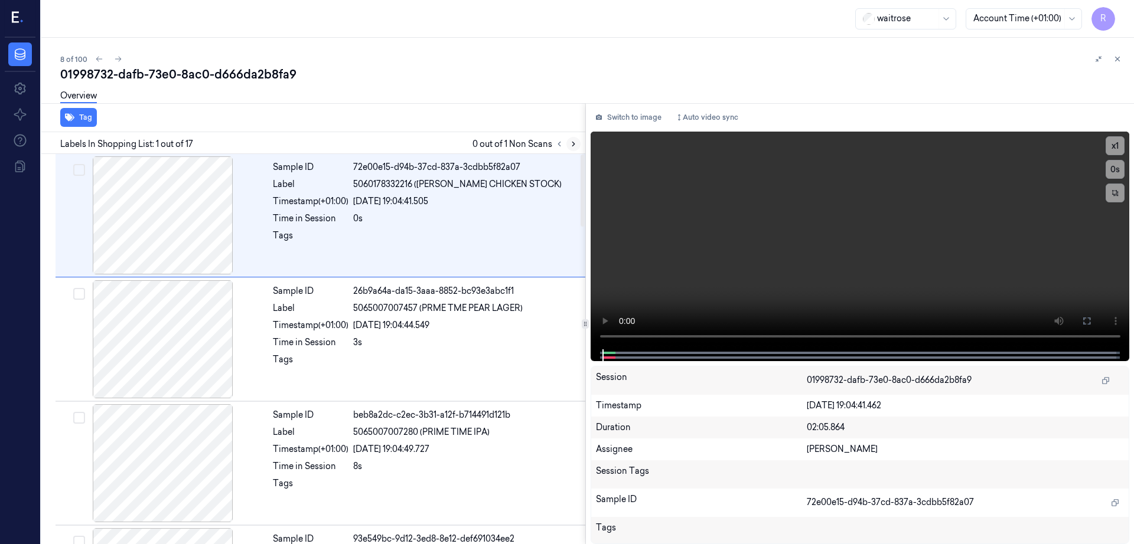
click at [580, 138] on div at bounding box center [566, 144] width 28 height 14
click at [577, 142] on icon at bounding box center [573, 144] width 8 height 8
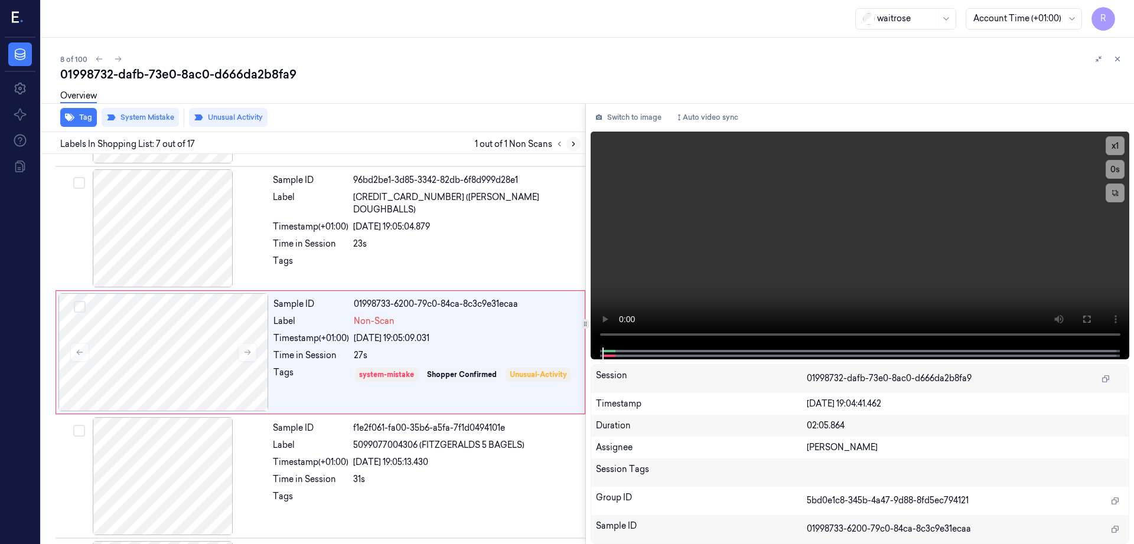
scroll to position [611, 0]
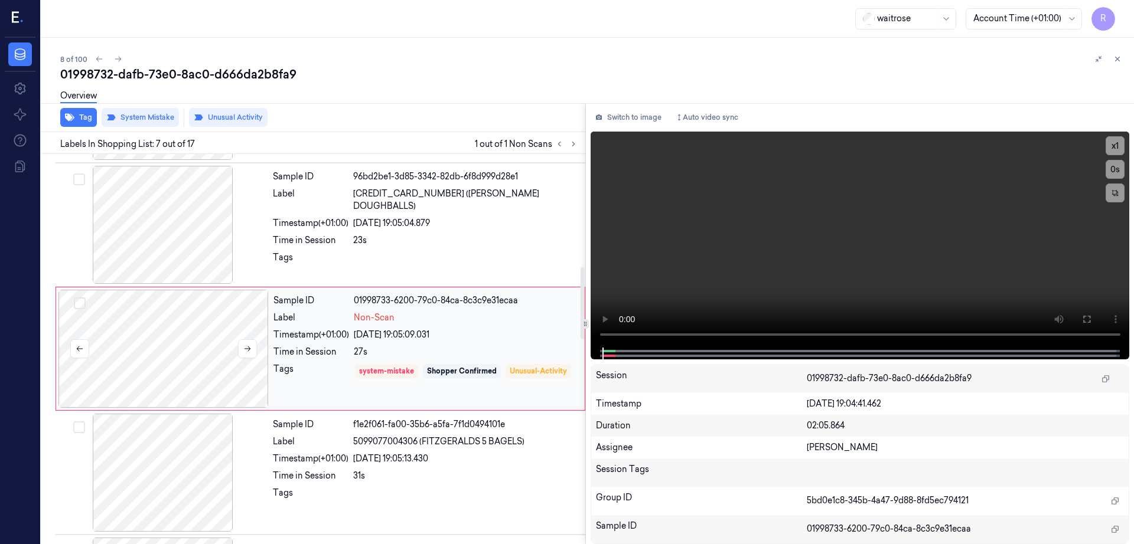
click at [185, 352] on div at bounding box center [163, 349] width 210 height 118
click at [145, 236] on div at bounding box center [163, 225] width 210 height 118
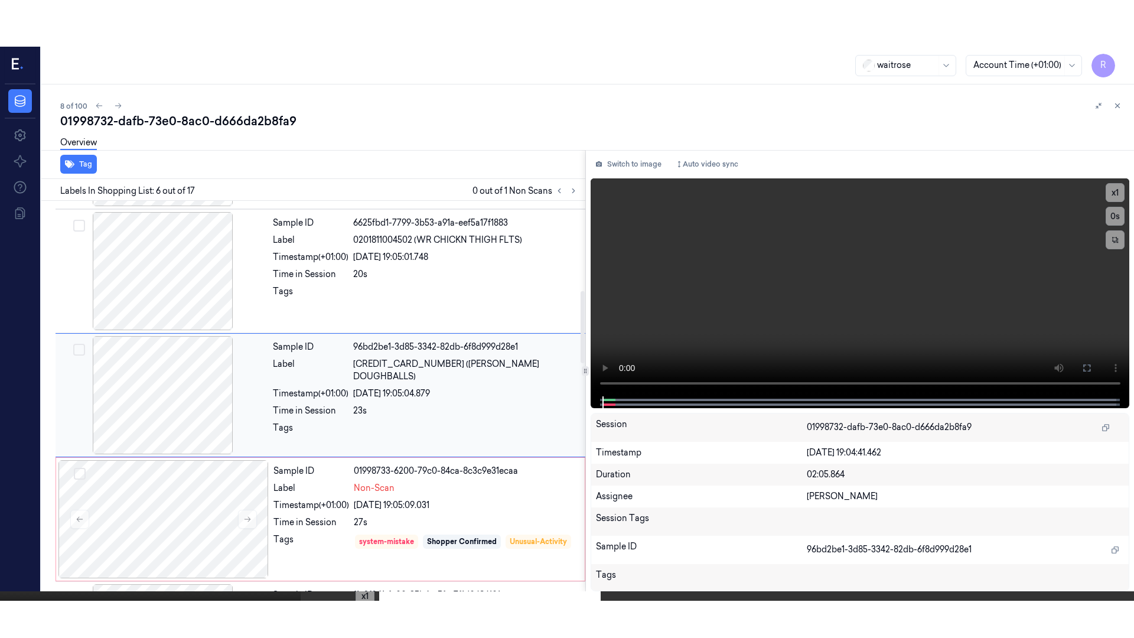
scroll to position [487, 0]
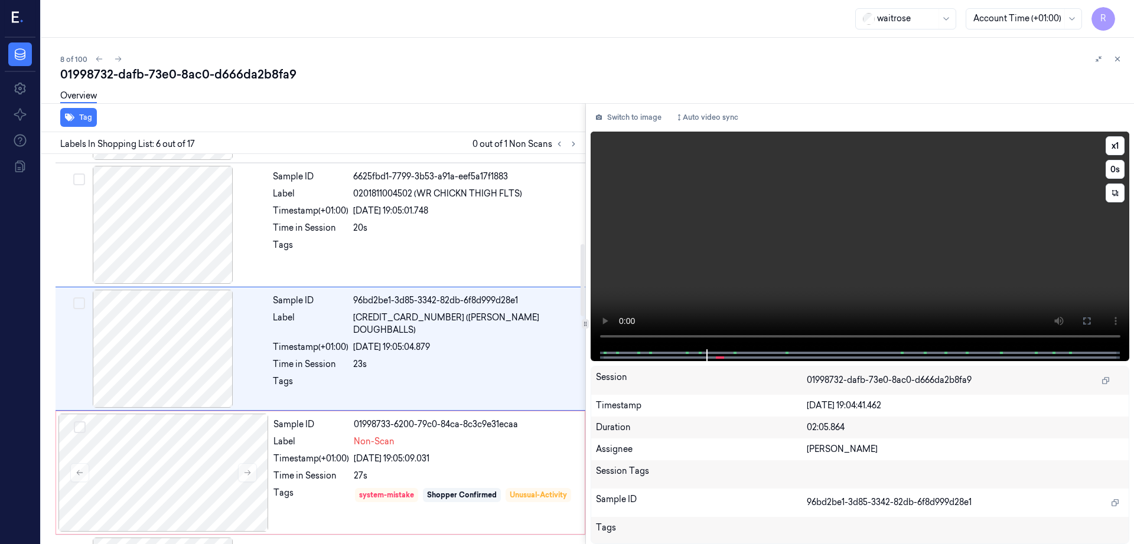
click at [785, 277] on video at bounding box center [859, 241] width 539 height 218
click at [870, 295] on video at bounding box center [859, 241] width 539 height 218
click at [1096, 319] on button at bounding box center [1086, 321] width 19 height 19
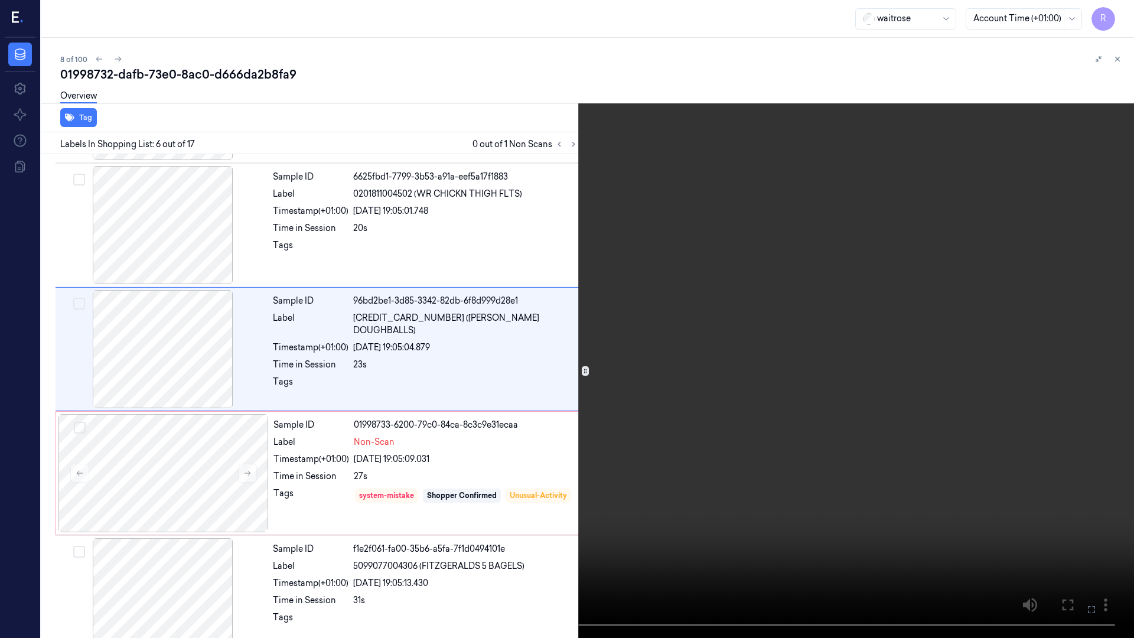
click at [598, 444] on video at bounding box center [567, 319] width 1134 height 638
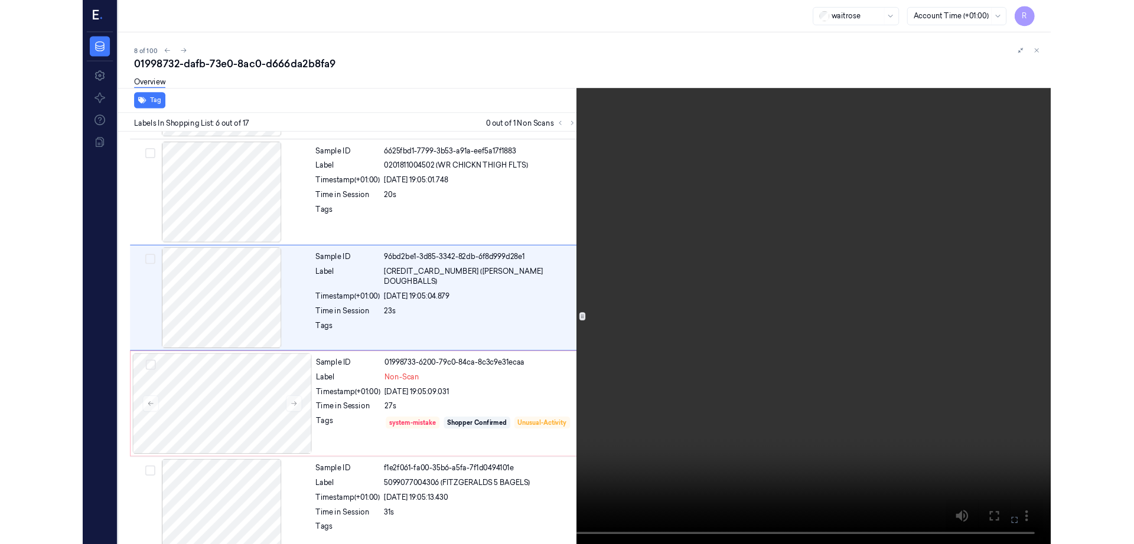
scroll to position [440, 0]
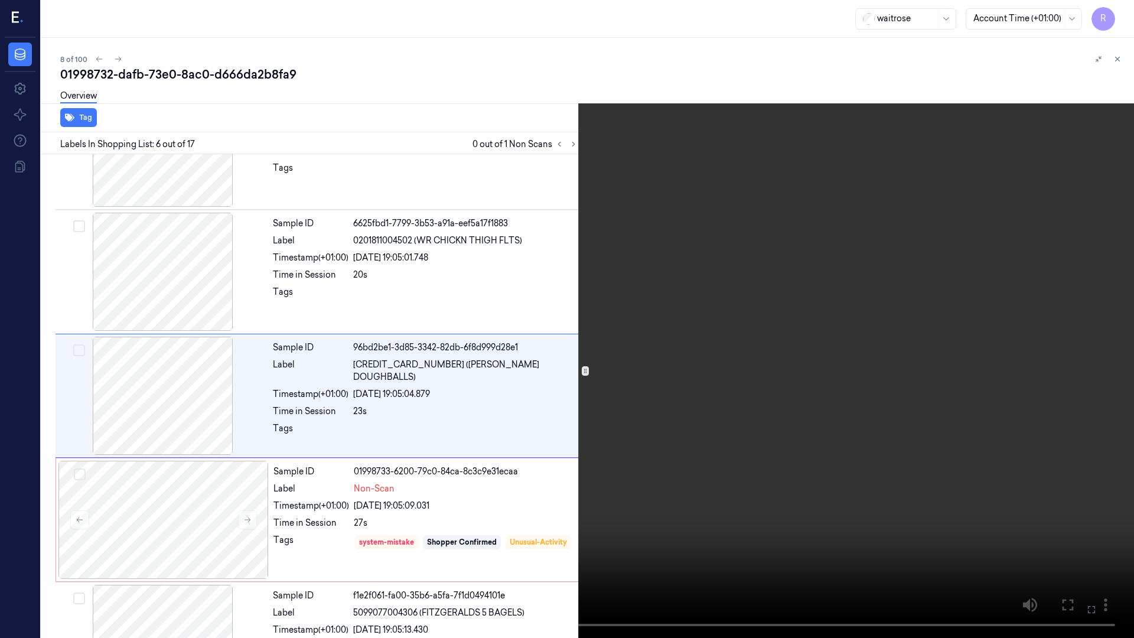
click at [354, 468] on video at bounding box center [567, 319] width 1134 height 638
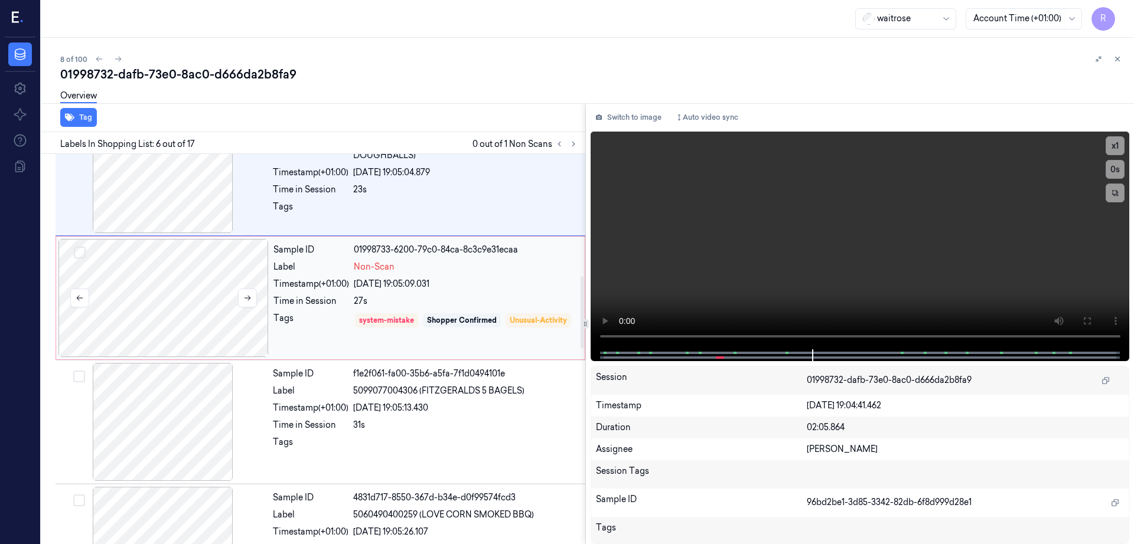
click at [166, 273] on div at bounding box center [163, 298] width 210 height 118
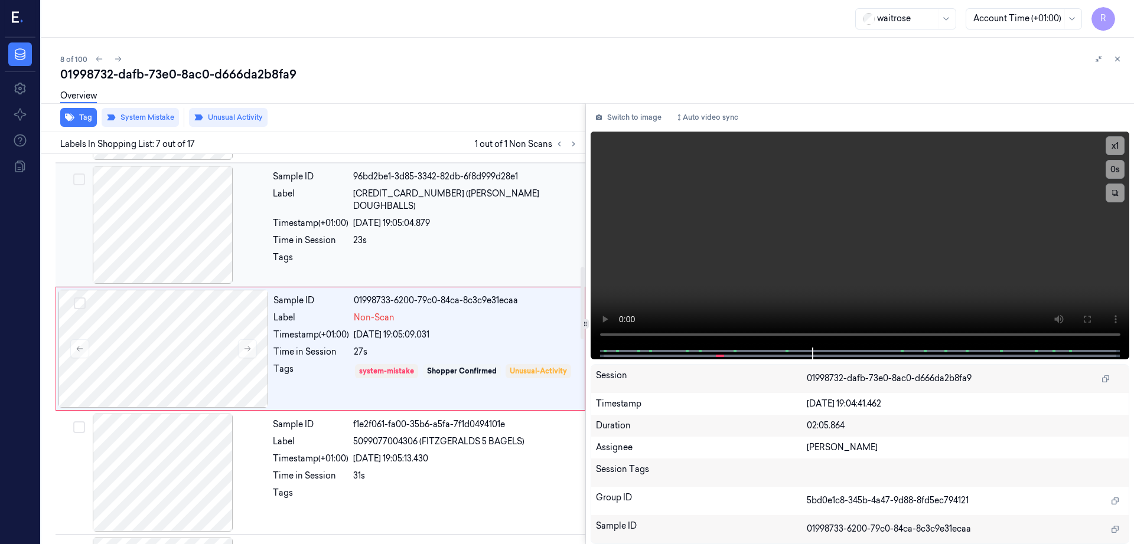
click at [204, 249] on div at bounding box center [163, 225] width 210 height 118
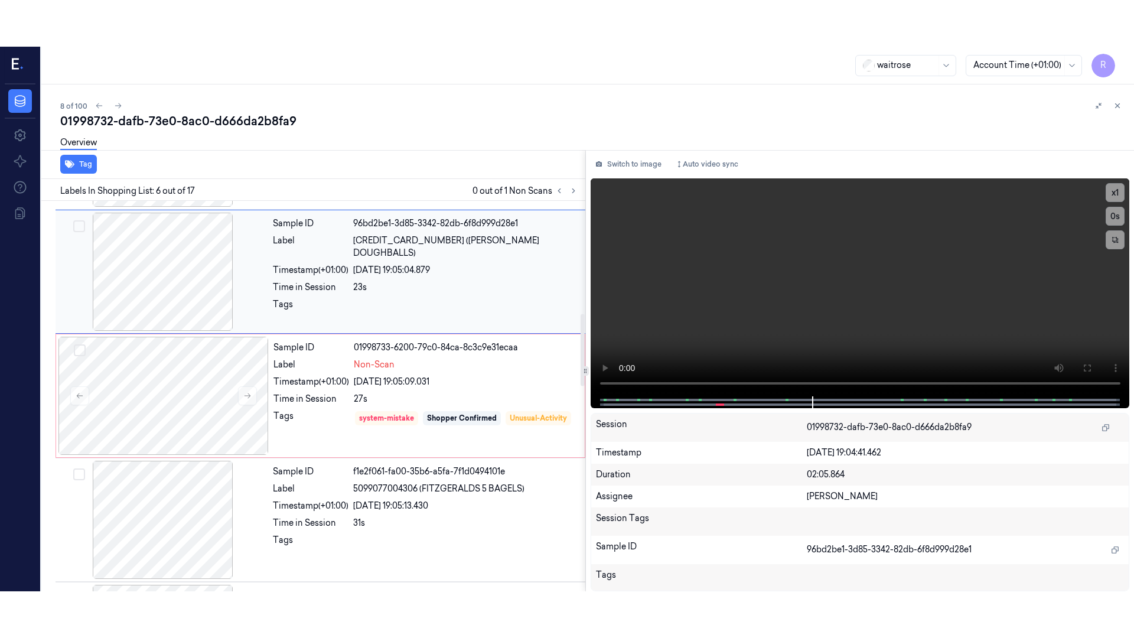
scroll to position [487, 0]
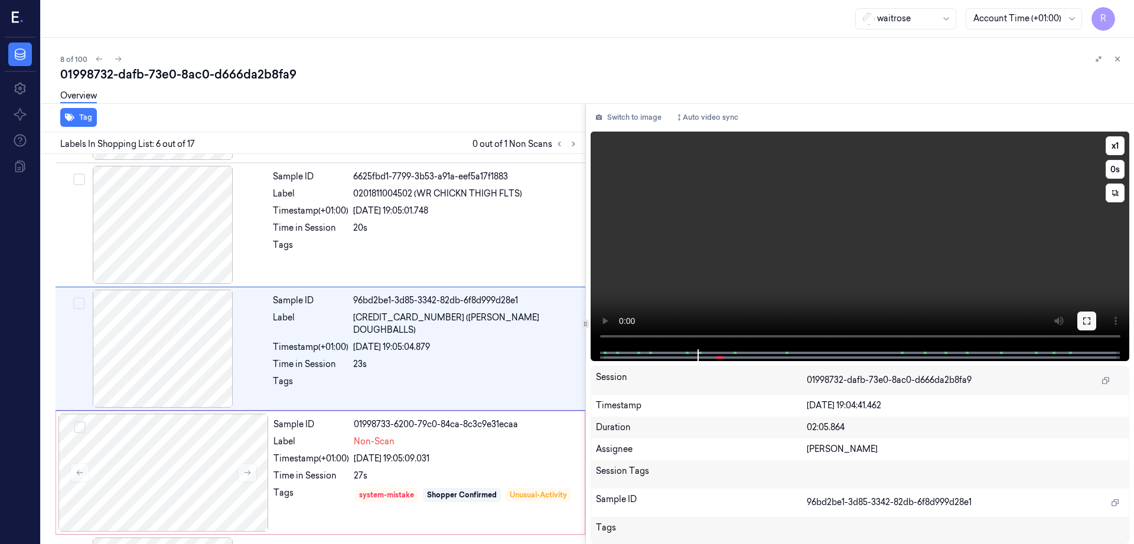
click at [1091, 321] on icon at bounding box center [1086, 320] width 9 height 9
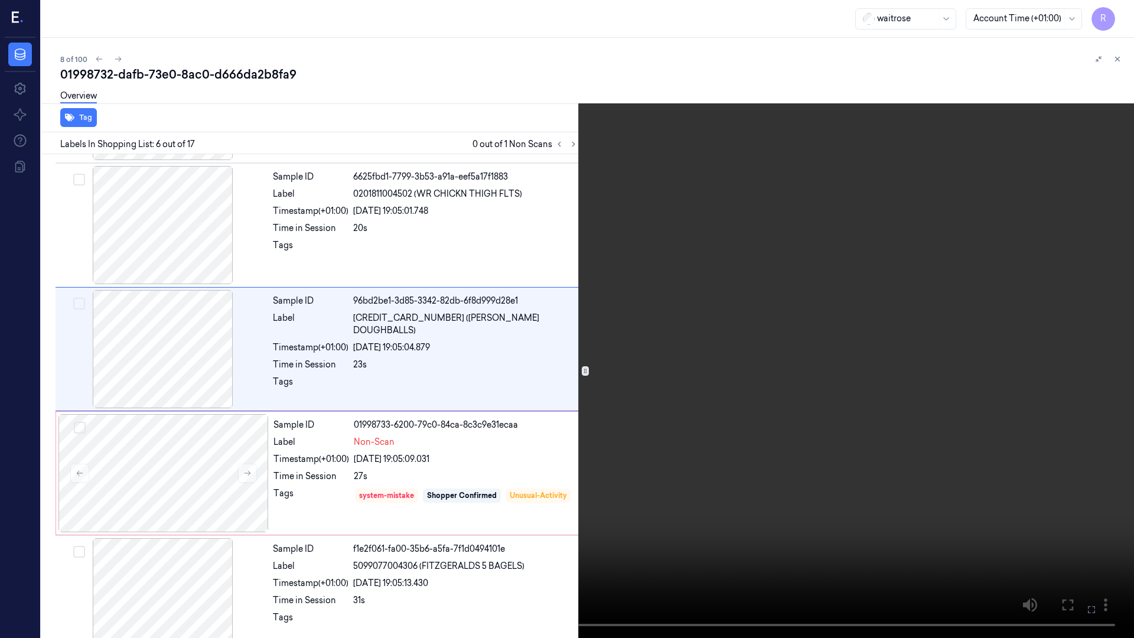
click at [783, 391] on video at bounding box center [567, 319] width 1134 height 638
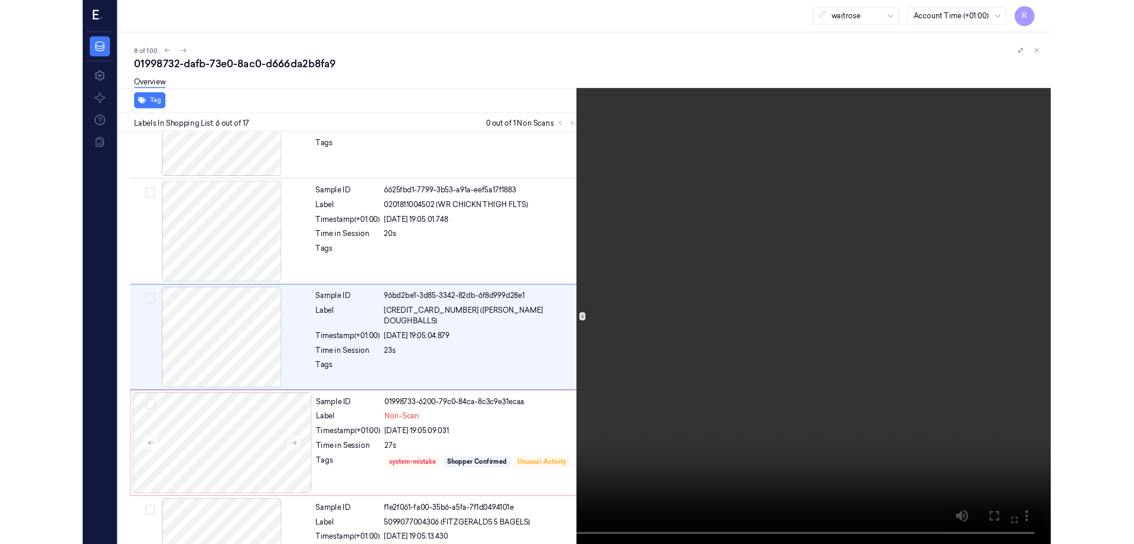
scroll to position [440, 0]
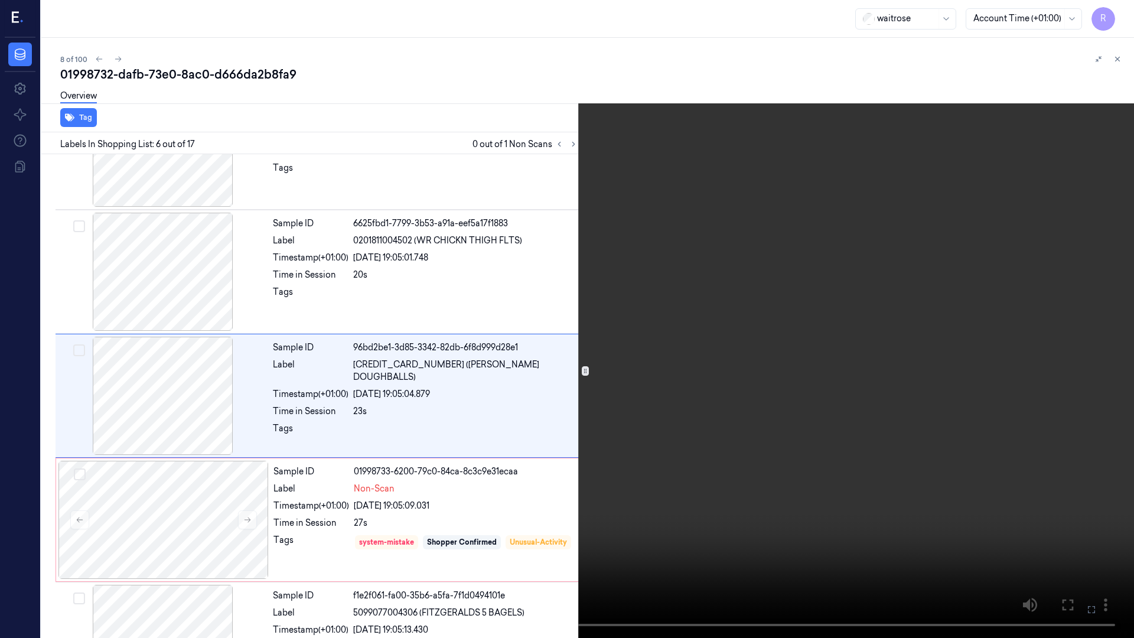
click at [30, 518] on video at bounding box center [567, 319] width 1134 height 638
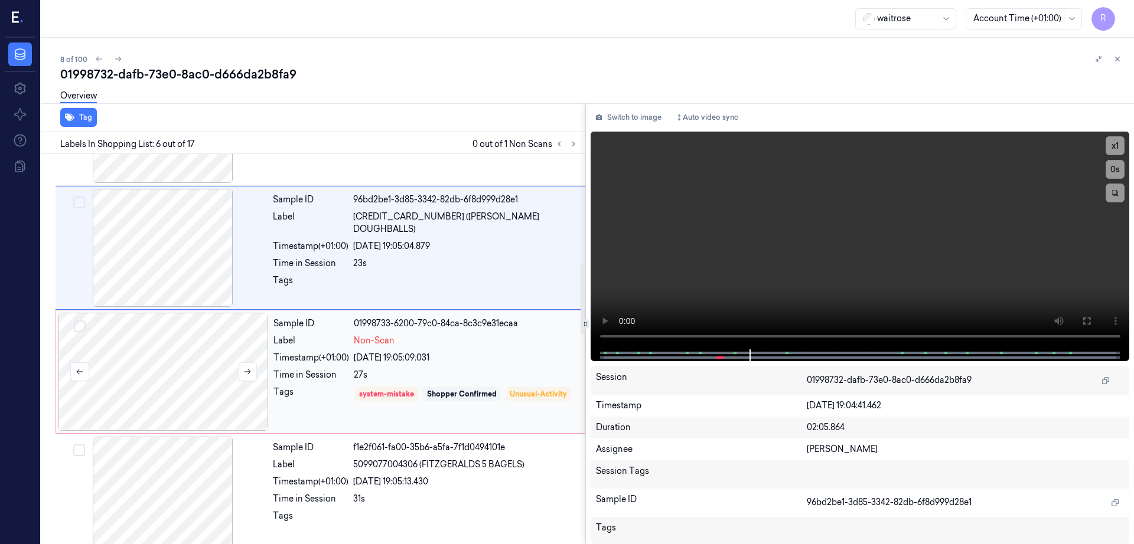
click at [231, 391] on div at bounding box center [163, 372] width 210 height 118
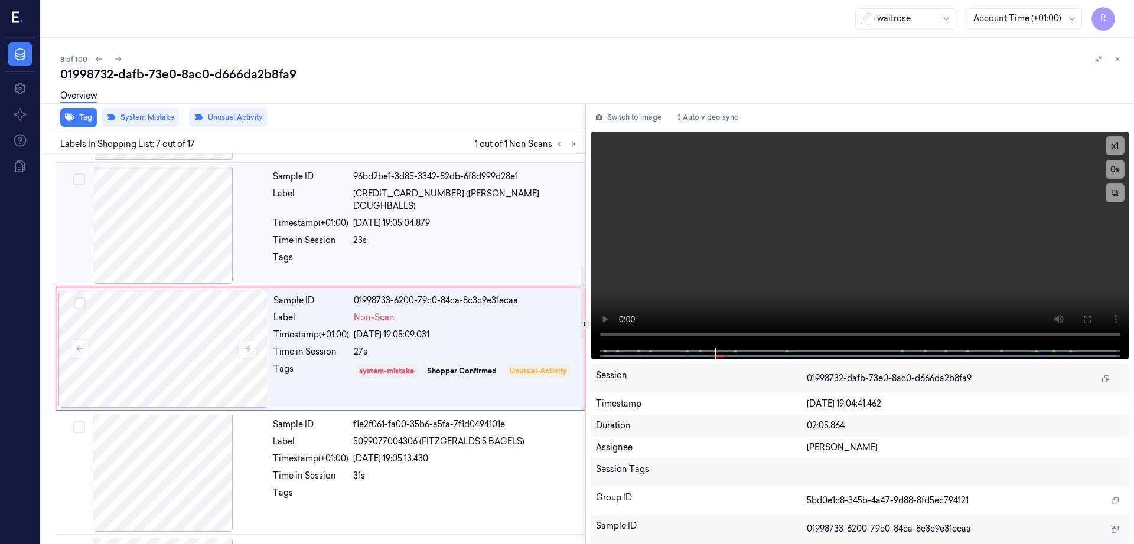
click at [177, 269] on div at bounding box center [163, 225] width 210 height 118
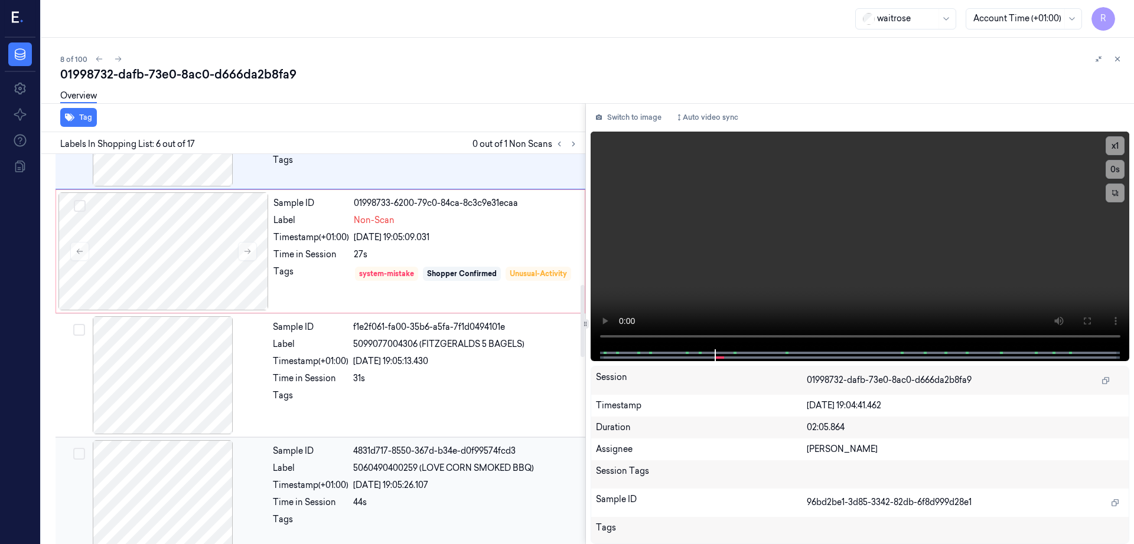
click at [216, 450] on div at bounding box center [163, 499] width 210 height 118
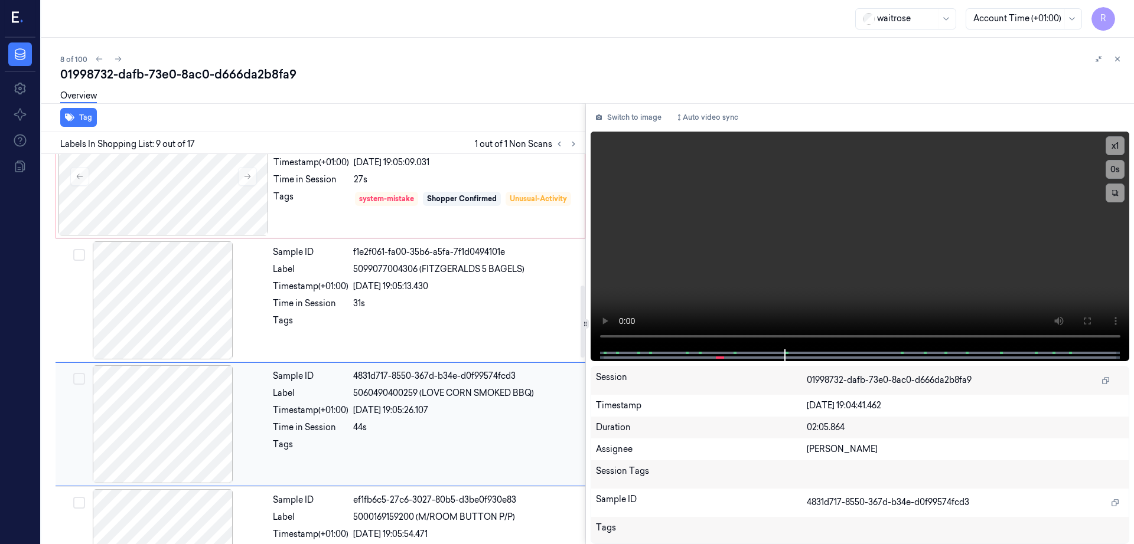
scroll to position [711, 0]
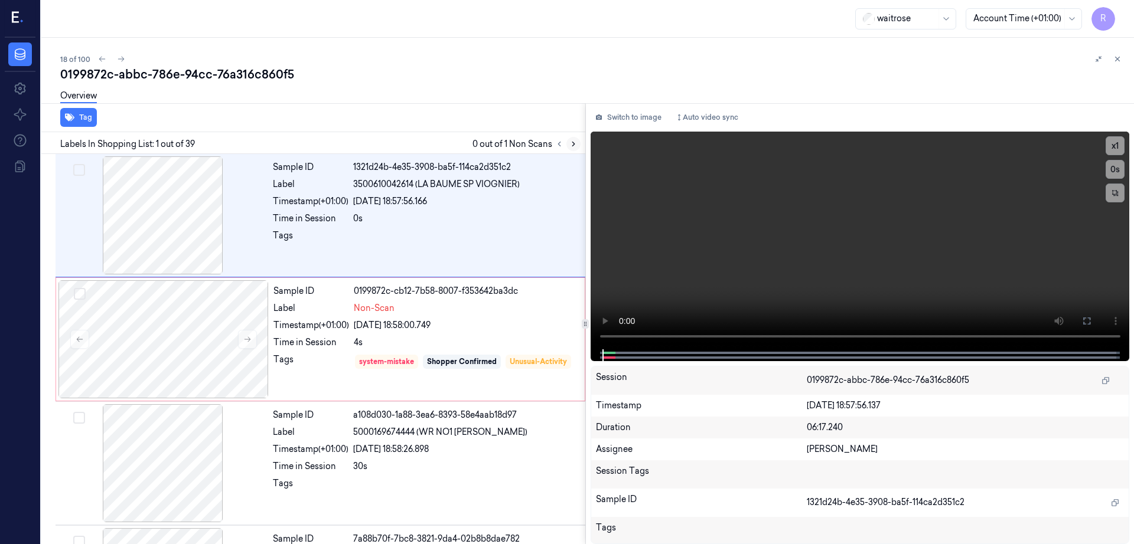
click at [577, 143] on icon at bounding box center [573, 144] width 8 height 8
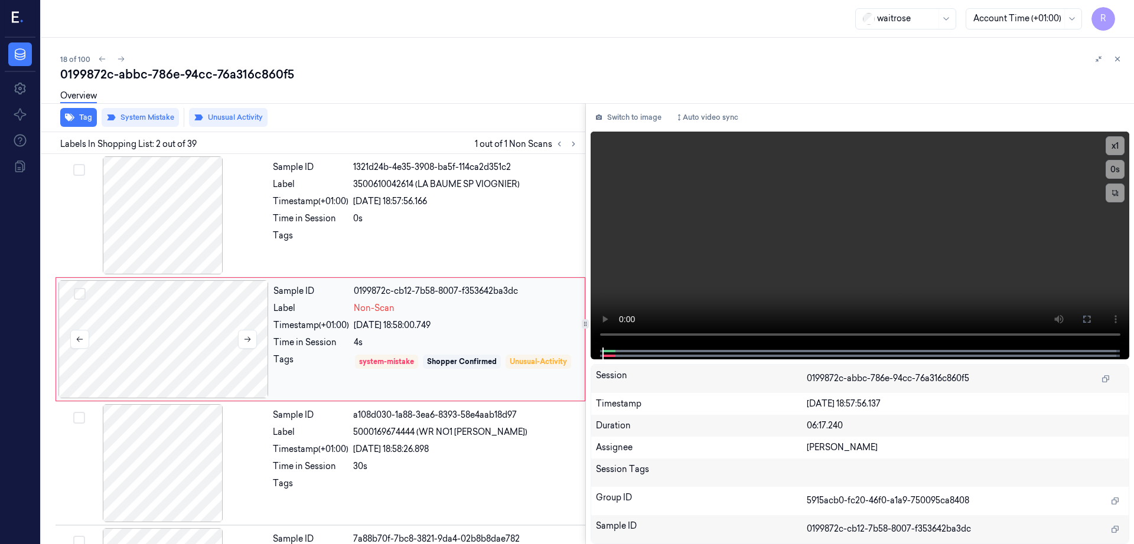
click at [177, 346] on div at bounding box center [163, 339] width 210 height 118
click at [159, 208] on div at bounding box center [163, 215] width 210 height 118
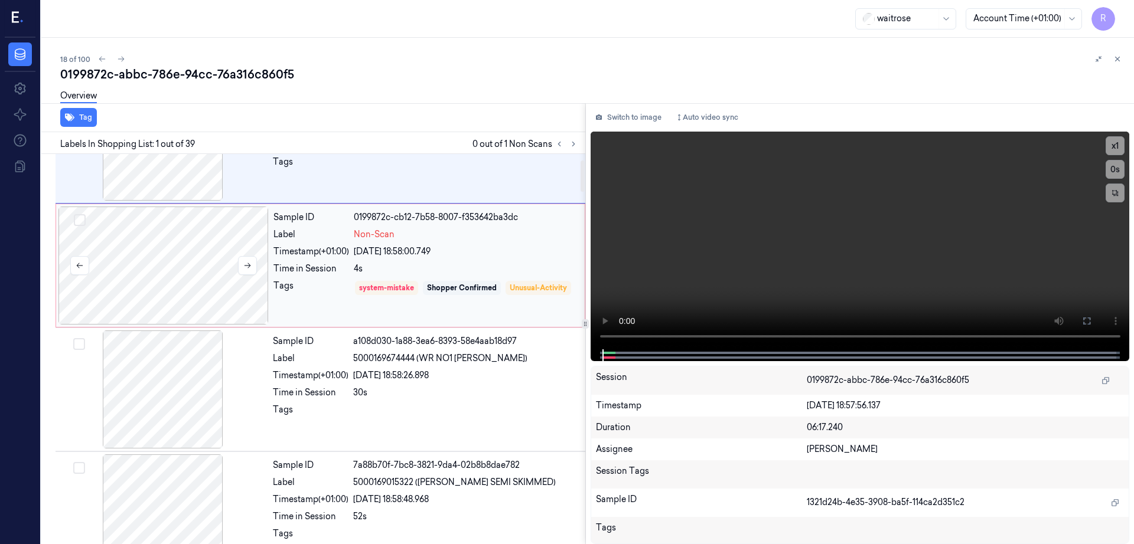
click at [148, 296] on div at bounding box center [163, 266] width 210 height 118
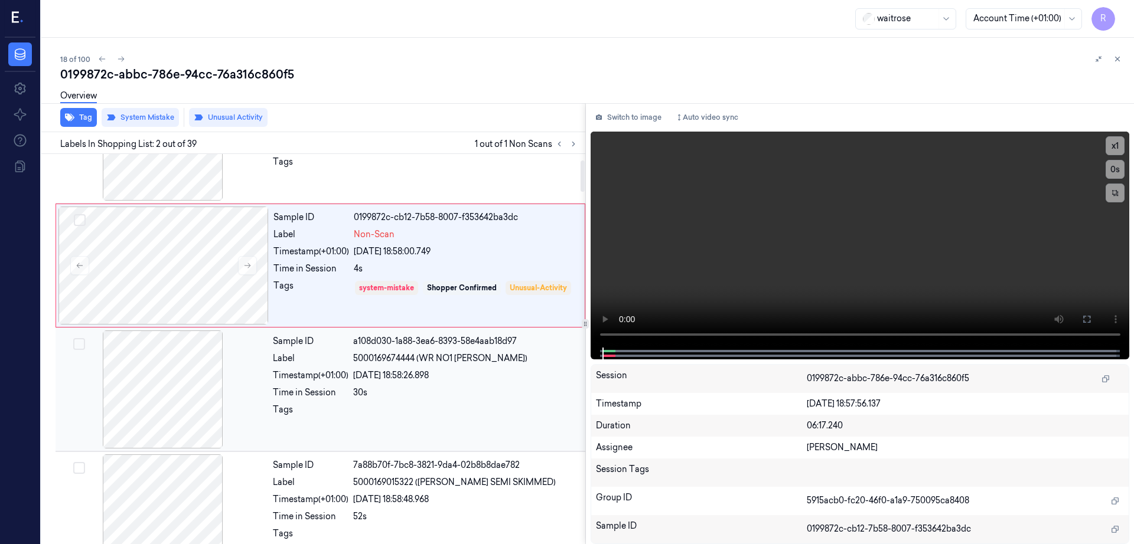
click at [165, 393] on div at bounding box center [163, 390] width 210 height 118
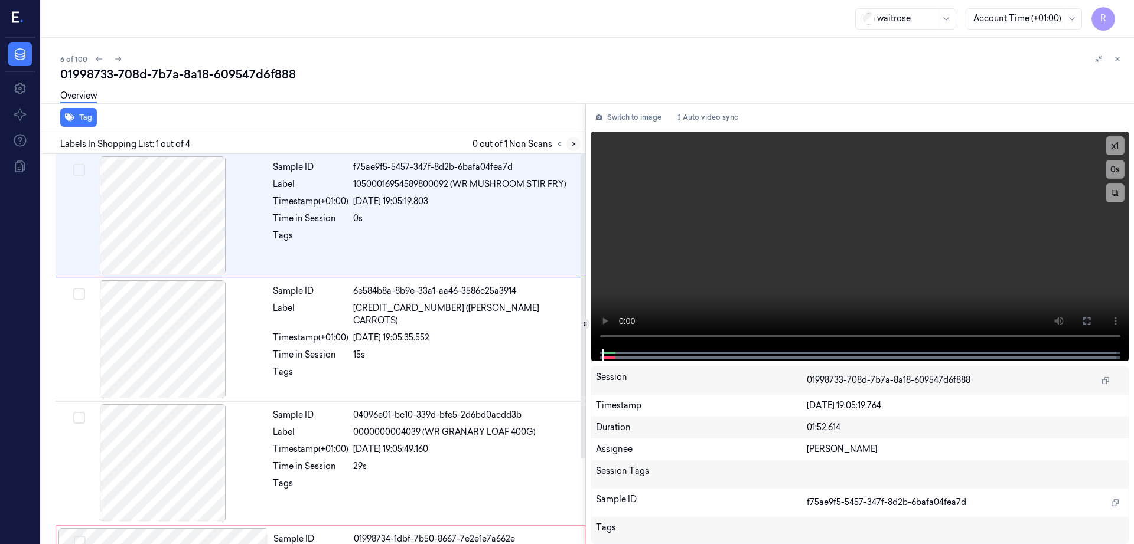
click at [580, 143] on button at bounding box center [573, 144] width 14 height 14
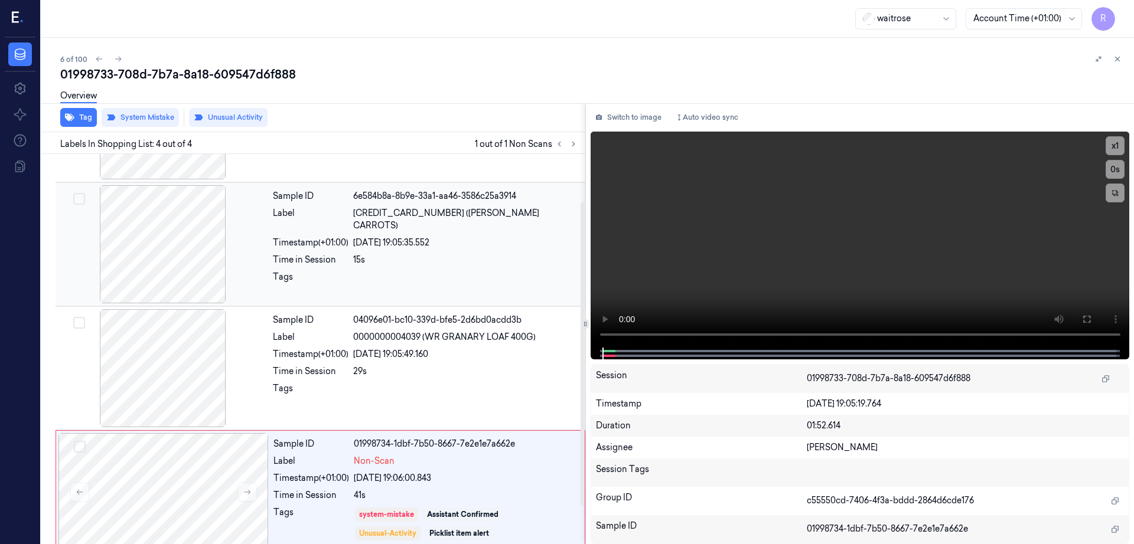
scroll to position [109, 0]
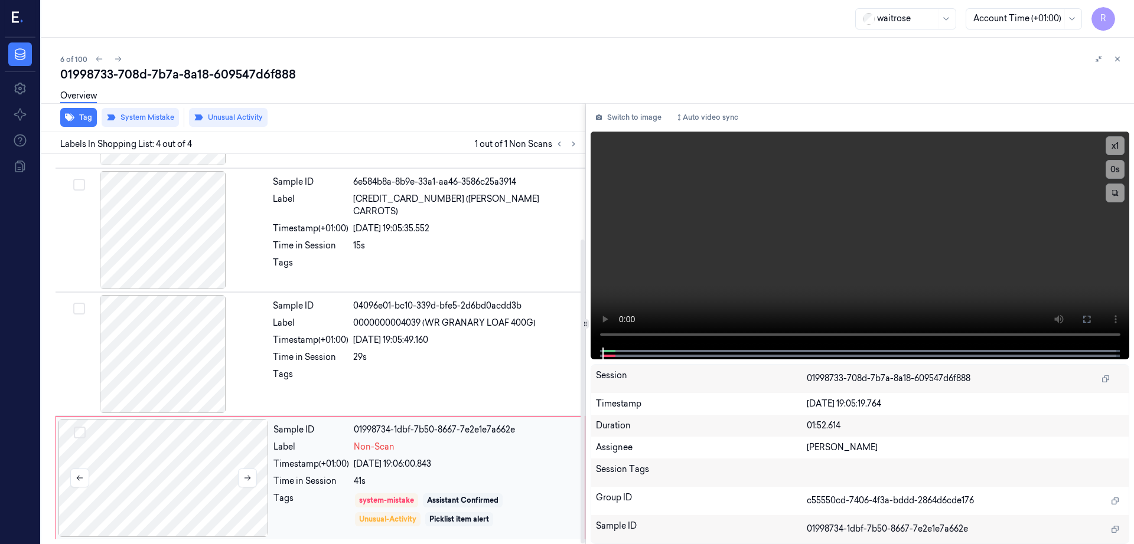
click at [190, 452] on div at bounding box center [163, 478] width 210 height 118
click at [154, 333] on div at bounding box center [163, 354] width 210 height 118
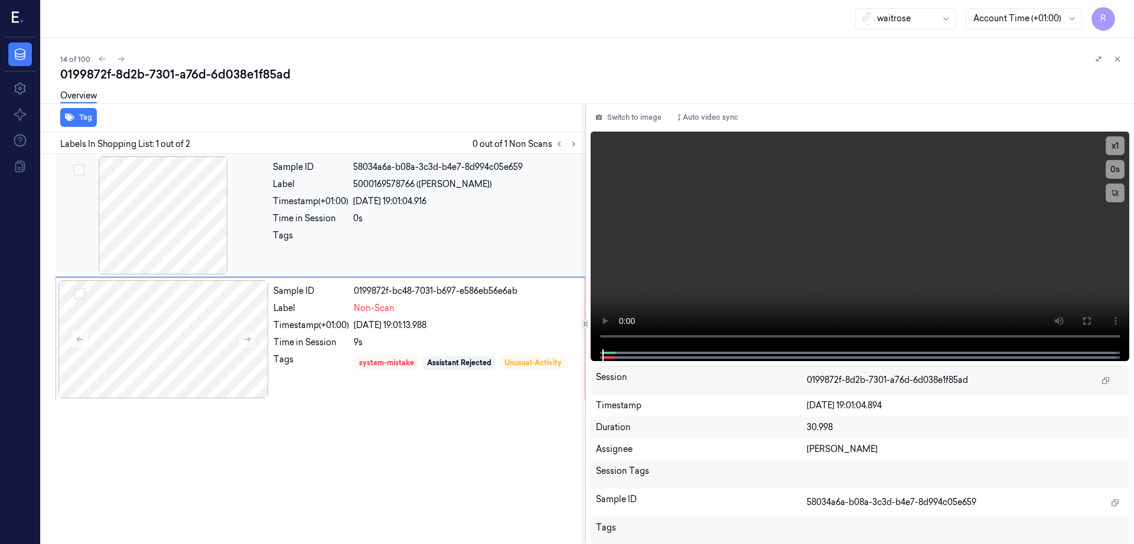
click at [129, 236] on div at bounding box center [163, 215] width 210 height 118
click at [171, 355] on div at bounding box center [163, 339] width 210 height 118
click at [163, 290] on div at bounding box center [163, 339] width 210 height 118
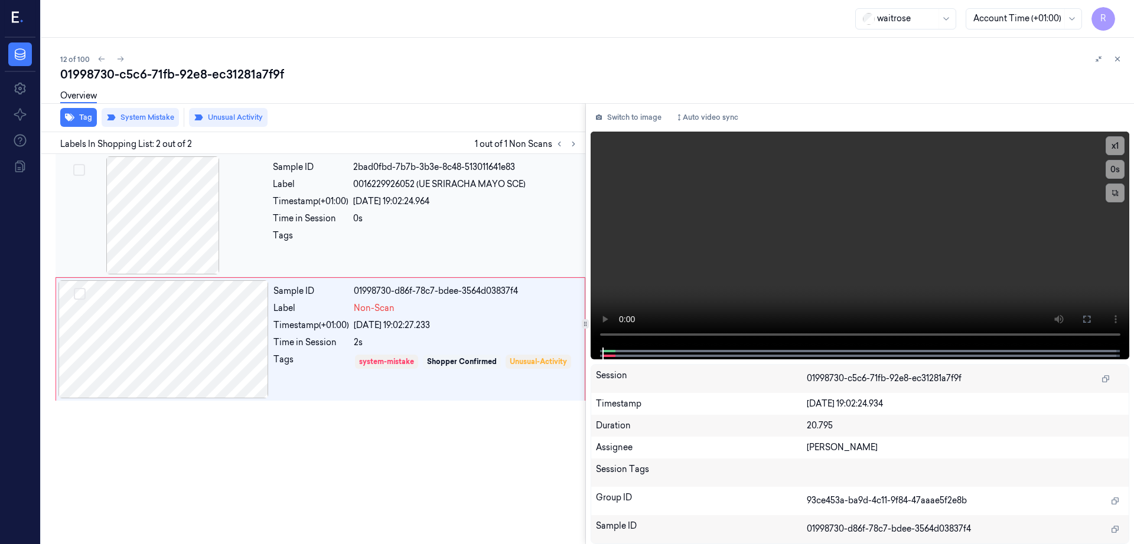
click at [156, 242] on div at bounding box center [163, 215] width 210 height 118
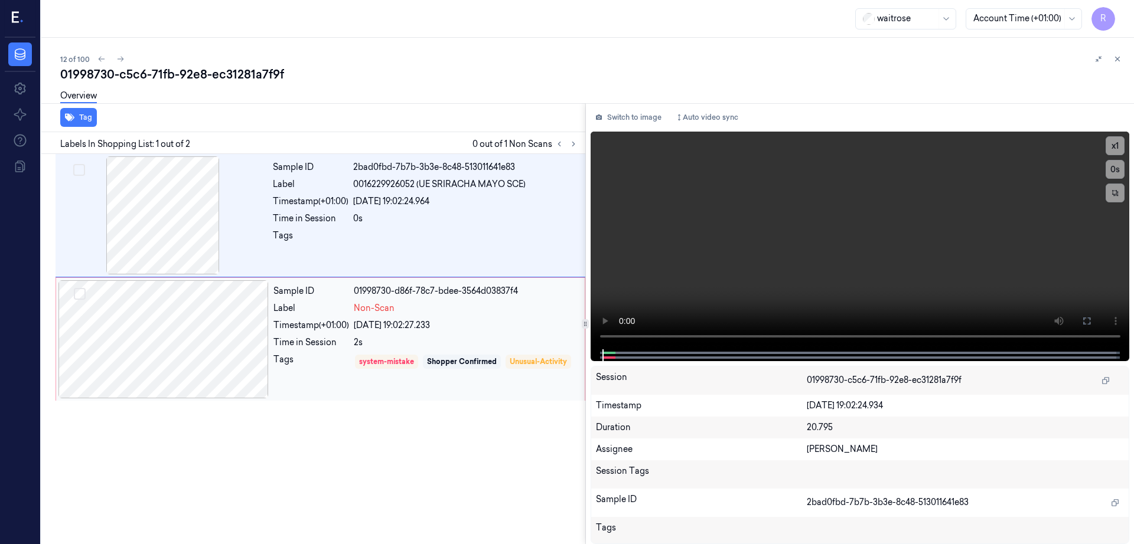
click at [154, 337] on div at bounding box center [163, 339] width 210 height 118
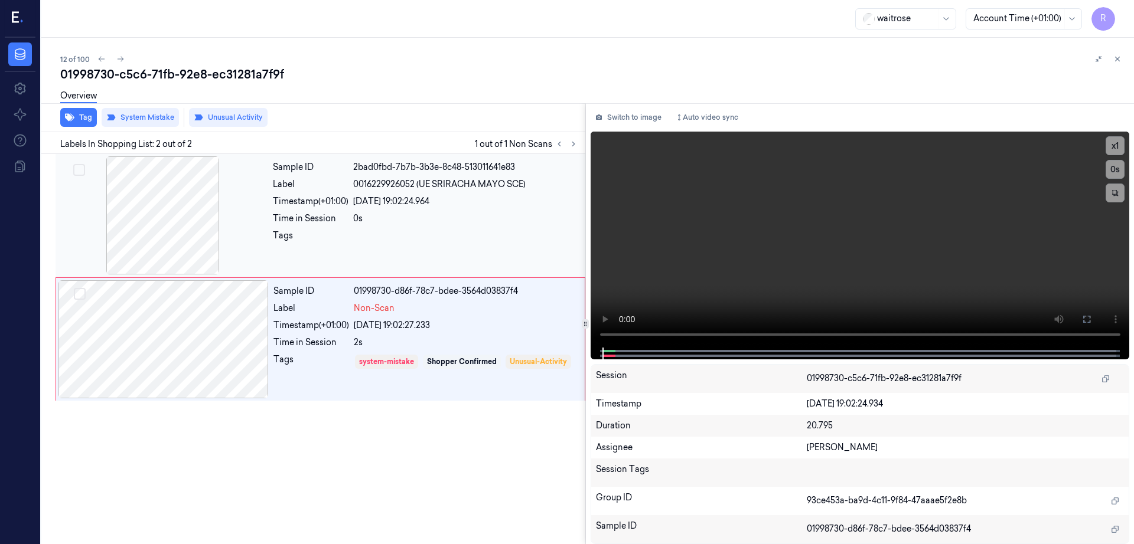
click at [168, 210] on div at bounding box center [163, 215] width 210 height 118
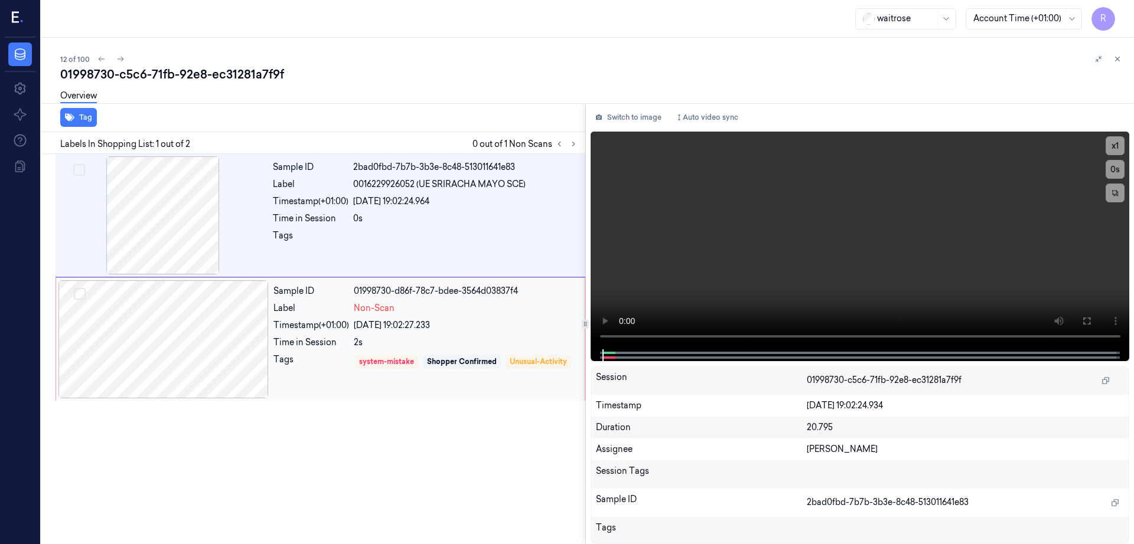
click at [172, 353] on div at bounding box center [163, 339] width 210 height 118
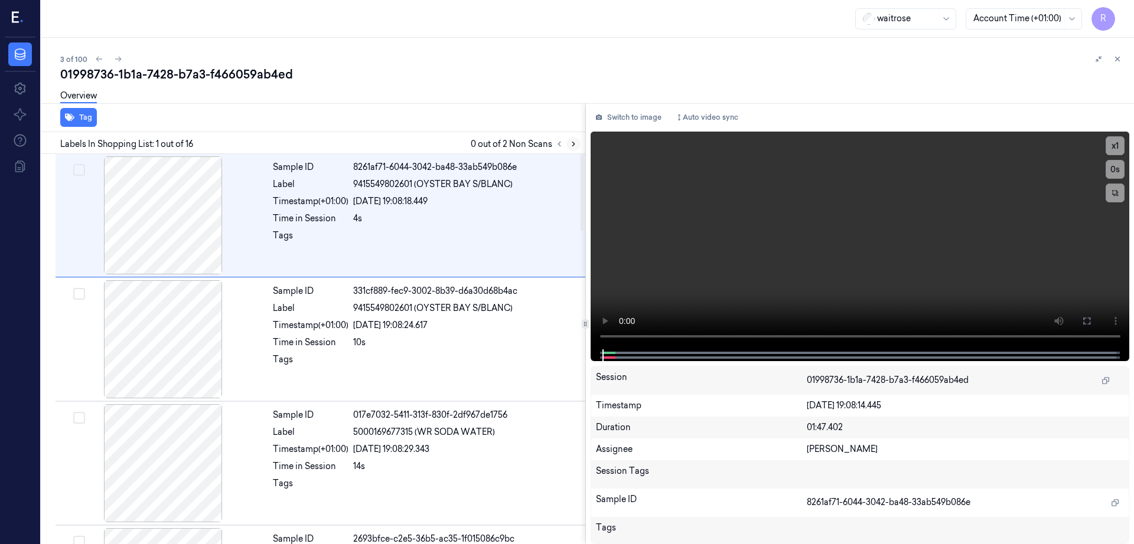
click at [580, 143] on button at bounding box center [573, 144] width 14 height 14
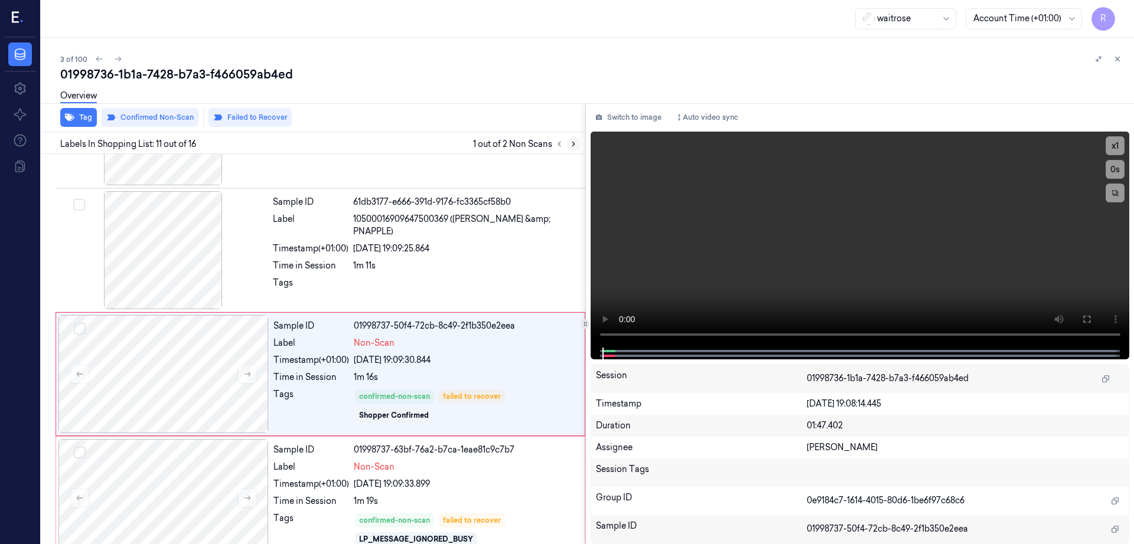
scroll to position [1106, 0]
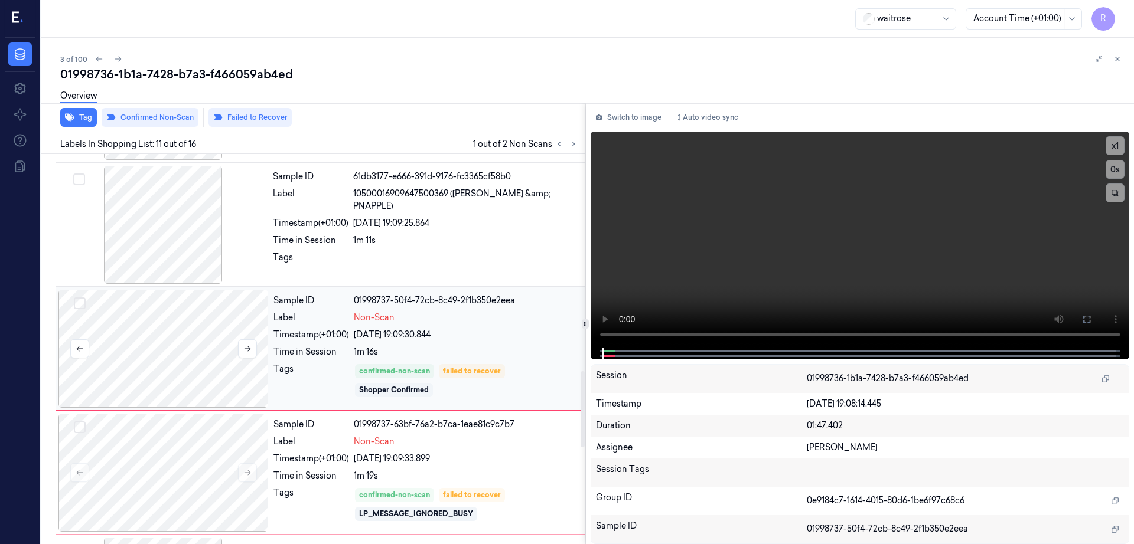
click at [192, 344] on div at bounding box center [163, 349] width 210 height 118
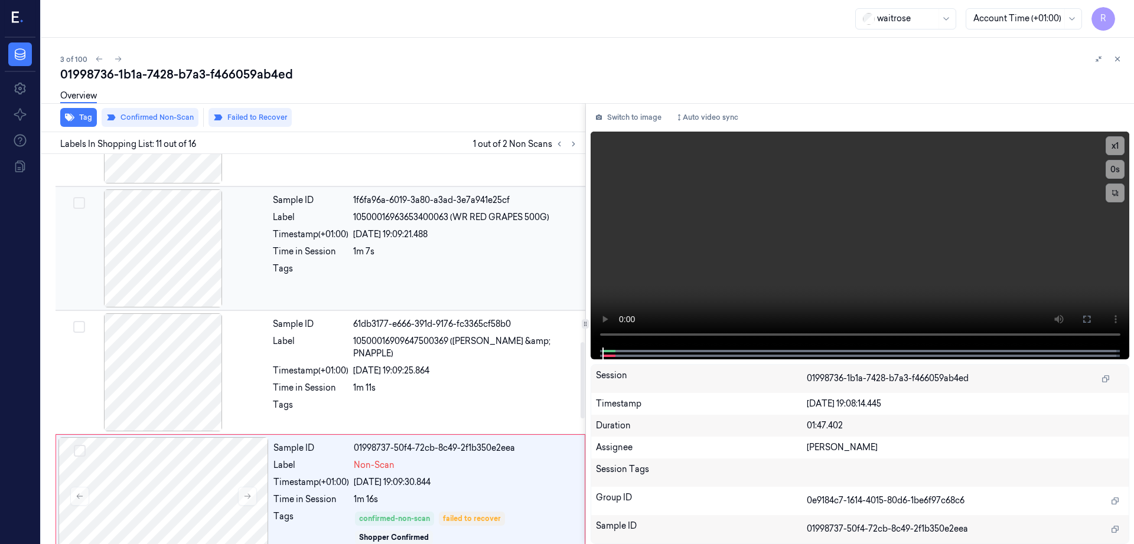
click at [154, 257] on div at bounding box center [163, 249] width 210 height 118
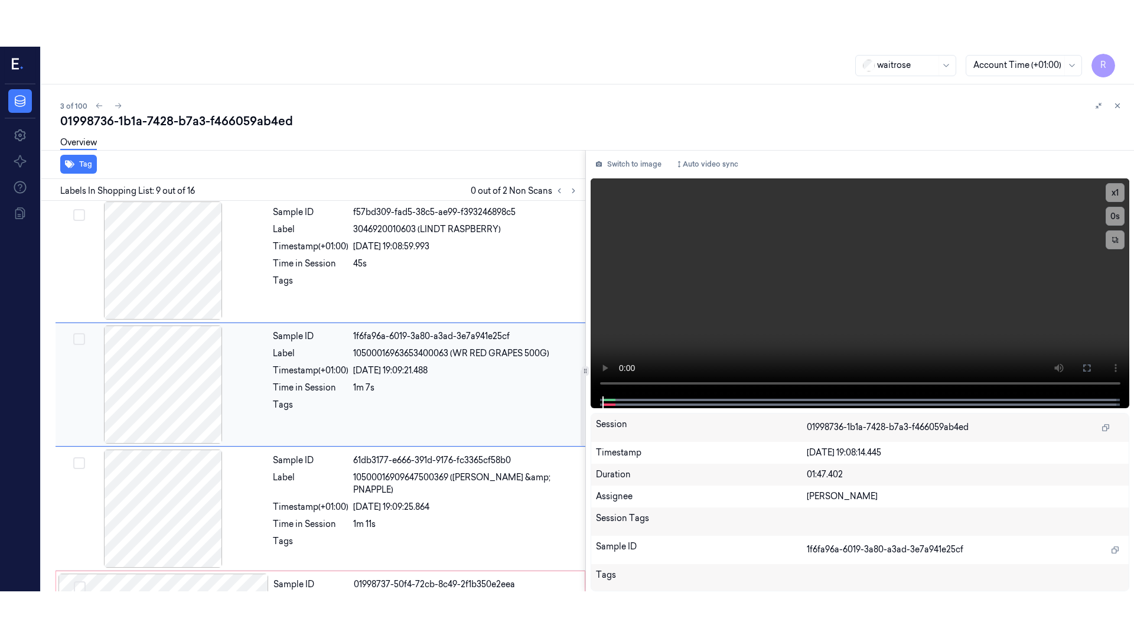
scroll to position [858, 0]
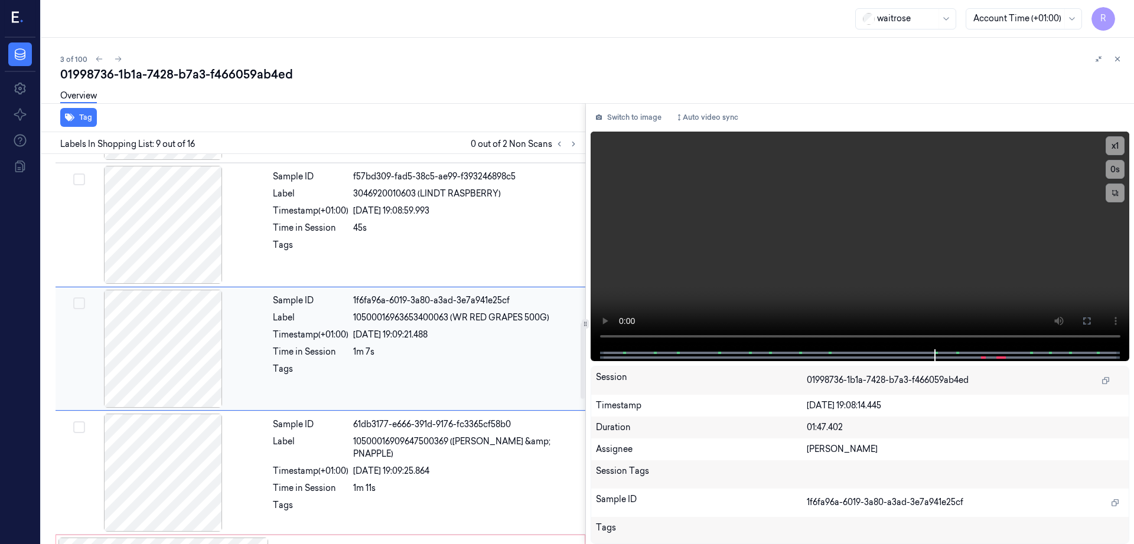
click at [128, 345] on div at bounding box center [163, 349] width 210 height 118
click at [1091, 324] on icon at bounding box center [1086, 320] width 9 height 9
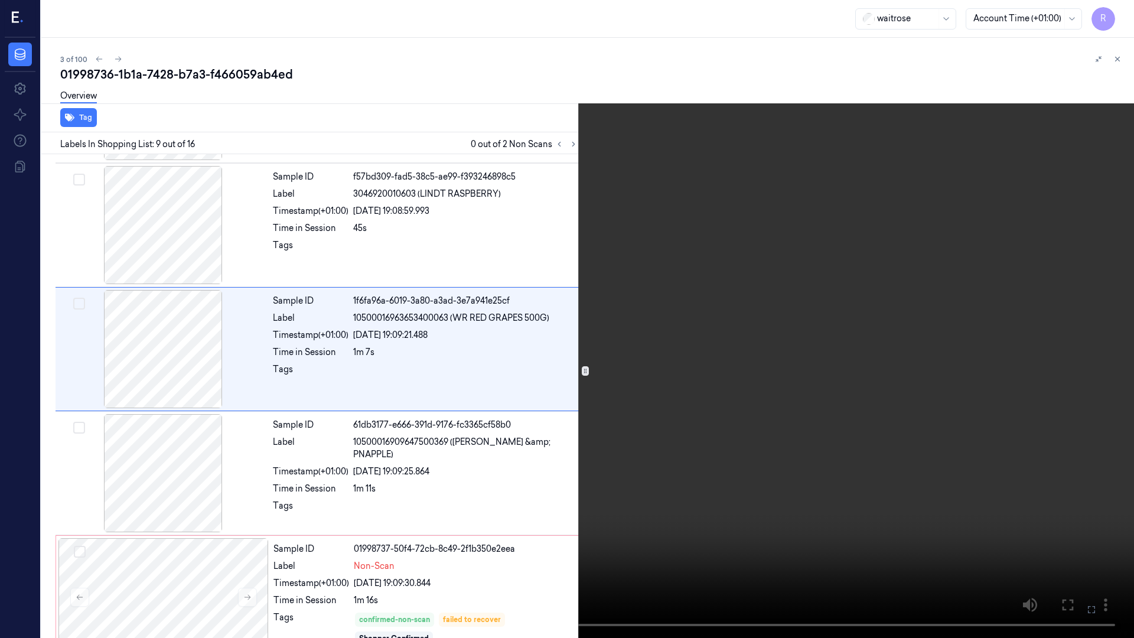
click at [825, 344] on video at bounding box center [567, 319] width 1134 height 638
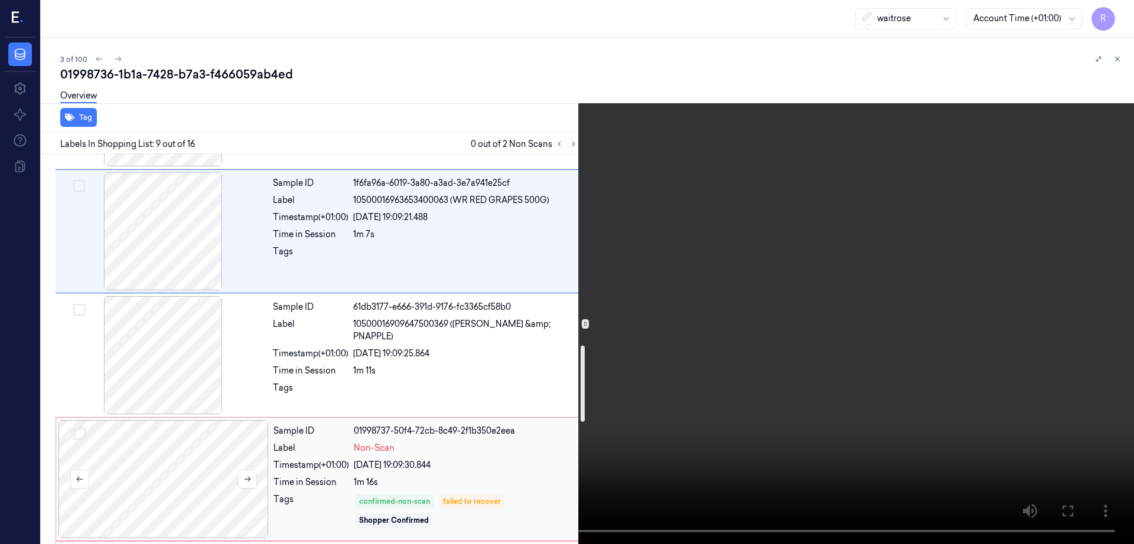
scroll to position [1107, 0]
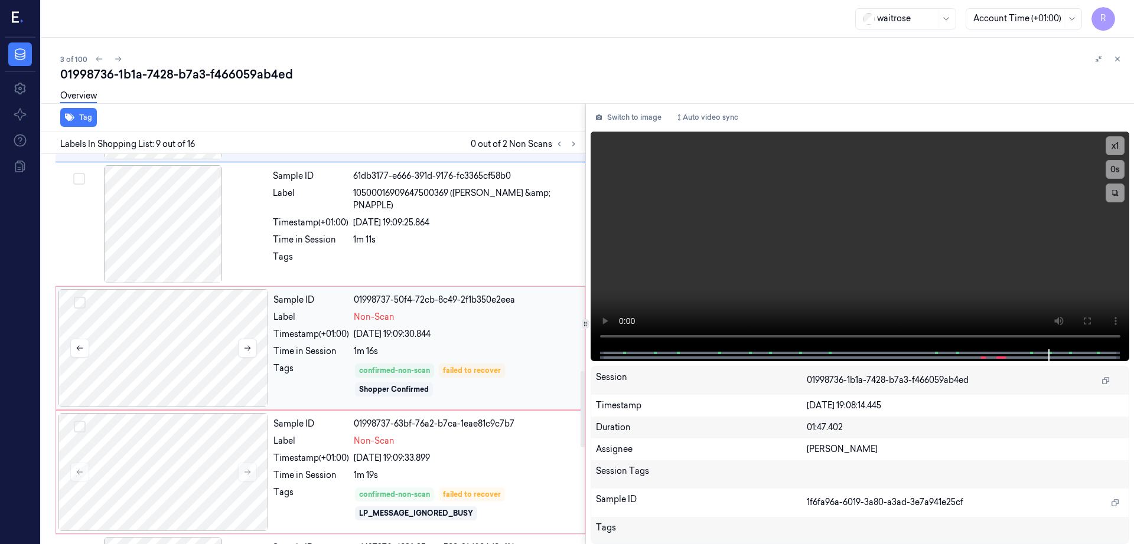
click at [170, 350] on div at bounding box center [163, 348] width 210 height 118
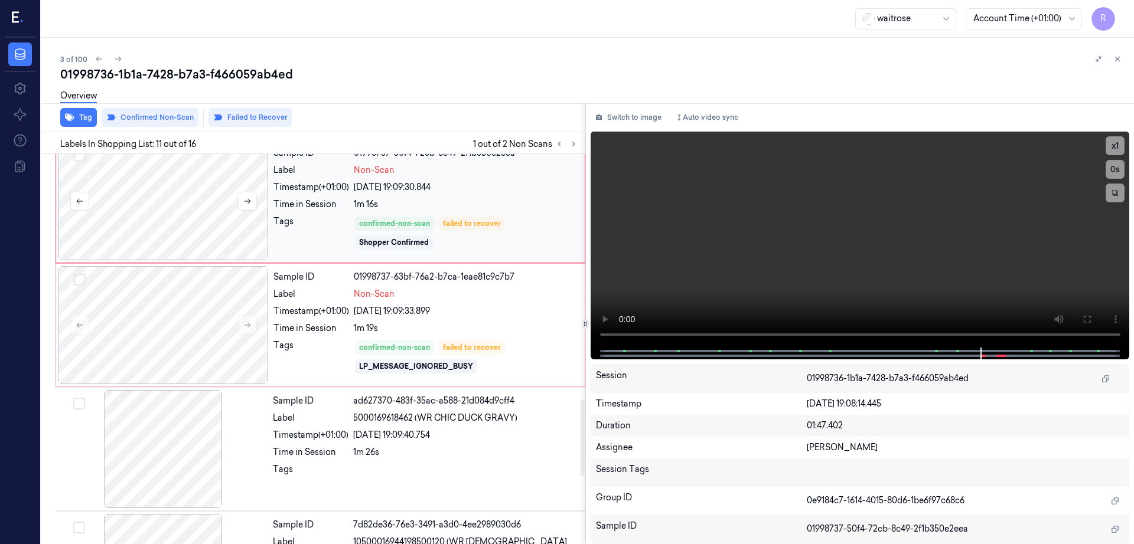
click at [170, 350] on div at bounding box center [163, 325] width 210 height 118
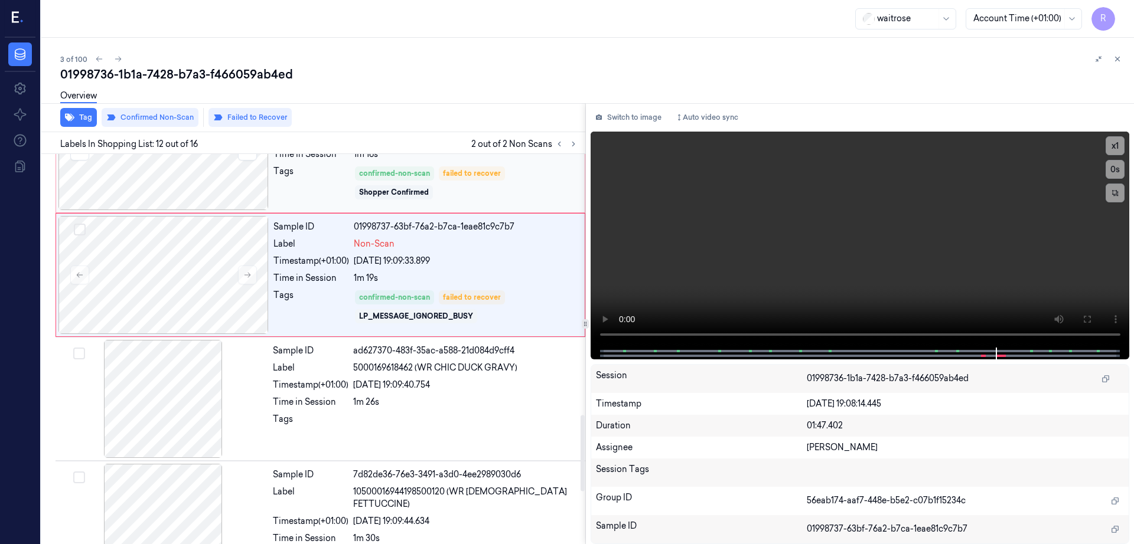
scroll to position [1378, 0]
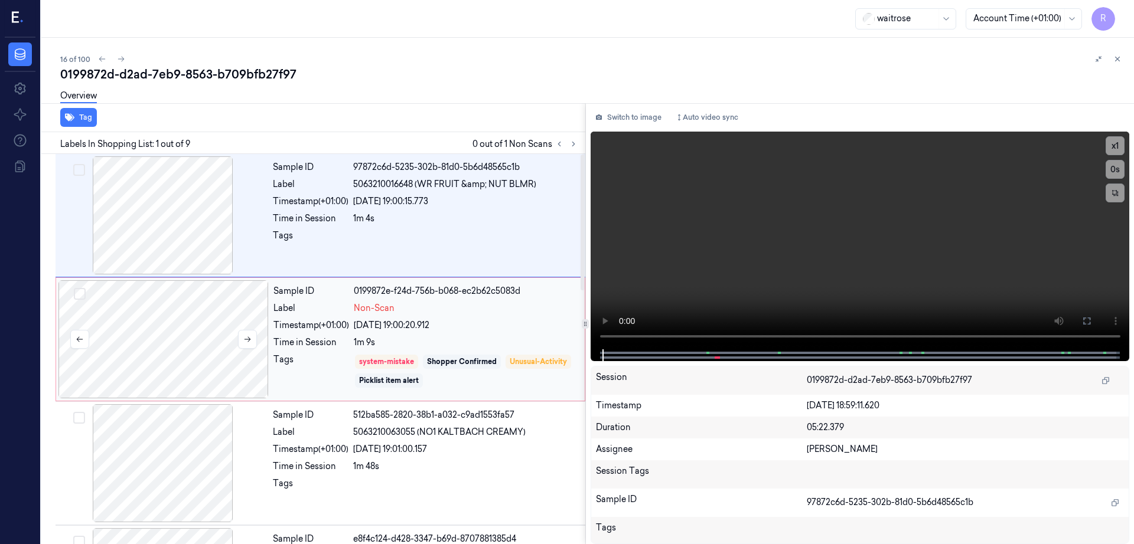
click at [207, 352] on div at bounding box center [163, 339] width 210 height 118
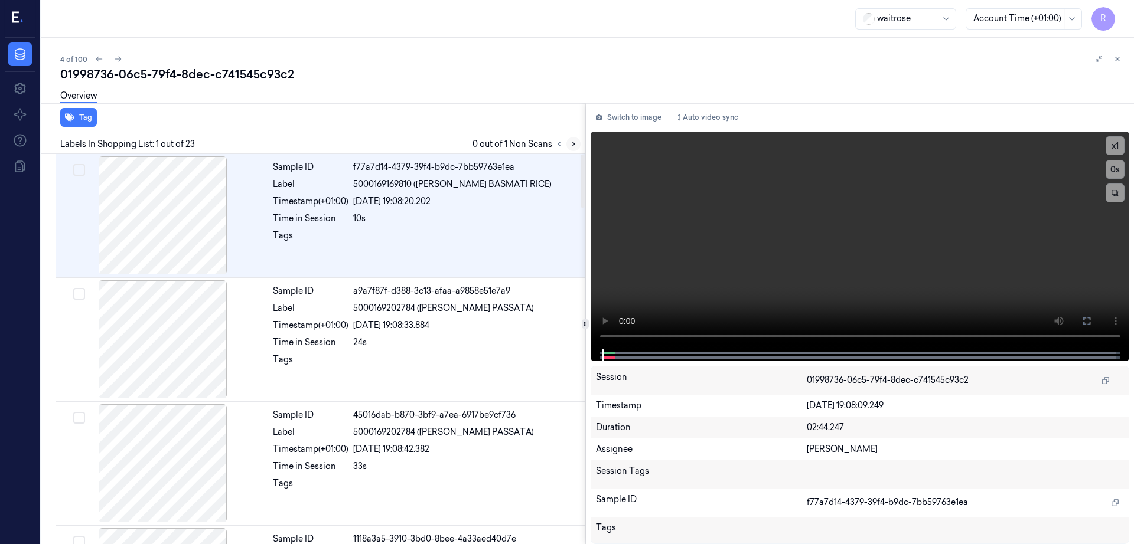
click at [577, 142] on icon at bounding box center [573, 144] width 8 height 8
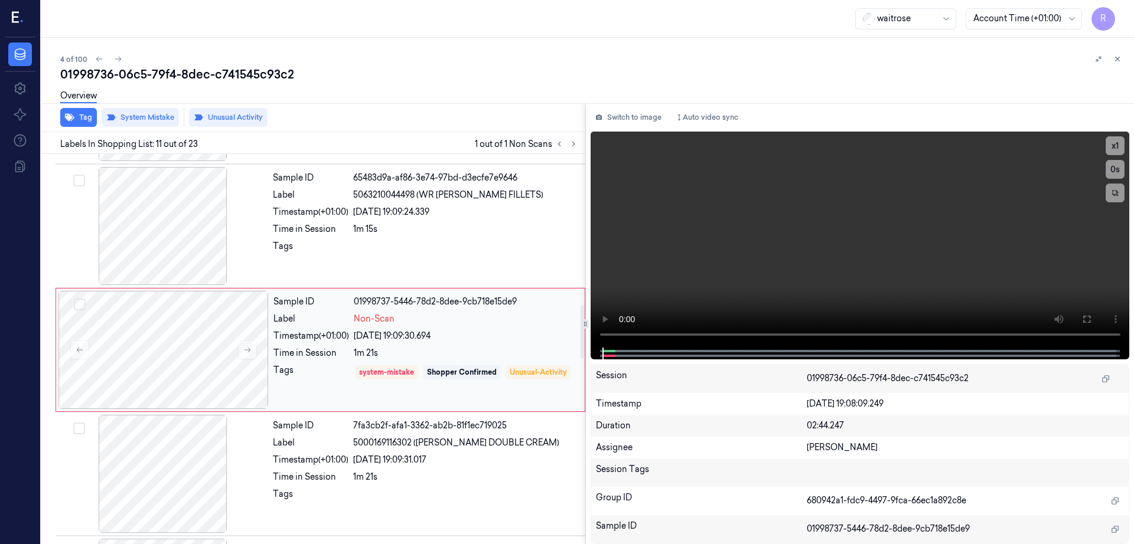
scroll to position [1106, 0]
click at [179, 358] on div at bounding box center [163, 349] width 210 height 118
click at [190, 234] on div at bounding box center [163, 225] width 210 height 118
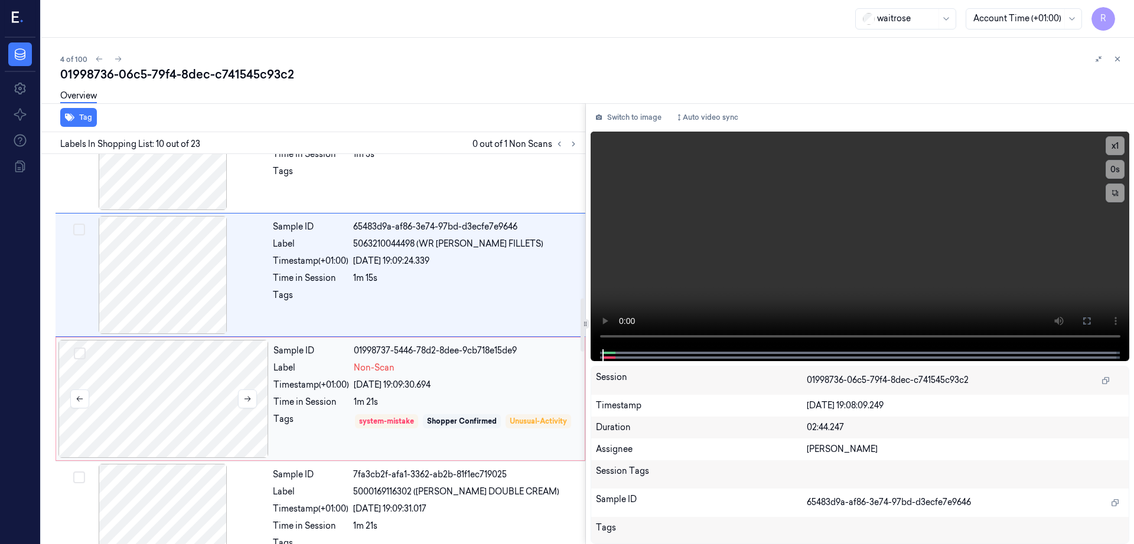
click at [149, 371] on div at bounding box center [163, 399] width 210 height 118
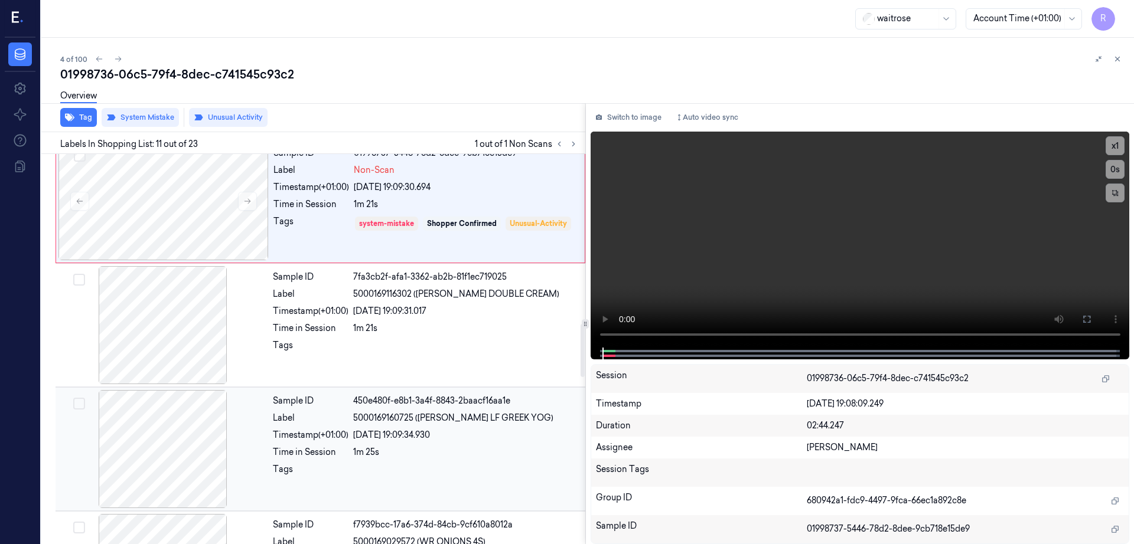
click at [149, 395] on div at bounding box center [163, 449] width 210 height 118
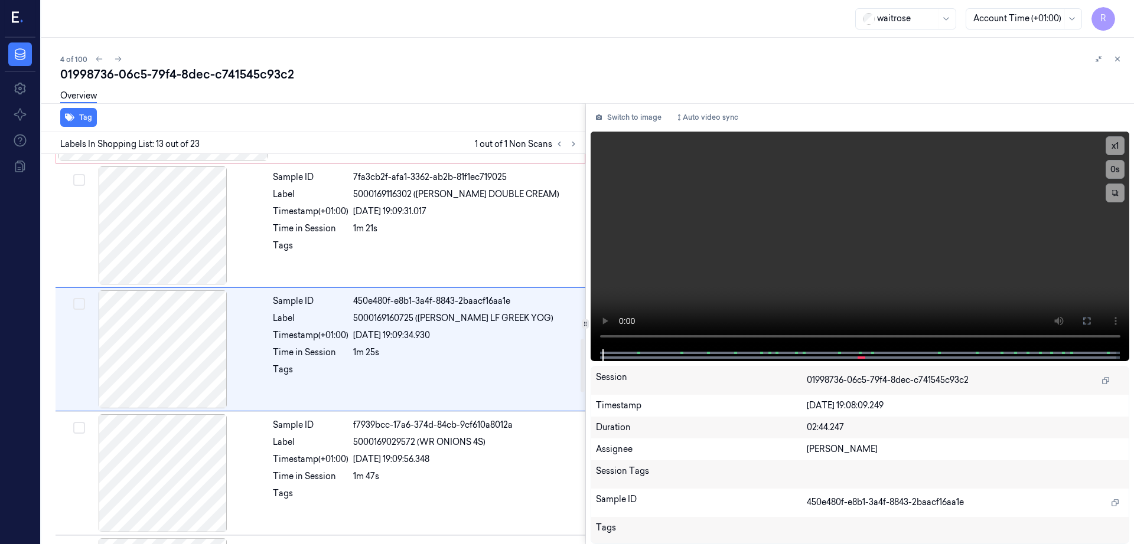
scroll to position [1354, 0]
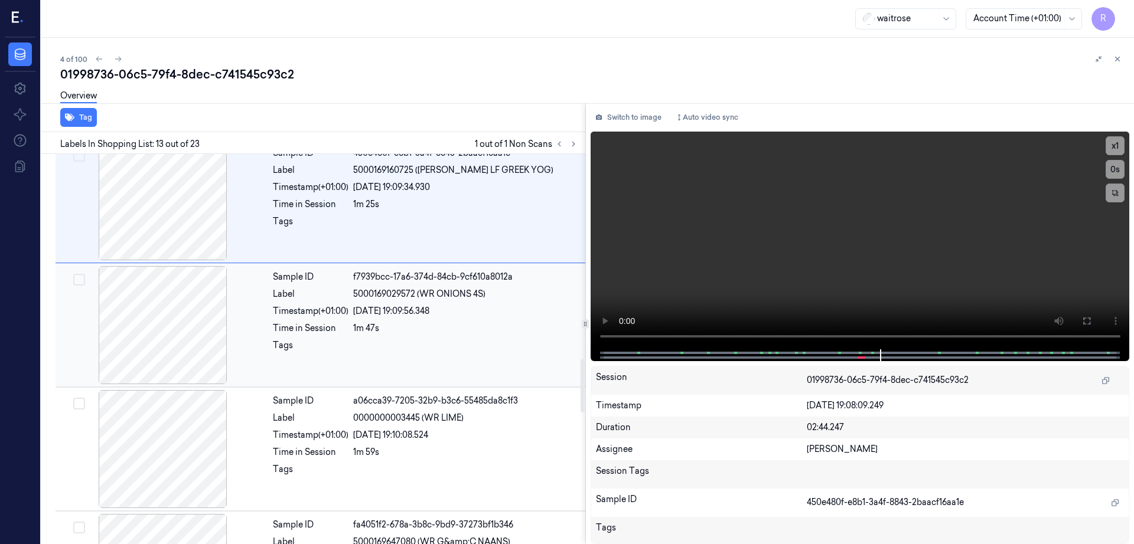
click at [191, 349] on div at bounding box center [163, 325] width 210 height 118
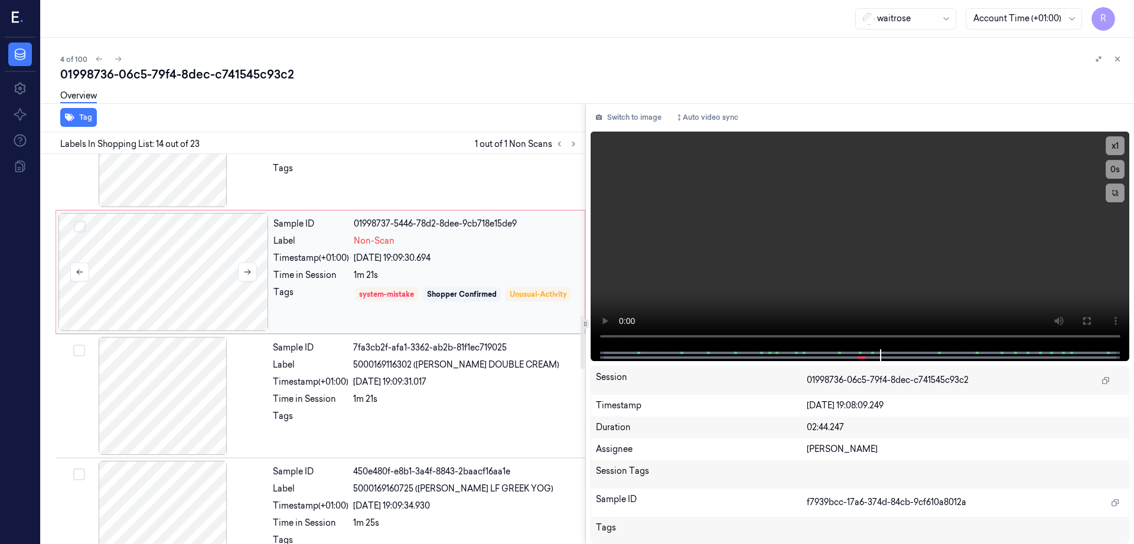
click at [175, 275] on div at bounding box center [163, 272] width 210 height 118
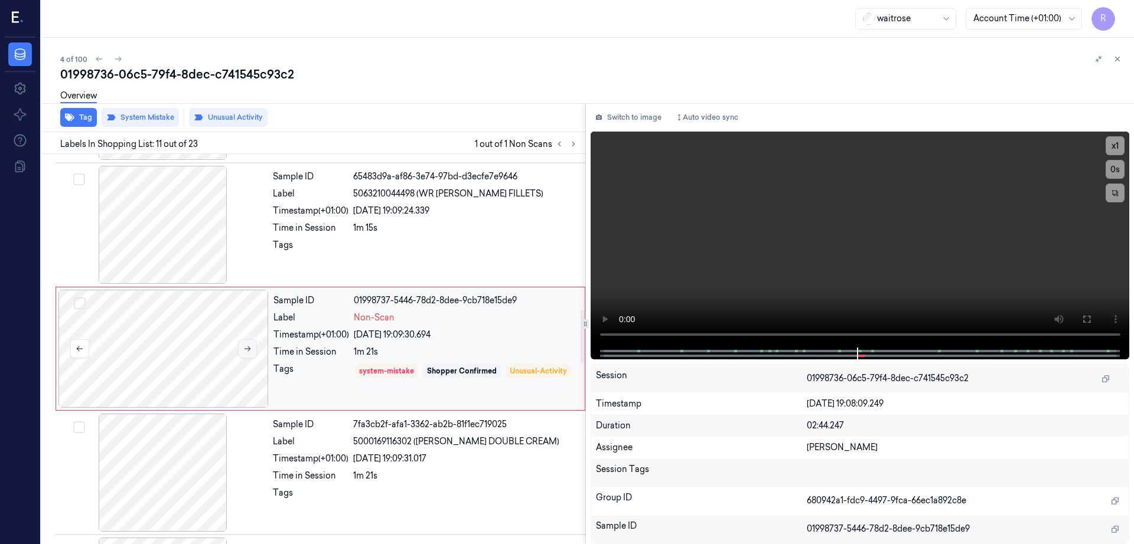
scroll to position [1254, 0]
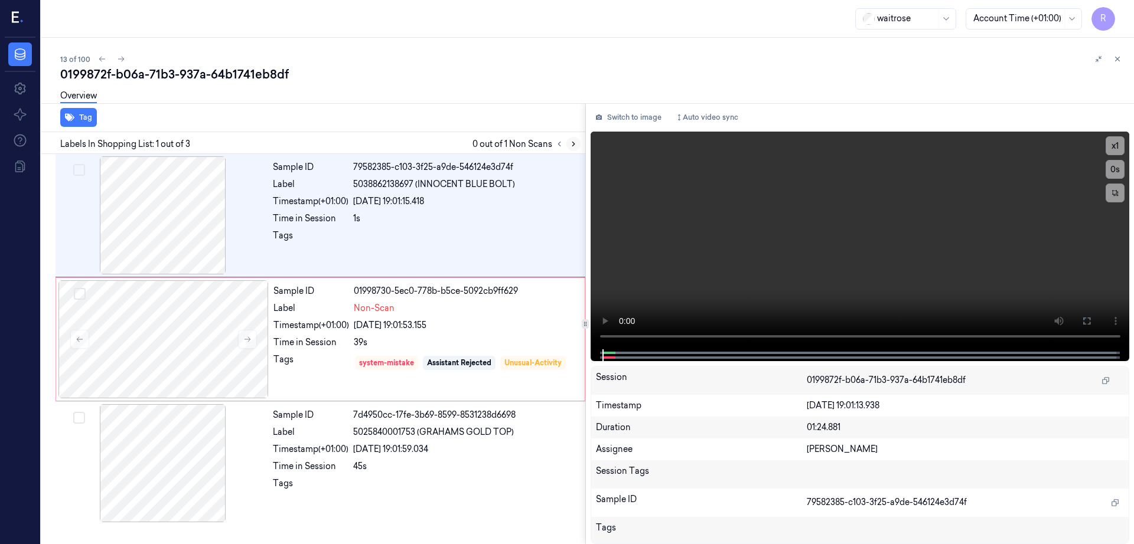
click at [577, 144] on icon at bounding box center [573, 144] width 8 height 8
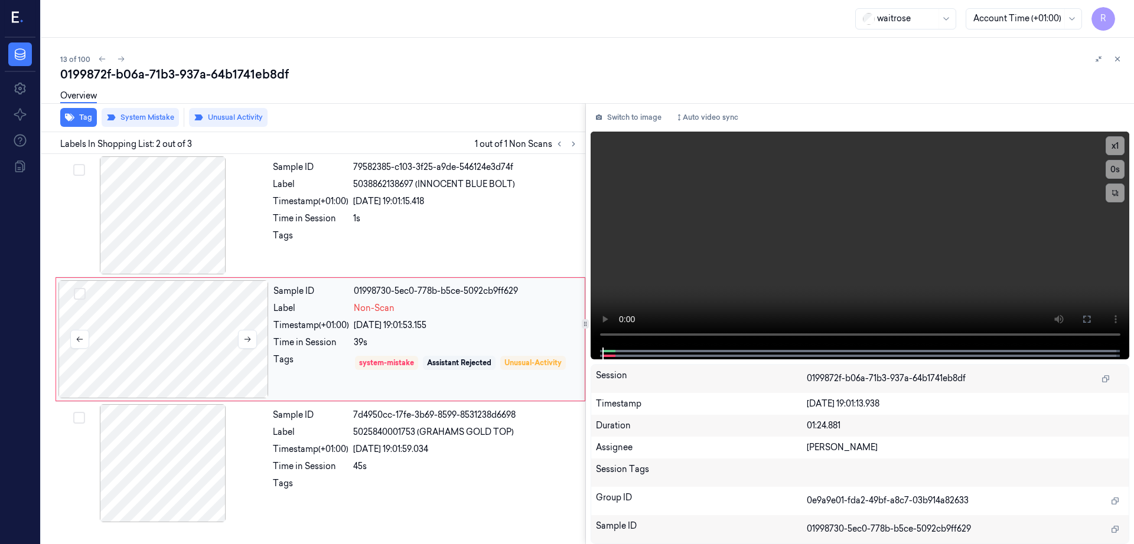
click at [177, 328] on div at bounding box center [163, 339] width 210 height 118
click at [179, 460] on div at bounding box center [163, 463] width 210 height 118
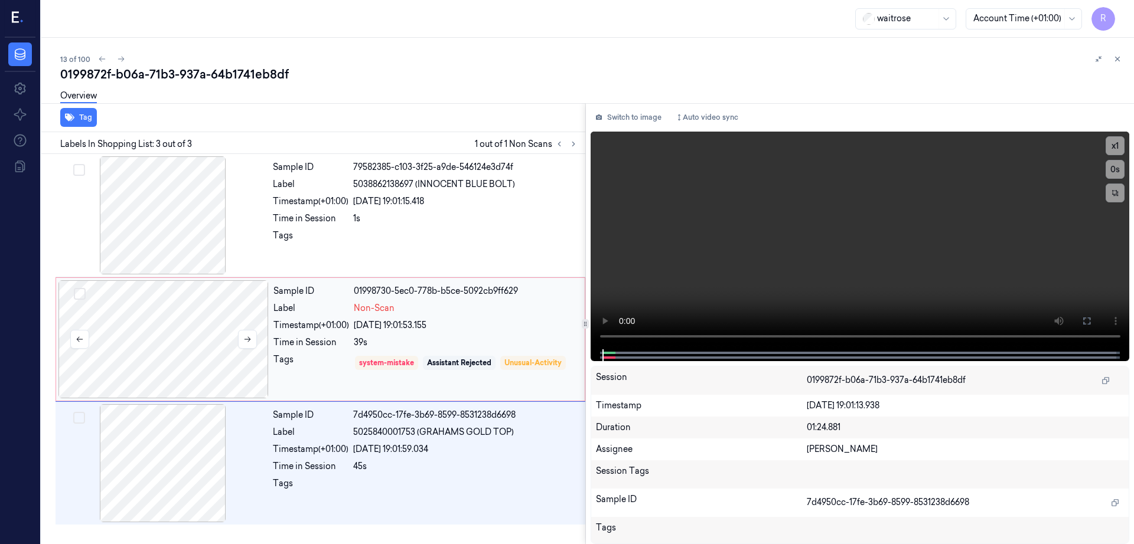
click at [179, 352] on div at bounding box center [163, 339] width 210 height 118
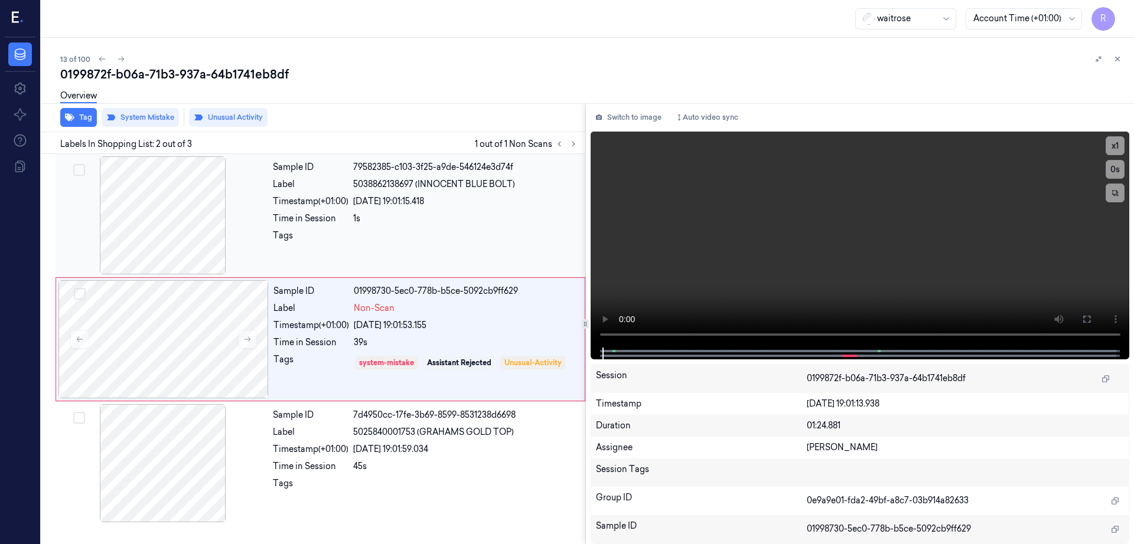
click at [154, 225] on div at bounding box center [163, 215] width 210 height 118
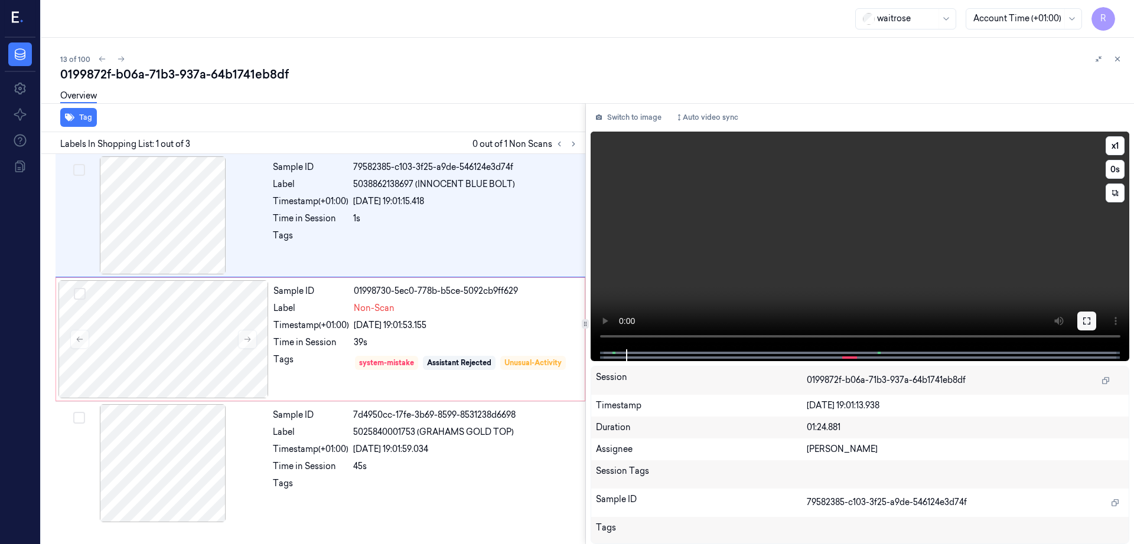
click at [1096, 315] on button at bounding box center [1086, 321] width 19 height 19
click at [144, 387] on div at bounding box center [163, 339] width 210 height 118
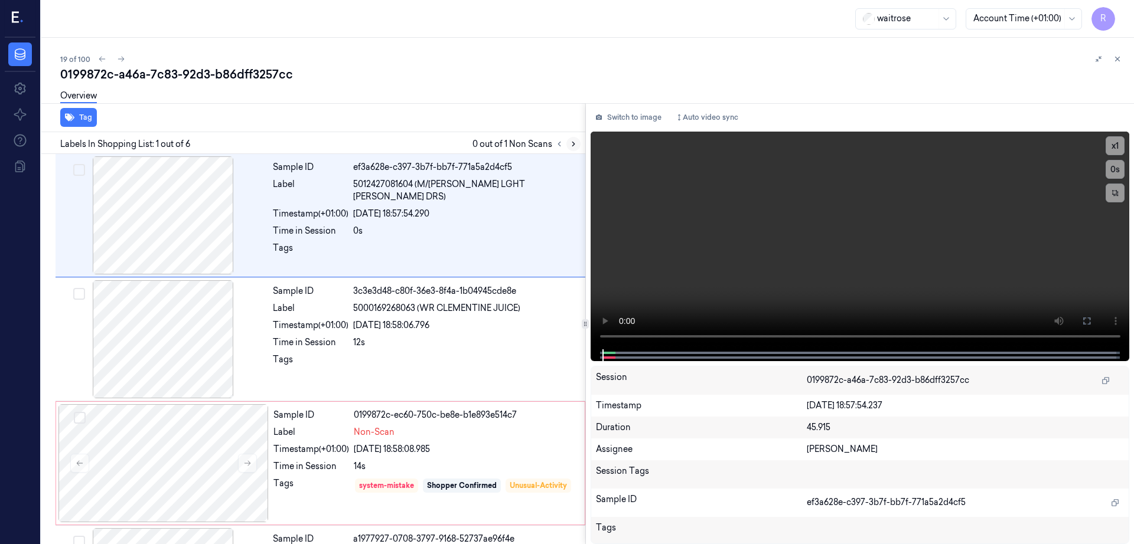
click at [580, 142] on button at bounding box center [573, 144] width 14 height 14
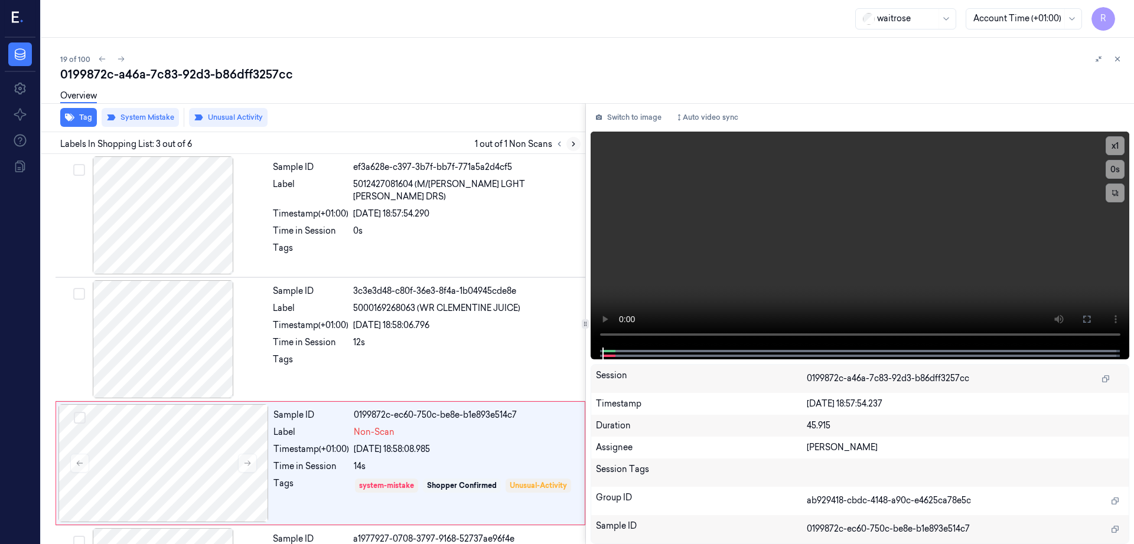
scroll to position [115, 0]
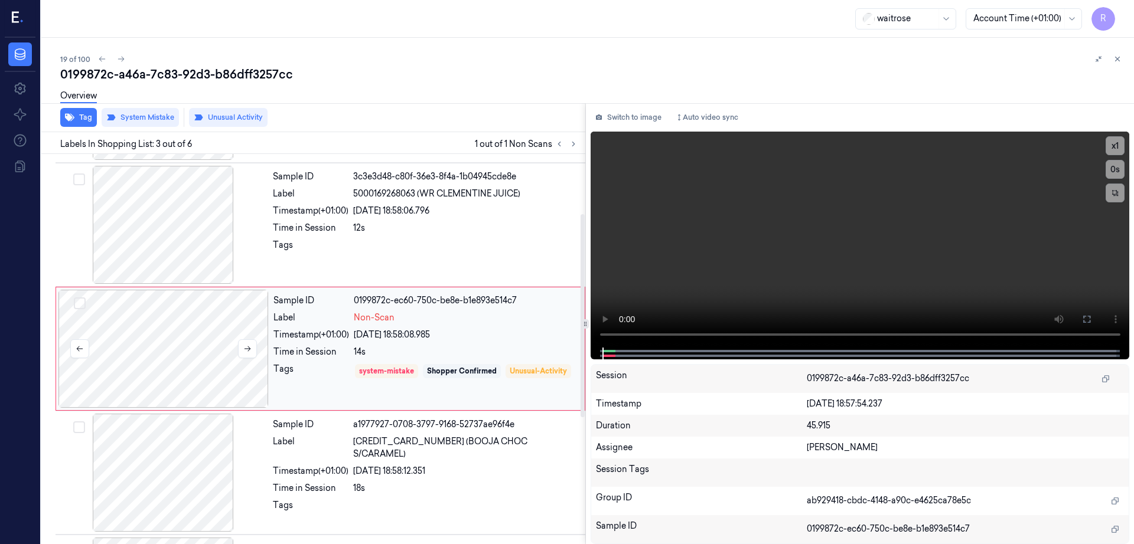
click at [177, 358] on div at bounding box center [163, 349] width 210 height 118
click at [159, 212] on div at bounding box center [163, 225] width 210 height 118
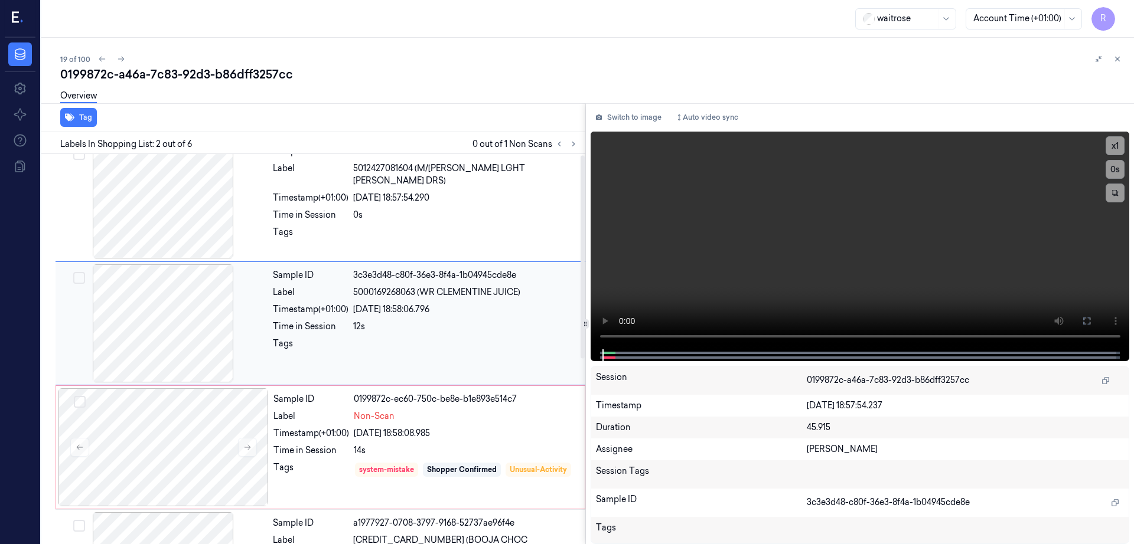
scroll to position [0, 0]
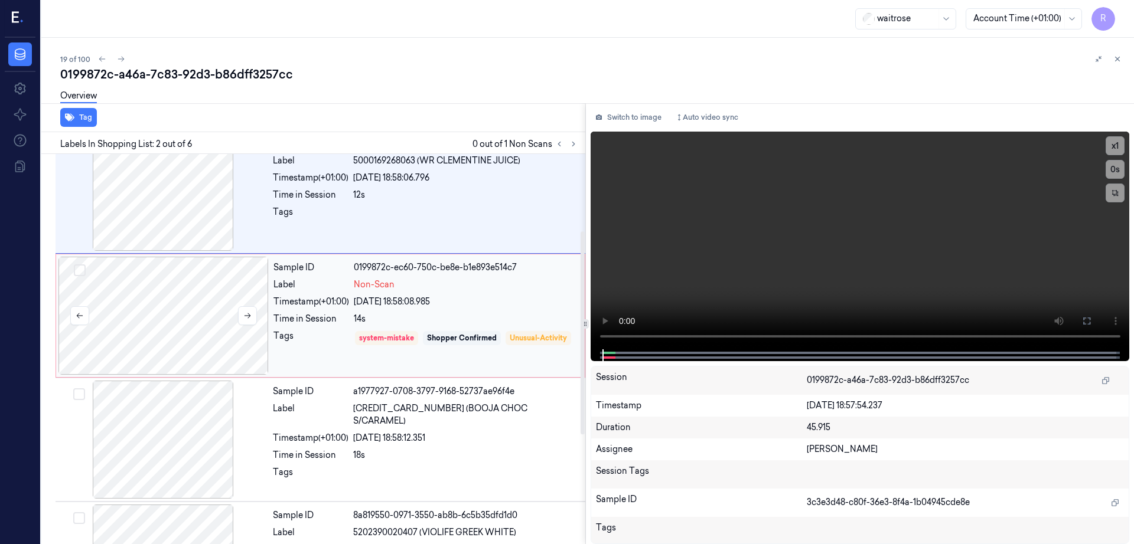
click at [198, 299] on div at bounding box center [163, 316] width 210 height 118
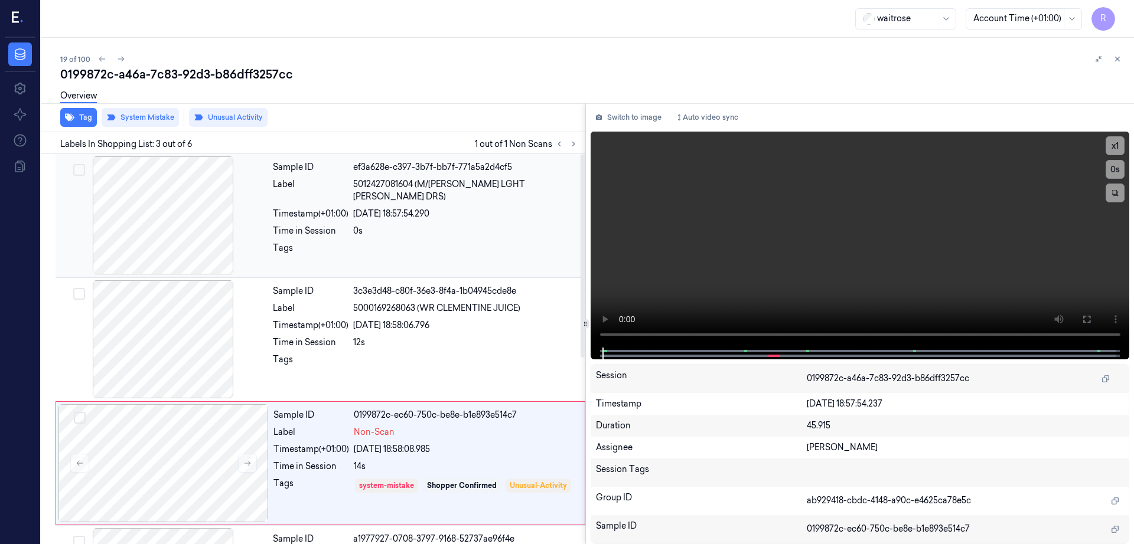
click at [191, 221] on div at bounding box center [163, 215] width 210 height 118
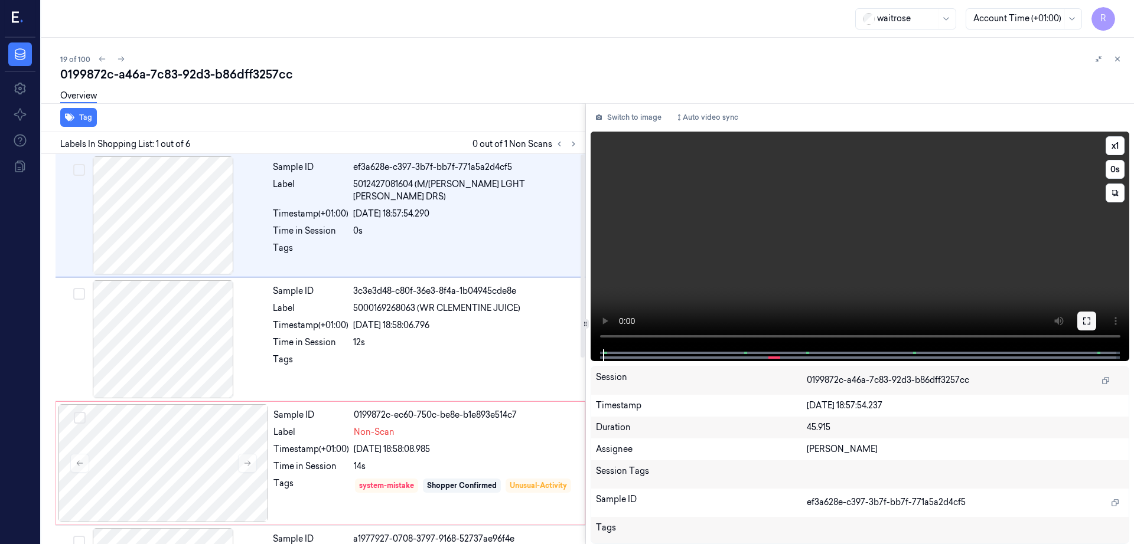
click at [1091, 320] on icon at bounding box center [1086, 320] width 9 height 9
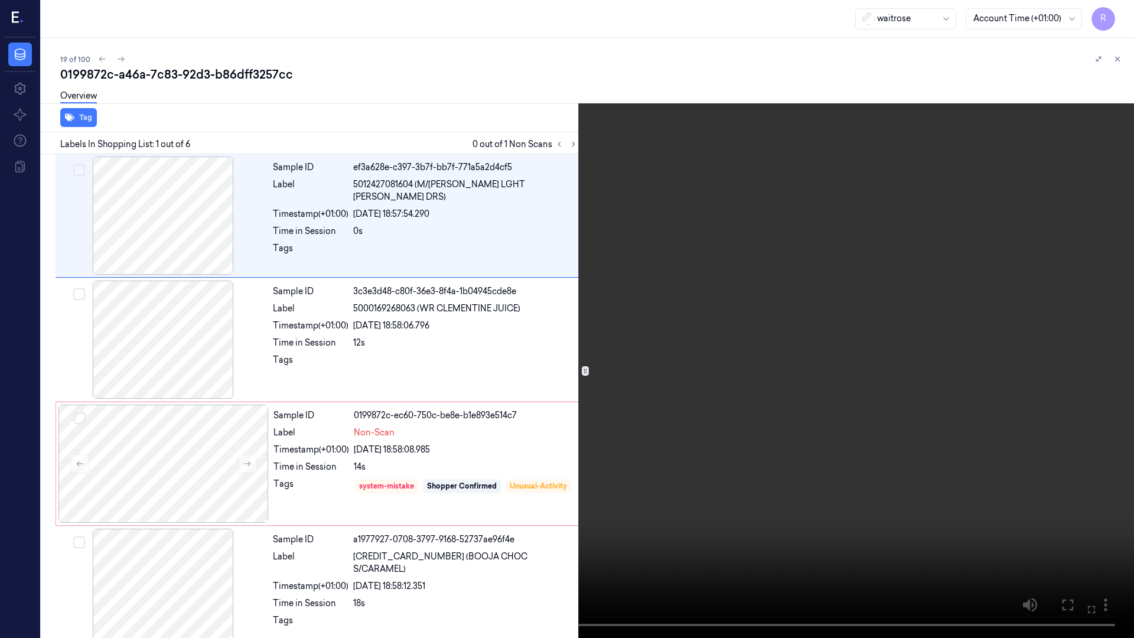
click at [858, 424] on video at bounding box center [567, 319] width 1134 height 638
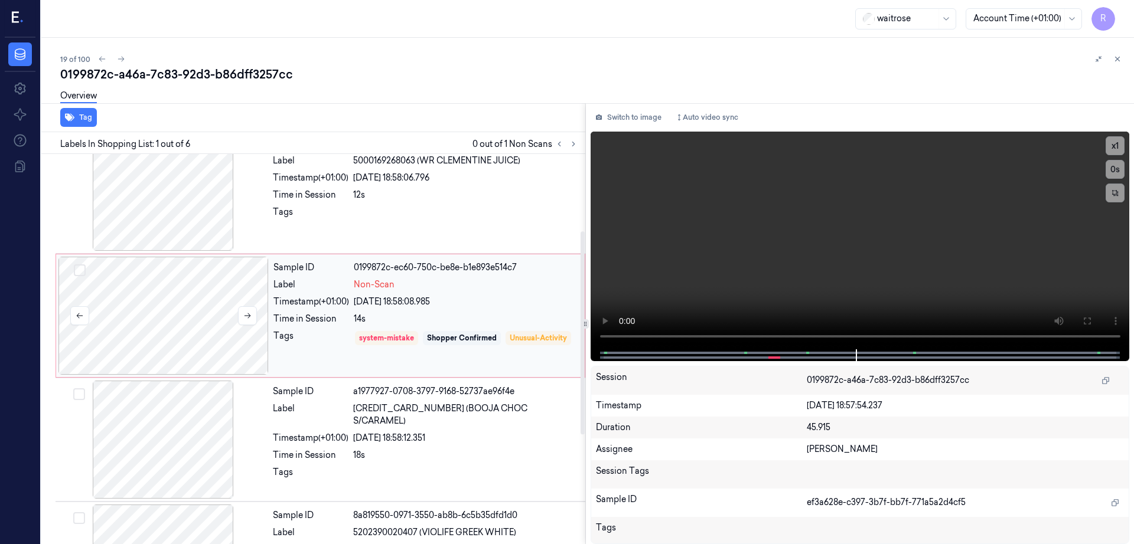
click at [182, 333] on div at bounding box center [163, 316] width 210 height 118
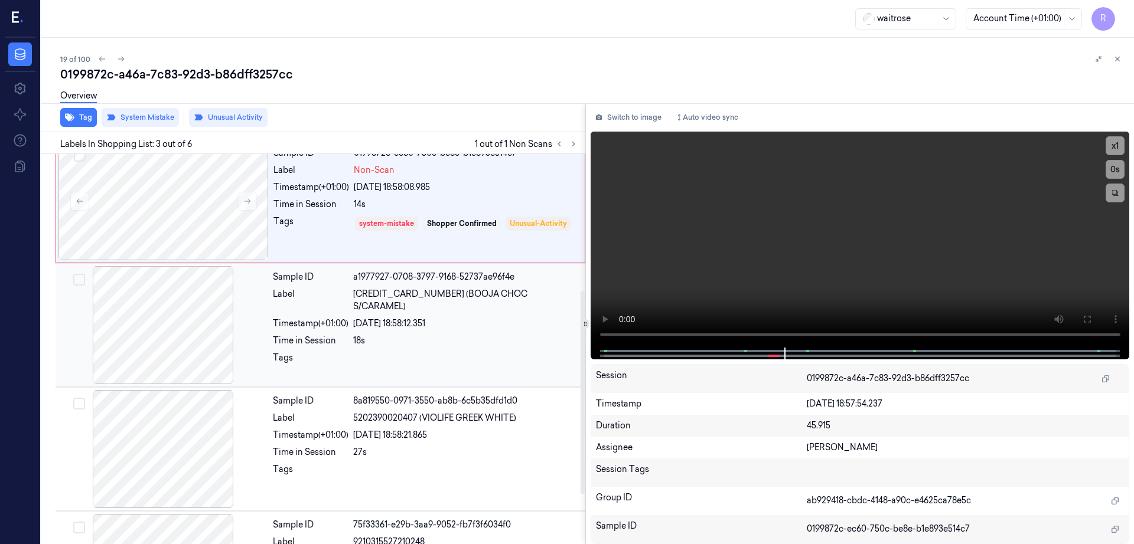
click at [175, 378] on div at bounding box center [163, 325] width 210 height 118
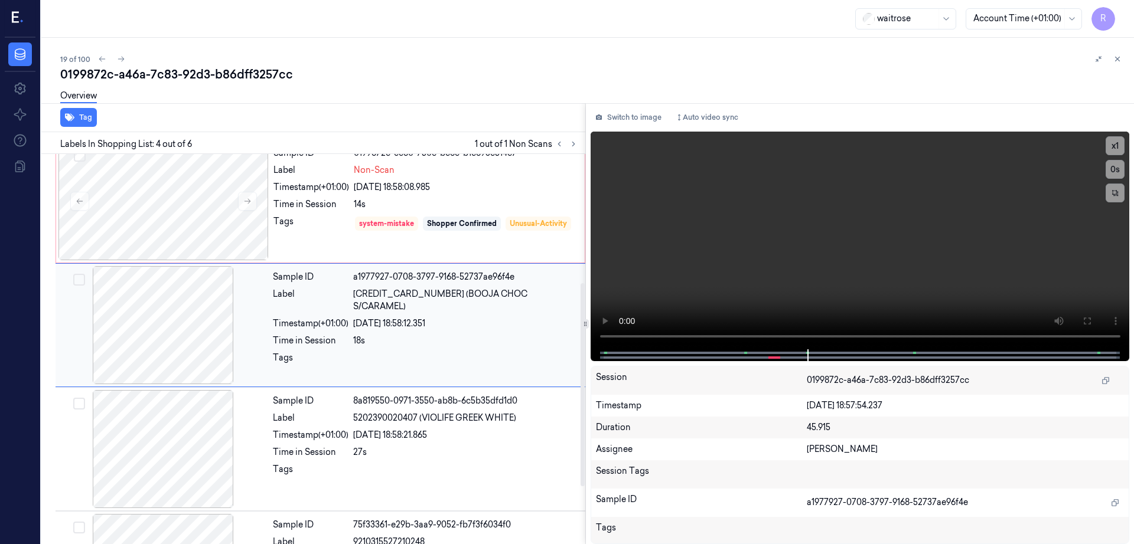
scroll to position [239, 0]
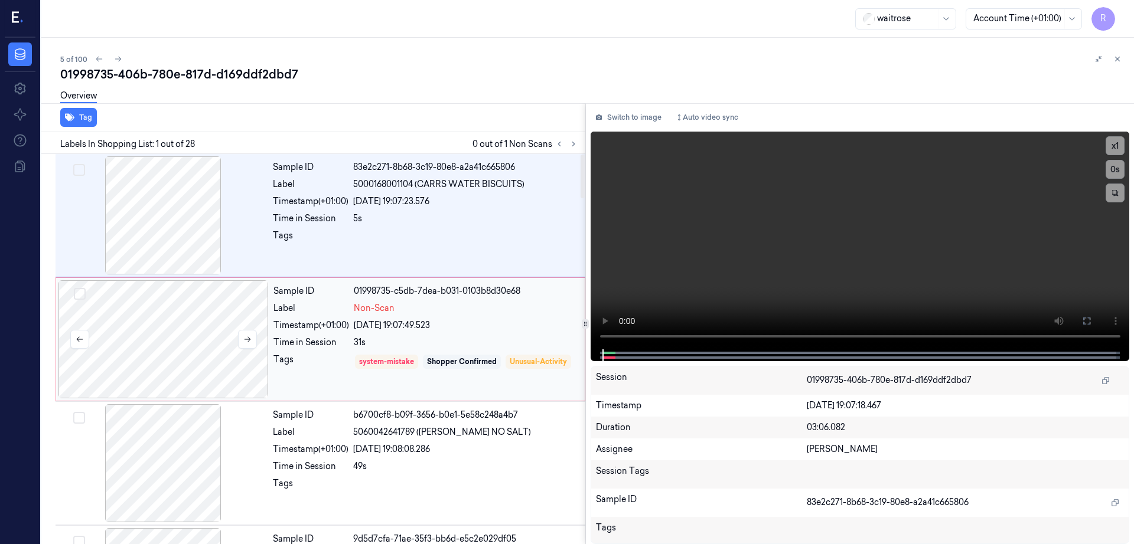
click at [182, 318] on div at bounding box center [163, 339] width 210 height 118
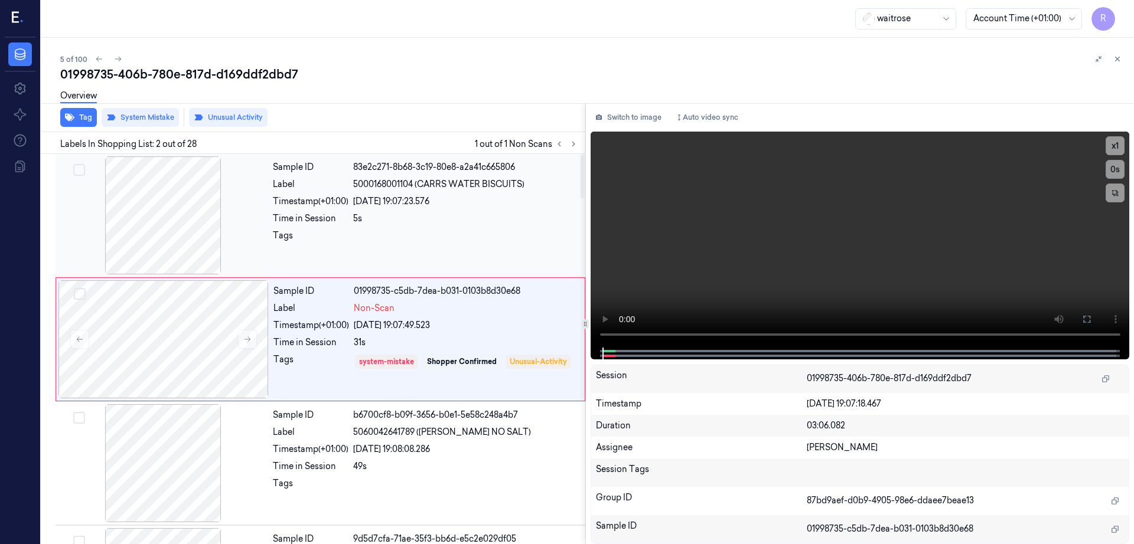
click at [169, 205] on div at bounding box center [163, 215] width 210 height 118
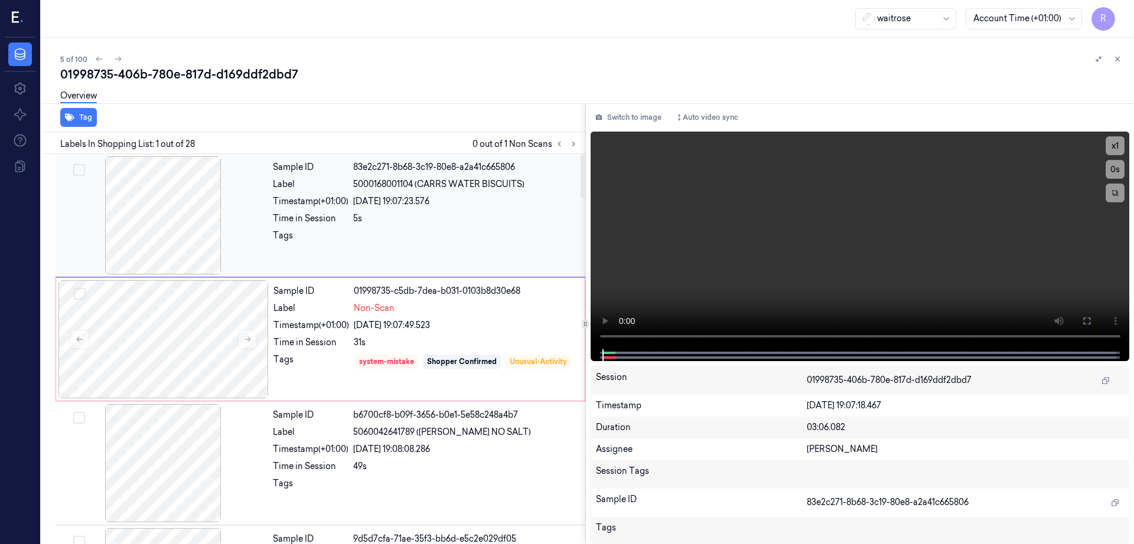
click at [175, 231] on div at bounding box center [163, 215] width 210 height 118
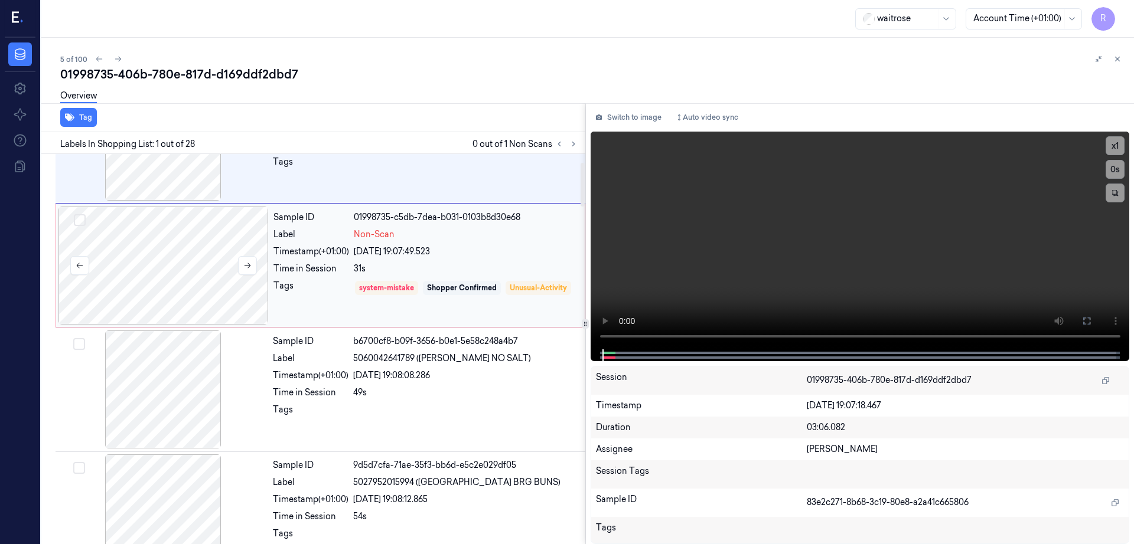
click at [200, 285] on div at bounding box center [163, 266] width 210 height 118
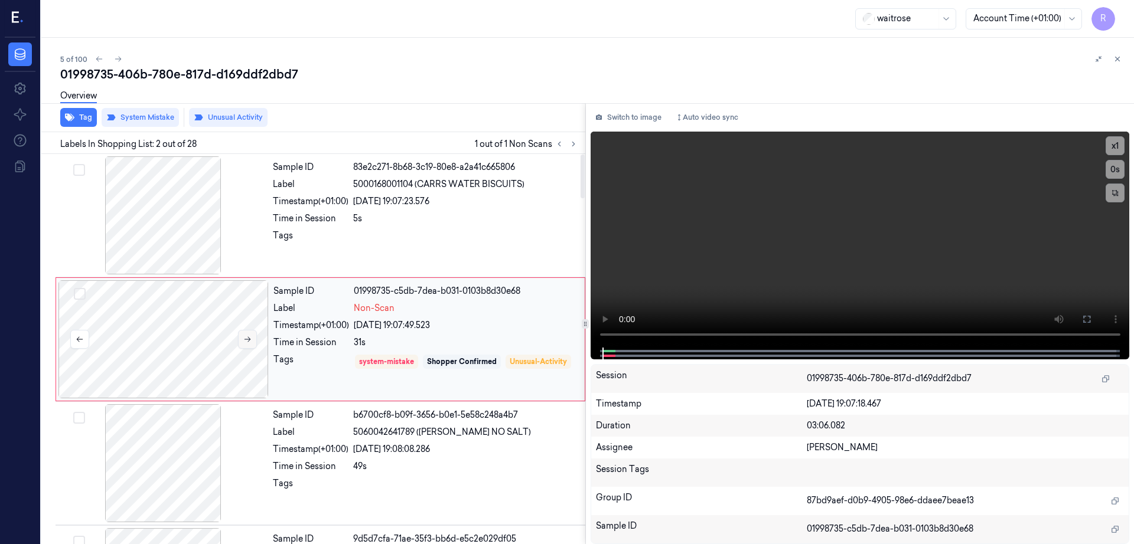
click at [252, 344] on button at bounding box center [247, 339] width 19 height 19
click at [200, 237] on div at bounding box center [163, 215] width 210 height 118
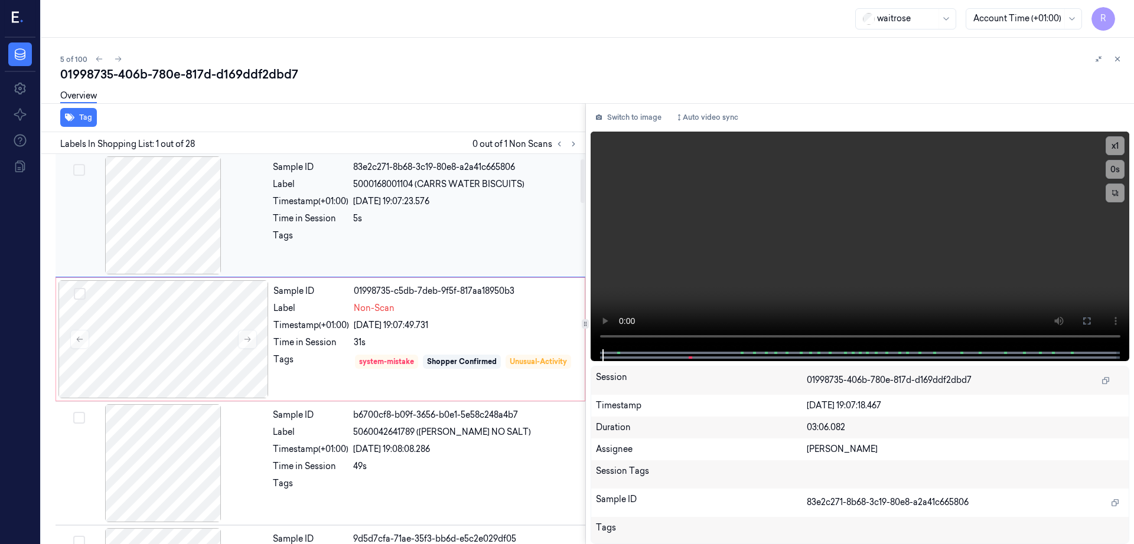
scroll to position [74, 0]
click at [574, 144] on icon at bounding box center [573, 144] width 2 height 4
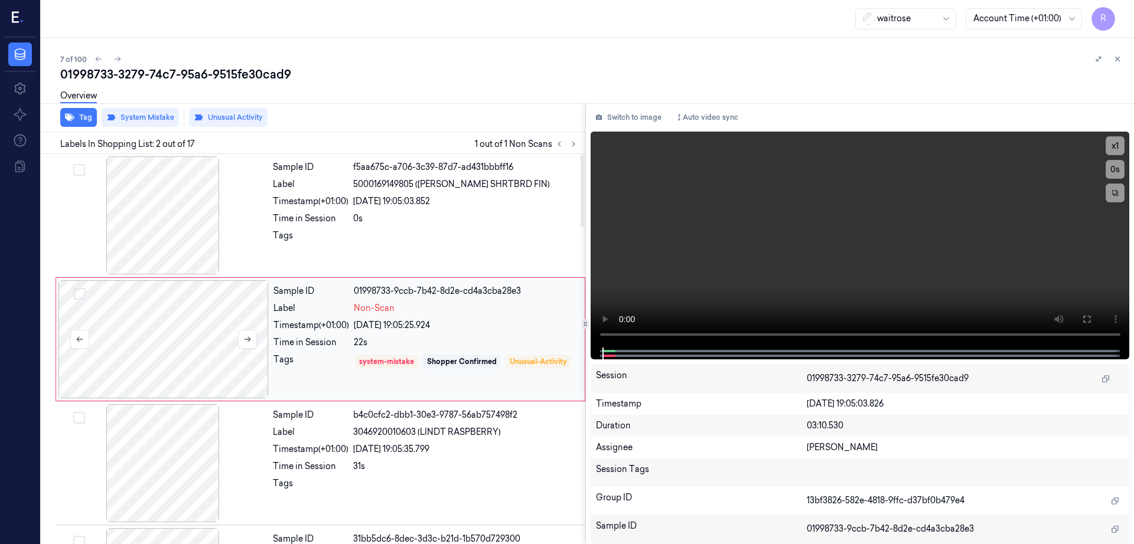
click at [178, 351] on div at bounding box center [163, 339] width 210 height 118
click at [167, 233] on div at bounding box center [163, 215] width 210 height 118
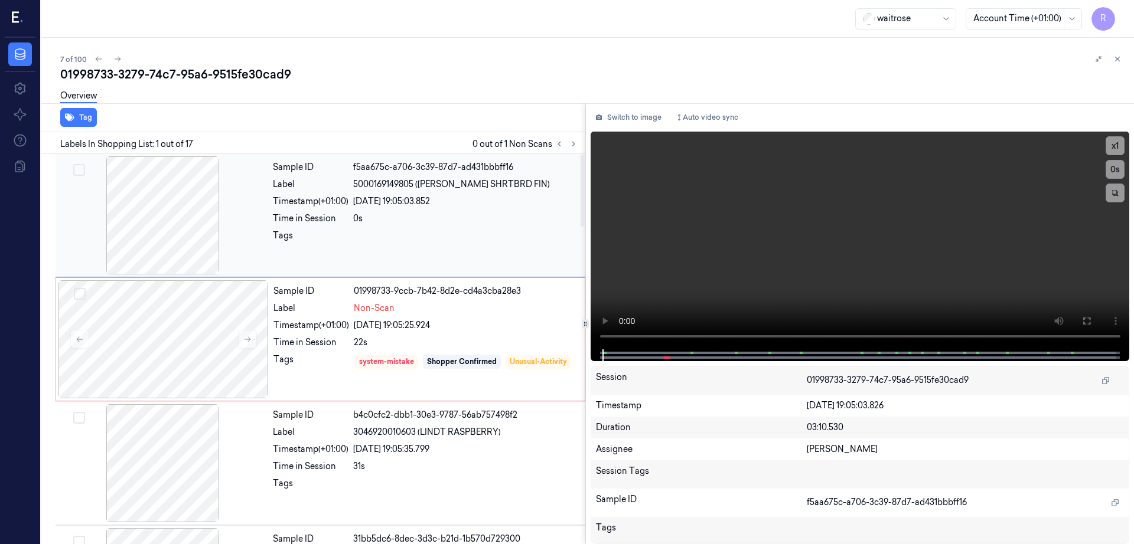
click at [167, 233] on div at bounding box center [163, 215] width 210 height 118
click at [1091, 325] on icon at bounding box center [1086, 320] width 9 height 9
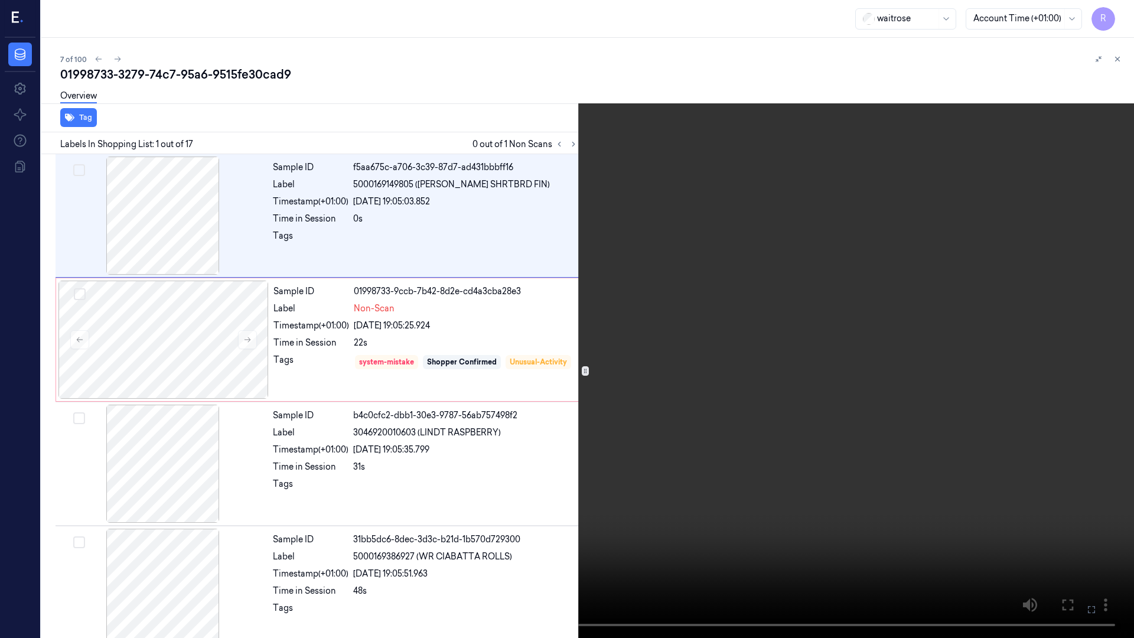
click at [799, 355] on video at bounding box center [567, 319] width 1134 height 638
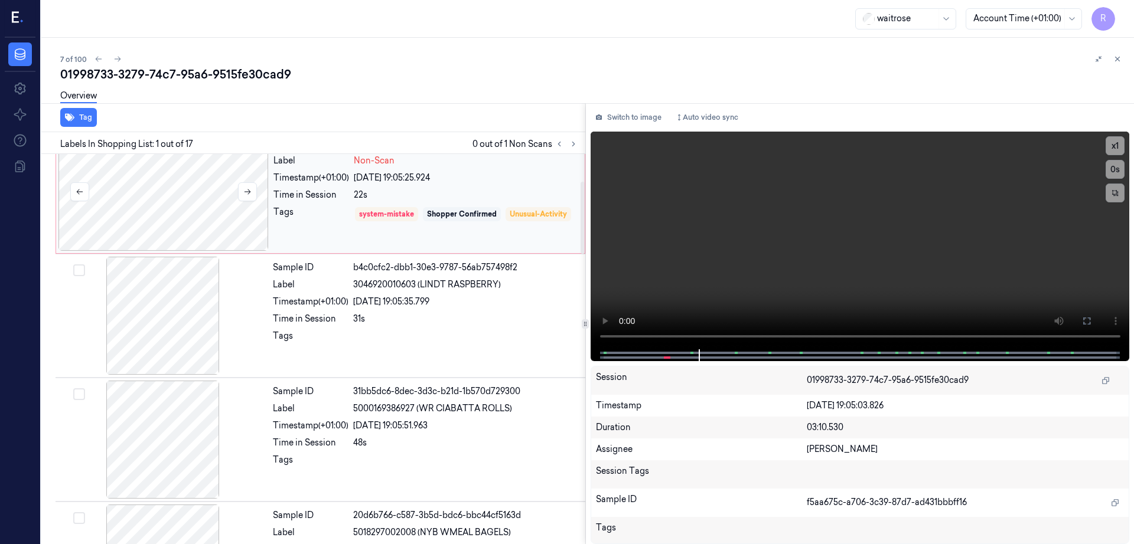
click at [210, 244] on div at bounding box center [163, 192] width 210 height 118
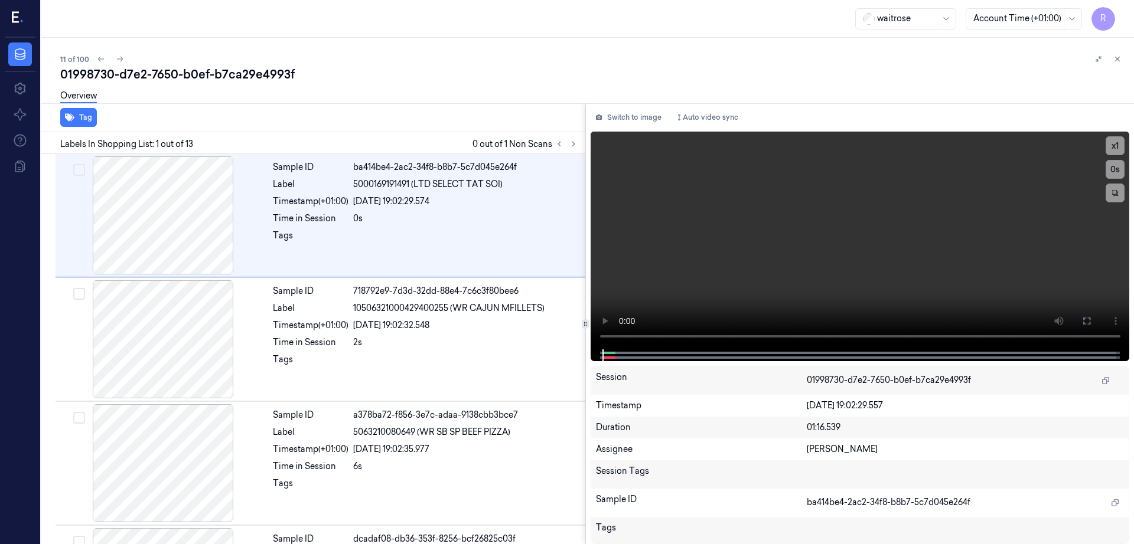
click at [585, 145] on div "Labels In Shopping List: 1 out of 13 0 out of 1 Non Scans" at bounding box center [311, 143] width 549 height 22
click at [577, 142] on icon at bounding box center [573, 144] width 8 height 8
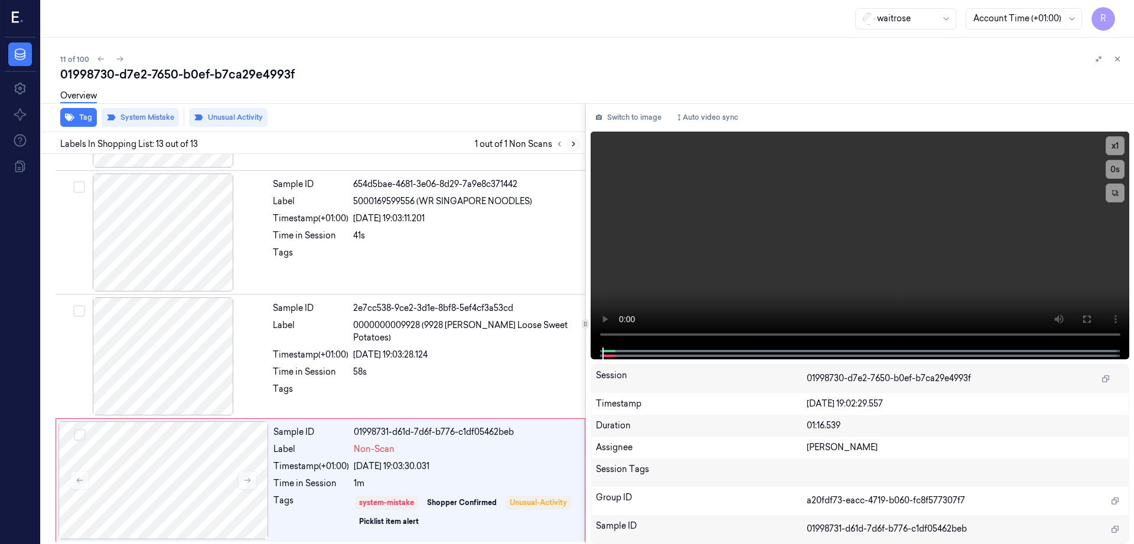
scroll to position [1225, 0]
click at [183, 364] on div at bounding box center [163, 354] width 210 height 118
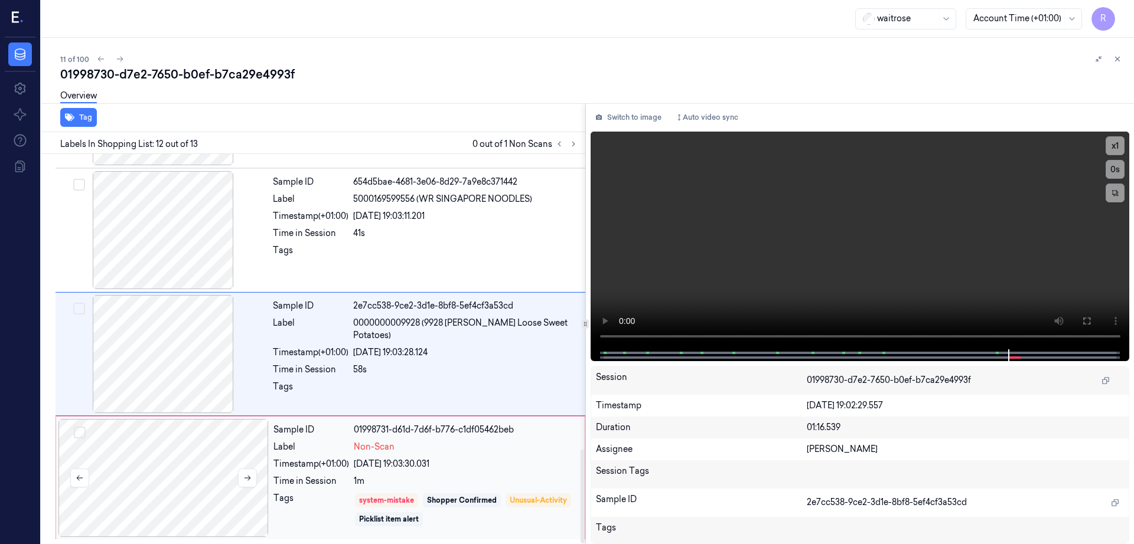
click at [187, 442] on div at bounding box center [163, 478] width 210 height 118
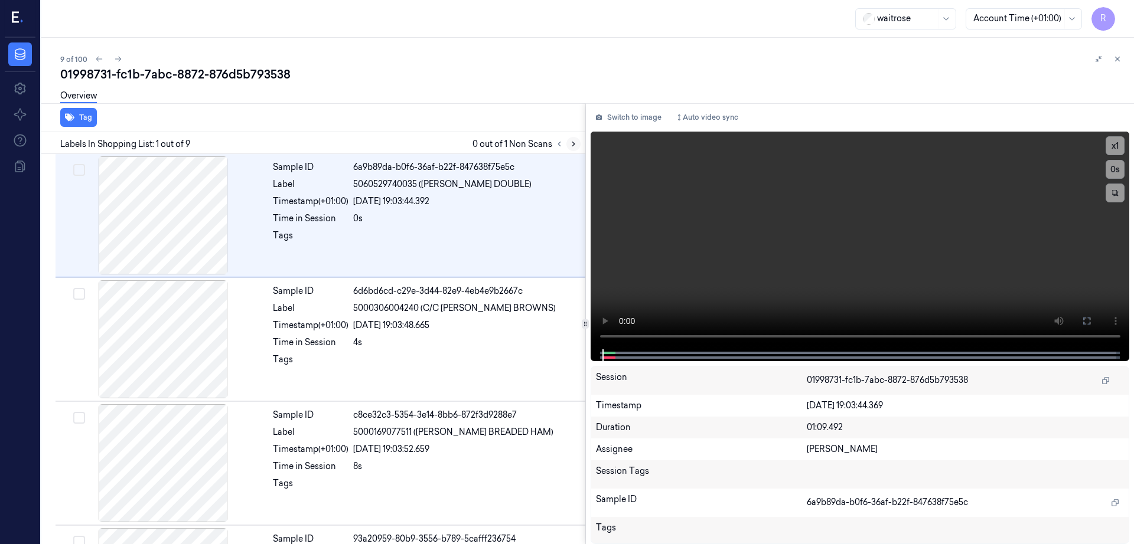
click at [577, 142] on icon at bounding box center [573, 144] width 8 height 8
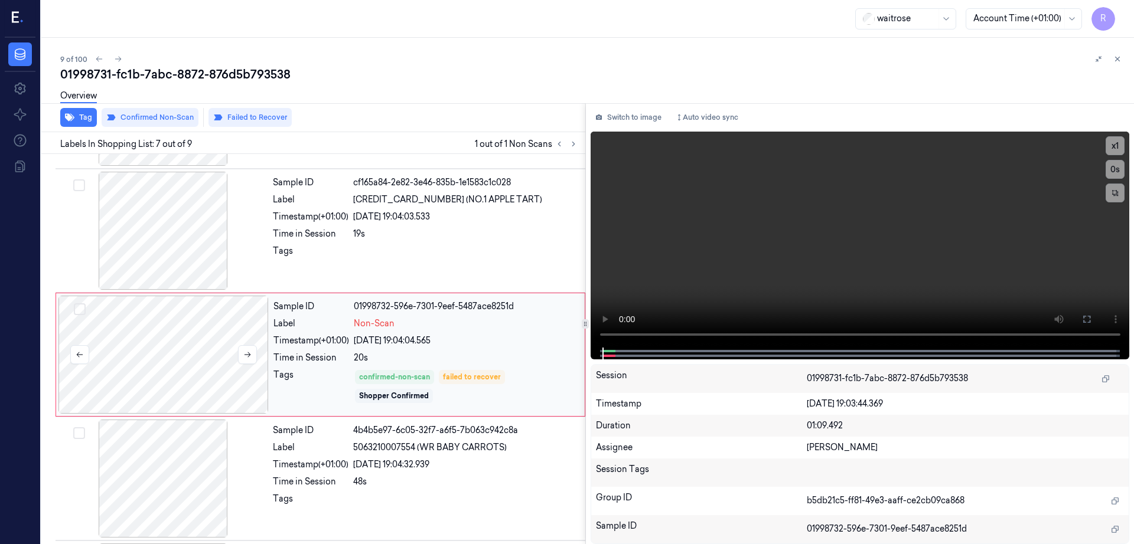
scroll to position [611, 0]
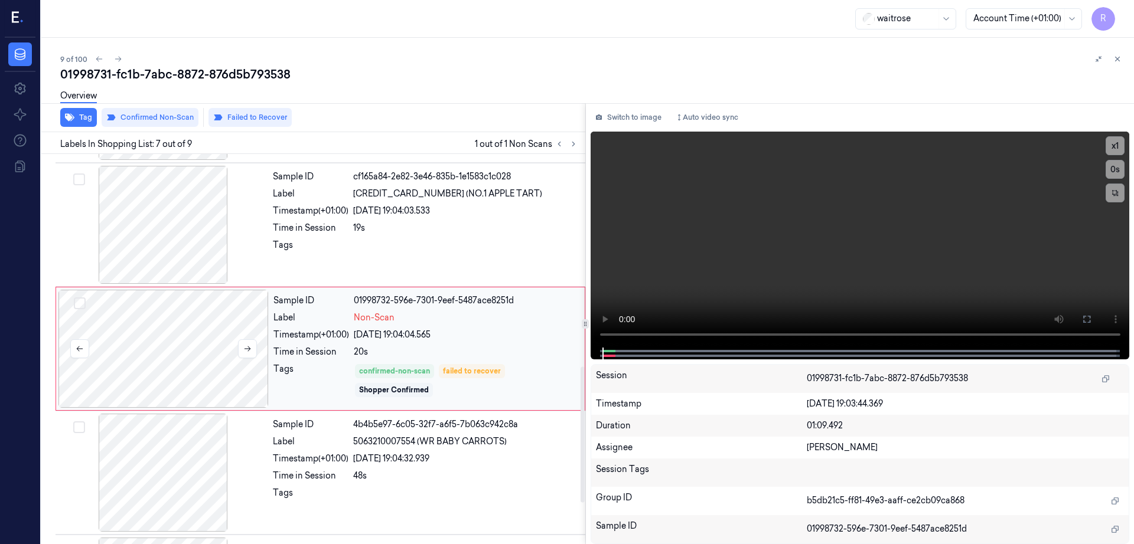
click at [154, 355] on div at bounding box center [163, 349] width 210 height 118
click at [162, 227] on div at bounding box center [163, 225] width 210 height 118
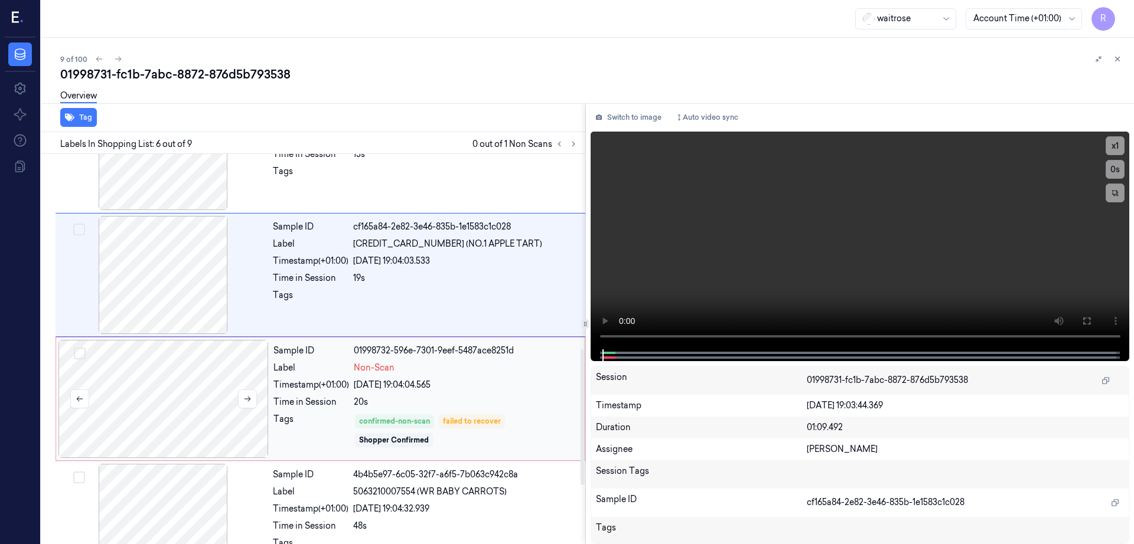
click at [206, 382] on div at bounding box center [163, 399] width 210 height 118
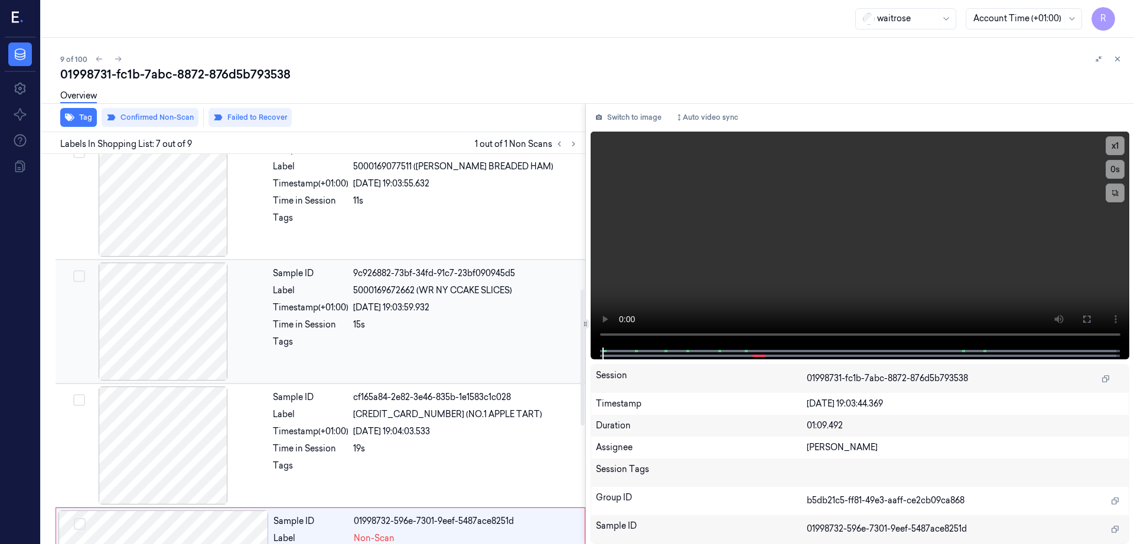
scroll to position [389, 0]
click at [185, 463] on div at bounding box center [163, 446] width 210 height 118
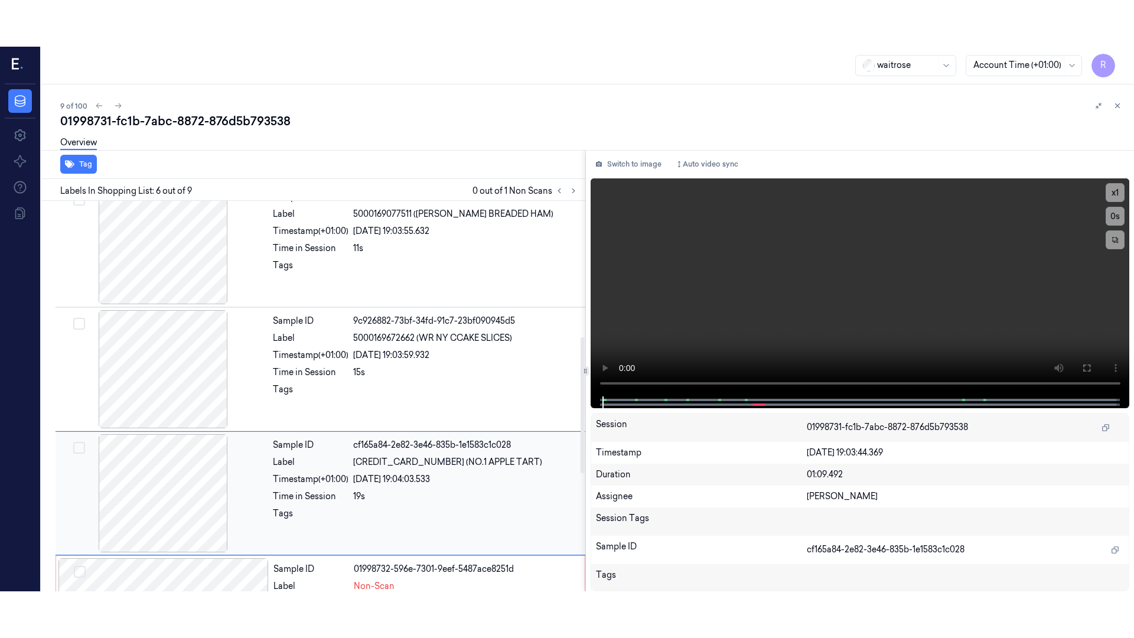
scroll to position [487, 0]
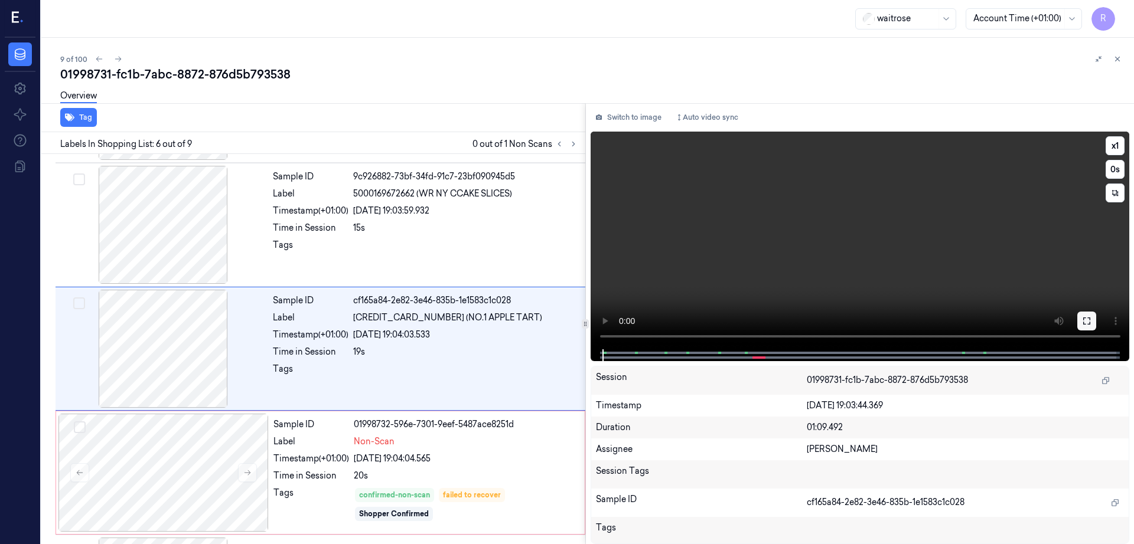
click at [1091, 318] on icon at bounding box center [1086, 320] width 9 height 9
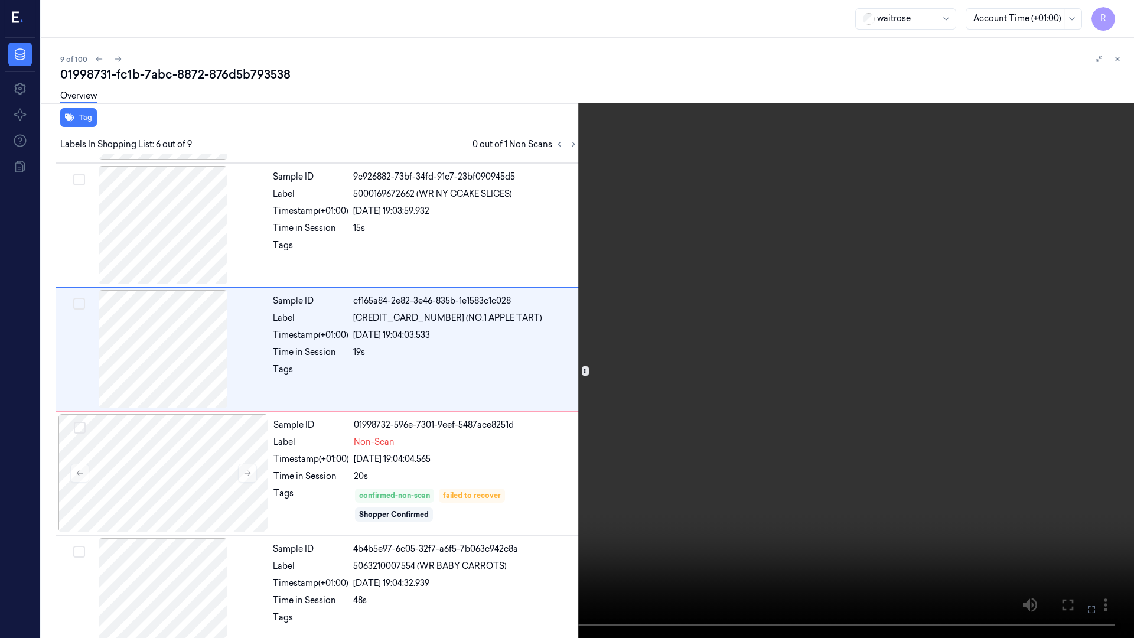
click at [745, 374] on video at bounding box center [567, 319] width 1134 height 638
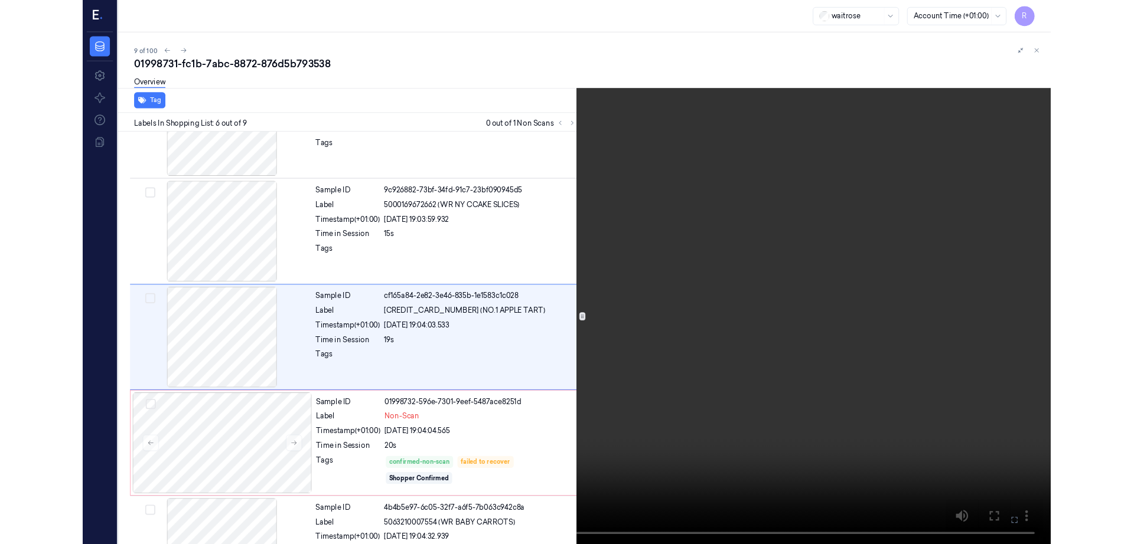
scroll to position [440, 0]
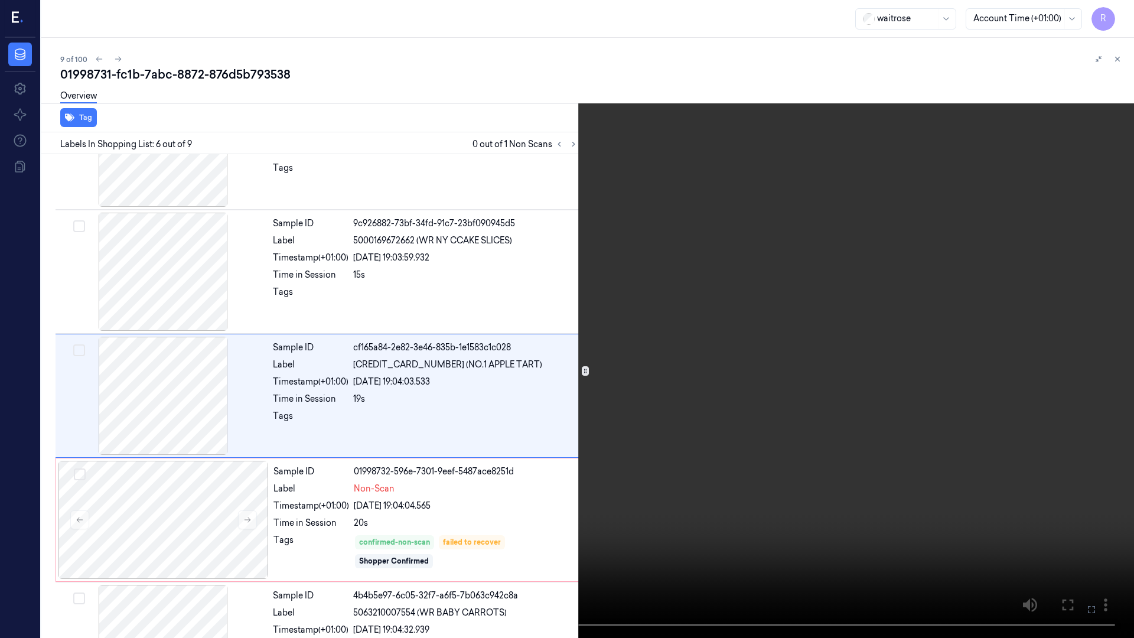
click at [801, 451] on video at bounding box center [567, 319] width 1134 height 638
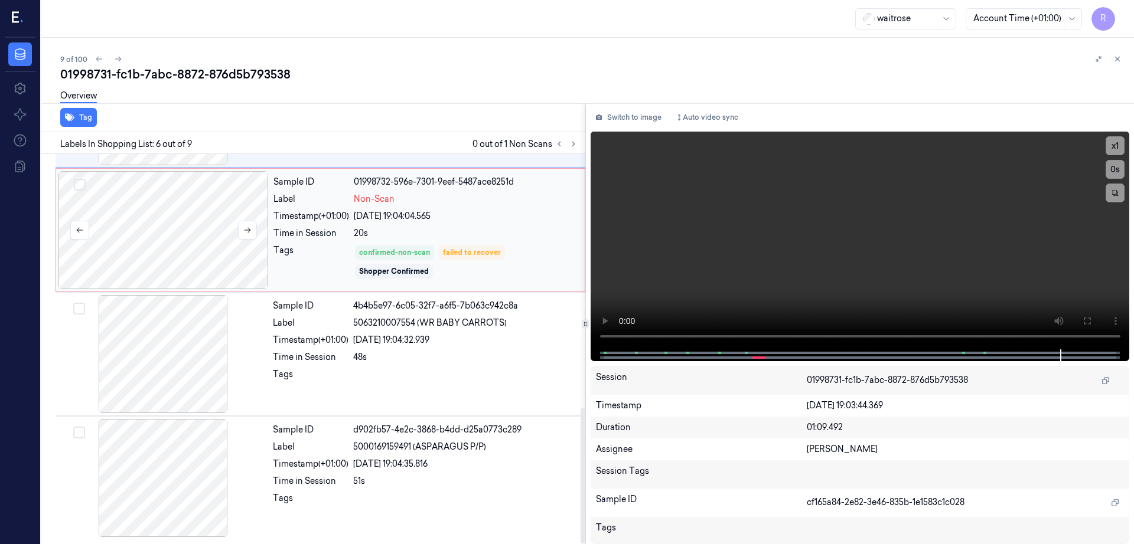
click at [197, 253] on div at bounding box center [163, 230] width 210 height 118
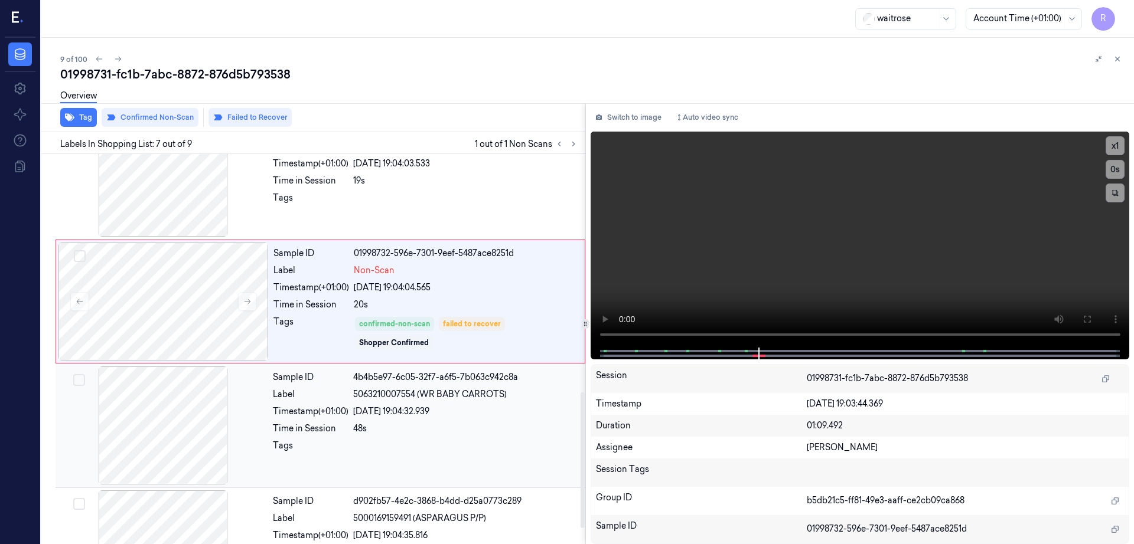
scroll to position [684, 0]
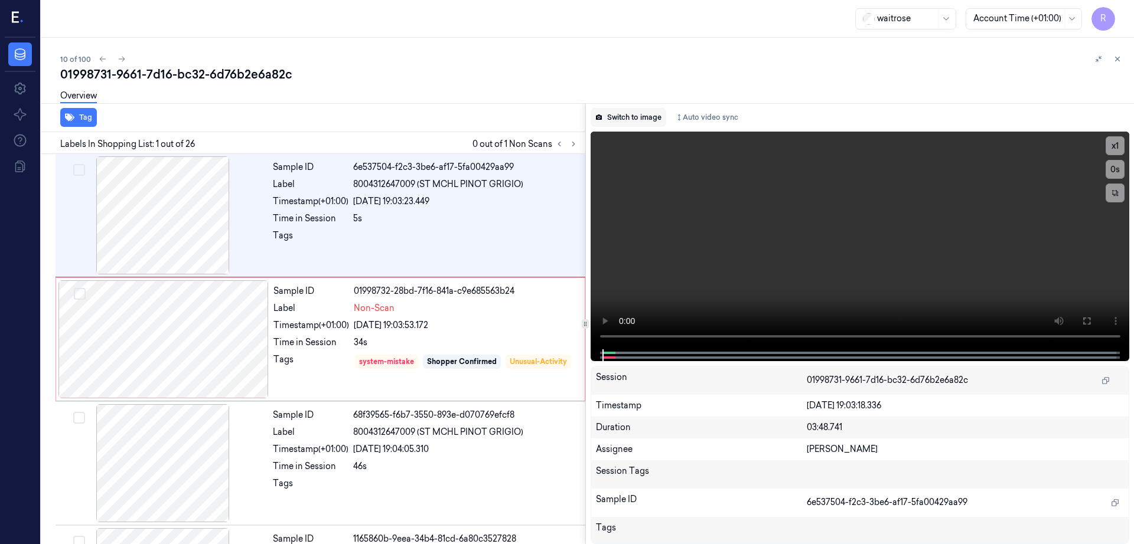
click at [646, 115] on button "Switch to image" at bounding box center [628, 117] width 76 height 19
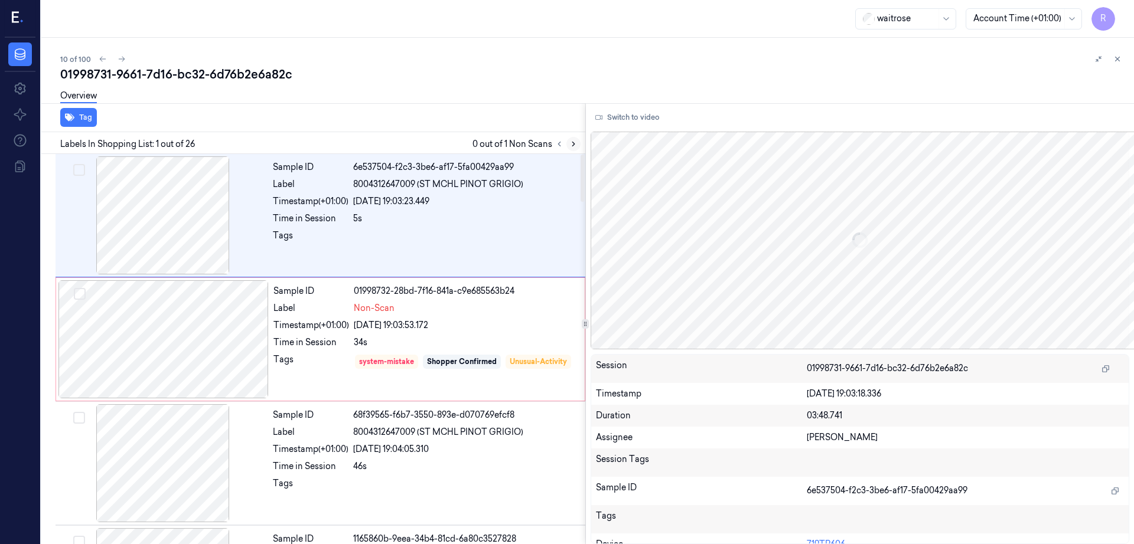
click at [577, 145] on icon at bounding box center [573, 144] width 8 height 8
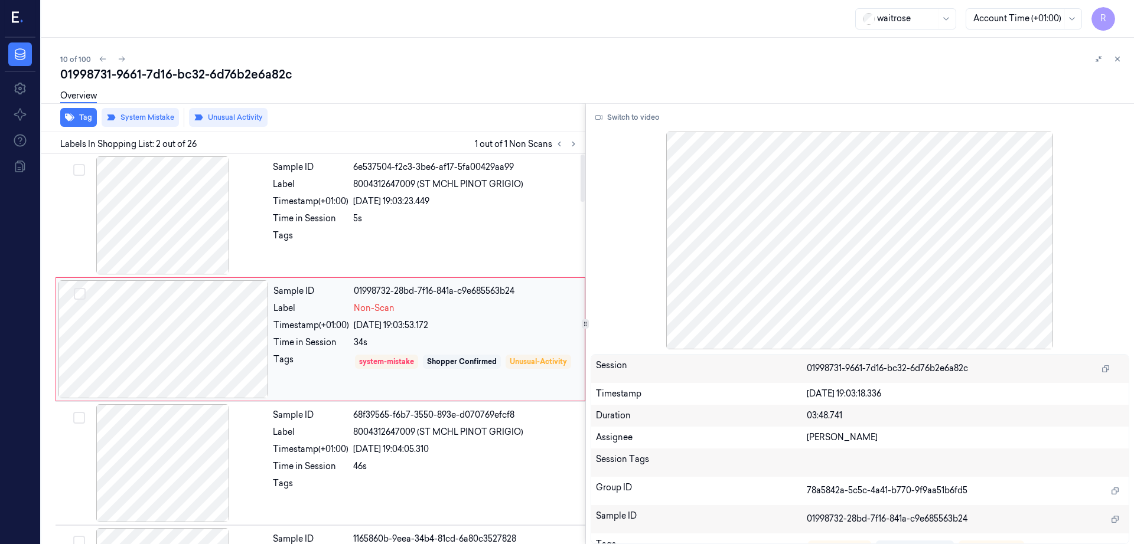
click at [154, 339] on div at bounding box center [163, 339] width 210 height 118
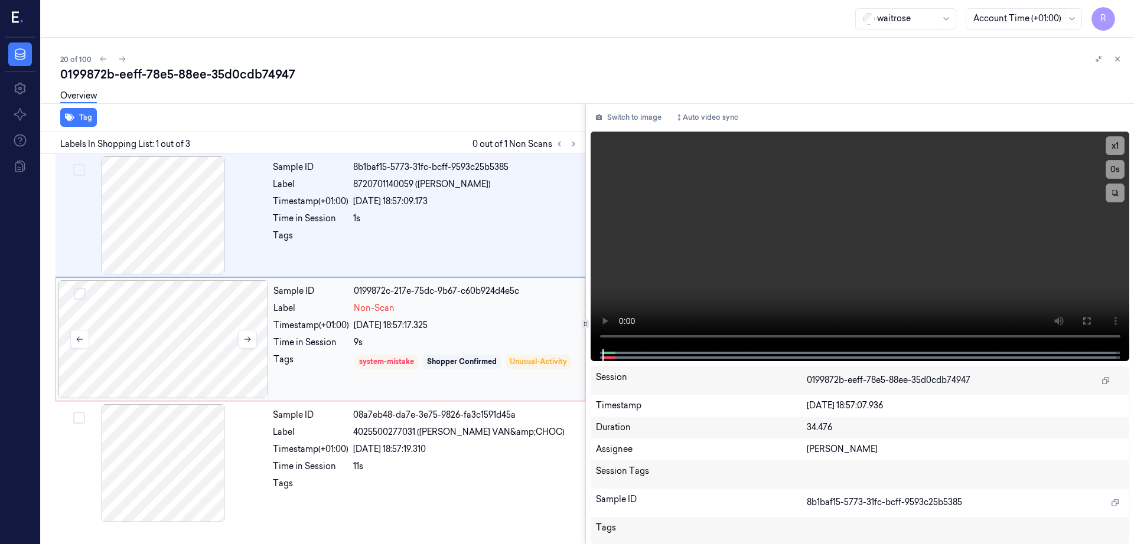
click at [181, 333] on div at bounding box center [163, 339] width 210 height 118
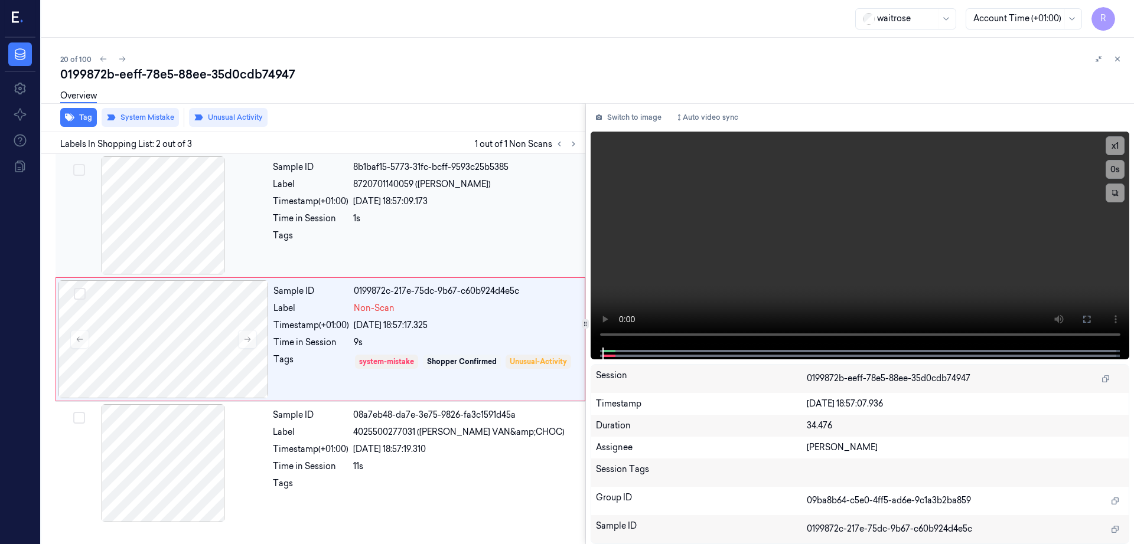
click at [206, 237] on div at bounding box center [163, 215] width 210 height 118
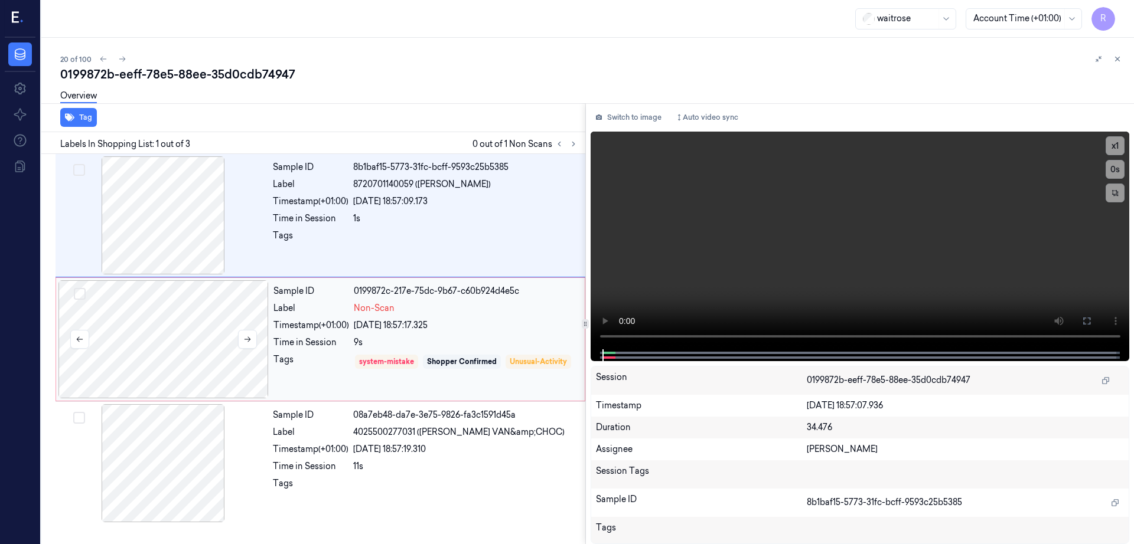
click at [205, 374] on div at bounding box center [163, 339] width 210 height 118
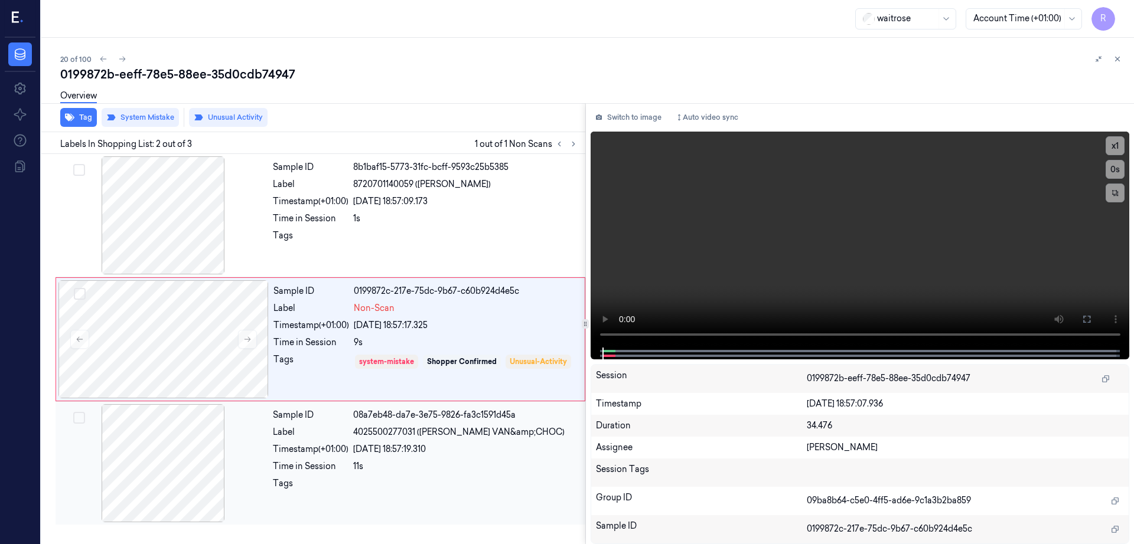
click at [157, 476] on div at bounding box center [163, 463] width 210 height 118
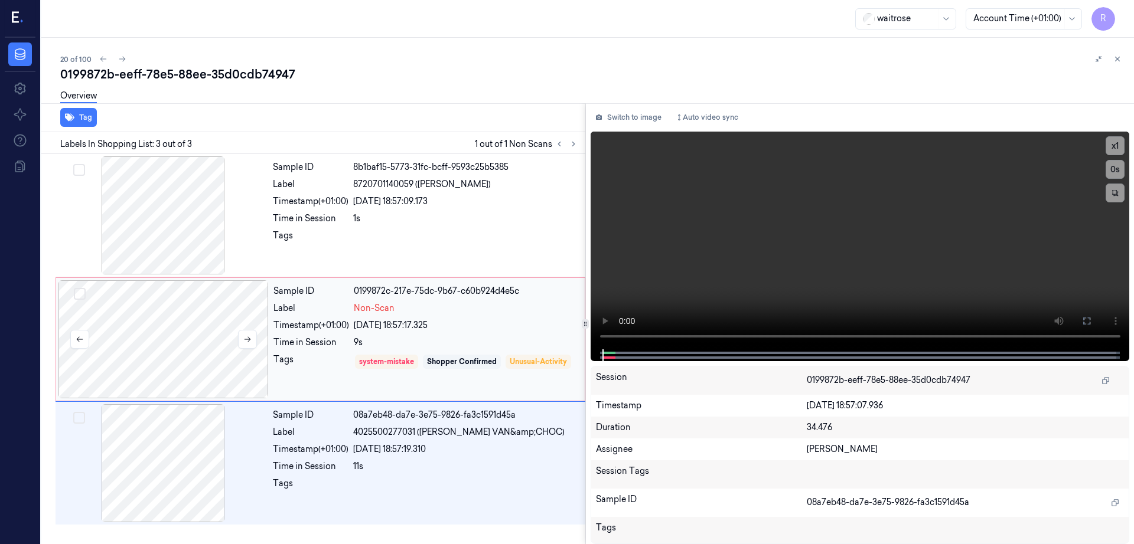
click at [201, 328] on div at bounding box center [163, 339] width 210 height 118
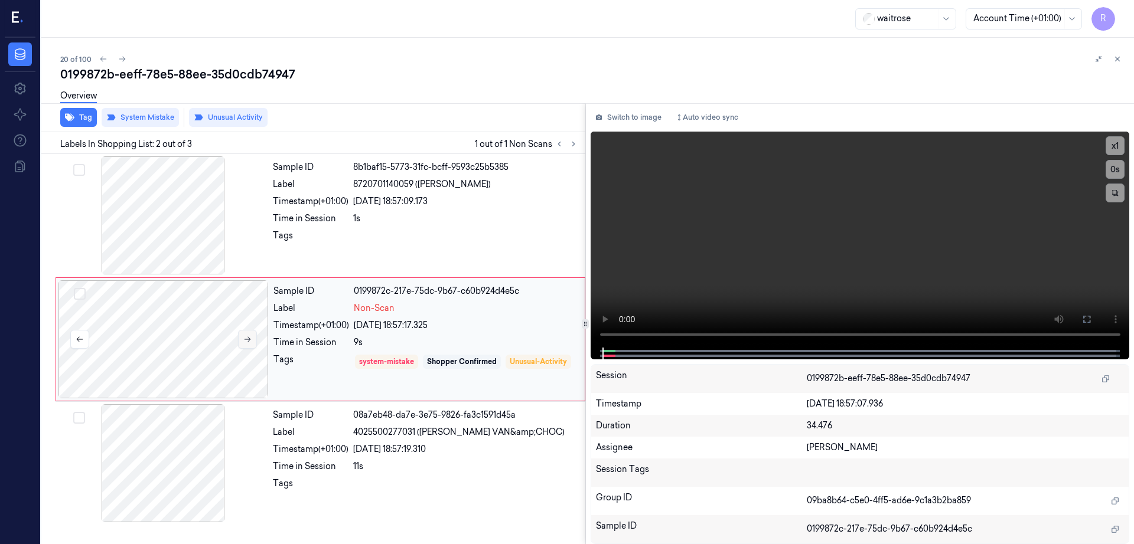
click at [252, 337] on button at bounding box center [247, 339] width 19 height 19
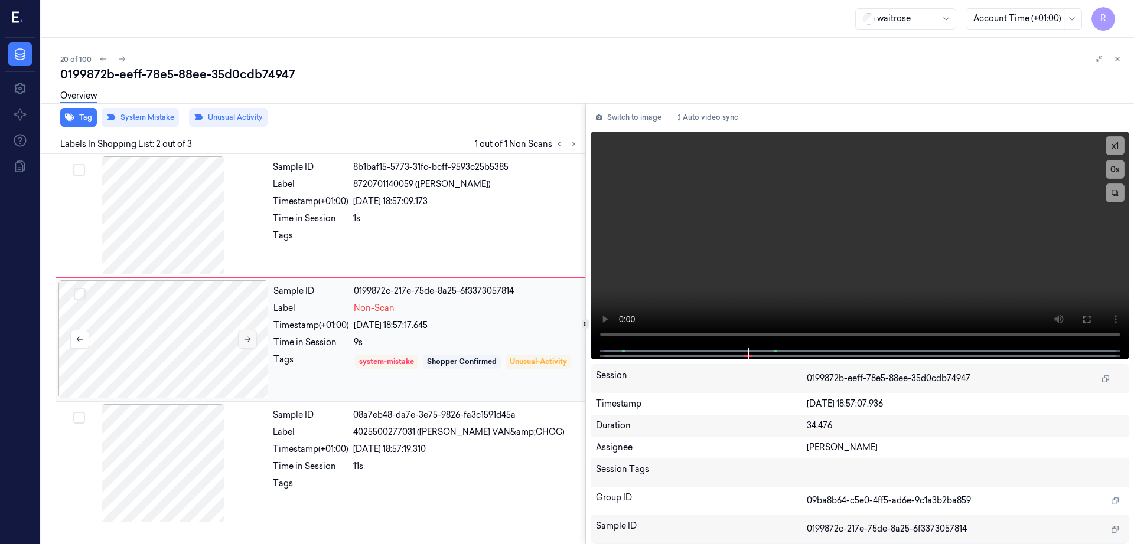
click at [252, 337] on button at bounding box center [247, 339] width 19 height 19
click at [161, 344] on div at bounding box center [163, 339] width 210 height 118
click at [194, 239] on div at bounding box center [163, 215] width 210 height 118
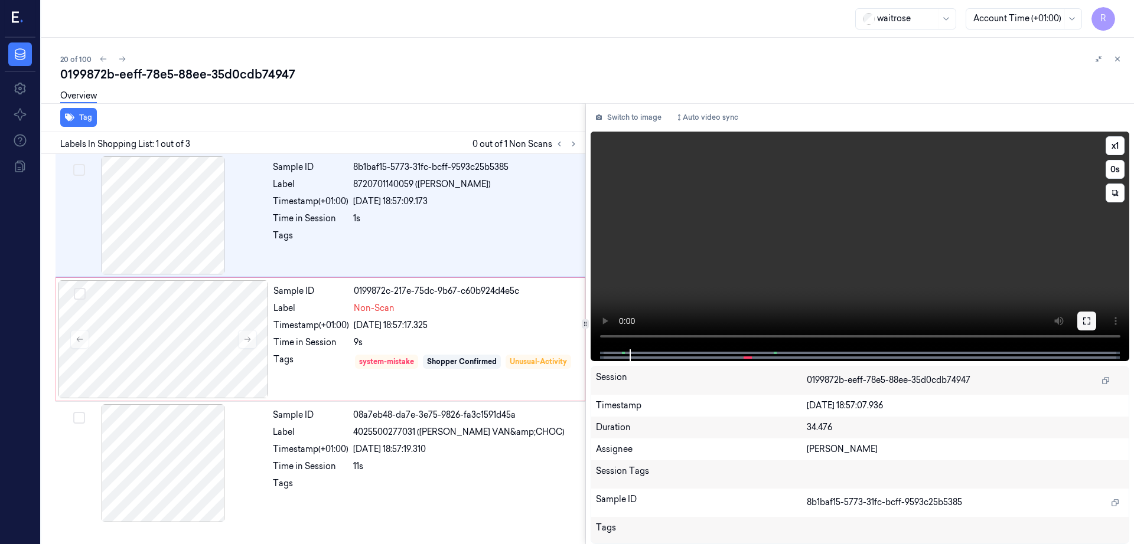
click at [1091, 323] on icon at bounding box center [1086, 320] width 9 height 9
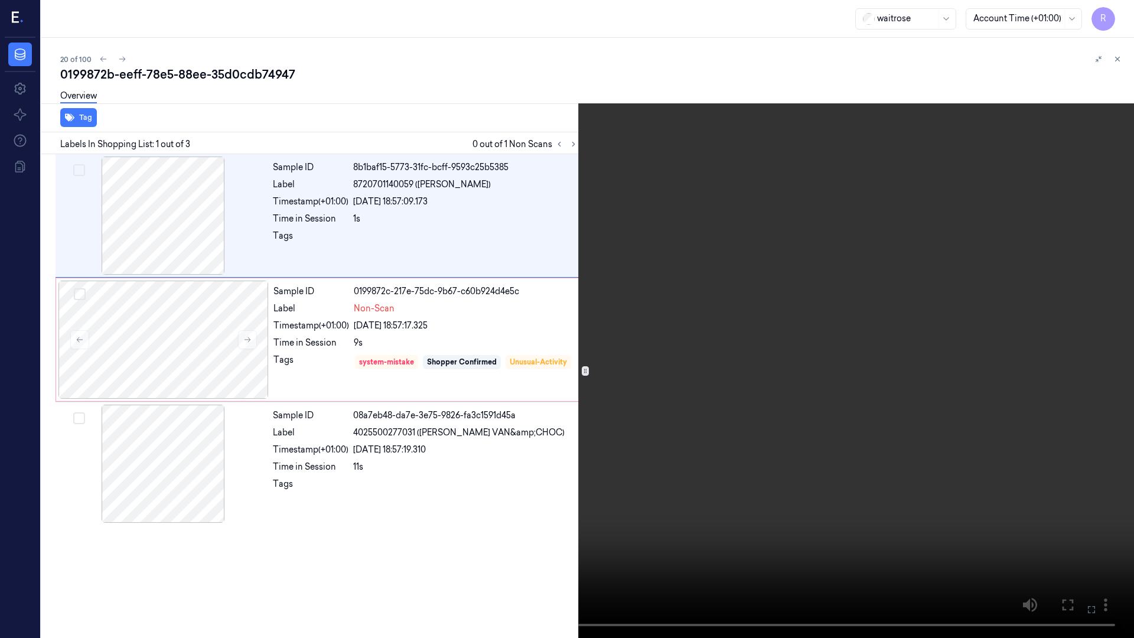
click at [579, 35] on video at bounding box center [567, 319] width 1134 height 638
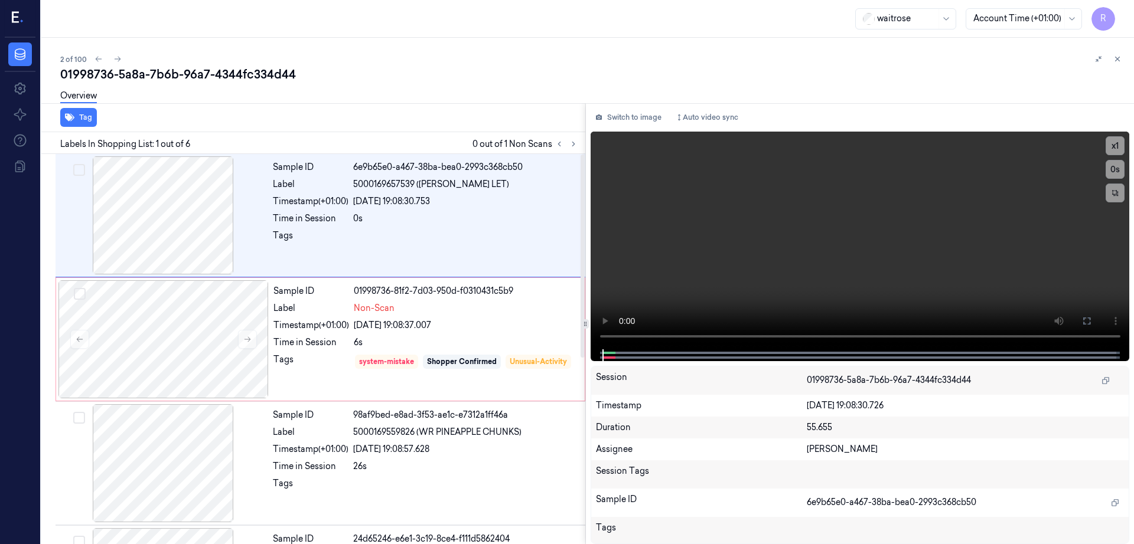
click at [585, 139] on div "Labels In Shopping List: 1 out of 6 0 out of 1 Non Scans" at bounding box center [311, 143] width 549 height 22
click at [577, 146] on icon at bounding box center [573, 144] width 8 height 8
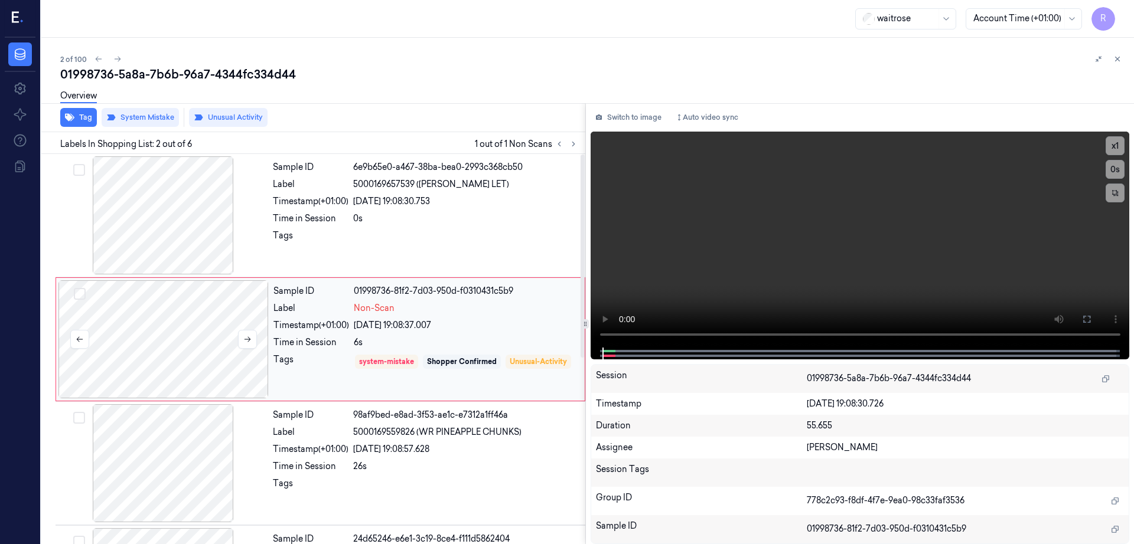
click at [138, 368] on div at bounding box center [163, 339] width 210 height 118
click at [254, 337] on button at bounding box center [247, 339] width 19 height 19
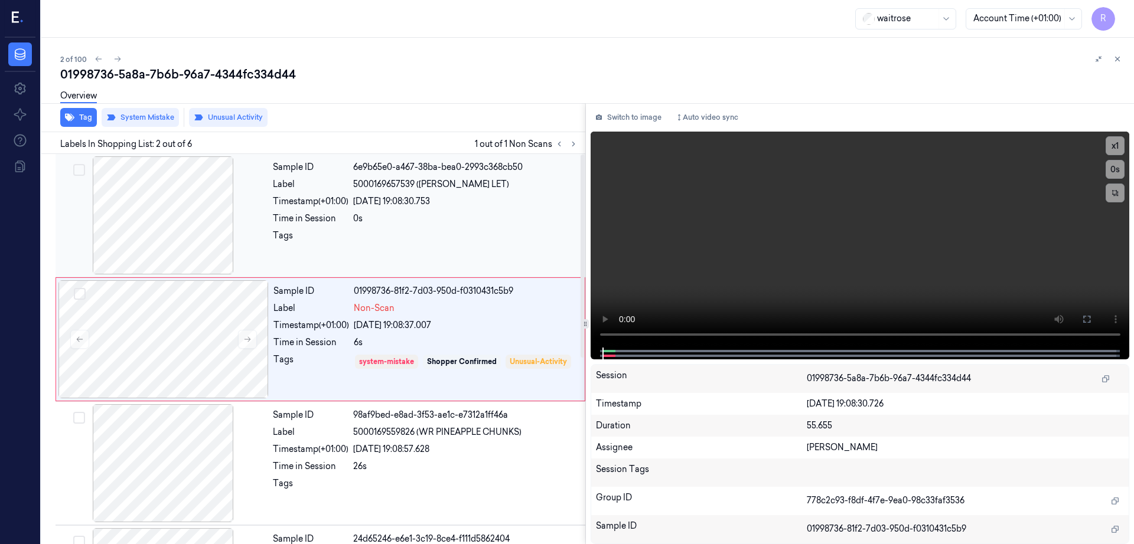
click at [181, 206] on div at bounding box center [163, 215] width 210 height 118
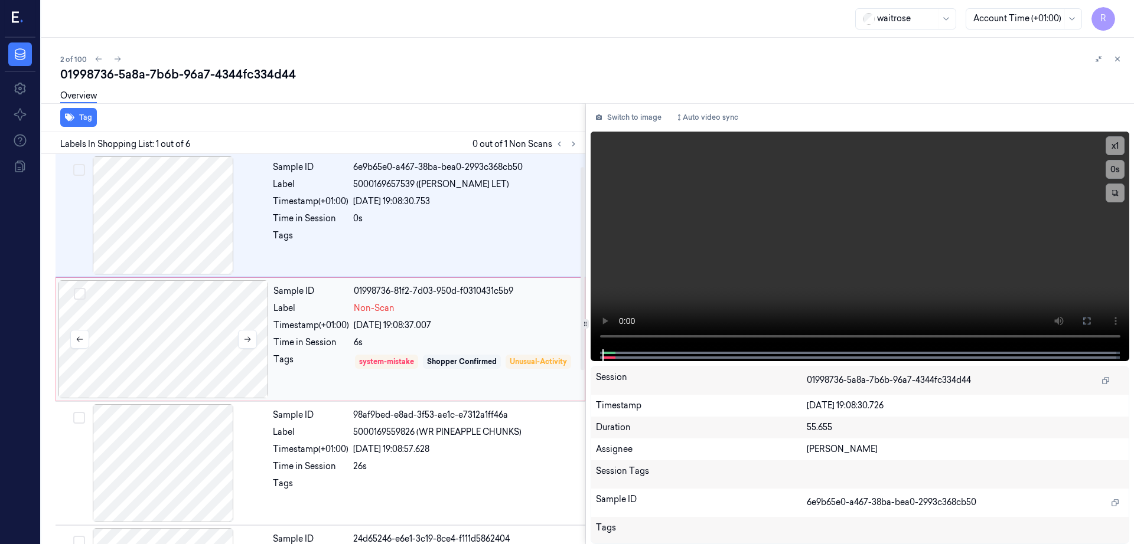
scroll to position [74, 0]
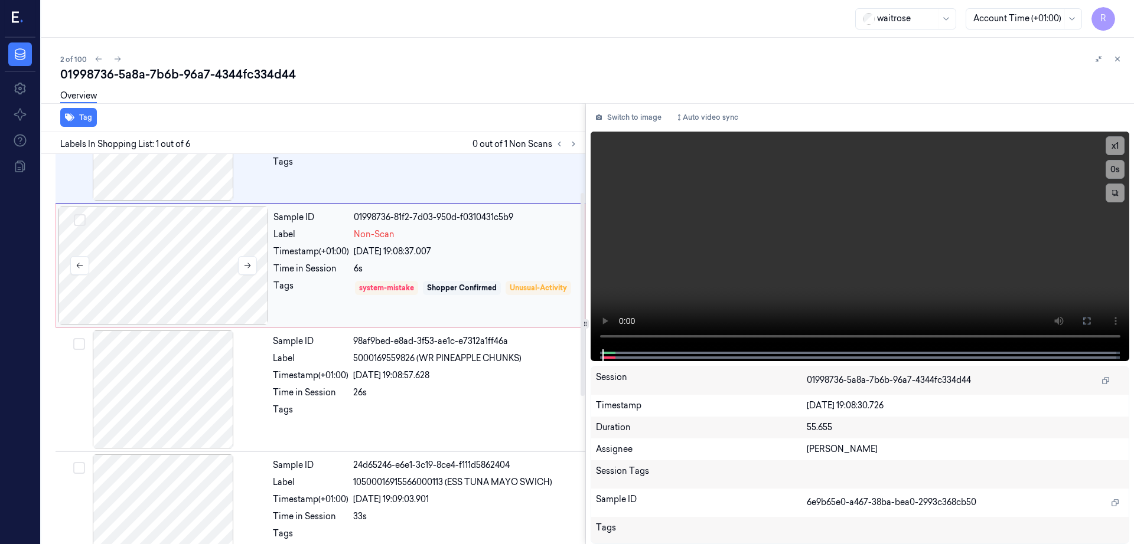
click at [197, 300] on div at bounding box center [163, 266] width 210 height 118
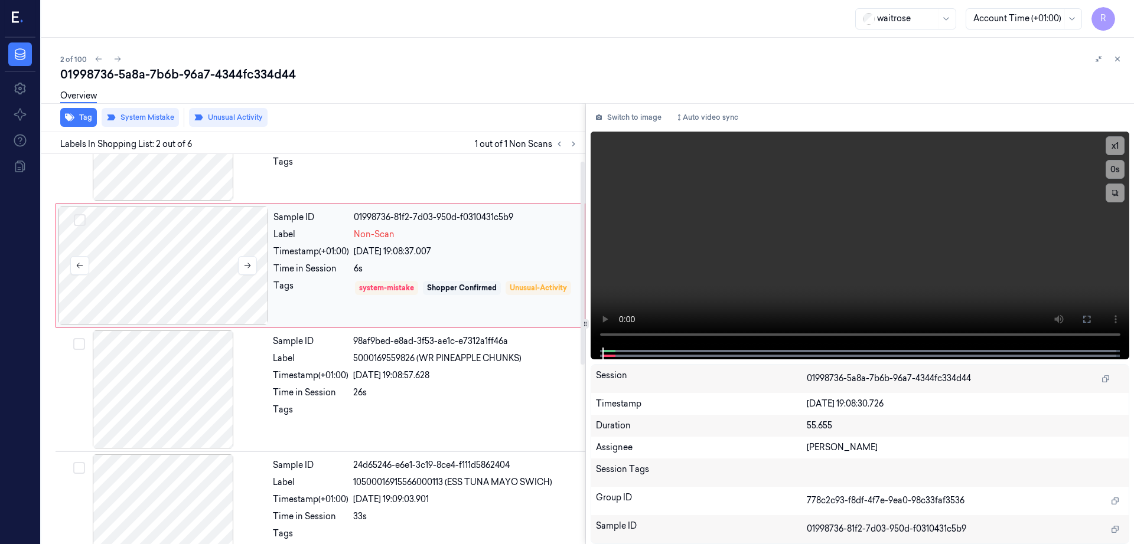
scroll to position [0, 0]
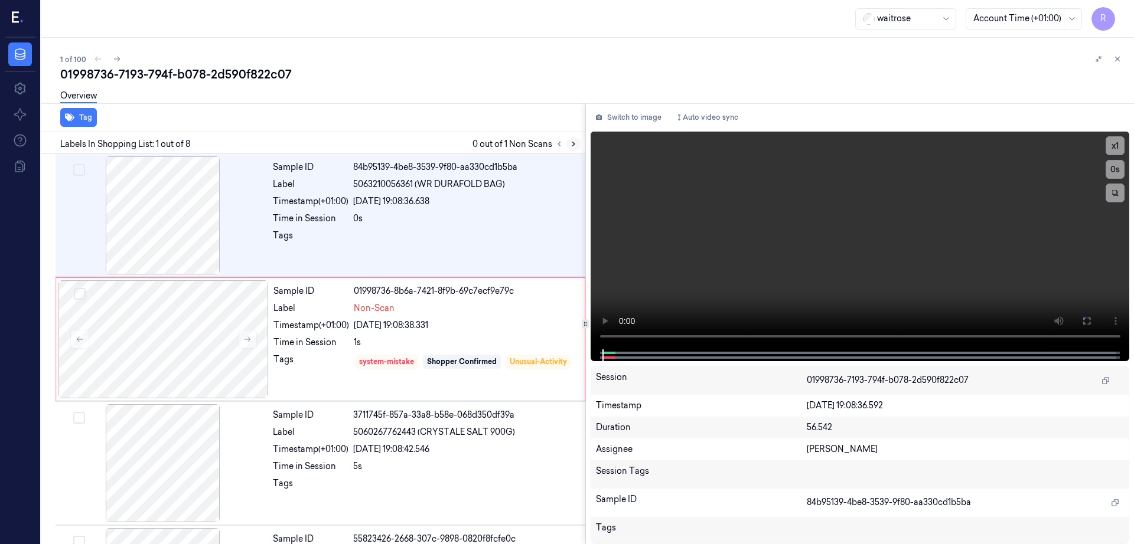
click at [577, 143] on icon at bounding box center [573, 144] width 8 height 8
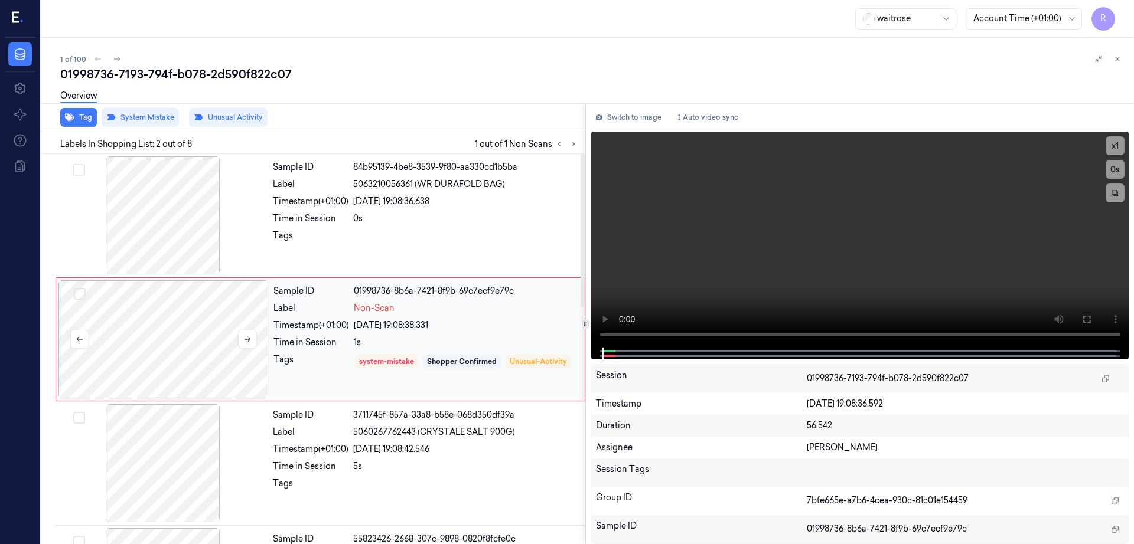
click at [181, 360] on div at bounding box center [163, 339] width 210 height 118
click at [246, 341] on icon at bounding box center [247, 339] width 8 height 8
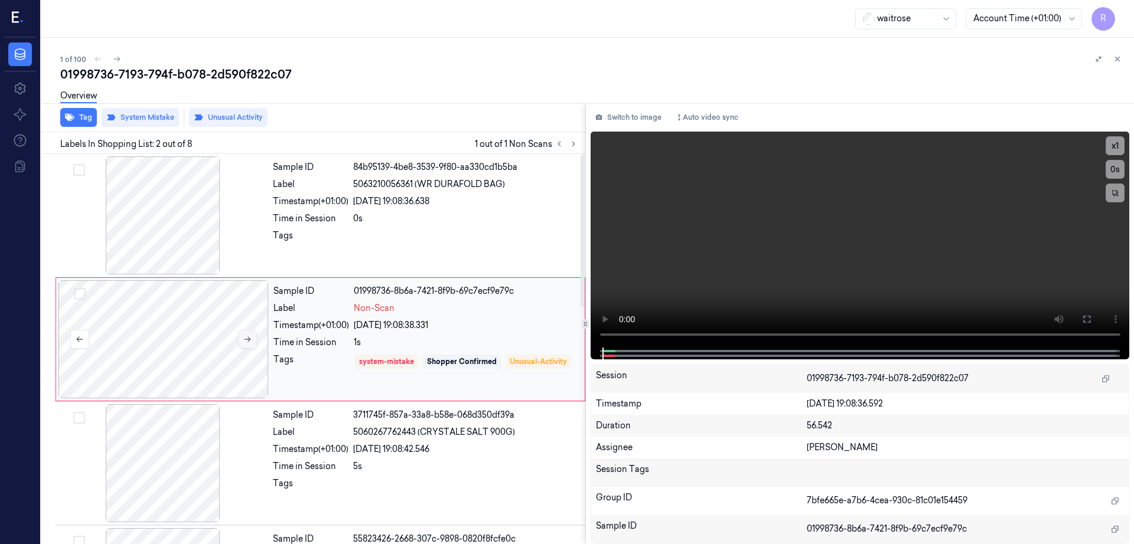
click at [246, 341] on icon at bounding box center [247, 339] width 8 height 8
click at [175, 227] on div at bounding box center [163, 215] width 210 height 118
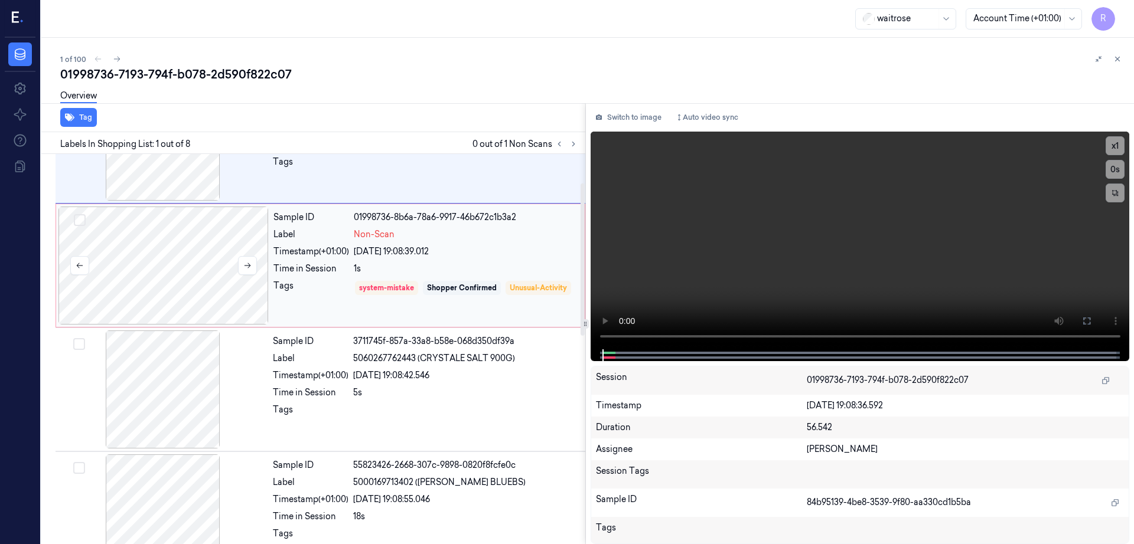
click at [182, 302] on div at bounding box center [163, 266] width 210 height 118
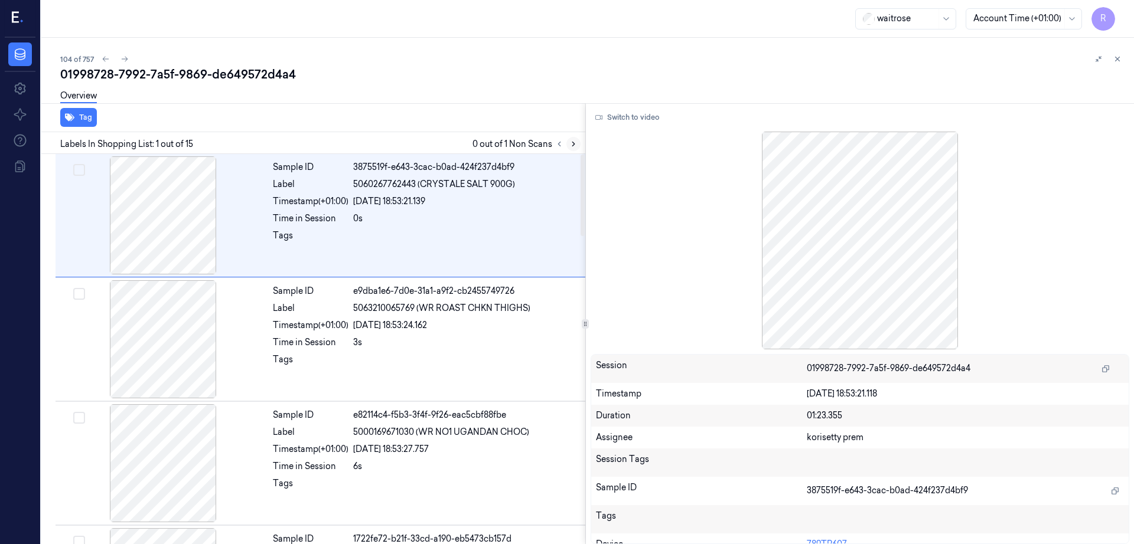
click at [577, 142] on icon at bounding box center [573, 144] width 8 height 8
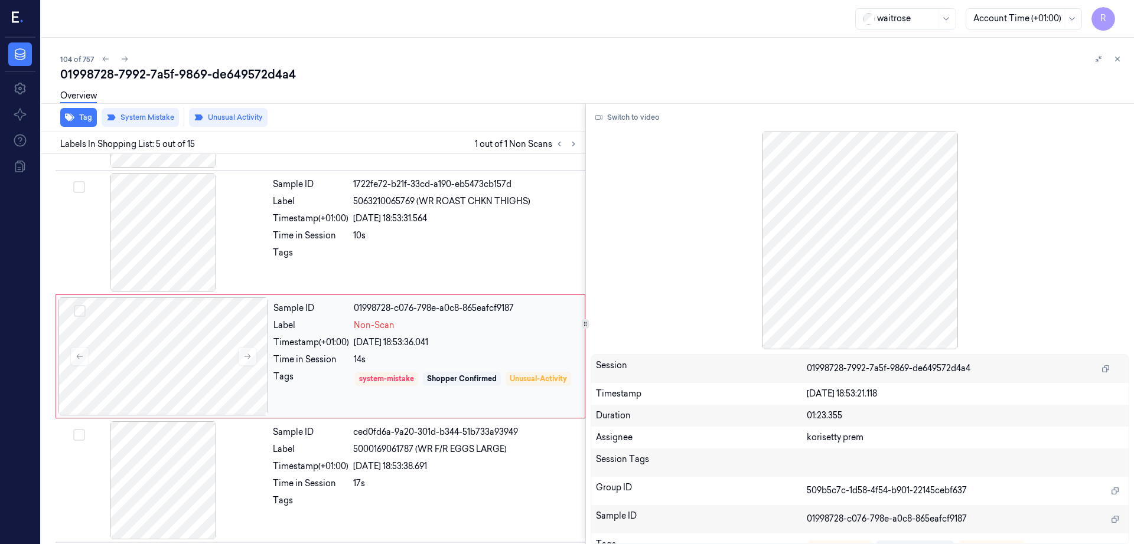
scroll to position [363, 0]
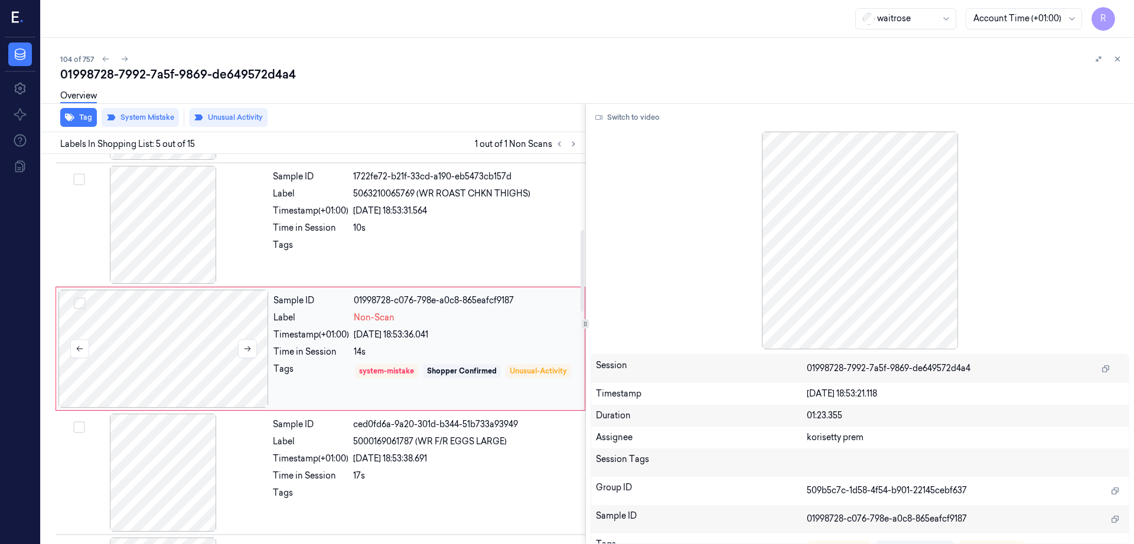
click at [161, 352] on div at bounding box center [163, 349] width 210 height 118
click at [157, 227] on div at bounding box center [163, 225] width 210 height 118
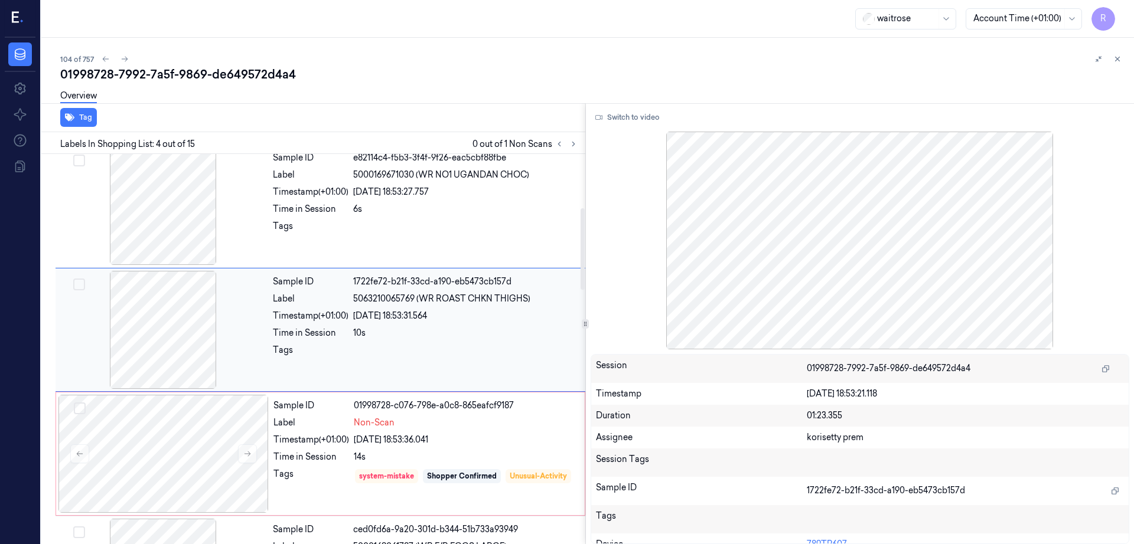
scroll to position [239, 0]
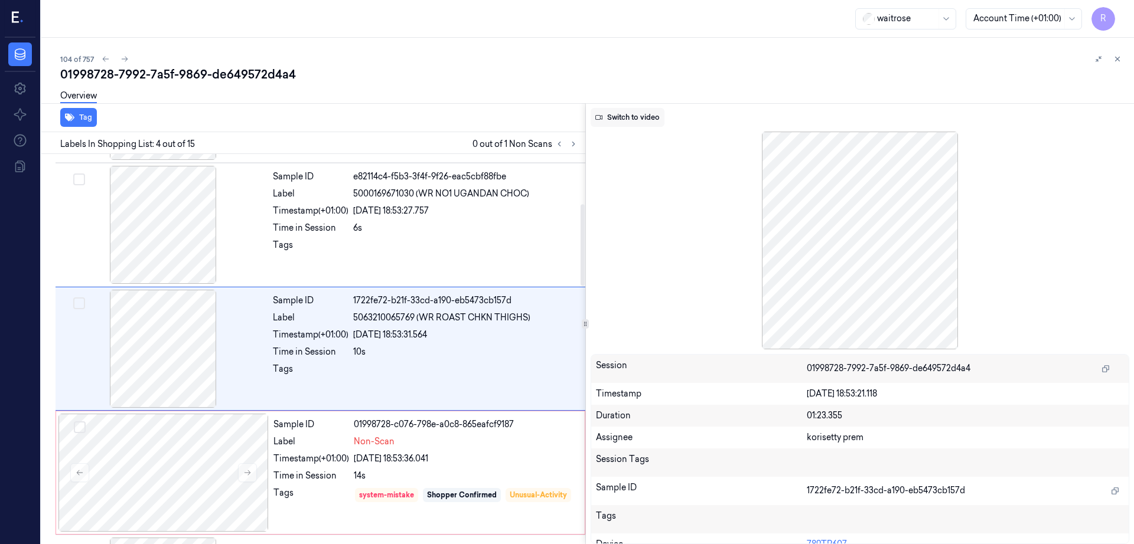
click at [641, 112] on button "Switch to video" at bounding box center [627, 117] width 74 height 19
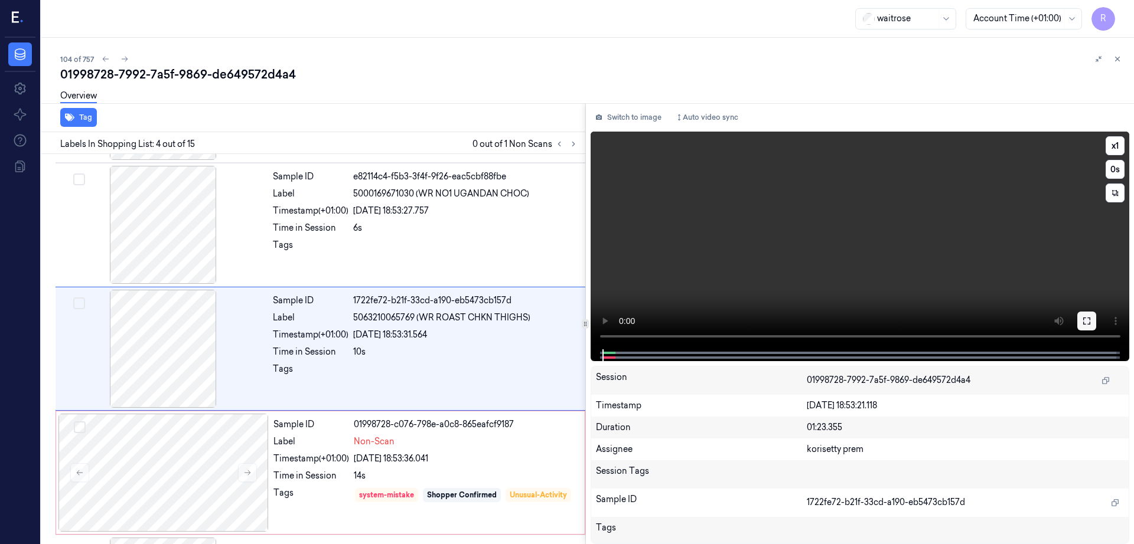
click at [1091, 320] on icon at bounding box center [1086, 320] width 9 height 9
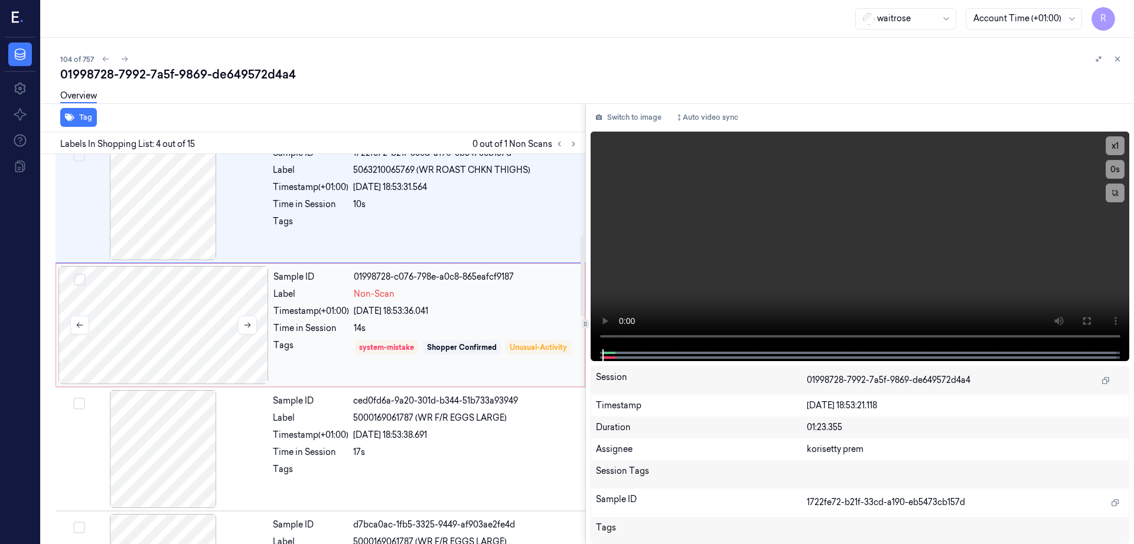
click at [203, 343] on div at bounding box center [163, 325] width 210 height 118
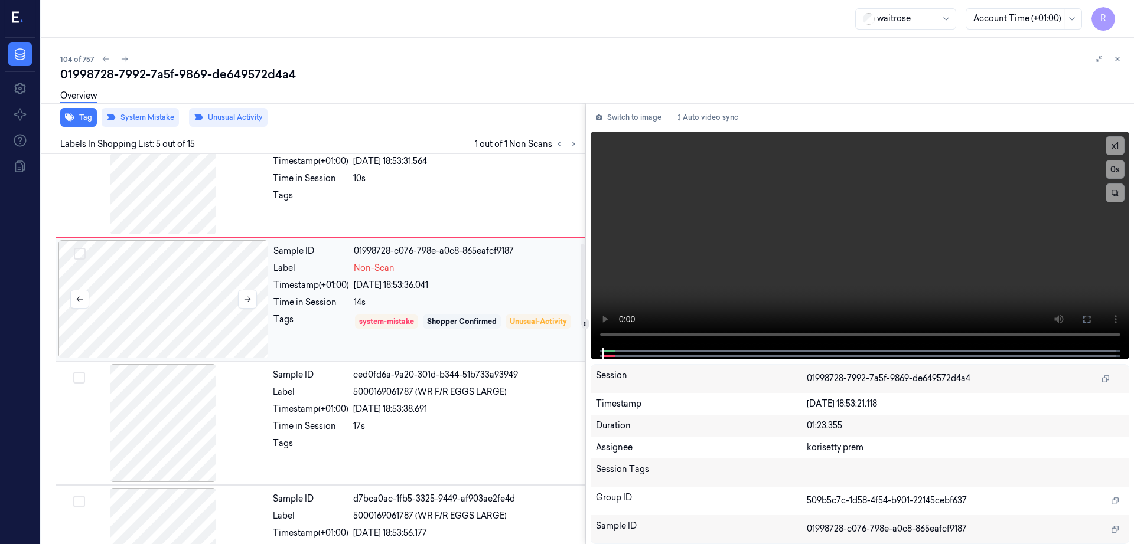
scroll to position [436, 0]
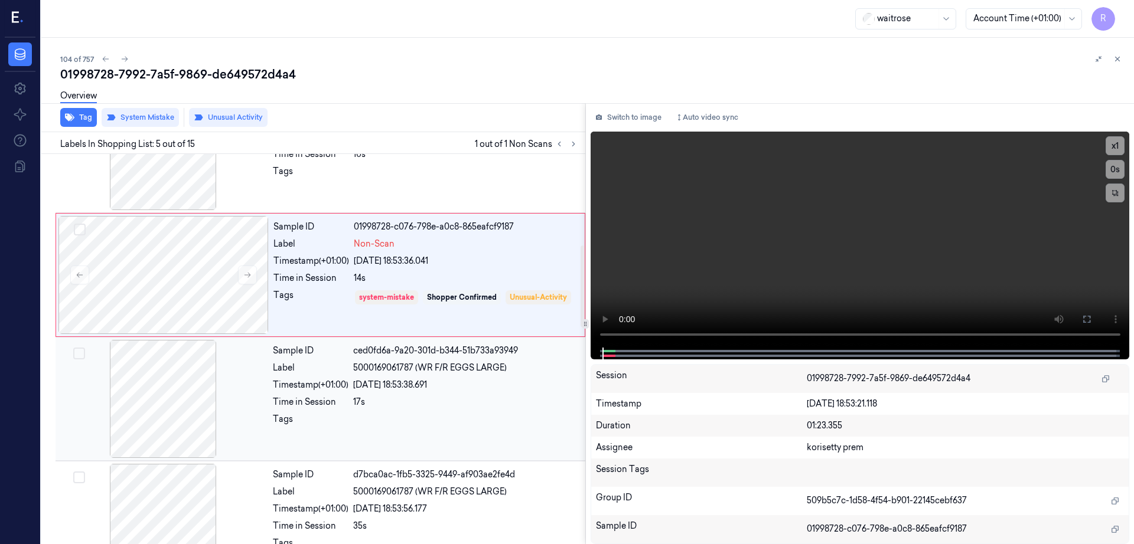
click at [182, 389] on div at bounding box center [163, 399] width 210 height 118
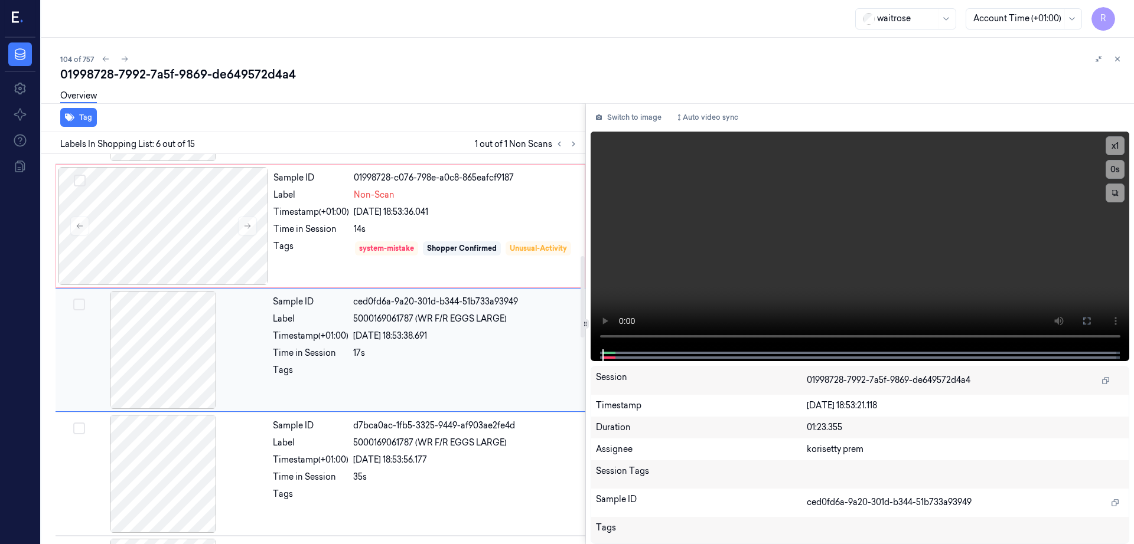
scroll to position [487, 0]
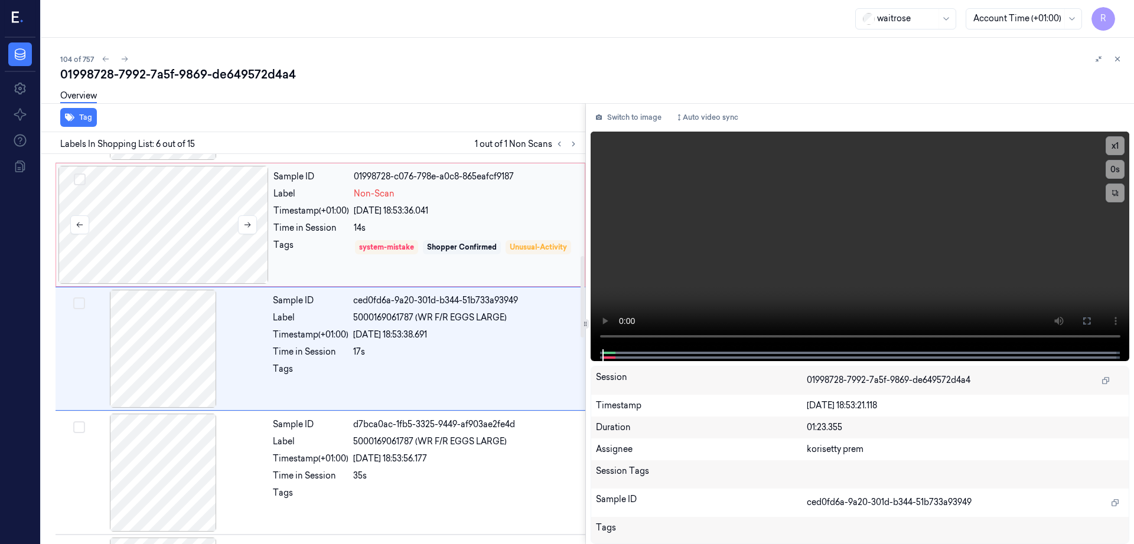
click at [158, 254] on div at bounding box center [163, 225] width 210 height 118
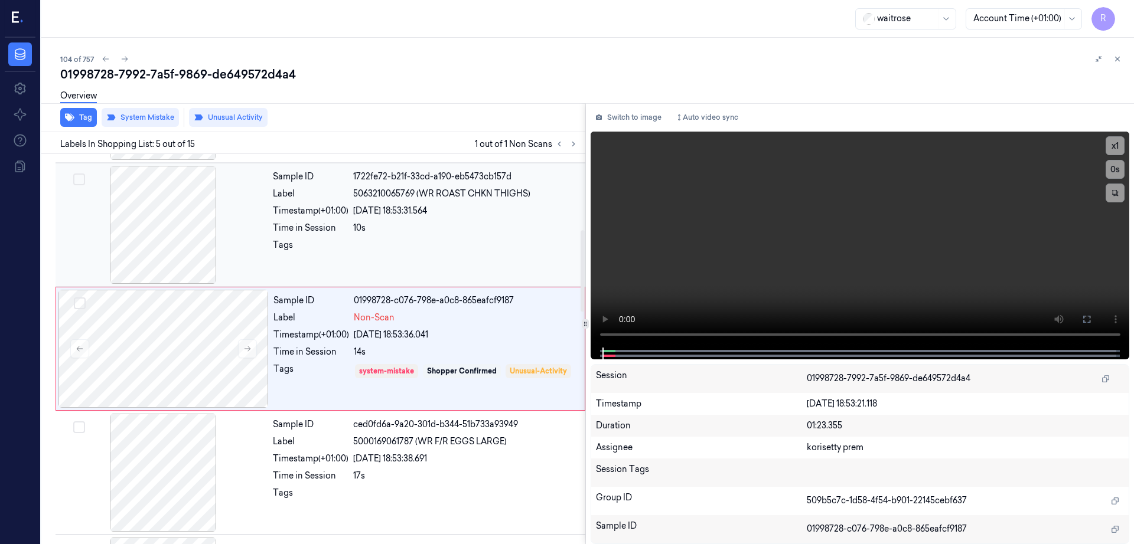
click at [155, 260] on div at bounding box center [163, 225] width 210 height 118
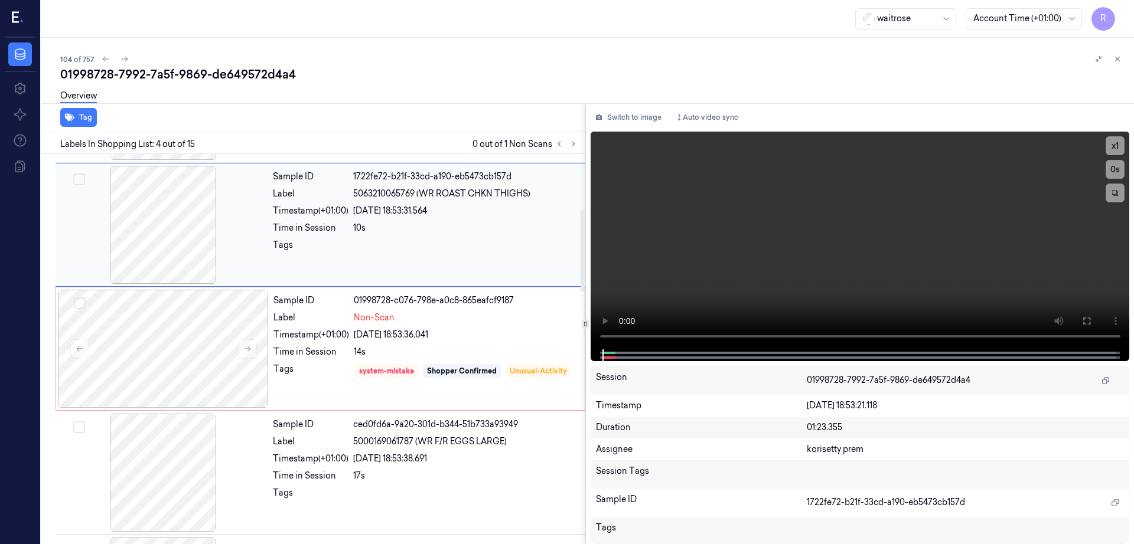
scroll to position [239, 0]
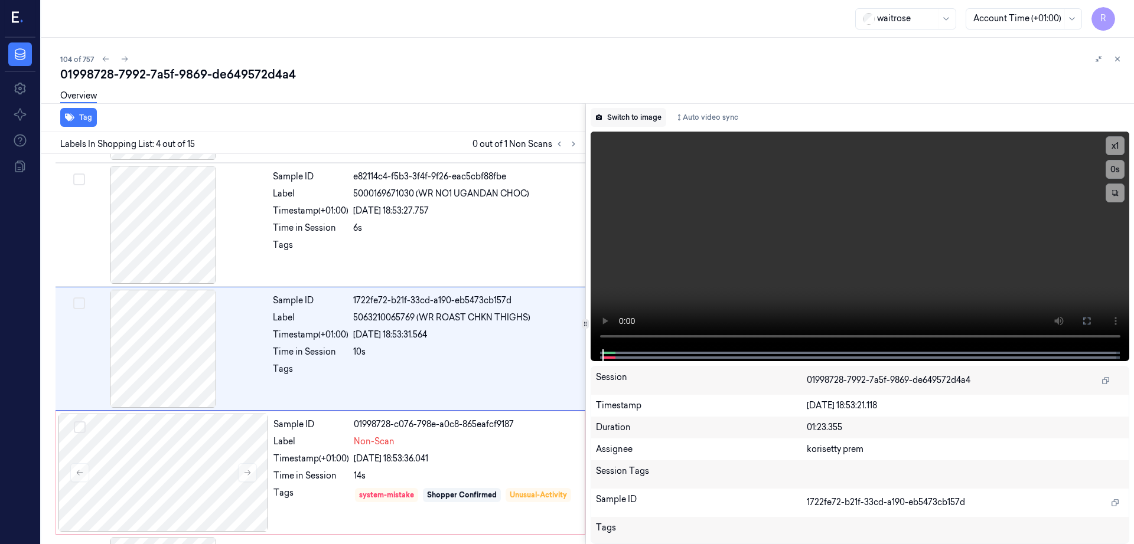
click at [642, 117] on button "Switch to image" at bounding box center [628, 117] width 76 height 19
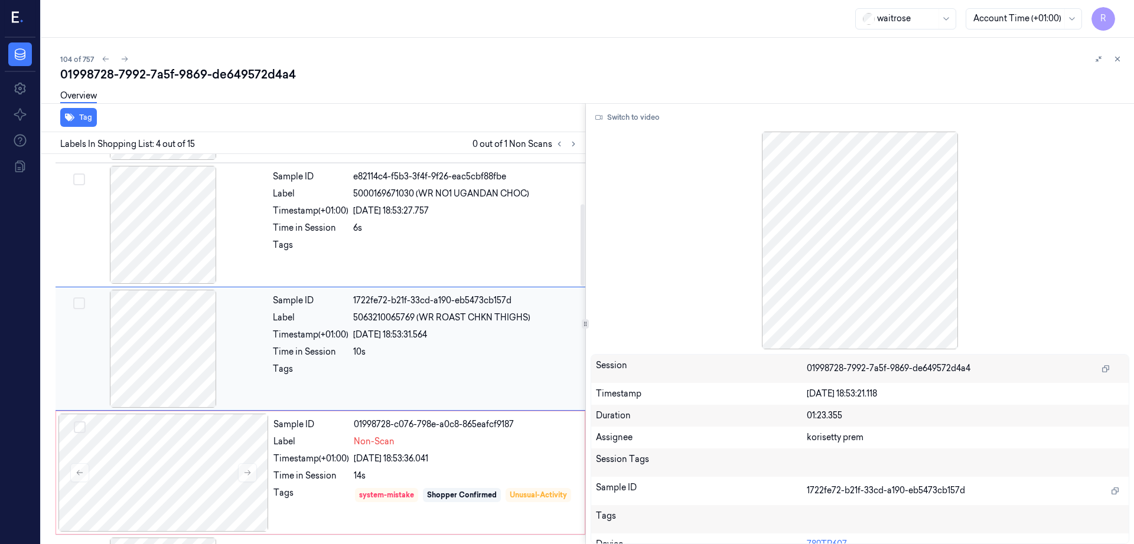
click at [198, 323] on div at bounding box center [163, 349] width 210 height 118
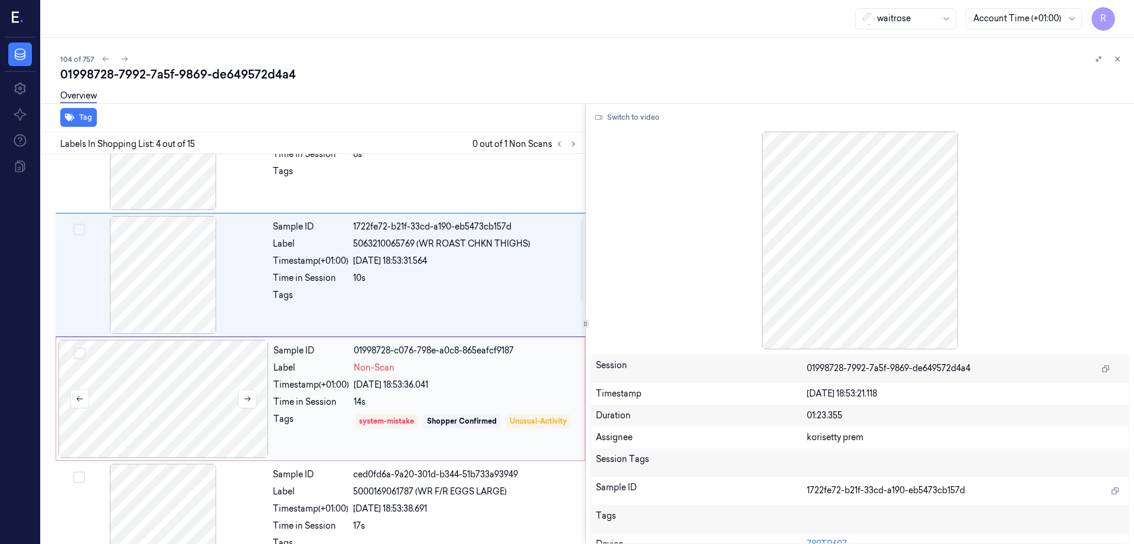
click at [208, 403] on div at bounding box center [163, 399] width 210 height 118
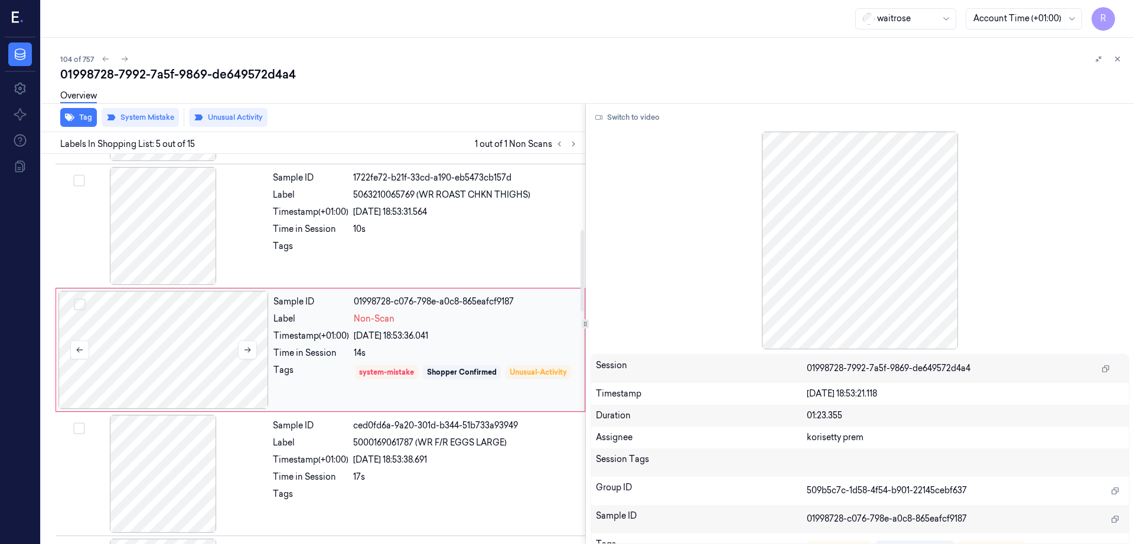
scroll to position [363, 0]
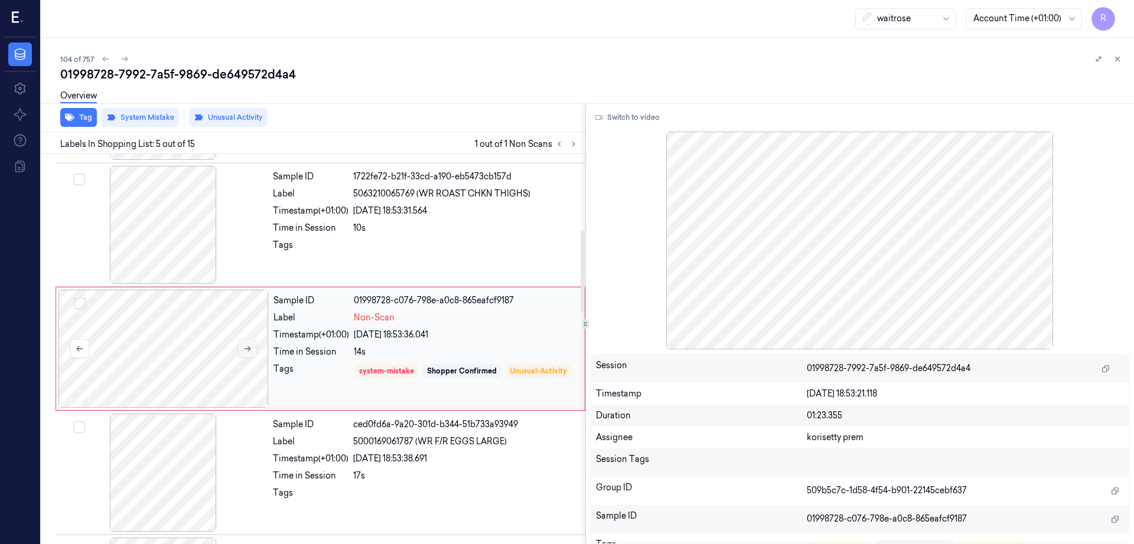
click at [241, 347] on button at bounding box center [247, 348] width 19 height 19
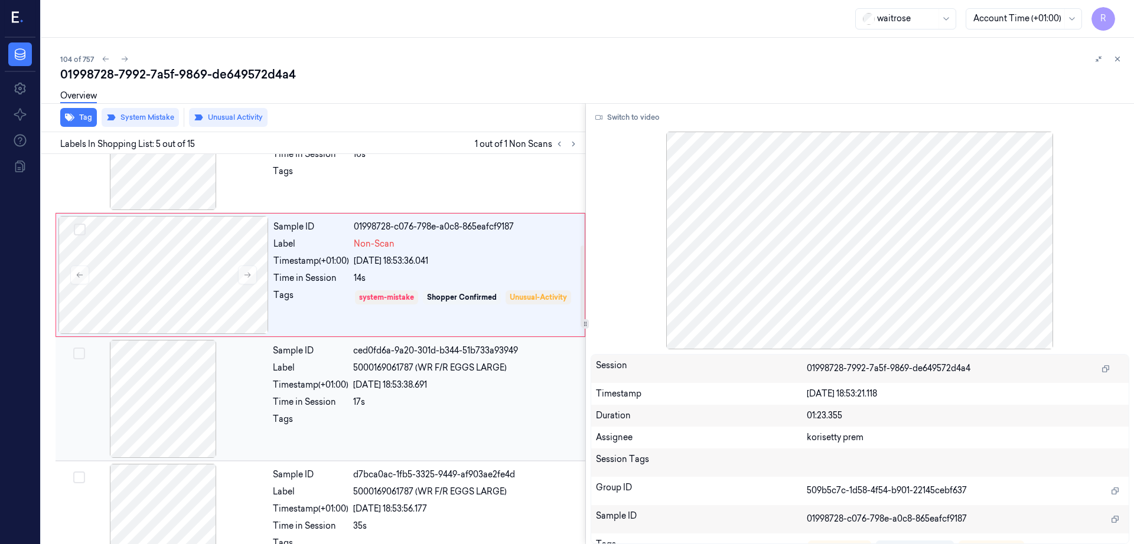
click at [174, 390] on div at bounding box center [163, 399] width 210 height 118
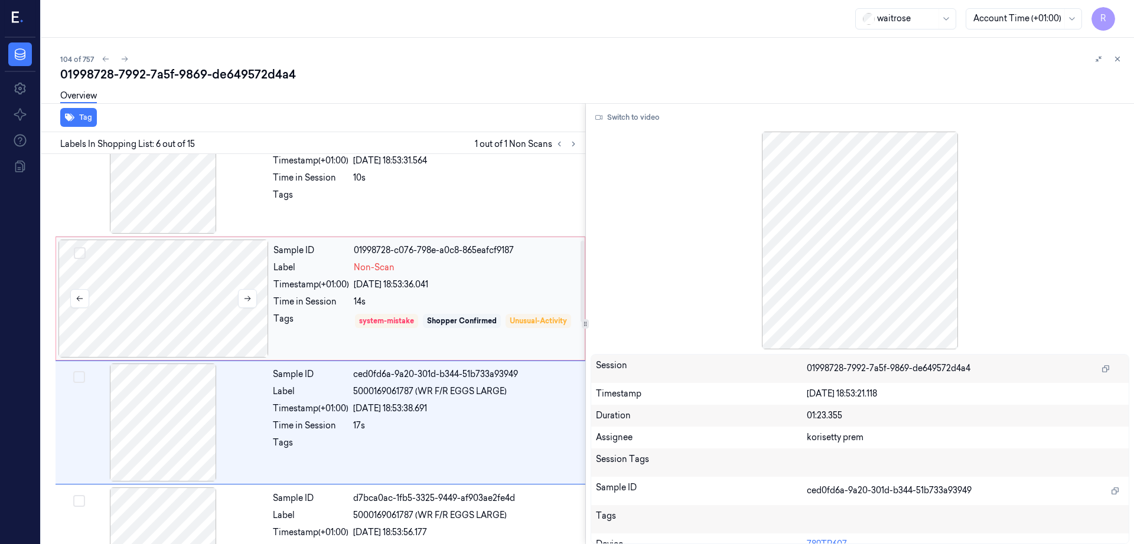
click at [216, 305] on div at bounding box center [163, 299] width 210 height 118
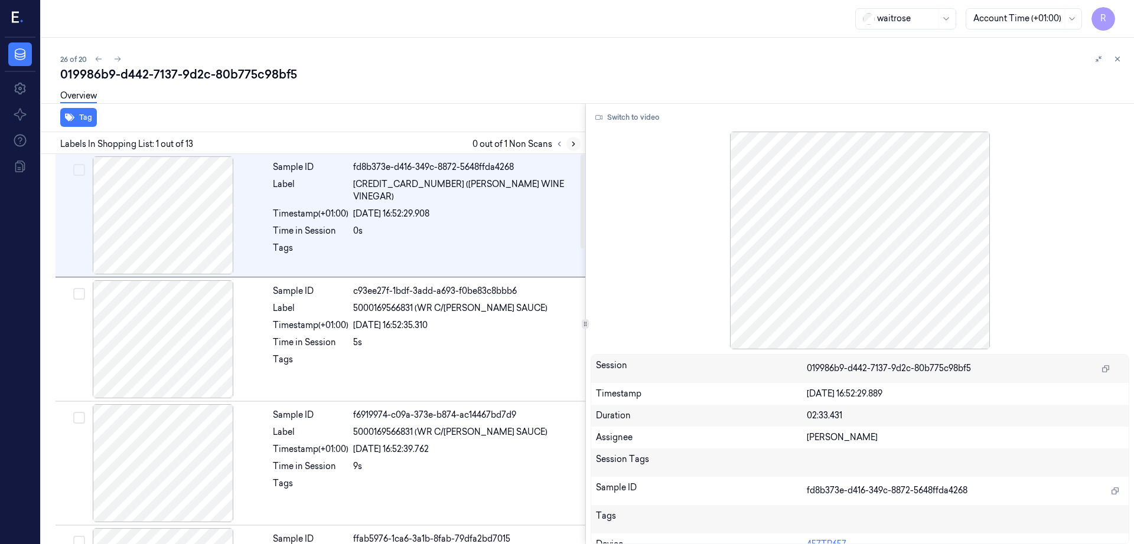
click at [580, 148] on button at bounding box center [573, 144] width 14 height 14
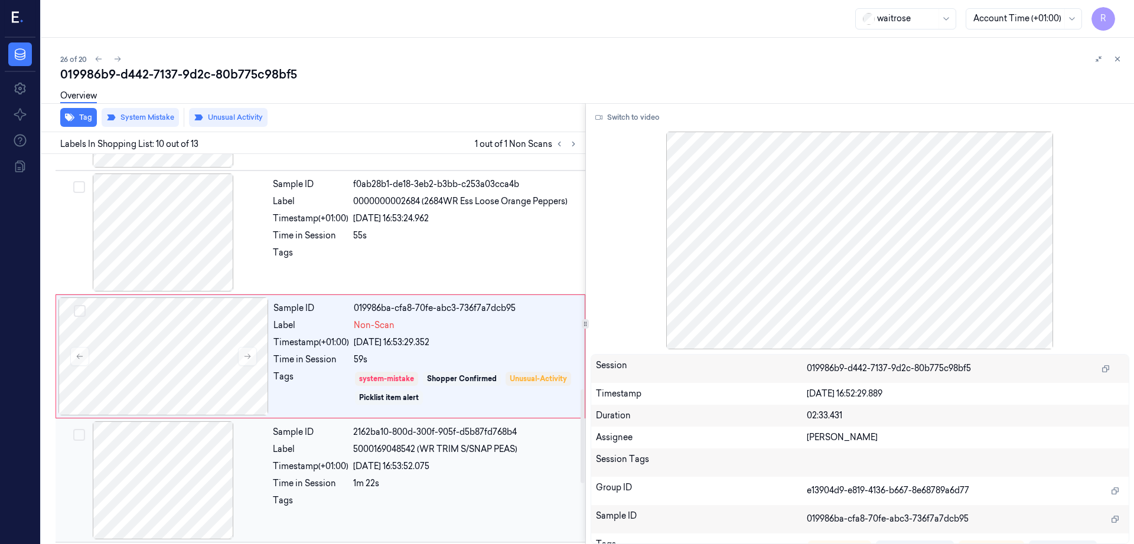
scroll to position [982, 0]
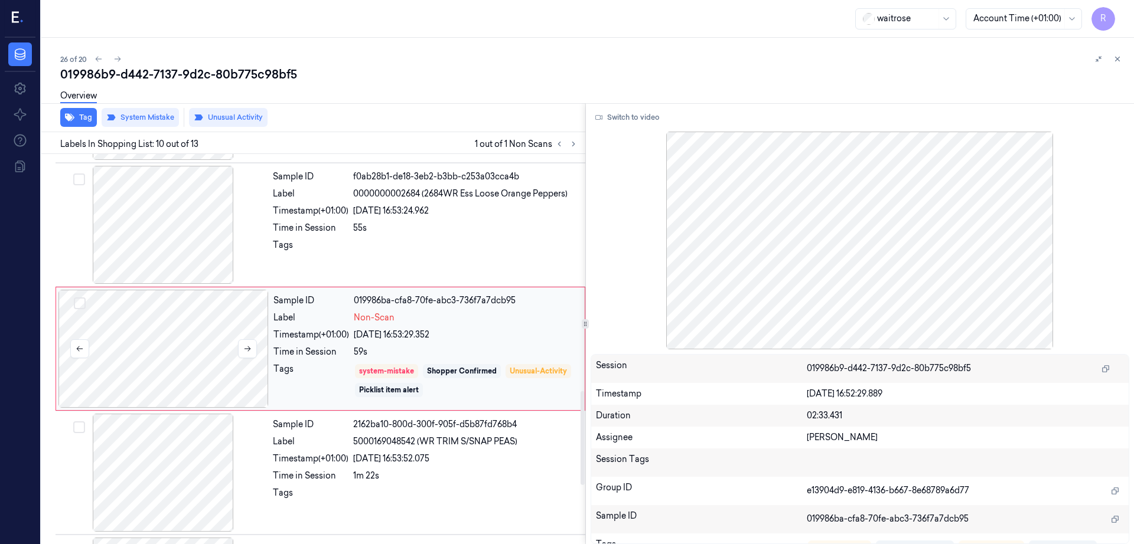
click at [189, 357] on div at bounding box center [163, 349] width 210 height 118
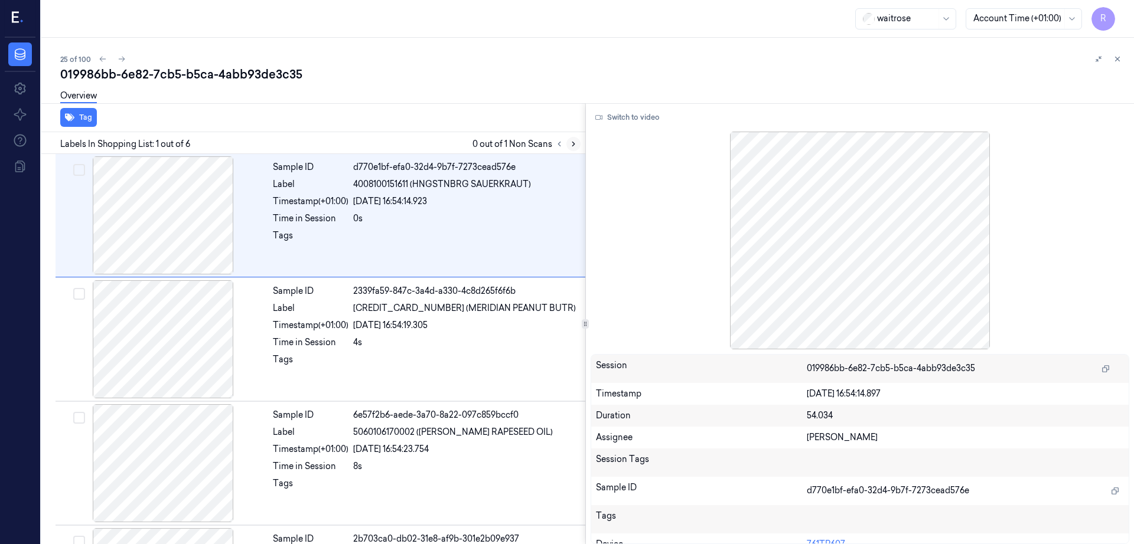
click at [577, 147] on icon at bounding box center [573, 144] width 8 height 8
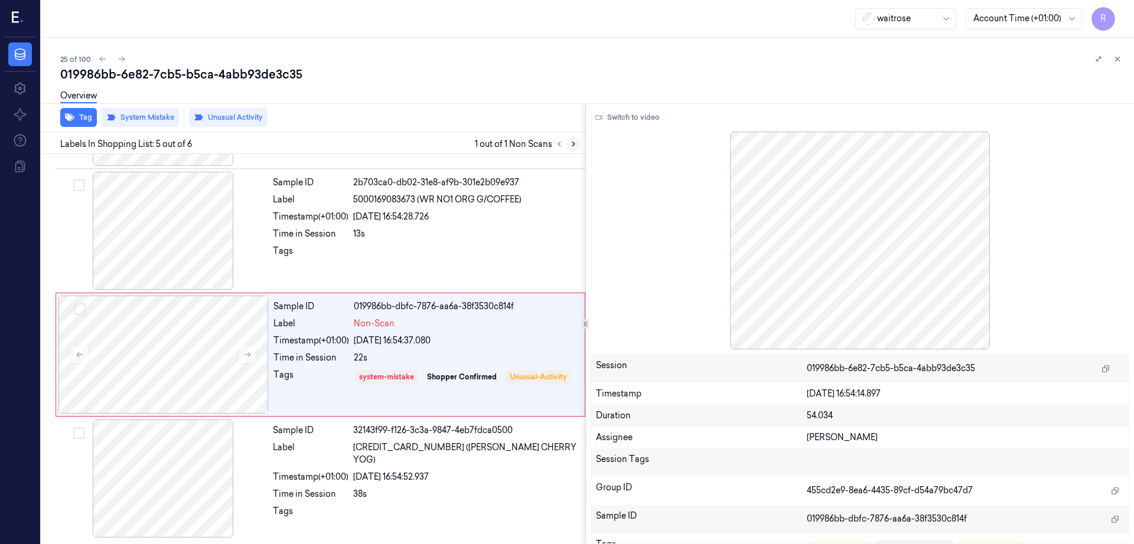
scroll to position [357, 0]
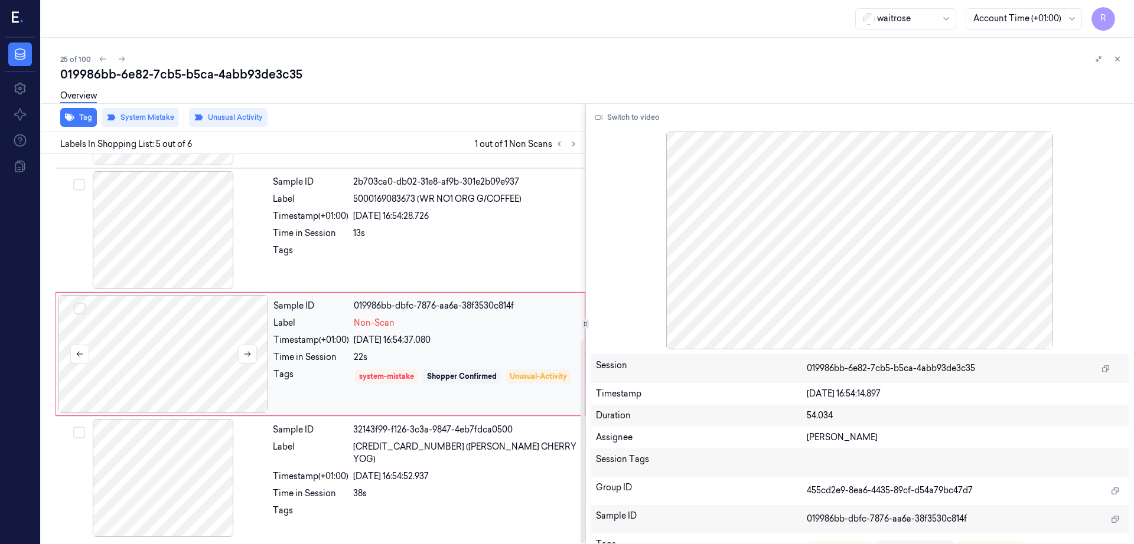
drag, startPoint x: 204, startPoint y: 348, endPoint x: 200, endPoint y: 360, distance: 12.0
click at [203, 350] on div at bounding box center [163, 354] width 210 height 118
click at [183, 244] on div at bounding box center [163, 230] width 210 height 118
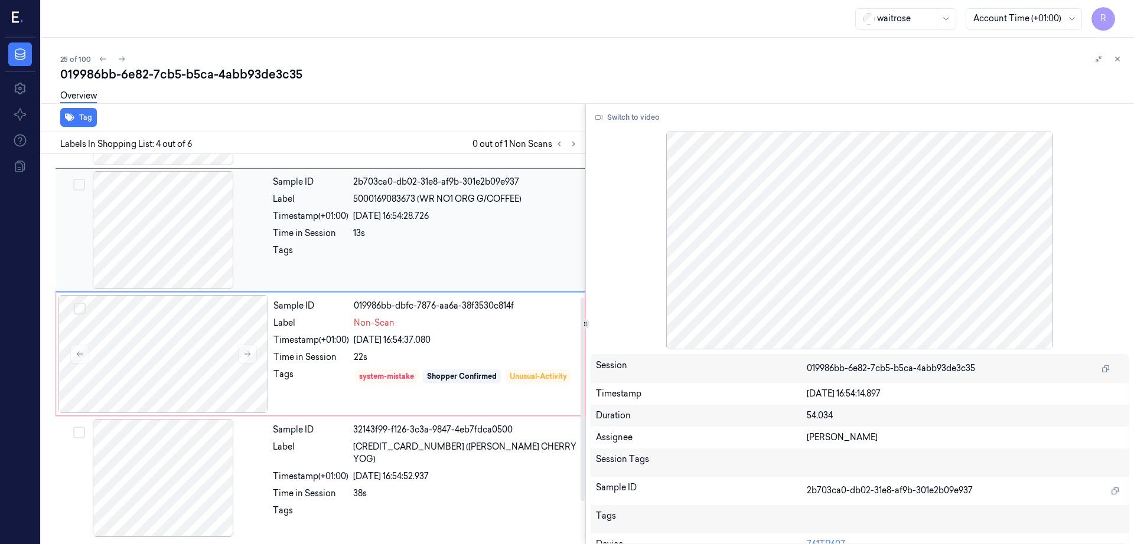
scroll to position [239, 0]
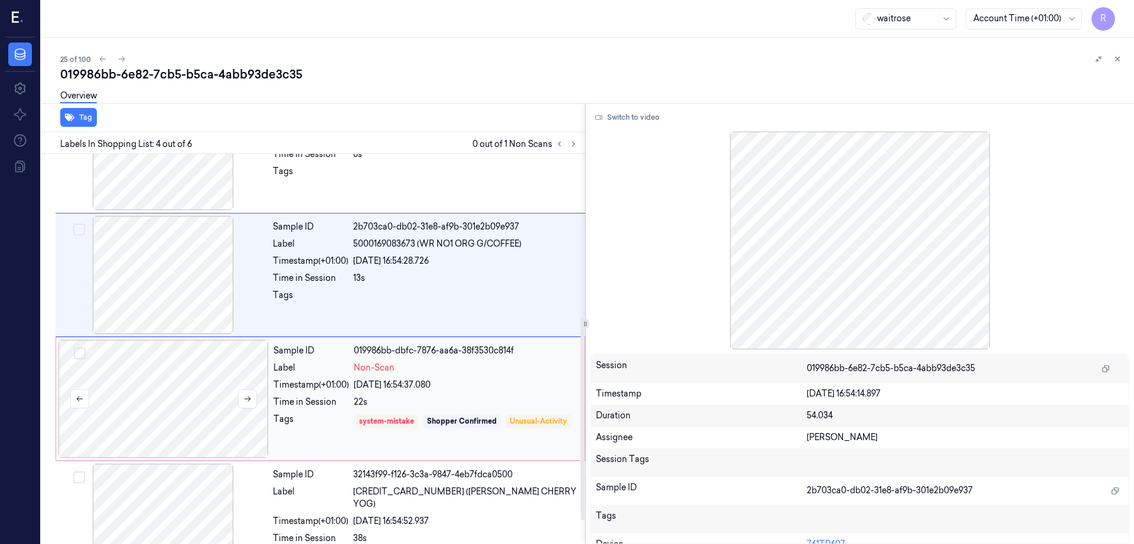
click at [194, 395] on div at bounding box center [163, 399] width 210 height 118
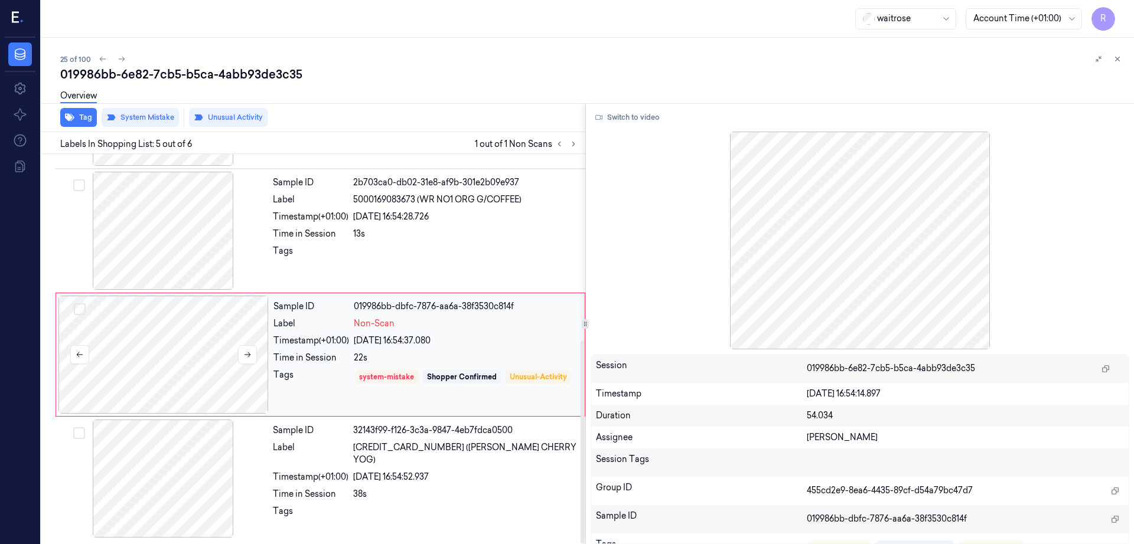
scroll to position [357, 0]
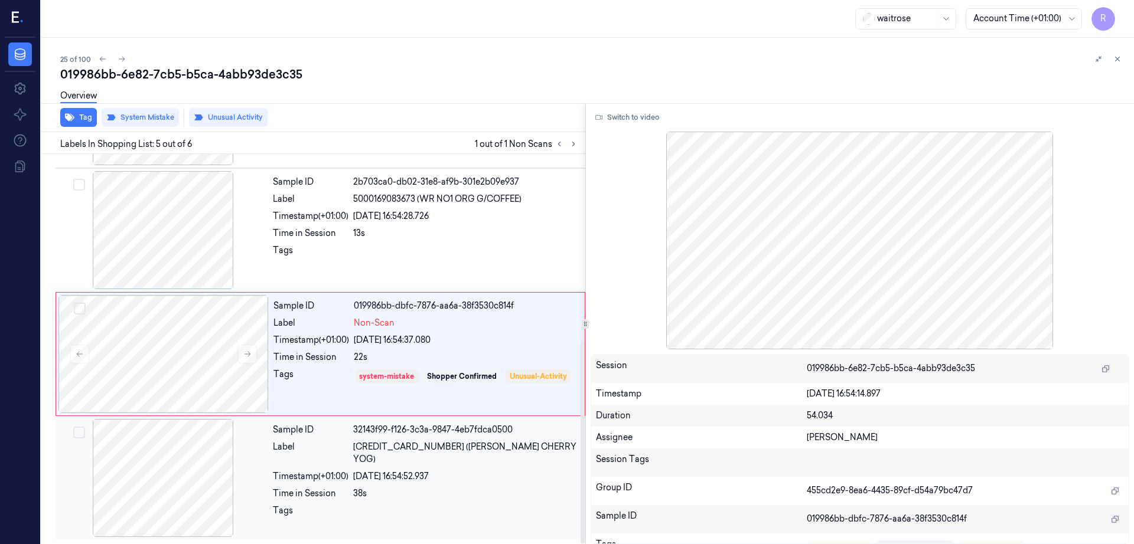
click at [162, 459] on div at bounding box center [163, 478] width 210 height 118
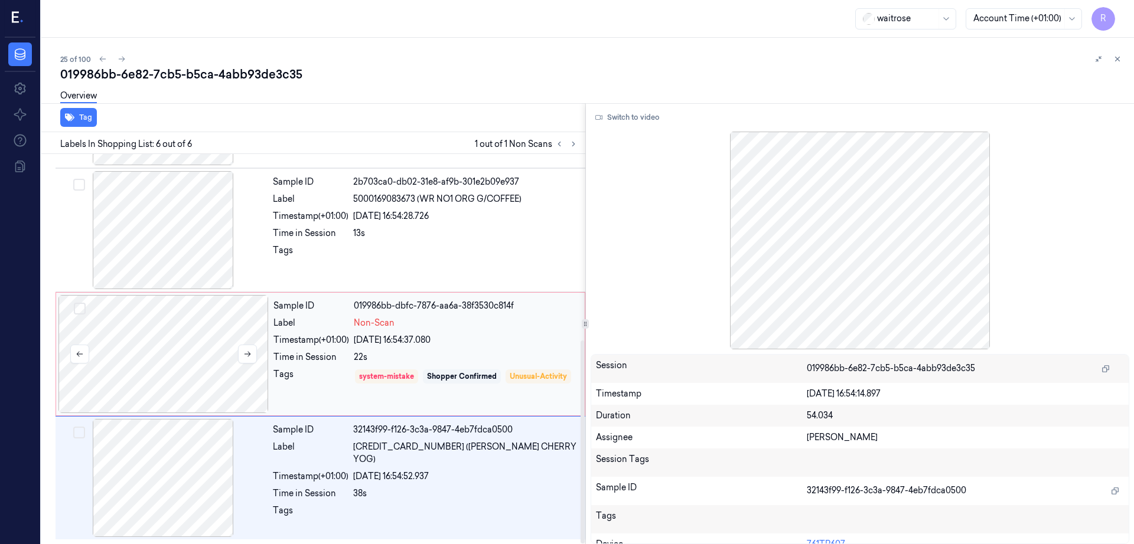
click at [167, 387] on div at bounding box center [163, 354] width 210 height 118
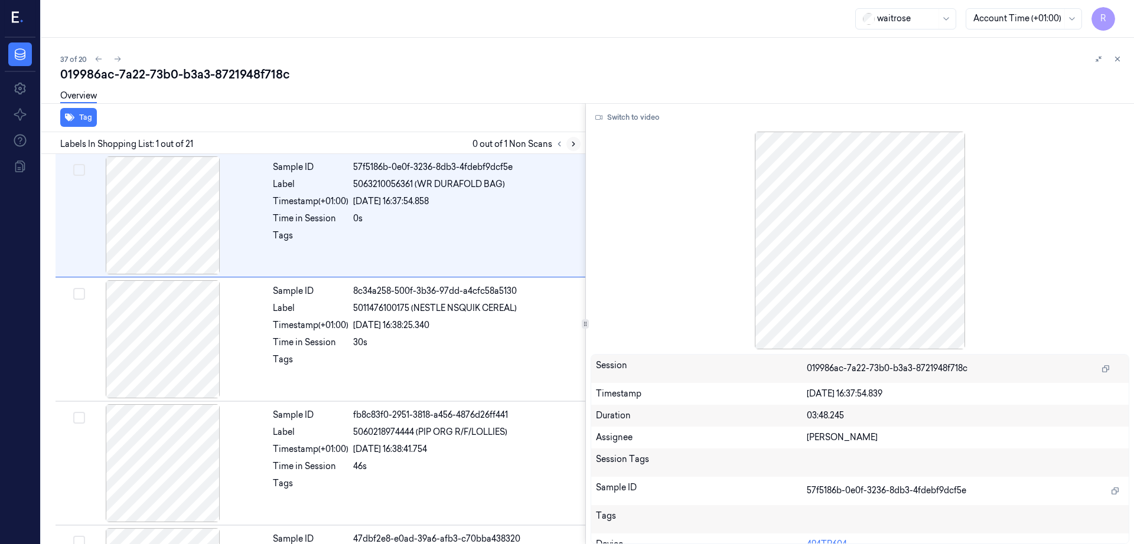
click at [577, 140] on icon at bounding box center [573, 144] width 8 height 8
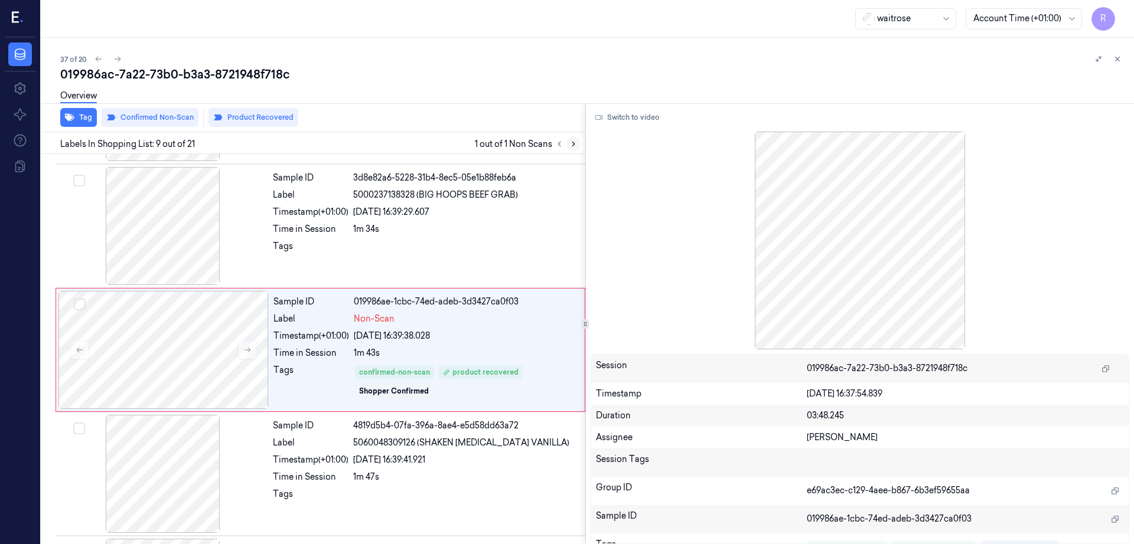
scroll to position [858, 0]
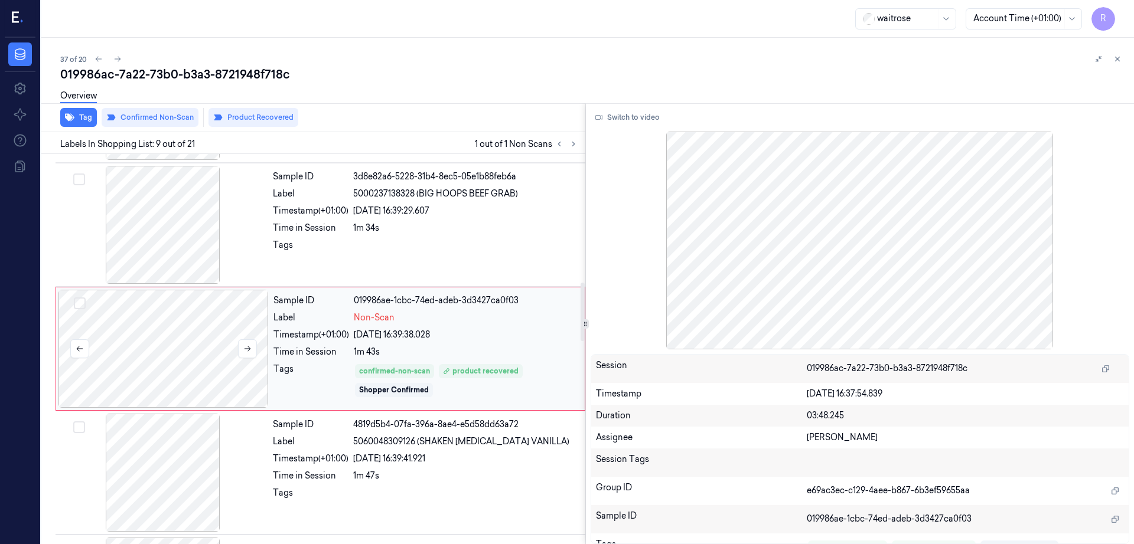
click at [167, 350] on div at bounding box center [163, 349] width 210 height 118
click at [249, 347] on icon at bounding box center [247, 349] width 8 height 8
click at [212, 231] on div at bounding box center [163, 225] width 210 height 118
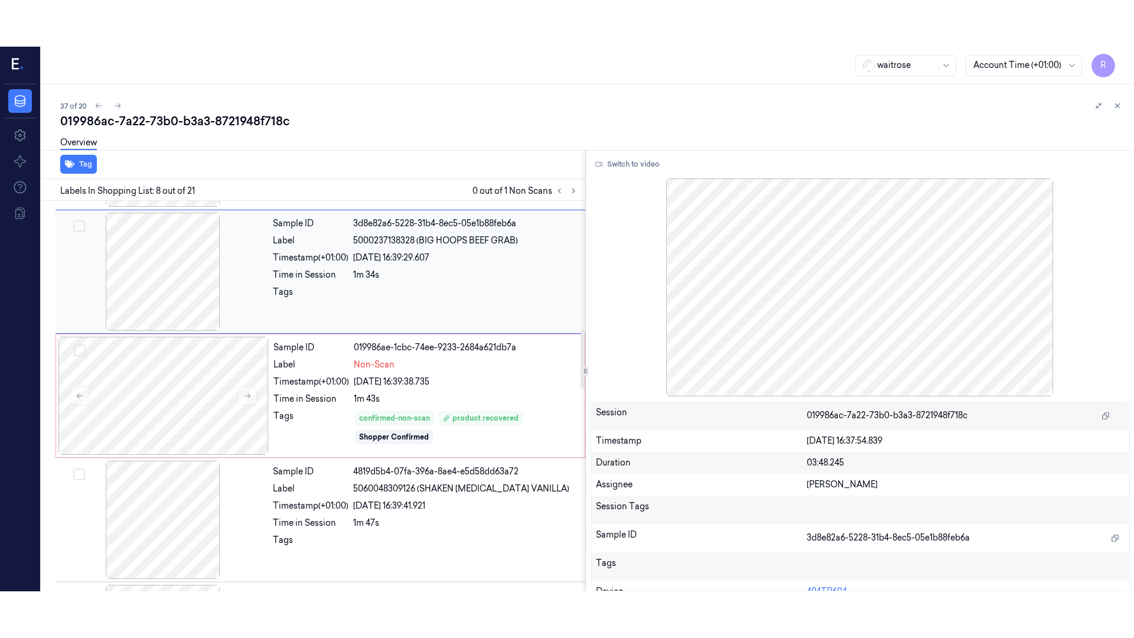
scroll to position [734, 0]
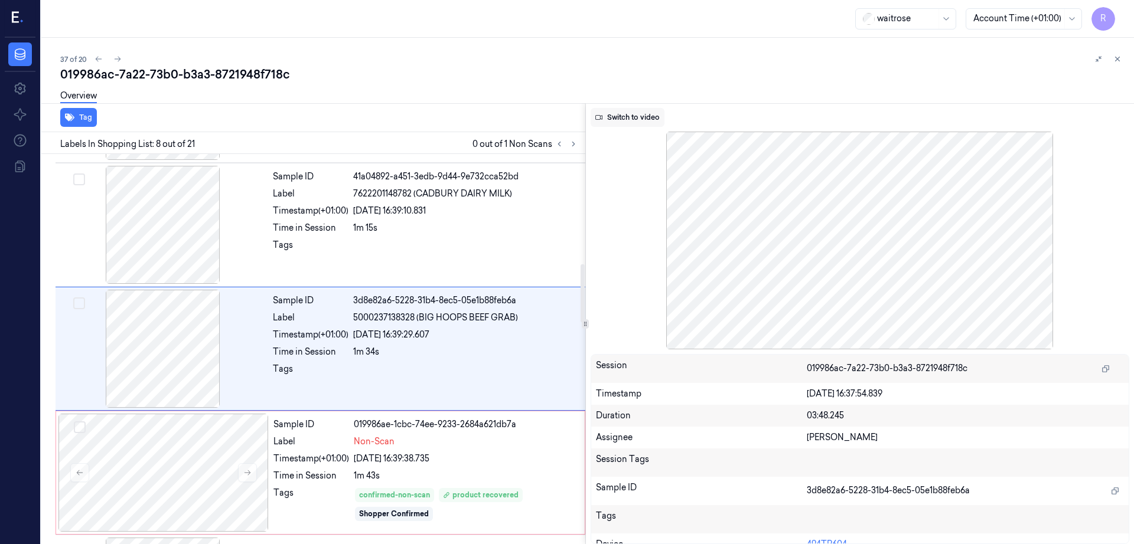
click at [661, 122] on button "Switch to video" at bounding box center [627, 117] width 74 height 19
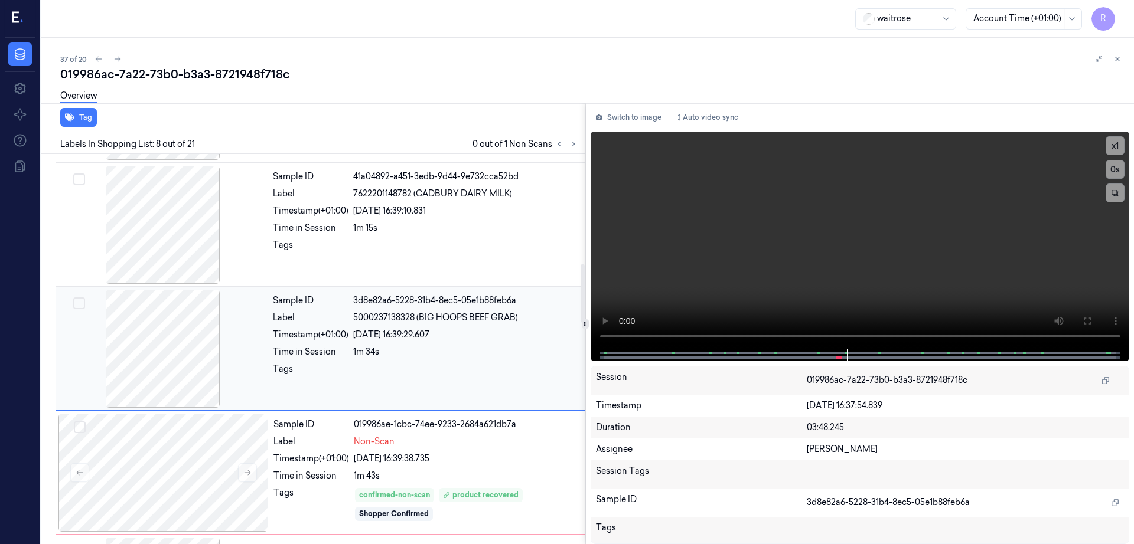
click at [193, 338] on div at bounding box center [163, 349] width 210 height 118
click at [168, 341] on div at bounding box center [163, 349] width 210 height 118
click at [1091, 323] on icon at bounding box center [1086, 320] width 9 height 9
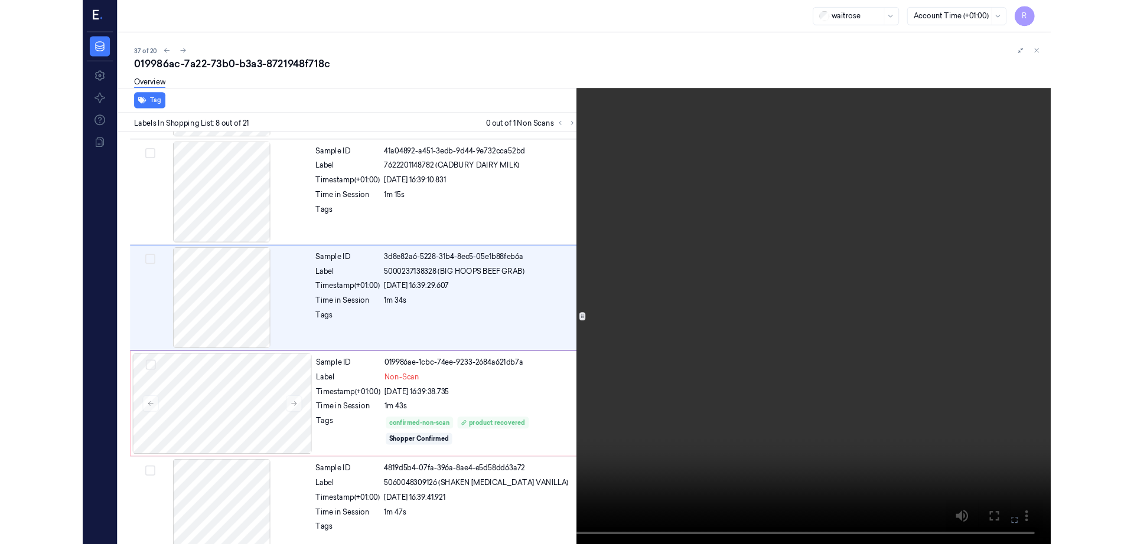
scroll to position [688, 0]
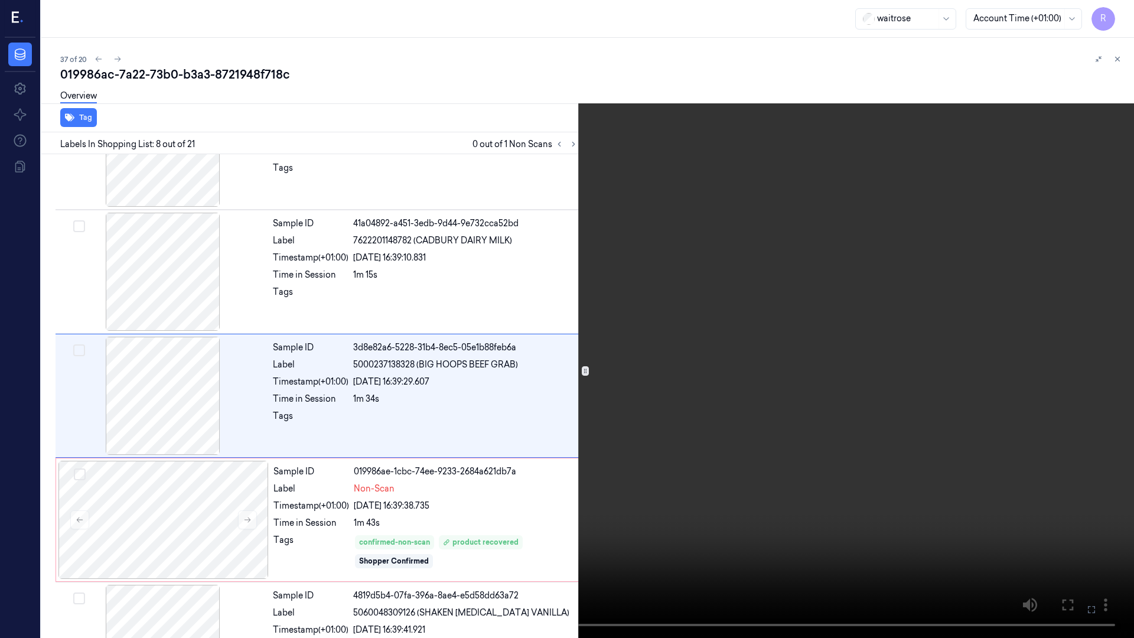
click at [618, 488] on video at bounding box center [567, 319] width 1134 height 638
click at [622, 493] on video at bounding box center [567, 319] width 1134 height 638
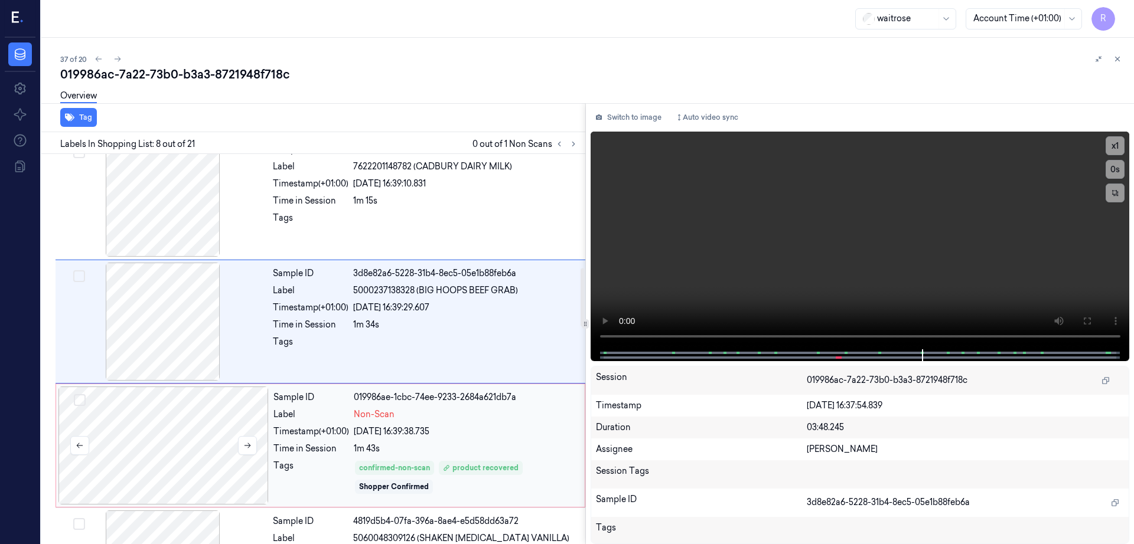
click at [192, 438] on div at bounding box center [163, 446] width 210 height 118
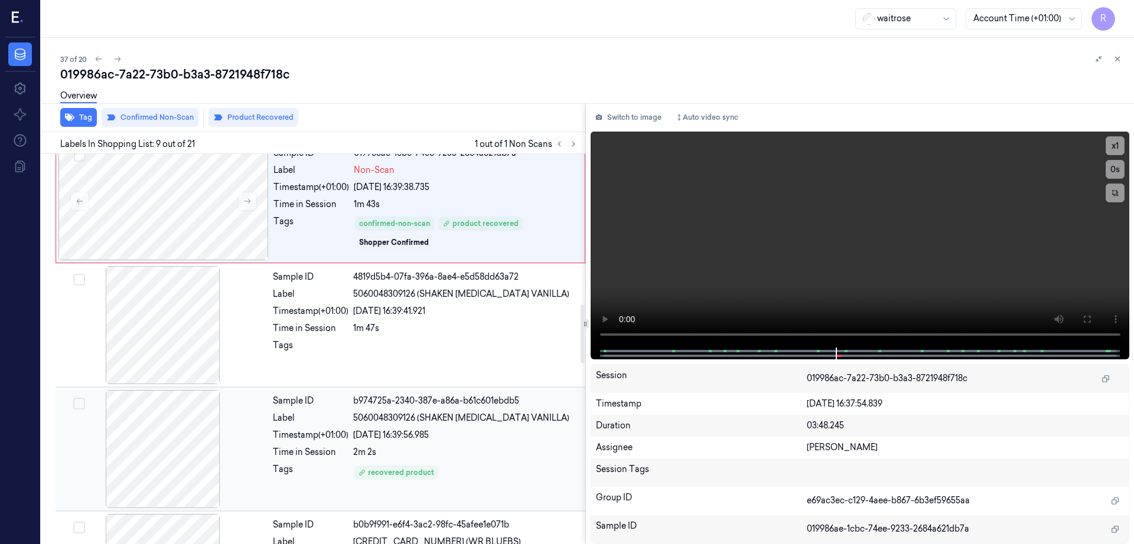
click at [190, 424] on div at bounding box center [163, 449] width 210 height 118
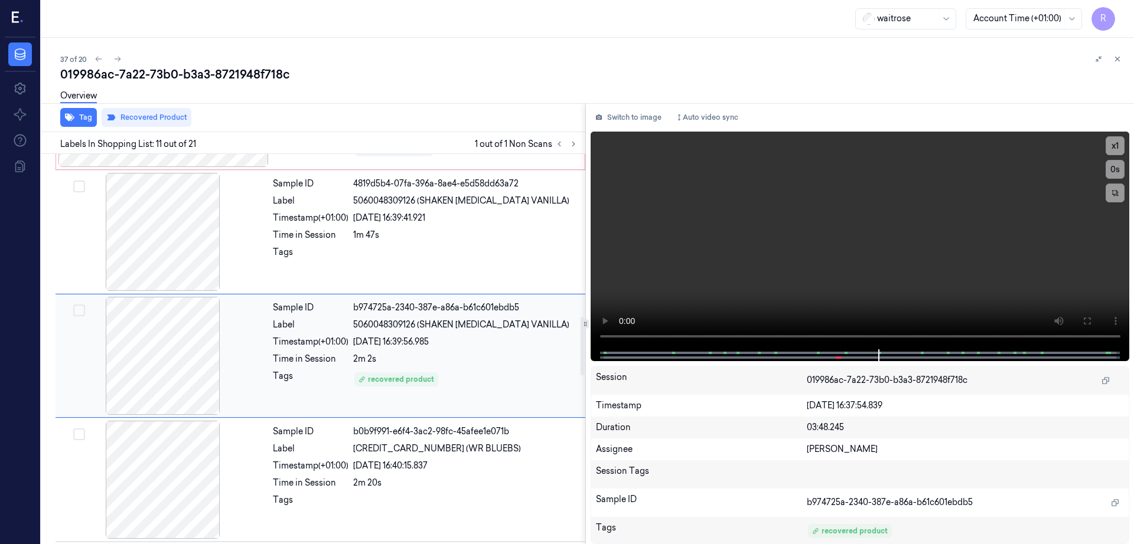
scroll to position [1106, 0]
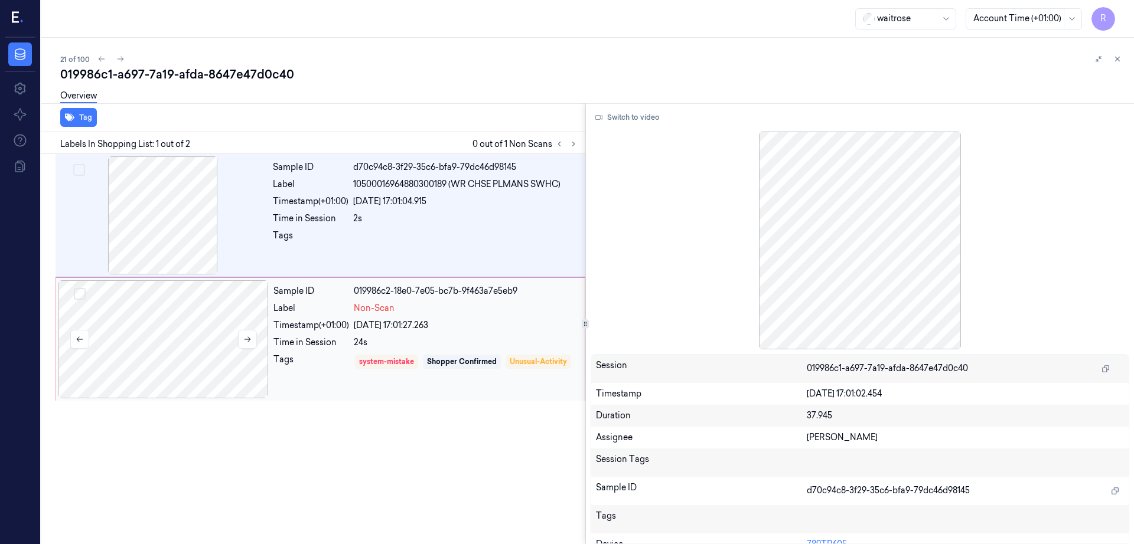
click at [155, 352] on div at bounding box center [163, 339] width 210 height 118
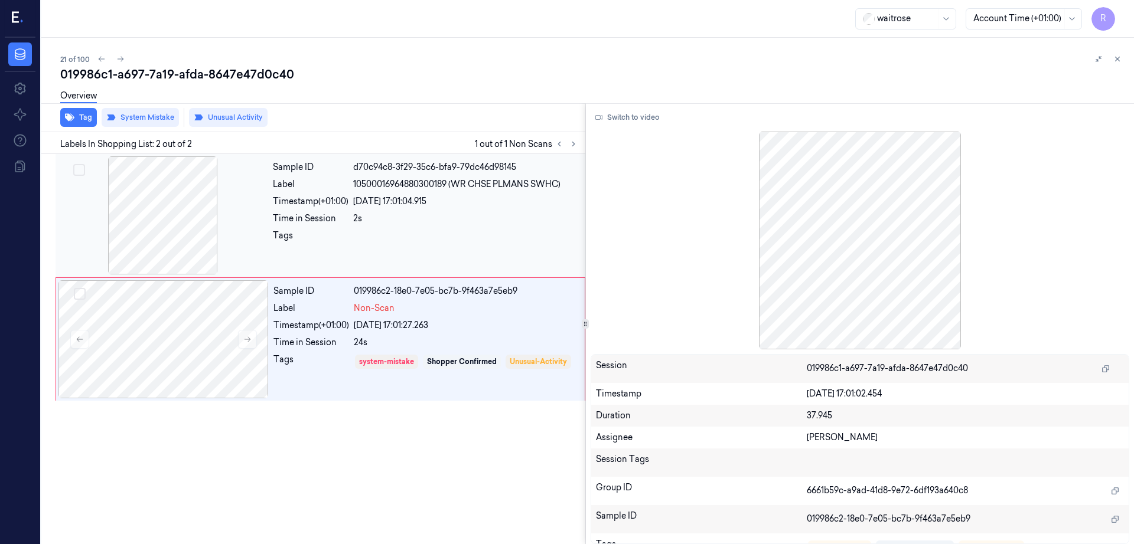
click at [162, 234] on div at bounding box center [163, 215] width 210 height 118
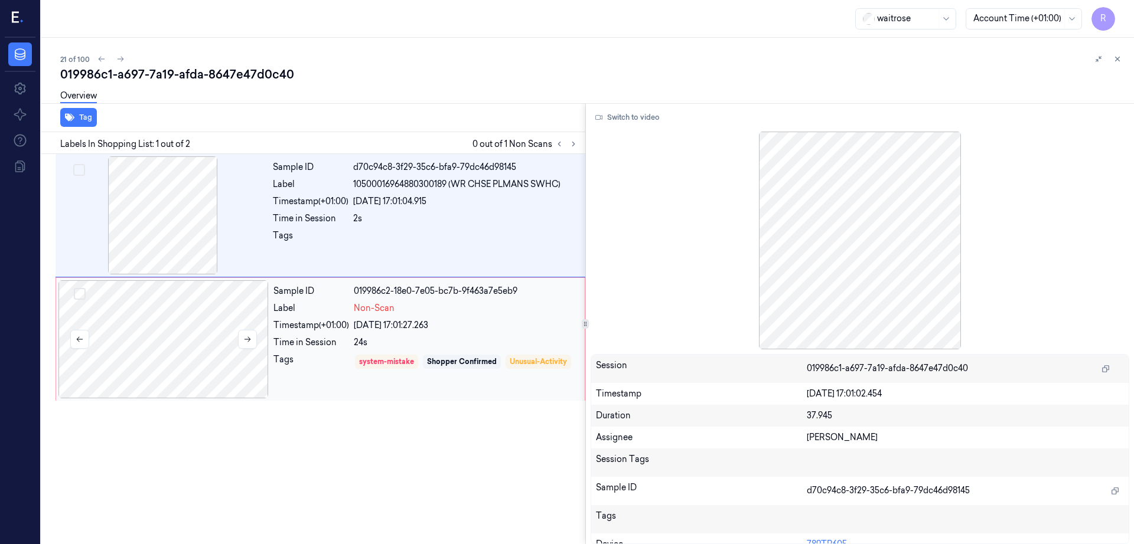
click at [194, 328] on div at bounding box center [163, 339] width 210 height 118
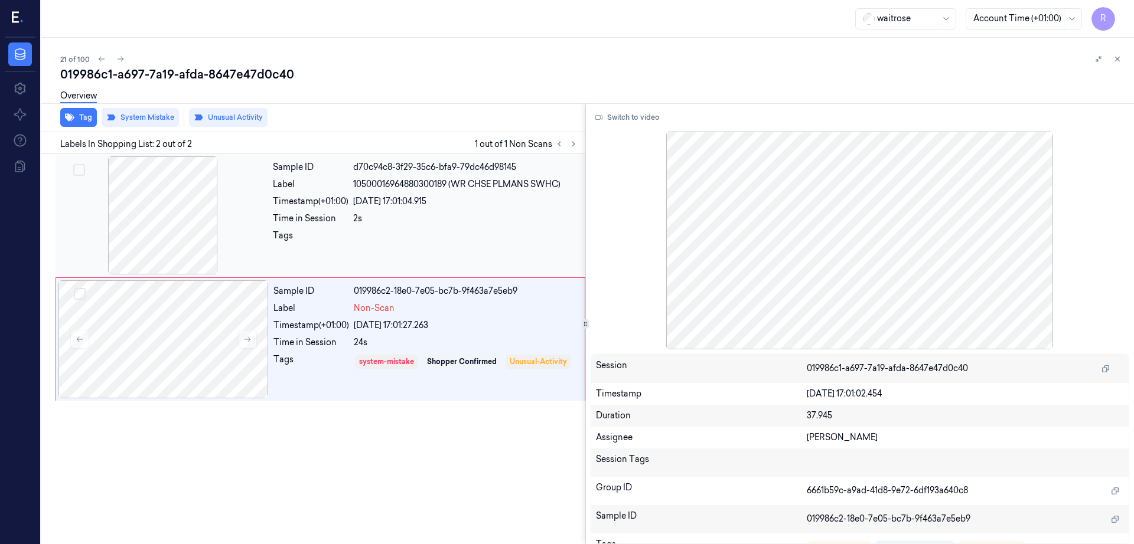
click at [208, 188] on div at bounding box center [163, 215] width 210 height 118
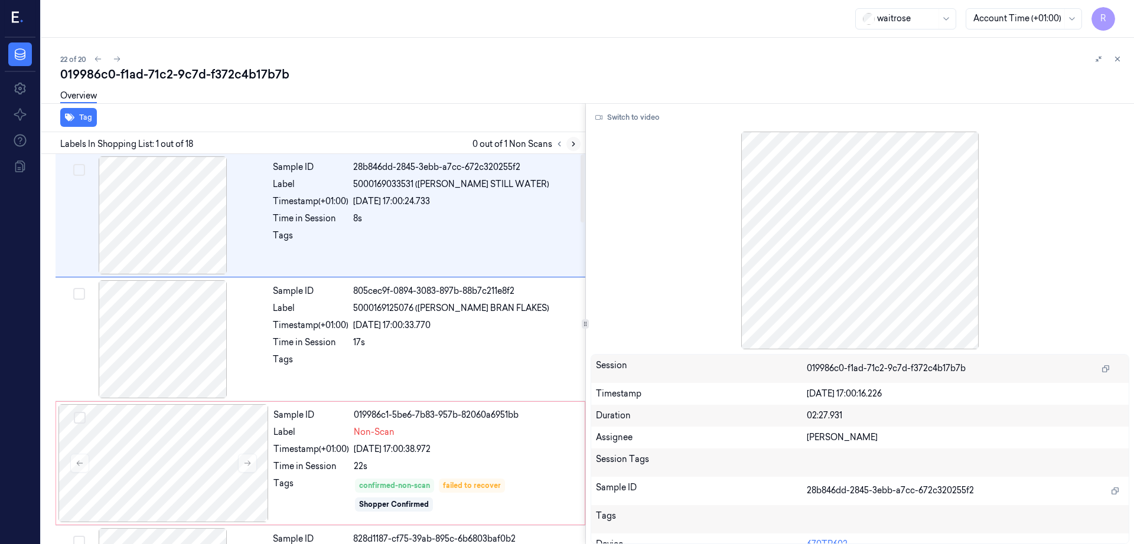
click at [580, 143] on button at bounding box center [573, 144] width 14 height 14
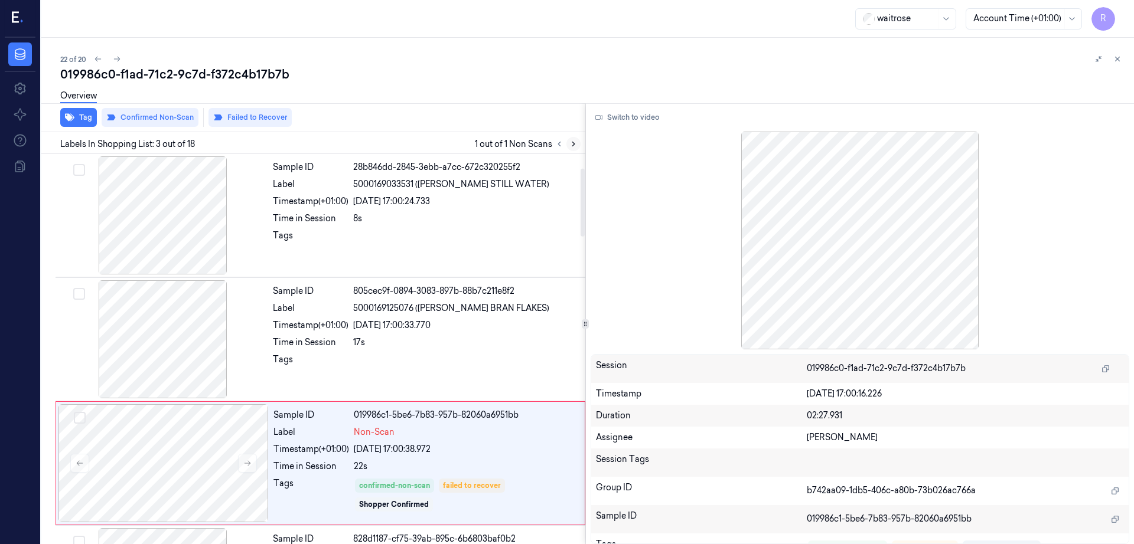
scroll to position [115, 0]
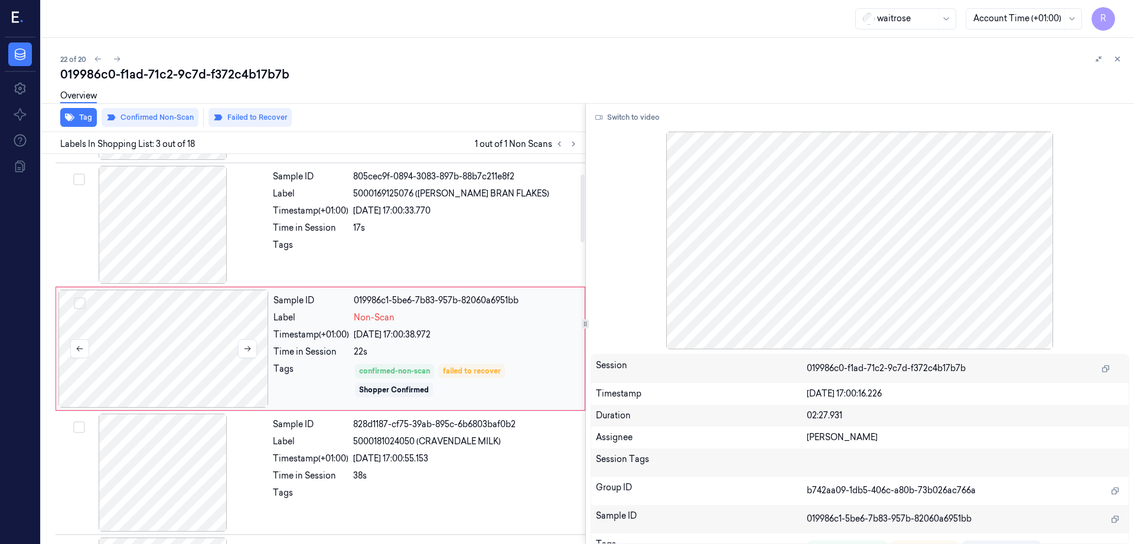
click at [163, 339] on div at bounding box center [163, 349] width 210 height 118
click at [181, 229] on div at bounding box center [163, 225] width 210 height 118
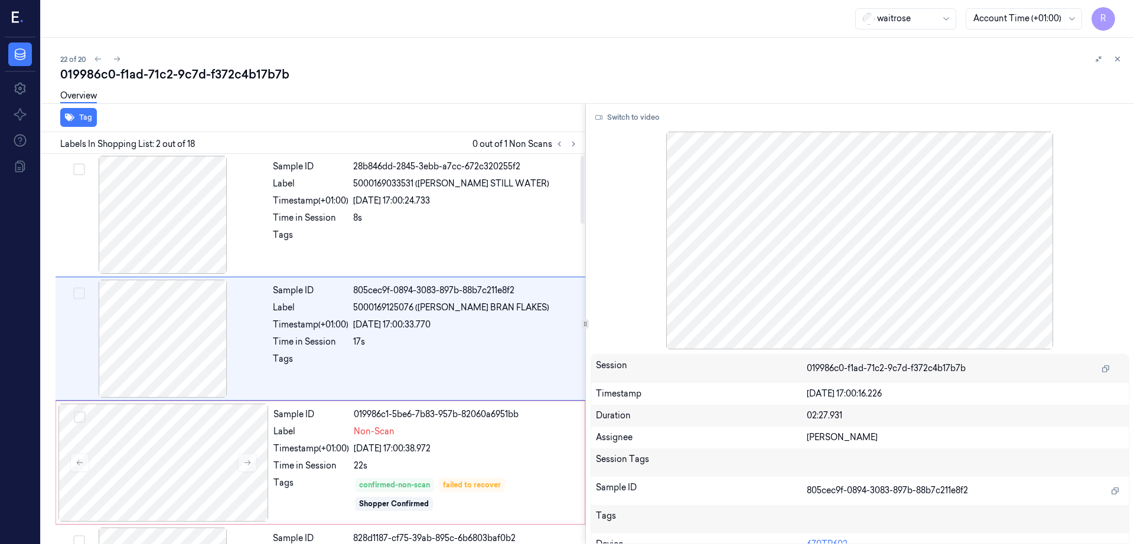
scroll to position [0, 0]
click at [640, 116] on button "Switch to video" at bounding box center [627, 117] width 74 height 19
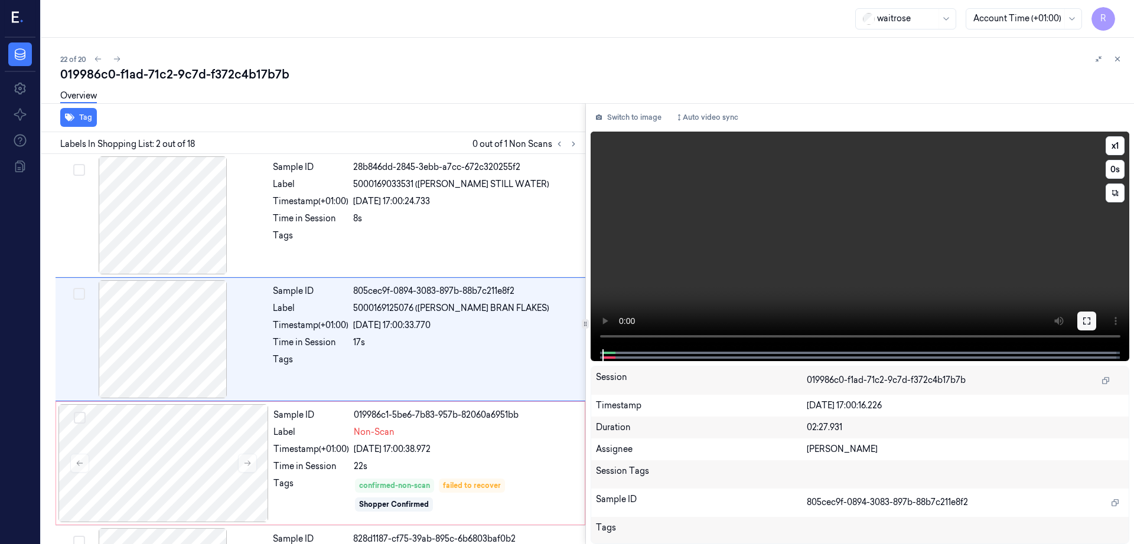
click at [1091, 316] on icon at bounding box center [1086, 320] width 9 height 9
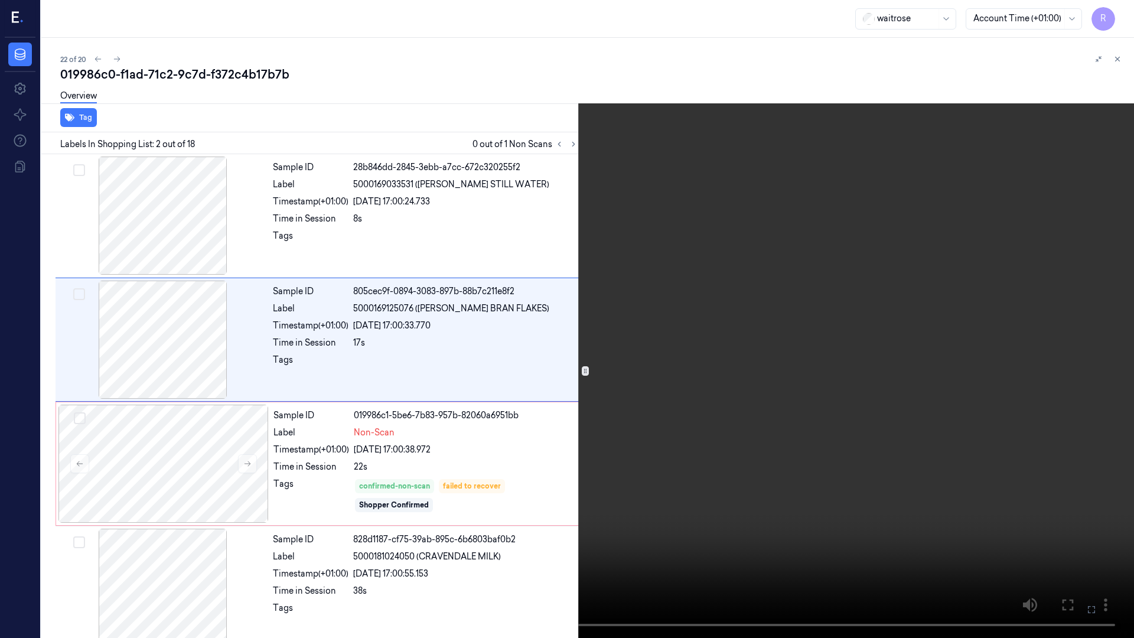
click at [459, 419] on video at bounding box center [567, 319] width 1134 height 638
click at [458, 416] on video at bounding box center [567, 319] width 1134 height 638
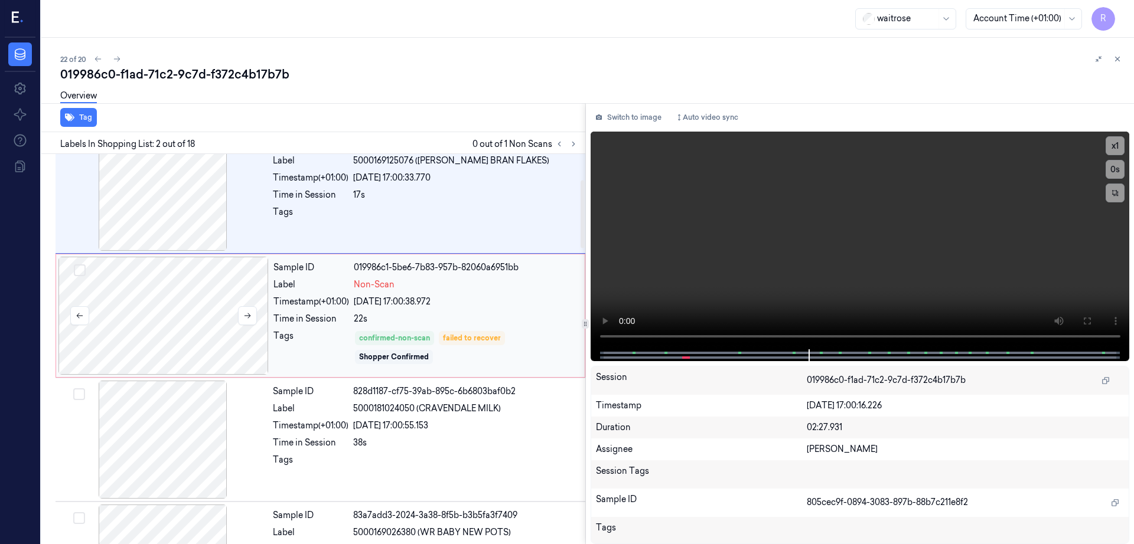
click at [230, 347] on div at bounding box center [163, 316] width 210 height 118
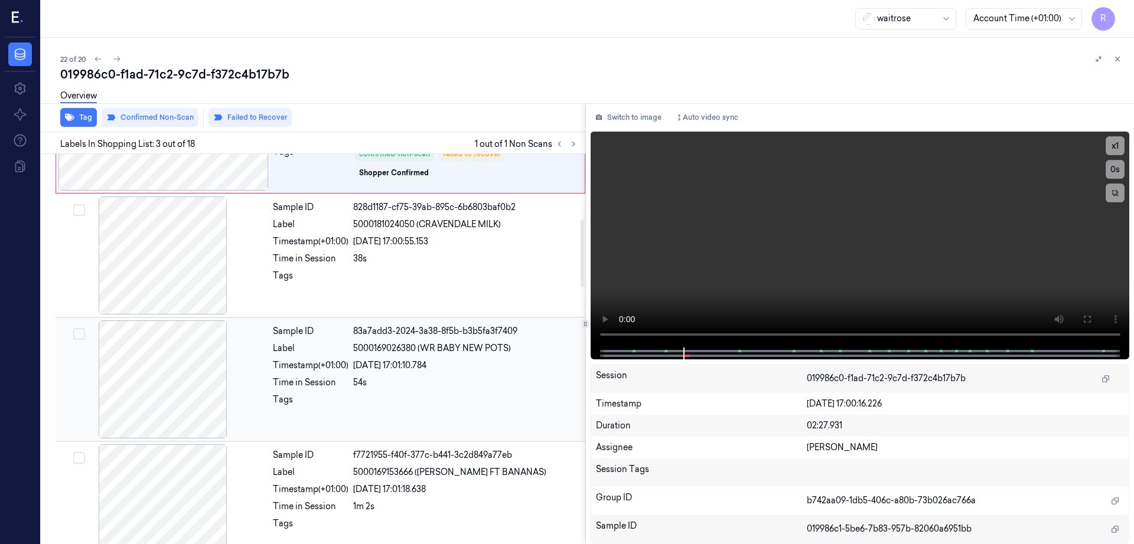
scroll to position [410, 0]
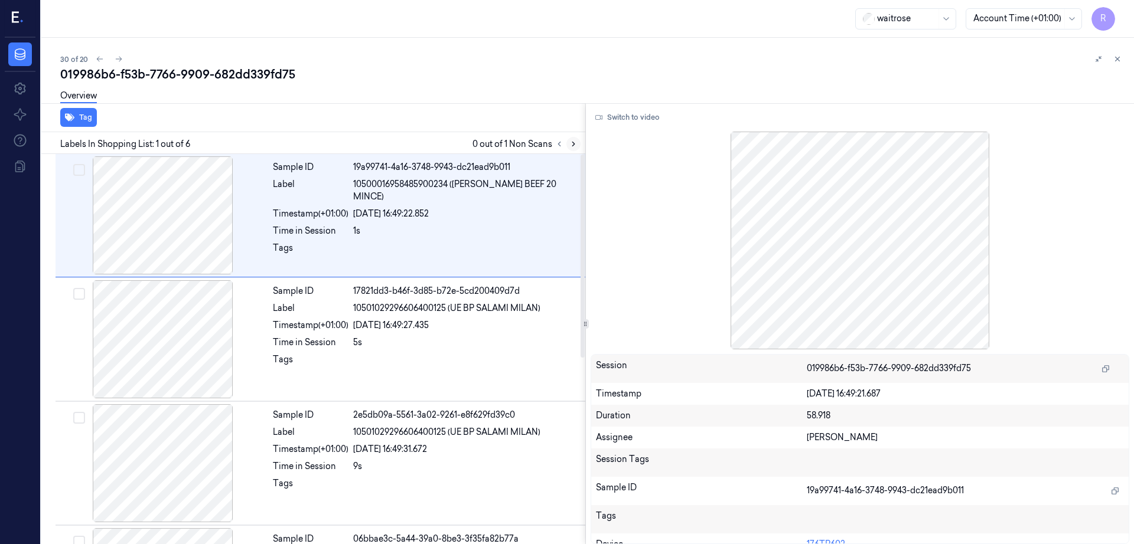
click at [577, 143] on icon at bounding box center [573, 144] width 8 height 8
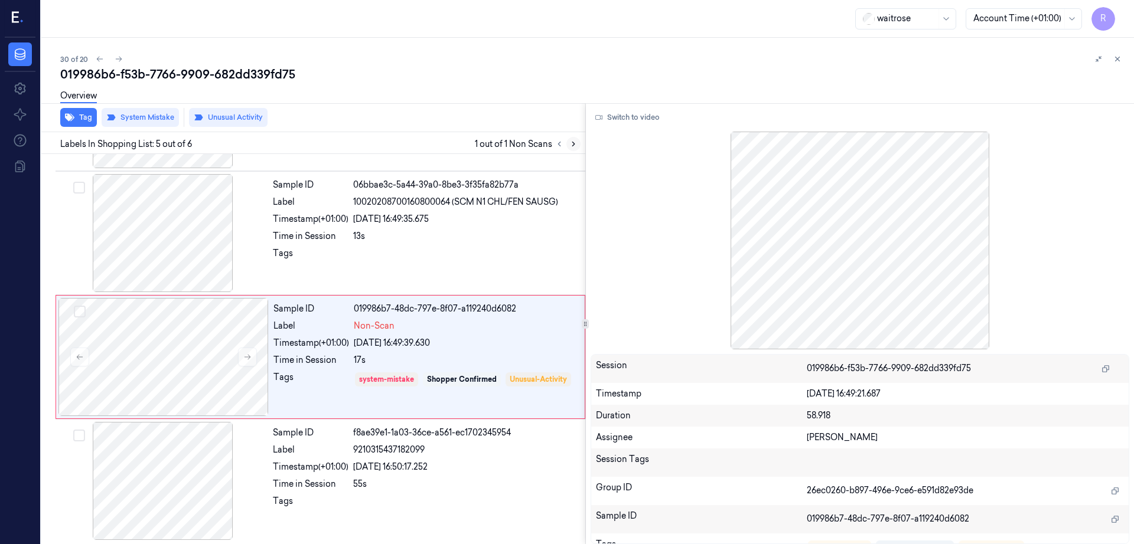
scroll to position [357, 0]
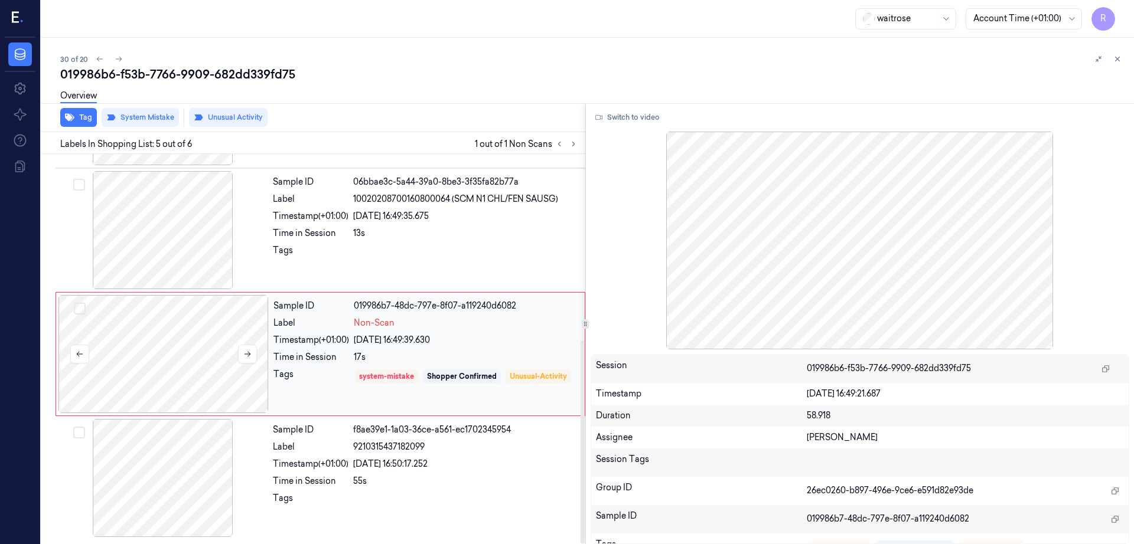
click at [160, 354] on div at bounding box center [163, 354] width 210 height 118
click at [145, 227] on div at bounding box center [163, 230] width 210 height 118
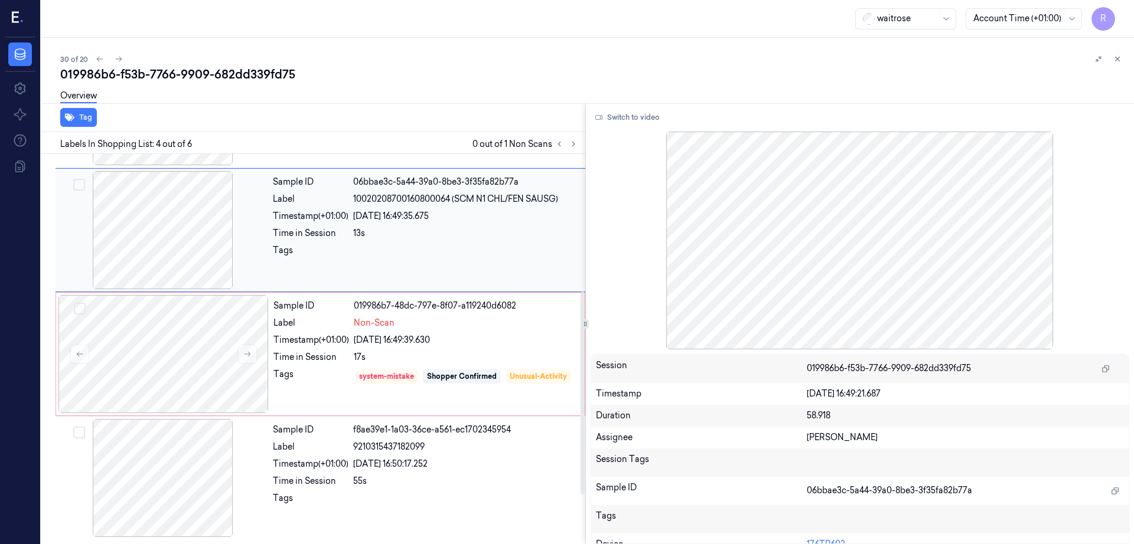
scroll to position [239, 0]
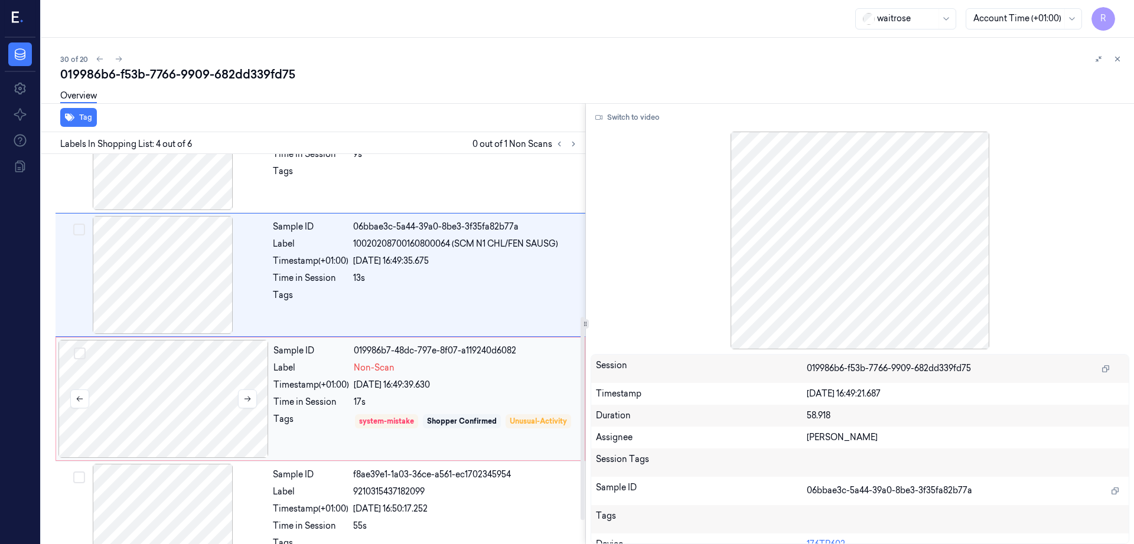
click at [168, 381] on div at bounding box center [163, 399] width 210 height 118
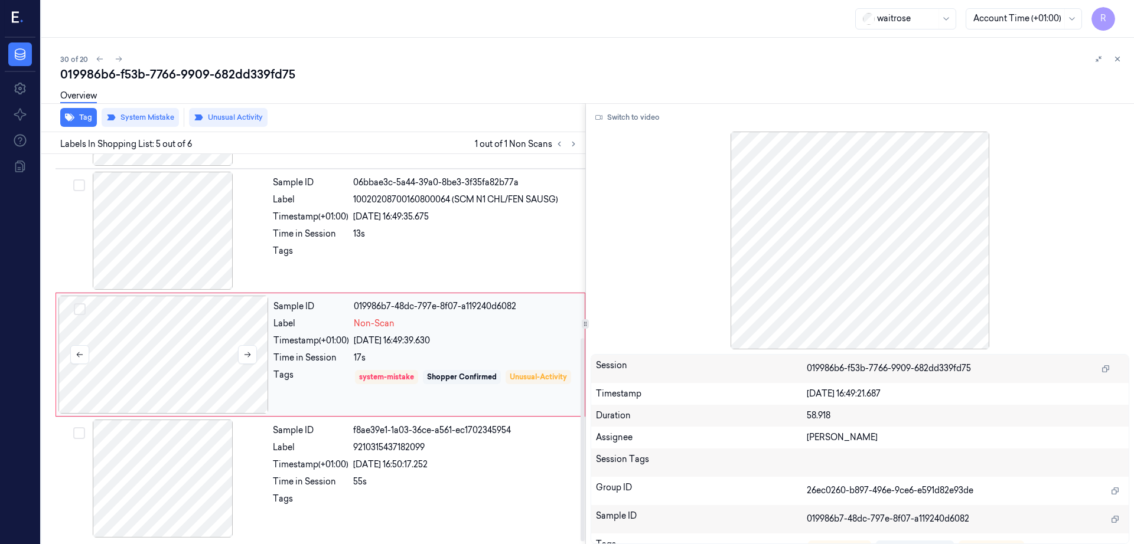
scroll to position [357, 0]
click at [198, 386] on div at bounding box center [163, 354] width 210 height 118
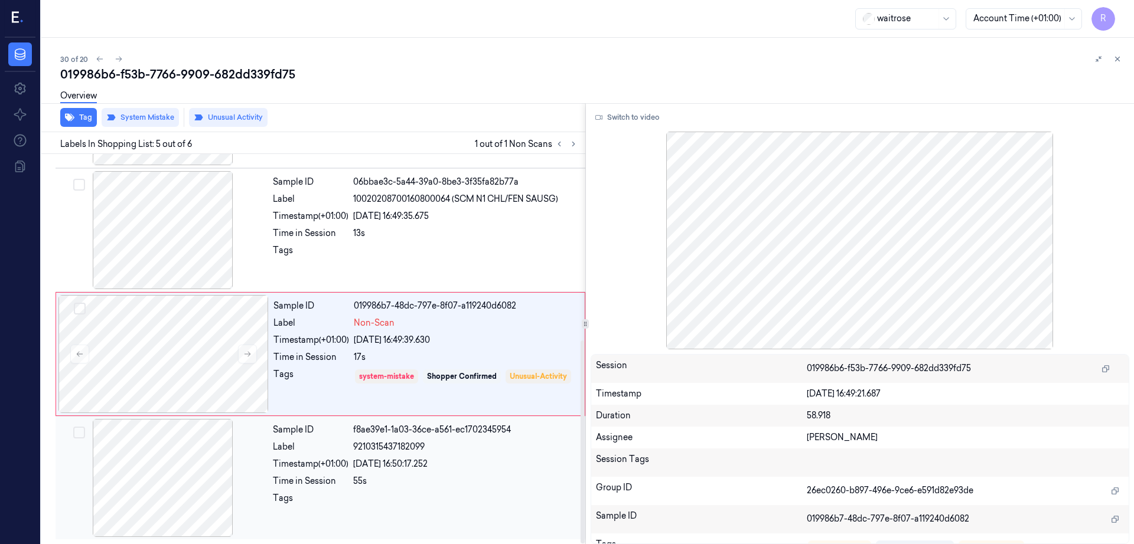
click at [191, 475] on div at bounding box center [163, 478] width 210 height 118
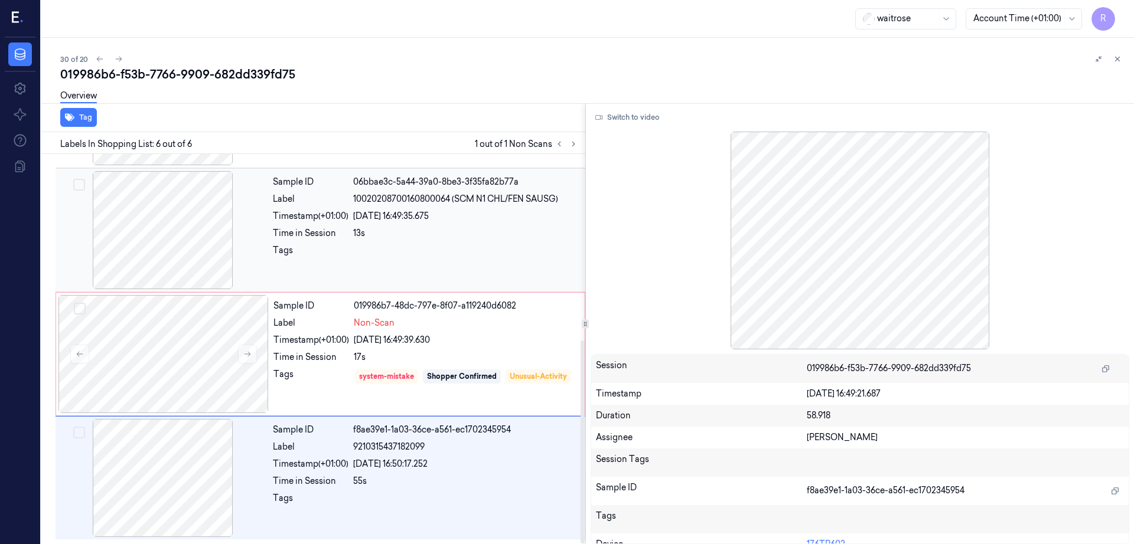
click at [159, 241] on div at bounding box center [163, 230] width 210 height 118
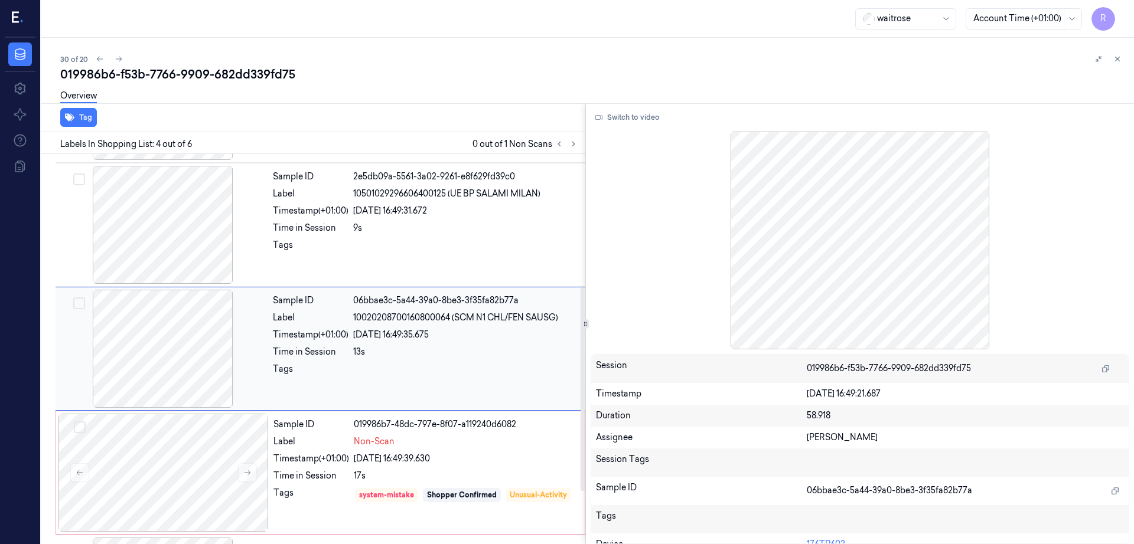
scroll to position [312, 0]
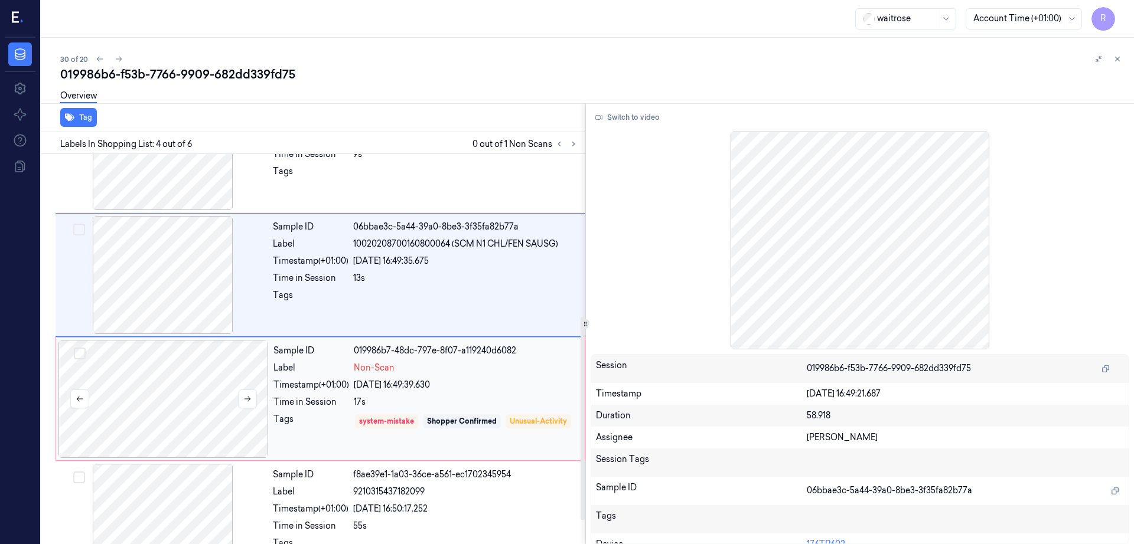
click at [190, 394] on div at bounding box center [163, 399] width 210 height 118
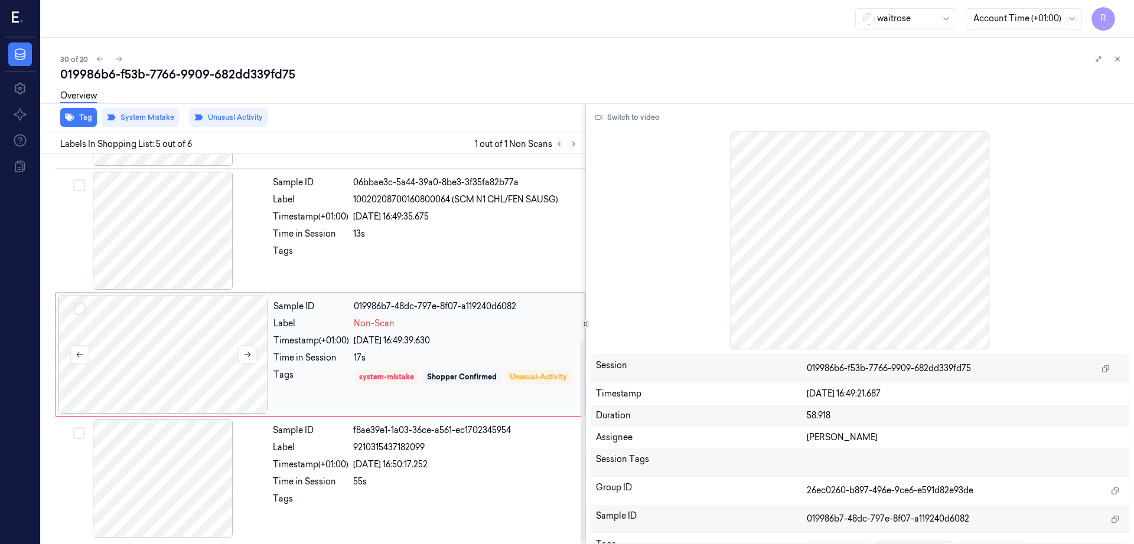
scroll to position [357, 0]
click at [244, 353] on icon at bounding box center [247, 354] width 8 height 8
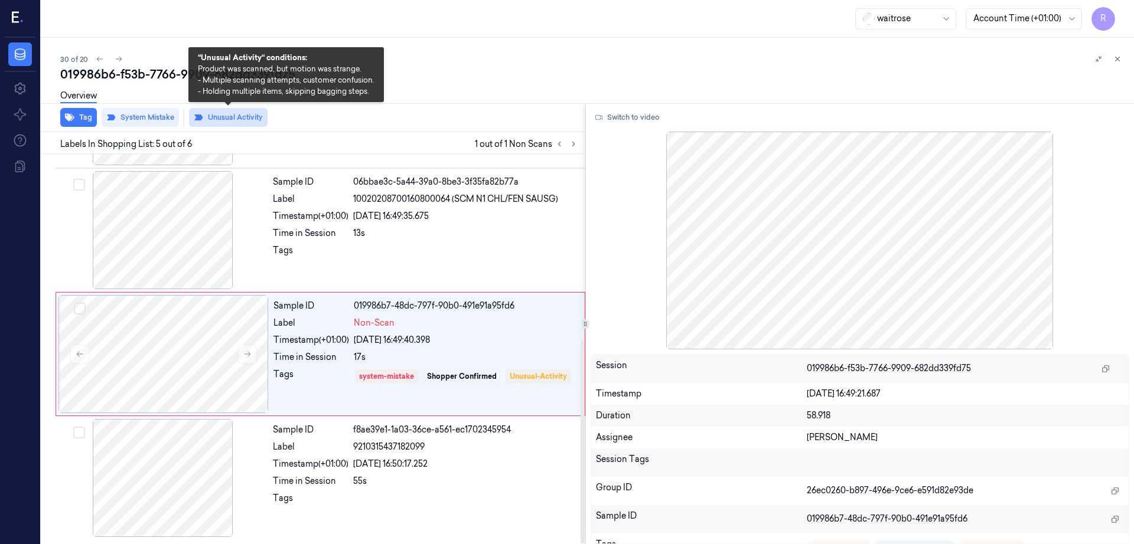
click at [219, 120] on button "Unusual Activity" at bounding box center [228, 117] width 79 height 19
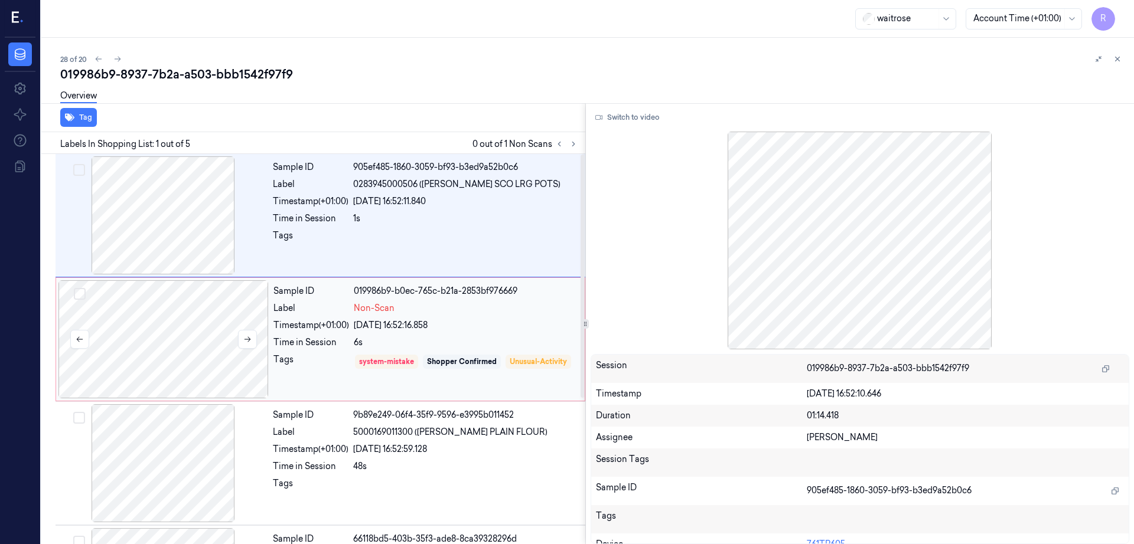
click at [130, 358] on div at bounding box center [163, 339] width 210 height 118
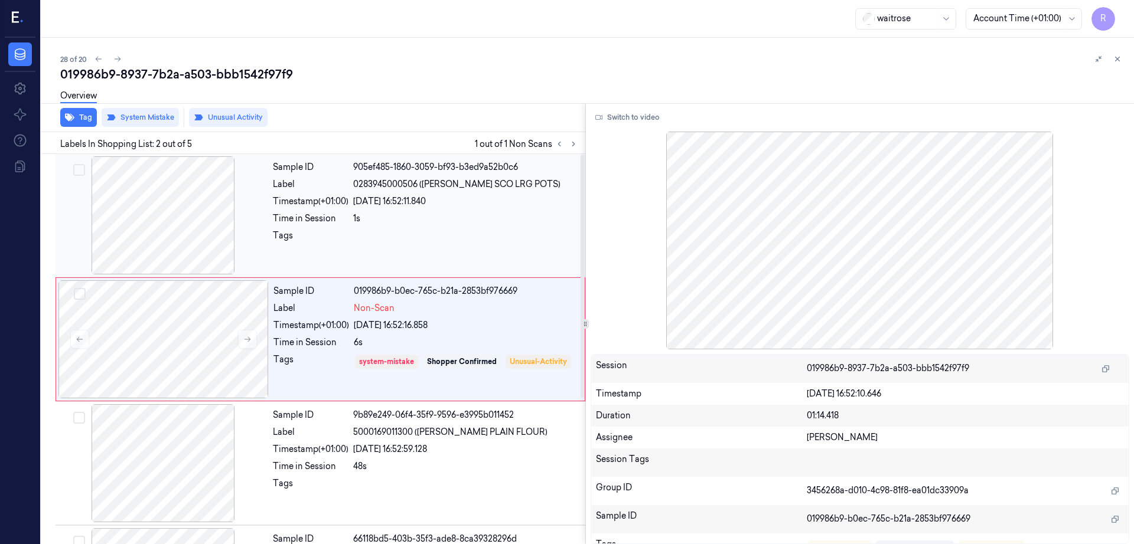
click at [165, 225] on div at bounding box center [163, 215] width 210 height 118
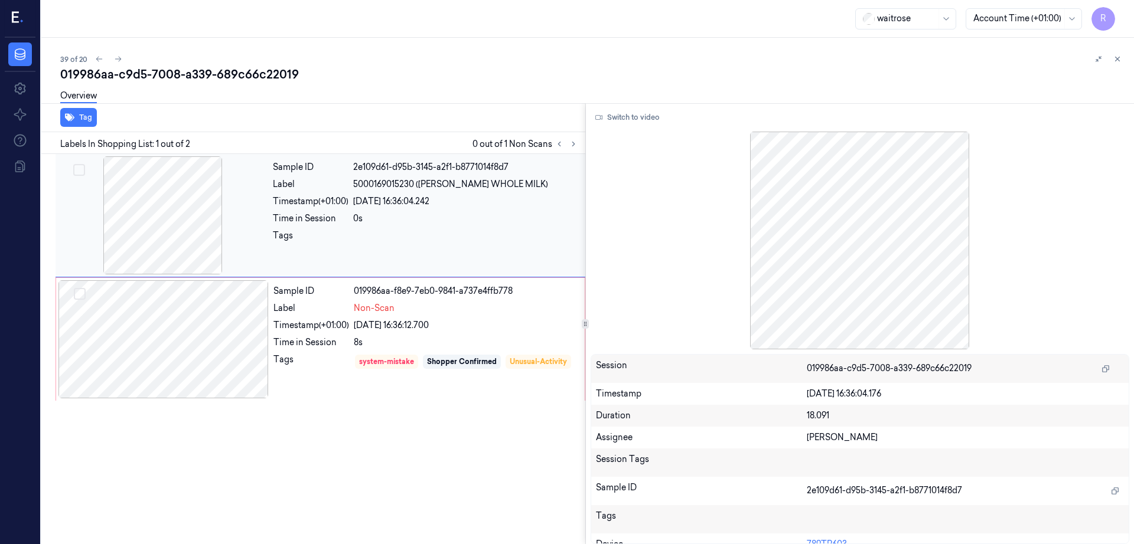
click at [239, 197] on div at bounding box center [163, 215] width 210 height 118
click at [177, 360] on div at bounding box center [163, 339] width 210 height 118
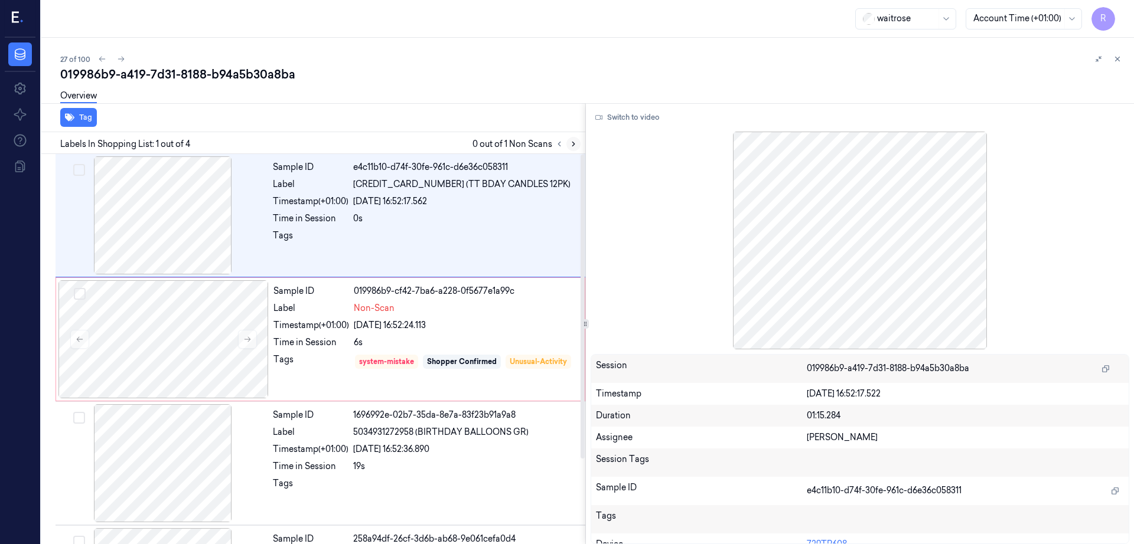
click at [580, 142] on button at bounding box center [573, 144] width 14 height 14
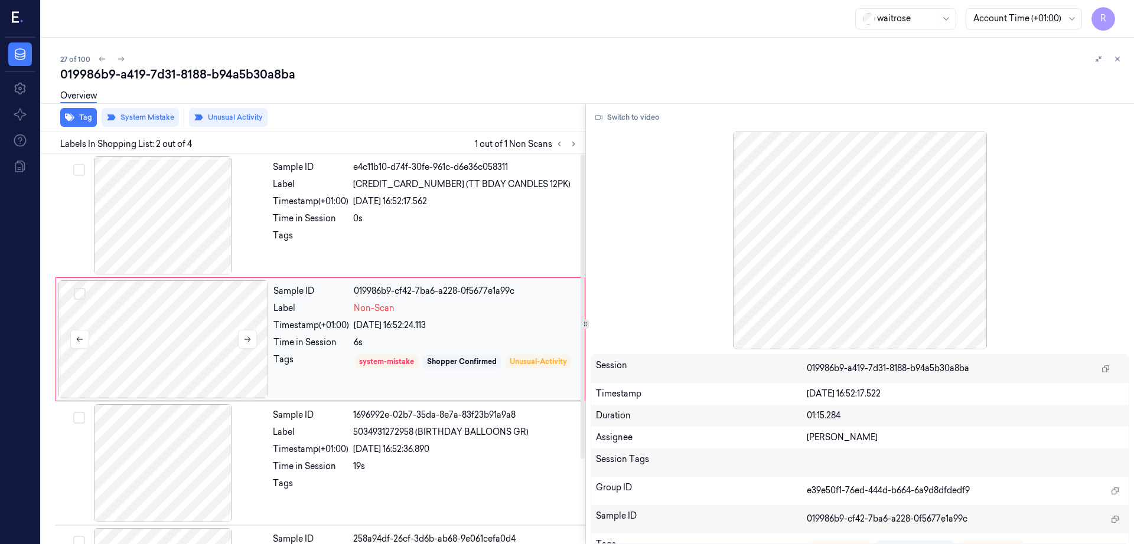
click at [195, 339] on div at bounding box center [163, 339] width 210 height 118
click at [198, 228] on div at bounding box center [163, 215] width 210 height 118
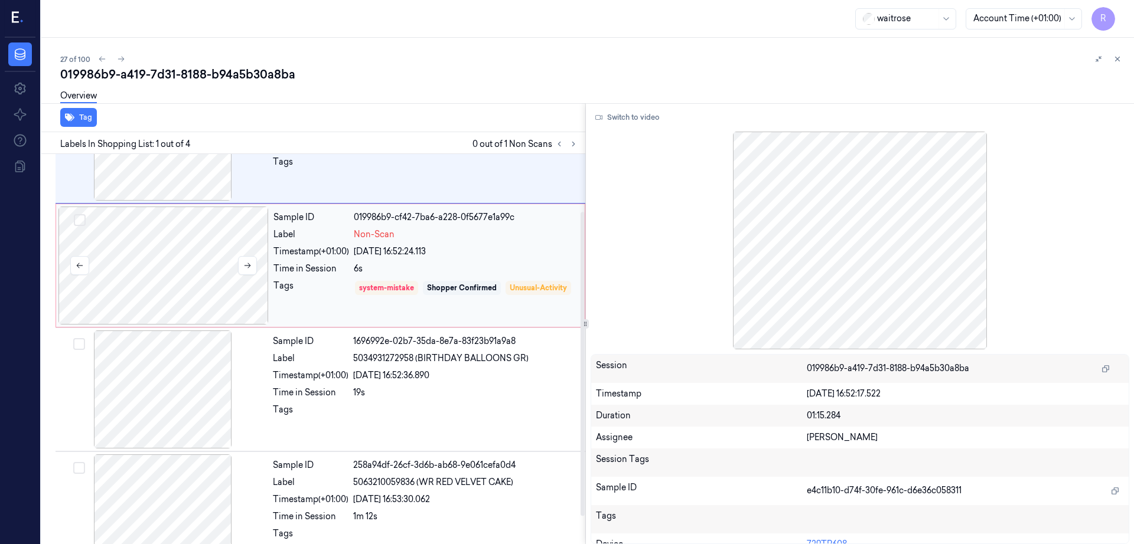
click at [174, 285] on div at bounding box center [163, 266] width 210 height 118
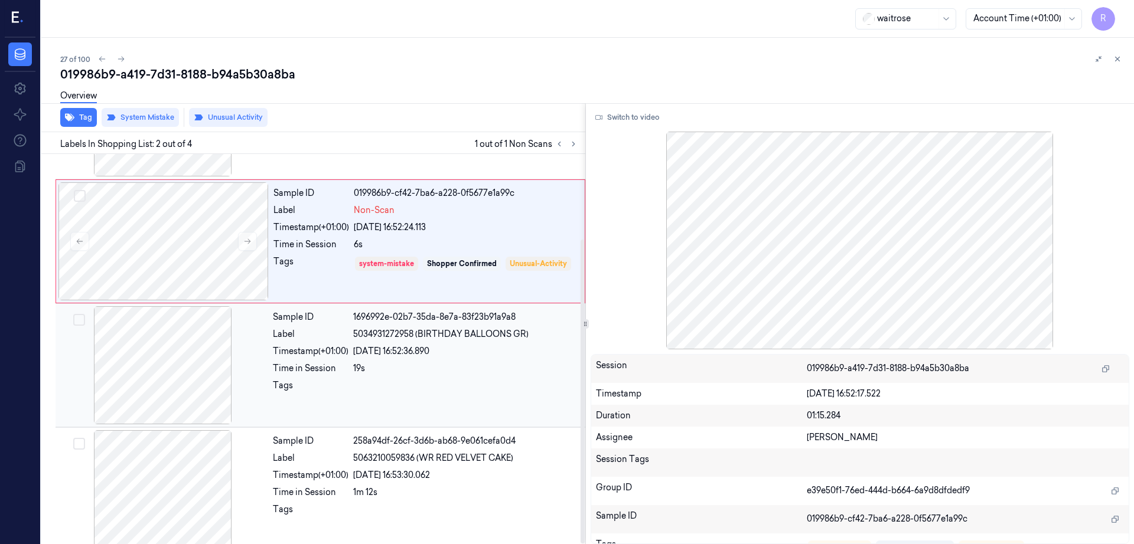
scroll to position [109, 0]
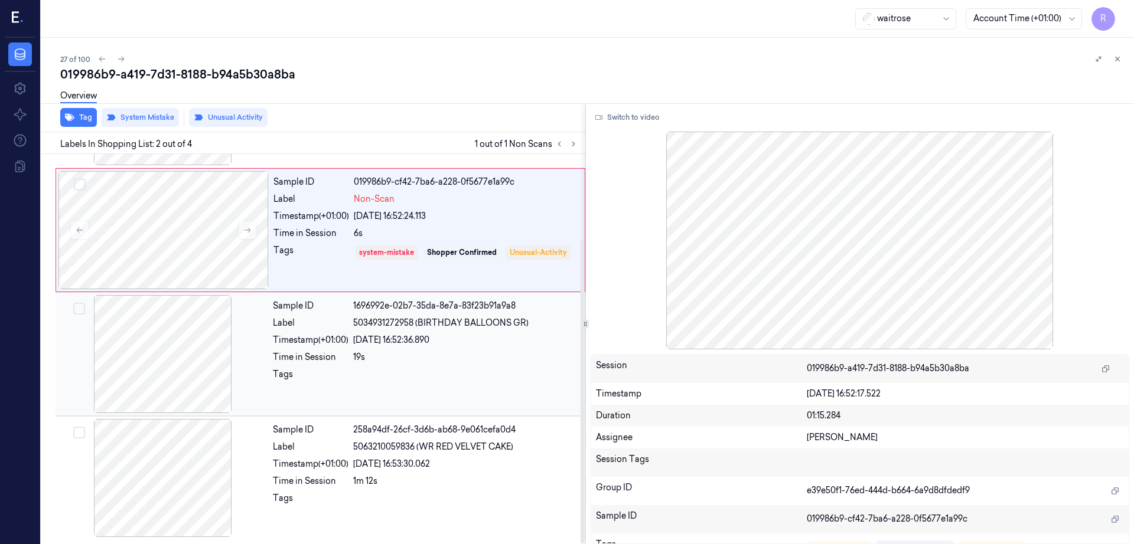
click at [207, 351] on div at bounding box center [163, 354] width 210 height 118
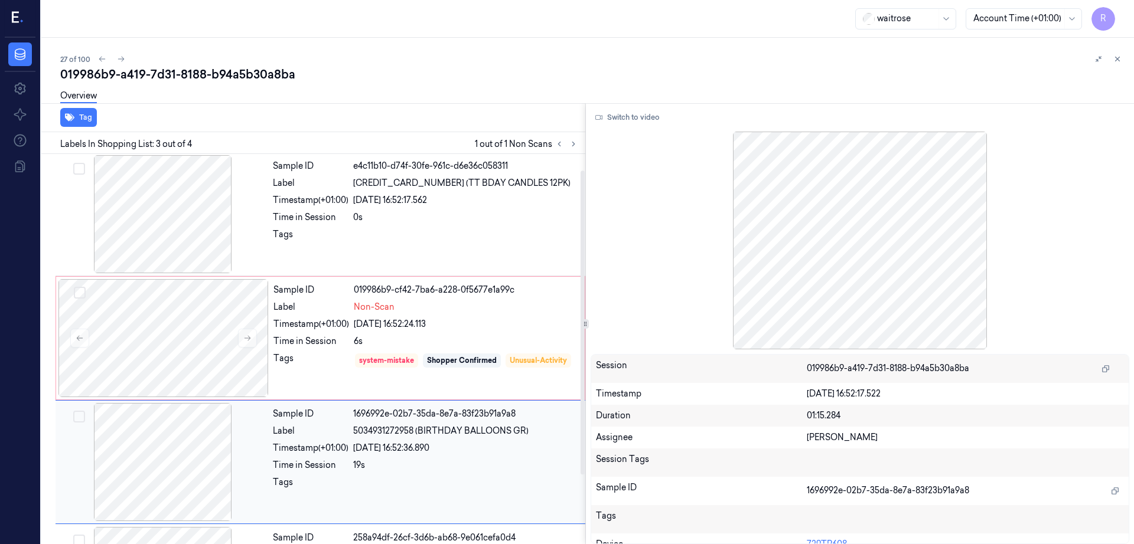
scroll to position [0, 0]
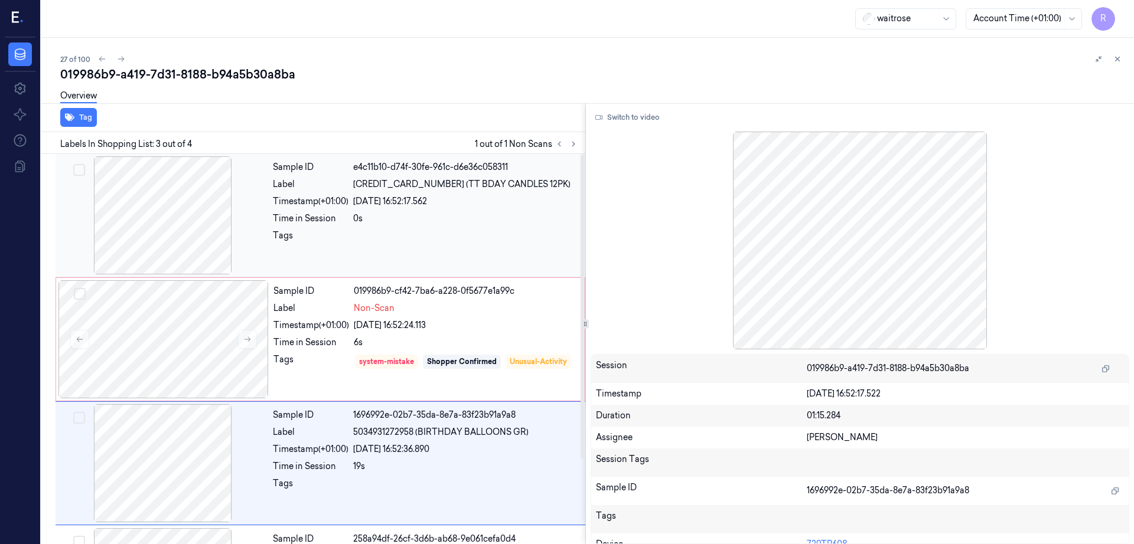
click at [198, 254] on div at bounding box center [163, 215] width 210 height 118
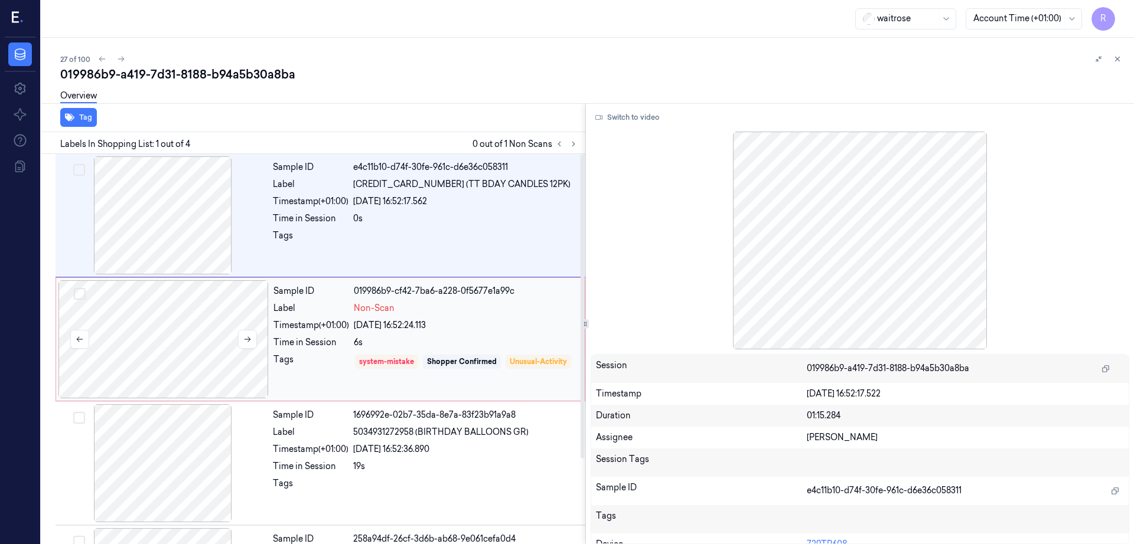
click at [198, 350] on div at bounding box center [163, 339] width 210 height 118
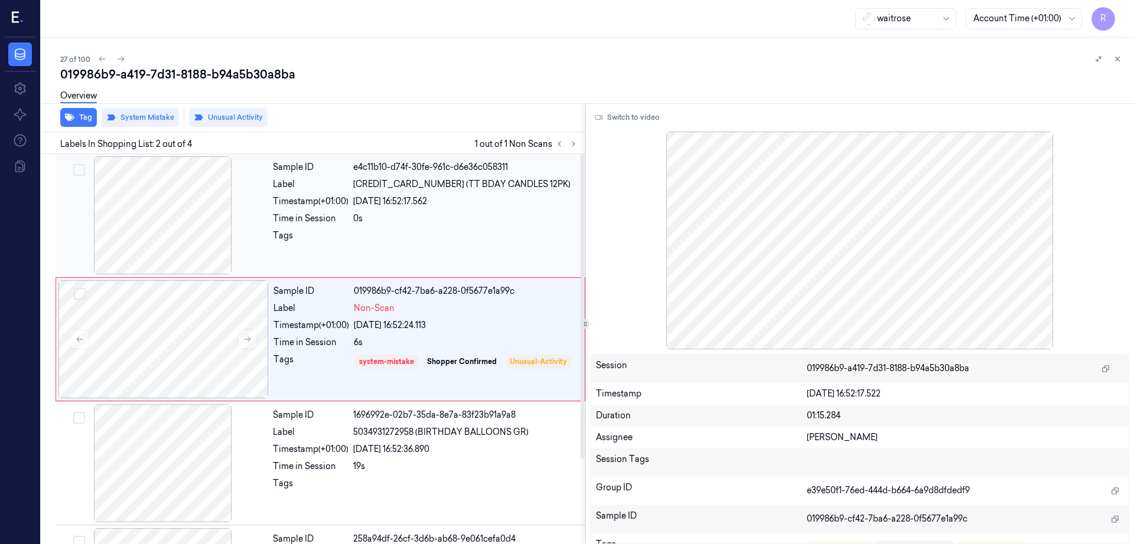
click at [202, 209] on div at bounding box center [163, 215] width 210 height 118
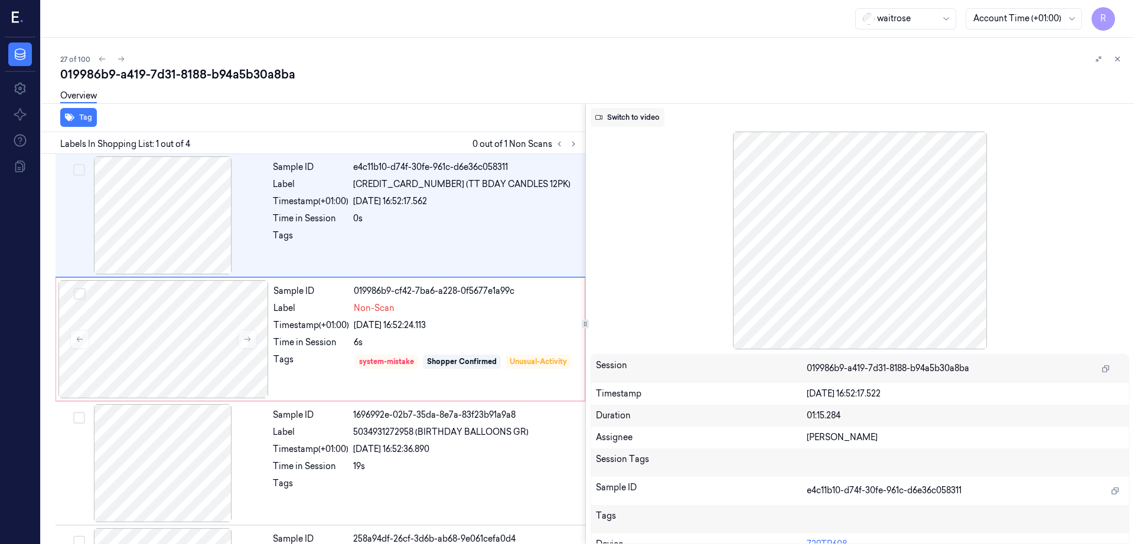
click at [642, 111] on button "Switch to video" at bounding box center [627, 117] width 74 height 19
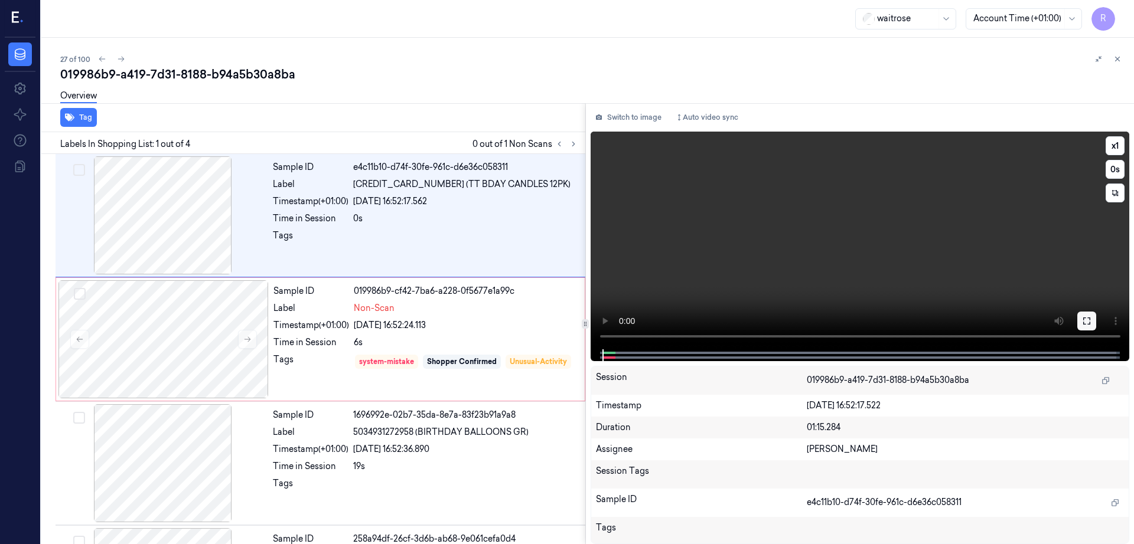
click at [1096, 323] on button at bounding box center [1086, 321] width 19 height 19
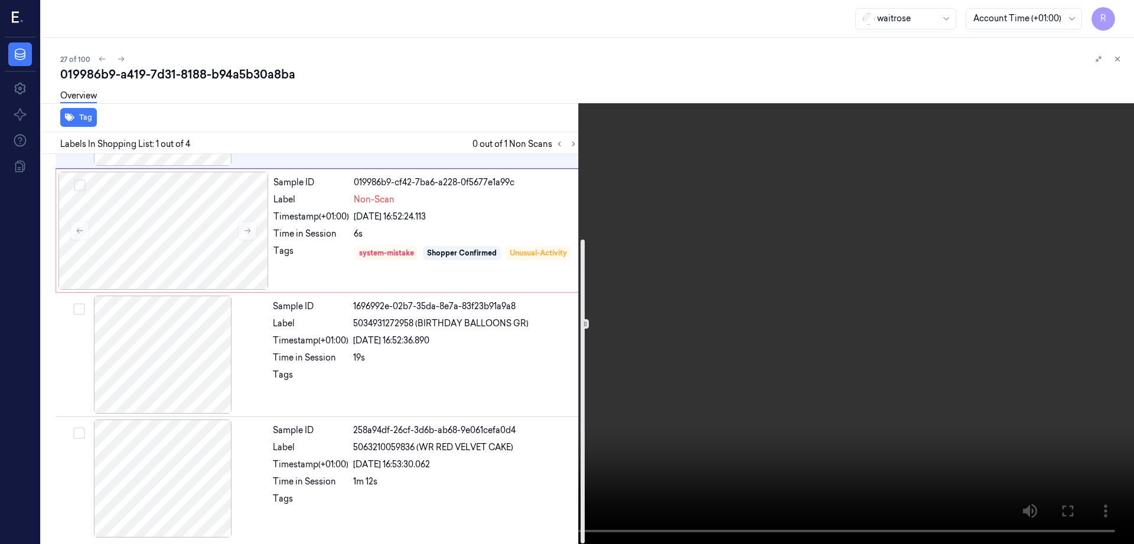
scroll to position [109, 0]
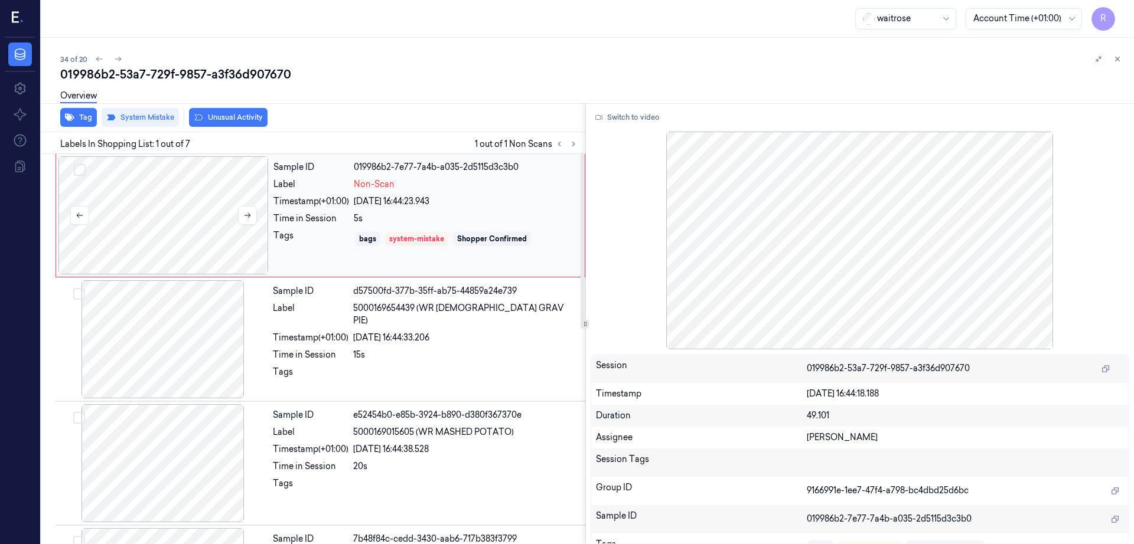
click at [168, 233] on div at bounding box center [163, 215] width 210 height 118
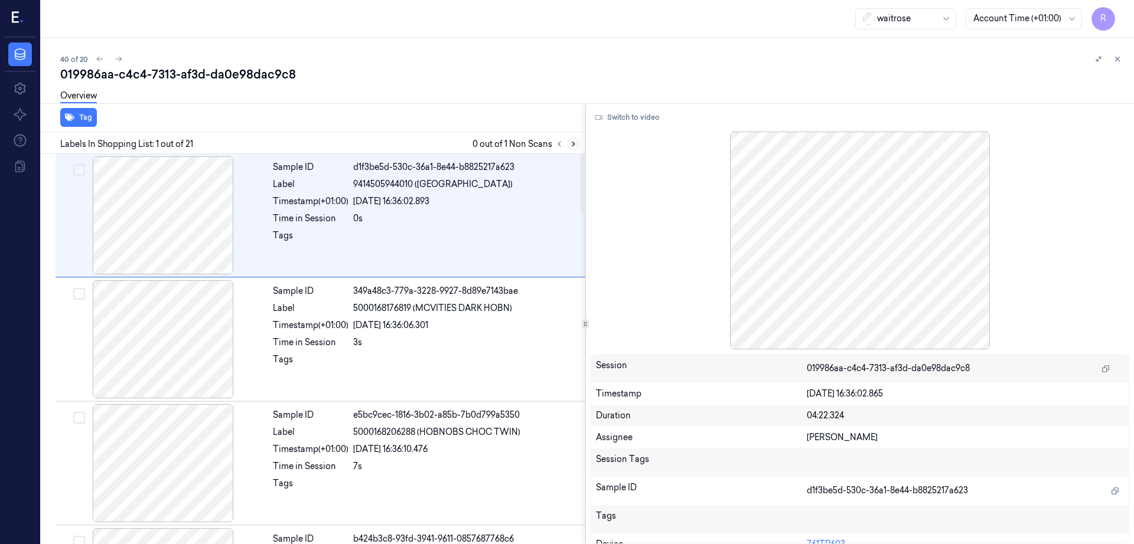
click at [577, 143] on icon at bounding box center [573, 144] width 8 height 8
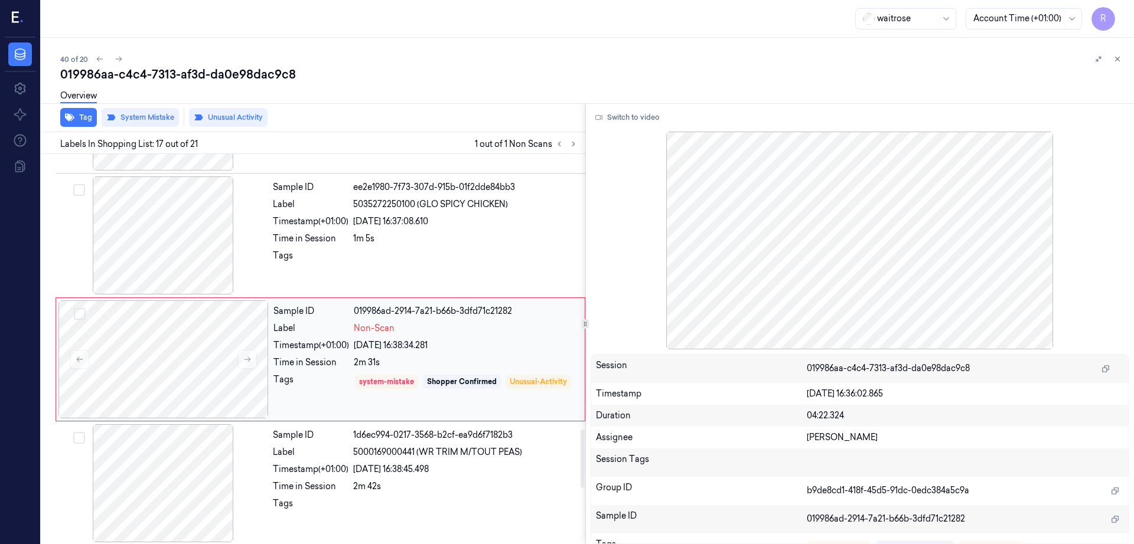
scroll to position [1850, 0]
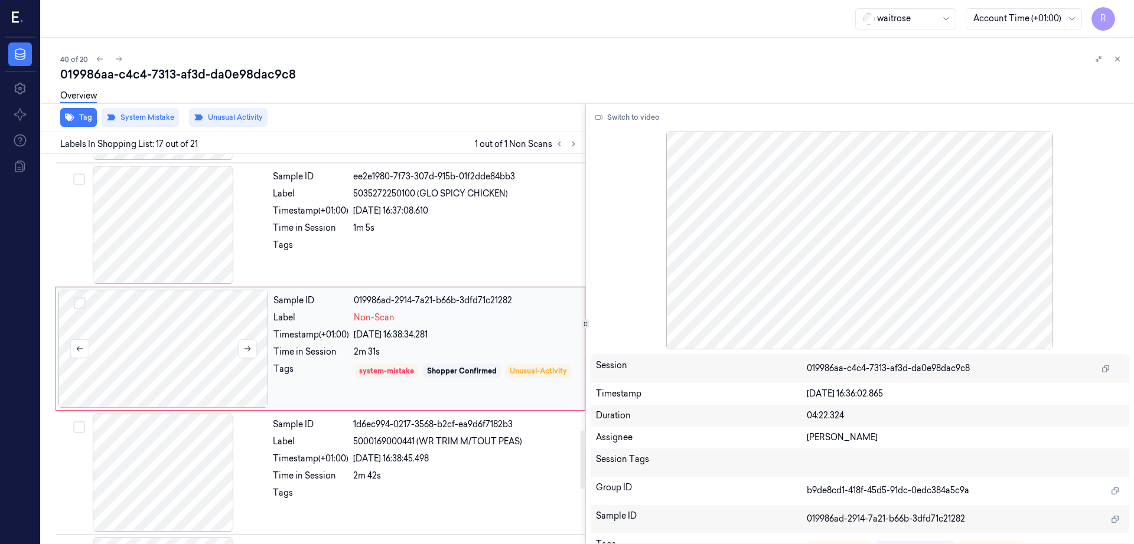
click at [164, 360] on div at bounding box center [163, 349] width 210 height 118
click at [178, 230] on div at bounding box center [163, 225] width 210 height 118
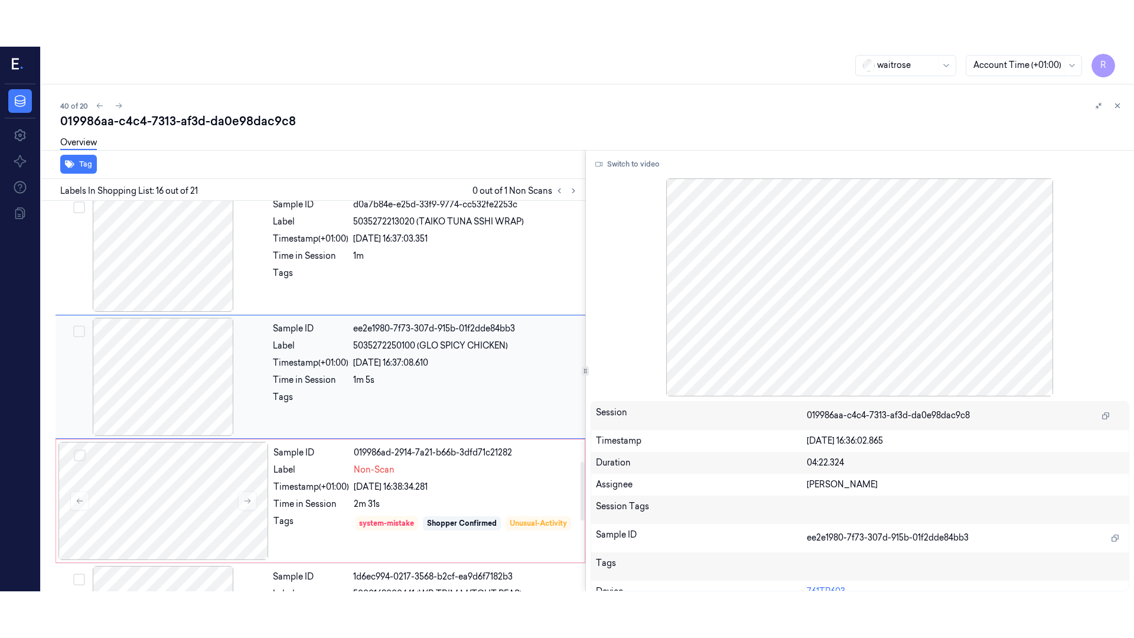
scroll to position [1726, 0]
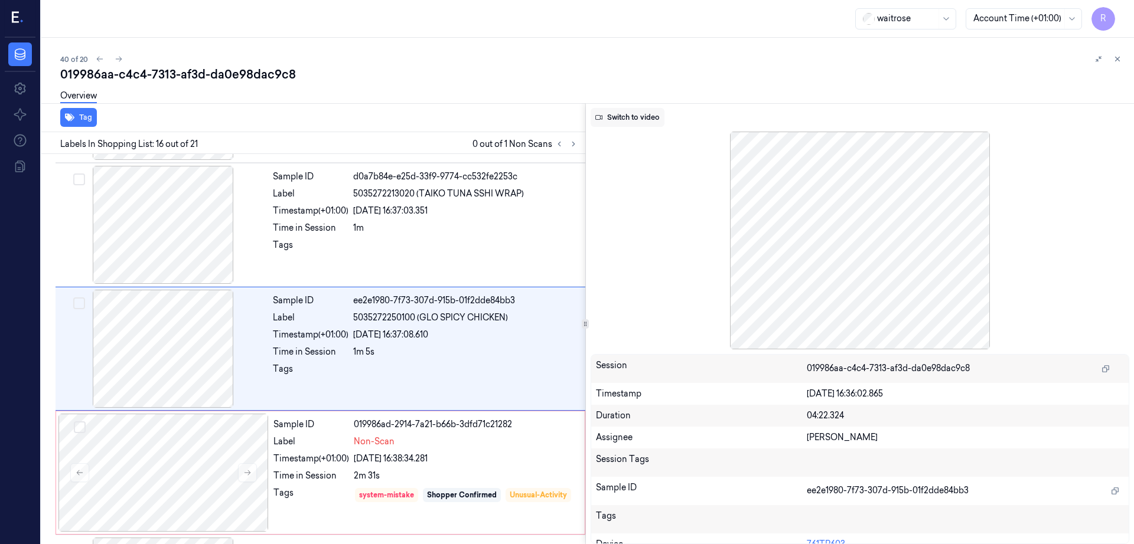
click at [643, 112] on button "Switch to video" at bounding box center [627, 117] width 74 height 19
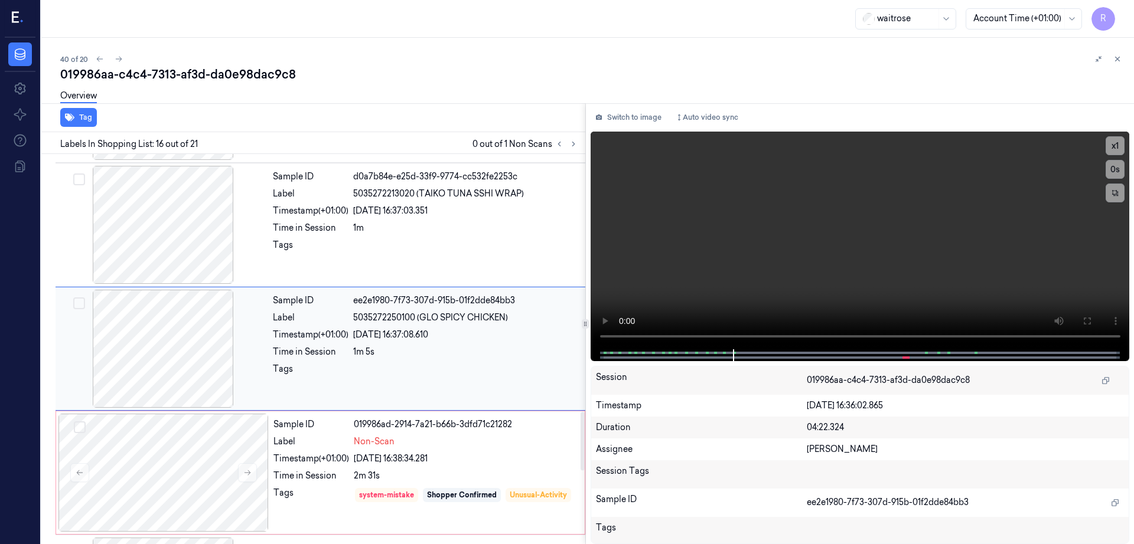
click at [181, 358] on div at bounding box center [163, 349] width 210 height 118
click at [1091, 325] on icon at bounding box center [1086, 320] width 9 height 9
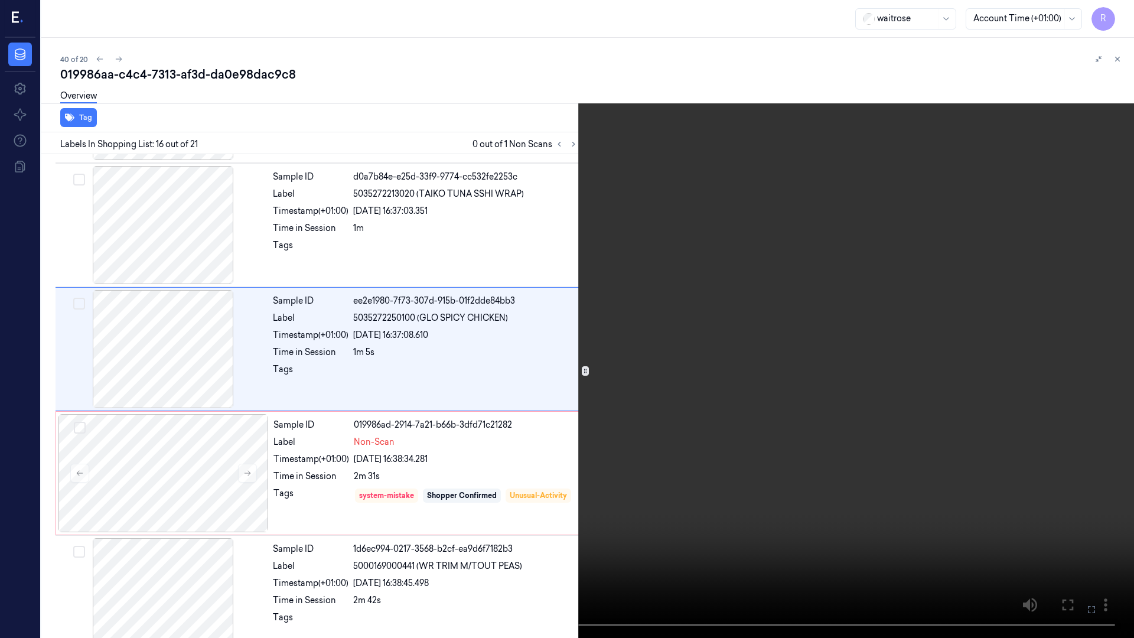
click at [806, 345] on video at bounding box center [567, 319] width 1134 height 638
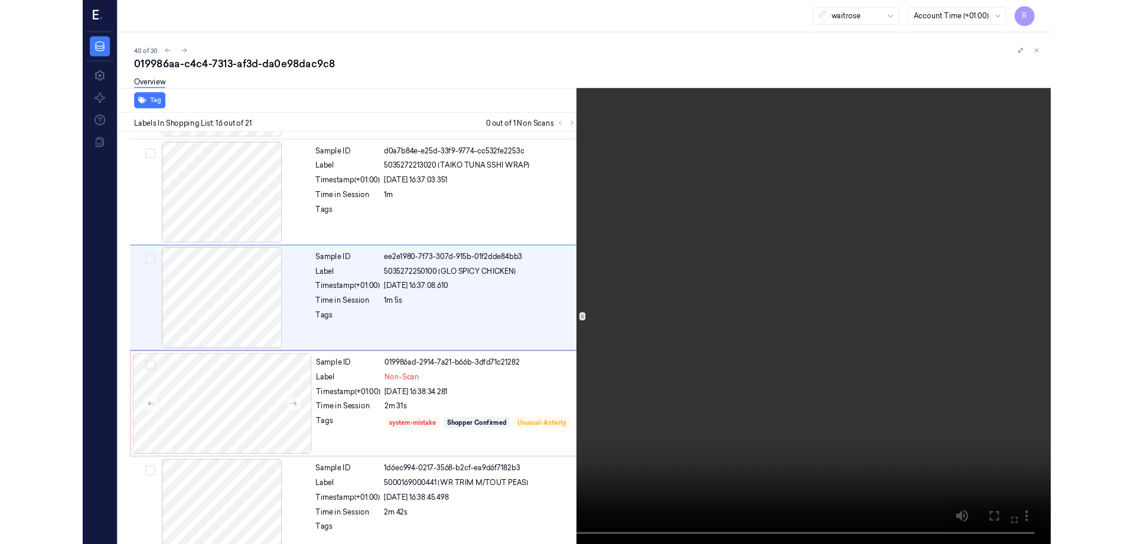
scroll to position [1680, 0]
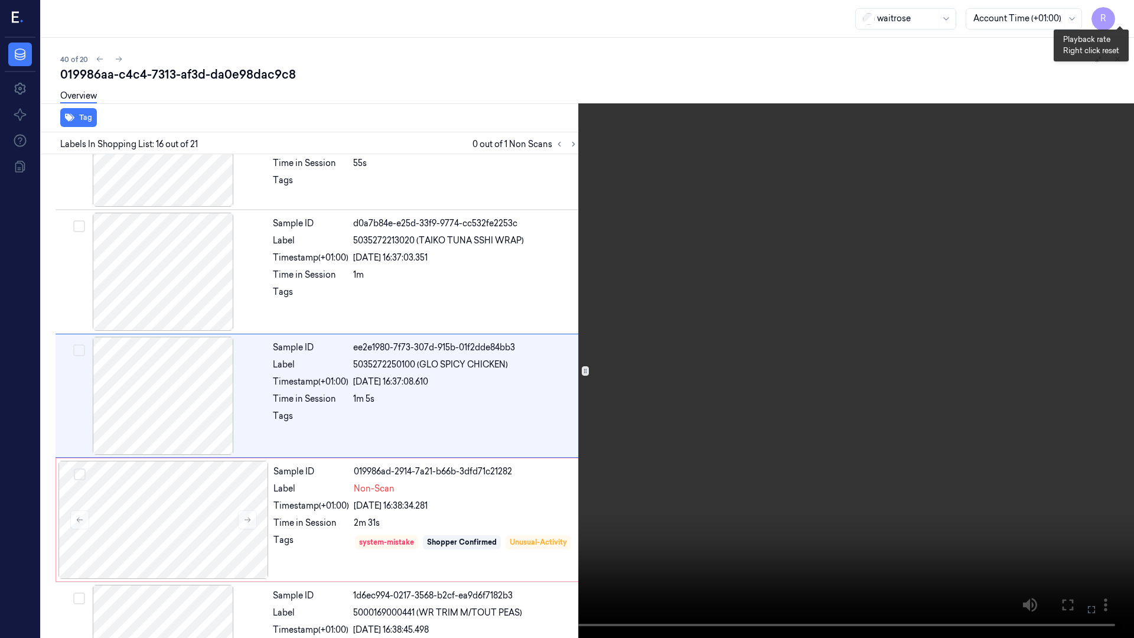
click at [1117, 13] on button "x 1" at bounding box center [1119, 14] width 19 height 19
click at [1114, 11] on button "x 4" at bounding box center [1119, 14] width 19 height 19
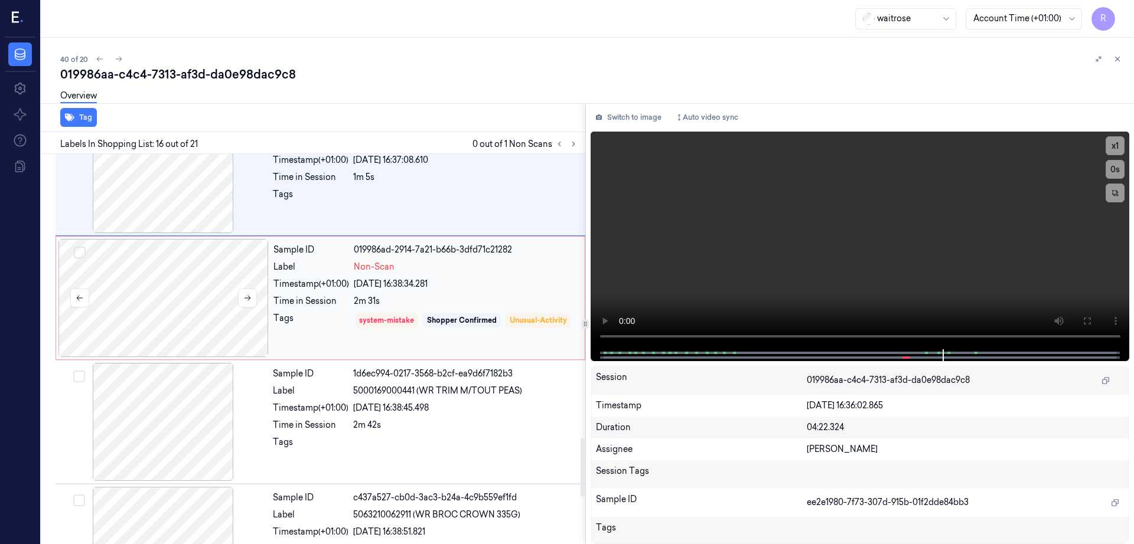
click at [133, 322] on div at bounding box center [163, 298] width 210 height 118
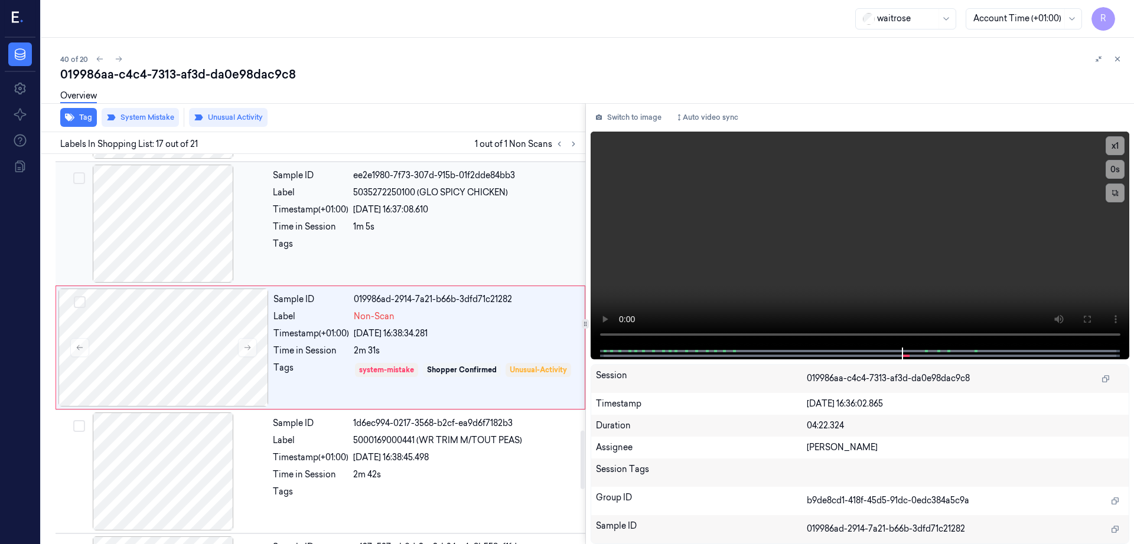
scroll to position [1850, 0]
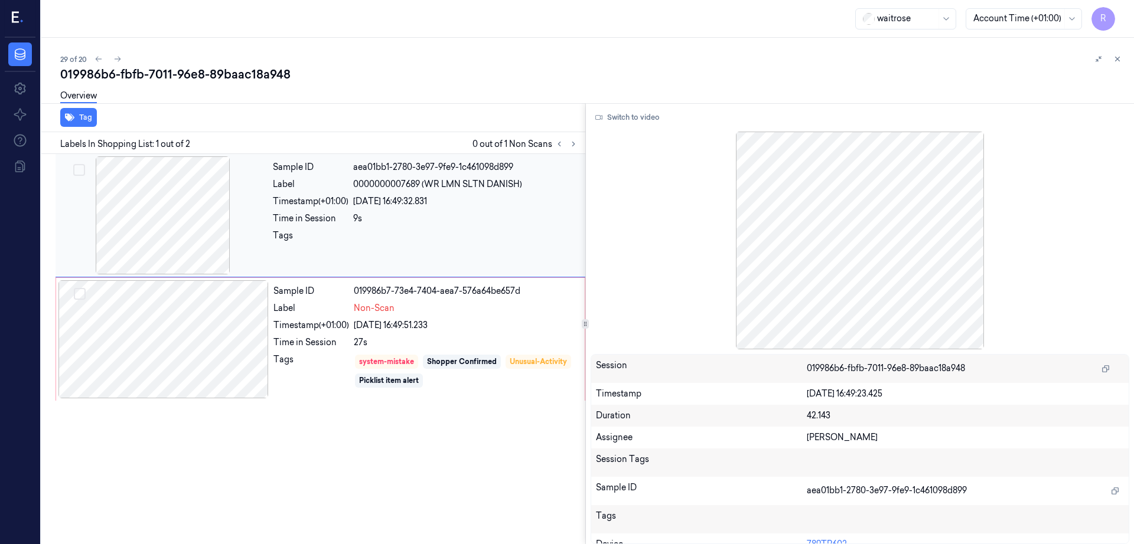
click at [127, 198] on div at bounding box center [163, 215] width 210 height 118
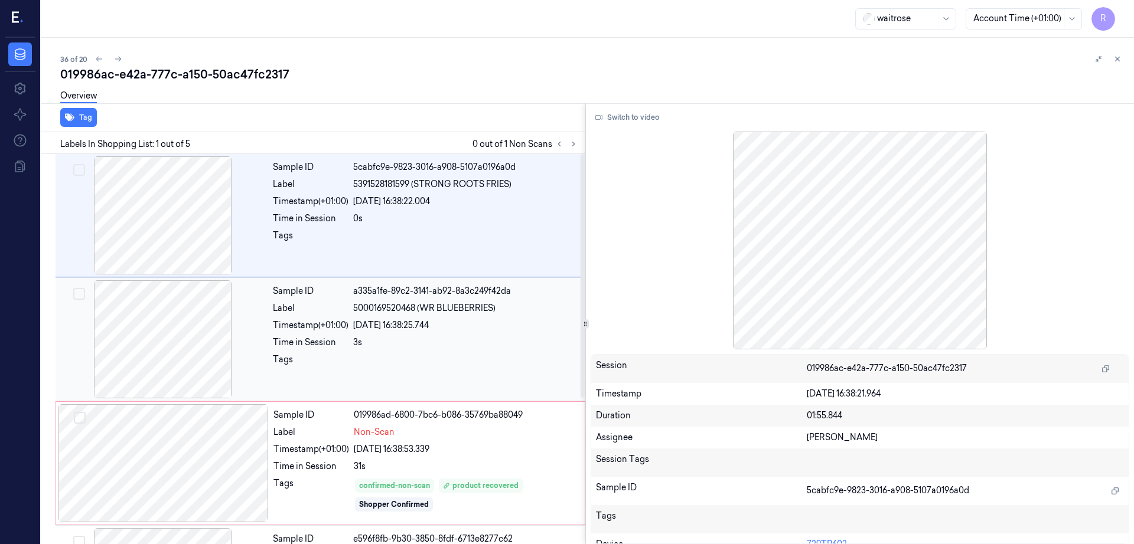
click at [210, 345] on div at bounding box center [163, 339] width 210 height 118
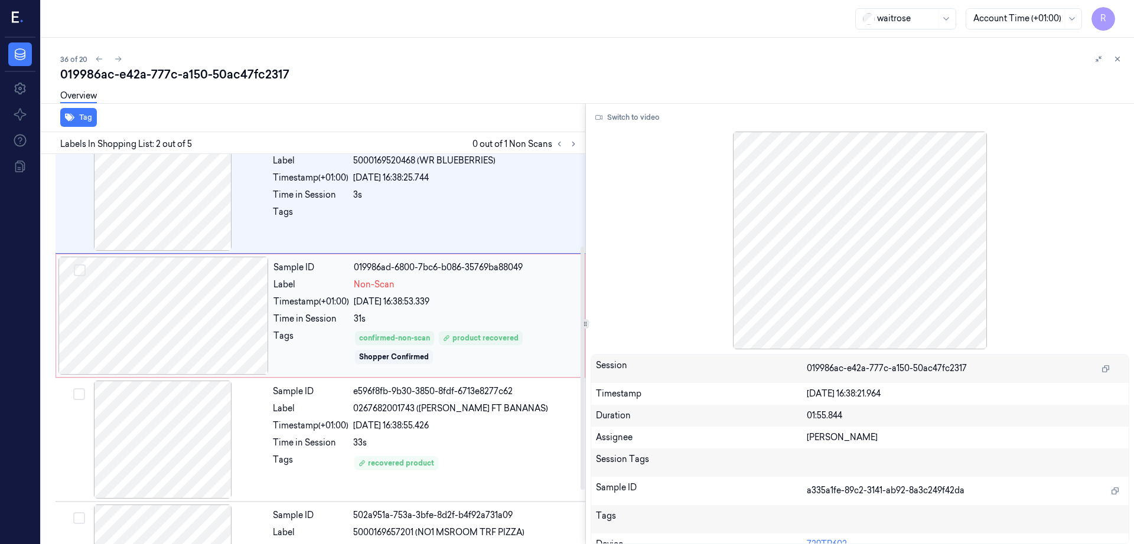
click at [165, 343] on div at bounding box center [163, 316] width 210 height 118
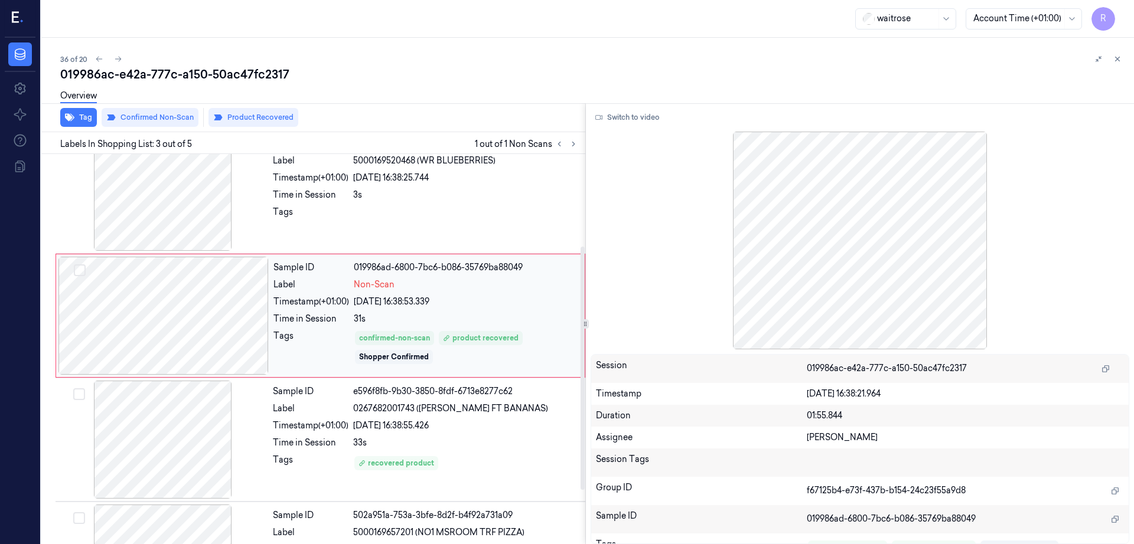
scroll to position [115, 0]
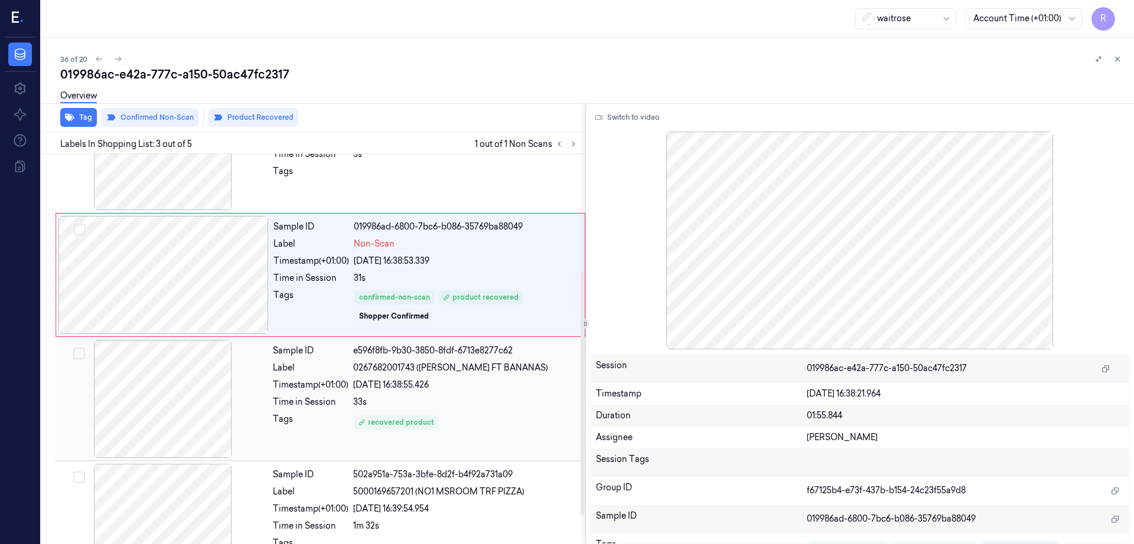
click at [167, 401] on div at bounding box center [163, 399] width 210 height 118
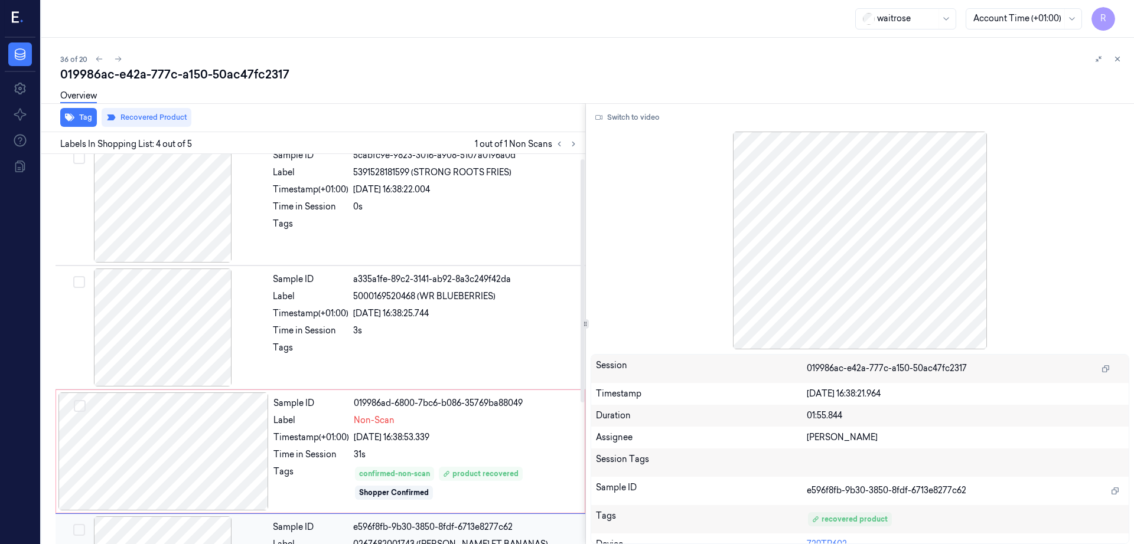
scroll to position [0, 0]
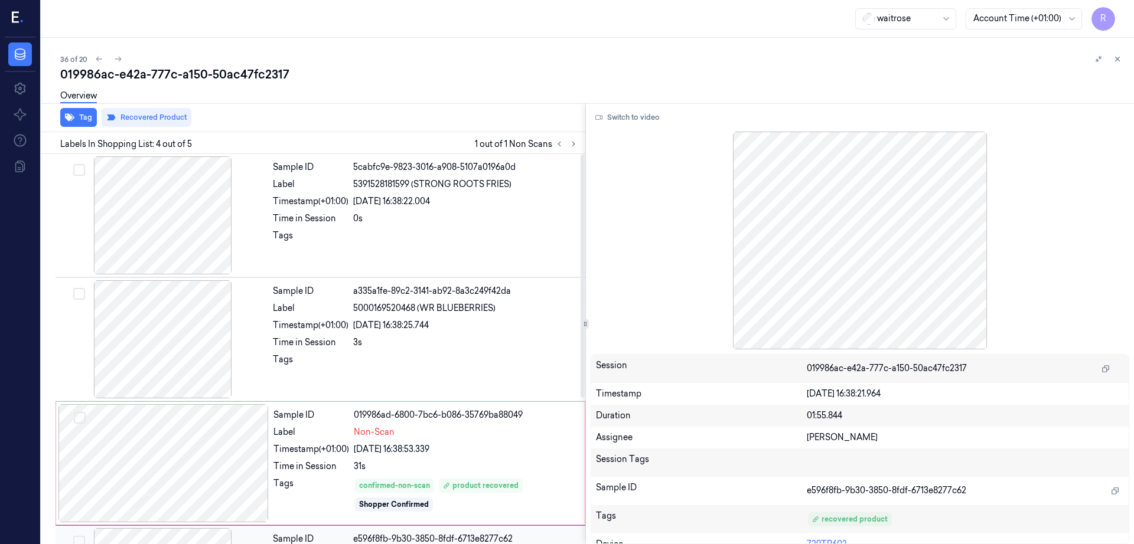
click at [183, 334] on div at bounding box center [163, 339] width 210 height 118
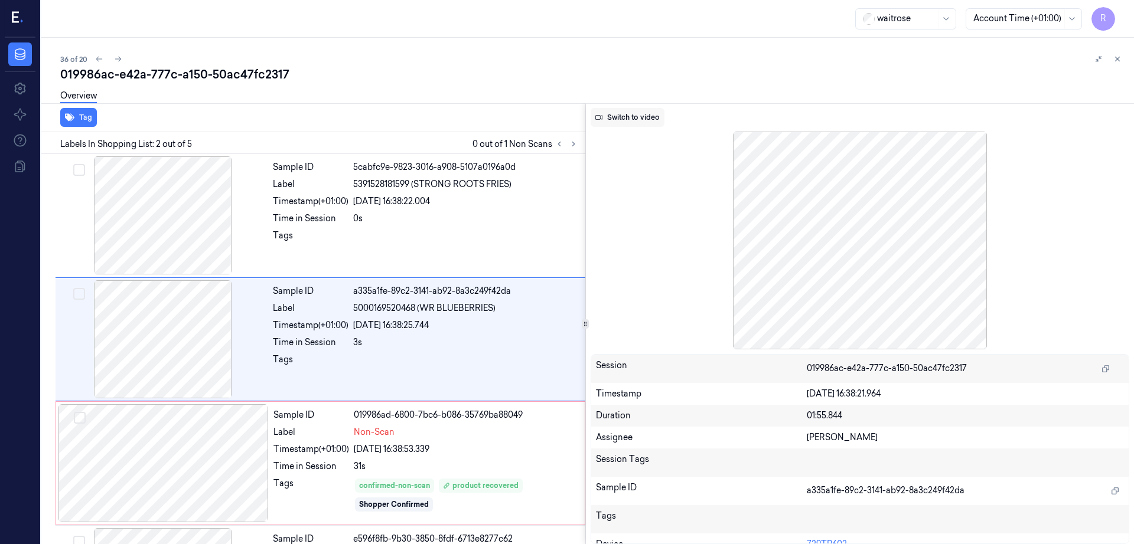
click at [628, 118] on button "Switch to video" at bounding box center [627, 117] width 74 height 19
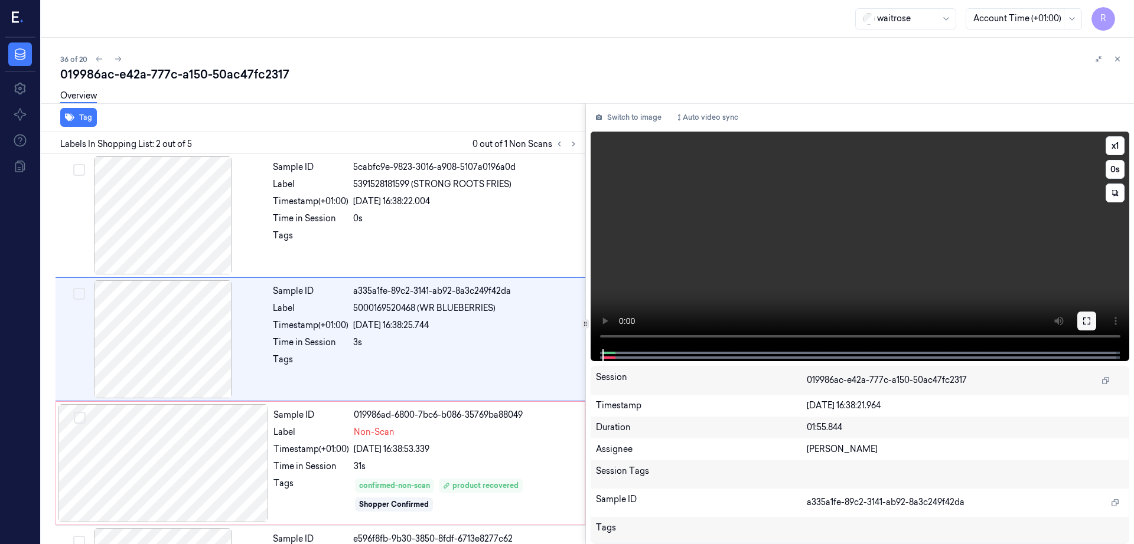
click at [1091, 320] on icon at bounding box center [1086, 320] width 9 height 9
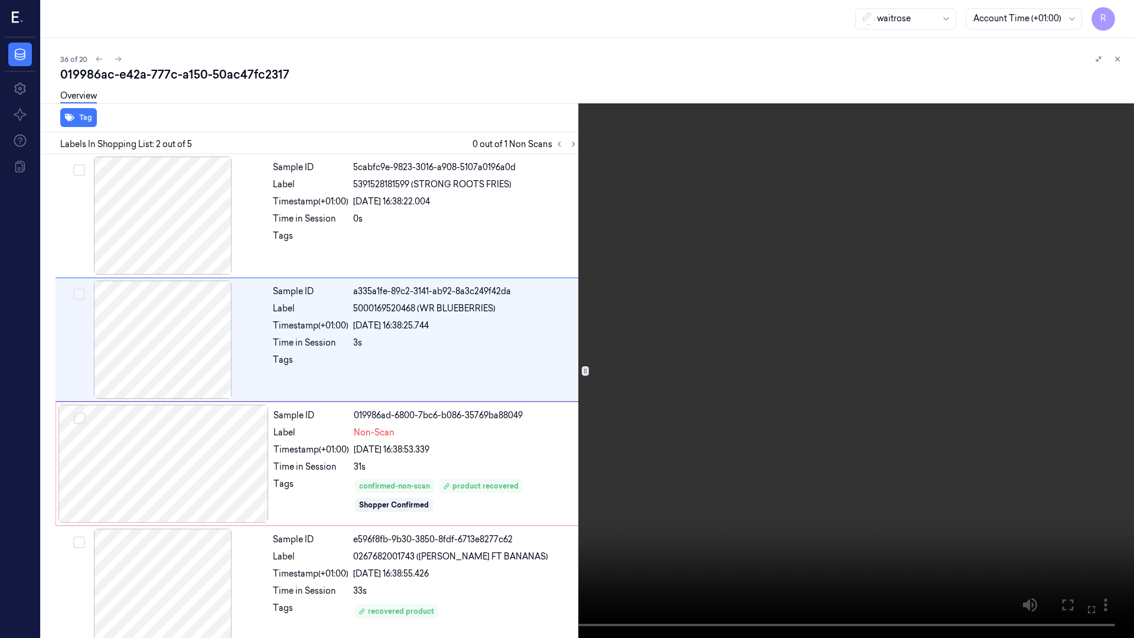
click at [833, 418] on video at bounding box center [567, 319] width 1134 height 638
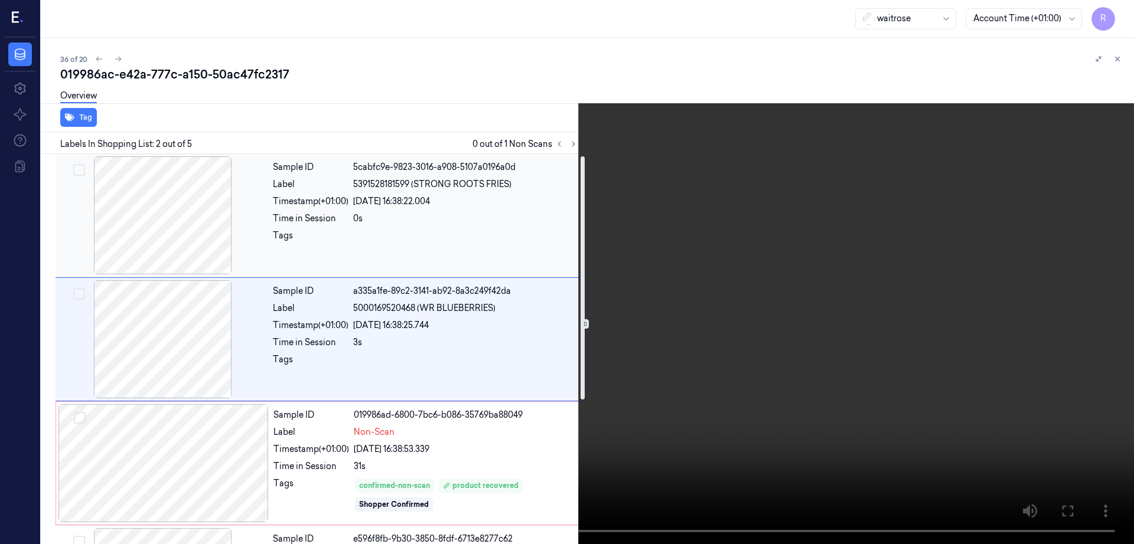
scroll to position [233, 0]
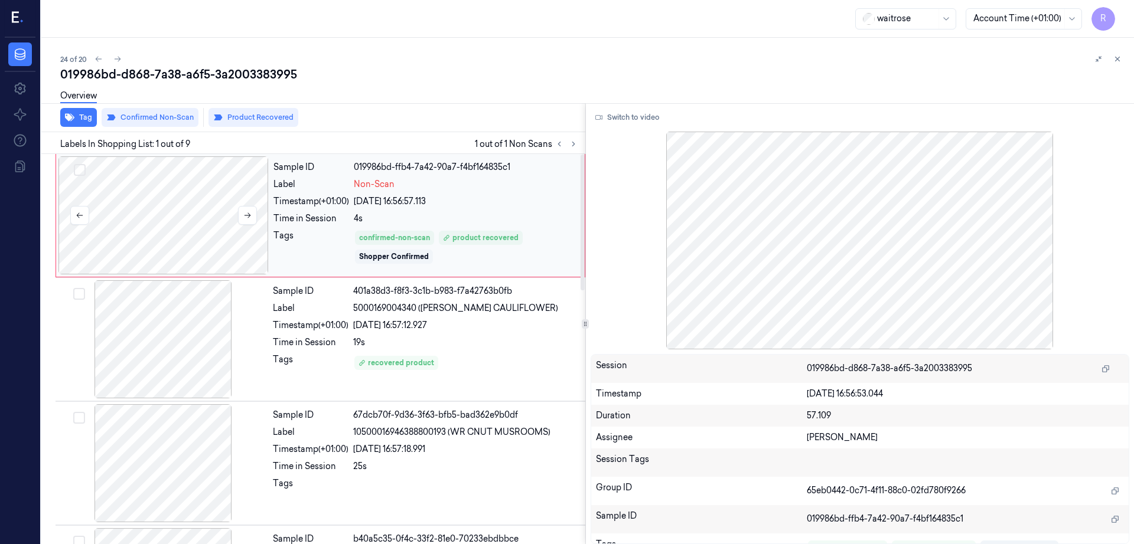
click at [172, 218] on div at bounding box center [163, 215] width 210 height 118
click at [167, 339] on div at bounding box center [163, 339] width 210 height 118
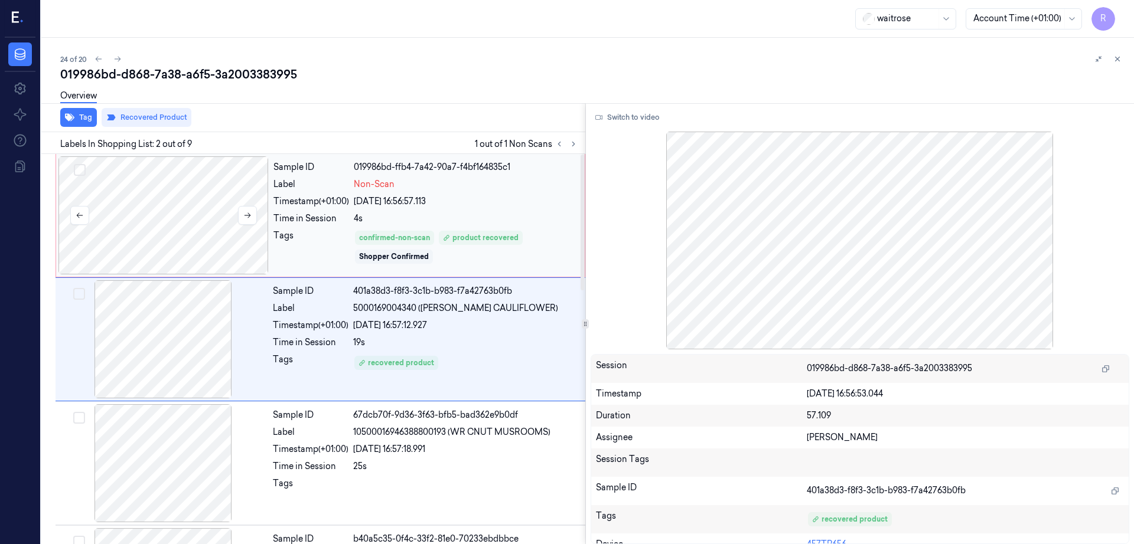
click at [157, 231] on div at bounding box center [163, 215] width 210 height 118
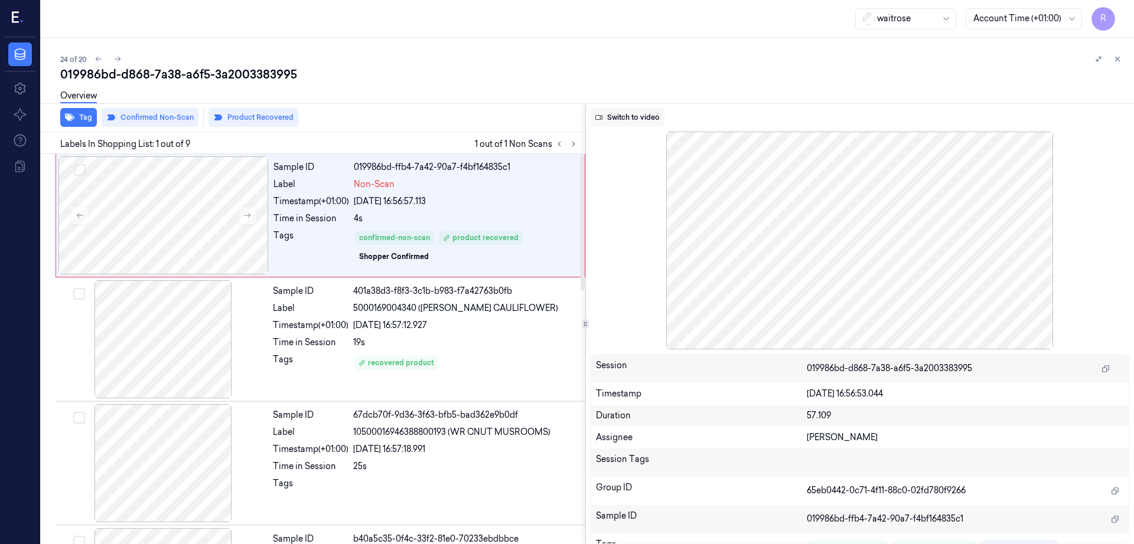
click at [623, 120] on button "Switch to video" at bounding box center [627, 117] width 74 height 19
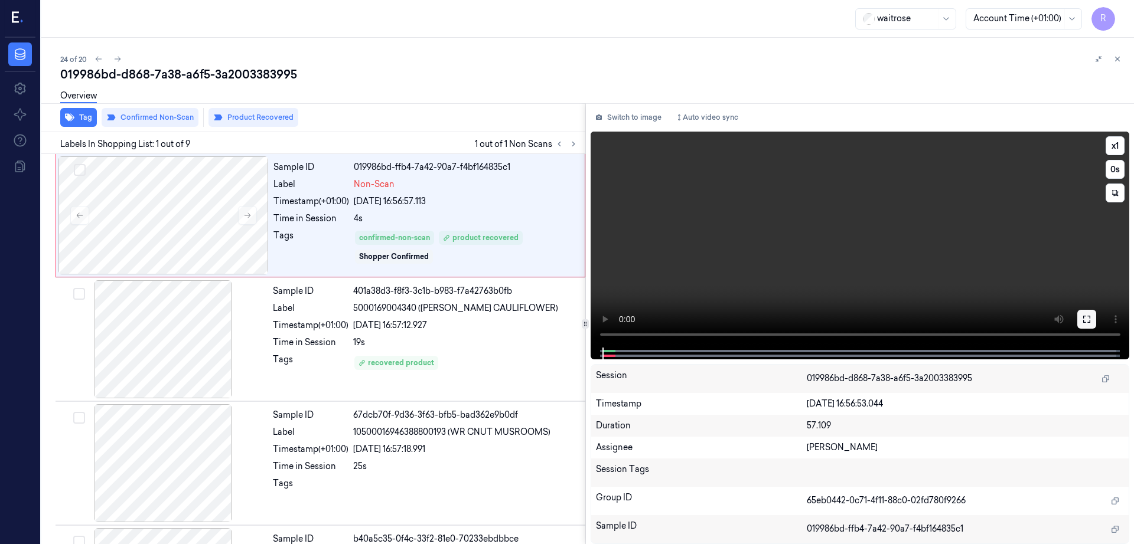
click at [1090, 323] on icon at bounding box center [1086, 319] width 7 height 7
click at [231, 245] on div at bounding box center [163, 215] width 210 height 118
click at [1096, 319] on button at bounding box center [1086, 319] width 19 height 19
click at [185, 233] on div at bounding box center [163, 215] width 210 height 118
click at [186, 389] on div at bounding box center [163, 339] width 210 height 118
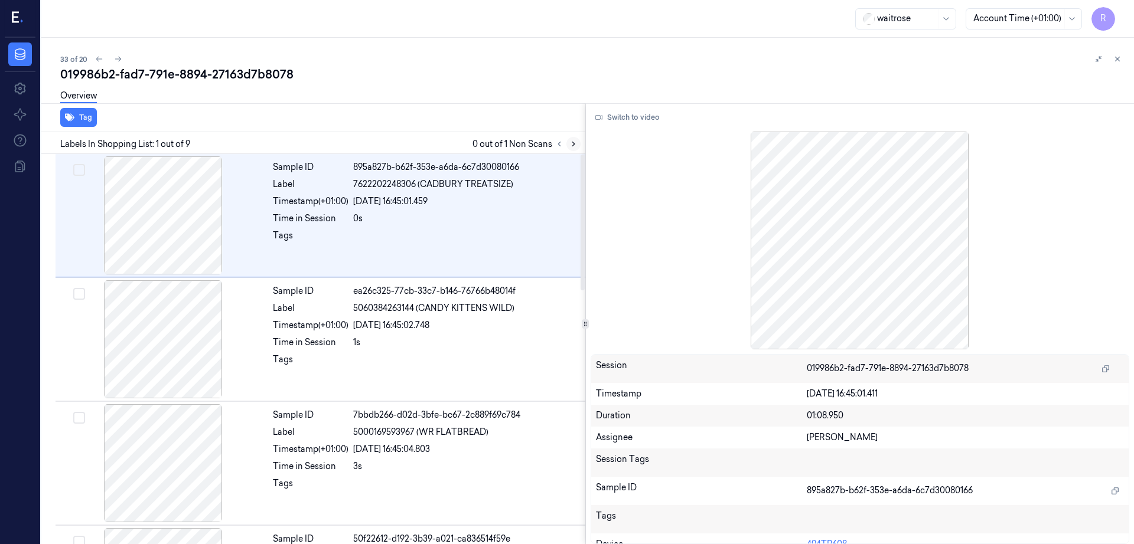
click at [577, 144] on icon at bounding box center [573, 144] width 8 height 8
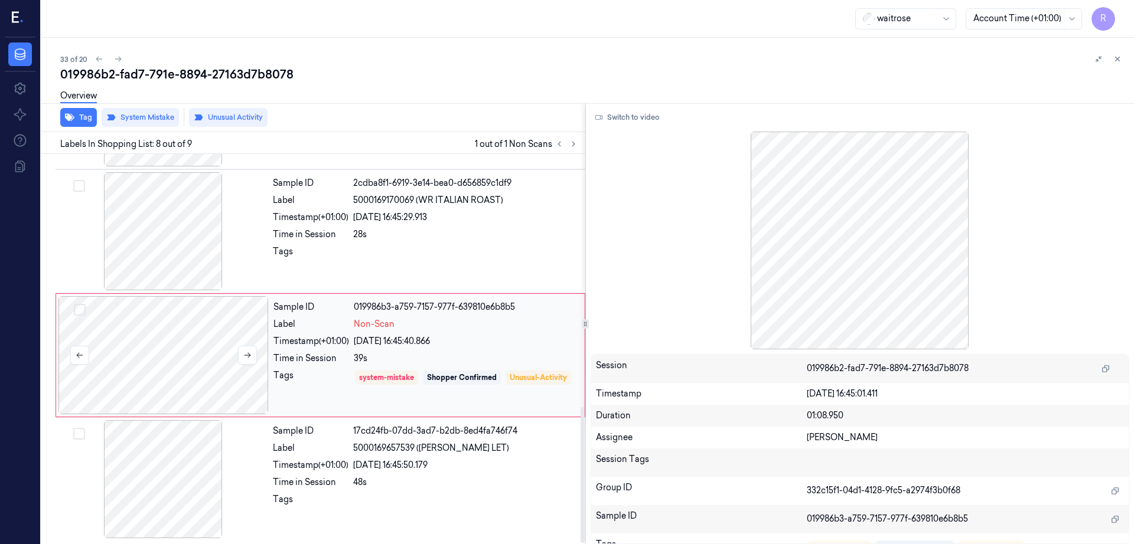
scroll to position [729, 0]
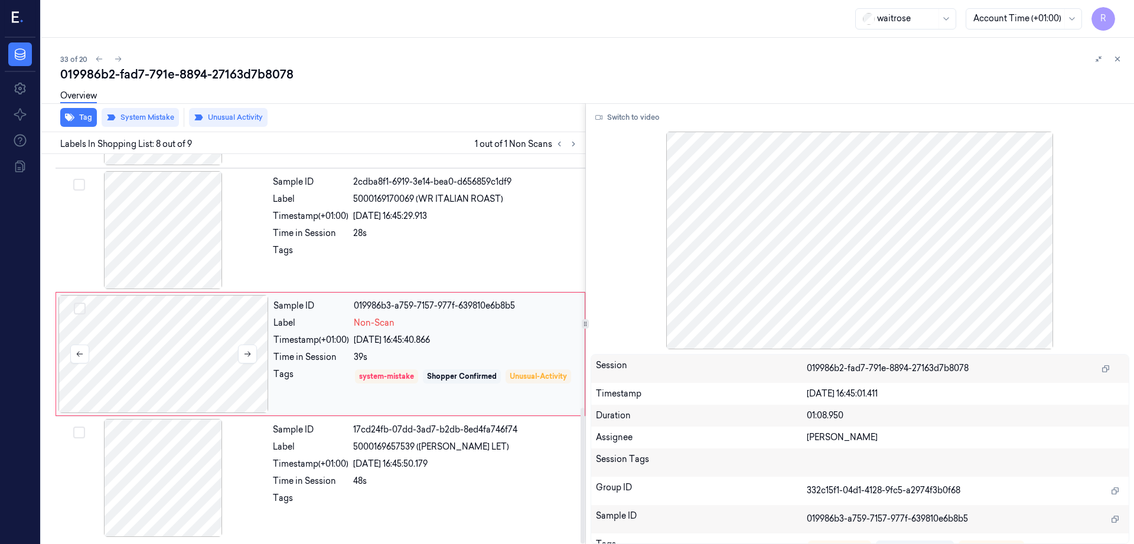
click at [187, 346] on div at bounding box center [163, 354] width 210 height 118
click at [172, 234] on div at bounding box center [163, 230] width 210 height 118
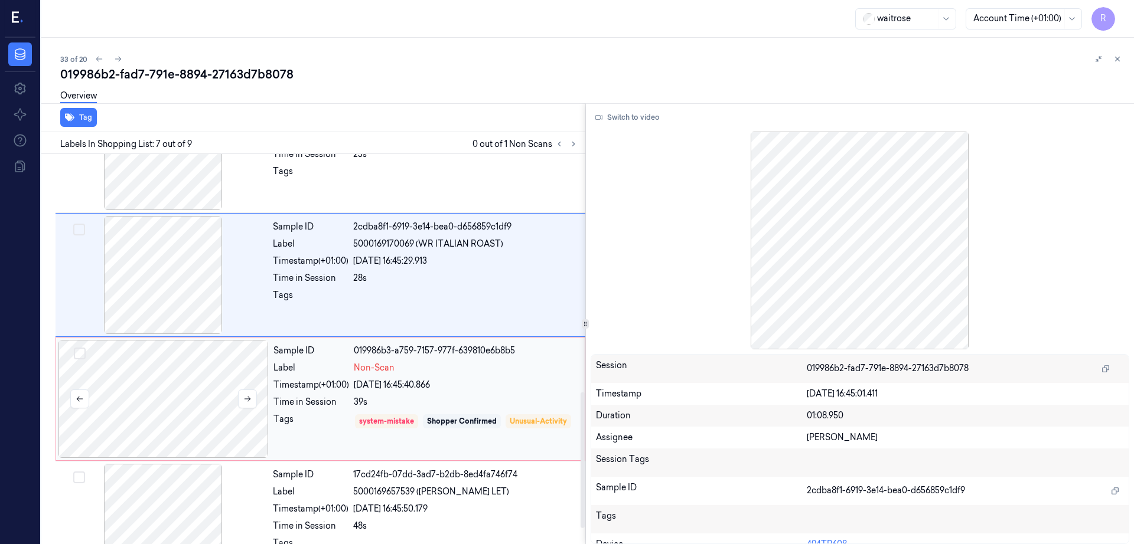
click at [187, 341] on div at bounding box center [163, 399] width 210 height 118
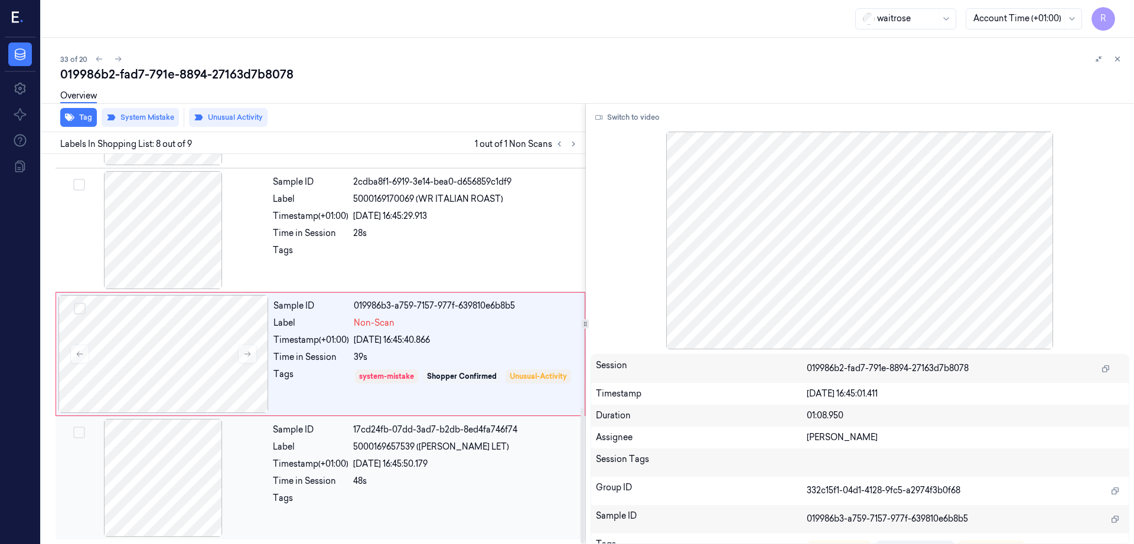
click at [184, 452] on div at bounding box center [163, 478] width 210 height 118
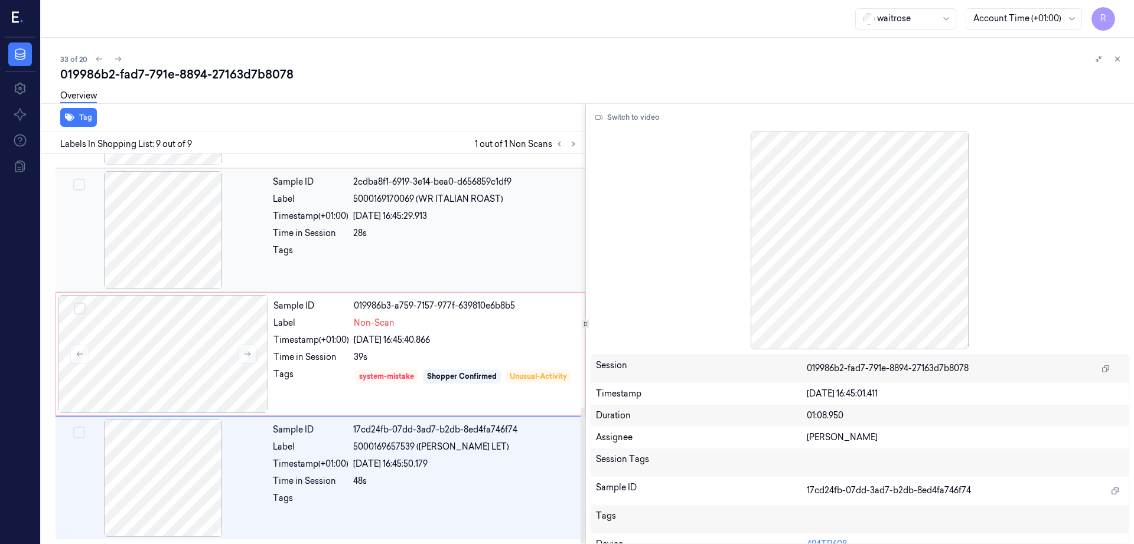
click at [177, 247] on div at bounding box center [163, 230] width 210 height 118
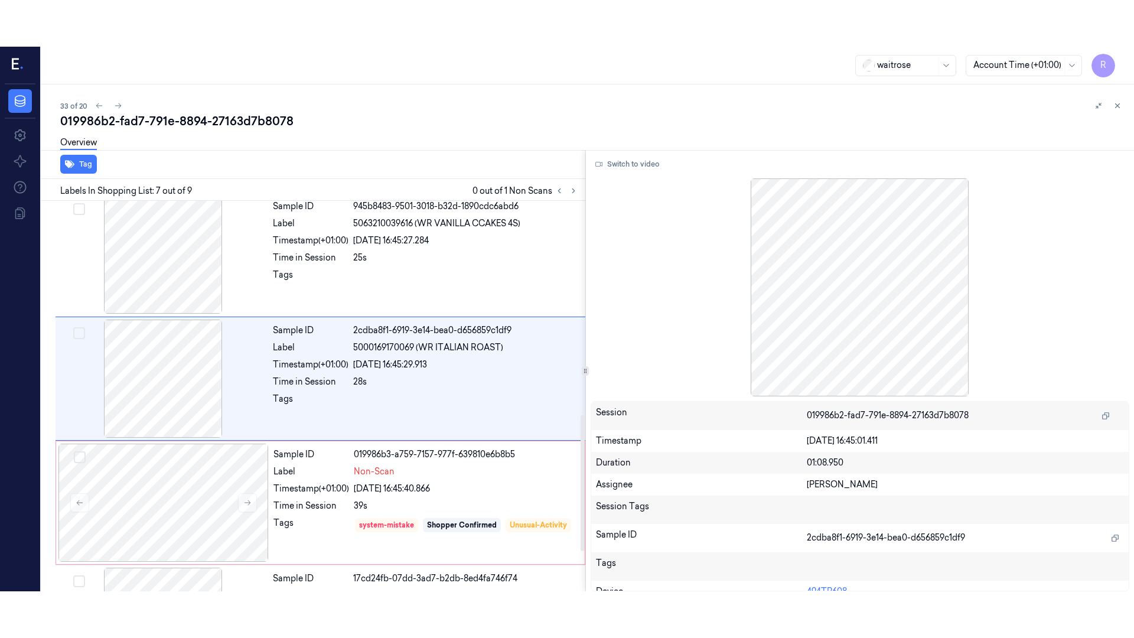
scroll to position [611, 0]
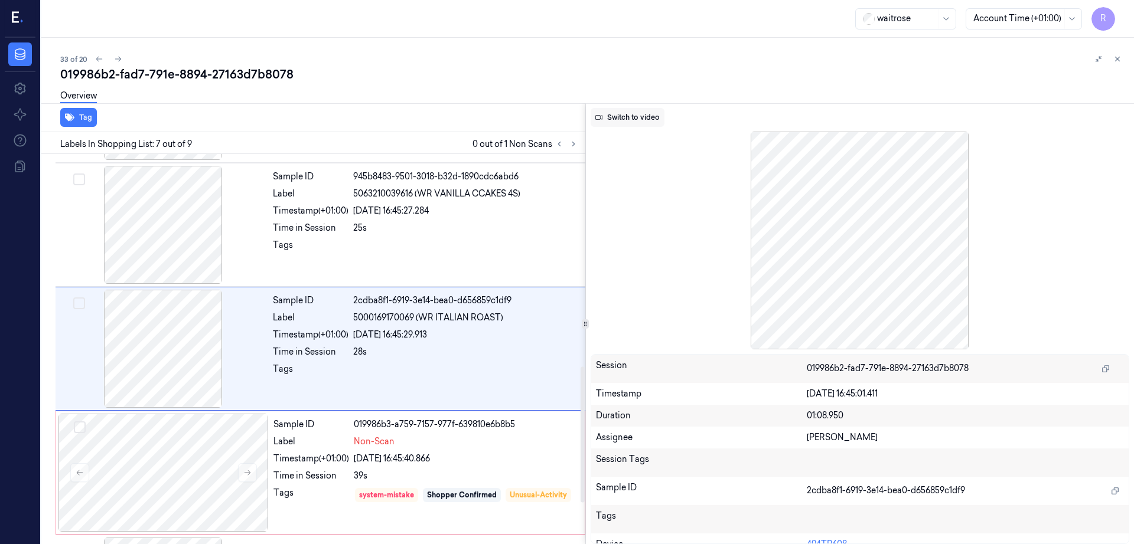
click at [664, 117] on button "Switch to video" at bounding box center [627, 117] width 74 height 19
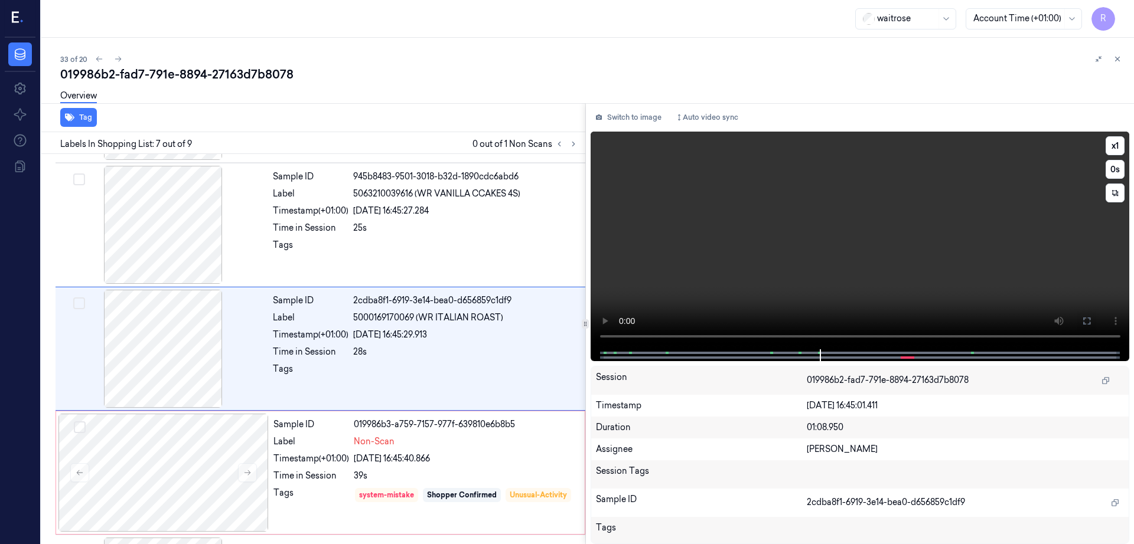
drag, startPoint x: 1129, startPoint y: 322, endPoint x: 1104, endPoint y: 384, distance: 66.7
click at [1091, 322] on icon at bounding box center [1086, 320] width 9 height 9
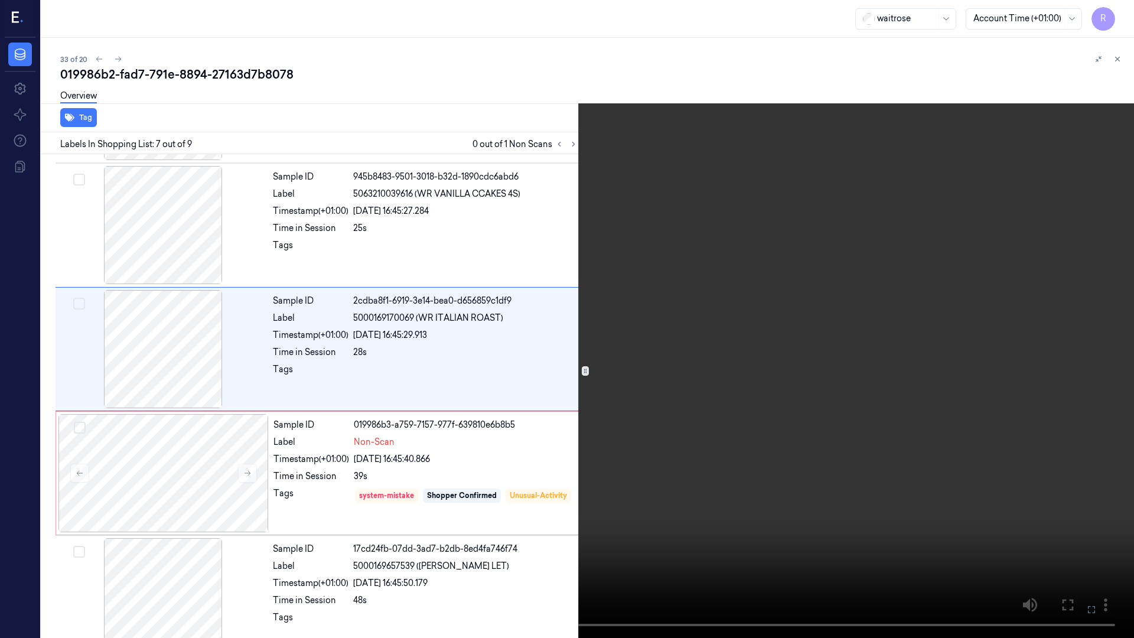
click at [850, 338] on video at bounding box center [567, 319] width 1134 height 638
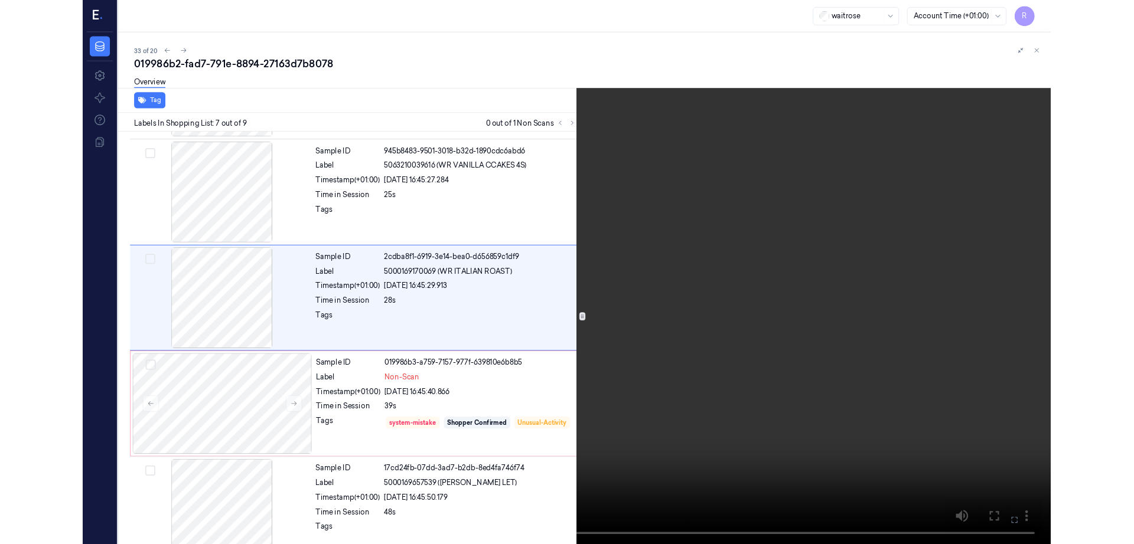
scroll to position [564, 0]
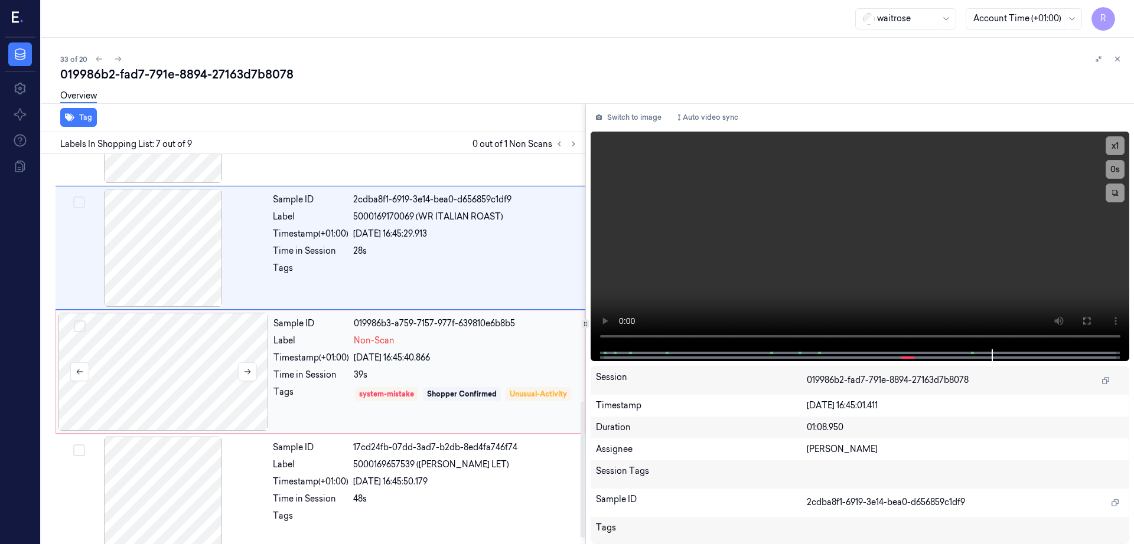
click at [183, 363] on div at bounding box center [163, 372] width 210 height 118
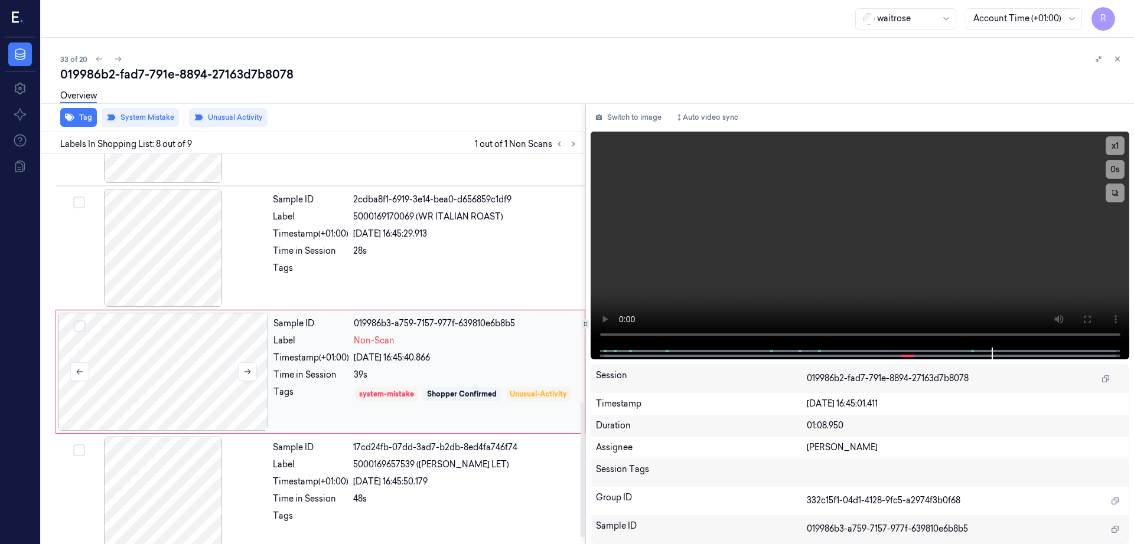
scroll to position [729, 0]
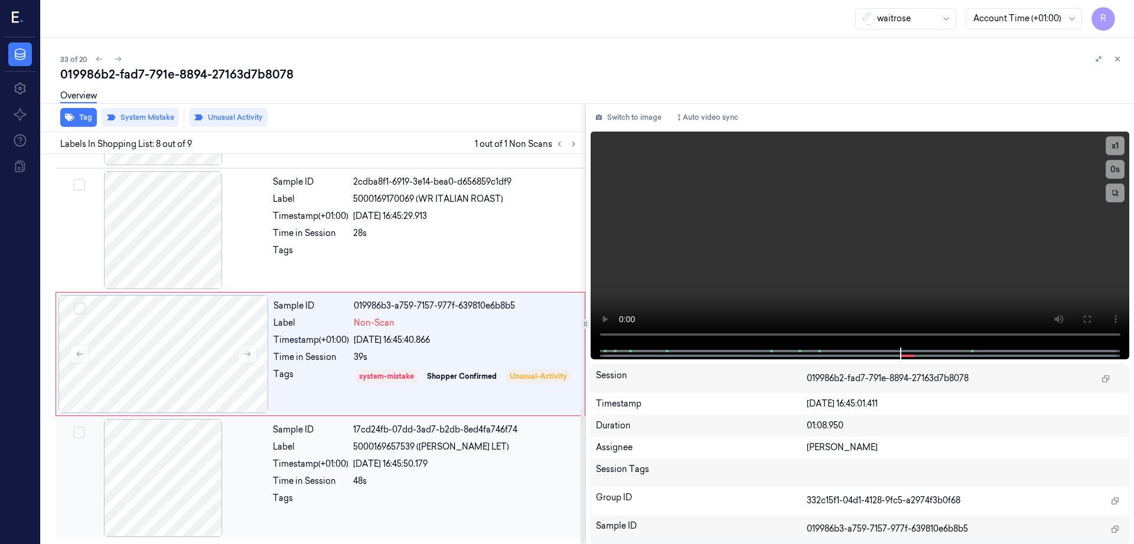
click at [193, 481] on div at bounding box center [163, 478] width 210 height 118
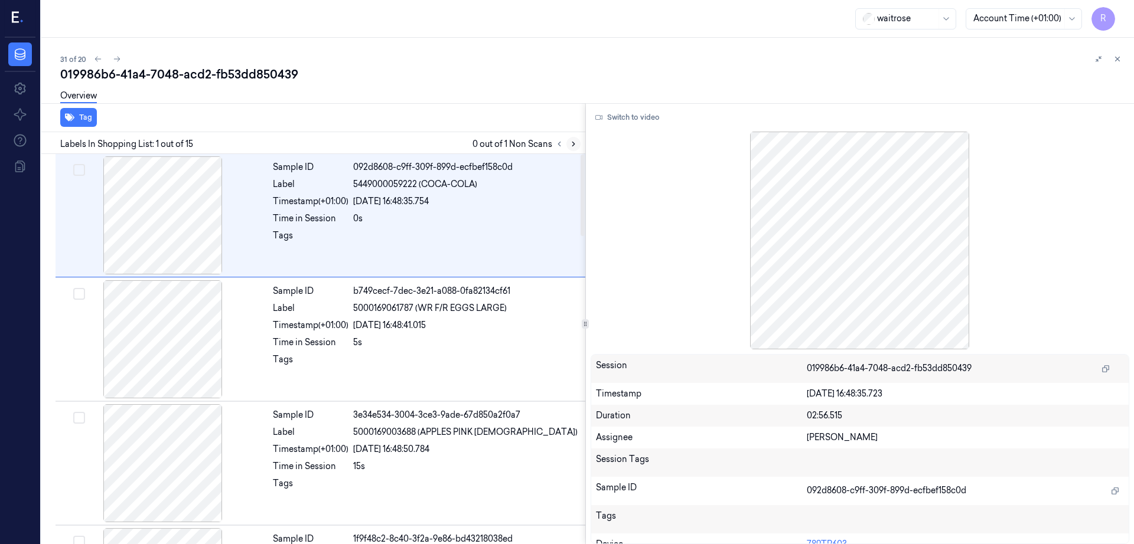
click at [577, 145] on icon at bounding box center [573, 144] width 8 height 8
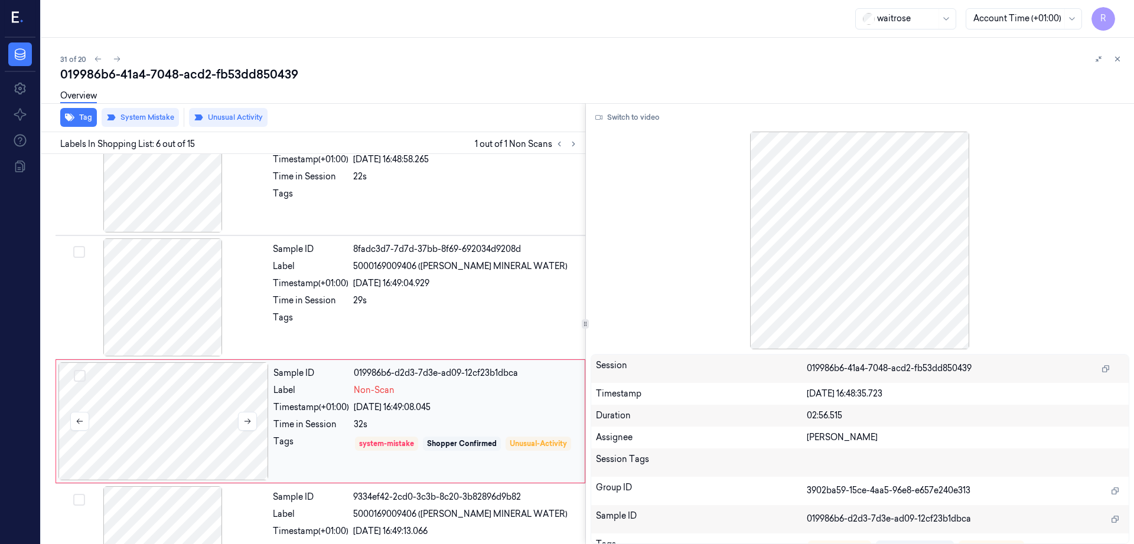
scroll to position [487, 0]
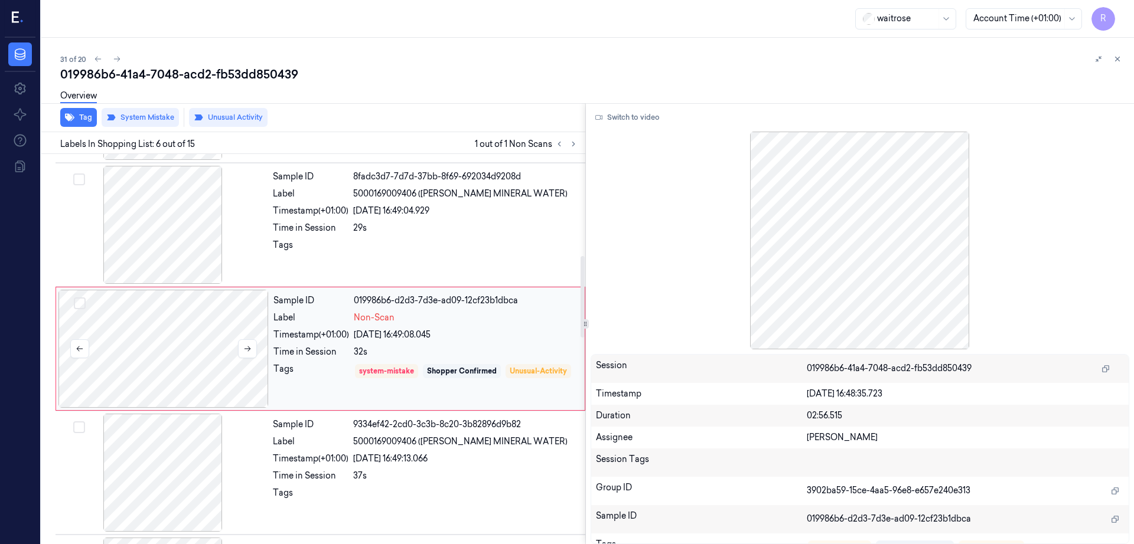
click at [198, 329] on div at bounding box center [163, 349] width 210 height 118
click at [177, 227] on div at bounding box center [163, 225] width 210 height 118
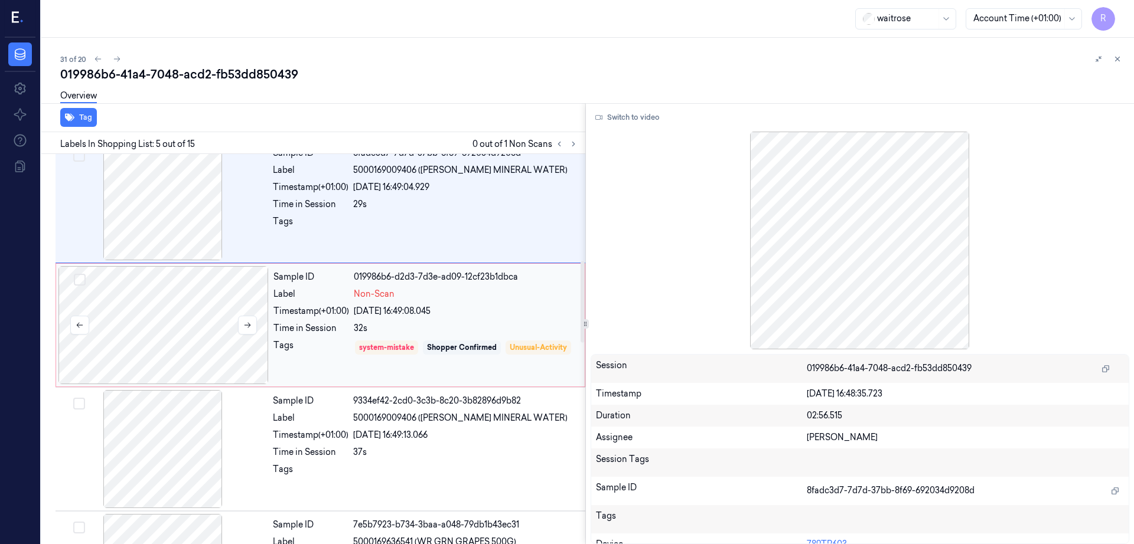
click at [177, 289] on div at bounding box center [163, 325] width 210 height 118
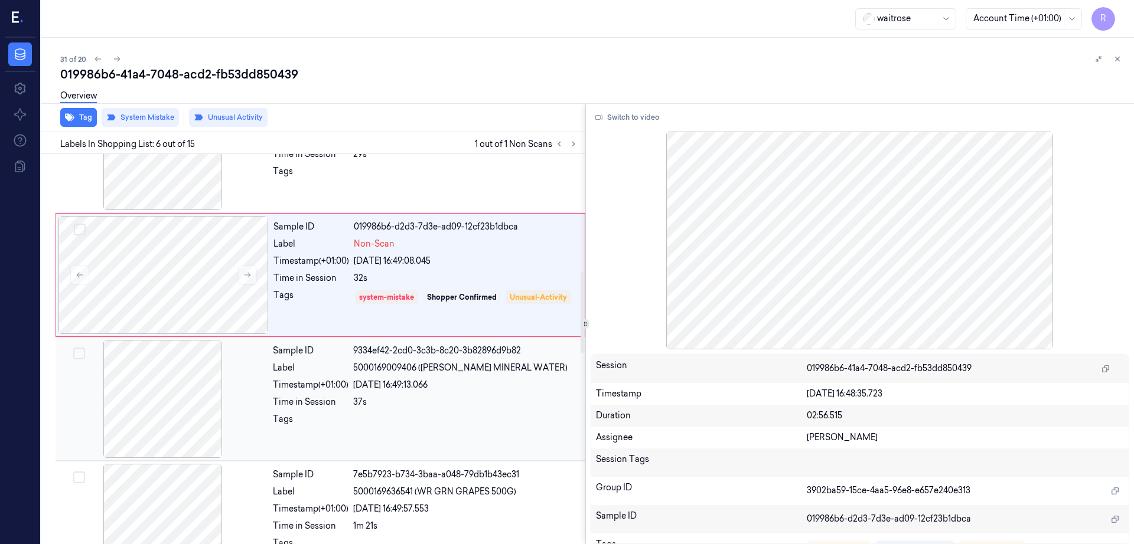
click at [132, 393] on div at bounding box center [163, 399] width 210 height 118
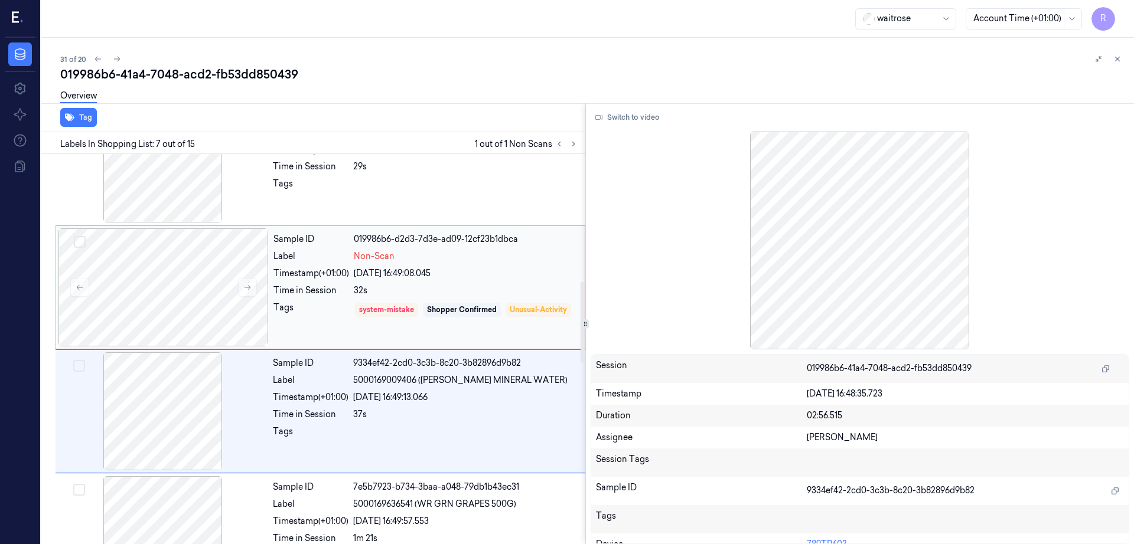
scroll to position [463, 0]
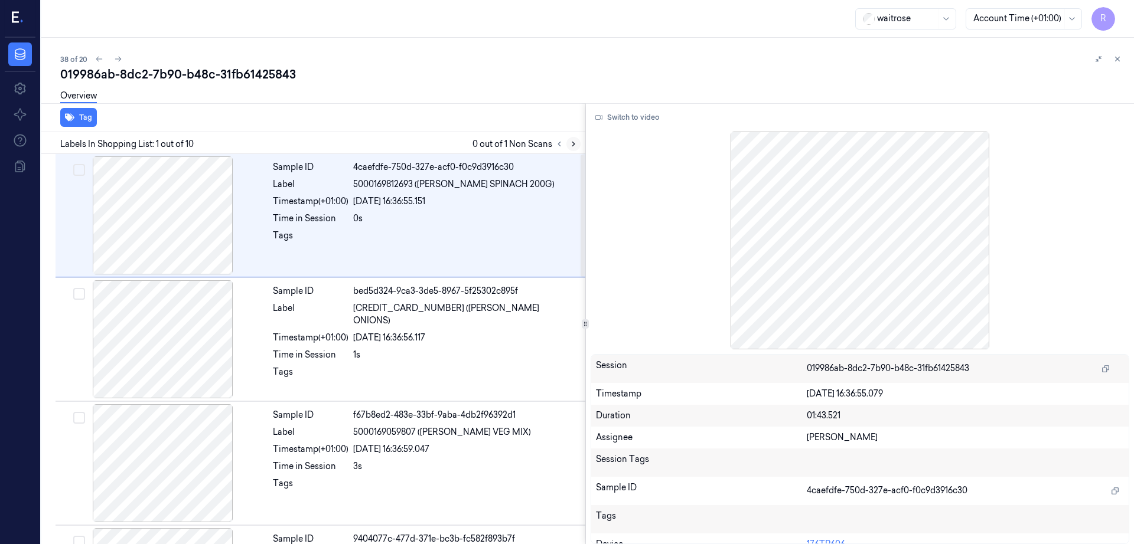
click at [580, 145] on button at bounding box center [573, 144] width 14 height 14
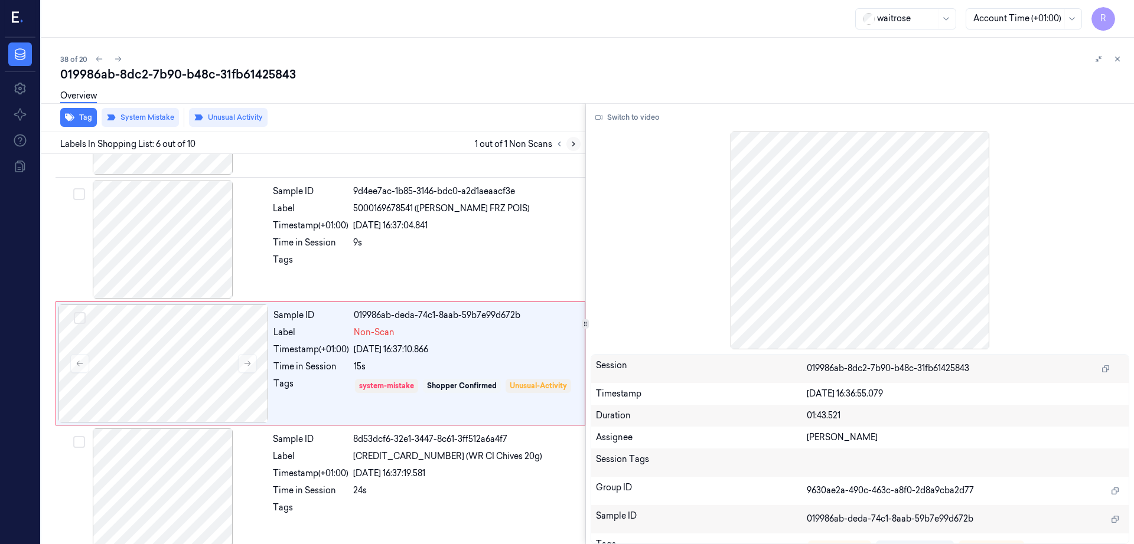
scroll to position [487, 0]
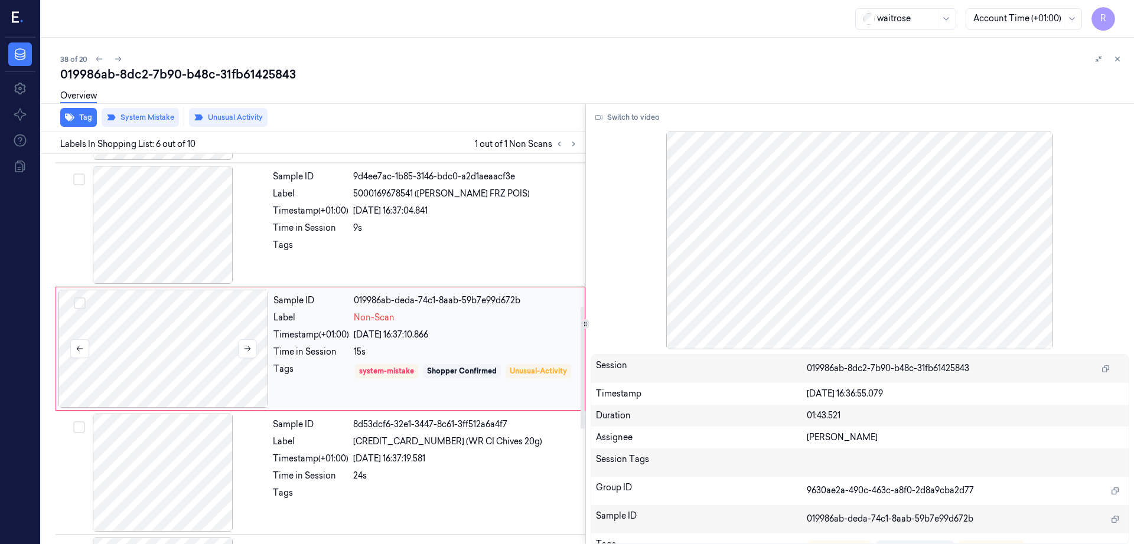
click at [192, 361] on div at bounding box center [163, 349] width 210 height 118
click at [200, 253] on div at bounding box center [163, 225] width 210 height 118
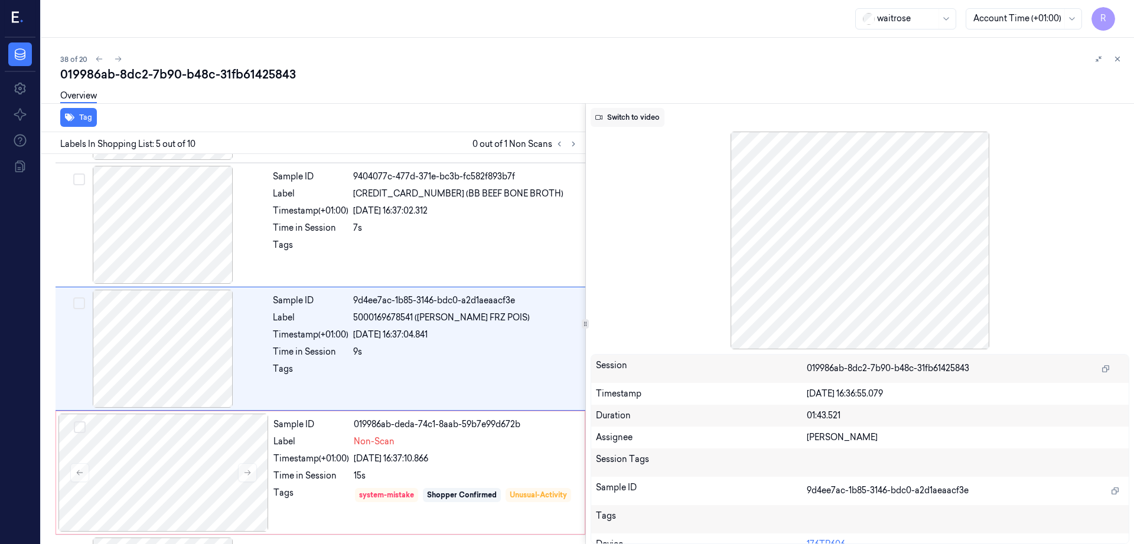
click at [635, 115] on button "Switch to video" at bounding box center [627, 117] width 74 height 19
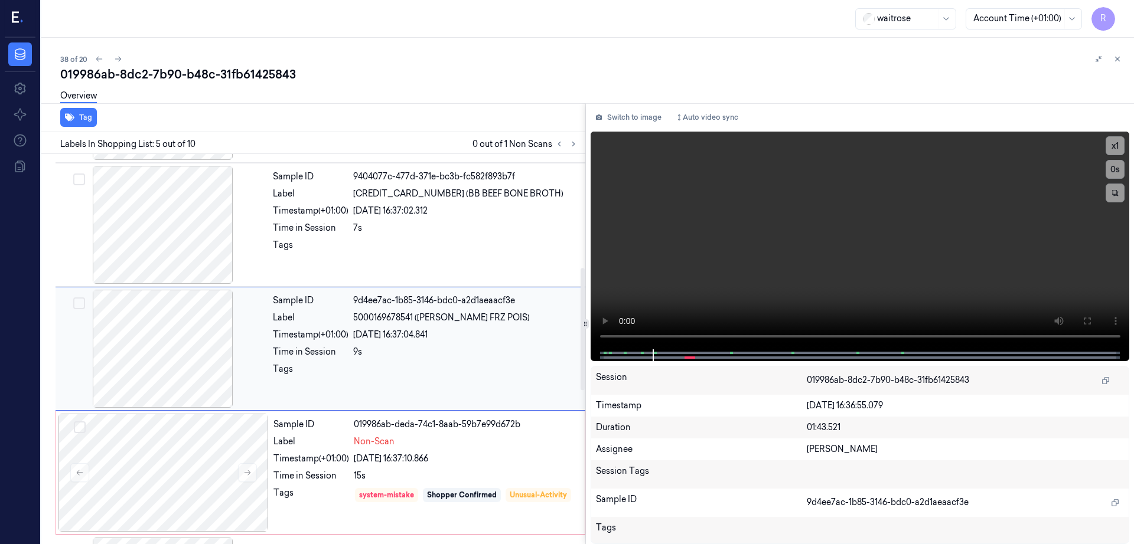
click at [178, 355] on div at bounding box center [163, 349] width 210 height 118
click at [184, 354] on div at bounding box center [163, 349] width 210 height 118
click at [1091, 322] on icon at bounding box center [1086, 320] width 9 height 9
click at [174, 355] on div at bounding box center [163, 349] width 210 height 118
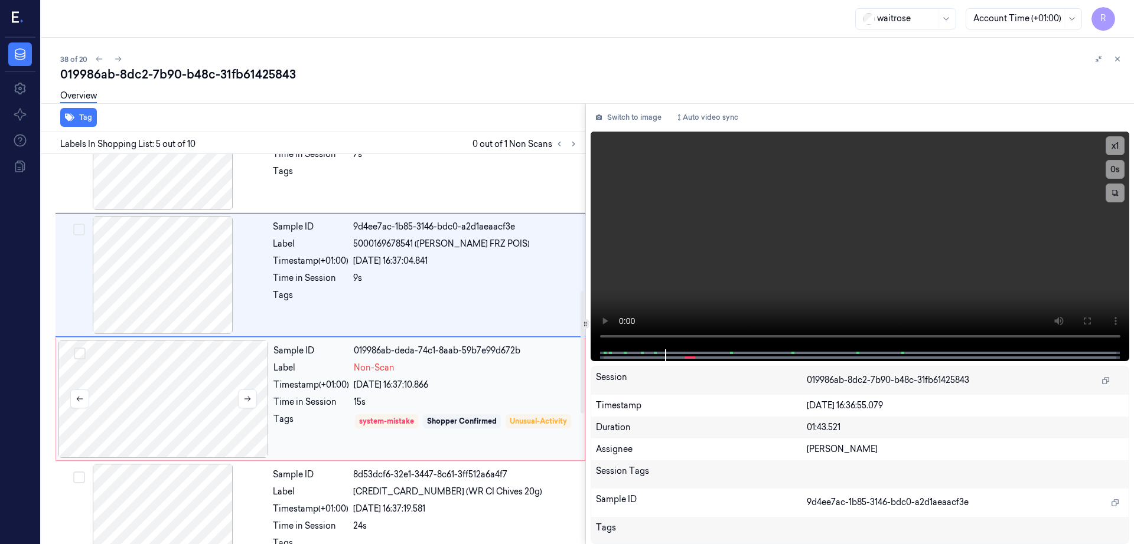
click at [173, 396] on div at bounding box center [163, 399] width 210 height 118
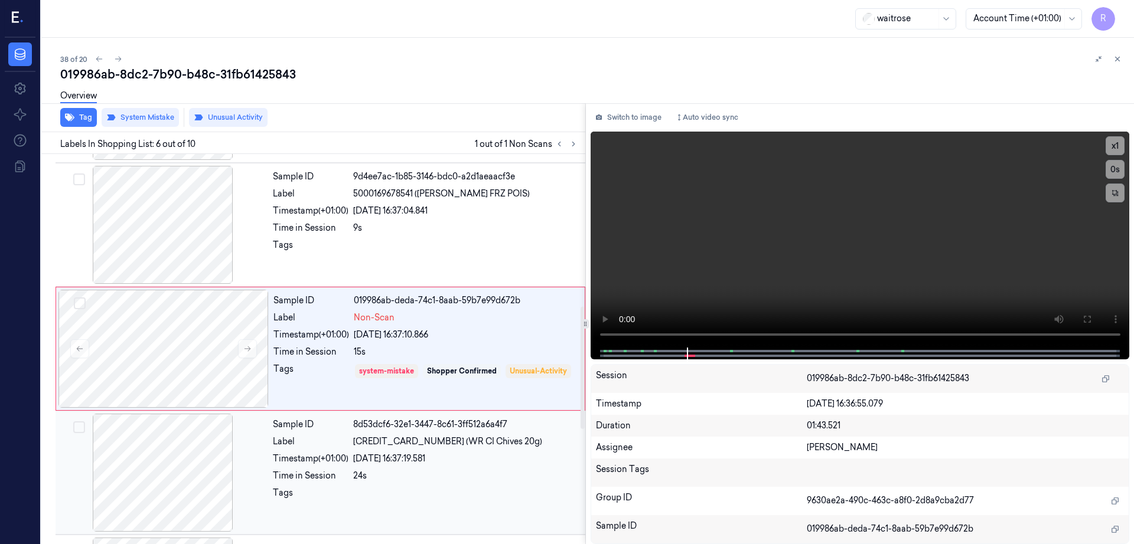
click at [192, 469] on div at bounding box center [163, 473] width 210 height 118
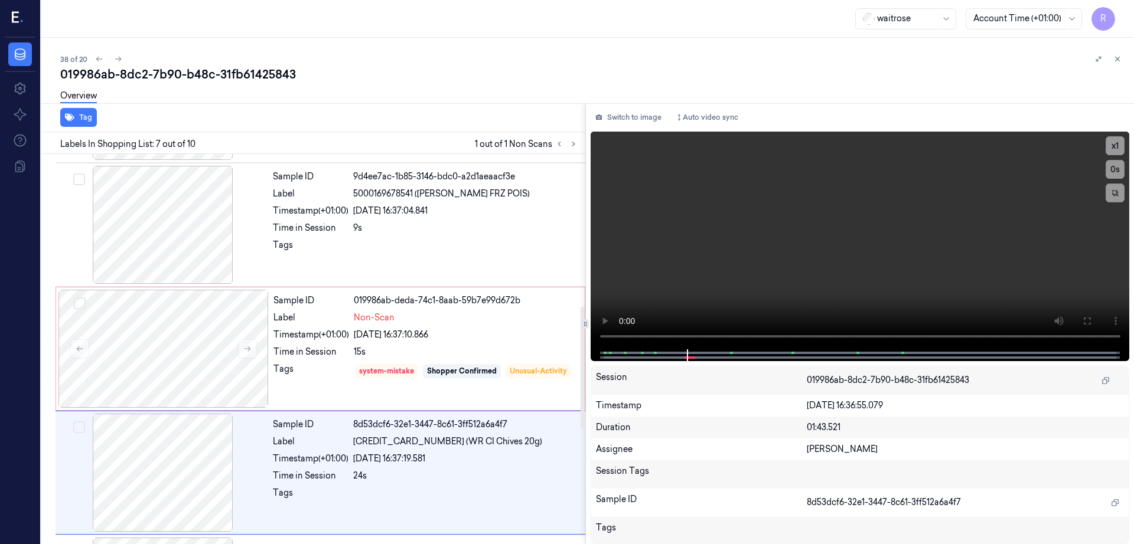
scroll to position [611, 0]
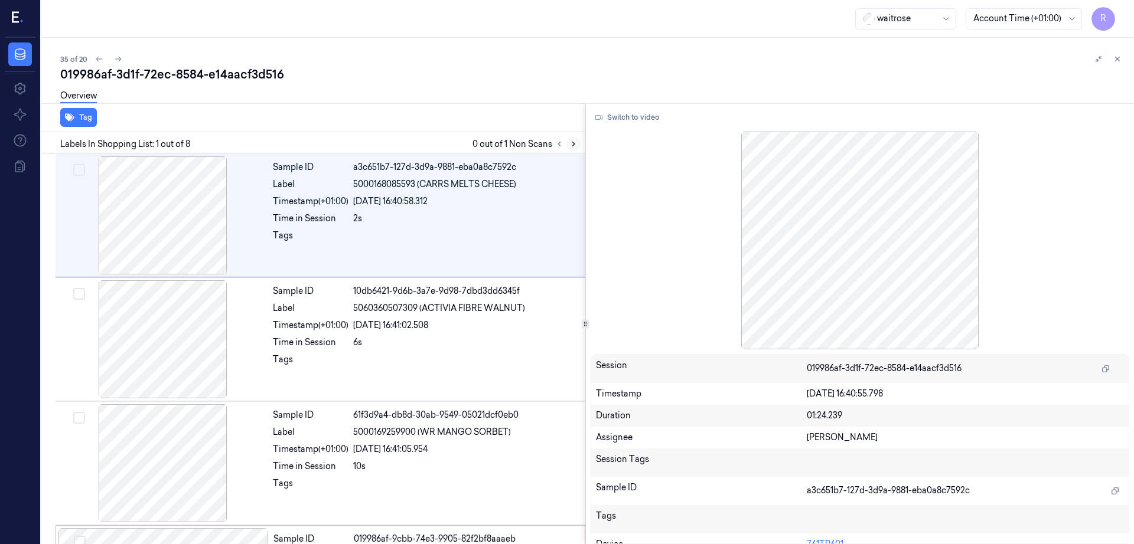
click at [577, 143] on icon at bounding box center [573, 144] width 8 height 8
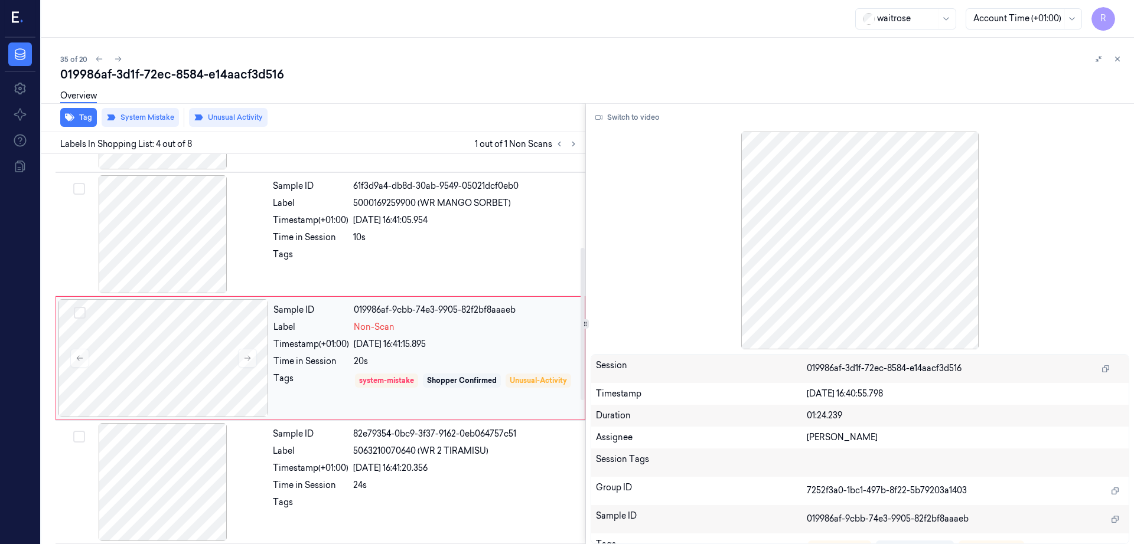
scroll to position [239, 0]
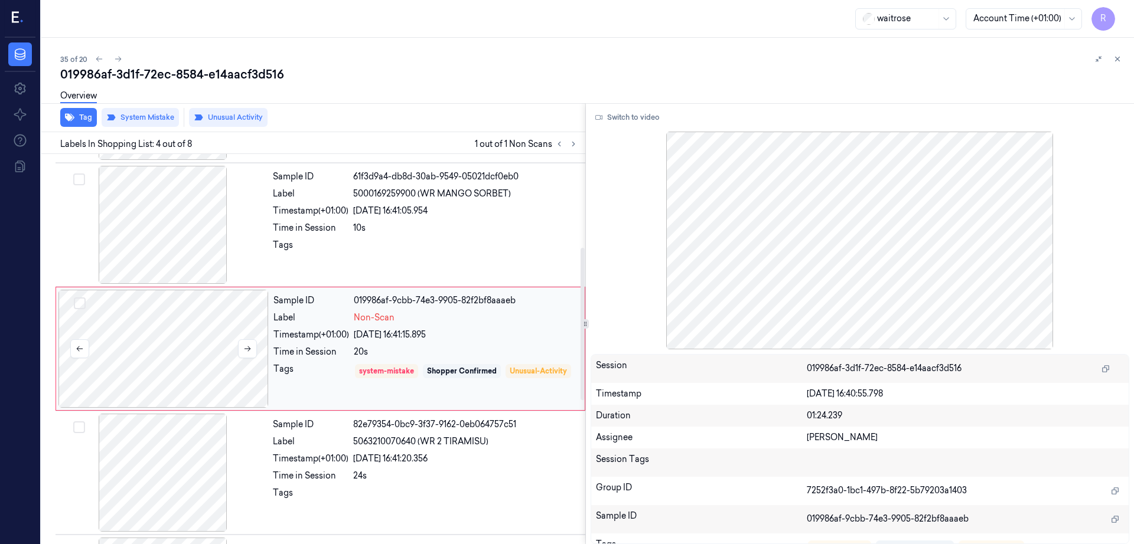
click at [201, 364] on div at bounding box center [163, 349] width 210 height 118
click at [210, 232] on div at bounding box center [163, 225] width 210 height 118
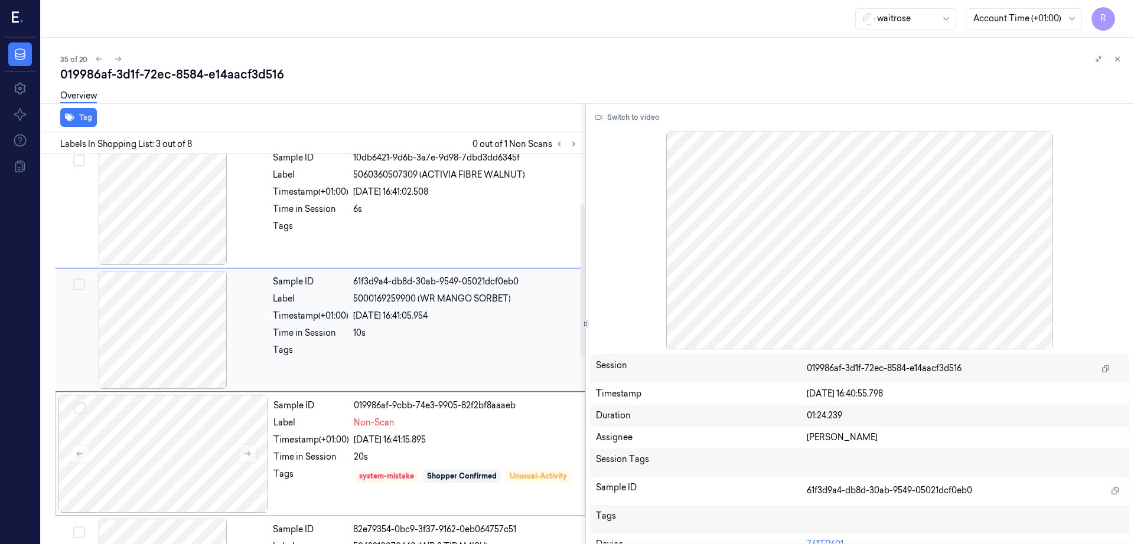
scroll to position [115, 0]
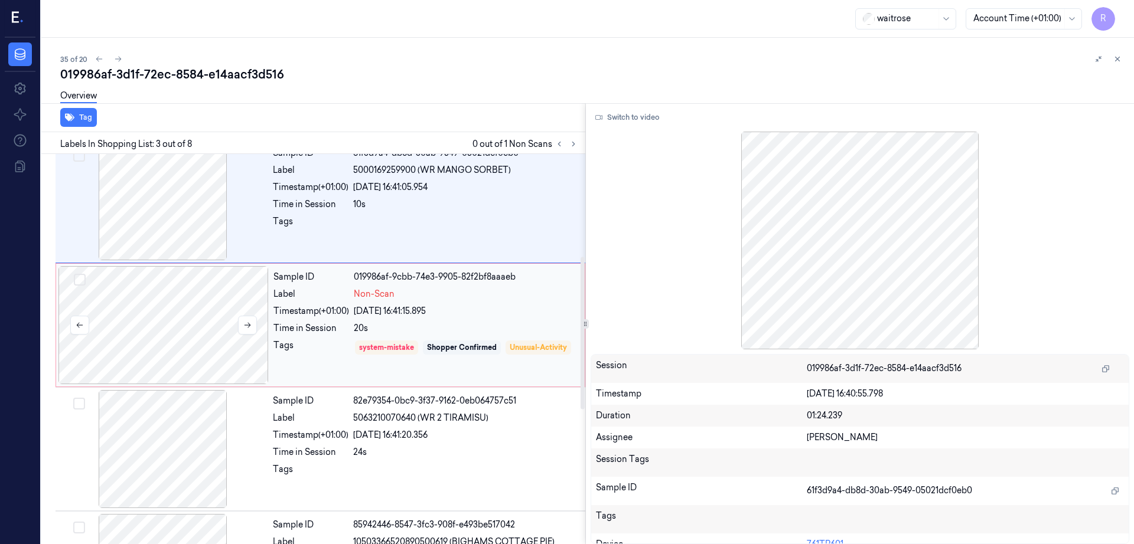
click at [193, 341] on div at bounding box center [163, 325] width 210 height 118
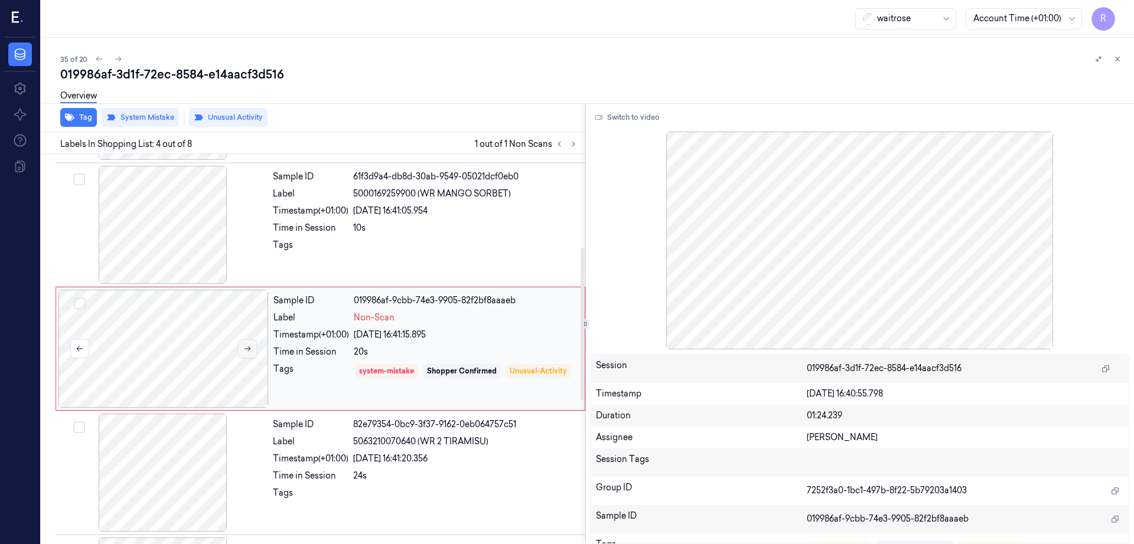
click at [250, 352] on icon at bounding box center [247, 349] width 8 height 8
click at [174, 226] on div at bounding box center [163, 225] width 210 height 118
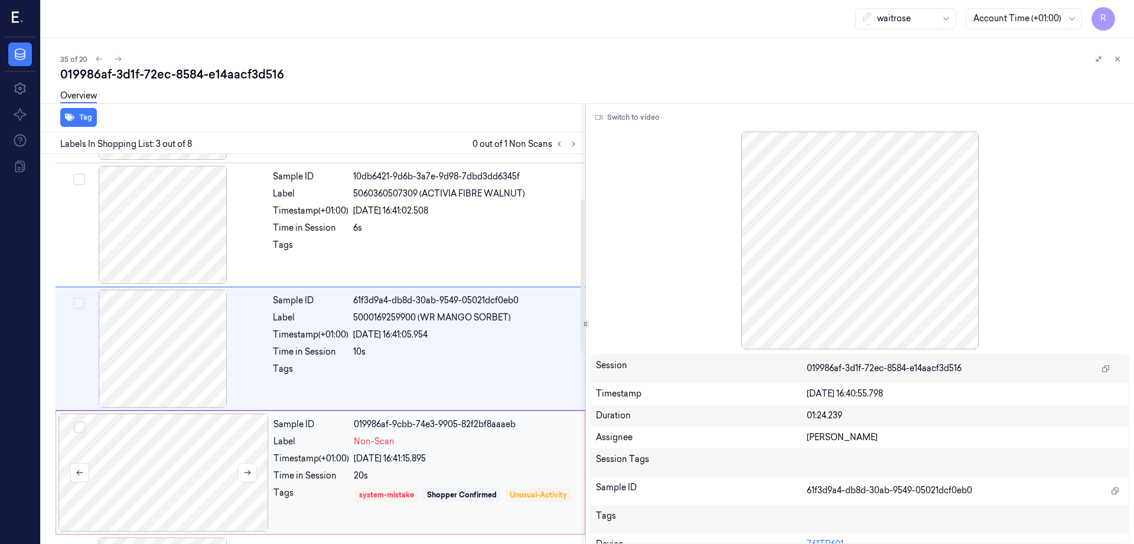
click at [187, 438] on div at bounding box center [163, 473] width 210 height 118
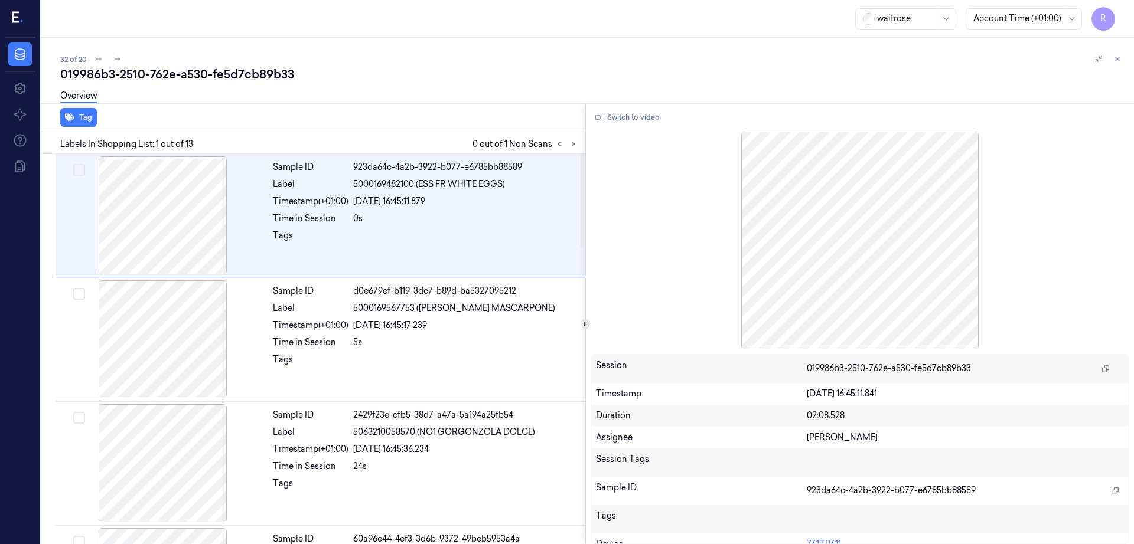
drag, startPoint x: 600, startPoint y: 142, endPoint x: 599, endPoint y: 153, distance: 11.3
click at [580, 142] on button at bounding box center [573, 144] width 14 height 14
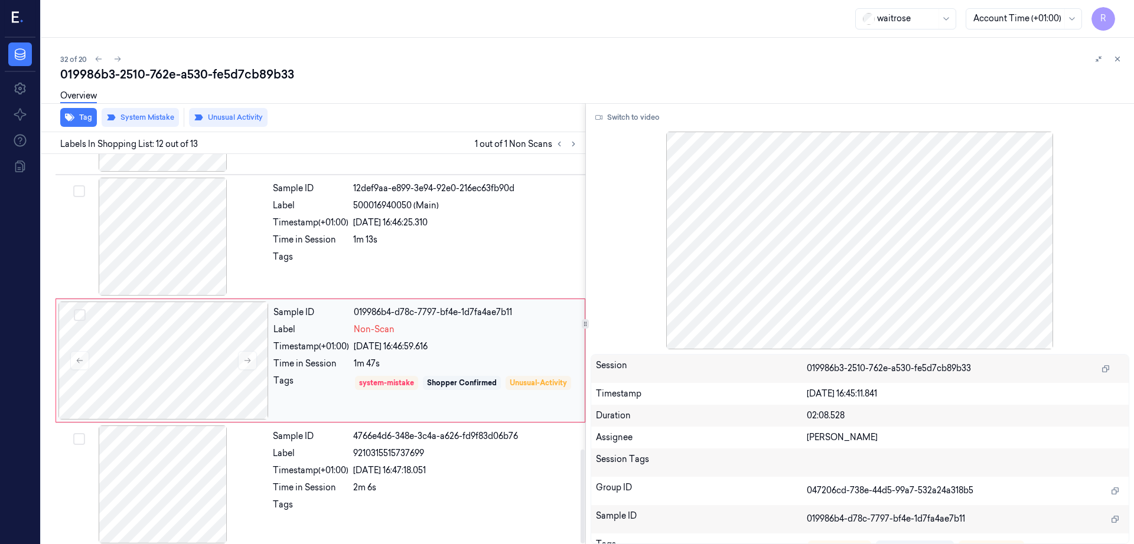
scroll to position [1225, 0]
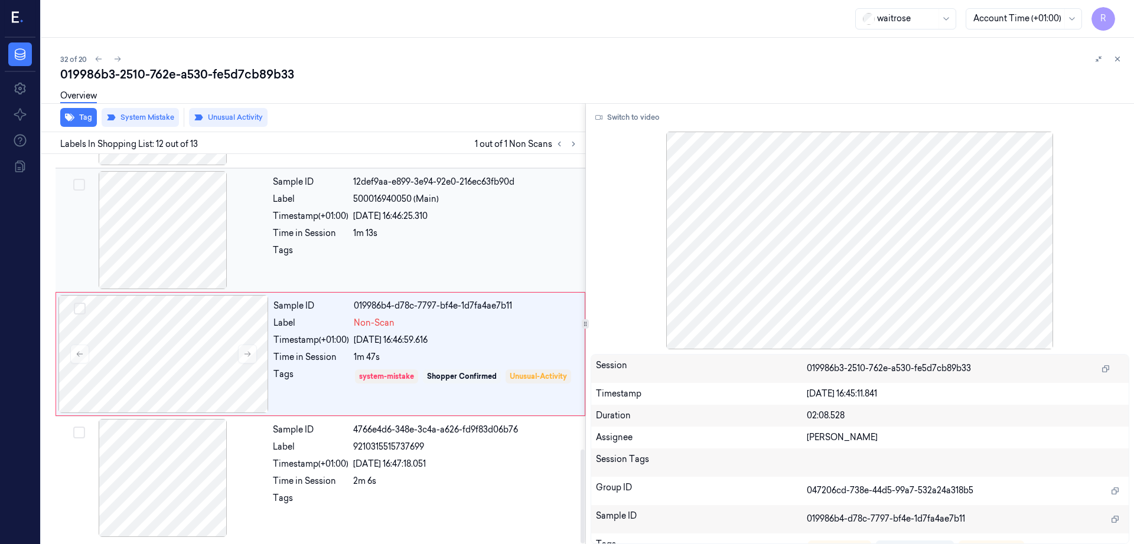
click at [205, 246] on div at bounding box center [163, 230] width 210 height 118
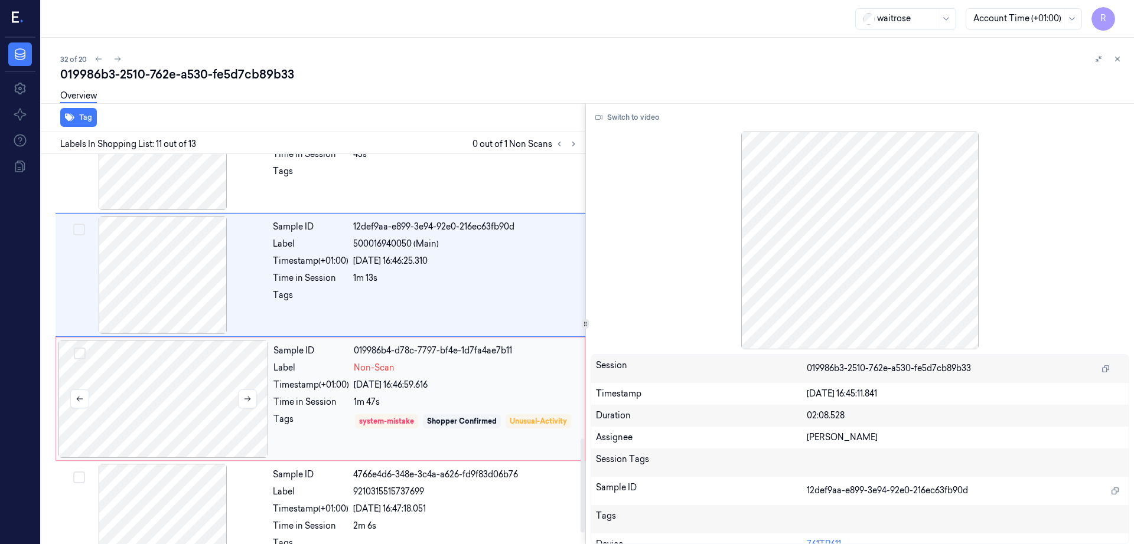
click at [215, 366] on div at bounding box center [163, 399] width 210 height 118
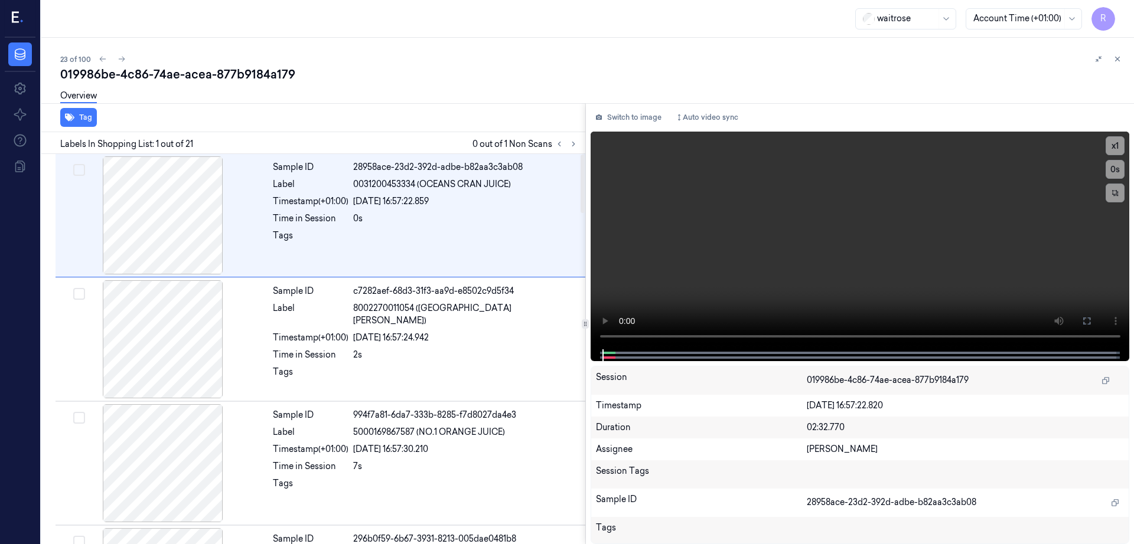
click at [585, 133] on div "Labels In Shopping List: 1 out of 21 0 out of 1 Non Scans" at bounding box center [311, 143] width 549 height 22
click at [577, 141] on icon at bounding box center [573, 144] width 8 height 8
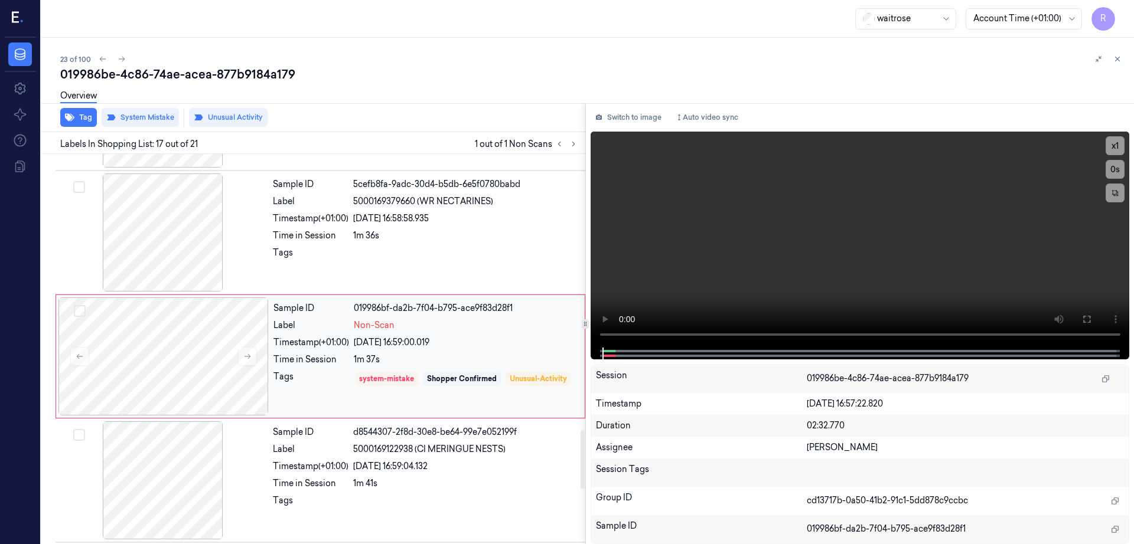
scroll to position [1850, 0]
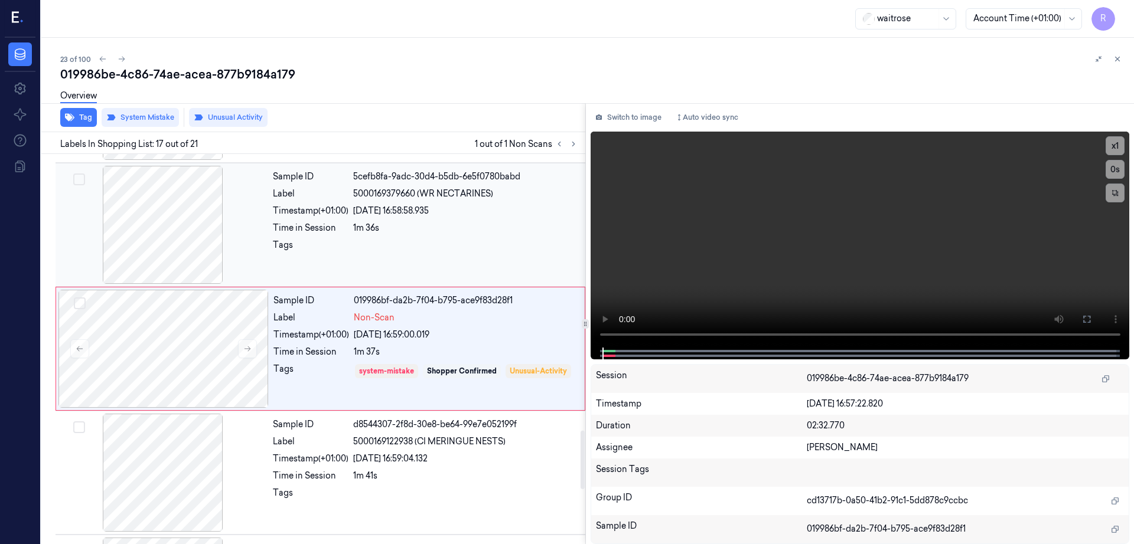
click at [173, 230] on div at bounding box center [163, 225] width 210 height 118
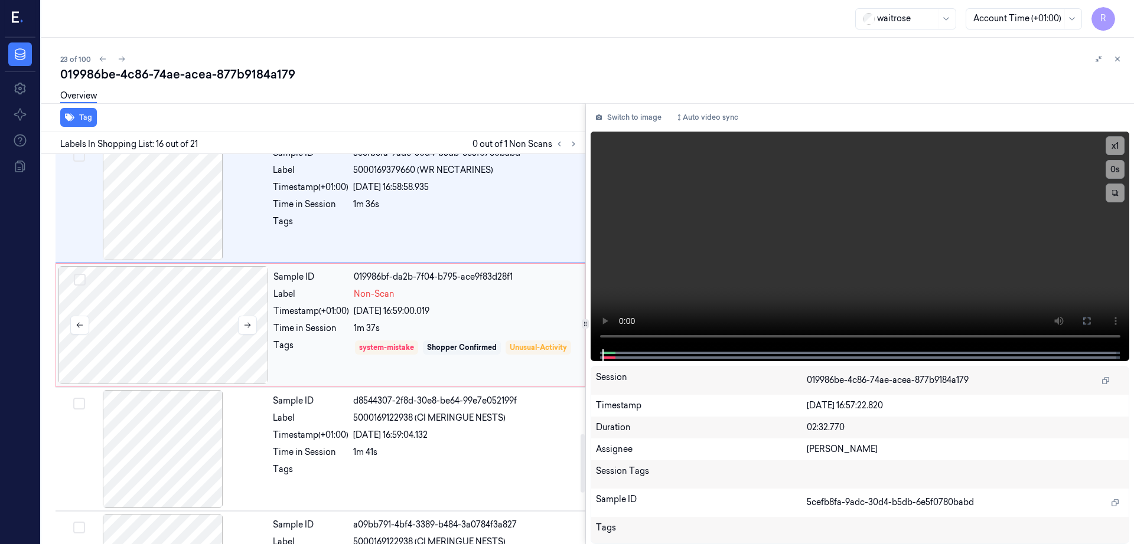
click at [169, 318] on div at bounding box center [163, 325] width 210 height 118
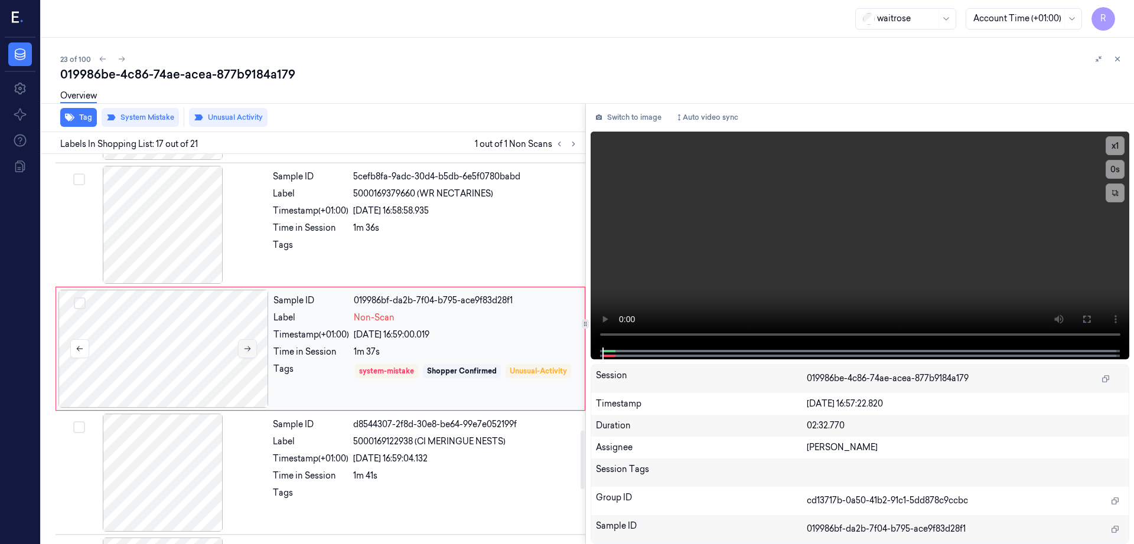
click at [244, 348] on icon at bounding box center [247, 349] width 8 height 8
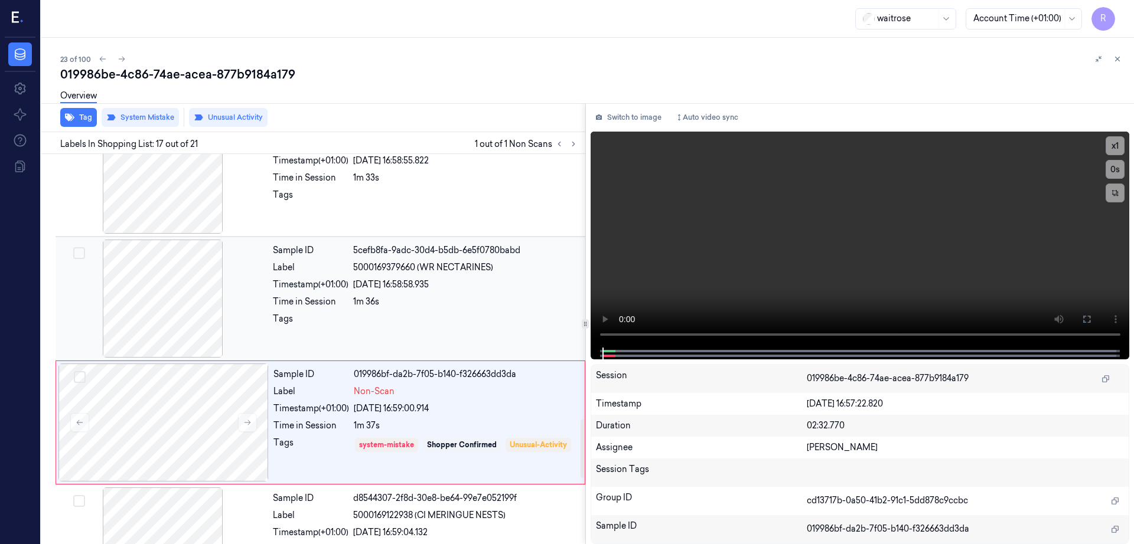
drag, startPoint x: 172, startPoint y: 324, endPoint x: 179, endPoint y: 337, distance: 15.3
click at [172, 324] on div at bounding box center [163, 299] width 210 height 118
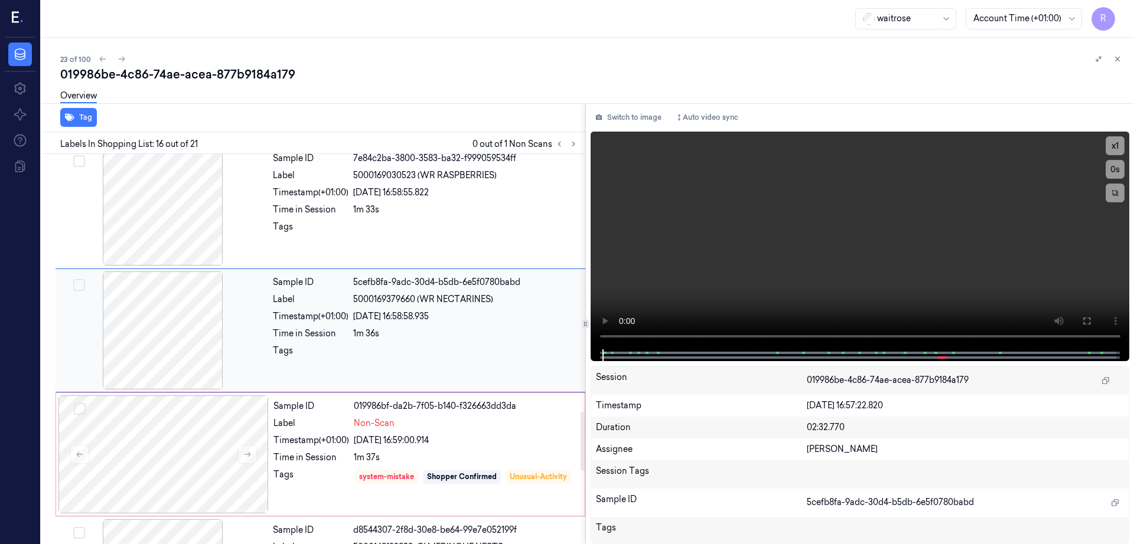
scroll to position [1726, 0]
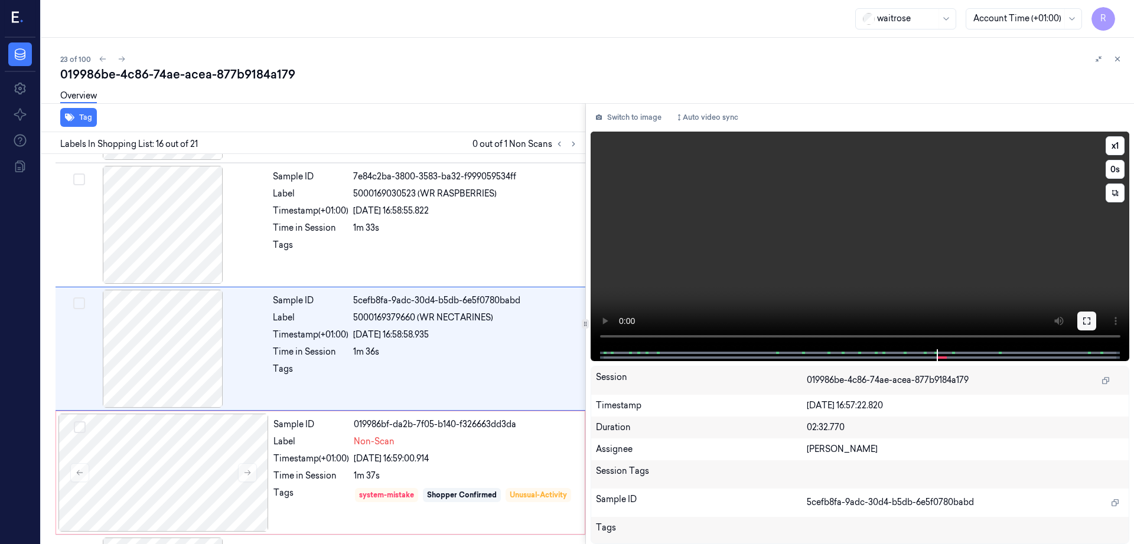
click at [1091, 324] on icon at bounding box center [1086, 320] width 9 height 9
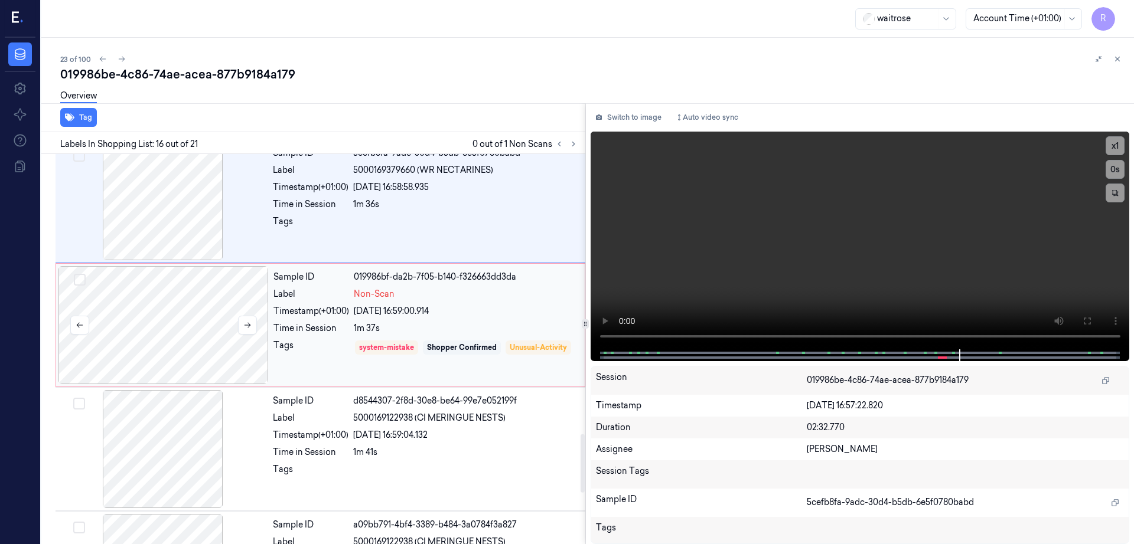
click at [216, 303] on div at bounding box center [163, 325] width 210 height 118
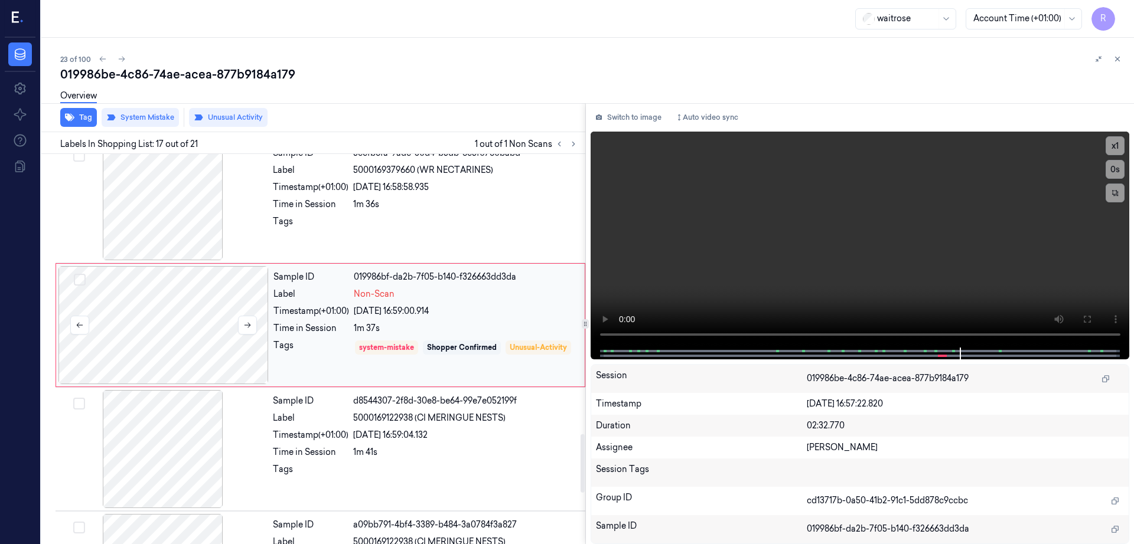
scroll to position [1850, 0]
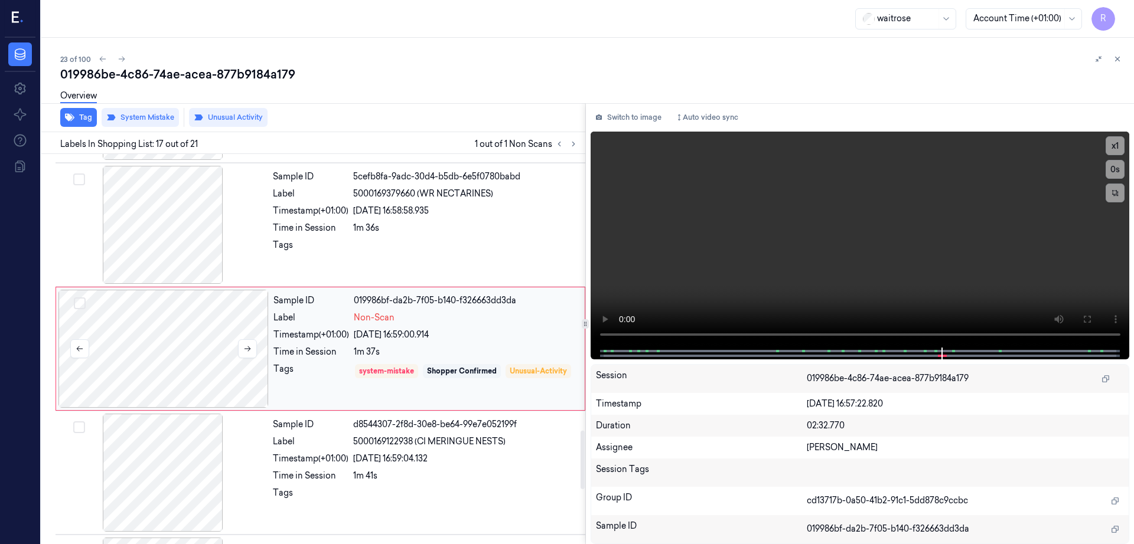
click at [184, 358] on div at bounding box center [163, 349] width 210 height 118
click at [190, 233] on div at bounding box center [163, 225] width 210 height 118
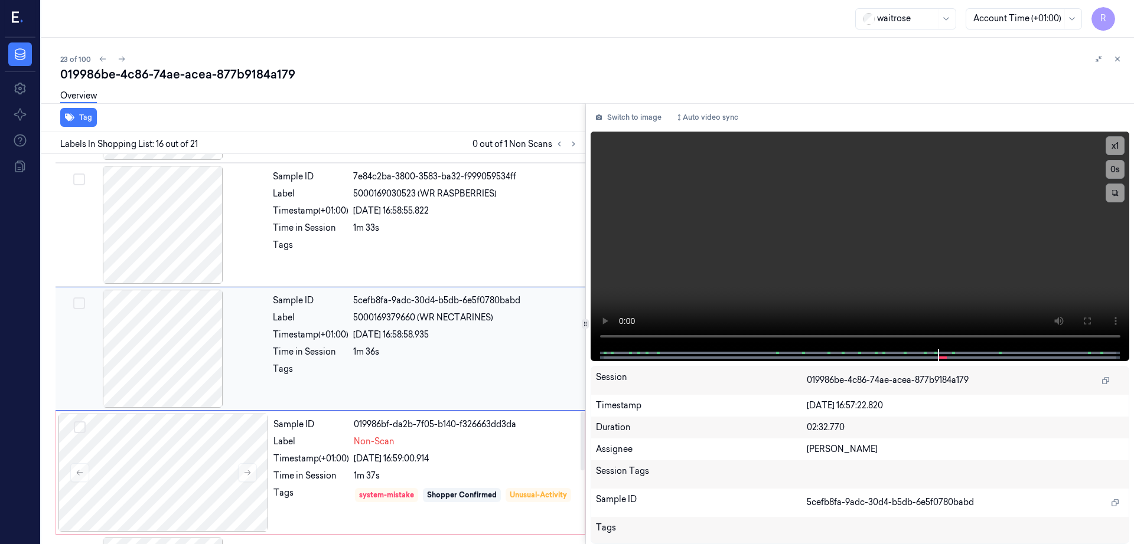
click at [190, 233] on div at bounding box center [163, 225] width 210 height 118
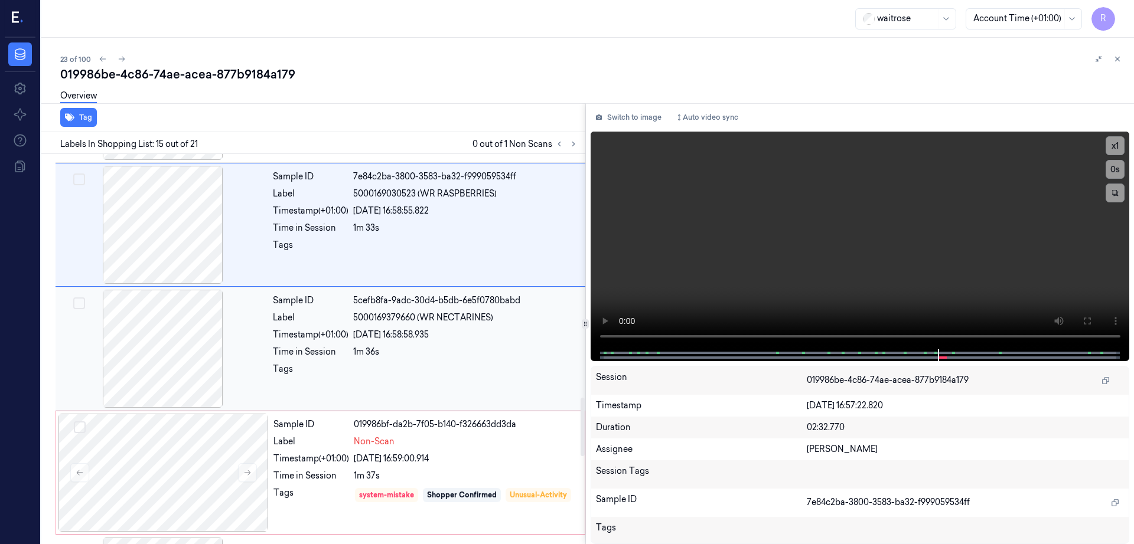
scroll to position [1602, 0]
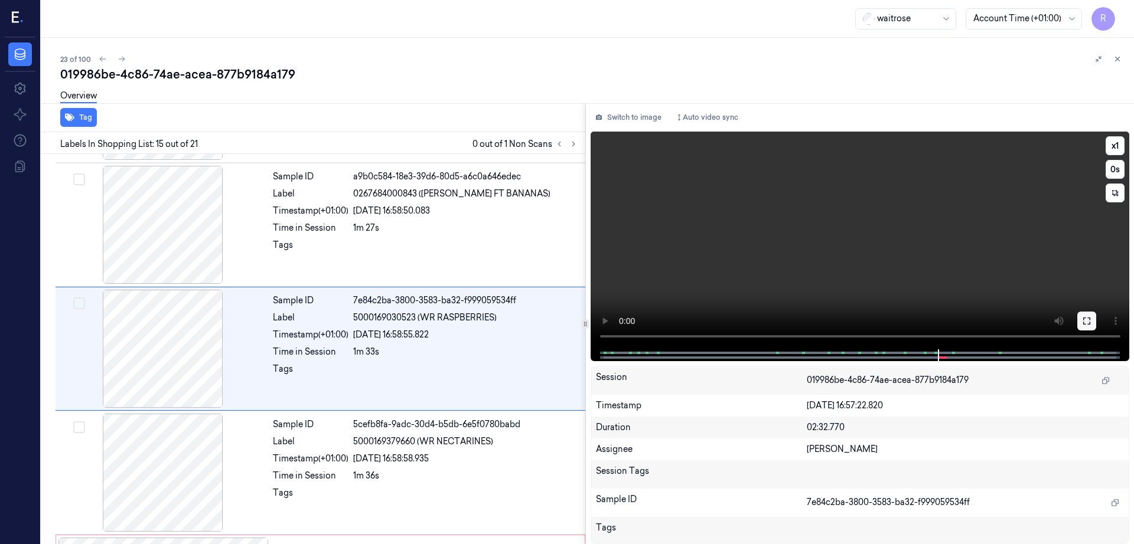
click at [1091, 316] on icon at bounding box center [1086, 320] width 9 height 9
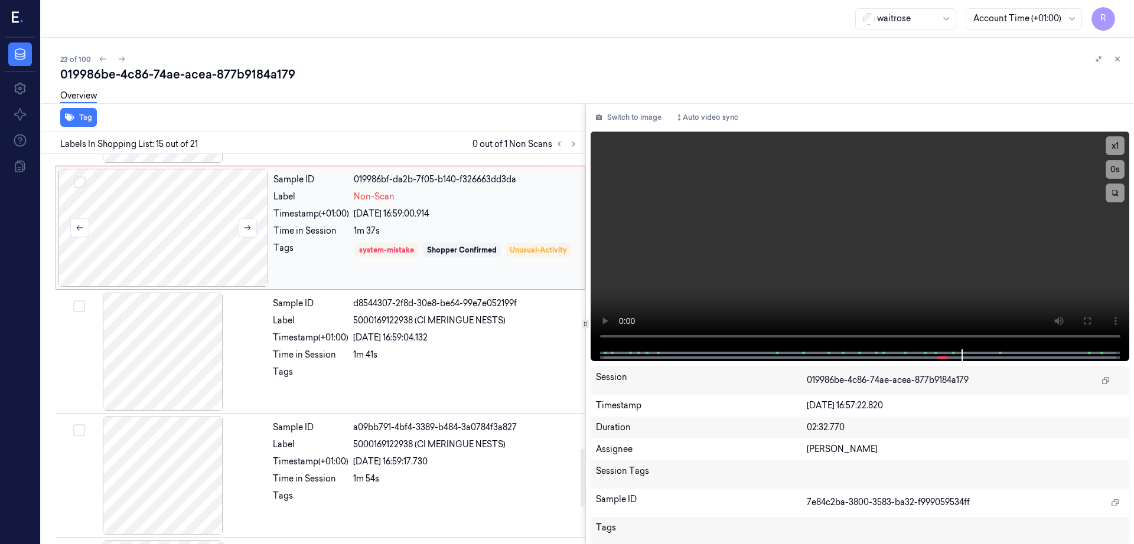
click at [177, 233] on div at bounding box center [163, 228] width 210 height 118
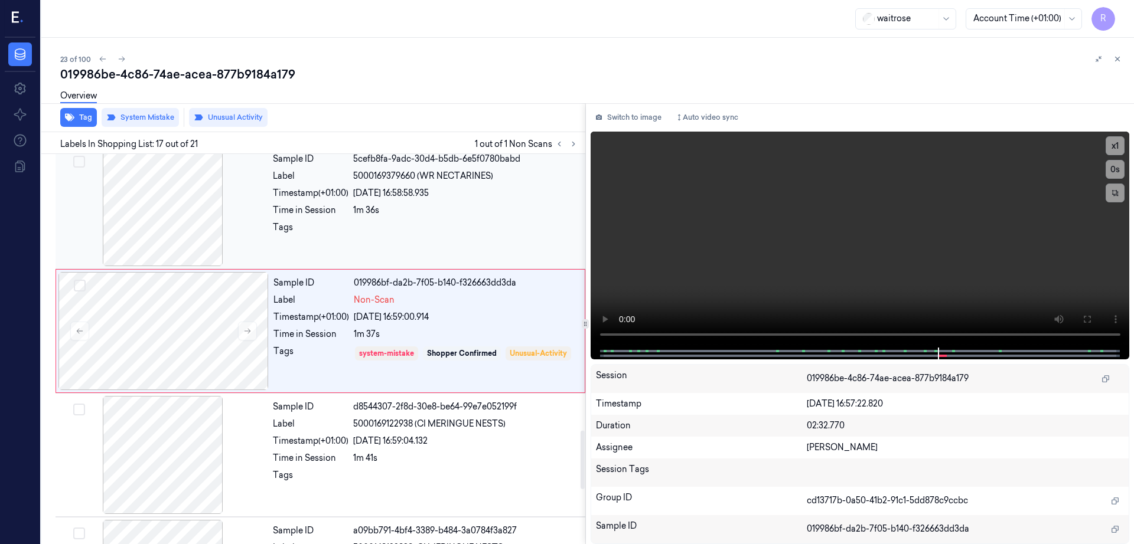
scroll to position [1850, 0]
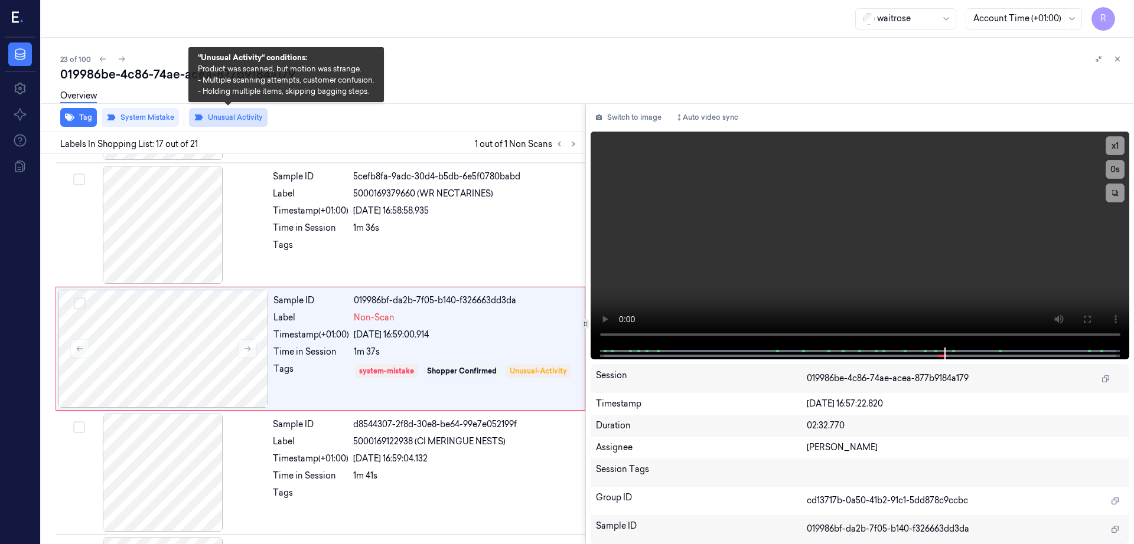
click at [218, 121] on button "Unusual Activity" at bounding box center [228, 117] width 79 height 19
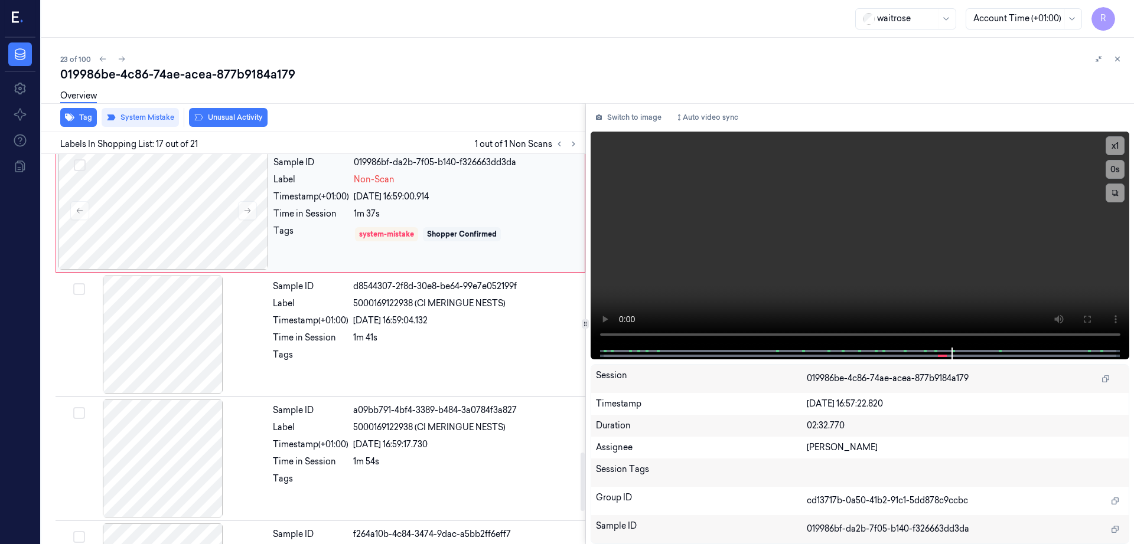
scroll to position [1998, 0]
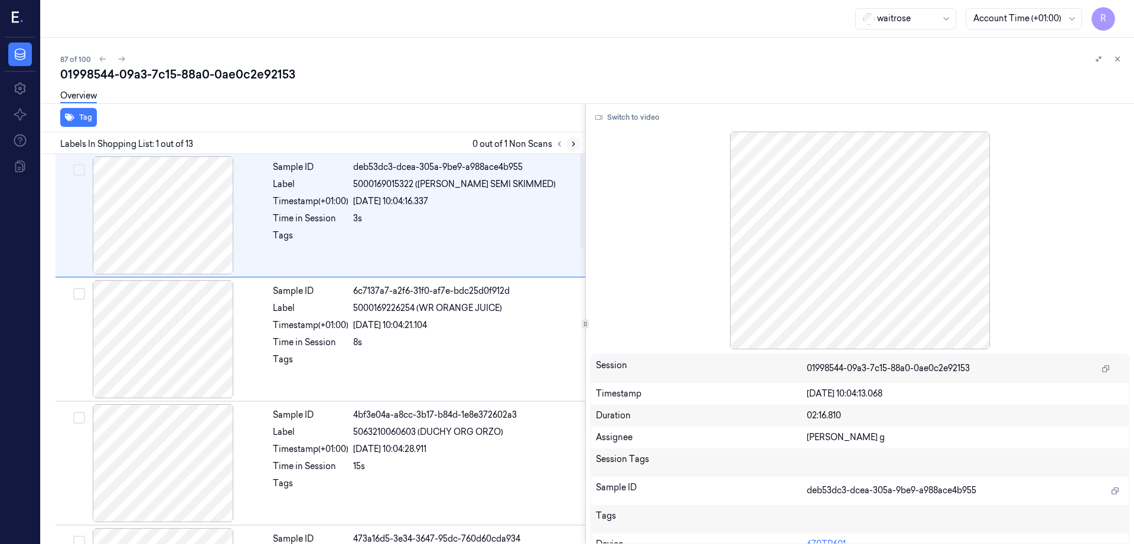
click at [574, 146] on icon at bounding box center [573, 144] width 2 height 4
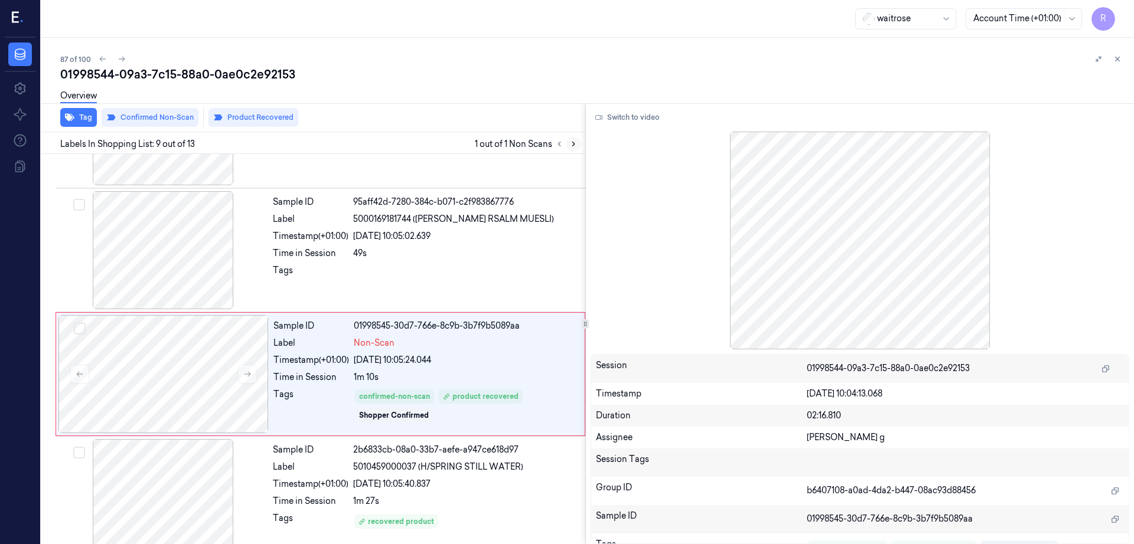
scroll to position [858, 0]
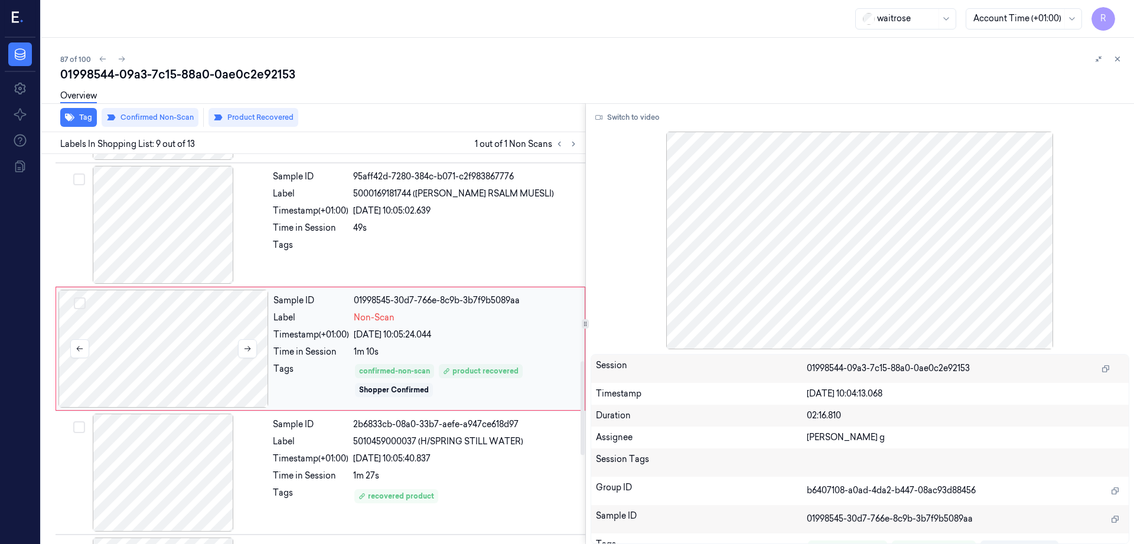
click at [188, 343] on div at bounding box center [163, 349] width 210 height 118
click at [175, 215] on div at bounding box center [163, 225] width 210 height 118
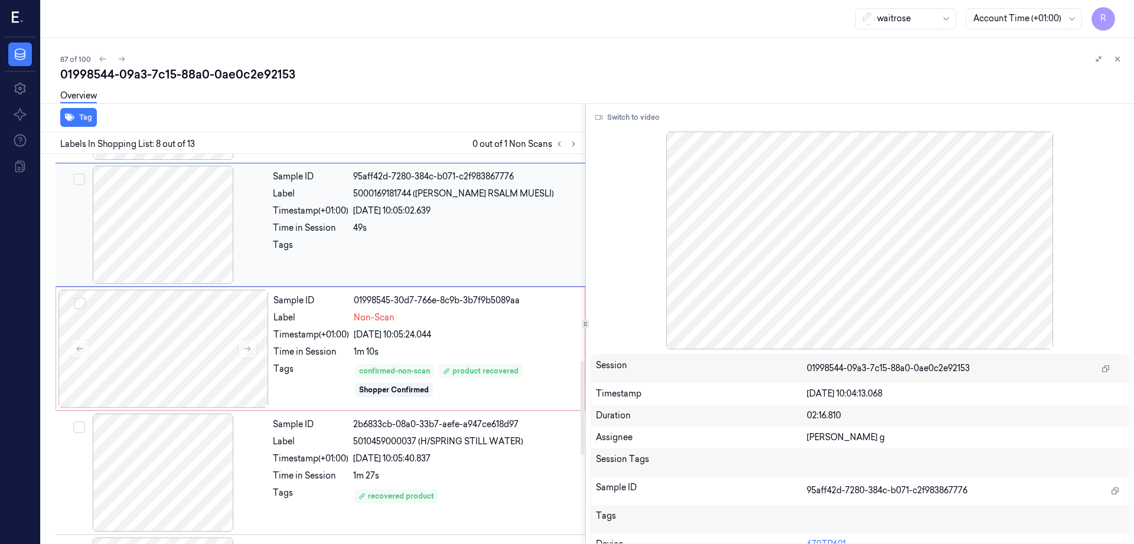
scroll to position [734, 0]
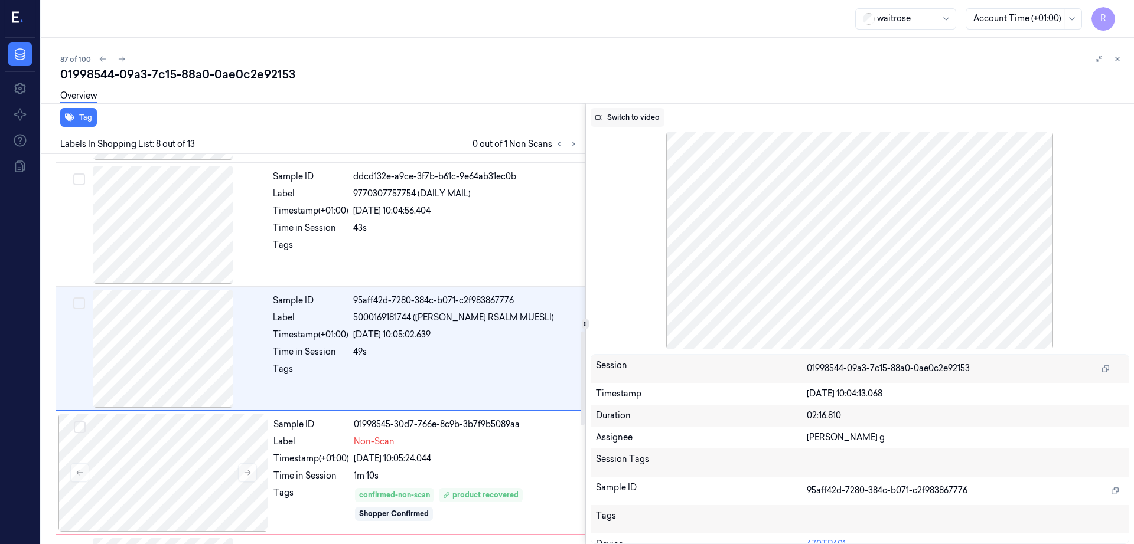
click at [636, 122] on button "Switch to video" at bounding box center [627, 117] width 74 height 19
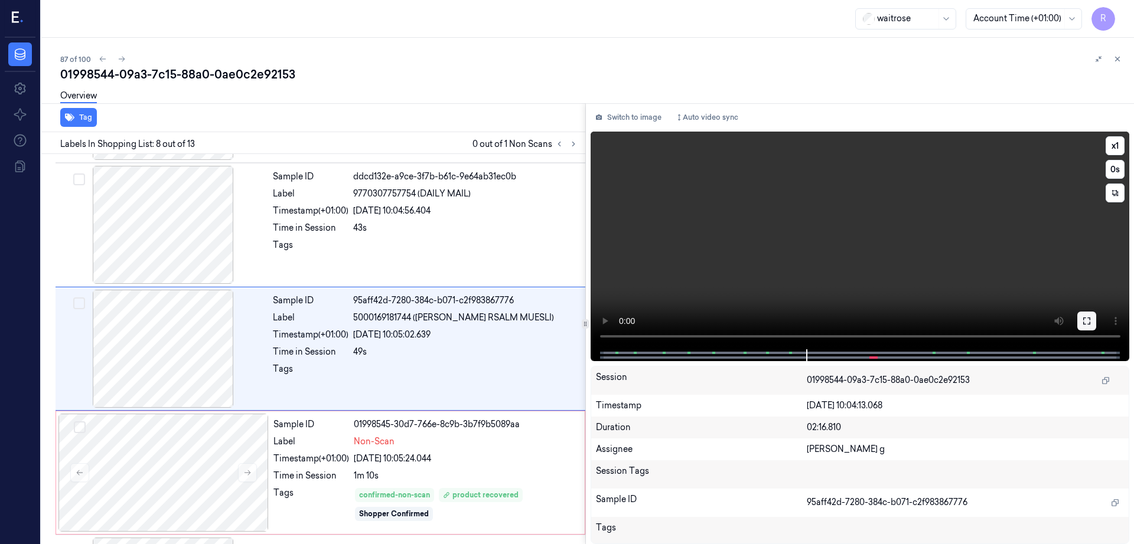
click at [1091, 325] on icon at bounding box center [1086, 320] width 9 height 9
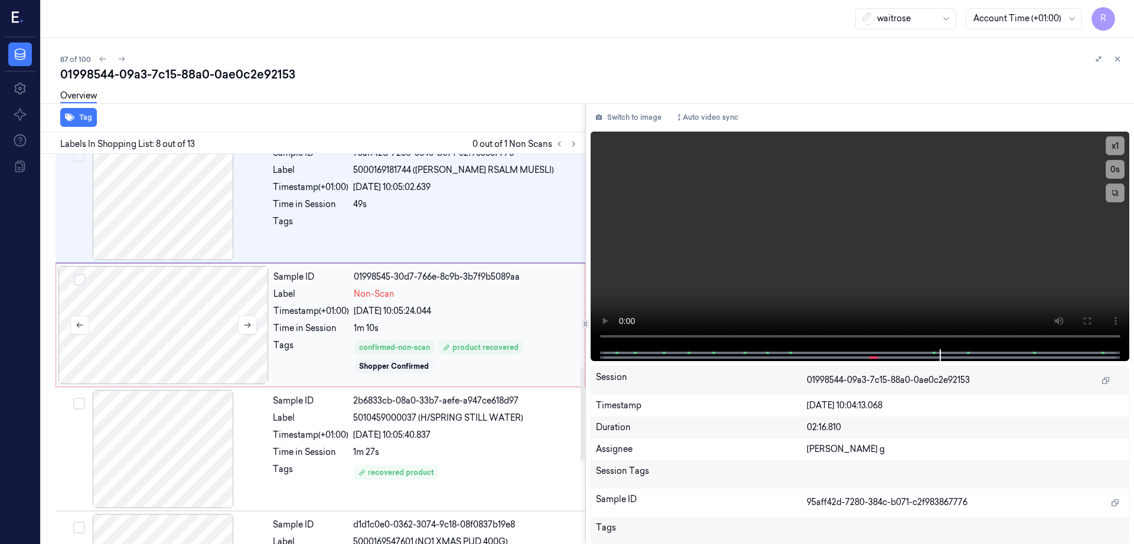
click at [167, 359] on div at bounding box center [163, 325] width 210 height 118
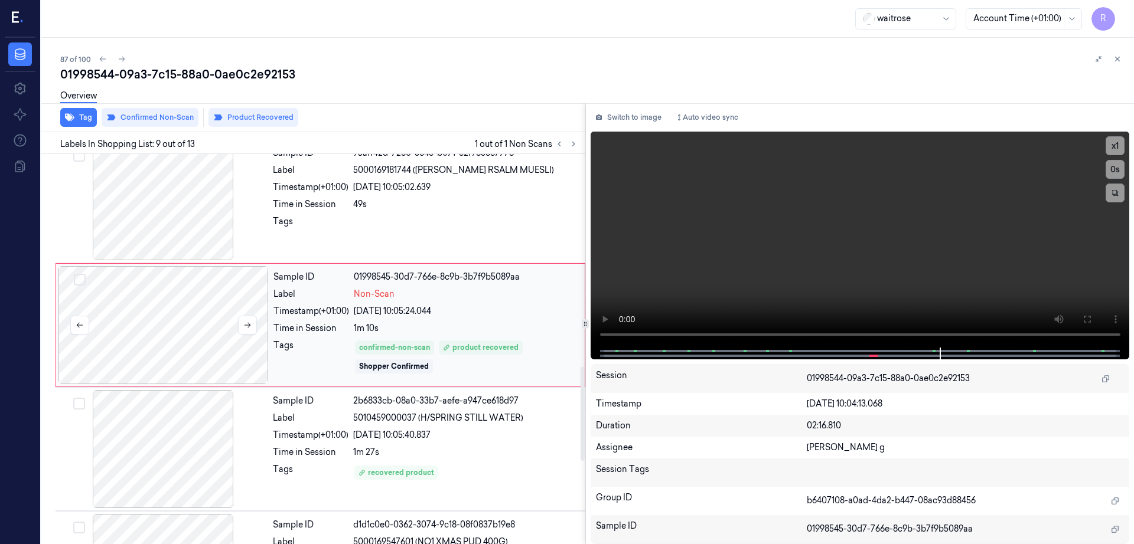
scroll to position [858, 0]
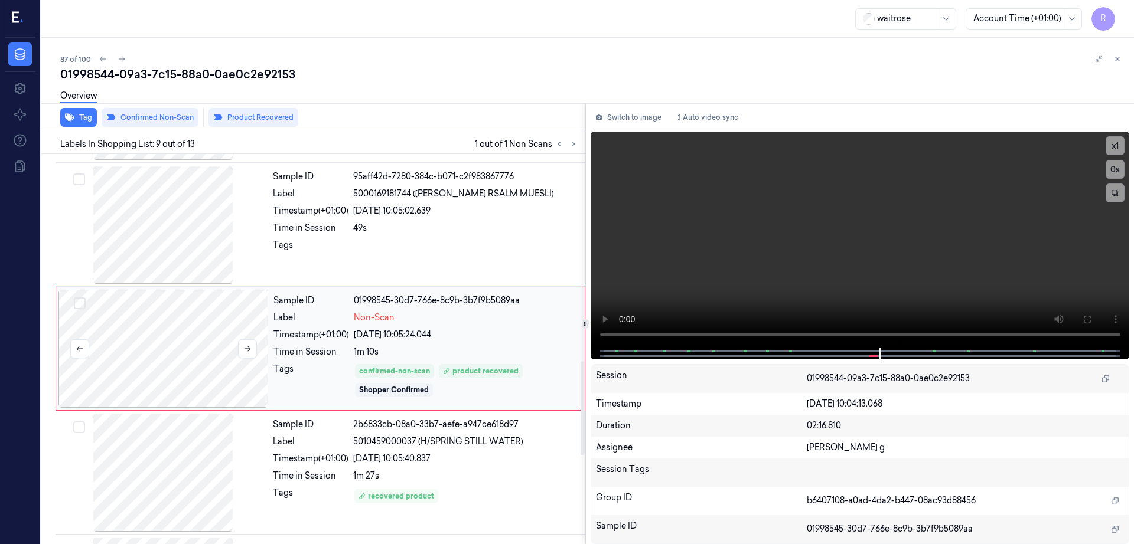
click at [171, 353] on div at bounding box center [163, 349] width 210 height 118
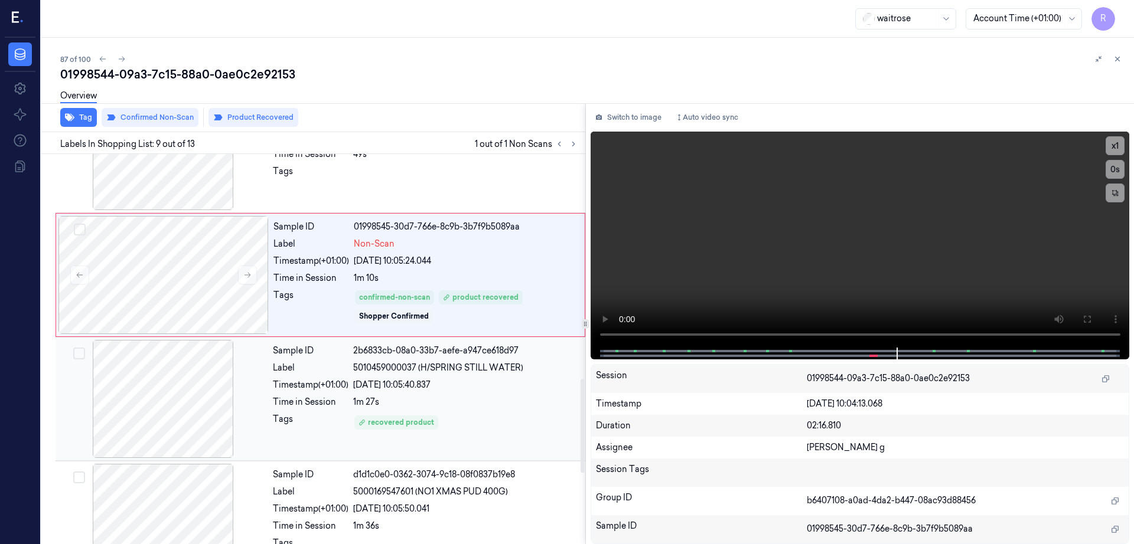
click at [146, 386] on div at bounding box center [163, 399] width 210 height 118
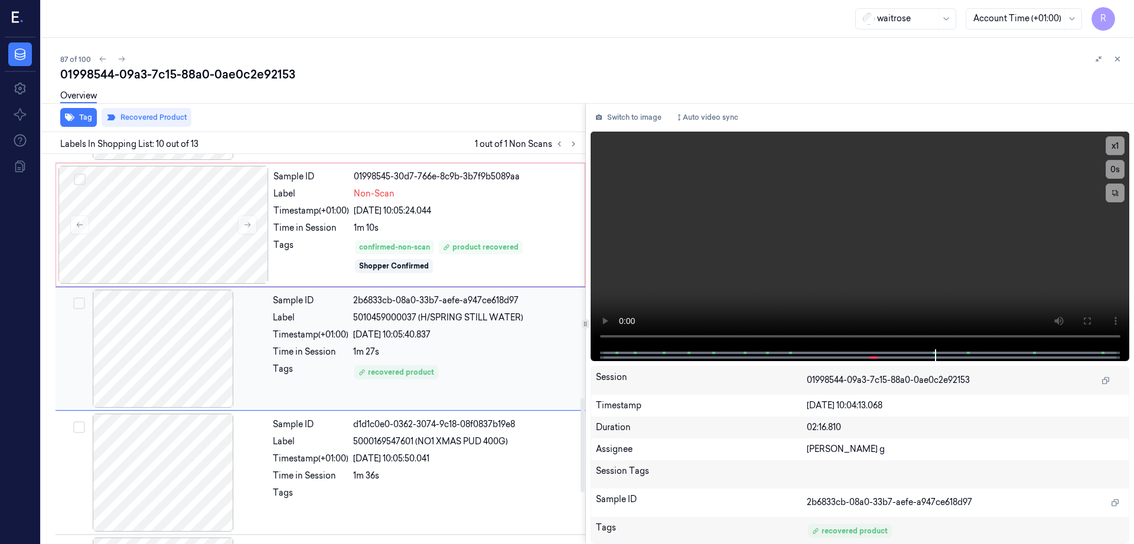
scroll to position [1056, 0]
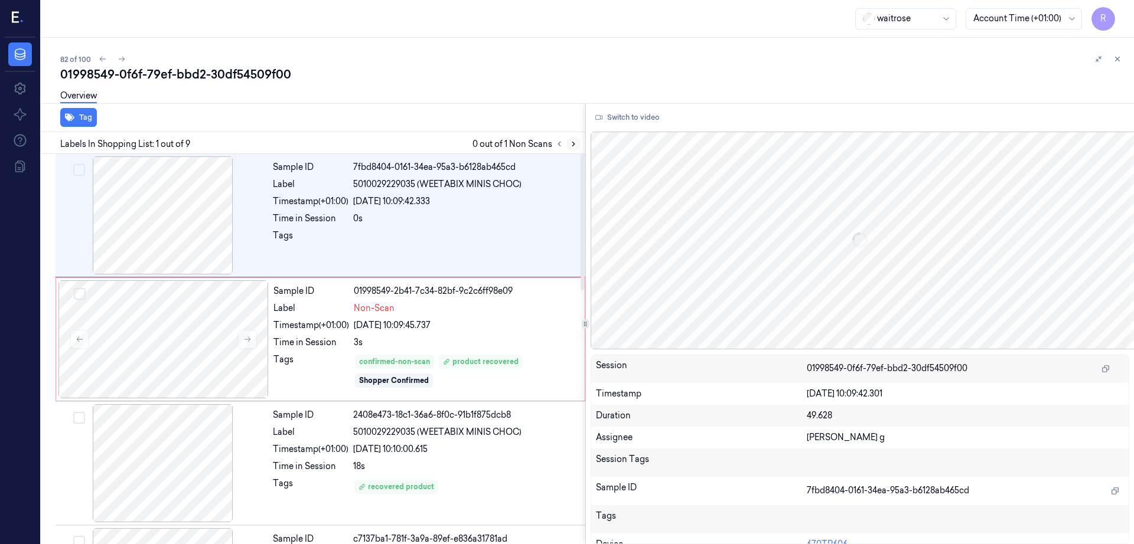
click at [577, 145] on icon at bounding box center [573, 144] width 8 height 8
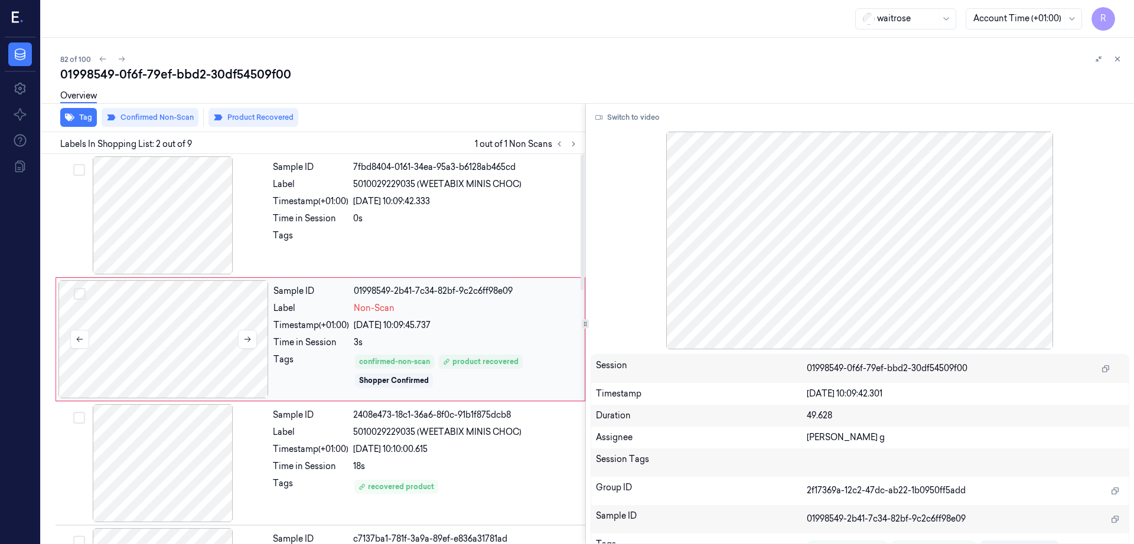
click at [190, 318] on div at bounding box center [163, 339] width 210 height 118
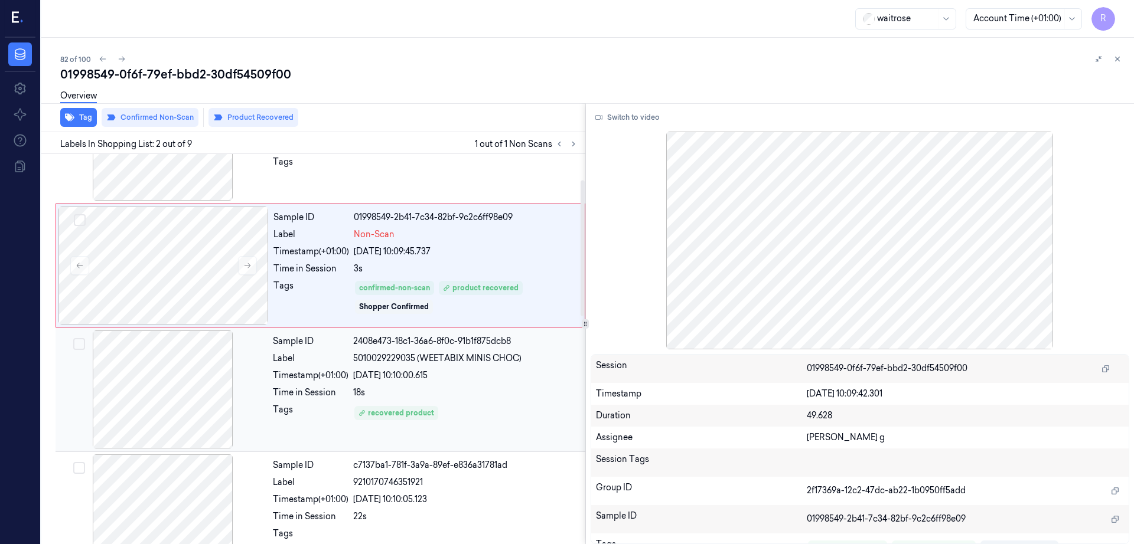
click at [184, 406] on div at bounding box center [163, 390] width 210 height 118
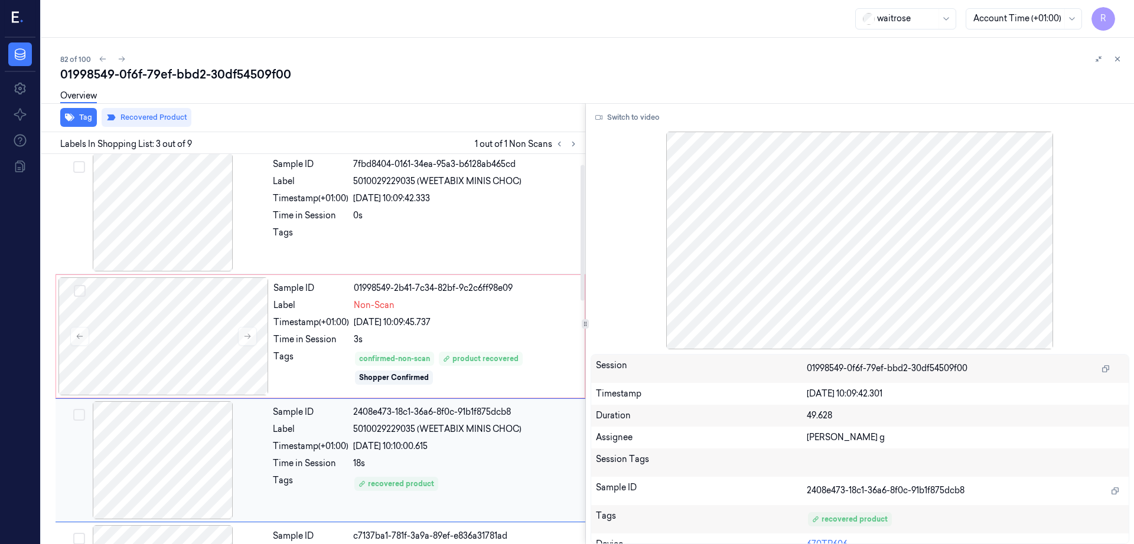
scroll to position [0, 0]
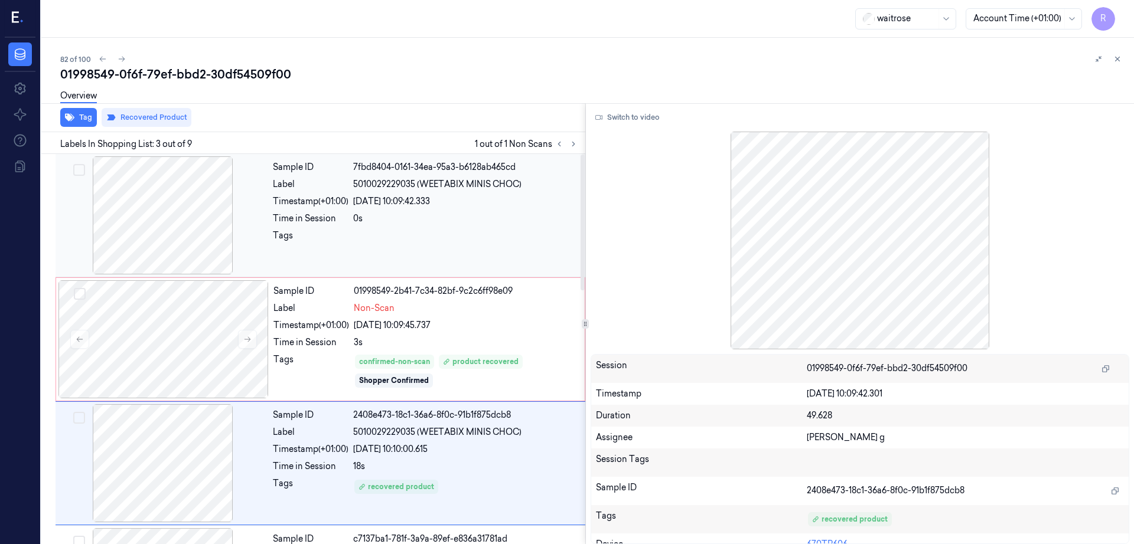
click at [190, 214] on div at bounding box center [163, 215] width 210 height 118
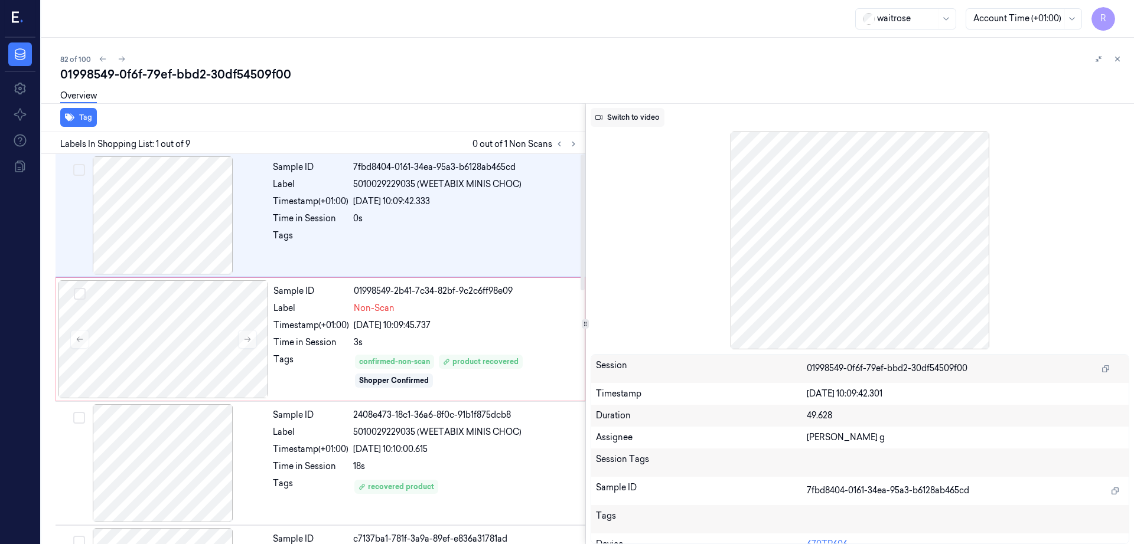
click at [657, 118] on button "Switch to video" at bounding box center [627, 117] width 74 height 19
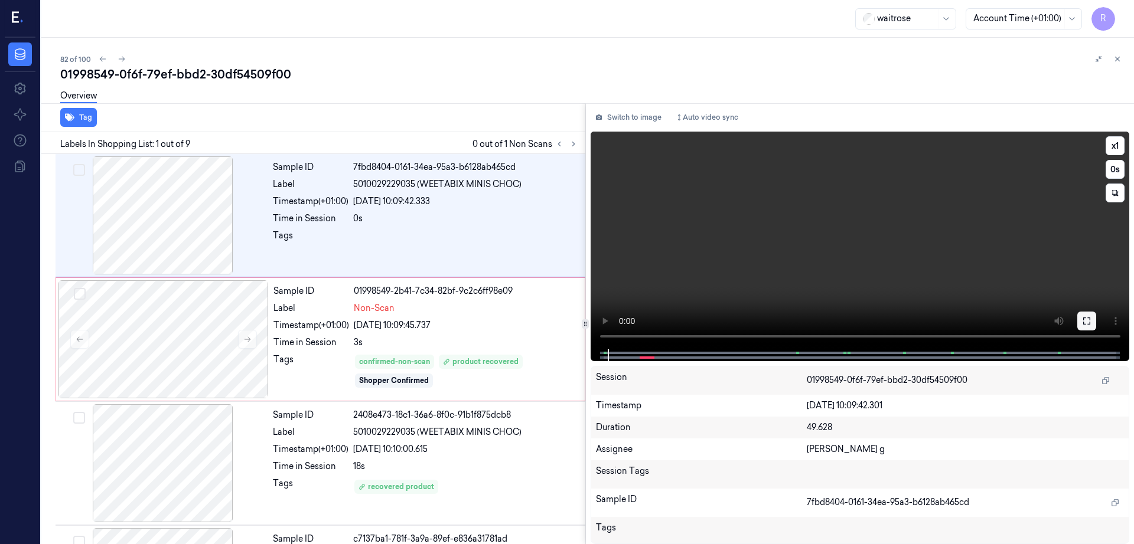
click at [1090, 318] on icon at bounding box center [1086, 321] width 7 height 7
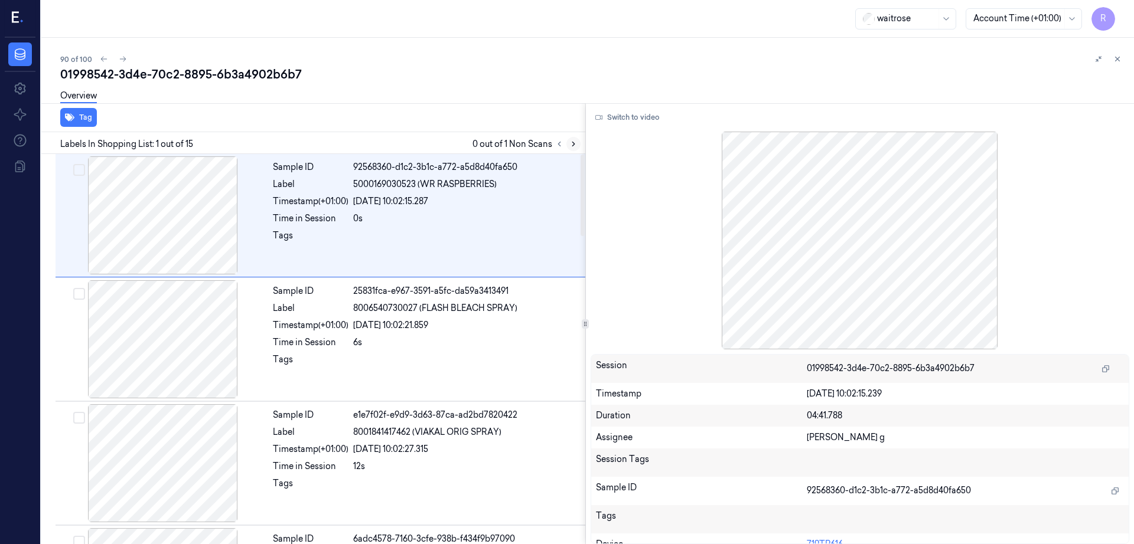
click at [577, 140] on icon at bounding box center [573, 144] width 8 height 8
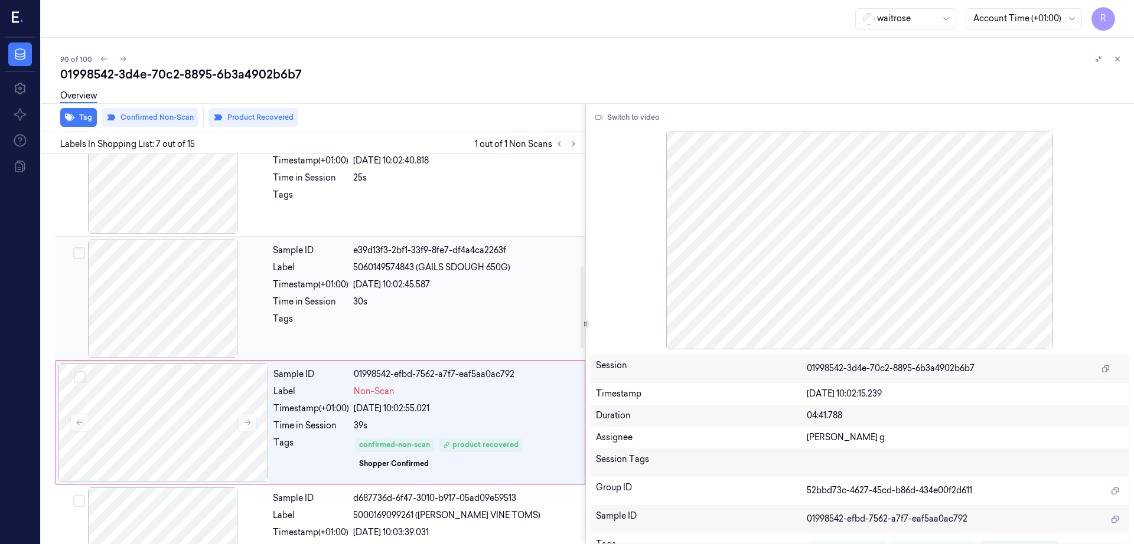
click at [194, 292] on div at bounding box center [163, 299] width 210 height 118
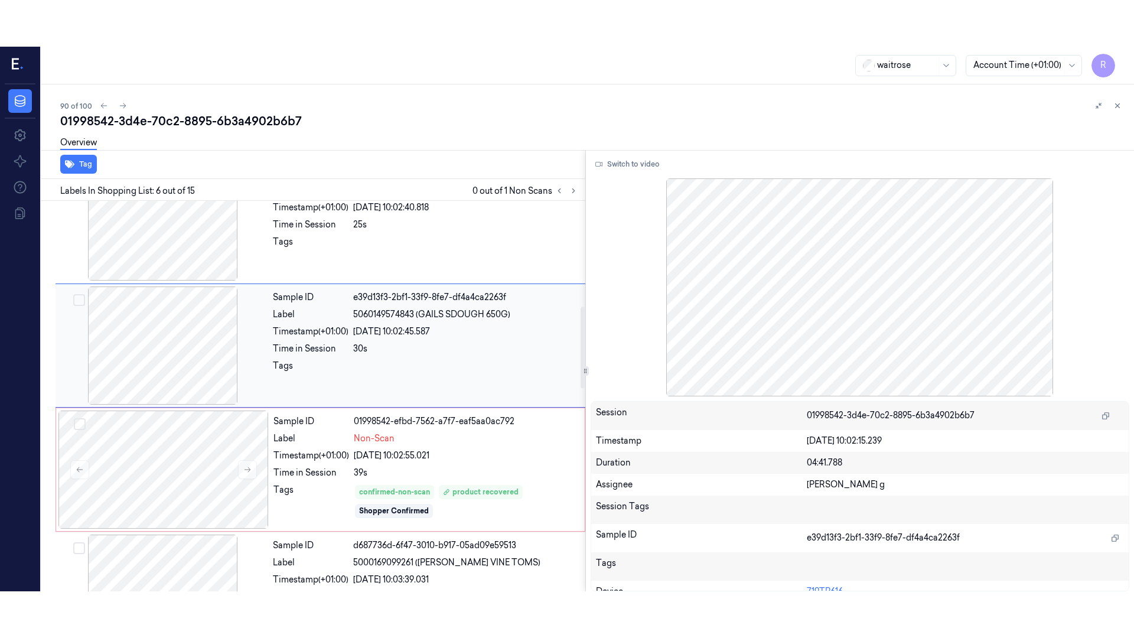
scroll to position [487, 0]
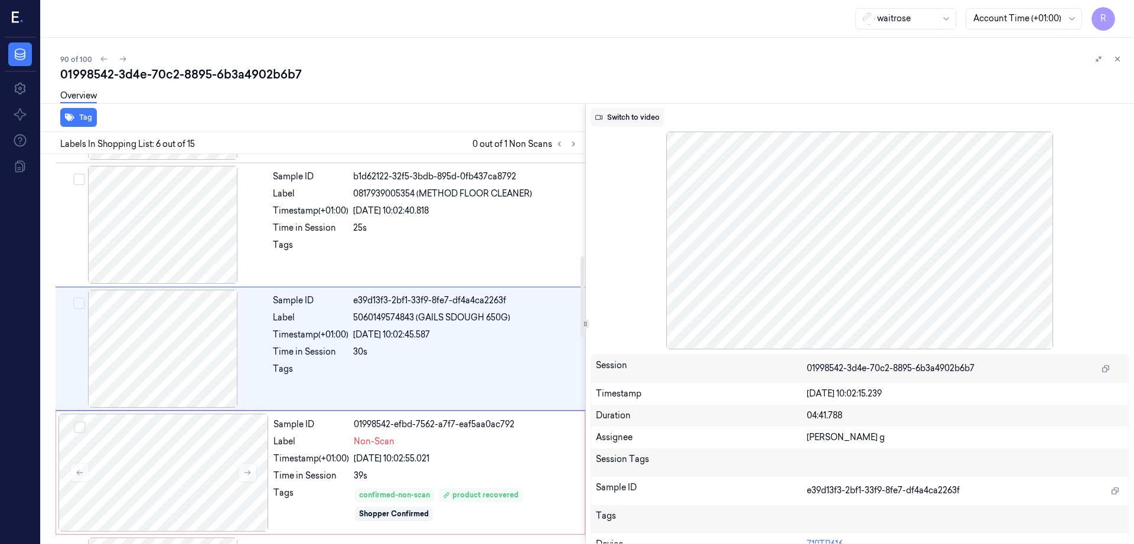
click at [645, 121] on button "Switch to video" at bounding box center [627, 117] width 74 height 19
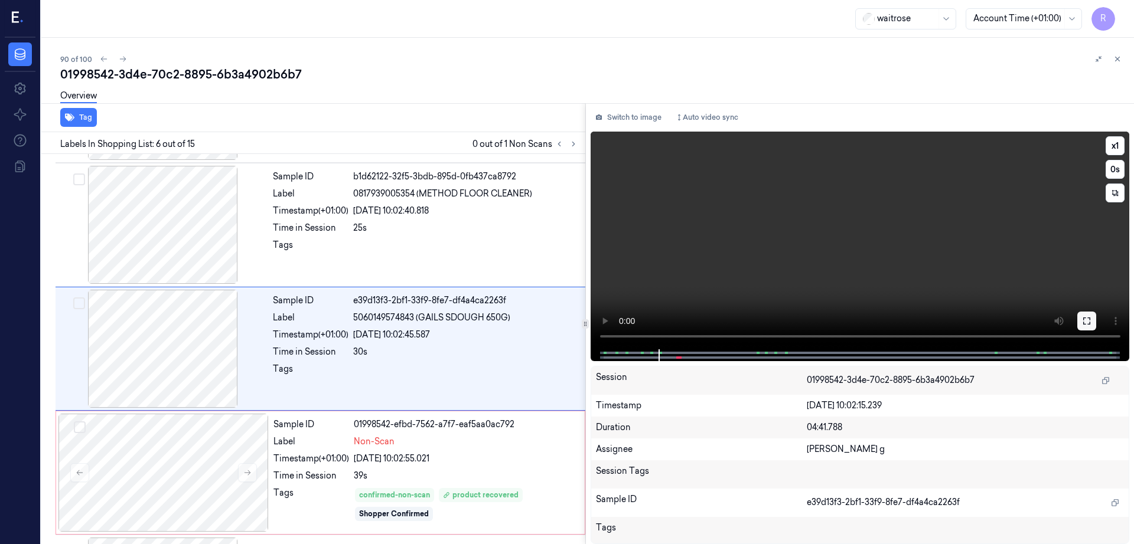
click at [1091, 320] on icon at bounding box center [1086, 320] width 9 height 9
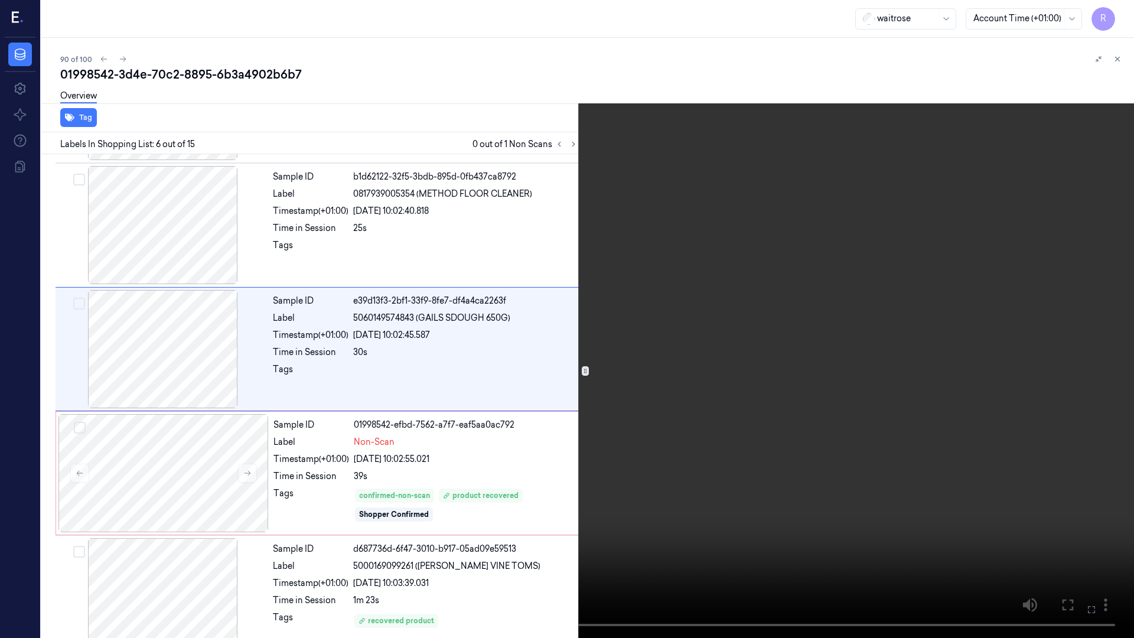
click at [1114, 6] on button "x 1" at bounding box center [1119, 14] width 19 height 19
click at [1117, 8] on button "x 2" at bounding box center [1119, 14] width 19 height 19
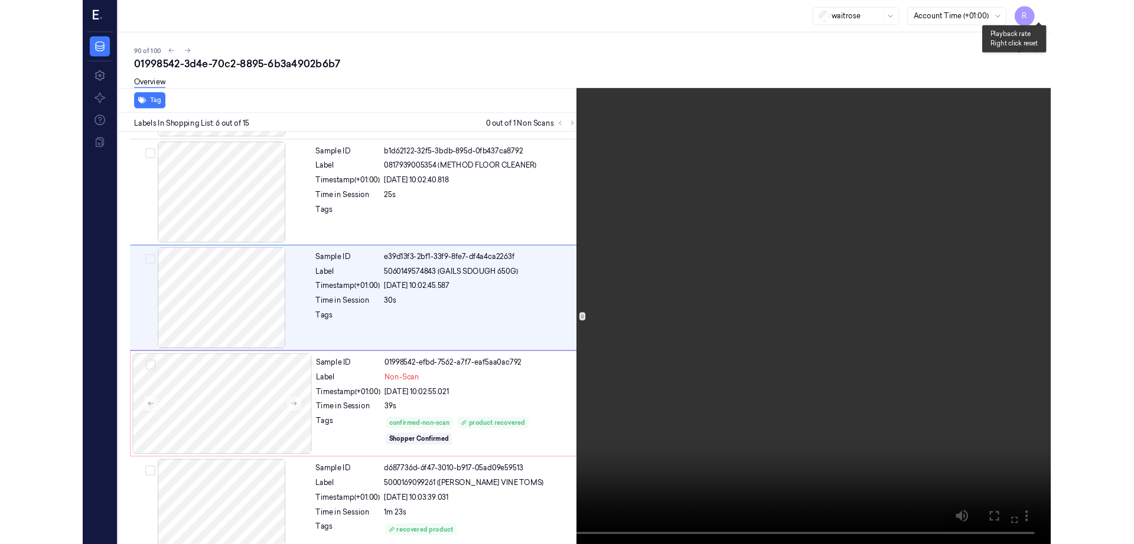
scroll to position [440, 0]
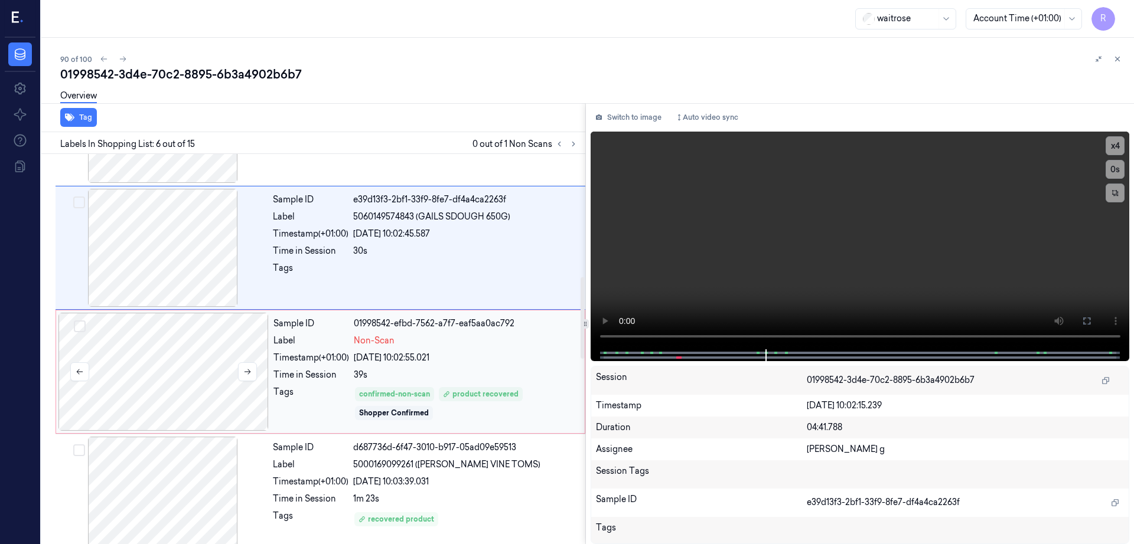
click at [196, 352] on div at bounding box center [163, 372] width 210 height 118
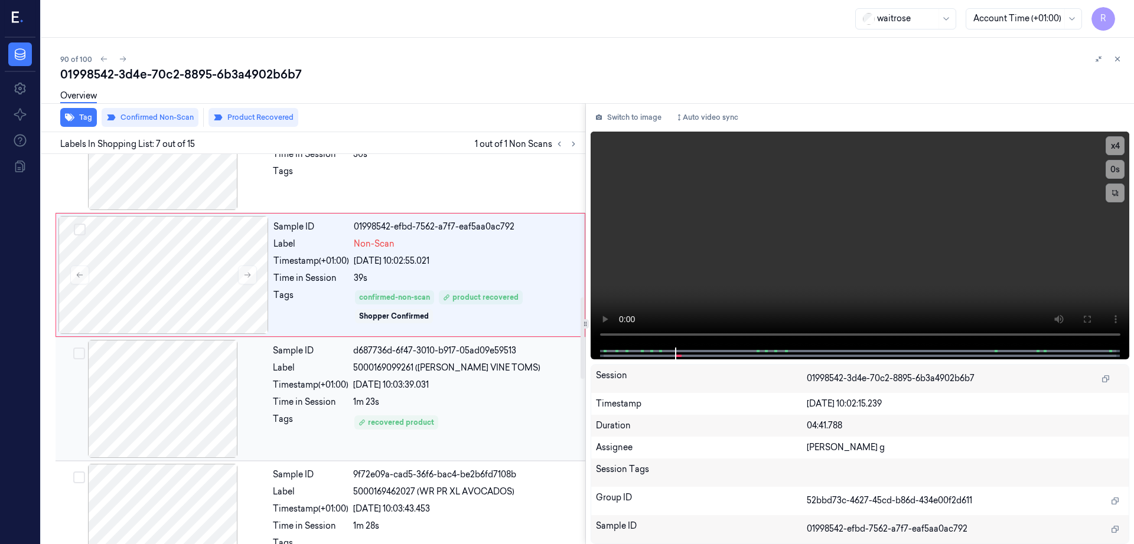
click at [179, 376] on div at bounding box center [163, 399] width 210 height 118
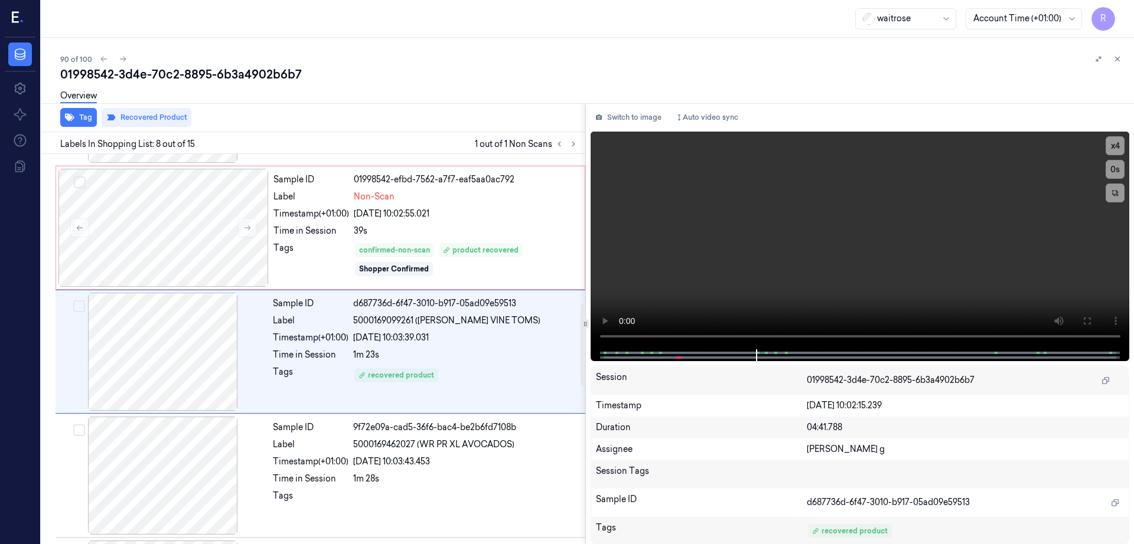
scroll to position [734, 0]
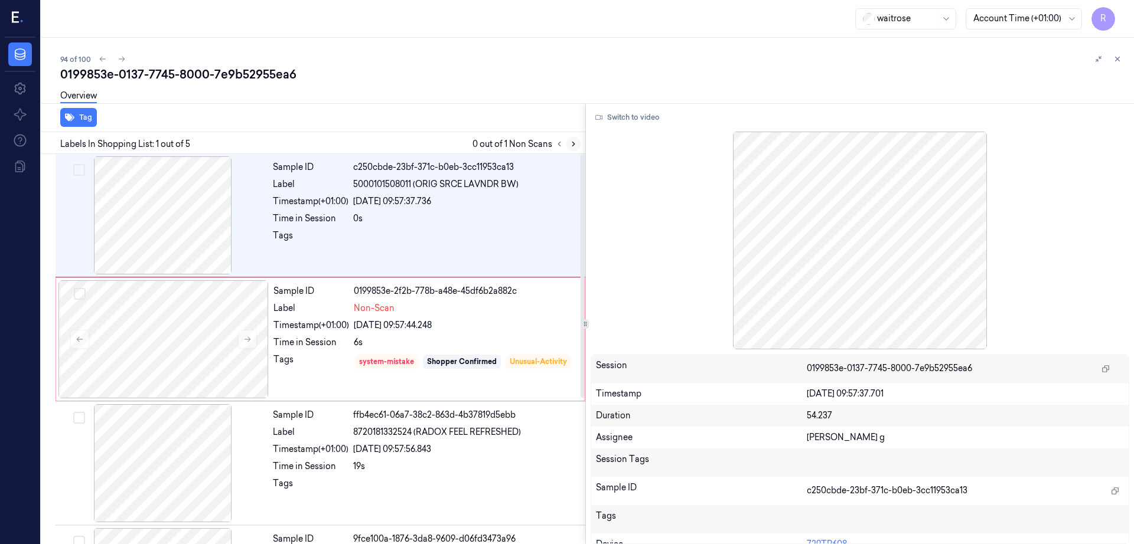
click at [577, 144] on icon at bounding box center [573, 144] width 8 height 8
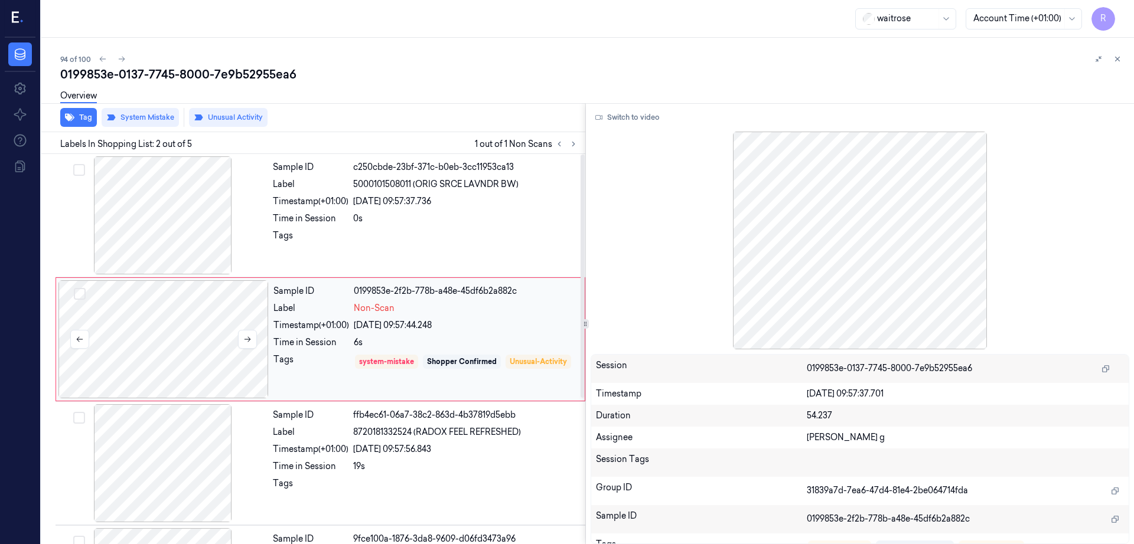
click at [179, 339] on div at bounding box center [163, 339] width 210 height 118
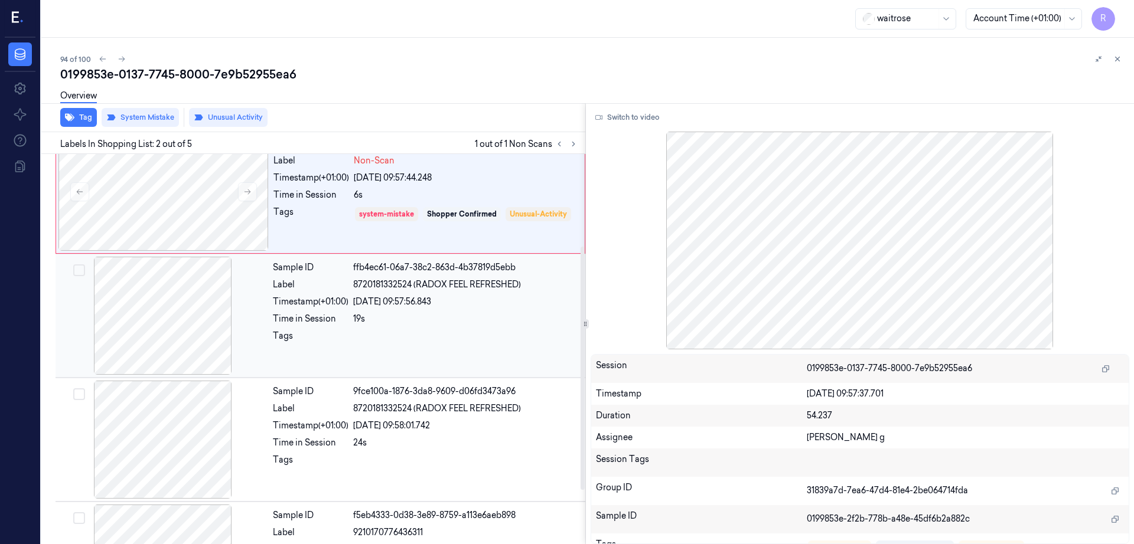
click at [177, 328] on div at bounding box center [163, 316] width 210 height 118
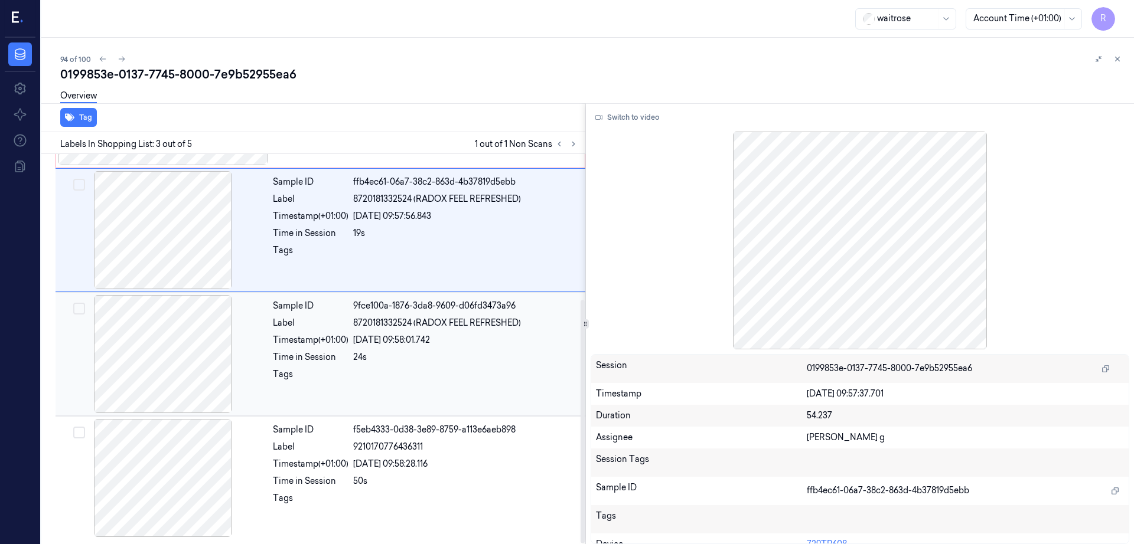
click at [177, 344] on div at bounding box center [163, 354] width 210 height 118
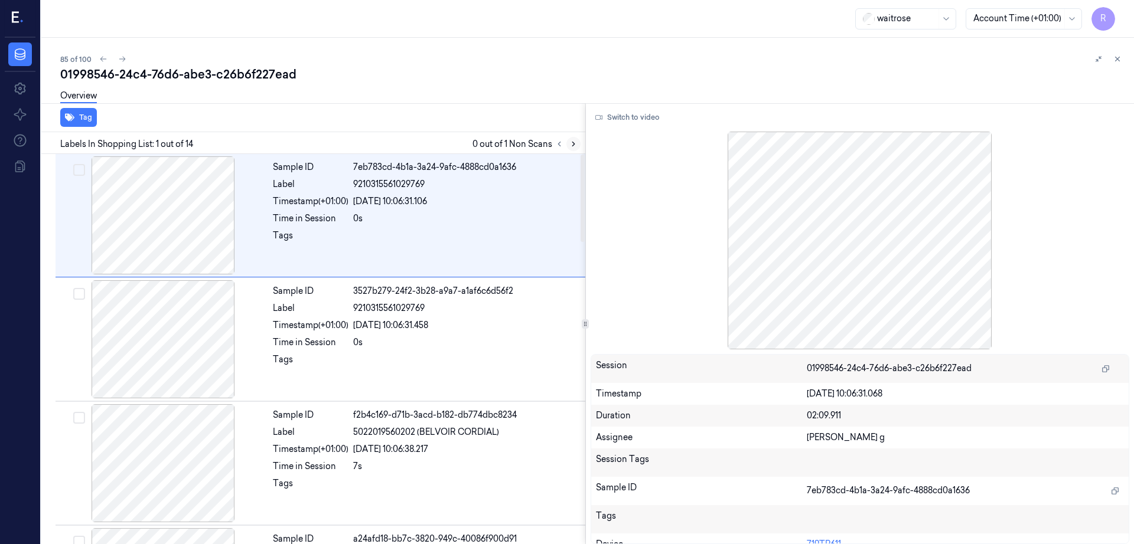
drag, startPoint x: 597, startPoint y: 143, endPoint x: 590, endPoint y: 146, distance: 7.7
click at [577, 141] on icon at bounding box center [573, 144] width 8 height 8
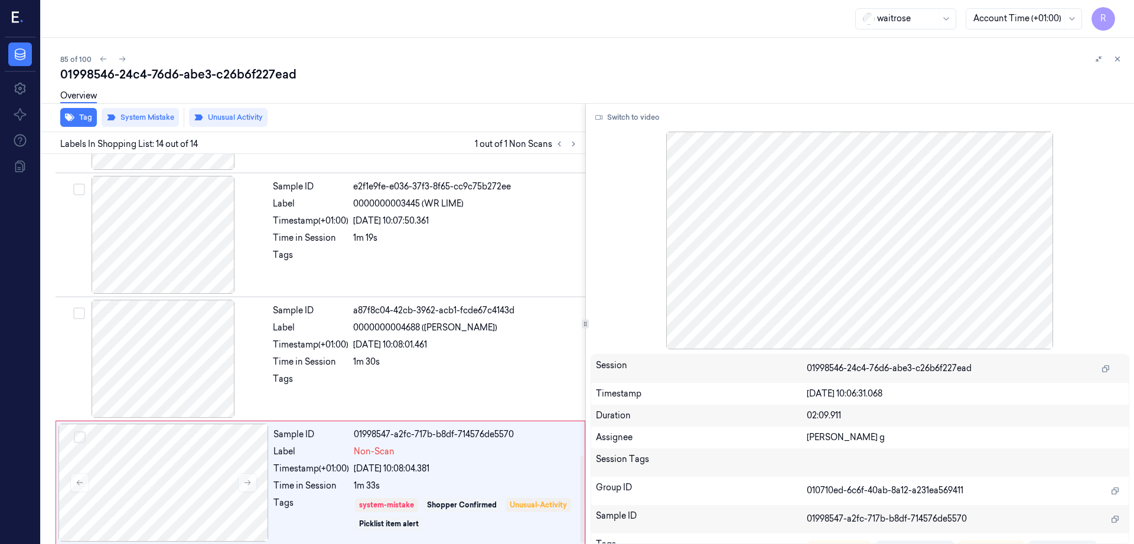
scroll to position [1349, 0]
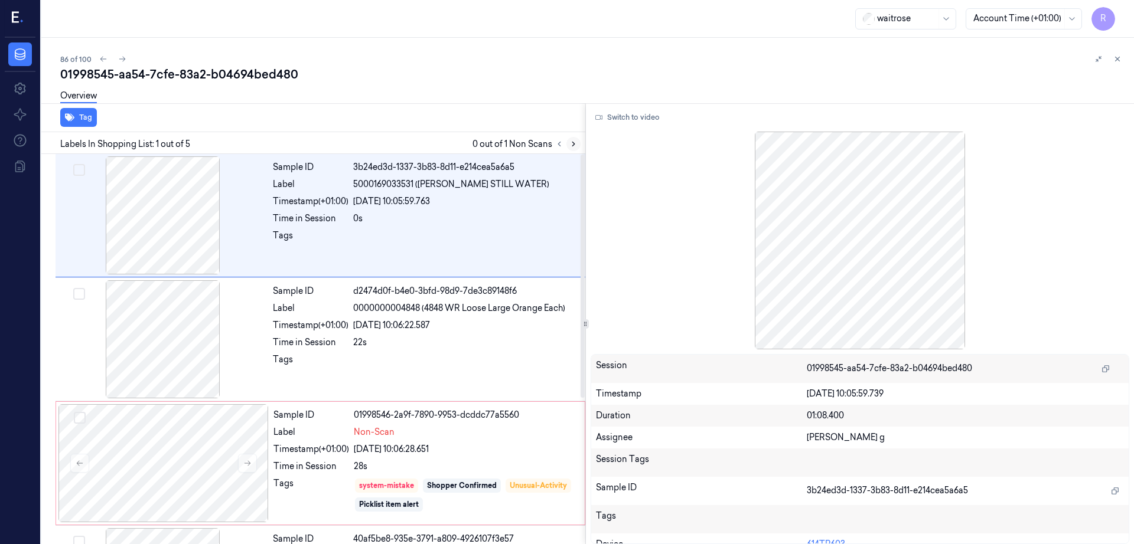
click at [577, 143] on icon at bounding box center [573, 144] width 8 height 8
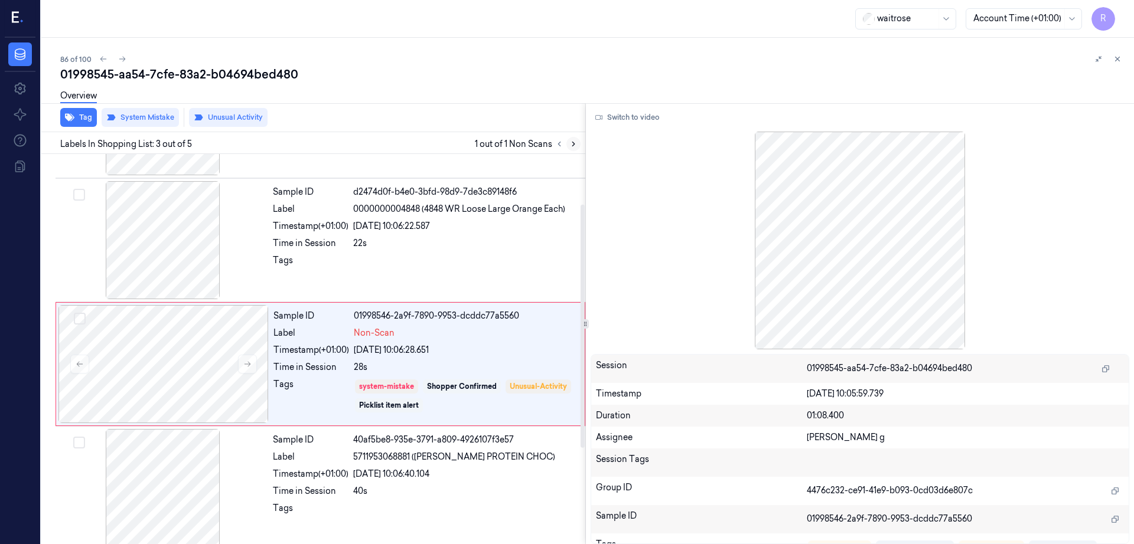
scroll to position [115, 0]
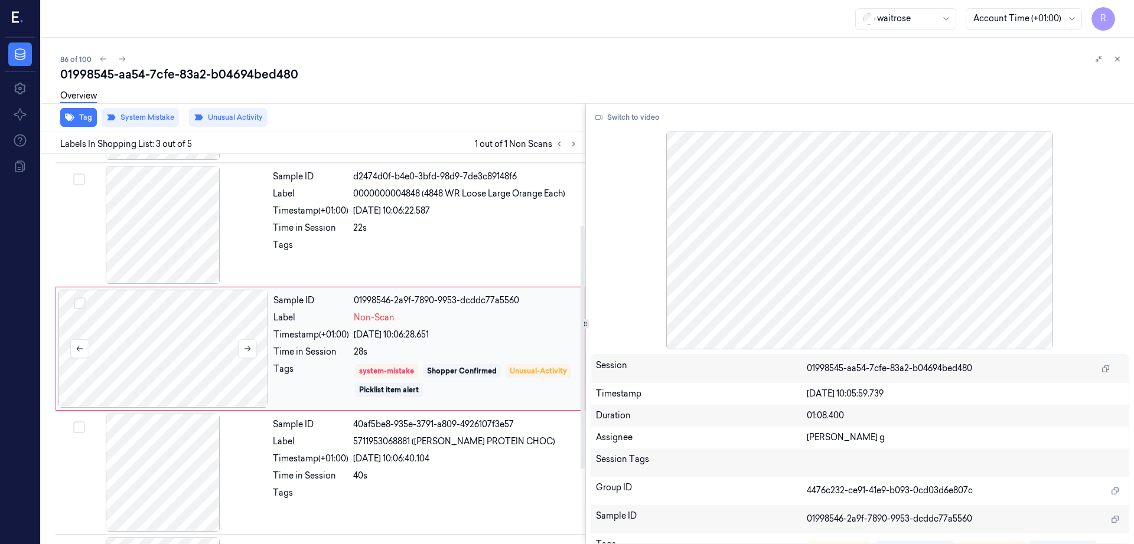
click at [225, 335] on div at bounding box center [163, 349] width 210 height 118
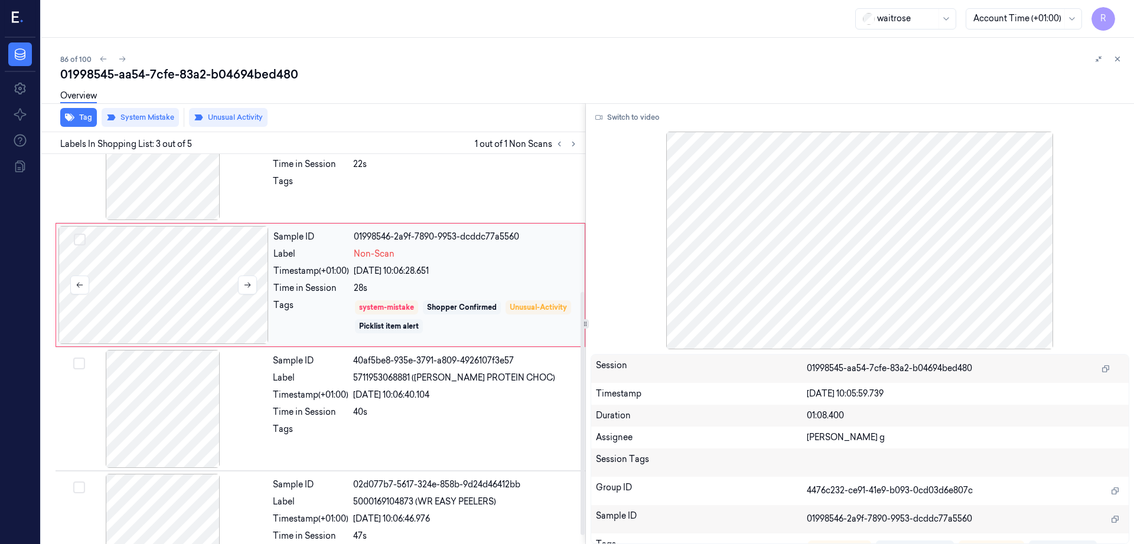
scroll to position [233, 0]
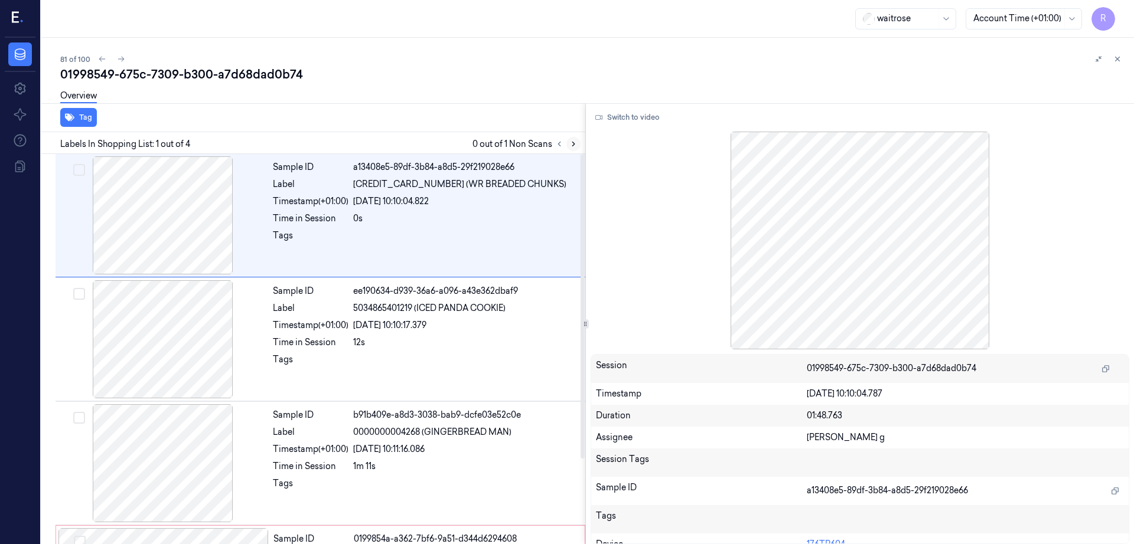
click at [577, 146] on icon at bounding box center [573, 144] width 8 height 8
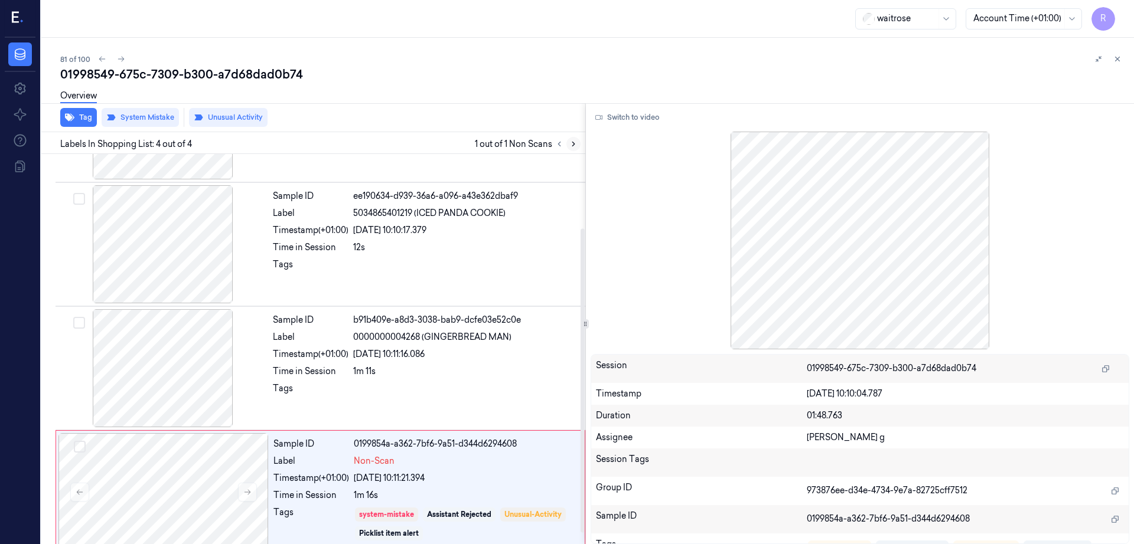
scroll to position [109, 0]
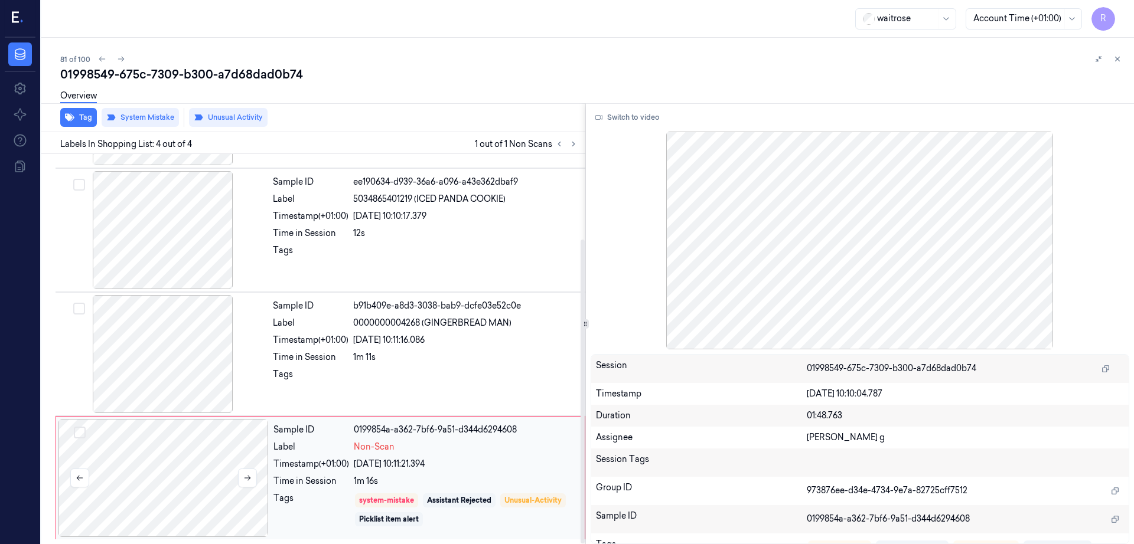
click at [195, 484] on div at bounding box center [163, 478] width 210 height 118
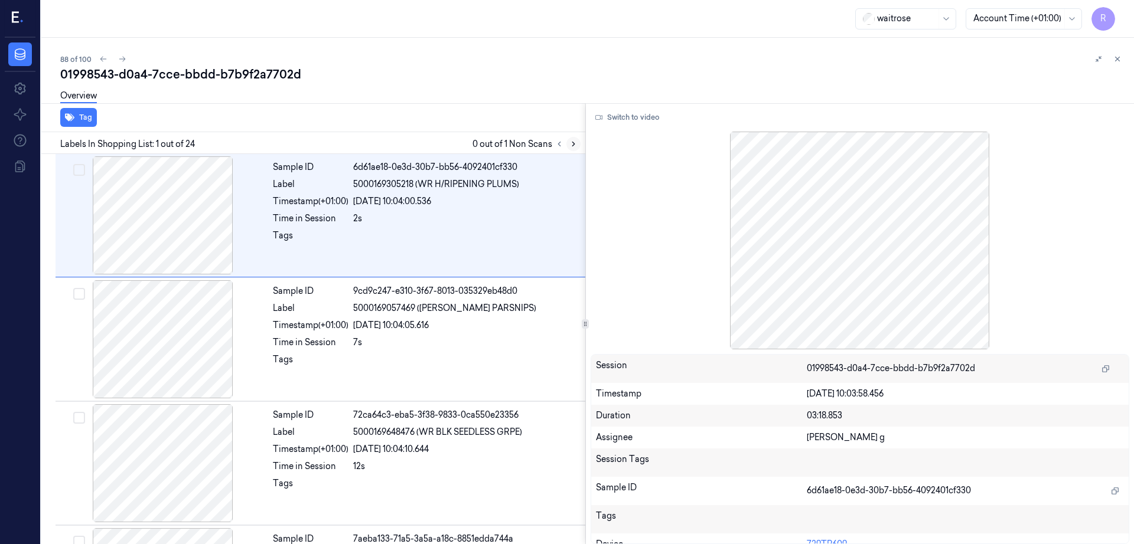
click at [577, 146] on icon at bounding box center [573, 144] width 8 height 8
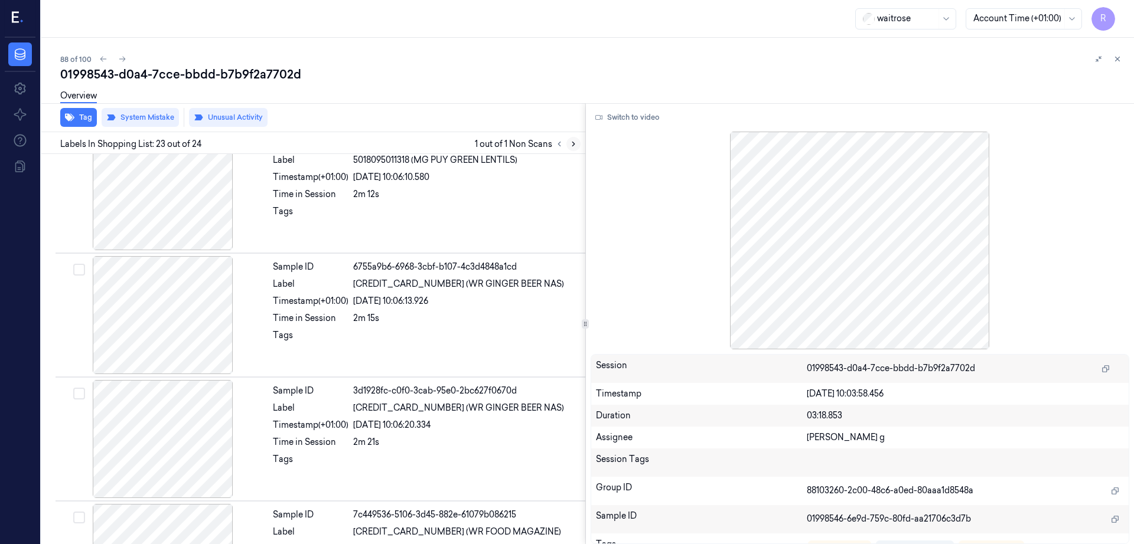
click at [577, 146] on icon at bounding box center [573, 144] width 8 height 8
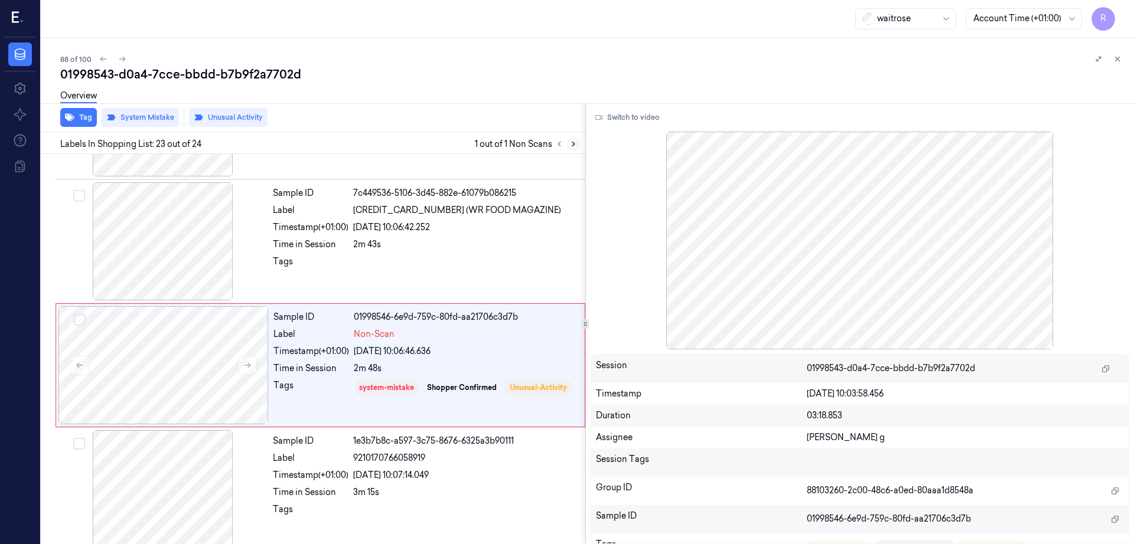
scroll to position [2589, 0]
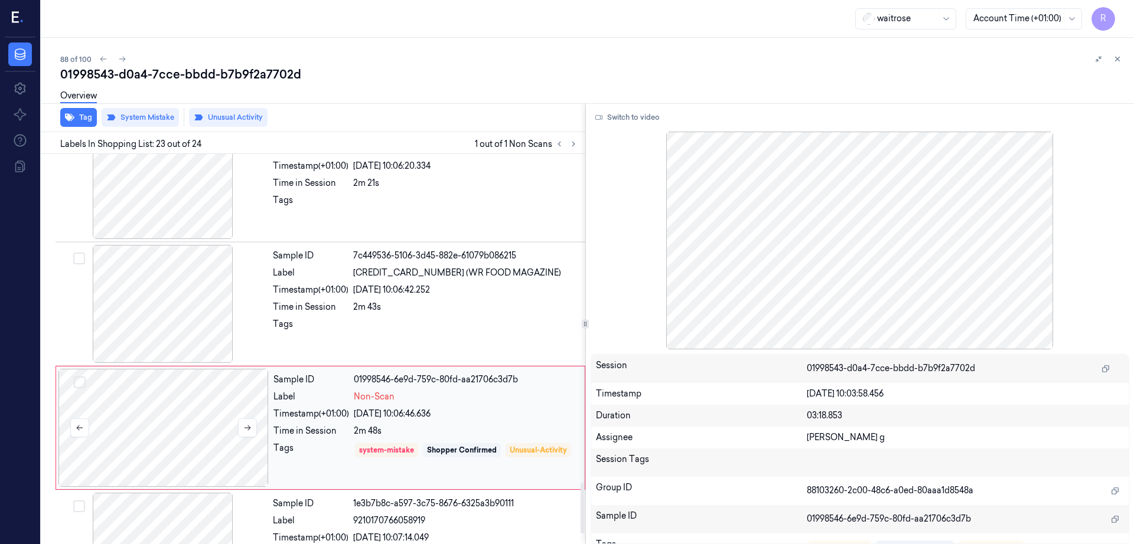
click at [187, 321] on div at bounding box center [163, 304] width 210 height 118
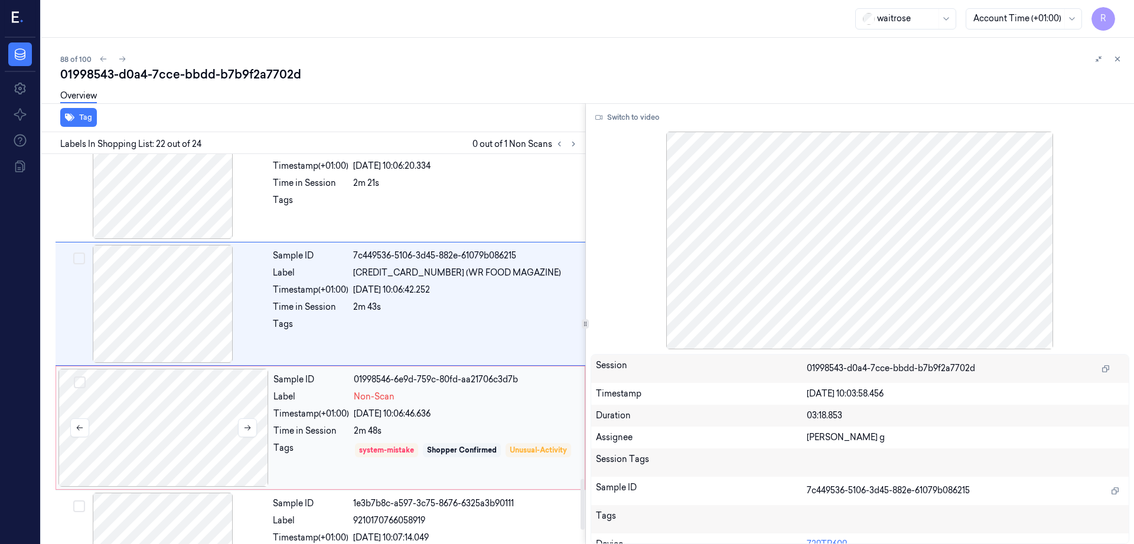
scroll to position [2470, 0]
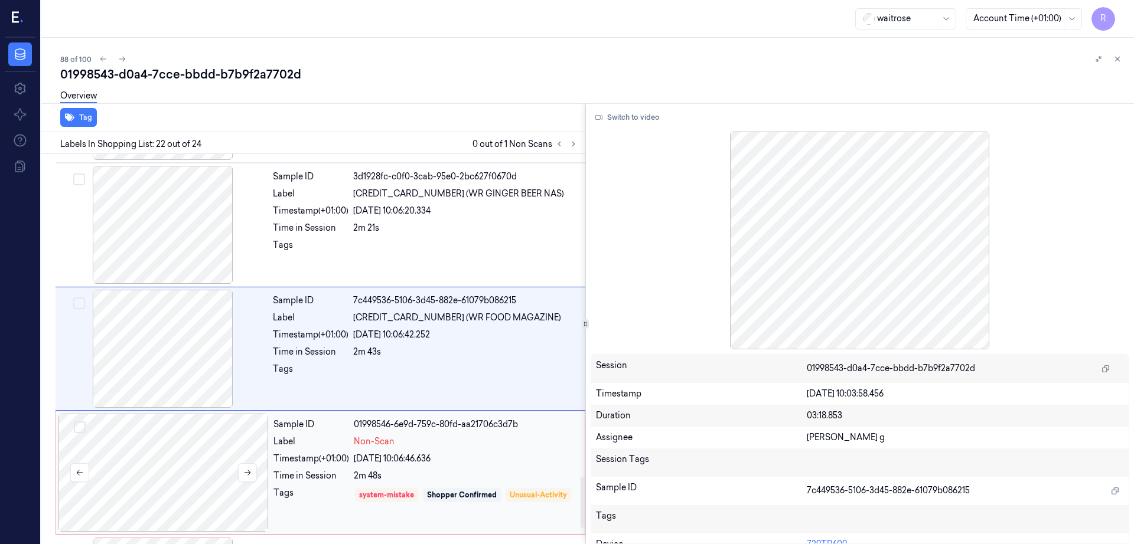
click at [187, 321] on div at bounding box center [163, 349] width 210 height 118
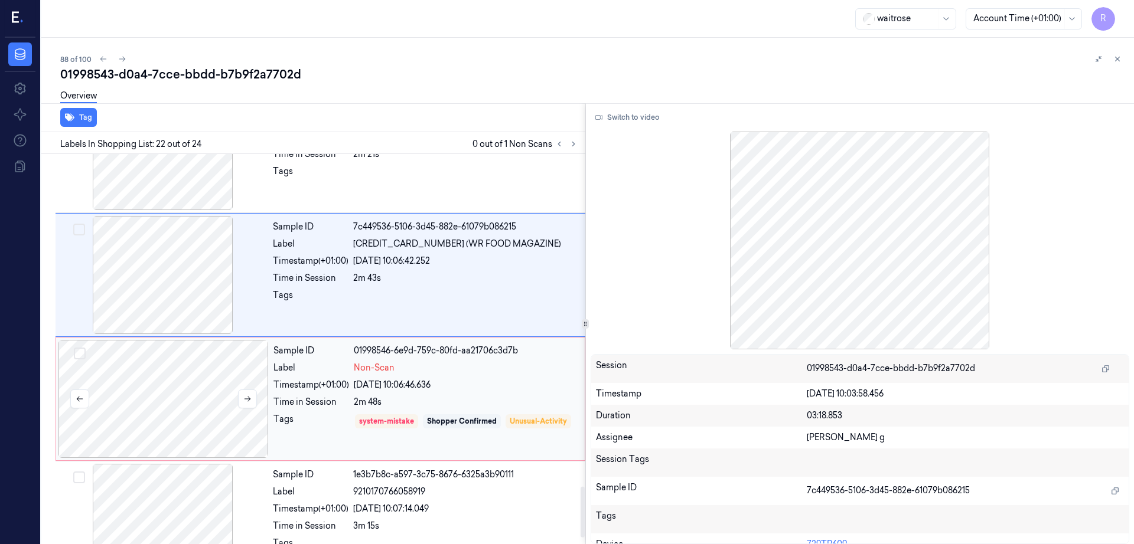
click at [203, 426] on div at bounding box center [163, 399] width 210 height 118
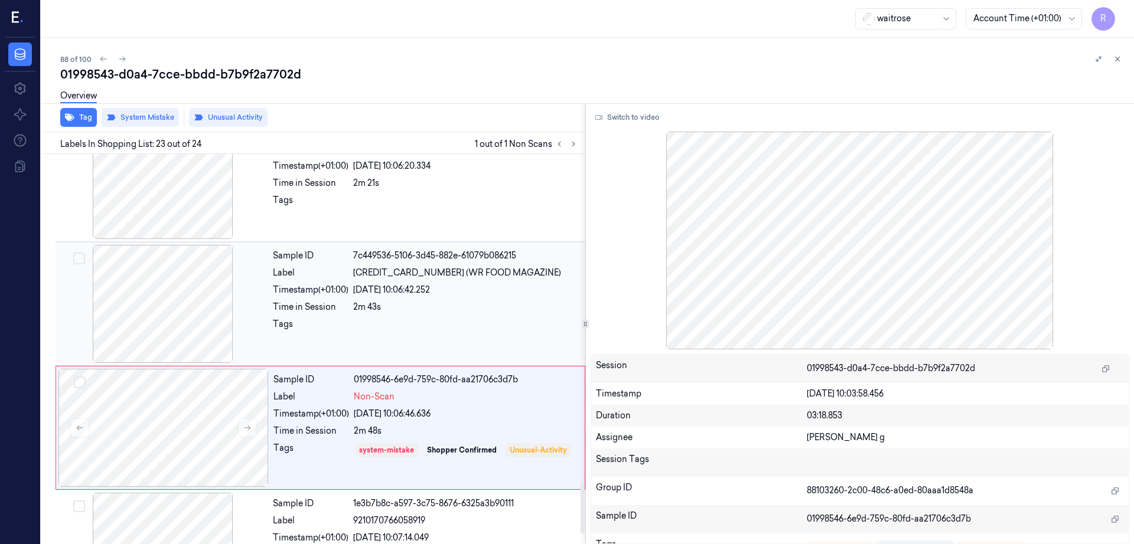
click at [182, 311] on div at bounding box center [163, 304] width 210 height 118
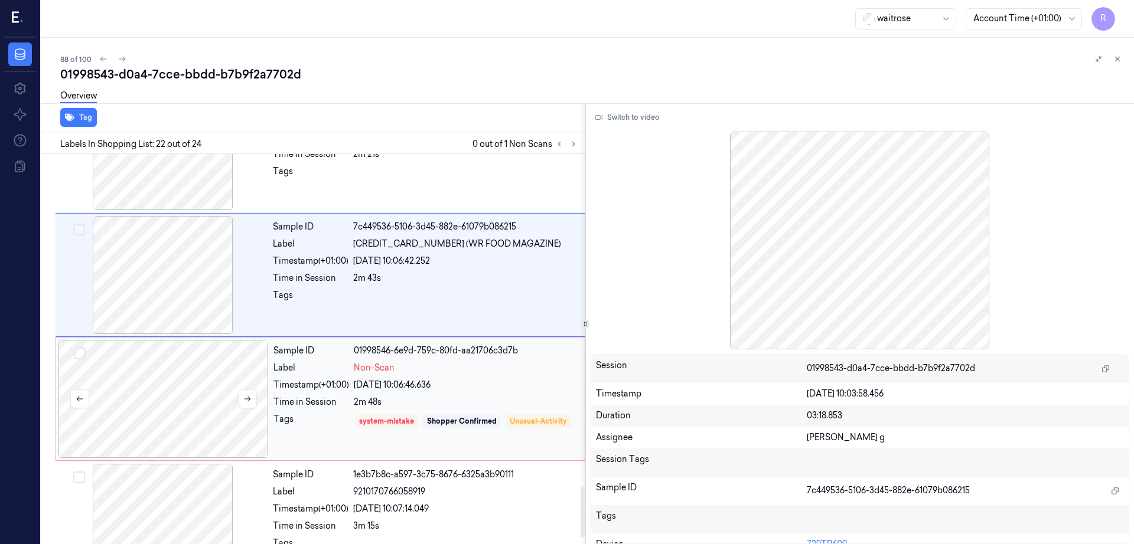
click at [164, 390] on div at bounding box center [163, 399] width 210 height 118
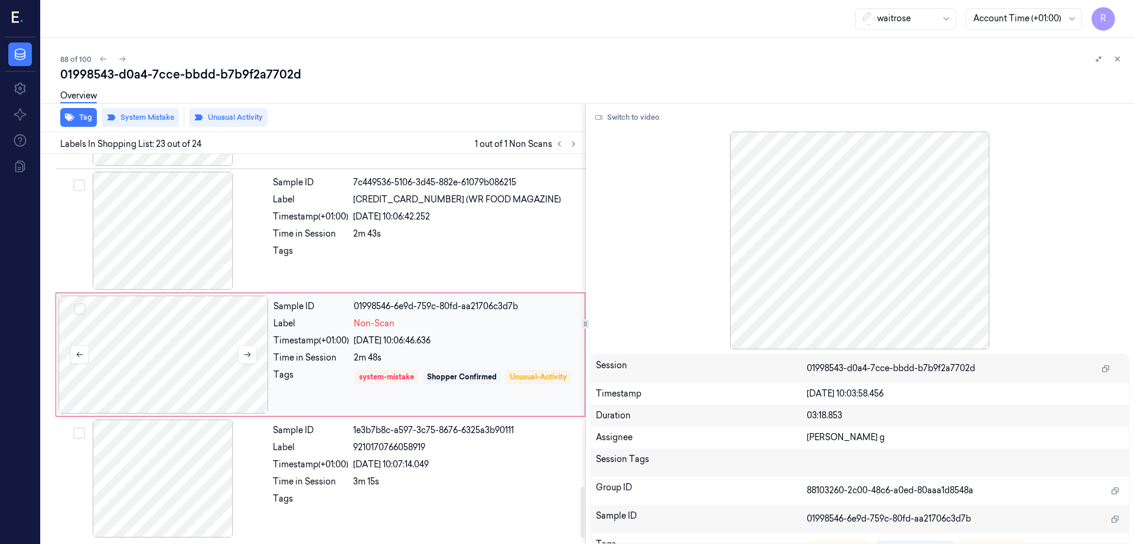
scroll to position [2589, 0]
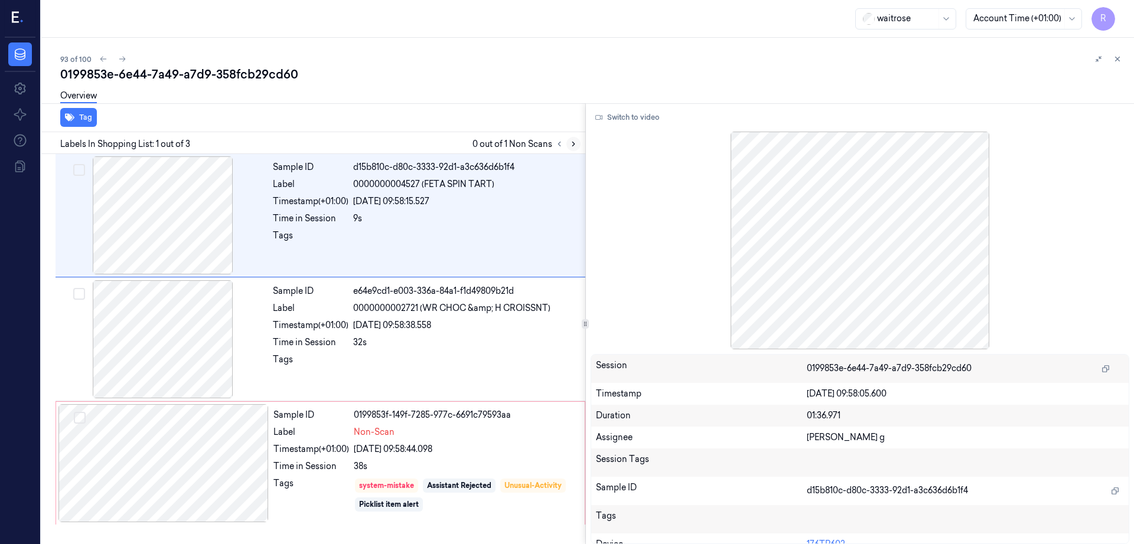
click at [577, 140] on icon at bounding box center [573, 144] width 8 height 8
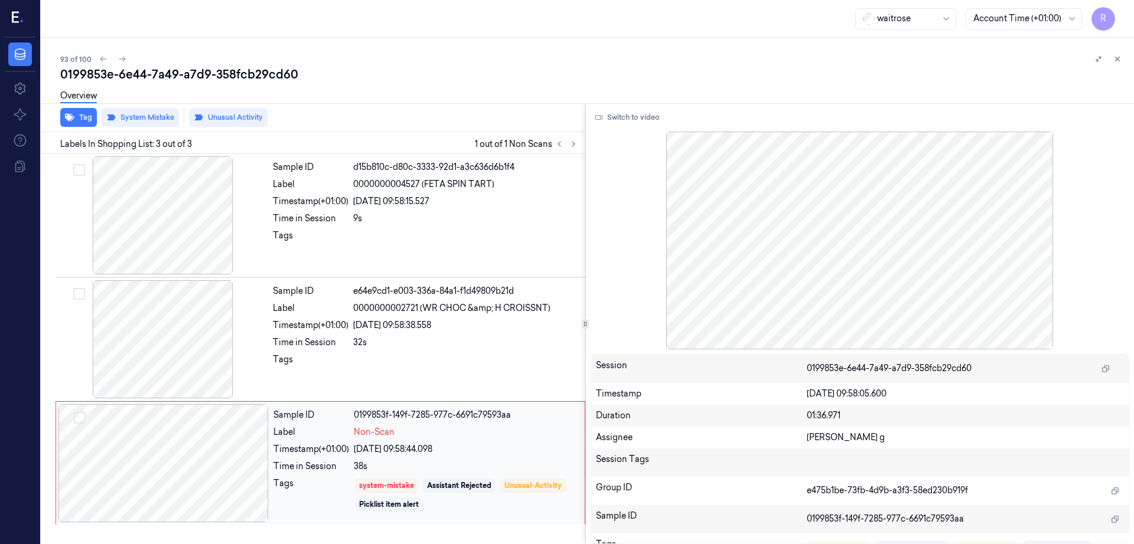
click at [173, 456] on div at bounding box center [163, 463] width 210 height 118
click at [168, 363] on div at bounding box center [163, 339] width 210 height 118
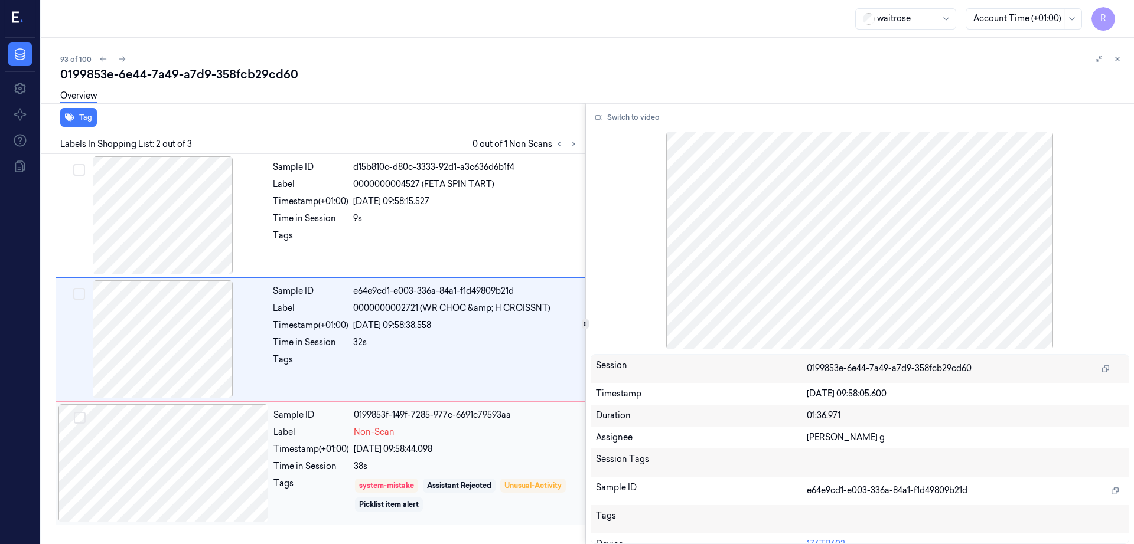
click at [168, 446] on div at bounding box center [163, 463] width 210 height 118
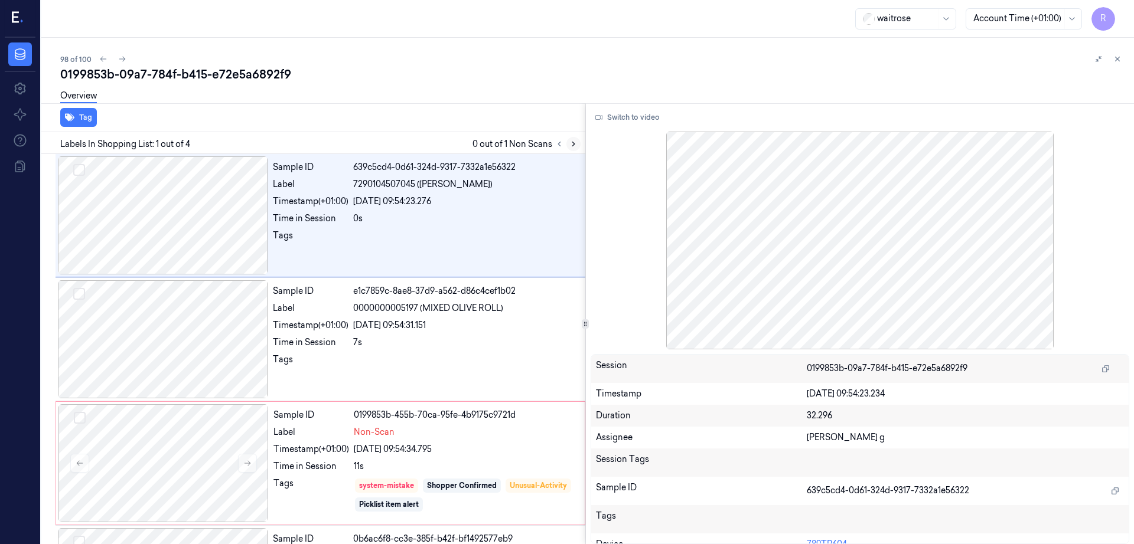
click at [577, 140] on icon at bounding box center [573, 144] width 8 height 8
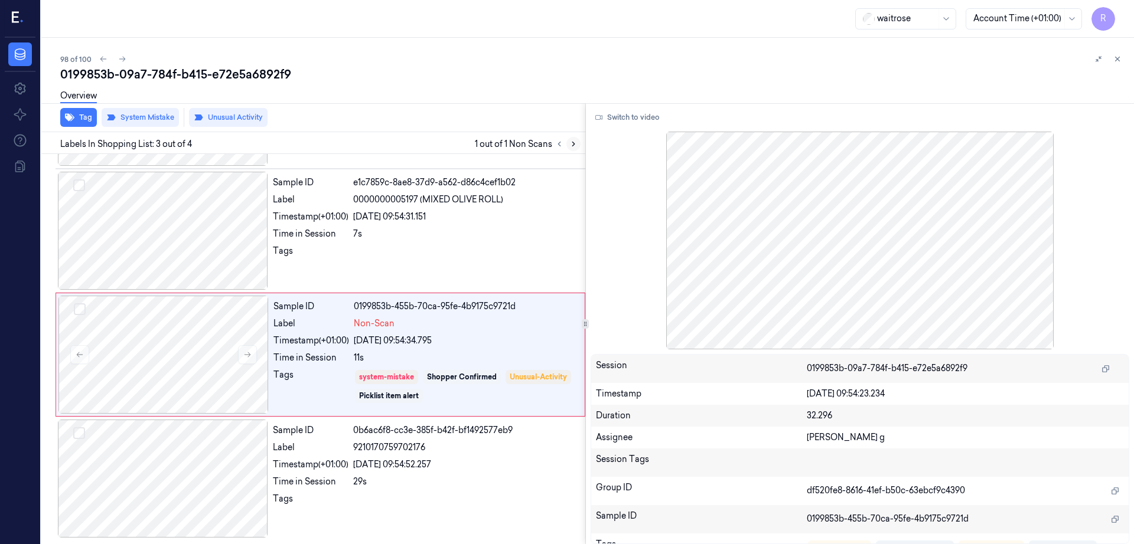
scroll to position [109, 0]
click at [167, 360] on div at bounding box center [163, 354] width 210 height 118
click at [177, 259] on div at bounding box center [163, 230] width 210 height 118
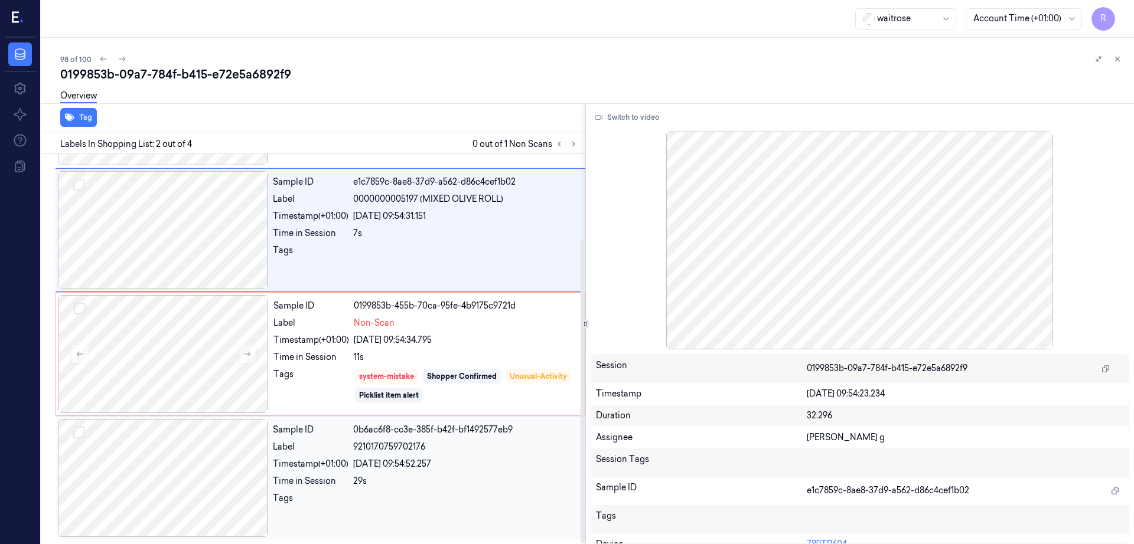
click at [158, 494] on div at bounding box center [163, 478] width 210 height 118
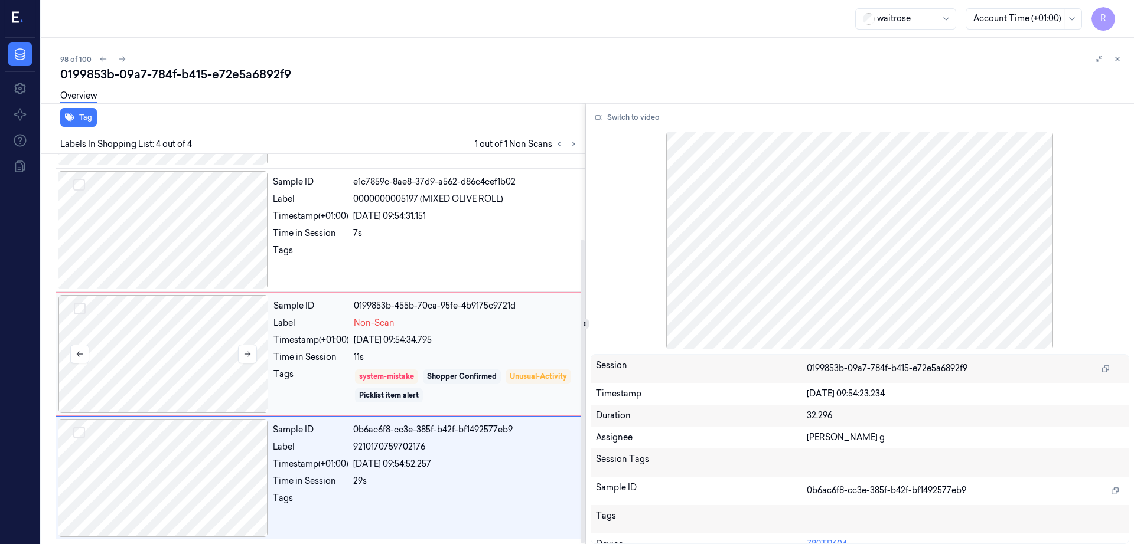
click at [180, 361] on div at bounding box center [163, 354] width 210 height 118
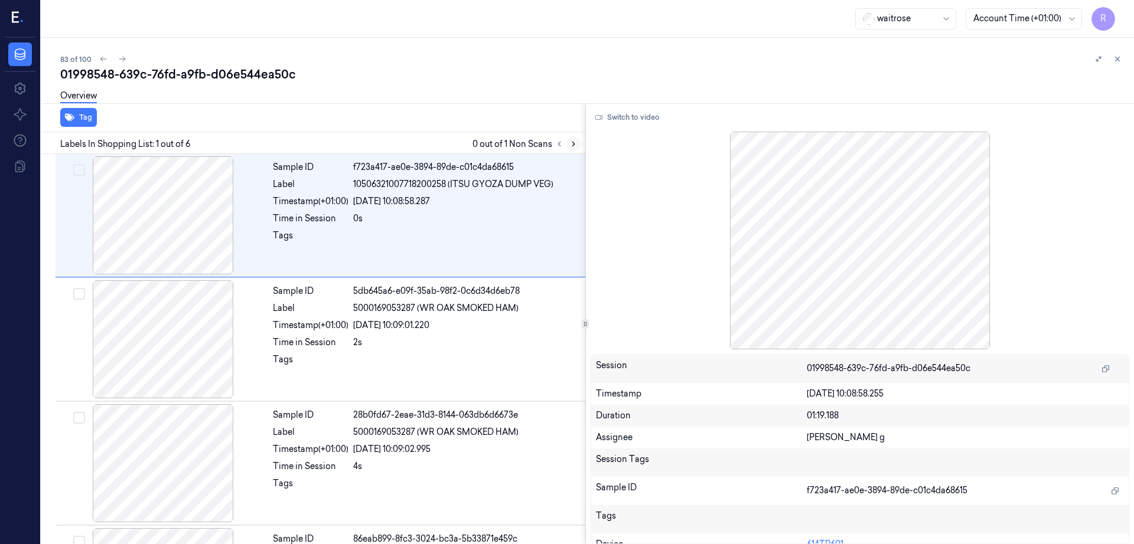
click at [577, 143] on icon at bounding box center [573, 144] width 8 height 8
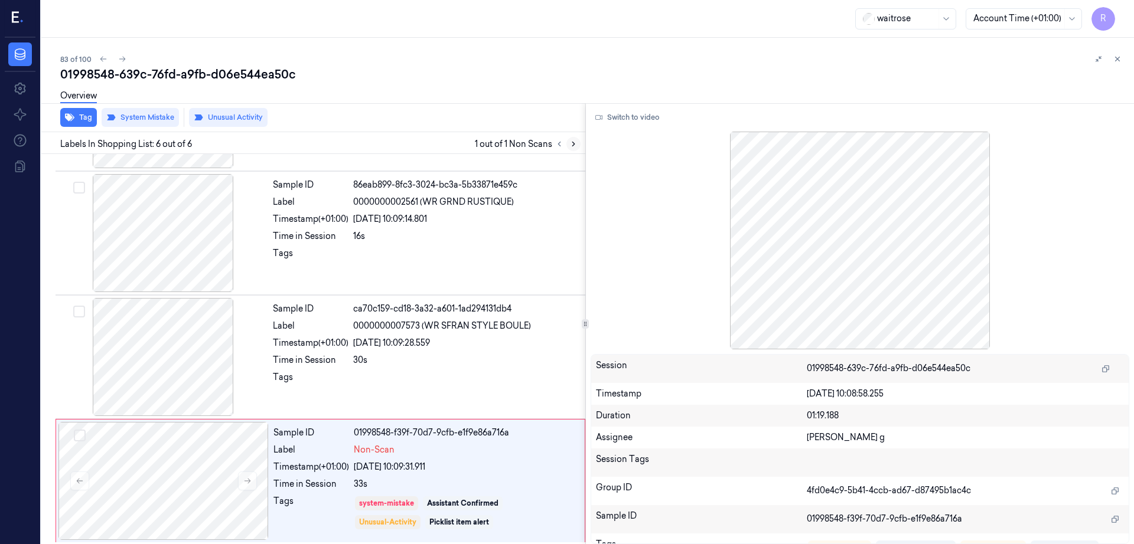
scroll to position [357, 0]
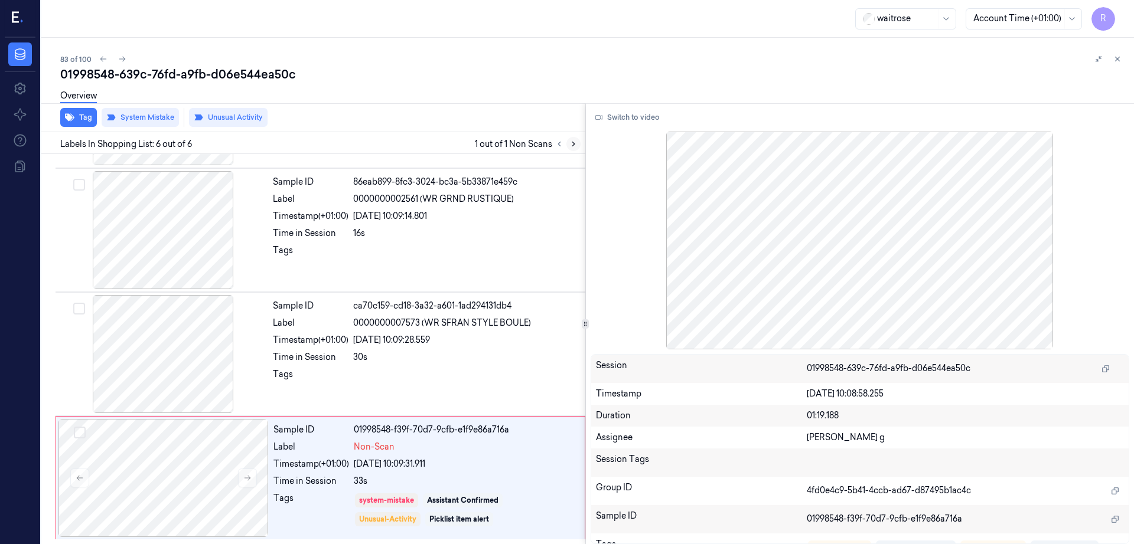
click at [577, 143] on icon at bounding box center [573, 144] width 8 height 8
click at [182, 357] on div at bounding box center [163, 354] width 210 height 118
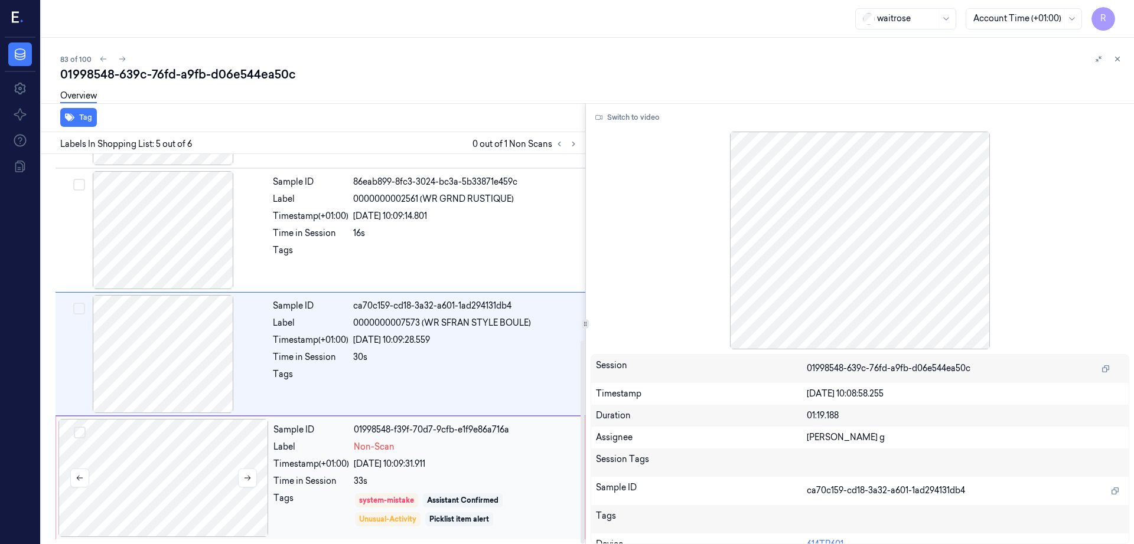
click at [214, 446] on div at bounding box center [163, 478] width 210 height 118
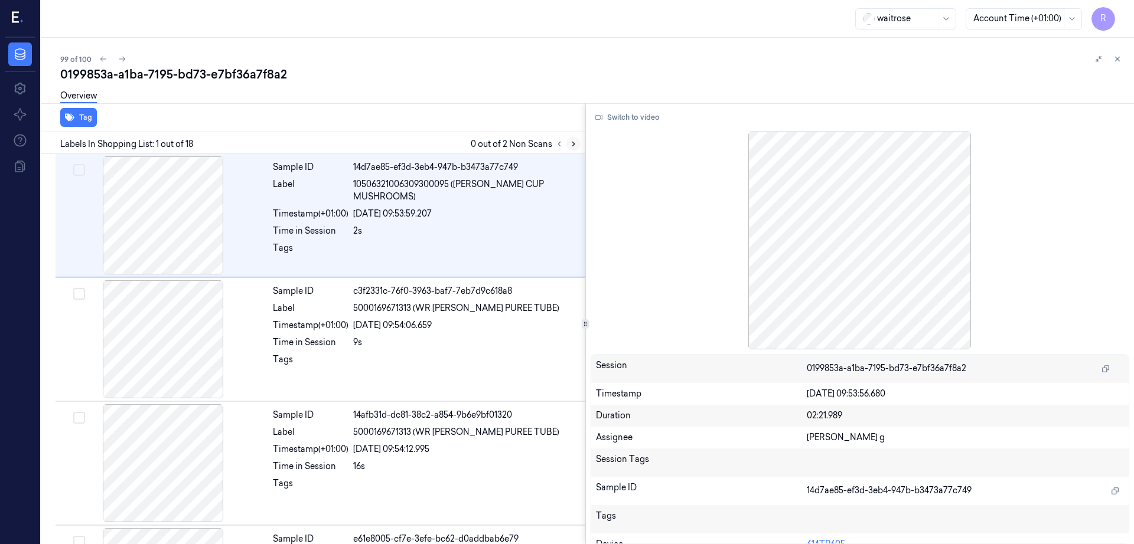
click at [577, 143] on icon at bounding box center [573, 144] width 8 height 8
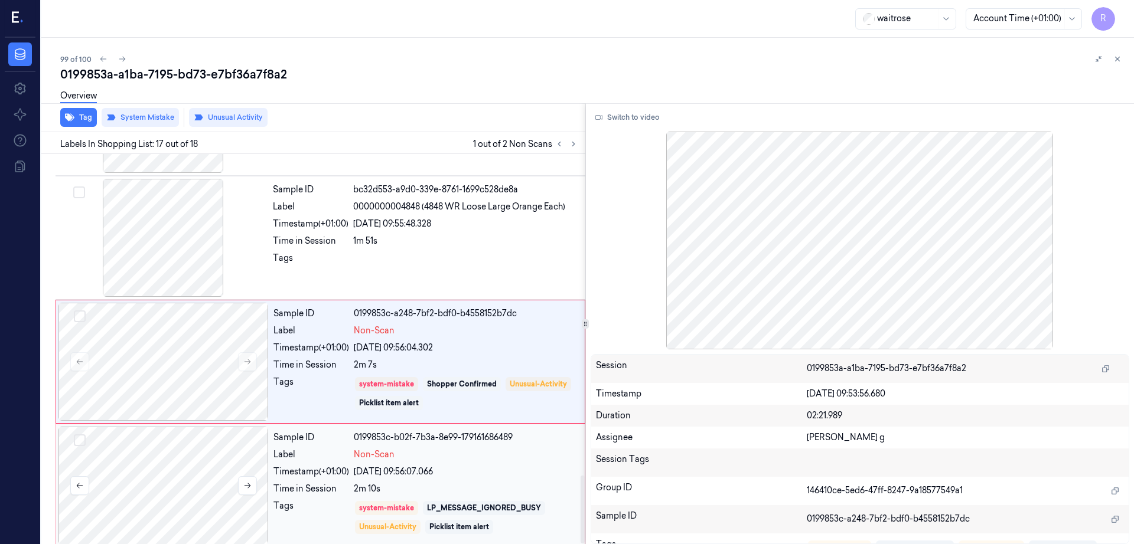
scroll to position [1845, 0]
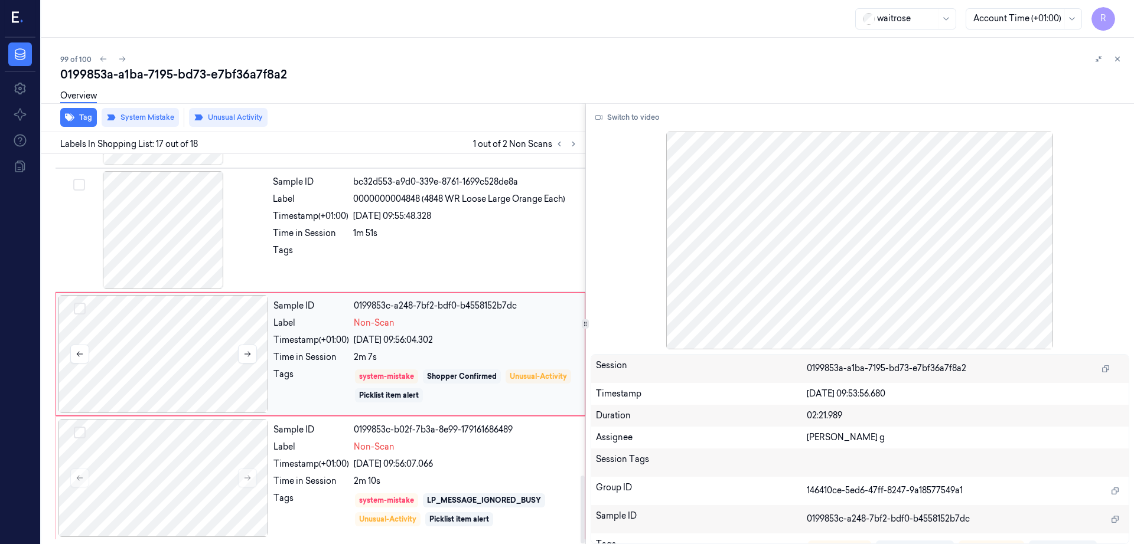
click at [157, 354] on div at bounding box center [163, 354] width 210 height 118
click at [212, 470] on div at bounding box center [163, 478] width 210 height 118
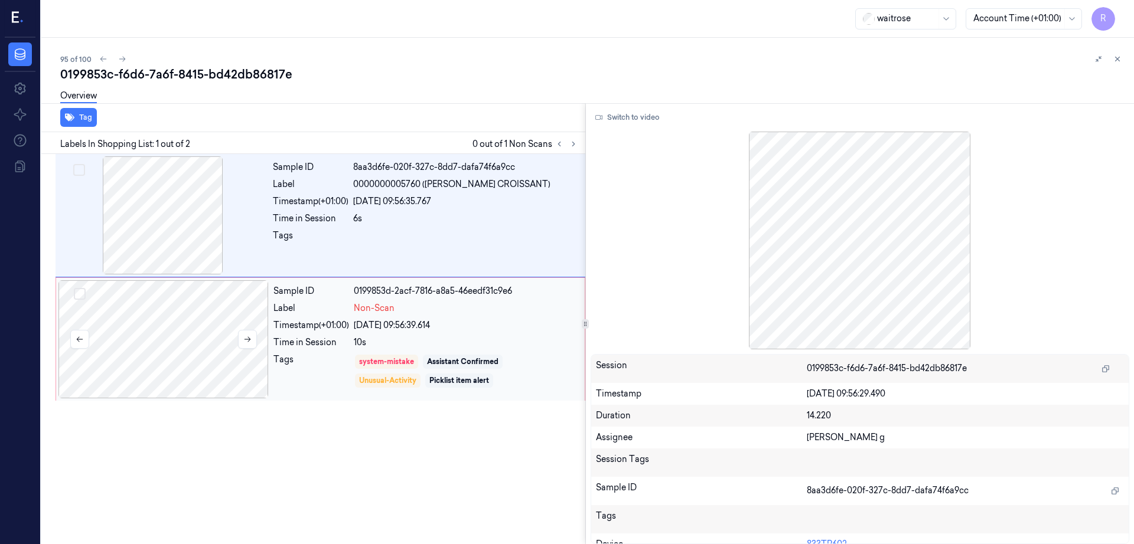
click at [207, 350] on div at bounding box center [163, 339] width 210 height 118
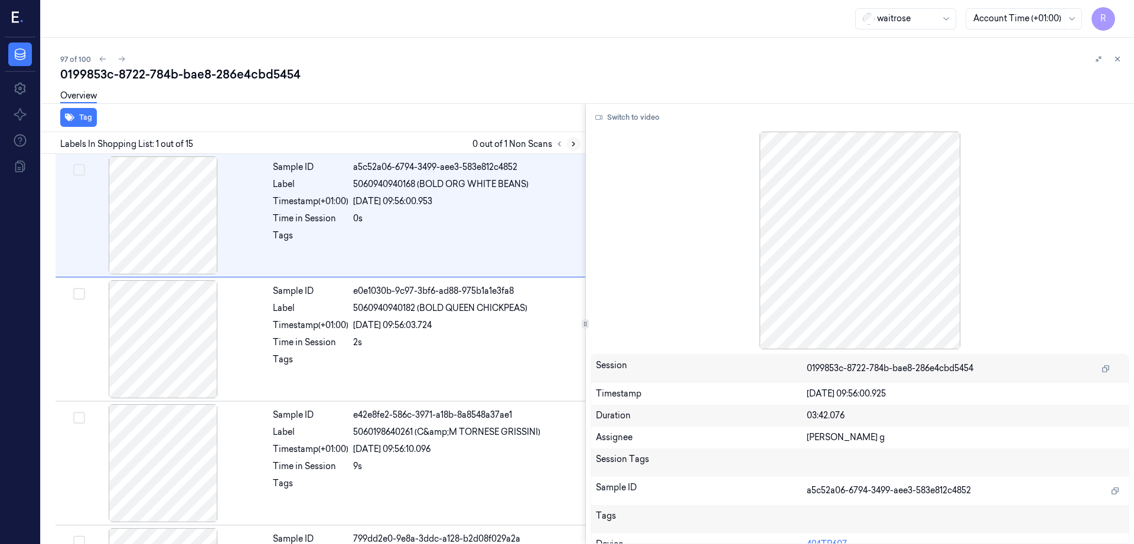
click at [577, 140] on icon at bounding box center [573, 144] width 8 height 8
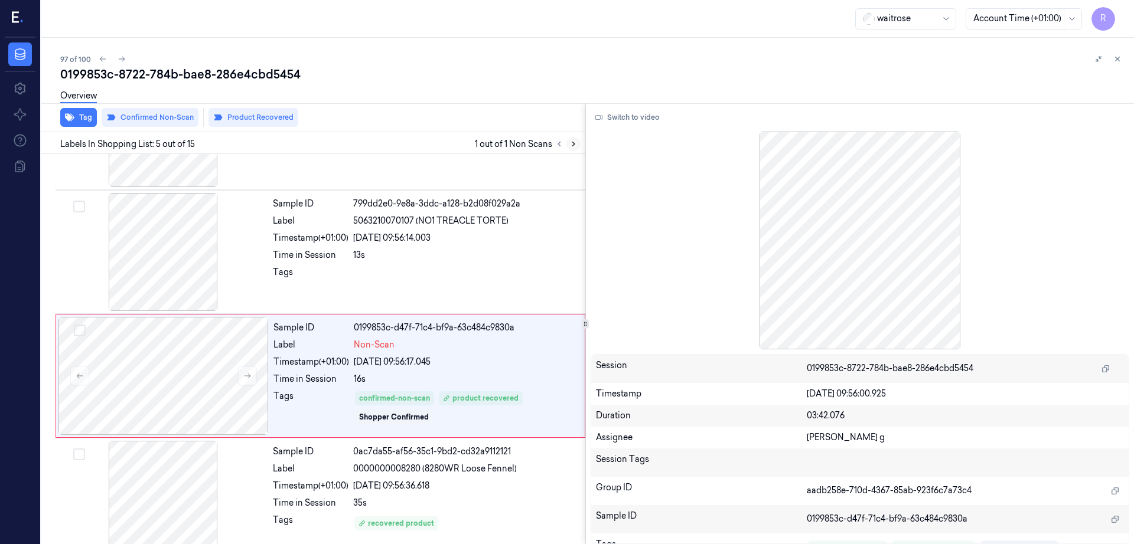
scroll to position [363, 0]
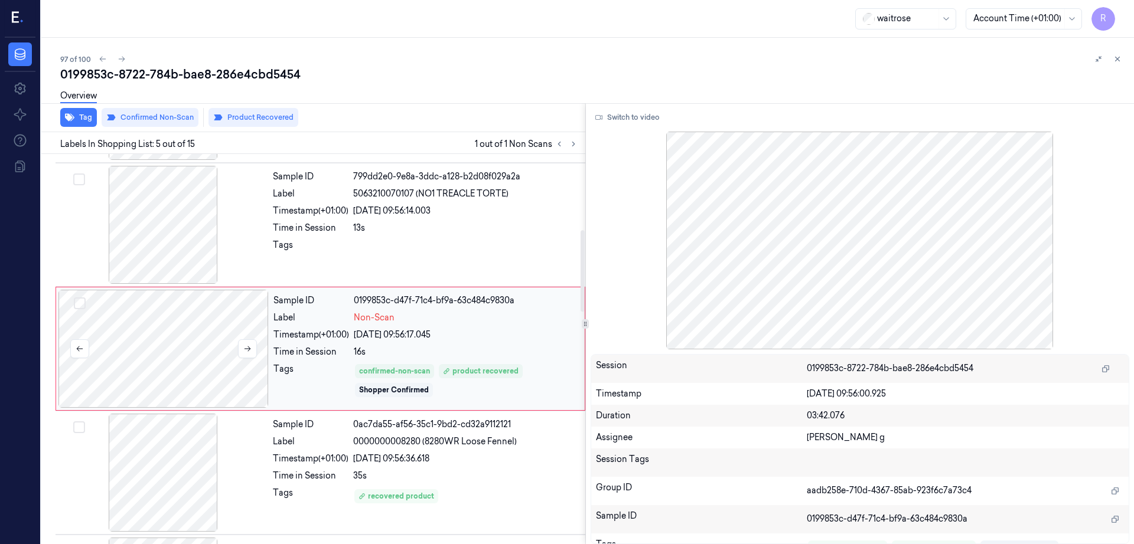
click at [152, 354] on div at bounding box center [163, 349] width 210 height 118
click at [169, 222] on div at bounding box center [163, 225] width 210 height 118
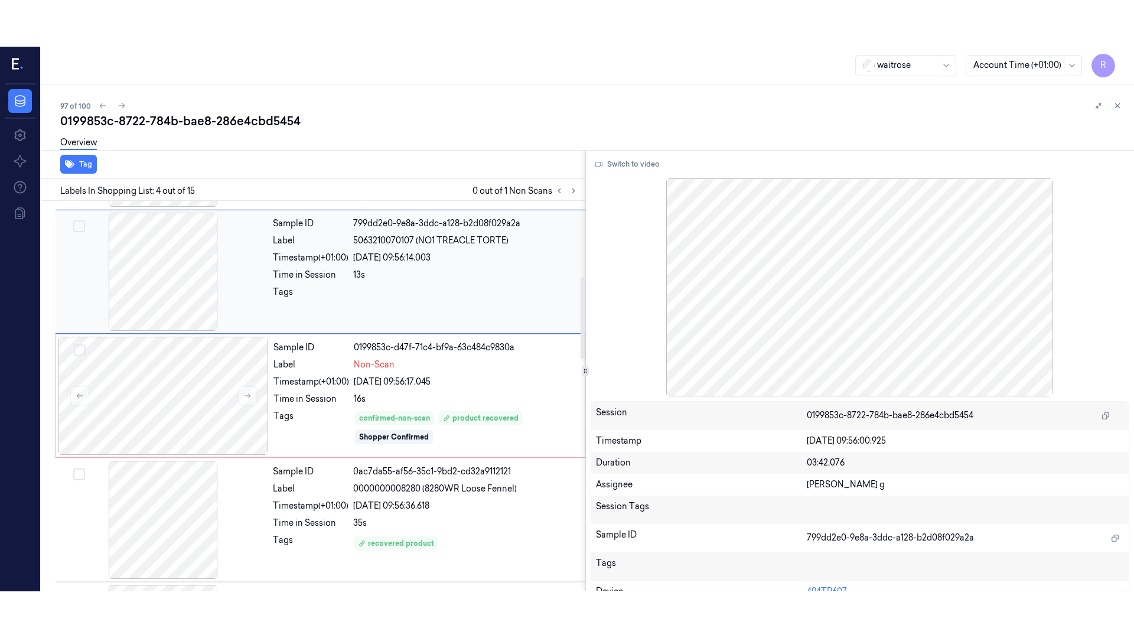
scroll to position [239, 0]
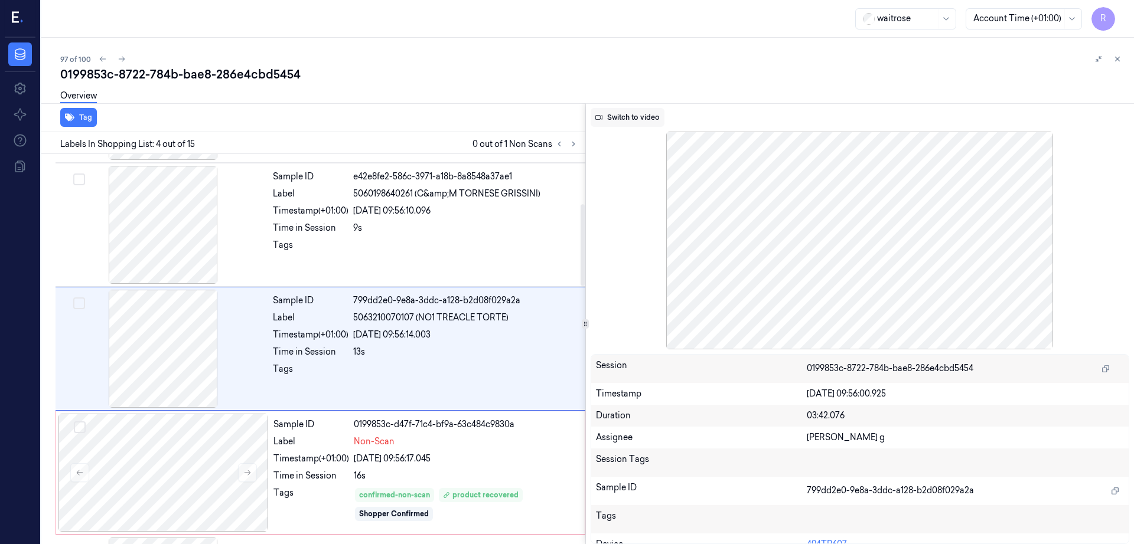
click at [664, 113] on button "Switch to video" at bounding box center [627, 117] width 74 height 19
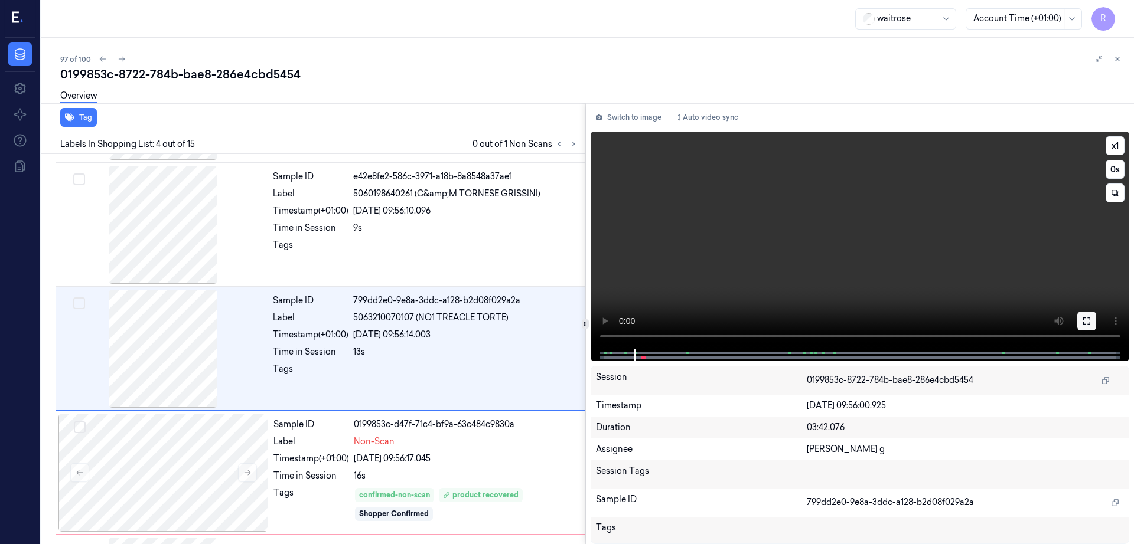
click at [1096, 315] on button at bounding box center [1086, 321] width 19 height 19
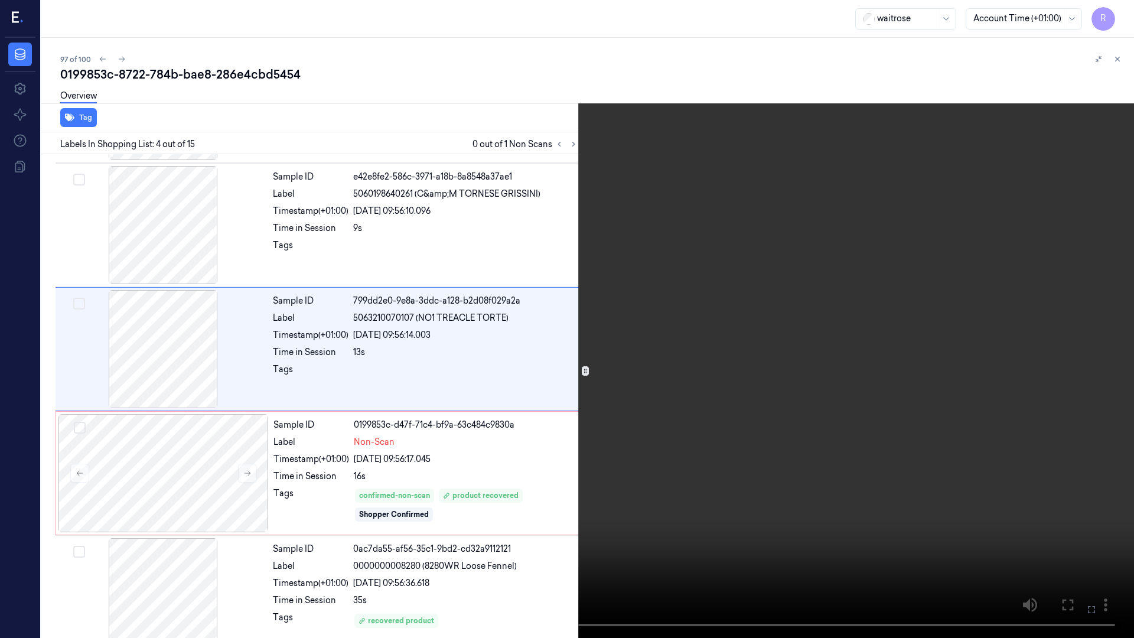
click at [605, 361] on video at bounding box center [567, 319] width 1134 height 638
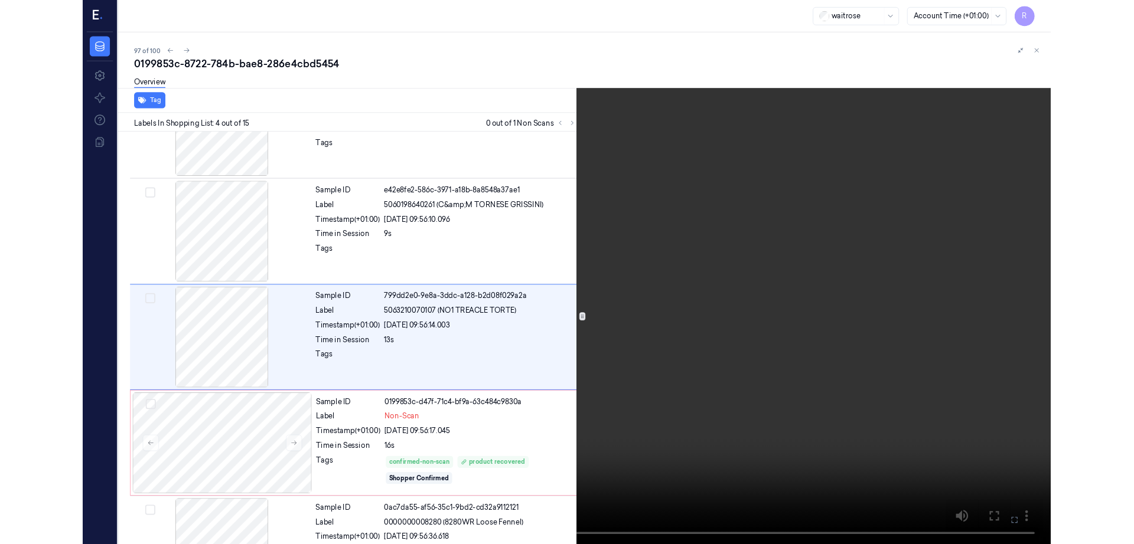
scroll to position [192, 0]
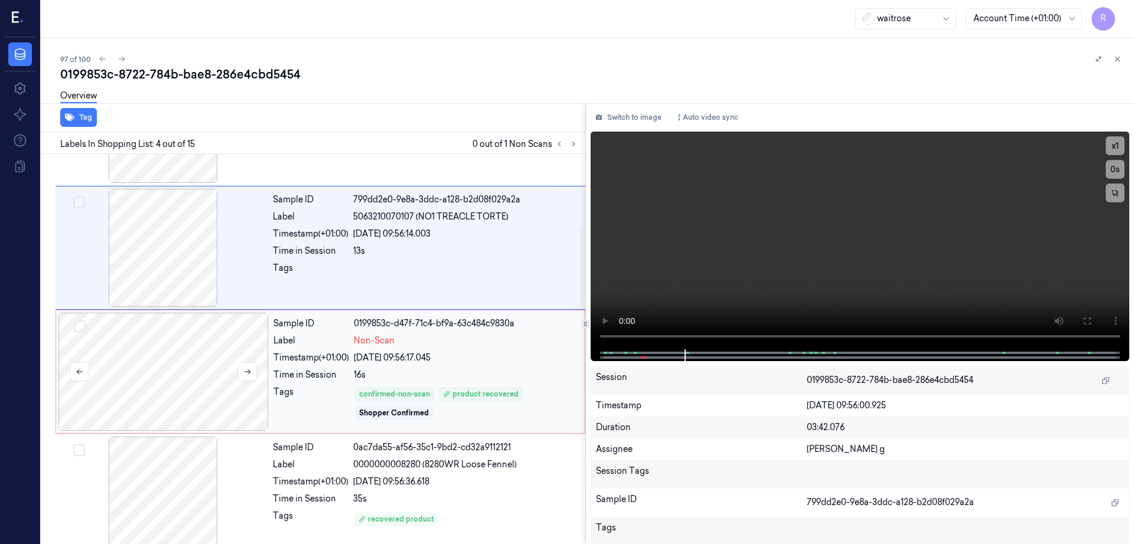
click at [190, 392] on div at bounding box center [163, 372] width 210 height 118
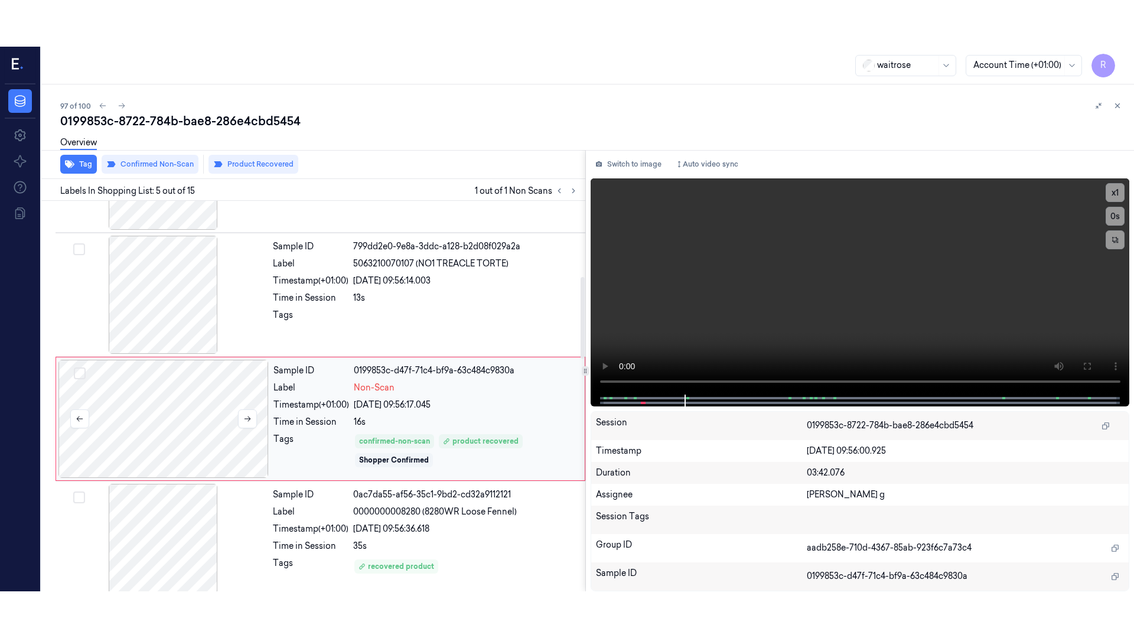
scroll to position [363, 0]
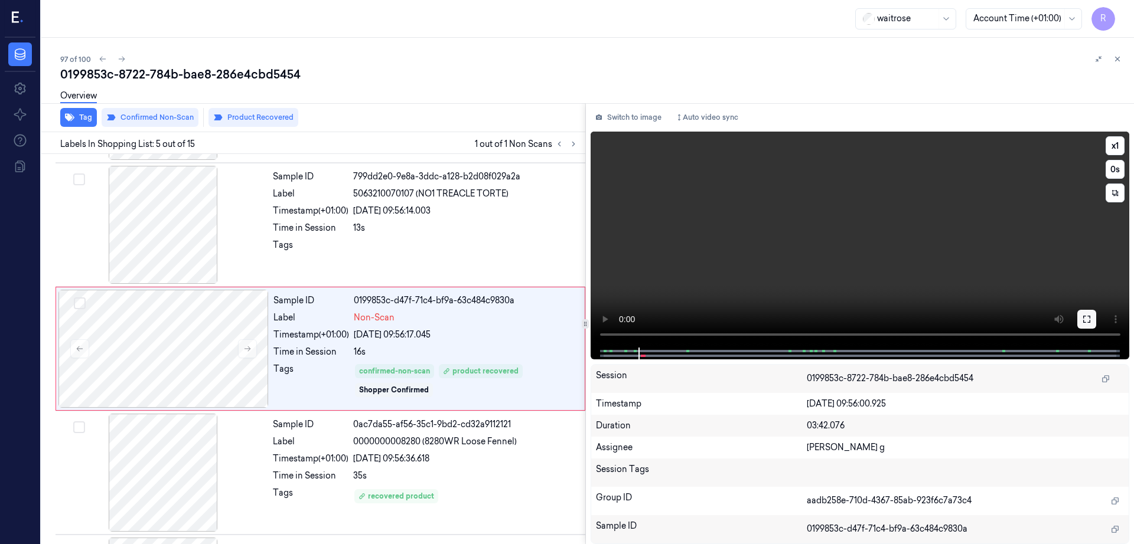
click at [1091, 320] on icon at bounding box center [1086, 319] width 9 height 9
click at [1091, 322] on icon at bounding box center [1086, 319] width 9 height 9
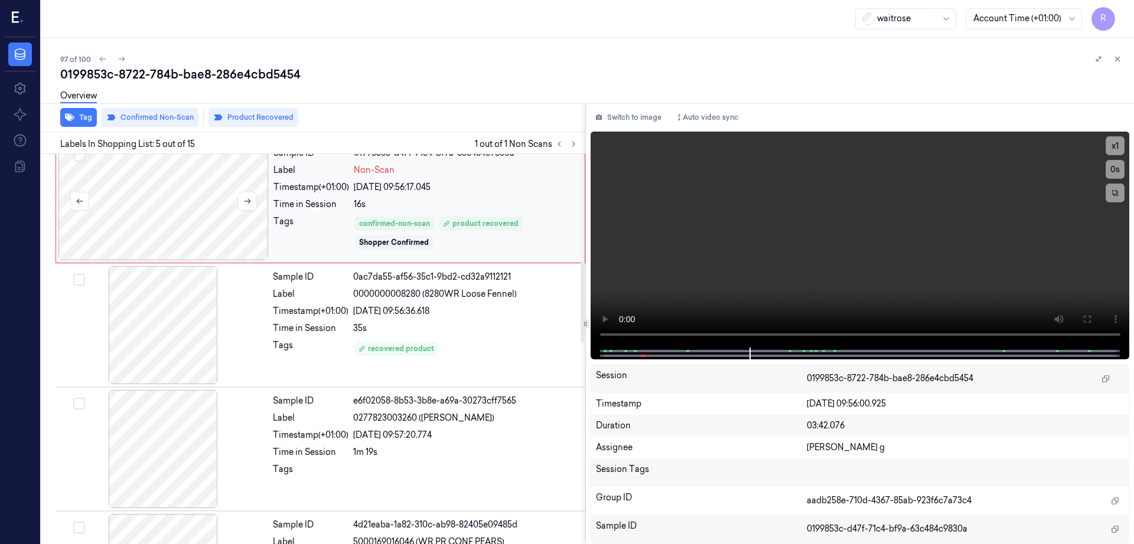
click at [210, 225] on div at bounding box center [163, 201] width 210 height 118
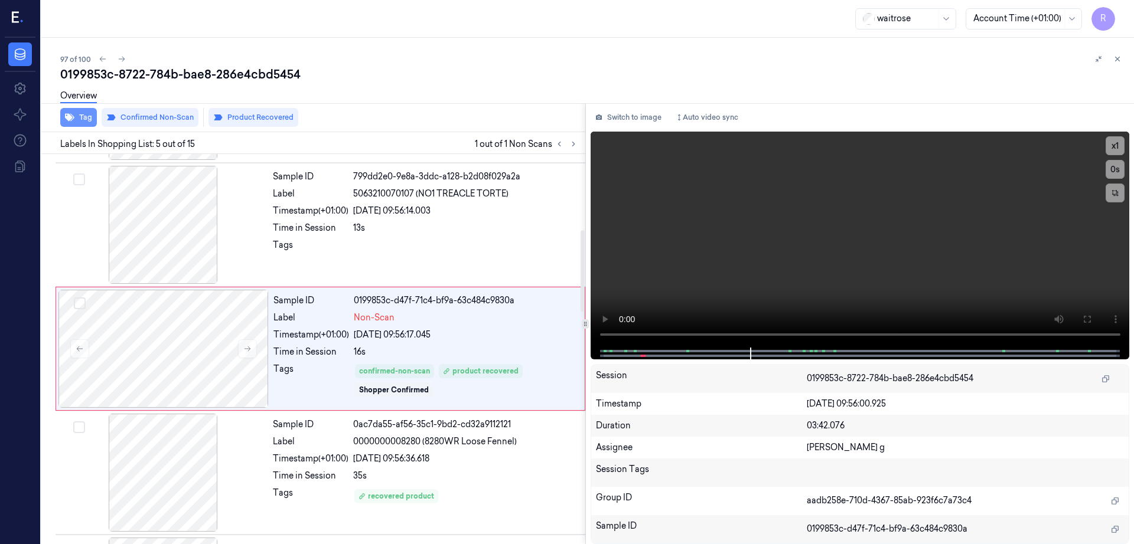
click at [77, 123] on button "Tag" at bounding box center [78, 117] width 37 height 19
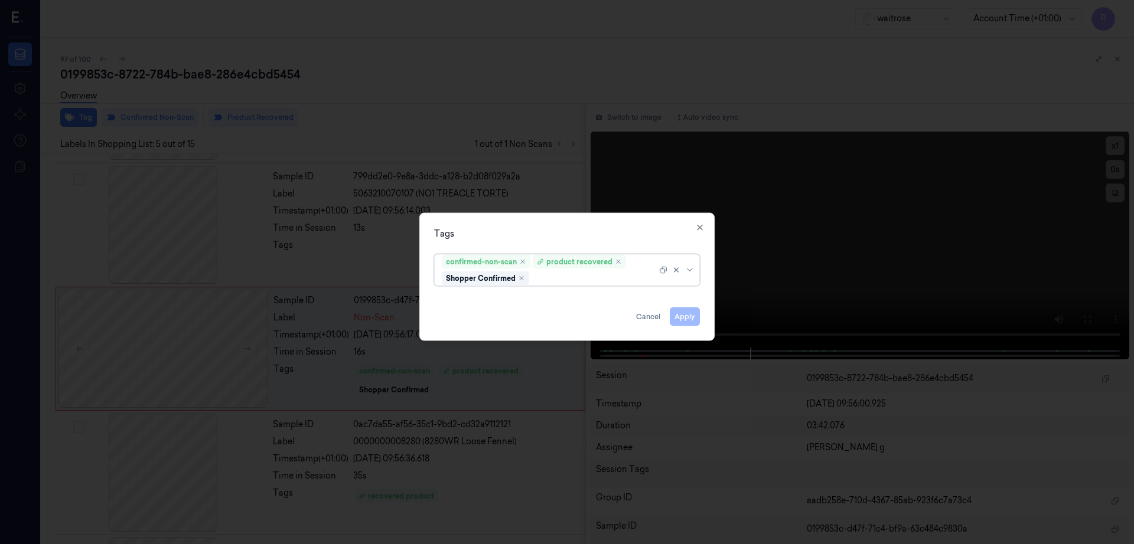
click at [557, 282] on div at bounding box center [593, 278] width 125 height 12
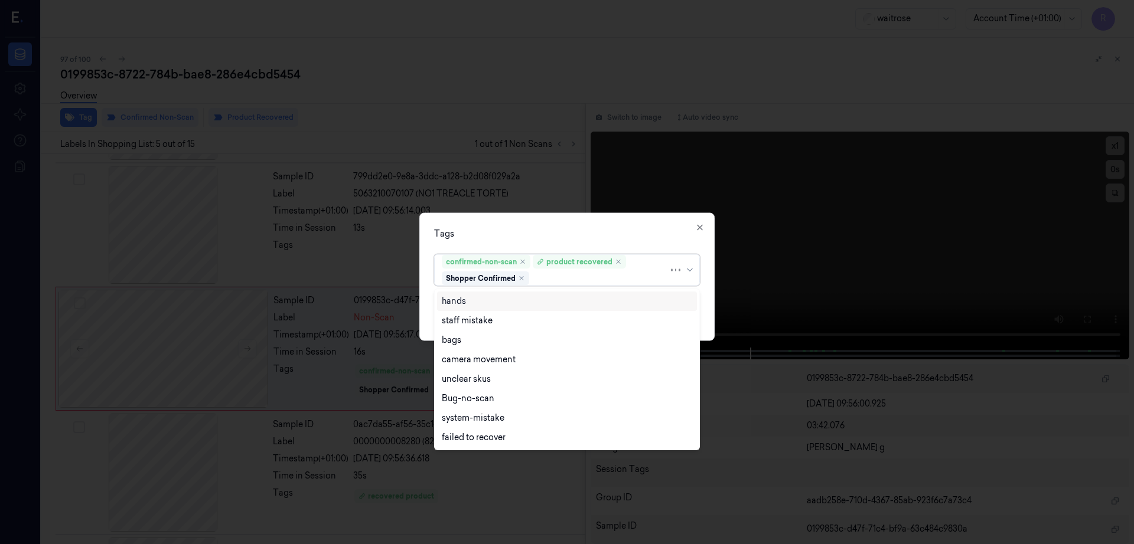
type input "p"
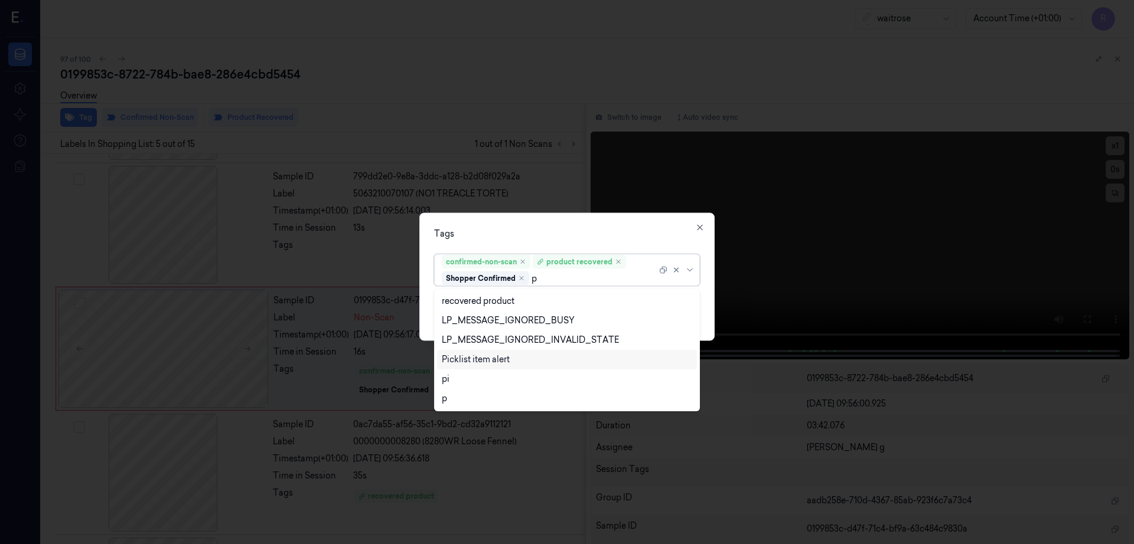
click at [469, 360] on div "Picklist item alert" at bounding box center [476, 360] width 68 height 12
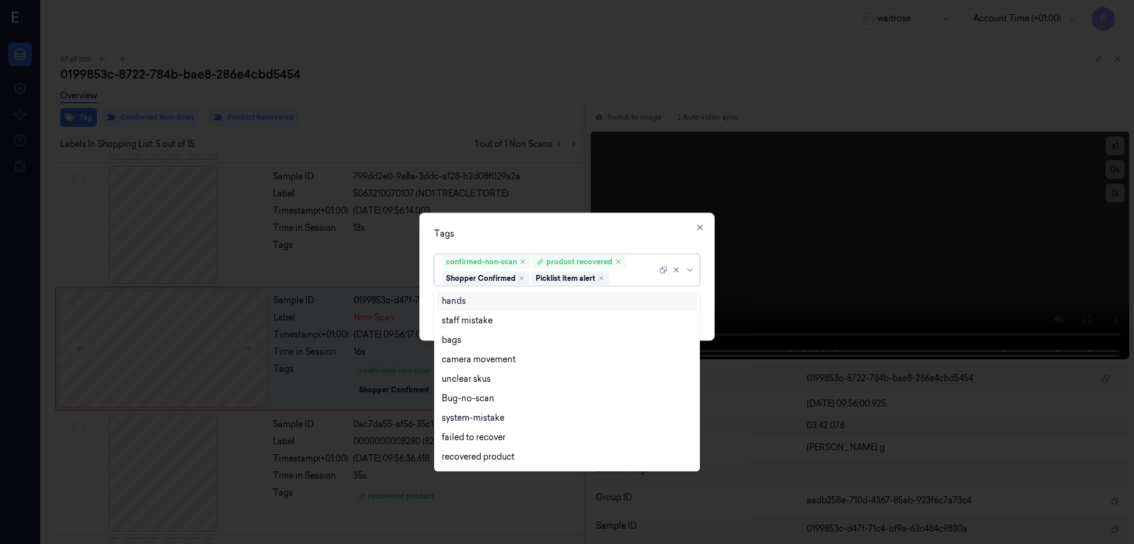
click at [537, 228] on div "Tags" at bounding box center [567, 234] width 266 height 12
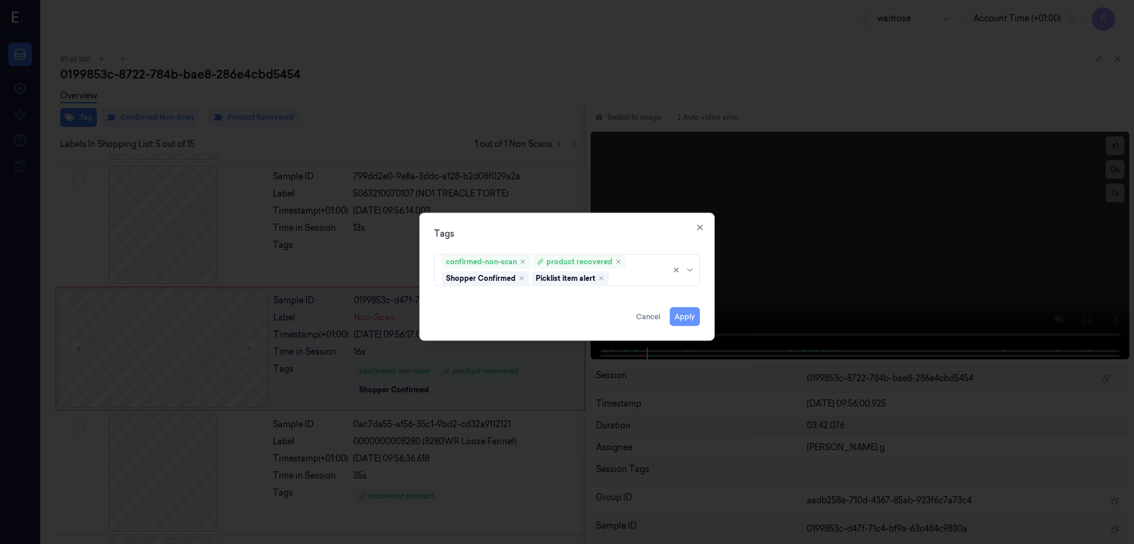
click at [677, 320] on button "Apply" at bounding box center [685, 317] width 30 height 19
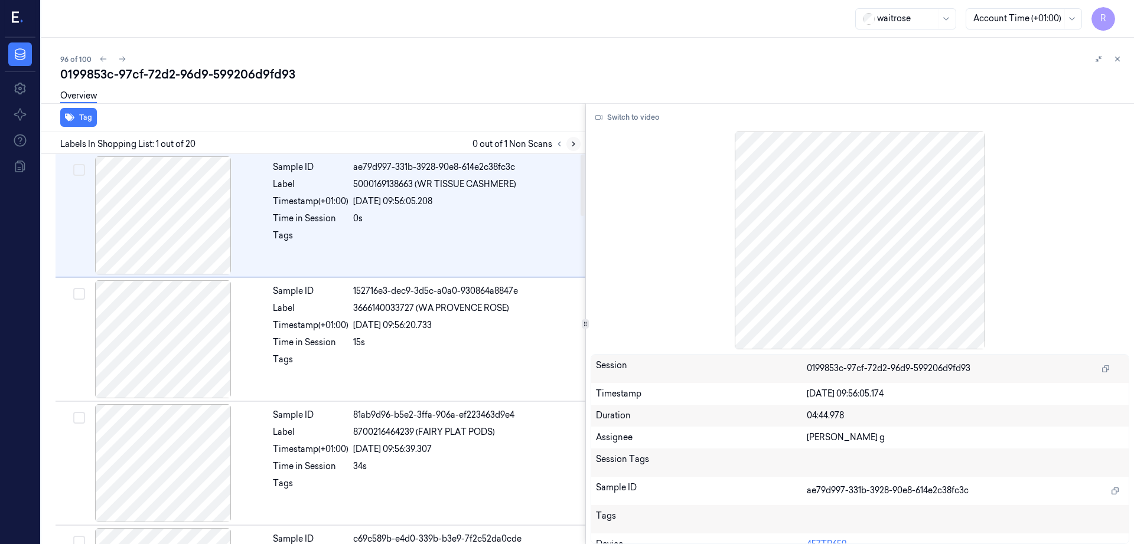
click at [577, 145] on icon at bounding box center [573, 144] width 8 height 8
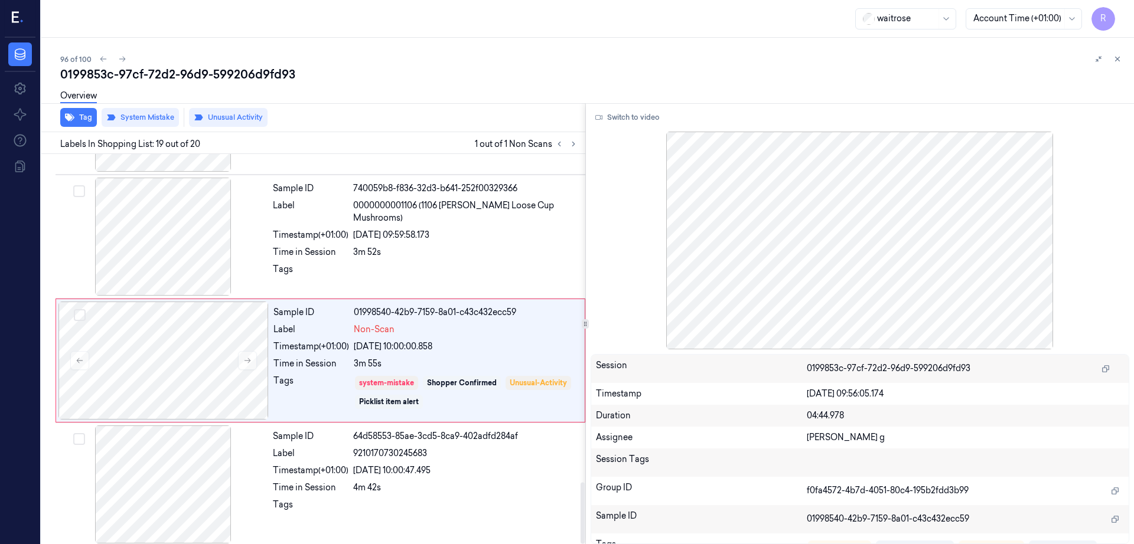
scroll to position [2093, 0]
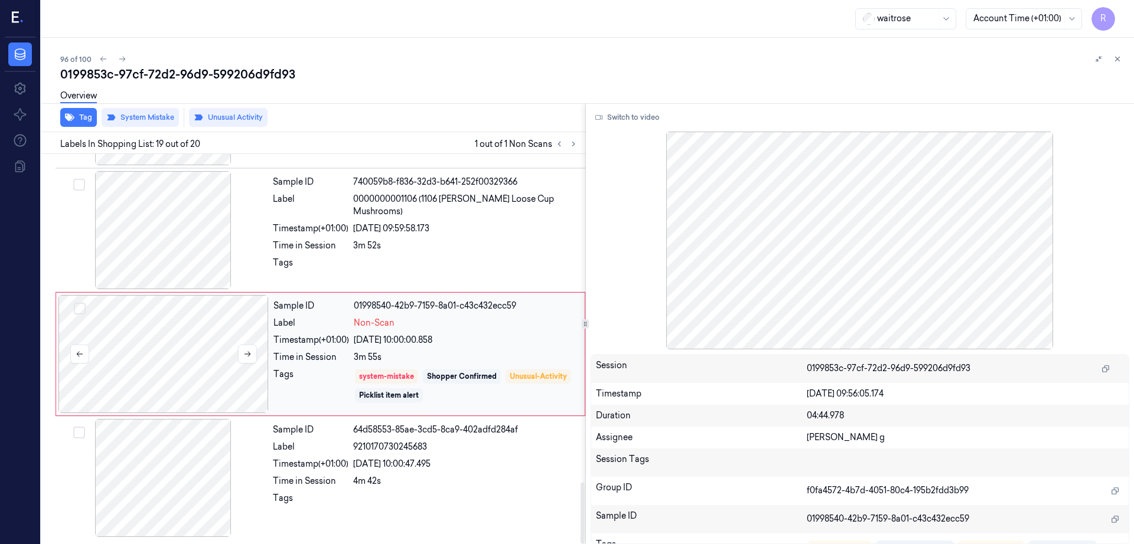
click at [125, 365] on div at bounding box center [163, 354] width 210 height 118
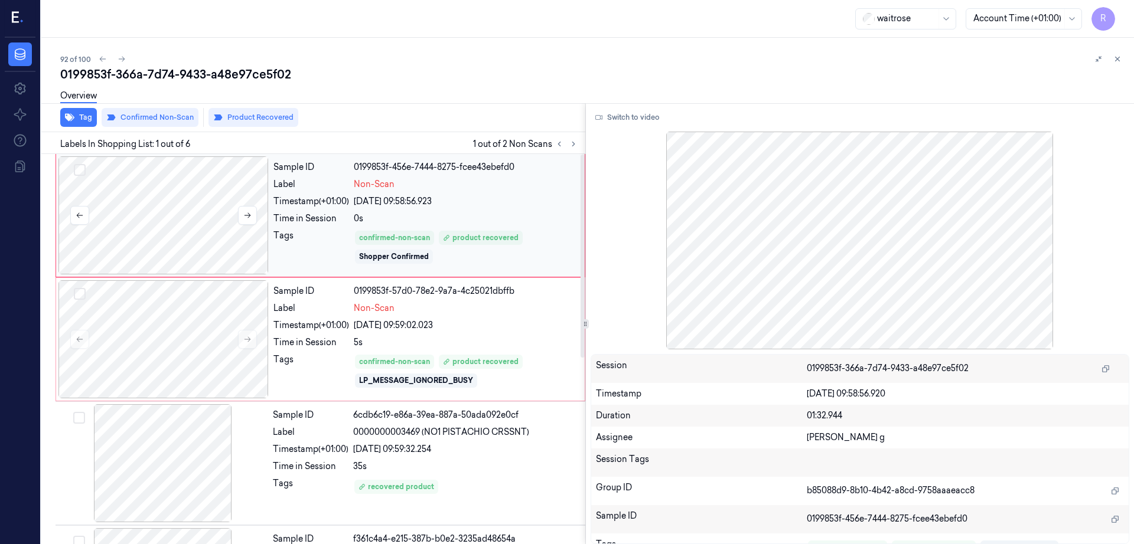
click at [191, 208] on div at bounding box center [163, 215] width 210 height 118
click at [164, 184] on div at bounding box center [163, 215] width 210 height 118
click at [634, 120] on button "Switch to video" at bounding box center [627, 117] width 74 height 19
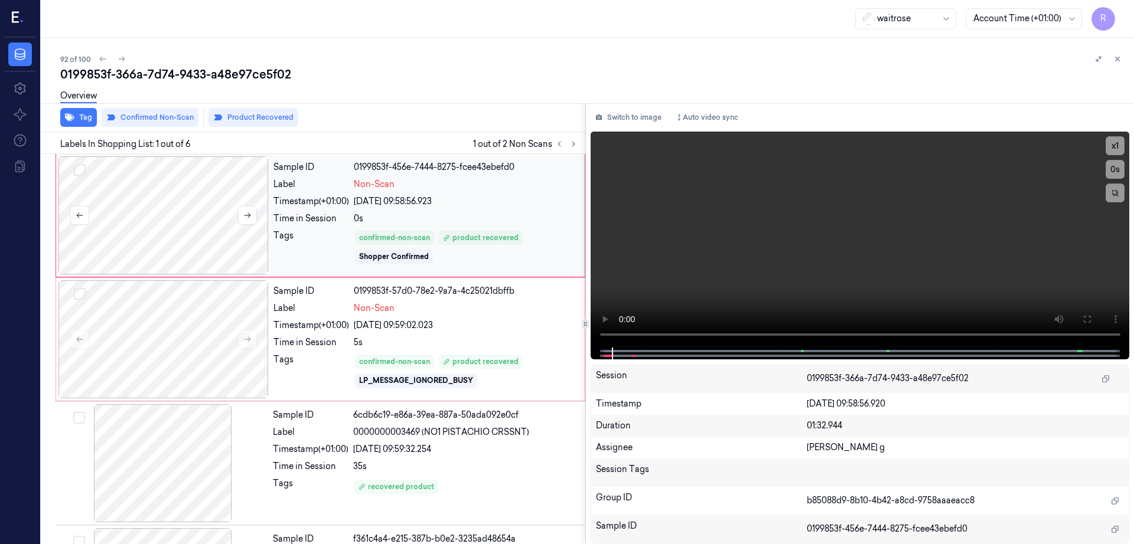
click at [189, 222] on div at bounding box center [163, 215] width 210 height 118
click at [1091, 321] on icon at bounding box center [1086, 319] width 9 height 9
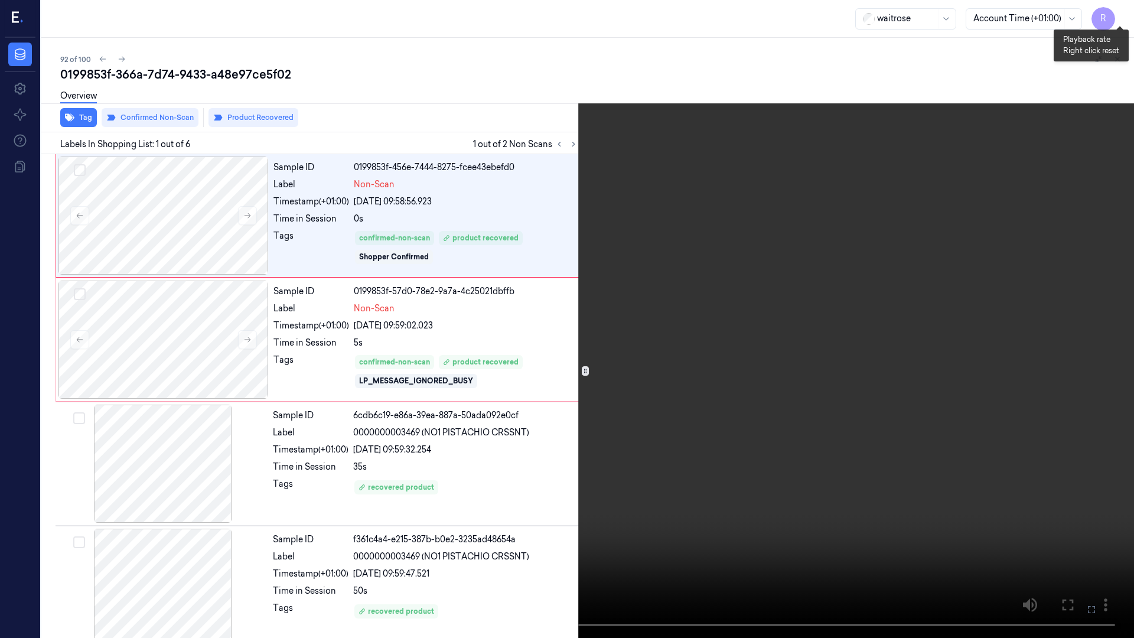
click at [1118, 14] on button "x 1" at bounding box center [1119, 14] width 19 height 19
click at [1118, 14] on button "x 2" at bounding box center [1119, 14] width 19 height 19
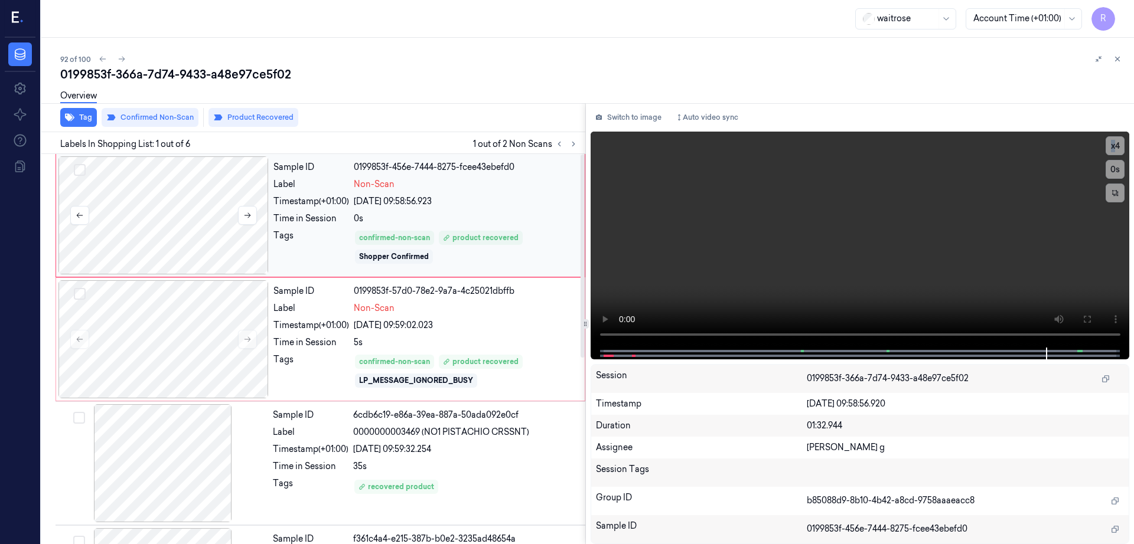
click at [240, 230] on div at bounding box center [163, 215] width 210 height 118
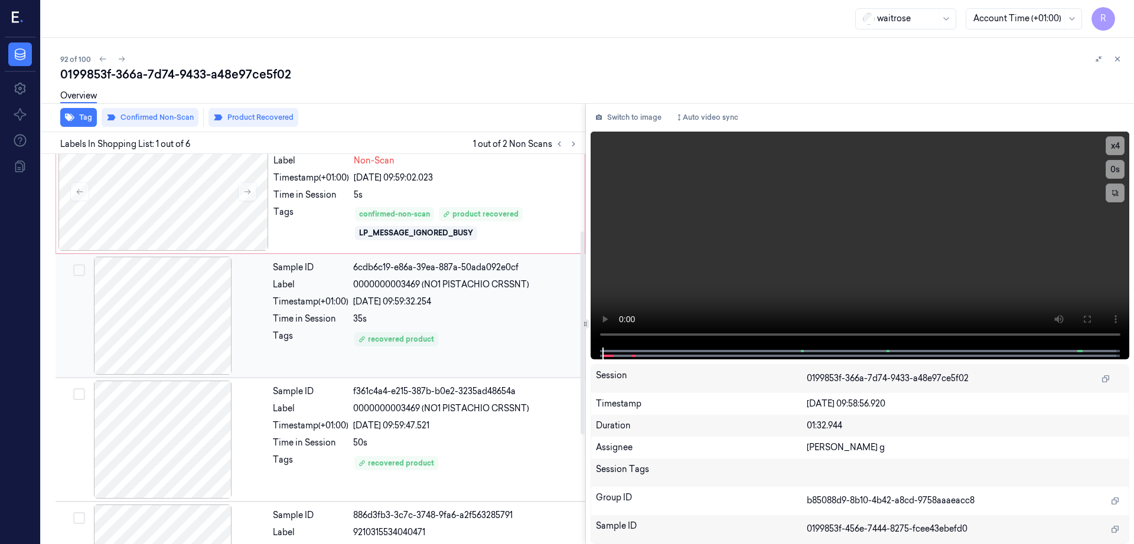
click at [170, 354] on div at bounding box center [163, 316] width 210 height 118
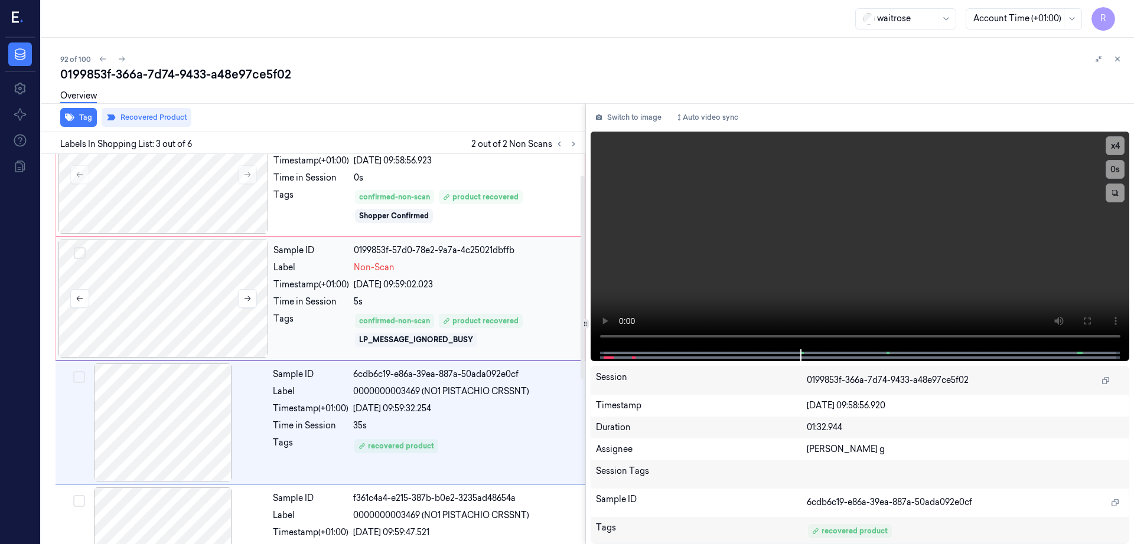
click at [162, 305] on div at bounding box center [163, 299] width 210 height 118
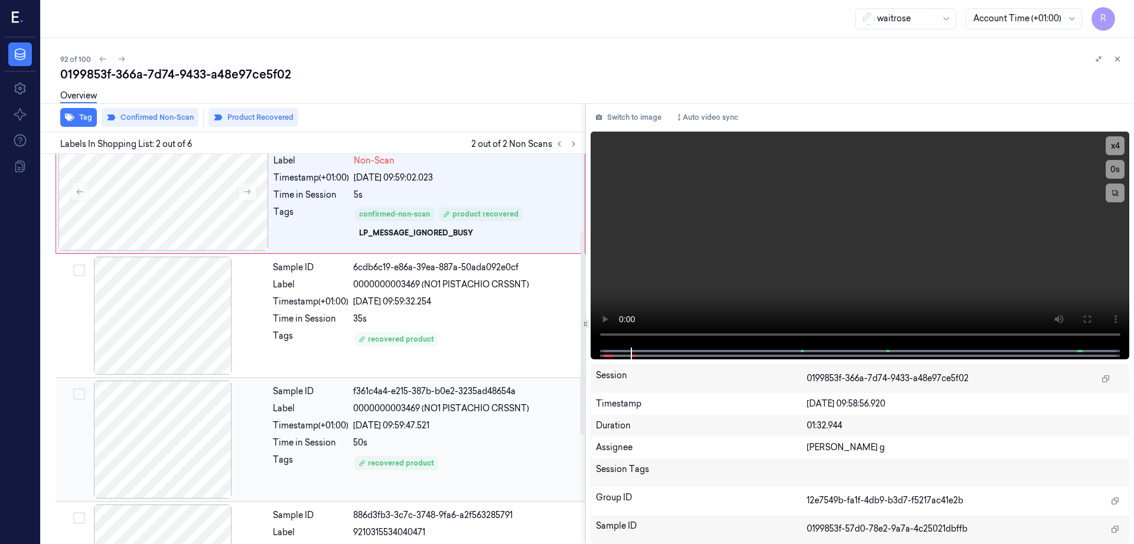
click at [173, 434] on div at bounding box center [163, 440] width 210 height 118
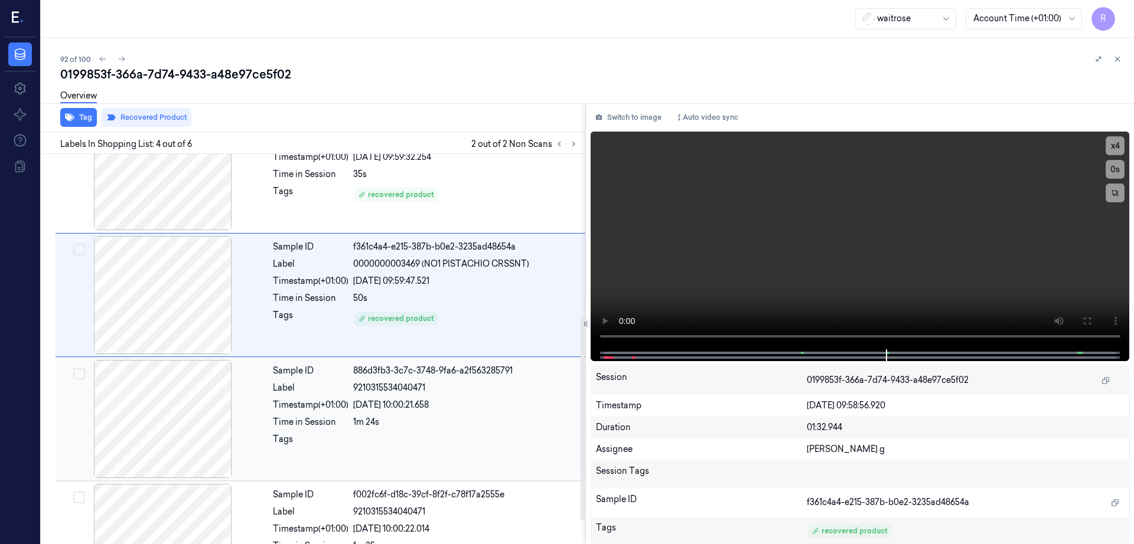
scroll to position [312, 0]
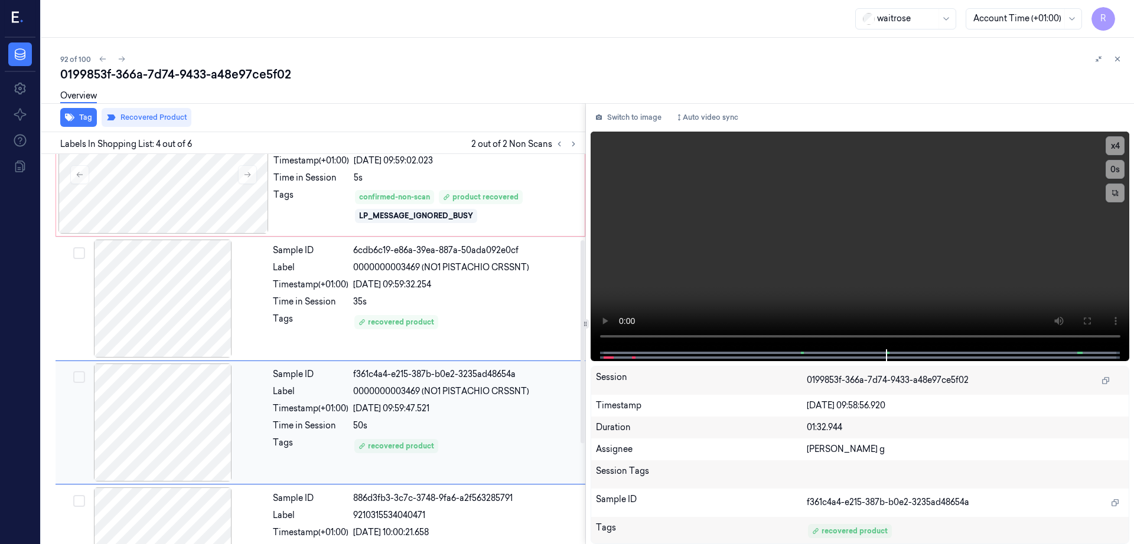
click at [182, 427] on div at bounding box center [163, 423] width 210 height 118
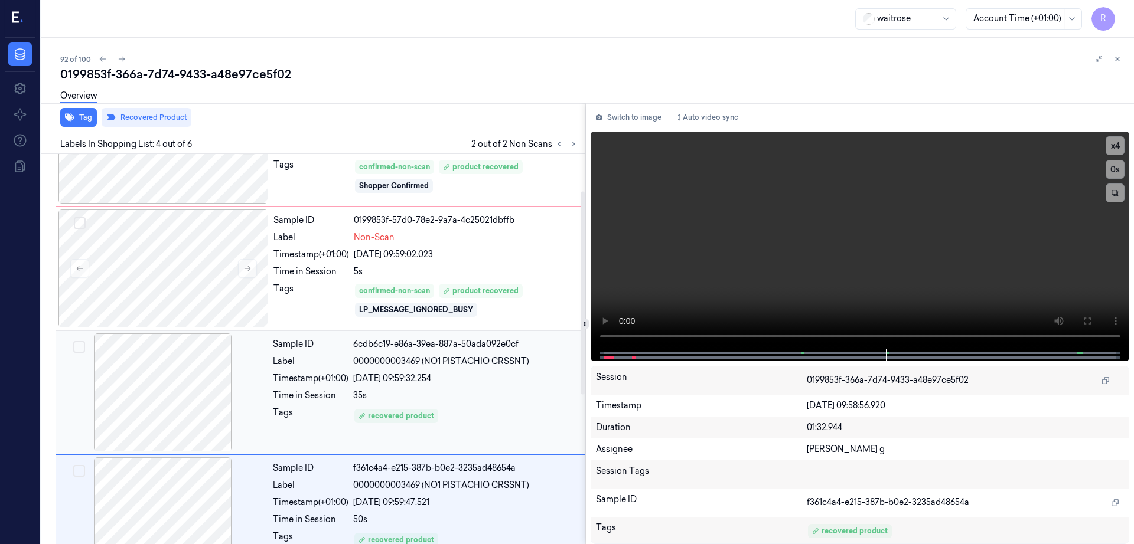
scroll to position [0, 0]
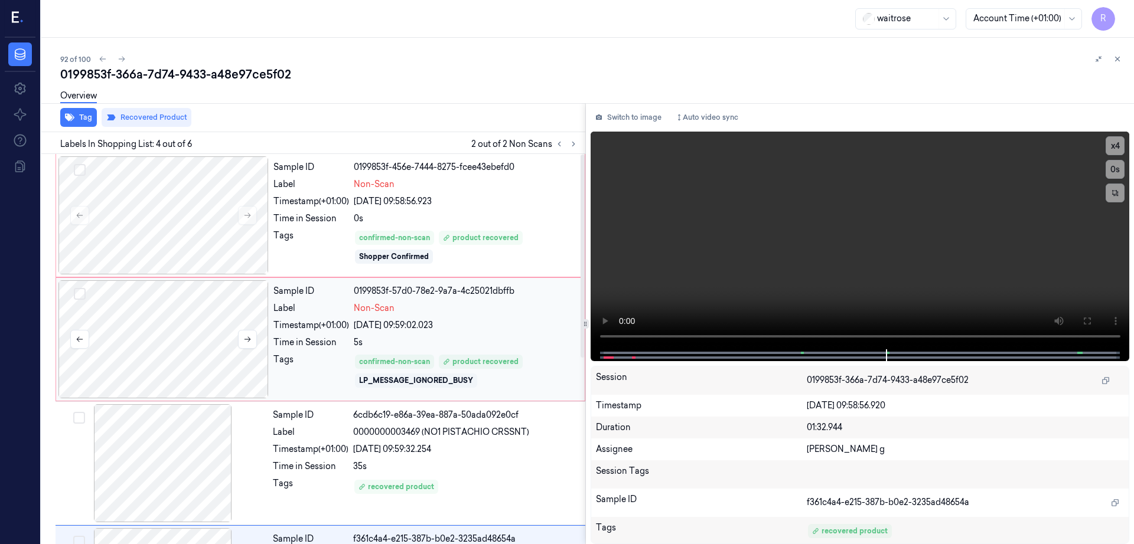
click at [195, 341] on div at bounding box center [163, 339] width 210 height 118
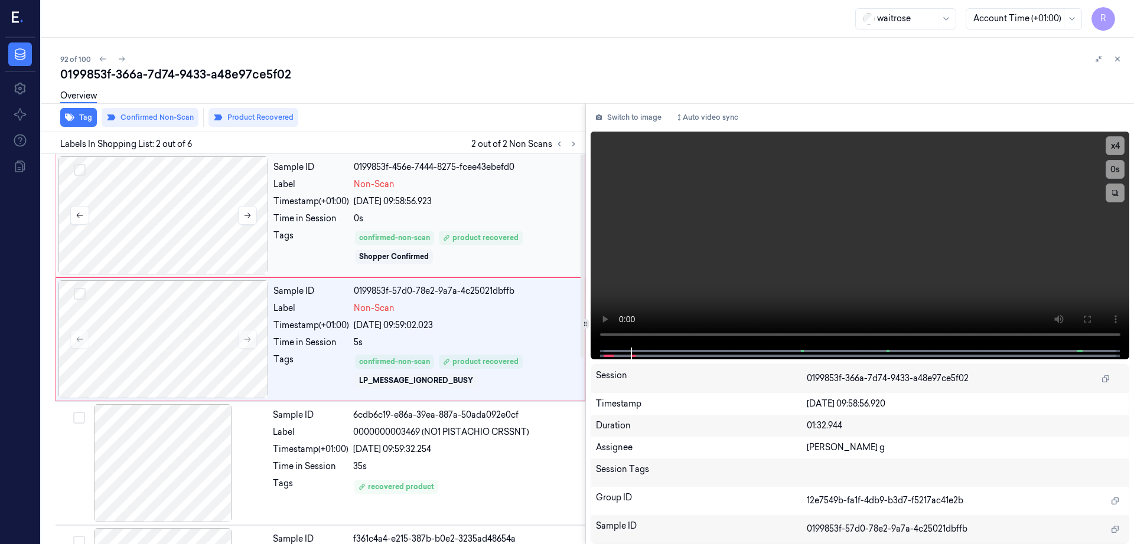
click at [204, 230] on div at bounding box center [163, 215] width 210 height 118
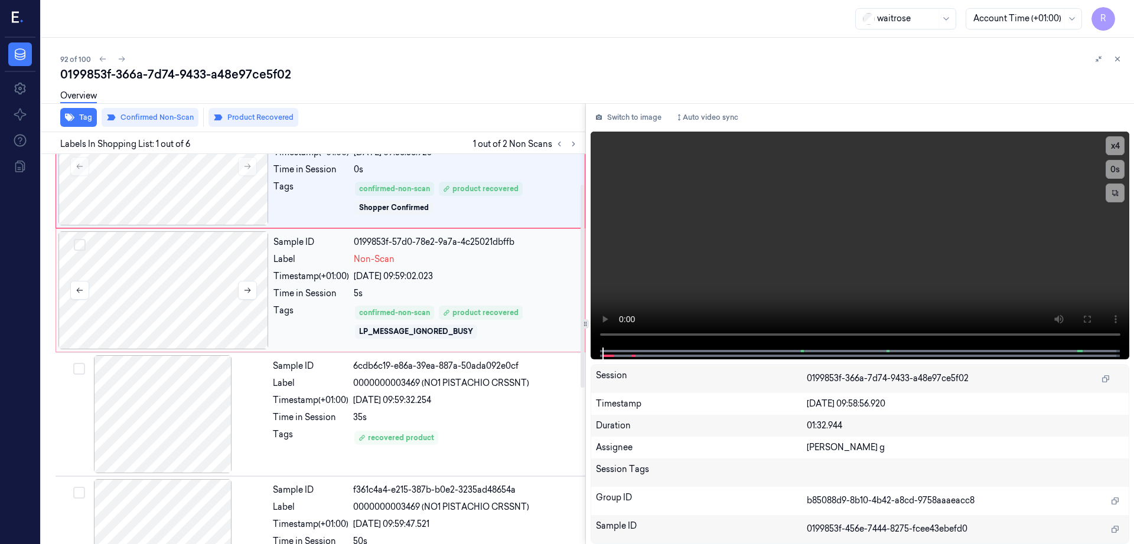
scroll to position [74, 0]
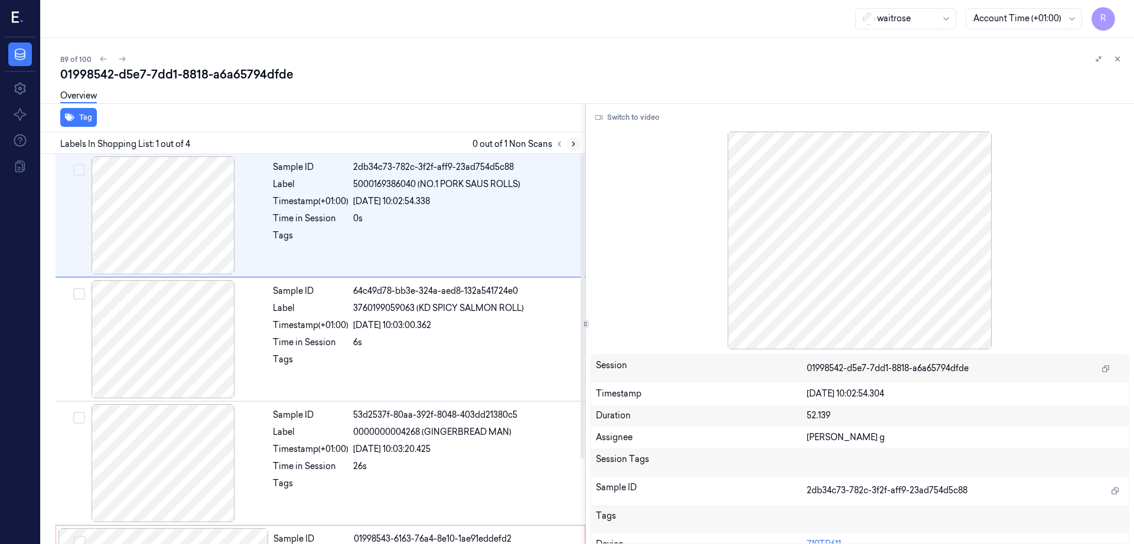
click at [580, 142] on button at bounding box center [573, 144] width 14 height 14
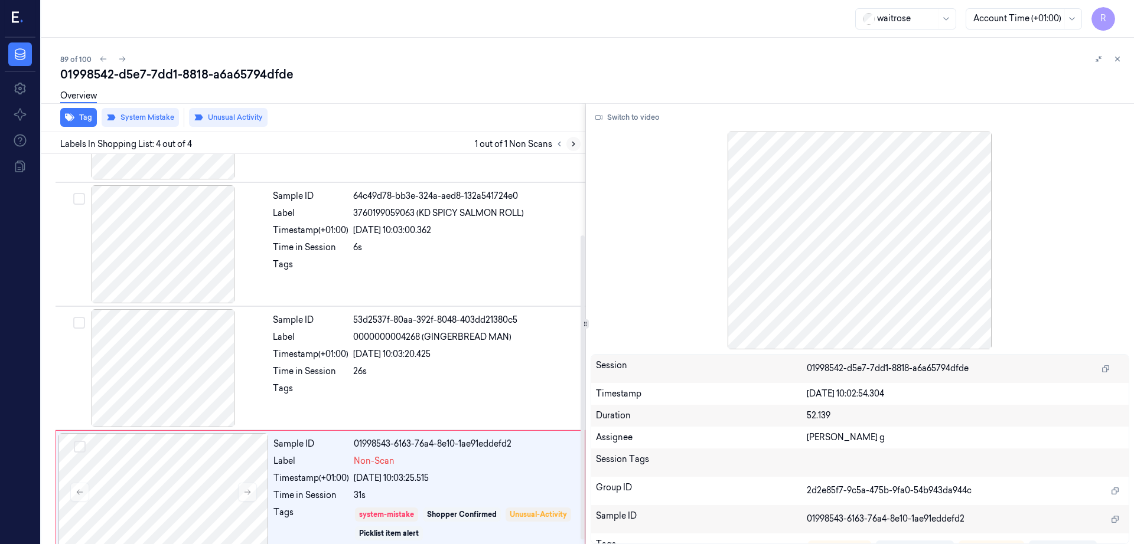
scroll to position [109, 0]
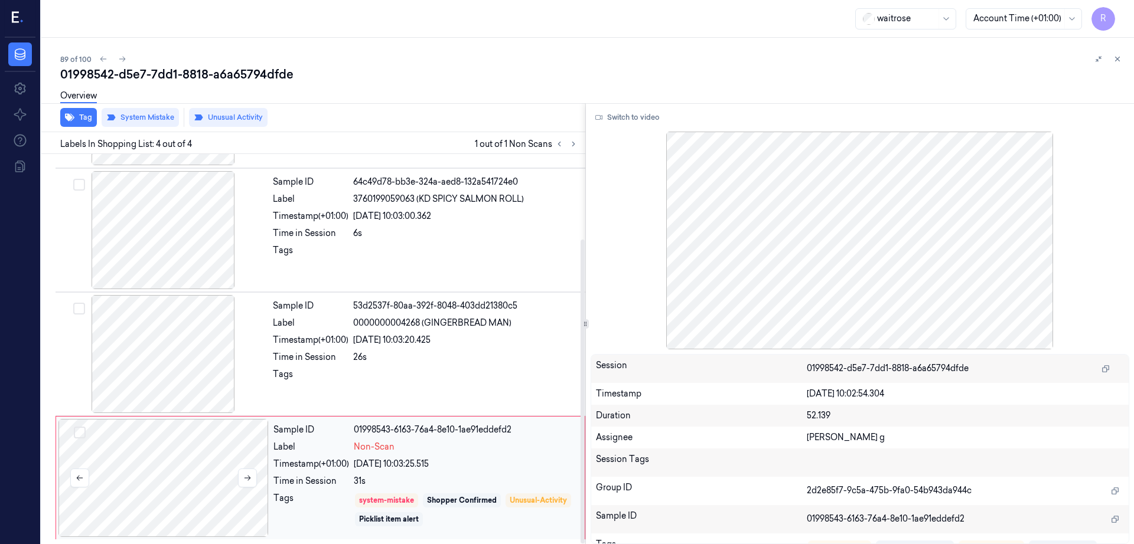
click at [199, 474] on div at bounding box center [163, 478] width 210 height 118
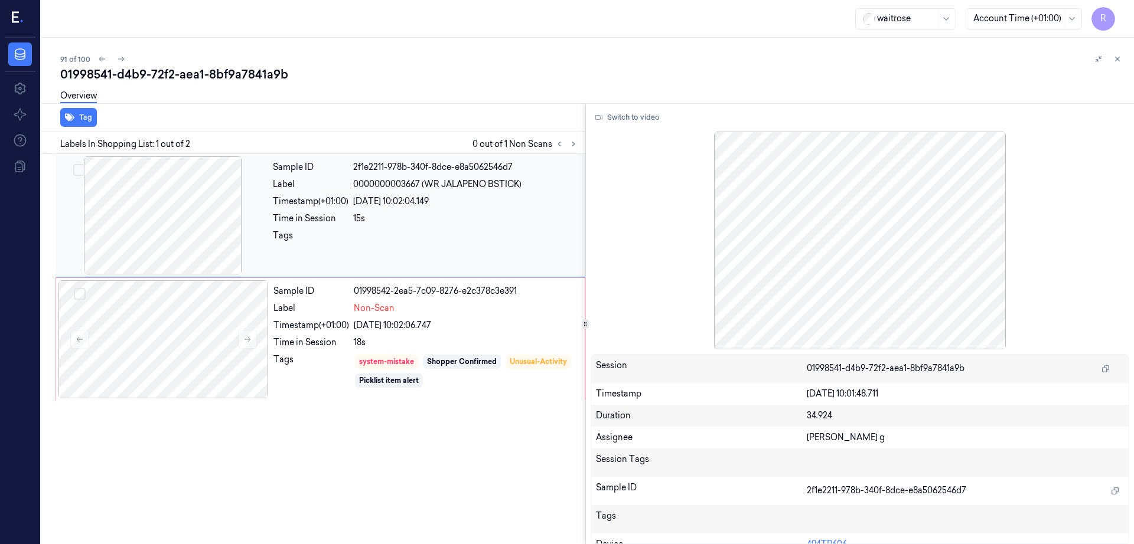
click at [163, 241] on div at bounding box center [163, 215] width 210 height 118
click at [191, 324] on div at bounding box center [163, 339] width 210 height 118
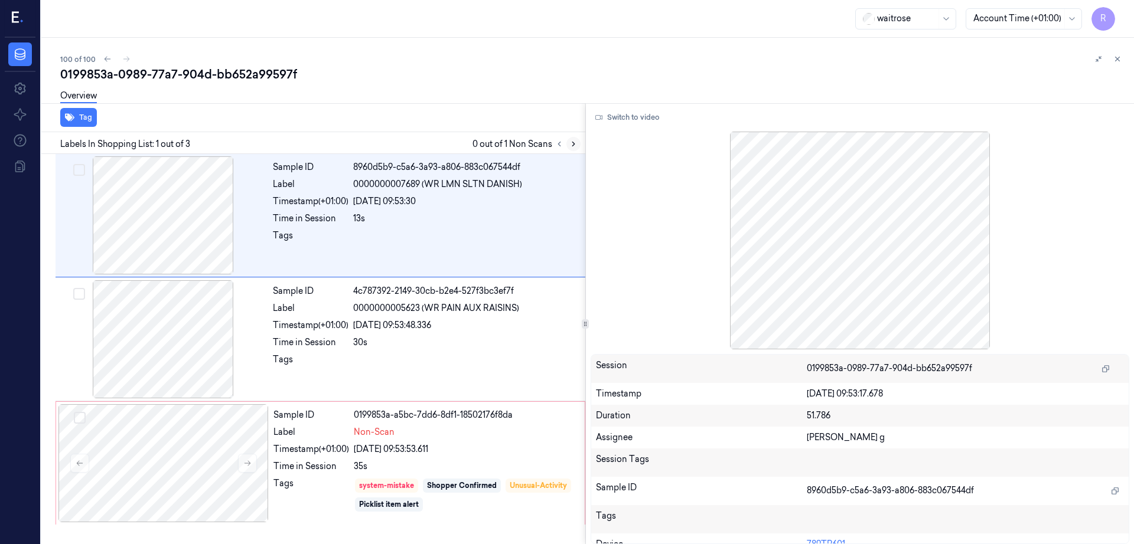
click at [577, 148] on icon at bounding box center [573, 144] width 8 height 8
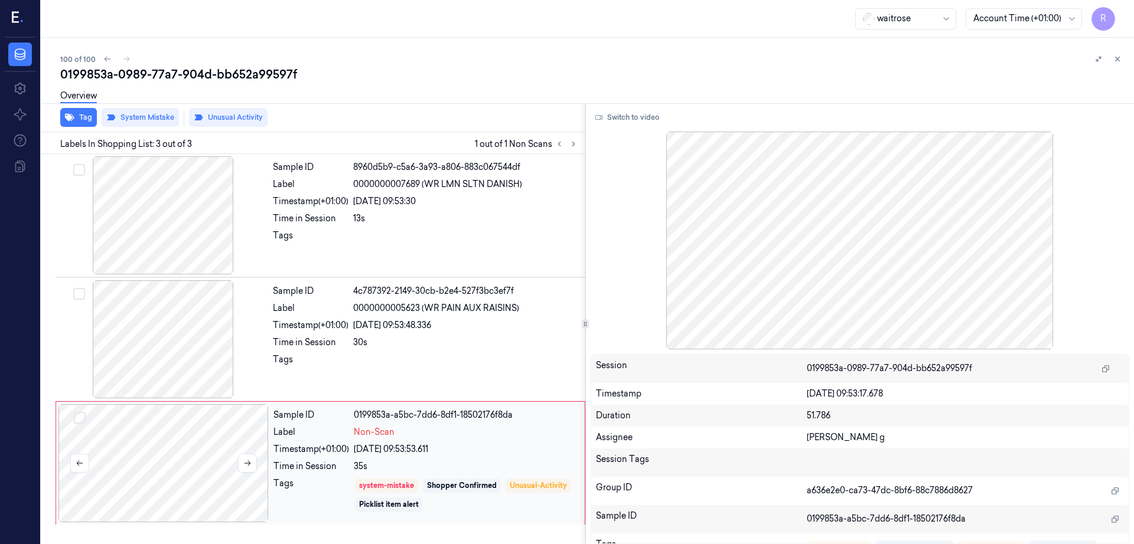
click at [155, 462] on div at bounding box center [163, 463] width 210 height 118
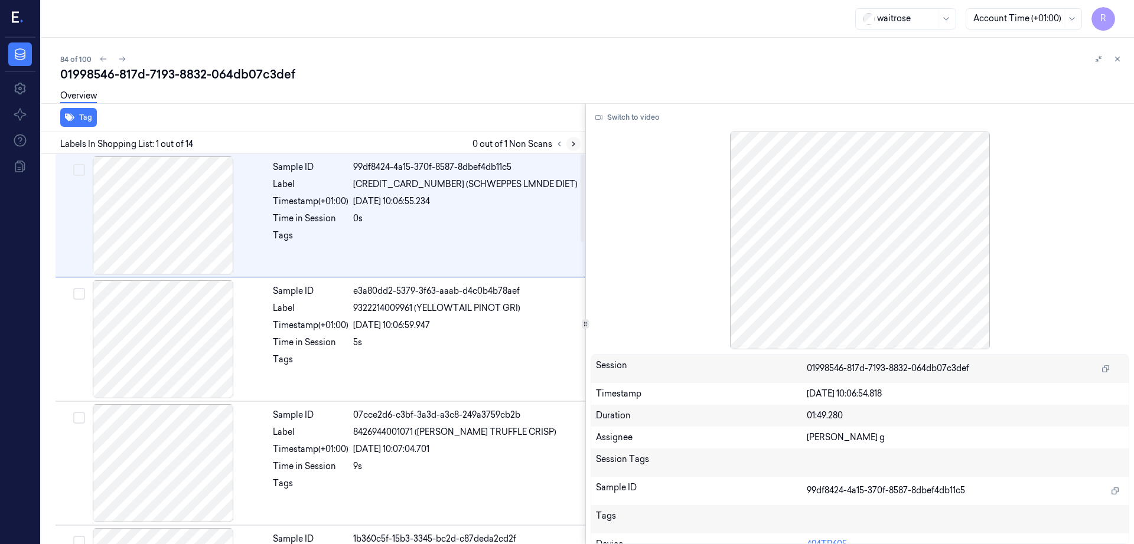
click at [577, 144] on icon at bounding box center [573, 144] width 8 height 8
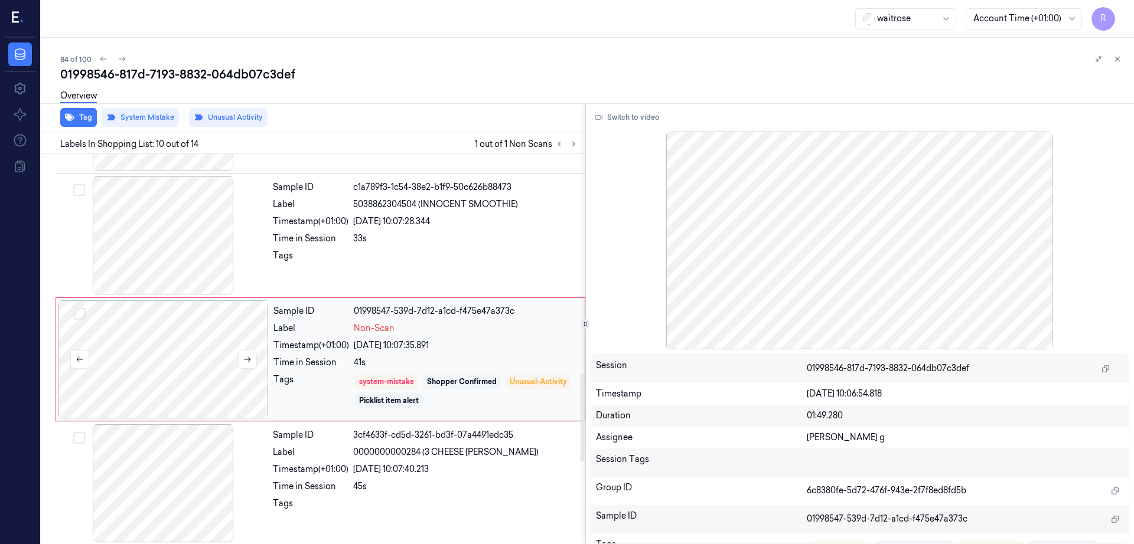
scroll to position [982, 0]
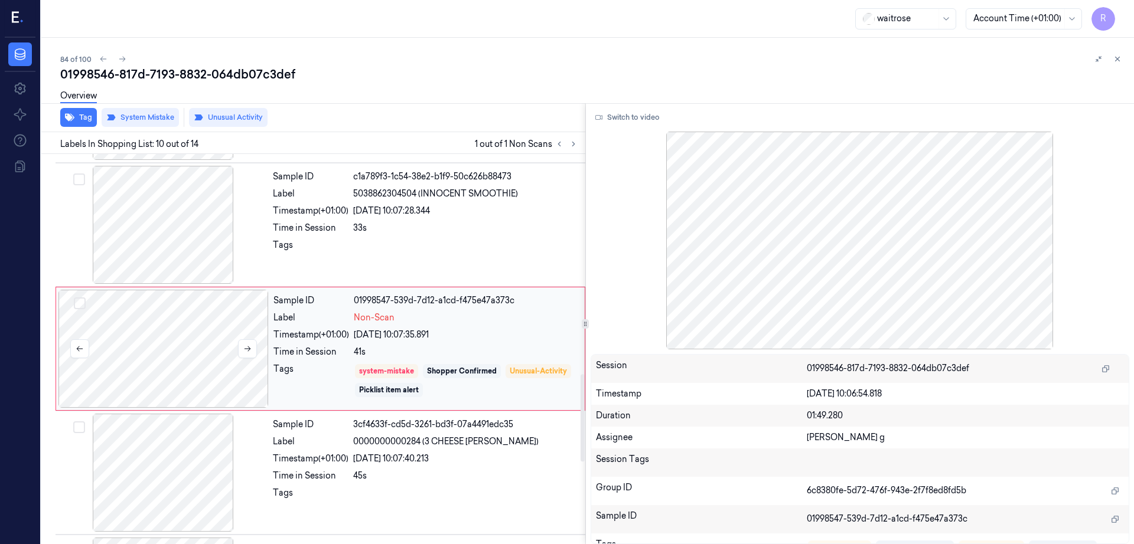
click at [172, 344] on div at bounding box center [163, 349] width 210 height 118
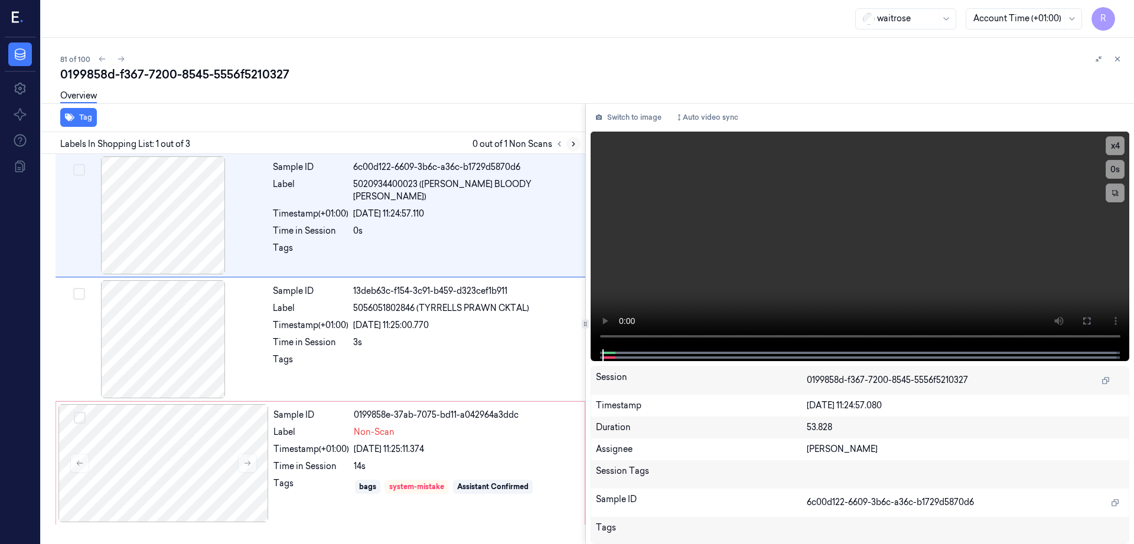
click at [577, 143] on icon at bounding box center [573, 144] width 8 height 8
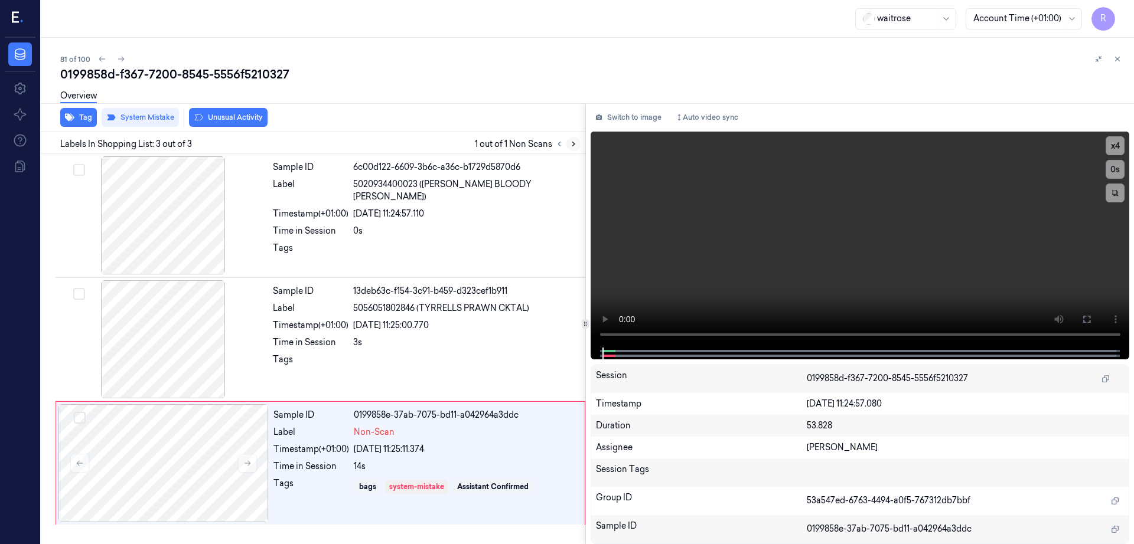
click at [577, 143] on icon at bounding box center [573, 144] width 8 height 8
click at [194, 469] on div at bounding box center [163, 463] width 210 height 118
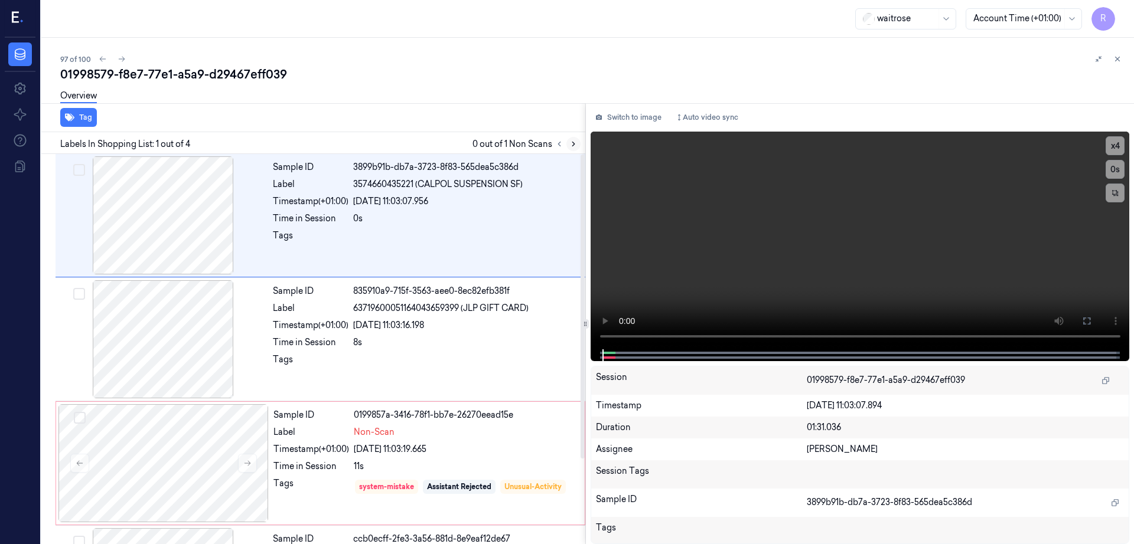
click at [577, 140] on icon at bounding box center [573, 144] width 8 height 8
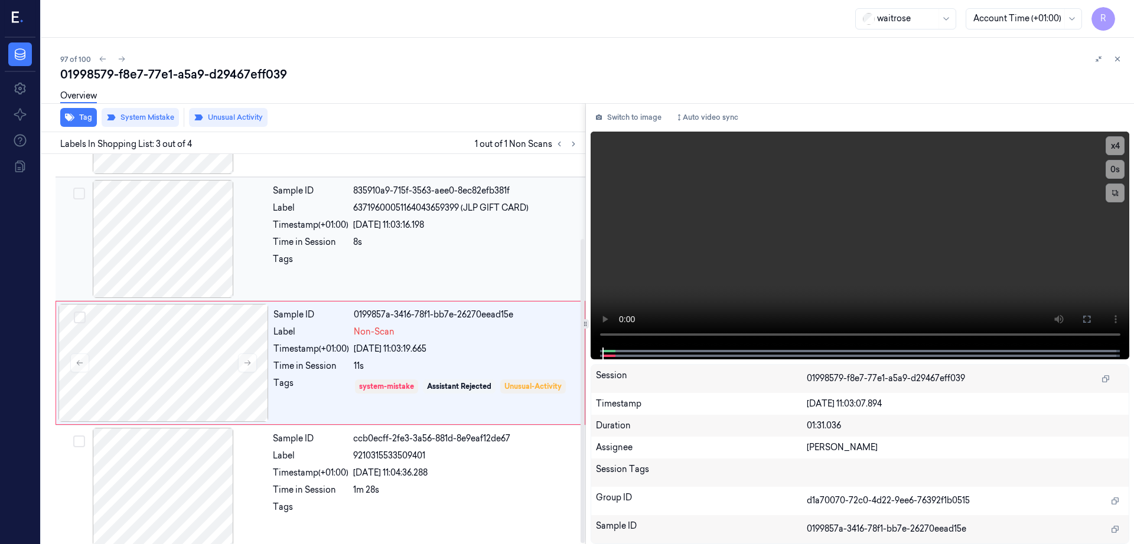
scroll to position [109, 0]
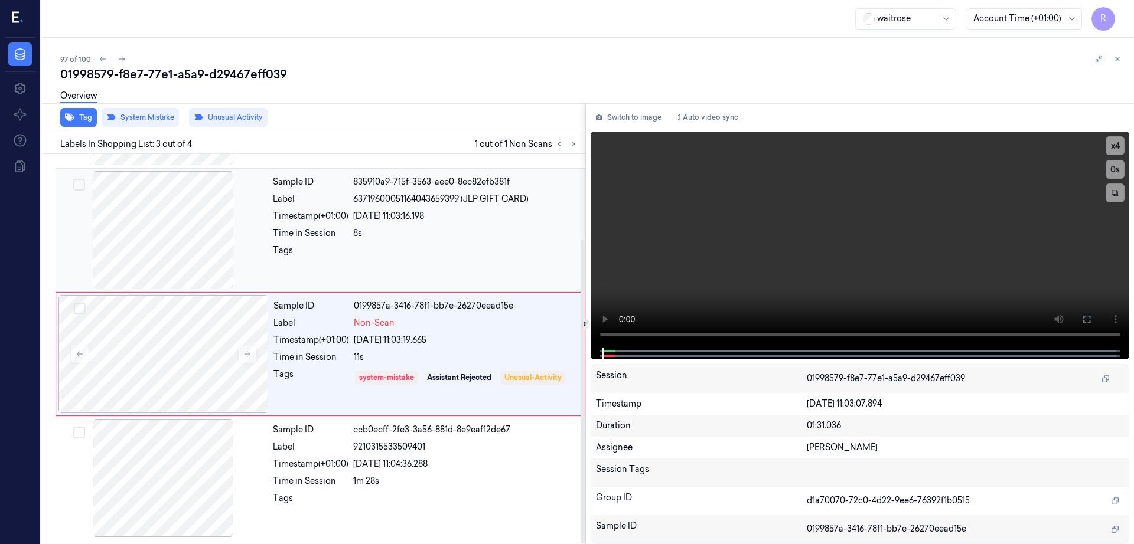
click at [135, 252] on div at bounding box center [163, 230] width 210 height 118
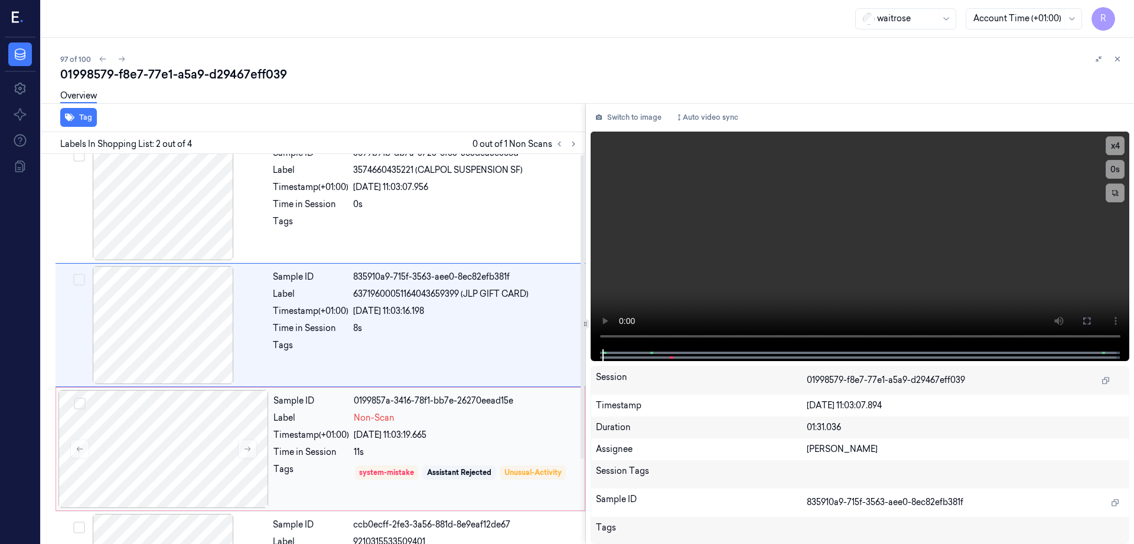
scroll to position [0, 0]
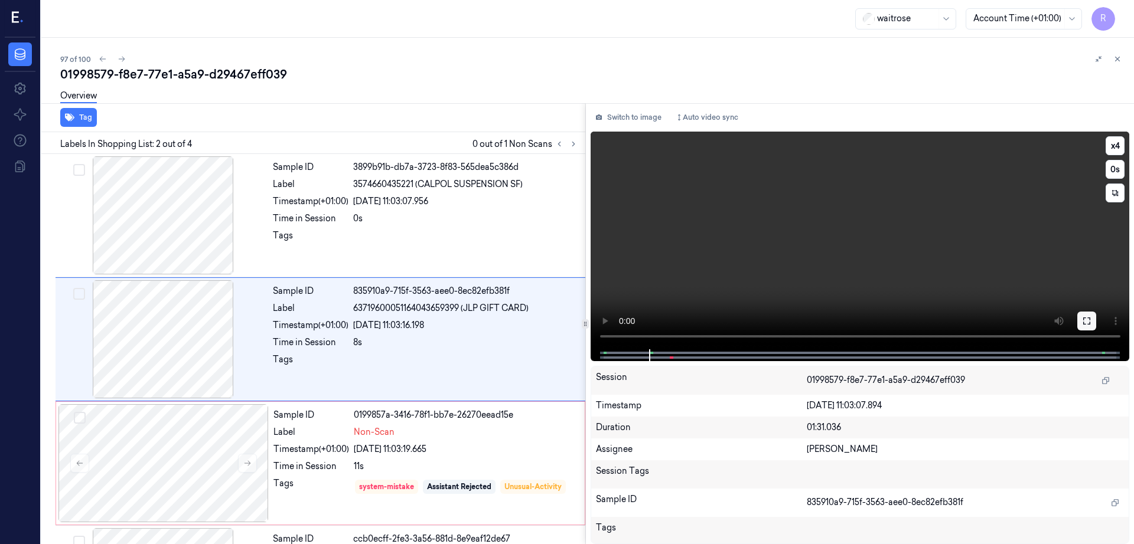
click at [1096, 314] on button at bounding box center [1086, 321] width 19 height 19
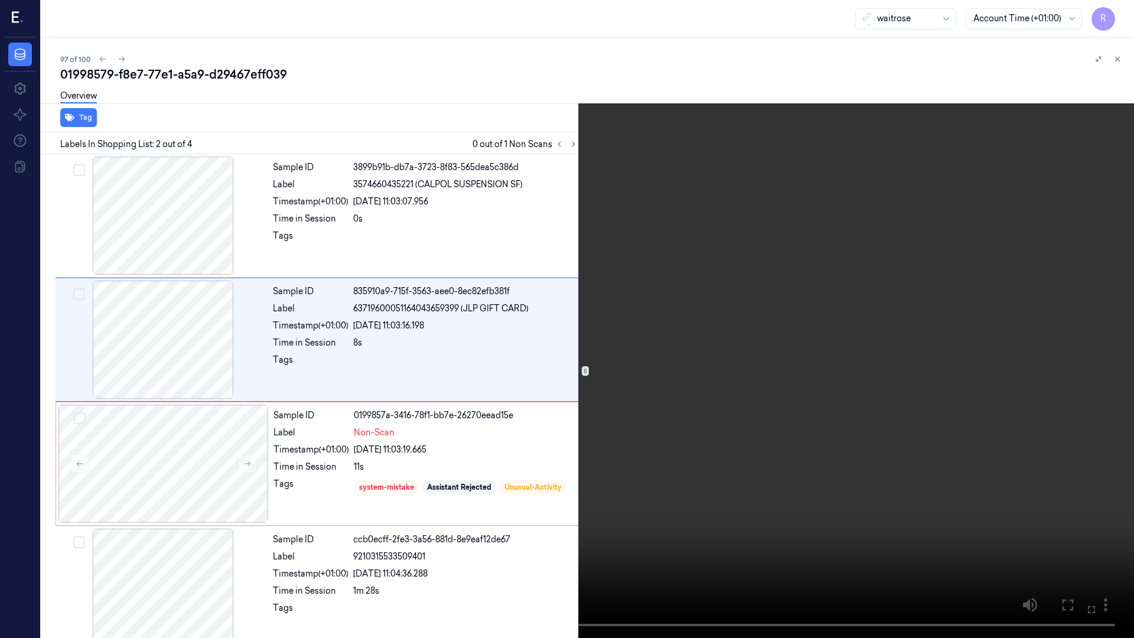
click at [737, 345] on video at bounding box center [567, 319] width 1134 height 638
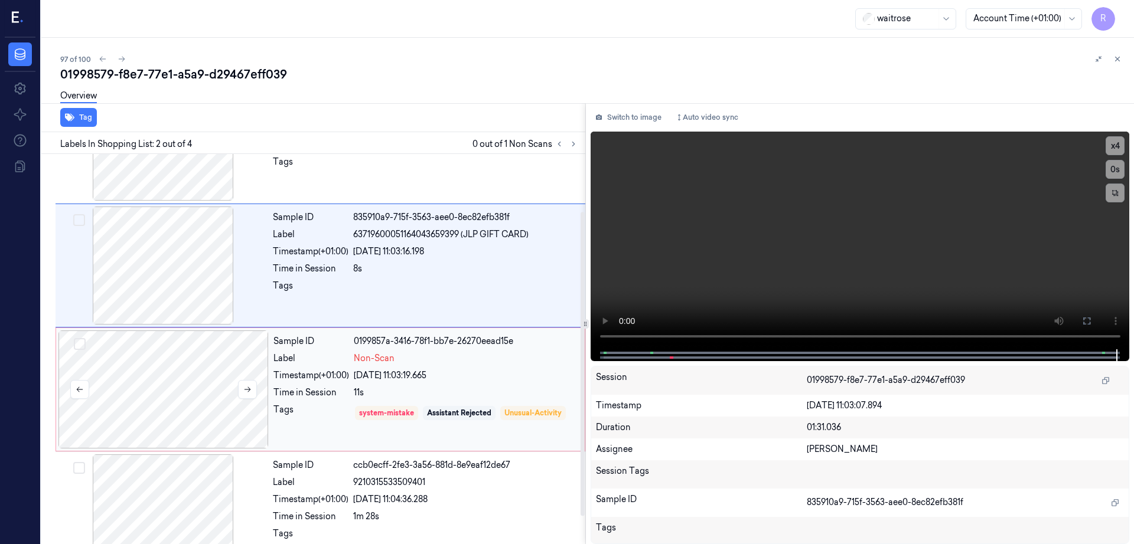
click at [163, 389] on div at bounding box center [163, 390] width 210 height 118
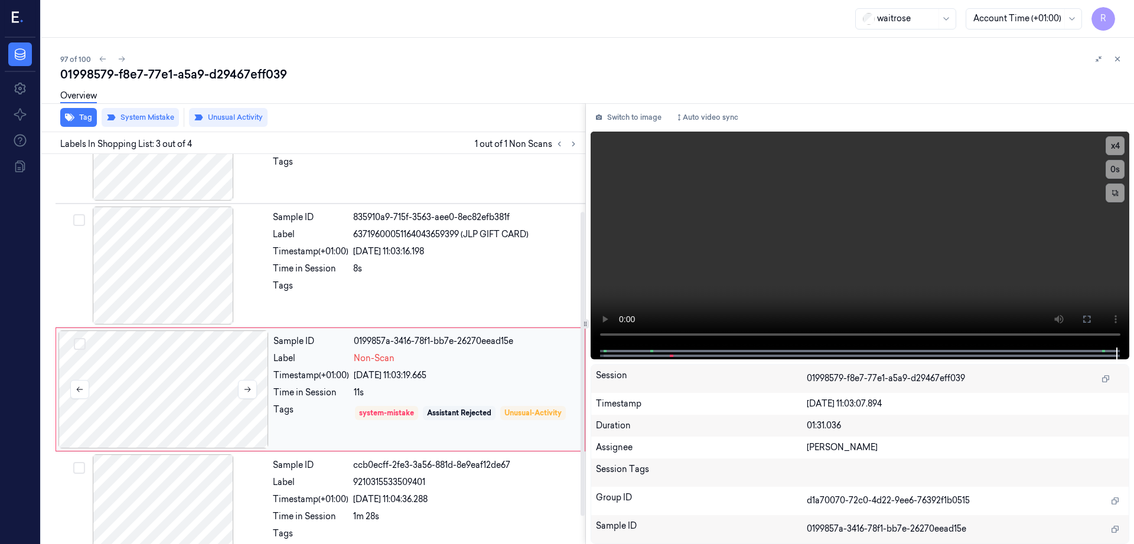
scroll to position [109, 0]
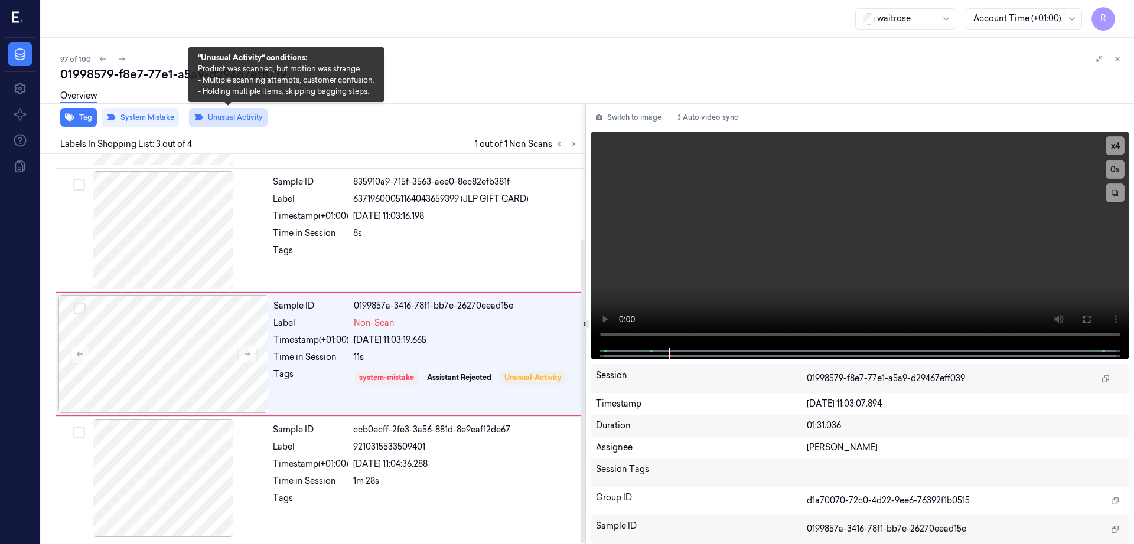
click at [223, 117] on button "Unusual Activity" at bounding box center [228, 117] width 79 height 19
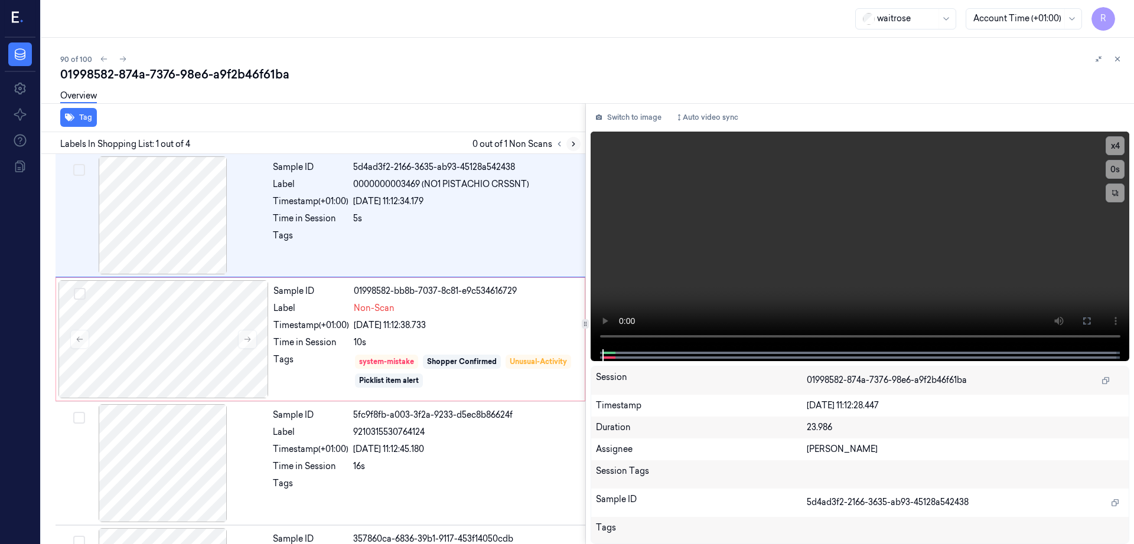
click at [577, 141] on icon at bounding box center [573, 144] width 8 height 8
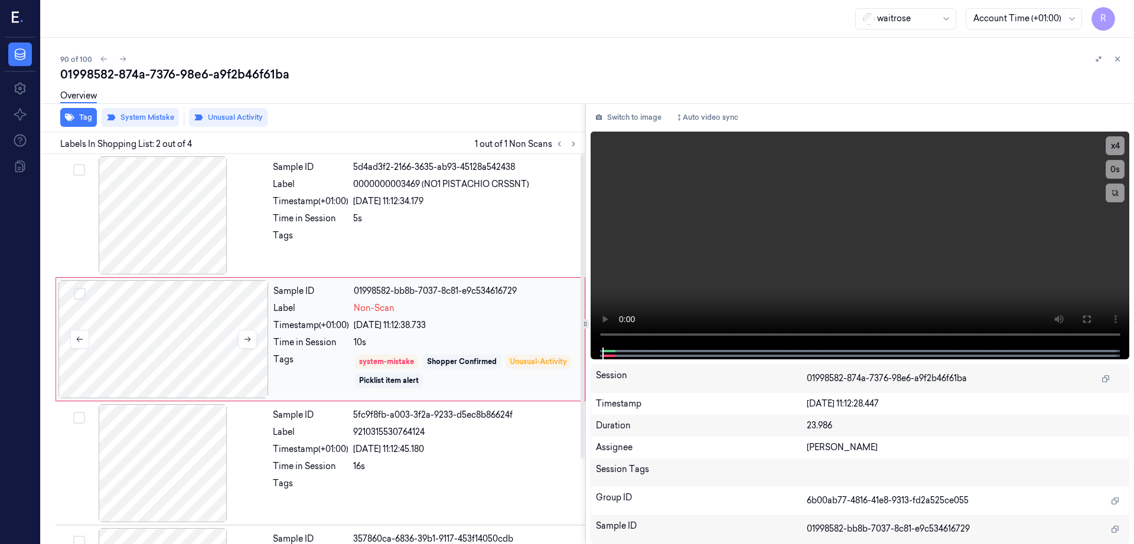
click at [172, 365] on div at bounding box center [163, 339] width 210 height 118
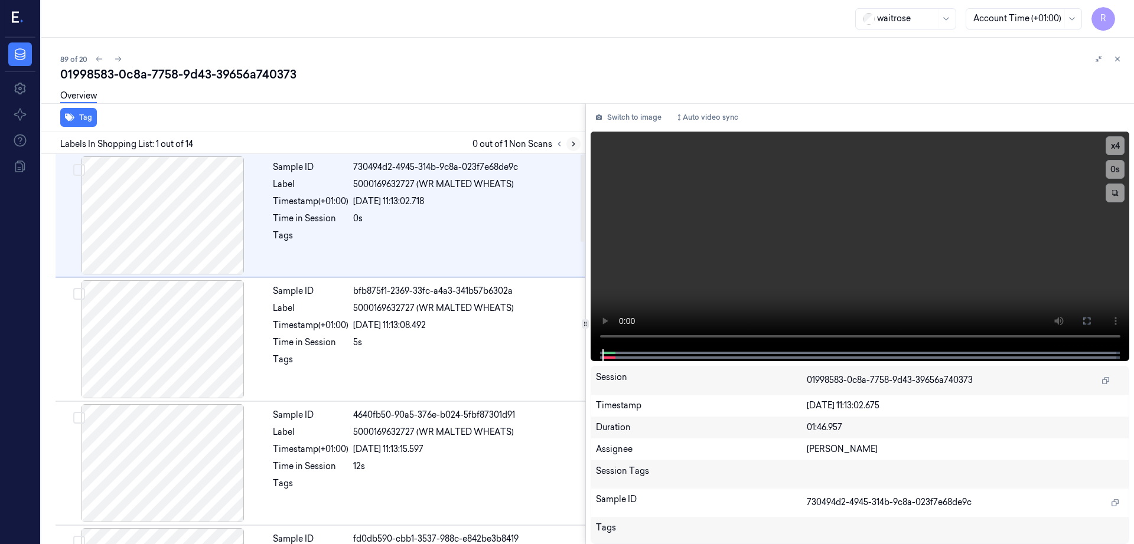
click at [577, 140] on icon at bounding box center [573, 144] width 8 height 8
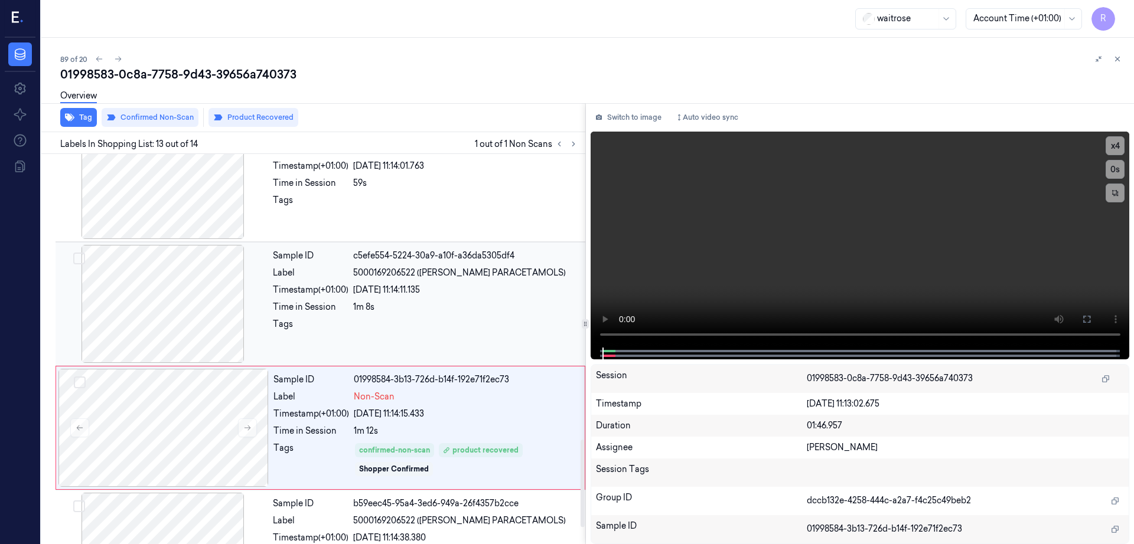
click at [211, 285] on div at bounding box center [163, 304] width 210 height 118
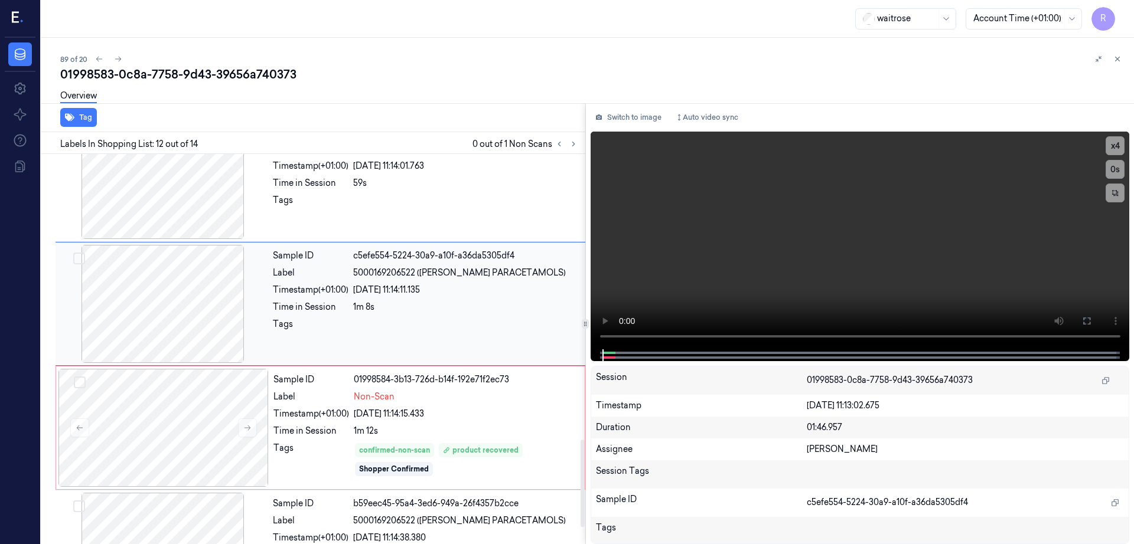
scroll to position [1230, 0]
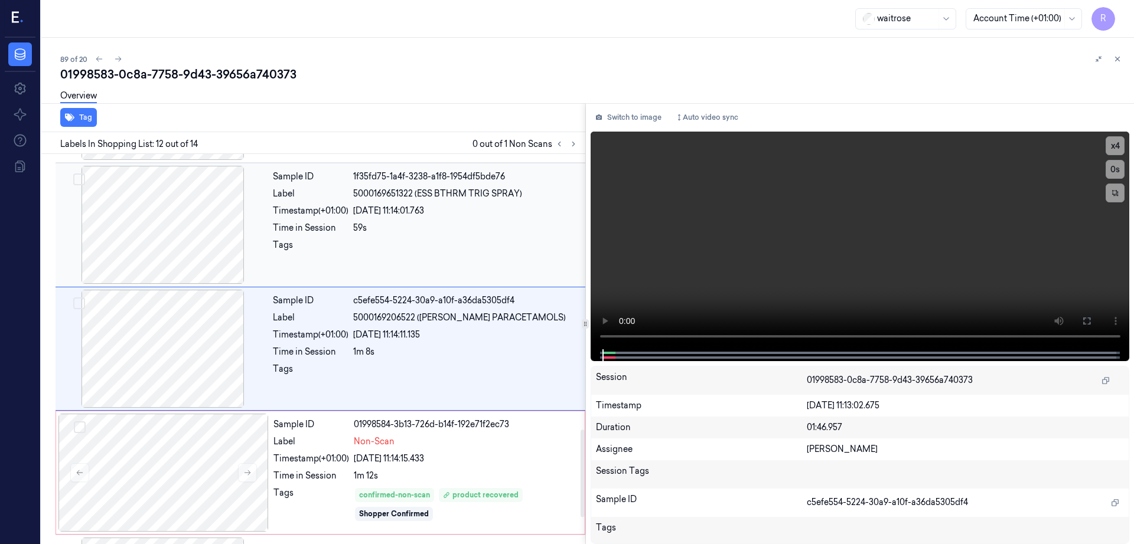
click at [164, 232] on div at bounding box center [163, 225] width 210 height 118
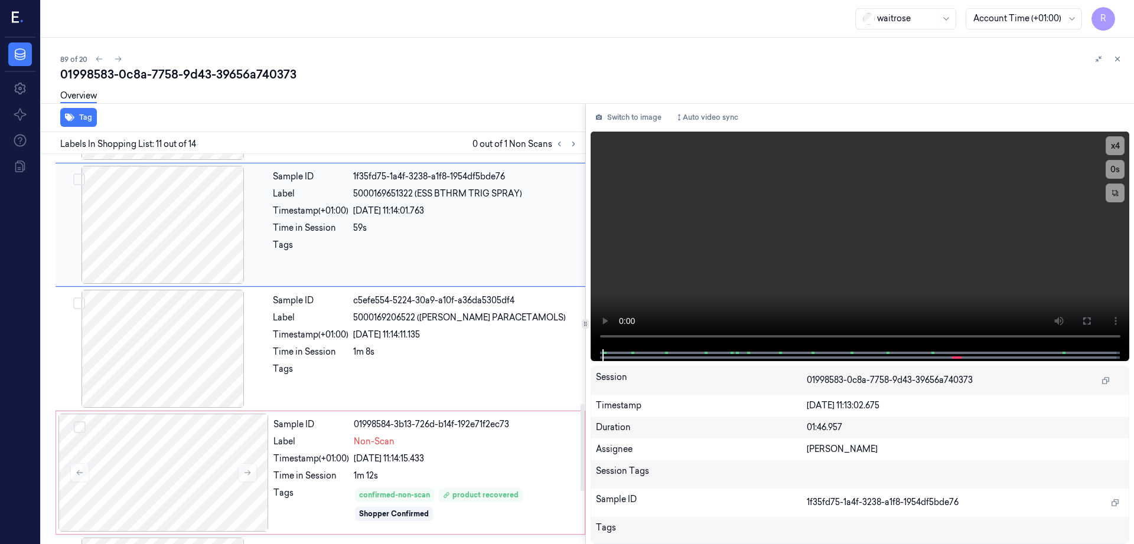
scroll to position [1106, 0]
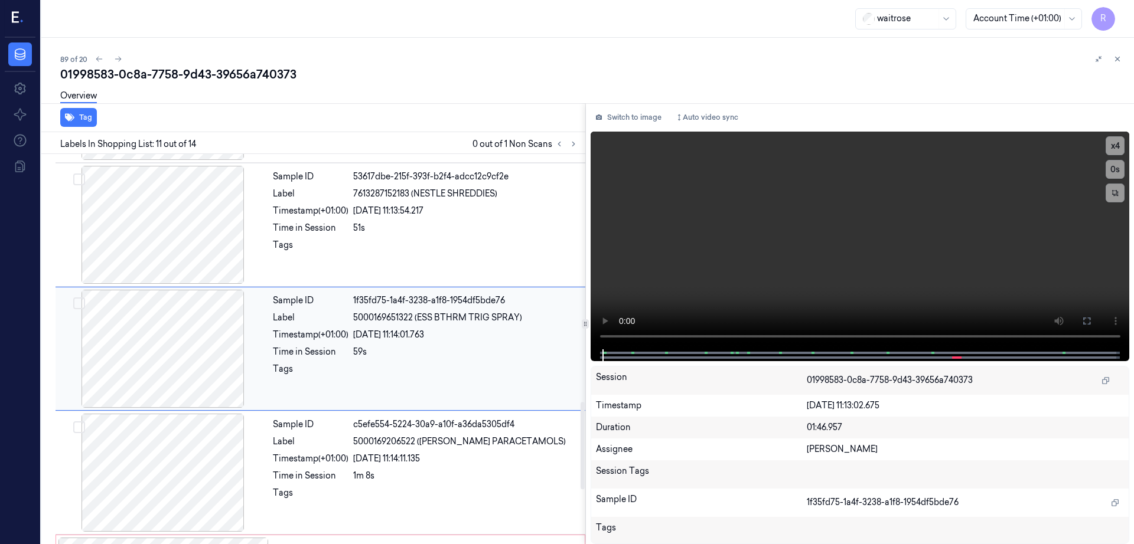
click at [432, 355] on div "59s" at bounding box center [465, 352] width 225 height 12
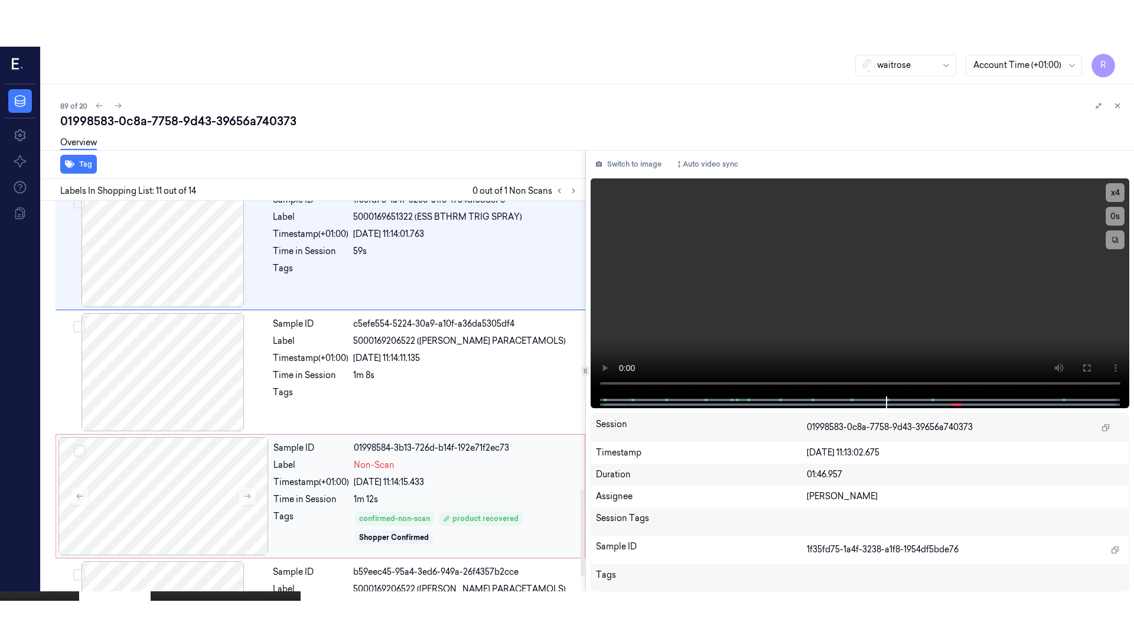
scroll to position [1328, 0]
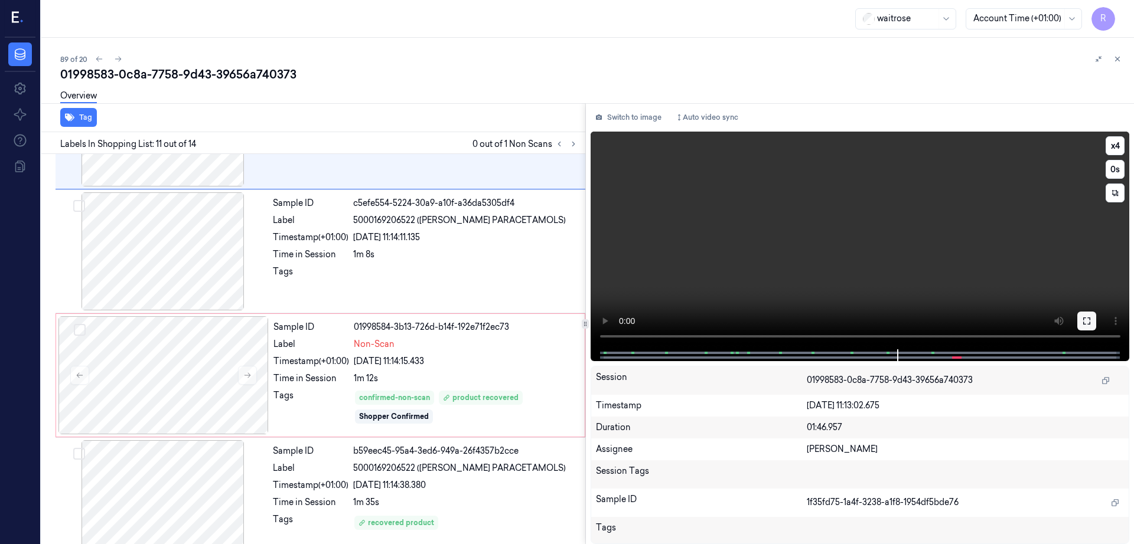
click at [1091, 318] on icon at bounding box center [1086, 320] width 9 height 9
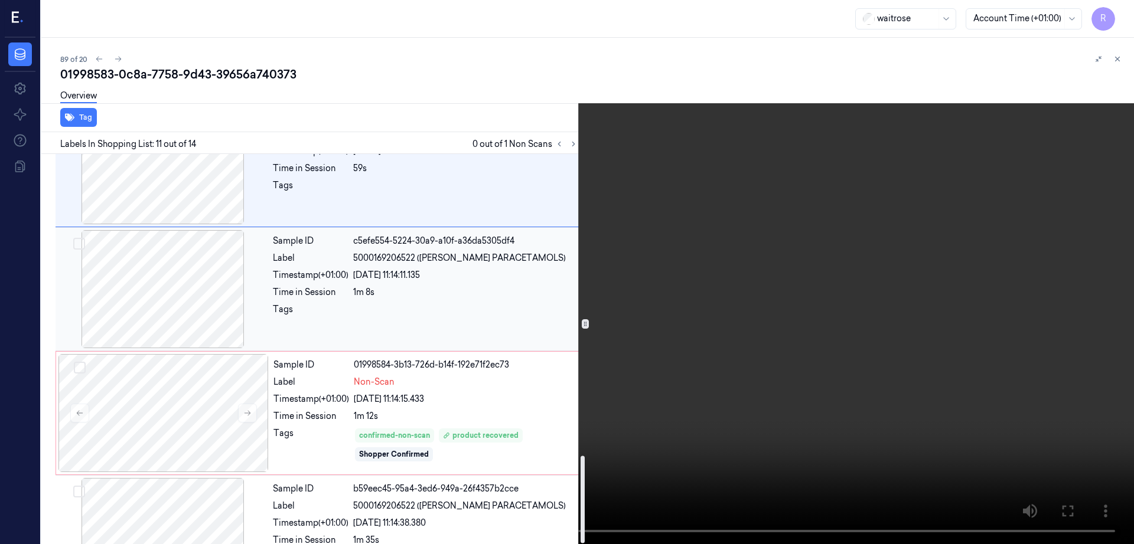
scroll to position [1349, 0]
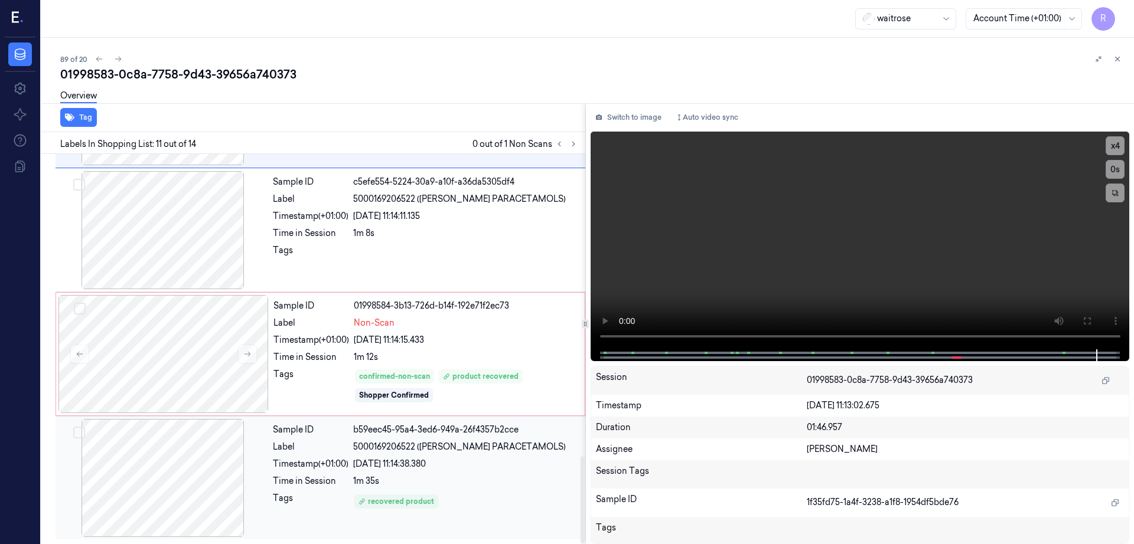
click at [202, 464] on div at bounding box center [163, 478] width 210 height 118
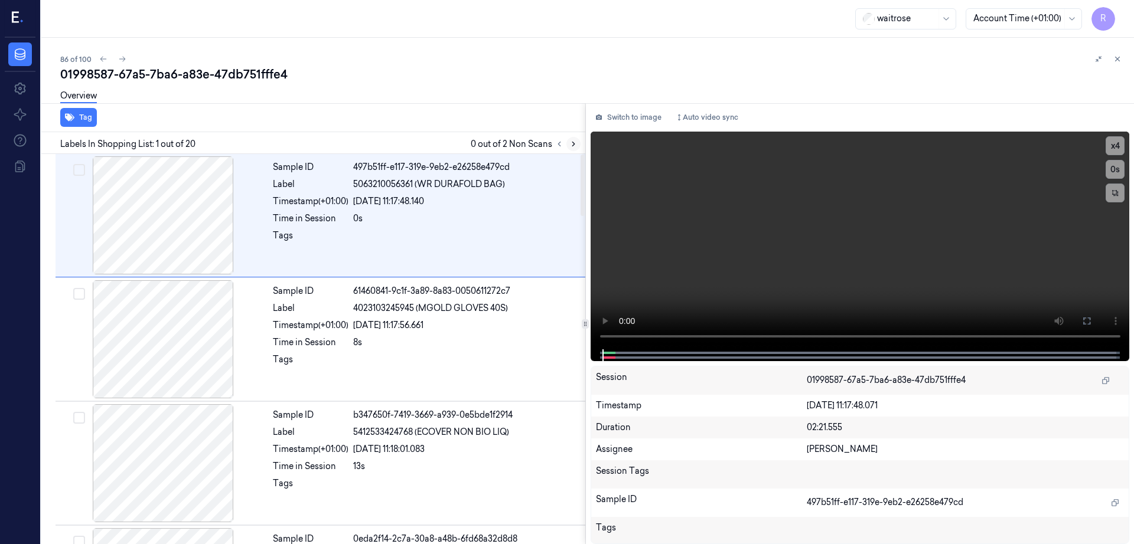
click at [577, 143] on icon at bounding box center [573, 144] width 8 height 8
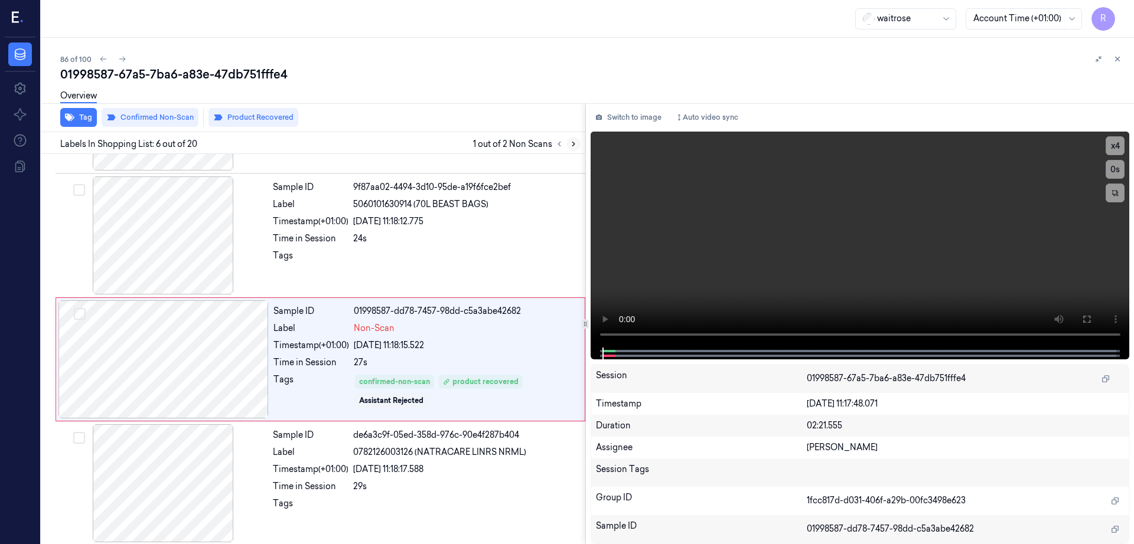
scroll to position [487, 0]
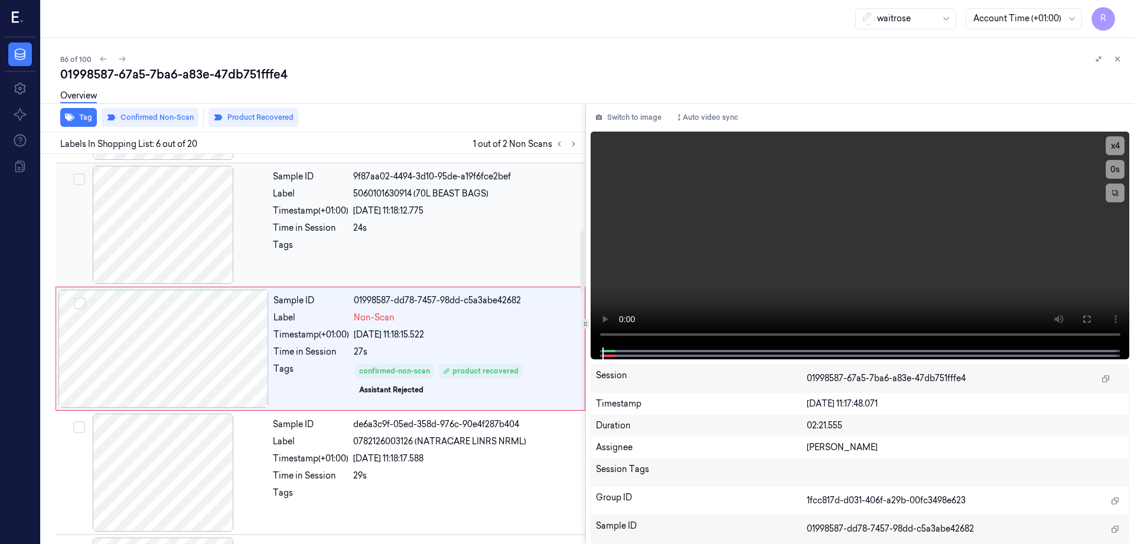
click at [182, 217] on div at bounding box center [163, 225] width 210 height 118
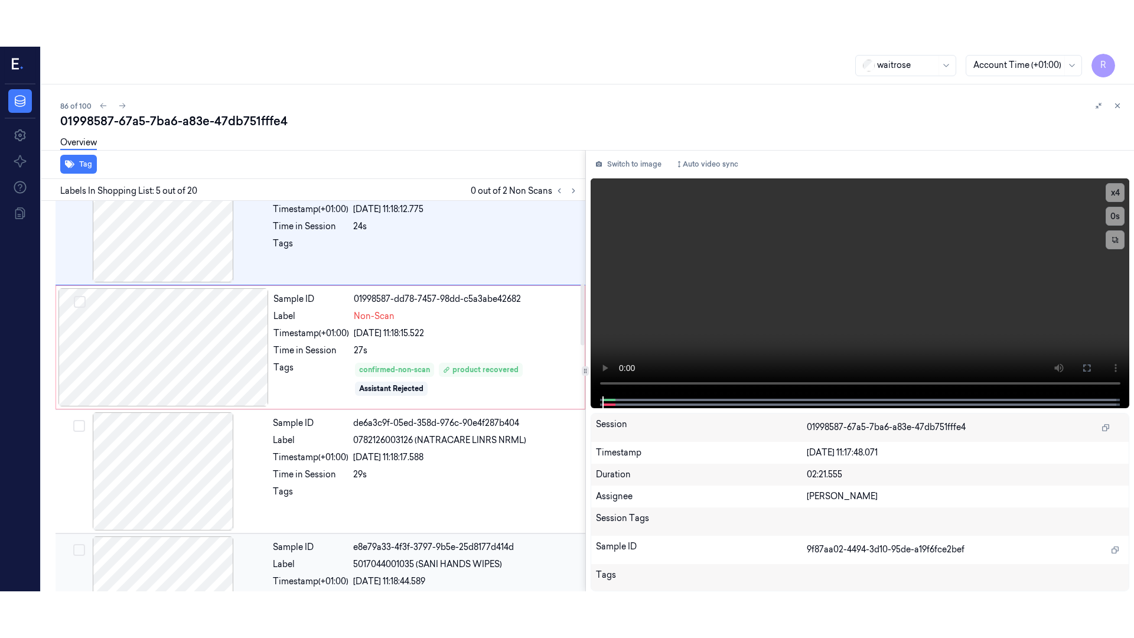
scroll to position [510, 0]
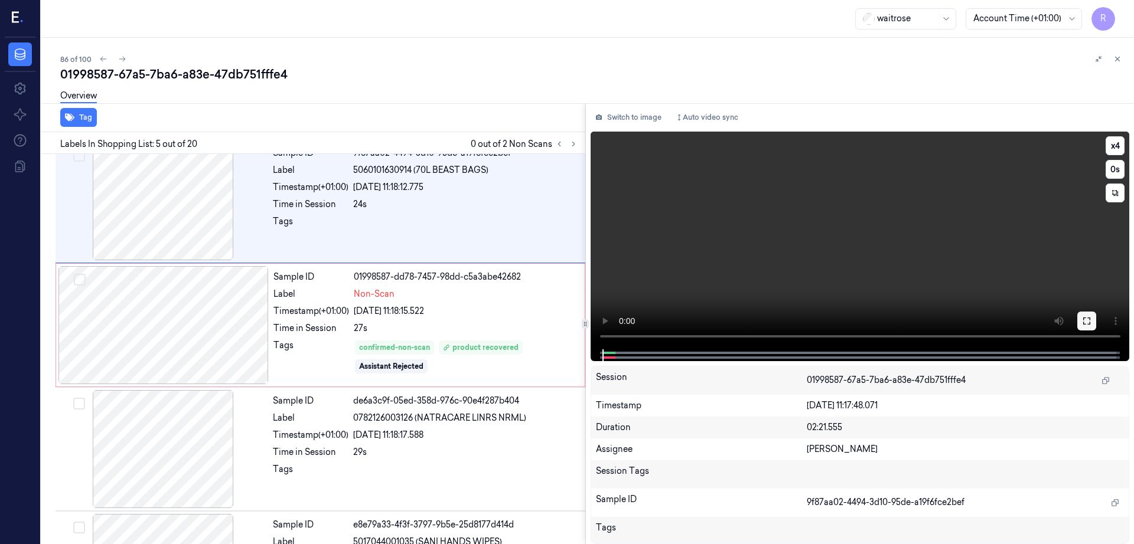
click at [1091, 321] on icon at bounding box center [1086, 320] width 9 height 9
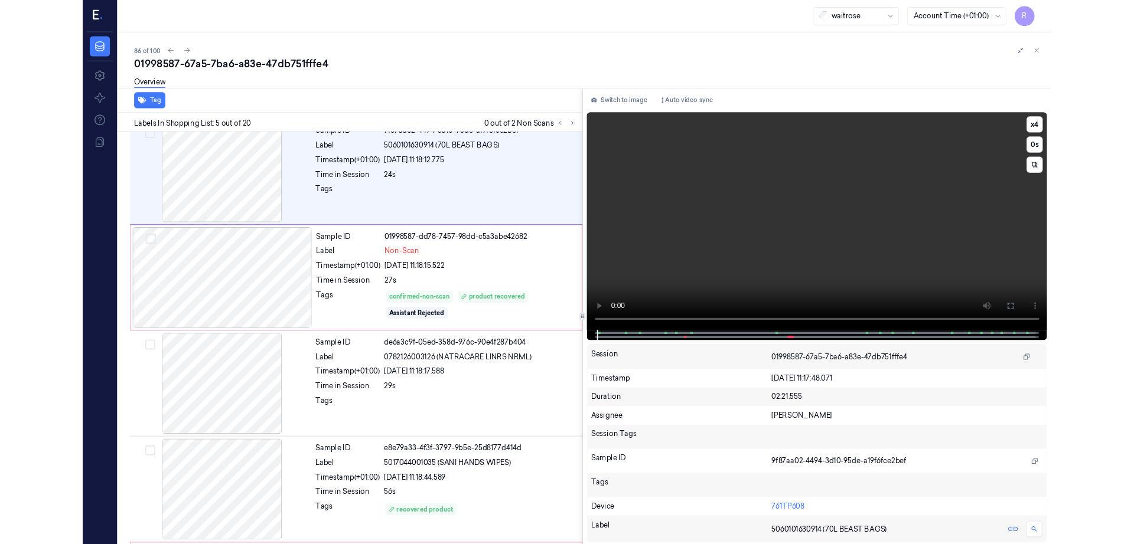
scroll to position [316, 0]
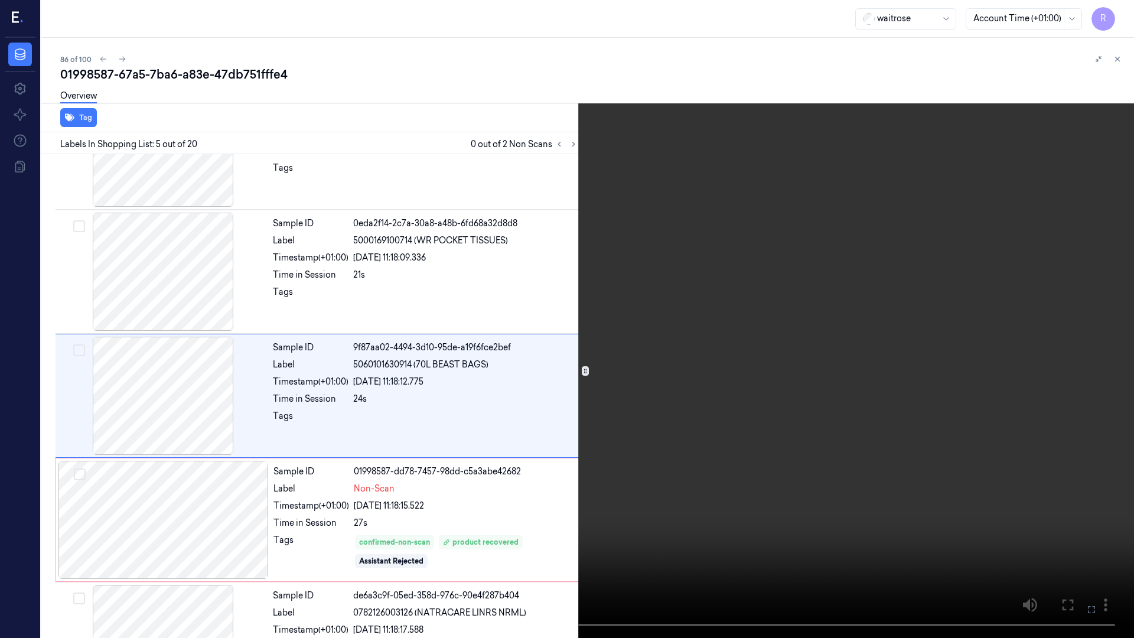
click at [384, 381] on video at bounding box center [567, 319] width 1134 height 638
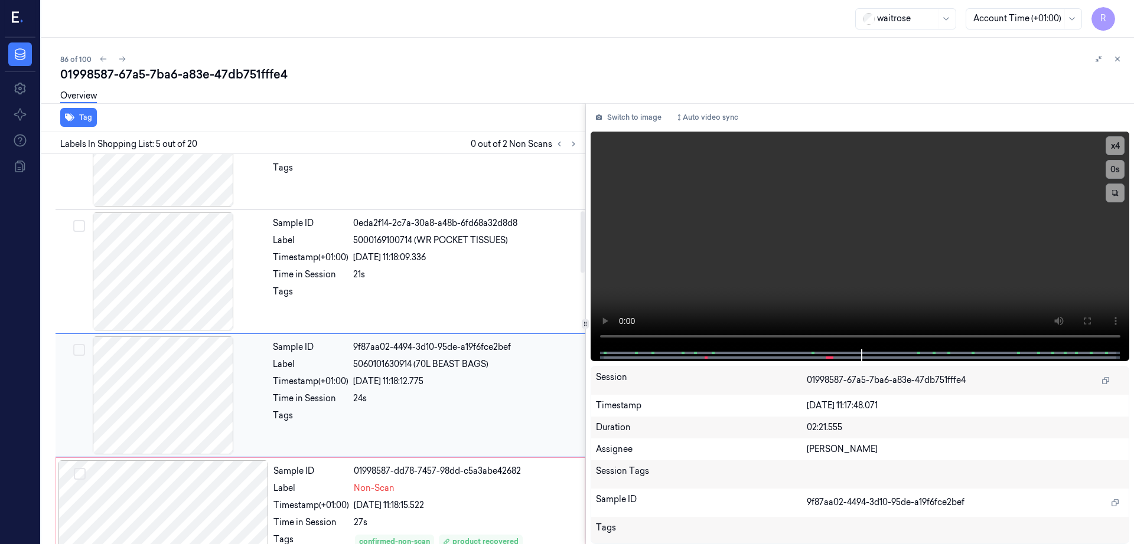
scroll to position [363, 0]
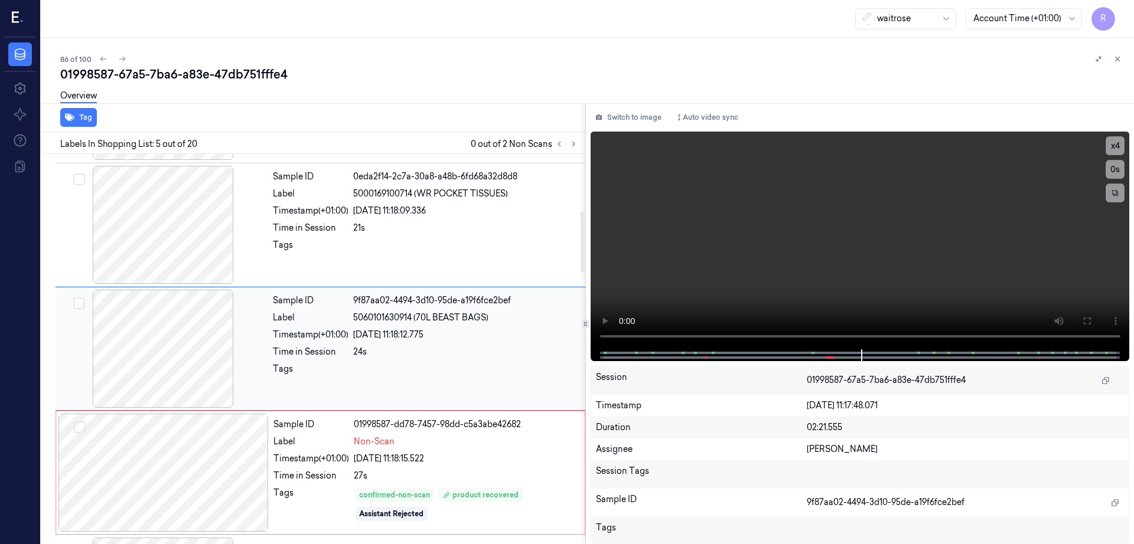
click at [172, 312] on div at bounding box center [163, 349] width 210 height 118
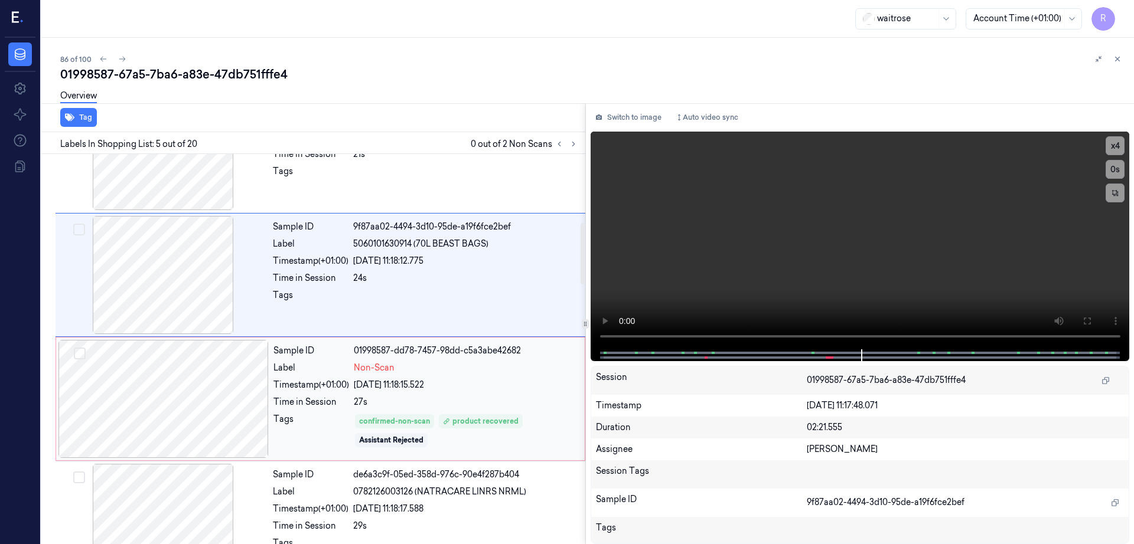
click at [195, 403] on div at bounding box center [163, 399] width 210 height 118
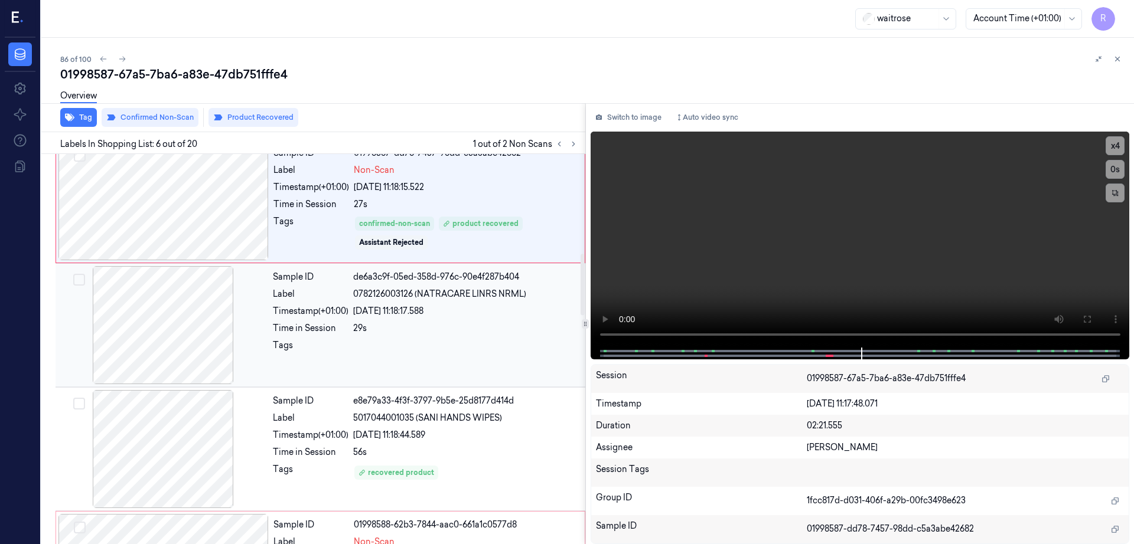
click at [185, 330] on div at bounding box center [163, 325] width 210 height 118
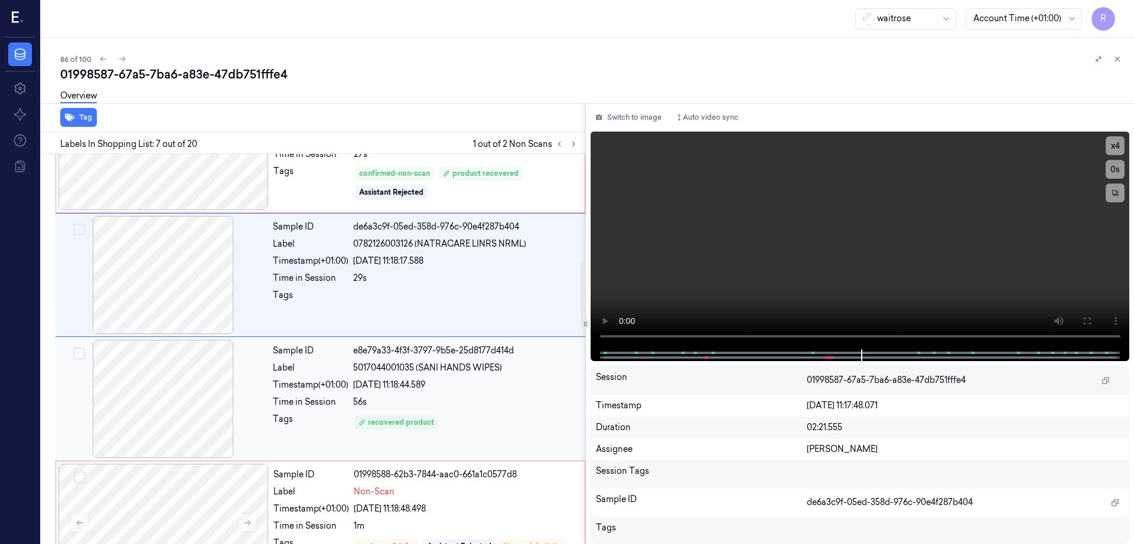
click at [177, 394] on div at bounding box center [163, 399] width 210 height 118
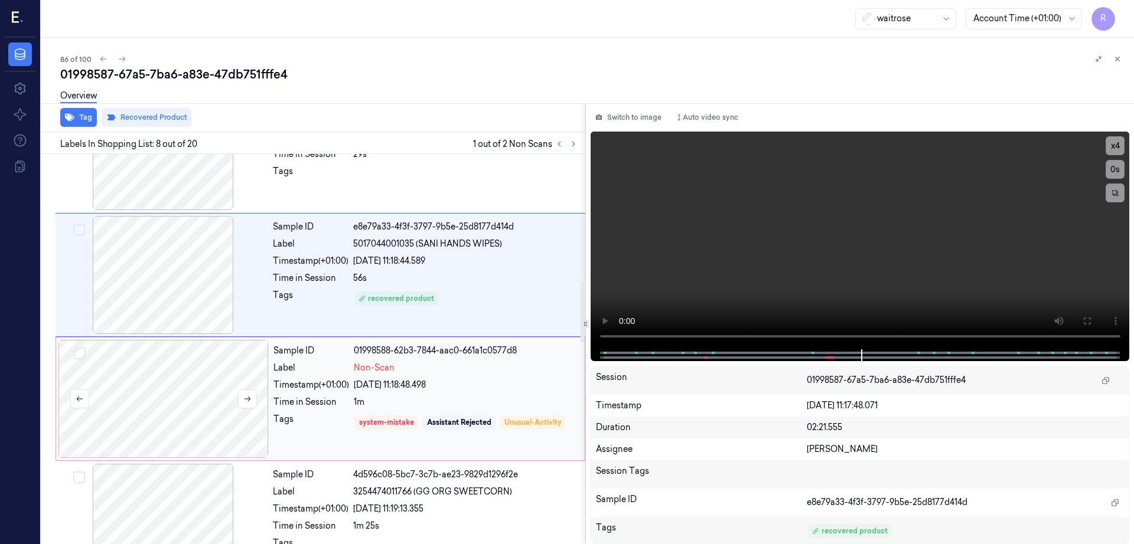
click at [197, 380] on div at bounding box center [163, 399] width 210 height 118
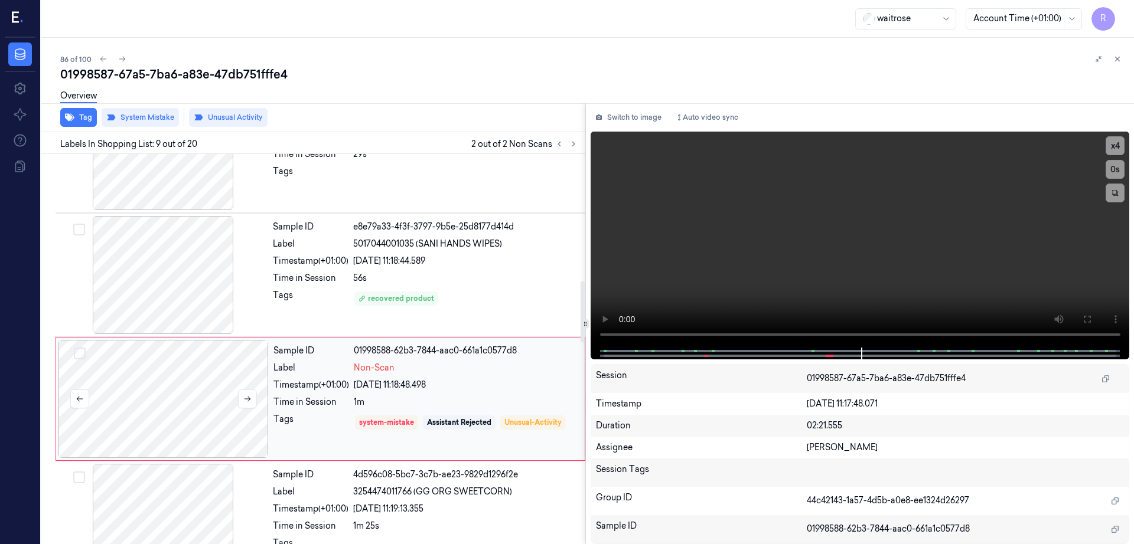
scroll to position [858, 0]
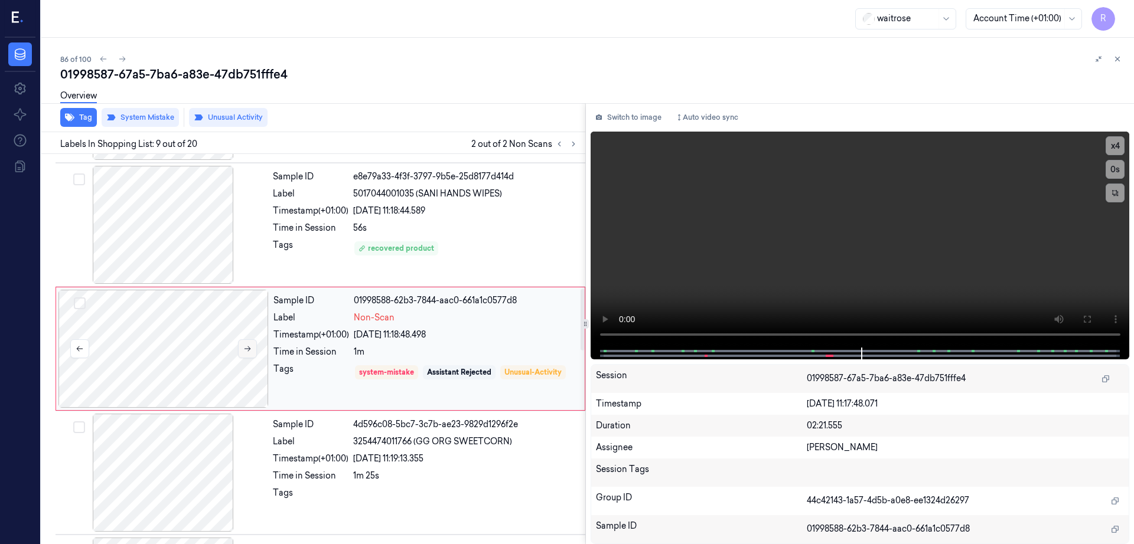
click at [249, 348] on icon at bounding box center [247, 349] width 8 height 8
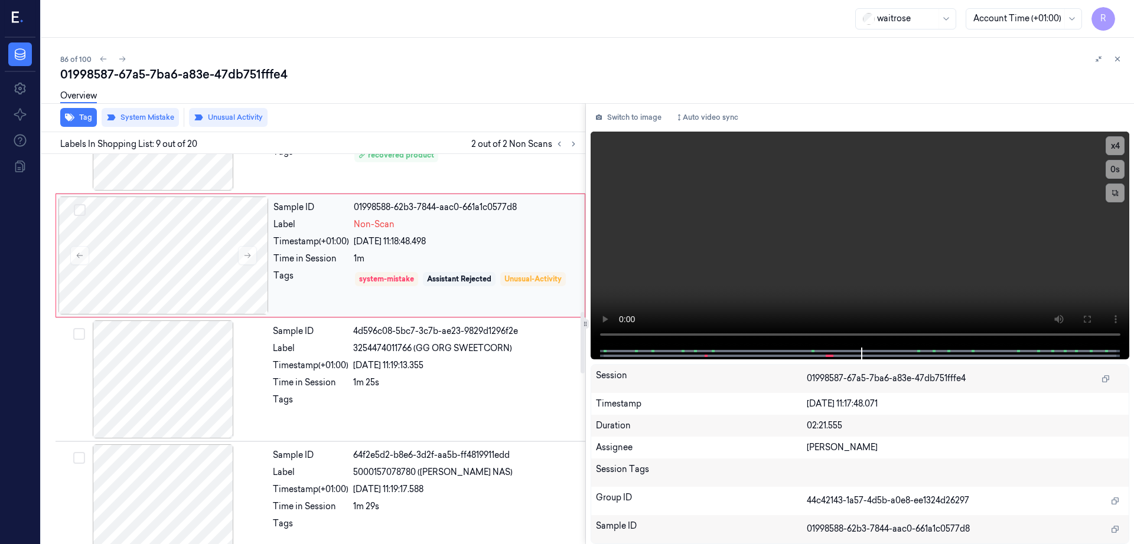
scroll to position [1006, 0]
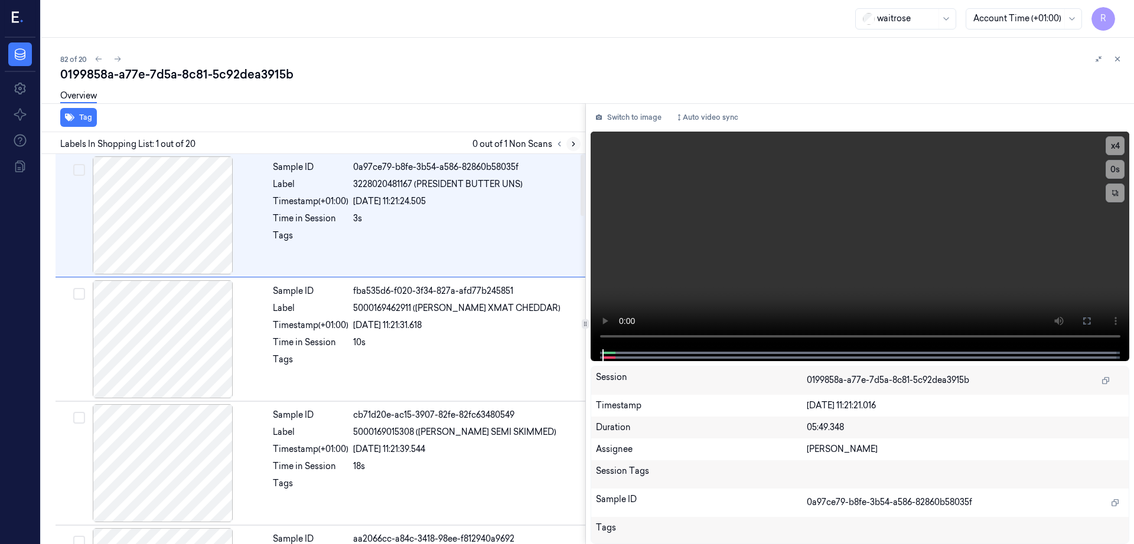
click at [577, 143] on icon at bounding box center [573, 144] width 8 height 8
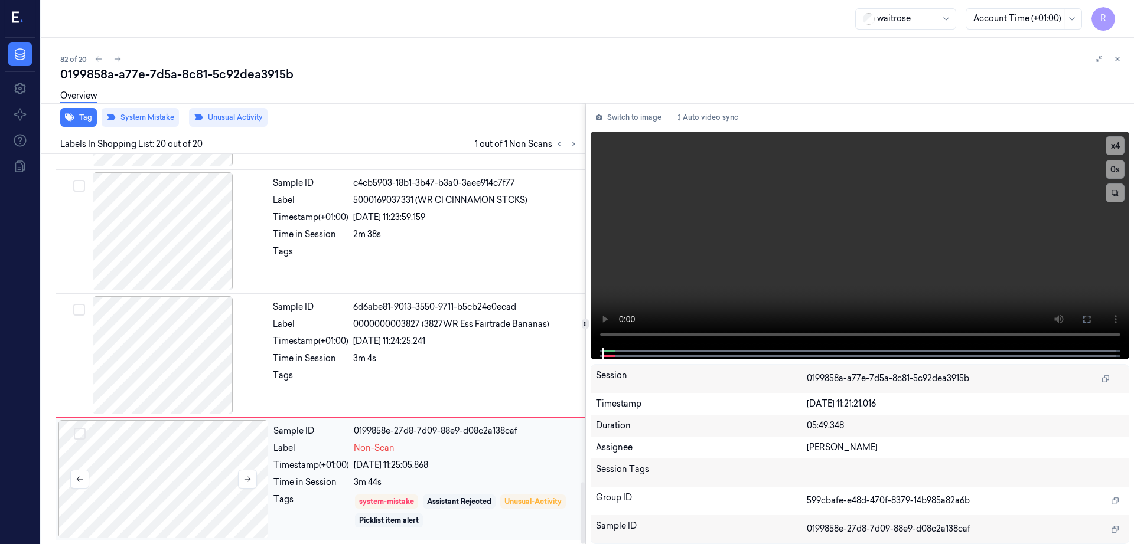
scroll to position [2093, 0]
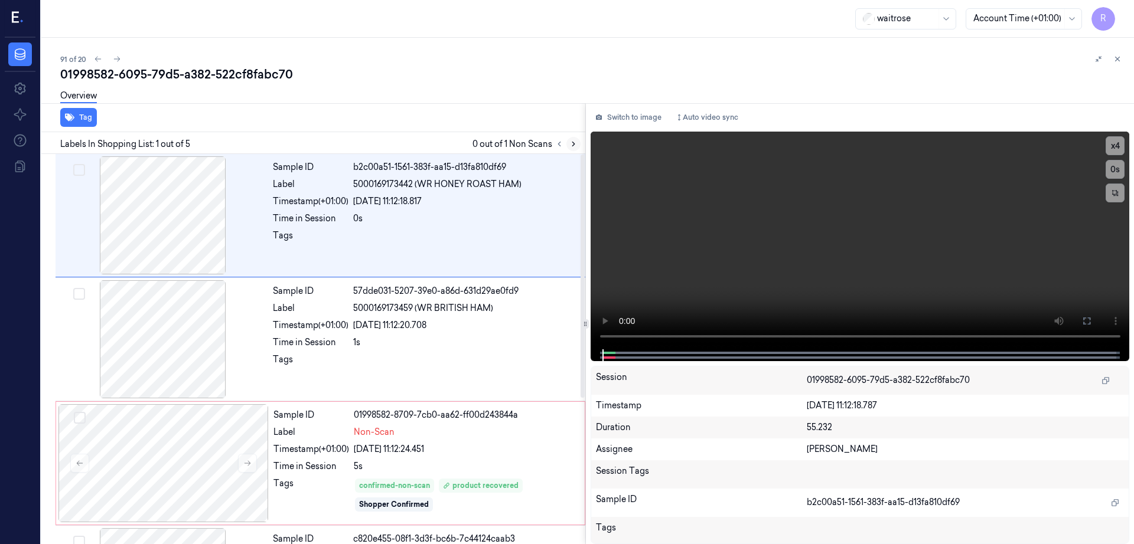
click at [580, 148] on button at bounding box center [573, 144] width 14 height 14
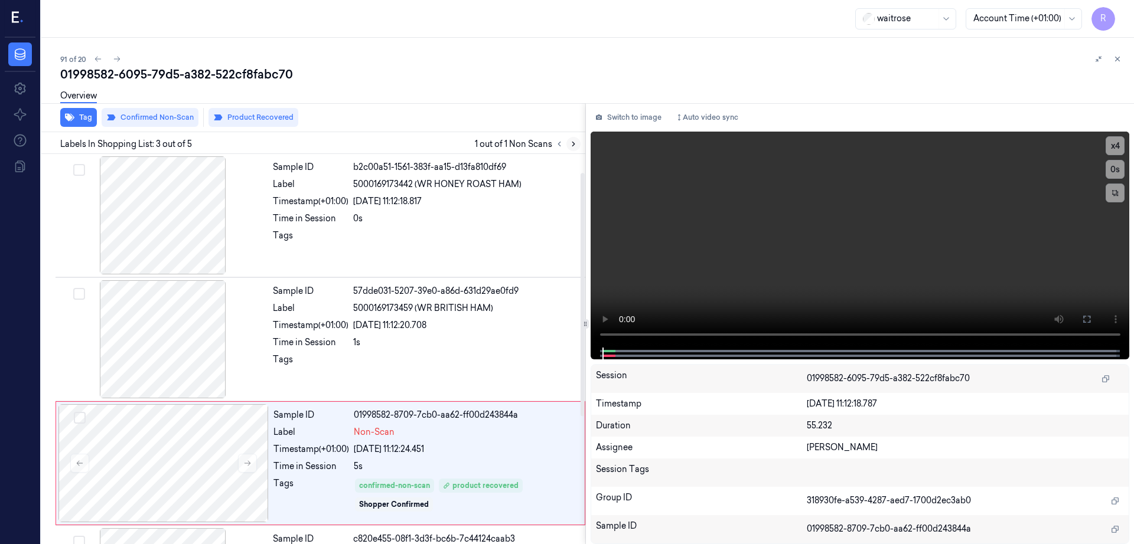
scroll to position [115, 0]
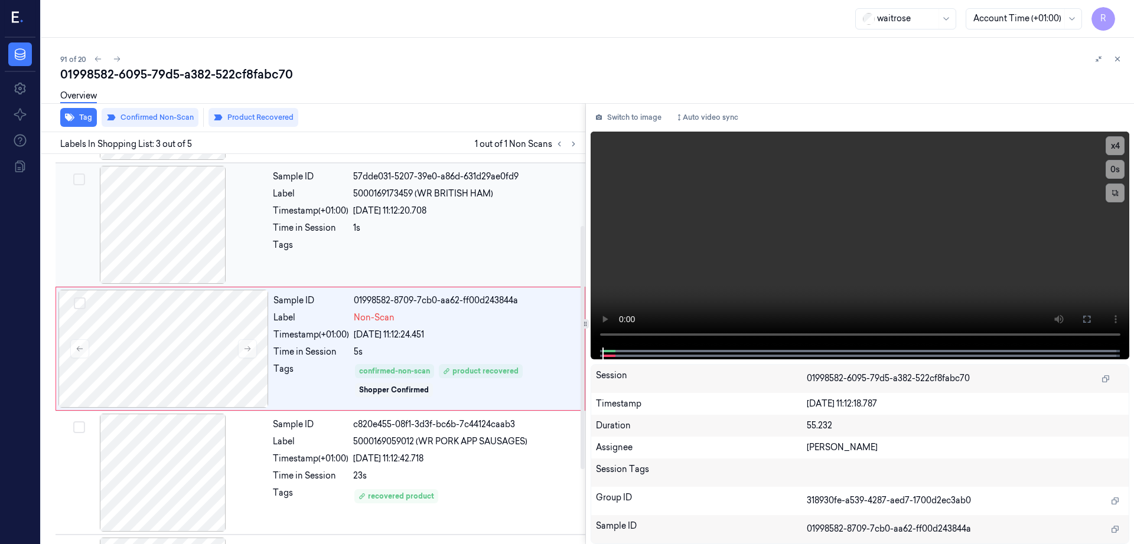
click at [140, 223] on div at bounding box center [163, 225] width 210 height 118
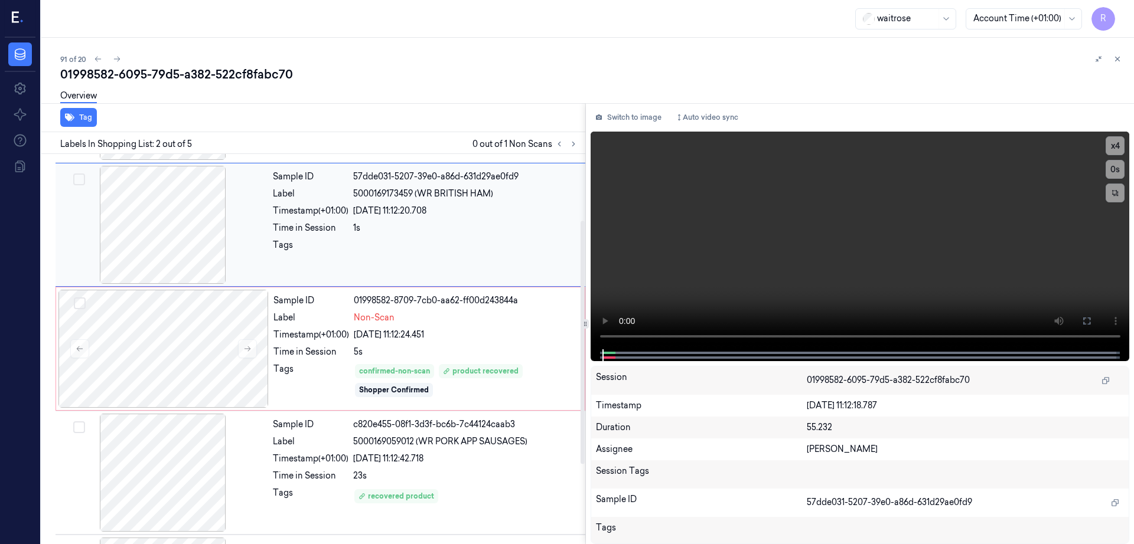
scroll to position [0, 0]
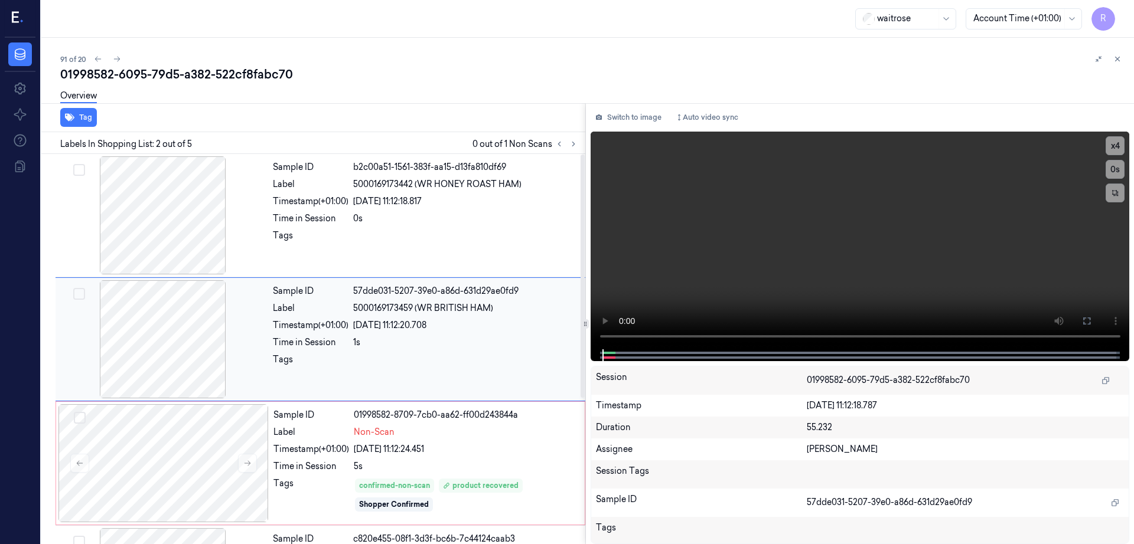
click at [182, 341] on div at bounding box center [163, 339] width 210 height 118
drag, startPoint x: 1122, startPoint y: 321, endPoint x: 1119, endPoint y: 387, distance: 65.6
click at [1096, 321] on button at bounding box center [1086, 321] width 19 height 19
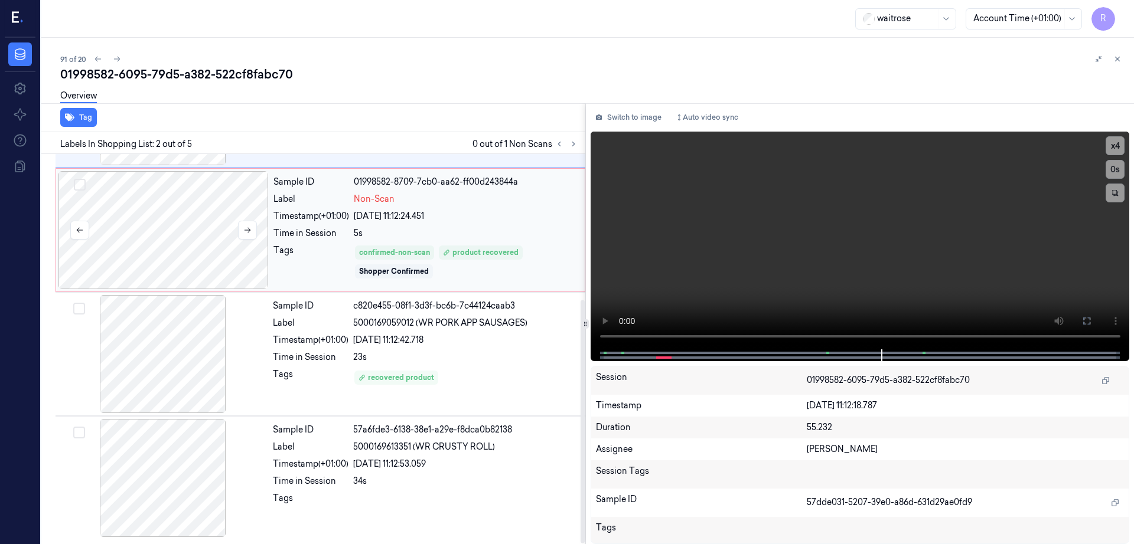
click at [174, 267] on div at bounding box center [163, 230] width 210 height 118
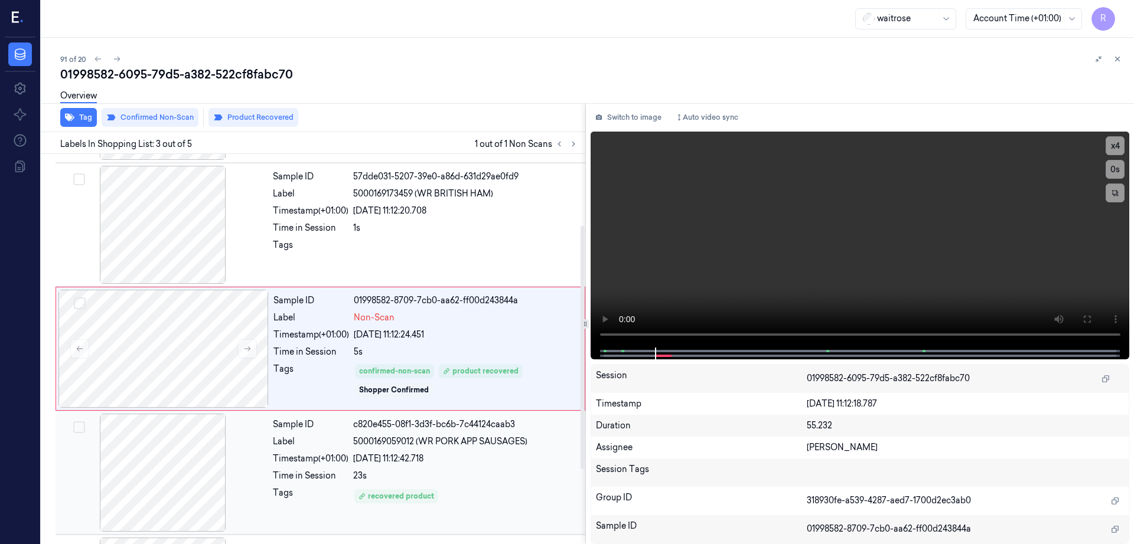
click at [161, 468] on div at bounding box center [163, 473] width 210 height 118
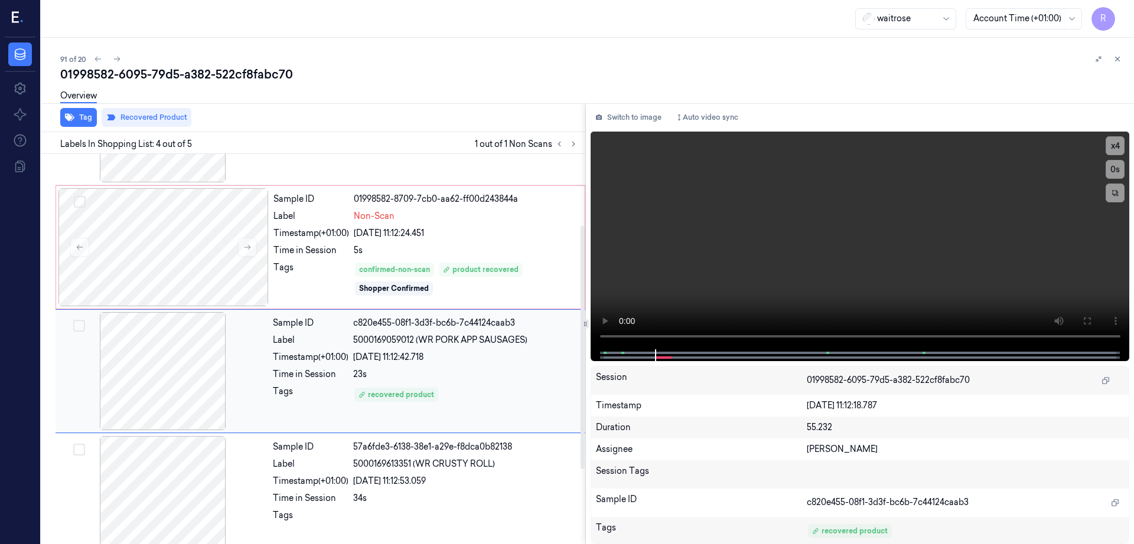
scroll to position [233, 0]
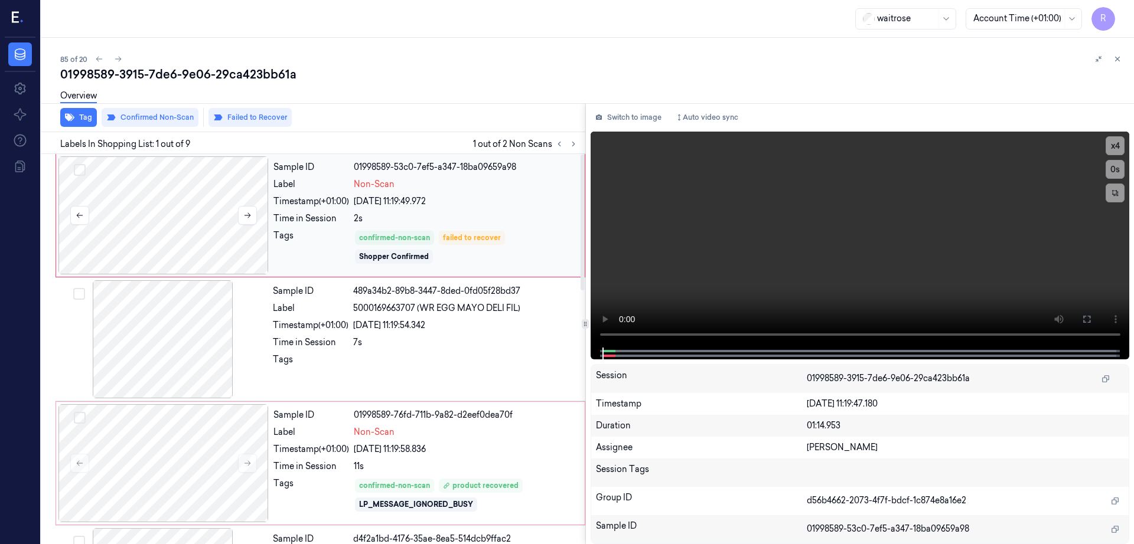
click at [197, 223] on div at bounding box center [163, 215] width 210 height 118
click at [1091, 321] on icon at bounding box center [1086, 319] width 9 height 9
click at [218, 189] on div at bounding box center [163, 215] width 210 height 118
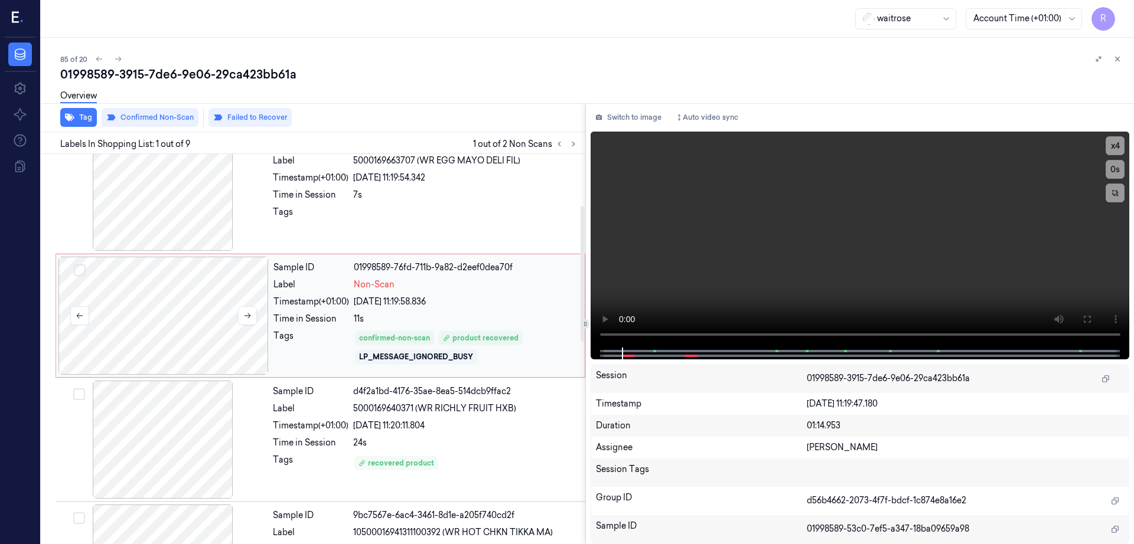
click at [175, 320] on div at bounding box center [163, 316] width 210 height 118
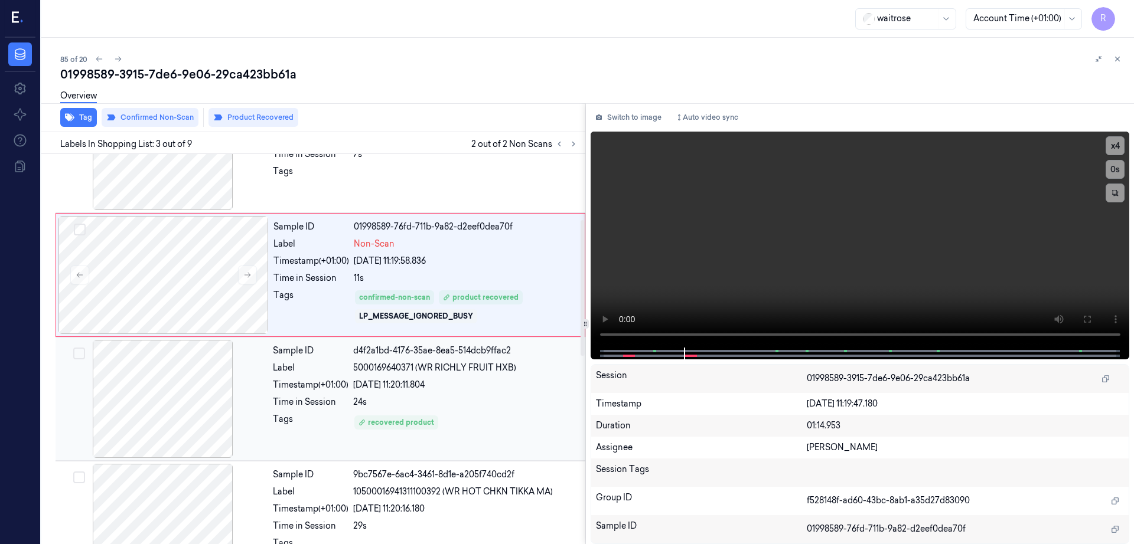
click at [185, 376] on div at bounding box center [163, 399] width 210 height 118
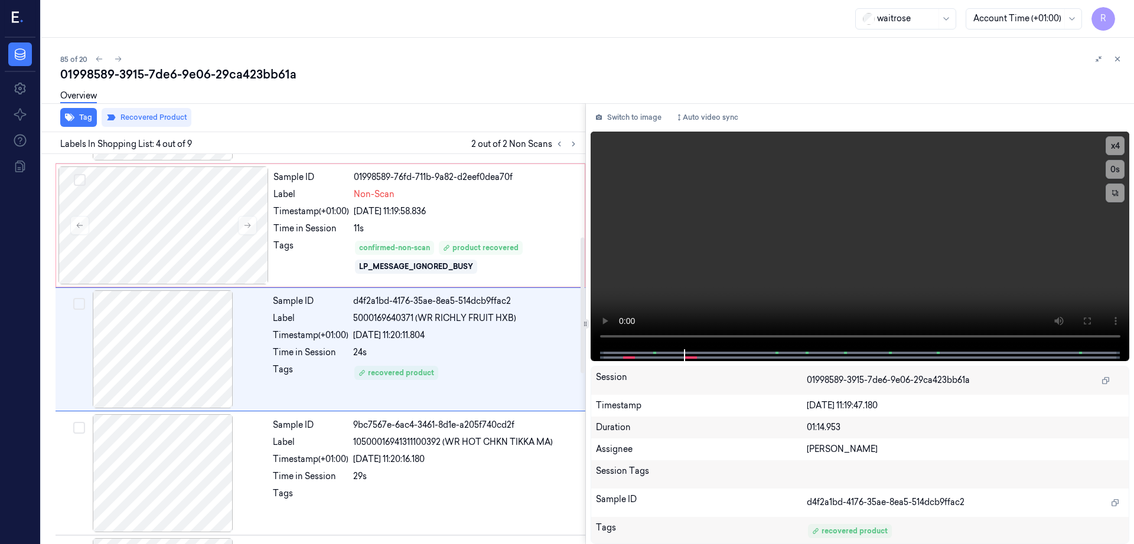
scroll to position [239, 0]
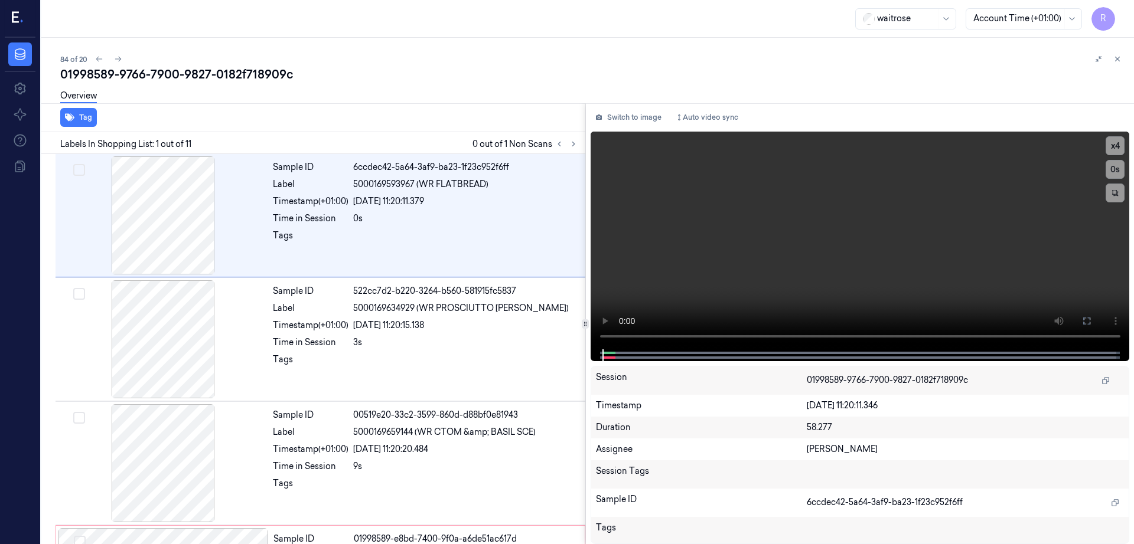
click at [585, 151] on div "Labels In Shopping List: 1 out of 11 0 out of 1 Non Scans" at bounding box center [311, 143] width 549 height 22
click at [577, 145] on icon at bounding box center [573, 144] width 8 height 8
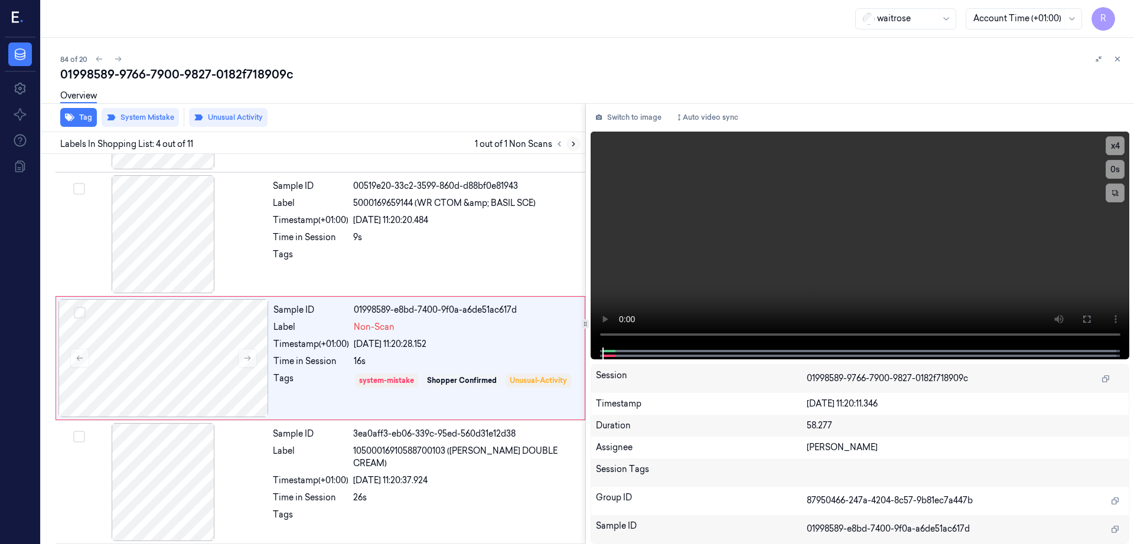
scroll to position [239, 0]
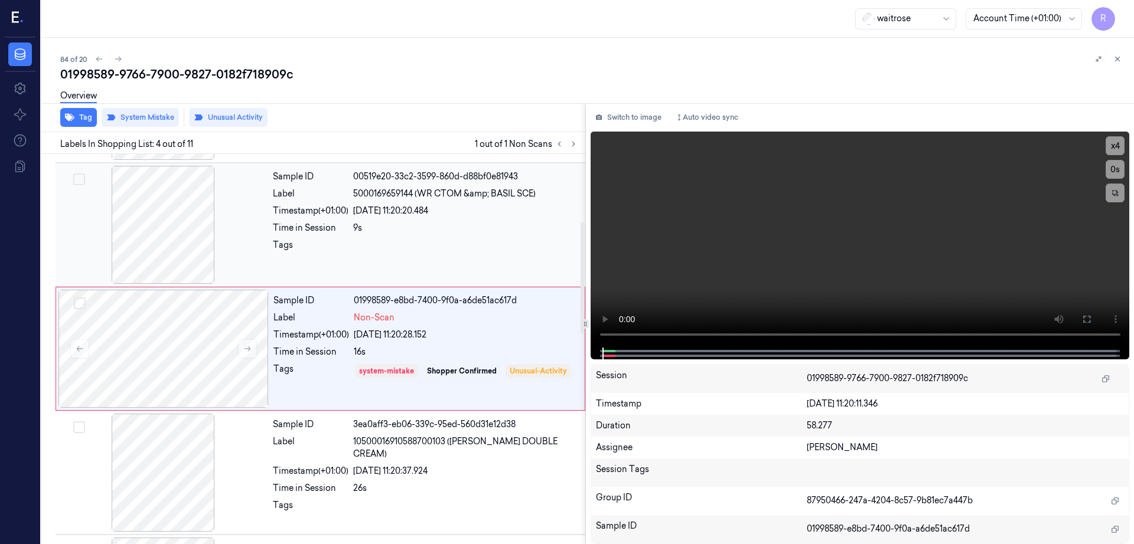
click at [141, 241] on div at bounding box center [163, 225] width 210 height 118
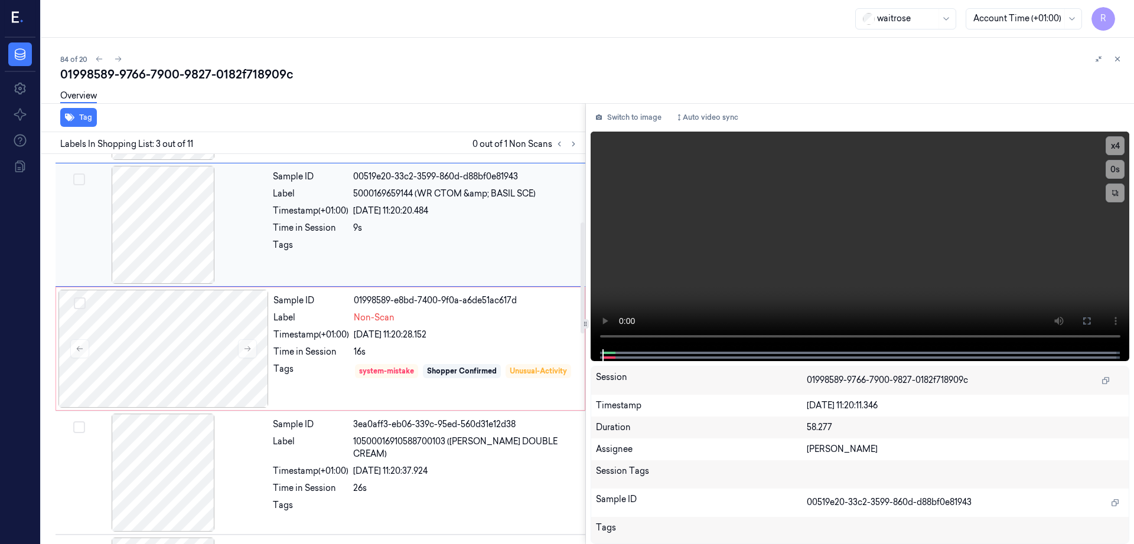
scroll to position [115, 0]
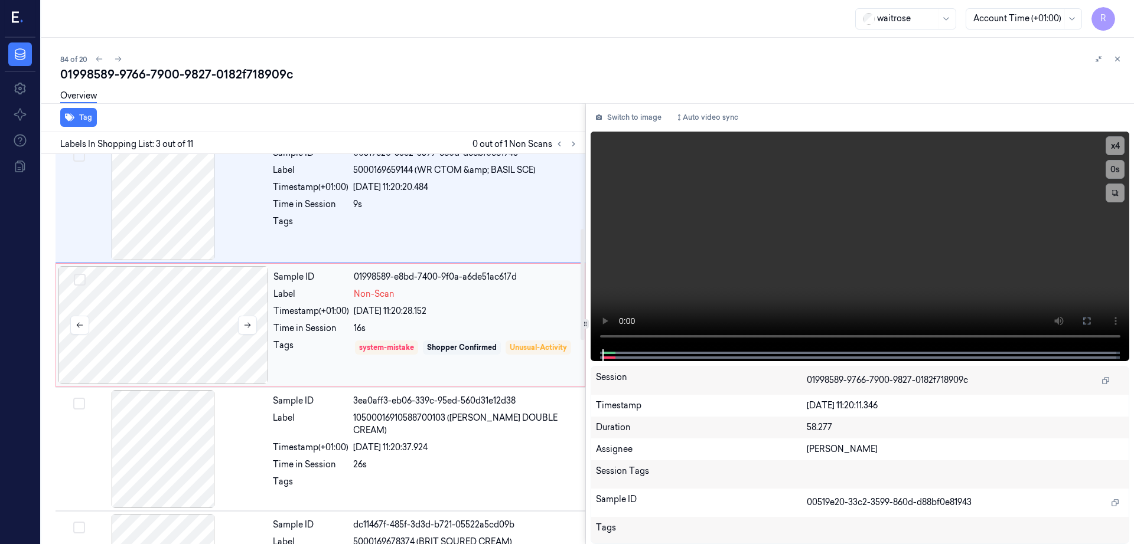
click at [197, 350] on div at bounding box center [163, 325] width 210 height 118
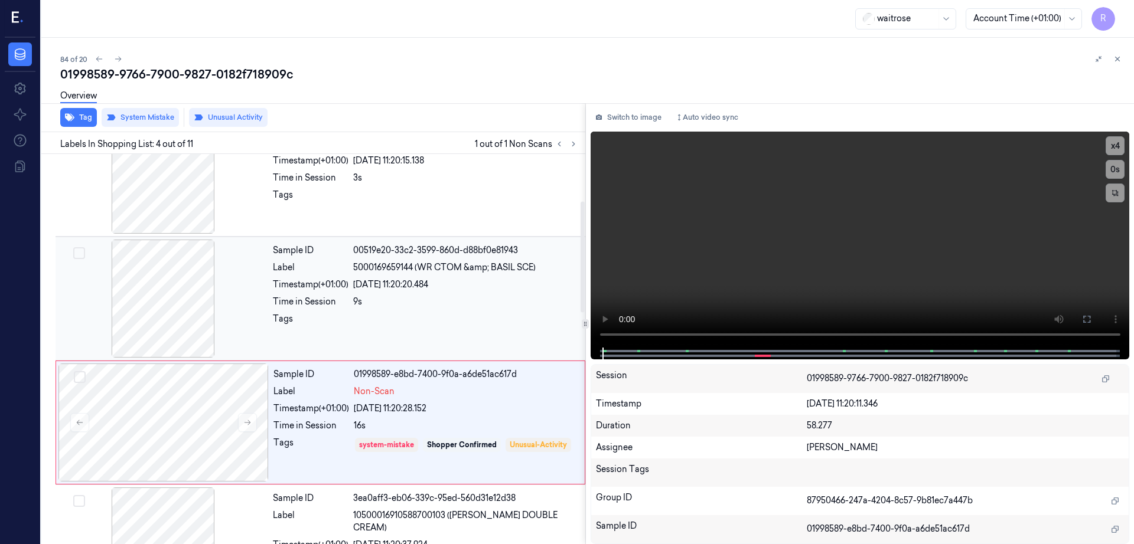
click at [174, 315] on div at bounding box center [163, 299] width 210 height 118
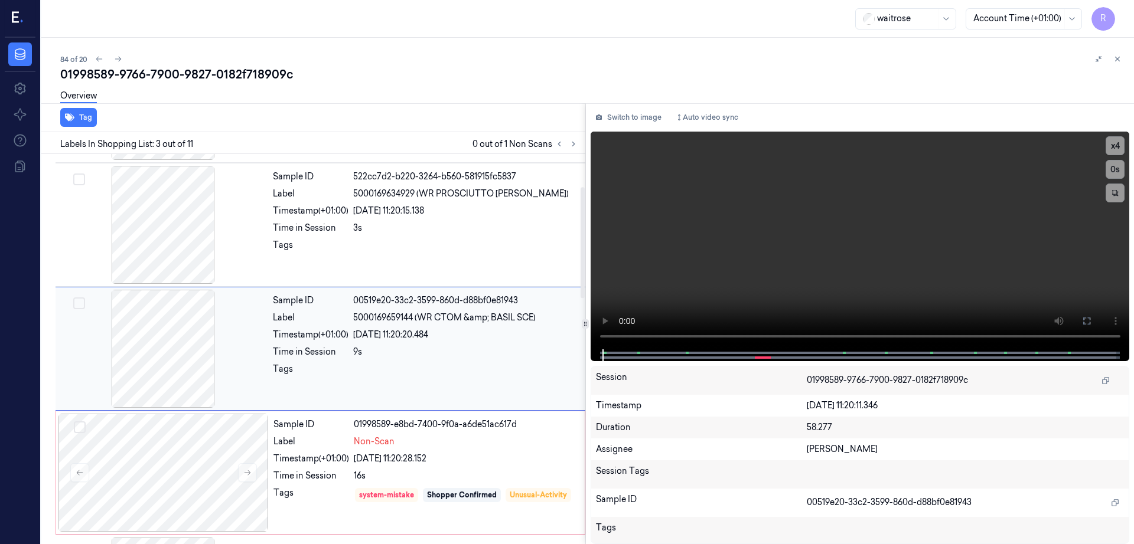
click at [184, 314] on div at bounding box center [163, 349] width 210 height 118
click at [1091, 318] on icon at bounding box center [1086, 320] width 9 height 9
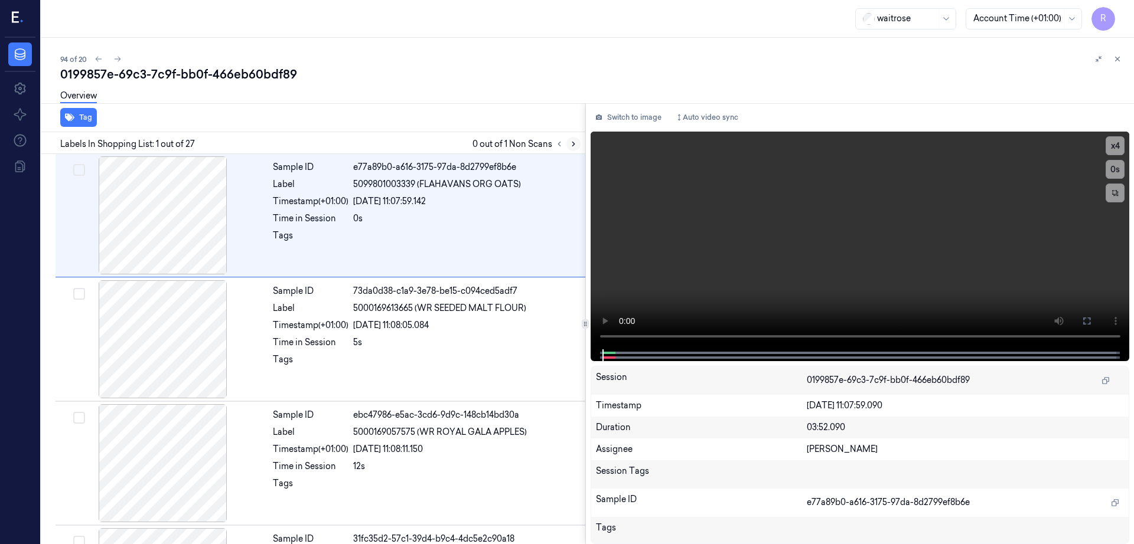
click at [577, 140] on icon at bounding box center [573, 144] width 8 height 8
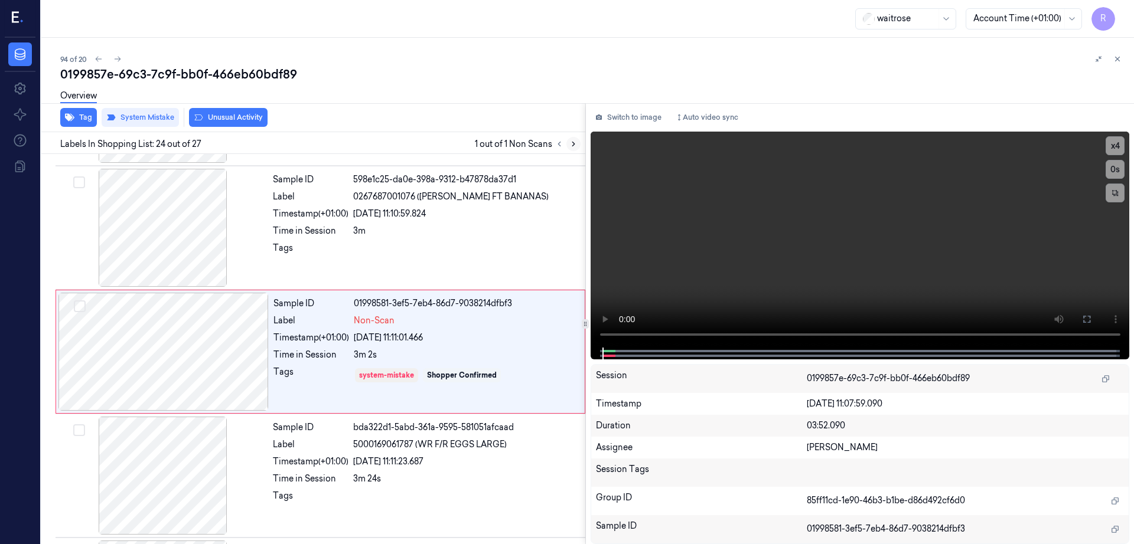
scroll to position [2718, 0]
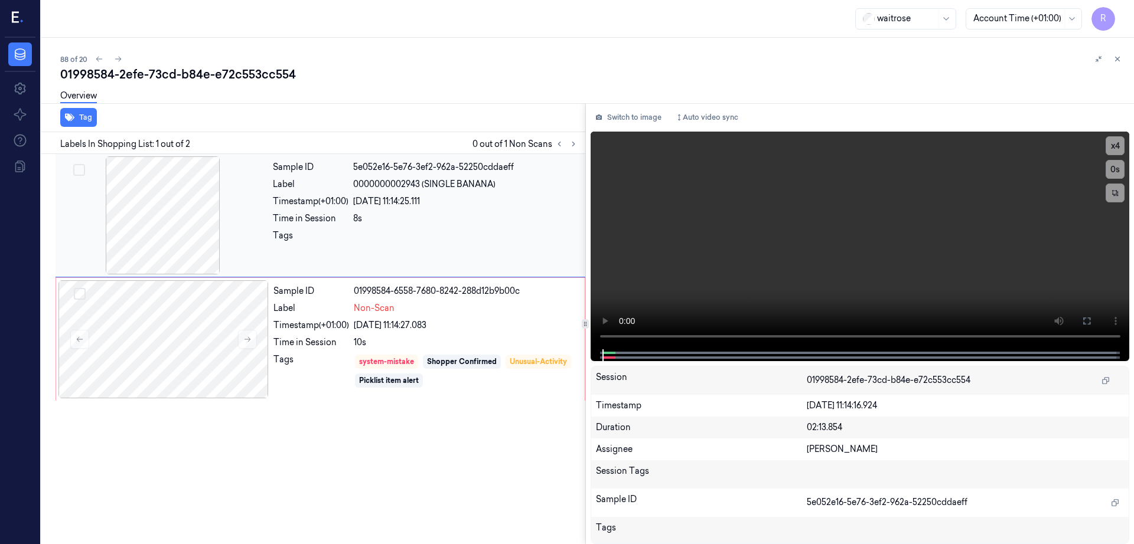
click at [187, 228] on div at bounding box center [163, 215] width 210 height 118
click at [190, 376] on div at bounding box center [163, 339] width 210 height 118
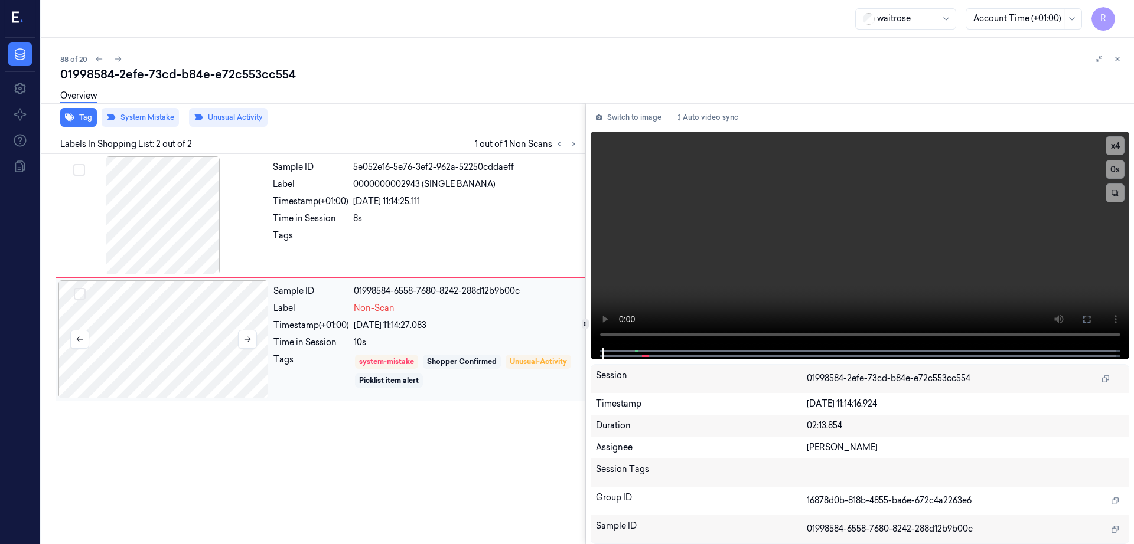
click at [136, 348] on div at bounding box center [163, 339] width 210 height 118
click at [1090, 323] on icon at bounding box center [1086, 319] width 7 height 7
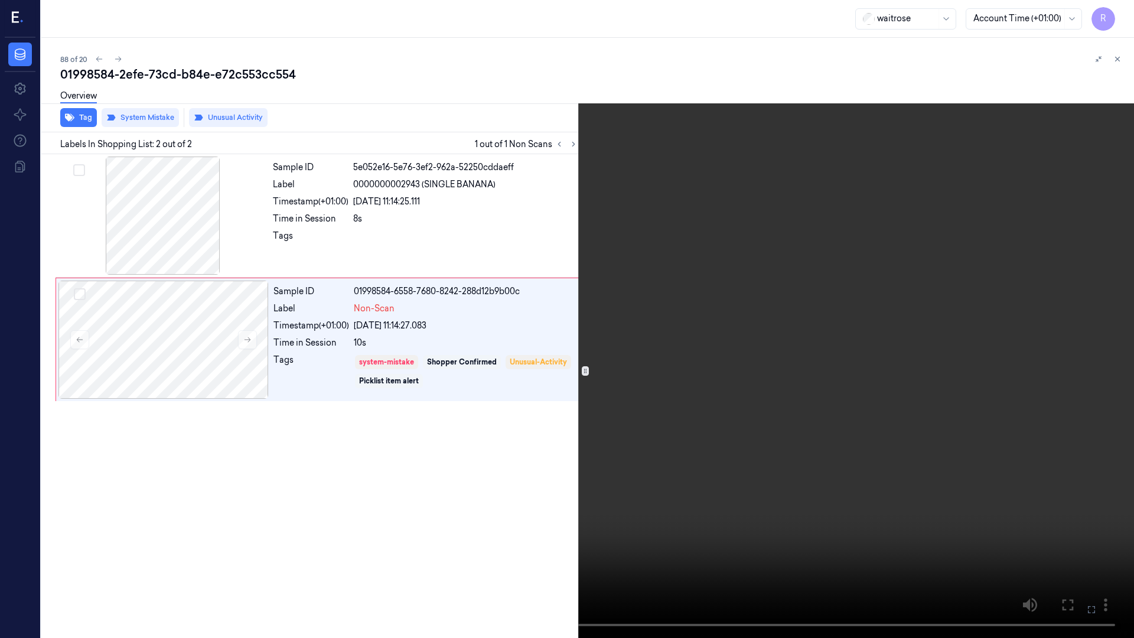
click at [644, 372] on video at bounding box center [567, 319] width 1134 height 638
click at [642, 368] on video at bounding box center [567, 319] width 1134 height 638
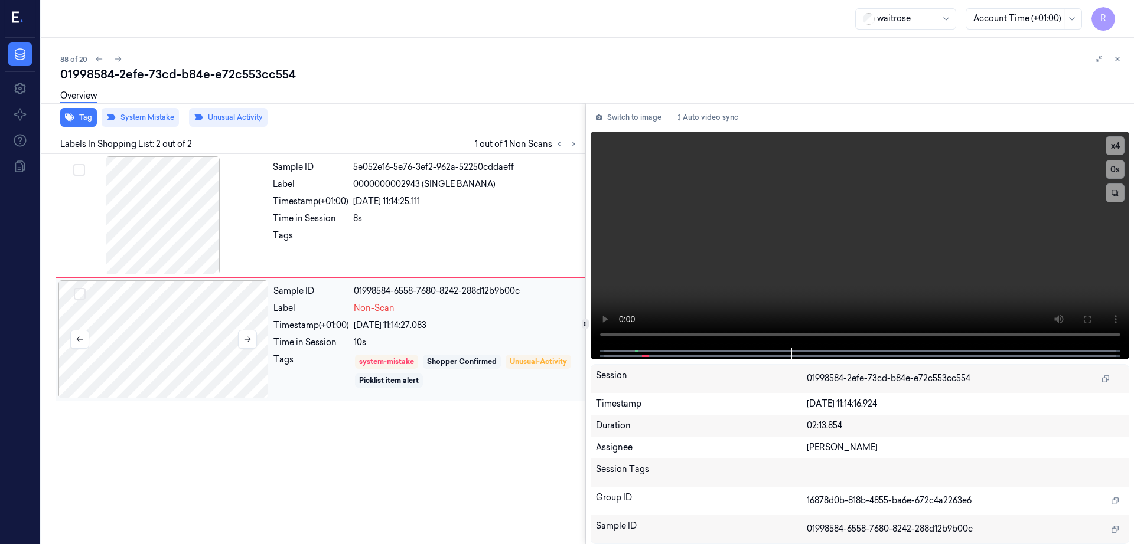
click at [171, 356] on div at bounding box center [163, 339] width 210 height 118
click at [250, 338] on icon at bounding box center [247, 339] width 8 height 8
click at [162, 294] on div at bounding box center [163, 339] width 210 height 118
click at [244, 343] on icon at bounding box center [247, 339] width 8 height 8
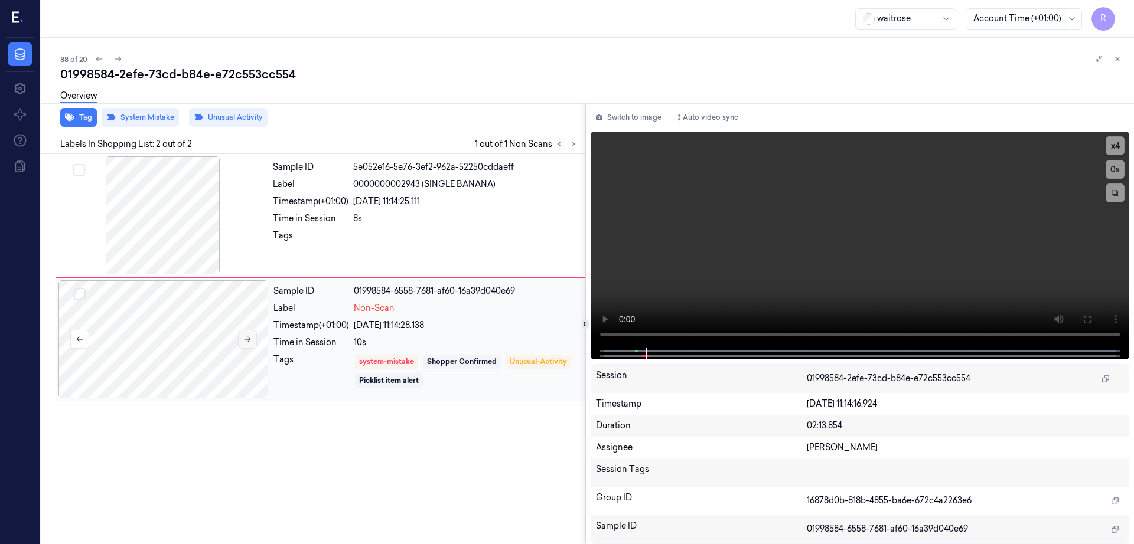
click at [246, 343] on icon at bounding box center [247, 339] width 8 height 8
click at [660, 114] on button "Switch to image" at bounding box center [628, 117] width 76 height 19
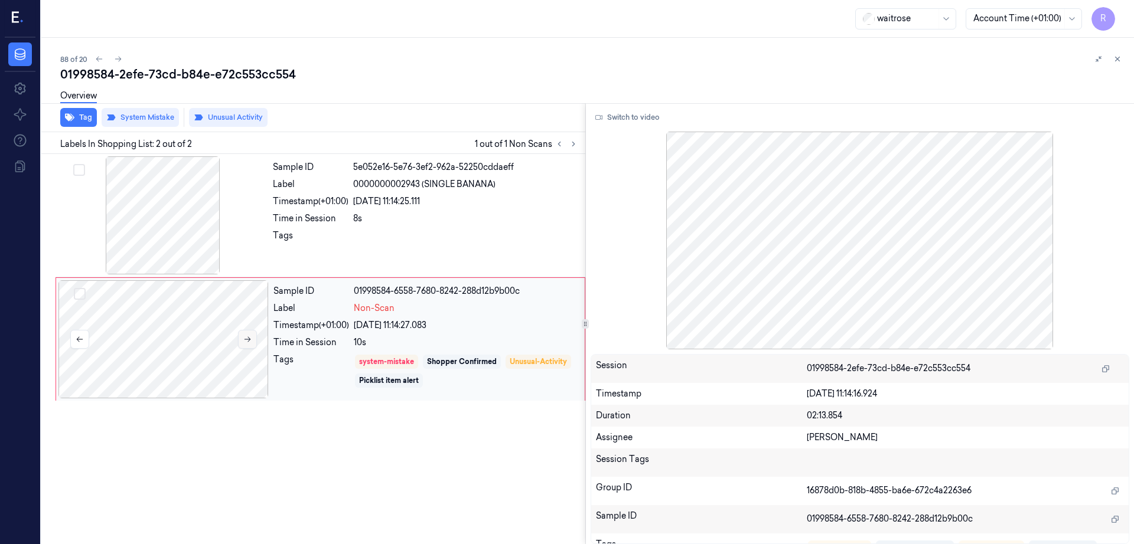
click at [242, 334] on button at bounding box center [247, 339] width 19 height 19
click at [247, 329] on div at bounding box center [163, 339] width 210 height 118
click at [250, 331] on button at bounding box center [247, 339] width 19 height 19
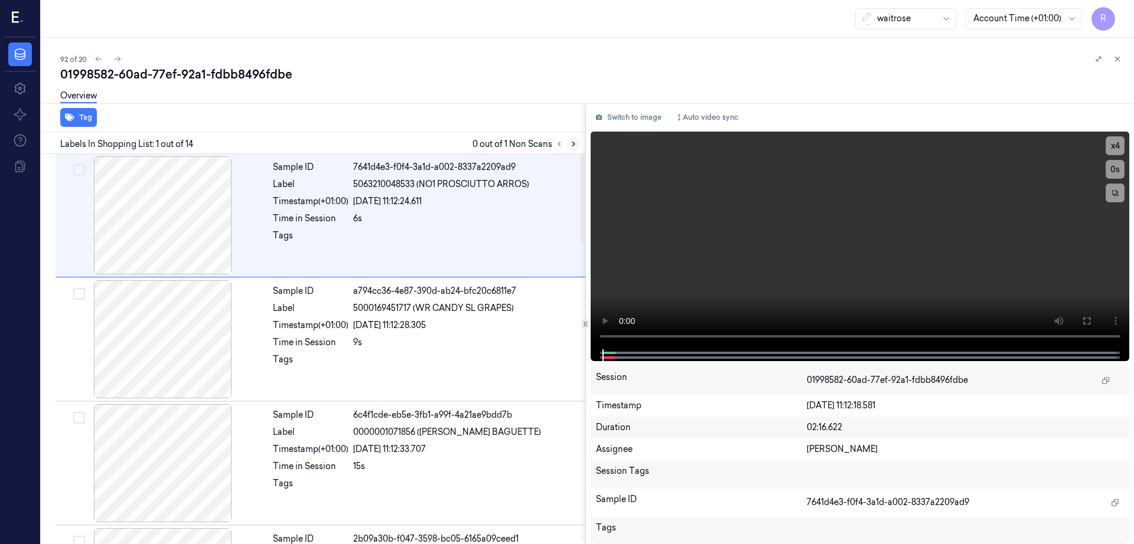
click at [577, 140] on icon at bounding box center [573, 144] width 8 height 8
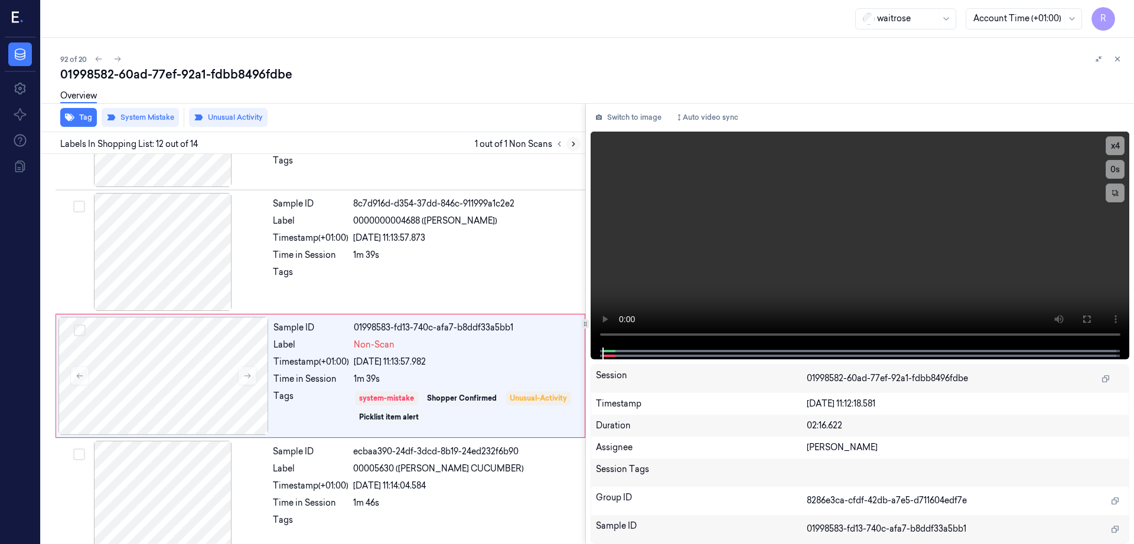
scroll to position [1230, 0]
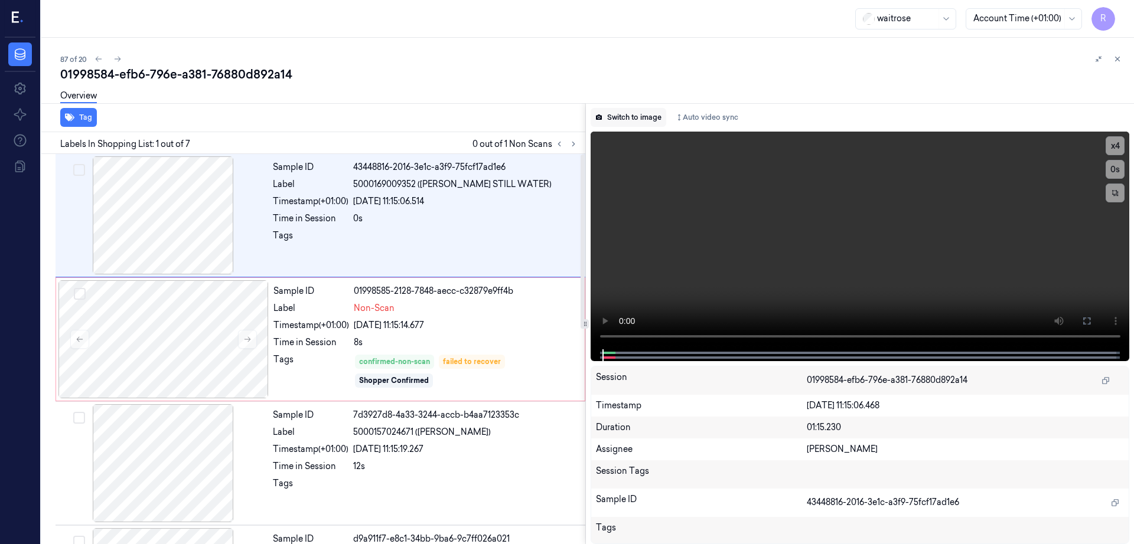
click at [664, 113] on button "Switch to image" at bounding box center [628, 117] width 76 height 19
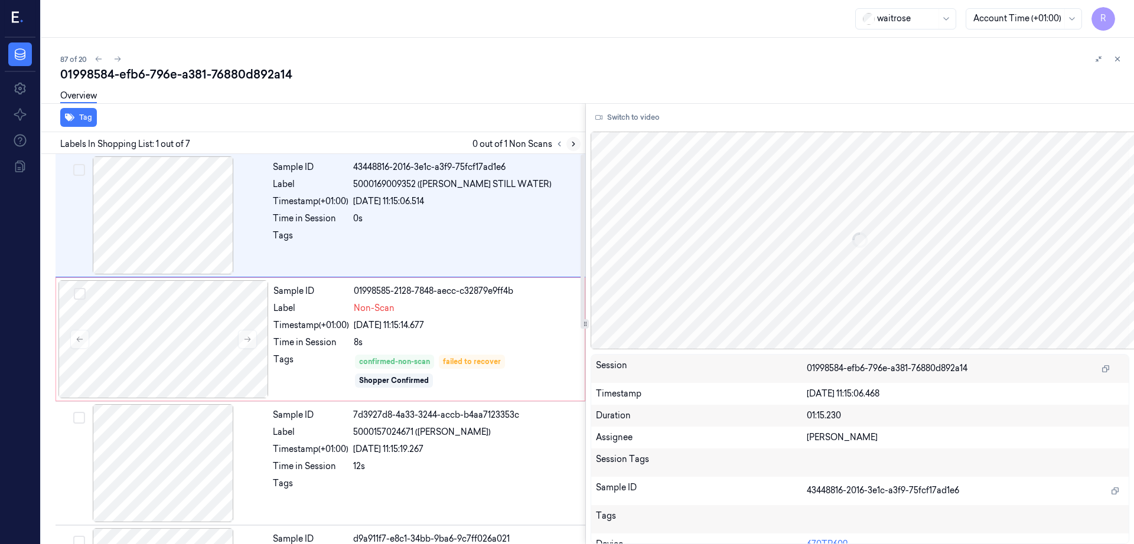
click at [574, 142] on icon at bounding box center [573, 144] width 2 height 4
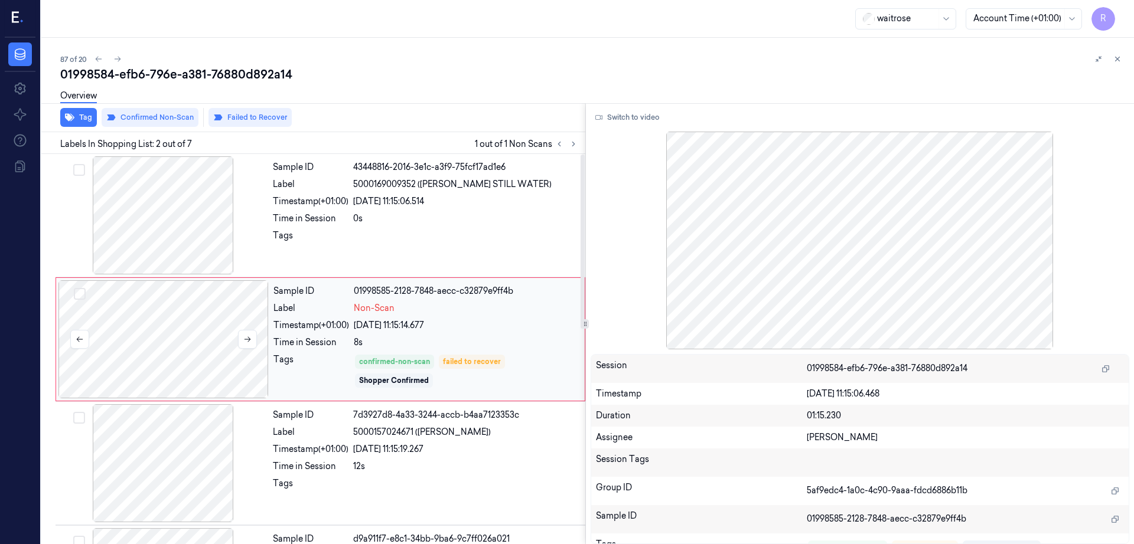
click at [179, 341] on div at bounding box center [163, 339] width 210 height 118
click at [216, 252] on div at bounding box center [163, 215] width 210 height 118
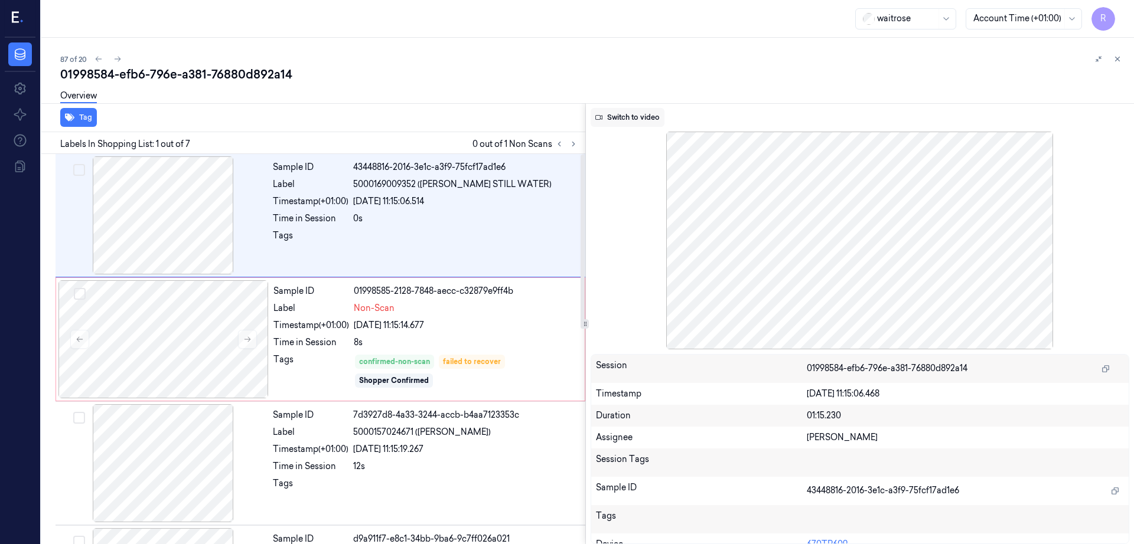
click at [638, 108] on button "Switch to video" at bounding box center [627, 117] width 74 height 19
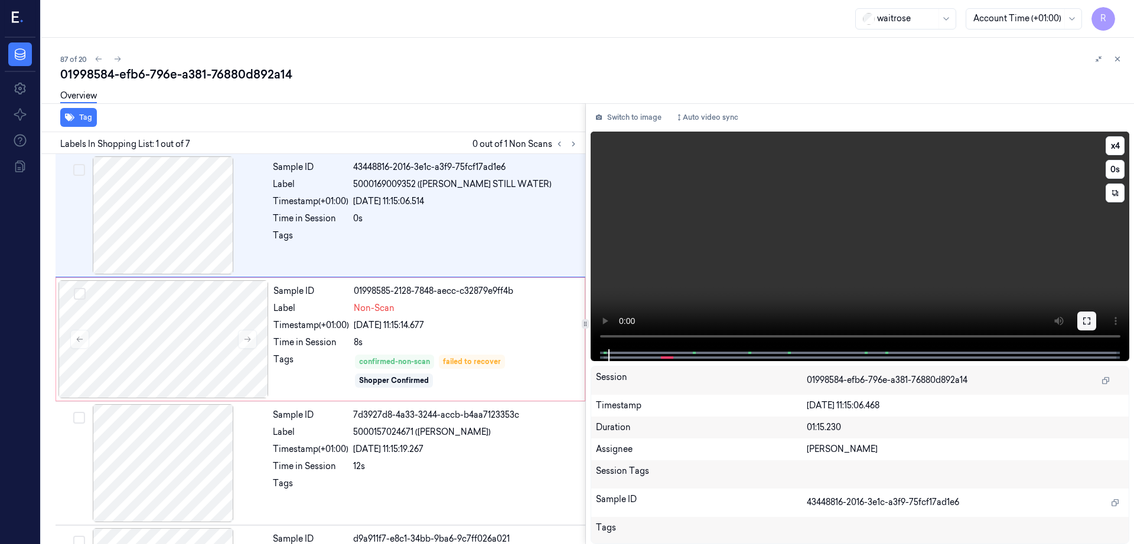
click at [1096, 324] on button at bounding box center [1086, 321] width 19 height 19
click at [181, 224] on div at bounding box center [163, 215] width 210 height 118
click at [205, 334] on div at bounding box center [163, 339] width 210 height 118
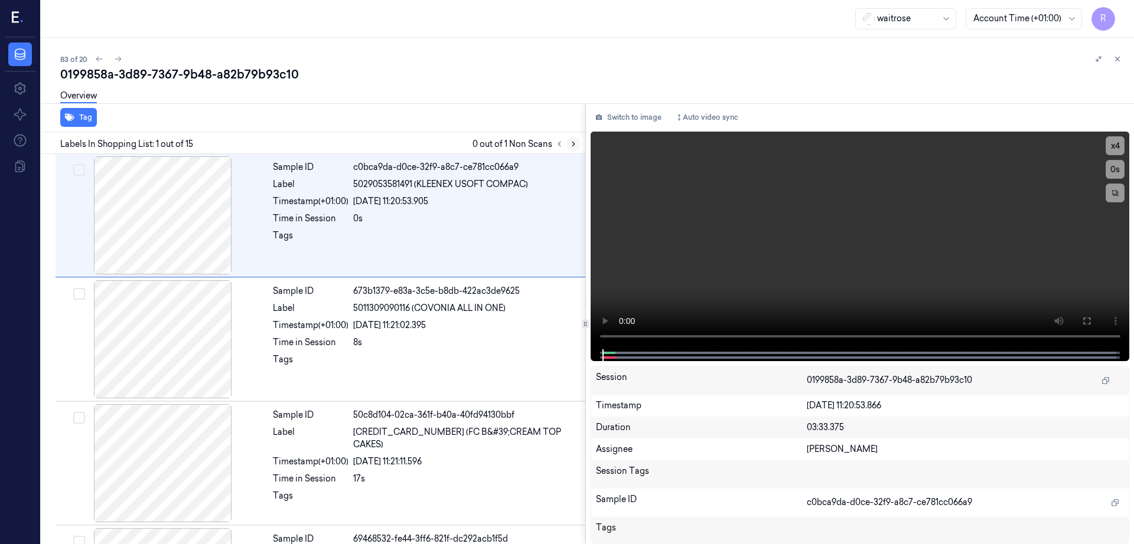
click at [580, 140] on button at bounding box center [573, 144] width 14 height 14
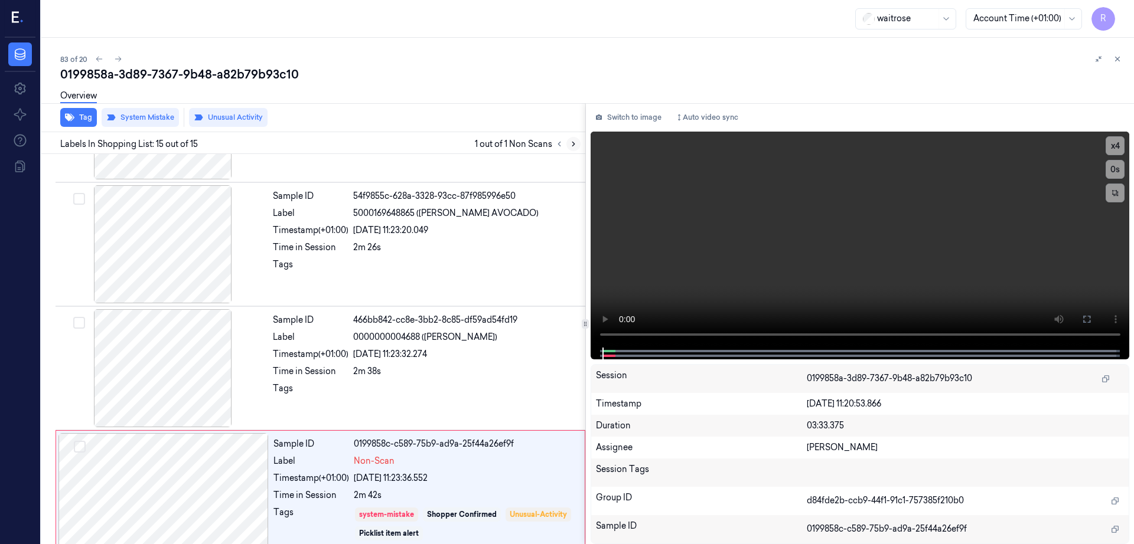
scroll to position [1473, 0]
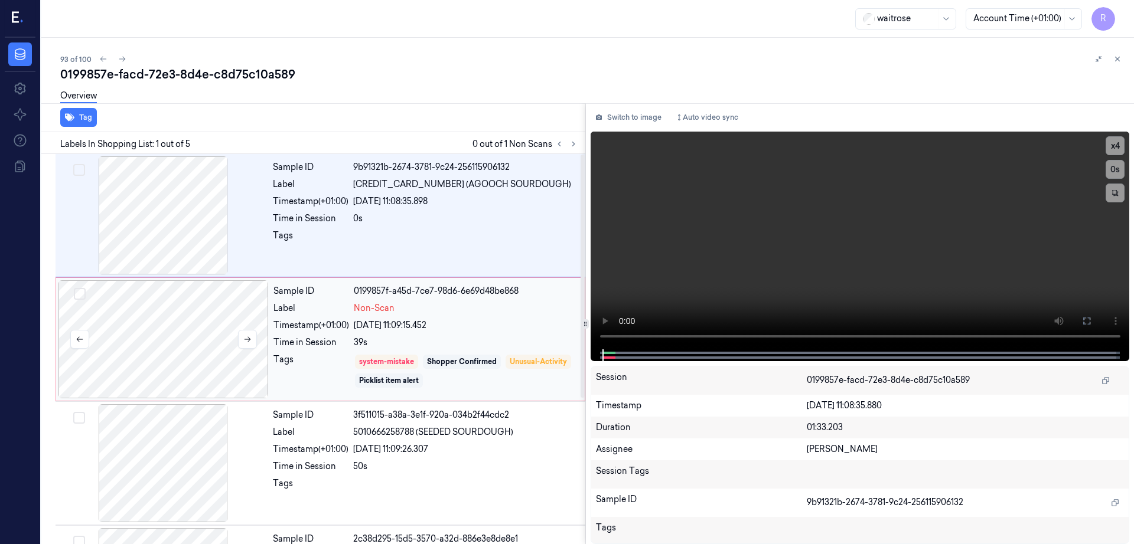
click at [201, 358] on div at bounding box center [163, 339] width 210 height 118
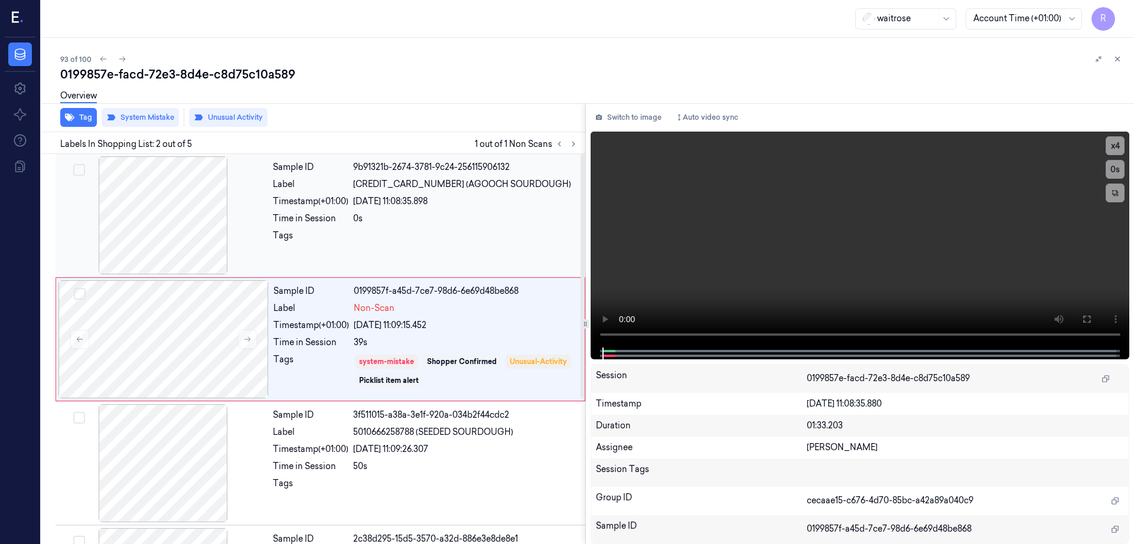
click at [185, 223] on div at bounding box center [163, 215] width 210 height 118
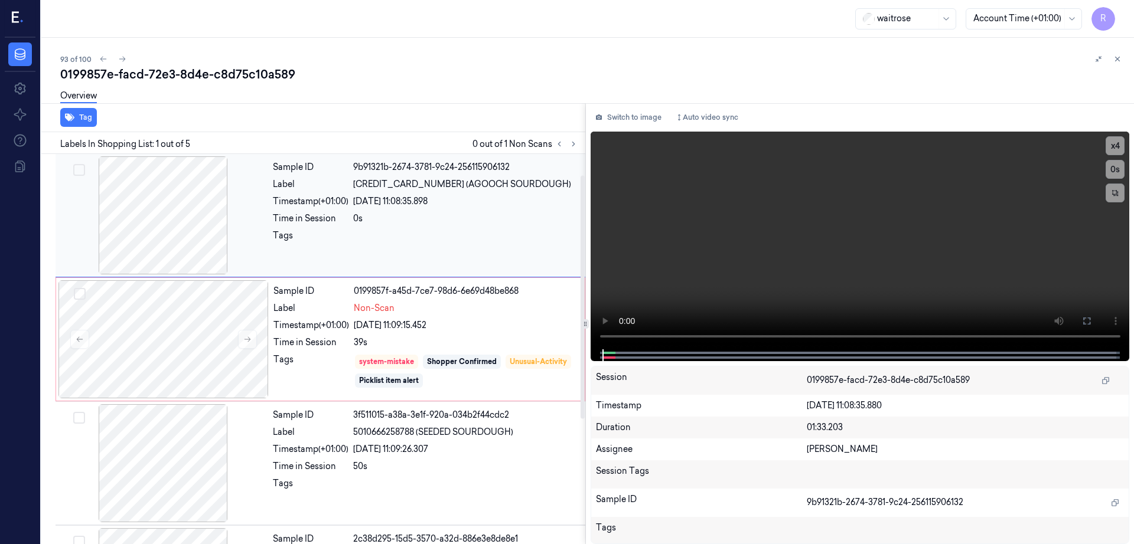
scroll to position [148, 0]
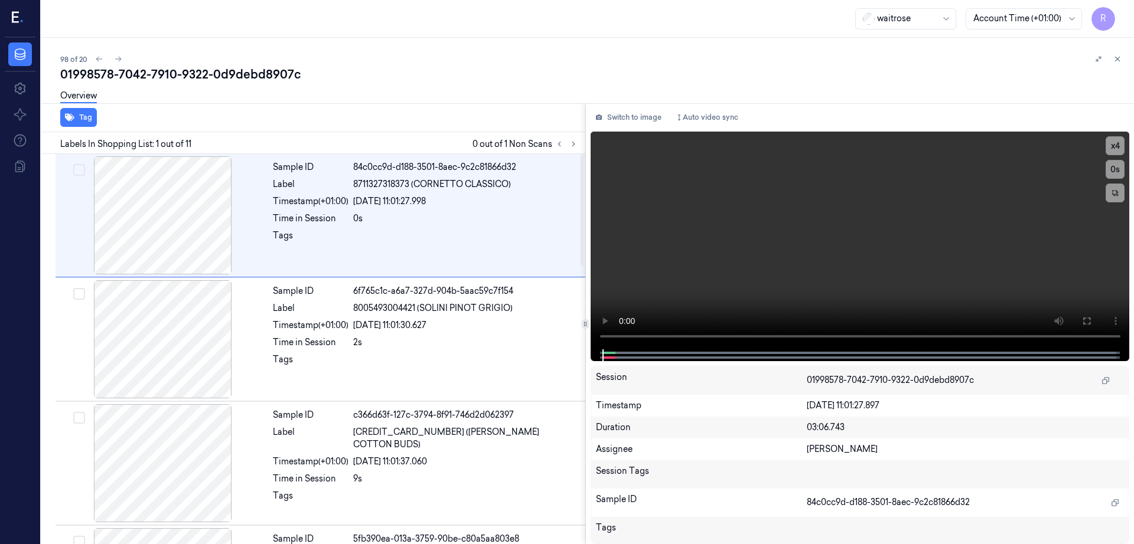
click at [585, 136] on div "Labels In Shopping List: 1 out of 11 0 out of 1 Non Scans" at bounding box center [311, 143] width 549 height 22
click at [577, 140] on icon at bounding box center [573, 144] width 8 height 8
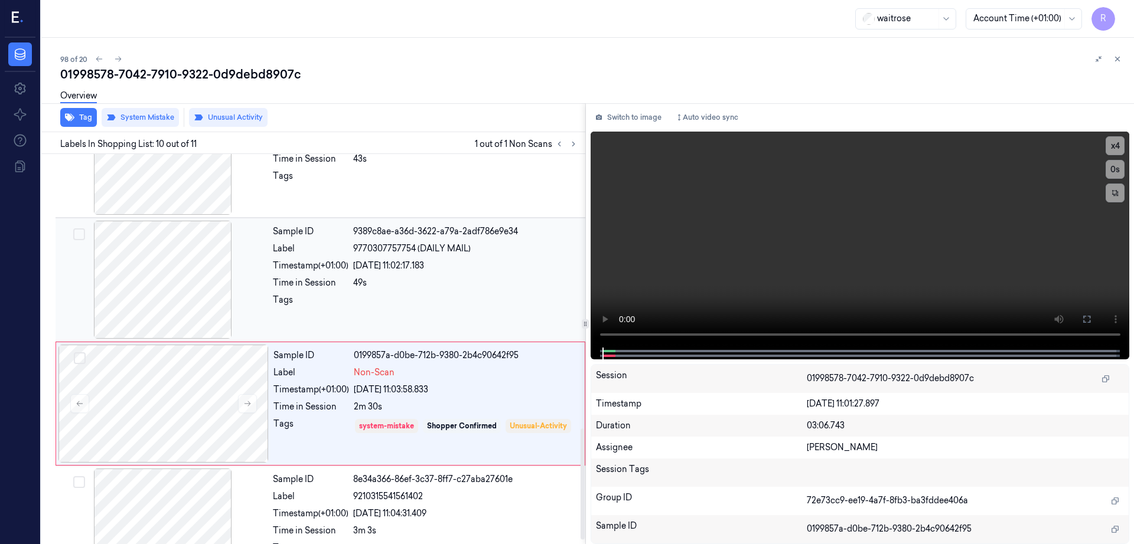
scroll to position [977, 0]
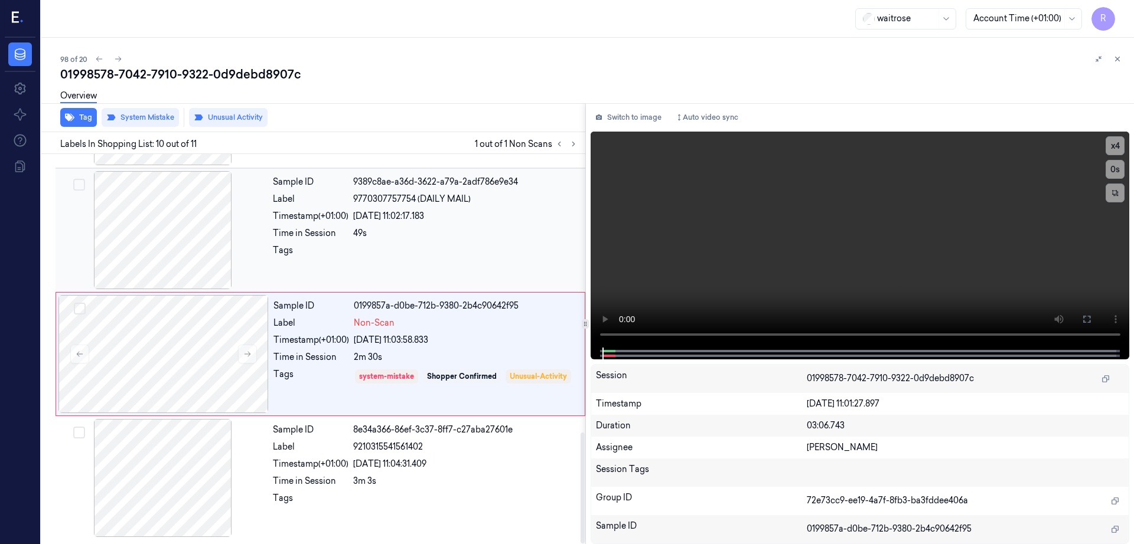
click at [162, 249] on div at bounding box center [163, 230] width 210 height 118
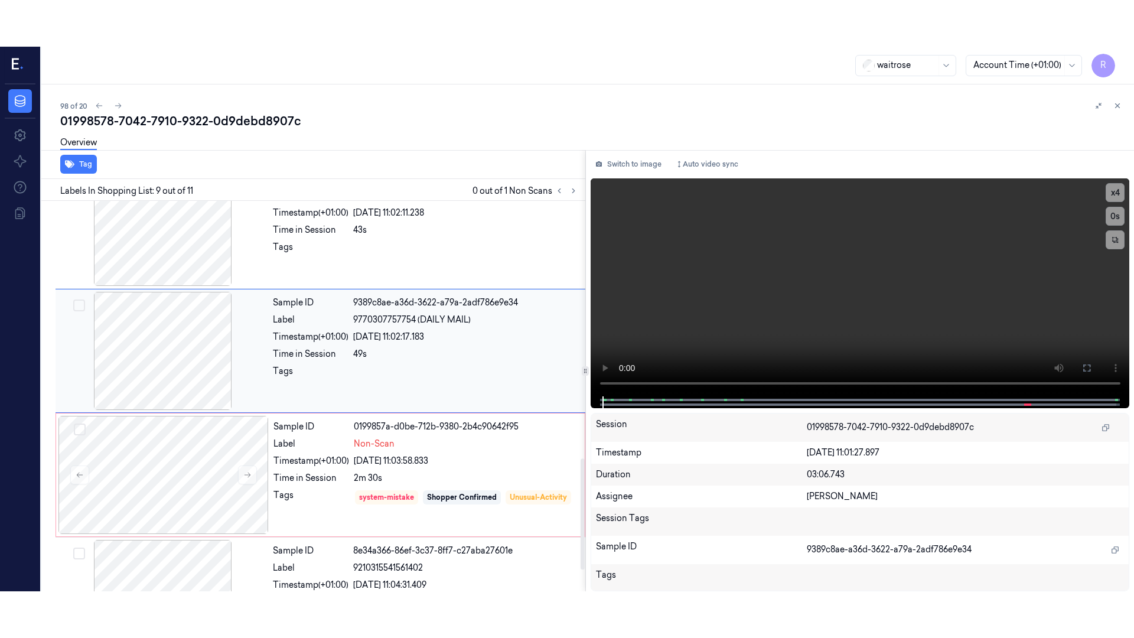
scroll to position [858, 0]
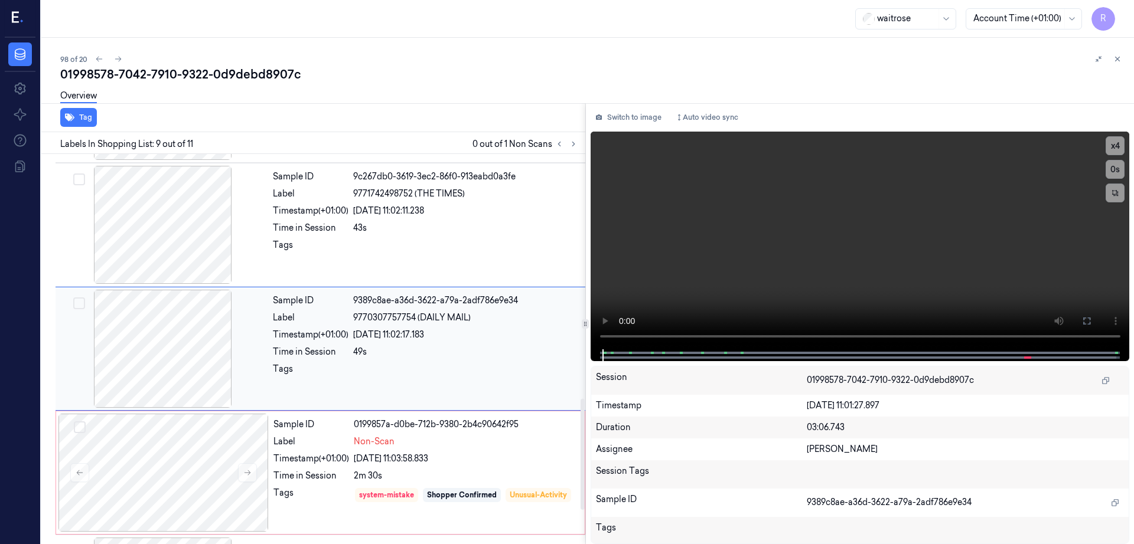
click at [185, 327] on div at bounding box center [163, 349] width 210 height 118
click at [1096, 327] on button at bounding box center [1086, 321] width 19 height 19
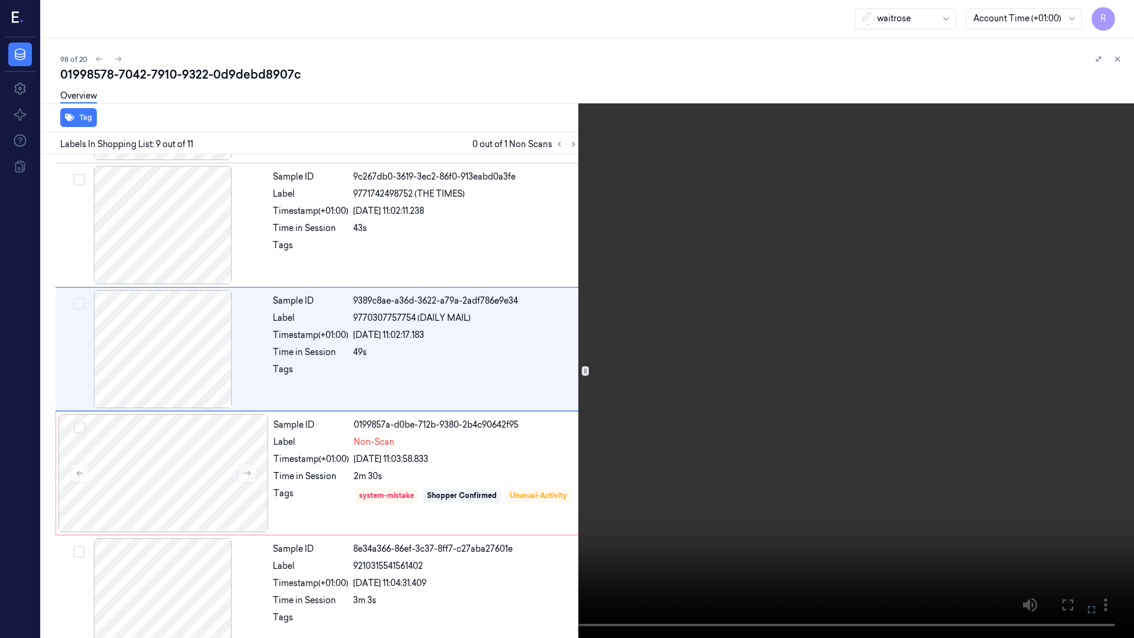
click at [845, 379] on video at bounding box center [567, 319] width 1134 height 638
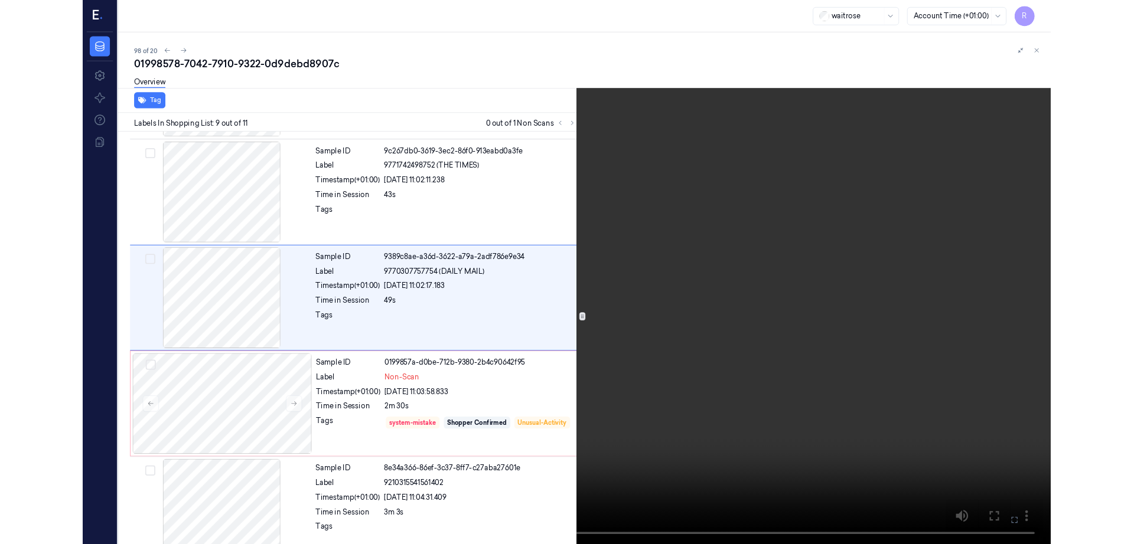
scroll to position [812, 0]
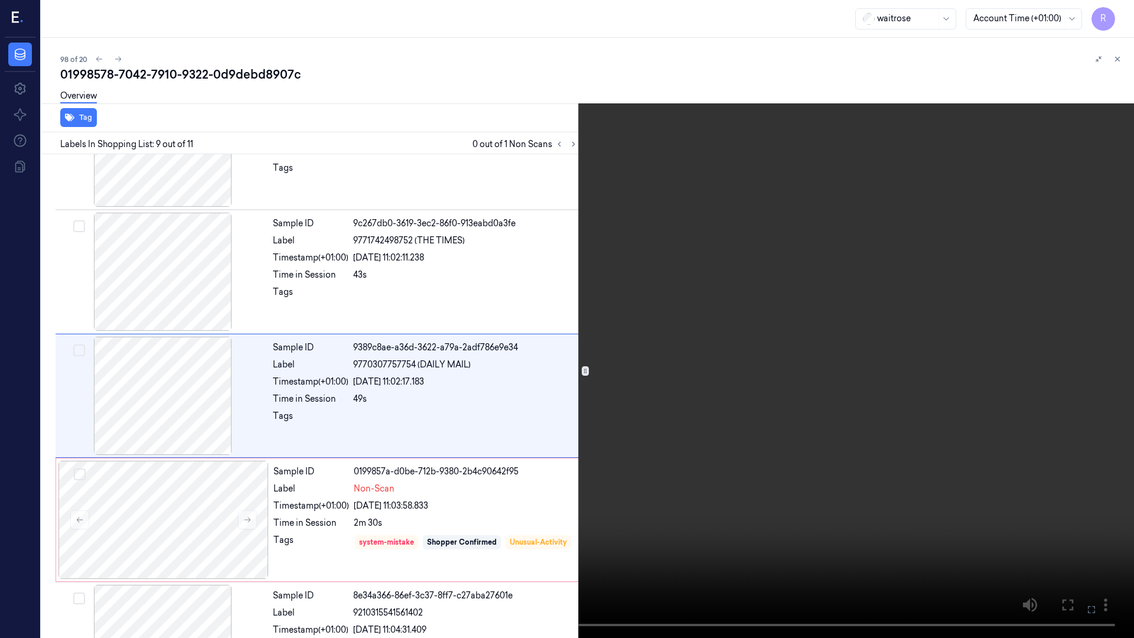
click at [845, 379] on video at bounding box center [567, 319] width 1134 height 638
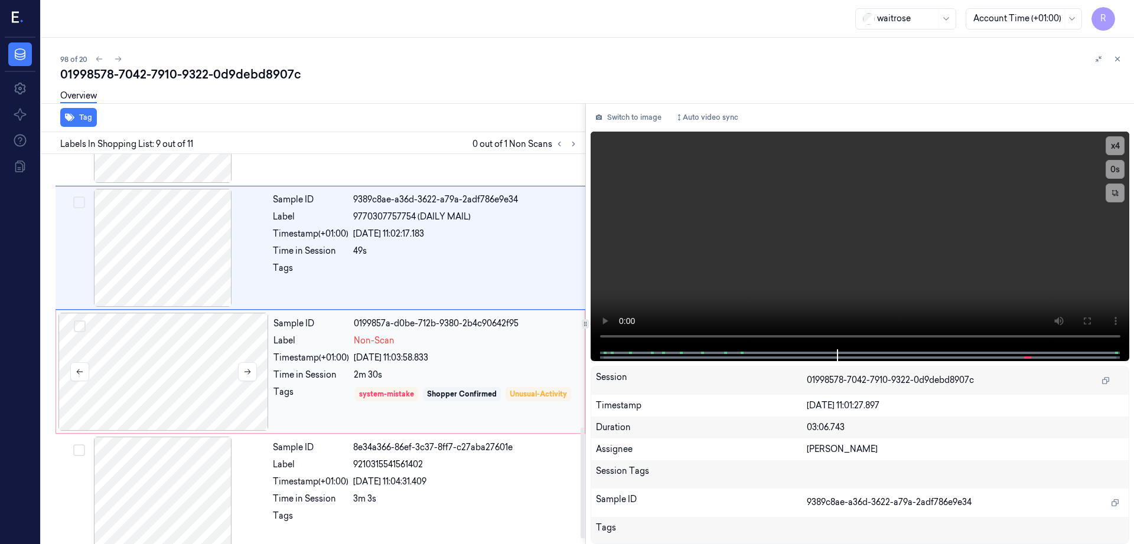
click at [157, 367] on div at bounding box center [163, 372] width 210 height 118
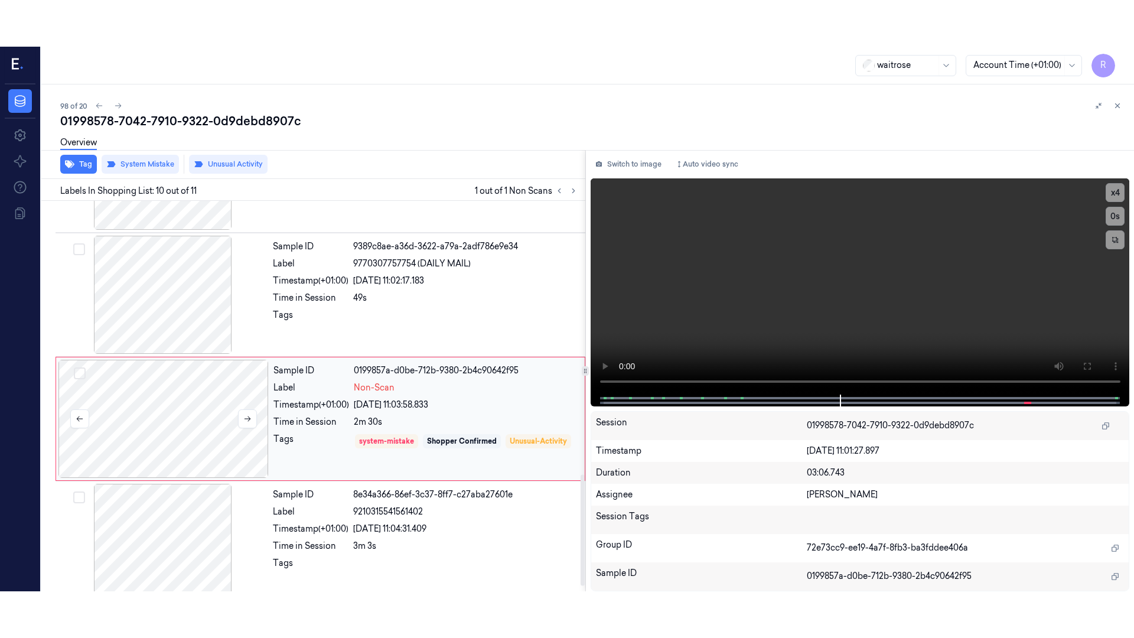
scroll to position [977, 0]
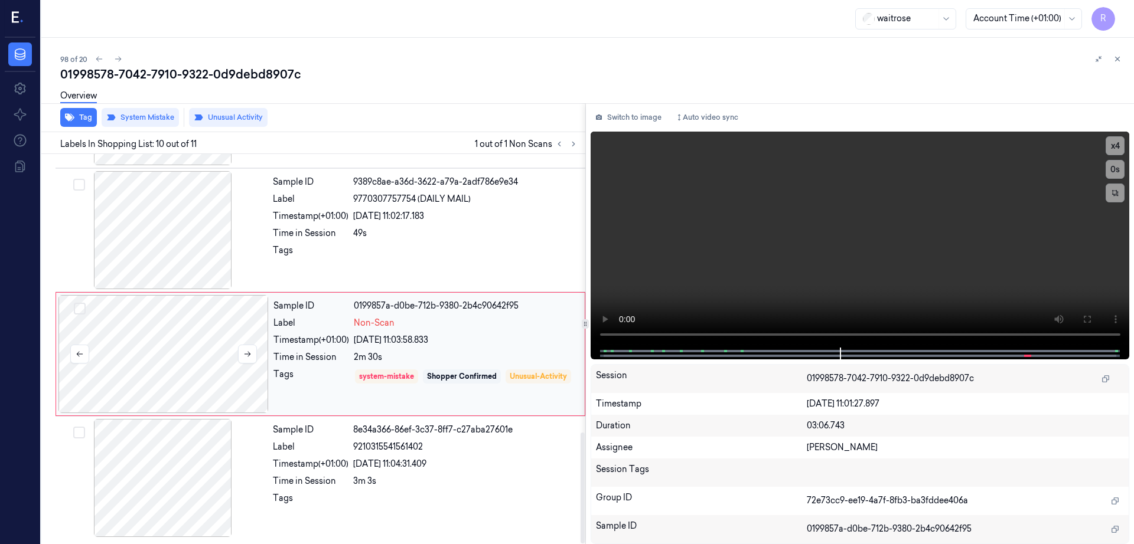
click at [179, 366] on div at bounding box center [163, 354] width 210 height 118
click at [1091, 322] on icon at bounding box center [1086, 319] width 9 height 9
click at [190, 233] on div at bounding box center [163, 230] width 210 height 118
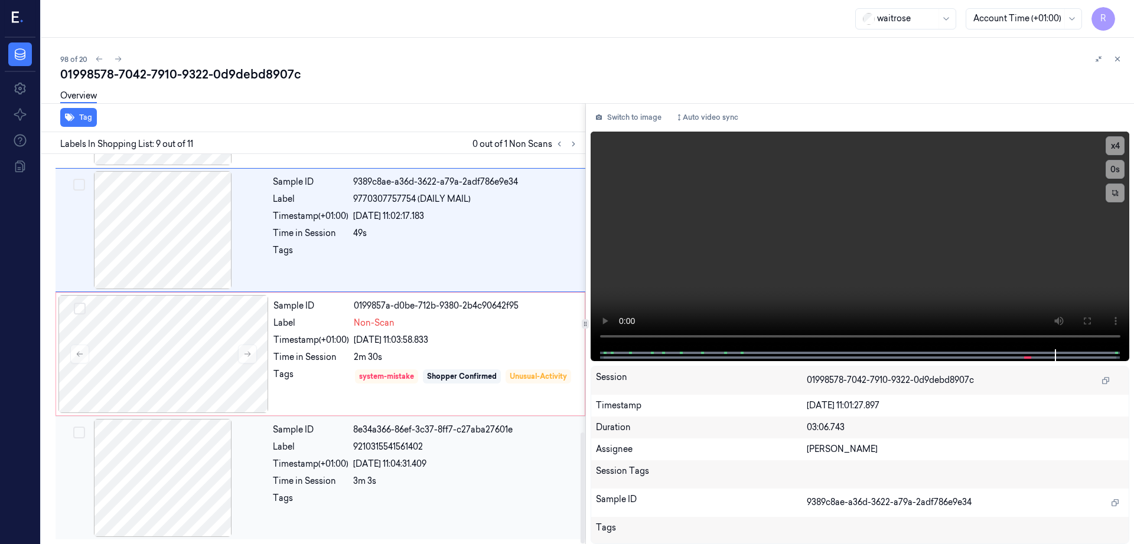
click at [181, 507] on div at bounding box center [163, 478] width 210 height 118
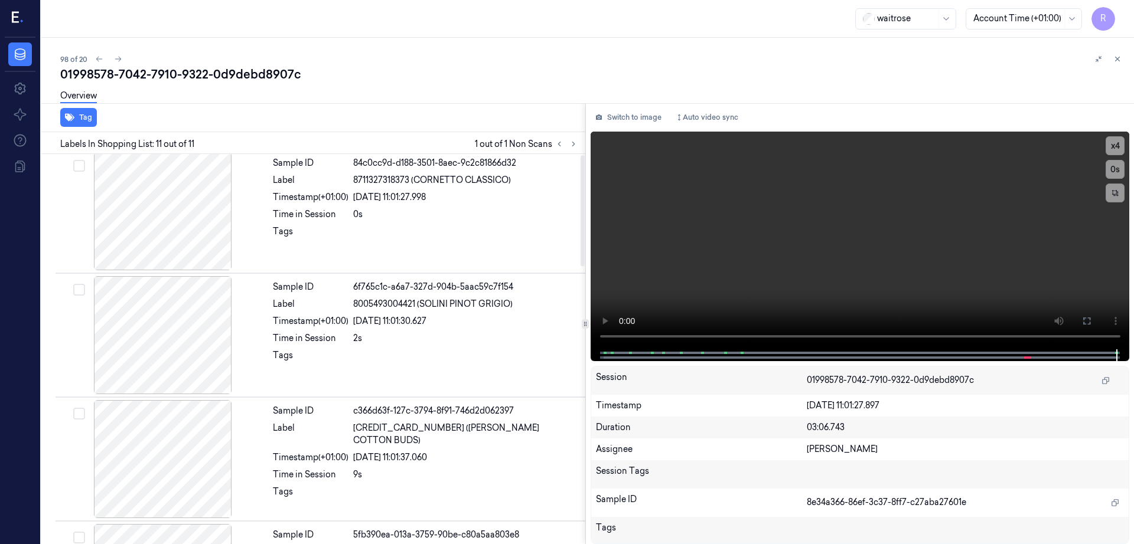
scroll to position [0, 0]
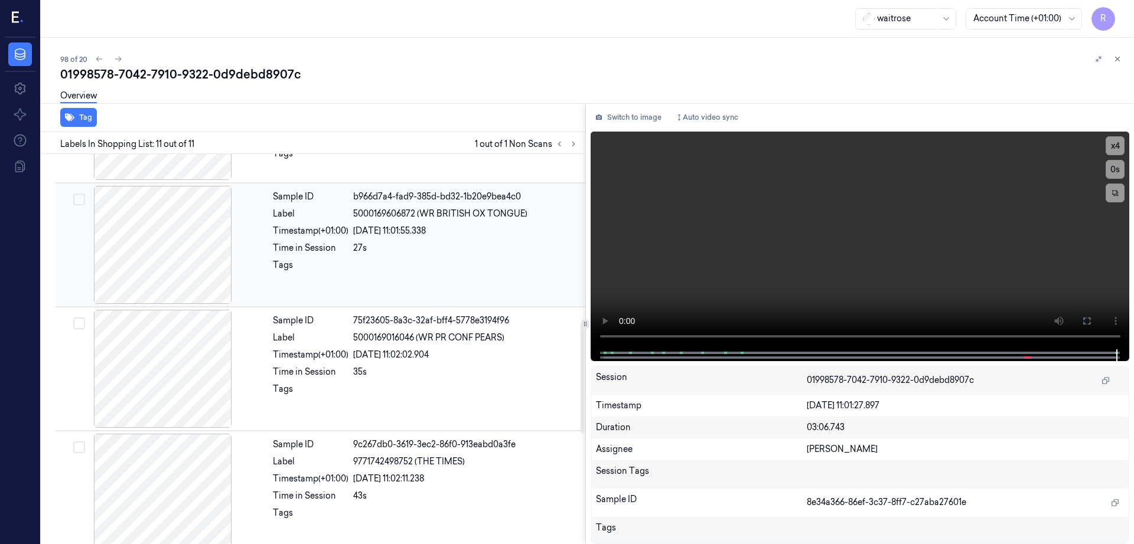
click at [290, 368] on div "Time in Session" at bounding box center [311, 372] width 76 height 12
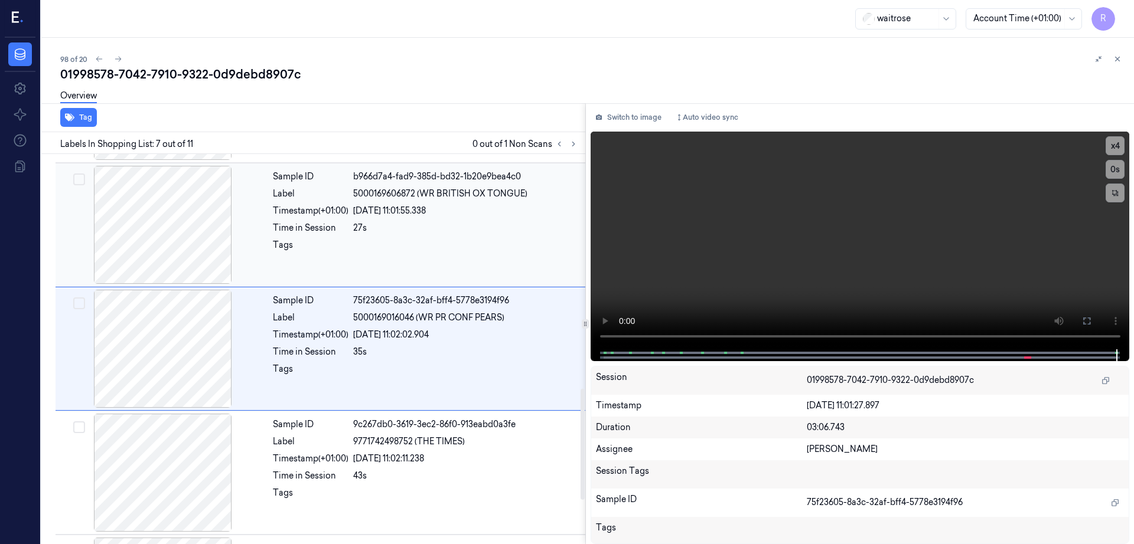
scroll to position [977, 0]
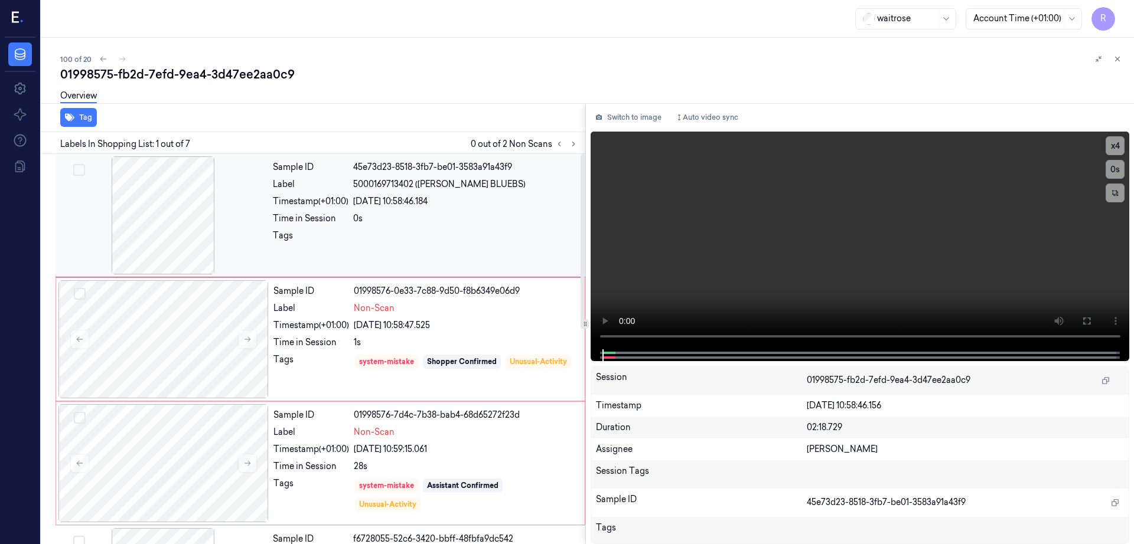
click at [189, 224] on div at bounding box center [163, 215] width 210 height 118
click at [189, 223] on div at bounding box center [163, 215] width 210 height 118
click at [176, 231] on div at bounding box center [163, 215] width 210 height 118
click at [1091, 322] on icon at bounding box center [1086, 320] width 9 height 9
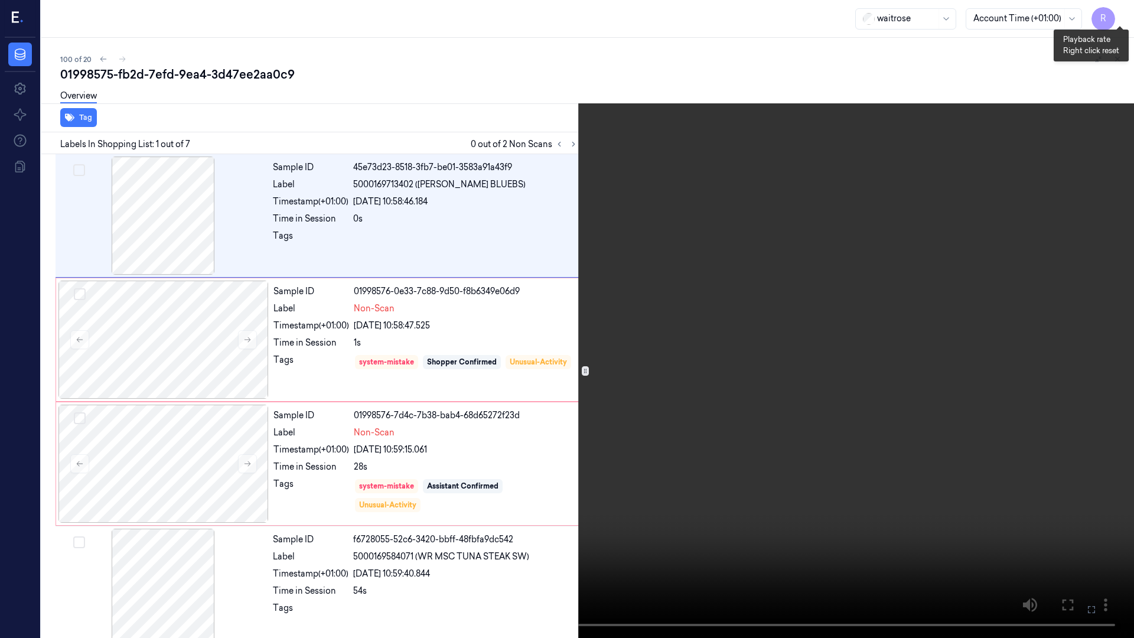
click at [1119, 8] on button "x 4" at bounding box center [1119, 14] width 19 height 19
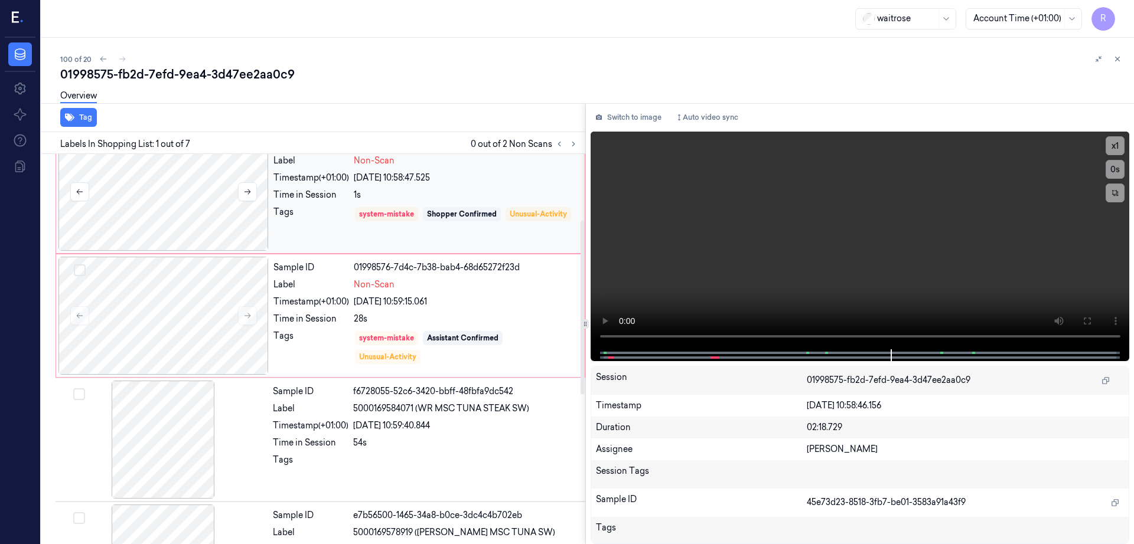
click at [195, 190] on div at bounding box center [163, 192] width 210 height 118
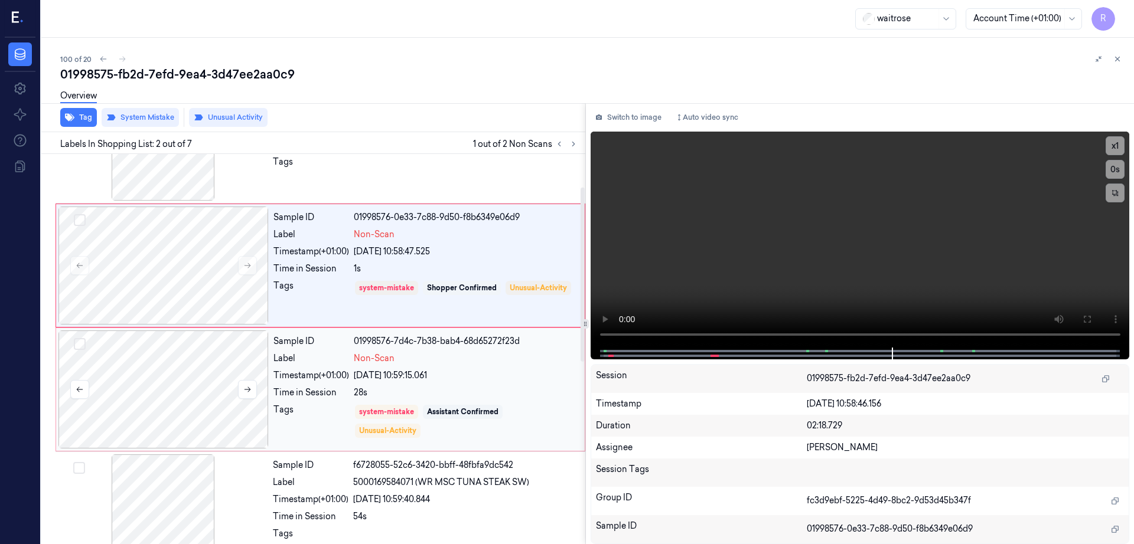
click at [201, 380] on div at bounding box center [163, 390] width 210 height 118
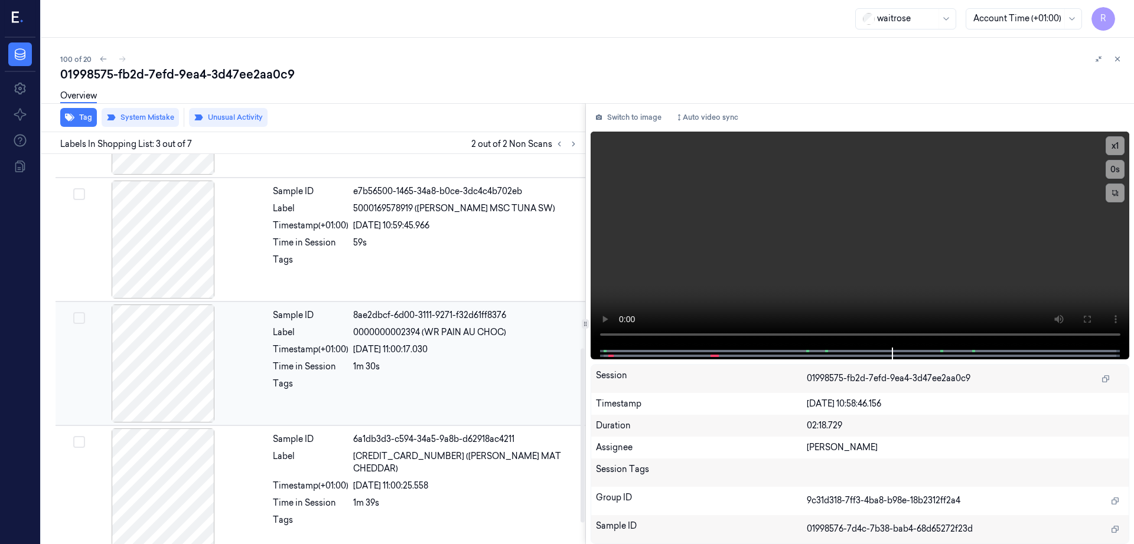
scroll to position [481, 0]
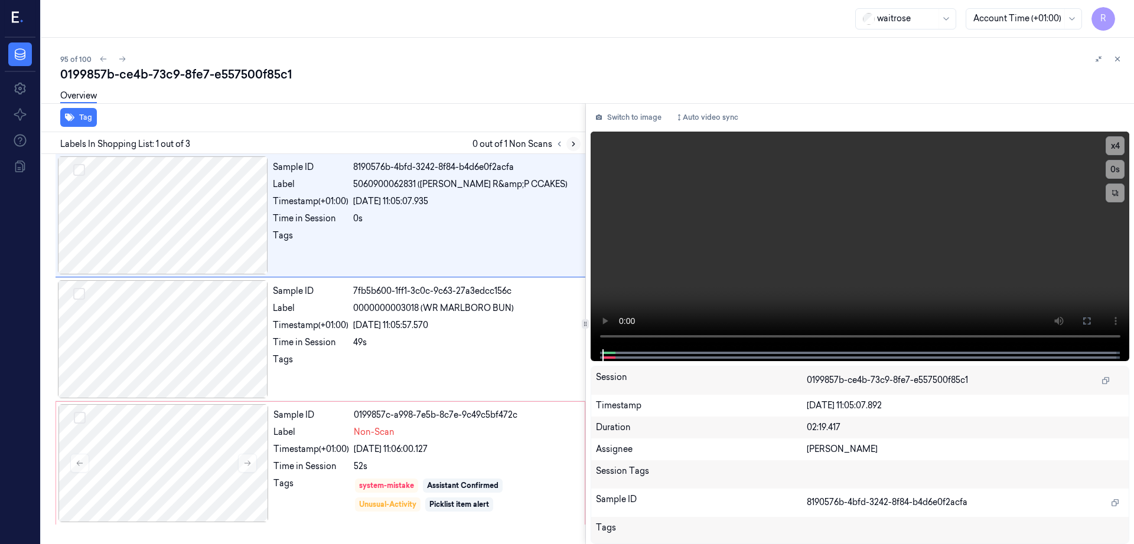
click at [580, 139] on button at bounding box center [573, 144] width 14 height 14
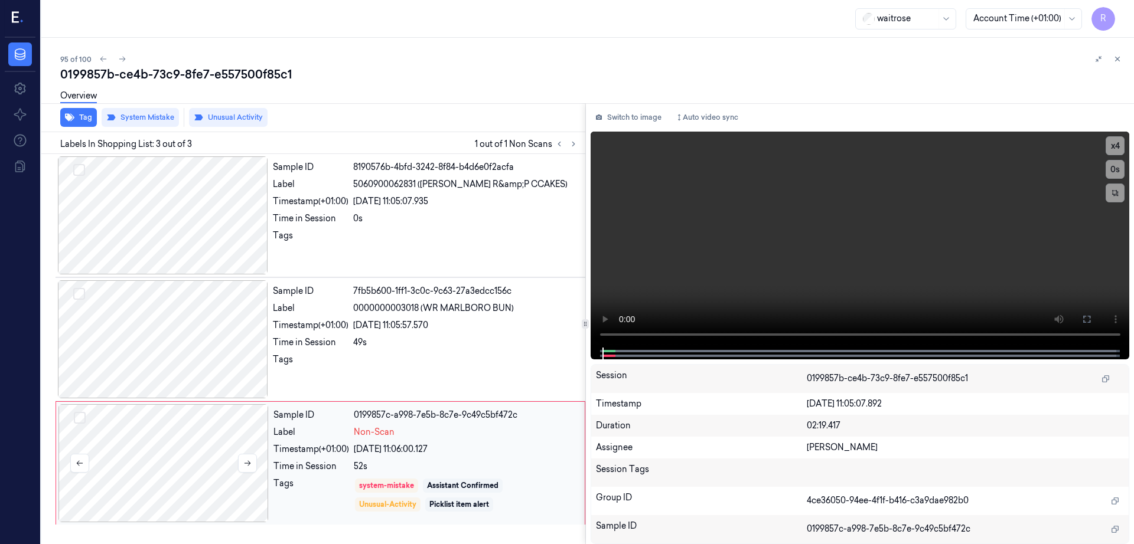
click at [163, 445] on div at bounding box center [163, 463] width 210 height 118
click at [174, 338] on div at bounding box center [163, 339] width 210 height 118
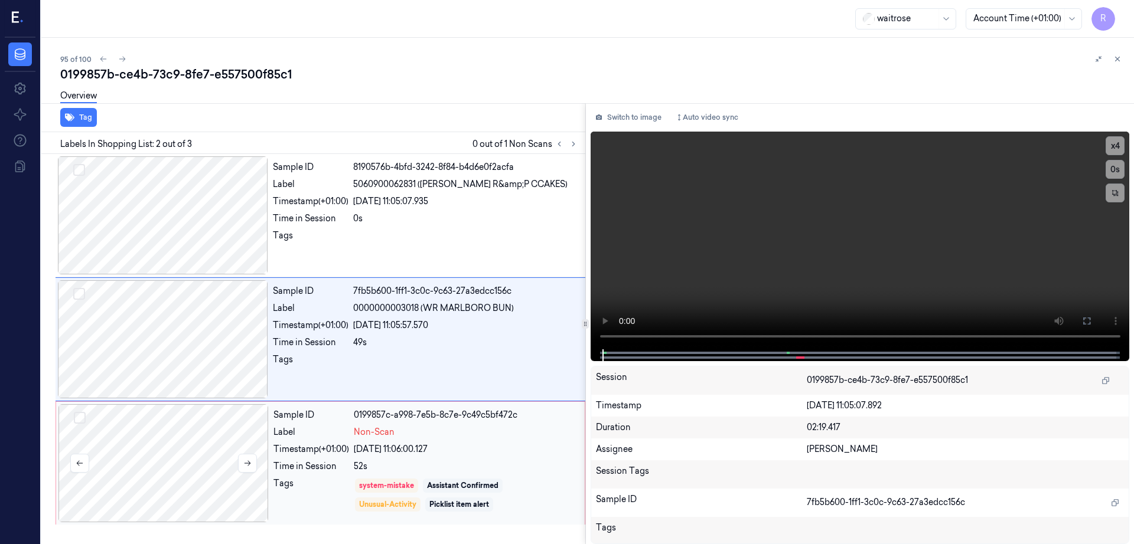
click at [188, 422] on div at bounding box center [163, 463] width 210 height 118
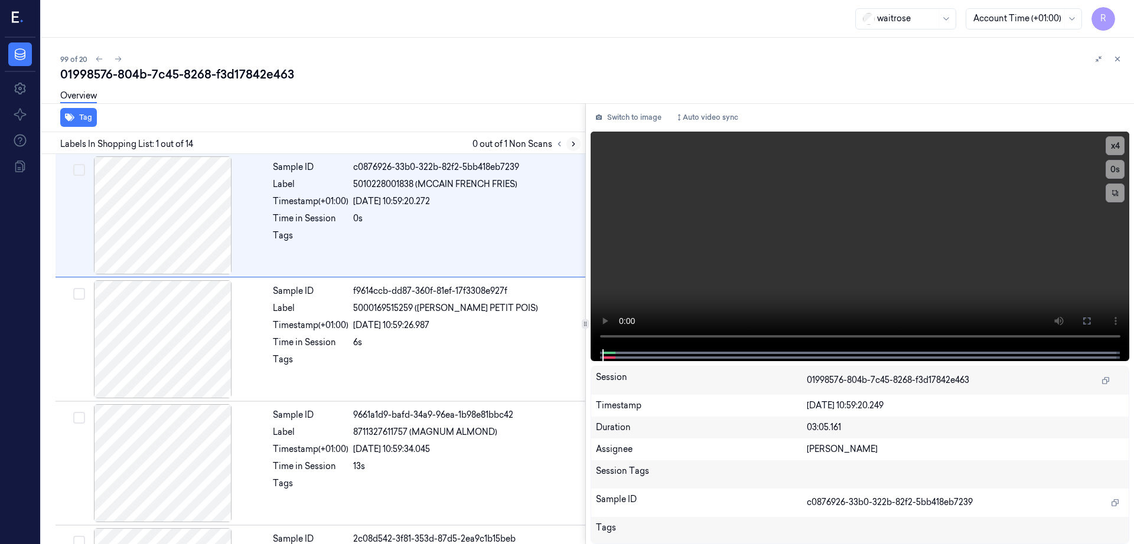
click at [577, 148] on icon at bounding box center [573, 144] width 8 height 8
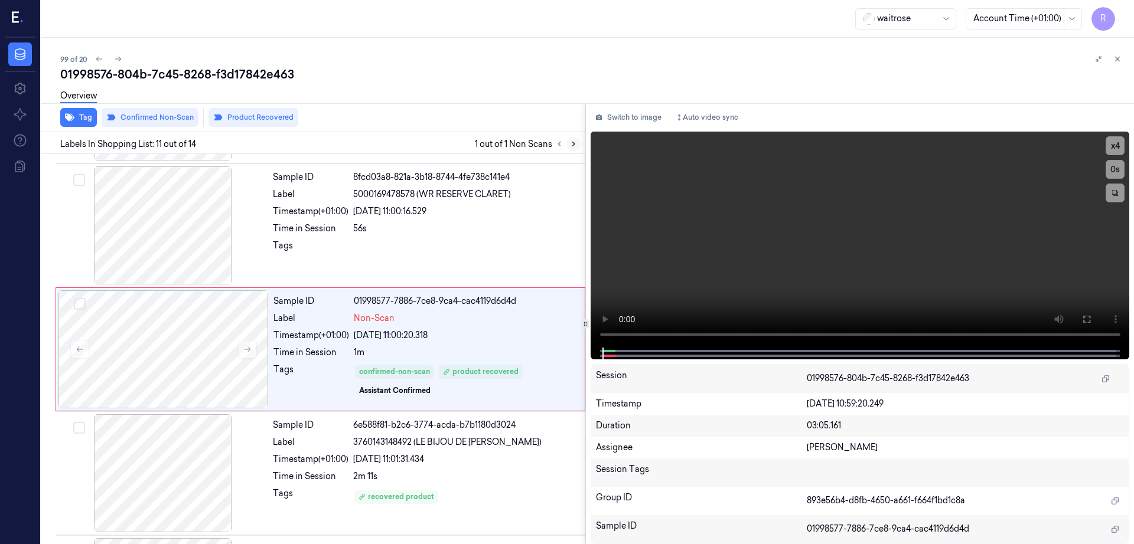
scroll to position [1106, 0]
click at [160, 205] on div at bounding box center [163, 225] width 210 height 118
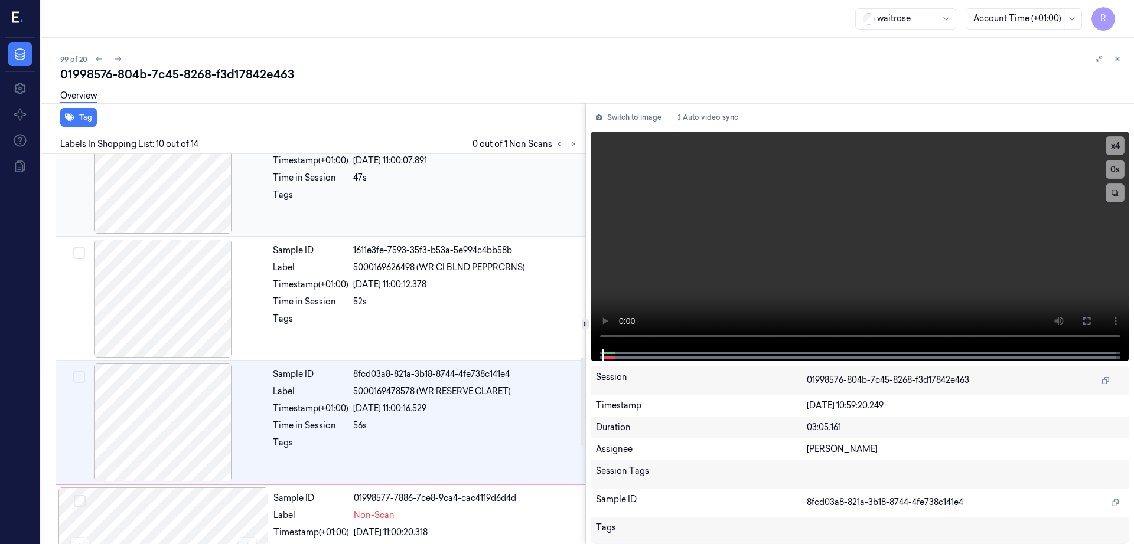
click at [199, 201] on div at bounding box center [163, 175] width 210 height 118
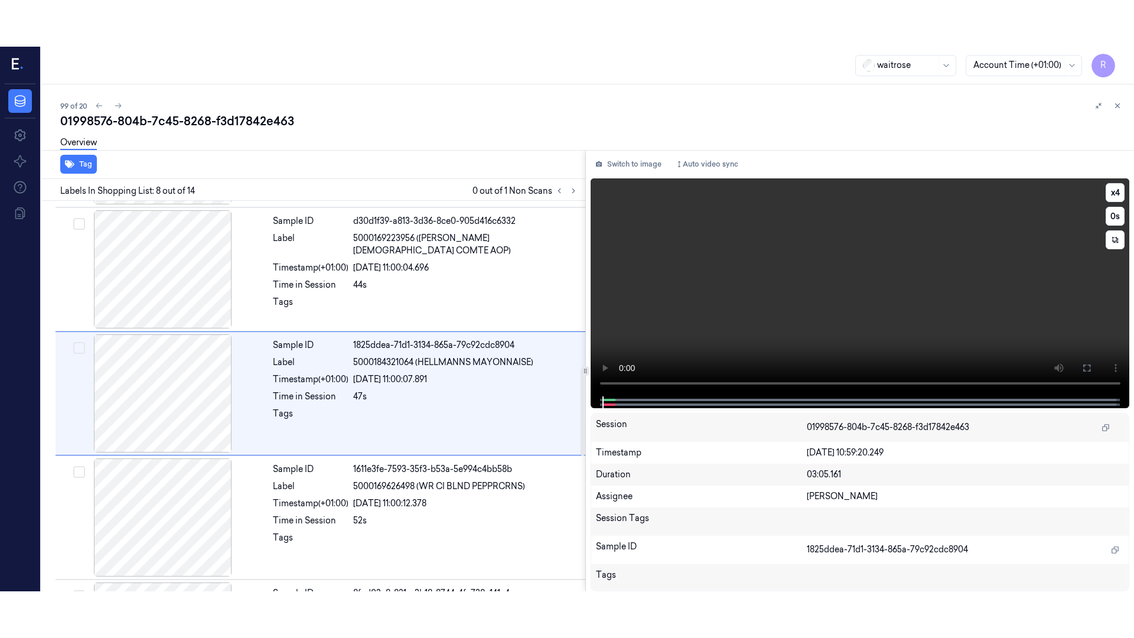
scroll to position [734, 0]
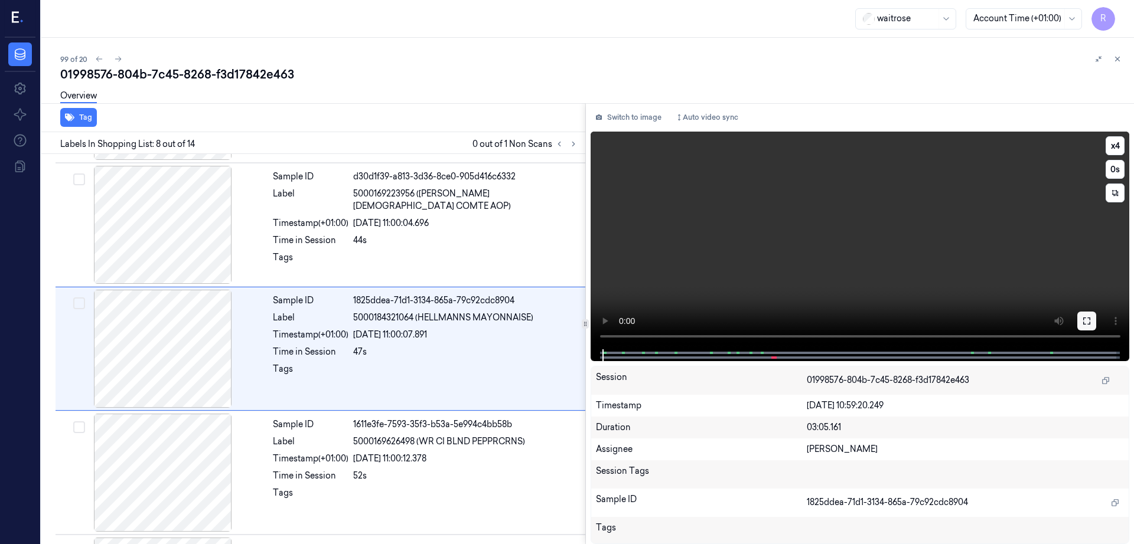
click at [1096, 316] on button at bounding box center [1086, 321] width 19 height 19
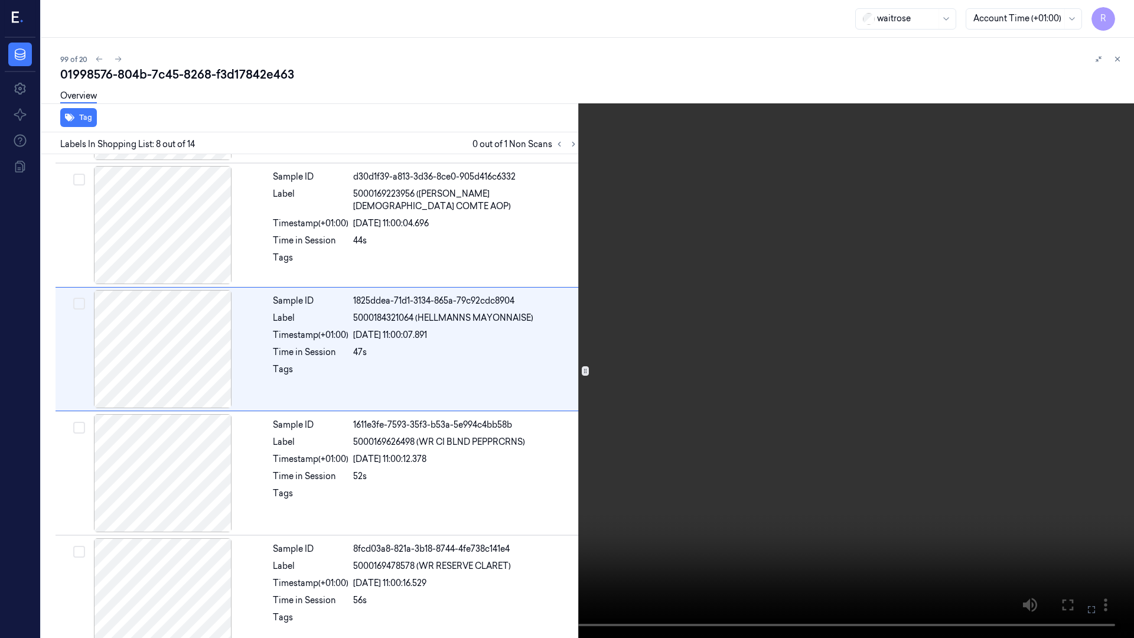
click at [563, 412] on video at bounding box center [567, 319] width 1134 height 638
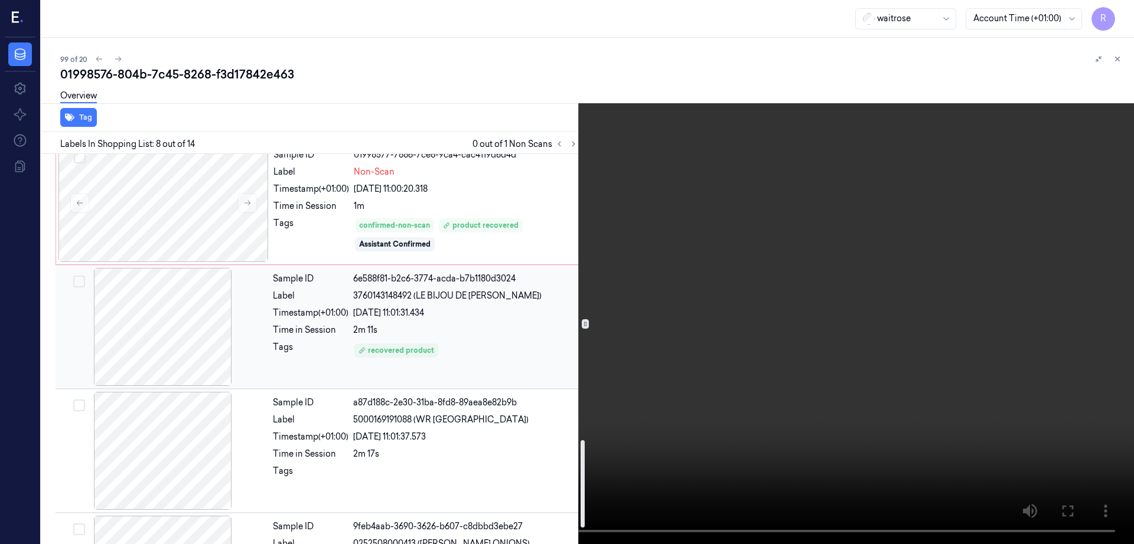
scroll to position [1278, 0]
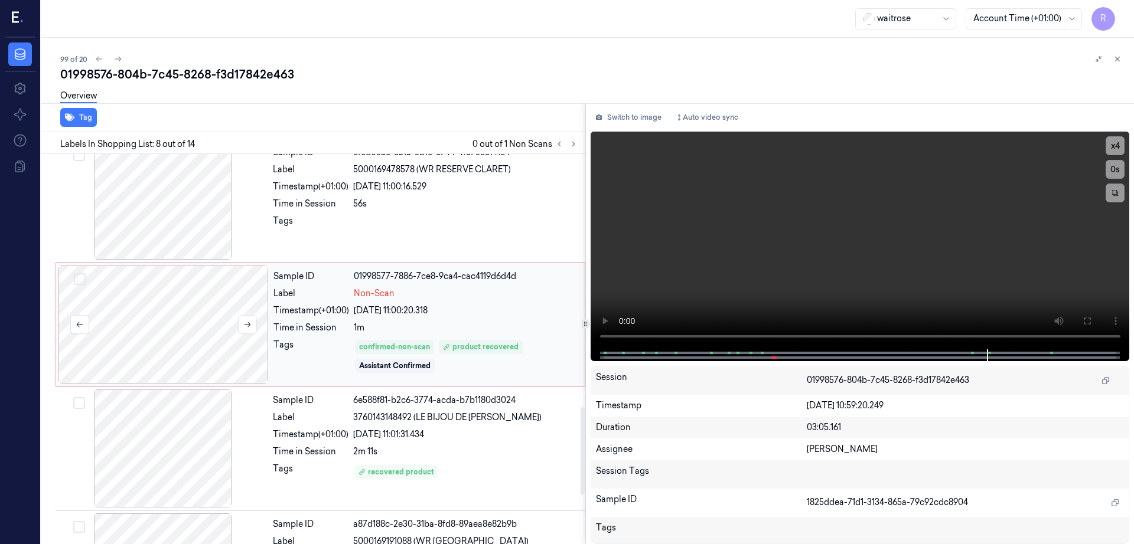
click at [204, 325] on div at bounding box center [163, 325] width 210 height 118
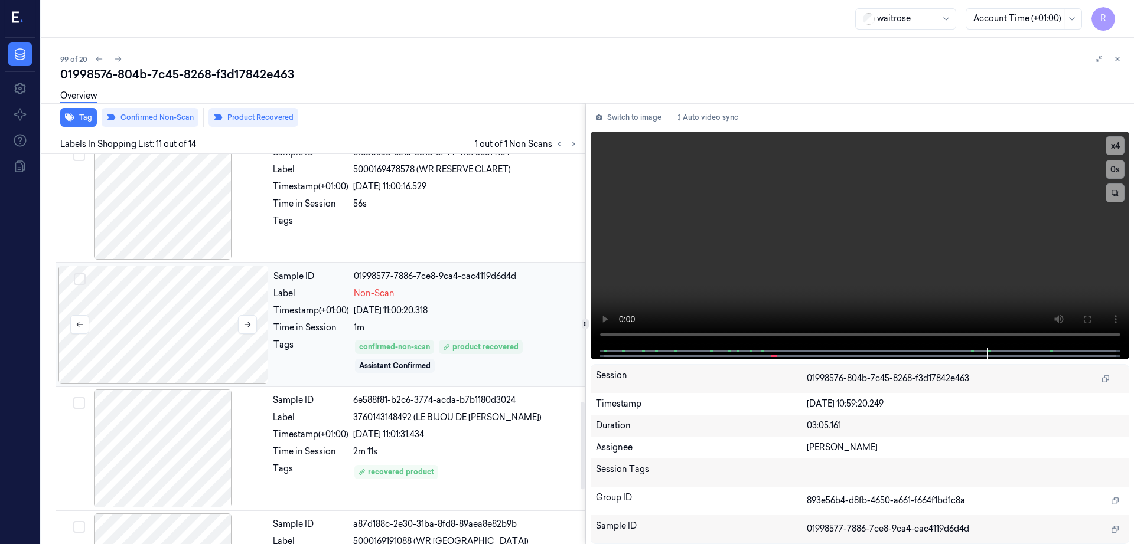
scroll to position [1106, 0]
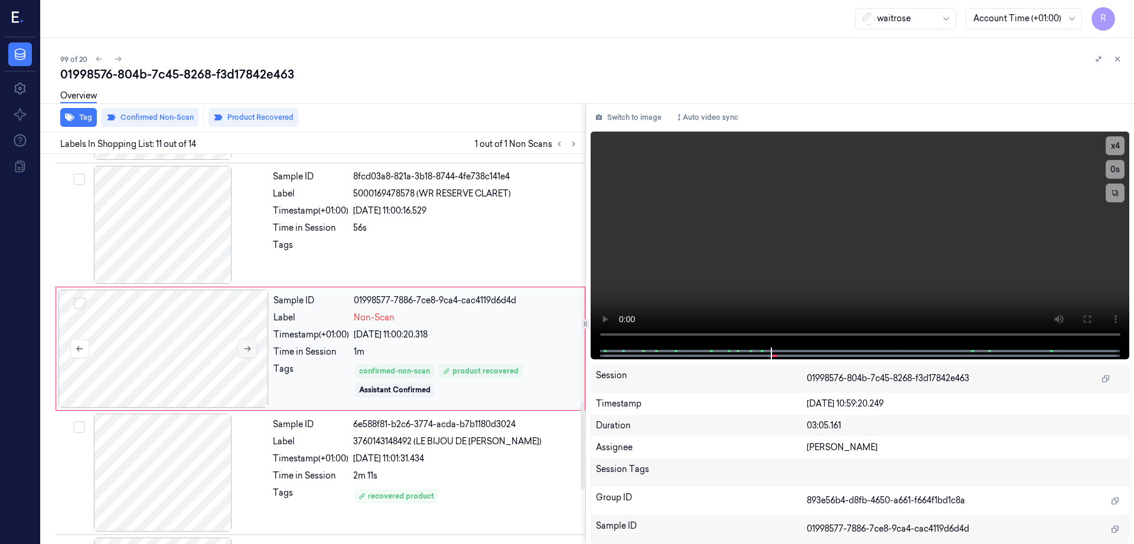
click at [247, 348] on icon at bounding box center [247, 349] width 8 height 8
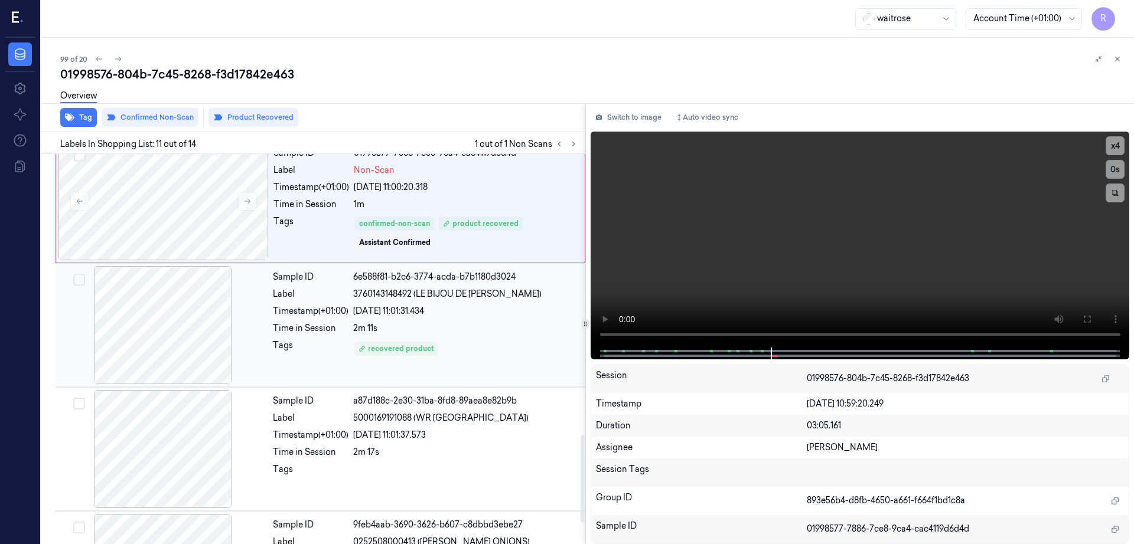
click at [189, 327] on div at bounding box center [163, 325] width 210 height 118
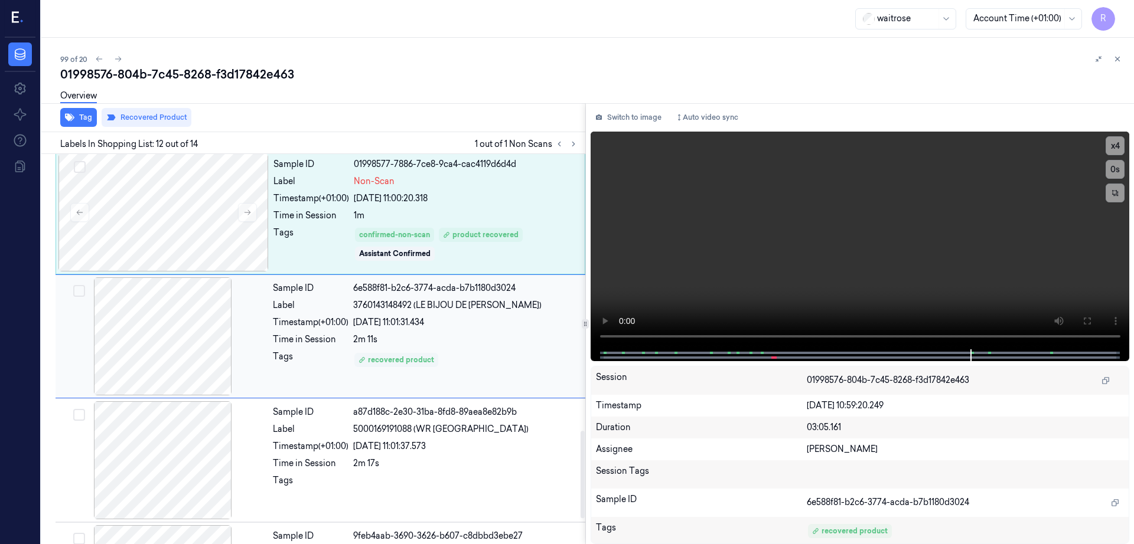
scroll to position [1230, 0]
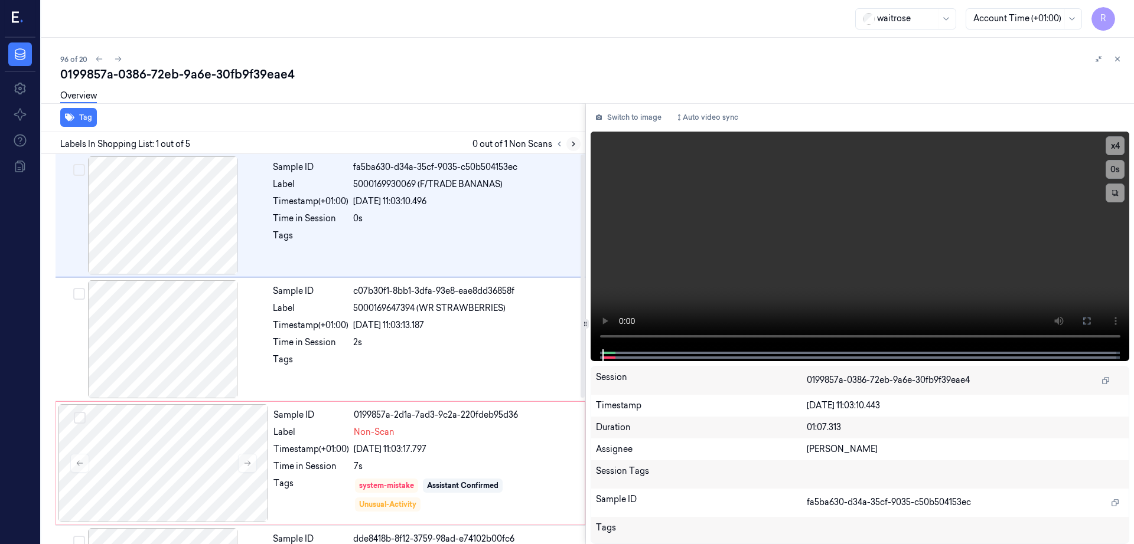
click at [577, 144] on icon at bounding box center [573, 144] width 8 height 8
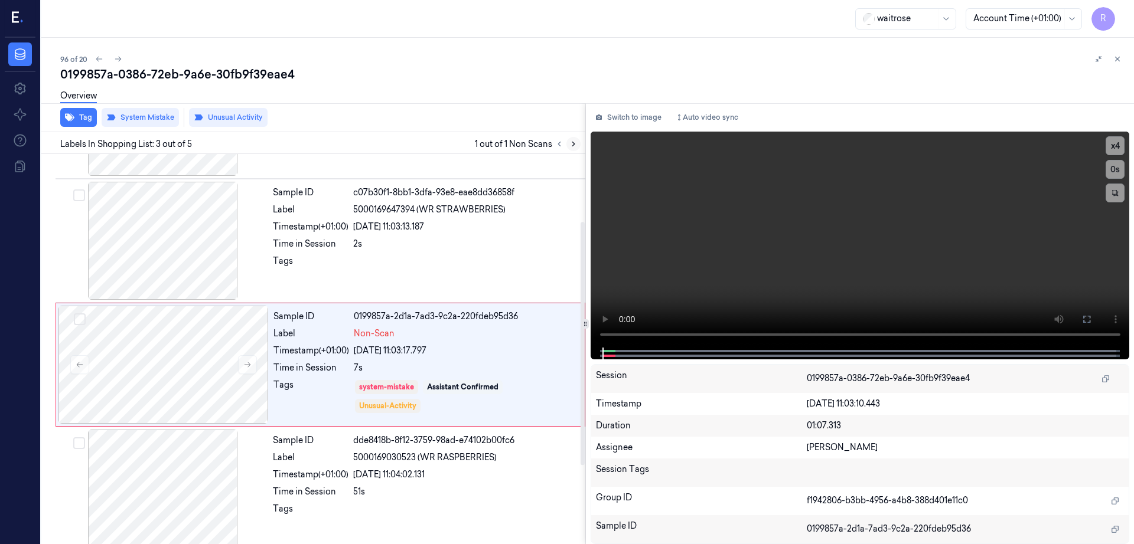
scroll to position [115, 0]
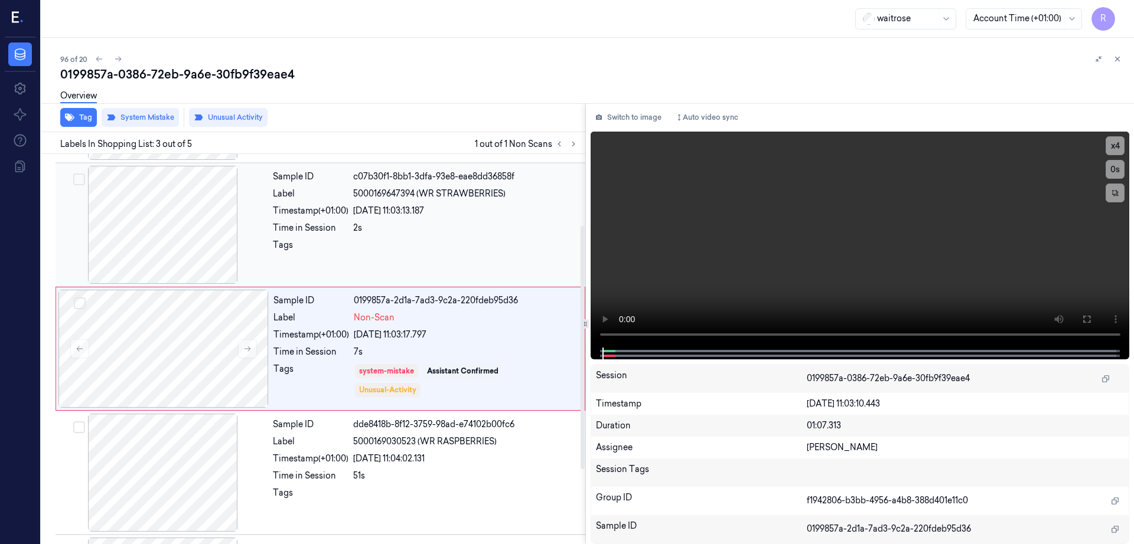
click at [170, 235] on div at bounding box center [163, 225] width 210 height 118
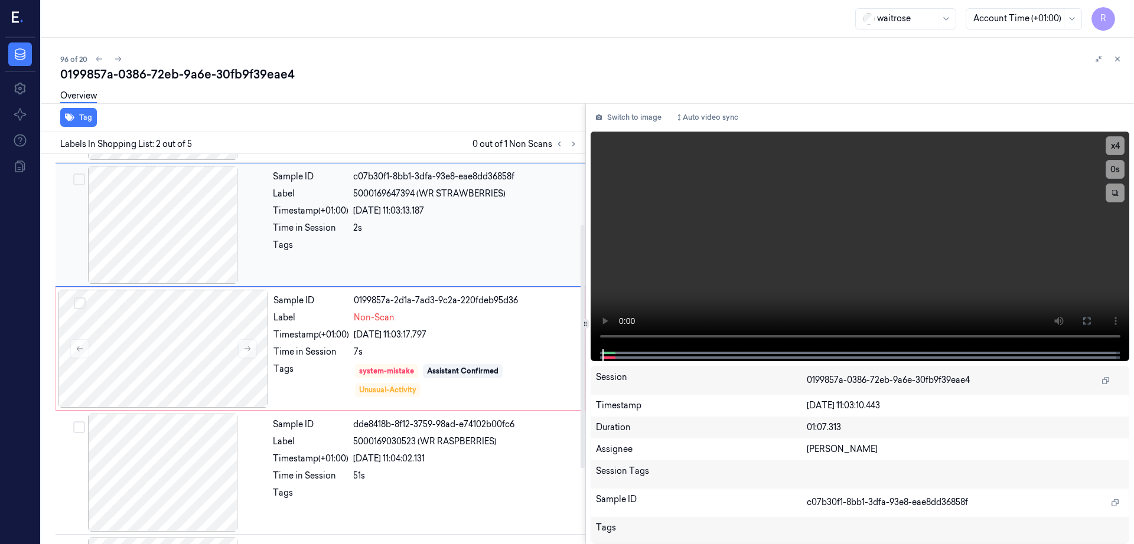
scroll to position [0, 0]
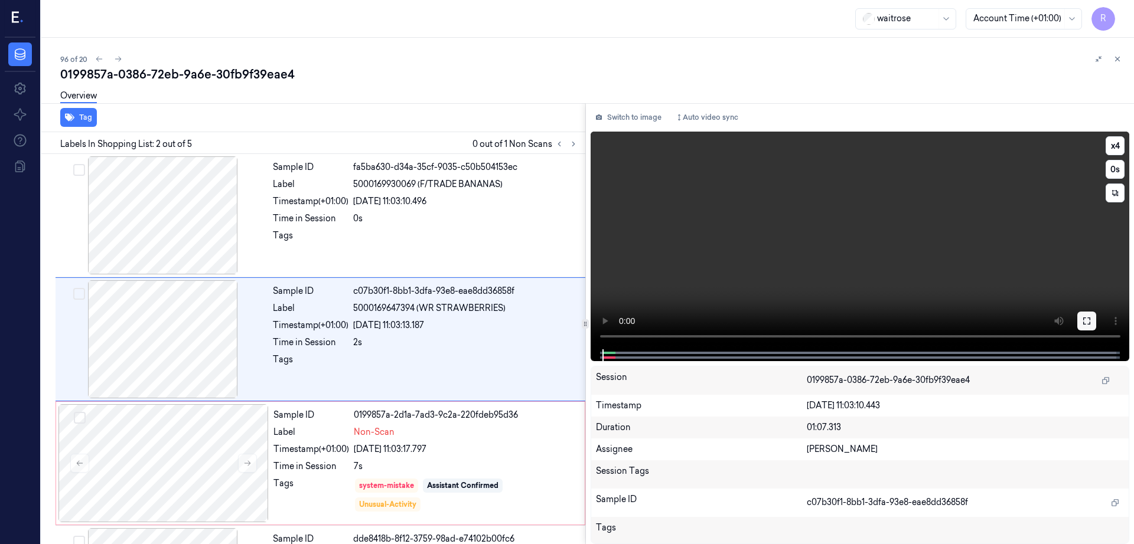
click at [1091, 324] on icon at bounding box center [1086, 320] width 9 height 9
click at [189, 348] on div at bounding box center [163, 339] width 210 height 118
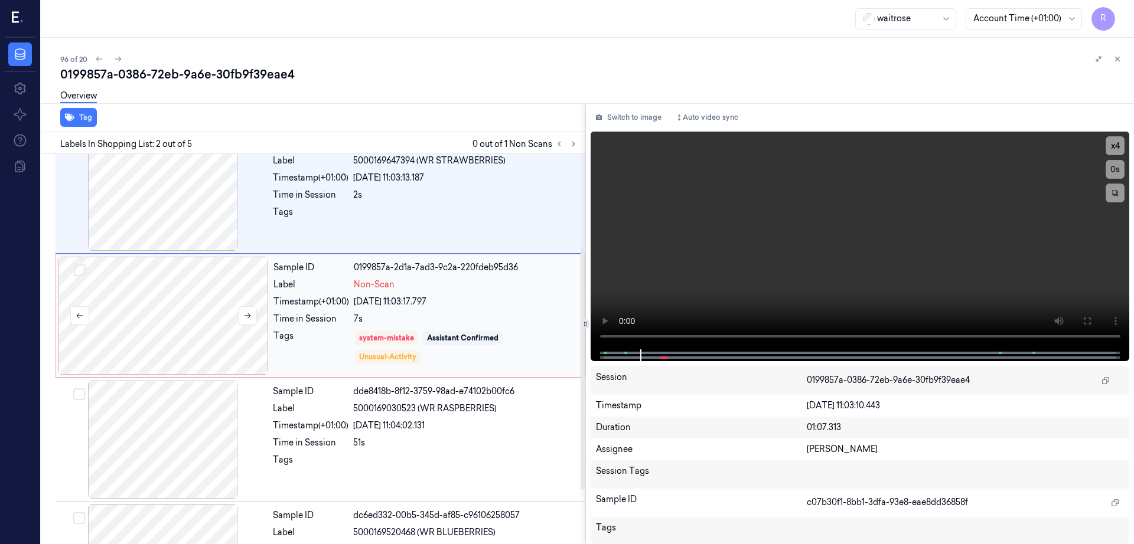
click at [186, 365] on div at bounding box center [163, 316] width 210 height 118
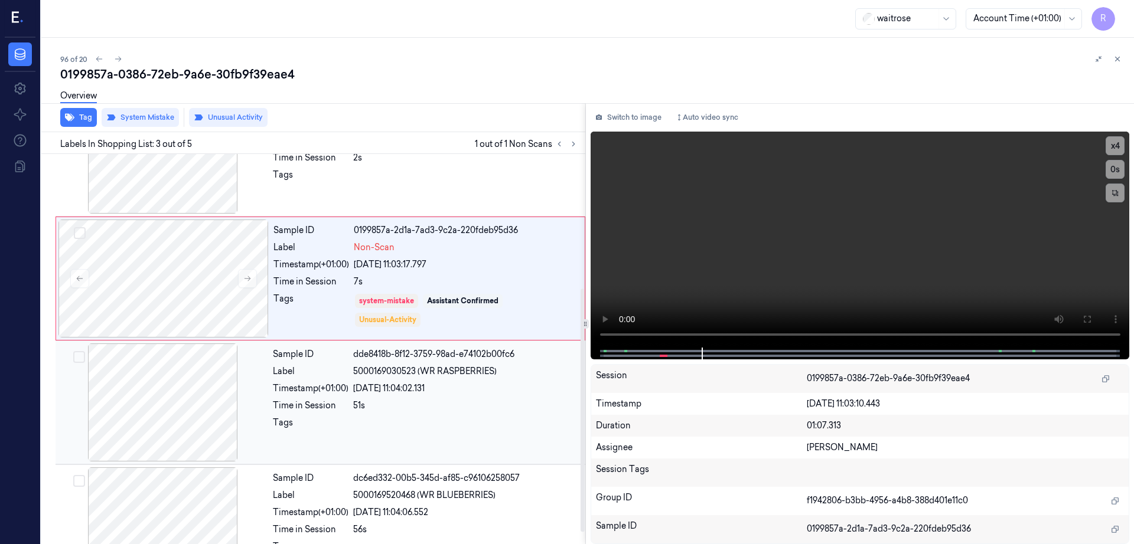
scroll to position [233, 0]
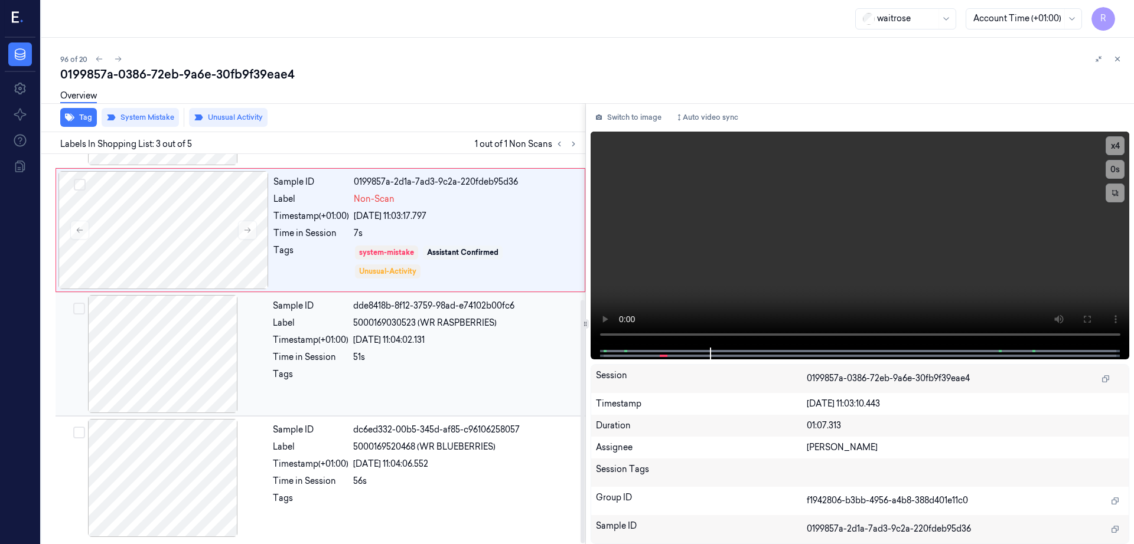
click at [194, 372] on div at bounding box center [163, 354] width 210 height 118
